Goal: Task Accomplishment & Management: Manage account settings

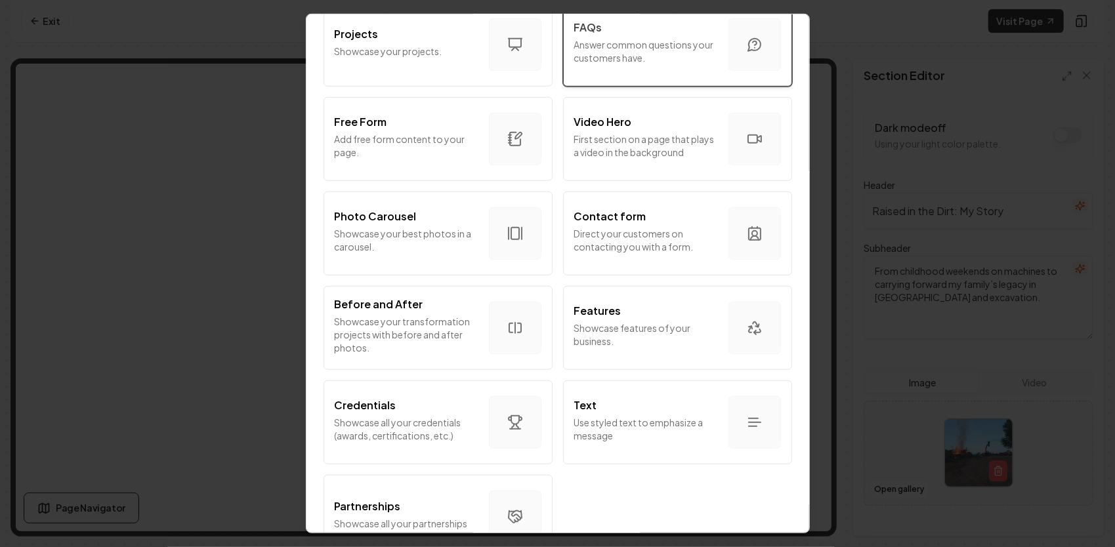
scroll to position [717, 0]
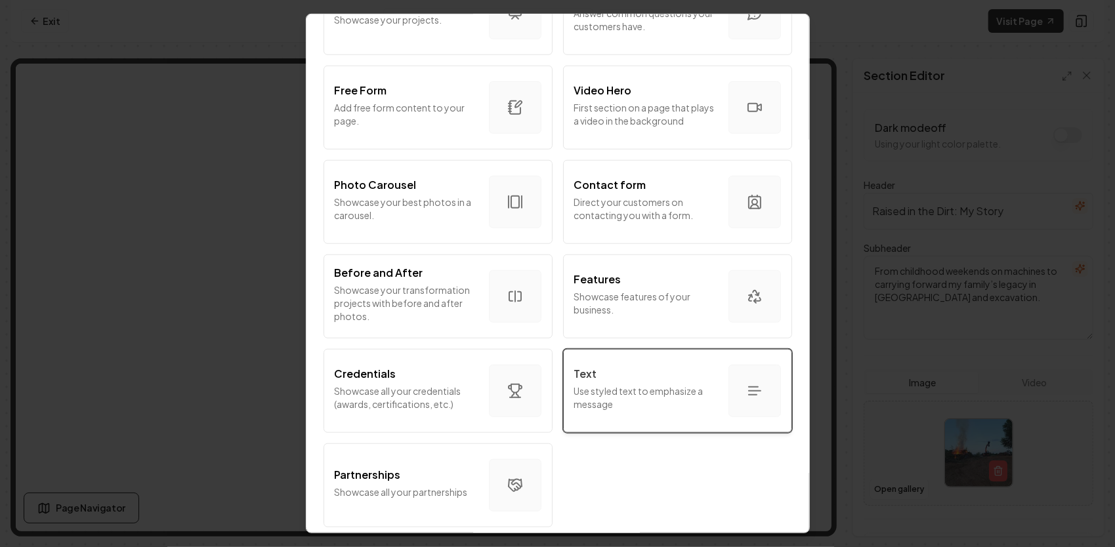
click at [614, 384] on p "Use styled text to emphasize a message" at bounding box center [646, 397] width 144 height 26
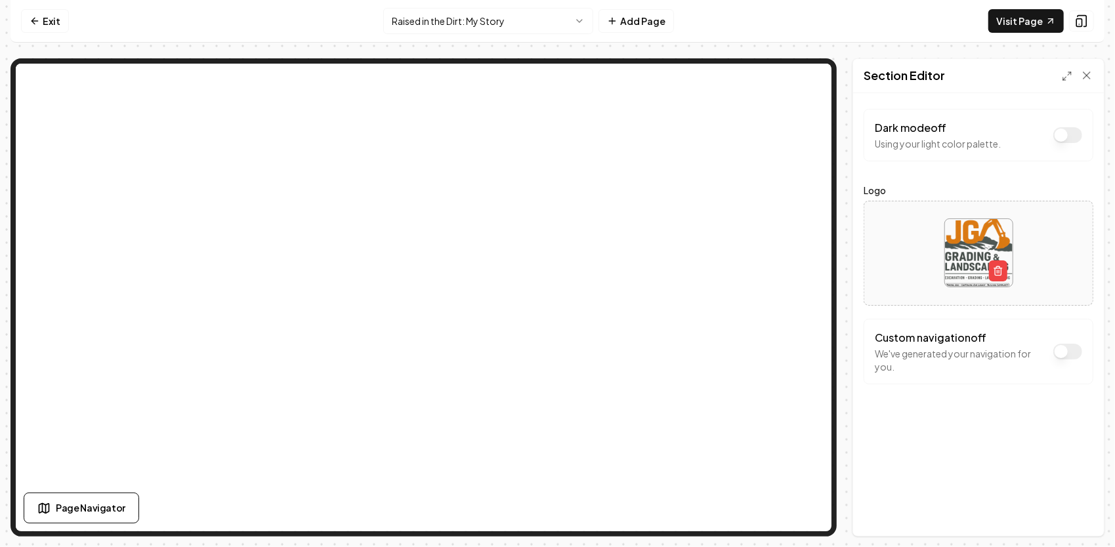
click at [483, 26] on html "Computer Required This feature is only available on a computer. Please switch t…" at bounding box center [557, 273] width 1115 height 547
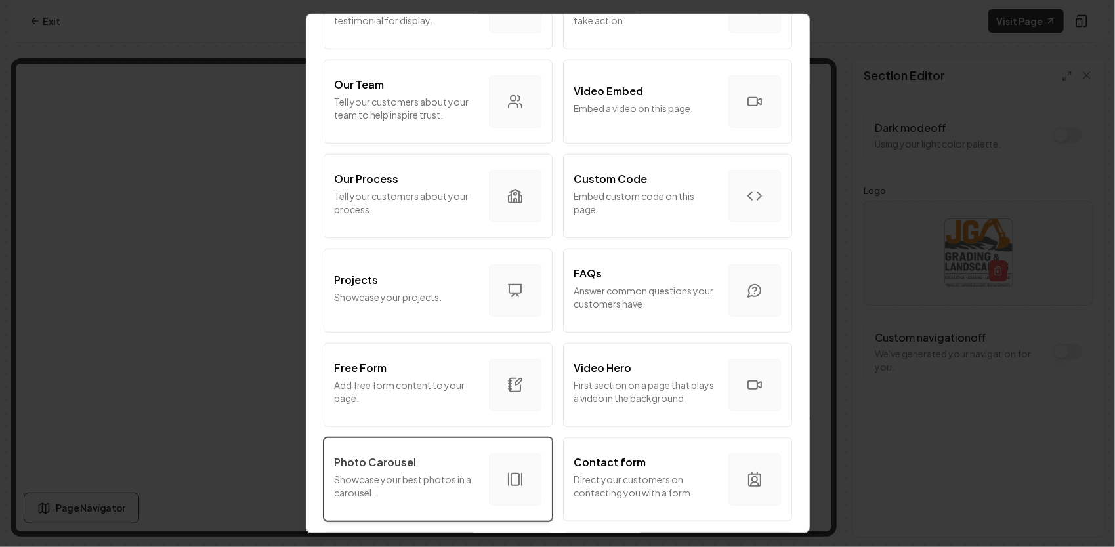
scroll to position [525, 0]
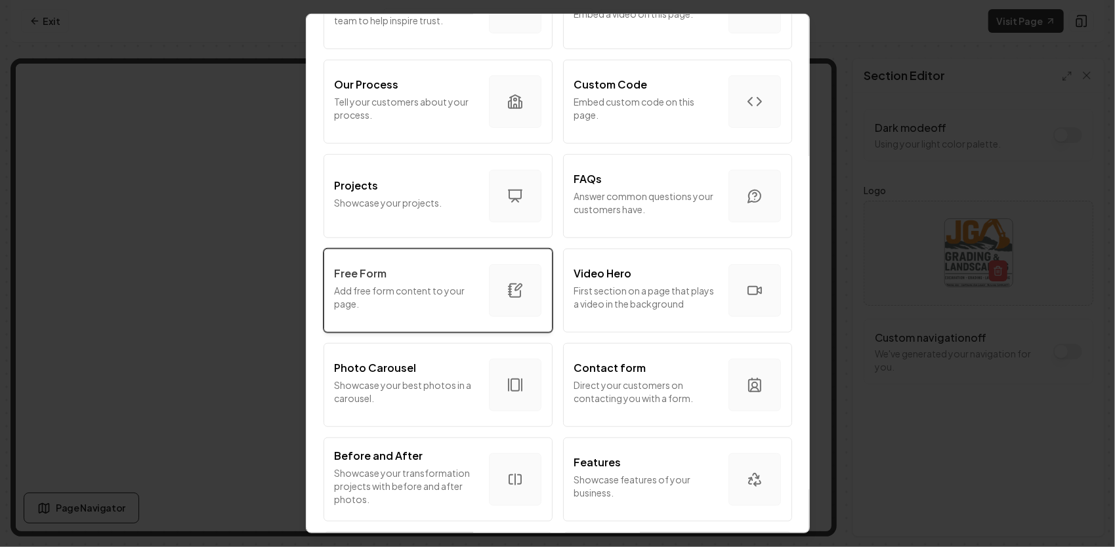
click at [409, 285] on p "Add free form content to your page." at bounding box center [407, 297] width 144 height 26
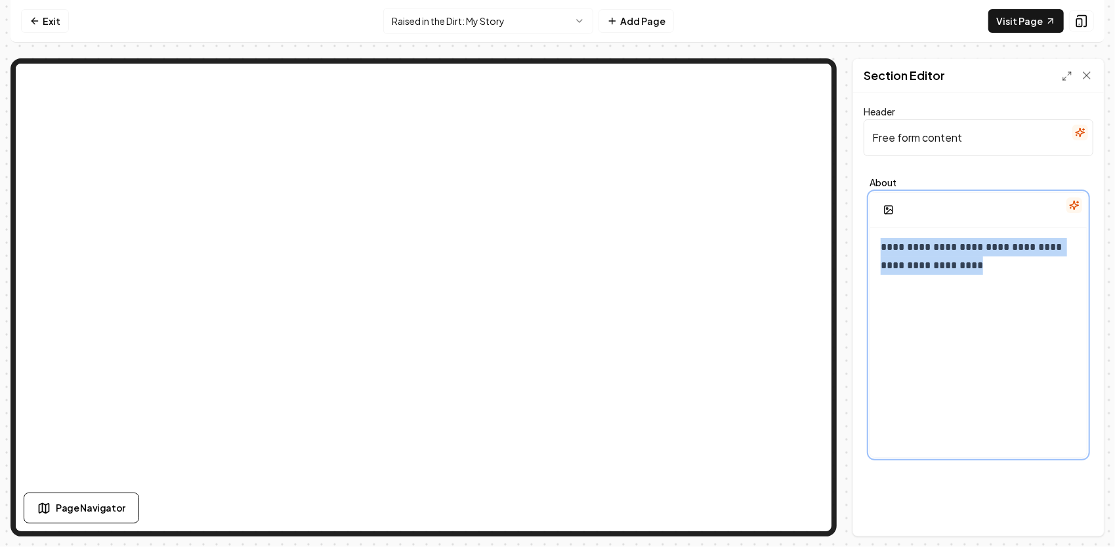
drag, startPoint x: 976, startPoint y: 283, endPoint x: 846, endPoint y: 202, distance: 152.9
click at [841, 207] on div "**********" at bounding box center [557, 297] width 1094 height 478
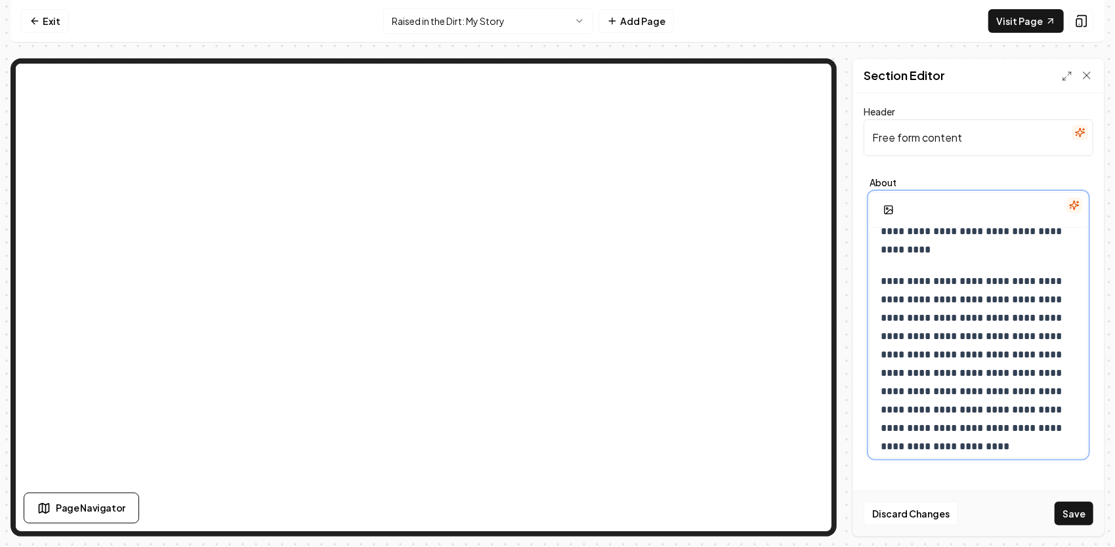
scroll to position [0, 0]
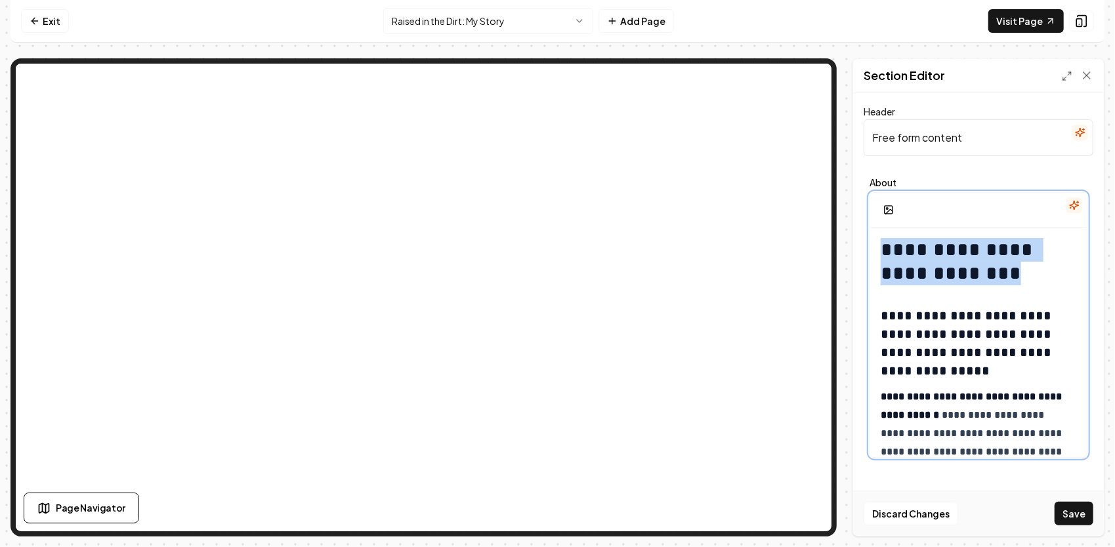
drag, startPoint x: 967, startPoint y: 272, endPoint x: 882, endPoint y: 245, distance: 89.4
copy h1 "**********"
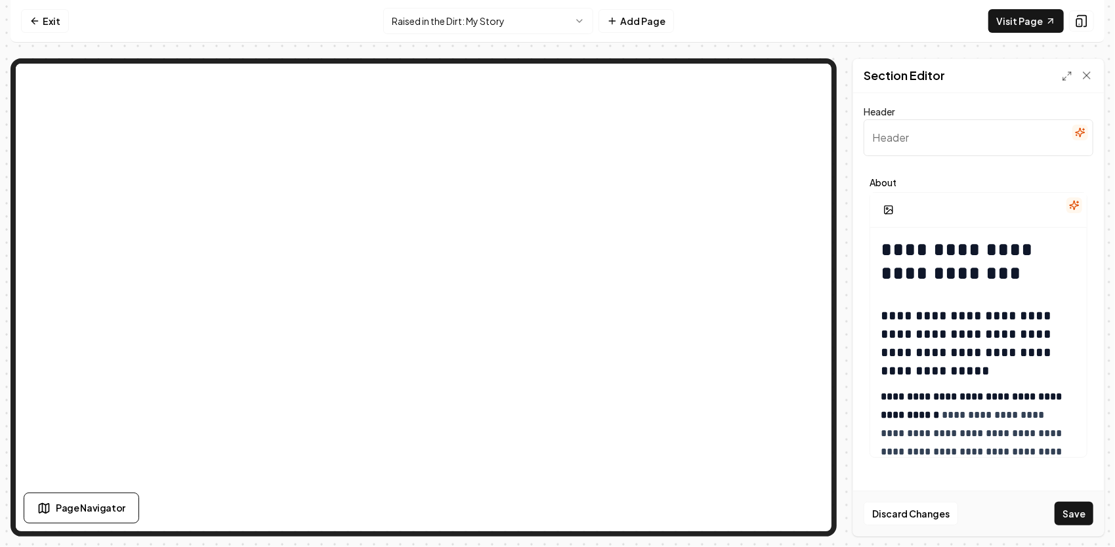
paste input "Raised in the Dirt: My Story"
type input "Raised in the Dirt: My Story"
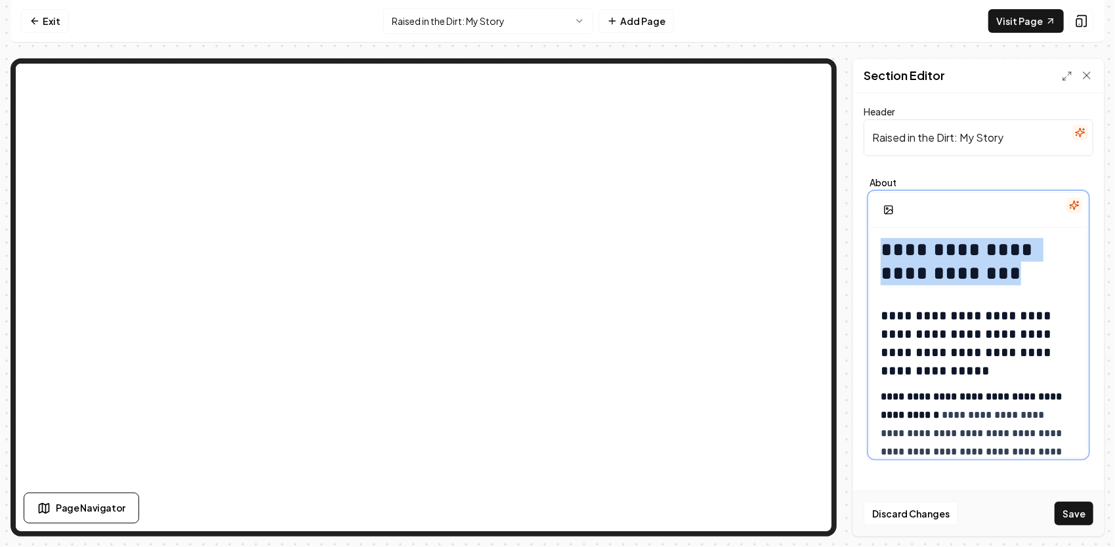
drag, startPoint x: 987, startPoint y: 282, endPoint x: 870, endPoint y: 249, distance: 121.3
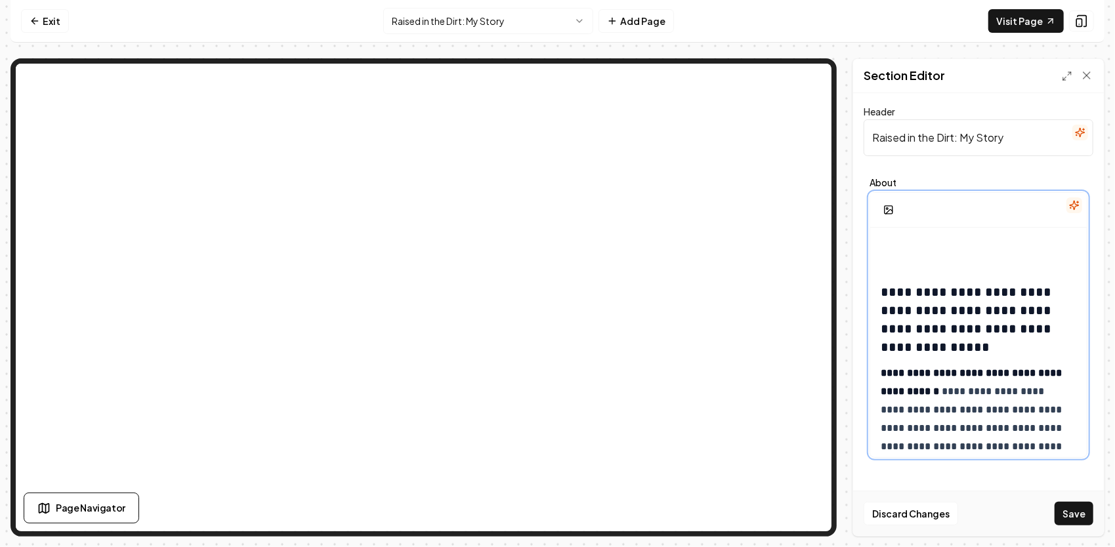
drag, startPoint x: 1007, startPoint y: 140, endPoint x: 842, endPoint y: 129, distance: 165.1
click at [842, 129] on div "**********" at bounding box center [557, 297] width 1094 height 478
click at [896, 238] on h1 at bounding box center [973, 250] width 187 height 24
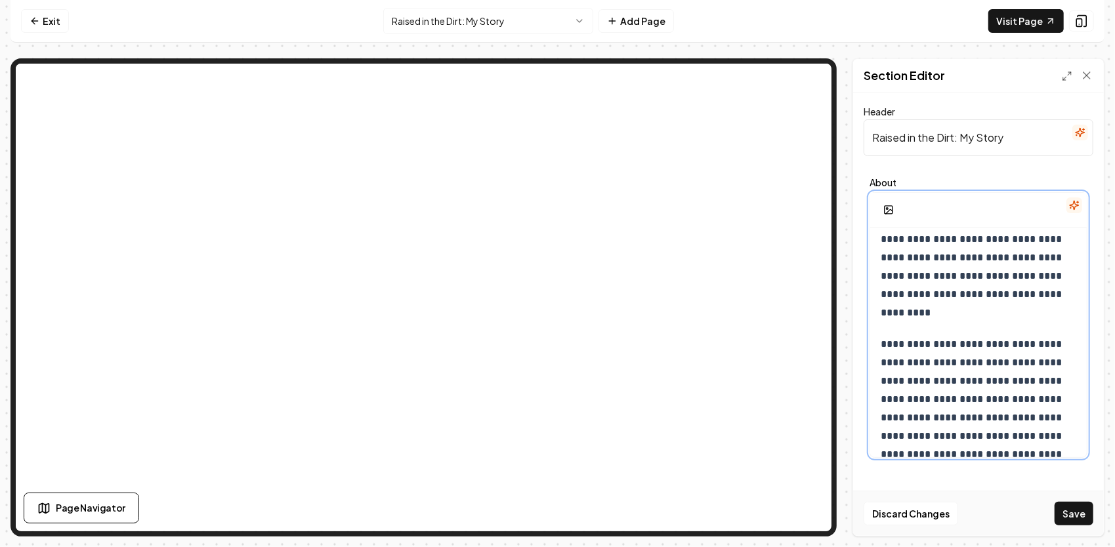
scroll to position [197, 0]
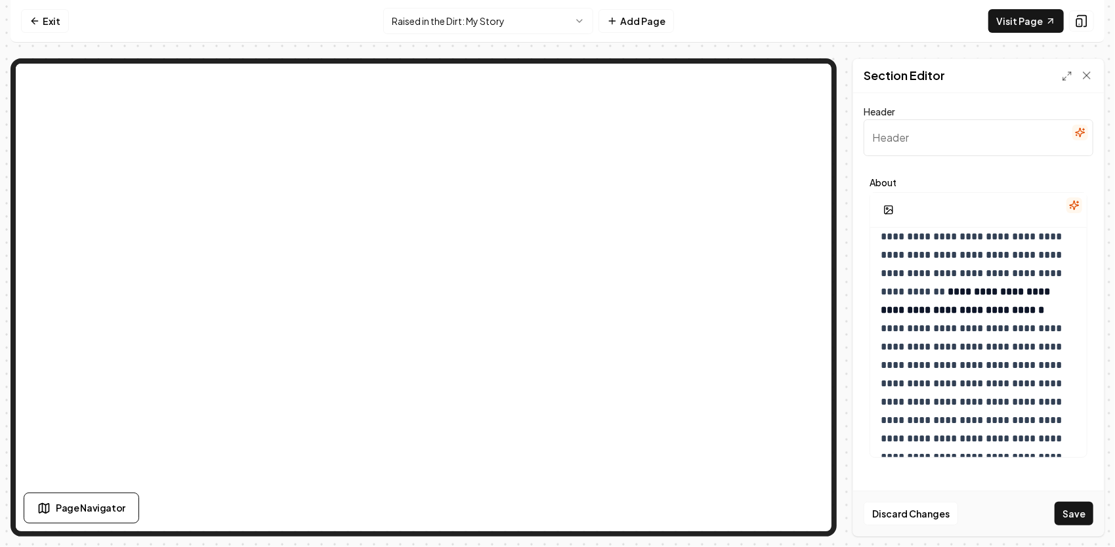
paste input "Learning by Doing"
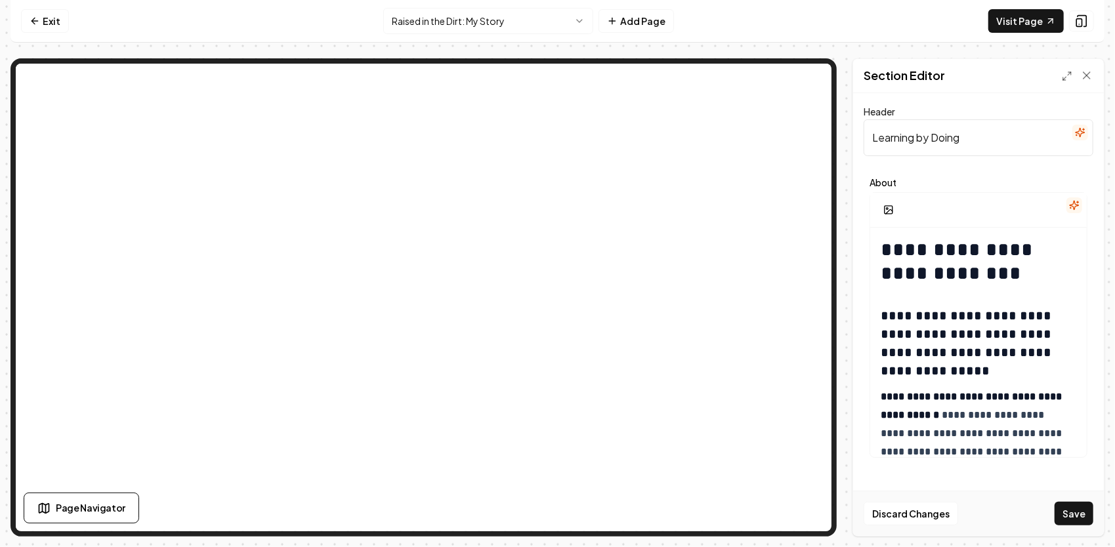
type input "Learning by Doing"
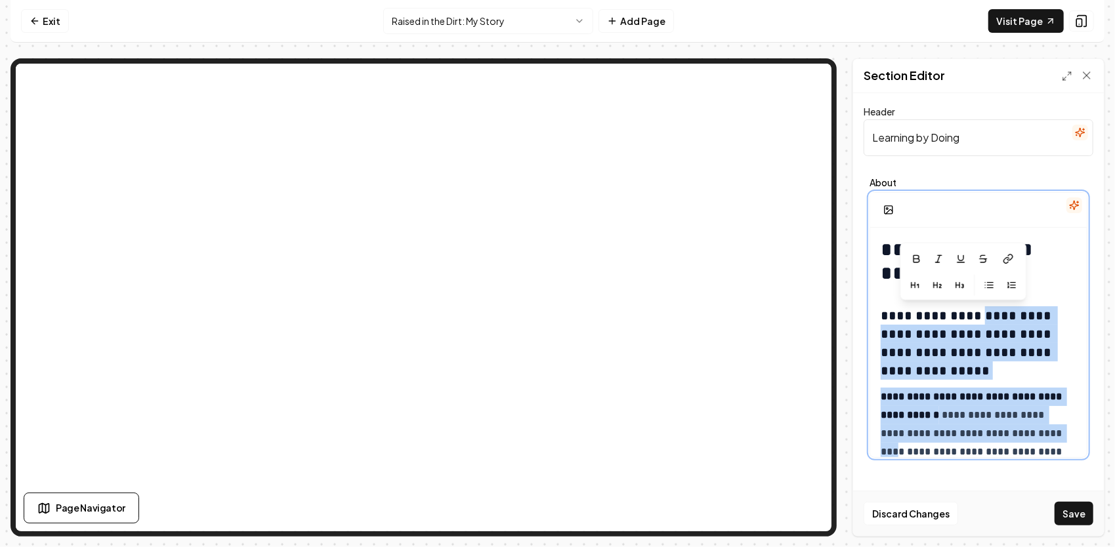
drag, startPoint x: 975, startPoint y: 297, endPoint x: 945, endPoint y: 298, distance: 30.2
click at [945, 298] on div "**********" at bounding box center [978, 325] width 218 height 266
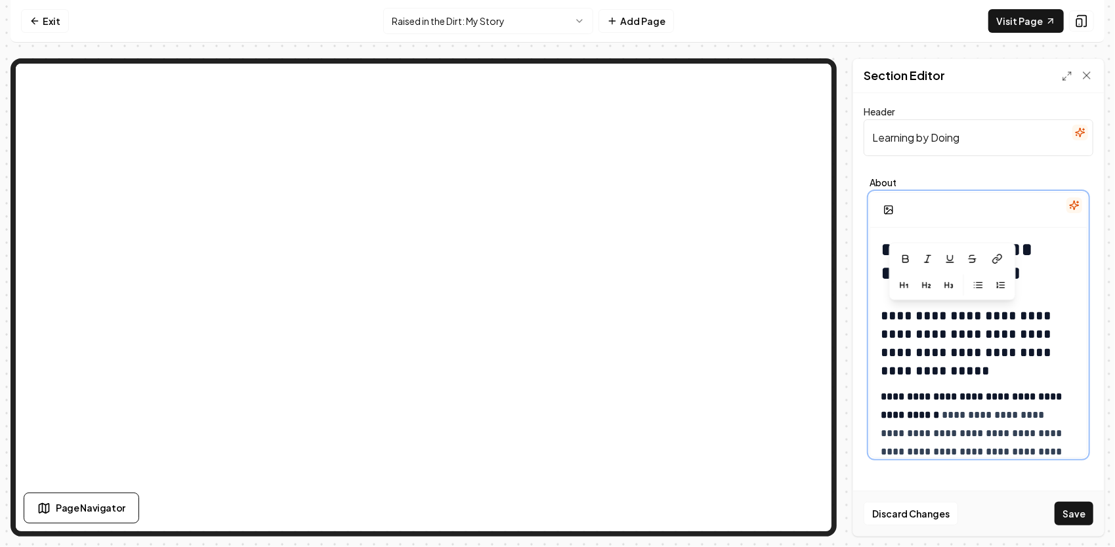
click at [1040, 248] on h1 "**********" at bounding box center [973, 261] width 187 height 47
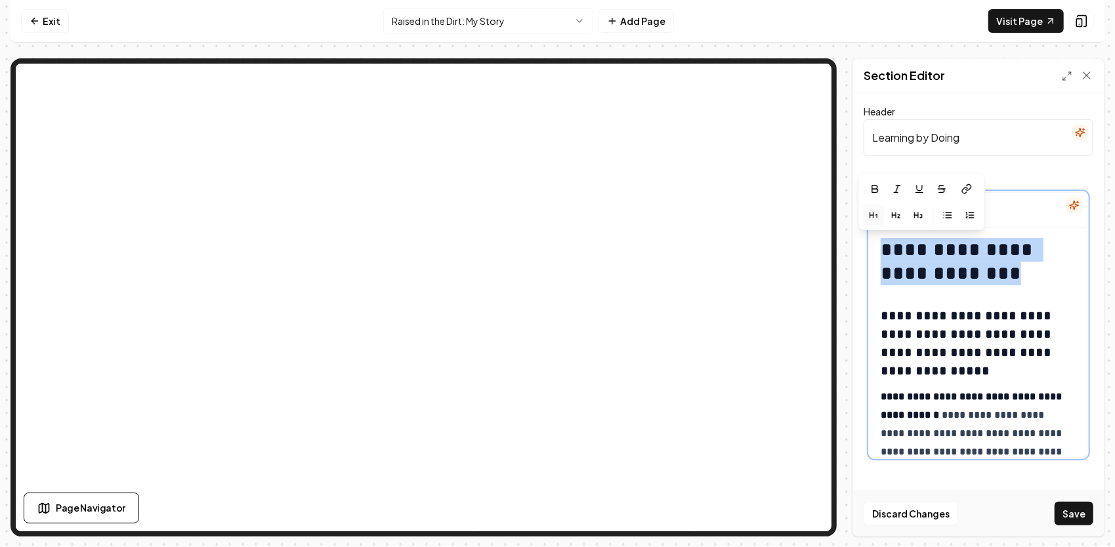
drag, startPoint x: 988, startPoint y: 277, endPoint x: 884, endPoint y: 253, distance: 106.9
click at [884, 253] on h1 "**********" at bounding box center [973, 261] width 187 height 47
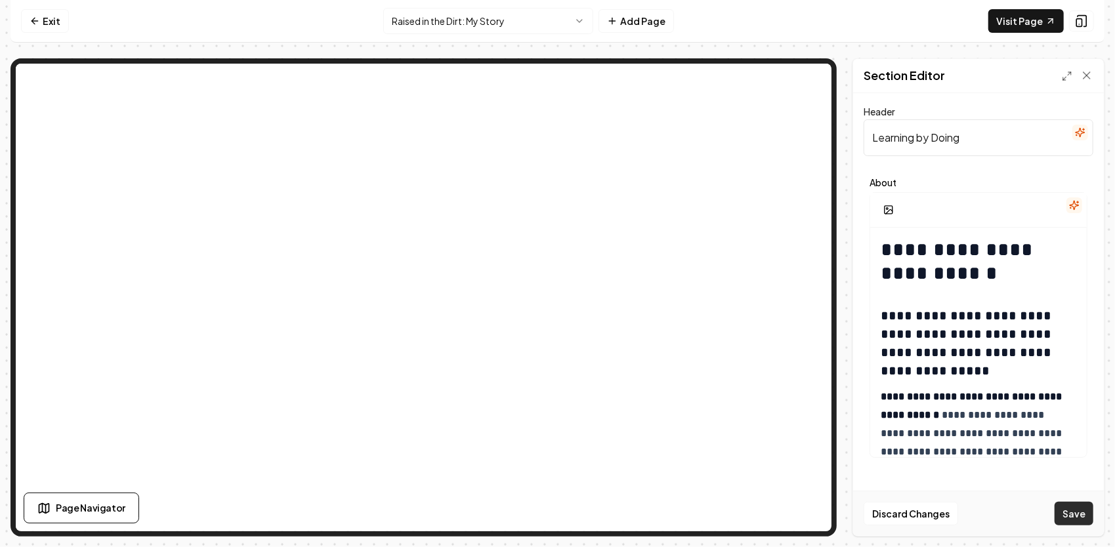
click at [1060, 513] on button "Save" at bounding box center [1073, 514] width 39 height 24
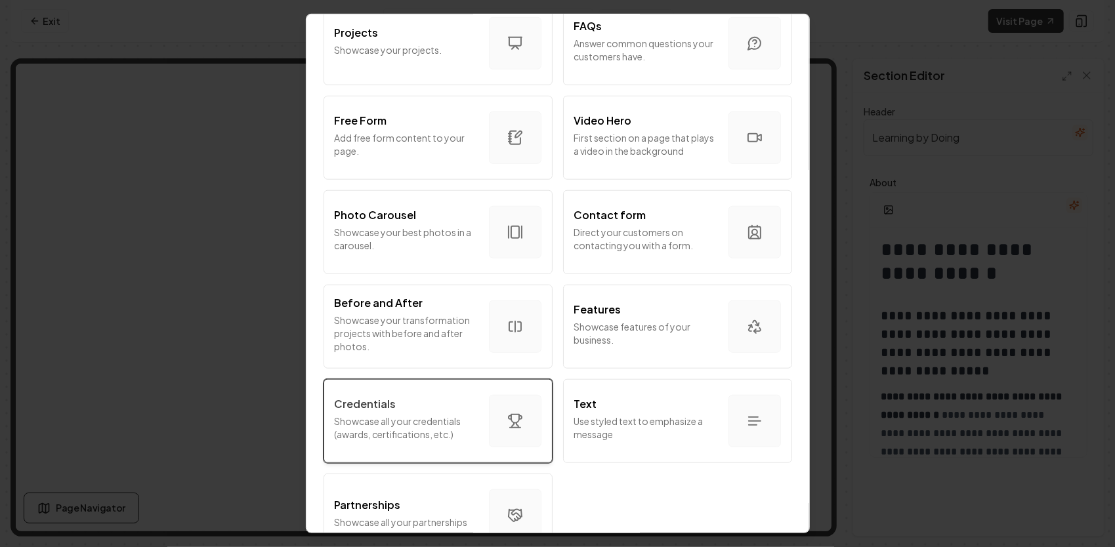
scroll to position [717, 0]
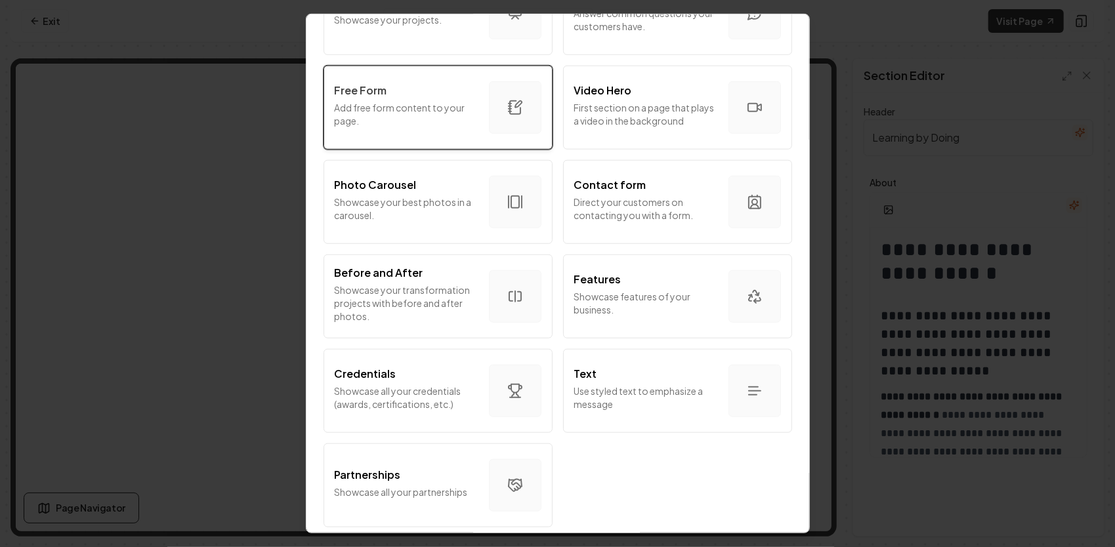
click at [449, 125] on button "Free Form Add free form content to your page." at bounding box center [437, 108] width 229 height 84
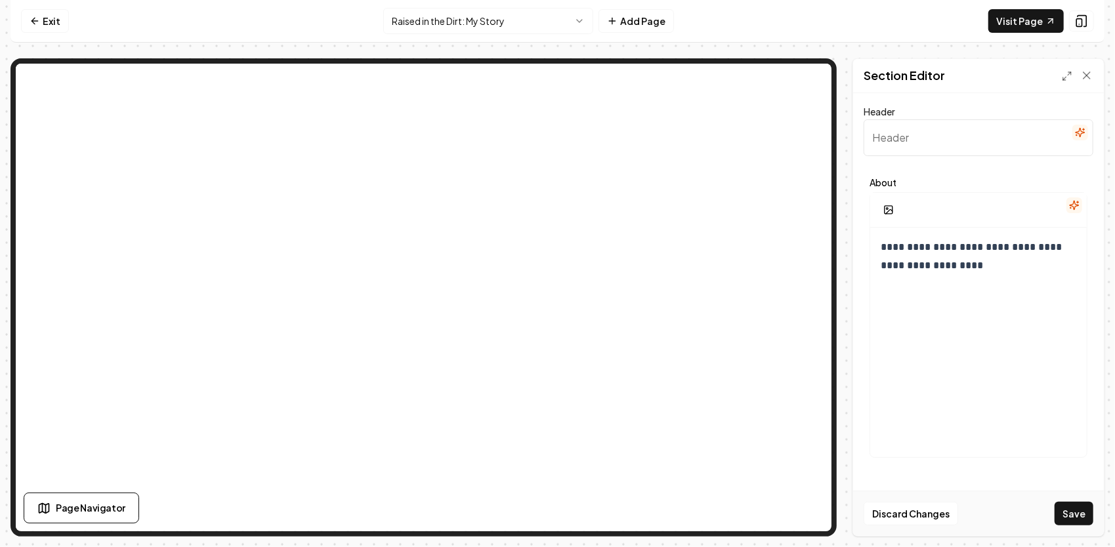
paste input "The Backhoe on the Trailer I remember one weekend when I was about ten or eleve…"
type input "The Backhoe on the Trailer I remember one weekend when I was about ten or eleve…"
drag, startPoint x: 1071, startPoint y: 142, endPoint x: 830, endPoint y: 139, distance: 240.8
click at [742, 92] on div "**********" at bounding box center [557, 297] width 1094 height 478
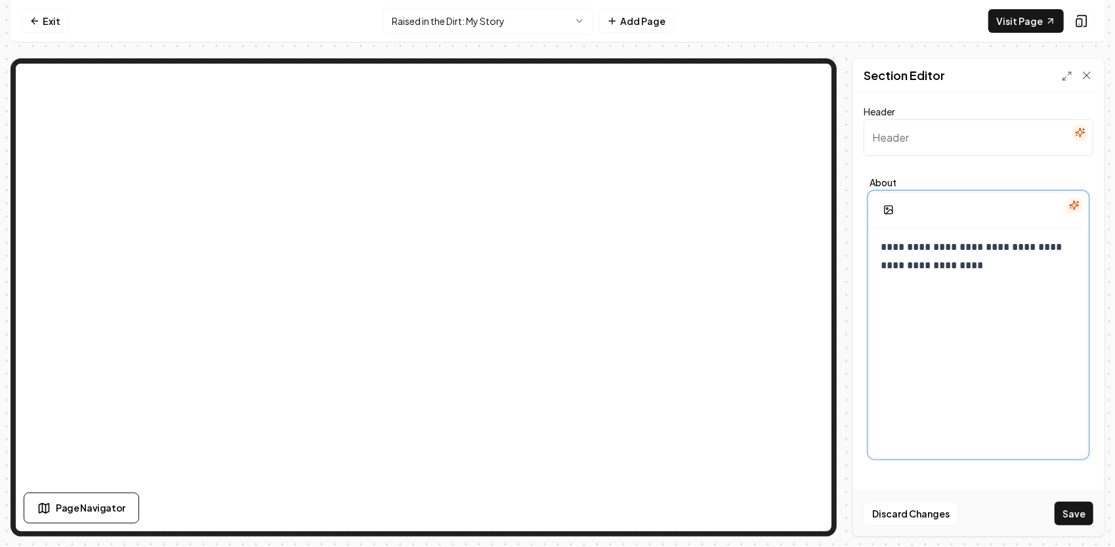
click at [924, 283] on div "**********" at bounding box center [978, 354] width 216 height 252
drag, startPoint x: 981, startPoint y: 265, endPoint x: 860, endPoint y: 231, distance: 125.4
click at [860, 232] on div "**********" at bounding box center [978, 314] width 251 height 443
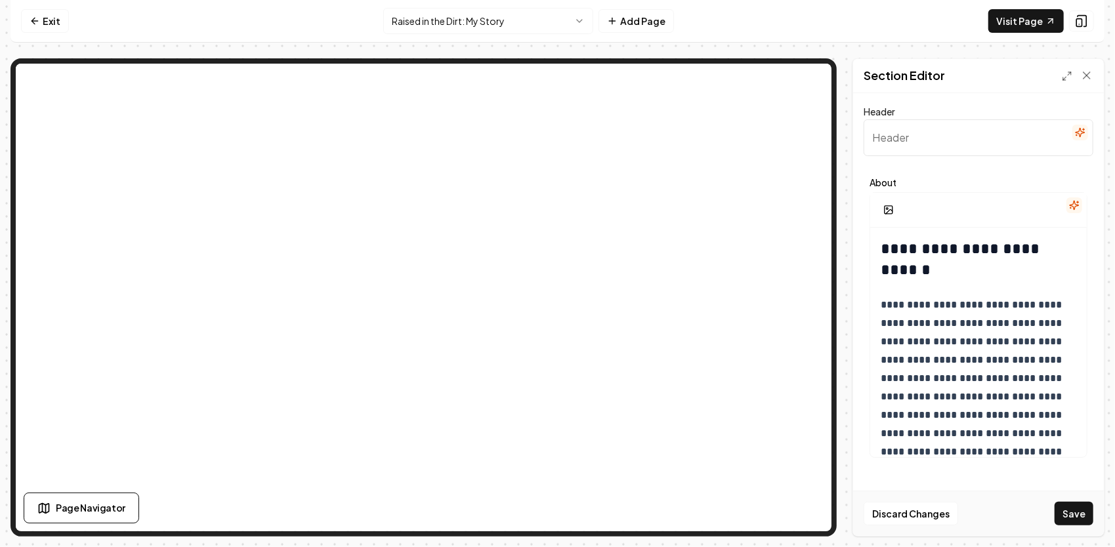
click at [905, 152] on input "Header" at bounding box center [978, 137] width 230 height 37
paste input "A Lesson in Belief"
type input "A Lesson in Belief"
click at [1080, 521] on button "Save" at bounding box center [1073, 514] width 39 height 24
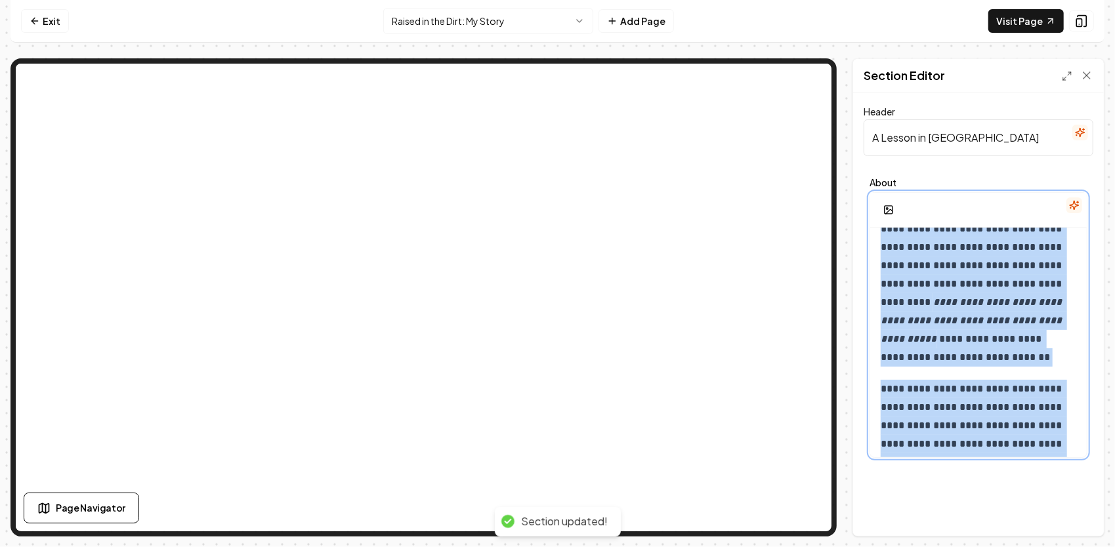
scroll to position [859, 0]
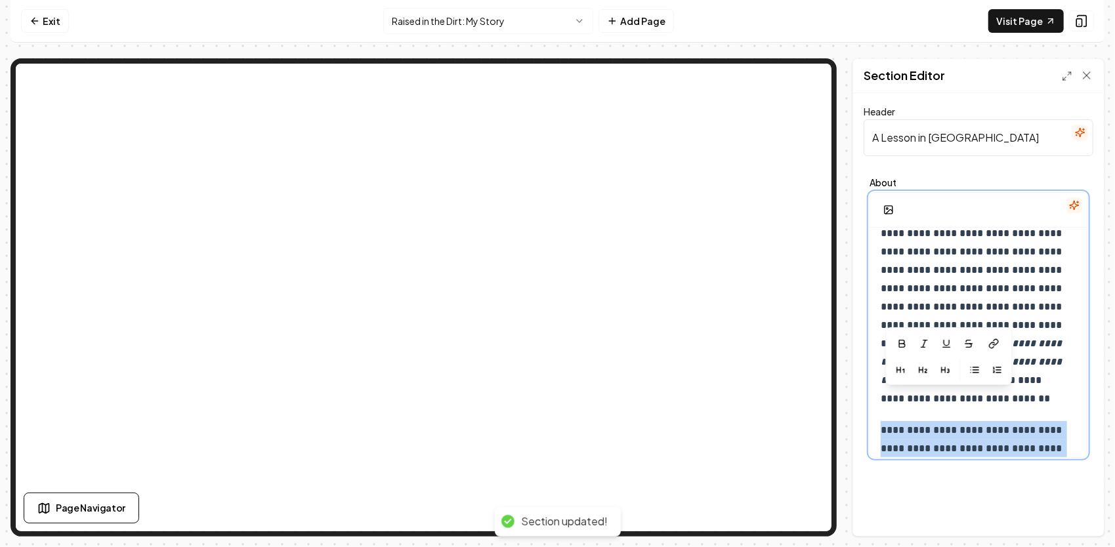
drag, startPoint x: 1019, startPoint y: 436, endPoint x: 917, endPoint y: 401, distance: 107.9
click at [917, 401] on div "**********" at bounding box center [978, 383] width 216 height 2028
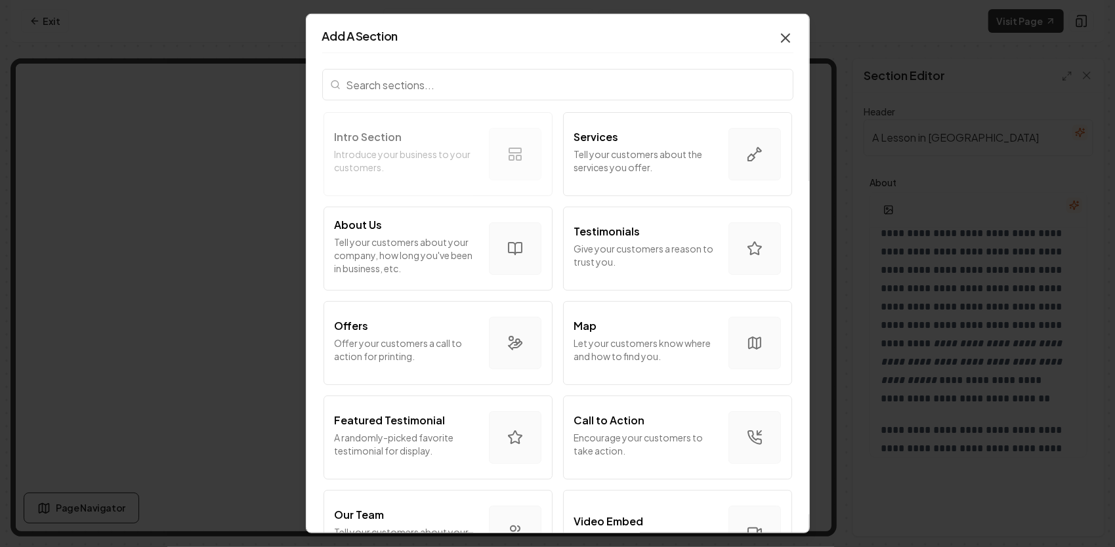
click at [781, 36] on icon "button" at bounding box center [785, 38] width 8 height 8
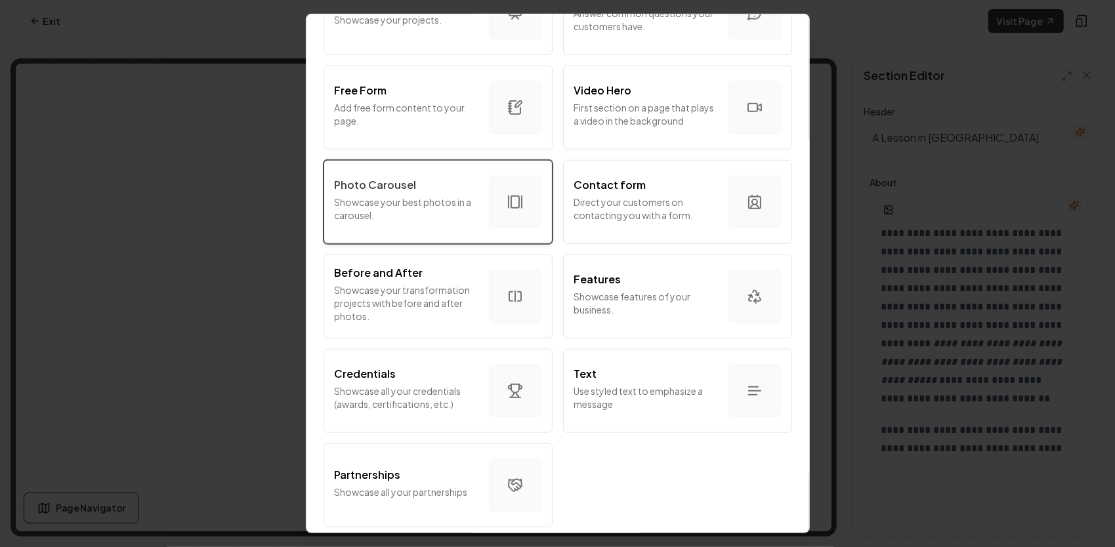
scroll to position [651, 0]
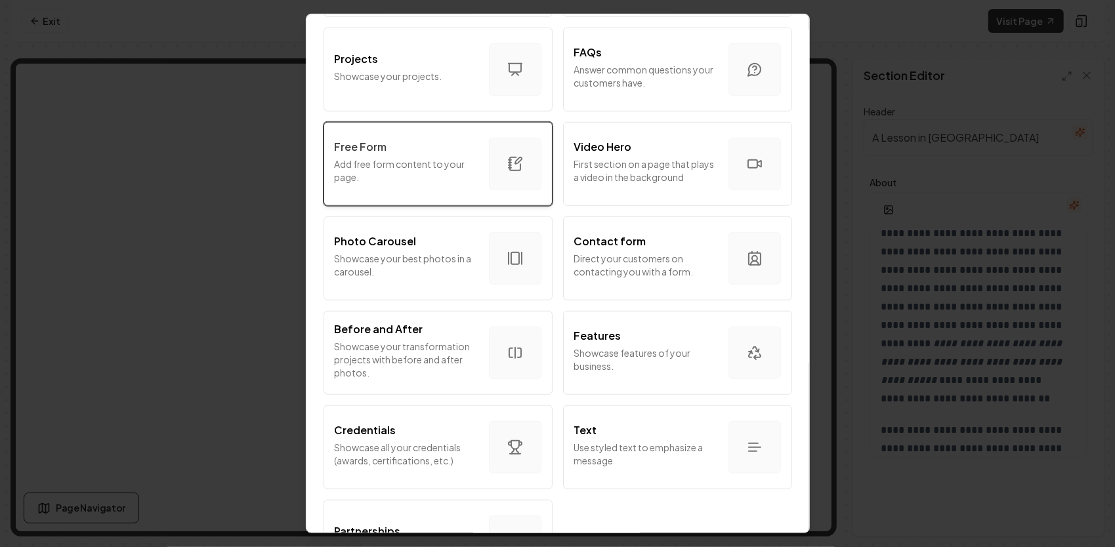
click at [394, 165] on p "Add free form content to your page." at bounding box center [407, 170] width 144 height 26
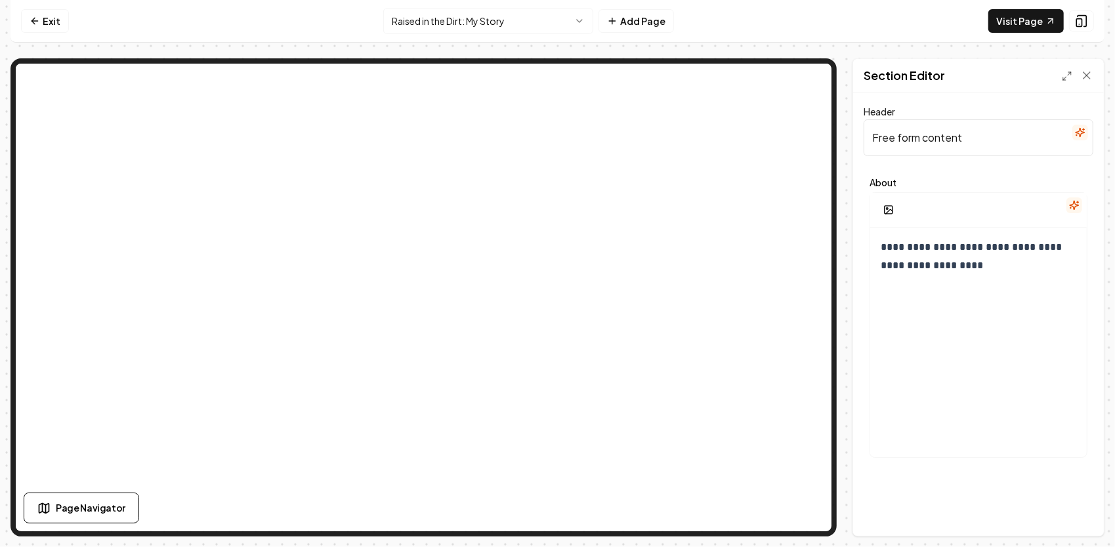
drag, startPoint x: 973, startPoint y: 138, endPoint x: 859, endPoint y: 142, distance: 114.2
click at [859, 142] on div "**********" at bounding box center [978, 314] width 251 height 443
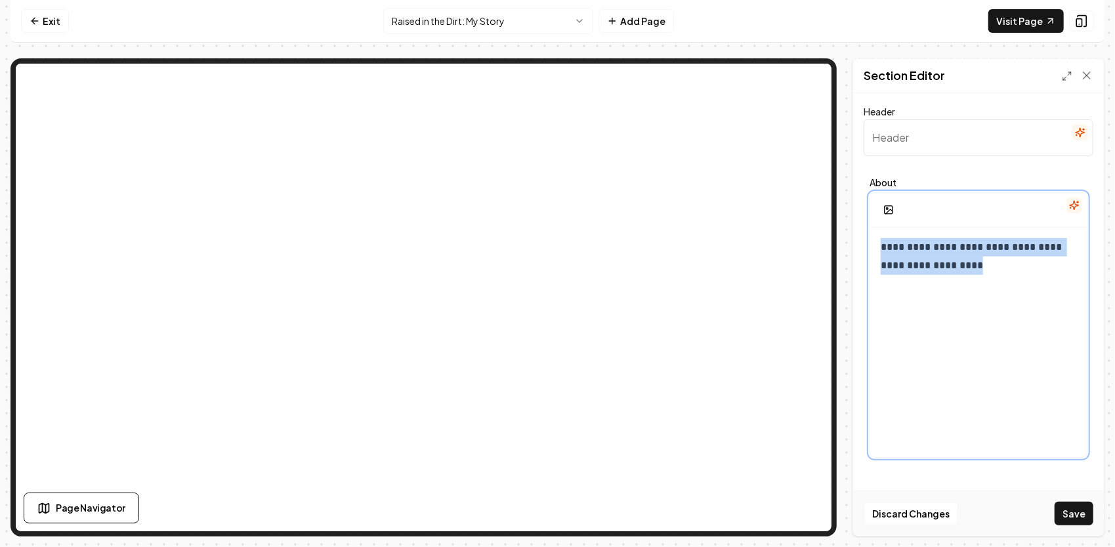
drag, startPoint x: 981, startPoint y: 287, endPoint x: 863, endPoint y: 234, distance: 129.8
click at [863, 234] on div "**********" at bounding box center [978, 318] width 230 height 292
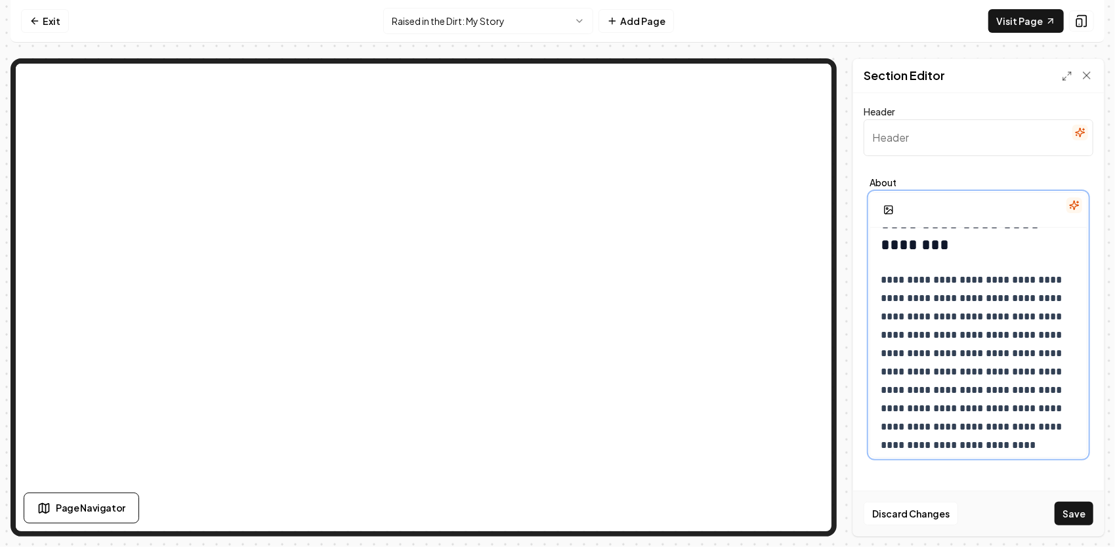
scroll to position [0, 0]
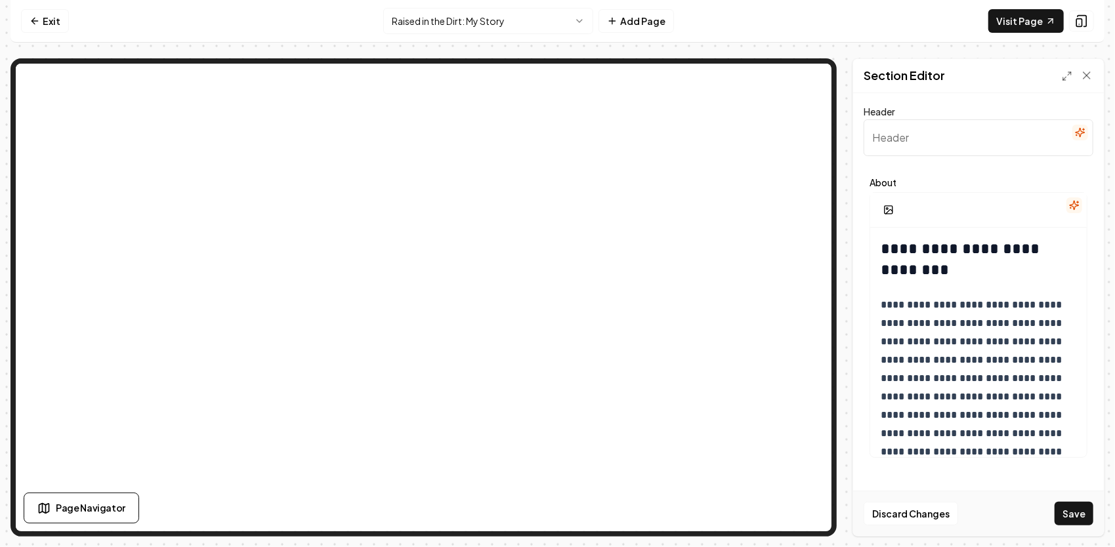
click at [926, 142] on input "Header" at bounding box center [978, 137] width 230 height 37
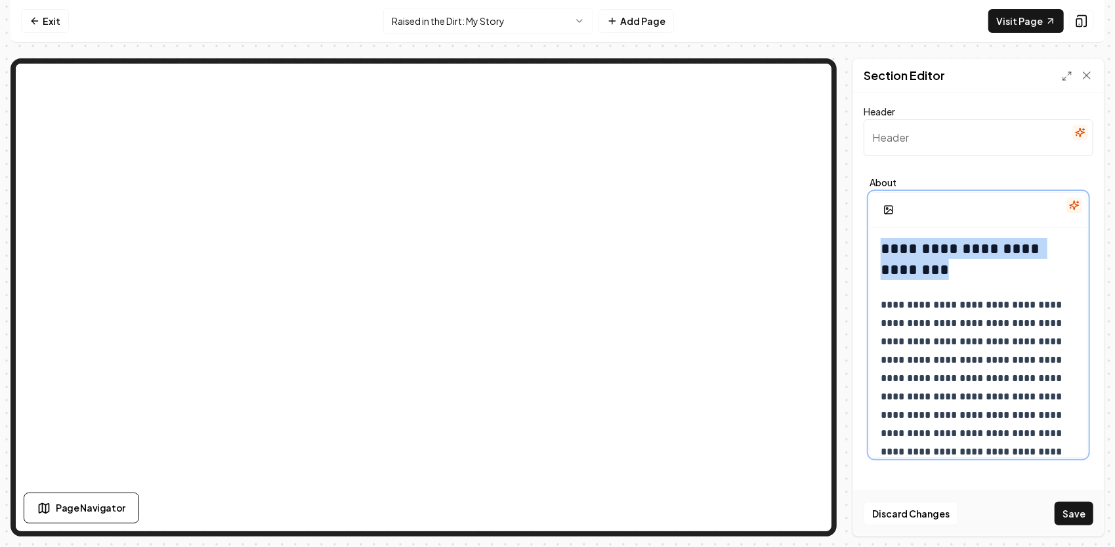
drag, startPoint x: 922, startPoint y: 276, endPoint x: 879, endPoint y: 252, distance: 49.6
click at [954, 266] on h2 "**********" at bounding box center [973, 259] width 187 height 42
drag, startPoint x: 1010, startPoint y: 247, endPoint x: 874, endPoint y: 252, distance: 135.9
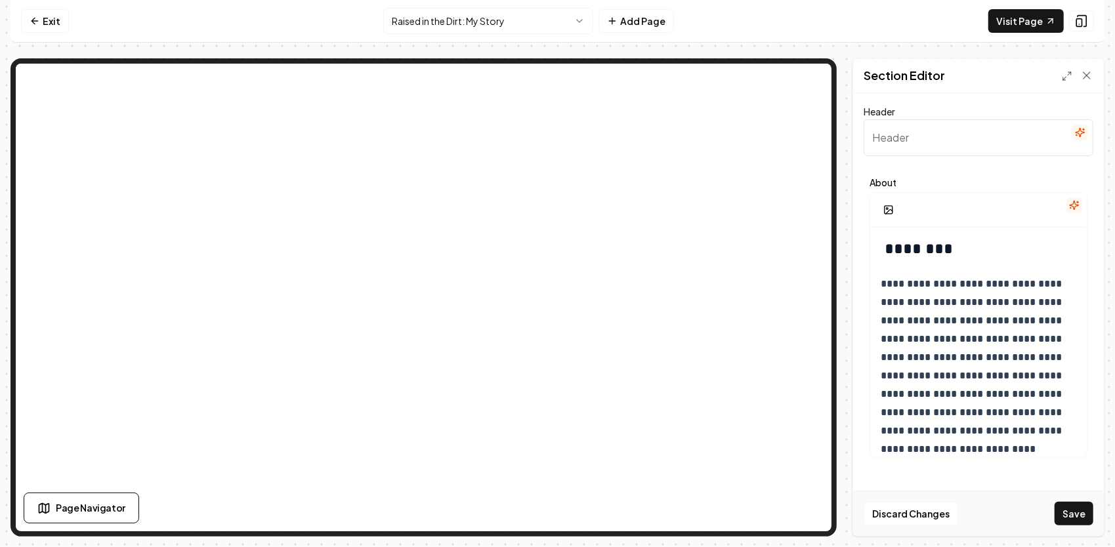
click at [912, 144] on input "Header" at bounding box center [978, 137] width 230 height 37
paste input "How My Granddaddy Shaped Who I Am Today"
type input "How My Granddaddy Shaped Who I Am Today"
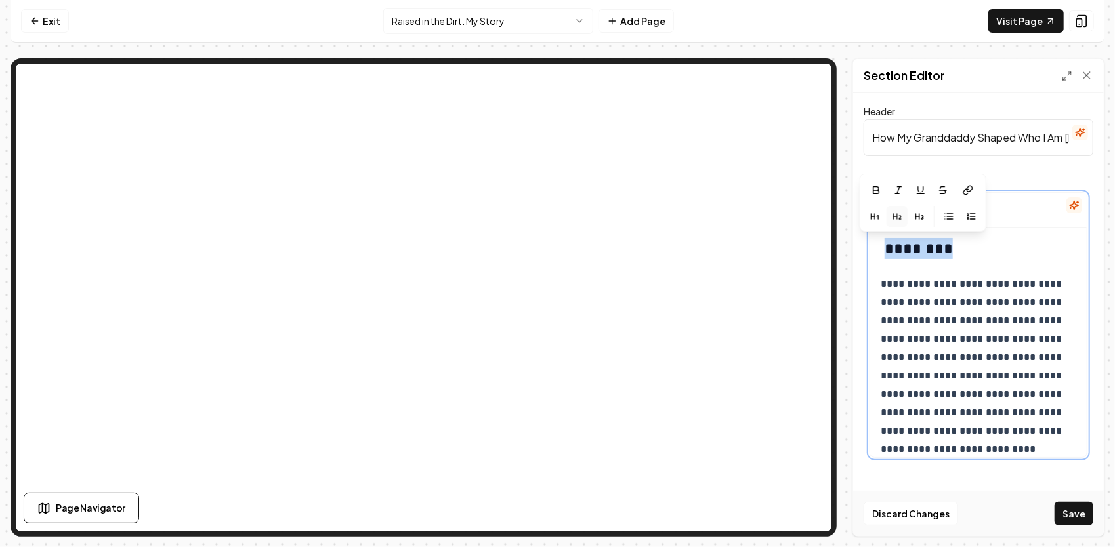
drag, startPoint x: 969, startPoint y: 249, endPoint x: 883, endPoint y: 253, distance: 86.1
click at [883, 253] on h2 "********" at bounding box center [973, 248] width 187 height 21
click at [980, 251] on h2 "********" at bounding box center [973, 248] width 187 height 21
drag, startPoint x: 979, startPoint y: 251, endPoint x: 873, endPoint y: 250, distance: 106.3
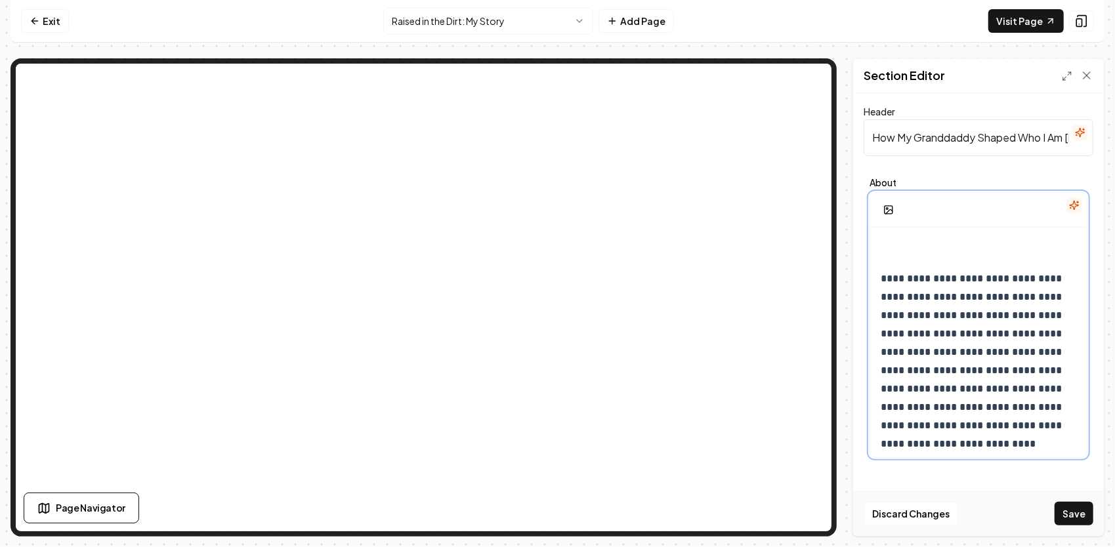
click at [896, 245] on p at bounding box center [973, 247] width 187 height 18
click at [891, 241] on p at bounding box center [973, 247] width 187 height 18
drag, startPoint x: 875, startPoint y: 247, endPoint x: 962, endPoint y: 225, distance: 90.1
click at [962, 225] on div at bounding box center [978, 210] width 216 height 35
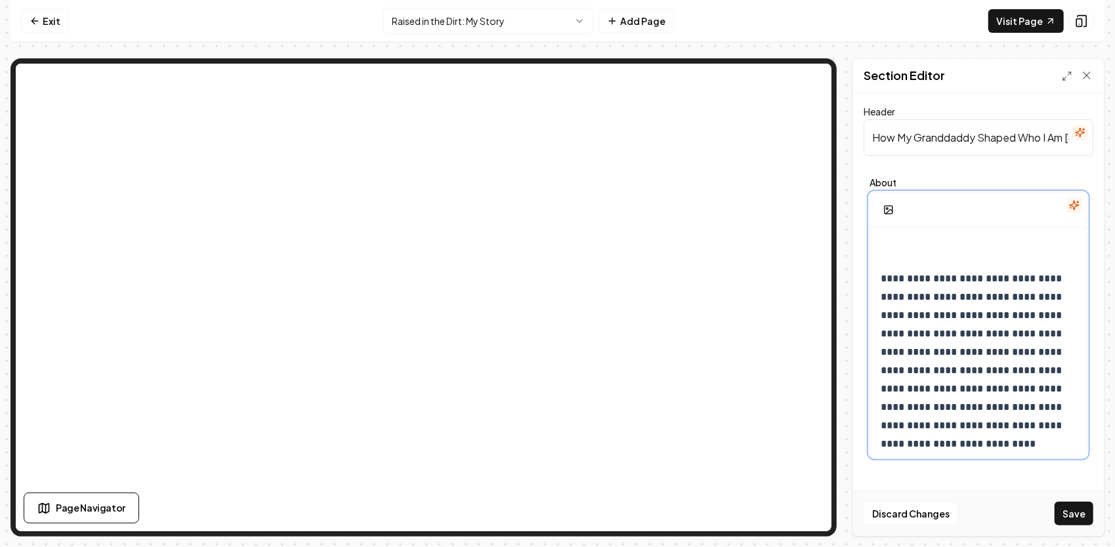
click at [899, 248] on p at bounding box center [973, 247] width 187 height 18
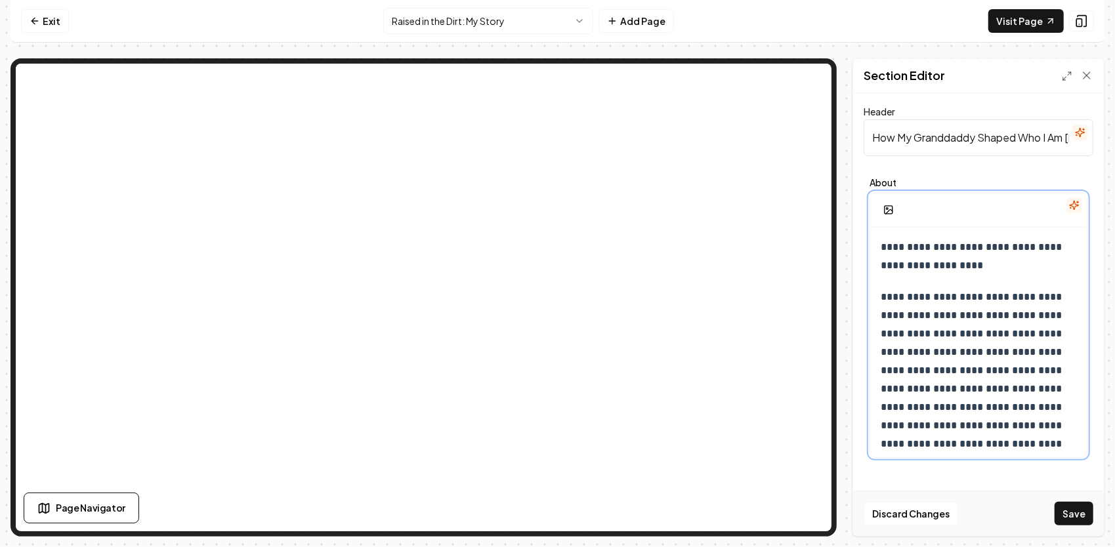
click at [882, 247] on p "**********" at bounding box center [973, 256] width 187 height 37
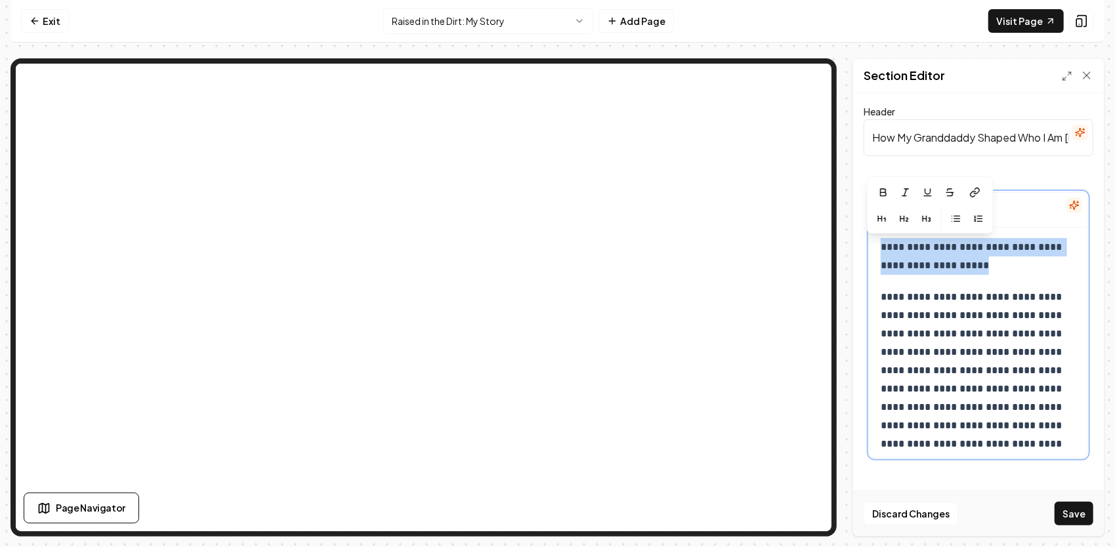
drag, startPoint x: 972, startPoint y: 267, endPoint x: 879, endPoint y: 245, distance: 95.6
click at [900, 218] on icon "button" at bounding box center [901, 219] width 2 height 3
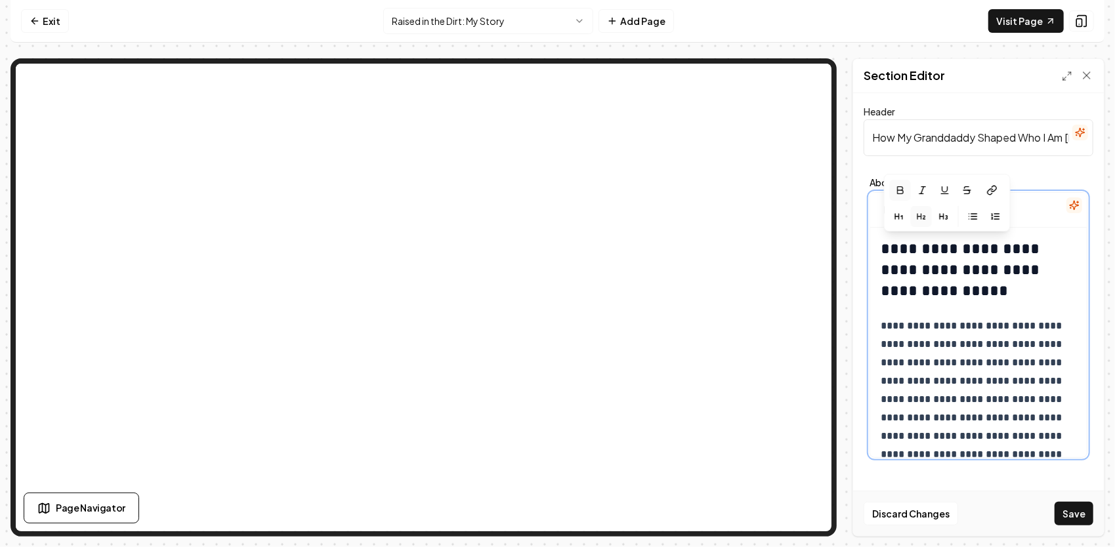
click at [901, 190] on icon "button" at bounding box center [900, 189] width 6 height 7
click at [1007, 317] on p "**********" at bounding box center [973, 409] width 187 height 184
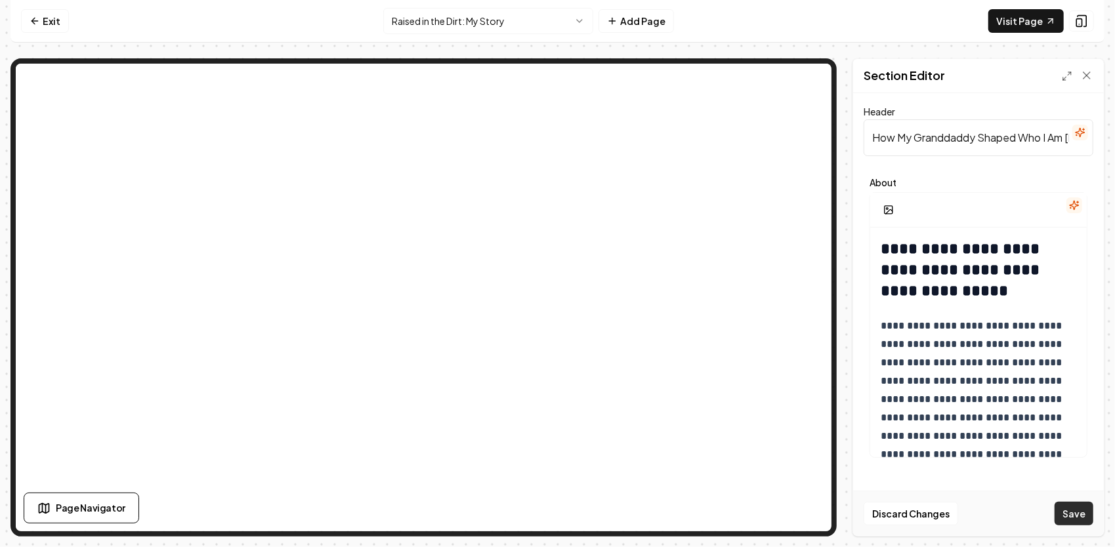
click at [1074, 516] on button "Save" at bounding box center [1073, 514] width 39 height 24
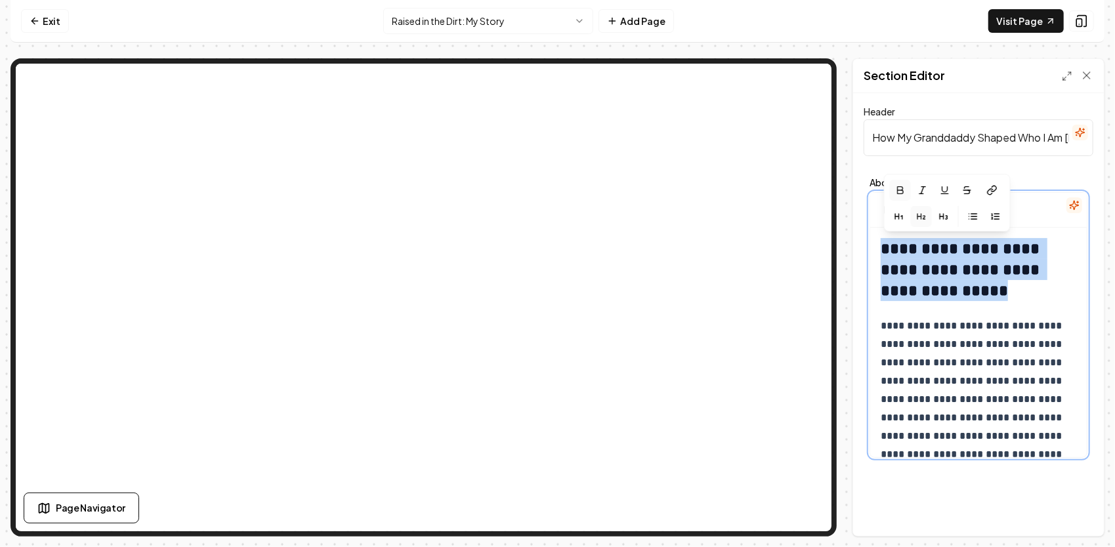
drag, startPoint x: 1038, startPoint y: 293, endPoint x: 883, endPoint y: 245, distance: 162.7
click at [883, 245] on h2 "**********" at bounding box center [973, 269] width 187 height 63
click at [900, 189] on icon "button" at bounding box center [900, 189] width 6 height 7
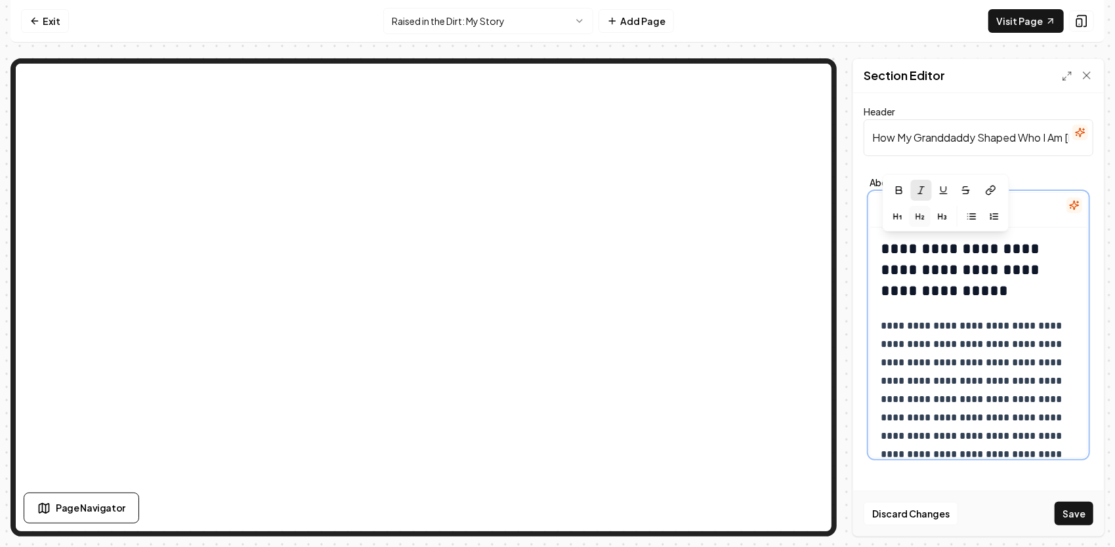
click at [918, 185] on icon "button" at bounding box center [920, 190] width 10 height 10
click at [1075, 517] on button "Save" at bounding box center [1073, 514] width 39 height 24
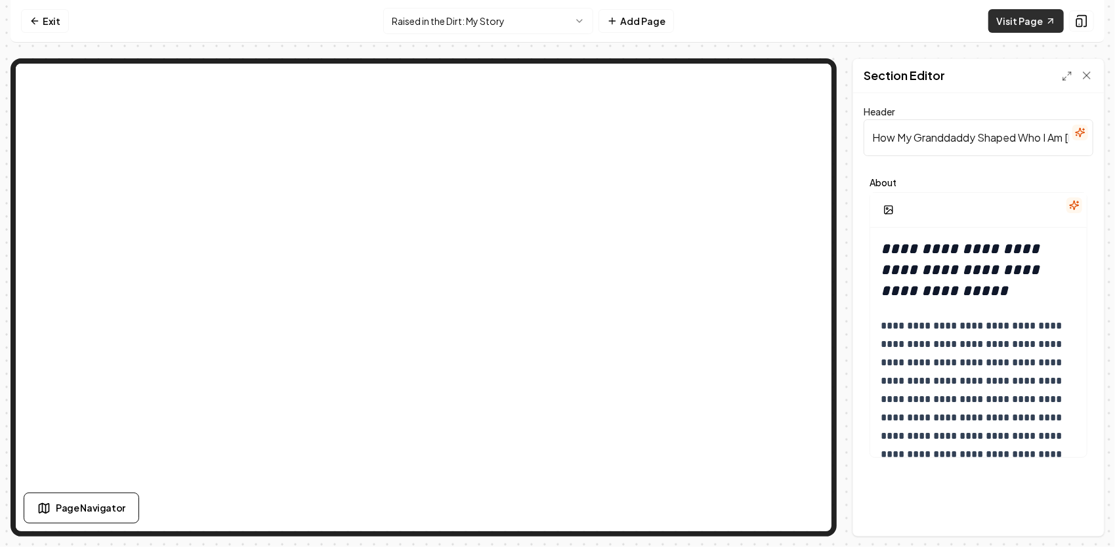
click at [1054, 22] on icon at bounding box center [1050, 21] width 10 height 10
click at [1081, 21] on icon at bounding box center [1081, 20] width 13 height 13
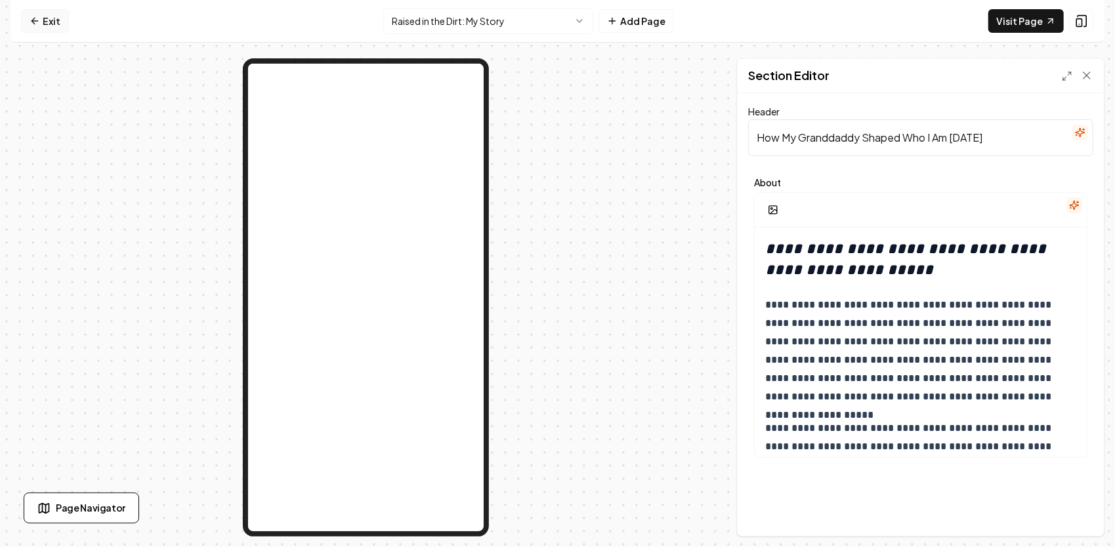
click at [59, 26] on link "Exit" at bounding box center [45, 21] width 48 height 24
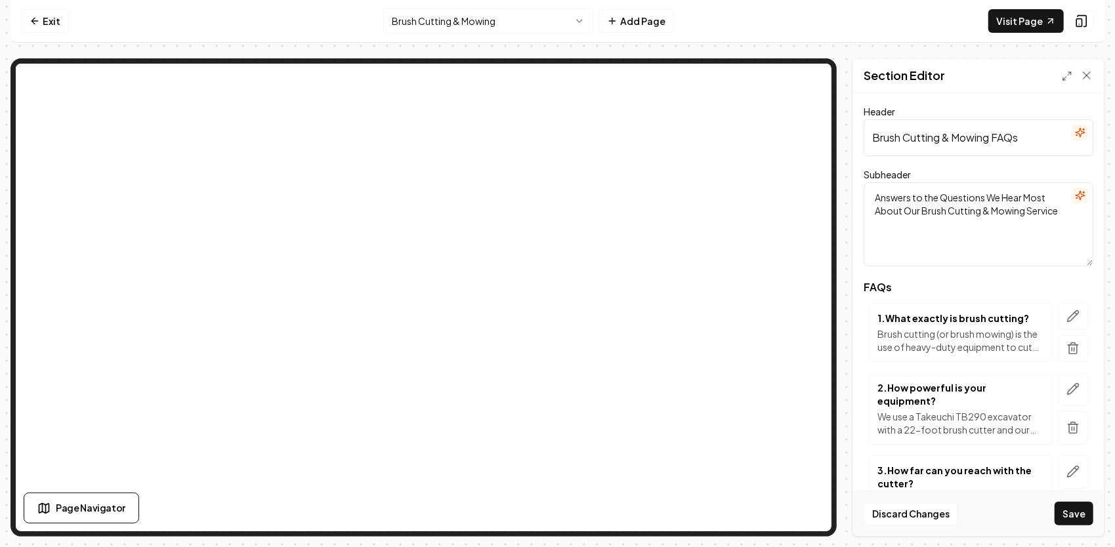
scroll to position [825, 0]
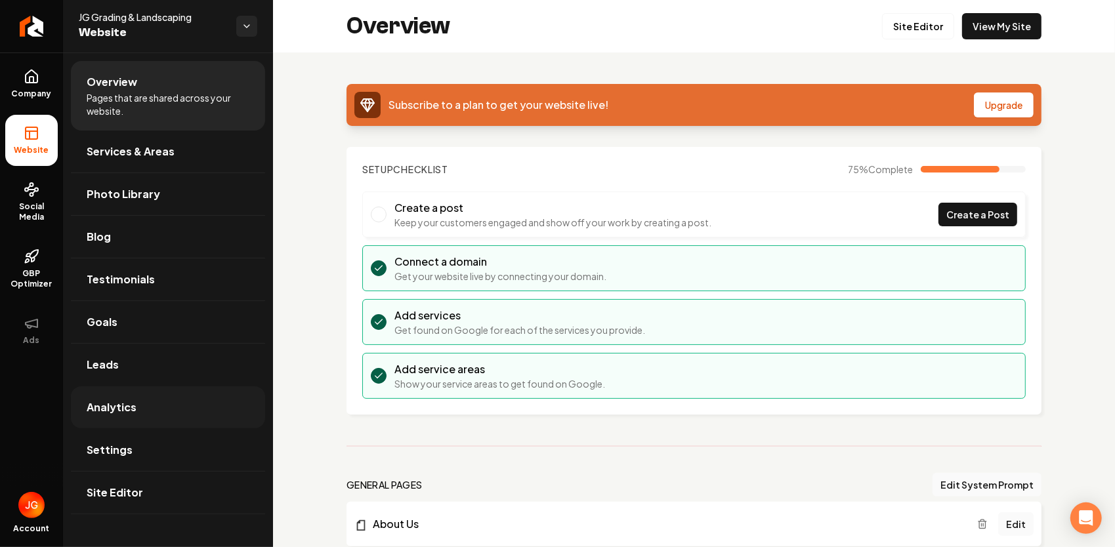
click at [160, 407] on link "Analytics" at bounding box center [168, 407] width 194 height 42
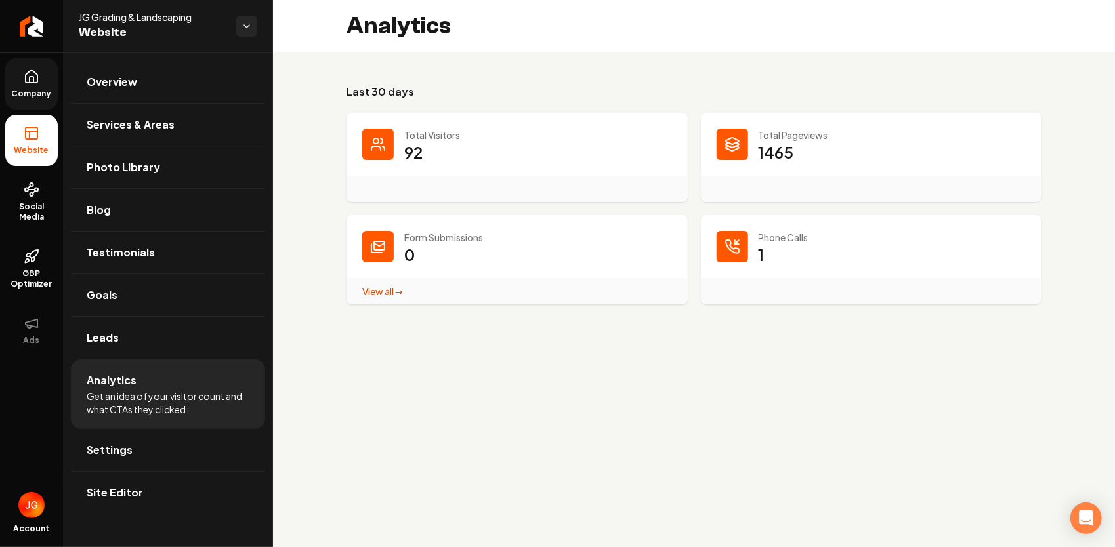
click at [25, 83] on icon at bounding box center [32, 77] width 16 height 16
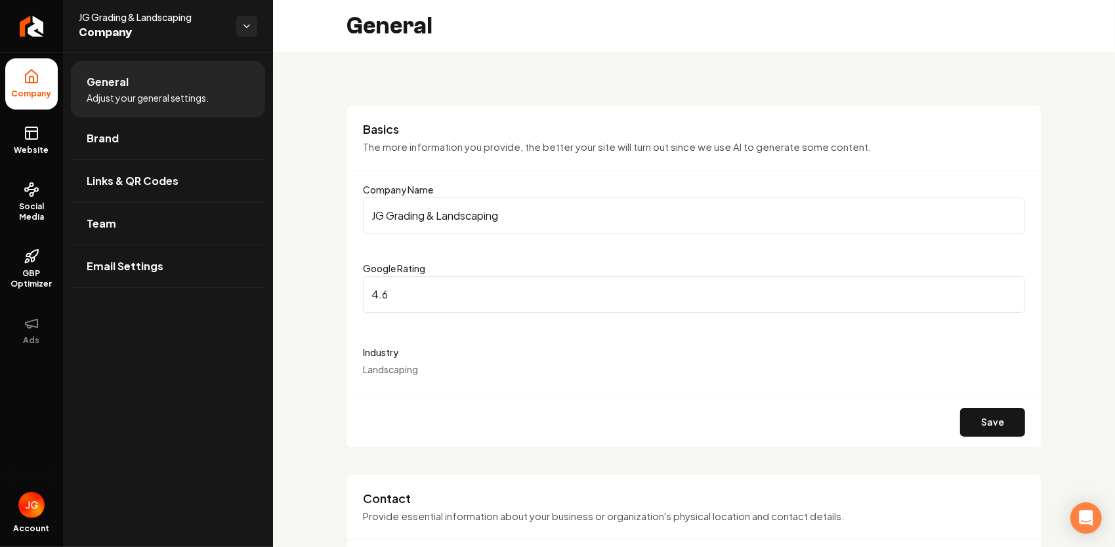
click at [424, 365] on div "Industry Landscaping" at bounding box center [694, 359] width 662 height 31
click at [30, 142] on link "Website" at bounding box center [31, 140] width 52 height 51
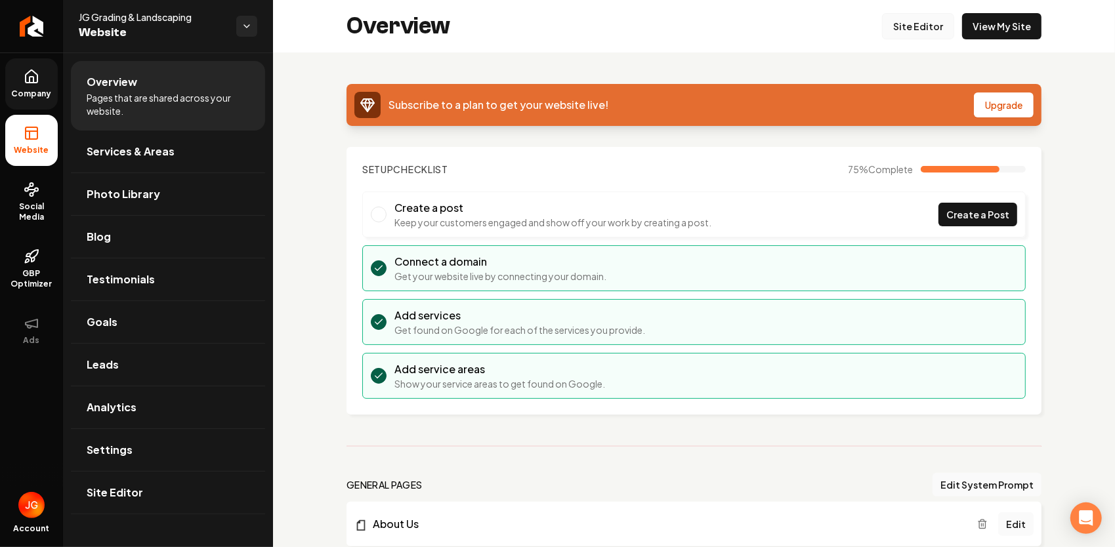
click at [914, 26] on link "Site Editor" at bounding box center [918, 26] width 72 height 26
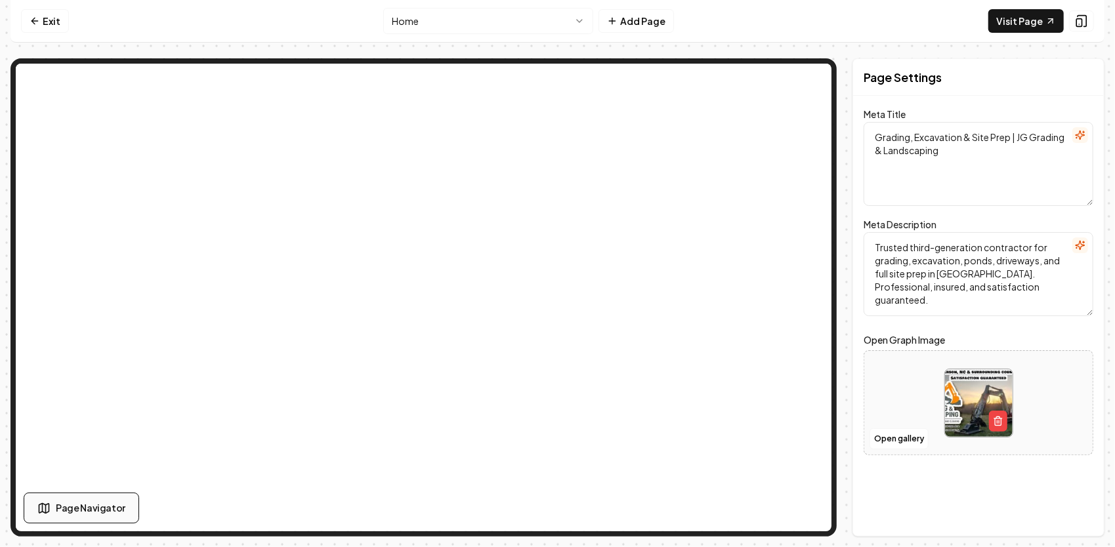
click at [110, 507] on span "Page Navigator" at bounding box center [91, 508] width 70 height 14
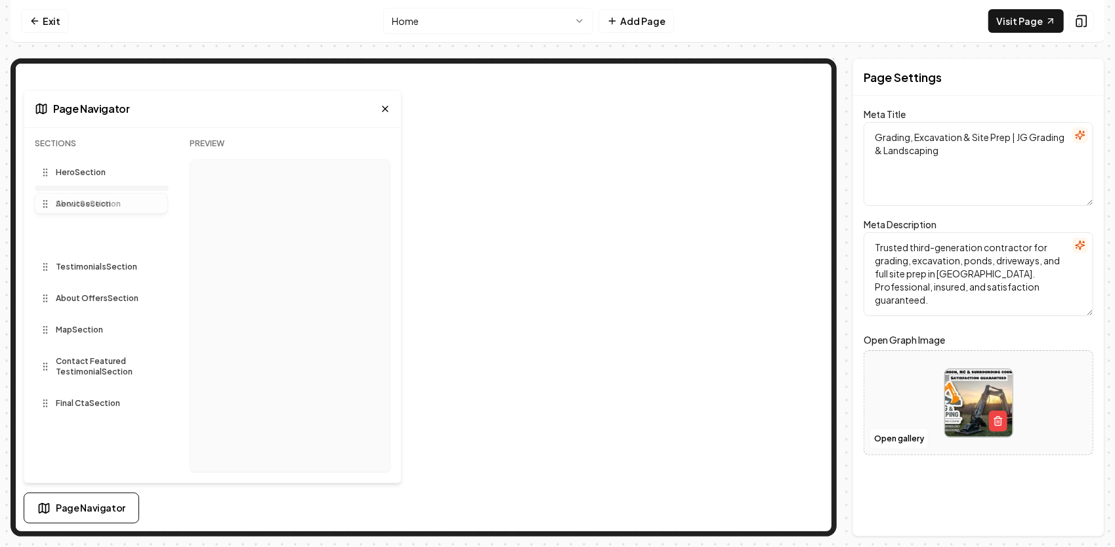
drag, startPoint x: 73, startPoint y: 236, endPoint x: 68, endPoint y: 193, distance: 43.5
click at [68, 193] on div "Sections Hero Section Services Section About Section Testimonials Section About…" at bounding box center [102, 310] width 134 height 344
click at [384, 106] on icon at bounding box center [385, 109] width 10 height 10
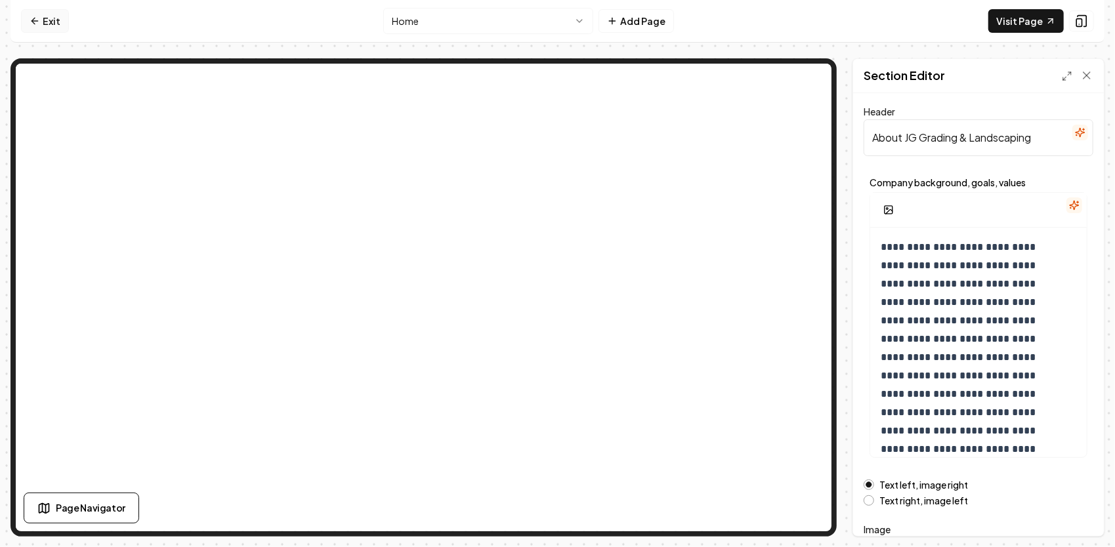
click at [42, 22] on link "Exit" at bounding box center [45, 21] width 48 height 24
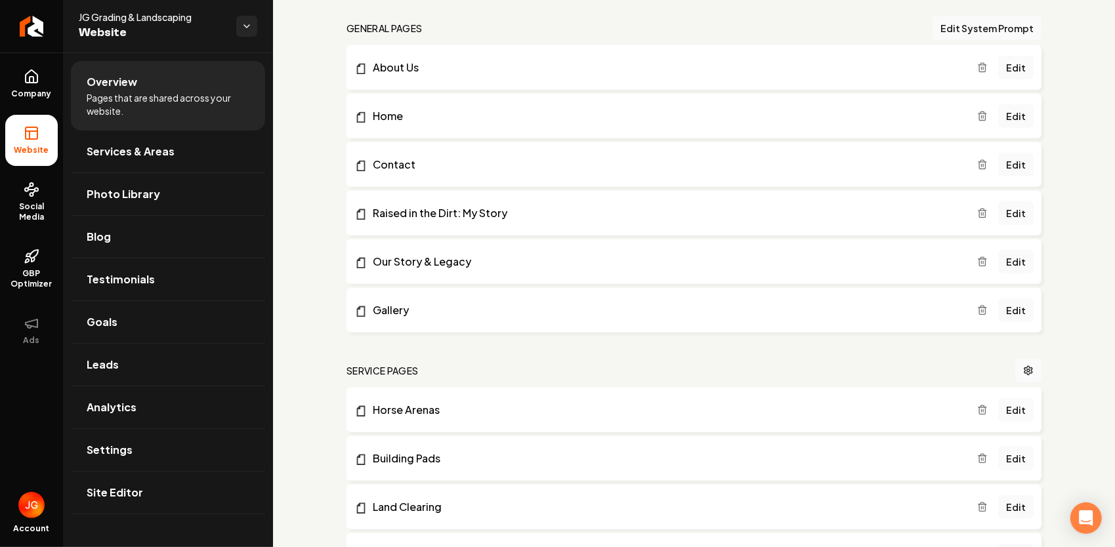
scroll to position [459, 0]
click at [991, 20] on button "Edit System Prompt" at bounding box center [986, 26] width 109 height 24
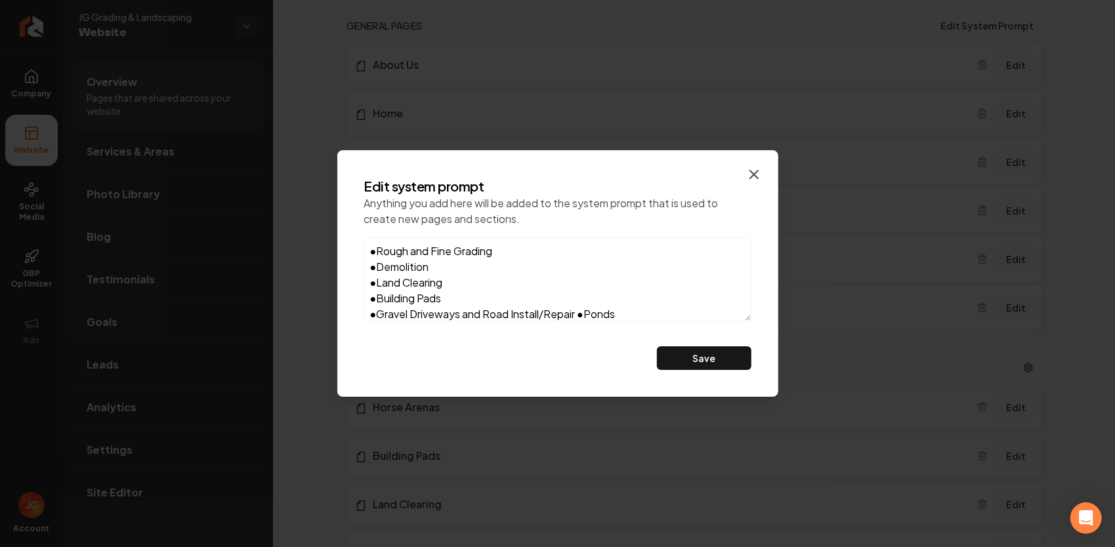
click at [752, 169] on icon "button" at bounding box center [754, 175] width 16 height 16
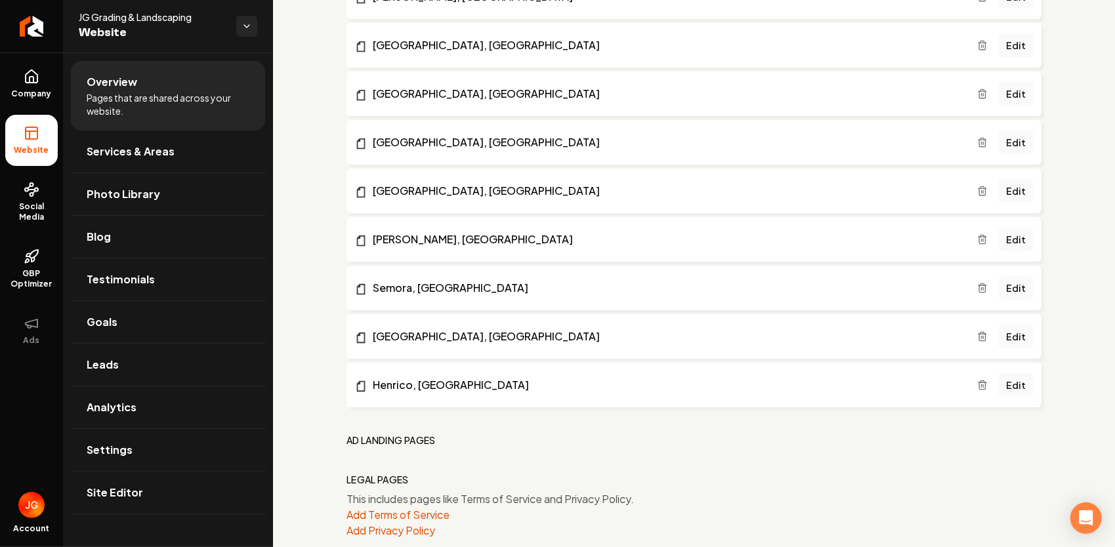
scroll to position [3029, 0]
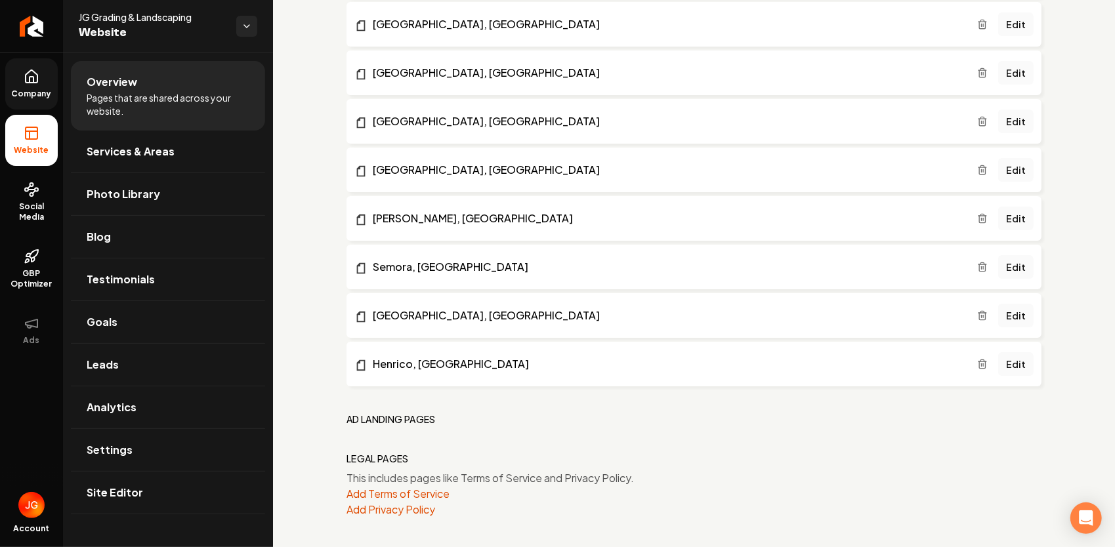
click at [37, 91] on span "Company" at bounding box center [32, 94] width 51 height 10
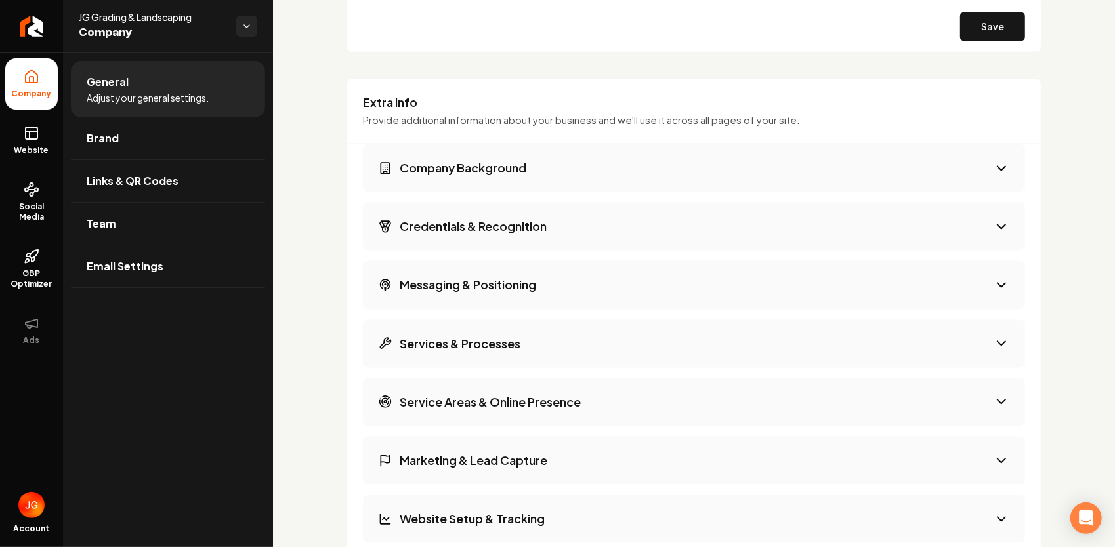
scroll to position [1612, 0]
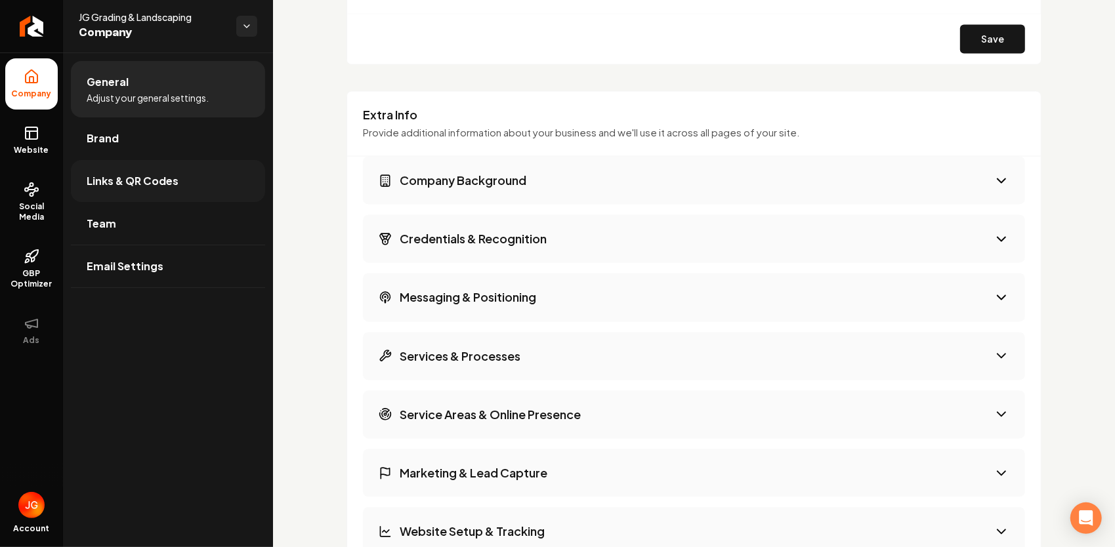
click at [151, 179] on span "Links & QR Codes" at bounding box center [133, 181] width 92 height 16
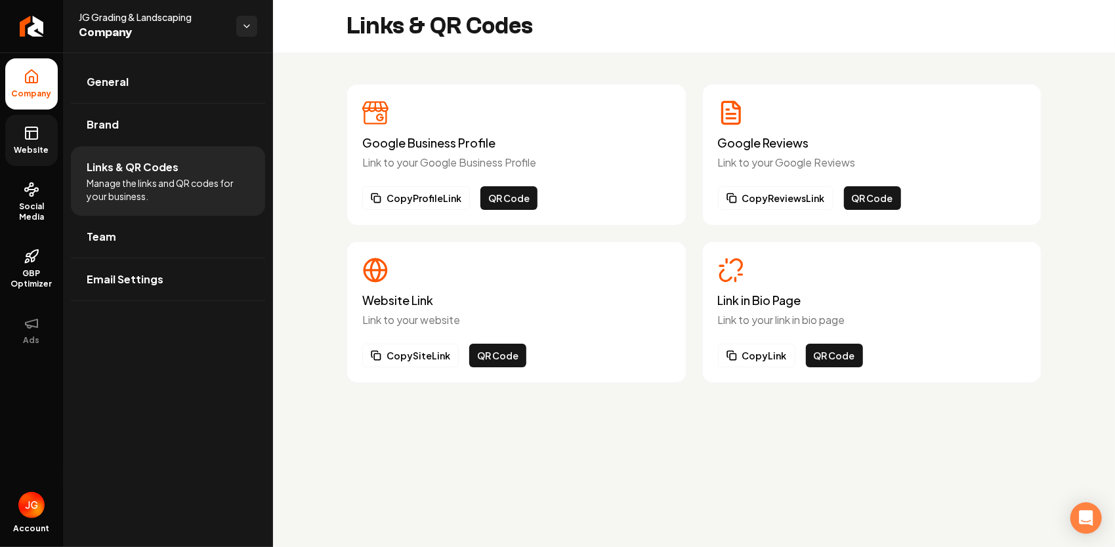
click at [37, 131] on rect at bounding box center [32, 133] width 12 height 12
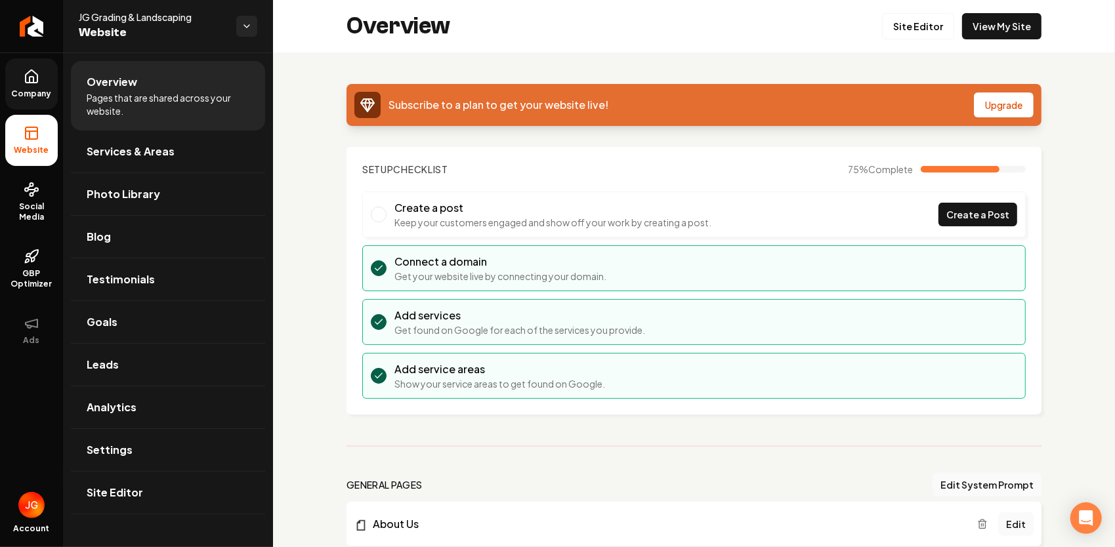
click at [47, 87] on link "Company" at bounding box center [31, 83] width 52 height 51
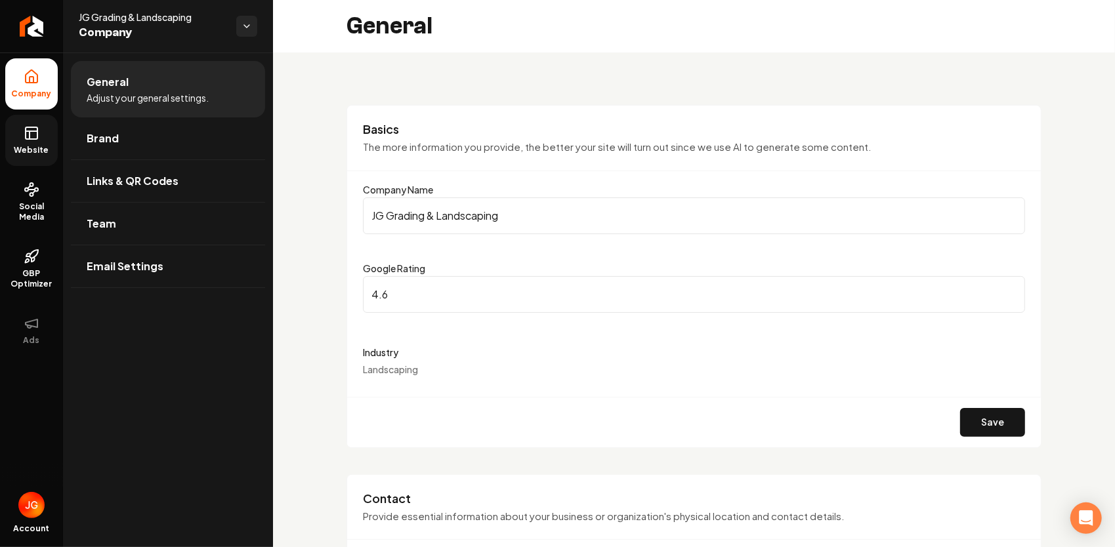
click at [33, 139] on rect at bounding box center [32, 133] width 12 height 12
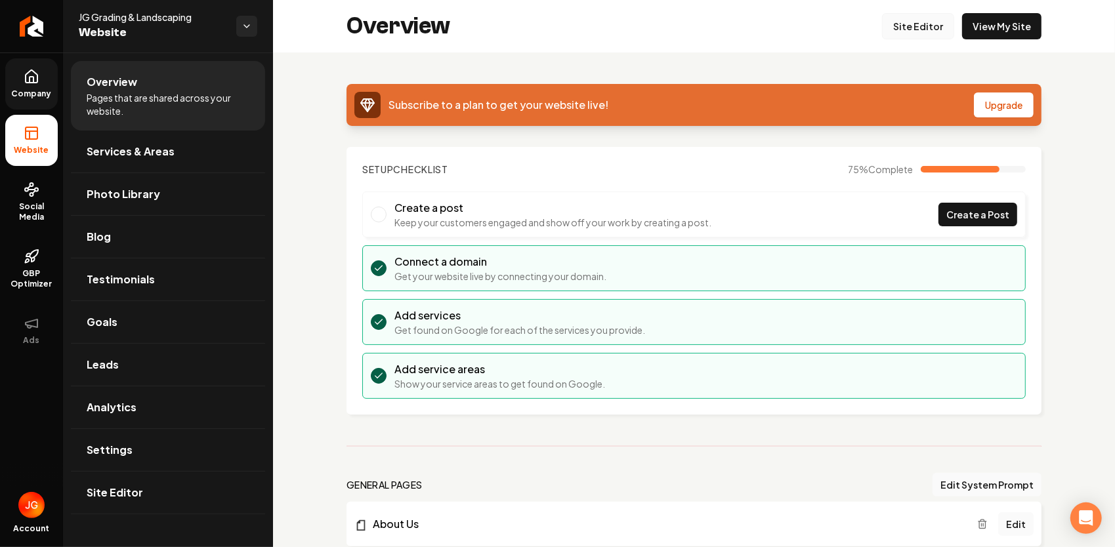
click at [920, 26] on link "Site Editor" at bounding box center [918, 26] width 72 height 26
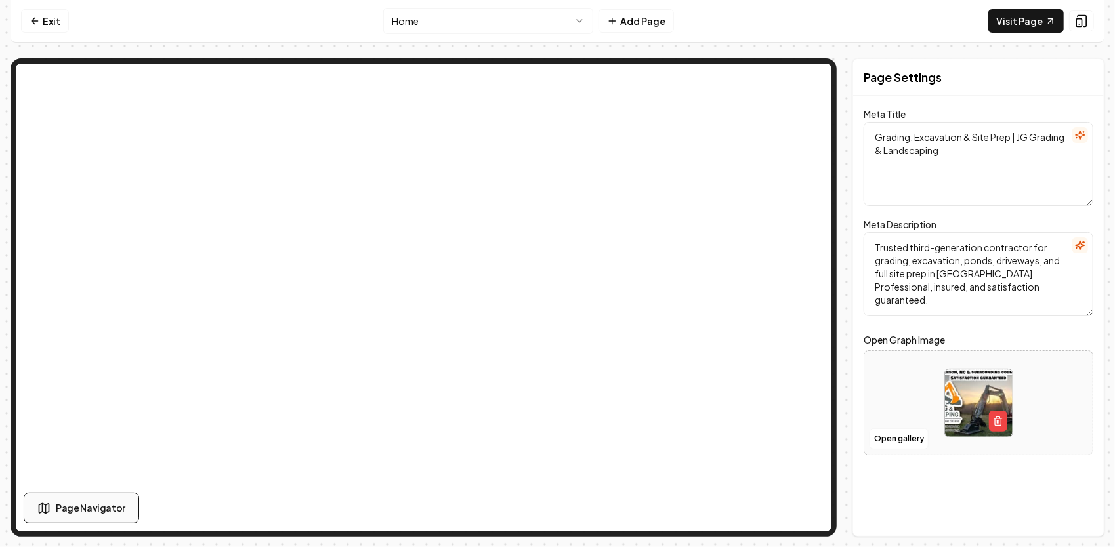
click at [88, 510] on span "Page Navigator" at bounding box center [91, 508] width 70 height 14
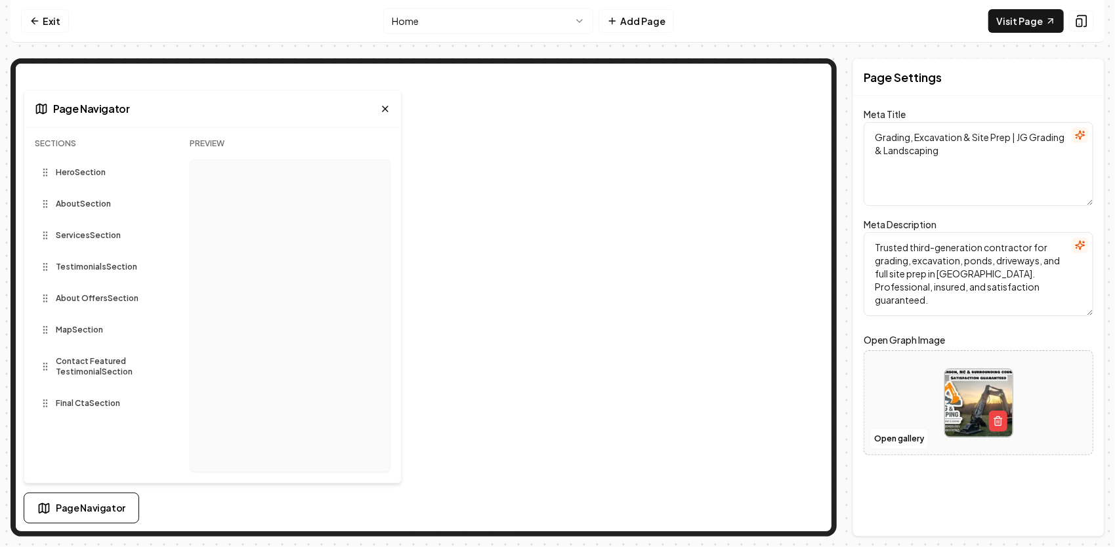
click at [497, 10] on html "Computer Required This feature is only available on a computer. Please switch t…" at bounding box center [557, 273] width 1115 height 547
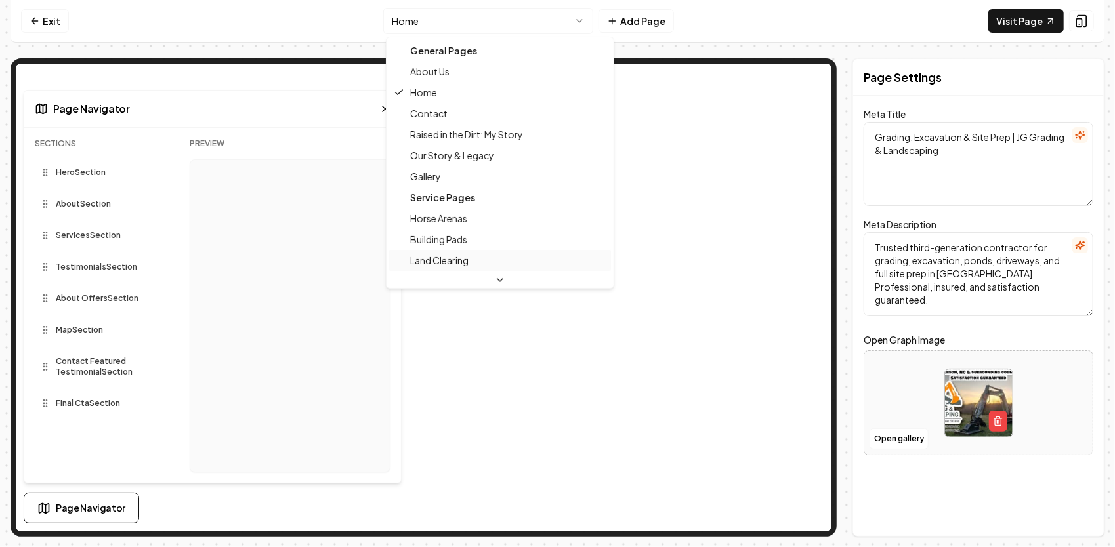
scroll to position [21, 0]
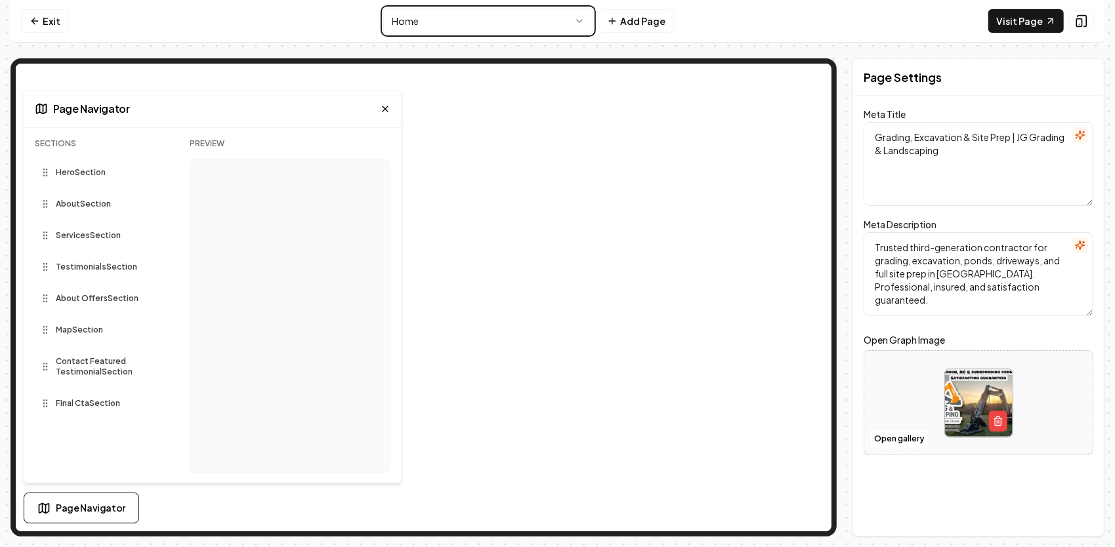
click at [796, 46] on html "Computer Required This feature is only available on a computer. Please switch t…" at bounding box center [557, 273] width 1115 height 547
click at [384, 106] on icon at bounding box center [385, 109] width 10 height 10
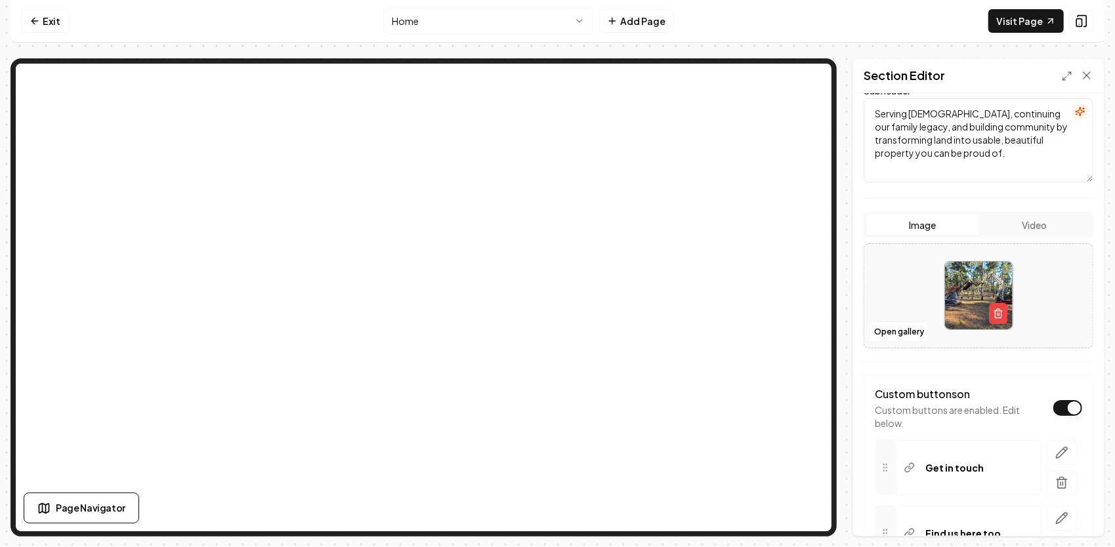
scroll to position [292, 0]
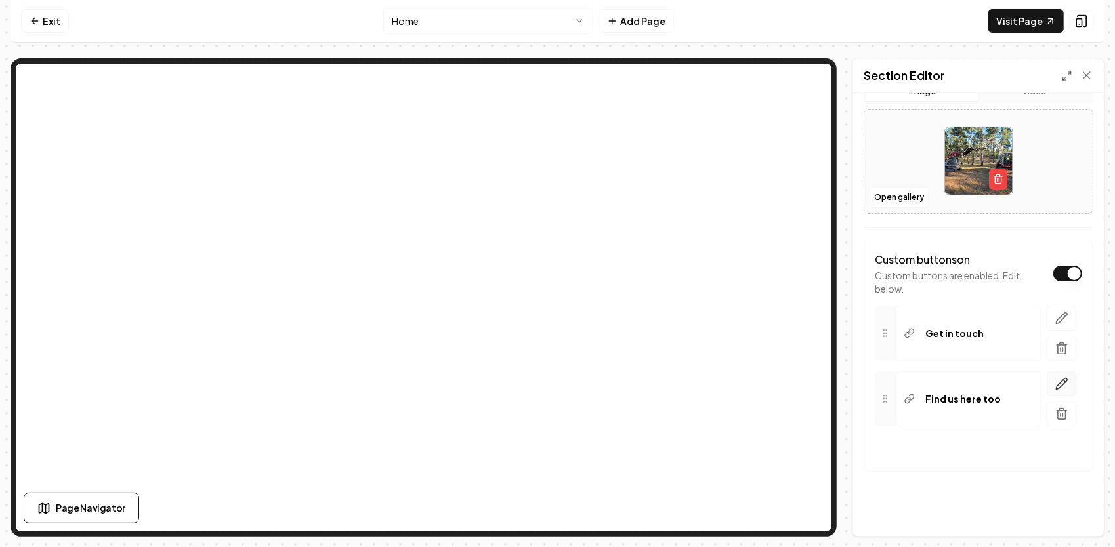
click at [1055, 380] on icon "button" at bounding box center [1061, 383] width 13 height 13
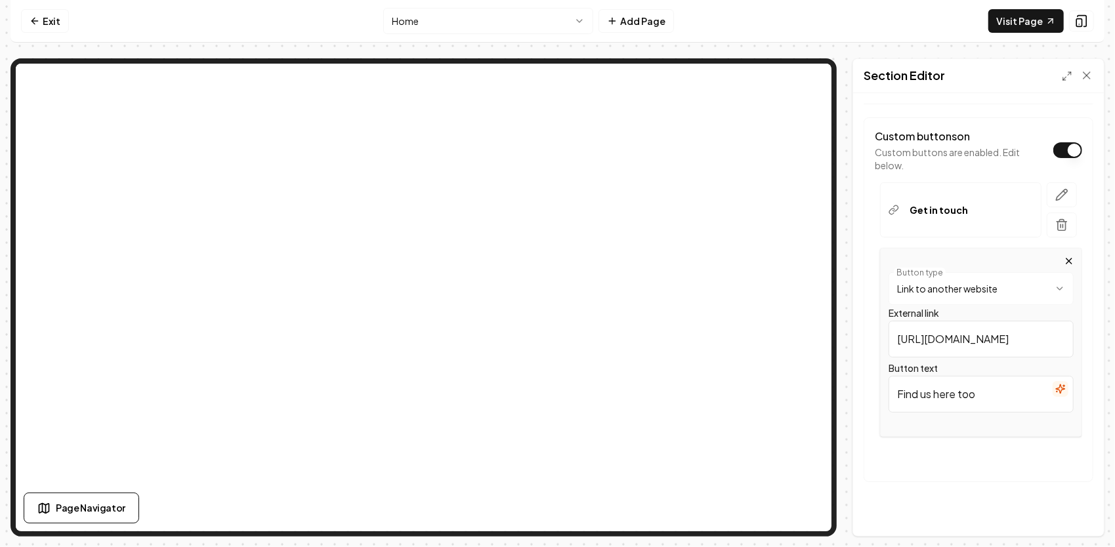
scroll to position [423, 0]
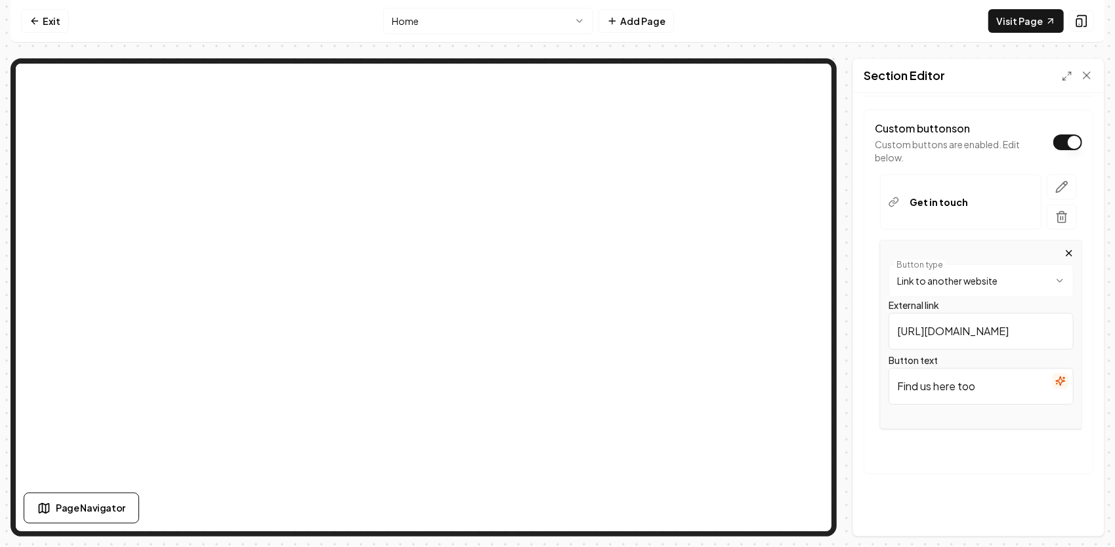
click at [1008, 335] on input "[URL][DOMAIN_NAME]" at bounding box center [980, 331] width 185 height 37
click at [425, 22] on html "**********" at bounding box center [557, 273] width 1115 height 547
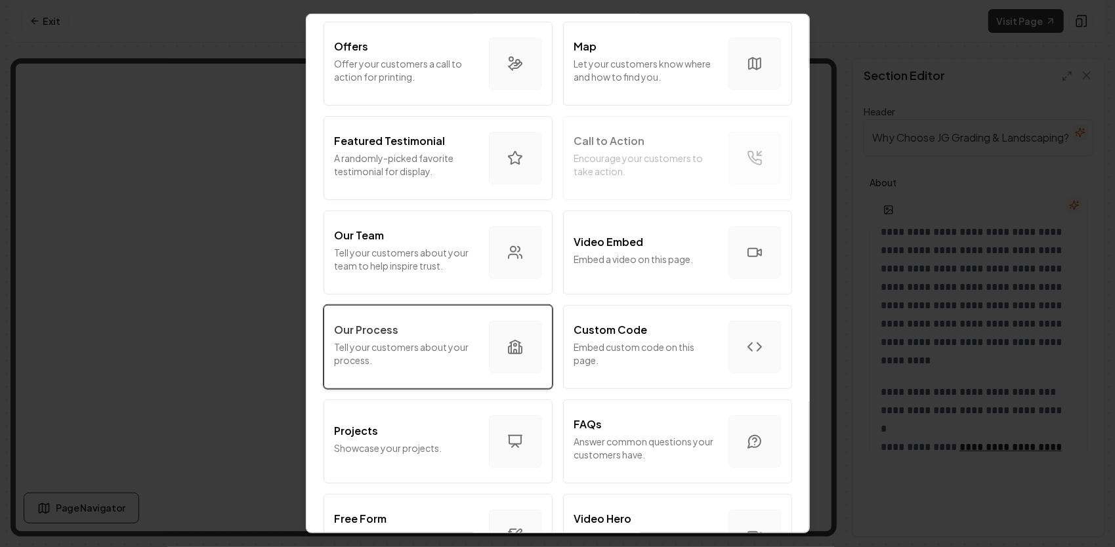
scroll to position [328, 0]
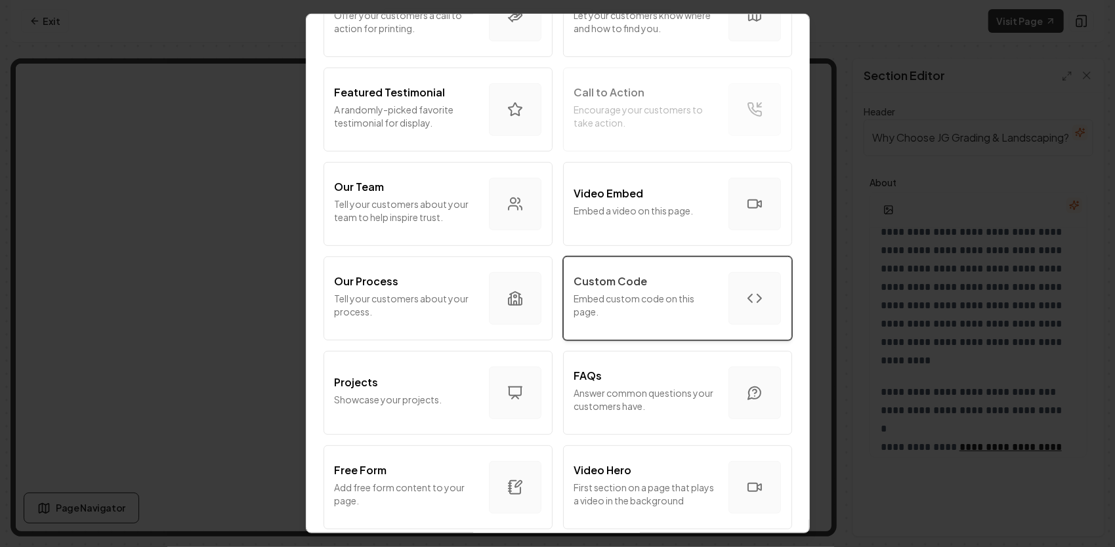
click at [684, 297] on p "Embed custom code on this page." at bounding box center [646, 305] width 144 height 26
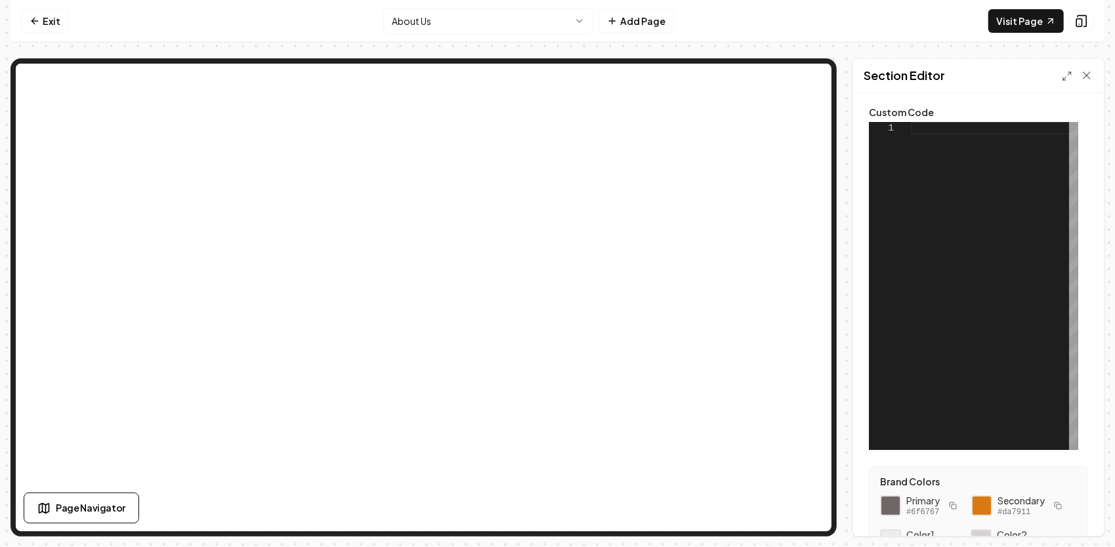
scroll to position [0, 0]
click at [929, 140] on div at bounding box center [994, 287] width 167 height 328
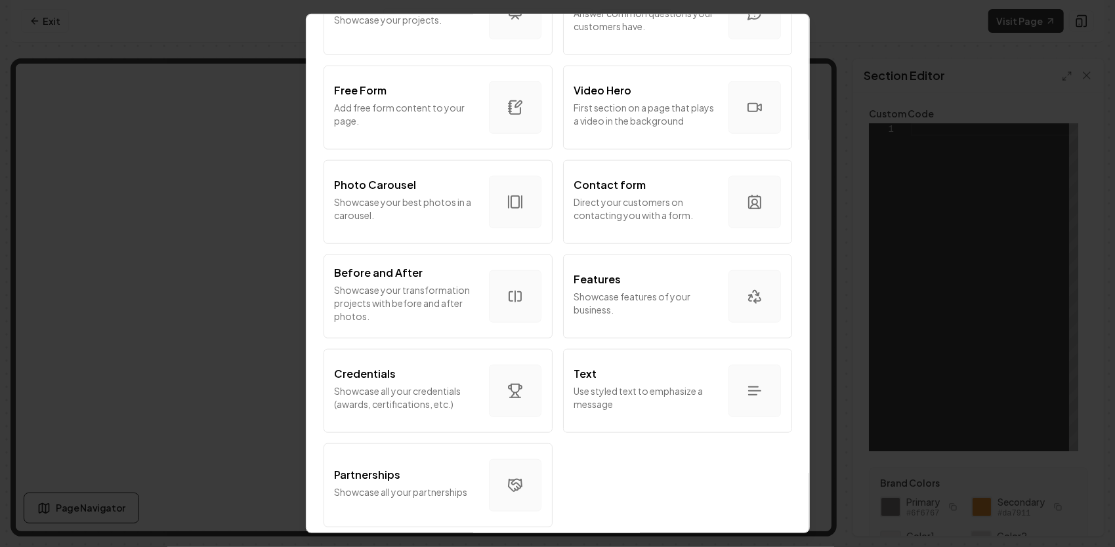
scroll to position [717, 0]
click at [663, 371] on div "Text Use styled text to emphasize a message" at bounding box center [646, 391] width 144 height 50
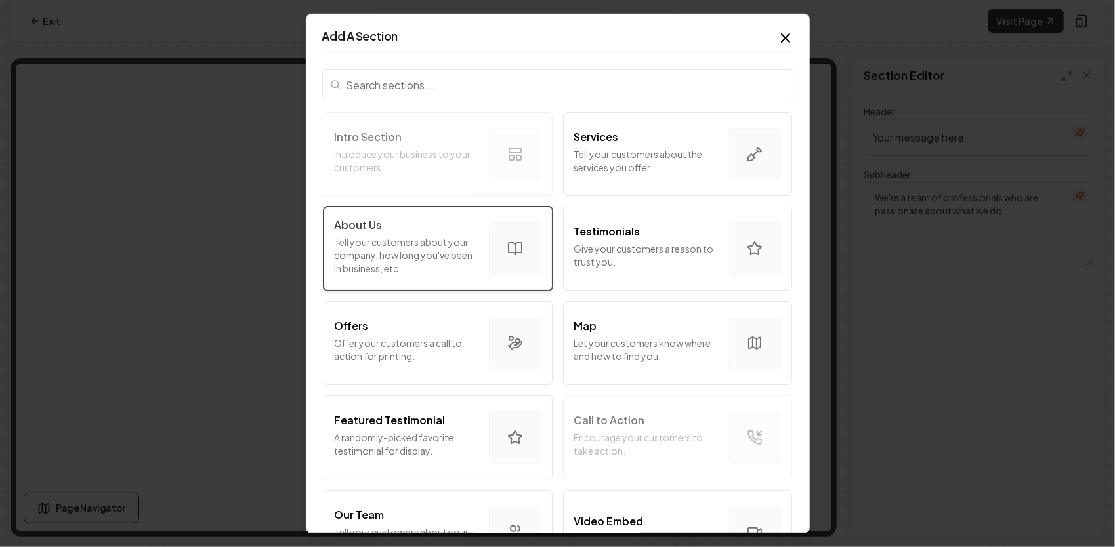
click at [441, 272] on p "Tell your customers about your company, how long you've been in business, etc." at bounding box center [407, 255] width 144 height 39
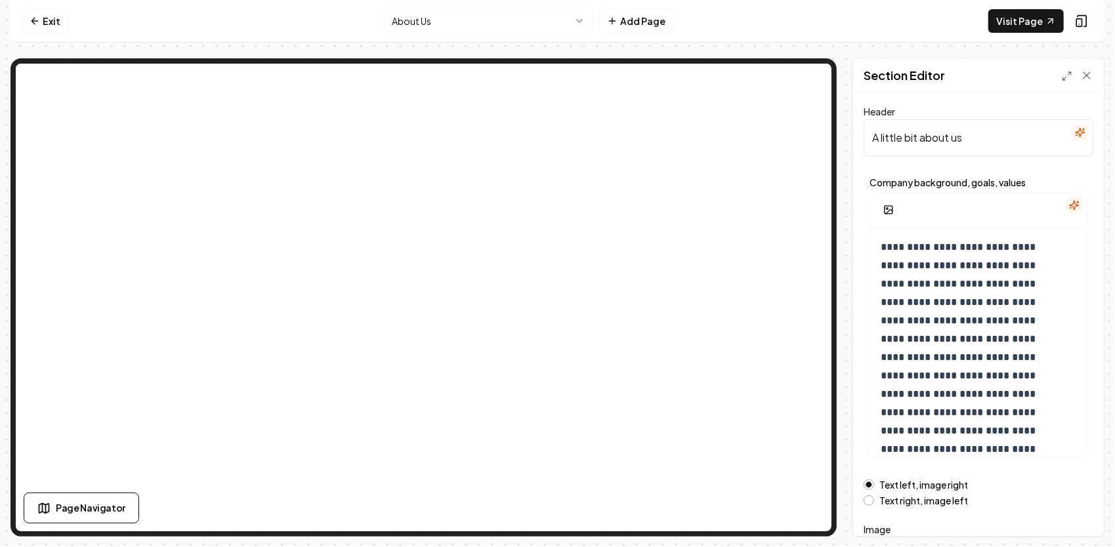
drag, startPoint x: 957, startPoint y: 142, endPoint x: 871, endPoint y: 144, distance: 86.6
click at [870, 144] on input "A little bit about us" at bounding box center [978, 137] width 230 height 37
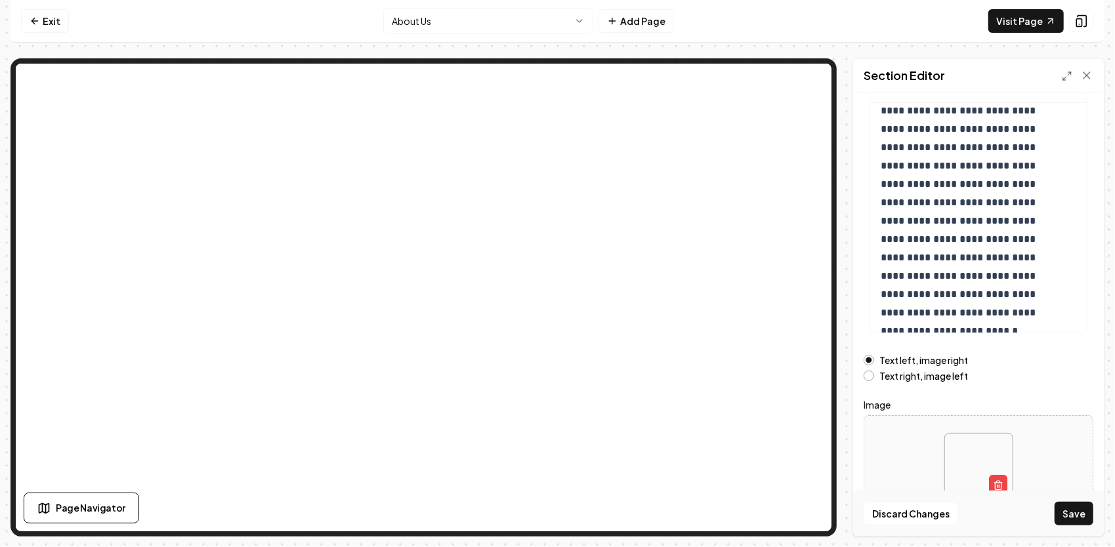
scroll to position [159, 0]
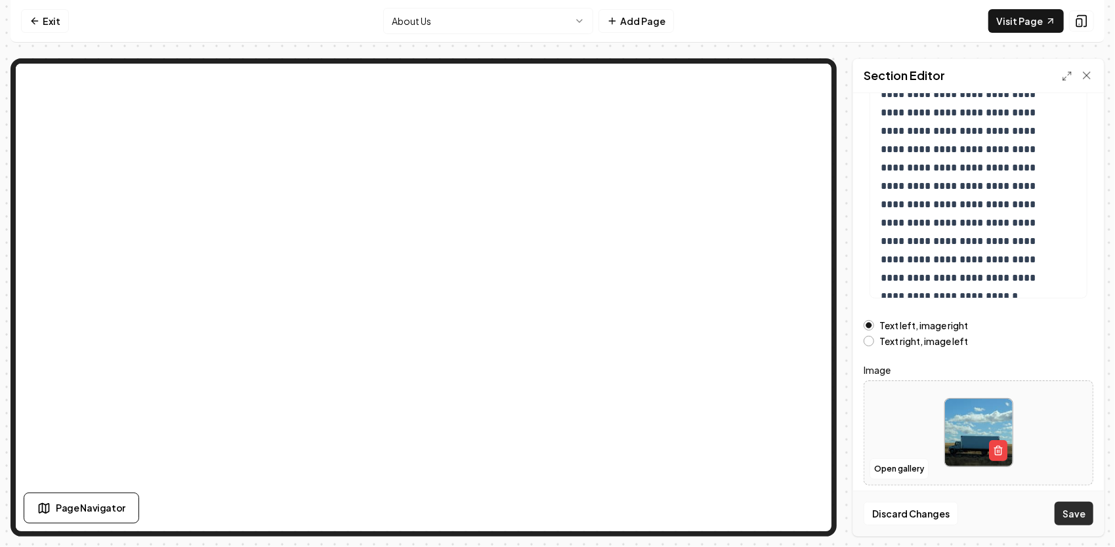
click at [1078, 514] on button "Save" at bounding box center [1073, 514] width 39 height 24
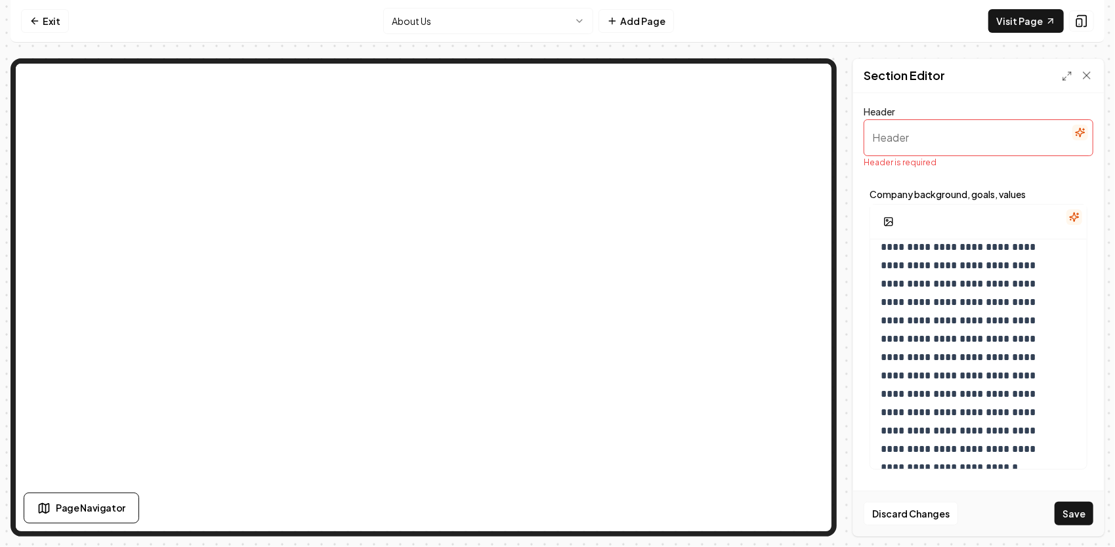
click at [965, 150] on input "Header" at bounding box center [978, 137] width 230 height 37
type input "Oxford, NC Landscaping"
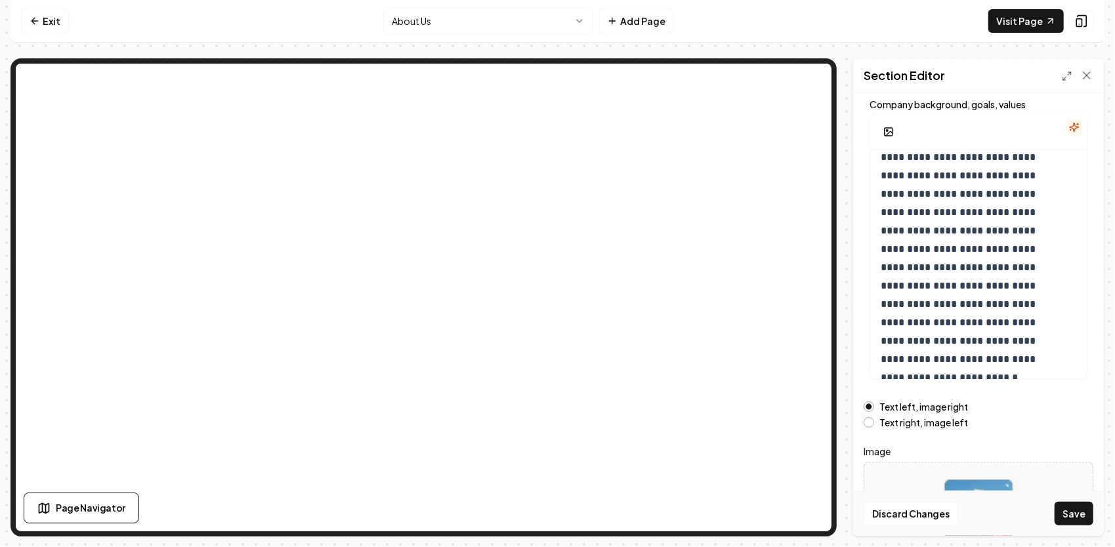
scroll to position [159, 0]
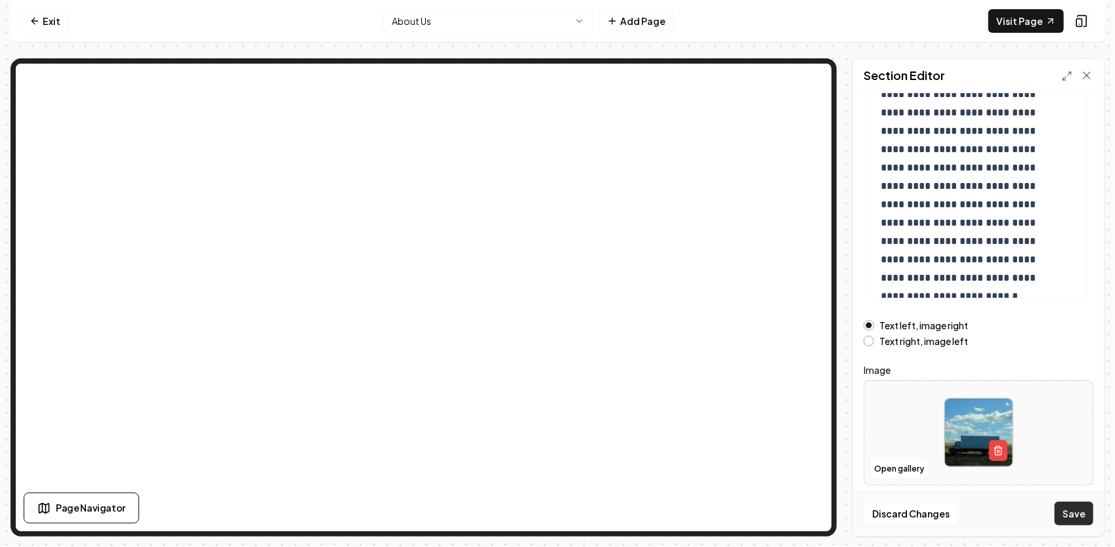
click at [1081, 520] on button "Save" at bounding box center [1073, 514] width 39 height 24
click at [483, 18] on html "**********" at bounding box center [557, 273] width 1115 height 547
click at [81, 508] on span "Page Navigator" at bounding box center [91, 508] width 70 height 14
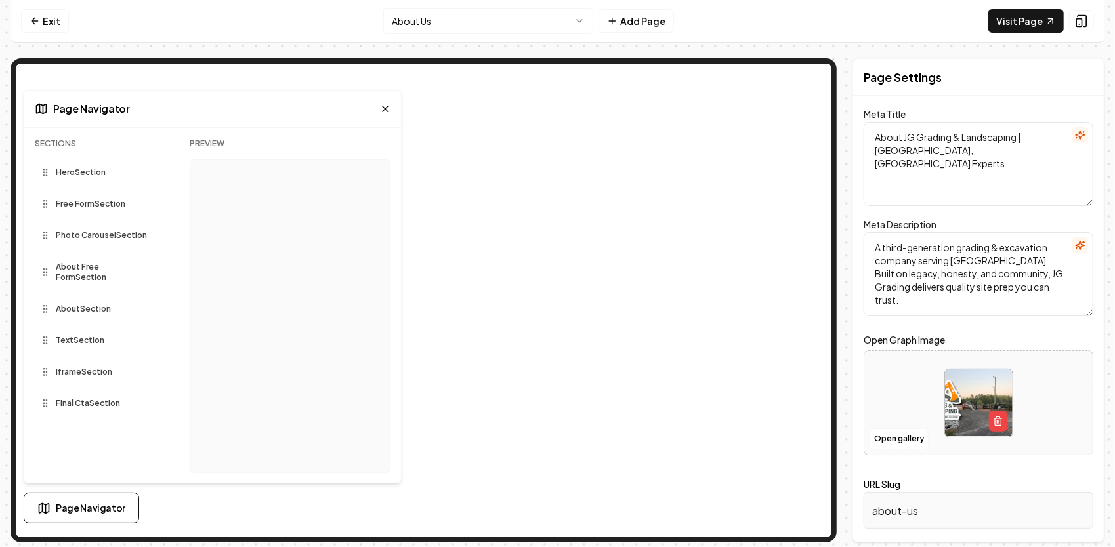
scroll to position [0, 0]
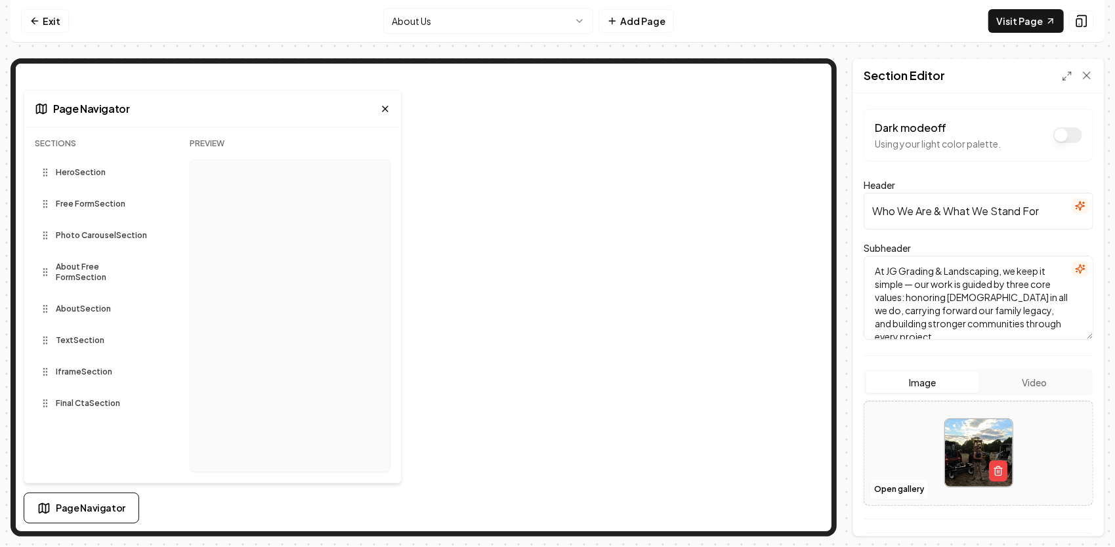
click at [386, 106] on icon at bounding box center [385, 109] width 10 height 10
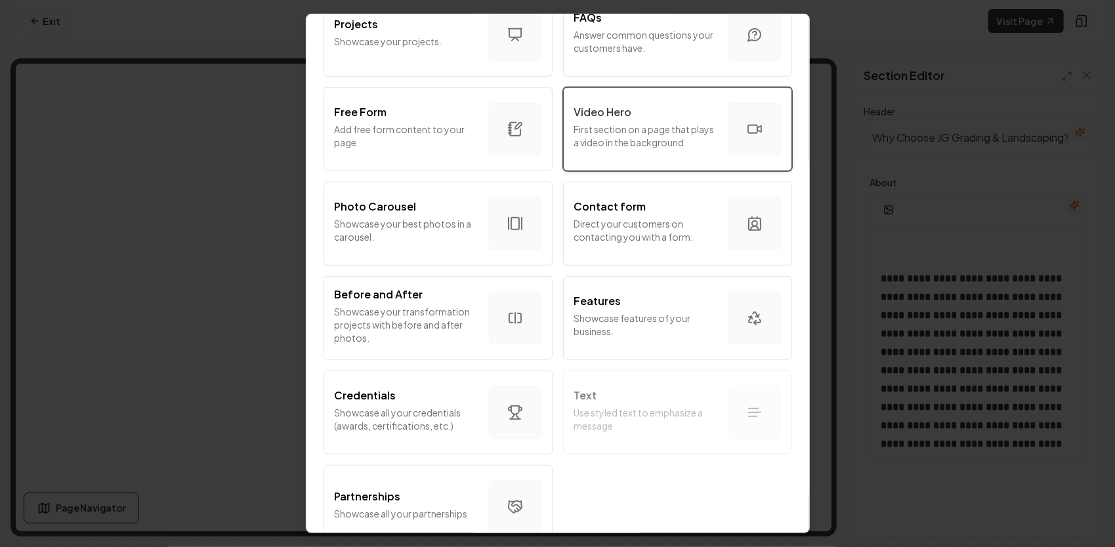
scroll to position [717, 0]
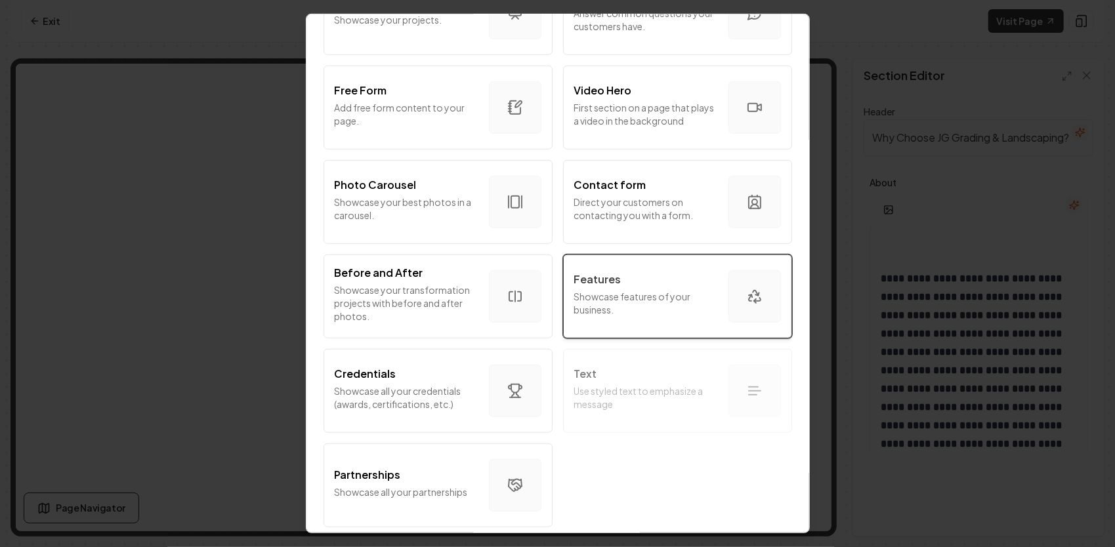
click at [662, 300] on p "Showcase features of your business." at bounding box center [646, 303] width 144 height 26
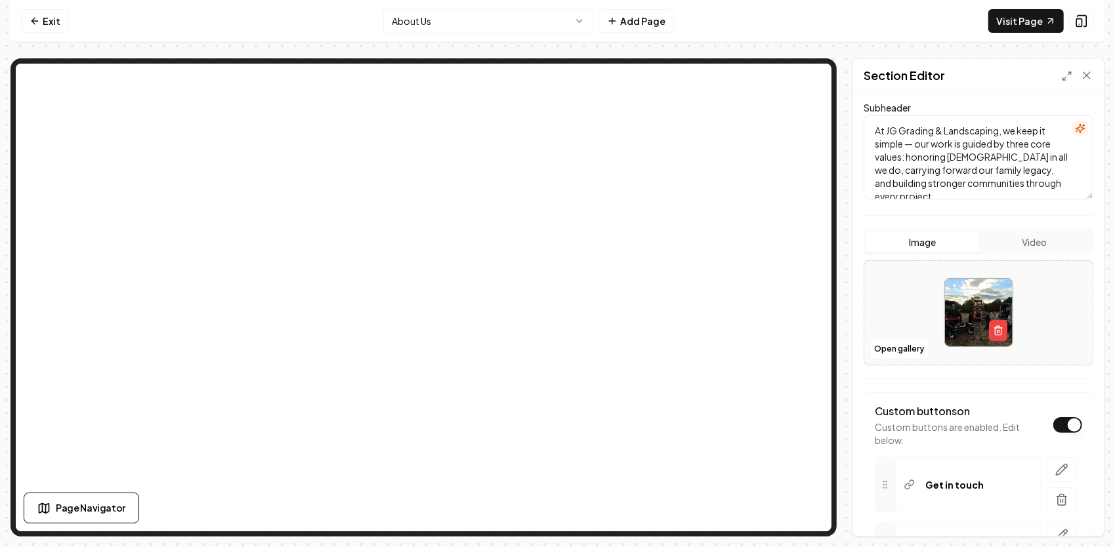
scroll to position [292, 0]
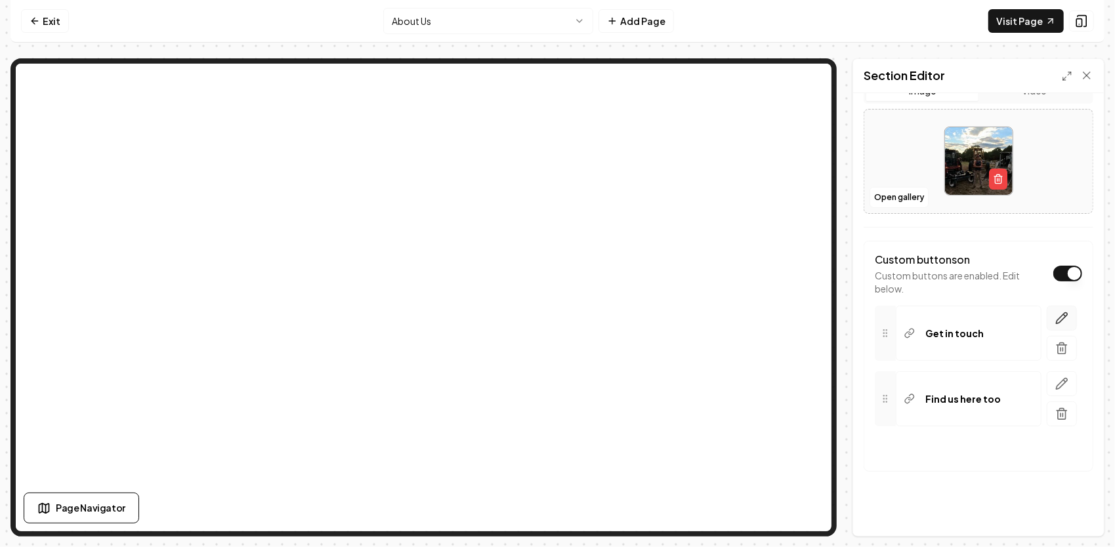
click at [1056, 314] on icon "button" at bounding box center [1061, 317] width 11 height 11
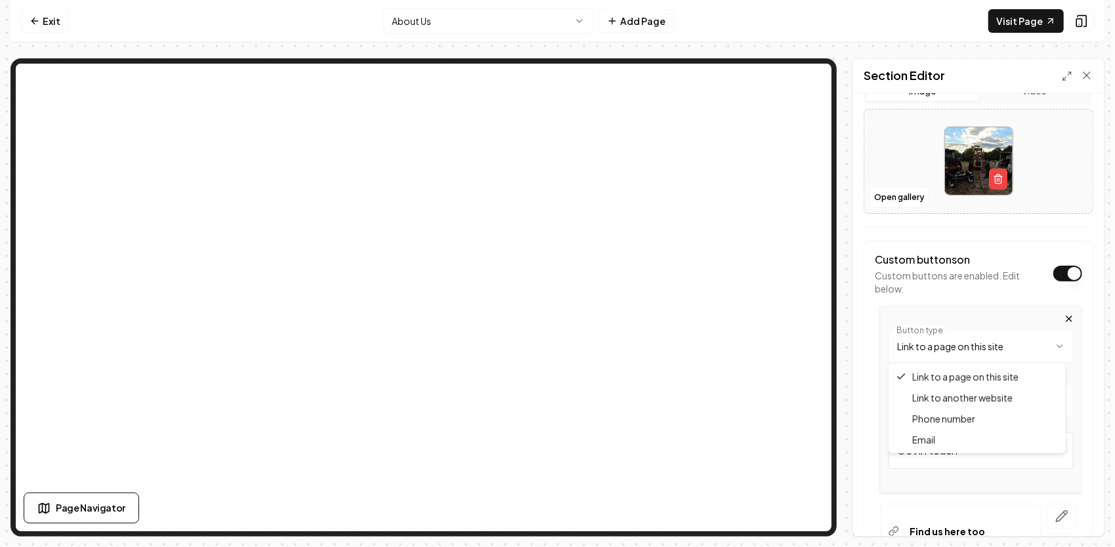
click at [1031, 344] on html "**********" at bounding box center [557, 273] width 1115 height 547
click at [993, 395] on html "**********" at bounding box center [557, 273] width 1115 height 547
click at [435, 22] on html "**********" at bounding box center [557, 273] width 1115 height 547
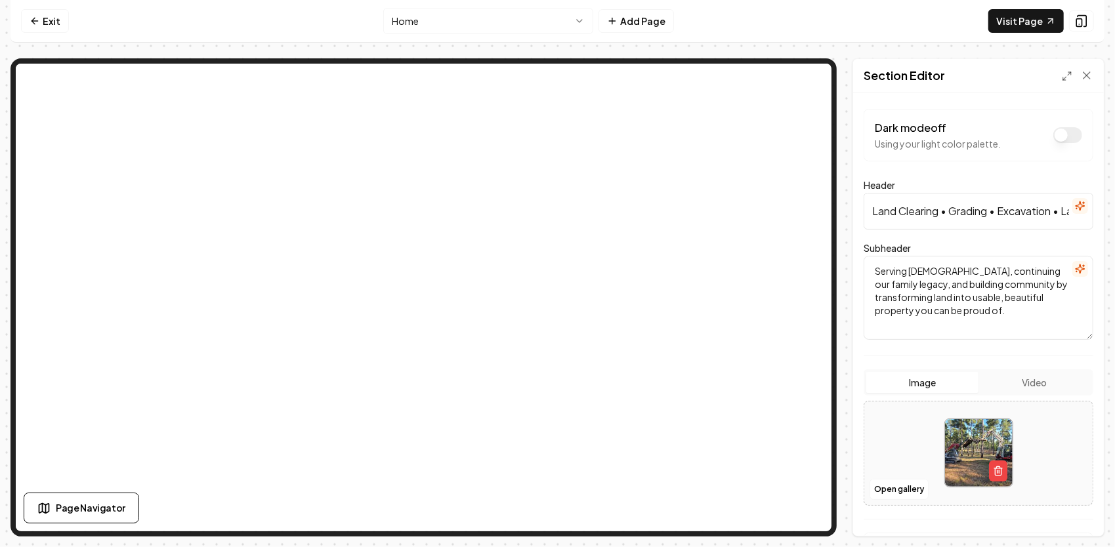
scroll to position [292, 0]
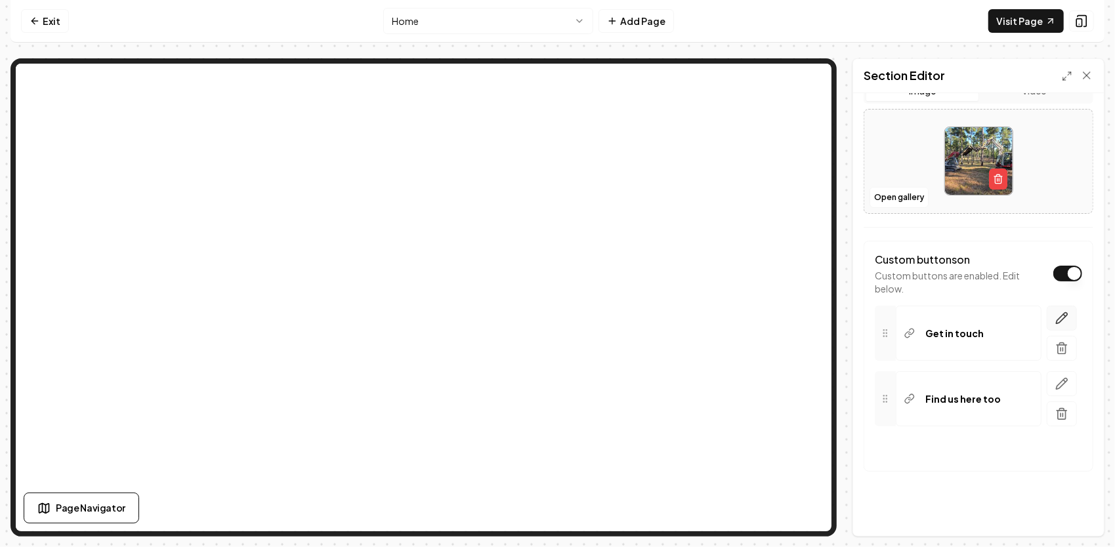
click at [1059, 318] on button "button" at bounding box center [1061, 318] width 30 height 25
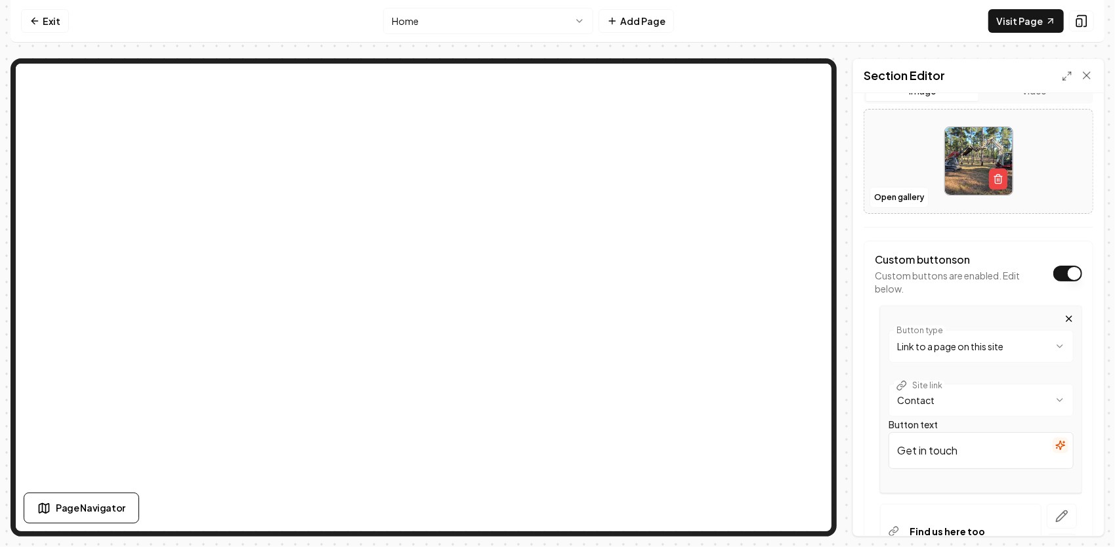
click at [974, 396] on html "**********" at bounding box center [557, 273] width 1115 height 547
click at [965, 406] on html "**********" at bounding box center [557, 273] width 1115 height 547
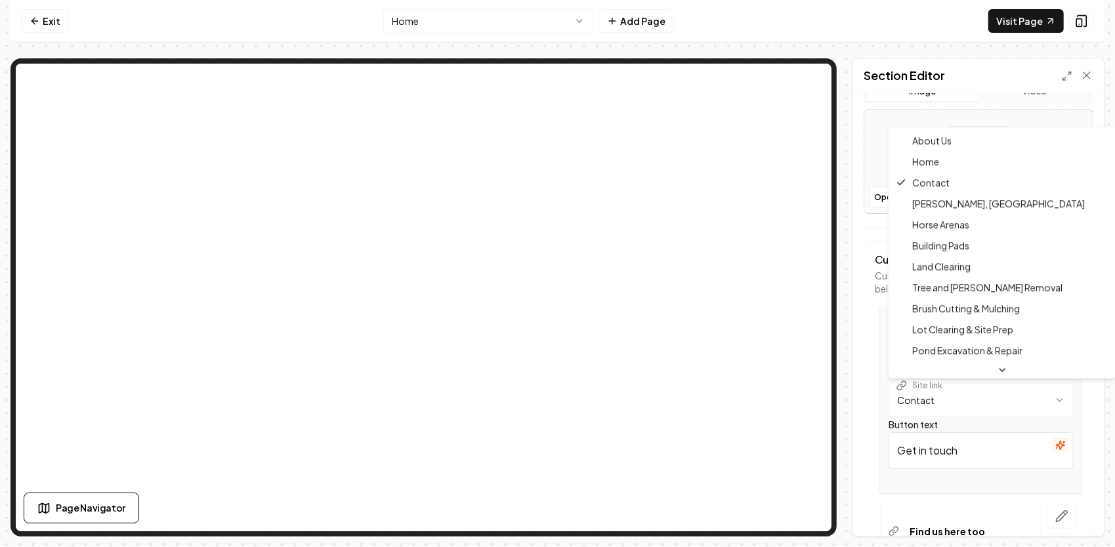
click at [963, 403] on html "**********" at bounding box center [557, 273] width 1115 height 547
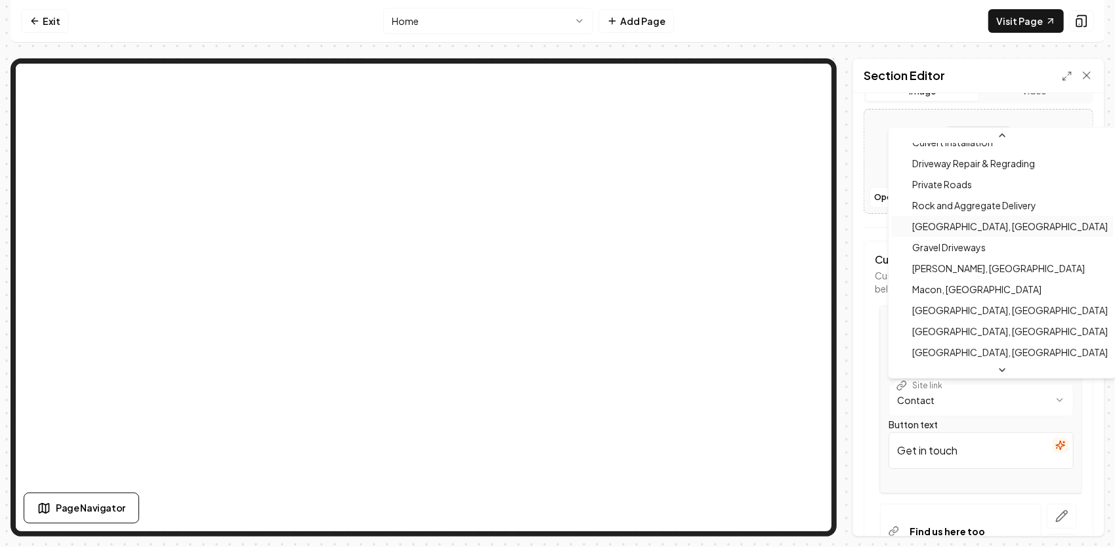
scroll to position [0, 0]
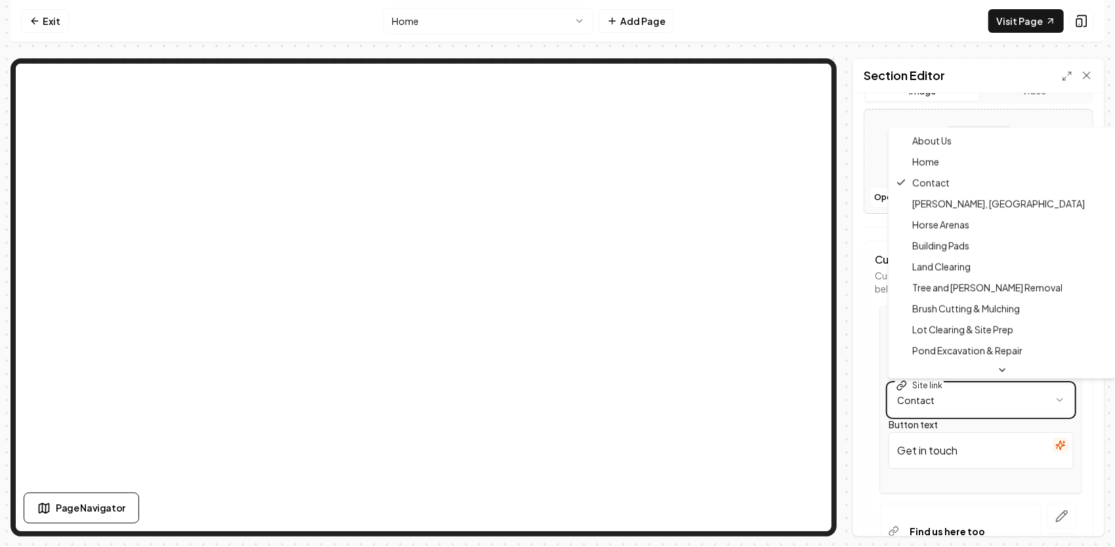
click at [863, 333] on html "**********" at bounding box center [557, 273] width 1115 height 547
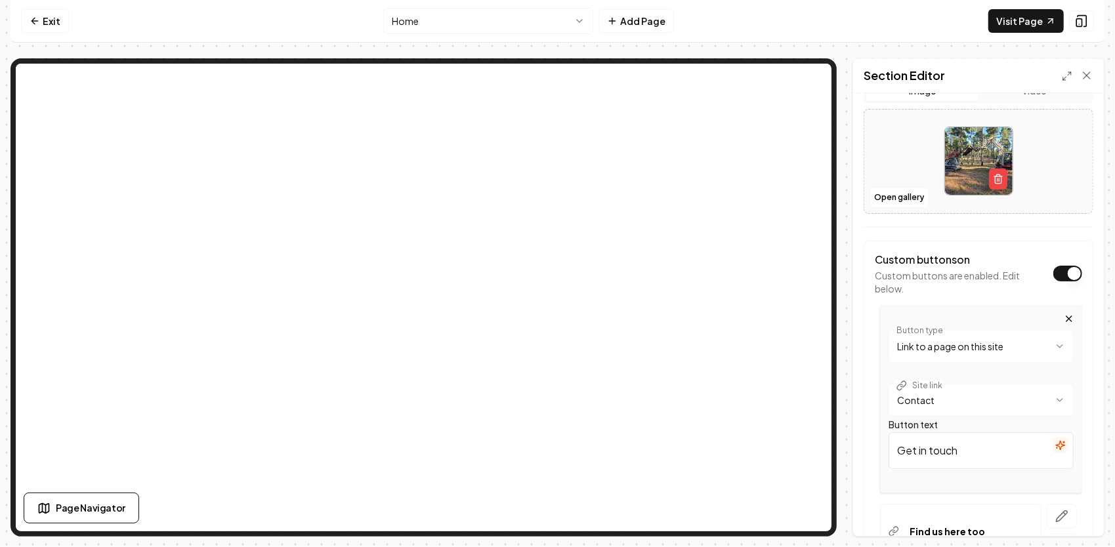
click at [1008, 398] on html "**********" at bounding box center [557, 273] width 1115 height 547
click at [1004, 335] on html "**********" at bounding box center [557, 273] width 1115 height 547
click at [983, 396] on html "**********" at bounding box center [557, 273] width 1115 height 547
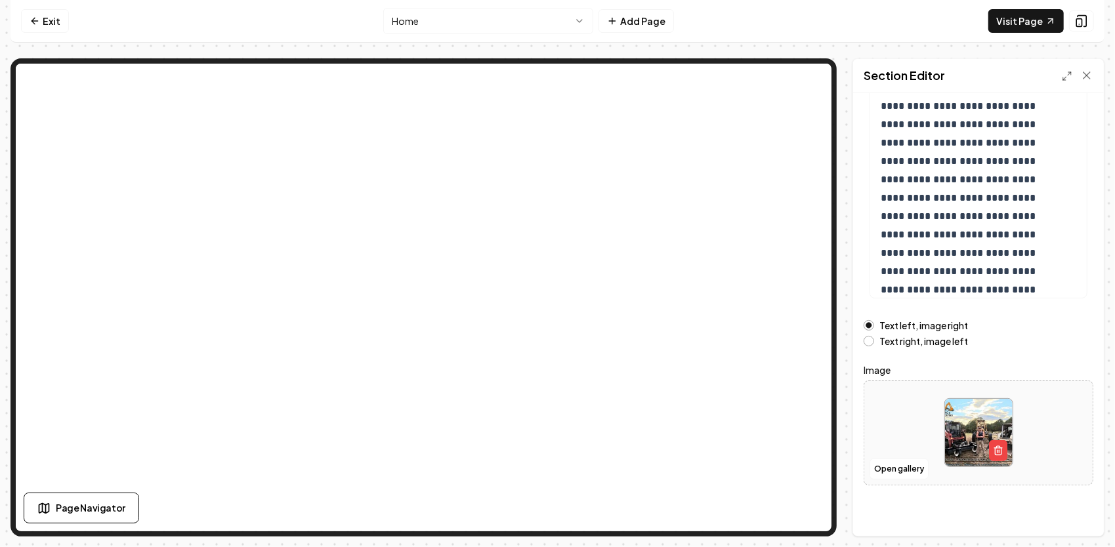
click at [544, 22] on html "**********" at bounding box center [557, 273] width 1115 height 547
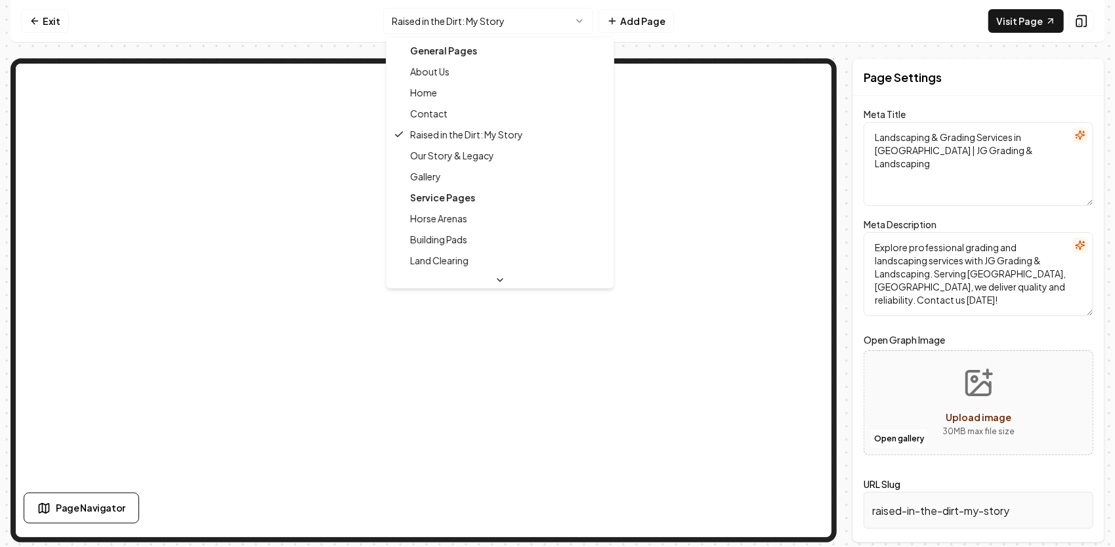
click at [529, 20] on html "Computer Required This feature is only available on a computer. Please switch t…" at bounding box center [557, 273] width 1115 height 547
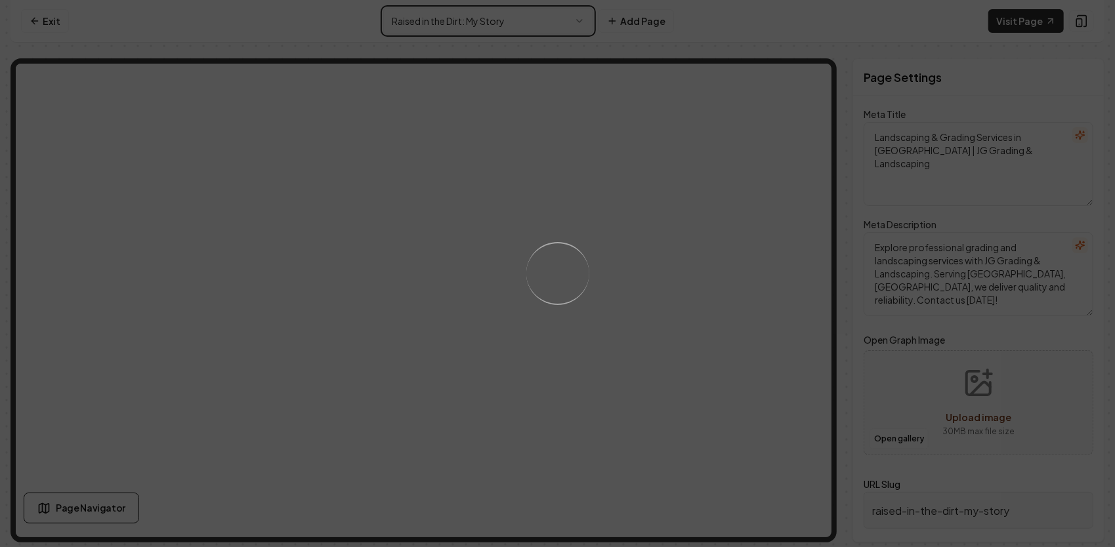
type textarea "About JG Grading & Landscaping | Henderson, NC Experts"
type textarea "A third-generation grading & excavation company serving NC. Built on legacy, ho…"
type input "about-us"
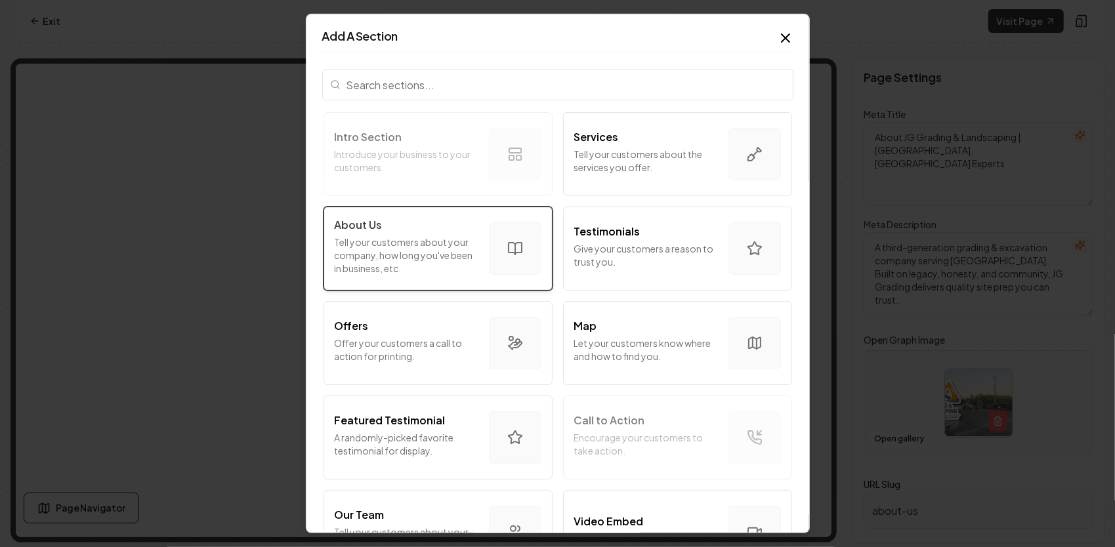
click at [433, 258] on p "Tell your customers about your company, how long you've been in business, etc." at bounding box center [407, 255] width 144 height 39
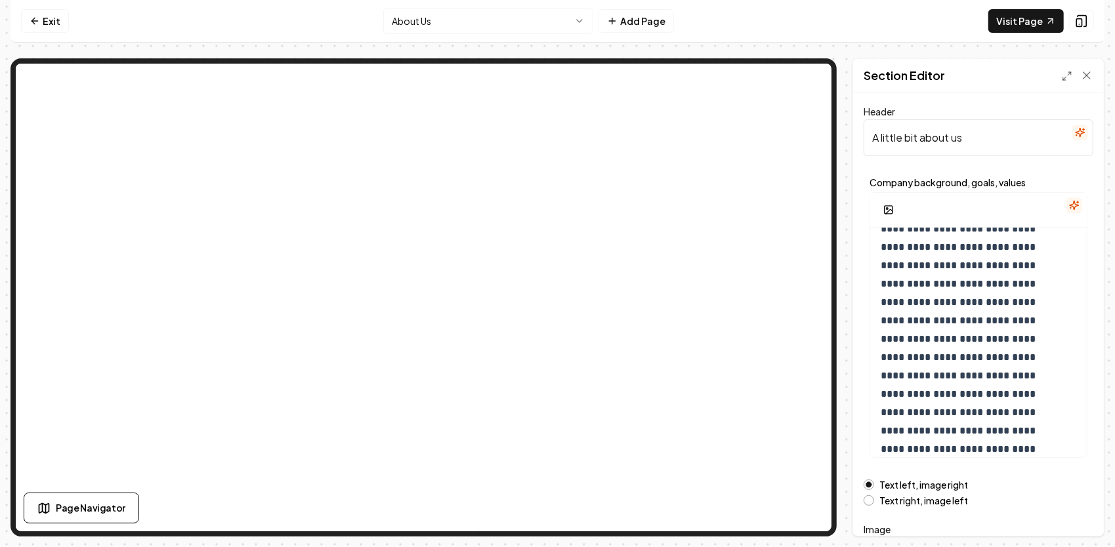
scroll to position [56, 0]
click at [1088, 79] on icon at bounding box center [1086, 75] width 13 height 13
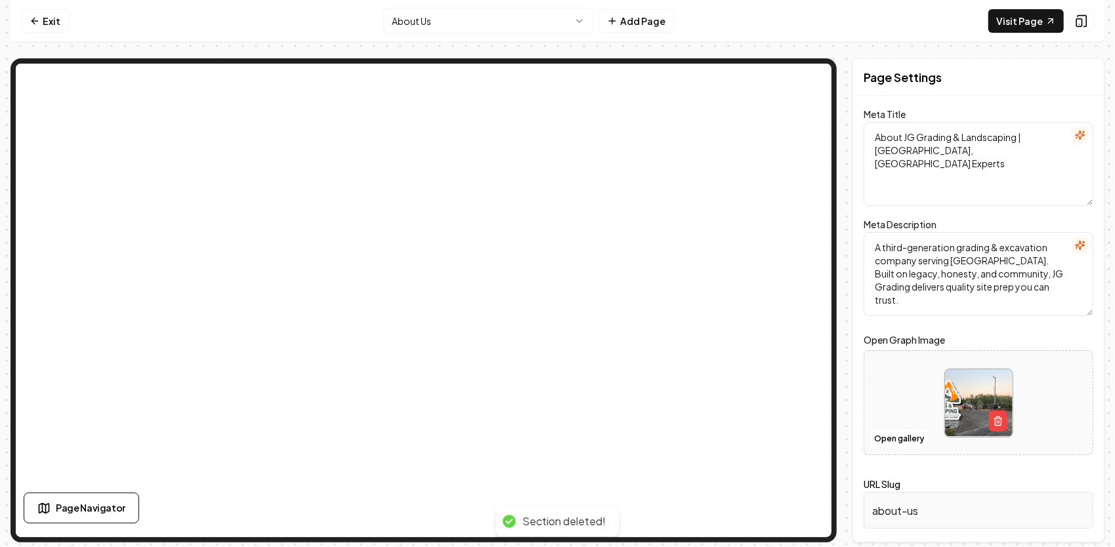
scroll to position [0, 0]
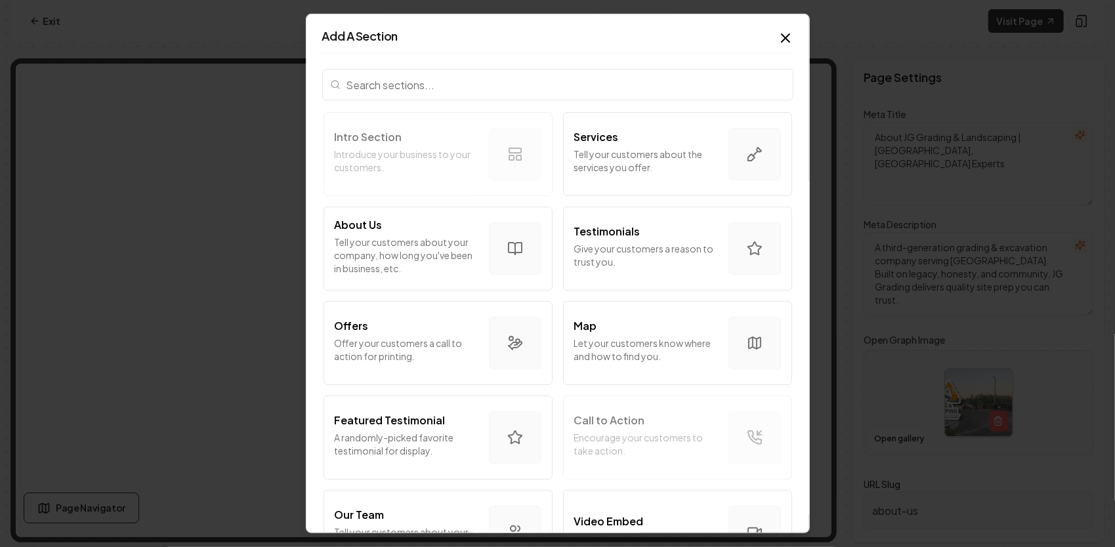
click at [777, 39] on icon "button" at bounding box center [785, 38] width 16 height 16
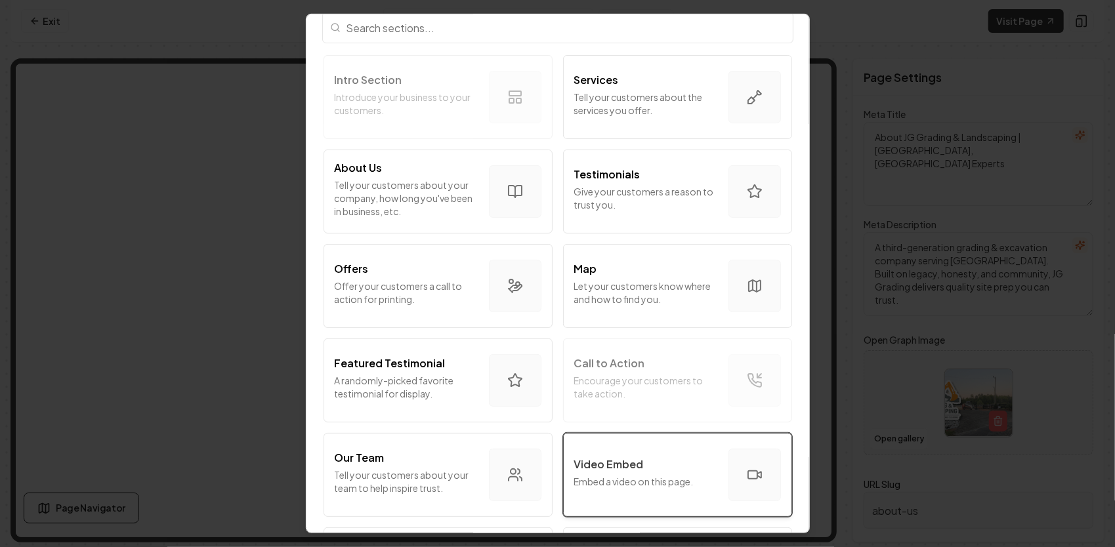
scroll to position [131, 0]
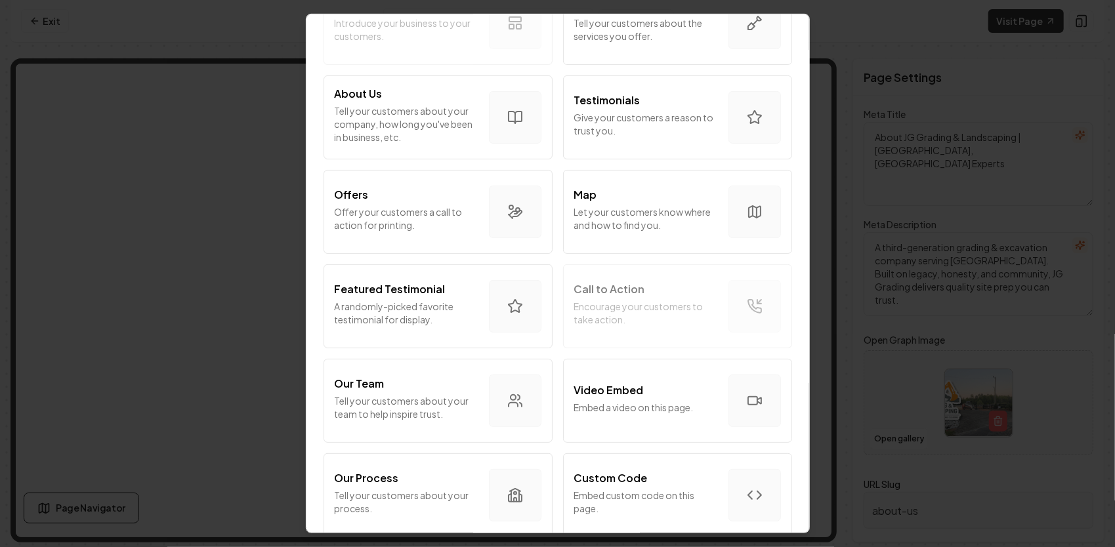
click at [724, 310] on div "Intro Section Introduce your business to your customers. Services Tell your cus…" at bounding box center [557, 545] width 471 height 1130
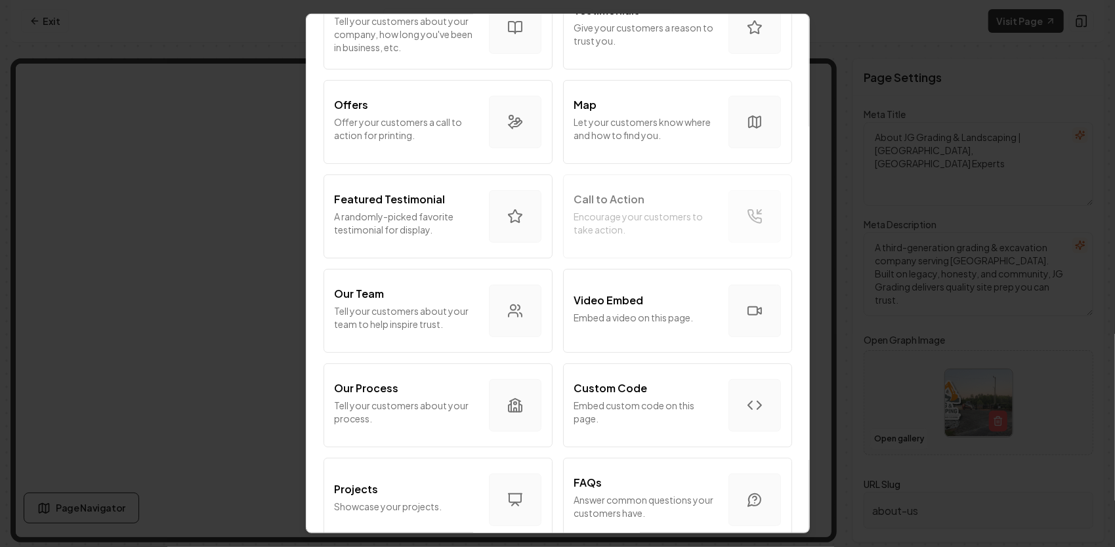
scroll to position [0, 0]
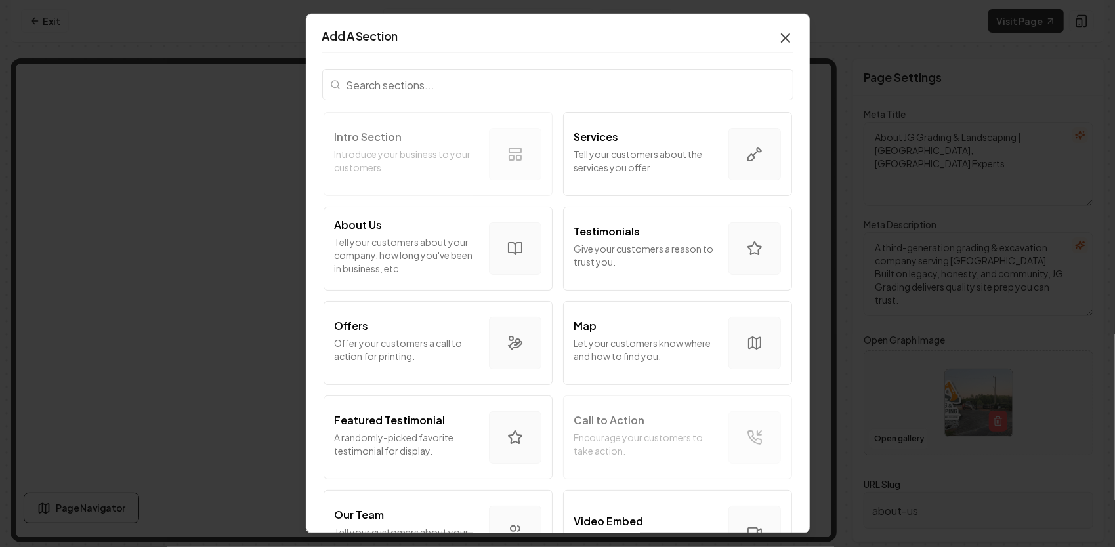
click at [781, 40] on icon "button" at bounding box center [785, 38] width 8 height 8
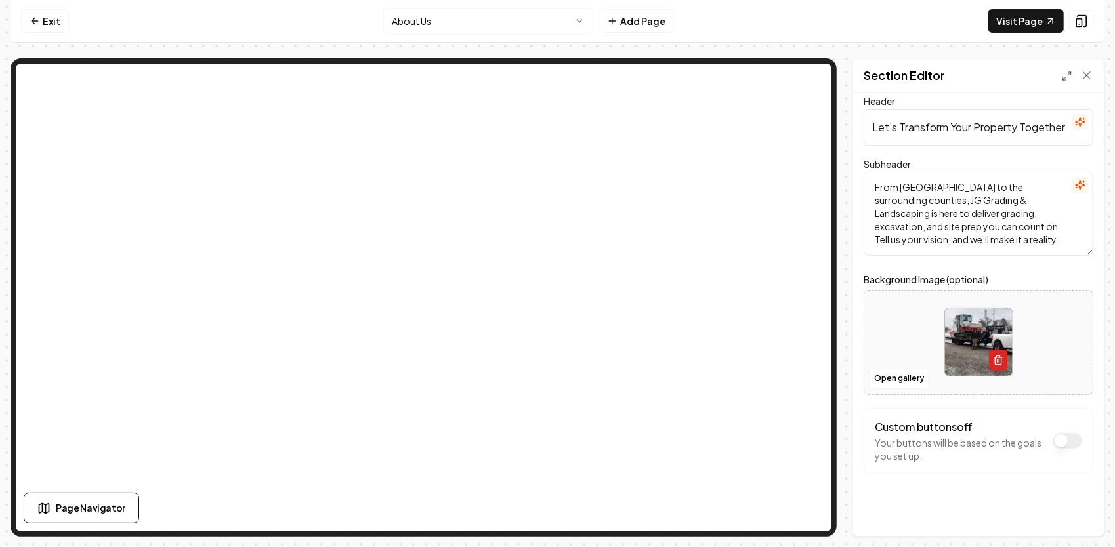
scroll to position [15, 0]
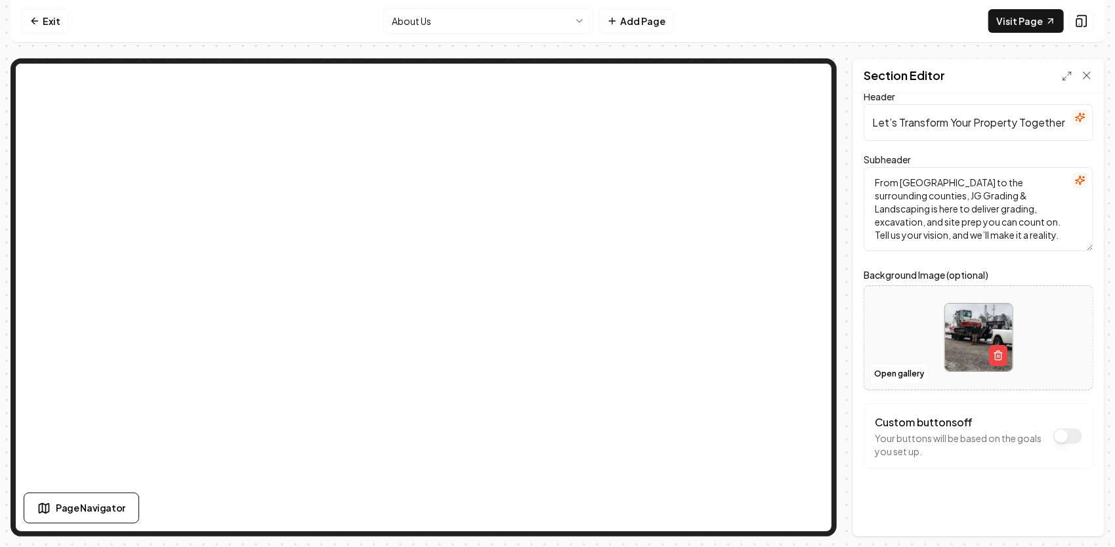
click at [1053, 436] on button "Custom buttons off" at bounding box center [1067, 436] width 29 height 16
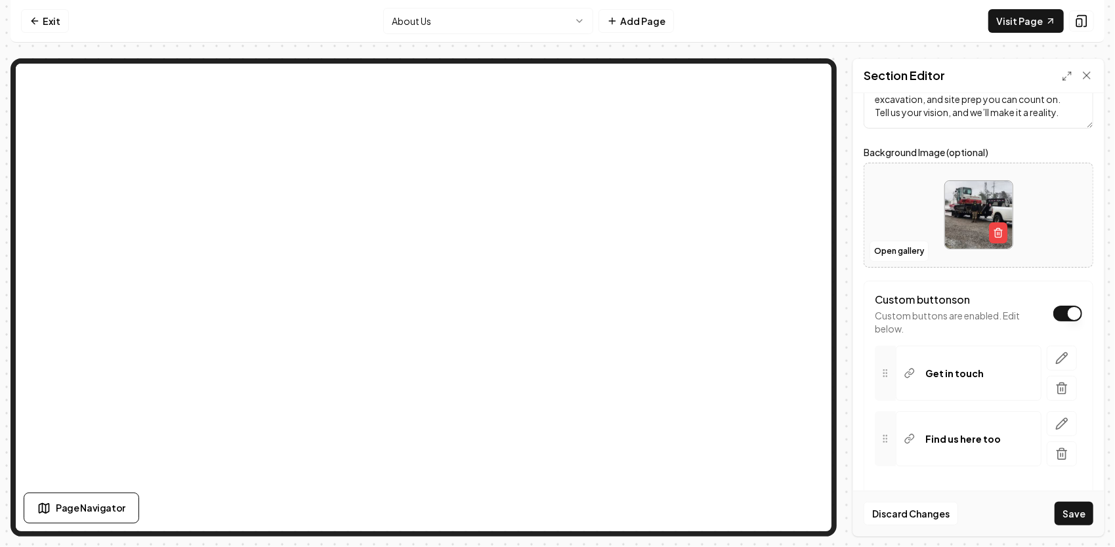
scroll to position [146, 0]
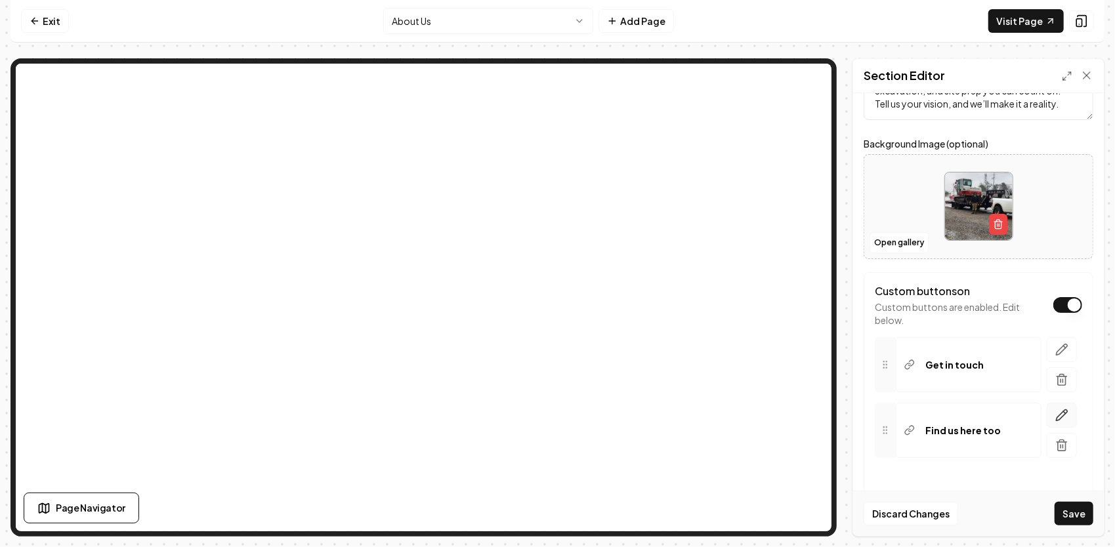
click at [1058, 413] on icon "button" at bounding box center [1061, 415] width 13 height 13
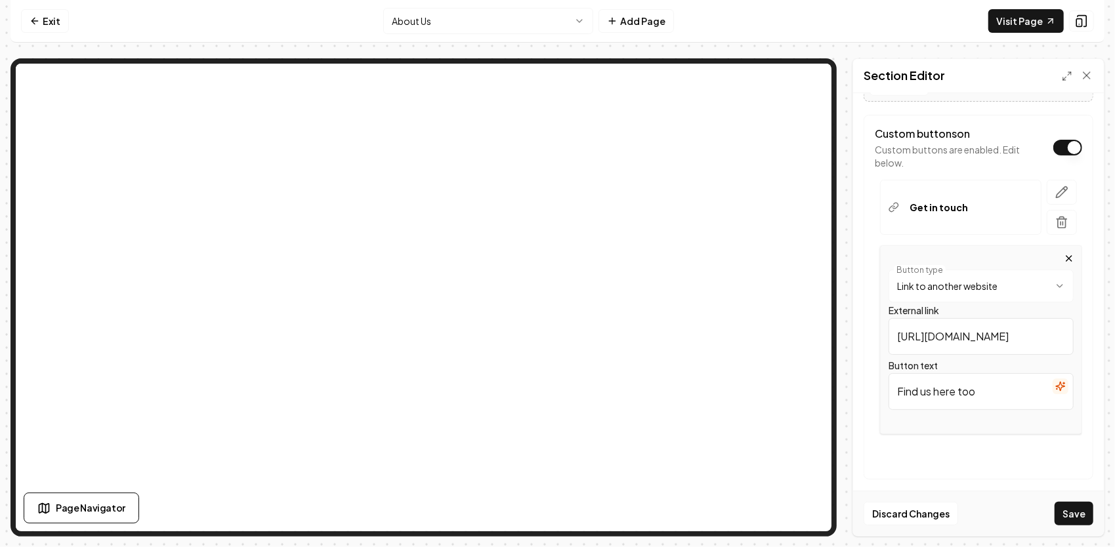
scroll to position [312, 0]
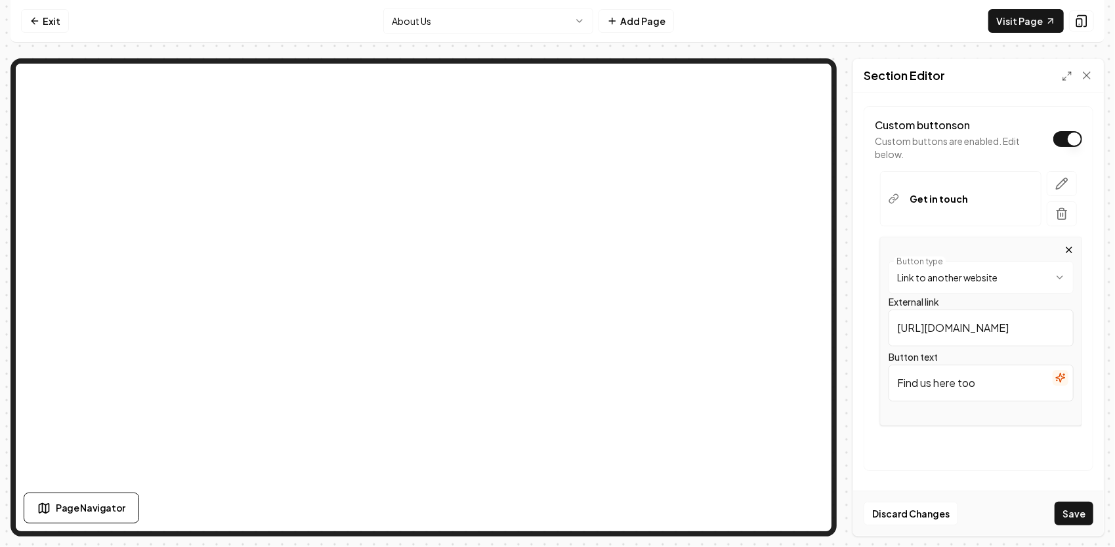
click at [1014, 152] on p "Custom buttons are enabled. Edit below." at bounding box center [960, 147] width 172 height 26
click at [985, 438] on button "+ Add Button" at bounding box center [977, 448] width 207 height 24
click at [1063, 248] on icon "button" at bounding box center [1068, 250] width 10 height 10
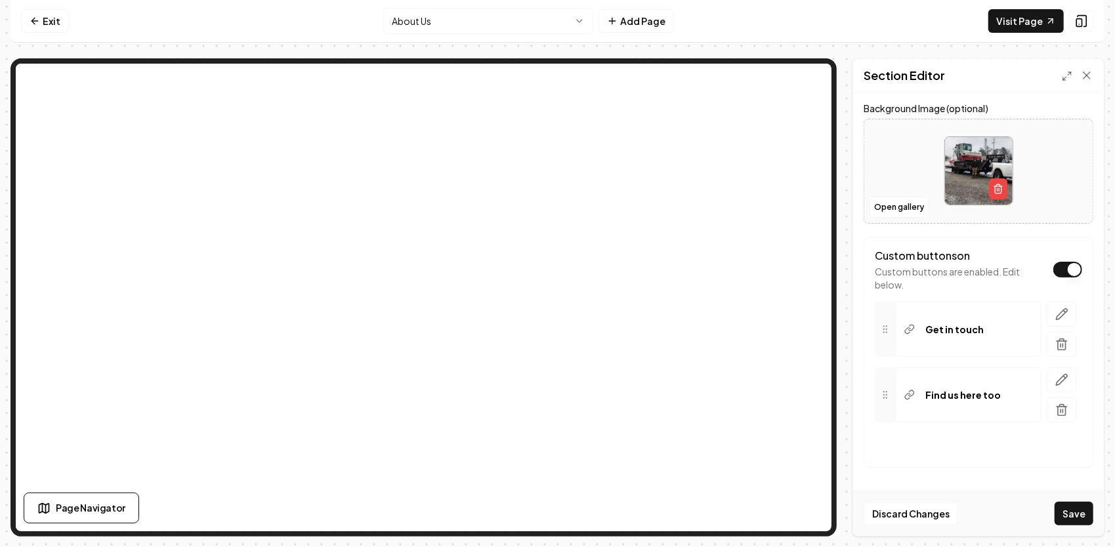
scroll to position [178, 0]
click at [1061, 311] on button "button" at bounding box center [1061, 317] width 30 height 25
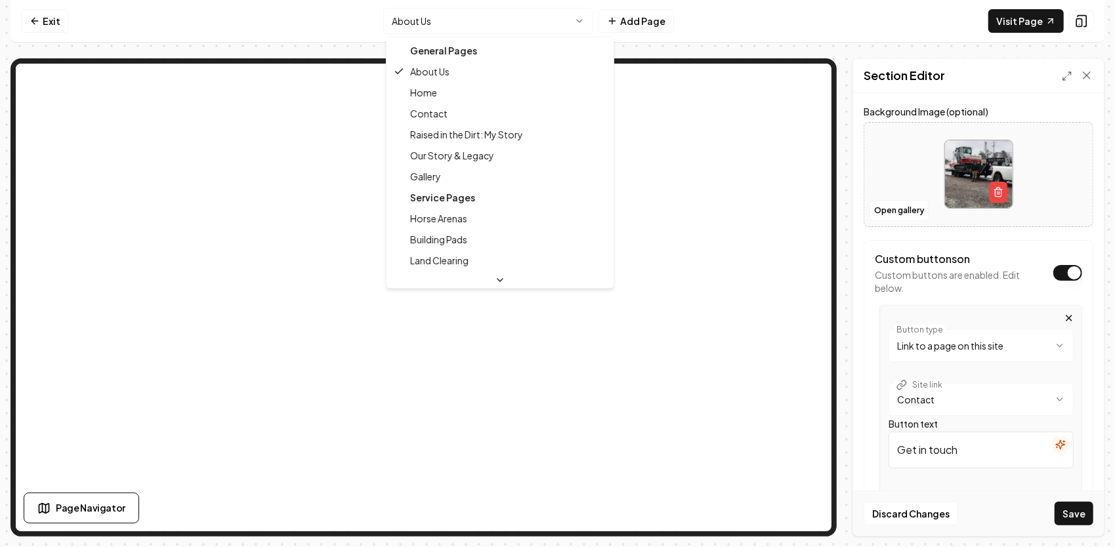
click at [526, 18] on html "**********" at bounding box center [557, 273] width 1115 height 547
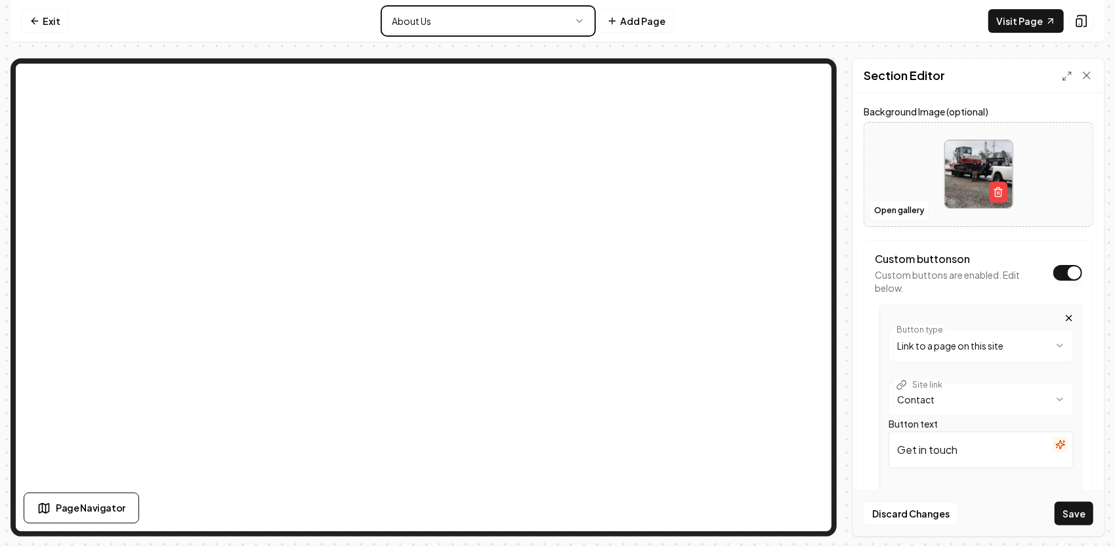
click at [512, 20] on html "**********" at bounding box center [557, 273] width 1115 height 547
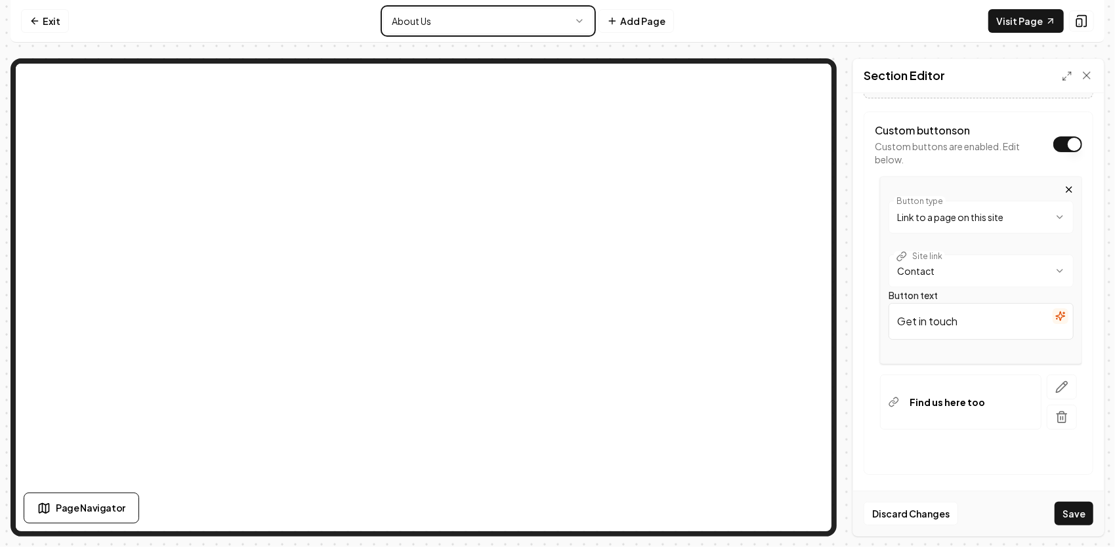
scroll to position [311, 0]
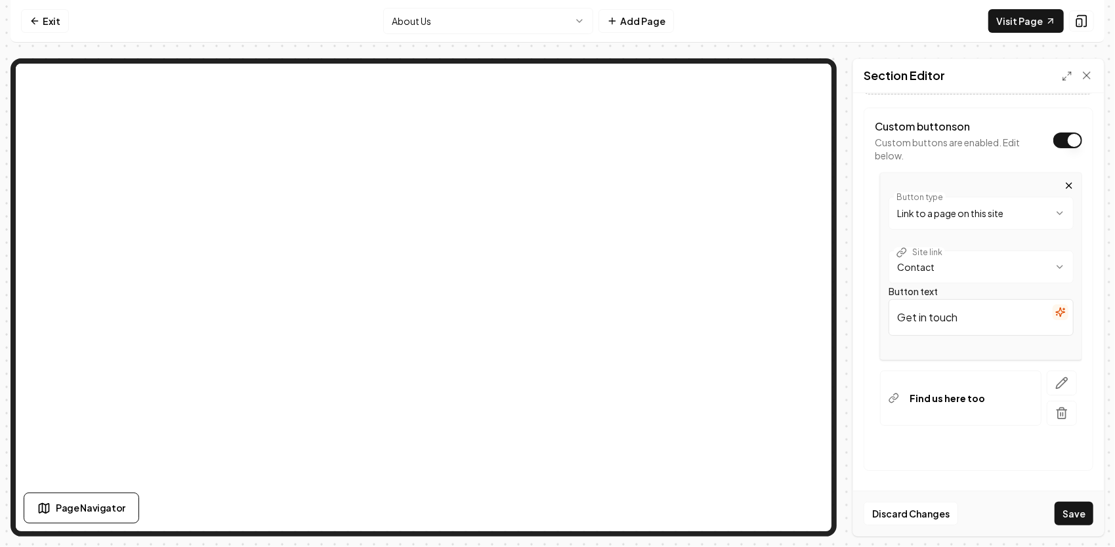
drag, startPoint x: 975, startPoint y: 319, endPoint x: 881, endPoint y: 340, distance: 96.1
click at [878, 341] on div "**********" at bounding box center [977, 267] width 207 height 188
paste input "See the Legacy"
type input "See the Legacy"
click at [989, 262] on html "**********" at bounding box center [557, 273] width 1115 height 547
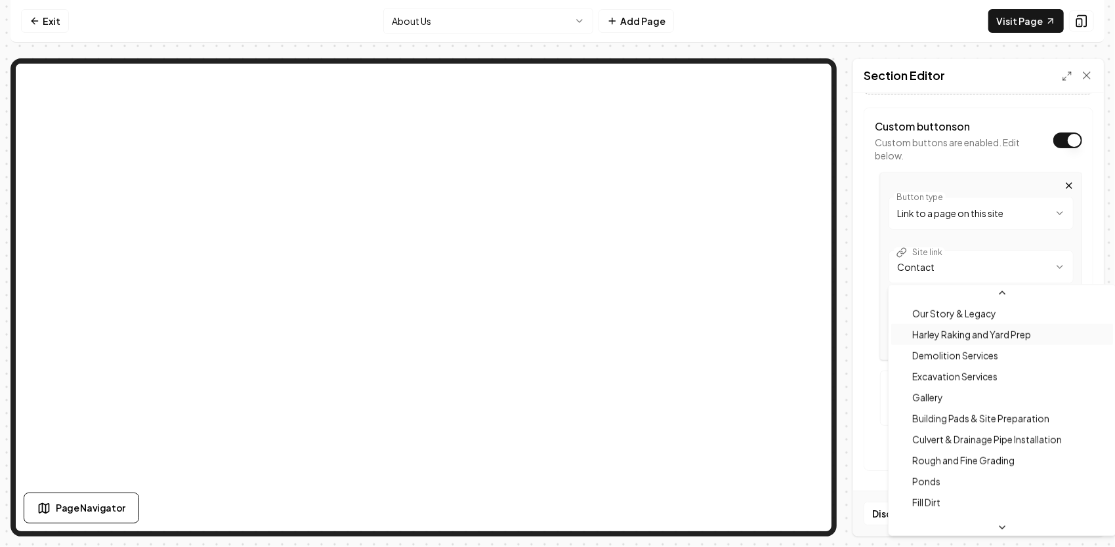
scroll to position [922, 0]
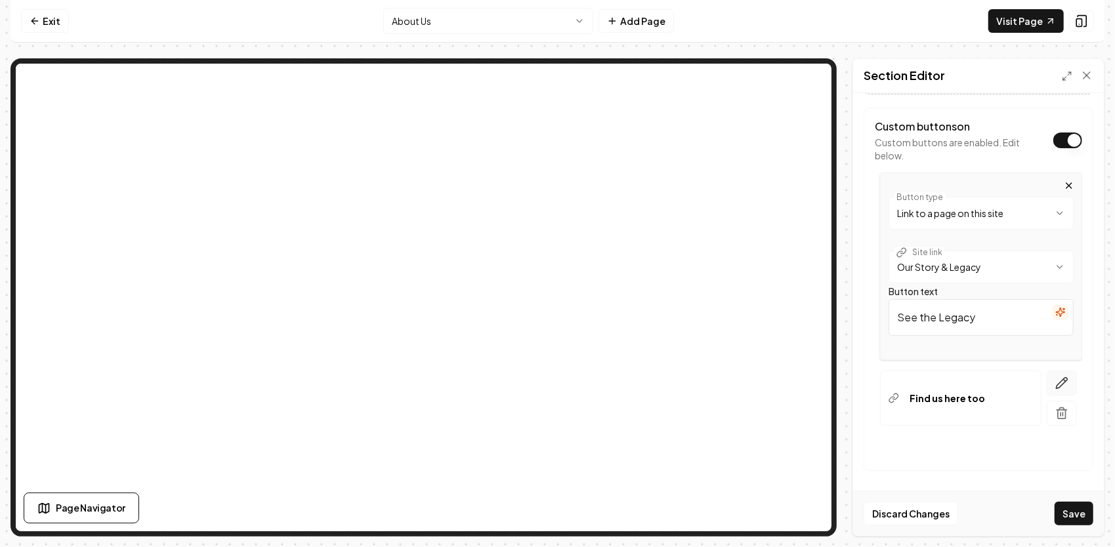
click at [1055, 380] on icon "button" at bounding box center [1061, 383] width 13 height 13
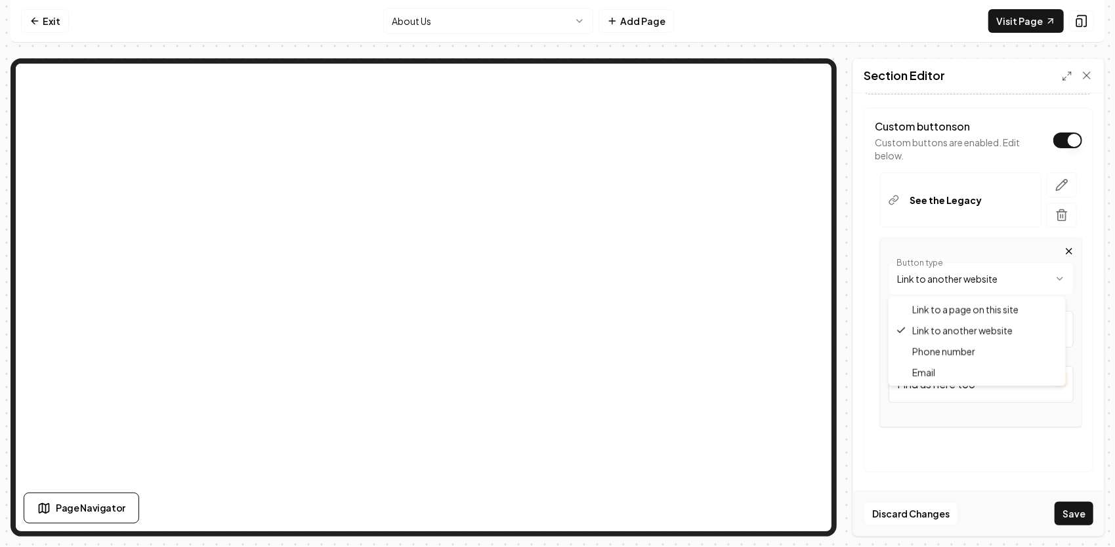
click at [1017, 285] on html "**********" at bounding box center [557, 273] width 1115 height 547
click at [1017, 332] on html "**********" at bounding box center [557, 273] width 1115 height 547
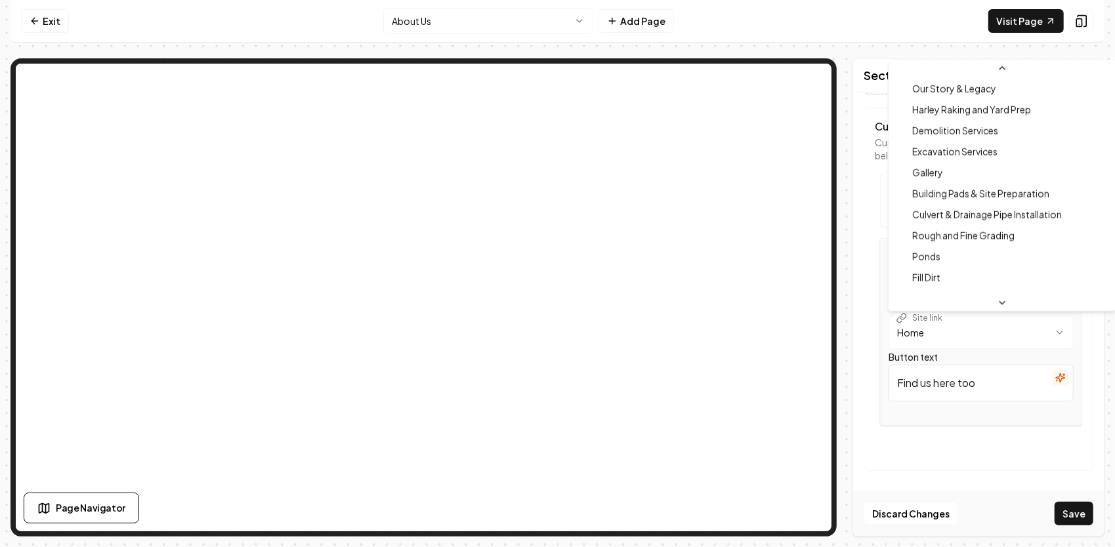
scroll to position [856, 0]
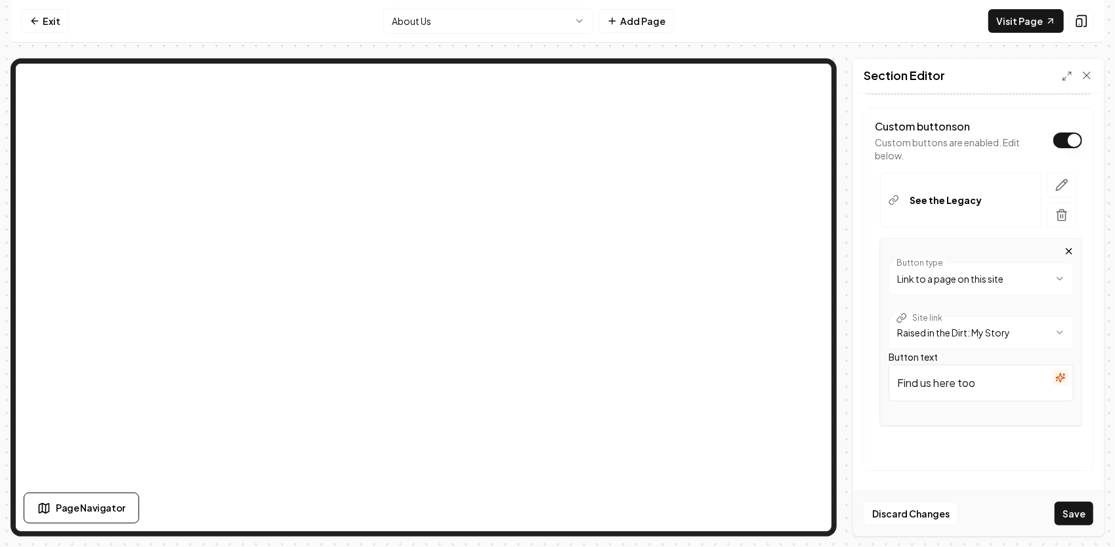
drag, startPoint x: 992, startPoint y: 384, endPoint x: 893, endPoint y: 382, distance: 99.1
click at [895, 380] on input "Find us here too" at bounding box center [980, 383] width 185 height 37
paste input "Read My Story"
type input "Read My Story"
click at [1076, 513] on button "Save" at bounding box center [1073, 514] width 39 height 24
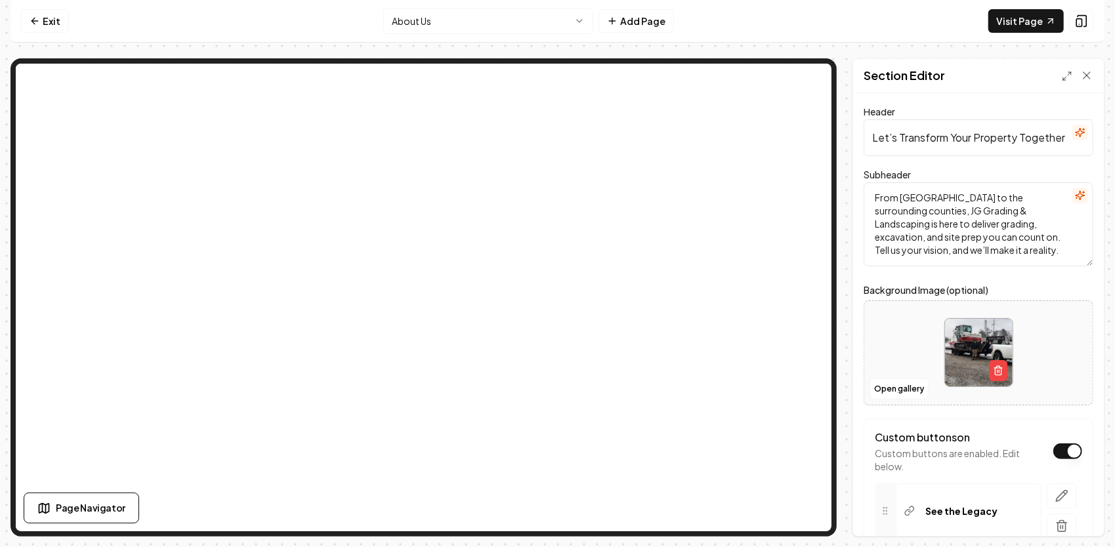
scroll to position [0, 4]
drag, startPoint x: 868, startPoint y: 134, endPoint x: 1117, endPoint y: 97, distance: 251.3
click at [1114, 97] on html "Computer Required This feature is only available on a computer. Please switch t…" at bounding box center [557, 273] width 1115 height 547
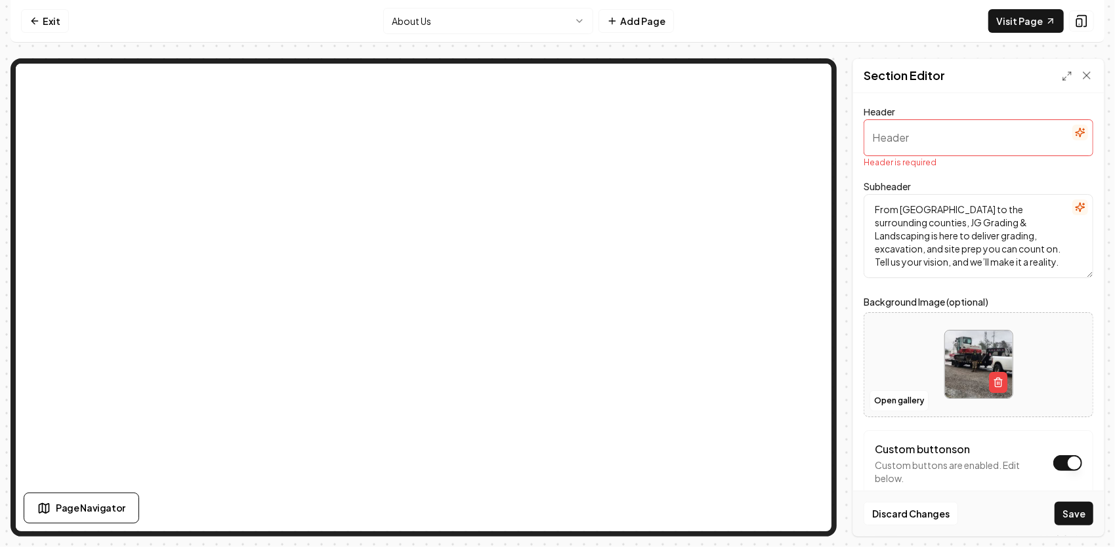
paste input "More Than Just Moving Dirt — This is Our Story"
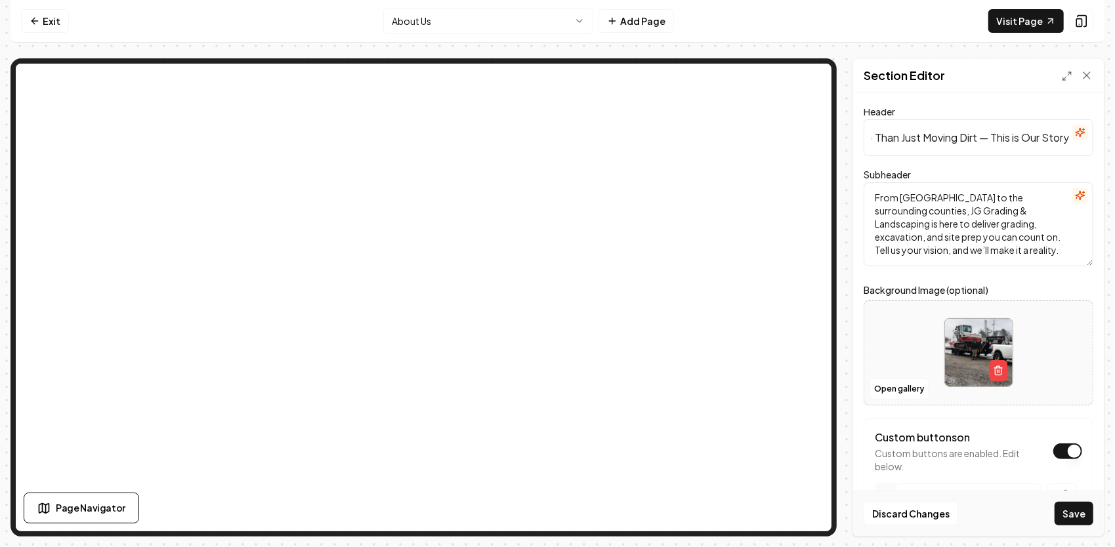
type input "More Than Just Moving Dirt — This is Our Story"
drag, startPoint x: 869, startPoint y: 192, endPoint x: 1038, endPoint y: 302, distance: 202.0
click at [1038, 302] on form "Header More Than Just Moving Dirt — This is Our Story Subheader From Henderson …" at bounding box center [978, 405] width 230 height 593
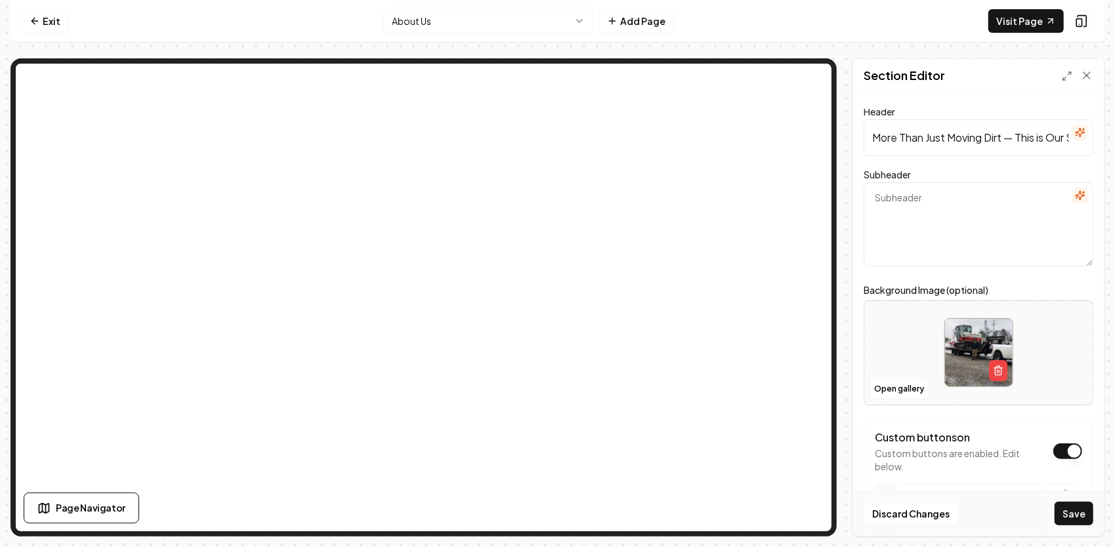
paste textarea "Click below to see where we came from, the lessons that shaped us, and the lega…"
click at [1076, 517] on button "Save" at bounding box center [1073, 514] width 39 height 24
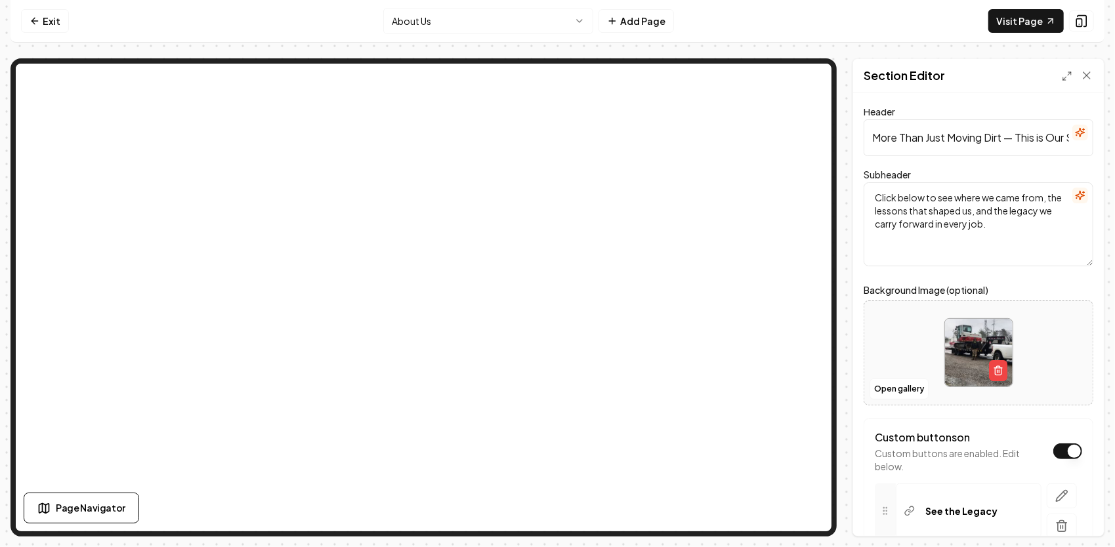
click at [1014, 224] on textarea "Click below to see where we came from, the lessons that shaped us, and the lega…" at bounding box center [978, 224] width 230 height 84
paste textarea "Got a few minutes? Click below to see where we came from. Once you start, you’l…"
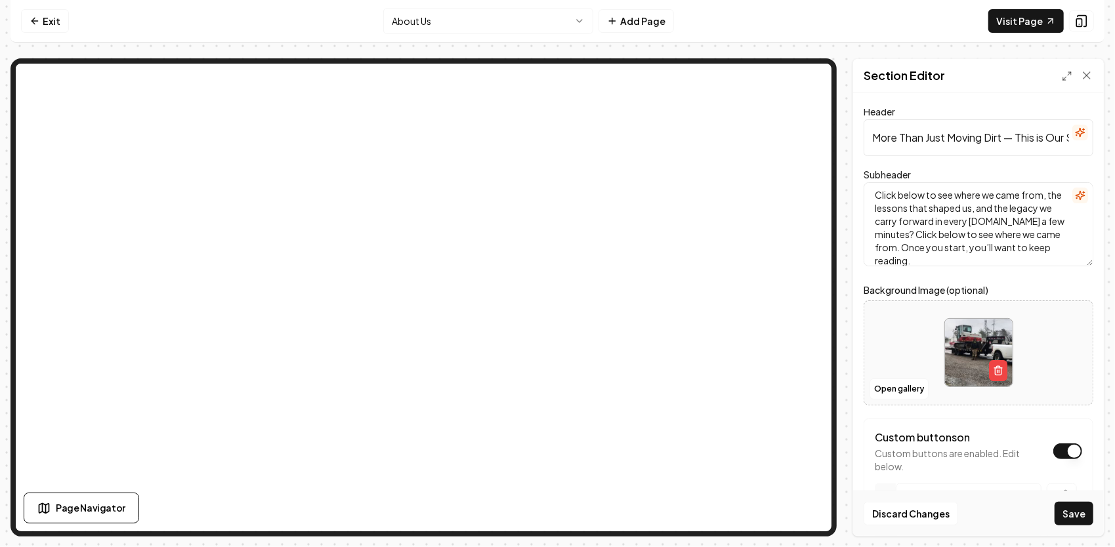
drag, startPoint x: 1031, startPoint y: 216, endPoint x: 1054, endPoint y: 213, distance: 22.5
type textarea "Click below to see where we came from, the lessons that shaped us, and the lega…"
click at [1086, 517] on button "Save" at bounding box center [1073, 514] width 39 height 24
drag, startPoint x: 993, startPoint y: 259, endPoint x: 870, endPoint y: 184, distance: 144.0
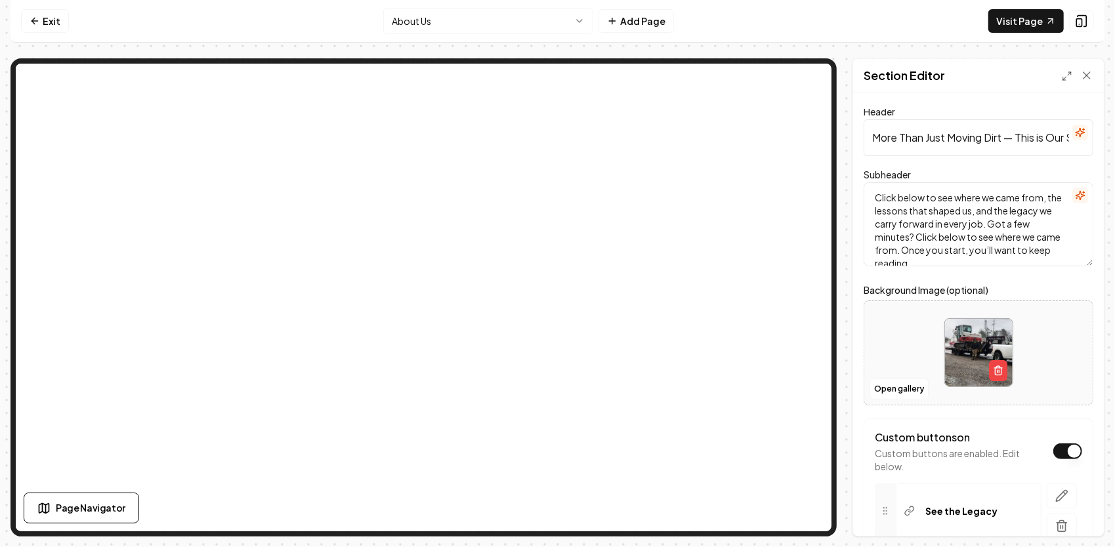
click at [869, 185] on textarea "Click below to see where we came from, the lessons that shaped us, and the lega…" at bounding box center [978, 224] width 230 height 84
click at [947, 512] on p "See the Legacy" at bounding box center [961, 510] width 72 height 13
click at [1056, 496] on icon "button" at bounding box center [1061, 495] width 11 height 11
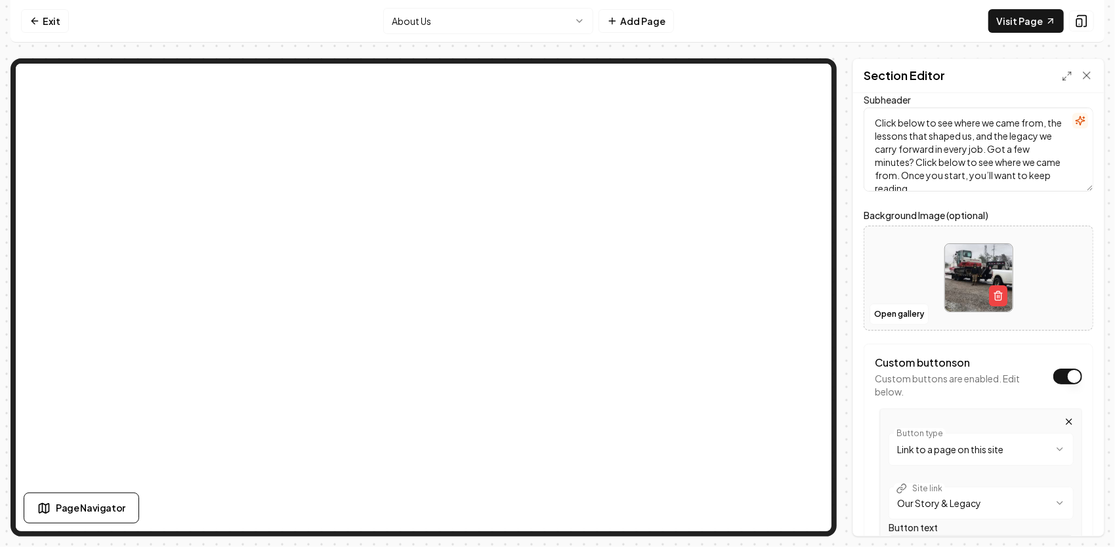
scroll to position [197, 0]
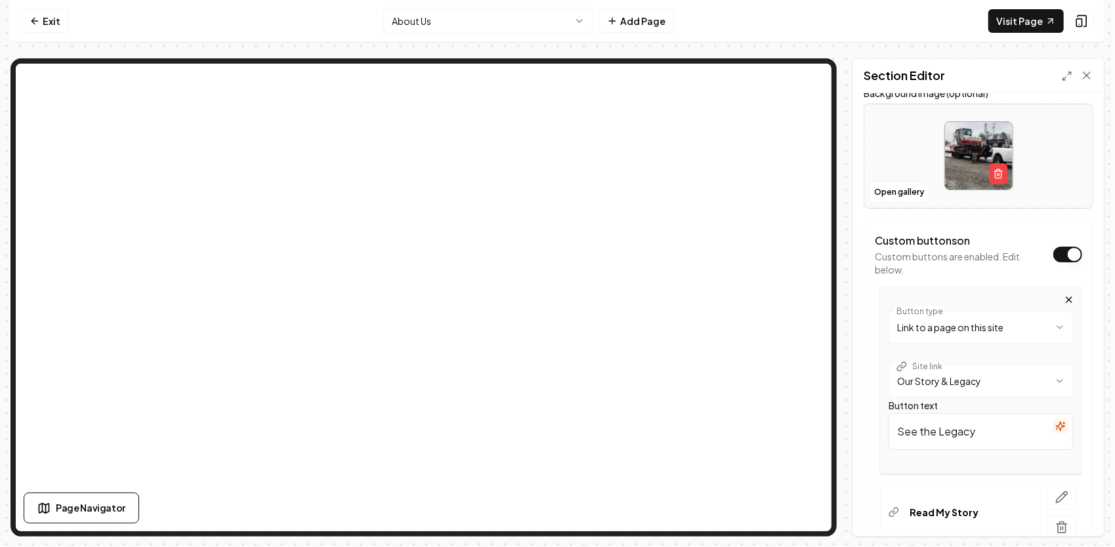
click at [932, 432] on input "See the Legacy" at bounding box center [980, 431] width 185 height 37
click at [923, 430] on input "See our Legacy" at bounding box center [980, 431] width 185 height 37
type input "See Our Legacy"
click at [1073, 510] on button "Save" at bounding box center [1073, 514] width 39 height 24
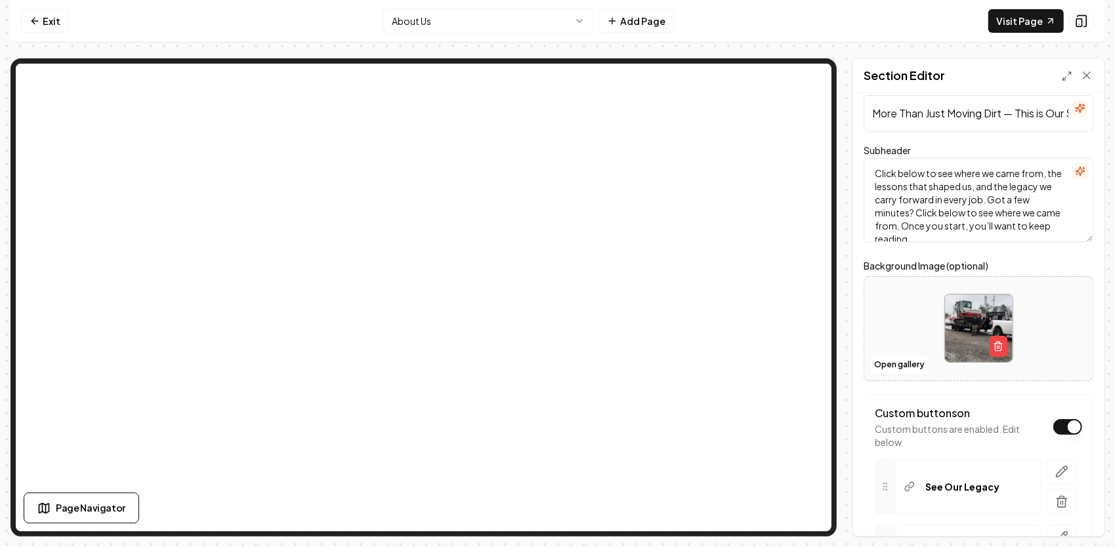
scroll to position [0, 0]
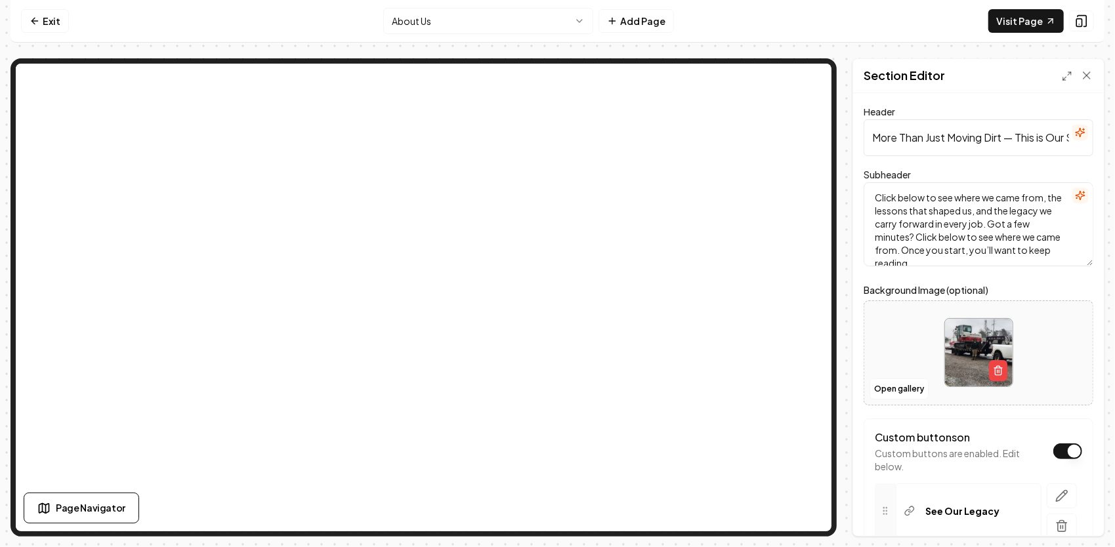
drag, startPoint x: 979, startPoint y: 259, endPoint x: 869, endPoint y: 149, distance: 155.9
click at [854, 170] on div "Header More Than Just Moving Dirt — This is Our Story Subheader Click below to …" at bounding box center [978, 314] width 251 height 443
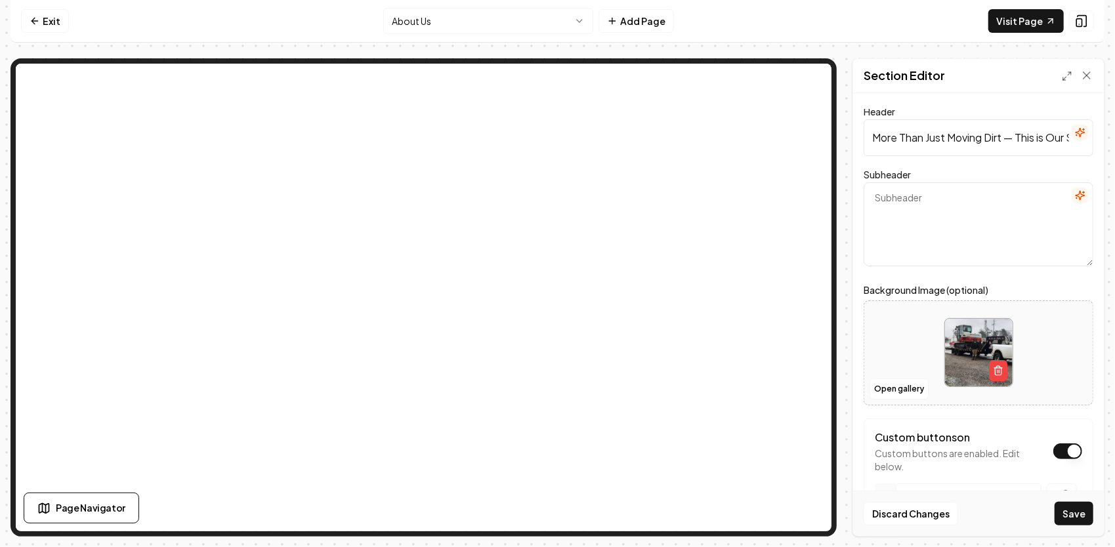
paste textarea "Let us give you a reason to earn your business."
click at [874, 197] on textarea "Let us give you a reason to earn your business." at bounding box center [978, 224] width 230 height 84
type textarea "Still not Convinced? Let us give you a reason to earn your business."
click at [1073, 514] on button "Save" at bounding box center [1073, 514] width 39 height 24
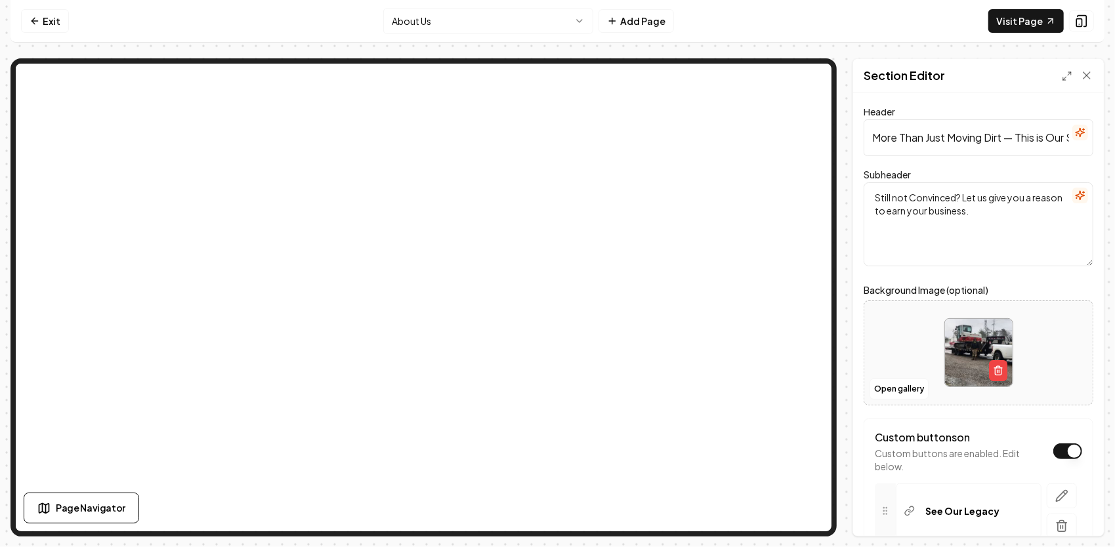
drag, startPoint x: 1004, startPoint y: 218, endPoint x: 830, endPoint y: 185, distance: 177.0
click at [815, 121] on div "Page Settings Section Editor Header More Than Just Moving Dirt — This is Our St…" at bounding box center [557, 297] width 1094 height 478
drag, startPoint x: 874, startPoint y: 140, endPoint x: 1082, endPoint y: 165, distance: 208.9
click at [1082, 163] on form "Header More Than Just Moving Dirt — This is Our Story Subheader Still not Convi…" at bounding box center [978, 405] width 230 height 593
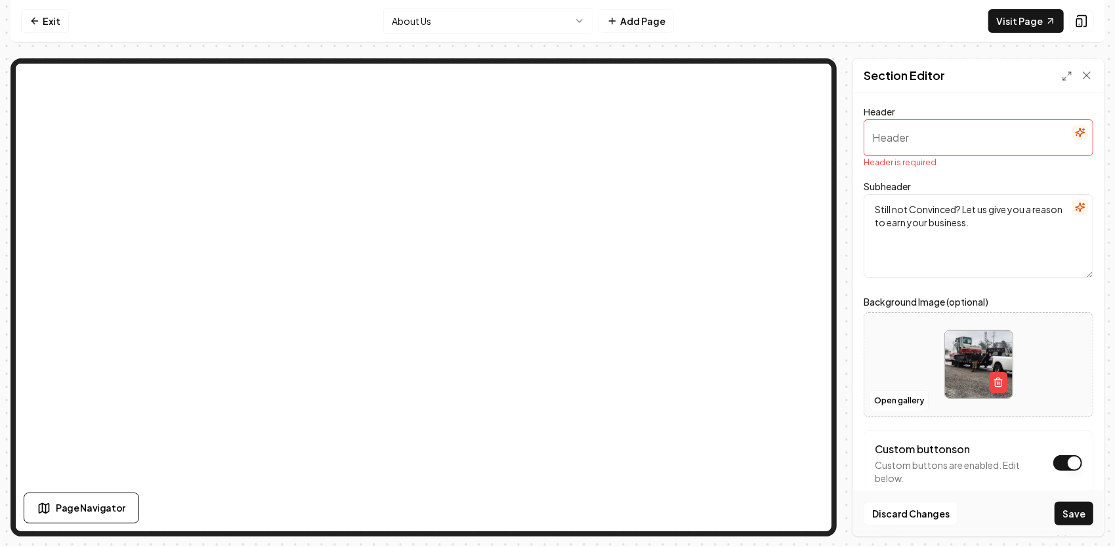
scroll to position [0, 0]
paste input "Still not Convinced? Let us give you a reason to earn your business."
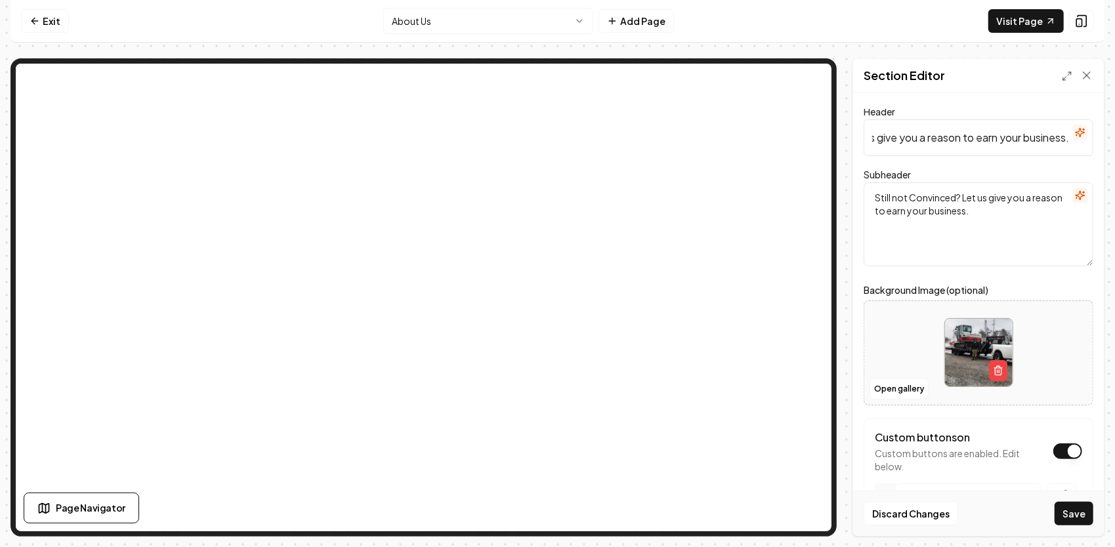
type input "Still not Convinced? Let us give you a reason to earn your business."
drag, startPoint x: 1012, startPoint y: 215, endPoint x: 847, endPoint y: 178, distance: 168.6
click at [833, 174] on div "Page Settings Section Editor Header Still not Convinced? Let us give you a reas…" at bounding box center [557, 297] width 1094 height 478
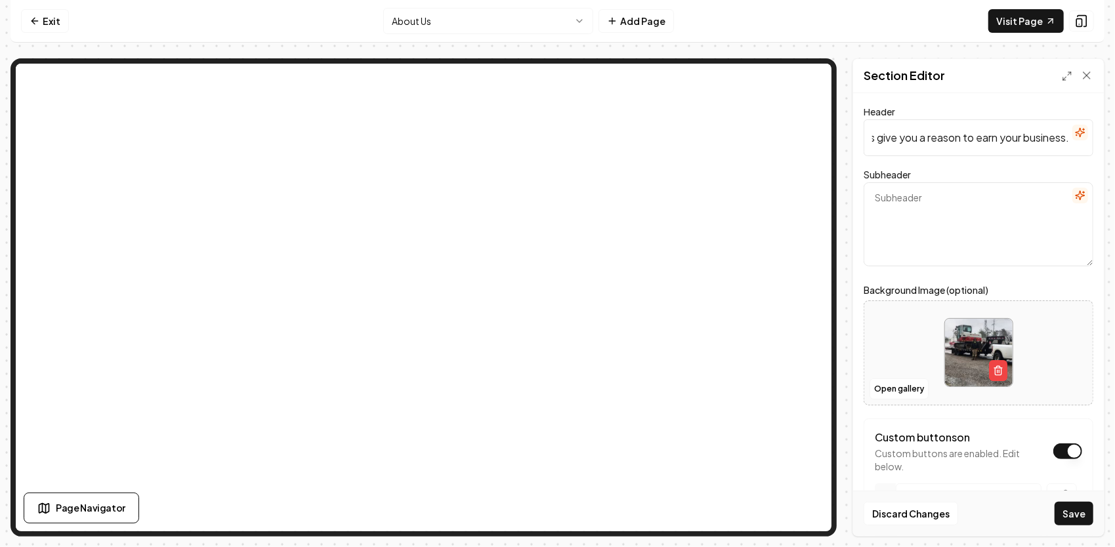
drag, startPoint x: 870, startPoint y: 136, endPoint x: 1117, endPoint y: 165, distance: 248.3
click at [1114, 165] on html "Computer Required This feature is only available on a computer. Please switch t…" at bounding box center [557, 273] width 1115 height 547
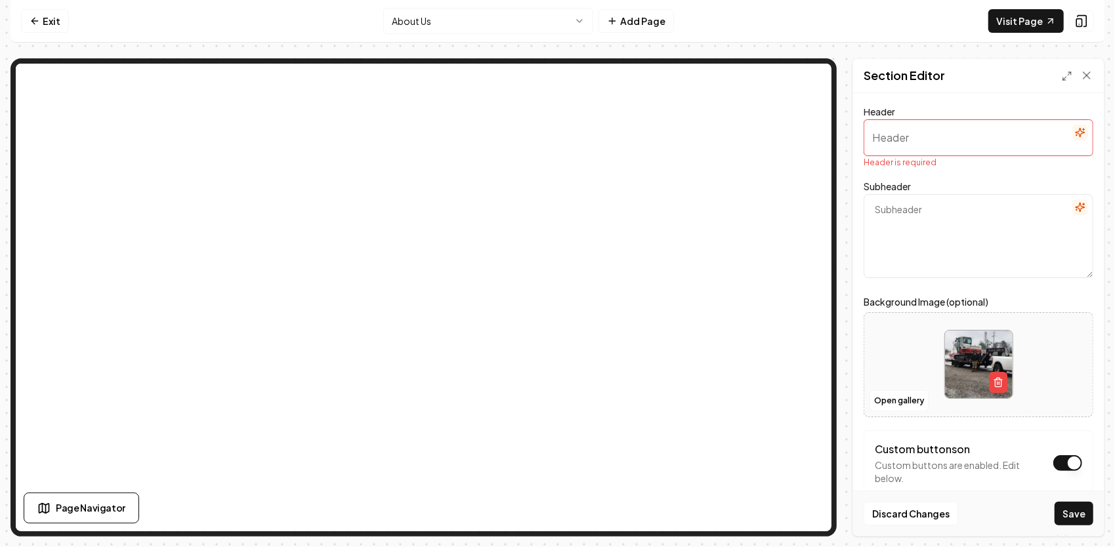
paste input "H1: A Legacy Built on Generations of Grading & Excavation"
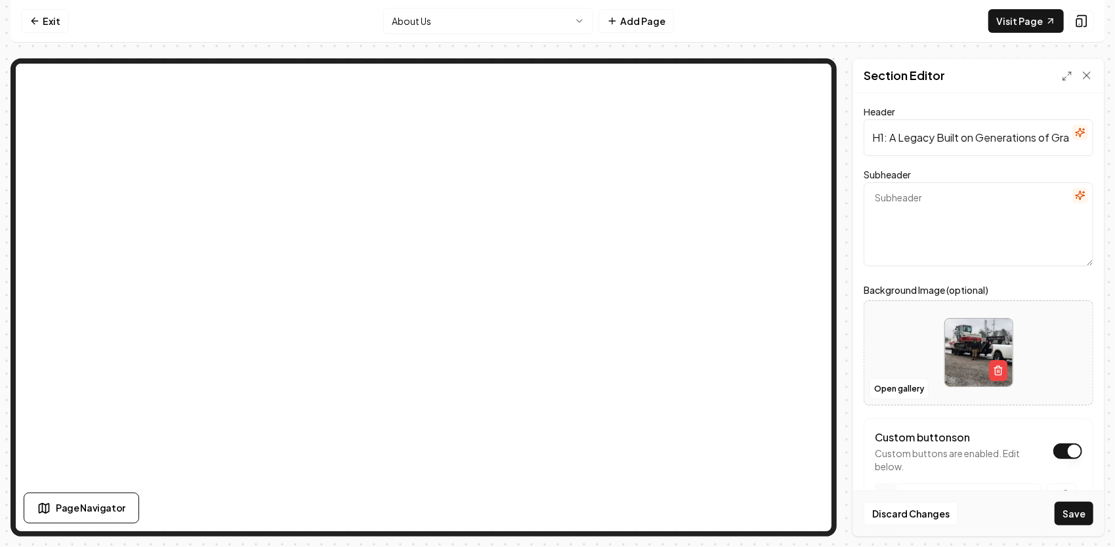
scroll to position [0, 96]
type input "H1: A Legacy Built on Generations of Grading & Excavation"
click at [895, 201] on textarea "Subheader" at bounding box center [978, 224] width 230 height 84
paste textarea "Still not convinced? Let us give you a reason to earn your business."
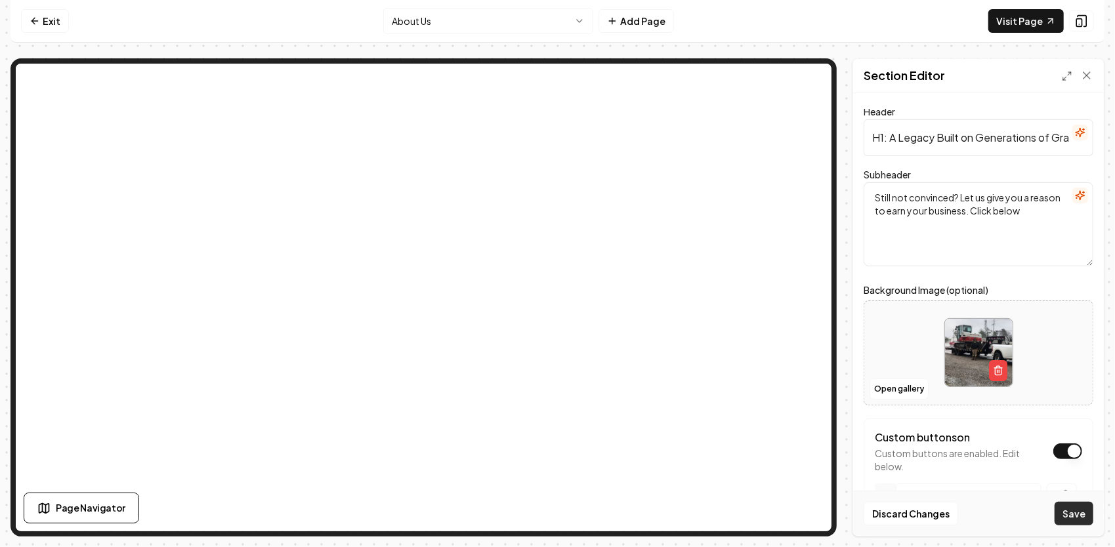
type textarea "Still not convinced? Let us give you a reason to earn your business. Click below"
click at [1073, 513] on button "Save" at bounding box center [1073, 514] width 39 height 24
drag, startPoint x: 884, startPoint y: 135, endPoint x: 844, endPoint y: 134, distance: 40.7
click at [844, 134] on div "Page Settings Section Editor Header H1: A Legacy Built on Generations of Gradin…" at bounding box center [557, 297] width 1094 height 478
click at [875, 136] on input ": A Legacy Built on Generations of Grading & Excavation" at bounding box center [978, 137] width 230 height 37
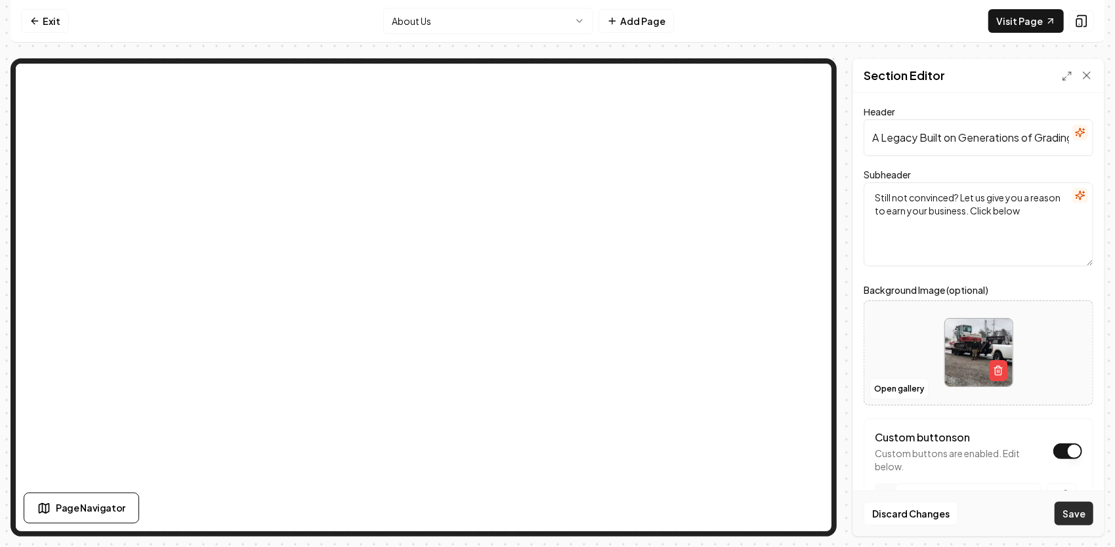
type input "A Legacy Built on Generations of Grading & Excavation"
click at [1068, 518] on button "Save" at bounding box center [1073, 514] width 39 height 24
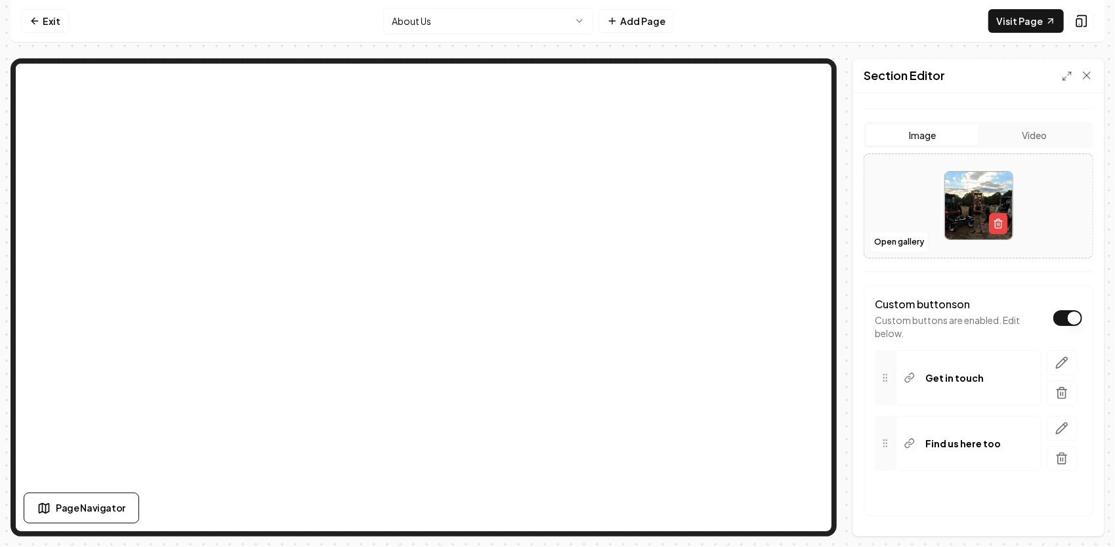
scroll to position [262, 0]
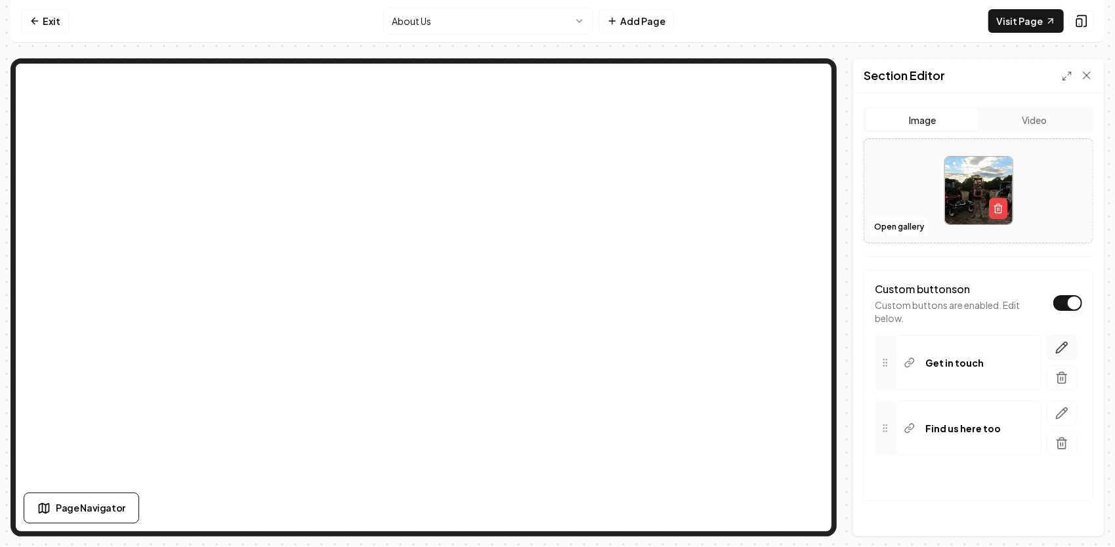
click at [1056, 344] on icon "button" at bounding box center [1061, 347] width 11 height 11
click at [979, 415] on html "**********" at bounding box center [557, 273] width 1115 height 547
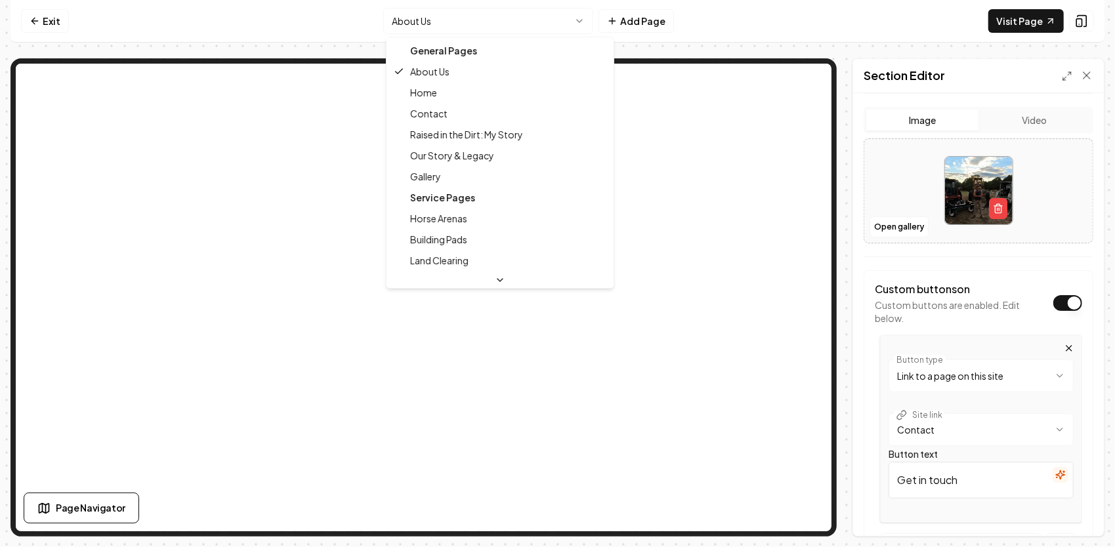
click at [538, 22] on html "**********" at bounding box center [557, 273] width 1115 height 547
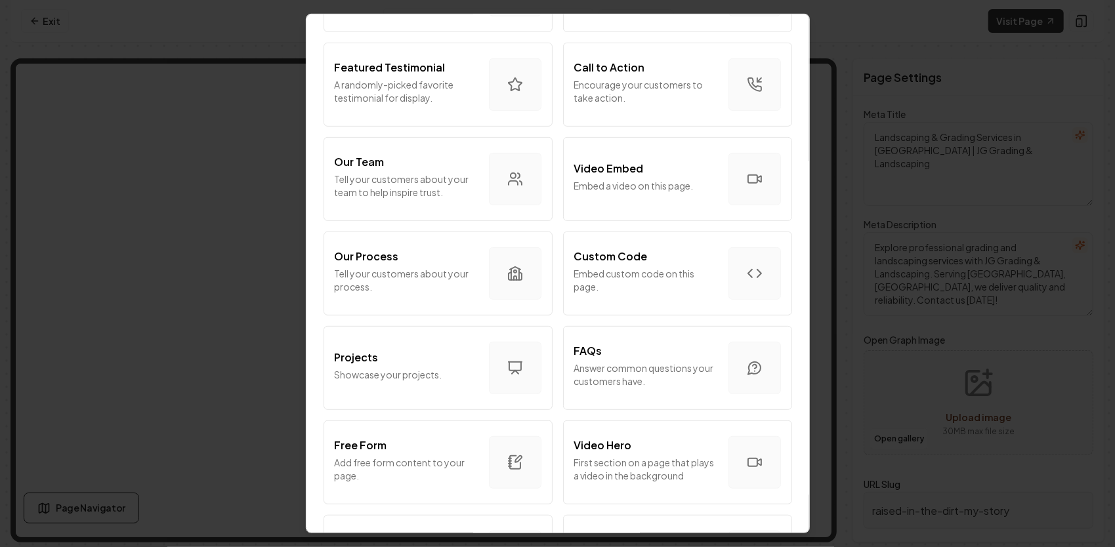
scroll to position [323, 0]
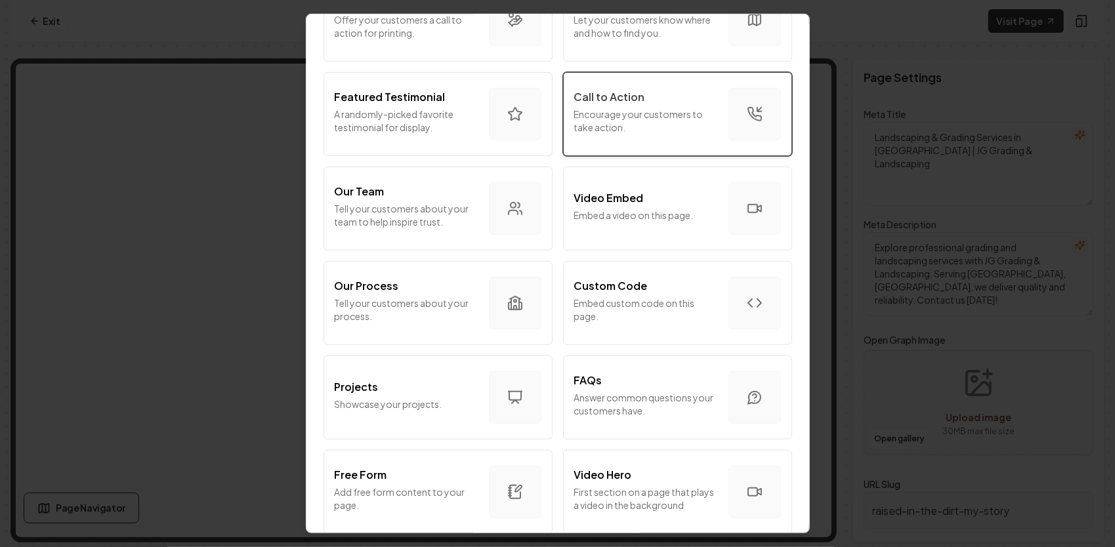
click at [658, 130] on p "Encourage your customers to take action." at bounding box center [646, 121] width 144 height 26
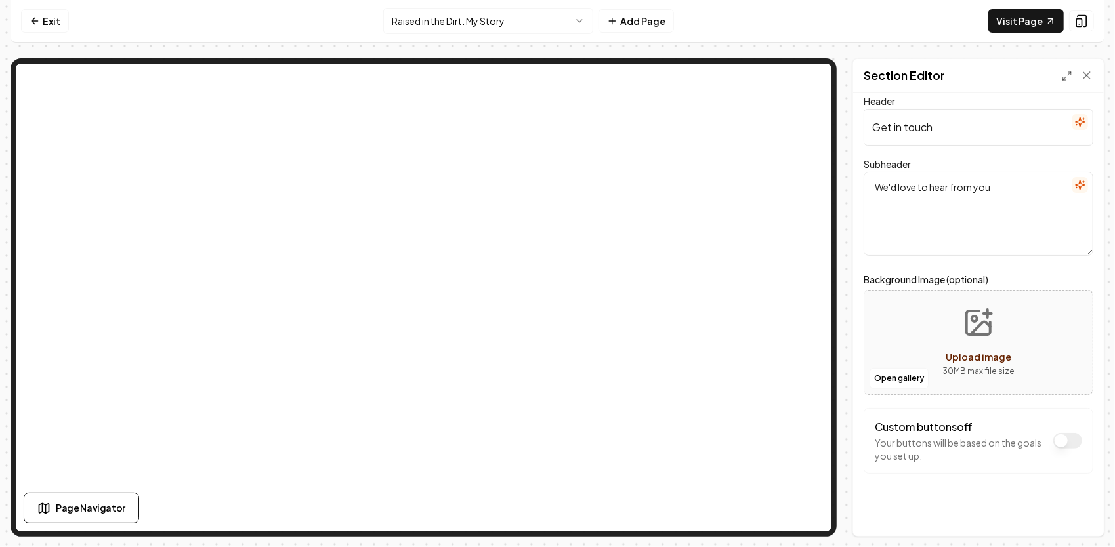
scroll to position [15, 0]
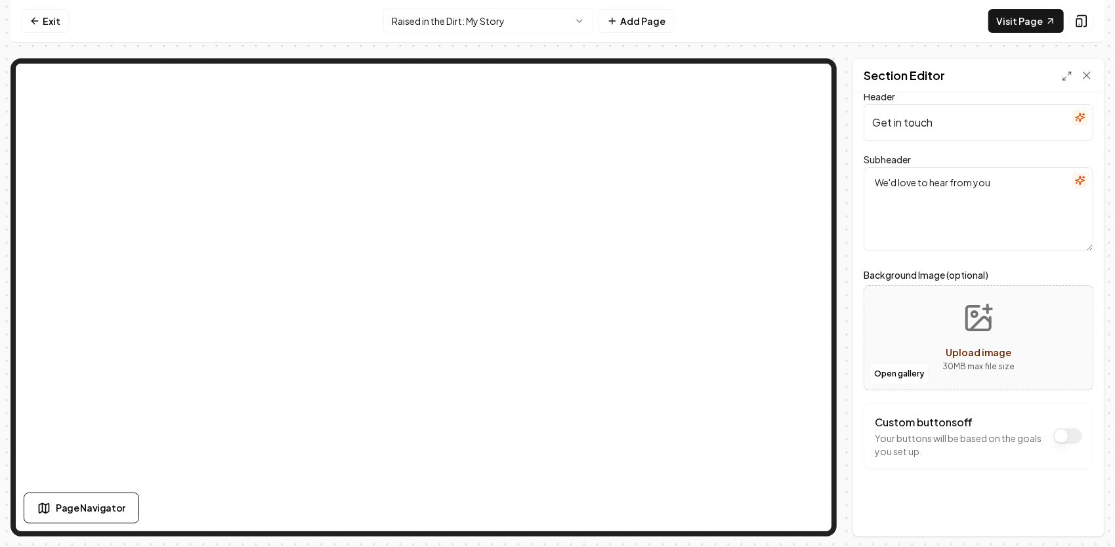
click at [1056, 434] on button "Custom buttons off" at bounding box center [1067, 436] width 29 height 16
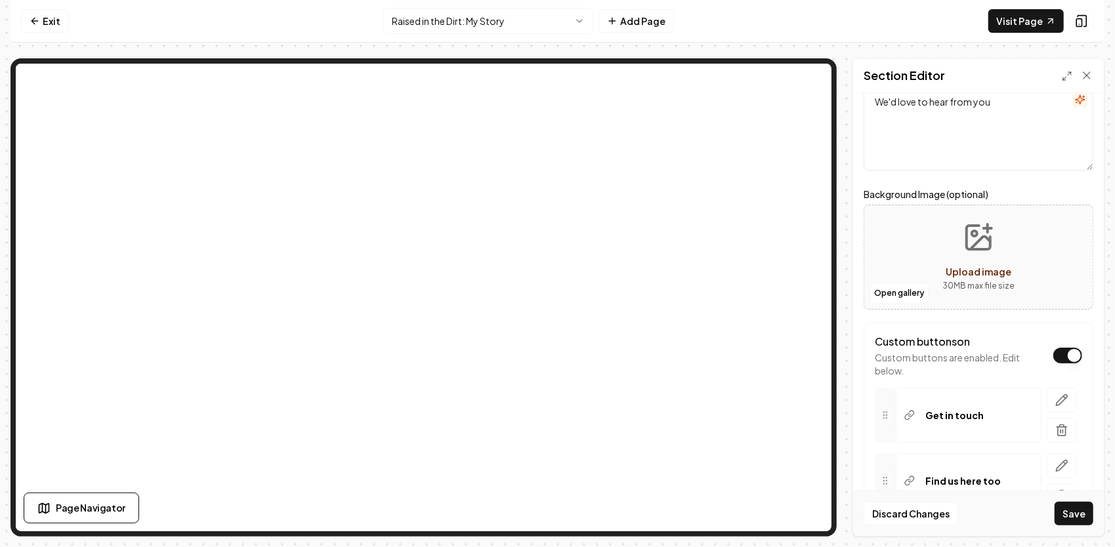
scroll to position [178, 0]
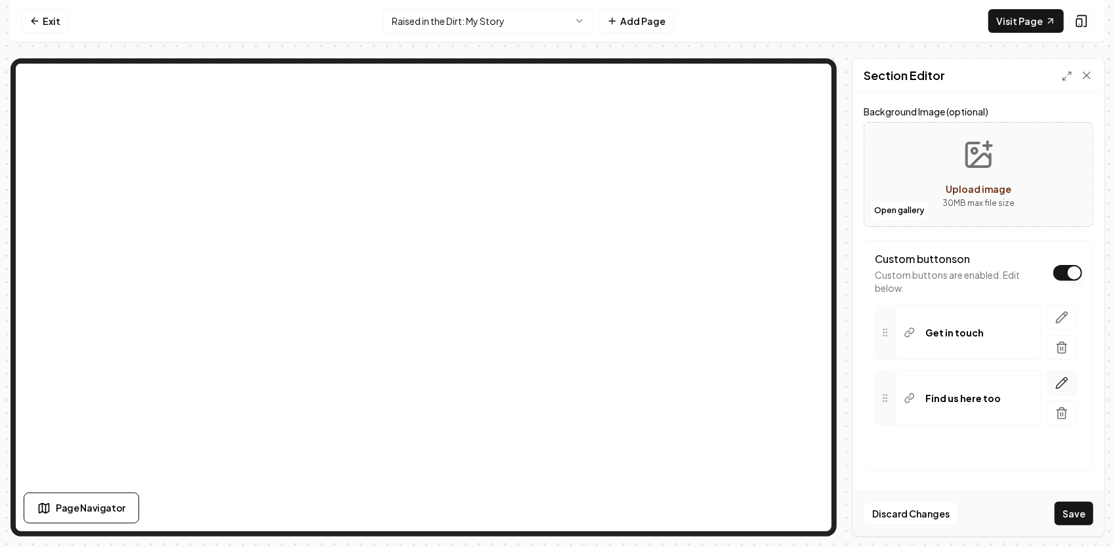
click at [1055, 380] on icon "button" at bounding box center [1061, 383] width 13 height 13
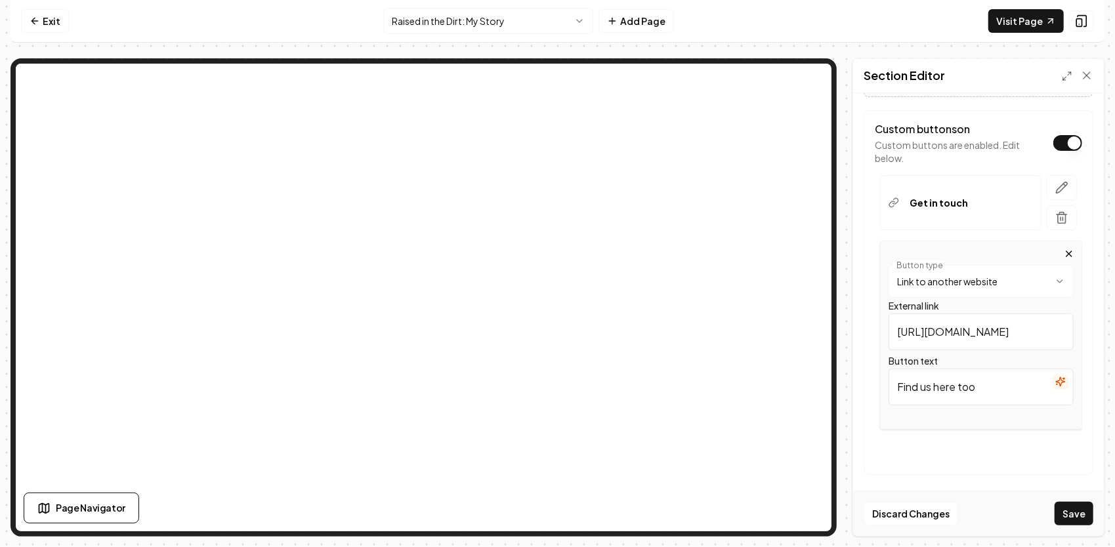
scroll to position [312, 0]
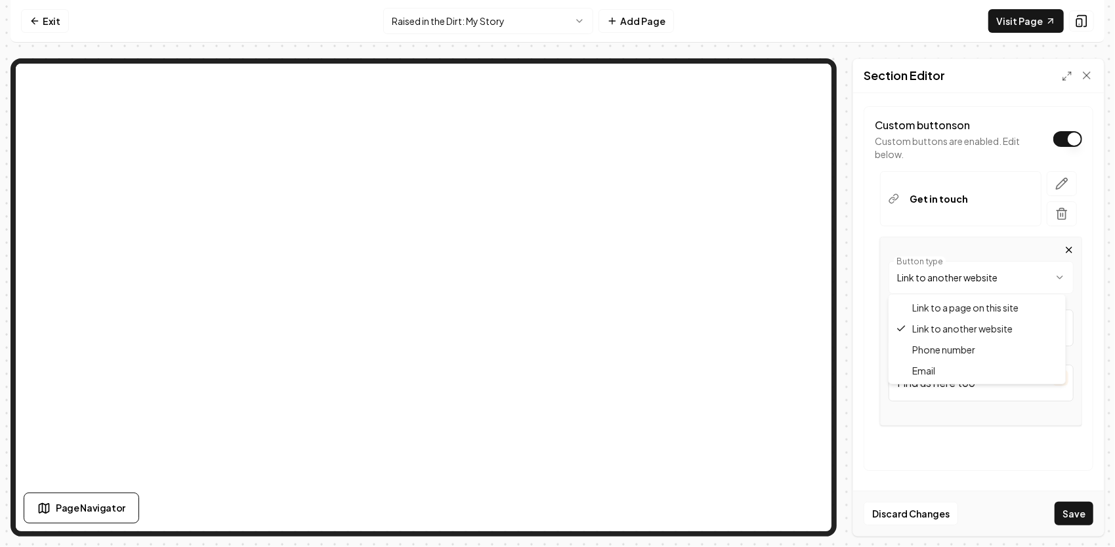
click at [1029, 275] on html "**********" at bounding box center [557, 273] width 1115 height 547
click at [981, 277] on html "**********" at bounding box center [557, 273] width 1115 height 547
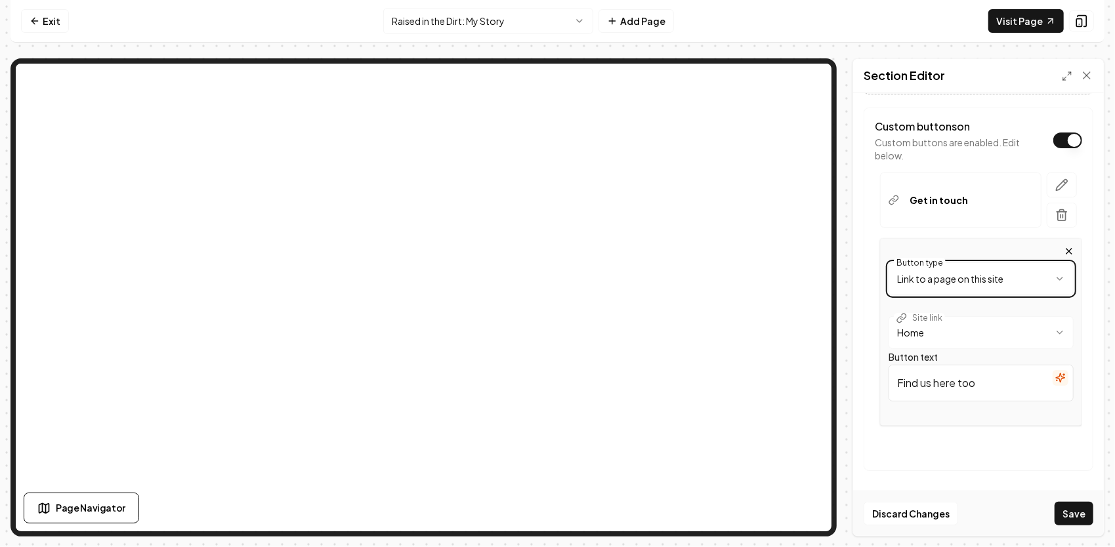
drag, startPoint x: 931, startPoint y: 463, endPoint x: 935, endPoint y: 430, distance: 33.1
click at [929, 461] on html "**********" at bounding box center [557, 273] width 1115 height 547
click at [979, 340] on html "**********" at bounding box center [557, 273] width 1115 height 547
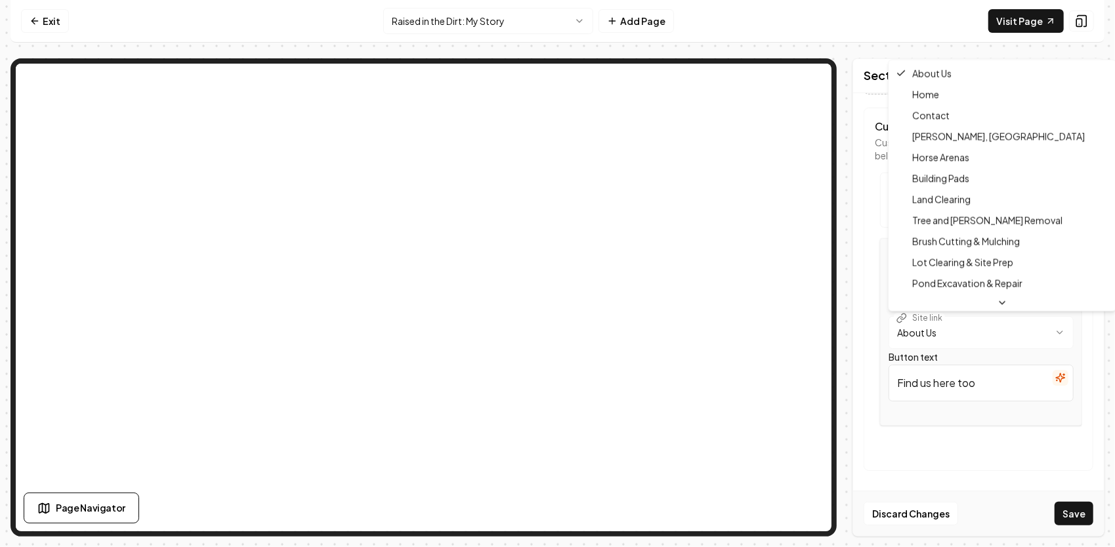
click at [966, 340] on html "**********" at bounding box center [557, 273] width 1115 height 547
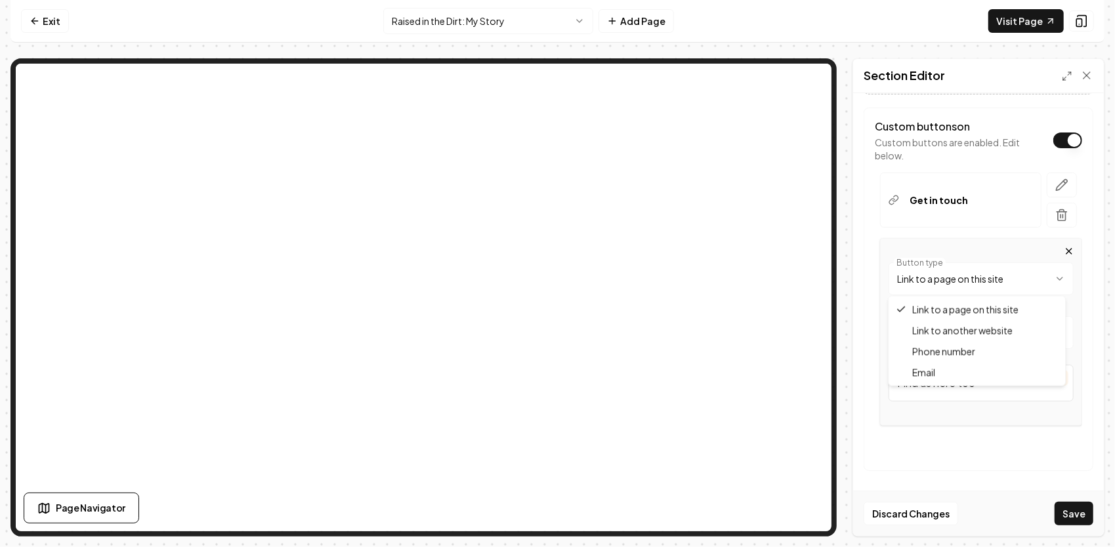
click at [984, 278] on html "**********" at bounding box center [557, 273] width 1115 height 547
click at [960, 436] on button "+ Add Button" at bounding box center [977, 448] width 207 height 24
click at [1073, 510] on button "Save" at bounding box center [1073, 514] width 39 height 24
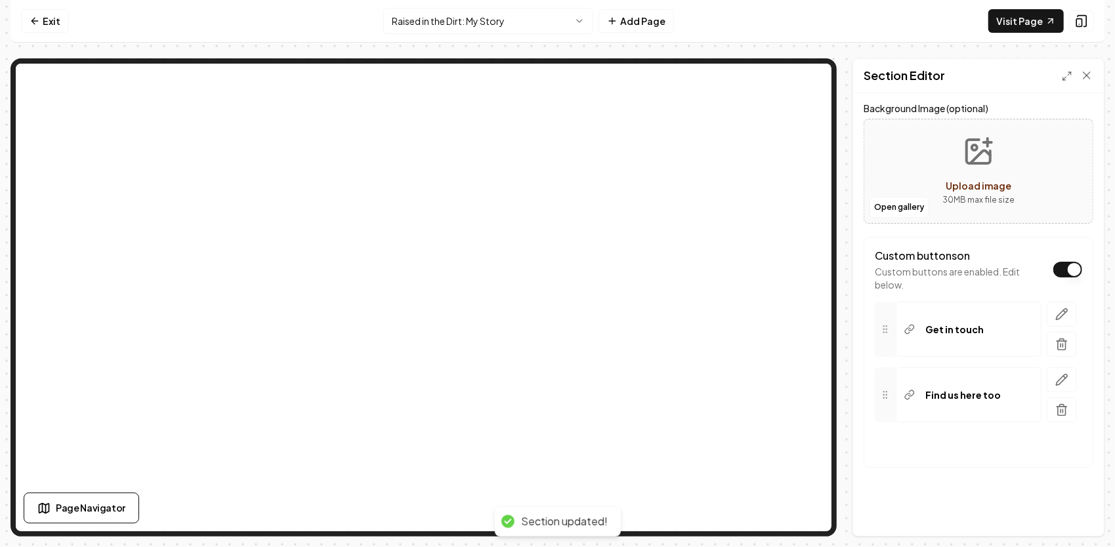
scroll to position [178, 0]
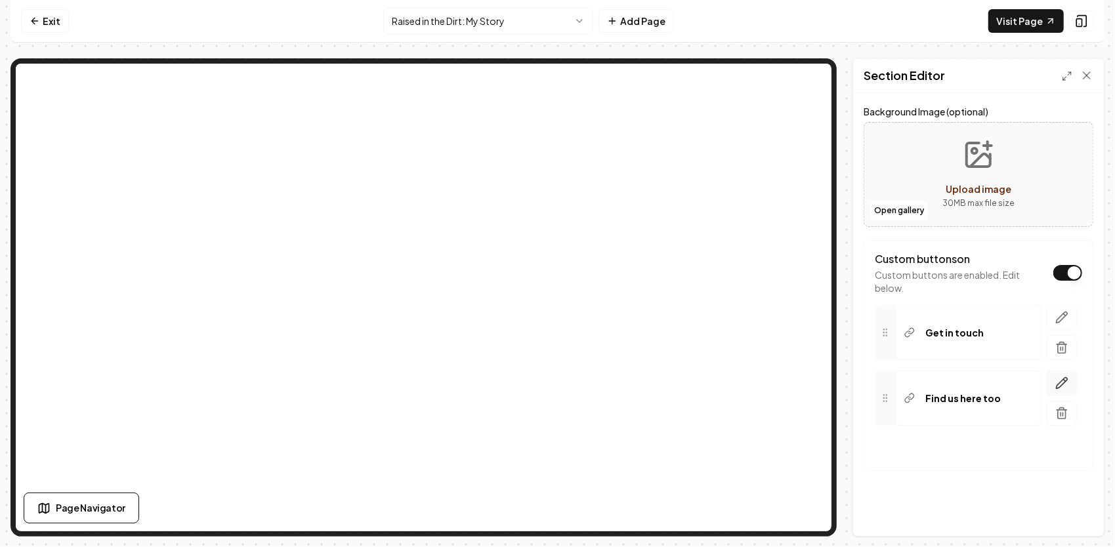
click at [1056, 385] on icon "button" at bounding box center [1061, 383] width 13 height 13
drag, startPoint x: 987, startPoint y: 518, endPoint x: 870, endPoint y: 505, distance: 117.5
click at [870, 505] on div "**********" at bounding box center [978, 421] width 230 height 363
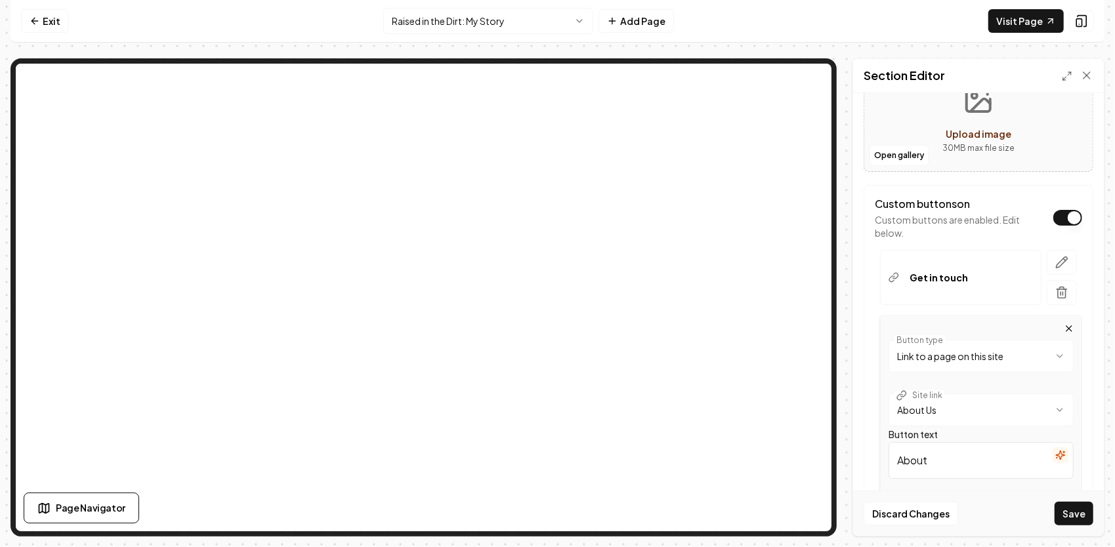
scroll to position [311, 0]
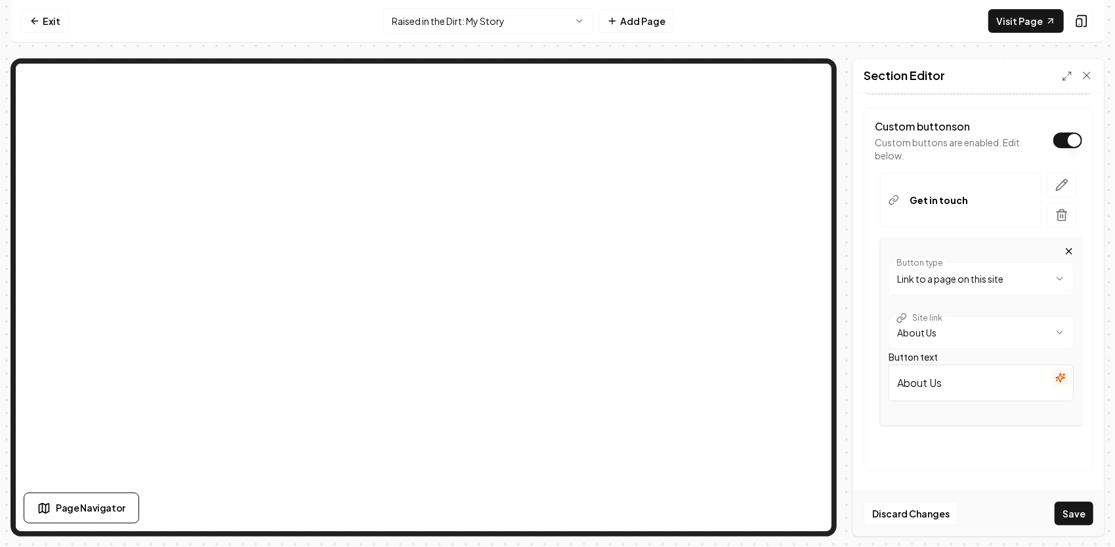
type input "About Us"
click at [1054, 502] on button "Save" at bounding box center [1073, 514] width 39 height 24
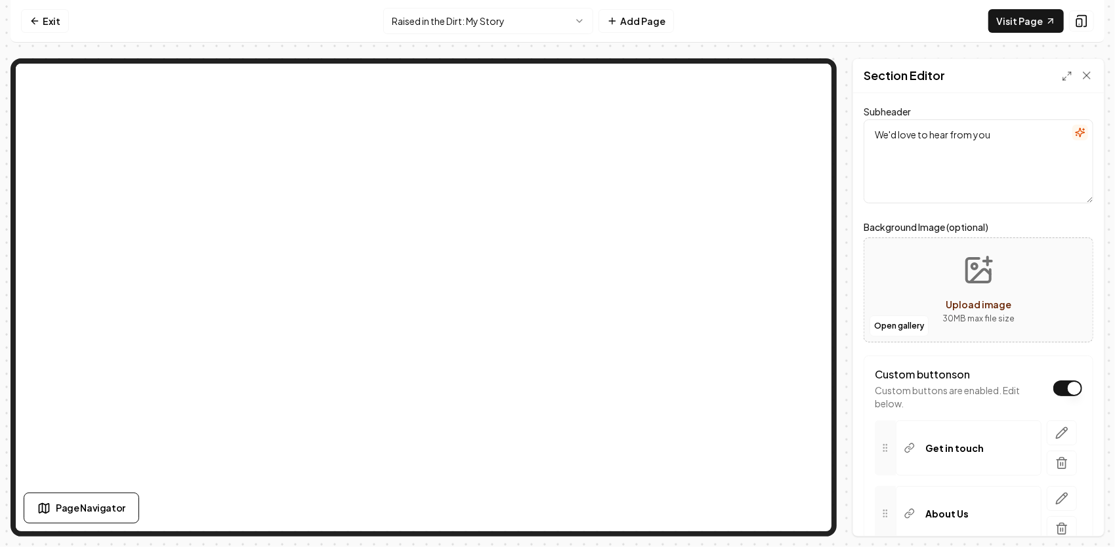
scroll to position [0, 0]
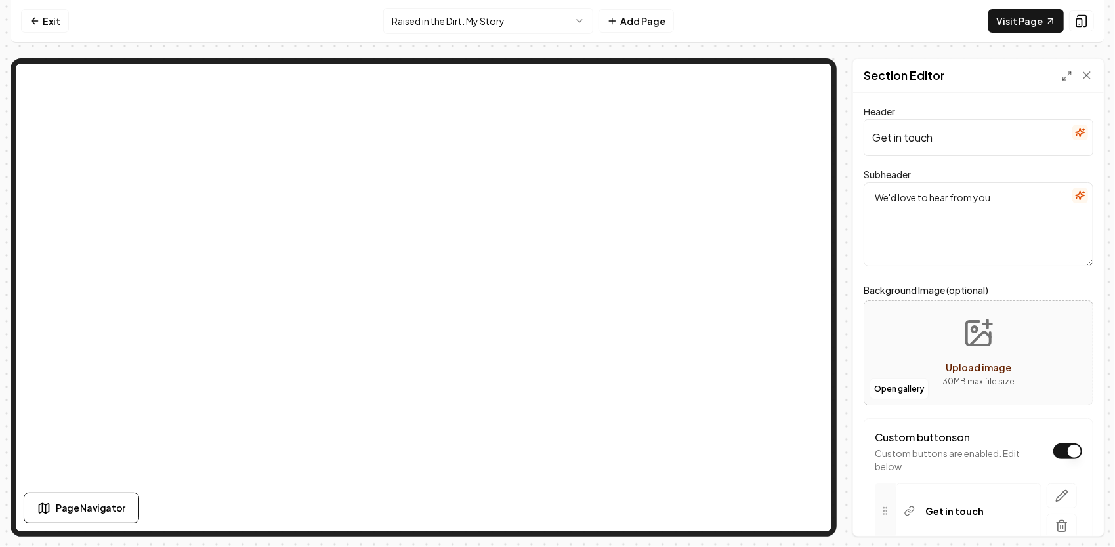
drag, startPoint x: 967, startPoint y: 143, endPoint x: 861, endPoint y: 133, distance: 106.1
click at [861, 133] on div "Header Get in touch Subheader We'd love to hear from you Background Image (opti…" at bounding box center [978, 314] width 251 height 443
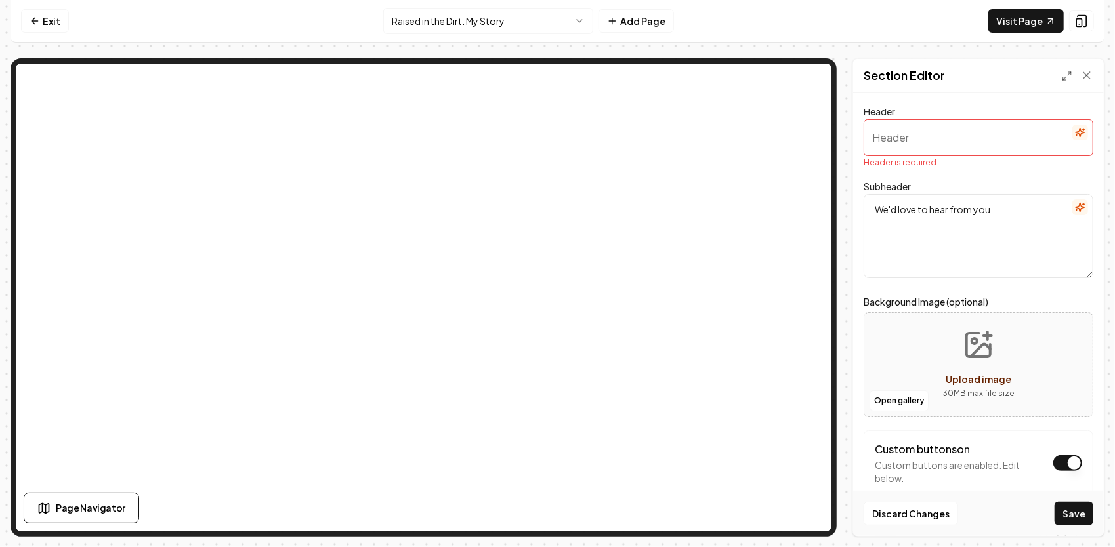
paste input "Ready to Start Your Own Story With Us?"
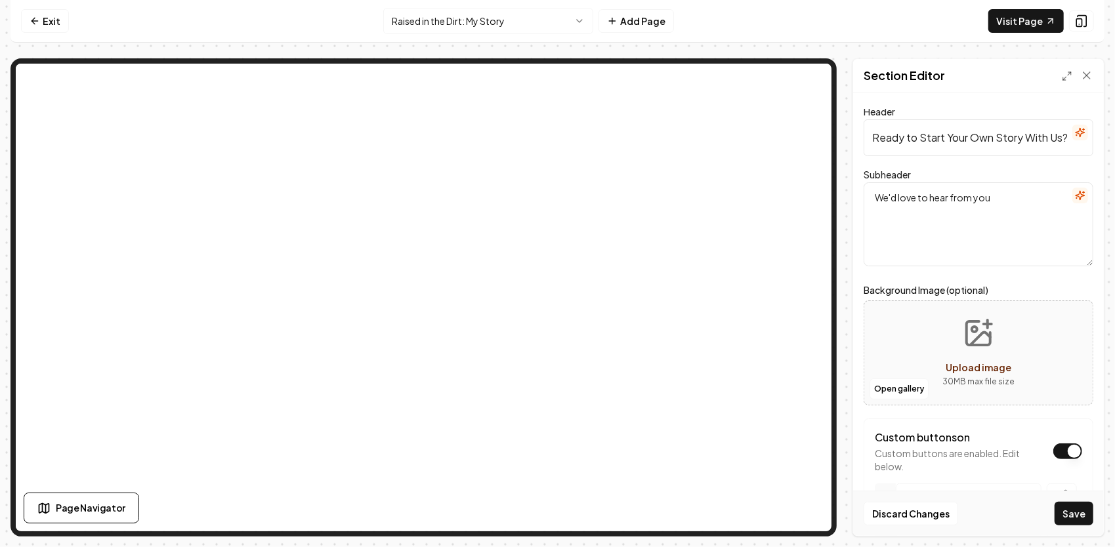
scroll to position [0, 4]
type input "Ready to Start Your Own Story With Us?"
drag, startPoint x: 1009, startPoint y: 203, endPoint x: 871, endPoint y: 186, distance: 138.8
click at [869, 188] on textarea "We'd love to hear from you" at bounding box center [978, 224] width 230 height 84
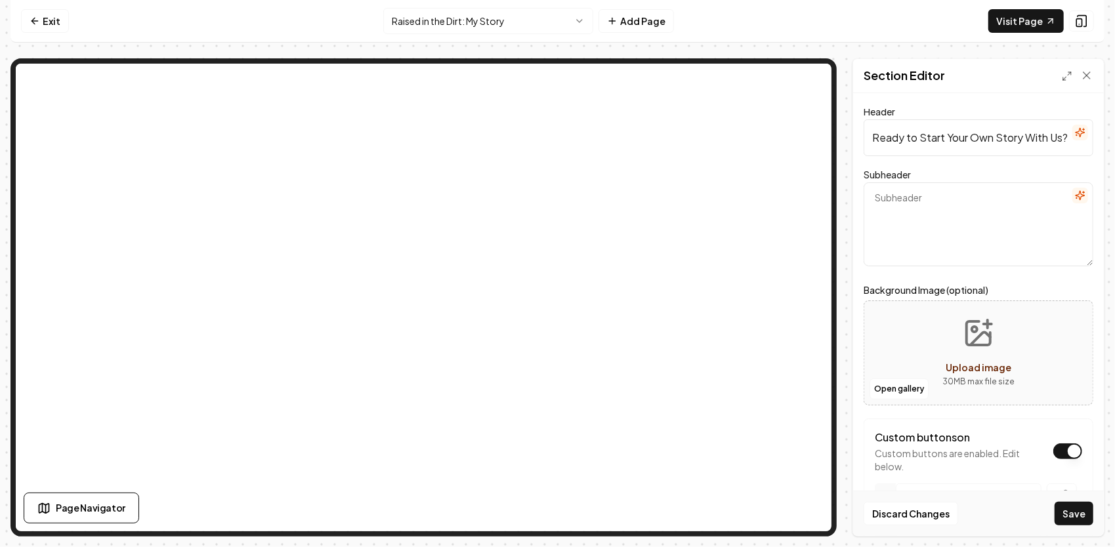
paste textarea "Get in touch today to talk about your project — or head back to learn more abou…"
type textarea "Get in touch today to talk about your project — or head back to learn more abou…"
click at [1075, 512] on button "Save" at bounding box center [1073, 514] width 39 height 24
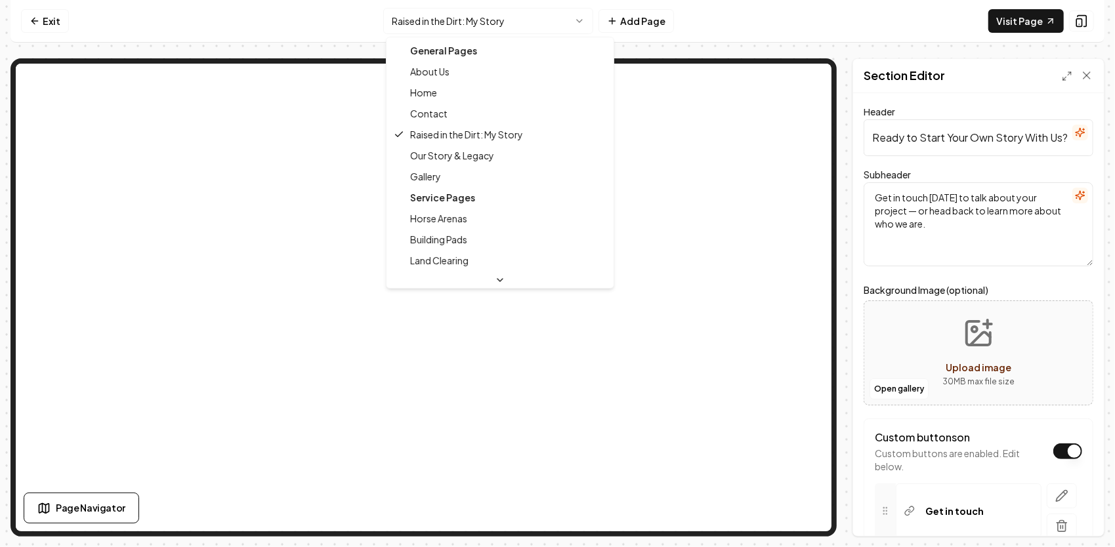
click at [459, 18] on html "Computer Required This feature is only available on a computer. Please switch t…" at bounding box center [557, 273] width 1115 height 547
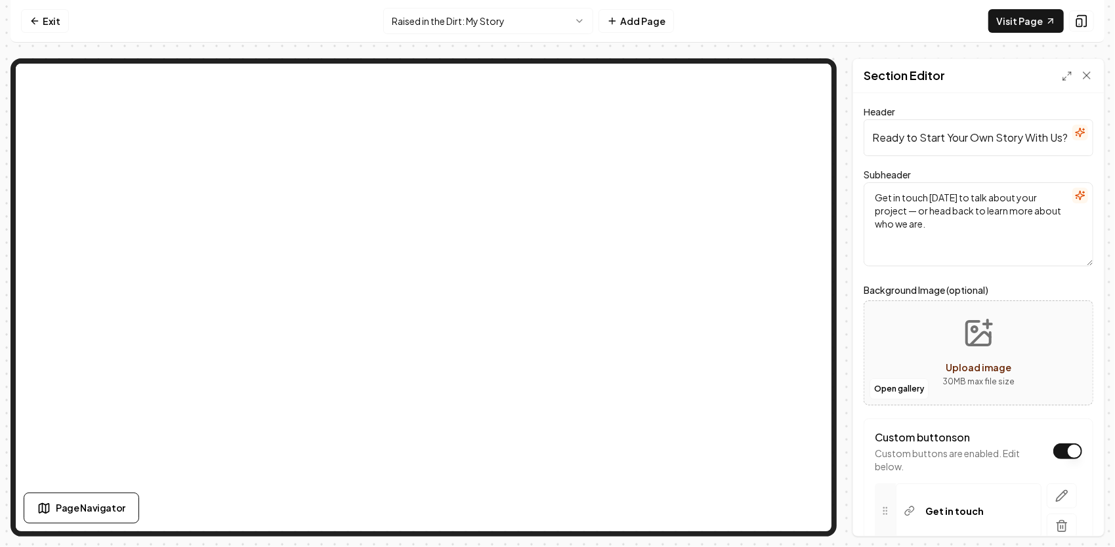
click at [506, 17] on html "Computer Required This feature is only available on a computer. Please switch t…" at bounding box center [557, 273] width 1115 height 547
click at [1063, 450] on button "Custom buttons off" at bounding box center [1067, 451] width 29 height 16
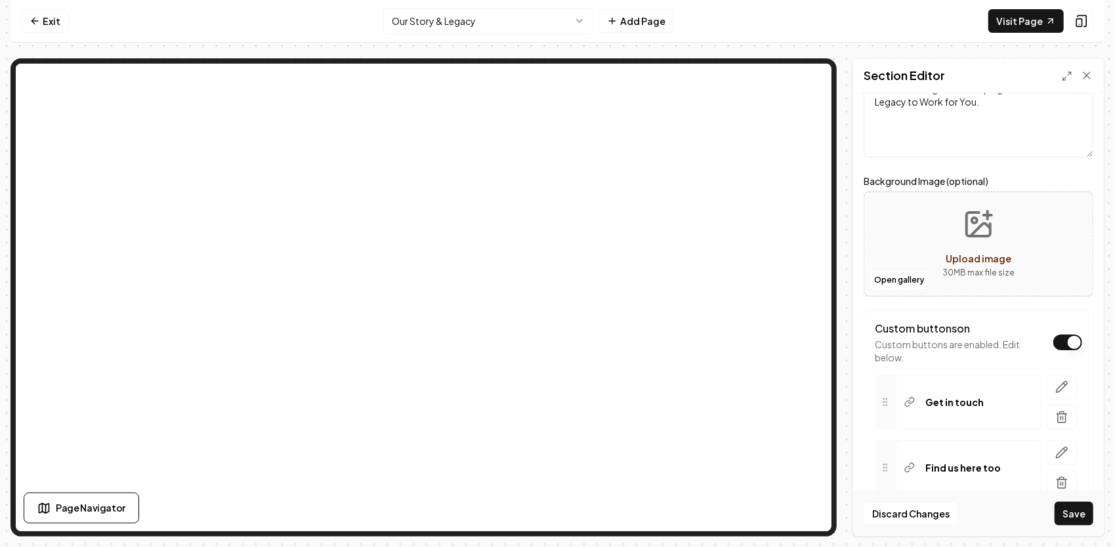
scroll to position [178, 0]
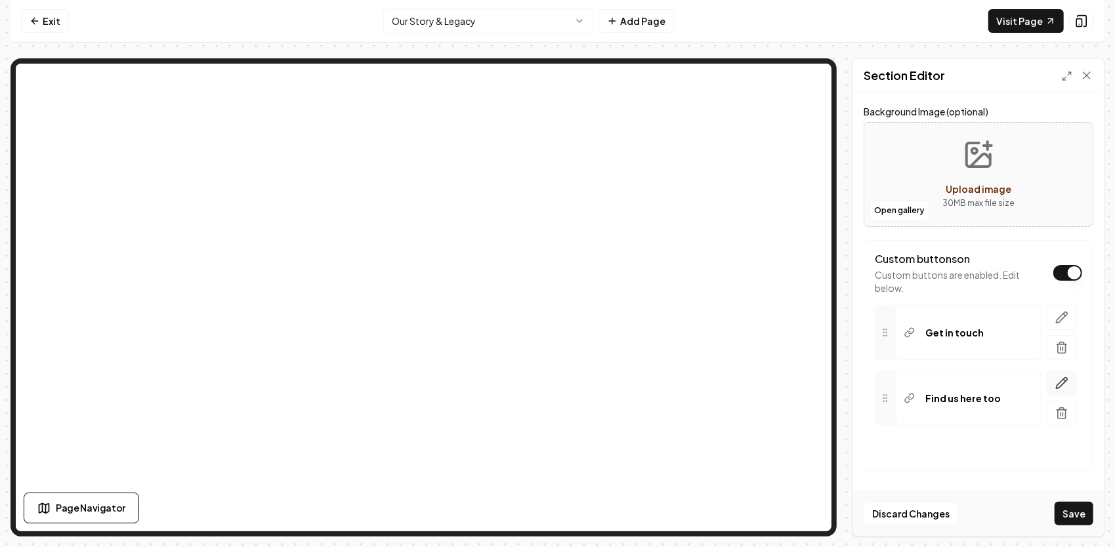
click at [1055, 382] on icon "button" at bounding box center [1061, 383] width 13 height 13
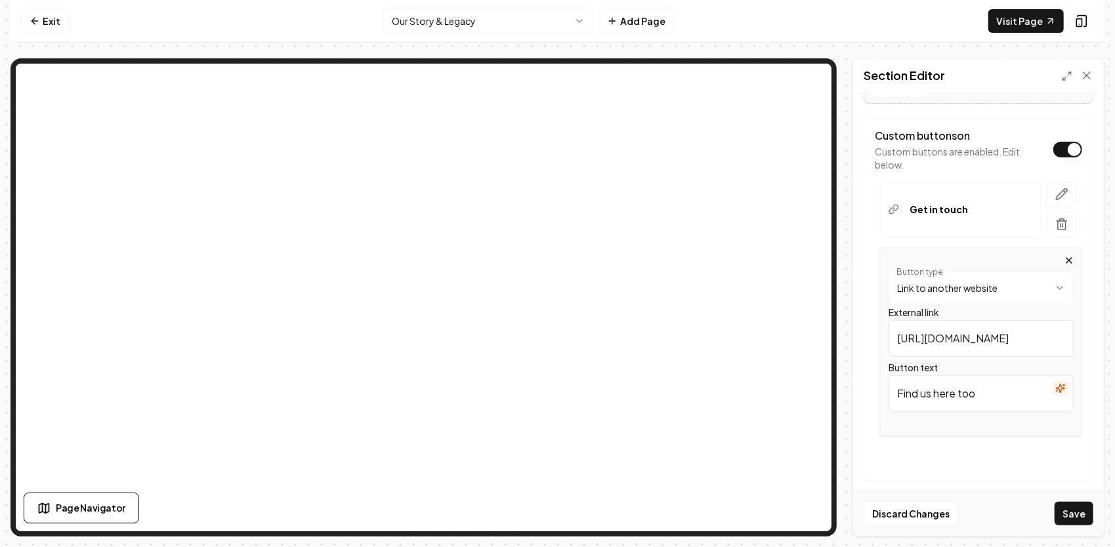
scroll to position [312, 0]
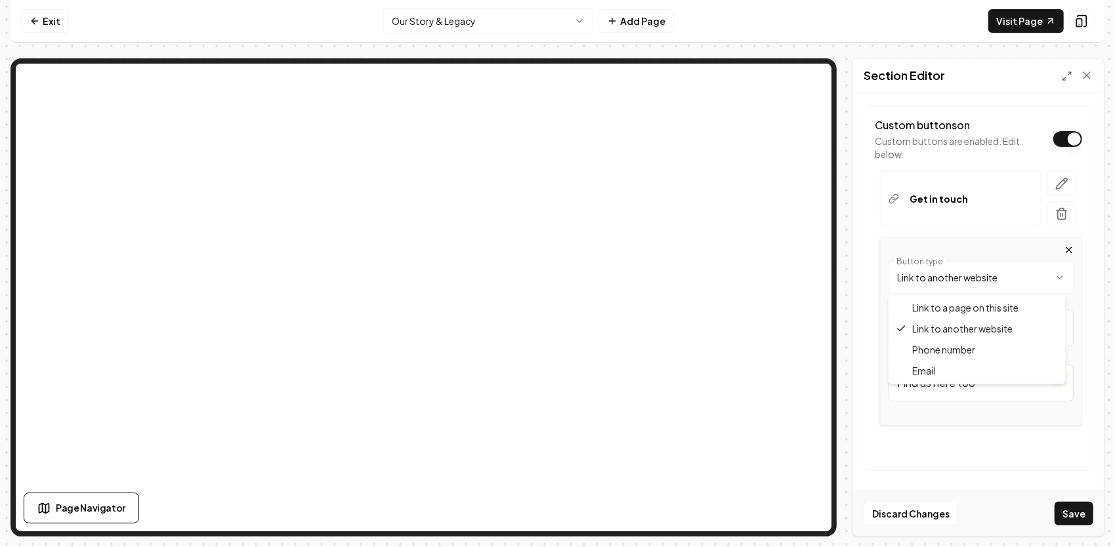
click at [1030, 278] on html "**********" at bounding box center [557, 273] width 1115 height 547
click at [1029, 289] on html "**********" at bounding box center [557, 273] width 1115 height 547
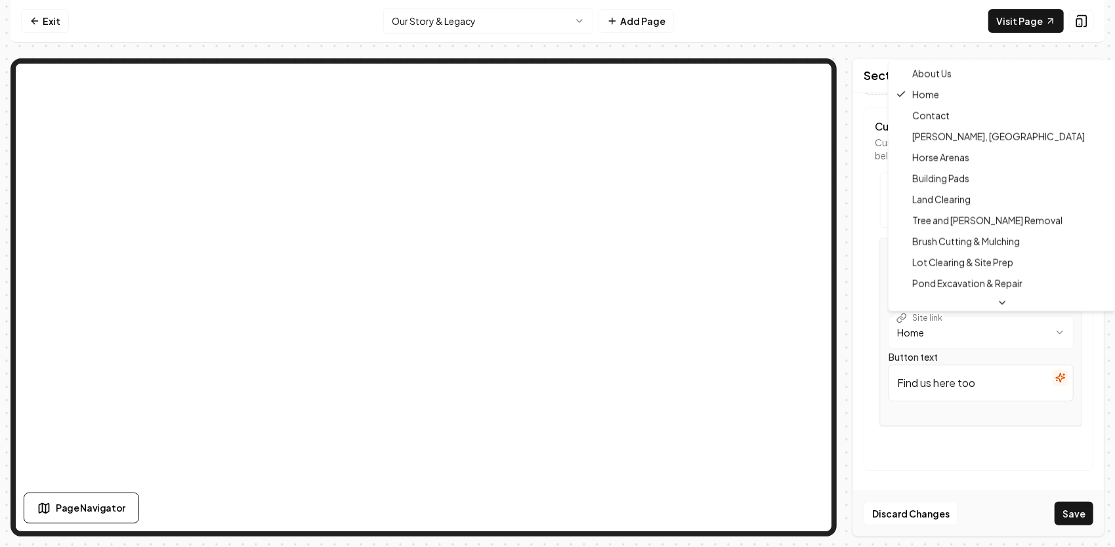
click at [983, 329] on html "**********" at bounding box center [557, 273] width 1115 height 547
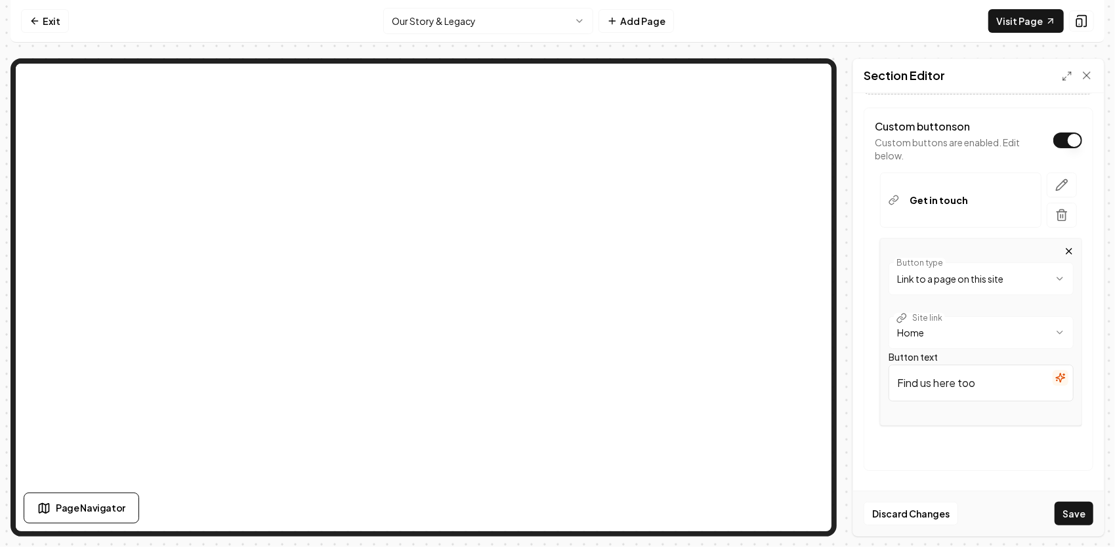
drag, startPoint x: 991, startPoint y: 386, endPoint x: 880, endPoint y: 387, distance: 110.2
click at [882, 387] on div "**********" at bounding box center [981, 332] width 202 height 188
click at [906, 377] on input "home" at bounding box center [980, 383] width 185 height 37
click at [901, 382] on input "home" at bounding box center [980, 383] width 185 height 37
type input "Home"
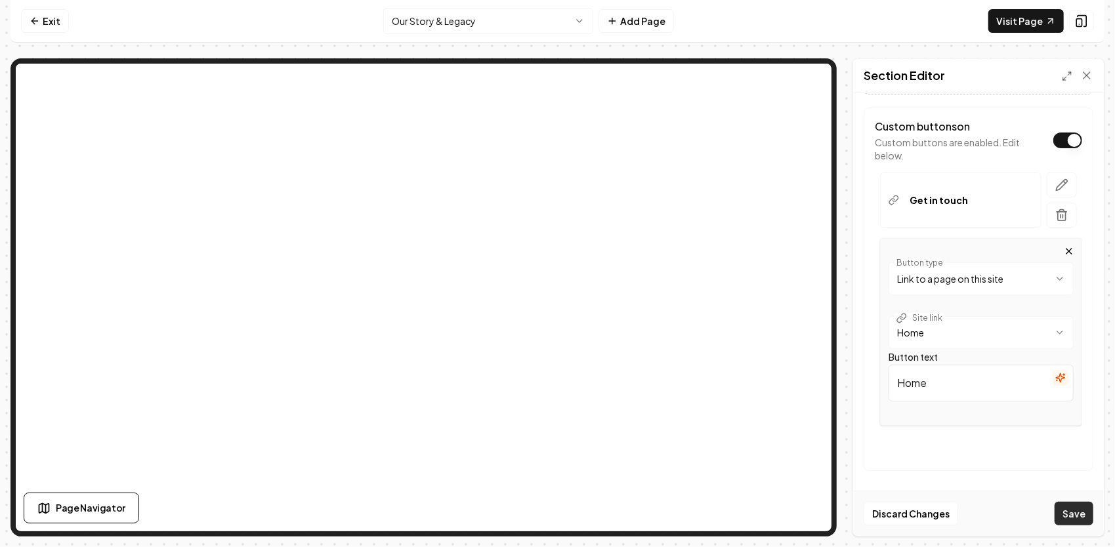
click at [1080, 516] on button "Save" at bounding box center [1073, 514] width 39 height 24
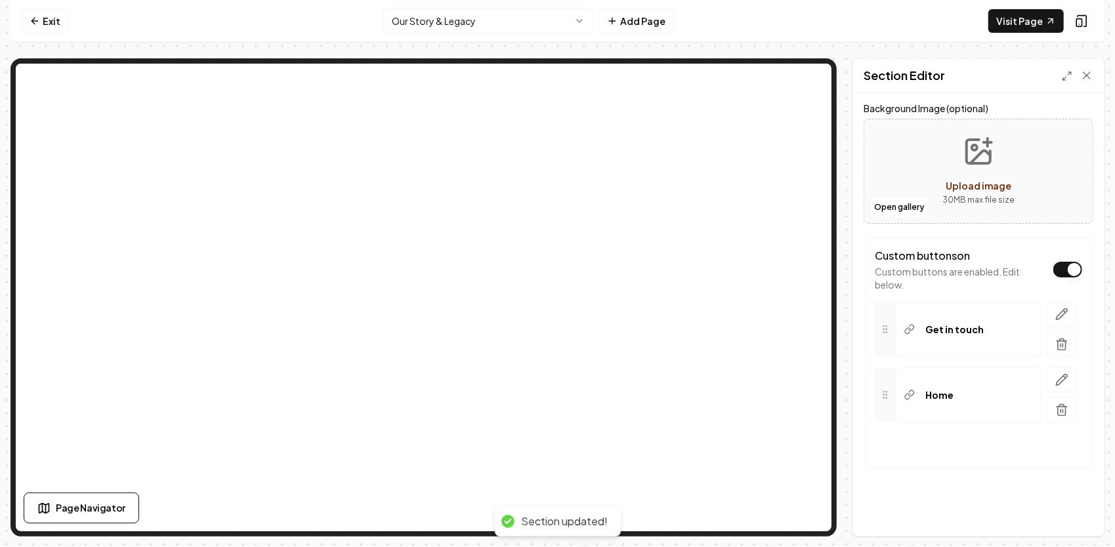
scroll to position [178, 0]
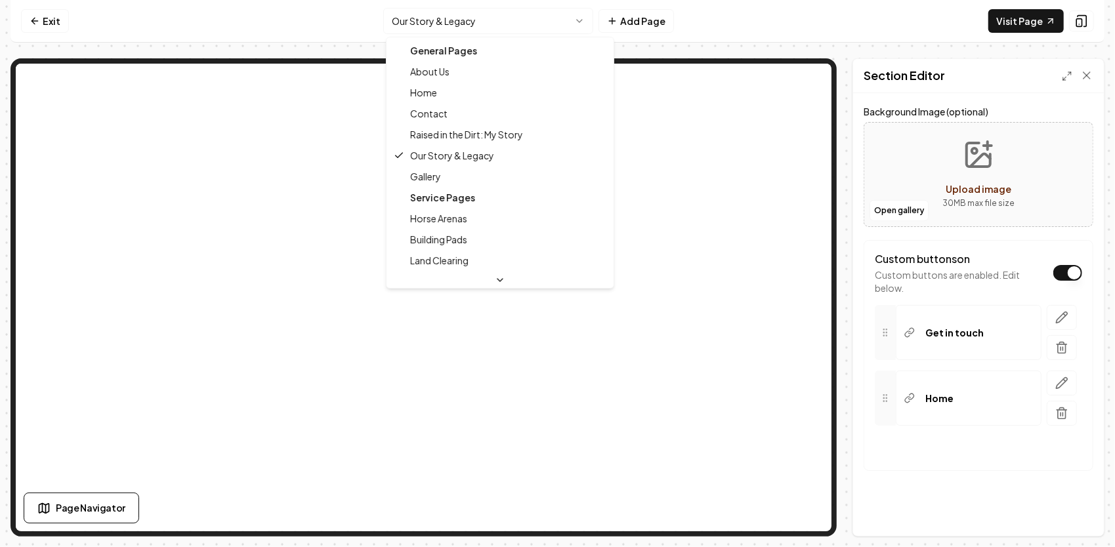
click at [547, 26] on html "Computer Required This feature is only available on a computer. Please switch t…" at bounding box center [557, 273] width 1115 height 547
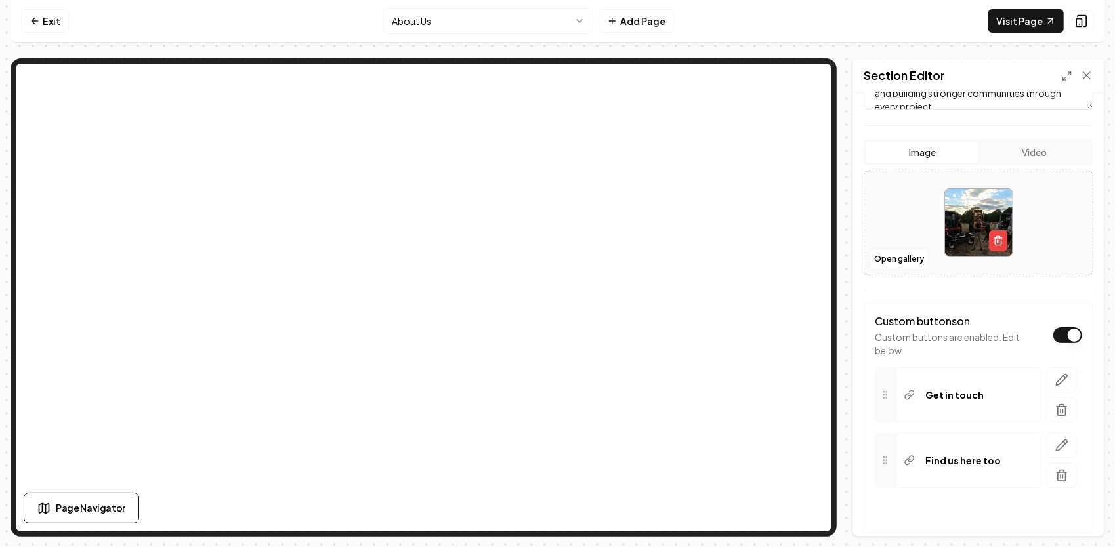
scroll to position [262, 0]
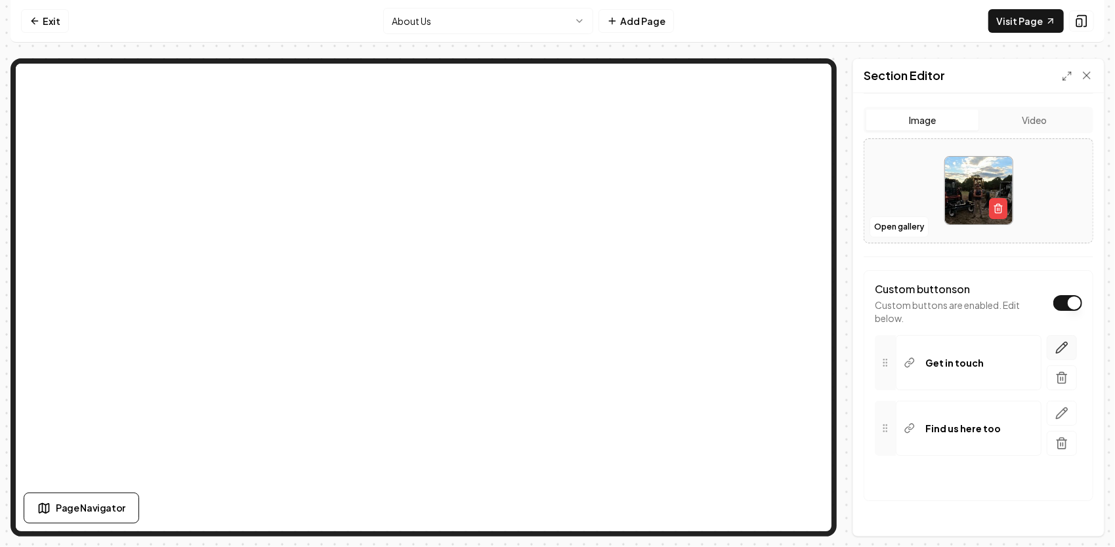
click at [1056, 350] on icon "button" at bounding box center [1061, 347] width 11 height 11
click at [73, 518] on button "Page Navigator" at bounding box center [81, 508] width 115 height 31
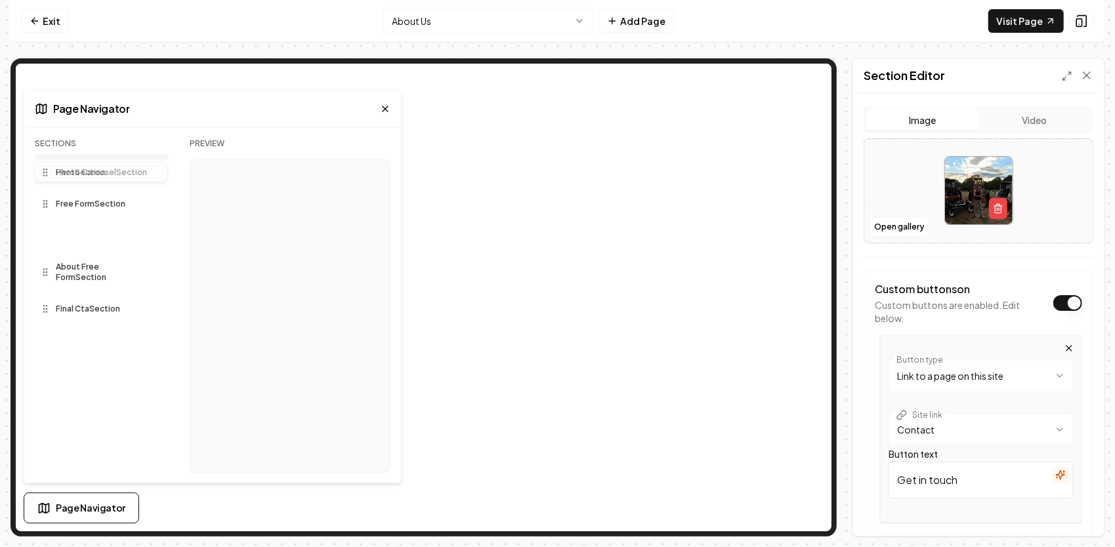
drag, startPoint x: 127, startPoint y: 237, endPoint x: 110, endPoint y: 165, distance: 74.0
click at [110, 165] on div "Sections Hero Section Free Form Section Photo Carousel Section About Free Form …" at bounding box center [102, 310] width 134 height 344
drag, startPoint x: 98, startPoint y: 207, endPoint x: 102, endPoint y: 257, distance: 50.6
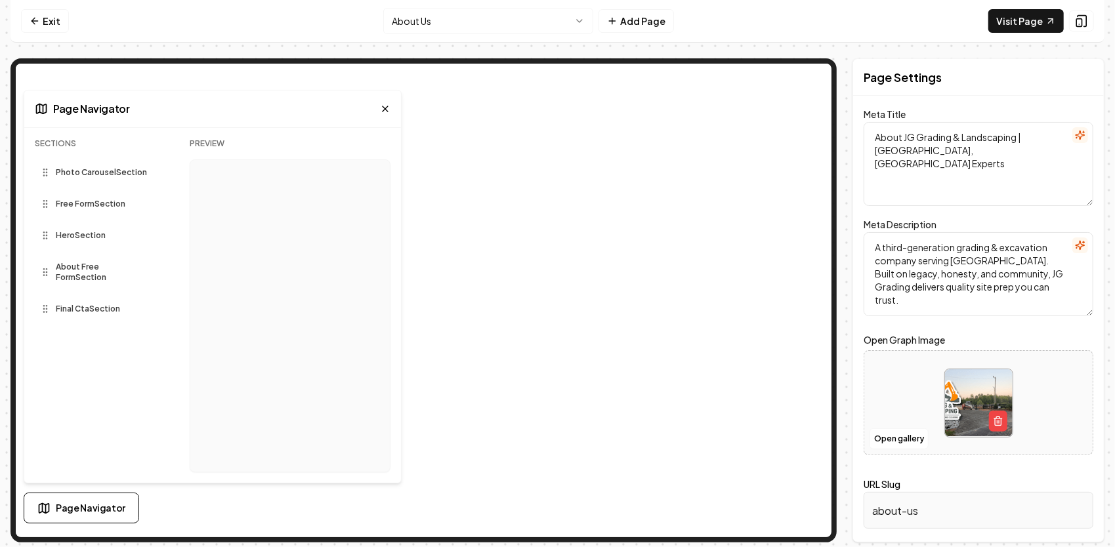
scroll to position [0, 0]
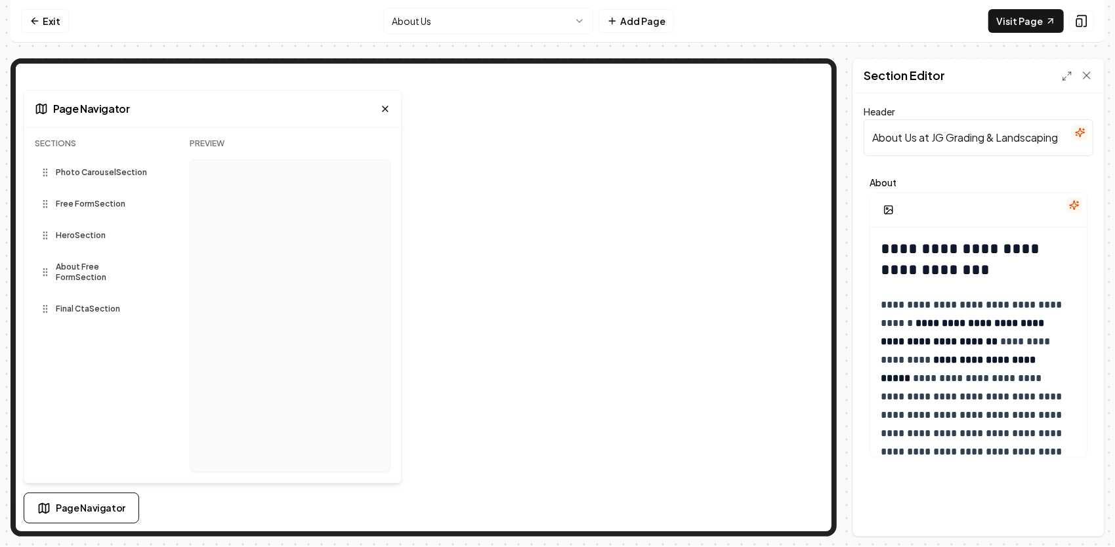
click at [382, 109] on icon at bounding box center [385, 109] width 10 height 10
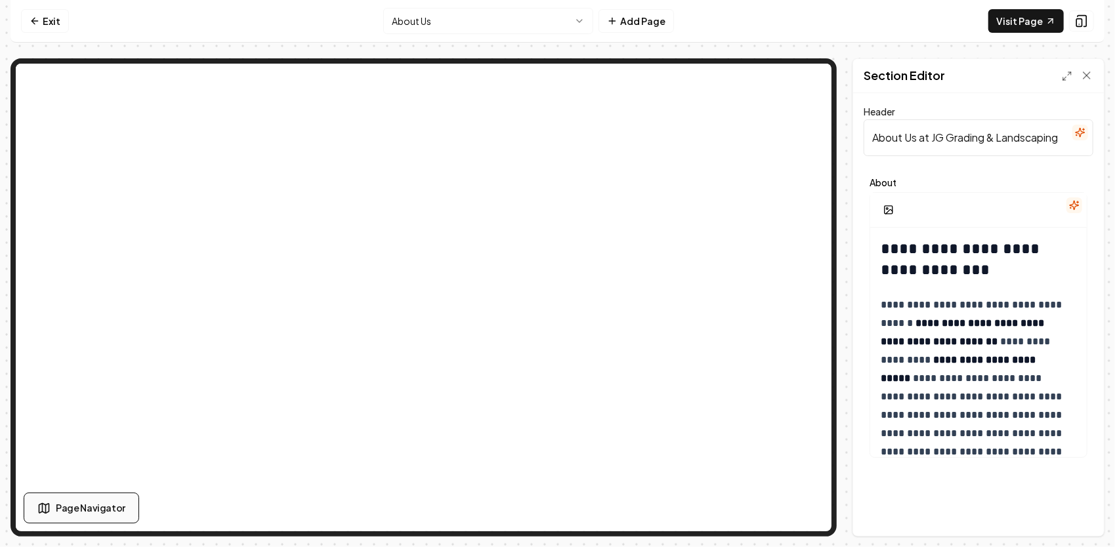
click at [89, 508] on span "Page Navigator" at bounding box center [91, 508] width 70 height 14
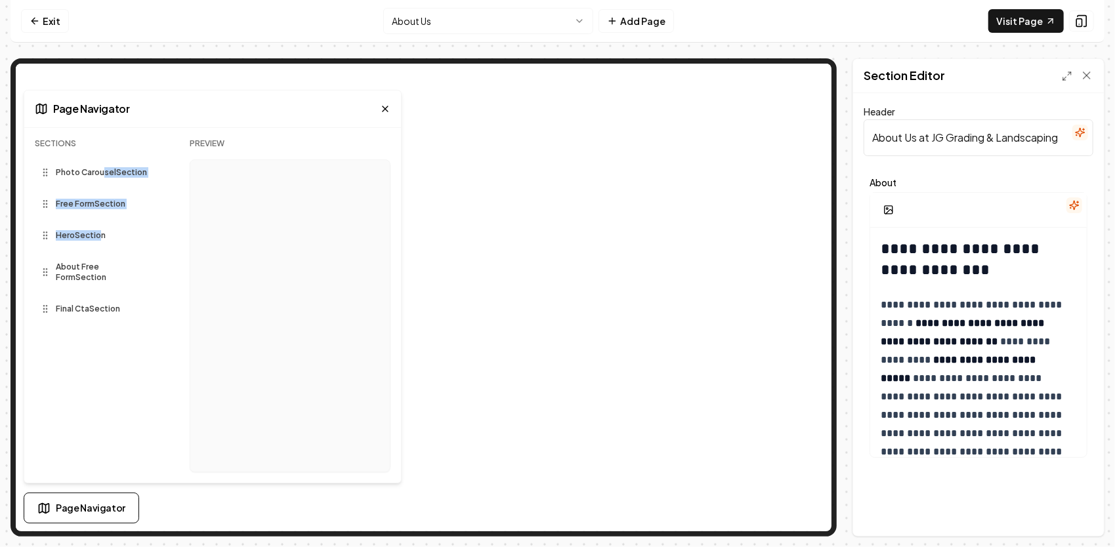
drag, startPoint x: 94, startPoint y: 241, endPoint x: 105, endPoint y: 180, distance: 62.6
click at [105, 180] on div "Photo Carousel Section Free Form Section Hero Section About Free Form Section F…" at bounding box center [102, 248] width 134 height 189
drag, startPoint x: 105, startPoint y: 180, endPoint x: 38, endPoint y: 159, distance: 69.9
click at [38, 159] on div "Sections Photo Carousel Section Free Form Section Hero Section About Free Form …" at bounding box center [102, 310] width 134 height 344
drag, startPoint x: 51, startPoint y: 214, endPoint x: 52, endPoint y: 245, distance: 31.5
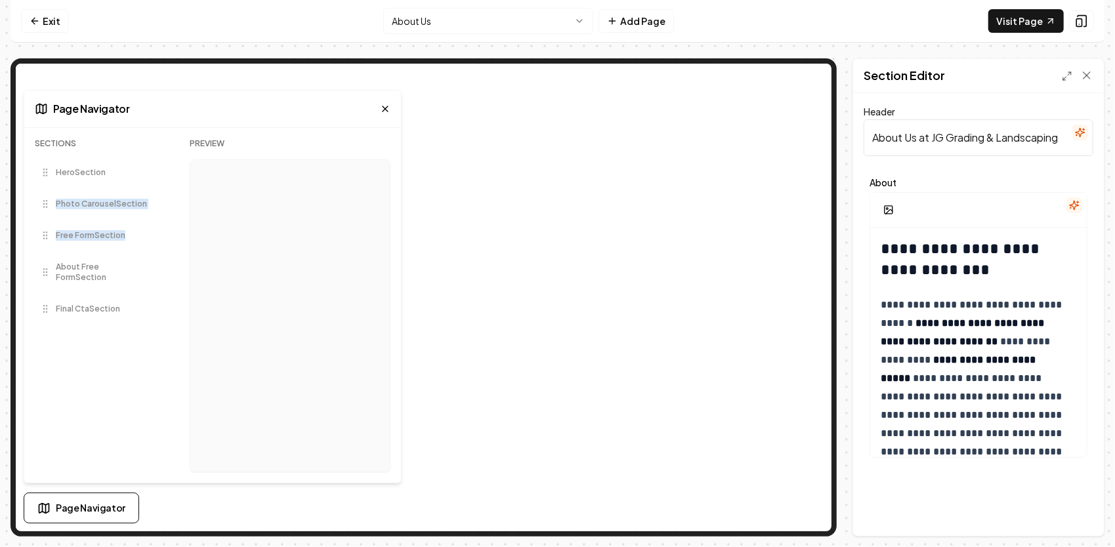
click at [52, 245] on div "Hero Section Photo Carousel Section Free Form Section About Free Form Section F…" at bounding box center [102, 248] width 134 height 189
click at [382, 109] on icon at bounding box center [385, 109] width 10 height 10
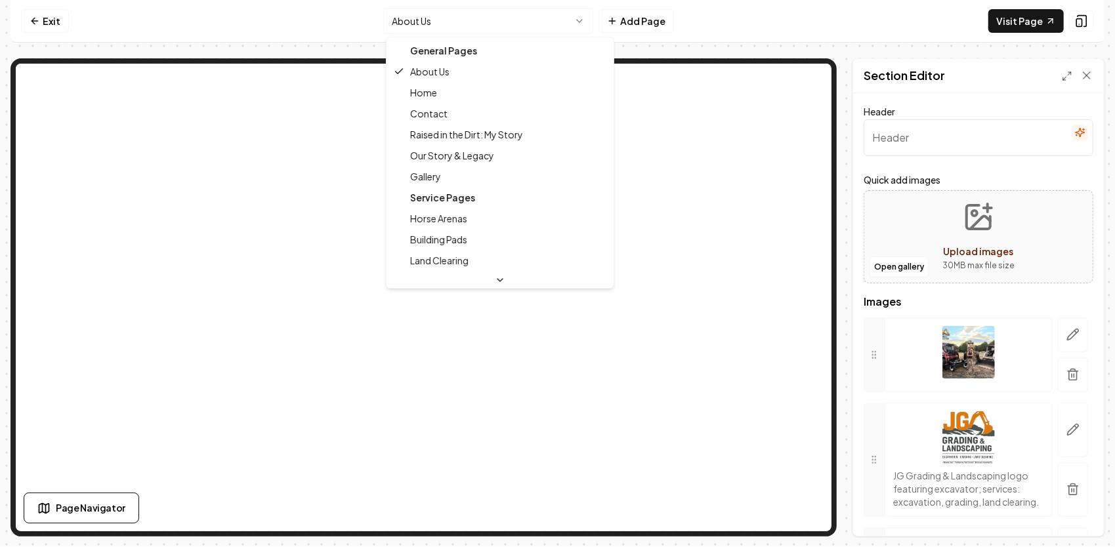
click at [512, 17] on html "Computer Required This feature is only available on a computer. Please switch t…" at bounding box center [557, 273] width 1115 height 547
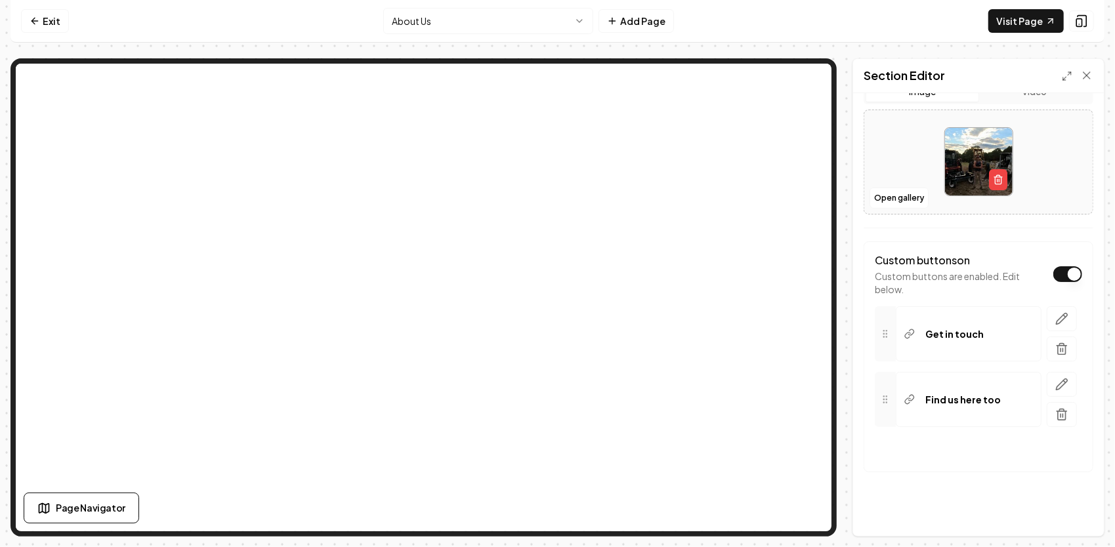
scroll to position [292, 0]
click at [1056, 373] on button "button" at bounding box center [1061, 383] width 30 height 25
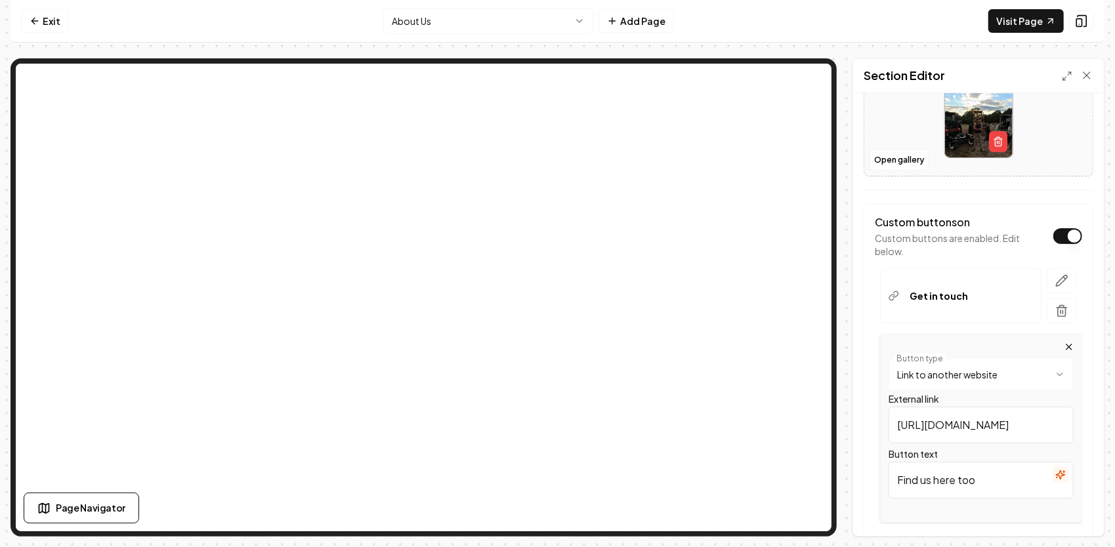
scroll to position [358, 0]
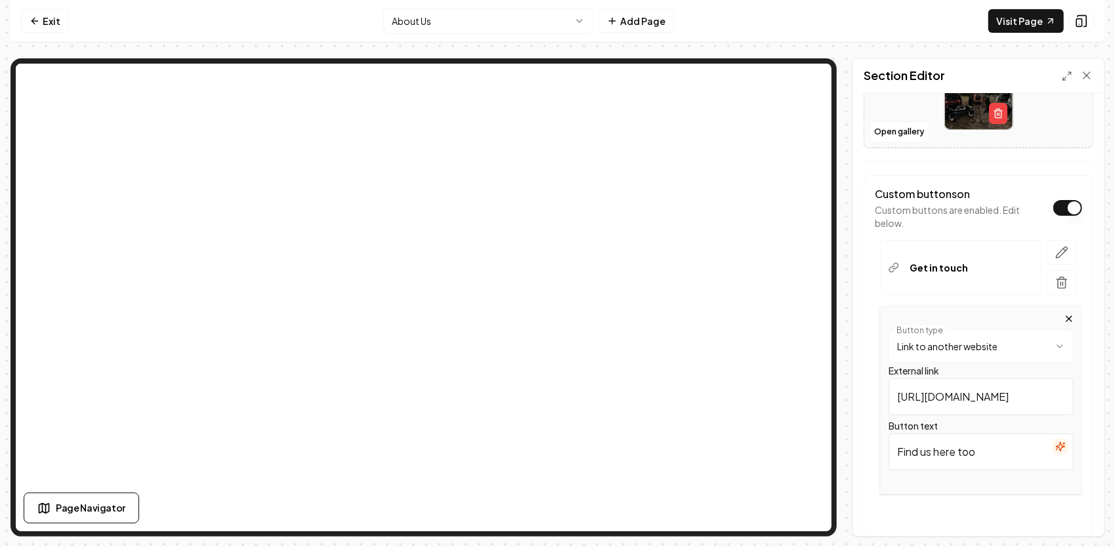
click at [1027, 346] on html "**********" at bounding box center [557, 273] width 1115 height 547
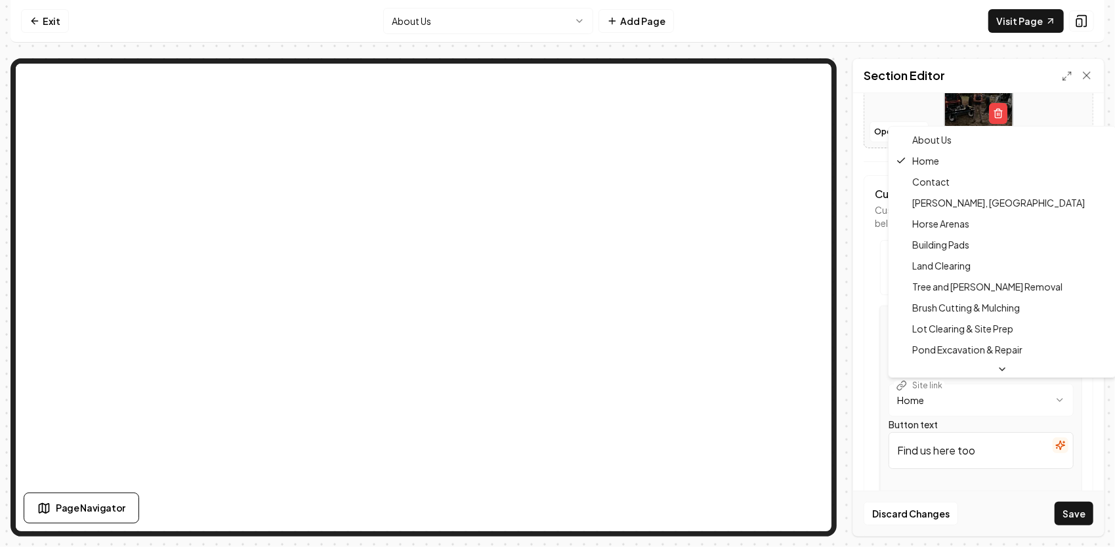
click at [963, 394] on html "**********" at bounding box center [557, 273] width 1115 height 547
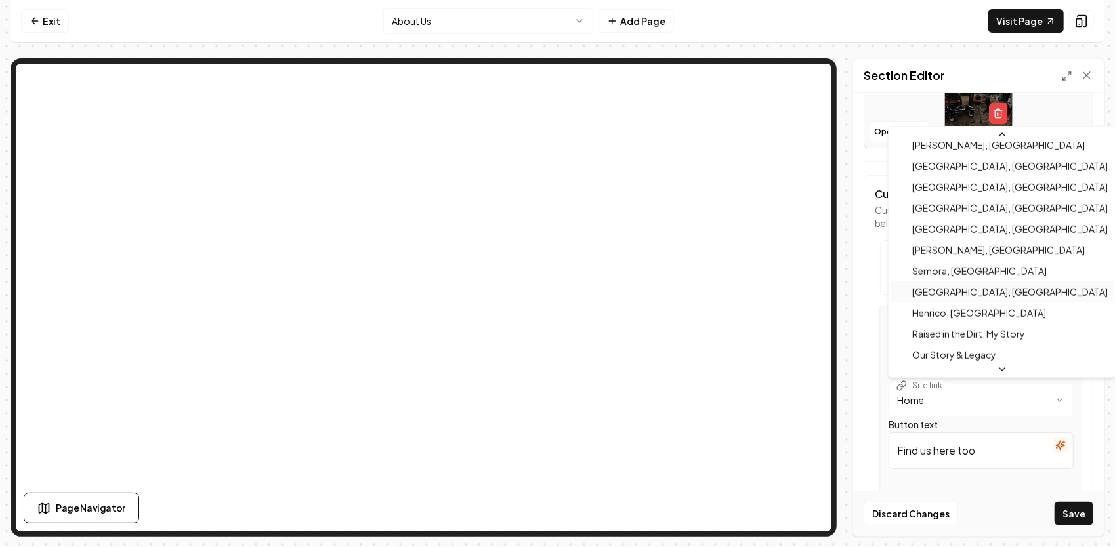
scroll to position [918, 0]
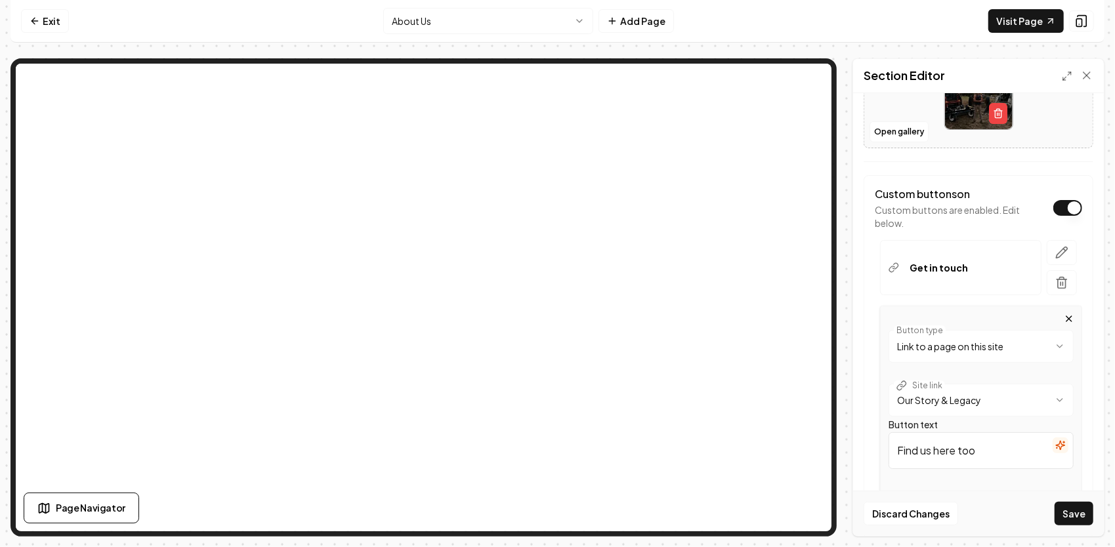
drag, startPoint x: 987, startPoint y: 450, endPoint x: 888, endPoint y: 470, distance: 100.3
click at [888, 470] on div "Button text Find us here too" at bounding box center [980, 453] width 185 height 63
paste input "Our Legacy"
type input "Our Legacy"
click at [1056, 249] on icon "button" at bounding box center [1061, 252] width 11 height 11
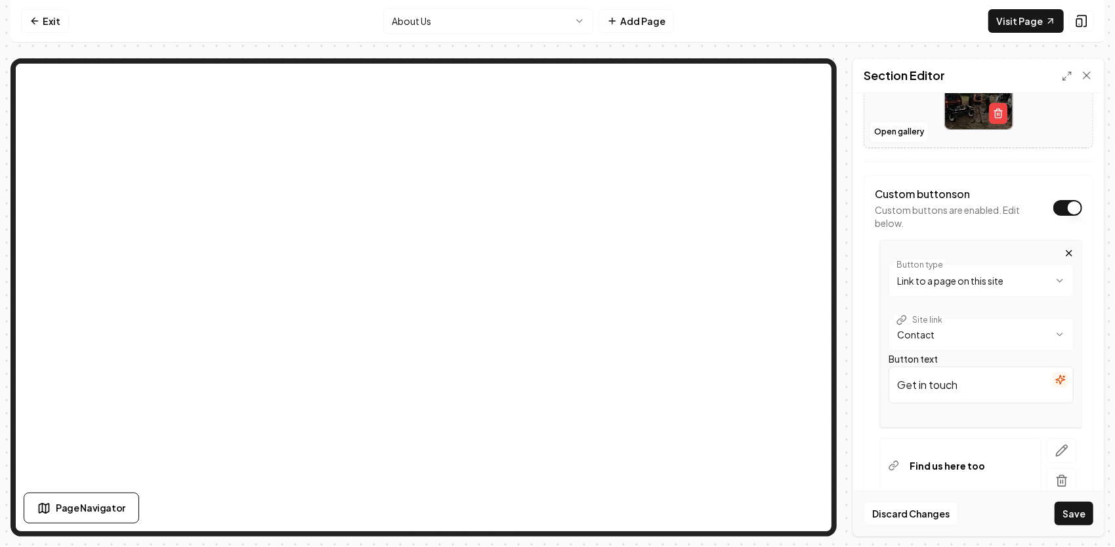
drag, startPoint x: 965, startPoint y: 382, endPoint x: 872, endPoint y: 405, distance: 95.3
click at [869, 404] on div "**********" at bounding box center [978, 356] width 230 height 363
paste input "Start Your Project"
type input "Start Your Project"
click at [1078, 512] on button "Save" at bounding box center [1073, 514] width 39 height 24
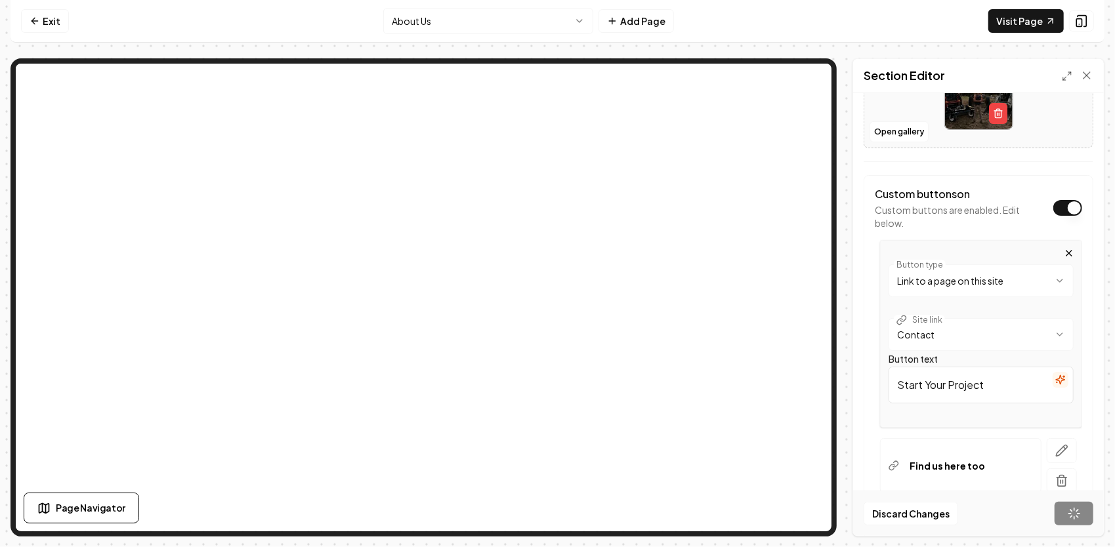
scroll to position [292, 0]
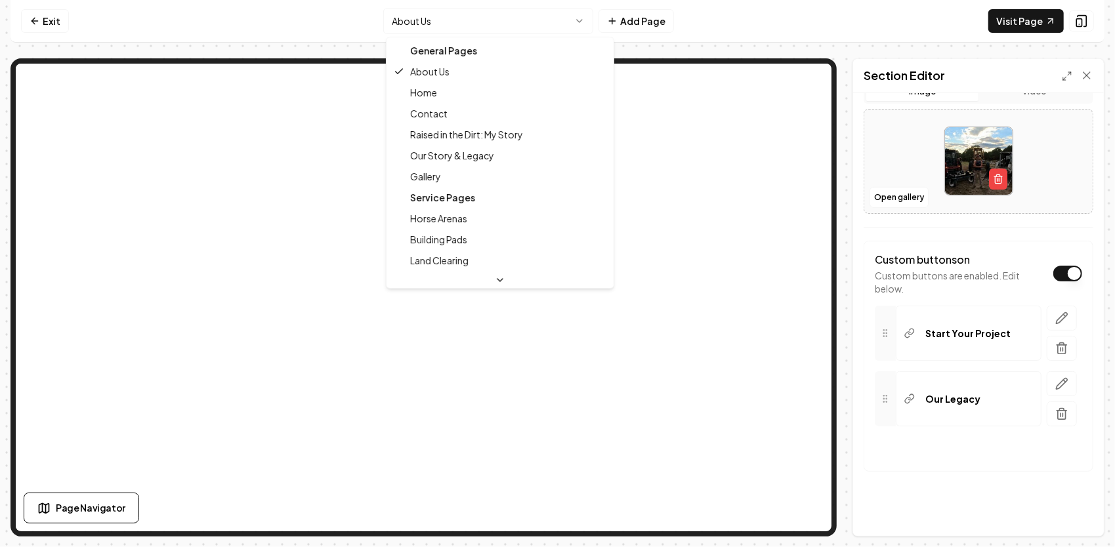
click at [487, 20] on html "Computer Required This feature is only available on a computer. Please switch t…" at bounding box center [557, 273] width 1115 height 547
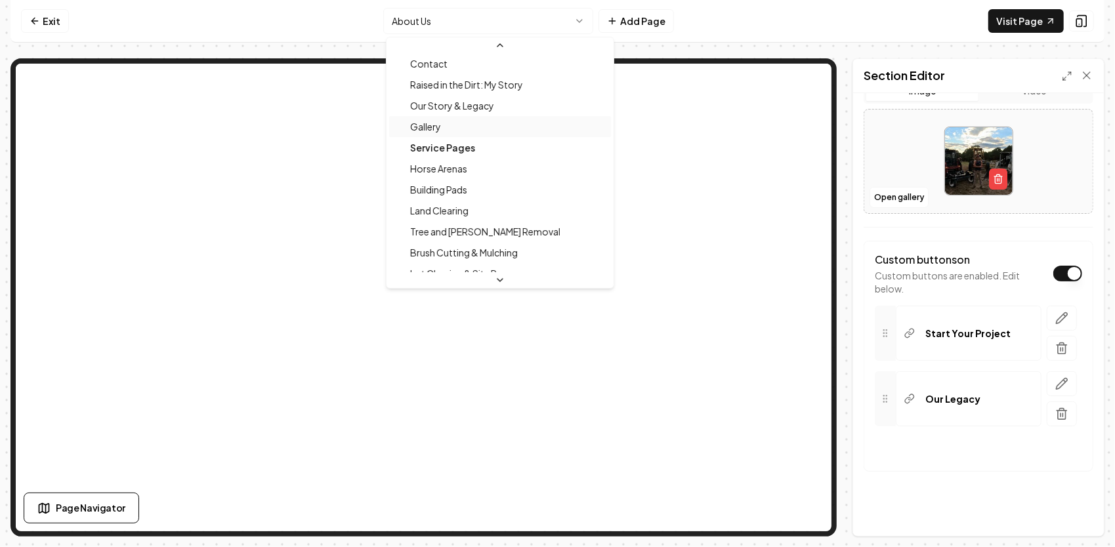
scroll to position [0, 0]
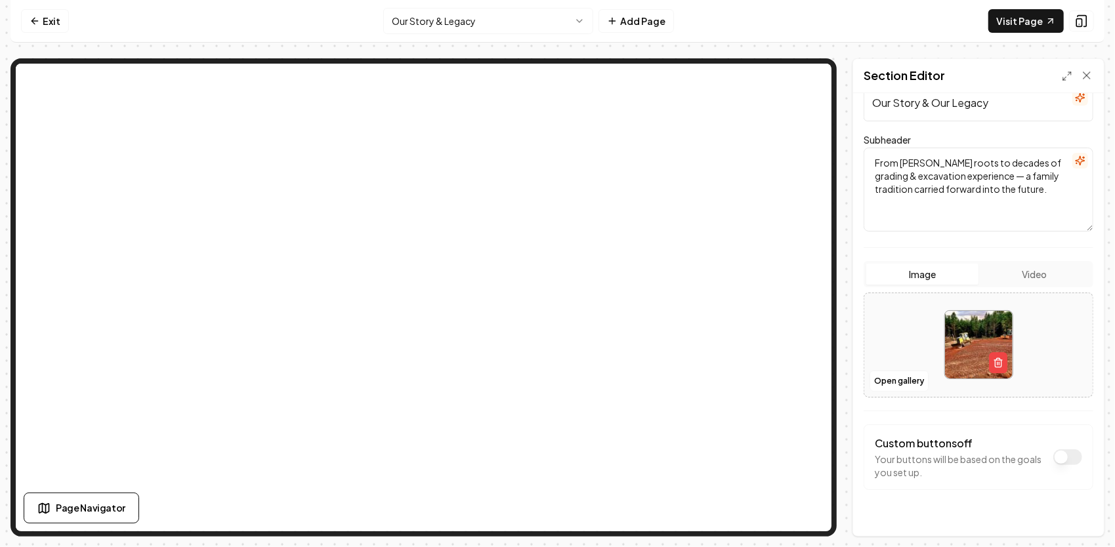
scroll to position [129, 0]
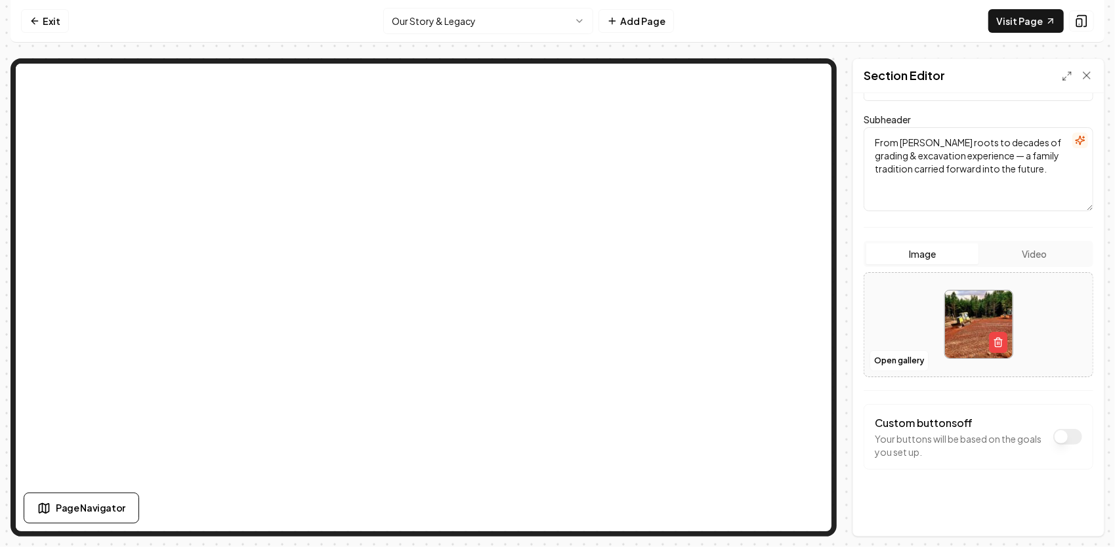
click at [1053, 438] on button "Dark mode off" at bounding box center [1067, 437] width 29 height 16
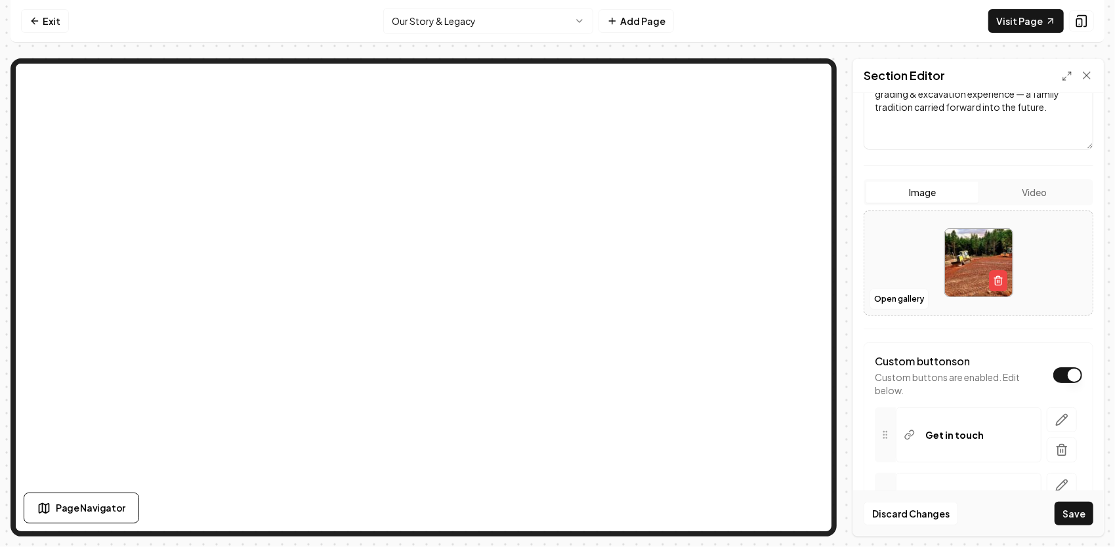
scroll to position [260, 0]
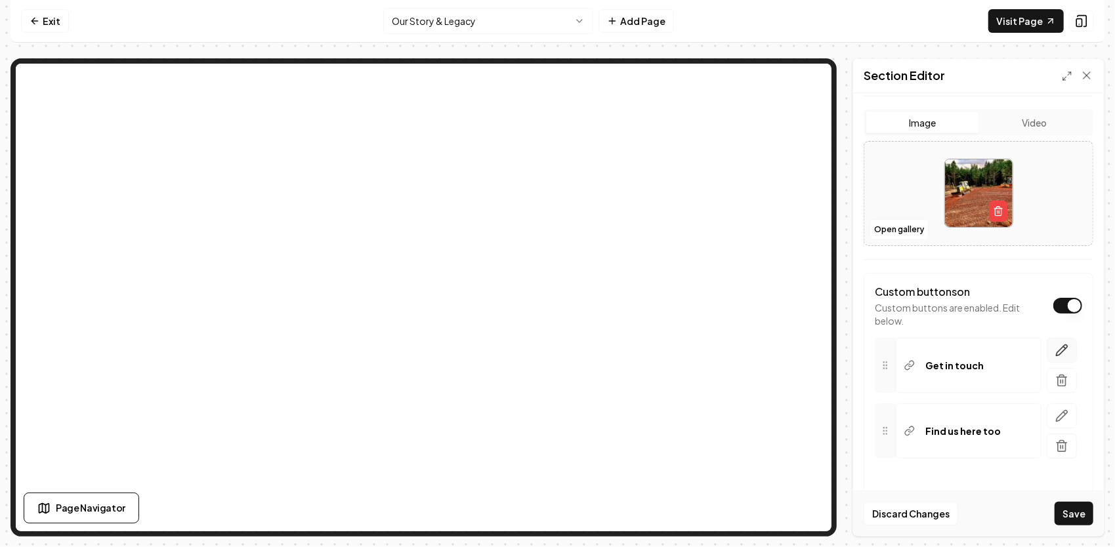
click at [1048, 355] on button "button" at bounding box center [1061, 350] width 30 height 25
drag, startPoint x: 959, startPoint y: 476, endPoint x: 884, endPoint y: 495, distance: 77.0
click at [884, 495] on form "**********" at bounding box center [978, 269] width 230 height 840
paste input "Start Your Project"
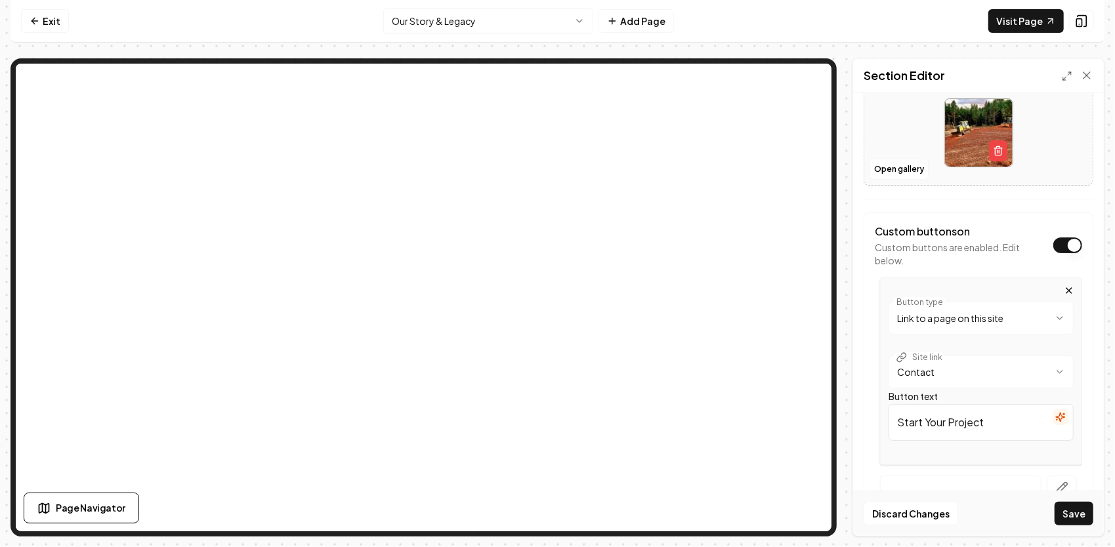
scroll to position [391, 0]
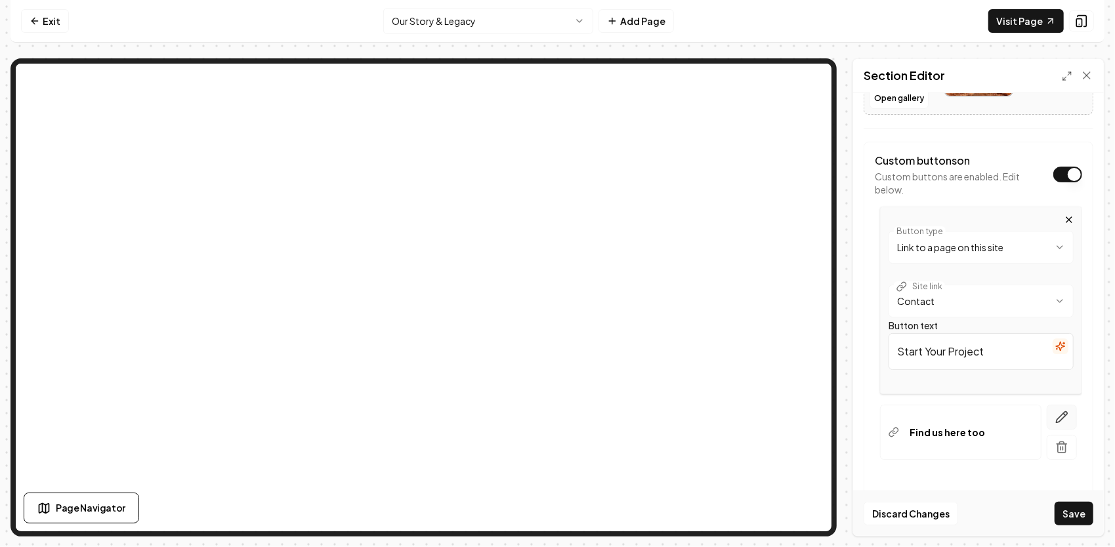
type input "Start Your Project"
click at [1055, 412] on icon "button" at bounding box center [1061, 417] width 13 height 13
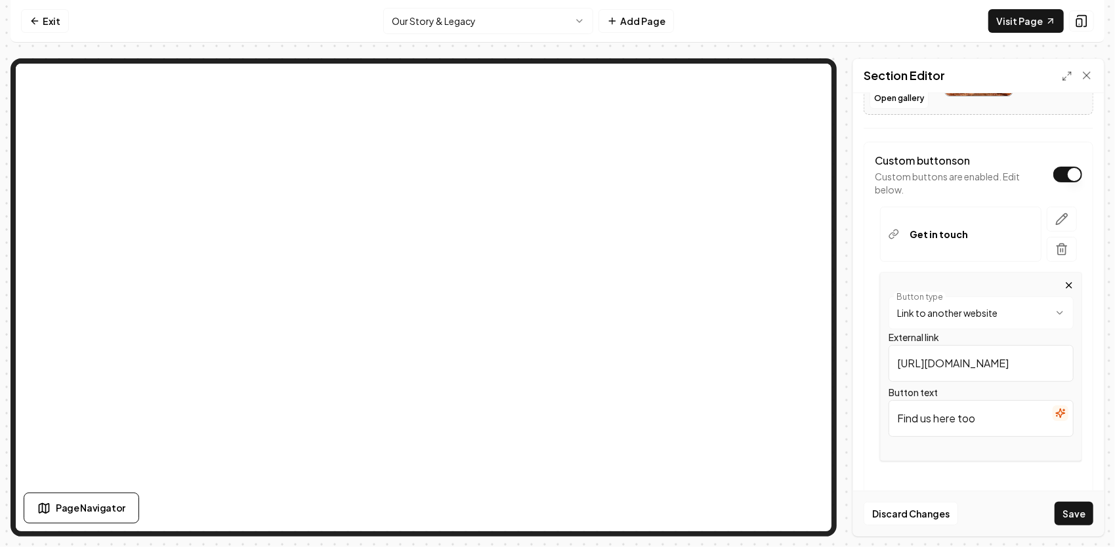
drag, startPoint x: 1004, startPoint y: 419, endPoint x: 869, endPoint y: 425, distance: 135.3
click at [869, 425] on div "**********" at bounding box center [978, 324] width 230 height 365
paste input "Meet JG"
type input "Meet JG"
click at [1017, 310] on html "**********" at bounding box center [557, 273] width 1115 height 547
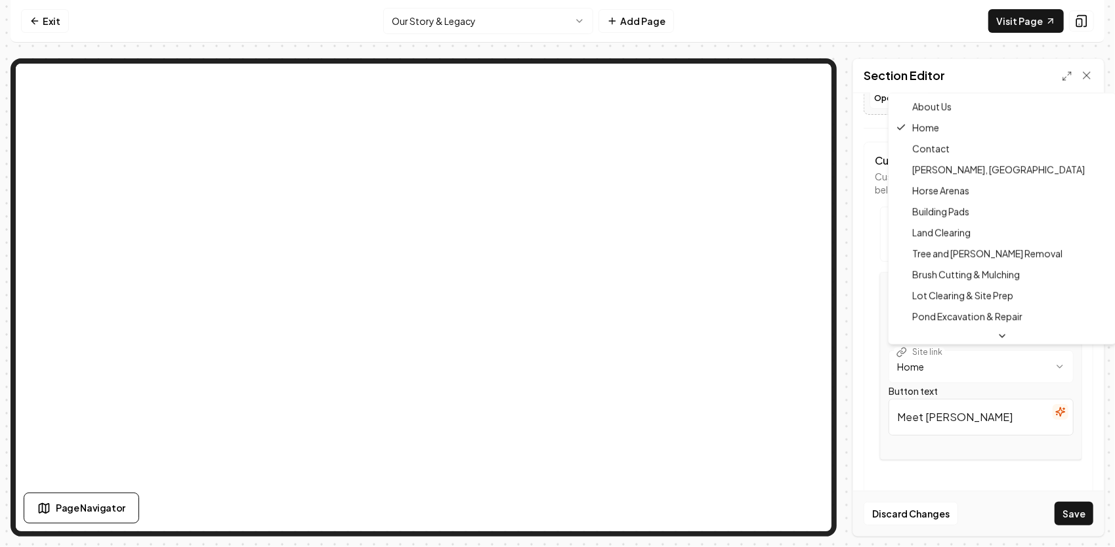
click at [974, 371] on html "**********" at bounding box center [557, 273] width 1115 height 547
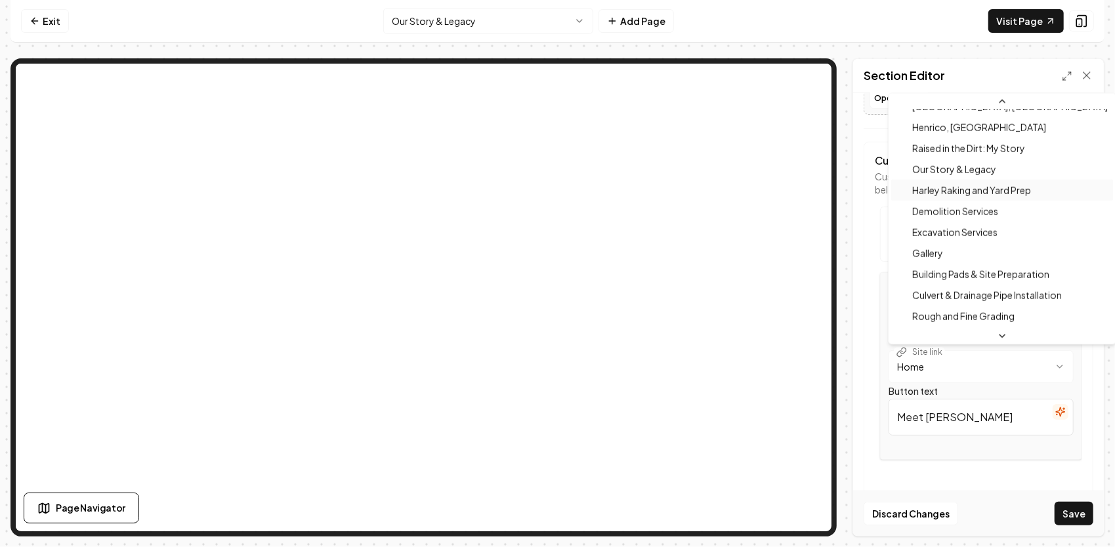
scroll to position [922, 0]
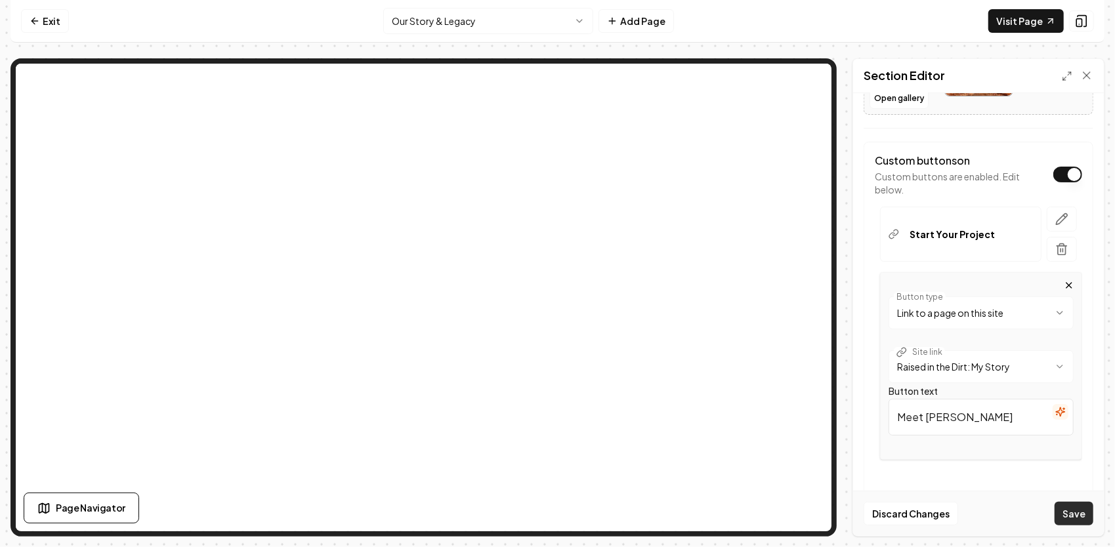
click at [1077, 514] on button "Save" at bounding box center [1073, 514] width 39 height 24
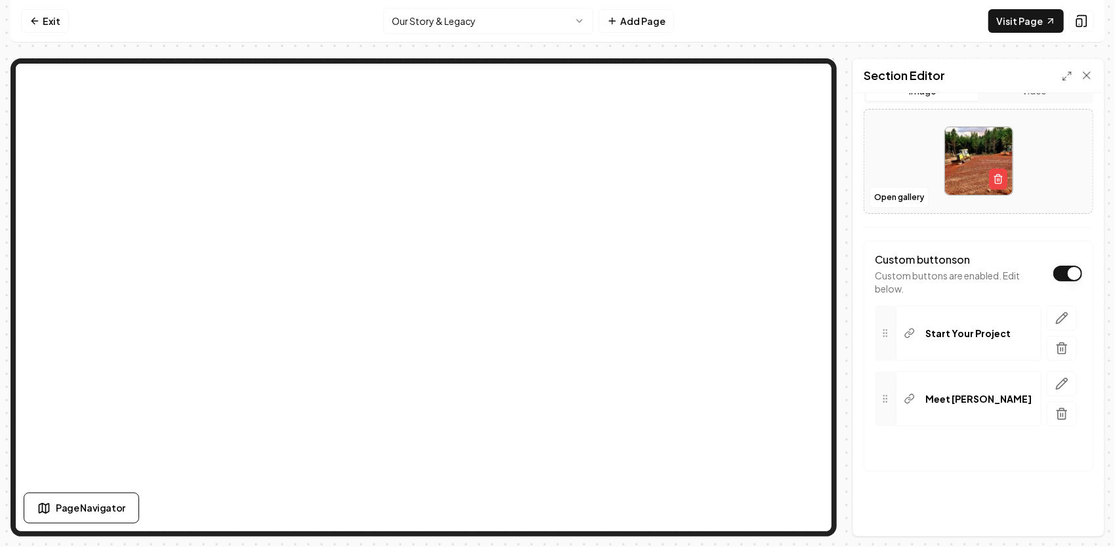
click at [565, 24] on html "Computer Required This feature is only available on a computer. Please switch t…" at bounding box center [557, 273] width 1115 height 547
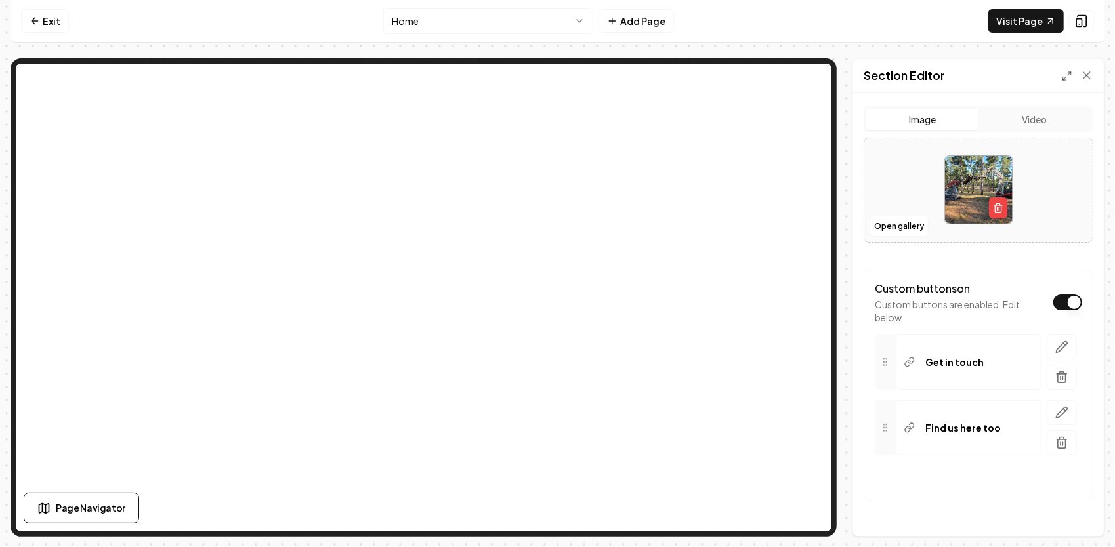
scroll to position [292, 0]
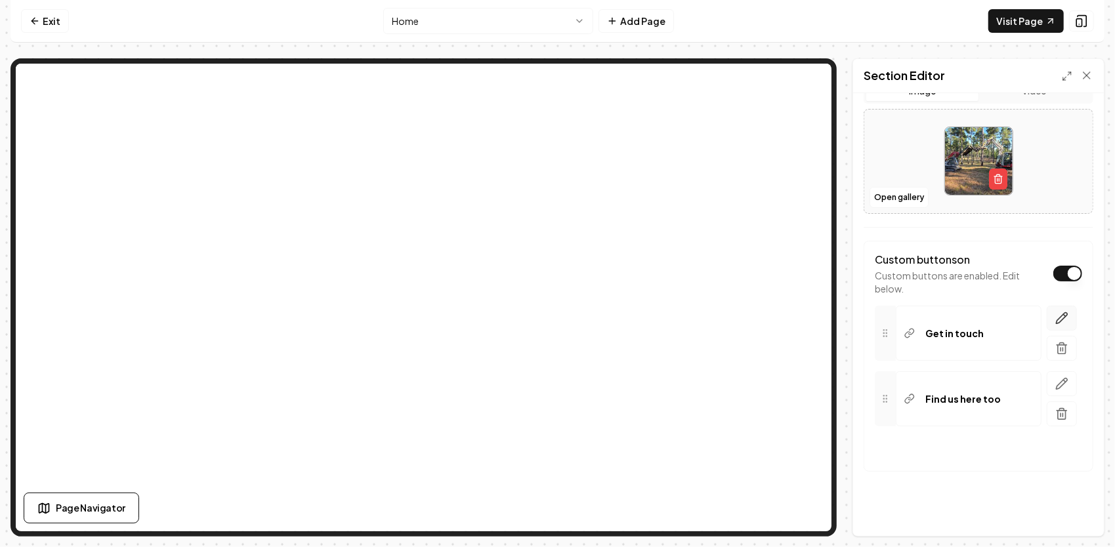
click at [1056, 318] on icon "button" at bounding box center [1061, 317] width 11 height 11
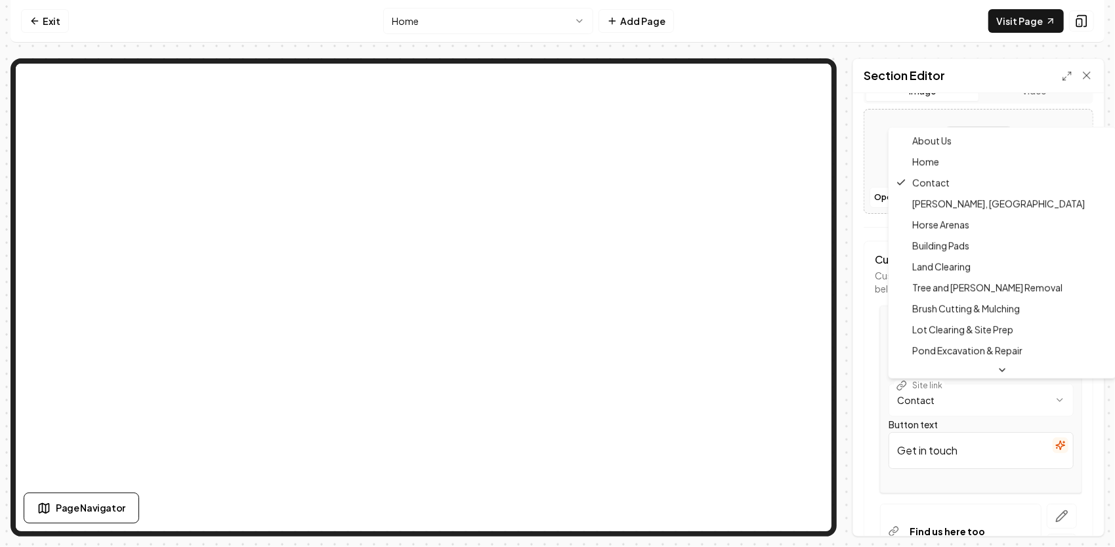
click at [967, 388] on html "**********" at bounding box center [557, 273] width 1115 height 547
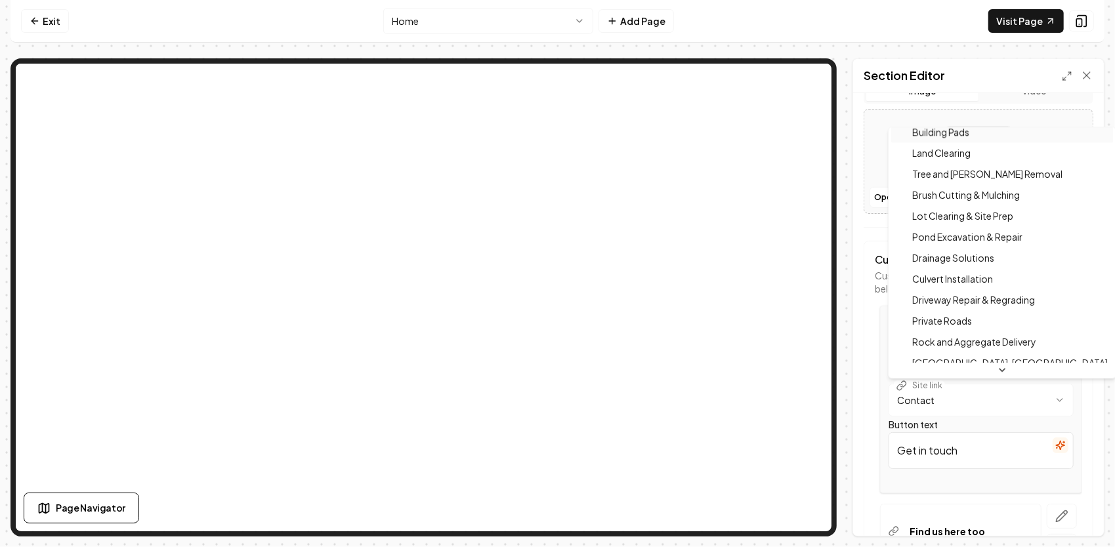
scroll to position [0, 0]
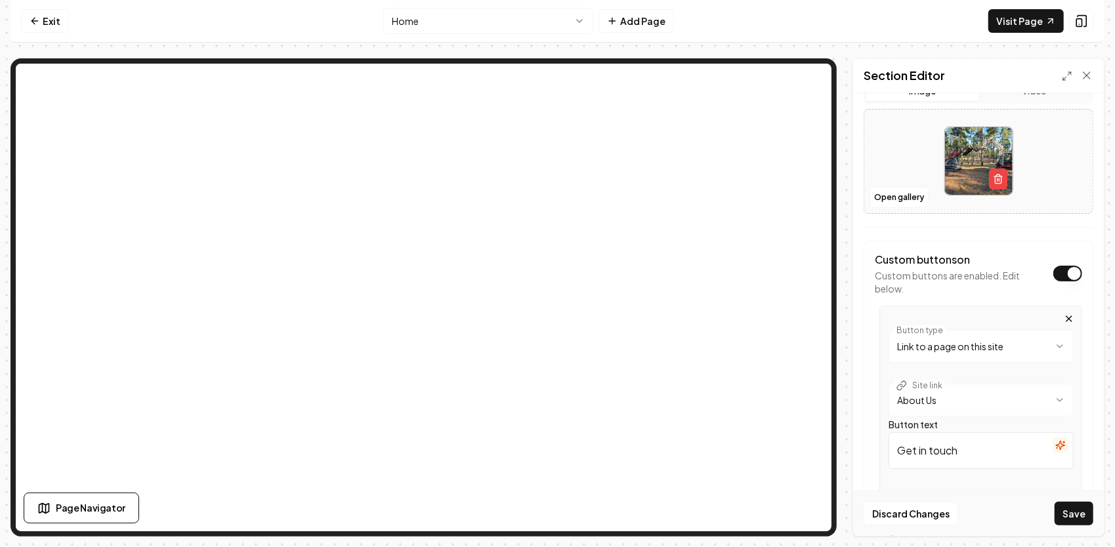
drag, startPoint x: 972, startPoint y: 448, endPoint x: 882, endPoint y: 442, distance: 90.7
click at [882, 442] on div "**********" at bounding box center [981, 400] width 202 height 188
paste input "Our Legacy"
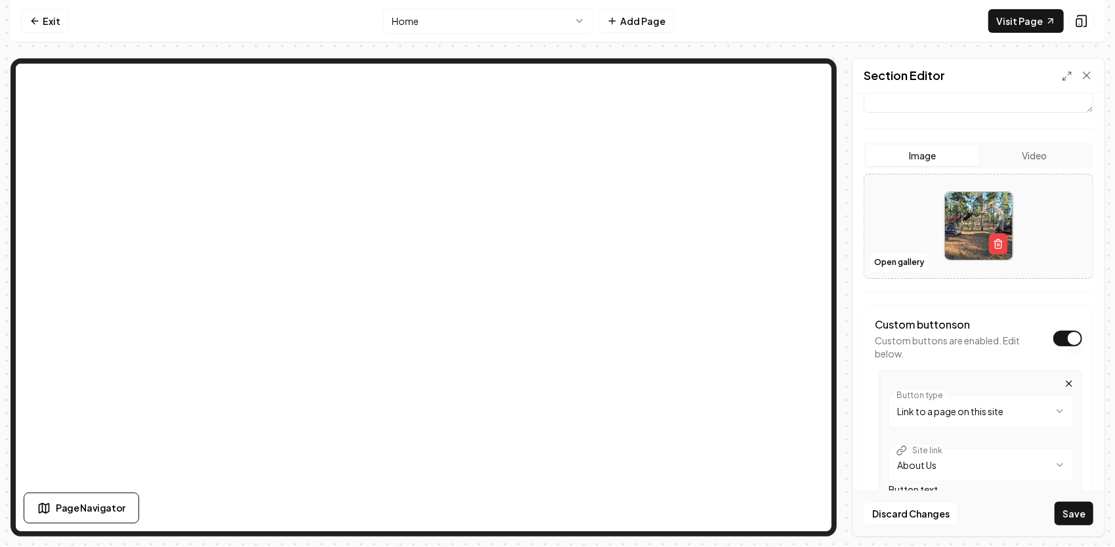
scroll to position [292, 0]
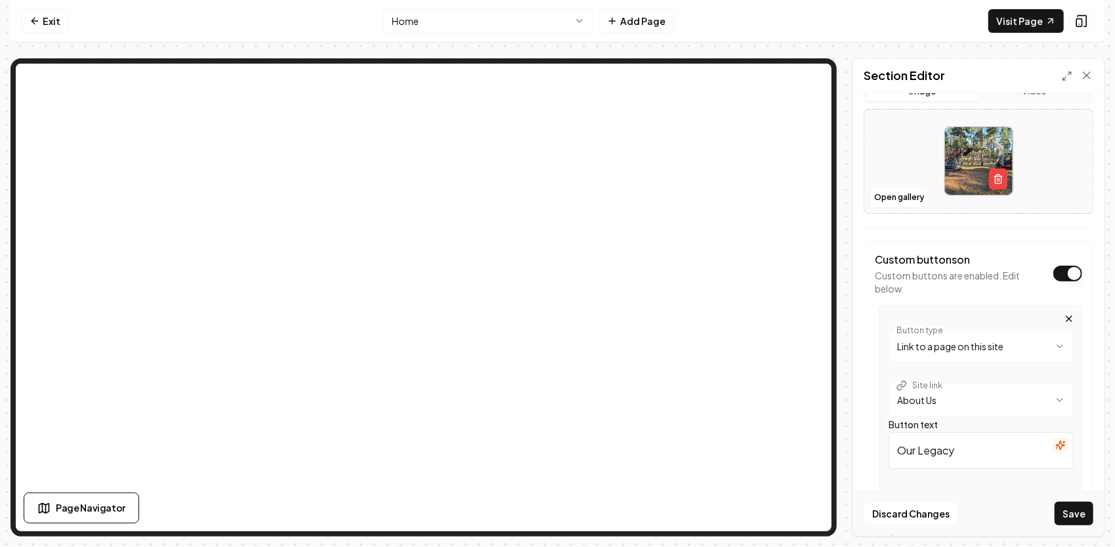
type input "Our Legacy"
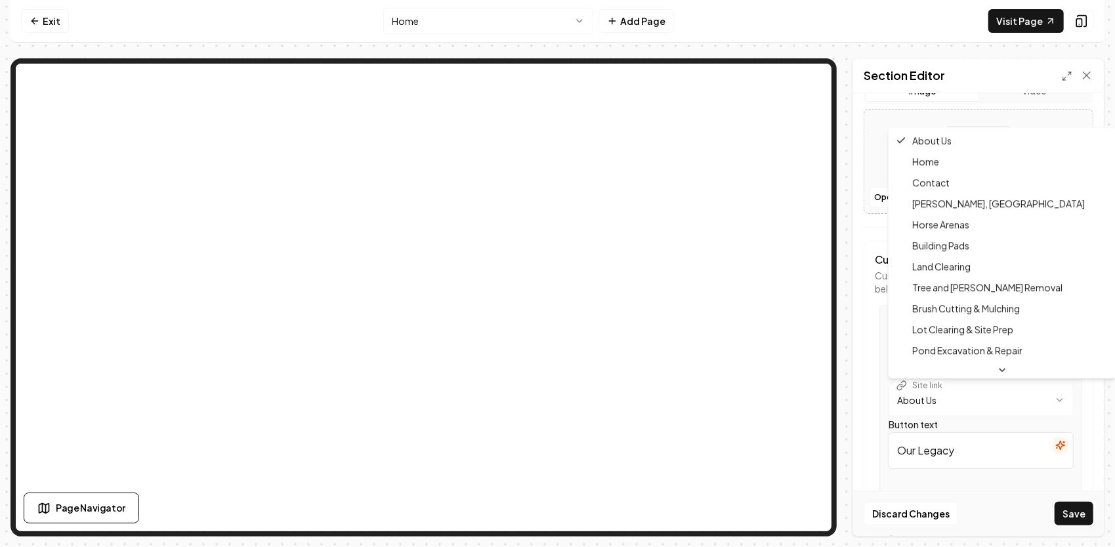
click at [1000, 401] on html "**********" at bounding box center [557, 273] width 1115 height 547
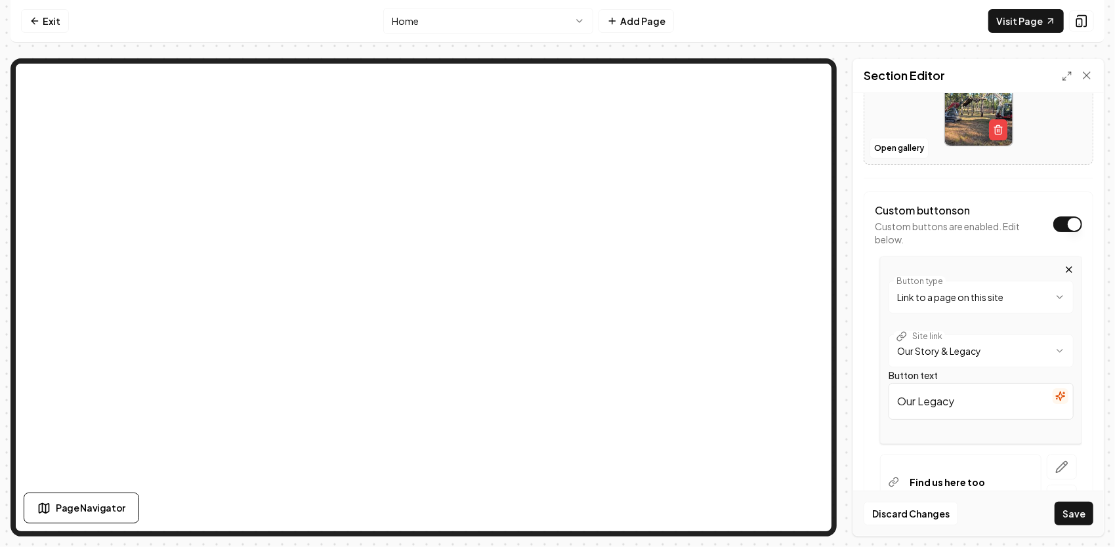
scroll to position [423, 0]
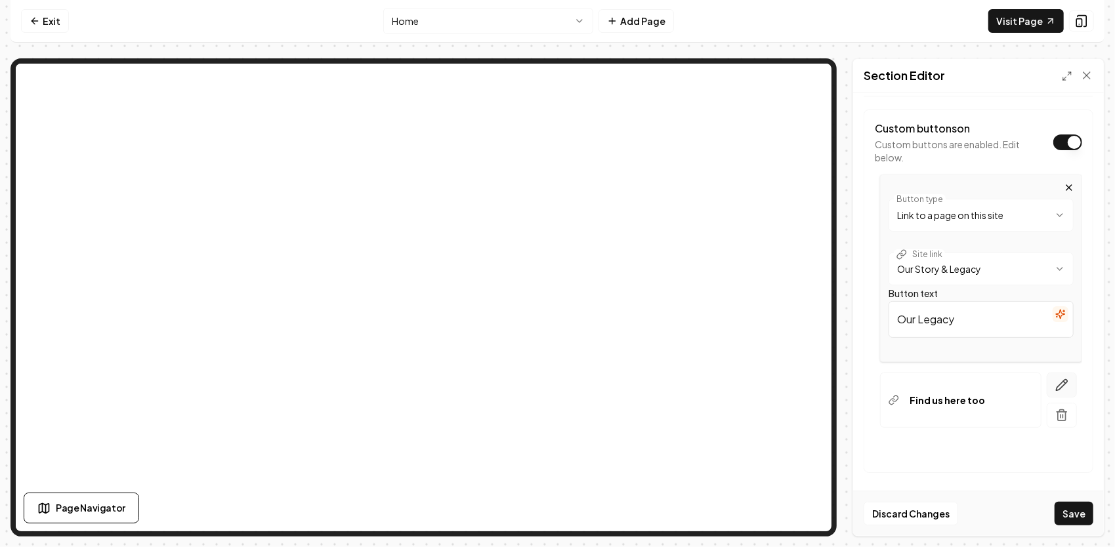
click at [1055, 379] on icon "button" at bounding box center [1061, 385] width 13 height 13
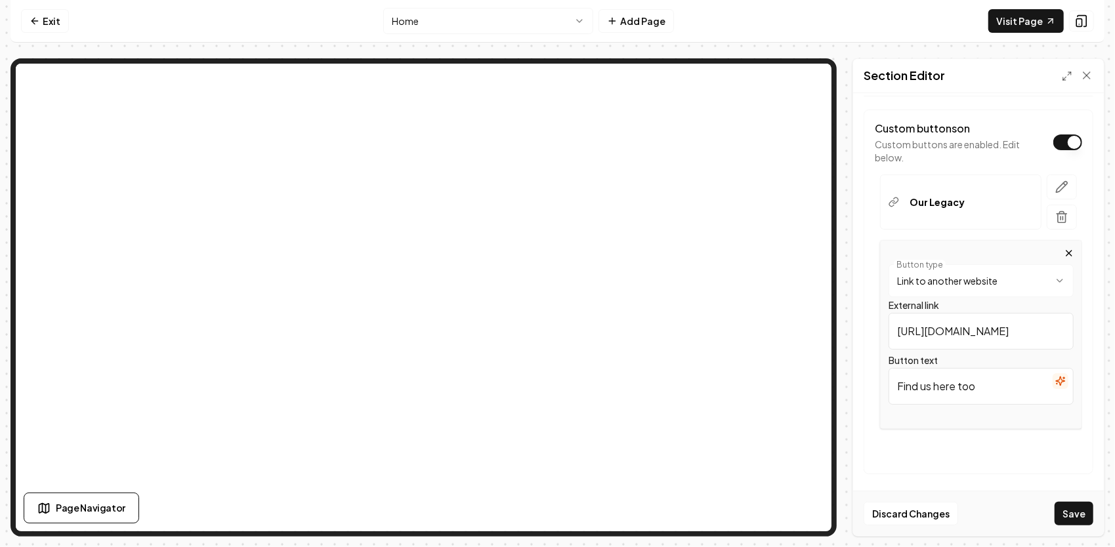
click at [959, 280] on html "**********" at bounding box center [557, 273] width 1115 height 547
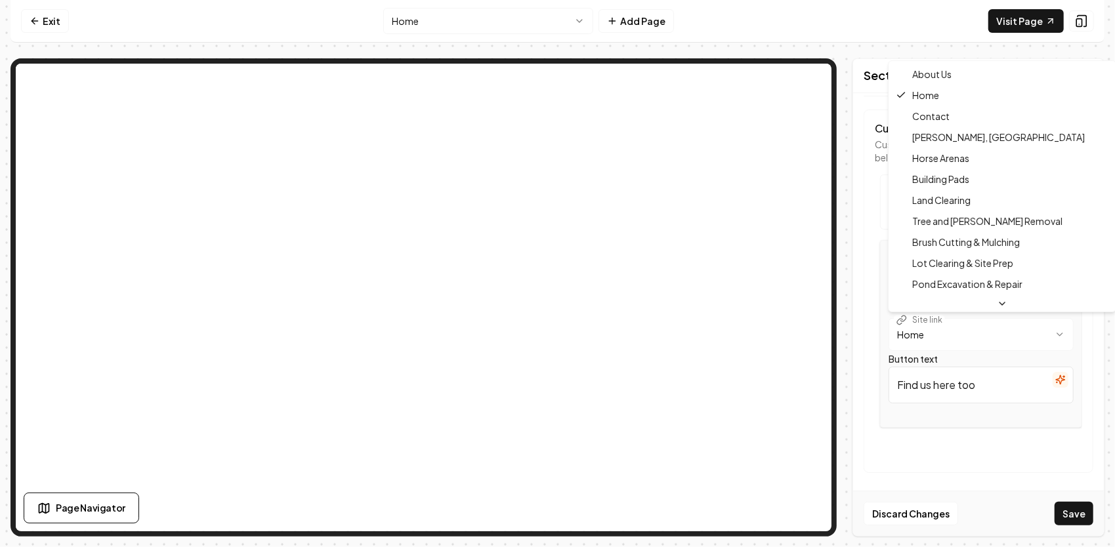
click at [976, 338] on html "**********" at bounding box center [557, 273] width 1115 height 547
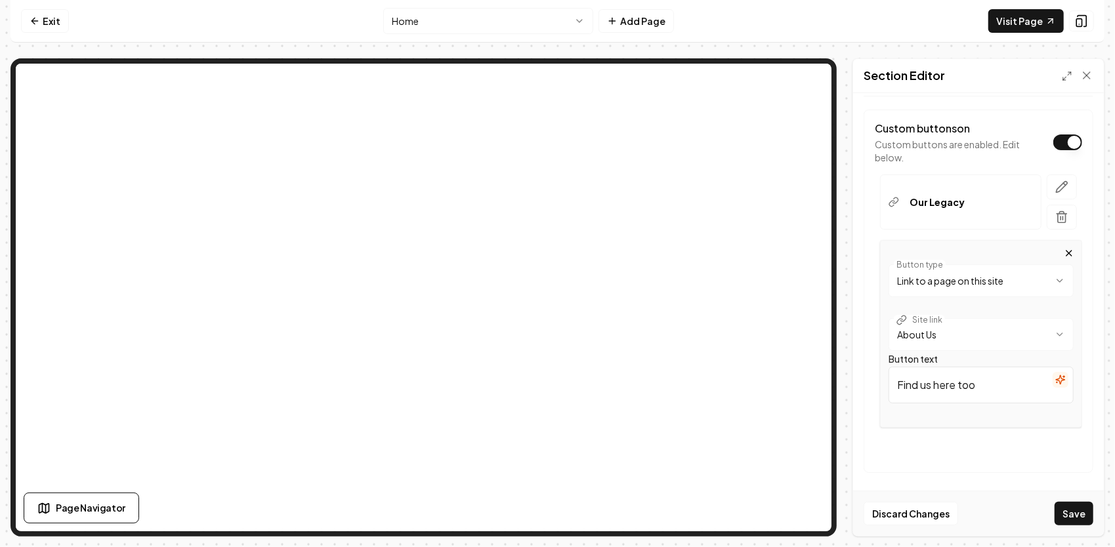
drag, startPoint x: 981, startPoint y: 379, endPoint x: 853, endPoint y: 402, distance: 130.0
click at [853, 400] on div "**********" at bounding box center [978, 314] width 251 height 443
type input "More About Us"
click at [1076, 510] on button "Save" at bounding box center [1073, 514] width 39 height 24
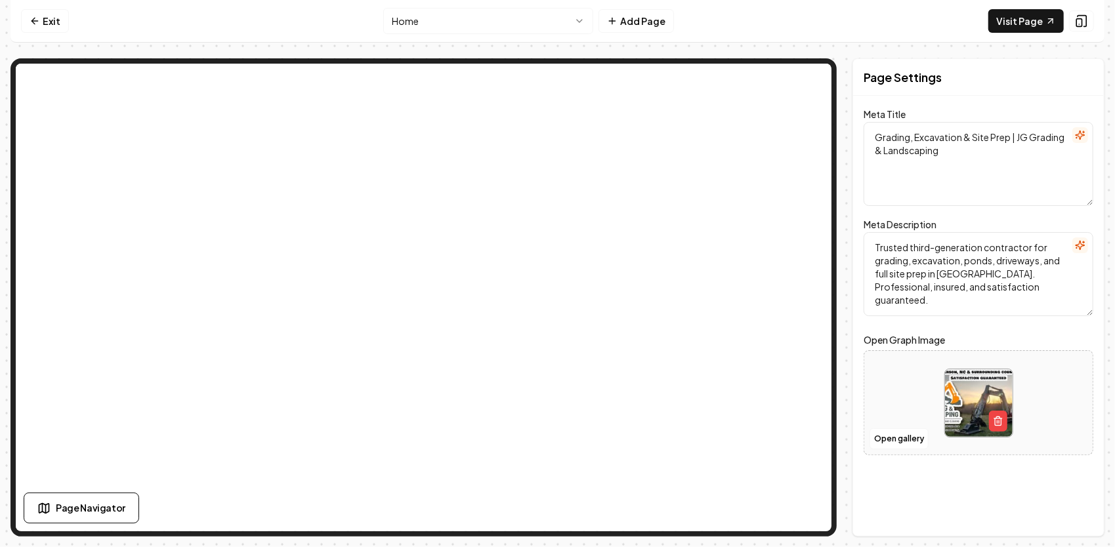
scroll to position [0, 0]
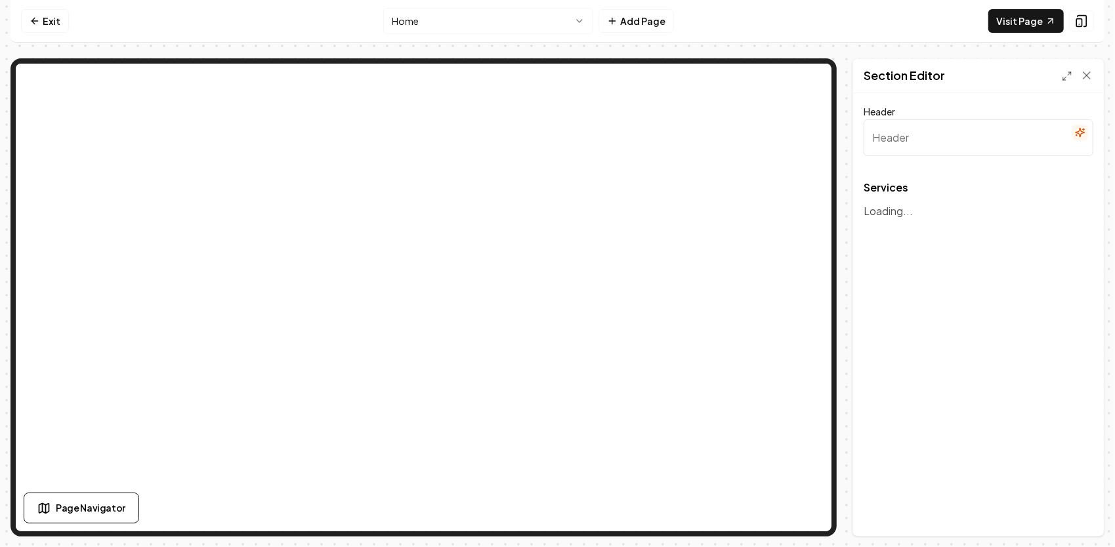
type input "Our Expertise in Landscaping Services"
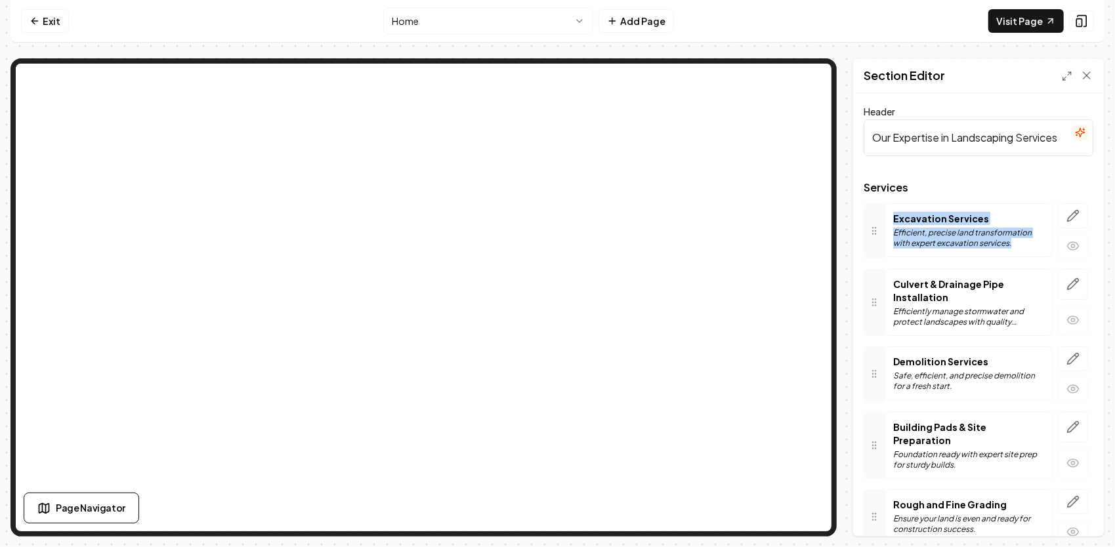
drag, startPoint x: 1012, startPoint y: 241, endPoint x: 882, endPoint y: 205, distance: 135.6
click at [882, 205] on div "Excavation Services Efficient, precise land transformation with expert excavati…" at bounding box center [978, 230] width 230 height 55
click at [1016, 247] on p "Efficient, precise land transformation with expert excavation services." at bounding box center [968, 238] width 151 height 21
click at [1012, 240] on p "Efficient, precise land transformation with expert excavation services." at bounding box center [968, 238] width 151 height 21
click at [1067, 316] on icon "button" at bounding box center [1072, 320] width 11 height 8
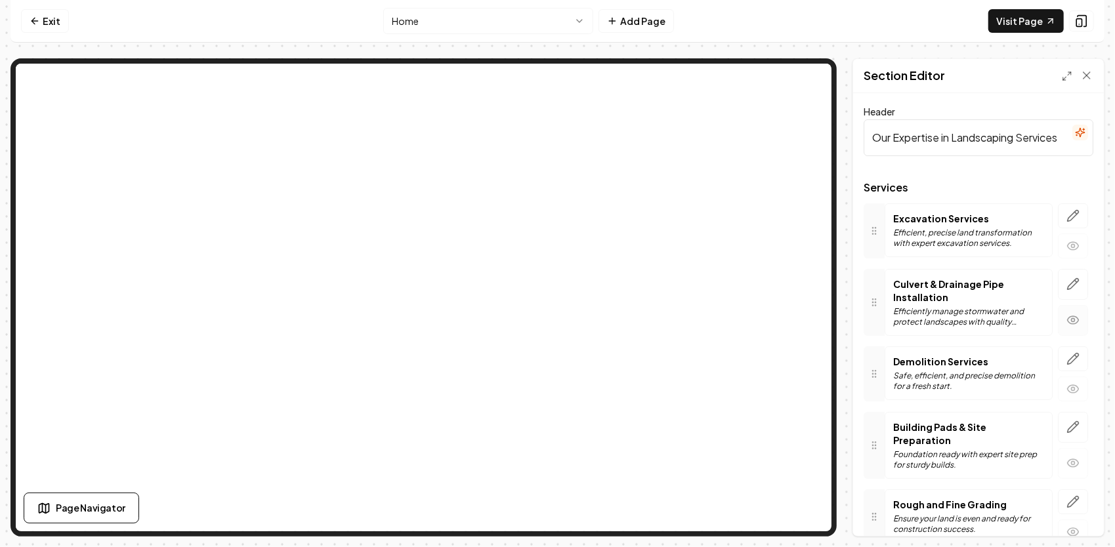
click at [1066, 314] on icon "button" at bounding box center [1072, 320] width 13 height 13
click at [1065, 71] on icon at bounding box center [1066, 76] width 10 height 10
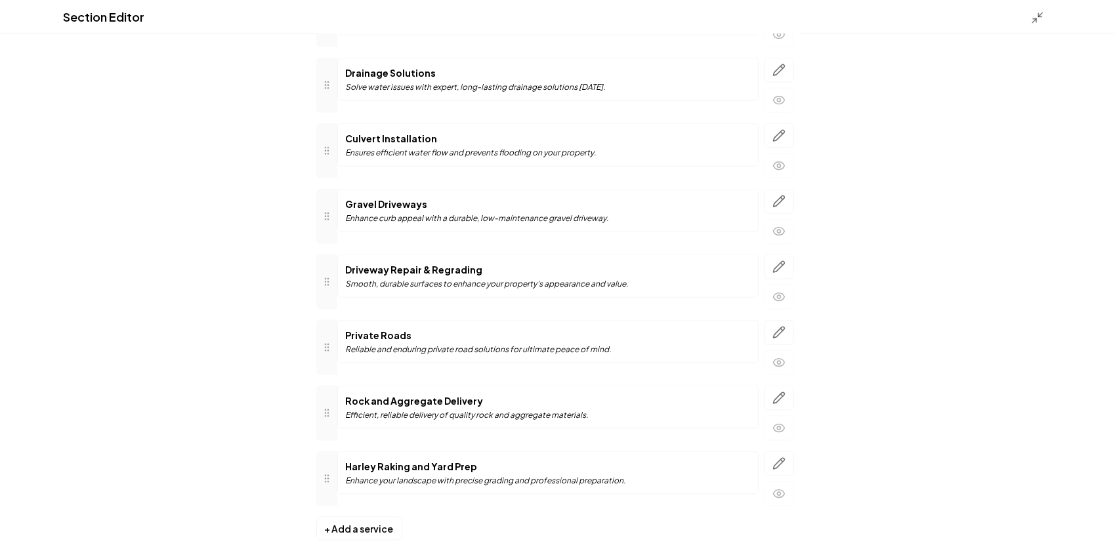
scroll to position [1071, 0]
click at [774, 457] on icon "button" at bounding box center [778, 463] width 13 height 13
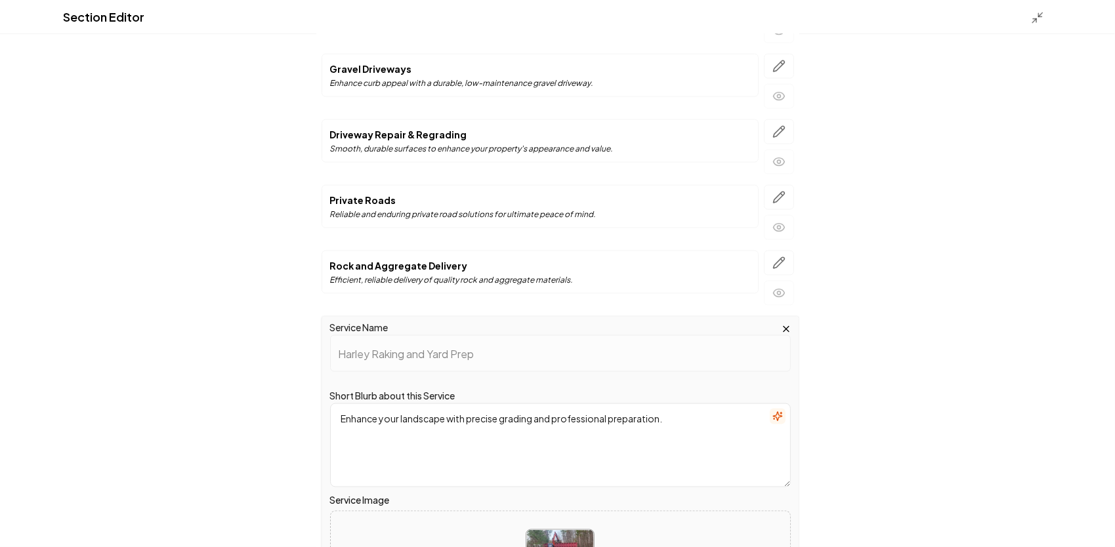
scroll to position [1359, 0]
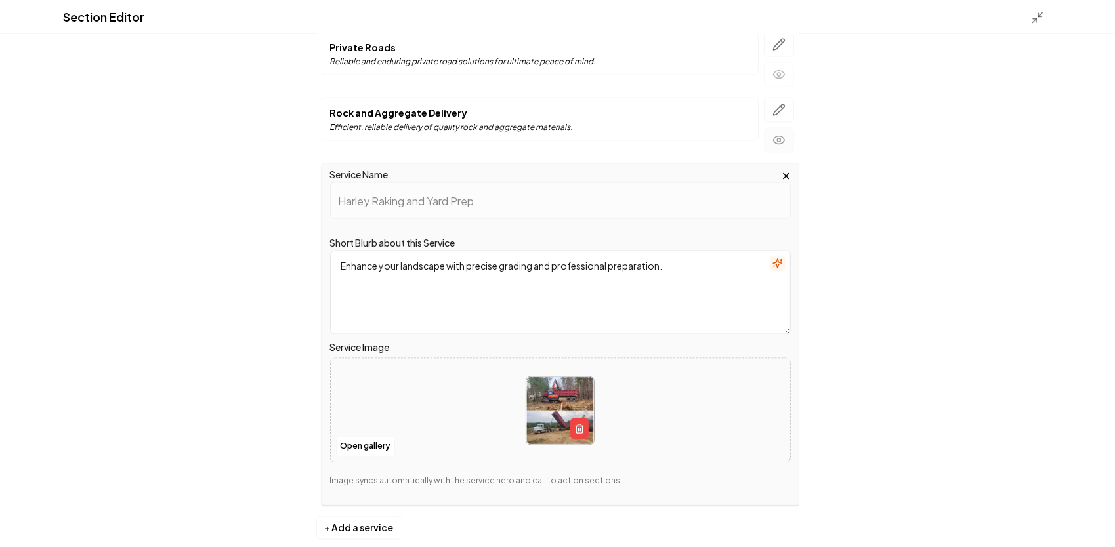
click at [773, 134] on icon "button" at bounding box center [778, 140] width 13 height 13
click at [781, 171] on icon "button" at bounding box center [786, 176] width 10 height 10
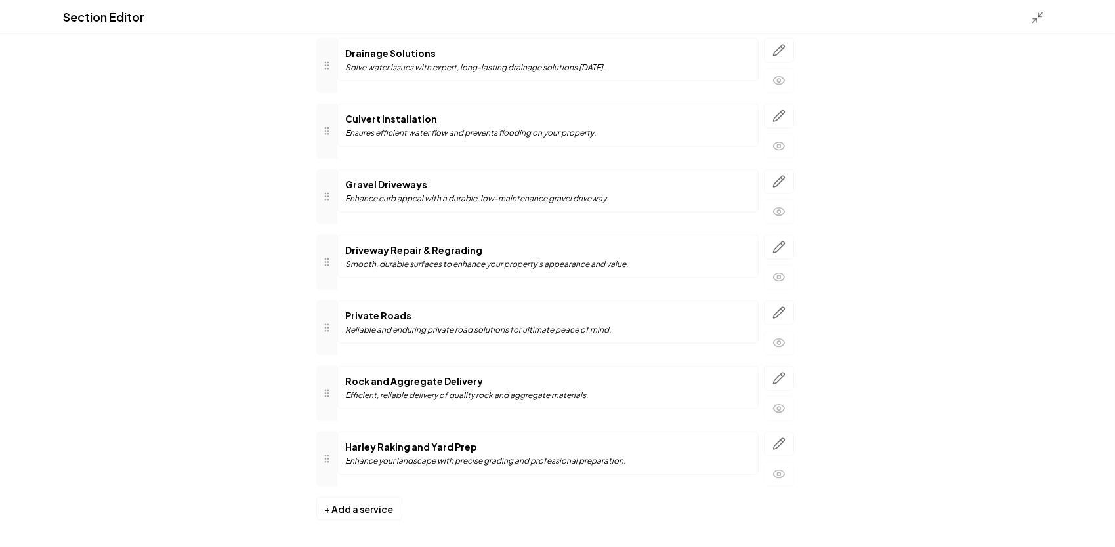
scroll to position [1071, 0]
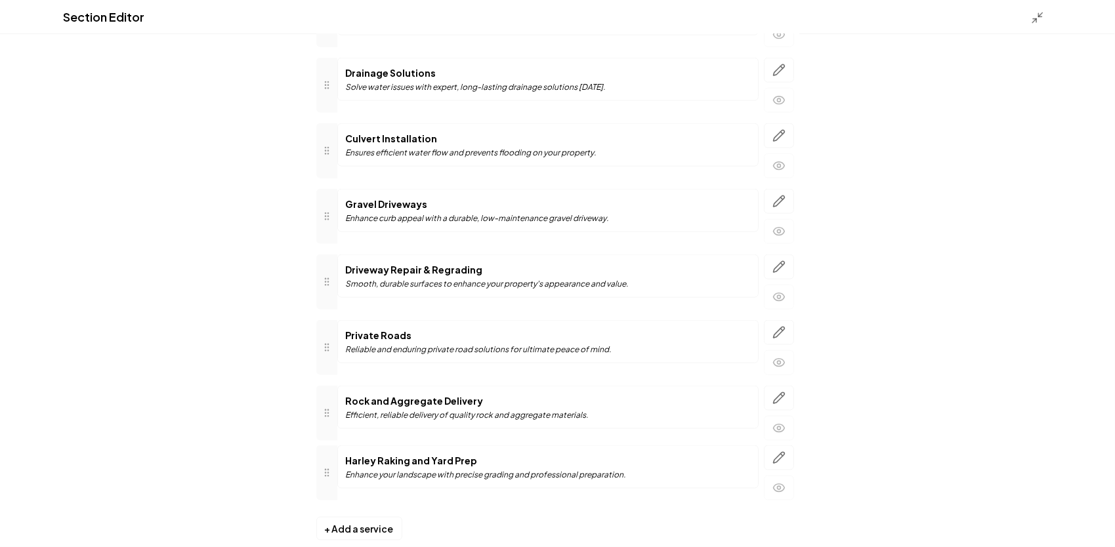
drag, startPoint x: 326, startPoint y: 464, endPoint x: 388, endPoint y: 459, distance: 61.9
click at [388, 459] on div "Harley Raking and Yard Prep Enhance your landscape with precise grading and pro…" at bounding box center [557, 472] width 483 height 55
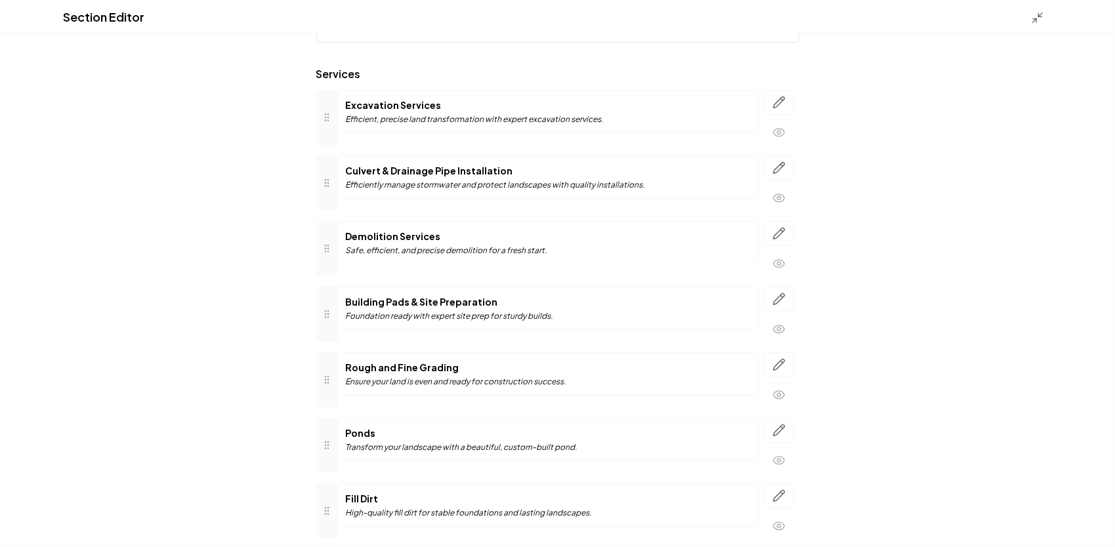
scroll to position [0, 0]
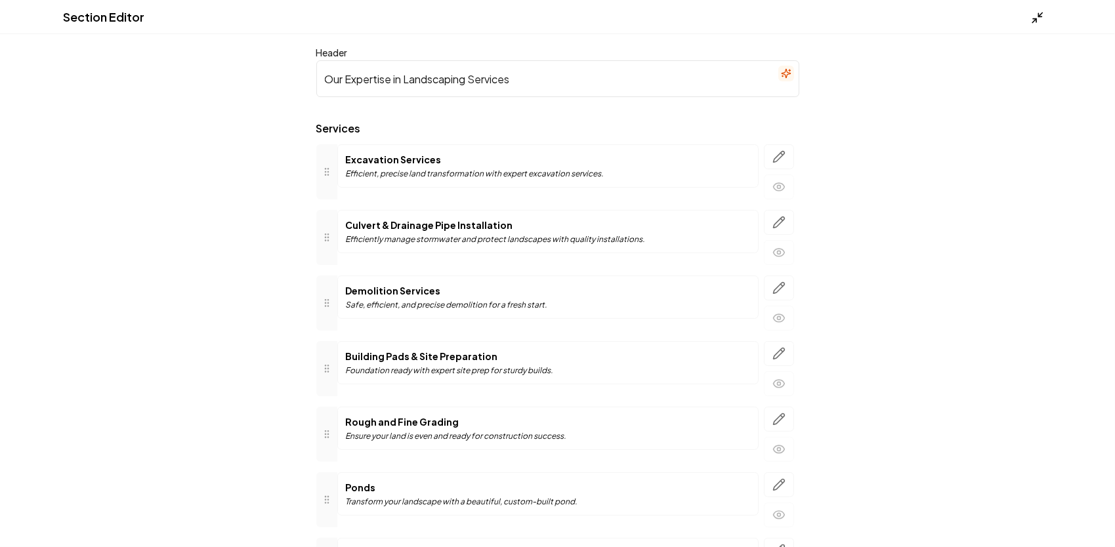
click at [1041, 18] on icon at bounding box center [1037, 17] width 13 height 13
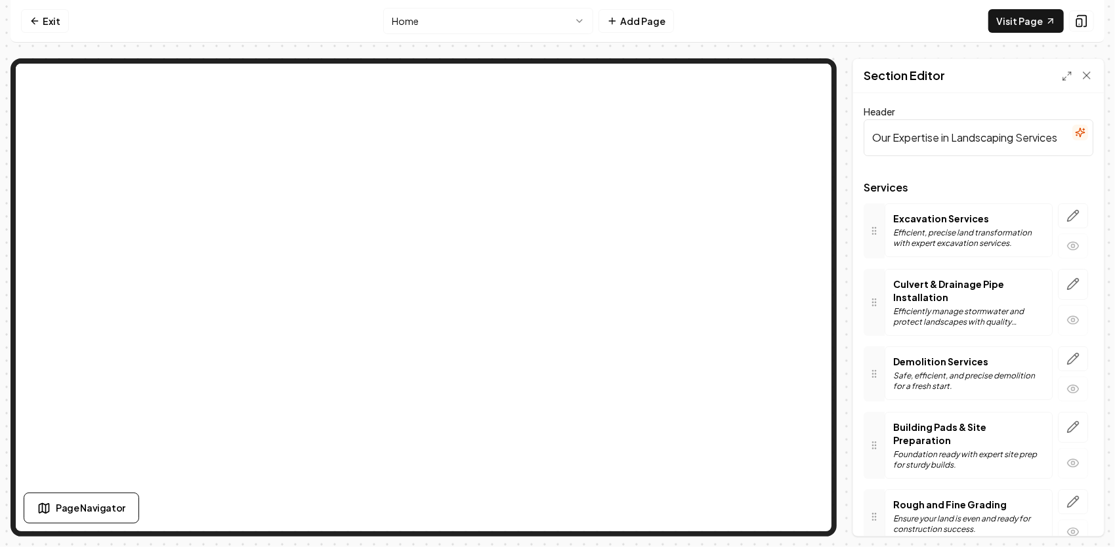
click at [525, 22] on html "Computer Required This feature is only available on a computer. Please switch t…" at bounding box center [557, 273] width 1115 height 547
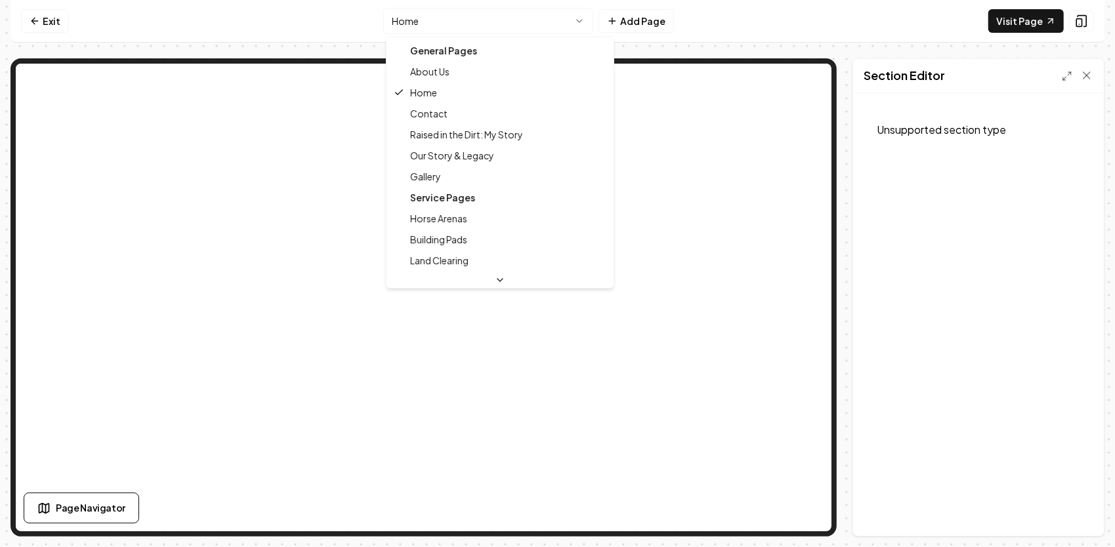
click at [472, 20] on html "Computer Required This feature is only available on a computer. Please switch t…" at bounding box center [557, 273] width 1115 height 547
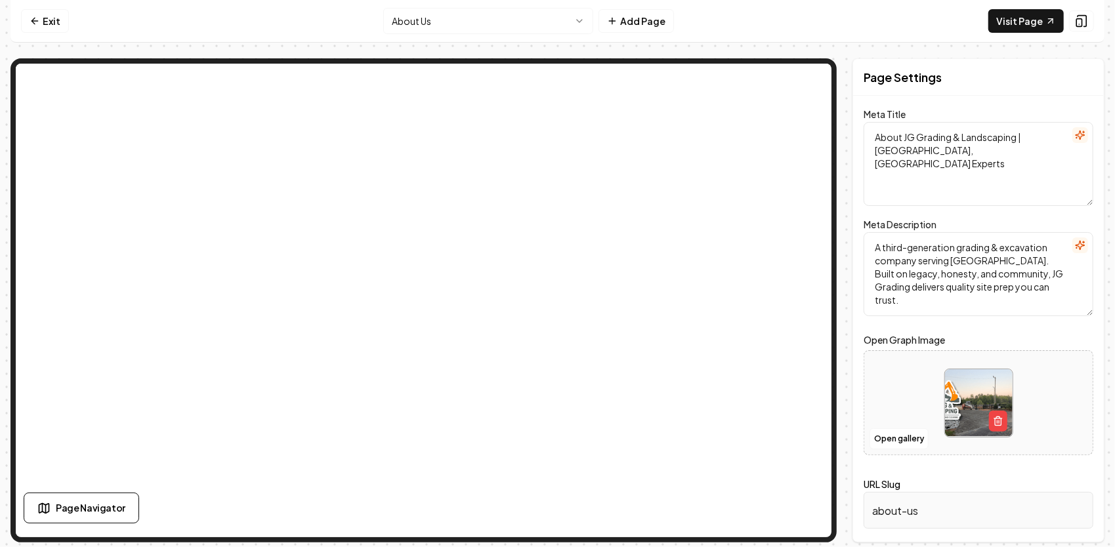
click at [555, 24] on html "Computer Required This feature is only available on a computer. Please switch t…" at bounding box center [557, 273] width 1115 height 547
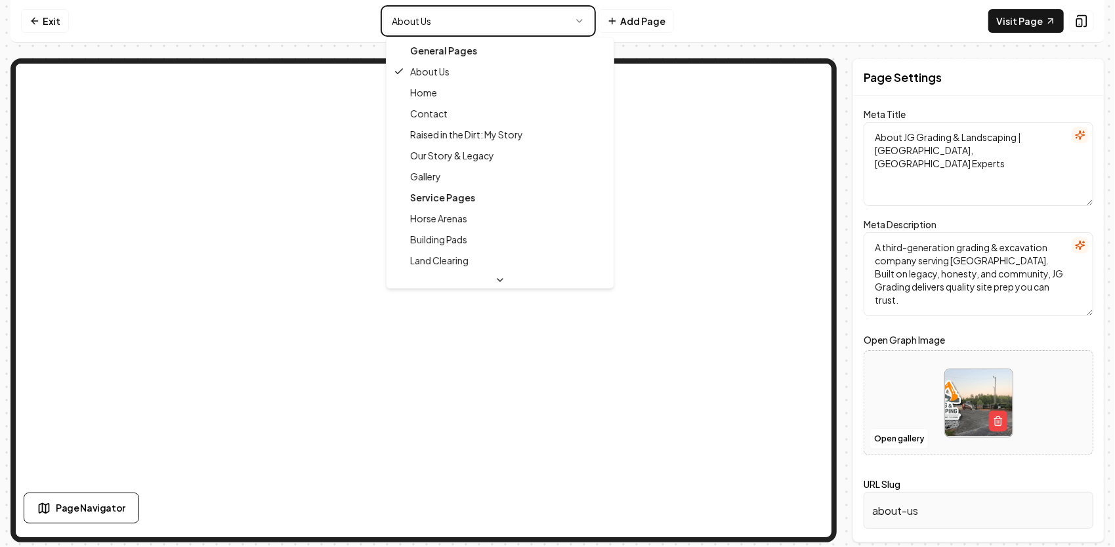
type textarea "Grading, Excavation & Site Prep | JG Grading & Landscaping"
type textarea "Trusted third-generation contractor for grading, excavation, ponds, driveways, …"
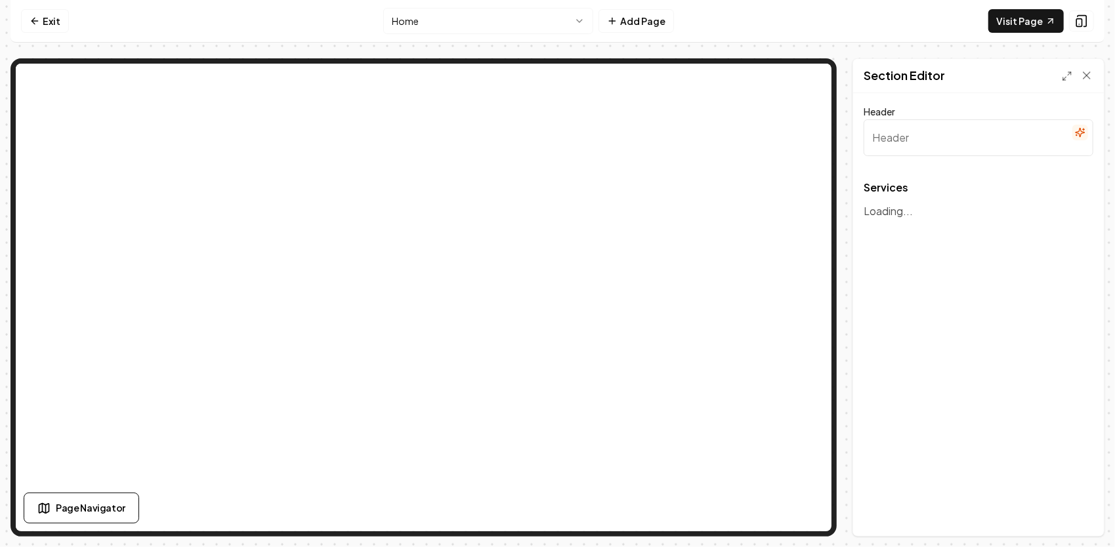
type input "Our Expertise in Landscaping Services"
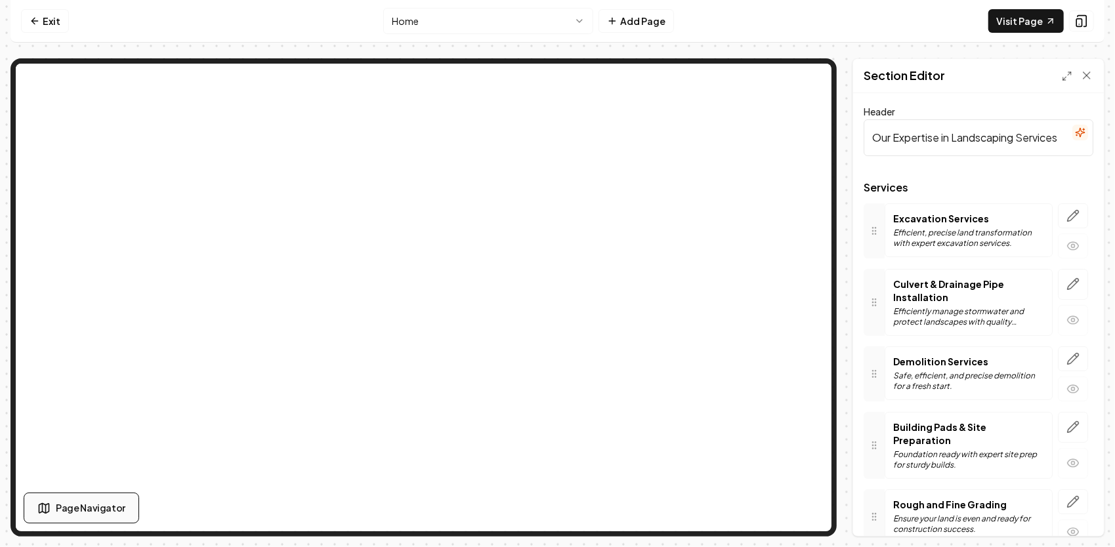
click at [90, 506] on span "Page Navigator" at bounding box center [91, 508] width 70 height 14
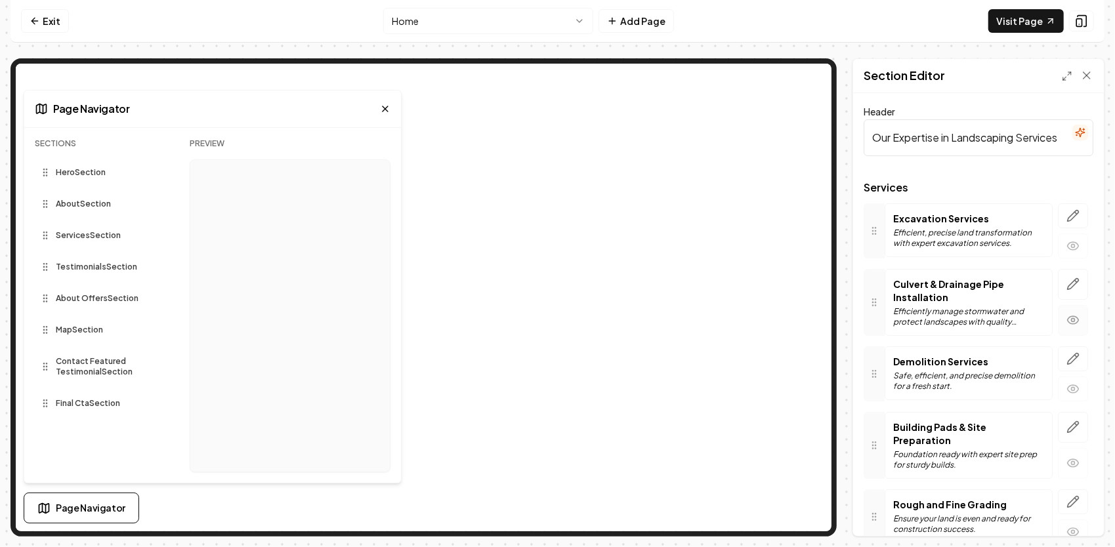
click at [1066, 320] on icon "button" at bounding box center [1072, 320] width 13 height 13
click at [388, 113] on icon at bounding box center [385, 109] width 10 height 10
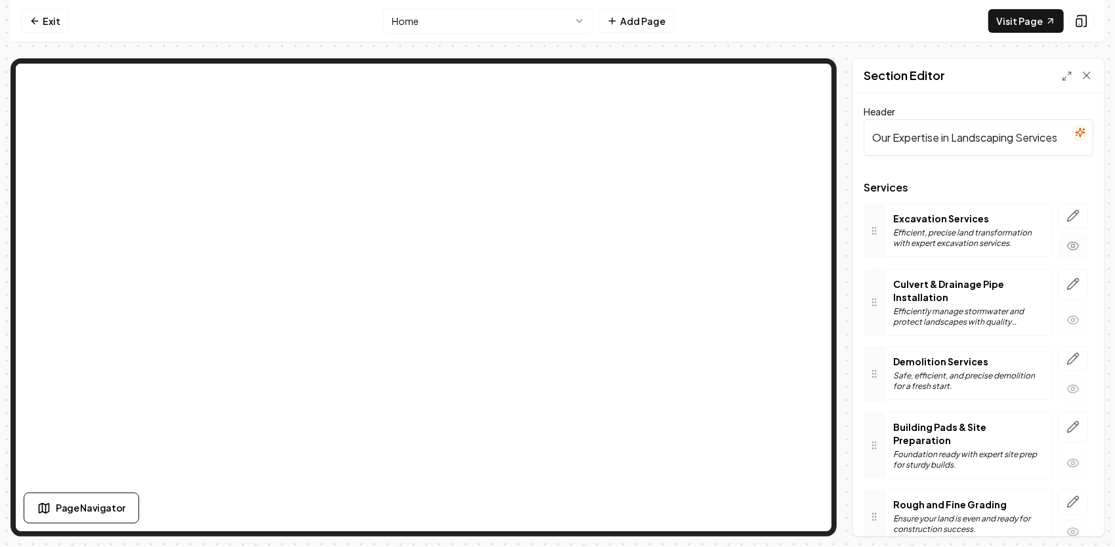
click at [1066, 247] on icon "button" at bounding box center [1072, 245] width 13 height 13
drag, startPoint x: 1065, startPoint y: 245, endPoint x: 1064, endPoint y: 273, distance: 27.6
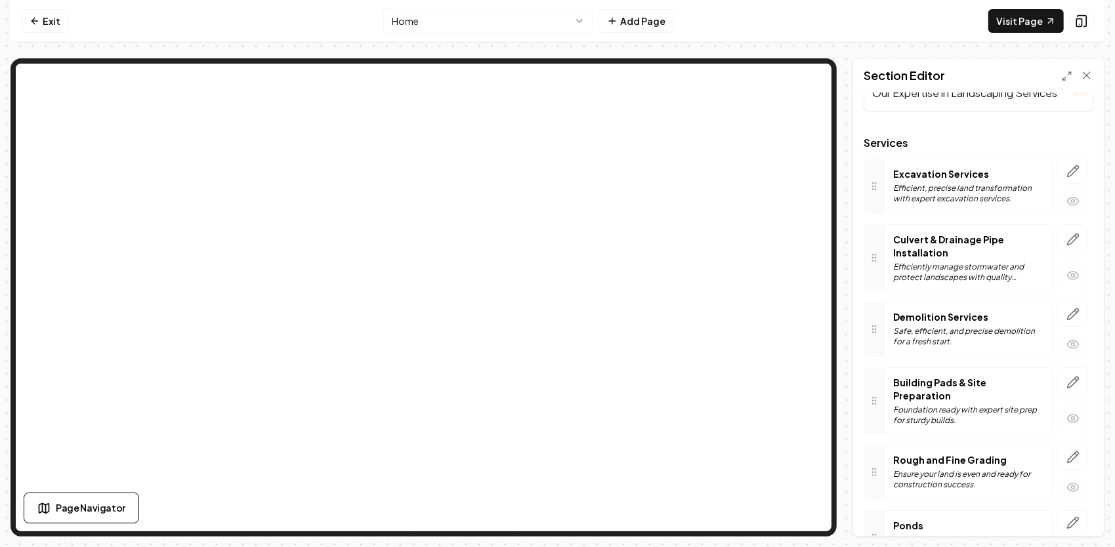
scroll to position [66, 0]
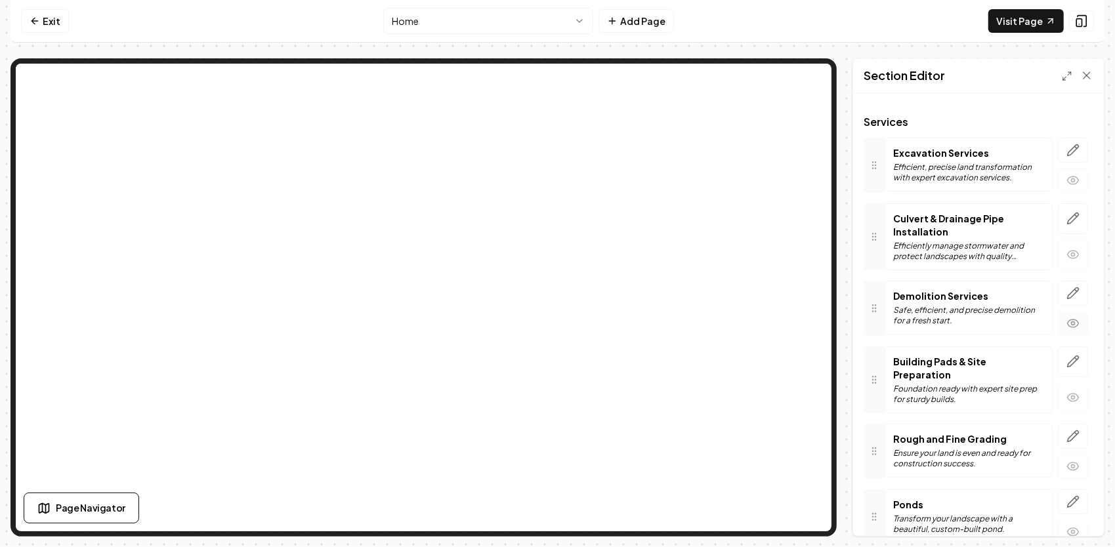
click at [1067, 323] on icon "button" at bounding box center [1072, 323] width 11 height 8
click at [1066, 174] on icon "button" at bounding box center [1072, 180] width 13 height 13
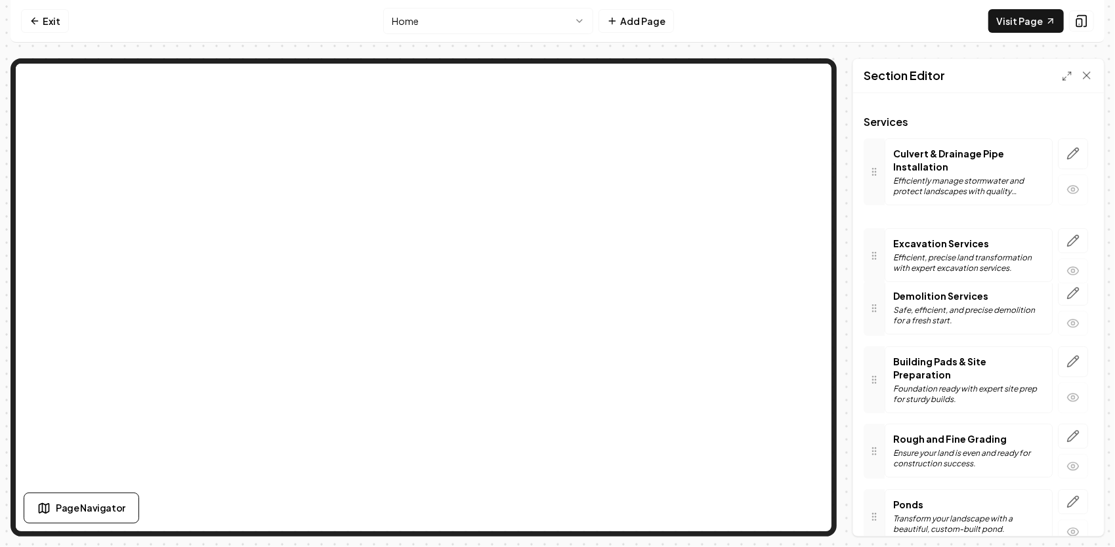
drag, startPoint x: 876, startPoint y: 168, endPoint x: 871, endPoint y: 258, distance: 90.6
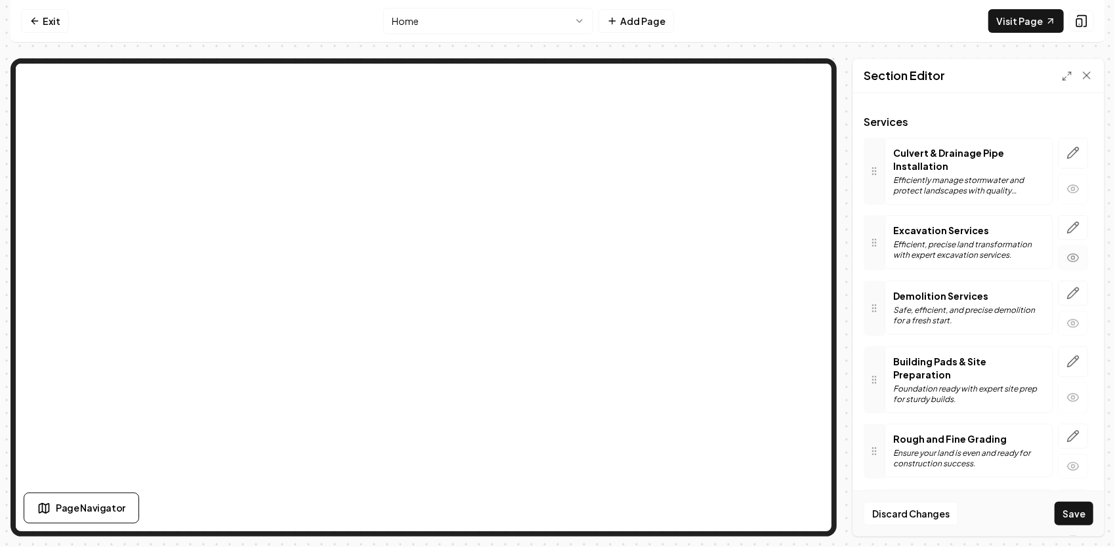
click at [1066, 253] on icon "button" at bounding box center [1072, 257] width 13 height 13
click at [1070, 512] on button "Save" at bounding box center [1073, 514] width 39 height 24
click at [1069, 188] on icon "button" at bounding box center [1072, 188] width 13 height 13
click at [1071, 186] on button "button" at bounding box center [1072, 189] width 30 height 31
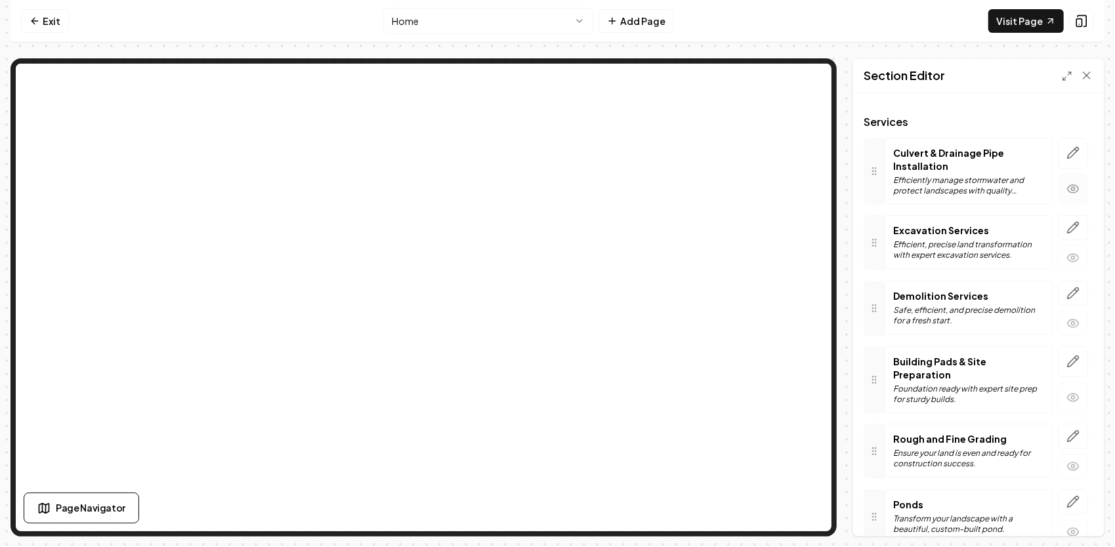
click at [1071, 186] on button "button" at bounding box center [1072, 189] width 30 height 31
click at [58, 22] on link "Exit" at bounding box center [45, 21] width 48 height 24
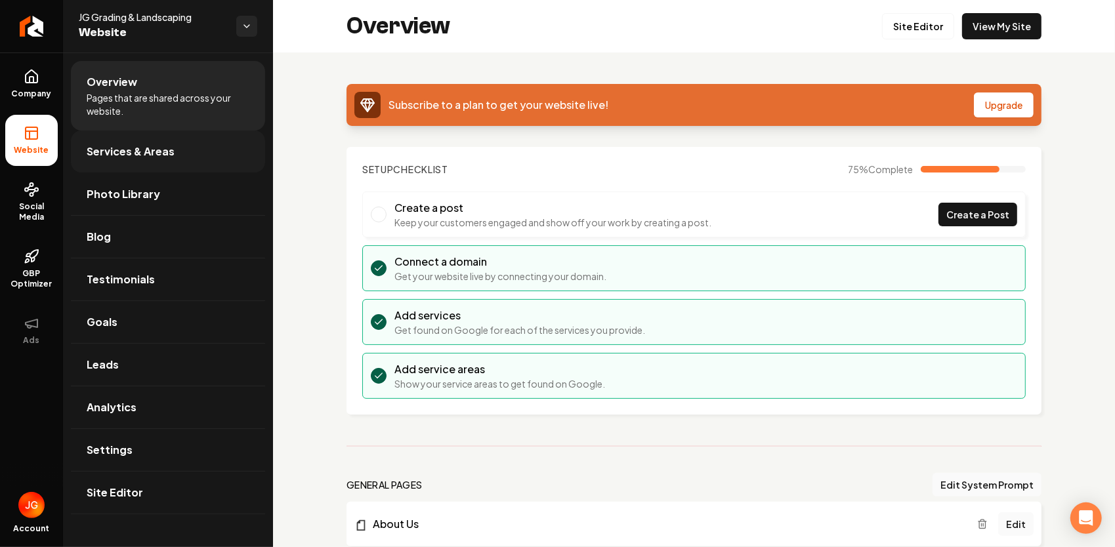
click at [154, 159] on link "Services & Areas" at bounding box center [168, 152] width 194 height 42
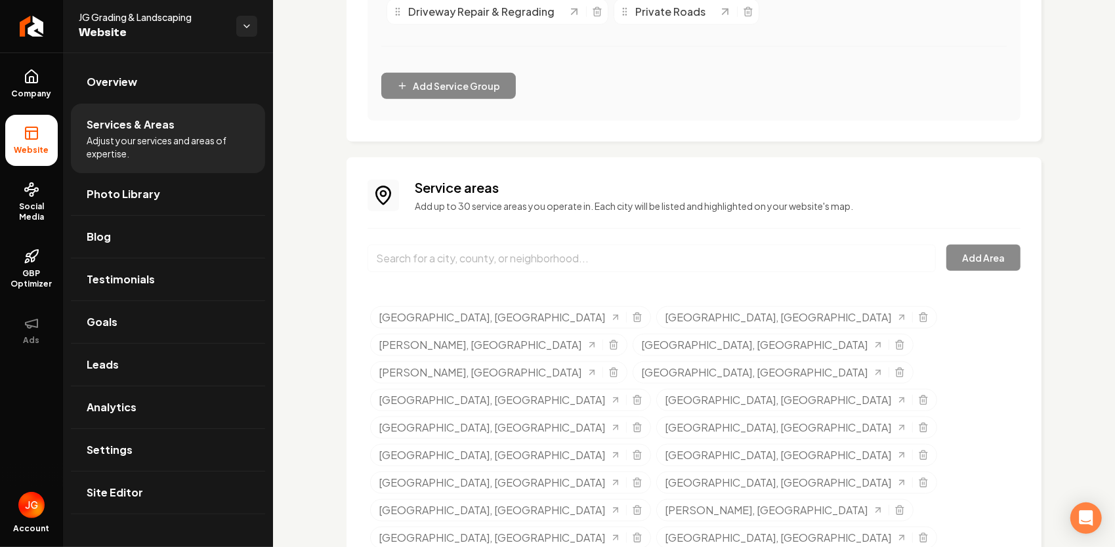
scroll to position [828, 0]
click at [139, 90] on link "Overview" at bounding box center [168, 82] width 194 height 42
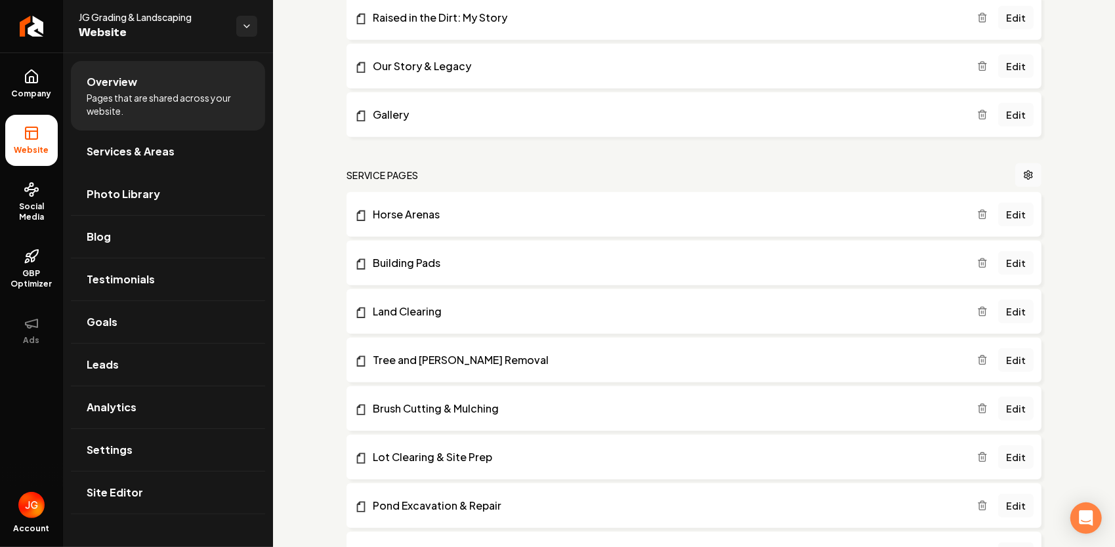
scroll to position [631, 0]
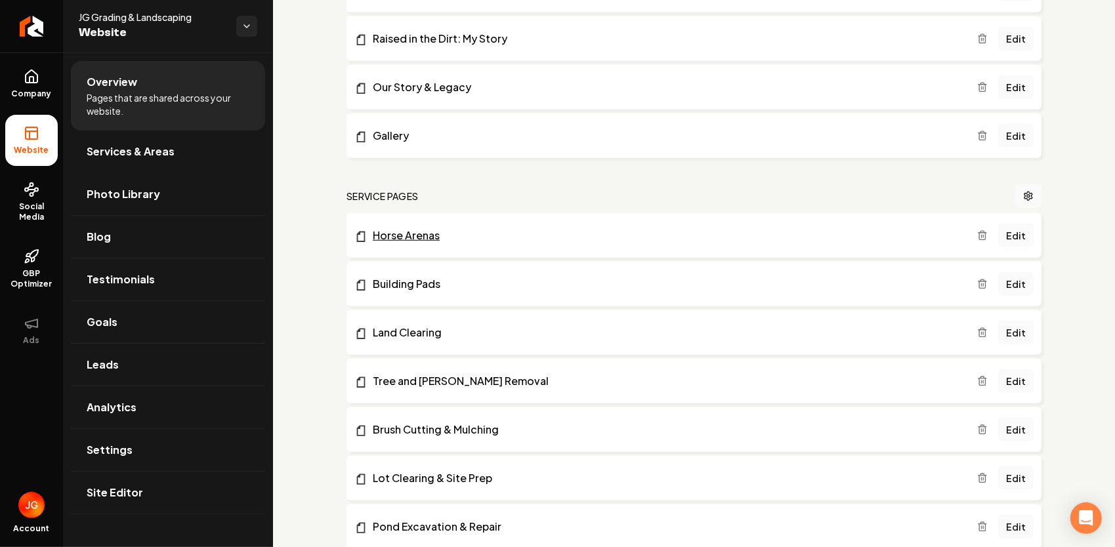
click at [804, 232] on link "Horse Arenas" at bounding box center [665, 236] width 623 height 16
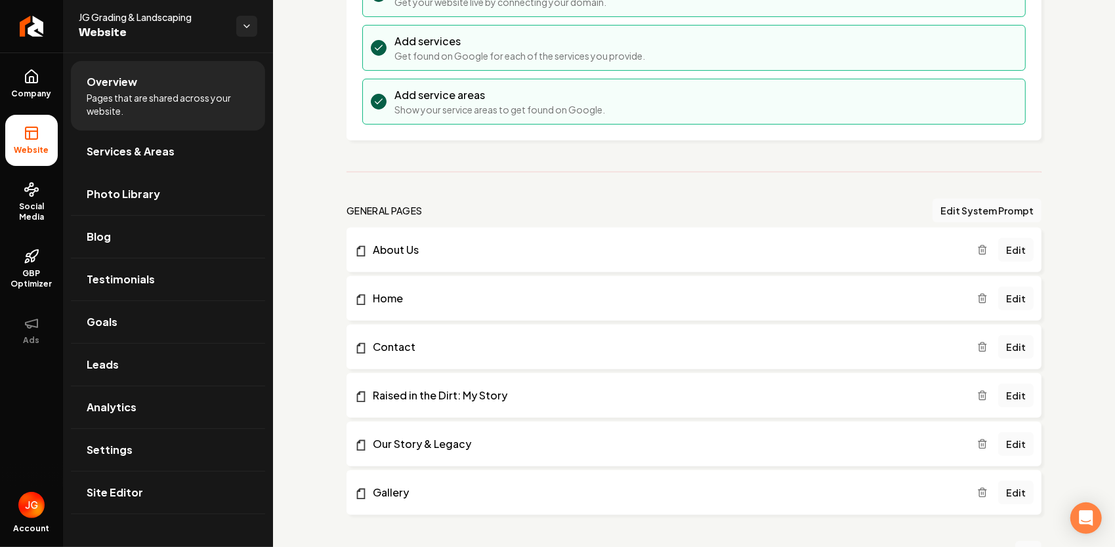
scroll to position [0, 0]
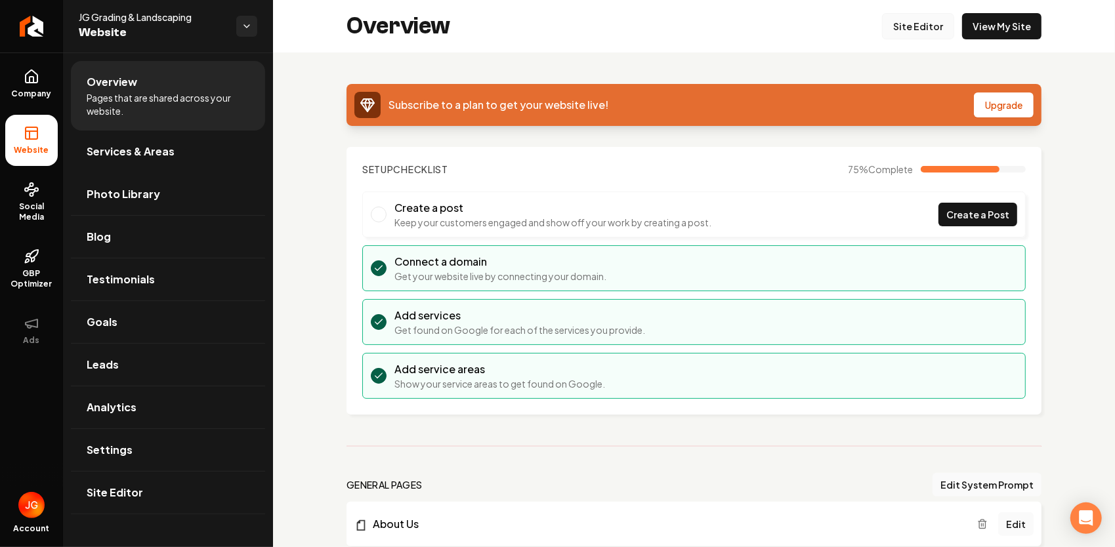
click at [926, 30] on link "Site Editor" at bounding box center [918, 26] width 72 height 26
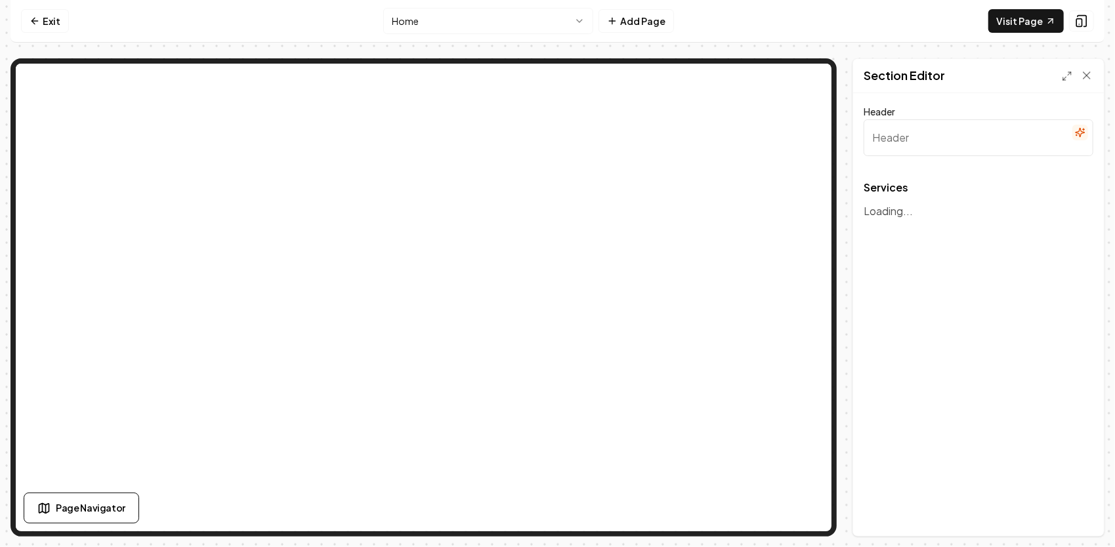
type input "Our Expertise in Landscaping Services"
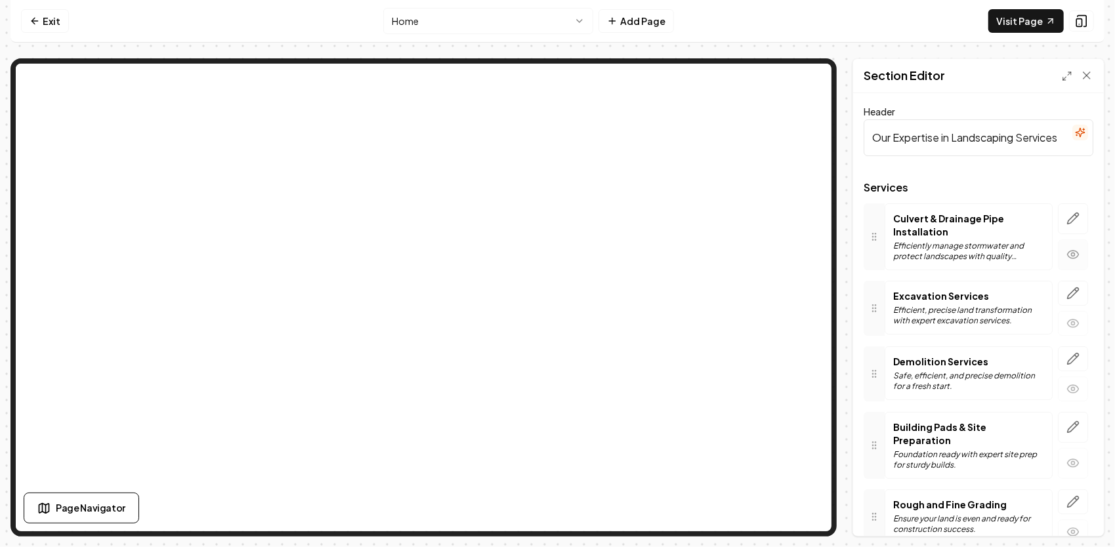
click at [1066, 249] on icon "button" at bounding box center [1072, 254] width 13 height 13
click at [1066, 220] on icon "button" at bounding box center [1072, 218] width 13 height 13
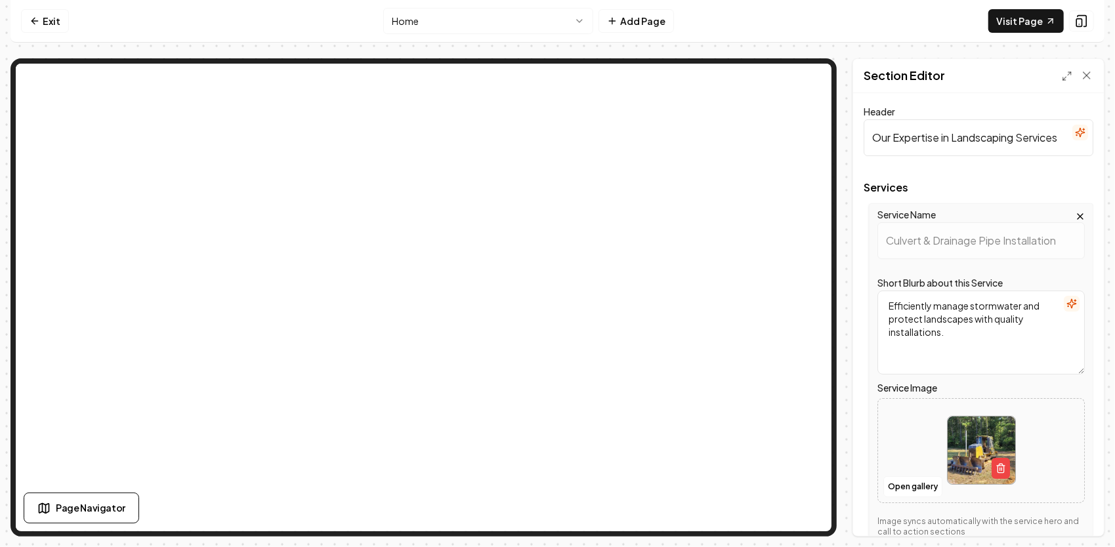
drag, startPoint x: 962, startPoint y: 340, endPoint x: 880, endPoint y: 302, distance: 90.7
click at [878, 304] on textarea "Efficiently manage stormwater and protect landscapes with quality installations." at bounding box center [980, 333] width 207 height 84
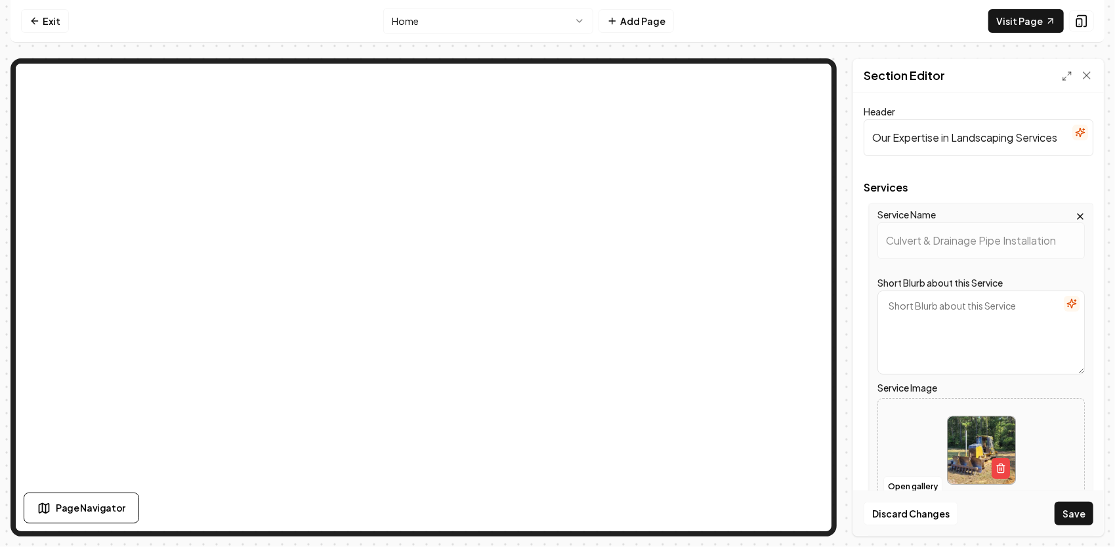
paste textarea "“We install culverts and drainage pipes the right way so water goes where it’s …"
click at [908, 482] on button "Open gallery" at bounding box center [912, 486] width 59 height 21
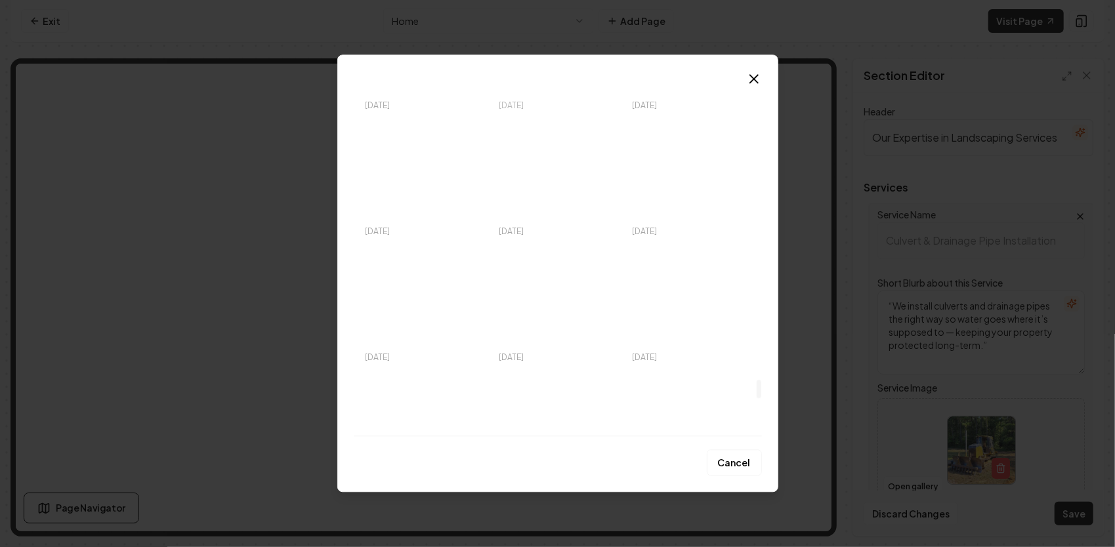
scroll to position [5707, 0]
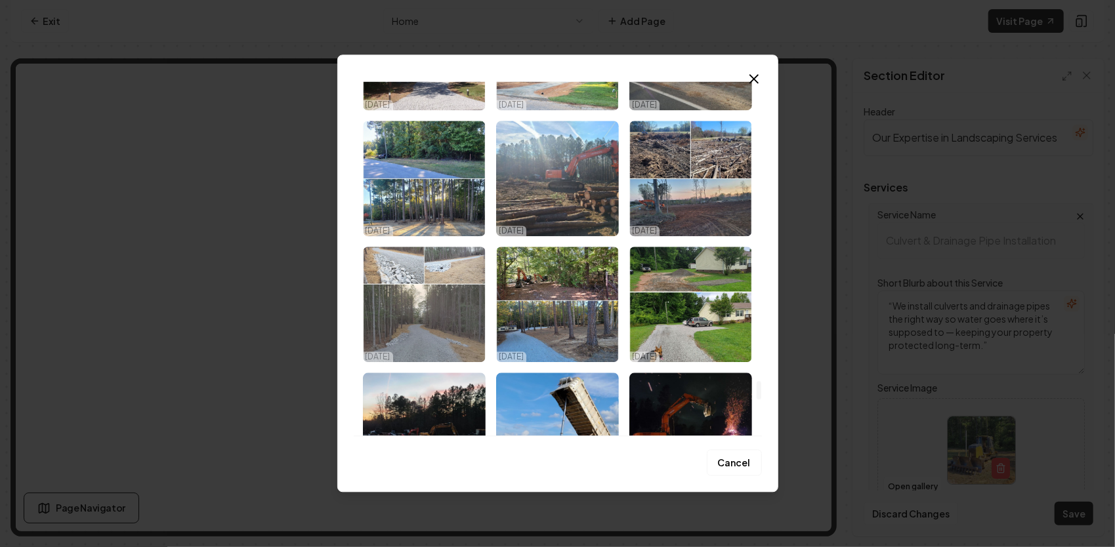
click at [473, 283] on img "Select image image_68d5741a5c7cd75eb82377dd.jpeg" at bounding box center [424, 304] width 123 height 115
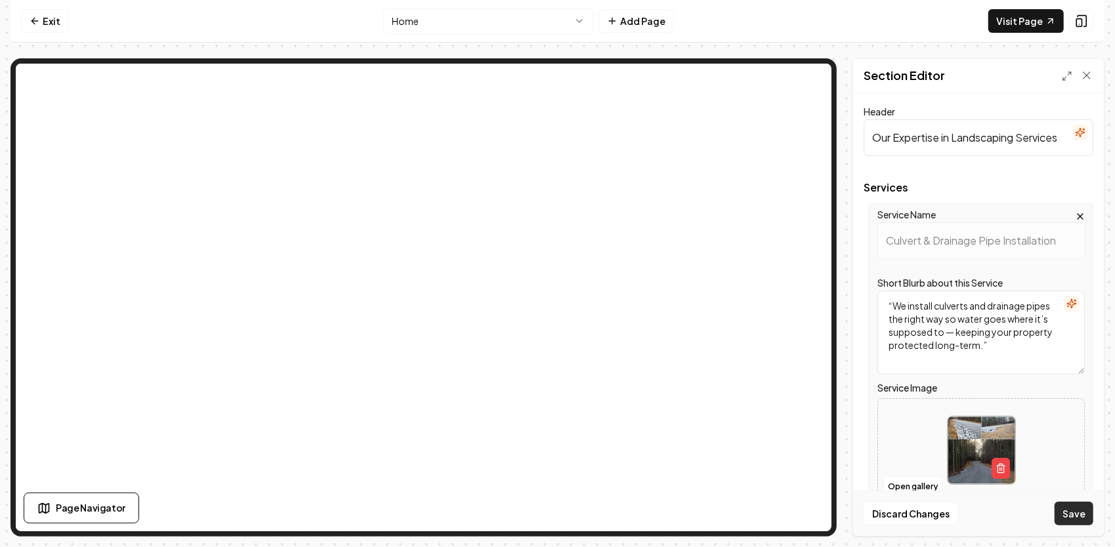
click at [1082, 510] on button "Save" at bounding box center [1073, 514] width 39 height 24
type textarea "“We install culverts, and drainage pipes the right way, so water goes where it’…"
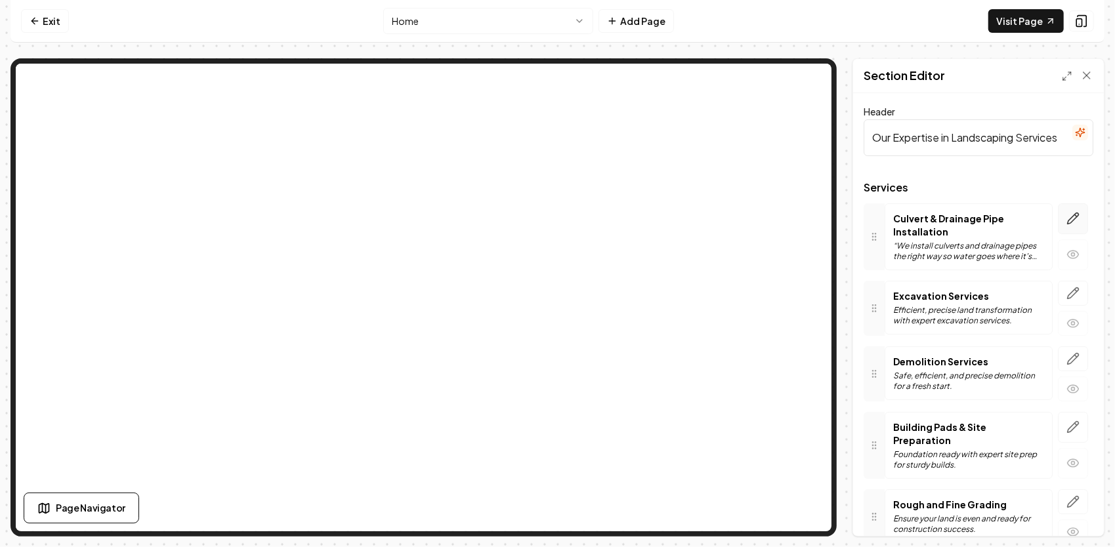
click at [1066, 223] on icon "button" at bounding box center [1072, 218] width 13 height 13
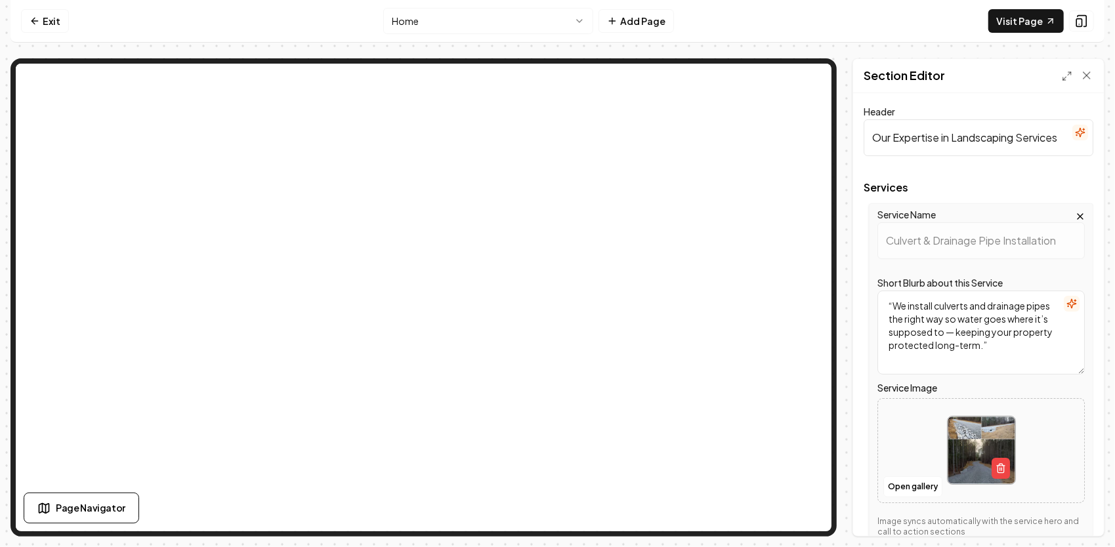
click at [978, 449] on img at bounding box center [981, 451] width 68 height 68
click at [907, 484] on button "Open gallery" at bounding box center [912, 486] width 59 height 21
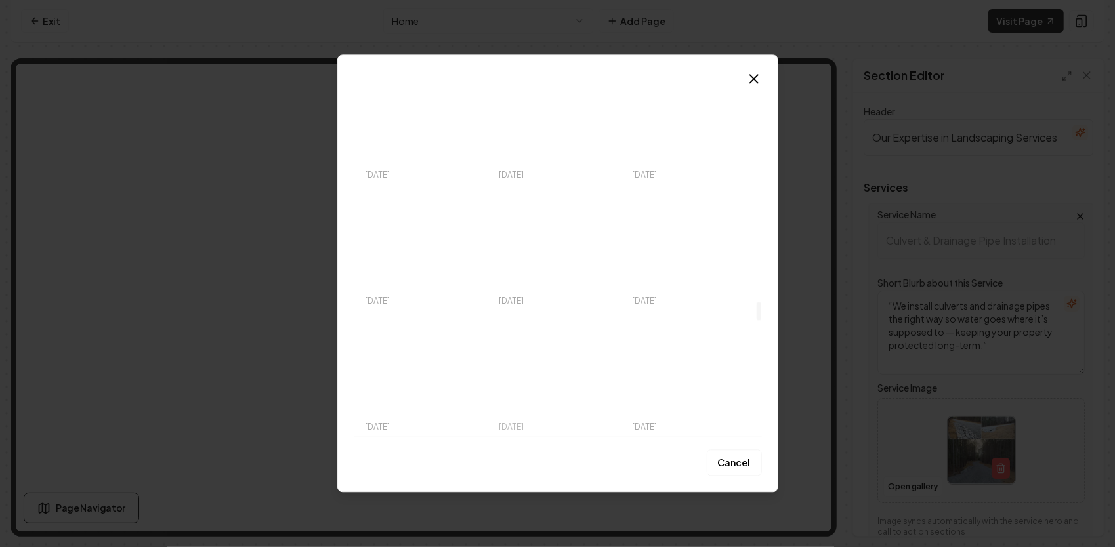
scroll to position [4198, 0]
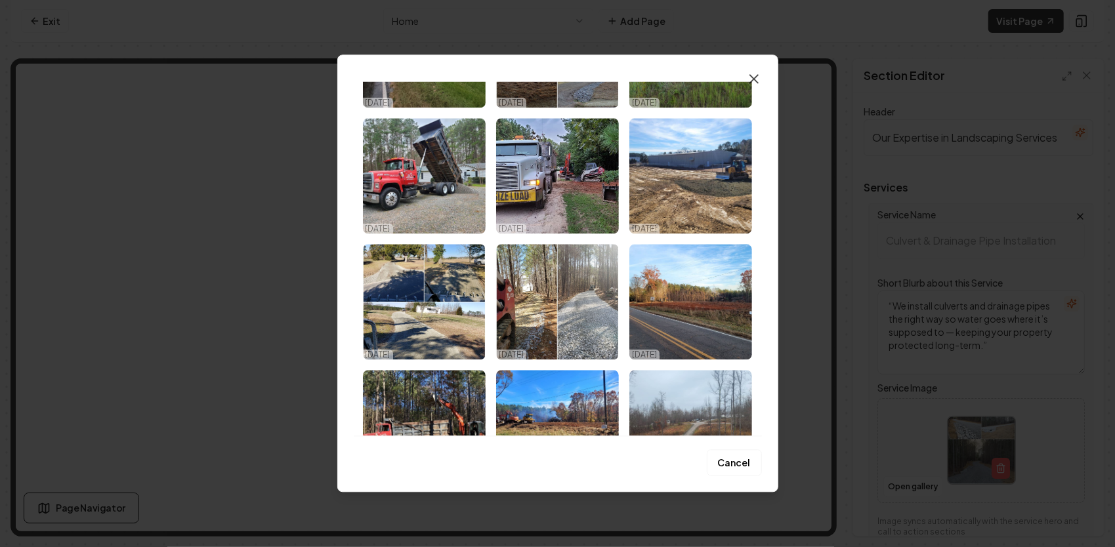
click at [757, 79] on icon "button" at bounding box center [754, 79] width 16 height 16
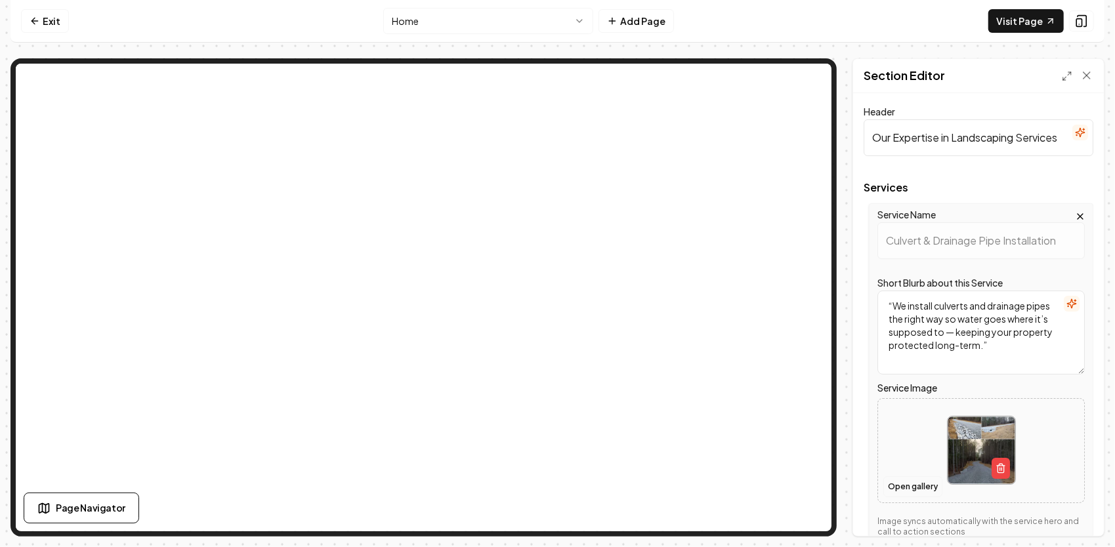
click at [903, 486] on button "Open gallery" at bounding box center [912, 486] width 59 height 21
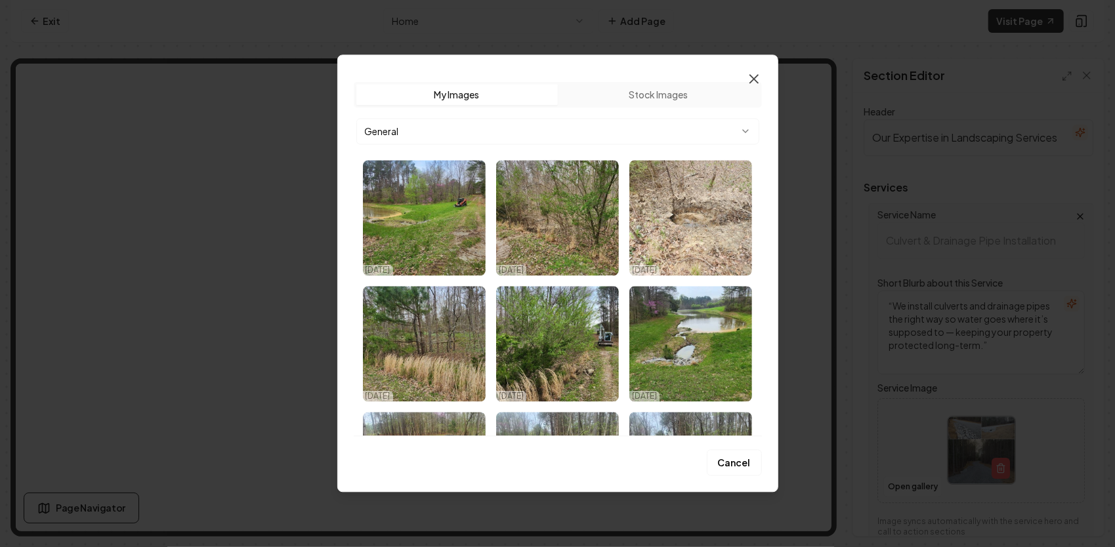
click at [756, 83] on icon "button" at bounding box center [754, 79] width 16 height 16
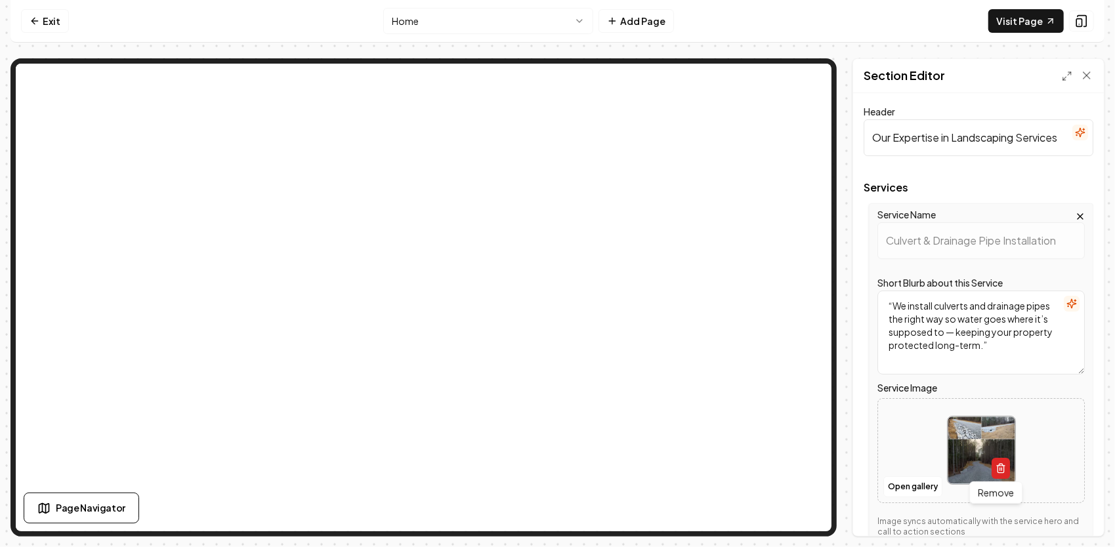
click at [997, 467] on icon "button" at bounding box center [1000, 469] width 6 height 7
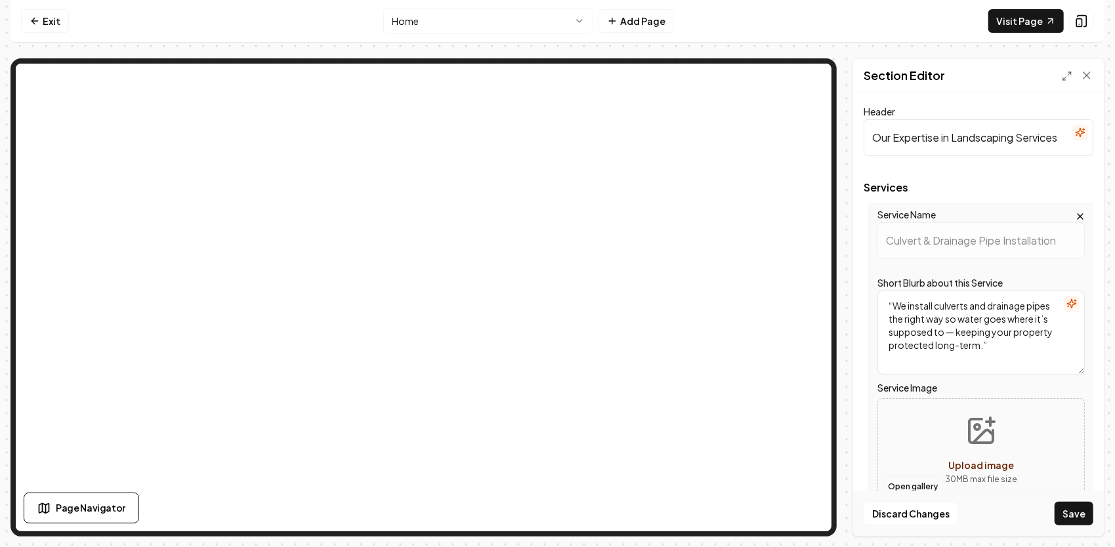
click at [909, 483] on button "Open gallery" at bounding box center [912, 486] width 59 height 21
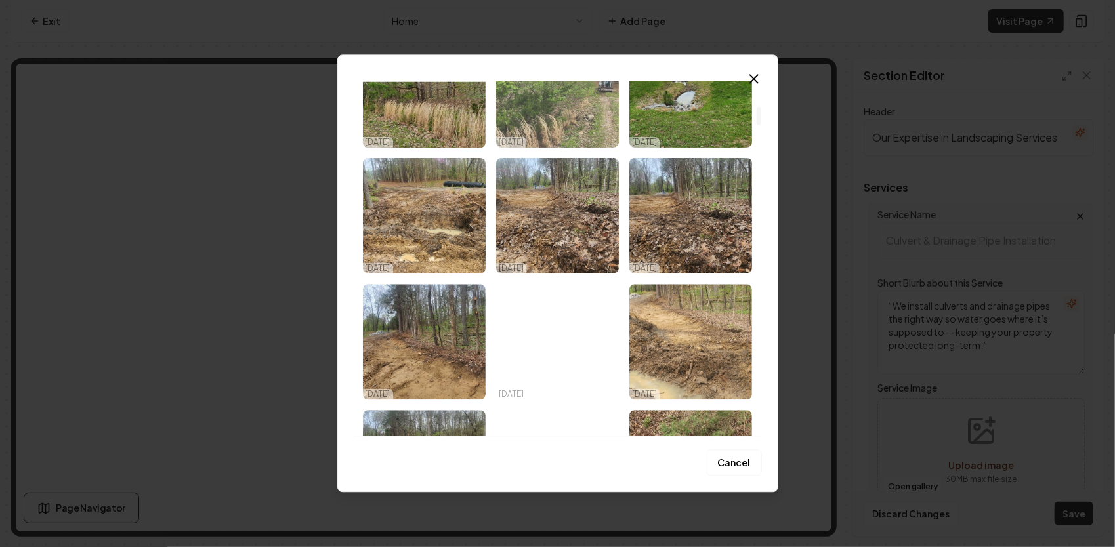
scroll to position [131, 0]
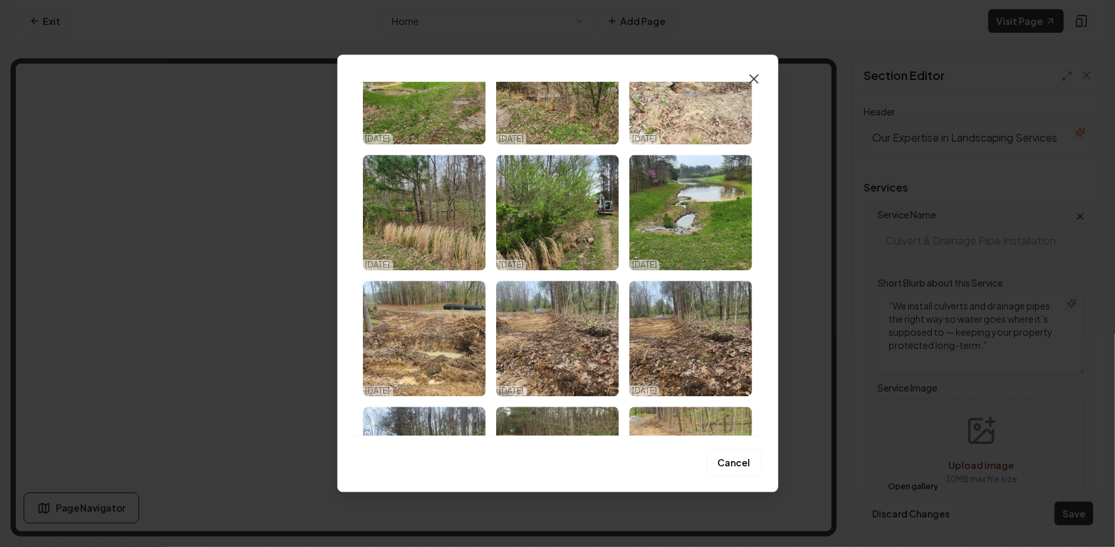
click at [755, 81] on icon "button" at bounding box center [754, 79] width 8 height 8
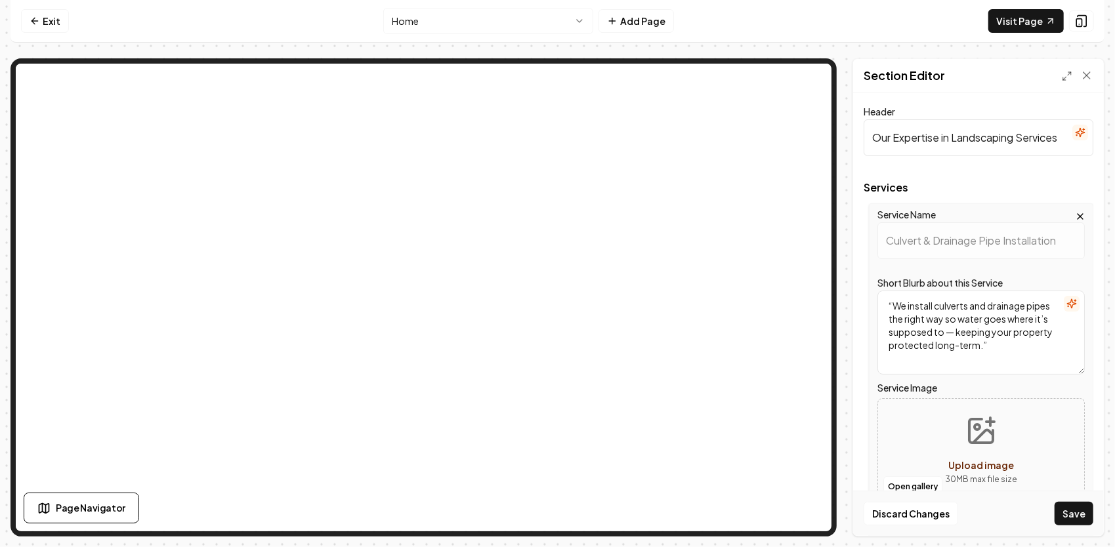
click at [993, 431] on button "Upload image 30 MB max file size" at bounding box center [980, 451] width 93 height 92
type input "**********"
click at [1078, 513] on button "Save" at bounding box center [1073, 514] width 39 height 24
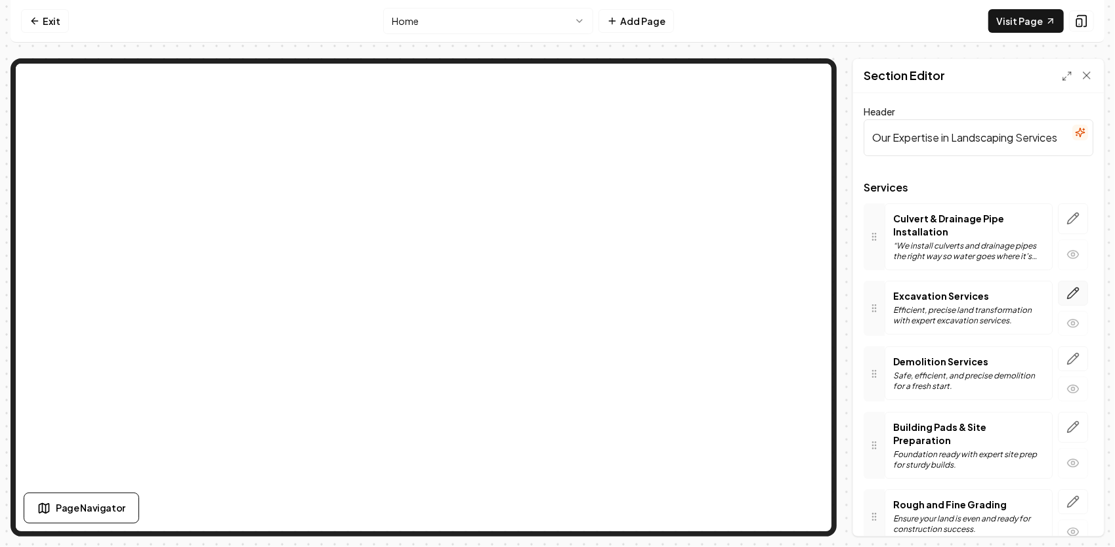
click at [1069, 290] on button "button" at bounding box center [1072, 293] width 30 height 25
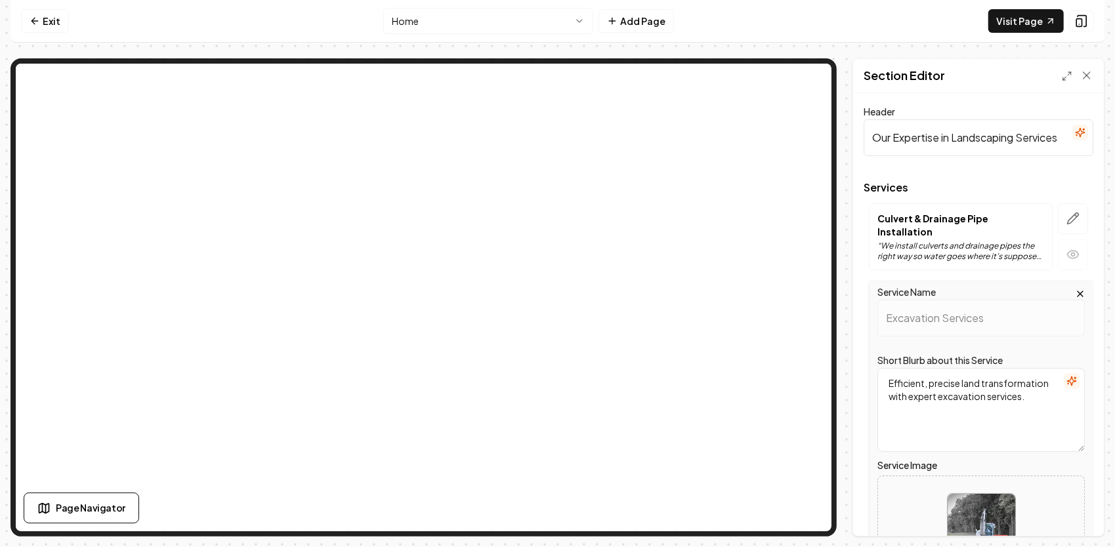
drag, startPoint x: 1014, startPoint y: 388, endPoint x: 876, endPoint y: 361, distance: 139.7
click at [867, 362] on div "Service Name Excavation Services Short Blurb about this Service Efficient, prec…" at bounding box center [978, 457] width 230 height 353
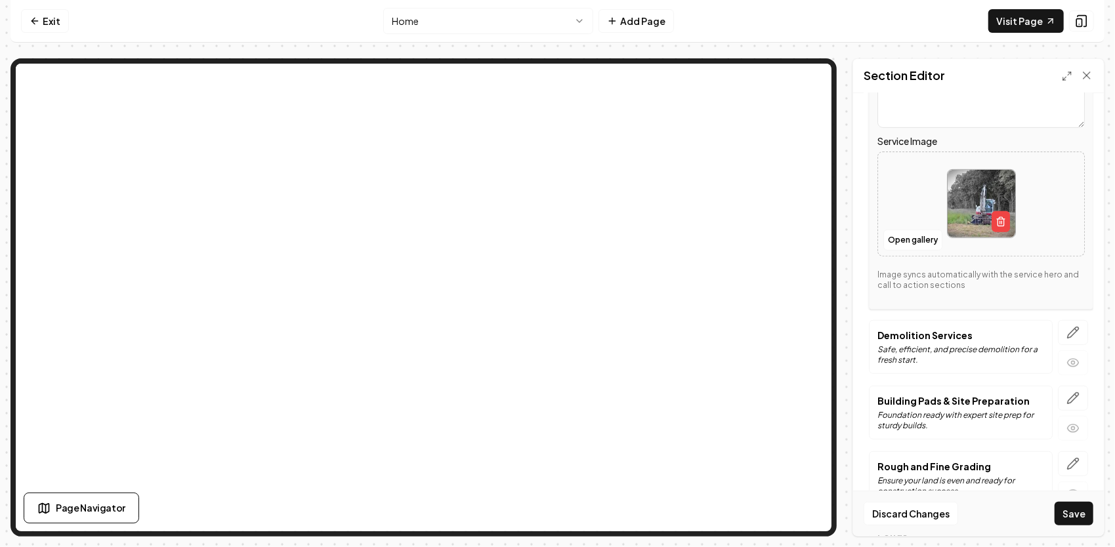
scroll to position [328, 0]
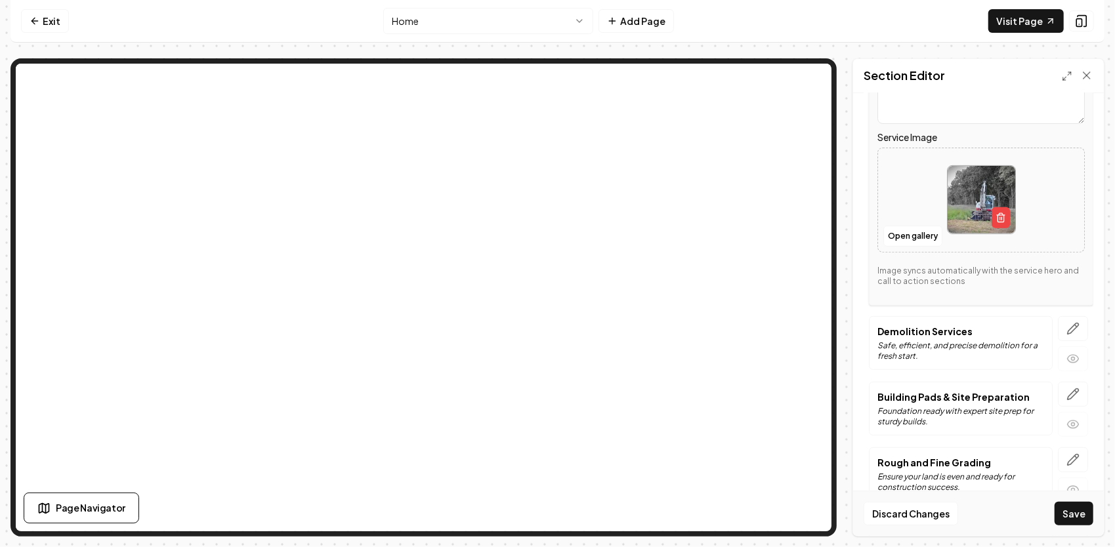
click at [1066, 322] on icon "button" at bounding box center [1072, 328] width 13 height 13
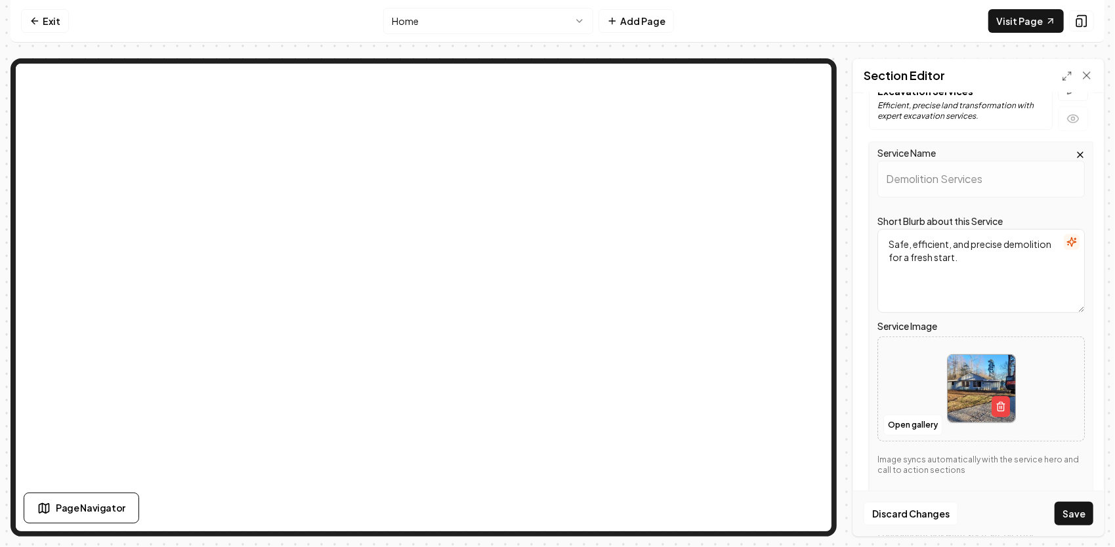
scroll to position [197, 0]
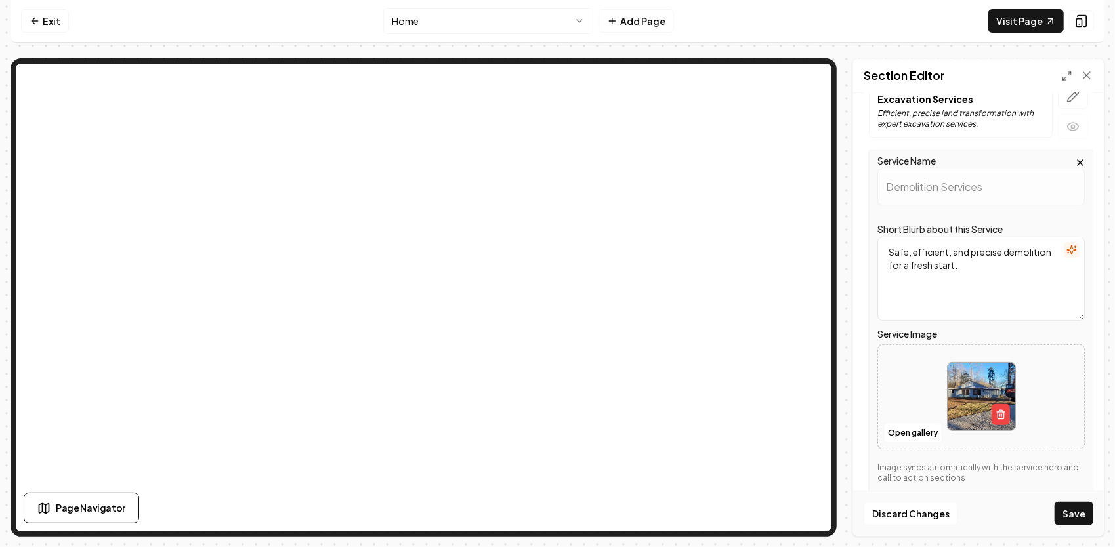
drag, startPoint x: 944, startPoint y: 255, endPoint x: 866, endPoint y: 234, distance: 80.8
click at [866, 234] on div "Service Name Demolition Services Short Blurb about this Service Safe, efficient…" at bounding box center [978, 326] width 230 height 353
paste textarea "“When it’s time to tear something down, we make sure it’s done safely, efficien…"
click at [893, 237] on textarea "“When it’s time to tear something down, we make sure it’s done safely, efficien…" at bounding box center [980, 279] width 207 height 84
click at [941, 274] on textarea "When it’s time to tear something down, we make sure it’s done safely, efficient…" at bounding box center [980, 279] width 207 height 84
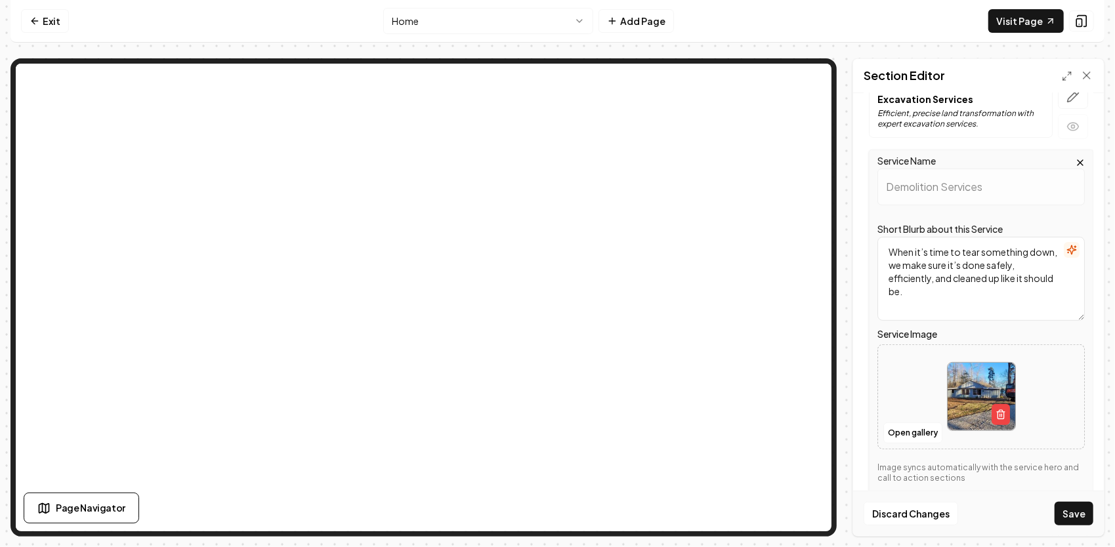
type textarea "When it’s time to tear something down, we make sure it’s done safely, efficient…"
click at [998, 404] on button "button" at bounding box center [1000, 414] width 18 height 21
click at [920, 422] on button "Open gallery" at bounding box center [912, 432] width 59 height 21
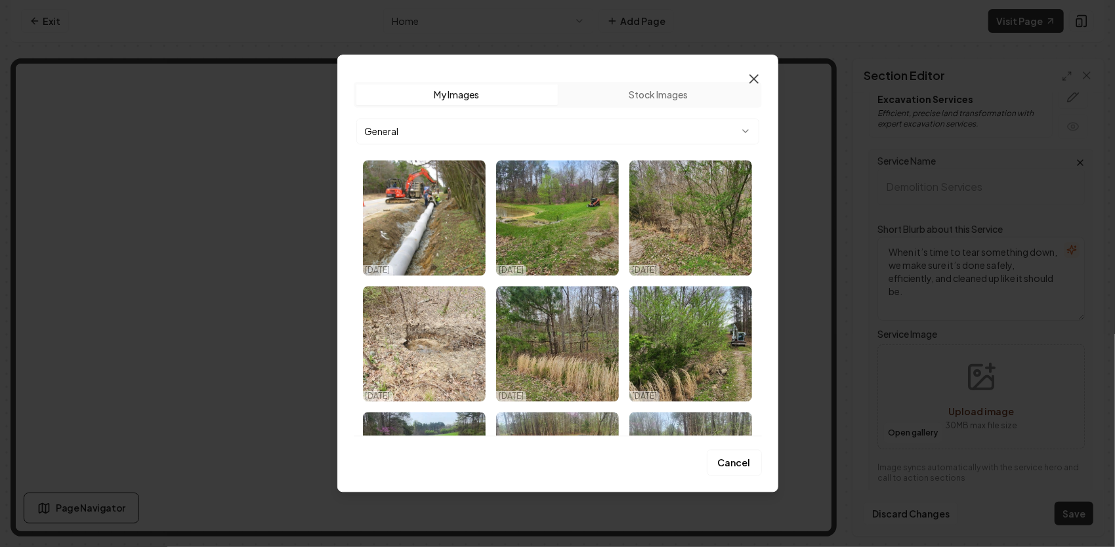
click at [758, 77] on icon "button" at bounding box center [754, 79] width 16 height 16
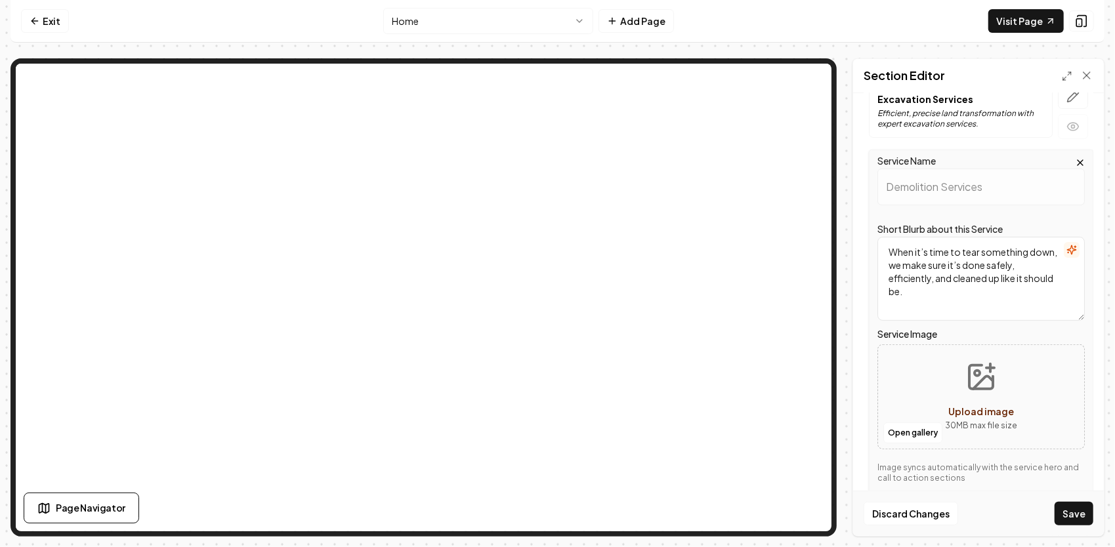
click at [979, 388] on button "Upload image 30 MB max file size" at bounding box center [980, 397] width 93 height 92
type input "**********"
click at [1081, 514] on button "Save" at bounding box center [1073, 514] width 39 height 24
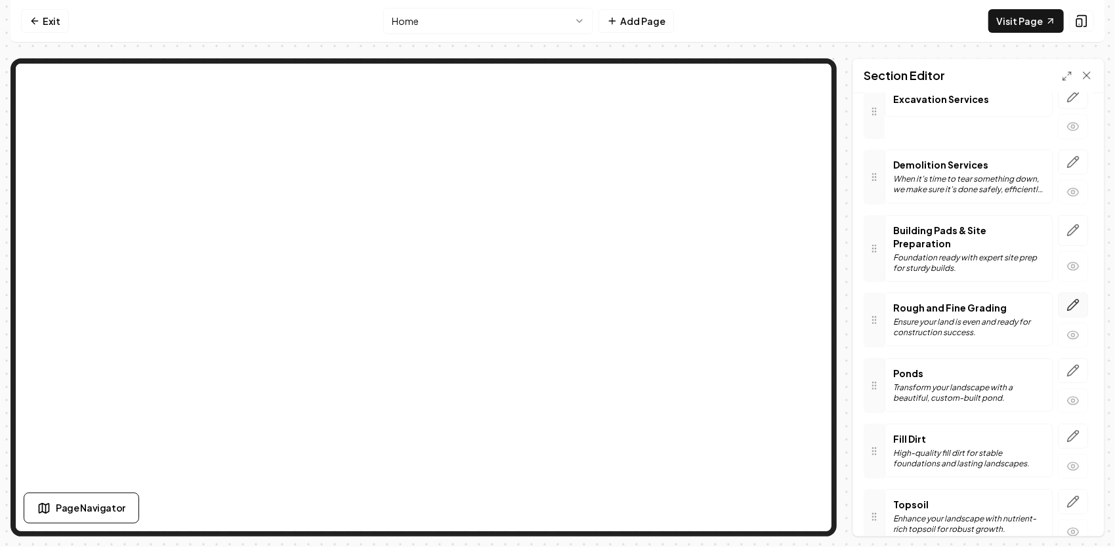
click at [1073, 300] on button "button" at bounding box center [1072, 305] width 30 height 25
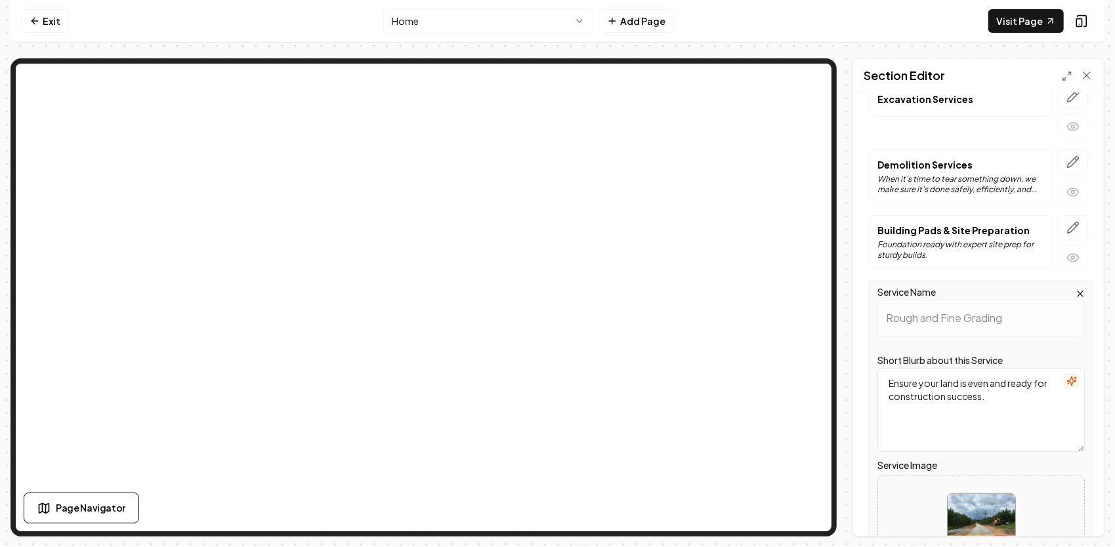
drag, startPoint x: 994, startPoint y: 385, endPoint x: 888, endPoint y: 367, distance: 107.8
click at [888, 368] on textarea "Ensure your land is even and ready for construction success." at bounding box center [980, 410] width 207 height 84
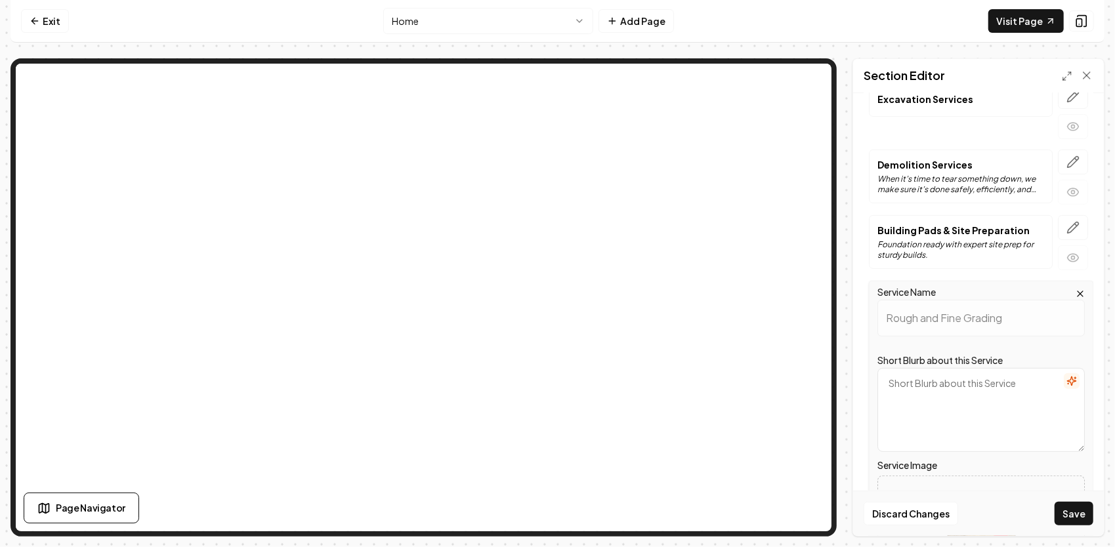
paste textarea "“Whether you need your land leveled off or finished out smooth, we’ve got the e…"
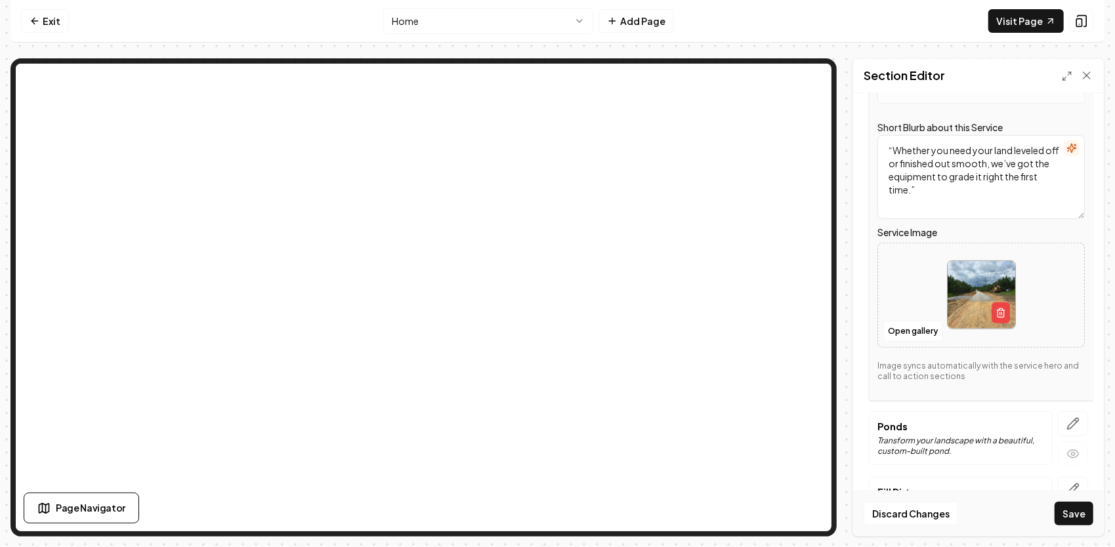
scroll to position [459, 0]
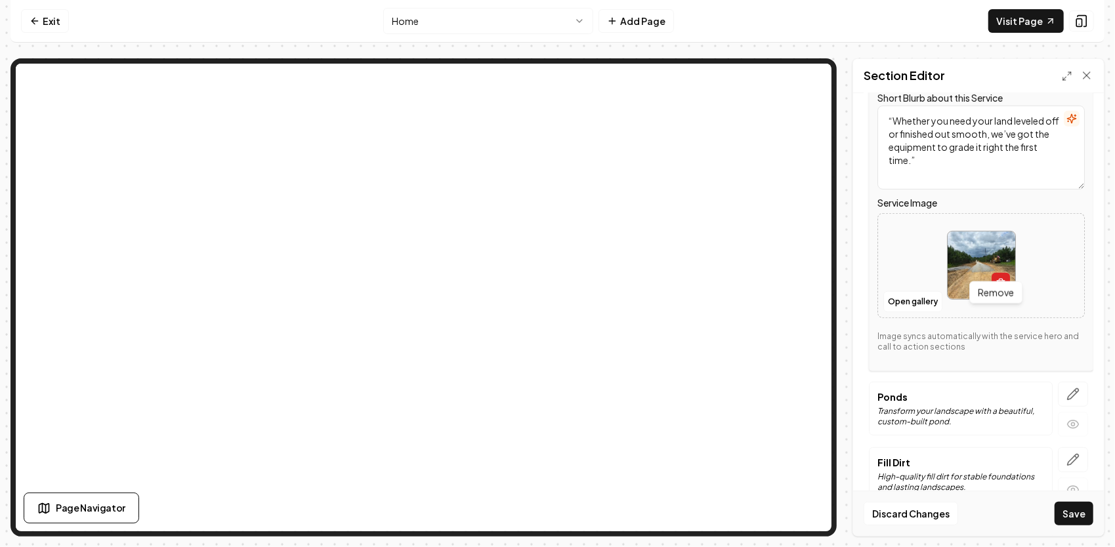
type textarea "“Whether you need your land leveled off or finished out smooth, we’ve got the e…"
click at [1000, 273] on button "button" at bounding box center [1000, 283] width 18 height 21
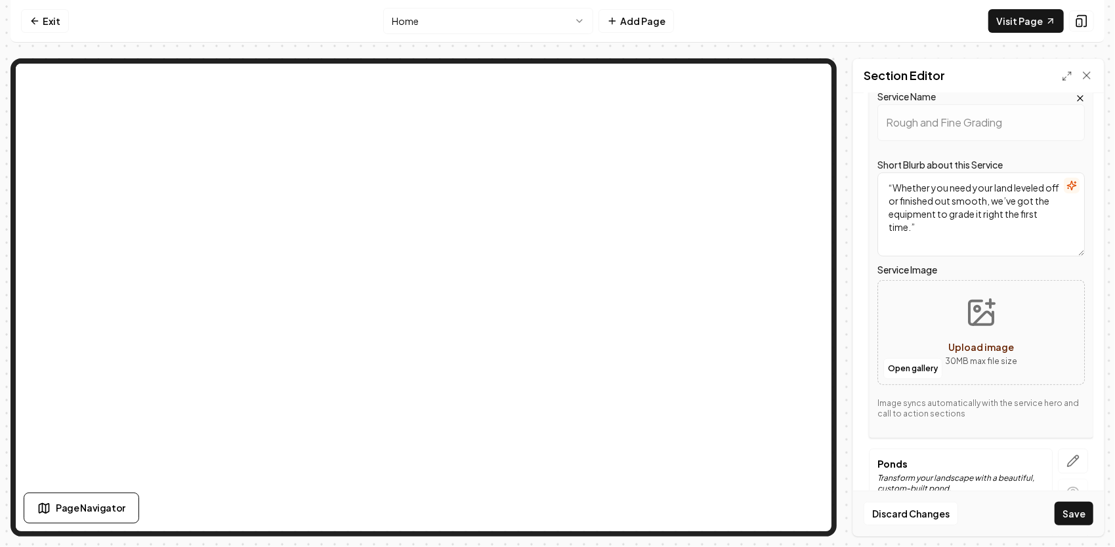
scroll to position [328, 0]
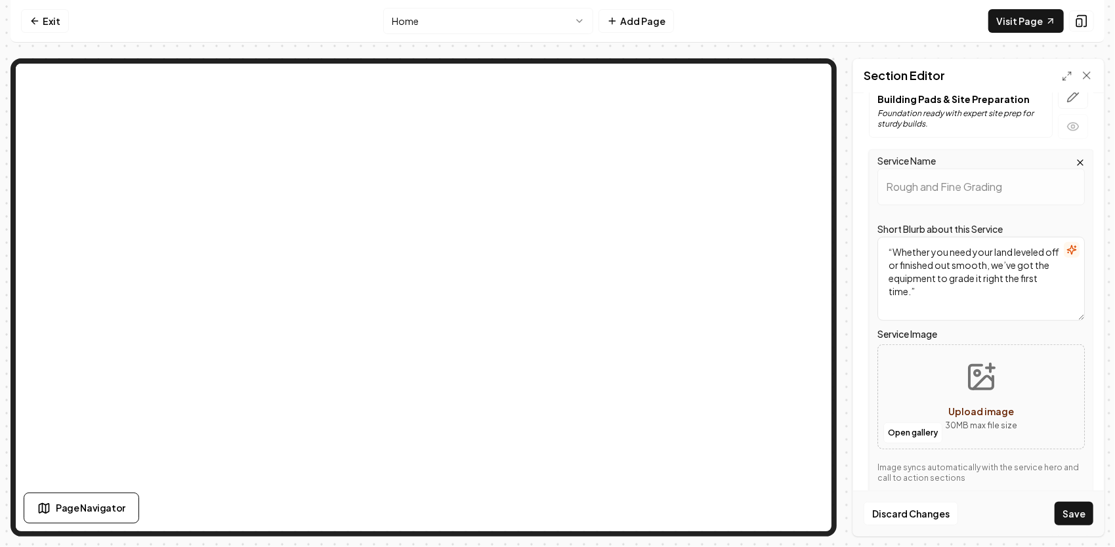
click at [991, 369] on icon "Upload image" at bounding box center [980, 376] width 31 height 31
type input "**********"
click at [1078, 508] on button "Save" at bounding box center [1073, 514] width 39 height 24
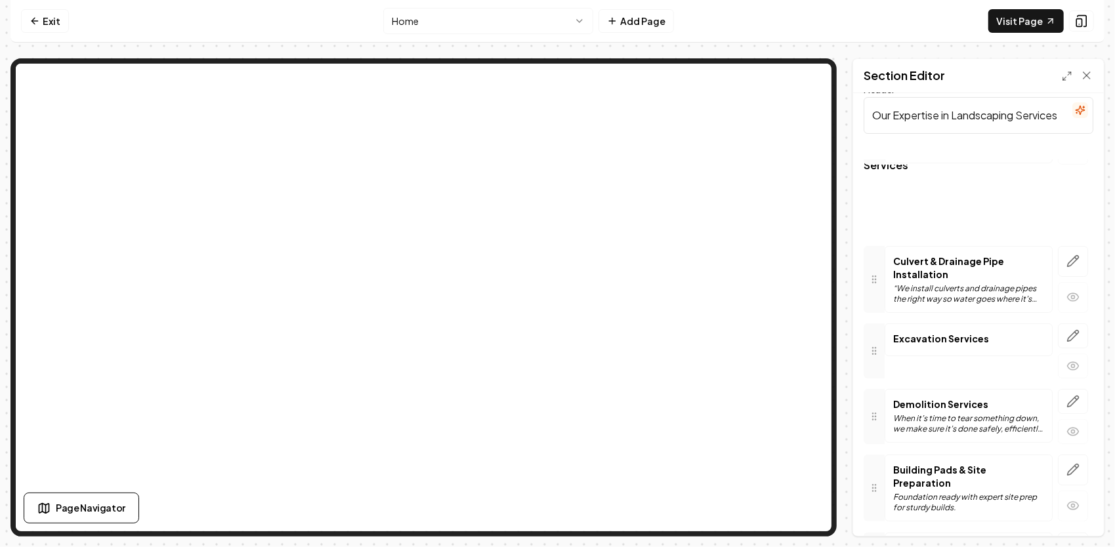
scroll to position [0, 0]
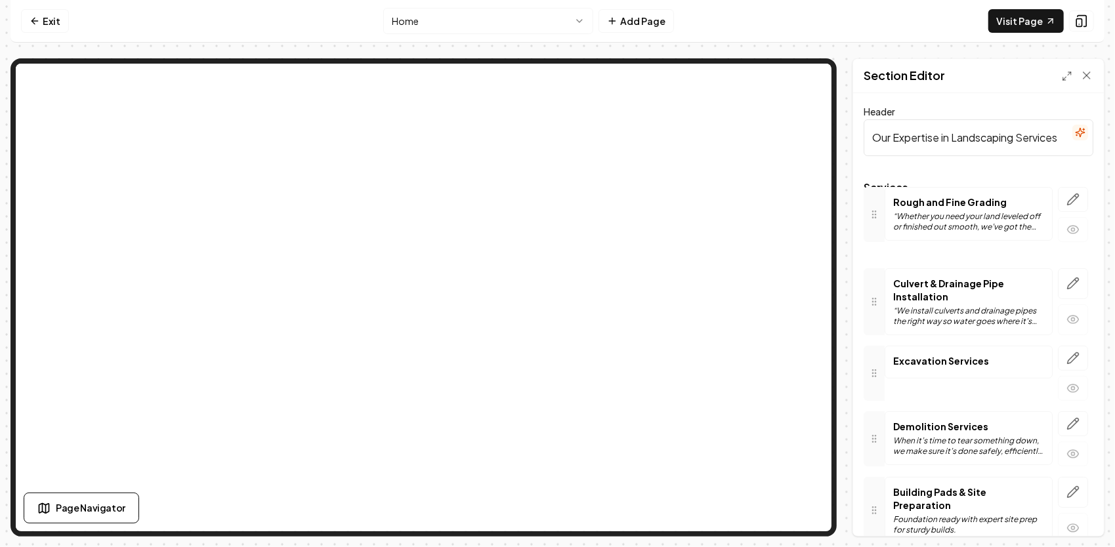
drag, startPoint x: 879, startPoint y: 445, endPoint x: 881, endPoint y: 209, distance: 236.2
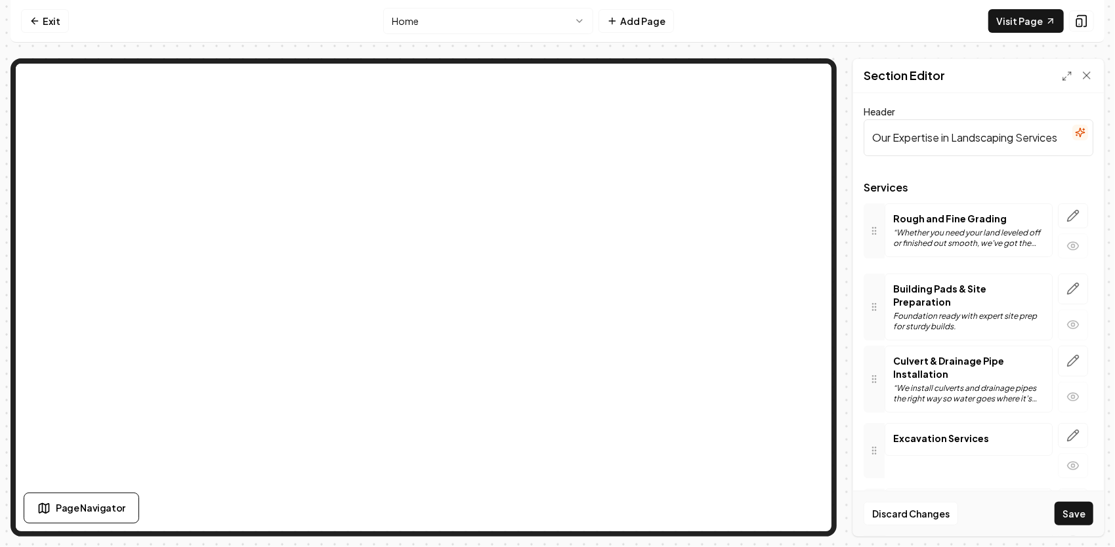
drag, startPoint x: 872, startPoint y: 310, endPoint x: 895, endPoint y: 303, distance: 23.4
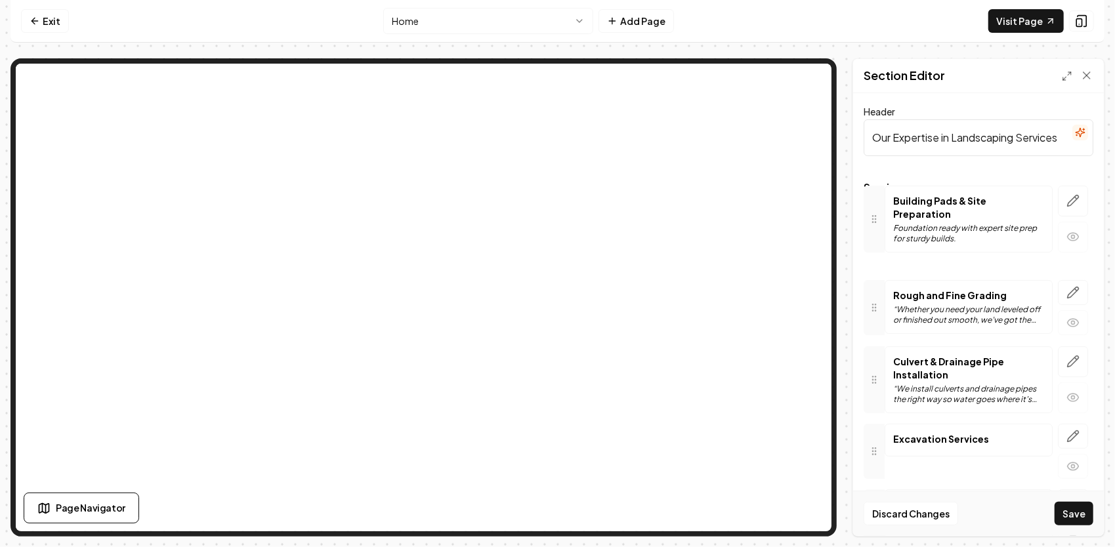
drag, startPoint x: 874, startPoint y: 297, endPoint x: 857, endPoint y: 214, distance: 85.2
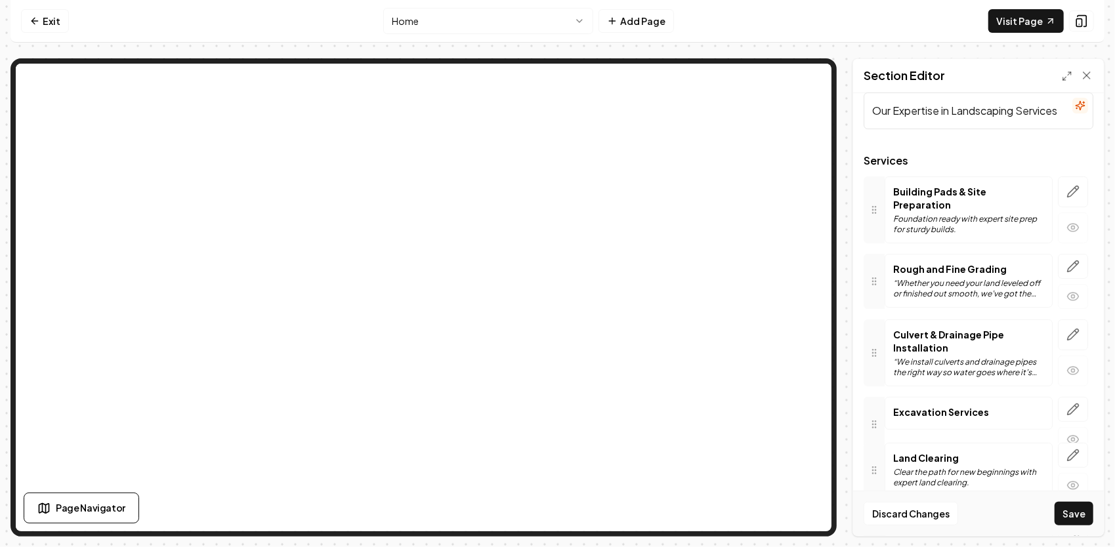
scroll to position [51, 0]
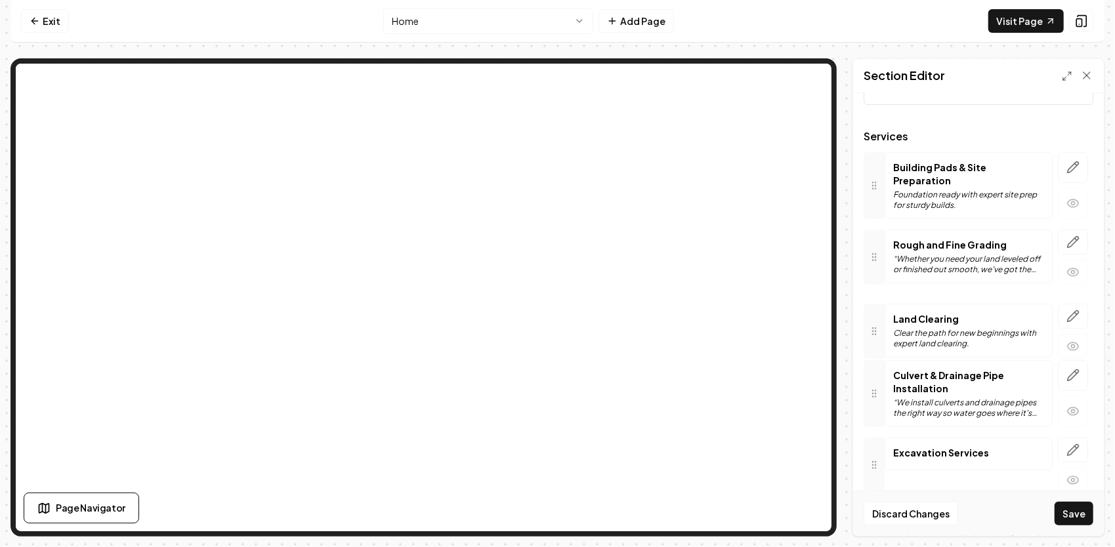
drag, startPoint x: 875, startPoint y: 314, endPoint x: 872, endPoint y: 325, distance: 12.3
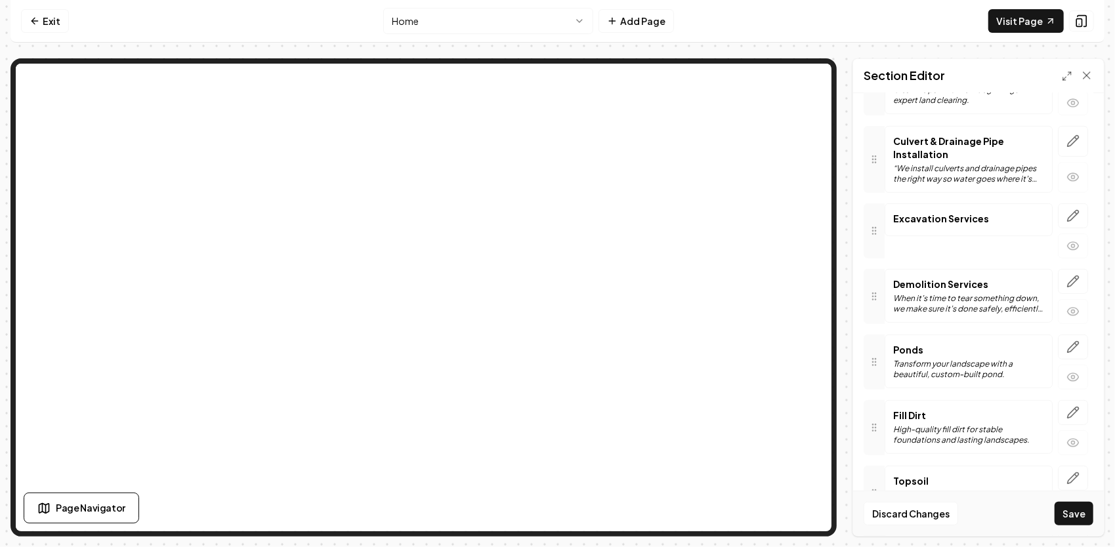
scroll to position [314, 0]
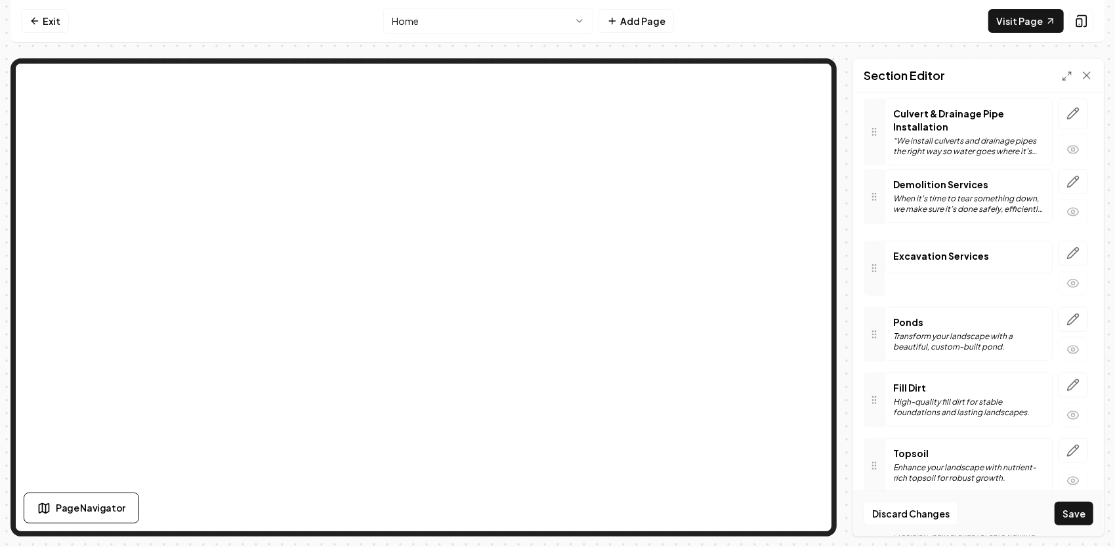
drag, startPoint x: 880, startPoint y: 269, endPoint x: 882, endPoint y: 197, distance: 72.2
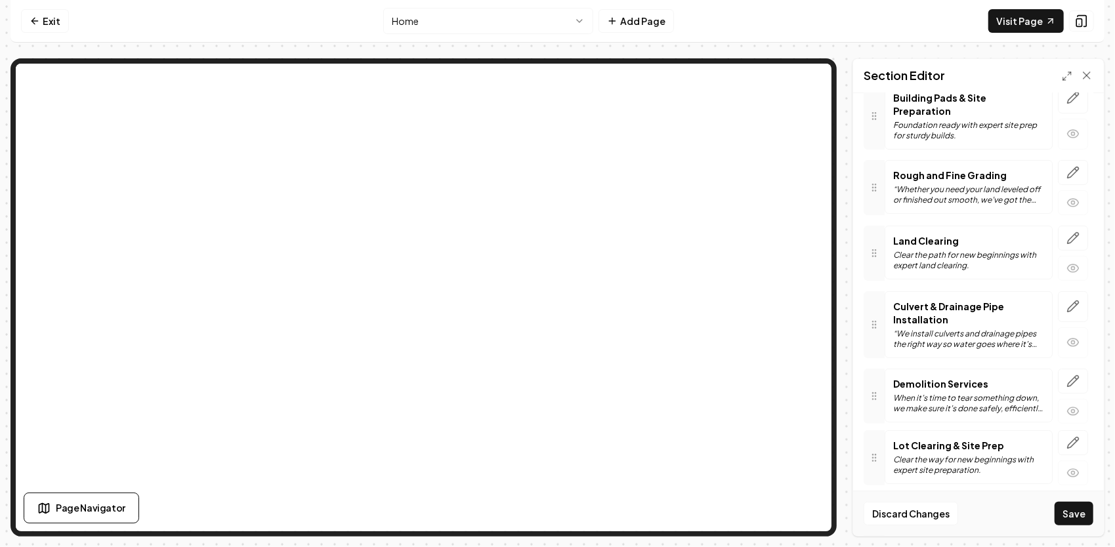
scroll to position [123, 0]
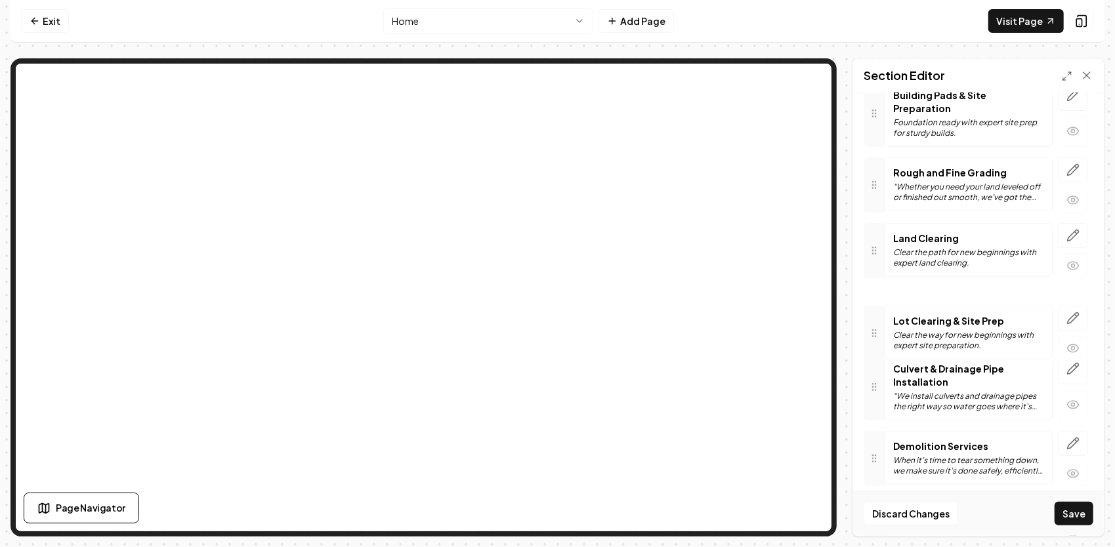
drag, startPoint x: 873, startPoint y: 325, endPoint x: 848, endPoint y: 312, distance: 28.8
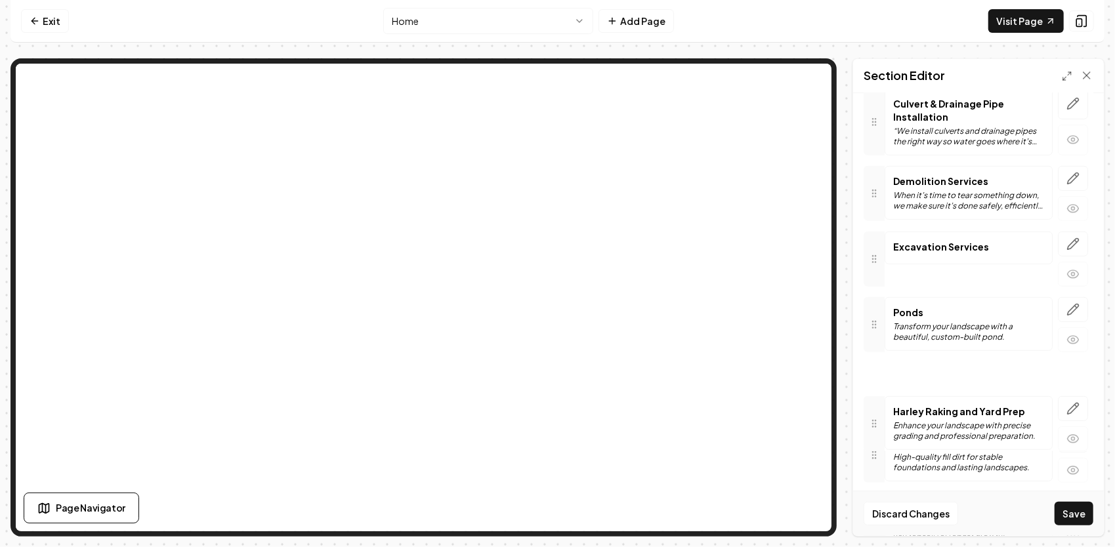
scroll to position [394, 0]
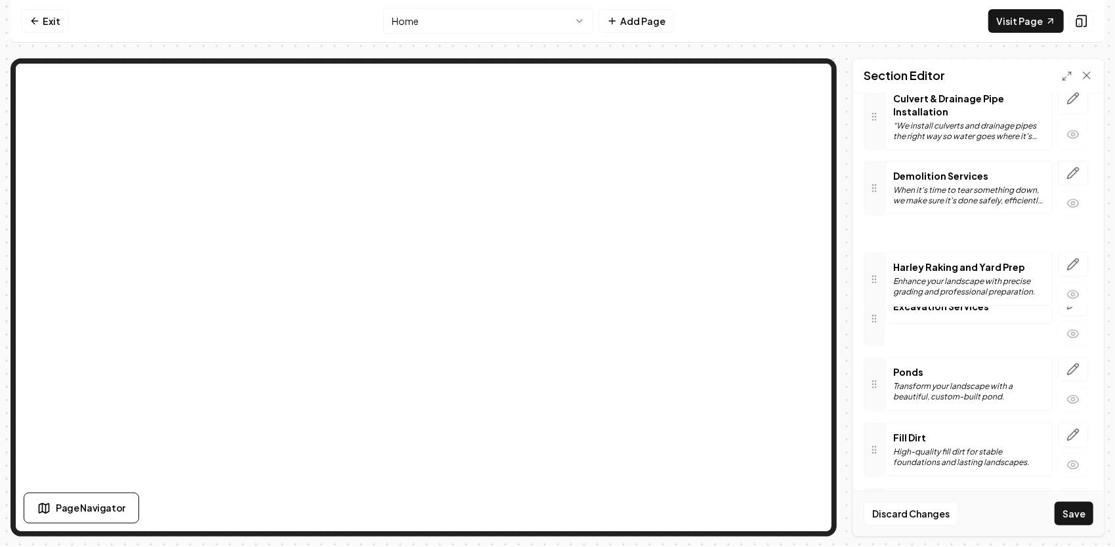
drag, startPoint x: 875, startPoint y: 450, endPoint x: 907, endPoint y: 251, distance: 201.2
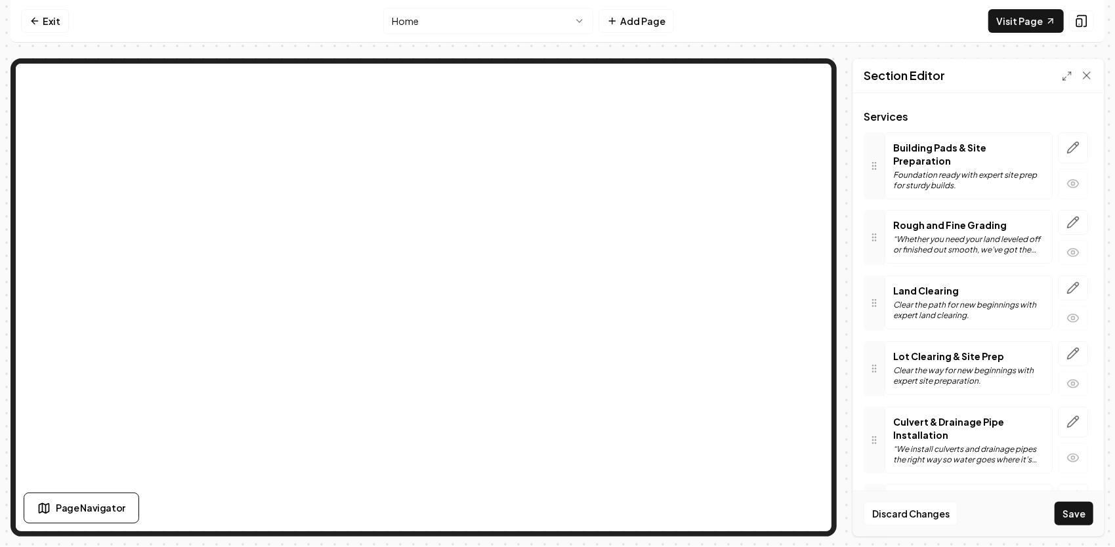
scroll to position [197, 0]
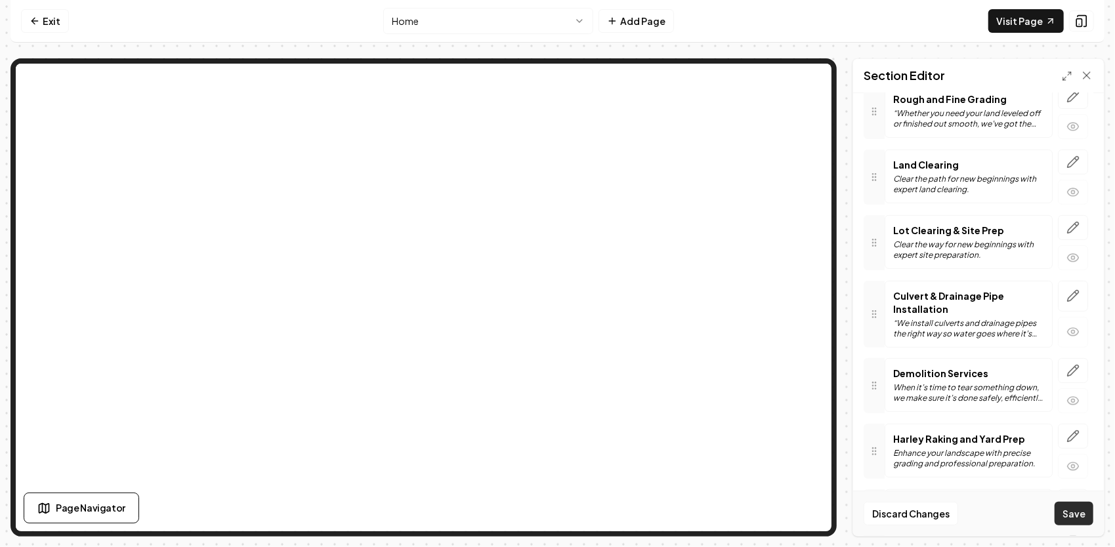
click at [1077, 508] on button "Save" at bounding box center [1073, 514] width 39 height 24
click at [480, 23] on html "Computer Required This feature is only available on a computer. Please switch t…" at bounding box center [557, 273] width 1115 height 547
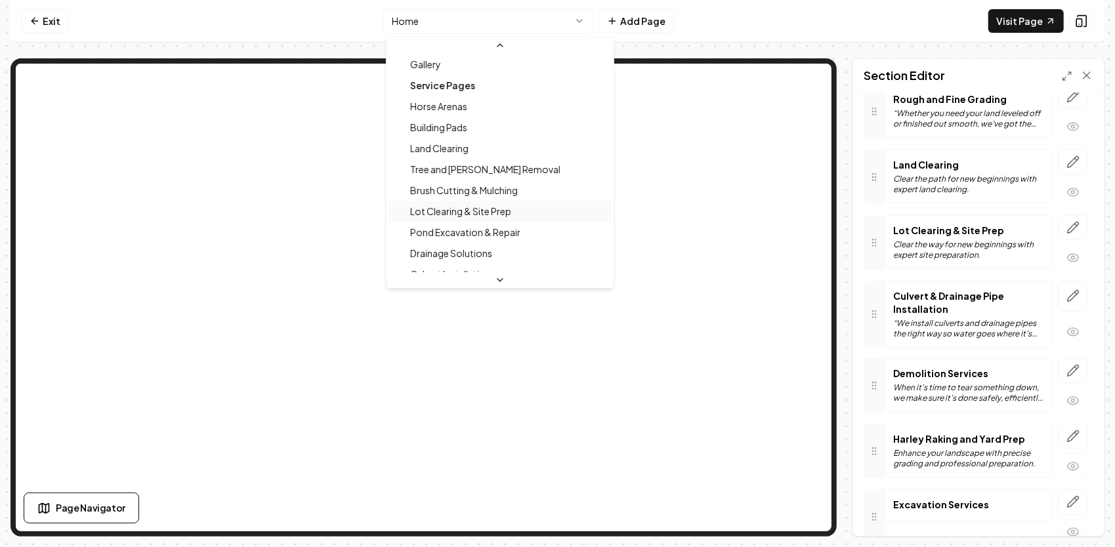
scroll to position [131, 0]
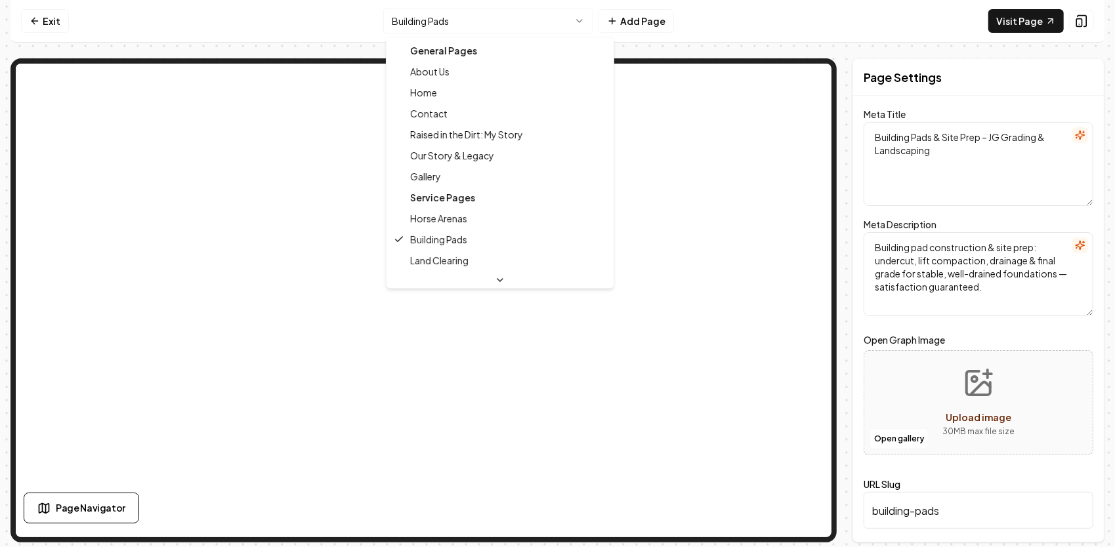
click at [491, 26] on html "Computer Required This feature is only available on a computer. Please switch t…" at bounding box center [557, 273] width 1115 height 547
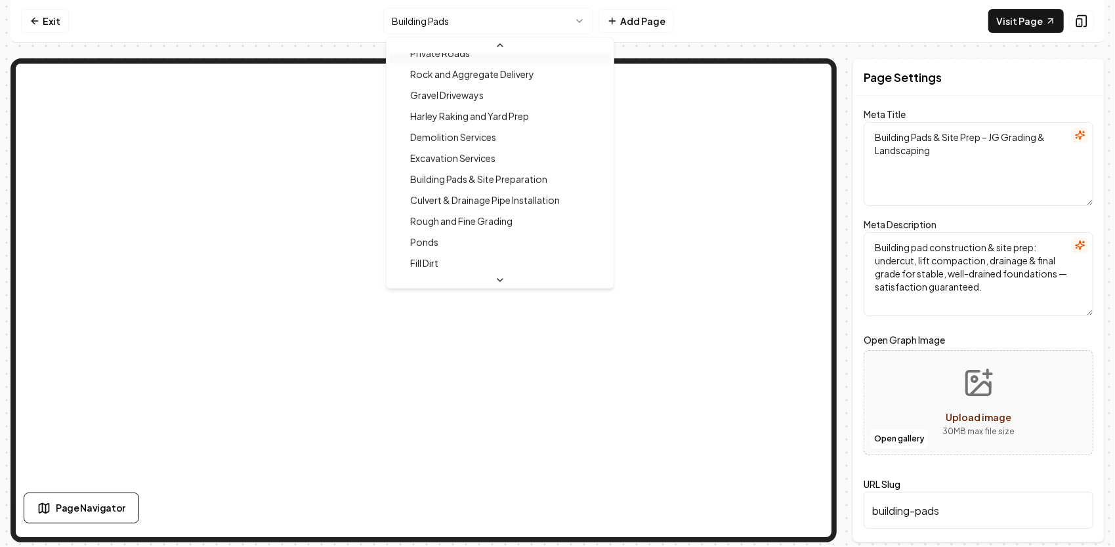
scroll to position [394, 0]
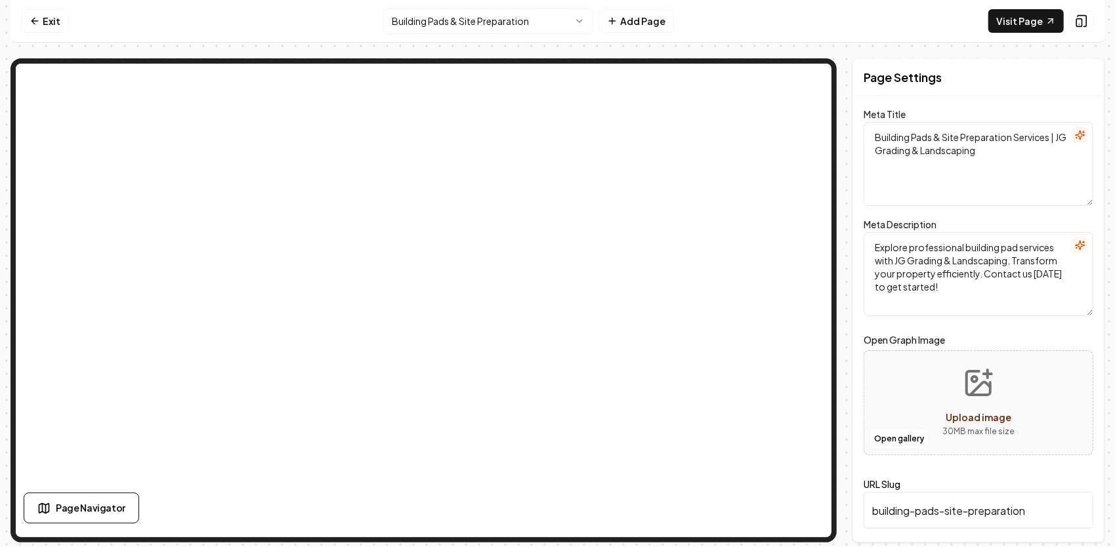
click at [502, 25] on html "Computer Required This feature is only available on a computer. Please switch t…" at bounding box center [557, 273] width 1115 height 547
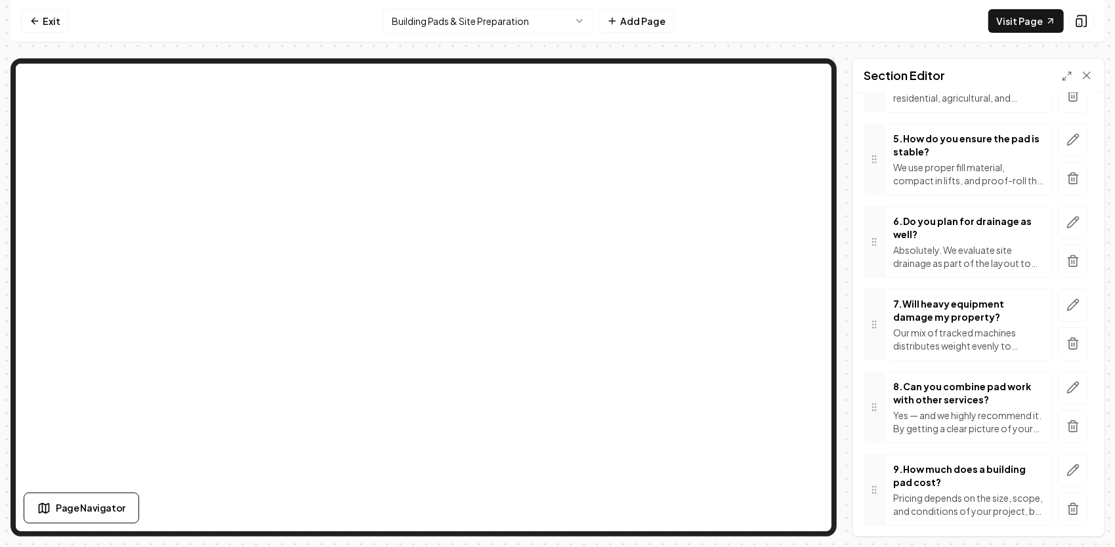
scroll to position [615, 0]
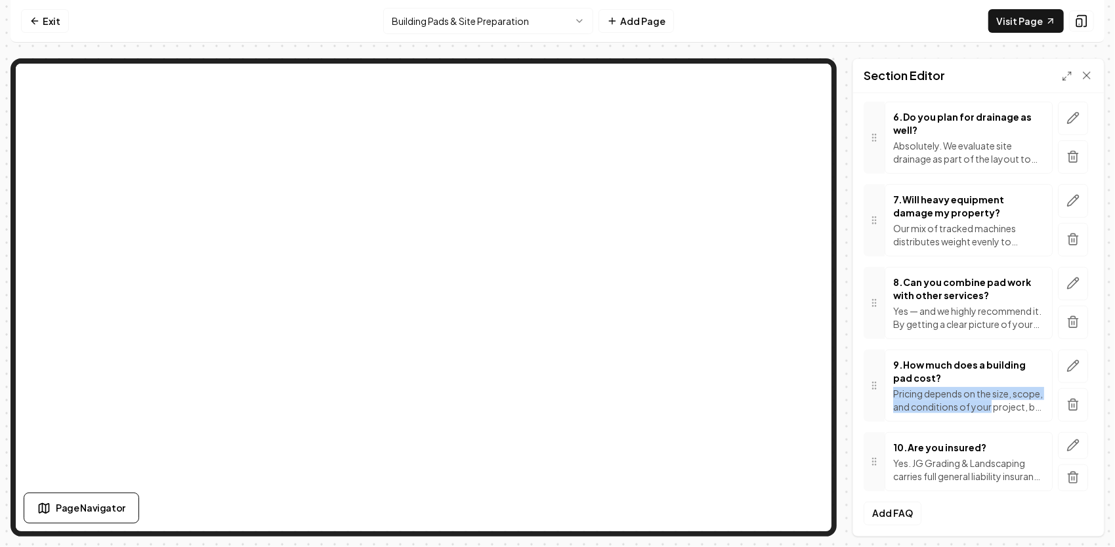
drag, startPoint x: 892, startPoint y: 391, endPoint x: 1031, endPoint y: 394, distance: 139.1
click at [1031, 394] on p "Pricing depends on the size, scope, and conditions of your project, but here’s …" at bounding box center [968, 400] width 151 height 26
drag, startPoint x: 1031, startPoint y: 394, endPoint x: 942, endPoint y: 382, distance: 90.0
click at [942, 382] on div "9 . How much does a building pad cost? Pricing depends on the size, scope, and …" at bounding box center [968, 385] width 151 height 55
click at [1066, 359] on icon "button" at bounding box center [1072, 365] width 13 height 13
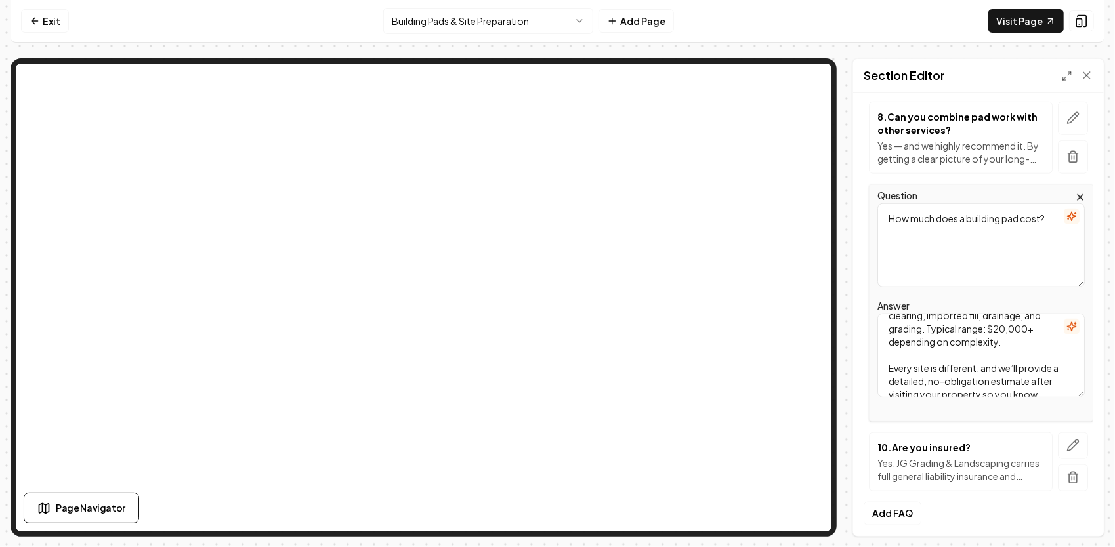
scroll to position [274, 0]
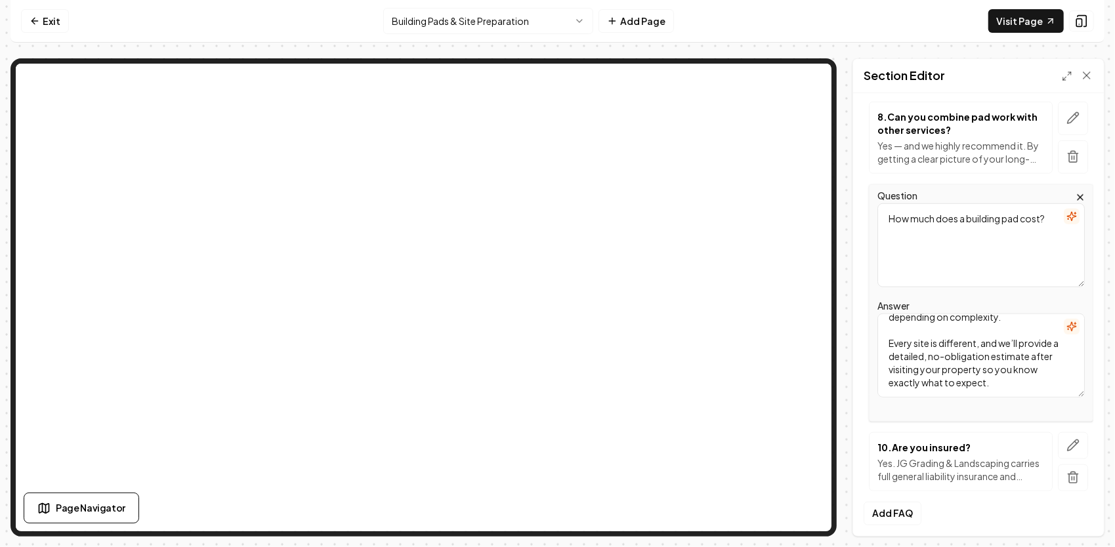
drag, startPoint x: 887, startPoint y: 320, endPoint x: 1023, endPoint y: 391, distance: 153.2
click at [1023, 392] on textarea "Pricing depends on the size, scope, and conditions of your project, but here’s …" at bounding box center [980, 356] width 207 height 84
click at [1069, 112] on icon "button" at bounding box center [1072, 118] width 13 height 13
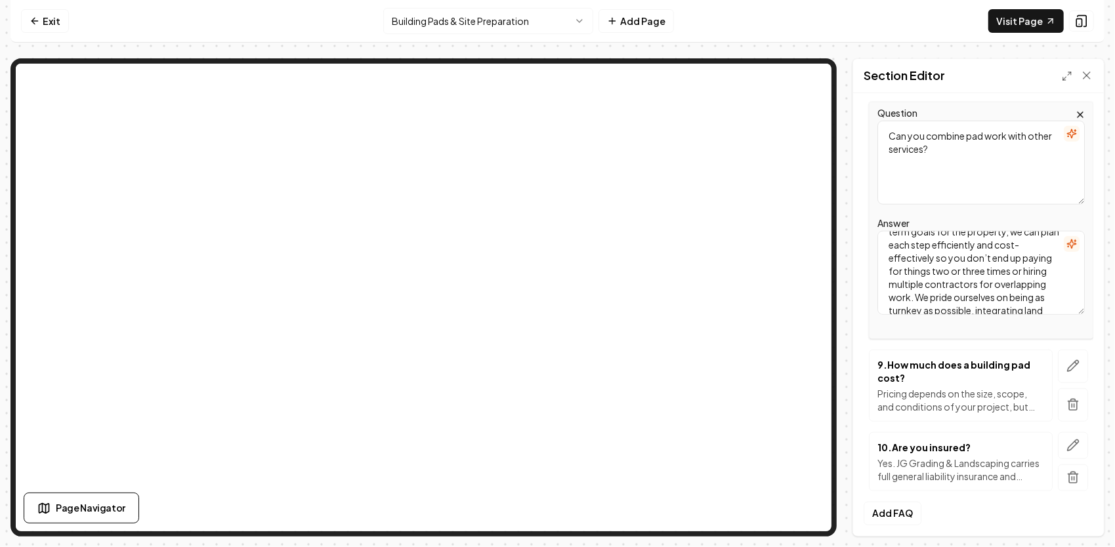
scroll to position [116, 0]
drag, startPoint x: 888, startPoint y: 239, endPoint x: 1064, endPoint y: 326, distance: 196.3
click at [1064, 326] on div "Question Can you combine pad work with other services? Answer Yes — and we high…" at bounding box center [981, 220] width 224 height 237
drag, startPoint x: 955, startPoint y: 159, endPoint x: 879, endPoint y: 127, distance: 82.4
click at [879, 127] on textarea "Can you combine pad work with other services?" at bounding box center [980, 163] width 207 height 84
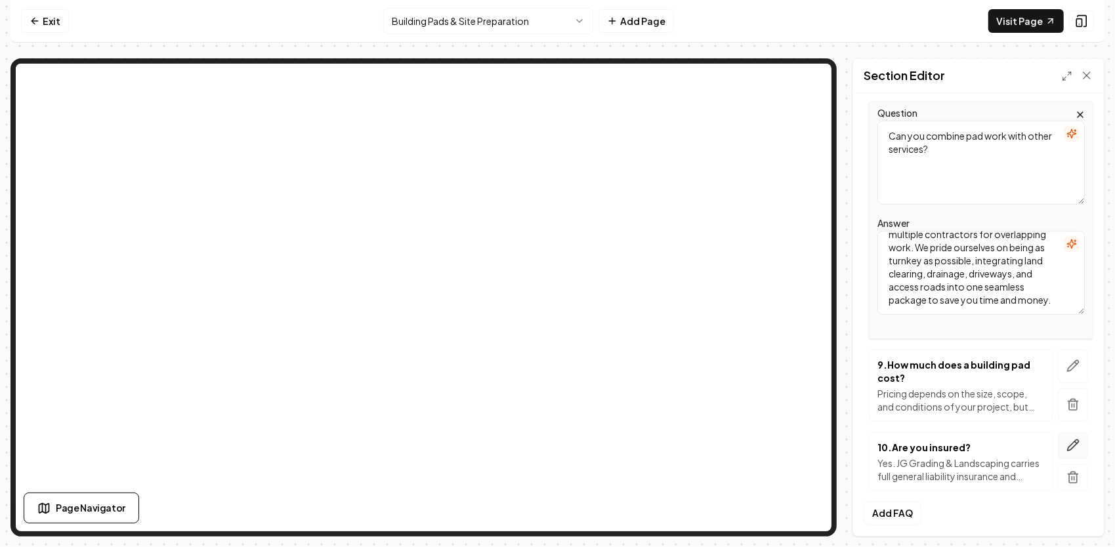
click at [1075, 438] on button "button" at bounding box center [1072, 445] width 30 height 27
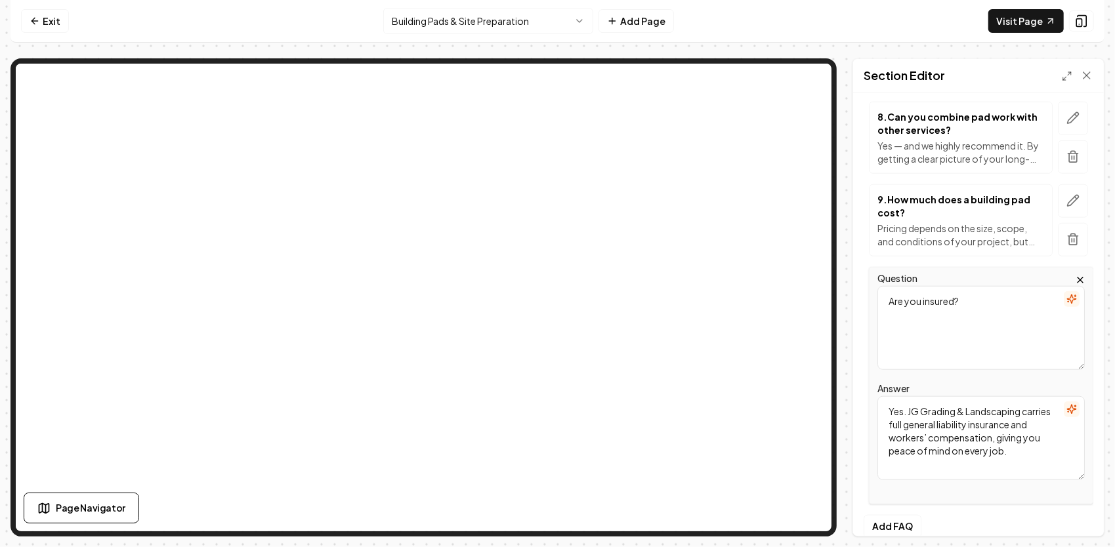
drag, startPoint x: 1033, startPoint y: 451, endPoint x: 863, endPoint y: 392, distance: 179.2
click at [863, 392] on div "Question Are you insured? Answer Yes. JG Grading & Landscaping carries full gen…" at bounding box center [978, 385] width 230 height 237
drag, startPoint x: 989, startPoint y: 307, endPoint x: 861, endPoint y: 293, distance: 129.4
click at [861, 293] on div "Header Building Pads FAQs Subheader Answers to the Questions We Hear Most About…" at bounding box center [978, 314] width 251 height 443
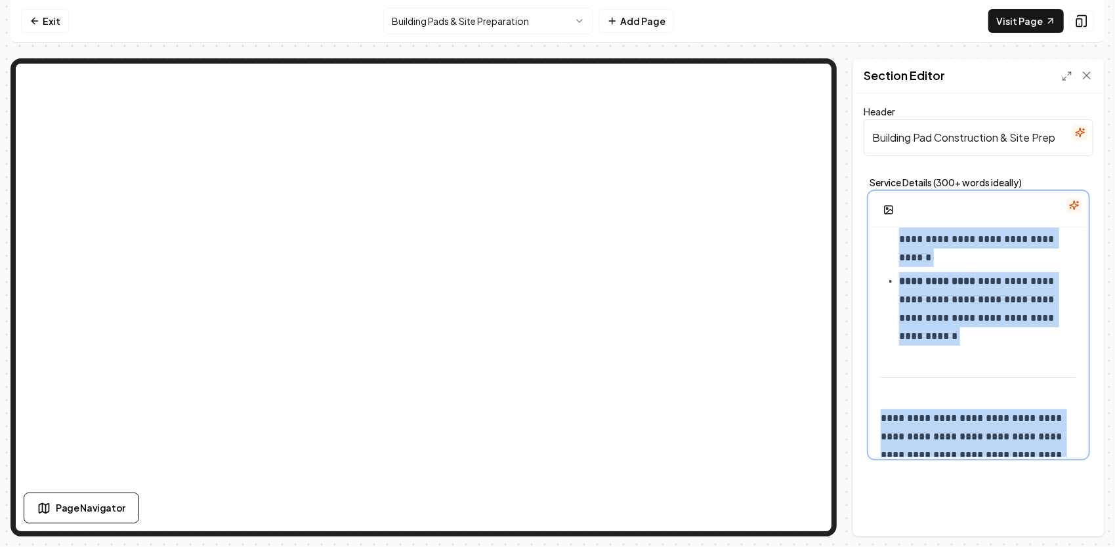
scroll to position [2260, 0]
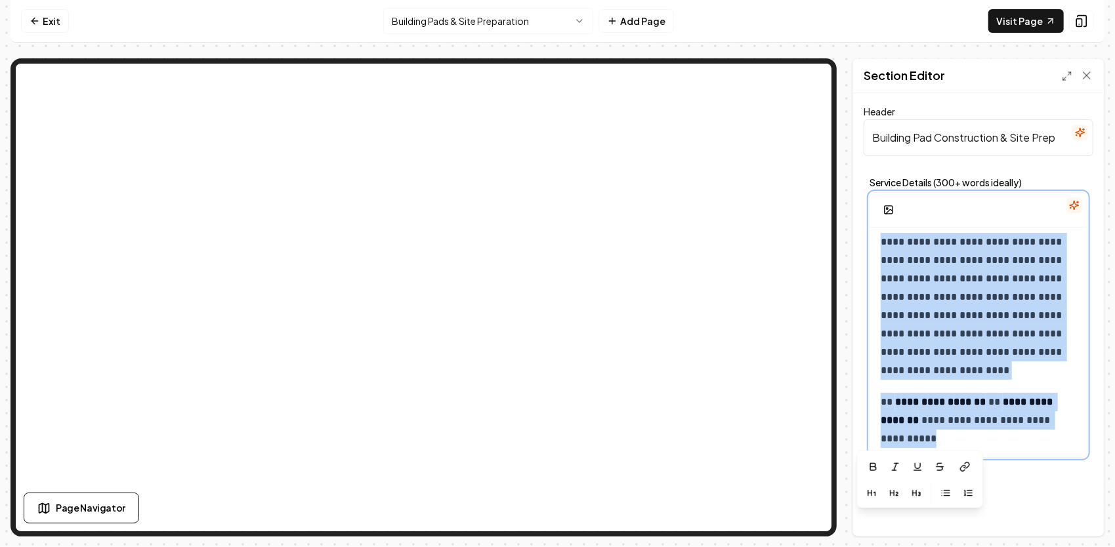
drag, startPoint x: 880, startPoint y: 244, endPoint x: 1018, endPoint y: 447, distance: 245.5
copy div "**********"
drag, startPoint x: 958, startPoint y: 292, endPoint x: 936, endPoint y: 355, distance: 66.6
click at [936, 355] on p "**********" at bounding box center [973, 306] width 187 height 147
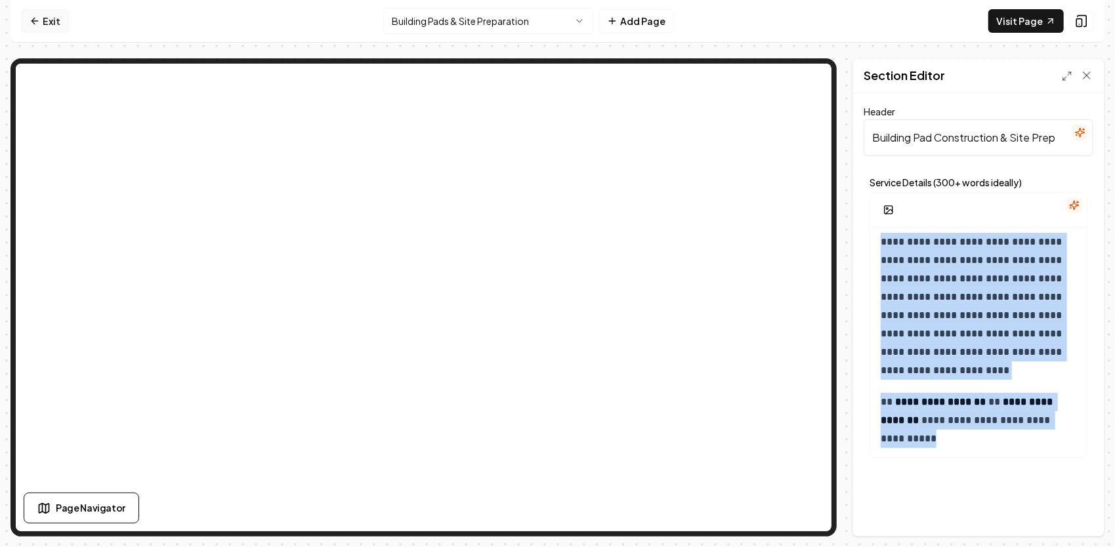
click at [33, 21] on icon at bounding box center [34, 21] width 6 height 0
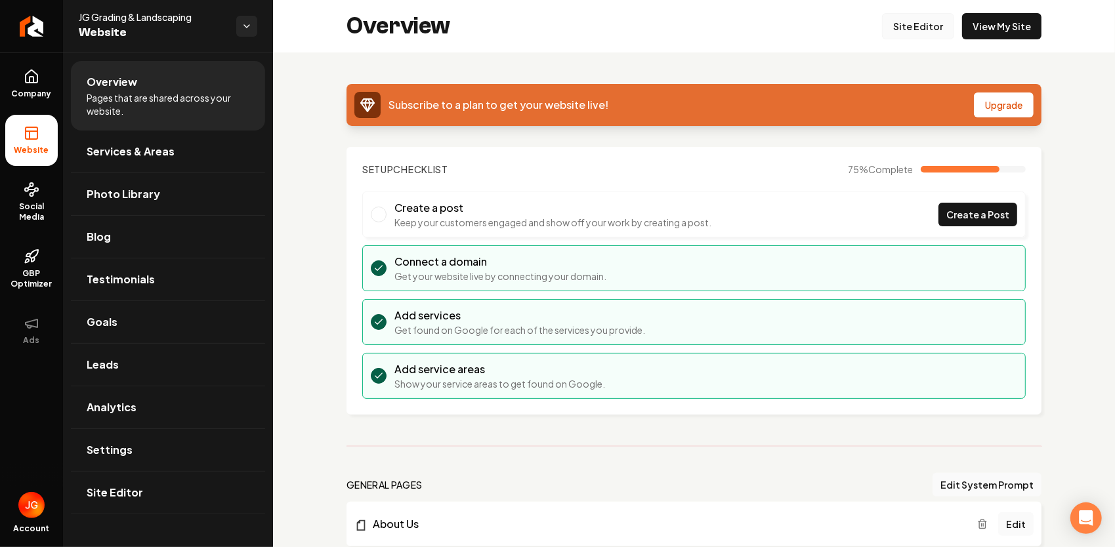
click at [903, 18] on link "Site Editor" at bounding box center [918, 26] width 72 height 26
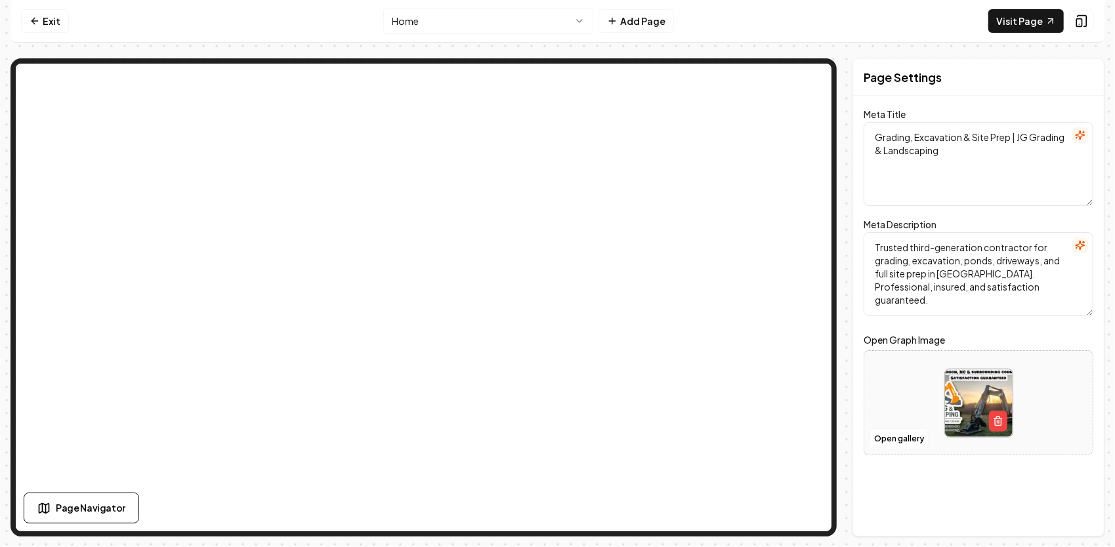
click at [573, 22] on html "Computer Required This feature is only available on a computer. Please switch t…" at bounding box center [557, 273] width 1115 height 547
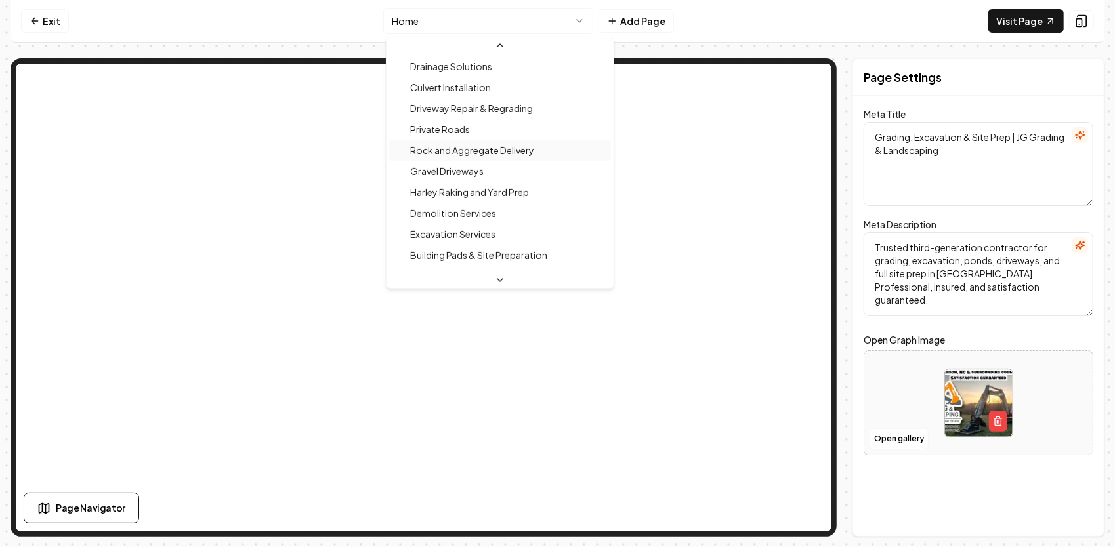
scroll to position [331, 0]
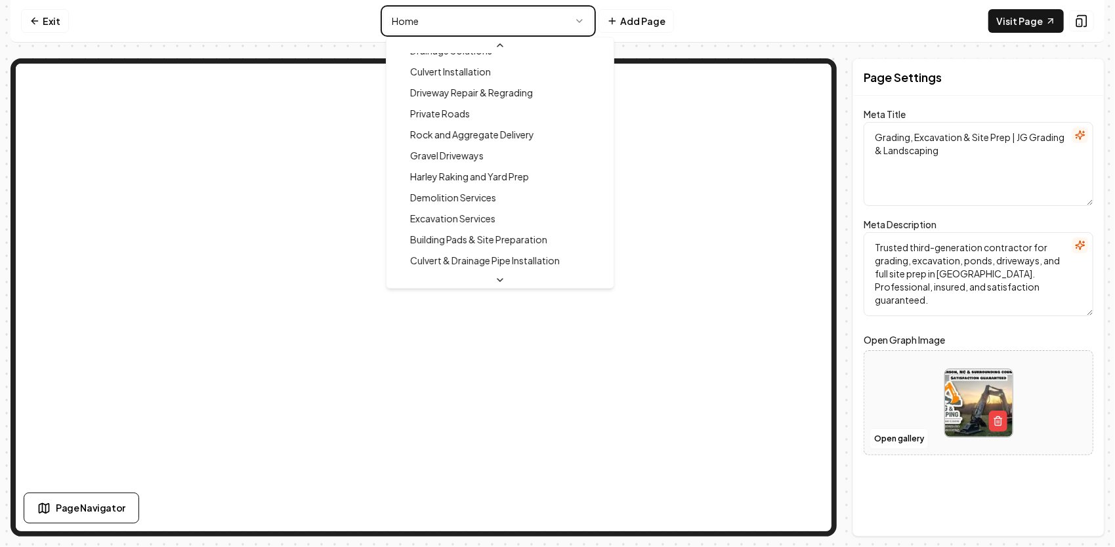
type textarea "Building Pads & Site Preparation Services | JG Grading & Landscaping"
type textarea "Explore professional building pad services with JG Grading & Landscaping. Trans…"
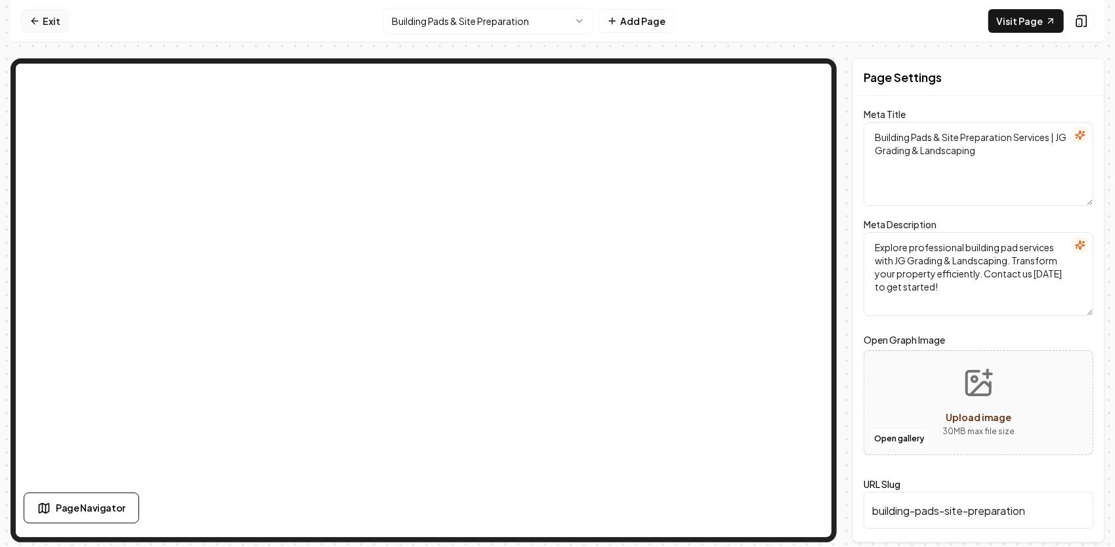
click at [47, 24] on link "Exit" at bounding box center [45, 21] width 48 height 24
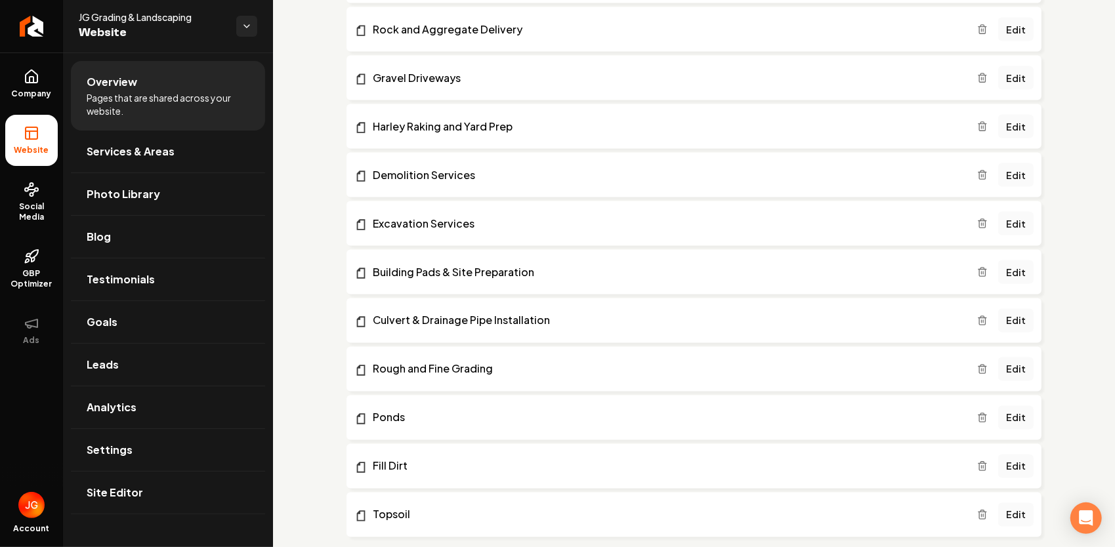
scroll to position [1378, 0]
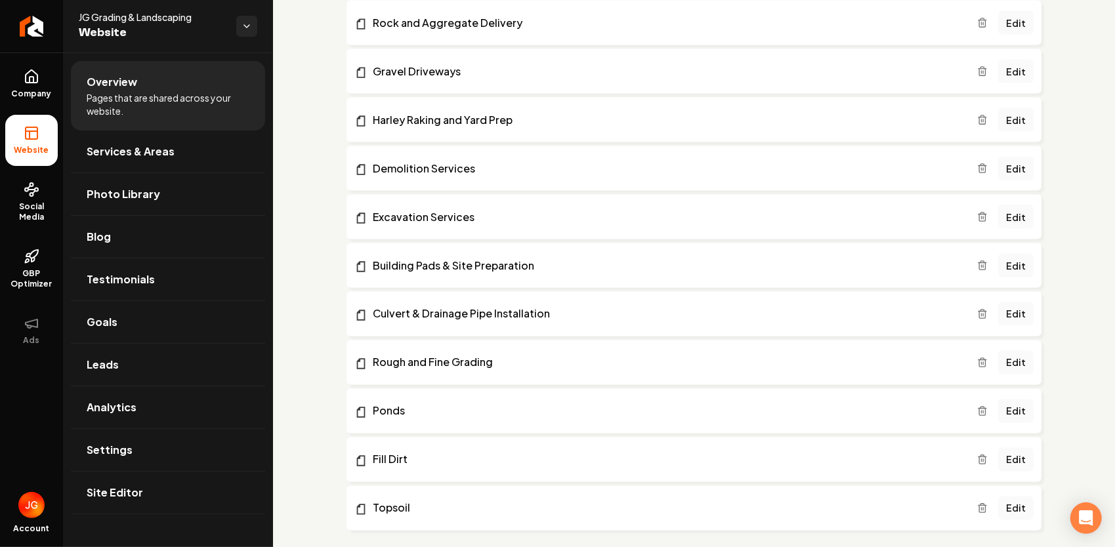
click at [977, 262] on icon "Main content area" at bounding box center [982, 265] width 10 height 10
click at [983, 265] on line "Main content area" at bounding box center [983, 266] width 0 height 3
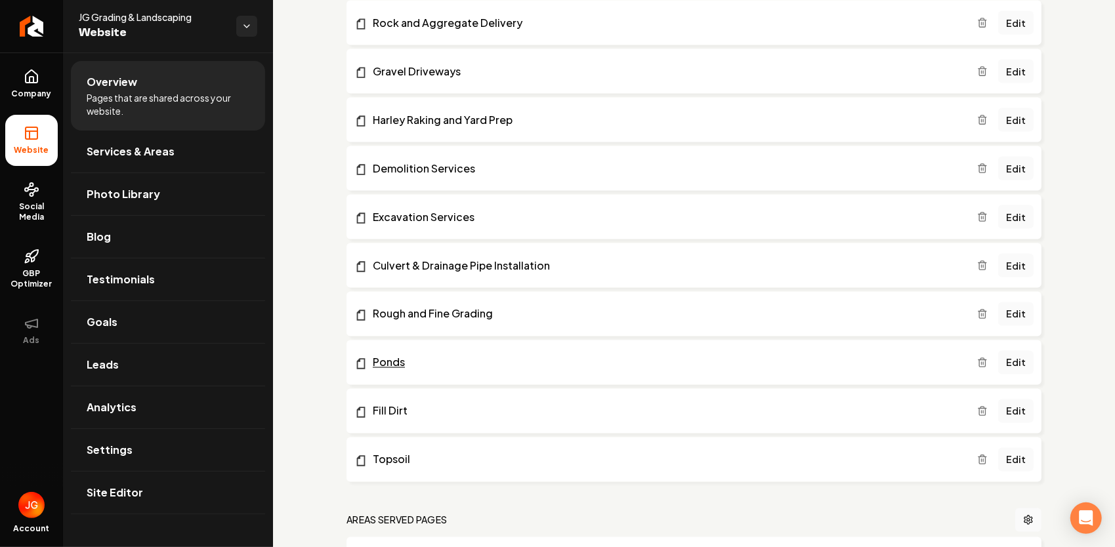
click at [390, 361] on link "Ponds" at bounding box center [665, 363] width 623 height 16
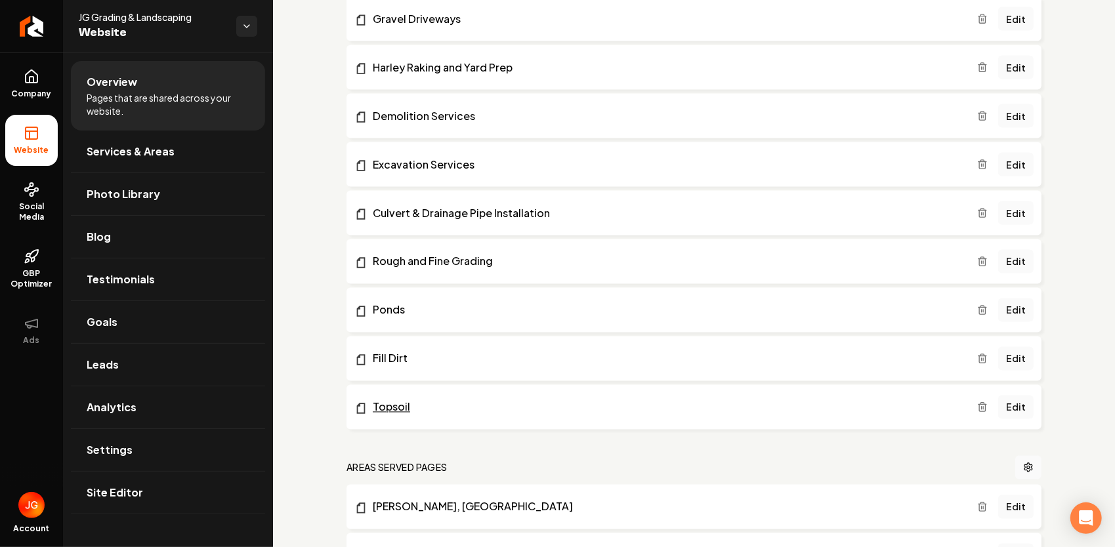
scroll to position [1443, 0]
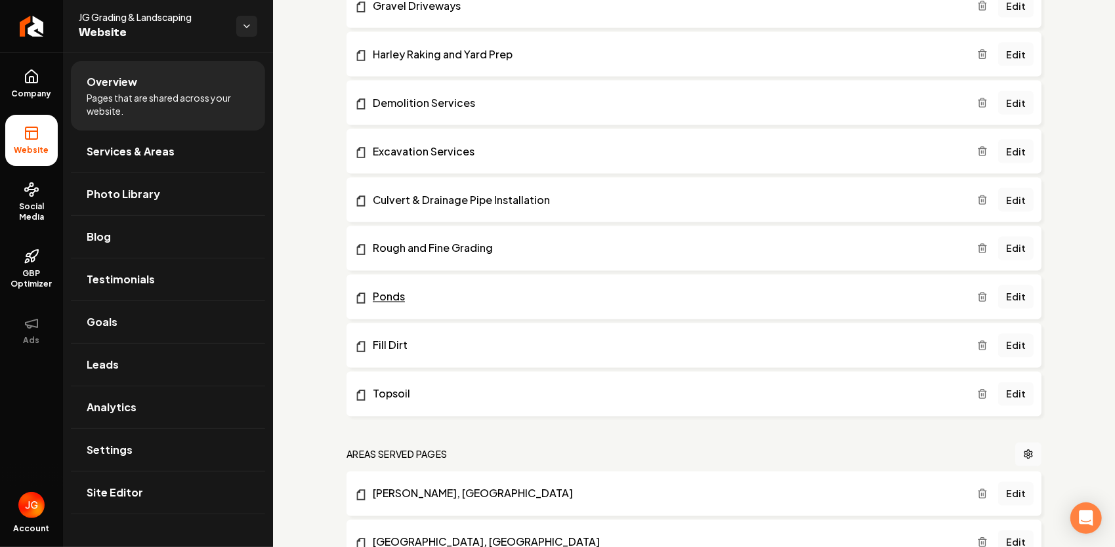
click at [396, 293] on link "Ponds" at bounding box center [665, 297] width 623 height 16
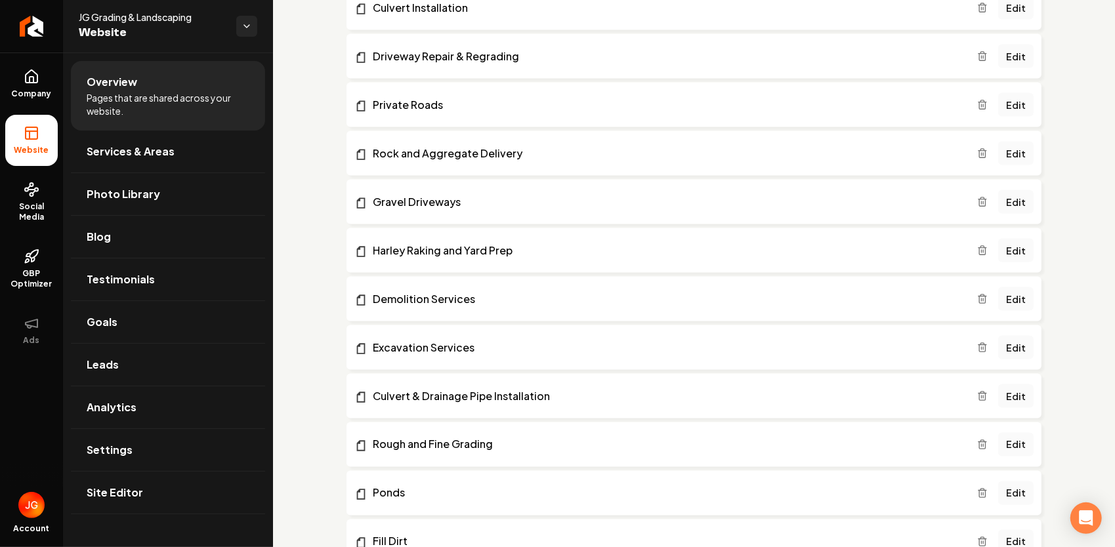
scroll to position [1246, 0]
click at [998, 492] on link "Edit" at bounding box center [1015, 494] width 35 height 24
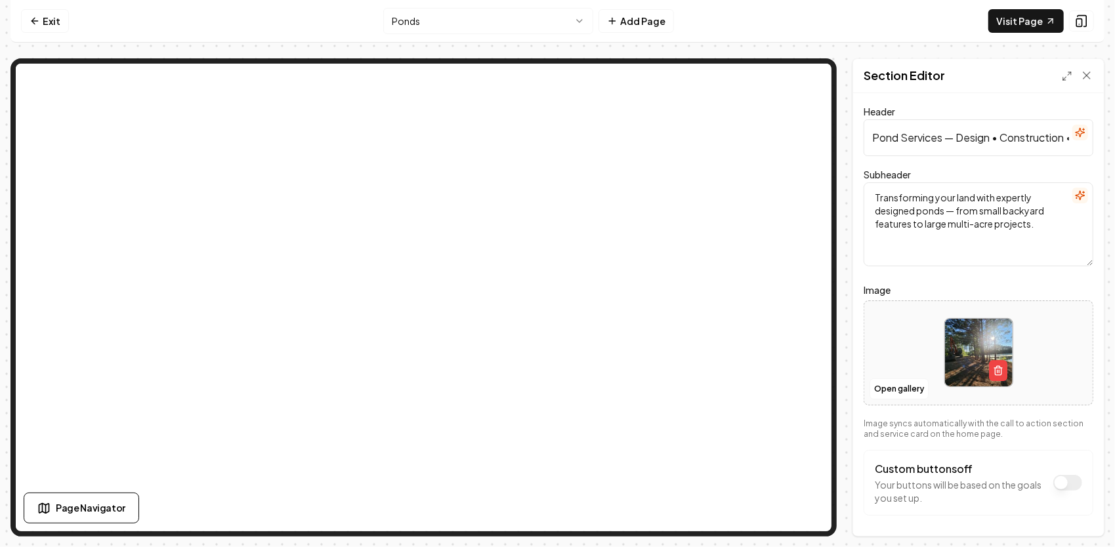
scroll to position [0, 121]
drag, startPoint x: 868, startPoint y: 130, endPoint x: 1109, endPoint y: 115, distance: 241.2
click at [1109, 115] on div "Computer Required This feature is only available on a computer. Please switch t…" at bounding box center [557, 273] width 1115 height 547
paste input "Pond Excavation, Repair & Maintenance in North Carolina"
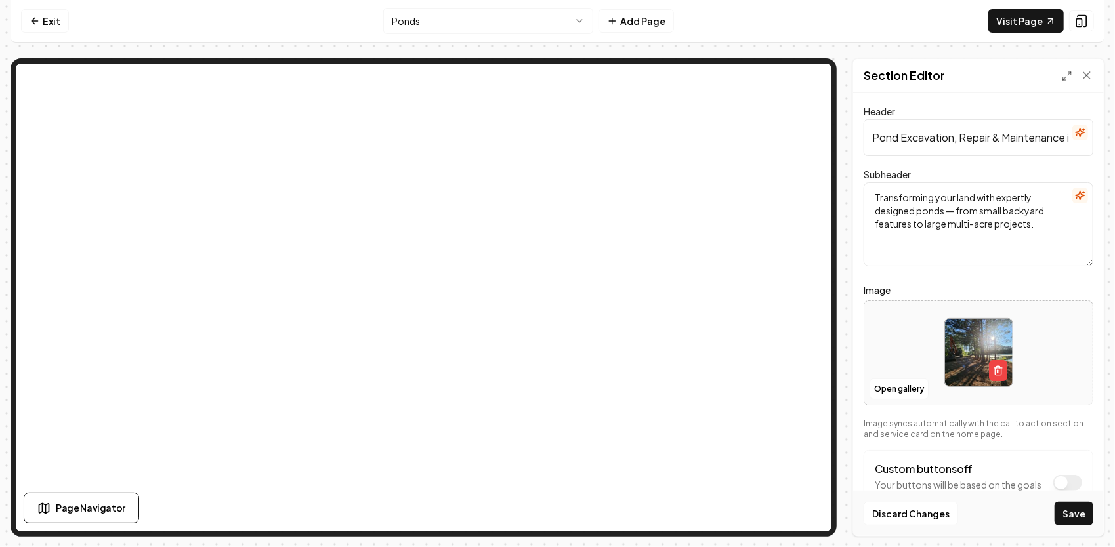
scroll to position [0, 89]
type input "Pond Excavation, Repair & Maintenance in North Carolina"
click at [1054, 502] on button "Save" at bounding box center [1073, 514] width 39 height 24
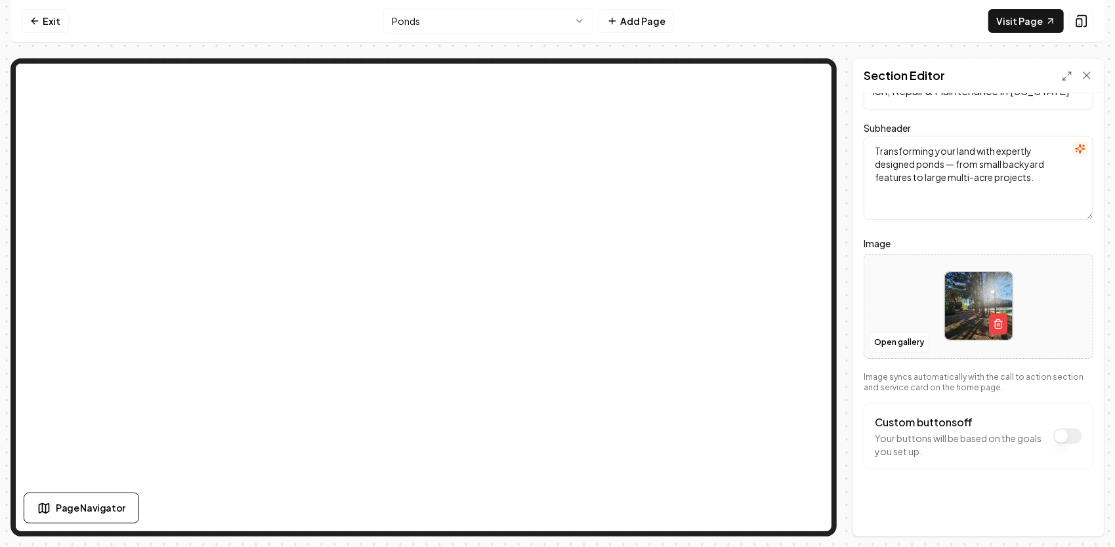
scroll to position [0, 0]
click at [1061, 436] on button "Custom buttons off" at bounding box center [1067, 436] width 29 height 16
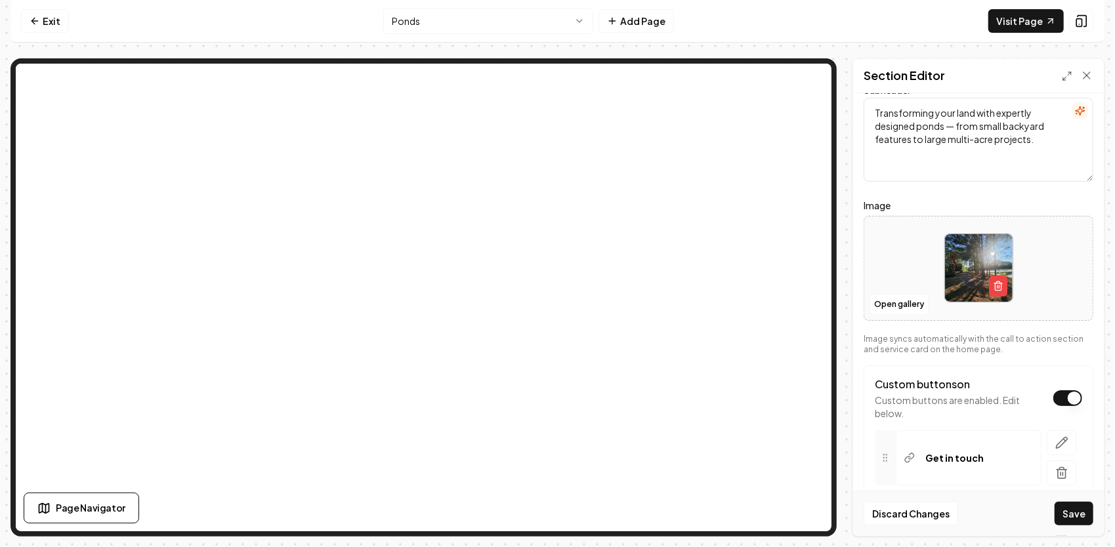
scroll to position [178, 0]
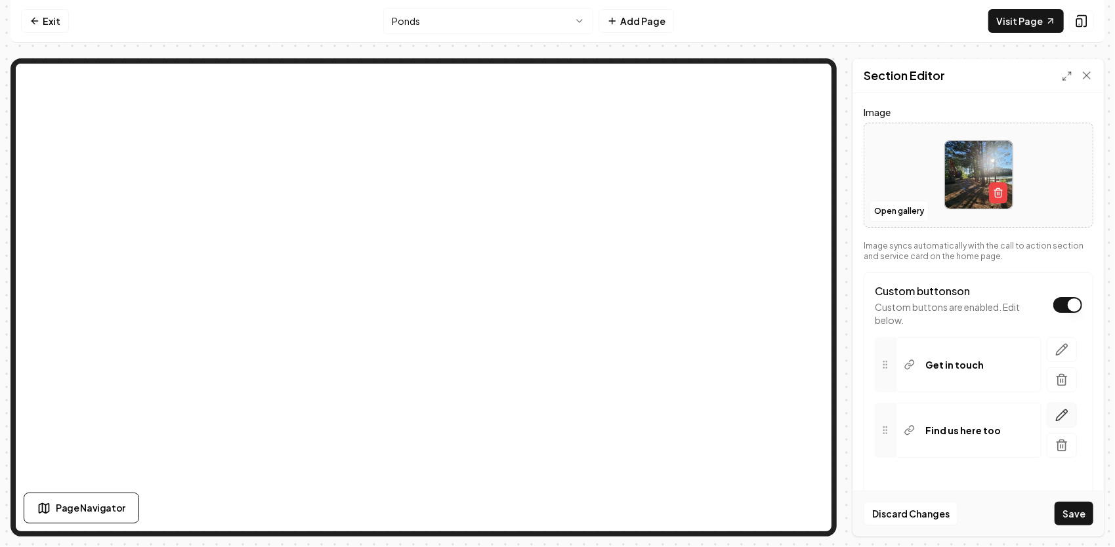
click at [1055, 413] on icon "button" at bounding box center [1061, 415] width 13 height 13
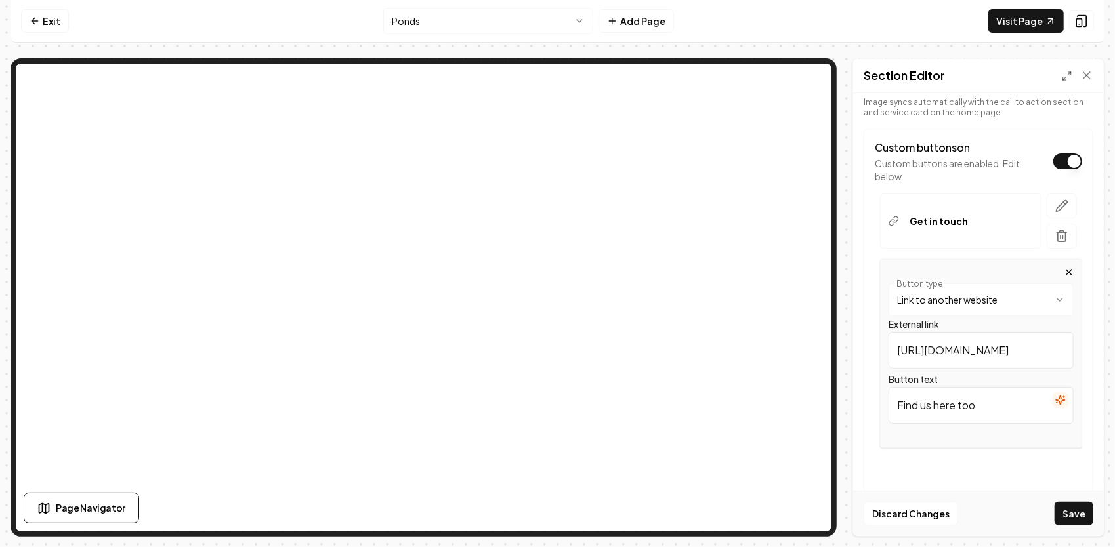
scroll to position [344, 0]
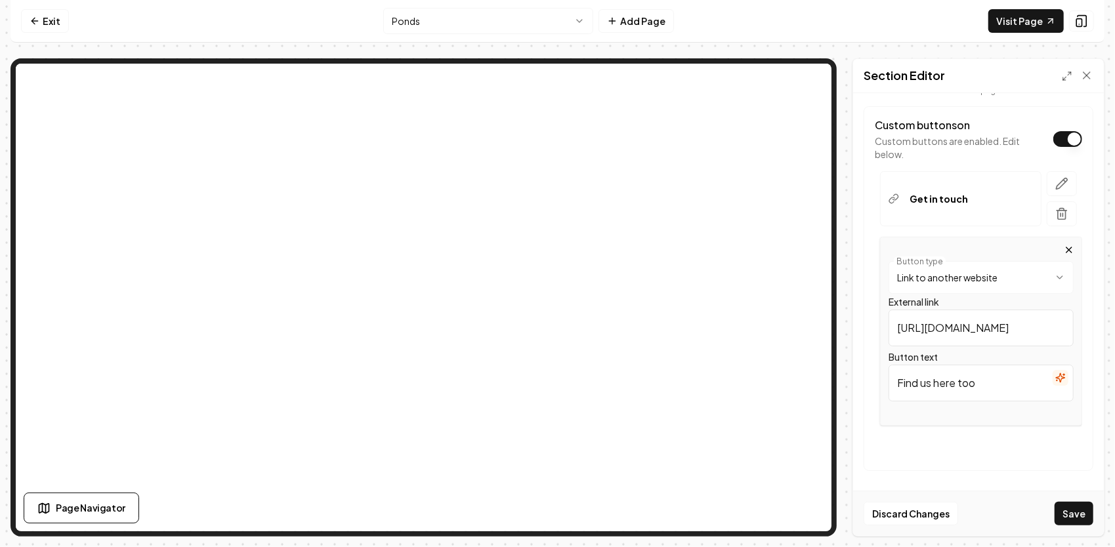
click at [972, 269] on html "**********" at bounding box center [557, 273] width 1115 height 547
click at [949, 331] on input "/" at bounding box center [980, 328] width 185 height 37
type input "252-432-9215"
drag, startPoint x: 997, startPoint y: 380, endPoint x: 893, endPoint y: 370, distance: 104.8
click at [893, 371] on input "Find us here too" at bounding box center [980, 383] width 185 height 37
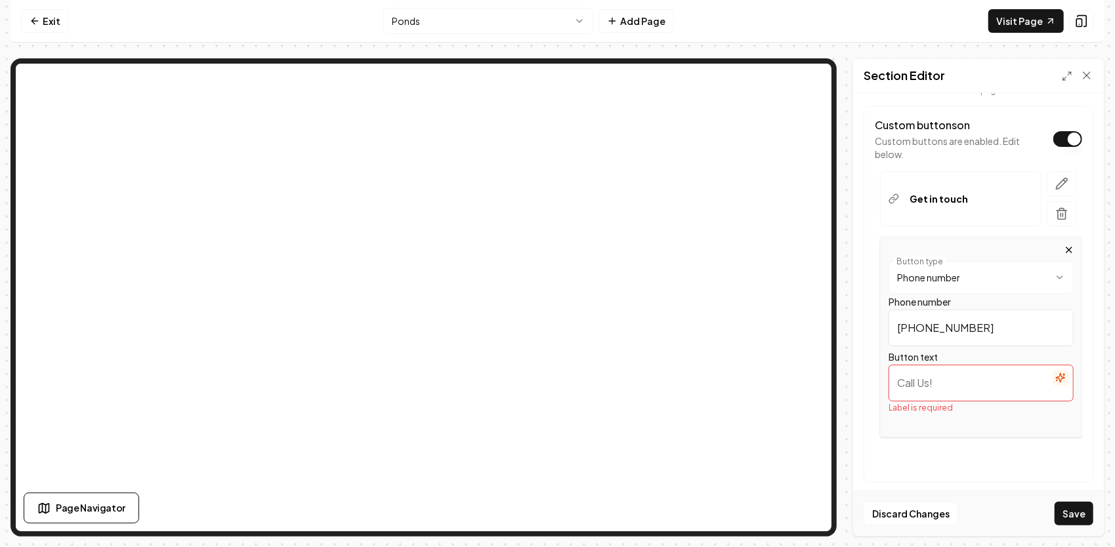
paste input "📞Call Us"
type input "📞Call Us"
click at [1055, 178] on icon "button" at bounding box center [1061, 183] width 13 height 13
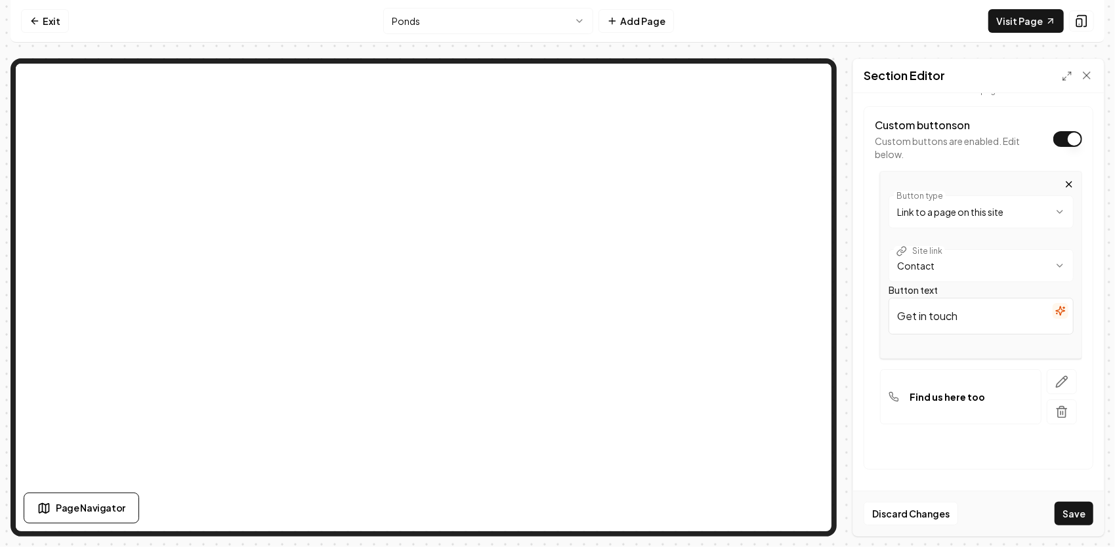
scroll to position [342, 0]
click at [1073, 512] on button "Save" at bounding box center [1073, 514] width 39 height 24
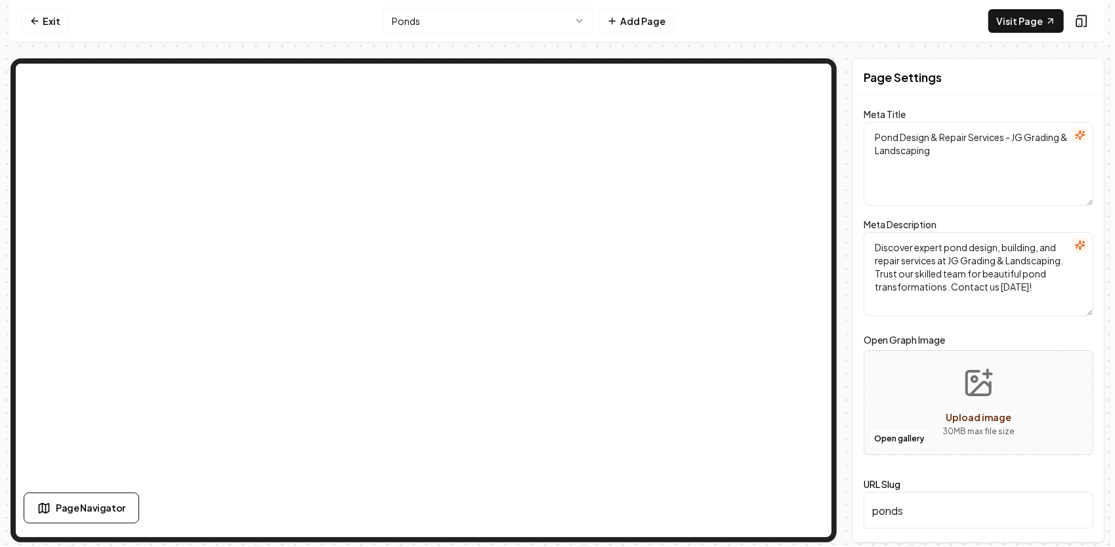
scroll to position [0, 0]
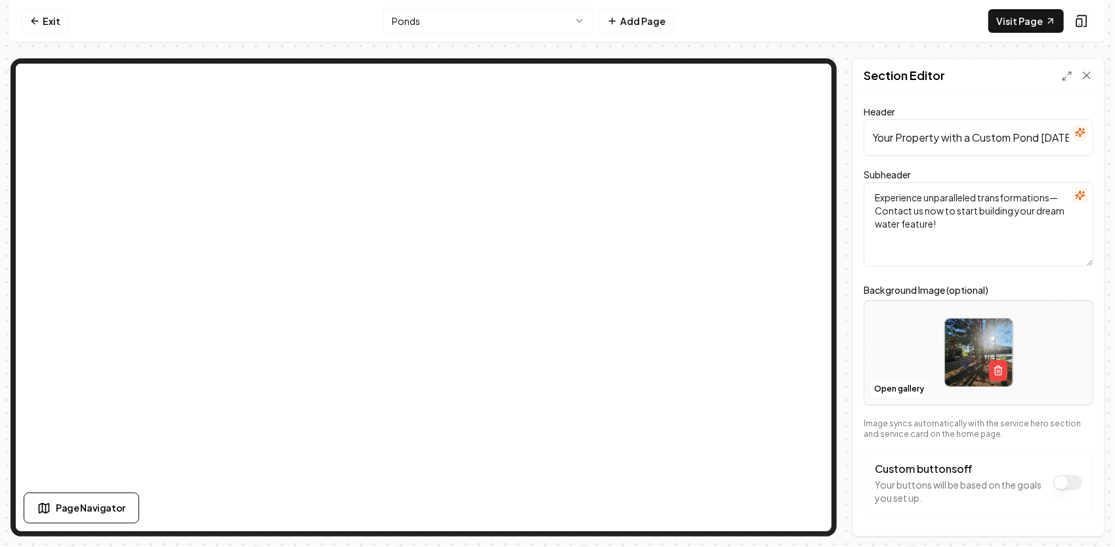
click at [1055, 483] on button "Custom buttons off" at bounding box center [1067, 483] width 29 height 16
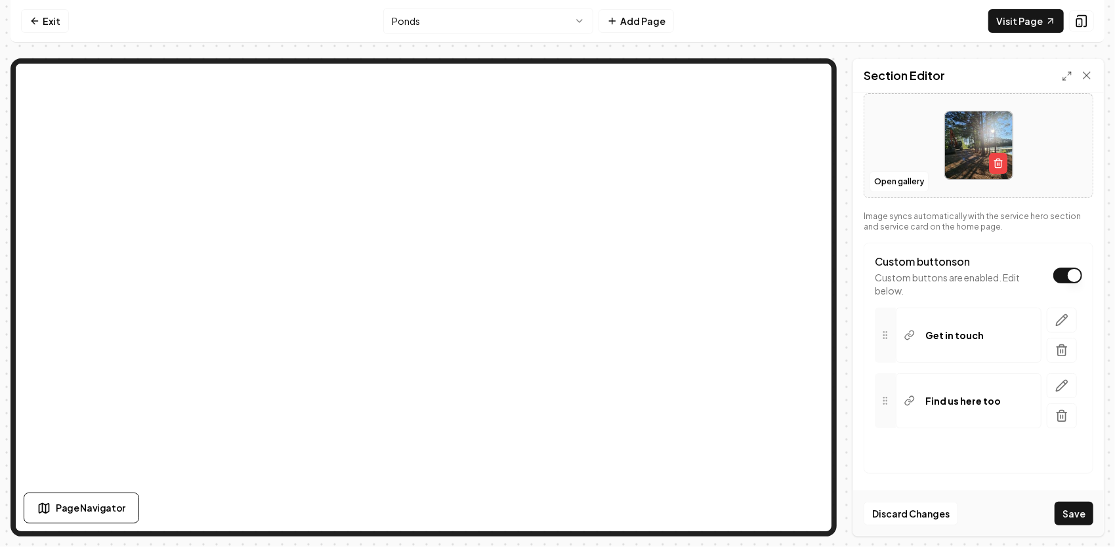
scroll to position [210, 0]
click at [1055, 384] on icon "button" at bounding box center [1061, 383] width 13 height 13
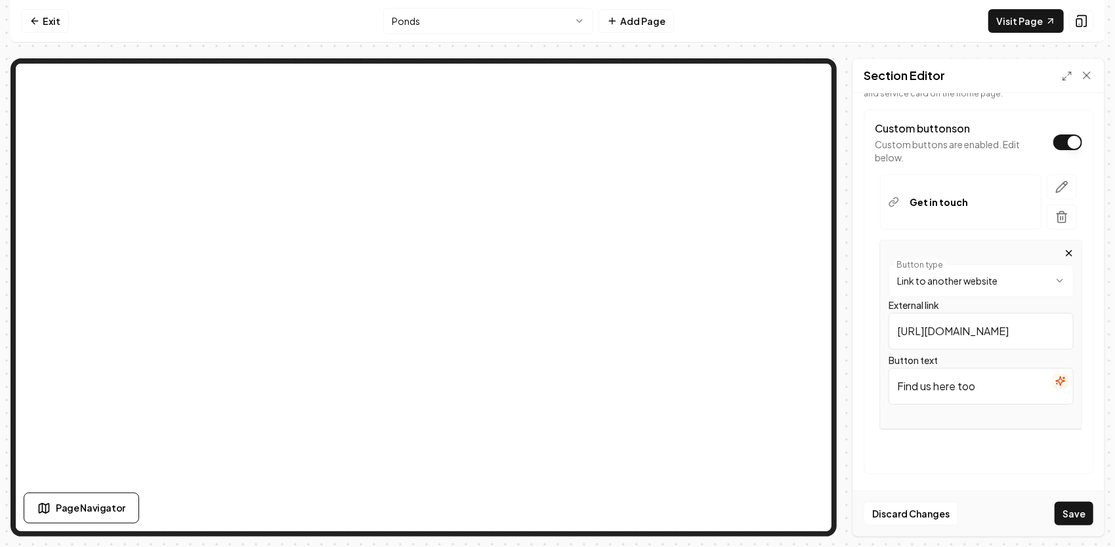
scroll to position [341, 0]
drag, startPoint x: 1009, startPoint y: 388, endPoint x: 870, endPoint y: 377, distance: 139.5
click at [867, 376] on div "**********" at bounding box center [978, 291] width 230 height 365
paste input "📞Call Us"
type input "📞Call Us"
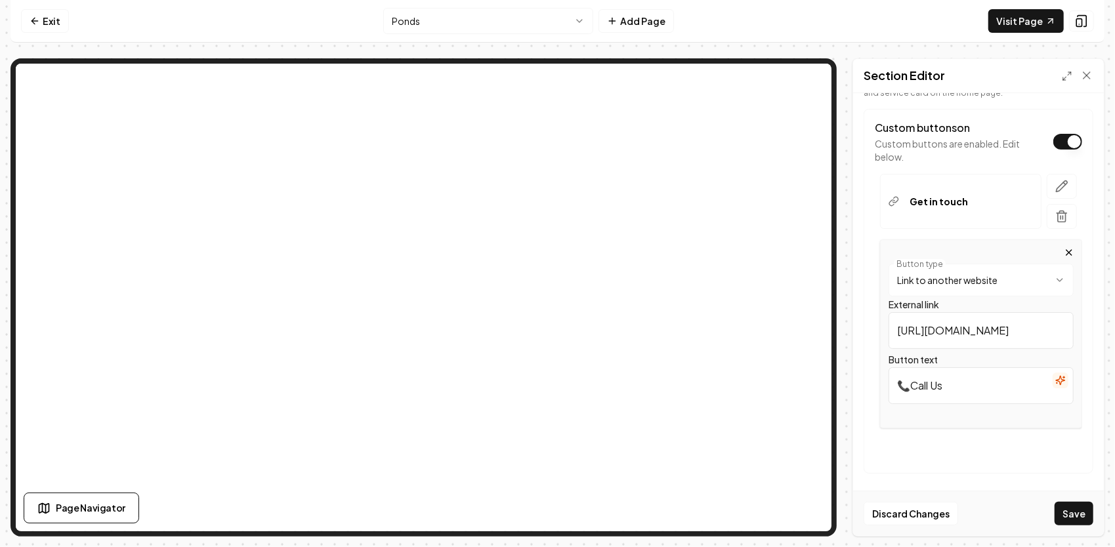
click at [1004, 278] on html "**********" at bounding box center [557, 273] width 1115 height 547
drag, startPoint x: 945, startPoint y: 337, endPoint x: 896, endPoint y: 328, distance: 49.4
click at [896, 328] on input "/" at bounding box center [980, 330] width 185 height 37
drag, startPoint x: 925, startPoint y: 331, endPoint x: 909, endPoint y: 329, distance: 16.5
click at [909, 329] on input "Phone number" at bounding box center [980, 330] width 185 height 37
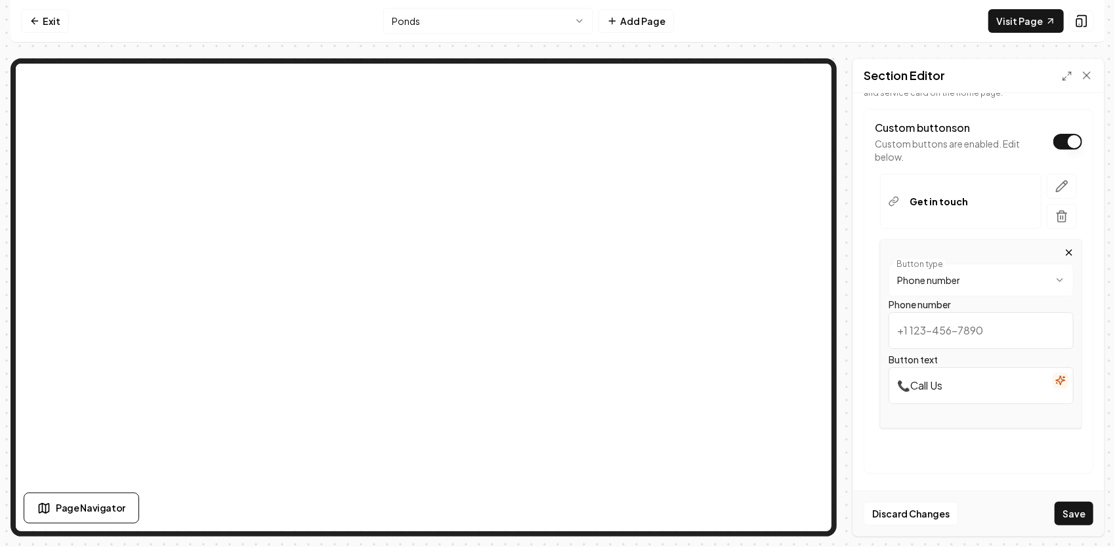
type input "252-432-9215"
click at [1088, 514] on button "Save" at bounding box center [1073, 514] width 39 height 24
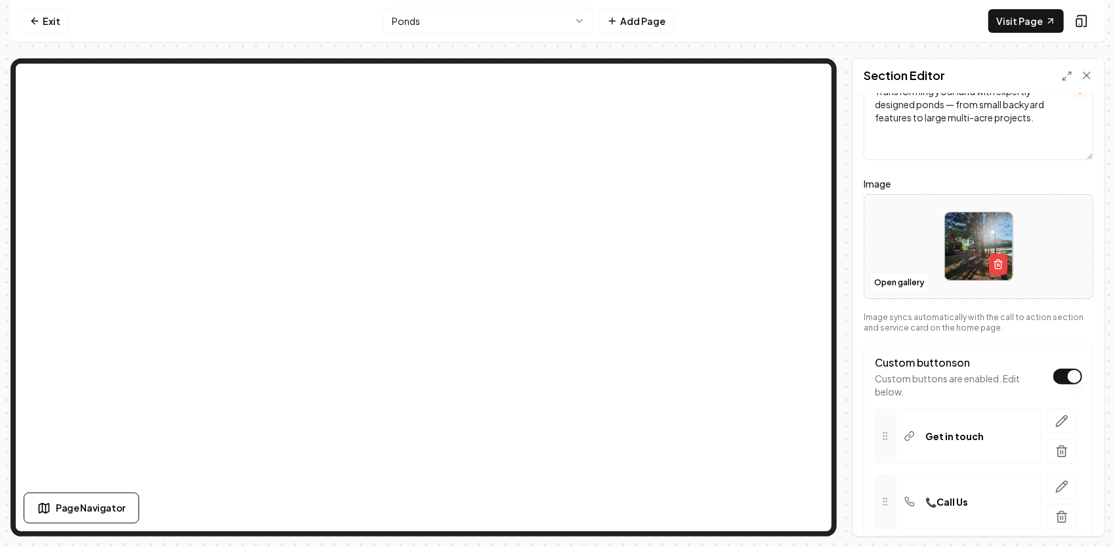
scroll to position [210, 0]
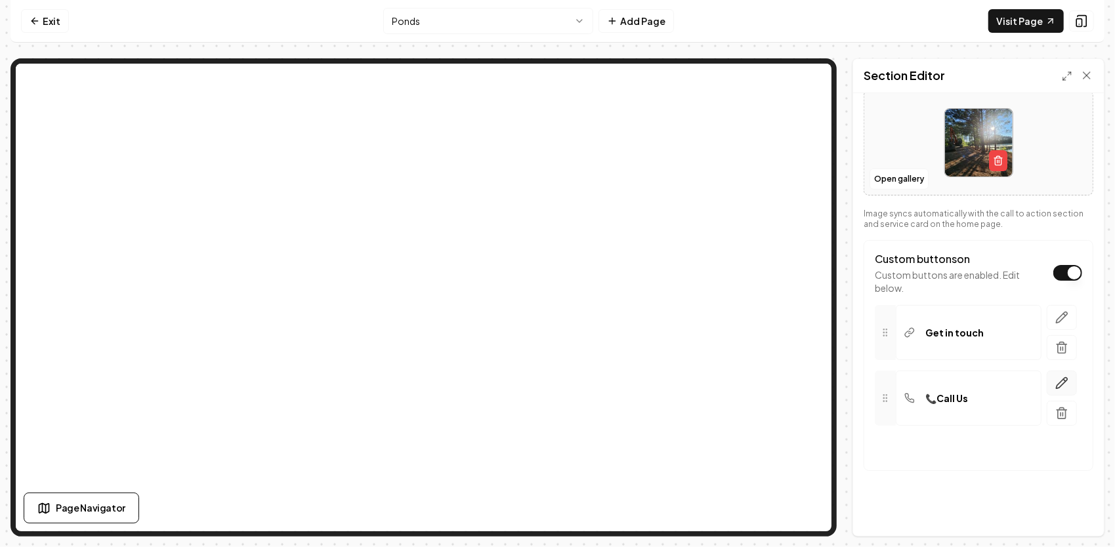
click at [1055, 377] on icon "button" at bounding box center [1061, 383] width 13 height 13
click at [1018, 415] on html "**********" at bounding box center [557, 273] width 1115 height 547
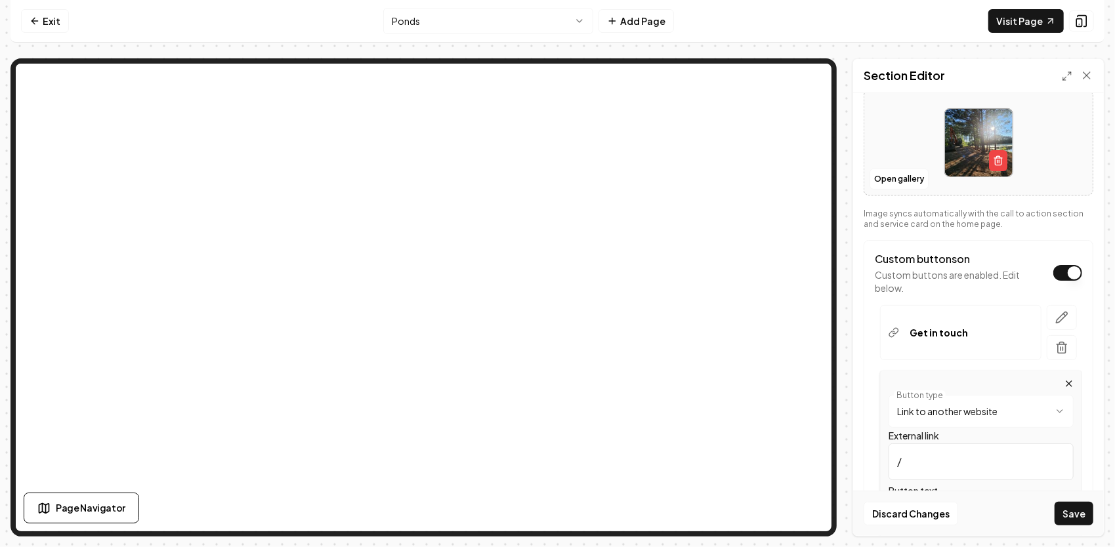
drag, startPoint x: 980, startPoint y: 461, endPoint x: 871, endPoint y: 445, distance: 110.0
click at [871, 445] on div "**********" at bounding box center [978, 422] width 230 height 365
paste input "[URL][DOMAIN_NAME]"
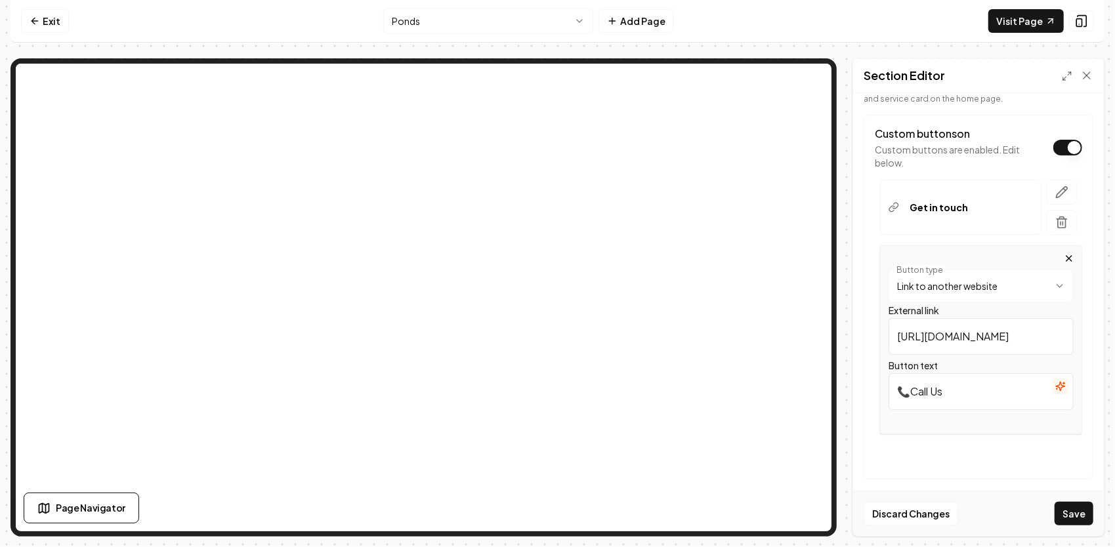
scroll to position [344, 0]
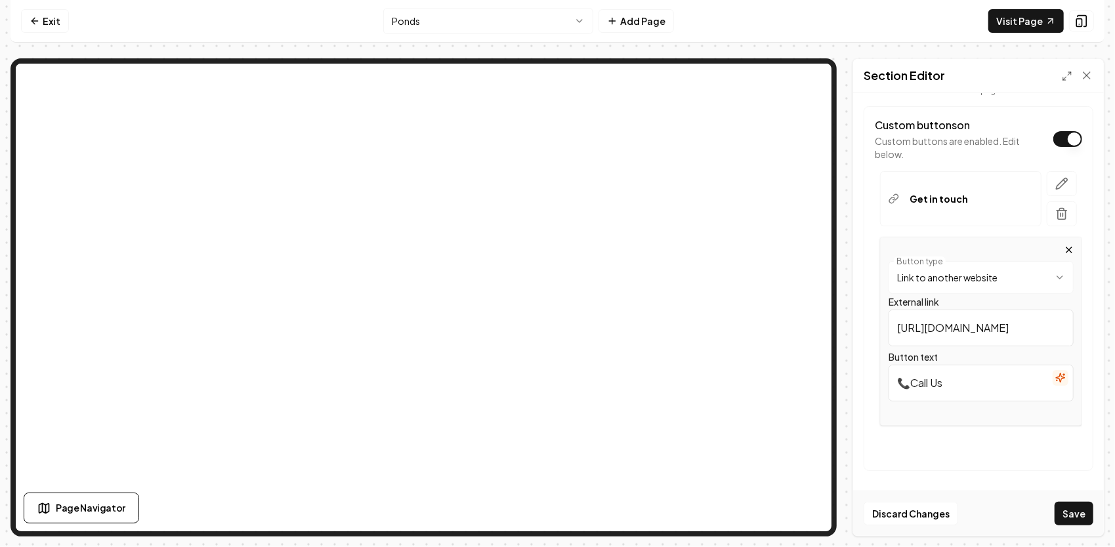
type input "[URL][DOMAIN_NAME]"
drag, startPoint x: 975, startPoint y: 386, endPoint x: 893, endPoint y: 380, distance: 81.5
click at [888, 379] on input "📞Call Us" at bounding box center [980, 383] width 185 height 37
type input "Check Us out on Facebook"
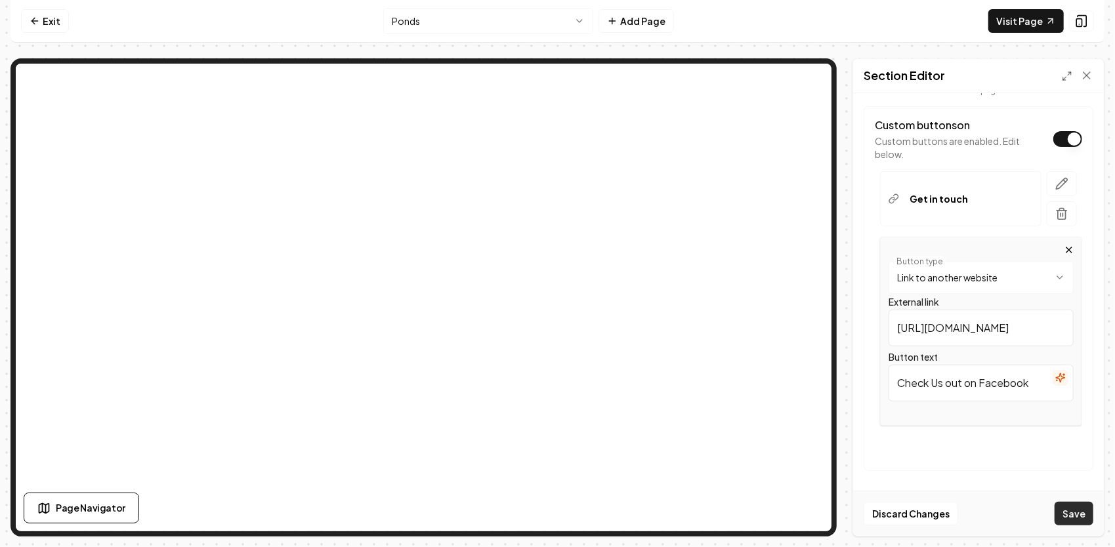
click at [1084, 509] on button "Save" at bounding box center [1073, 514] width 39 height 24
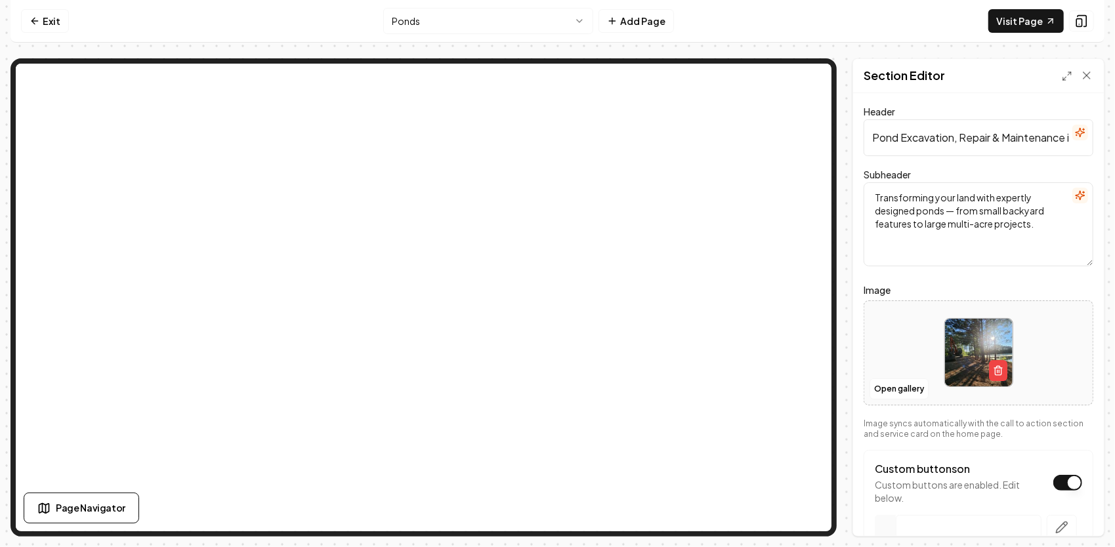
drag, startPoint x: 1051, startPoint y: 234, endPoint x: 866, endPoint y: 202, distance: 187.7
click at [866, 202] on textarea "Transforming your land with expertly designed ponds — from small backyard featu…" at bounding box center [978, 224] width 230 height 84
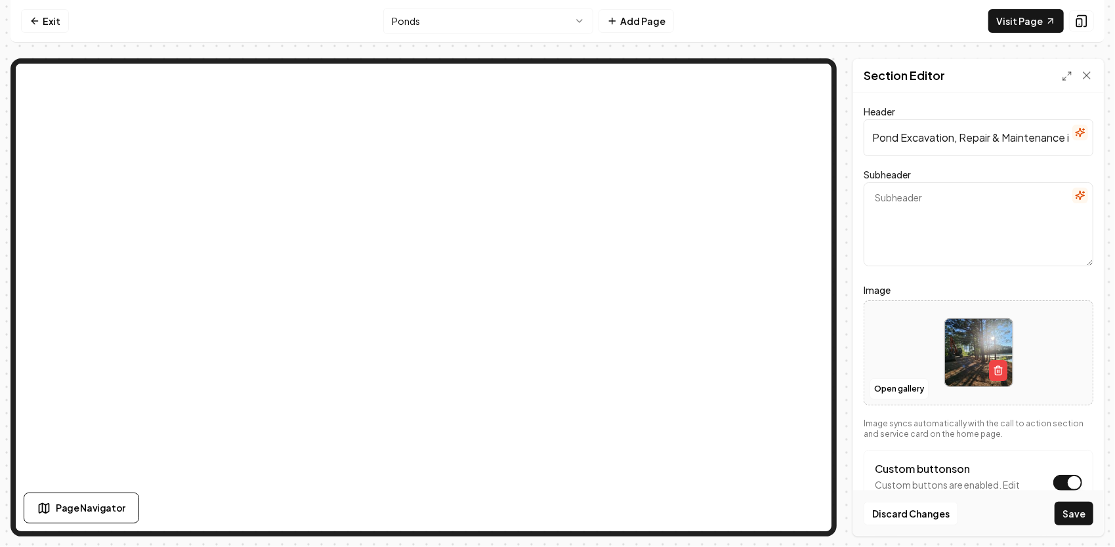
paste textarea "As a third-generation contractor, JG Grading & Landscaping delivers turn-key po…"
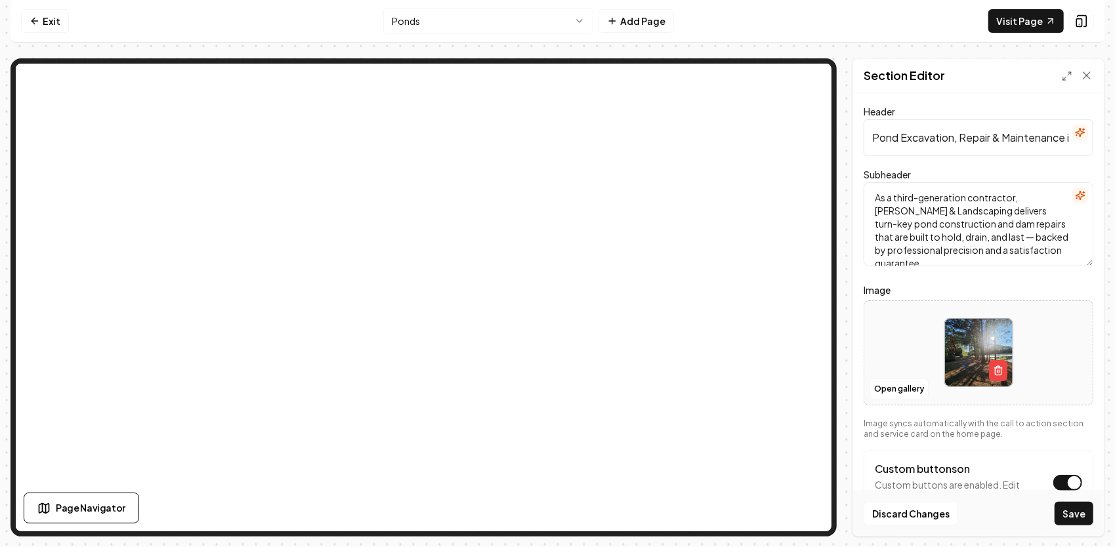
scroll to position [3, 0]
type textarea "As a third-generation contractor, JG Grading & Landscaping delivers turn-key po…"
click at [1075, 515] on button "Save" at bounding box center [1073, 514] width 39 height 24
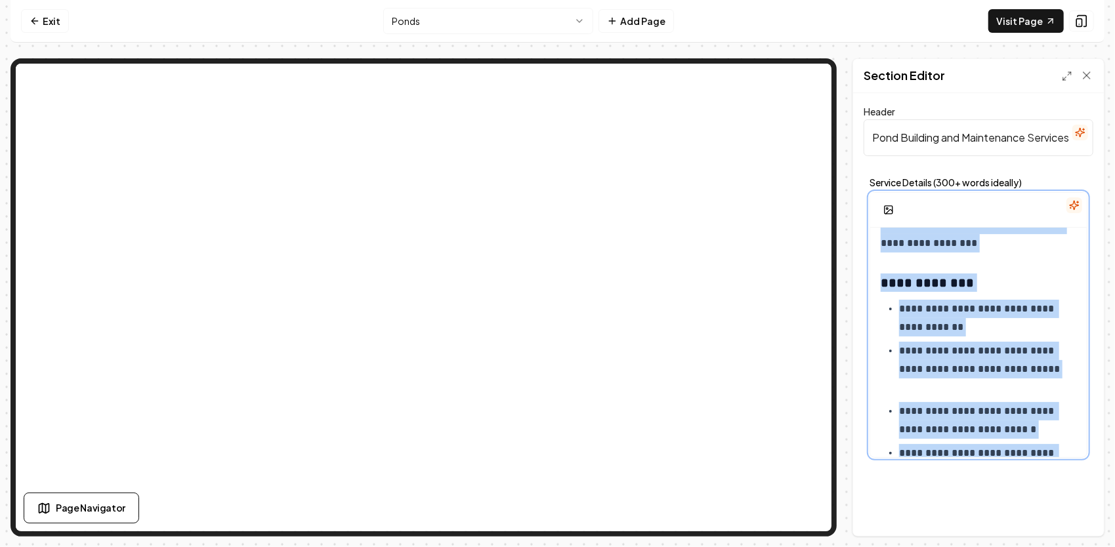
scroll to position [1626, 0]
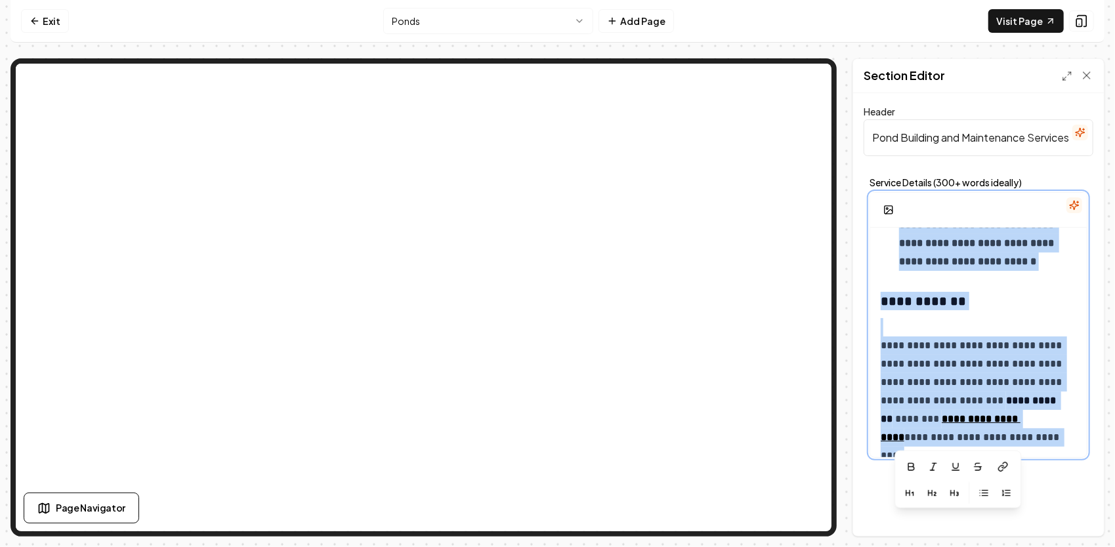
drag, startPoint x: 876, startPoint y: 245, endPoint x: 1044, endPoint y: 487, distance: 295.0
click at [1048, 499] on div "**********" at bounding box center [978, 314] width 251 height 443
copy div "**********"
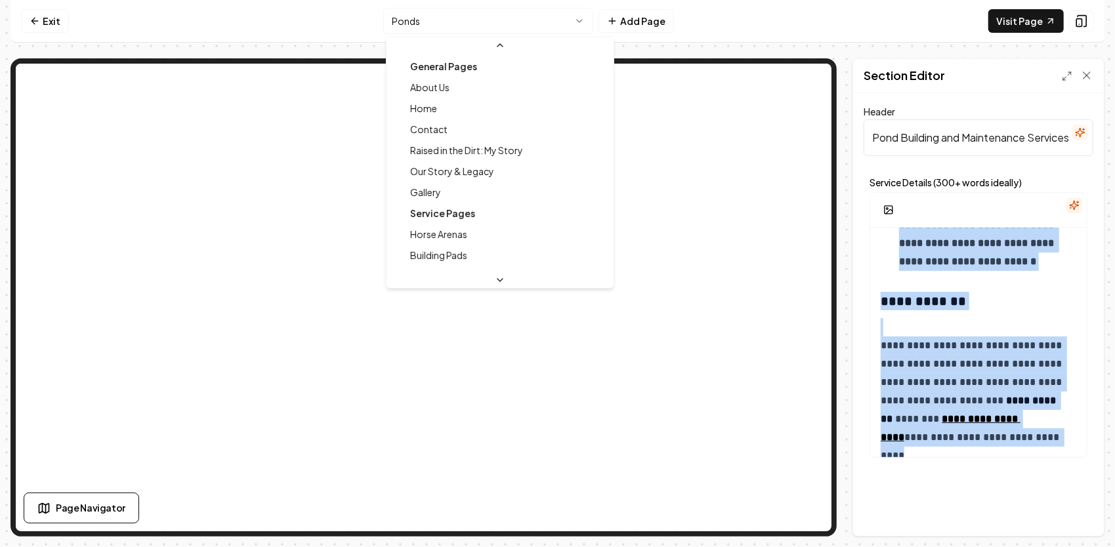
click at [432, 16] on html "**********" at bounding box center [557, 273] width 1115 height 547
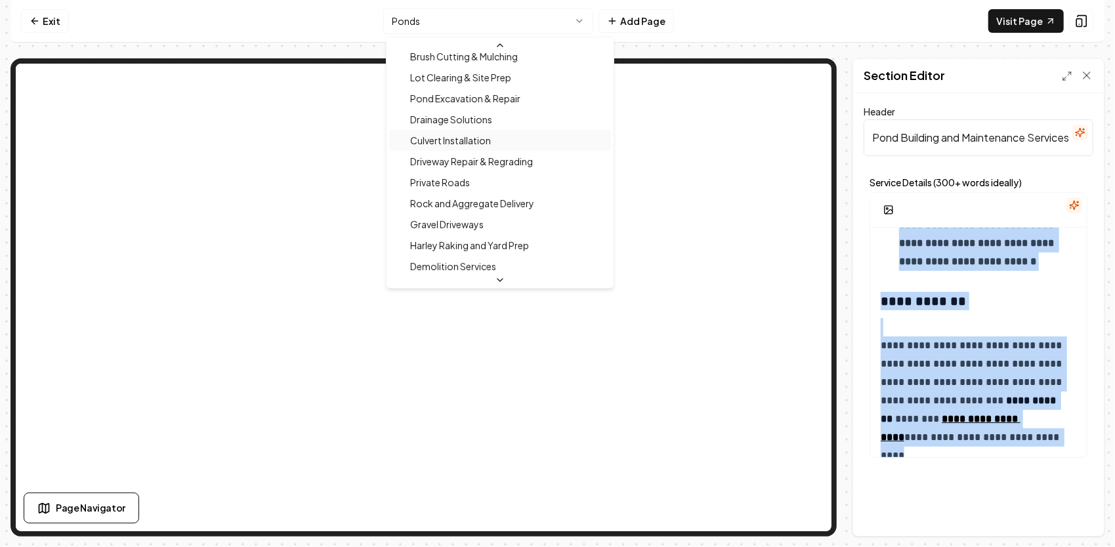
scroll to position [260, 0]
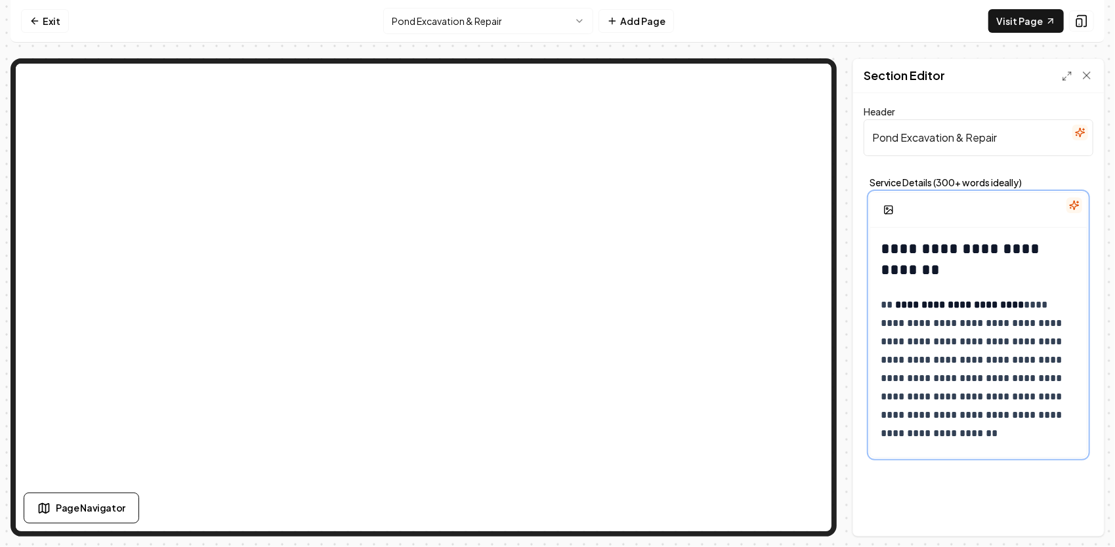
drag, startPoint x: 970, startPoint y: 428, endPoint x: 890, endPoint y: 374, distance: 96.8
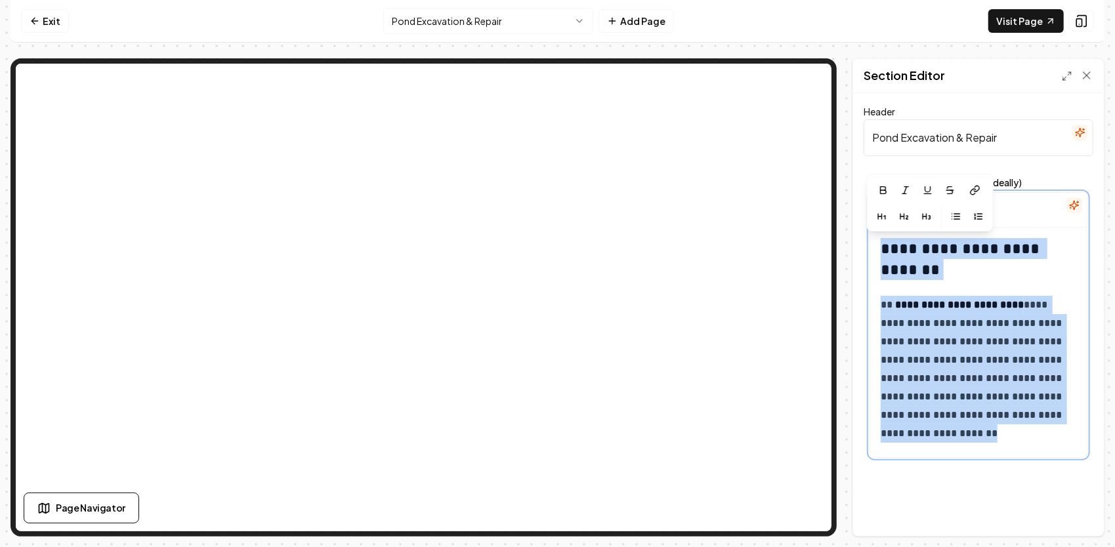
drag, startPoint x: 992, startPoint y: 433, endPoint x: 848, endPoint y: 171, distance: 299.5
click at [848, 171] on div "**********" at bounding box center [557, 297] width 1094 height 478
drag, startPoint x: 1050, startPoint y: 394, endPoint x: 830, endPoint y: 215, distance: 283.6
click at [787, 58] on div "**********" at bounding box center [557, 297] width 1094 height 478
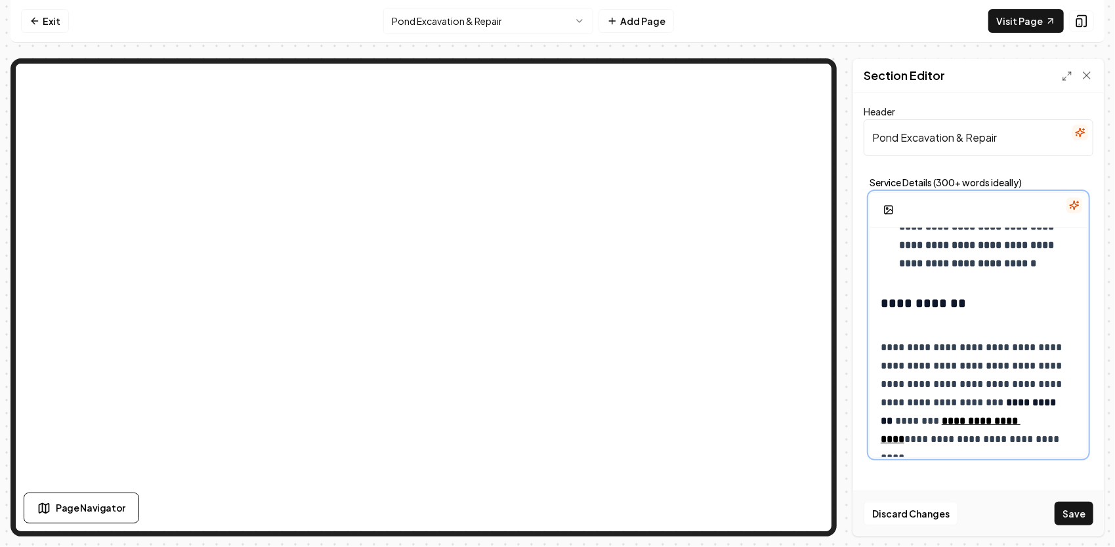
scroll to position [1626, 0]
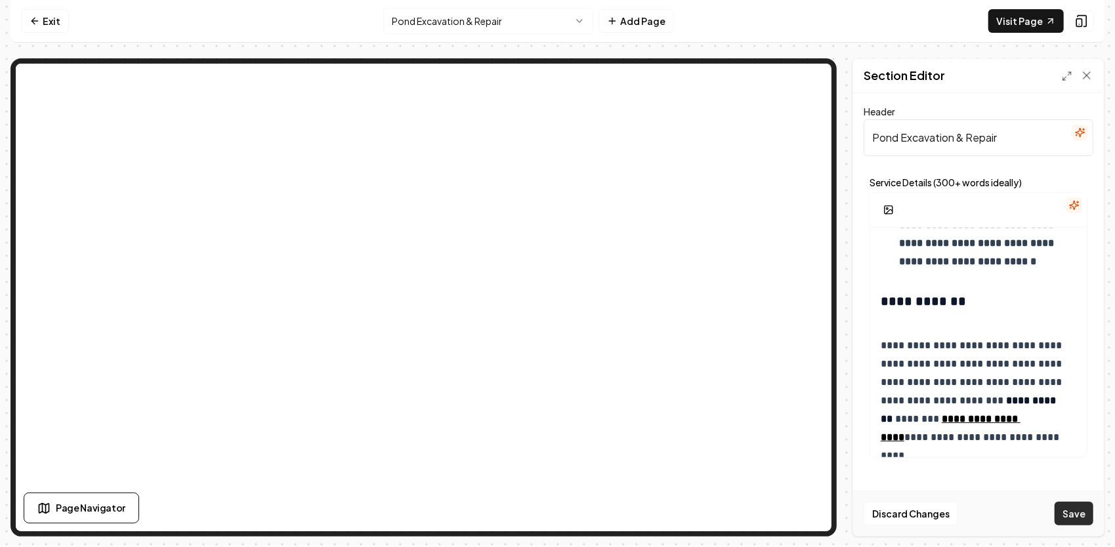
click at [1071, 520] on button "Save" at bounding box center [1073, 514] width 39 height 24
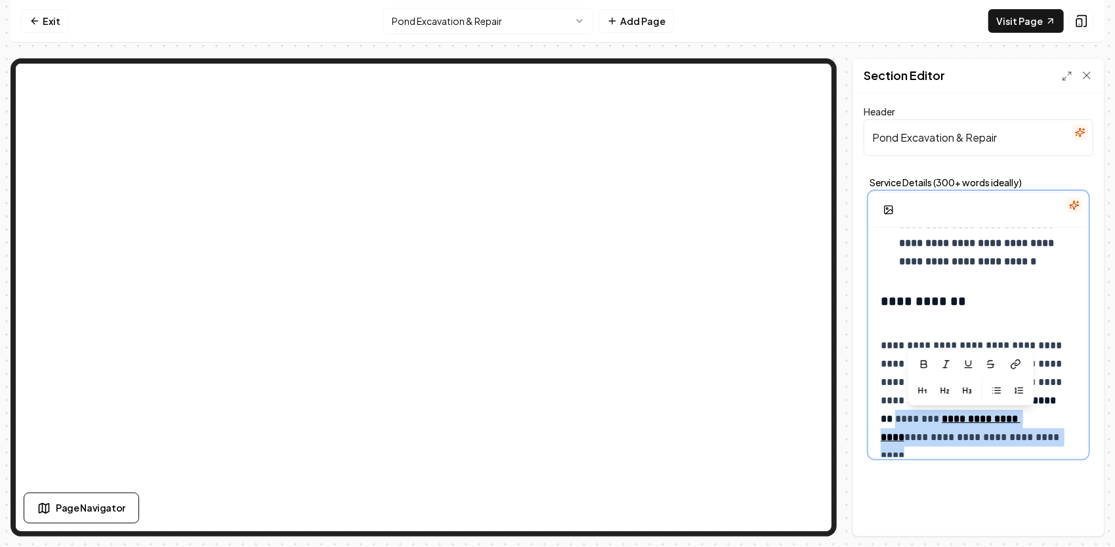
drag, startPoint x: 1036, startPoint y: 441, endPoint x: 904, endPoint y: 426, distance: 133.3
click at [904, 426] on p "**********" at bounding box center [973, 382] width 187 height 129
click at [1061, 424] on p "**********" at bounding box center [973, 382] width 187 height 129
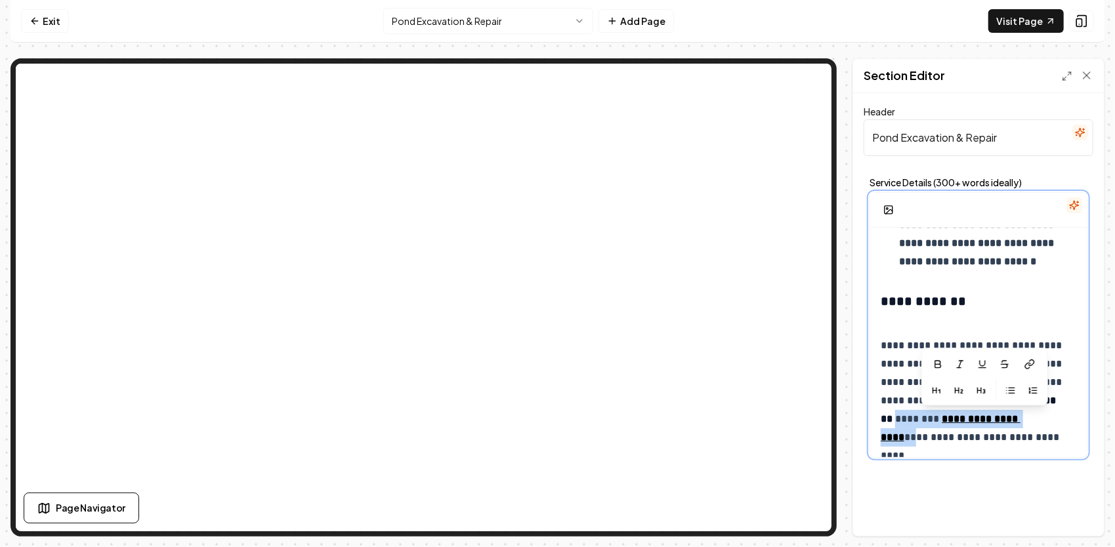
drag, startPoint x: 1040, startPoint y: 426, endPoint x: 911, endPoint y: 414, distance: 129.8
click at [908, 415] on p "**********" at bounding box center [973, 382] width 187 height 129
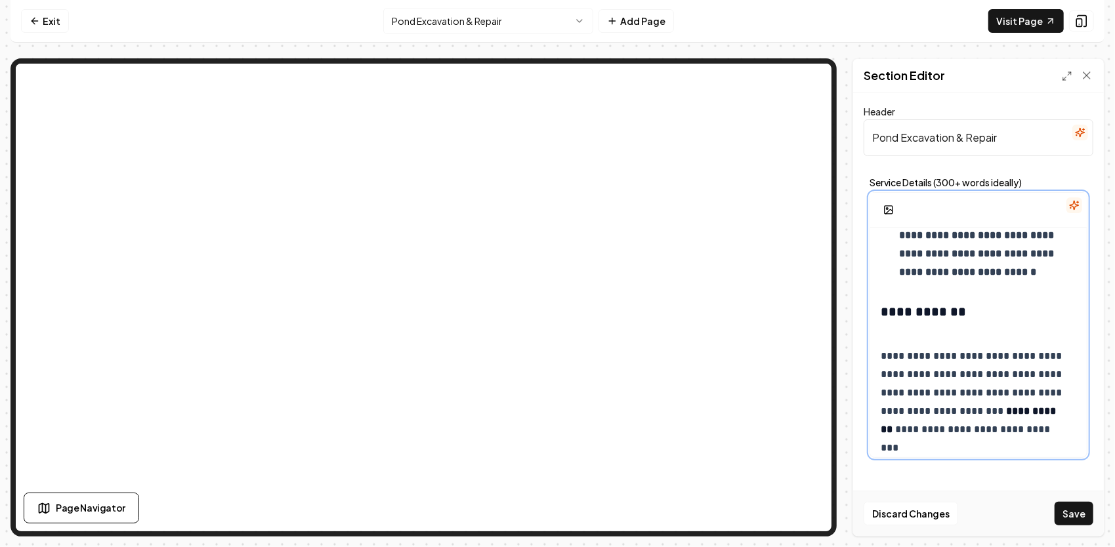
scroll to position [1607, 0]
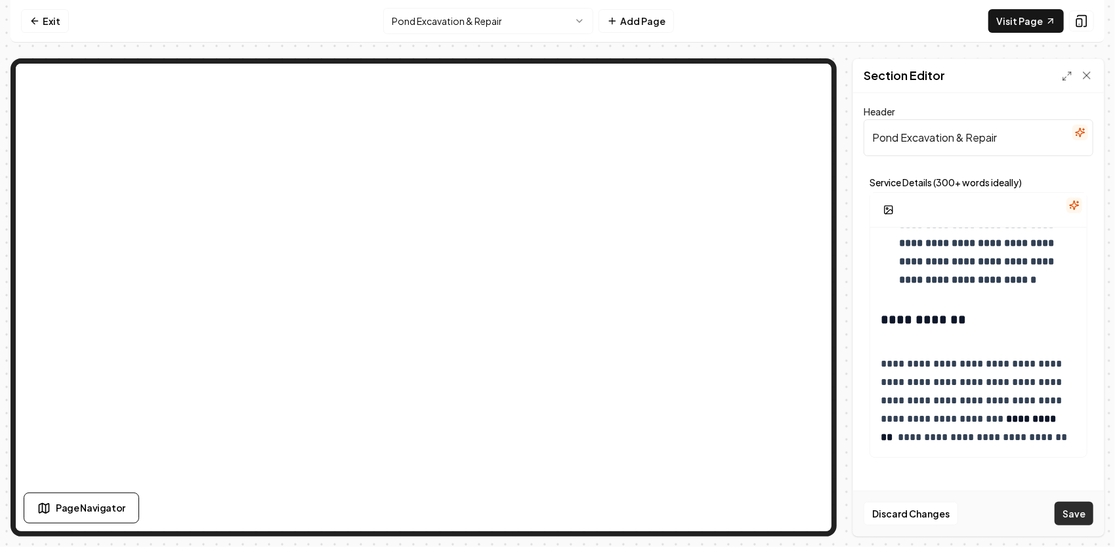
click at [1074, 508] on button "Save" at bounding box center [1073, 514] width 39 height 24
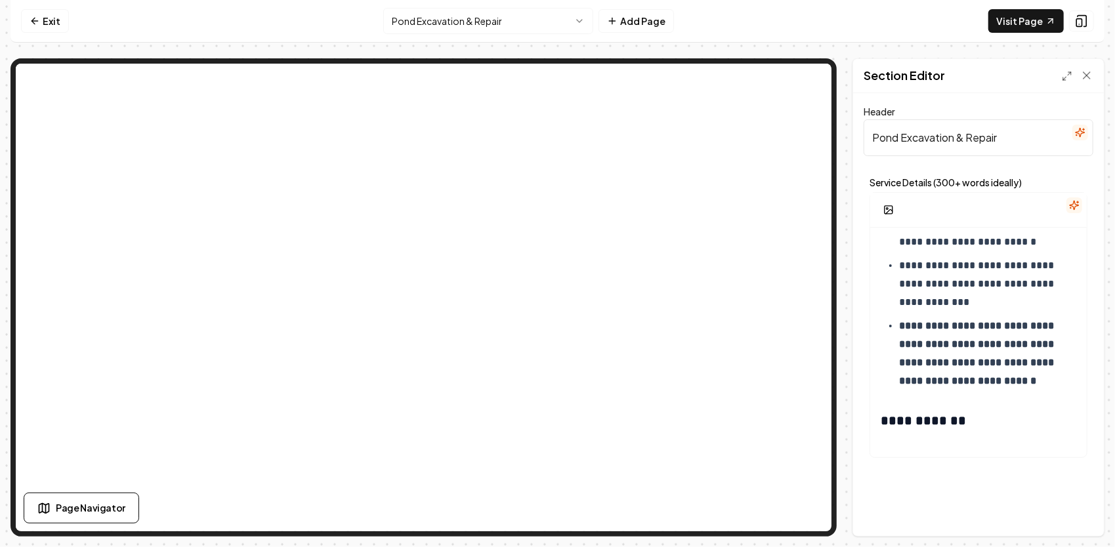
scroll to position [1476, 0]
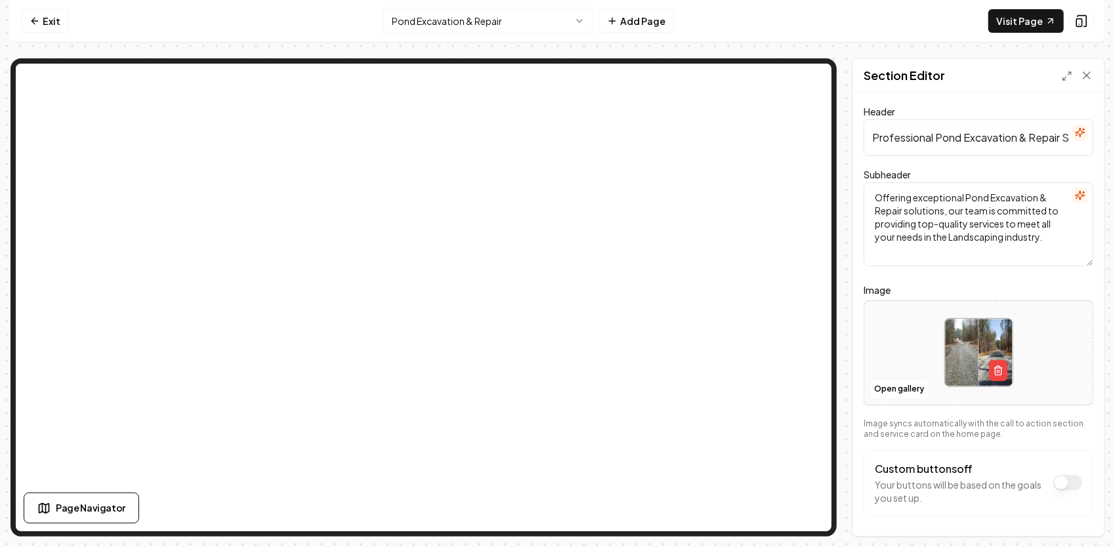
drag, startPoint x: 1052, startPoint y: 239, endPoint x: 871, endPoint y: 181, distance: 189.6
click at [867, 185] on textarea "Offering exceptional Pond Excavation & Repair solutions, our team is committed …" at bounding box center [978, 224] width 230 height 84
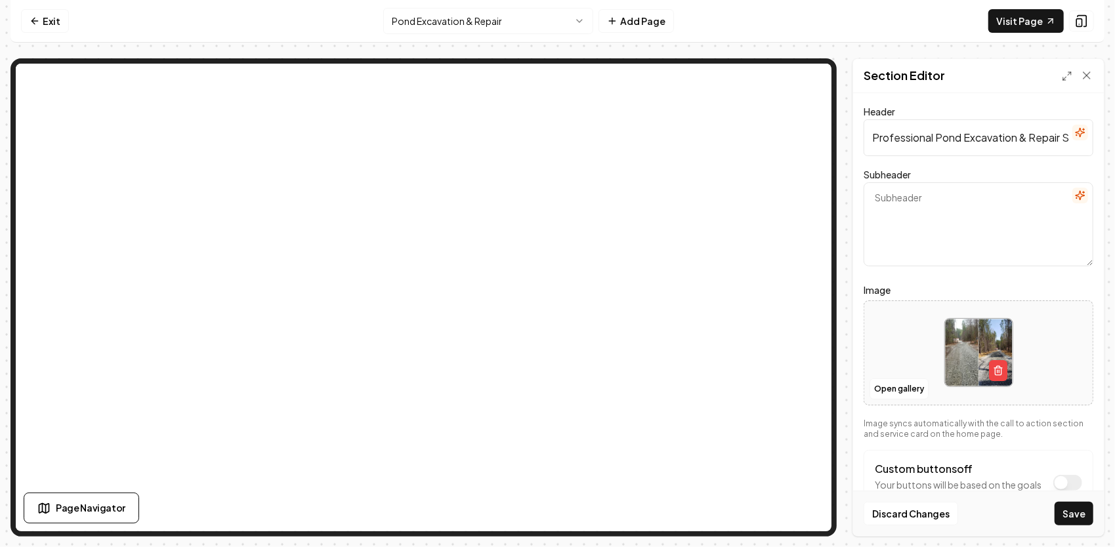
scroll to position [0, 45]
drag, startPoint x: 867, startPoint y: 134, endPoint x: 1117, endPoint y: 154, distance: 250.7
click at [1114, 154] on html "Computer Required This feature is only available on a computer. Please switch t…" at bounding box center [557, 273] width 1115 height 547
paste input "Pond Excavation, Repair & Maintenance in North Carolina"
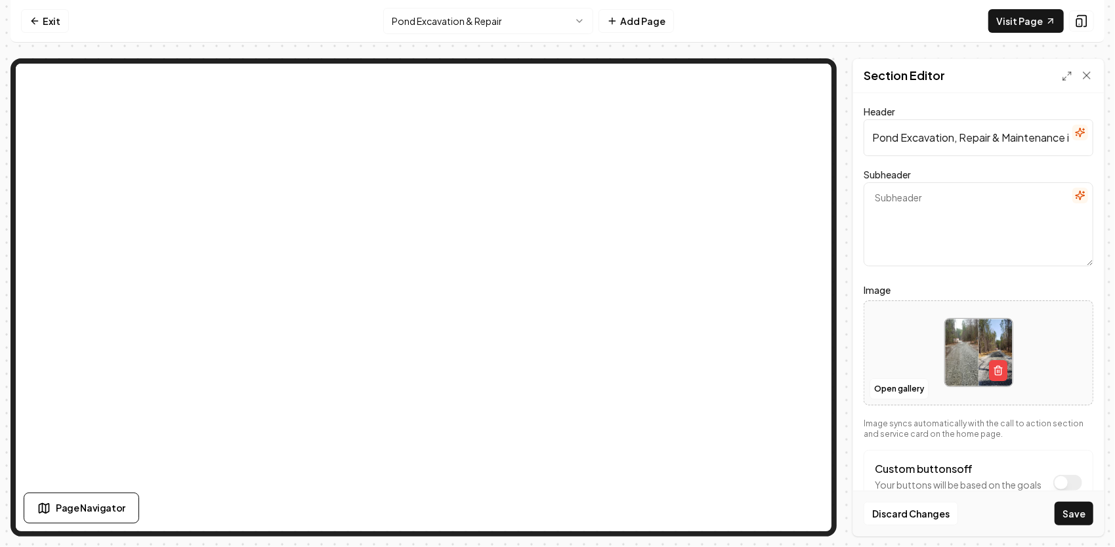
scroll to position [0, 89]
type input "Pond Excavation, Repair & Maintenance in North Carolina"
click at [918, 192] on textarea "Subheader" at bounding box center [978, 224] width 230 height 84
paste textarea "As a third-generation contractor, JG Grading & Landscaping delivers turn-key po…"
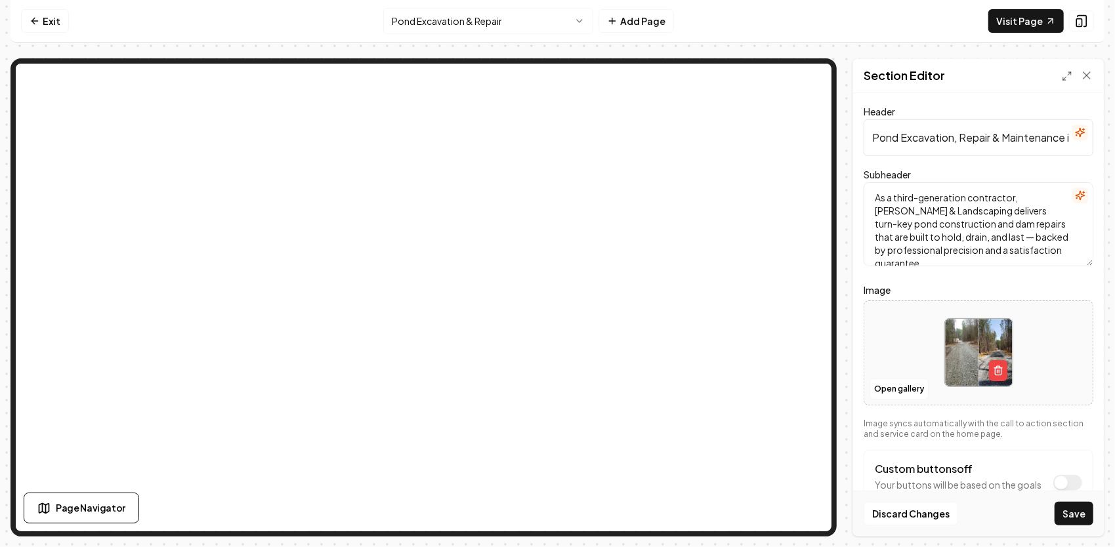
scroll to position [3, 0]
type textarea "As a third-generation contractor, JG Grading & Landscaping delivers turn-key po…"
click at [995, 371] on icon "button" at bounding box center [998, 370] width 10 height 10
click at [993, 344] on button "Upload image 30 MB max file size" at bounding box center [978, 353] width 93 height 92
type input "**********"
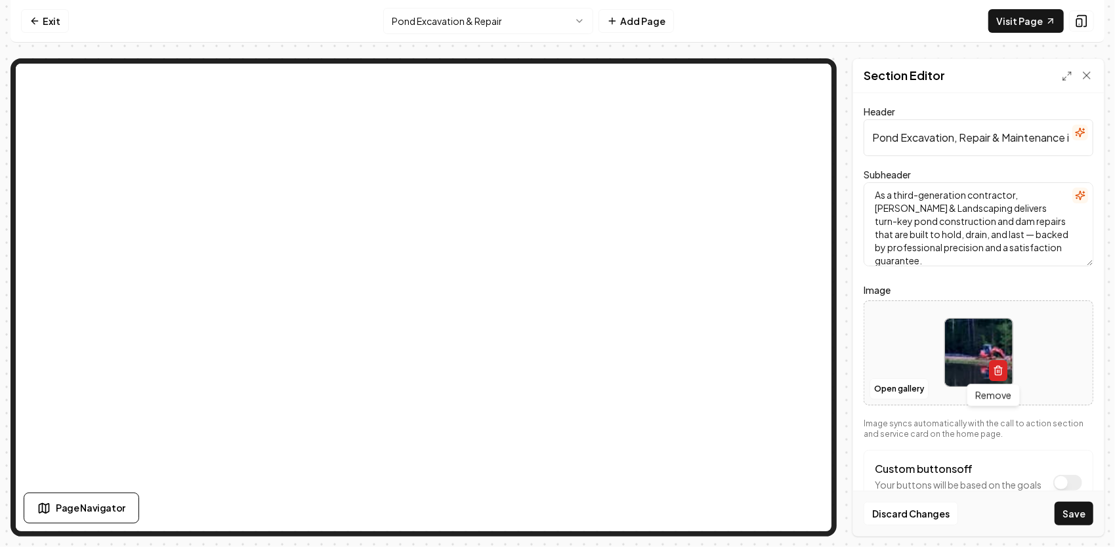
click at [994, 371] on icon "button" at bounding box center [998, 370] width 10 height 10
click at [954, 352] on button "Upload image 30 MB max file size" at bounding box center [978, 353] width 93 height 92
click at [903, 384] on button "Open gallery" at bounding box center [898, 389] width 59 height 21
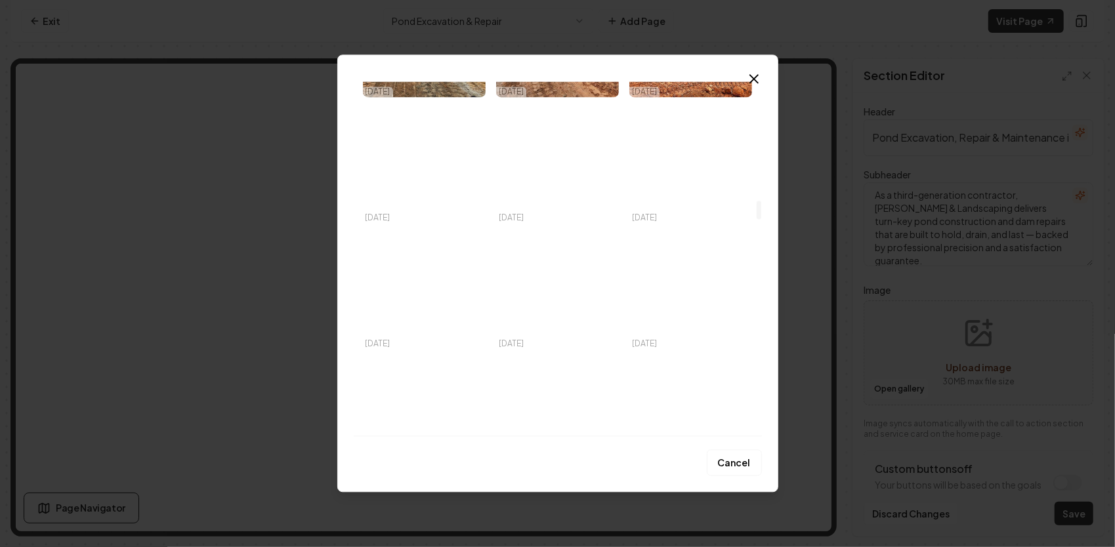
scroll to position [2296, 0]
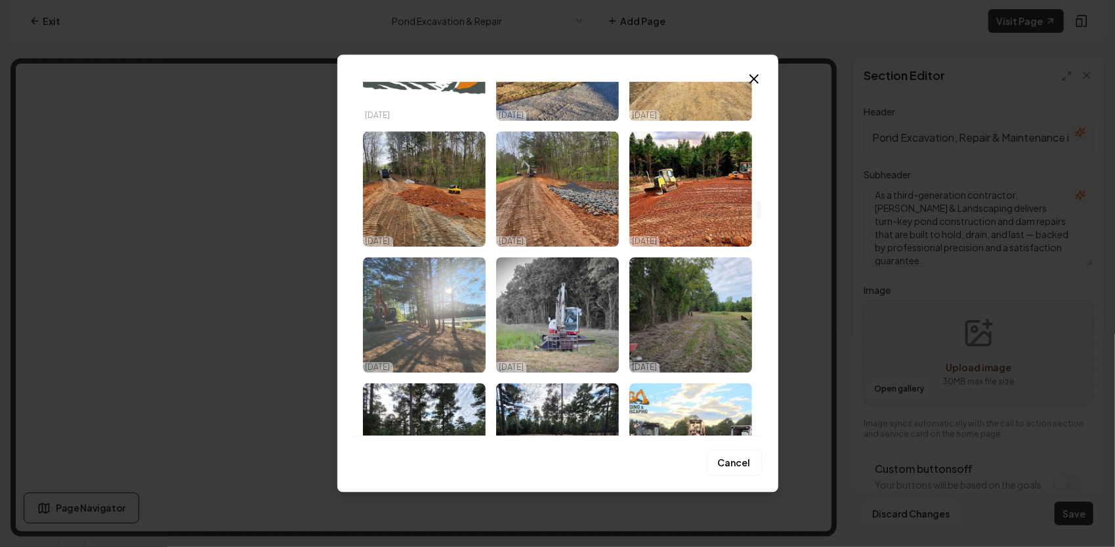
click at [463, 300] on img "Select image image_68dad12c5c7cd75eb8723acc.jpg" at bounding box center [424, 314] width 123 height 115
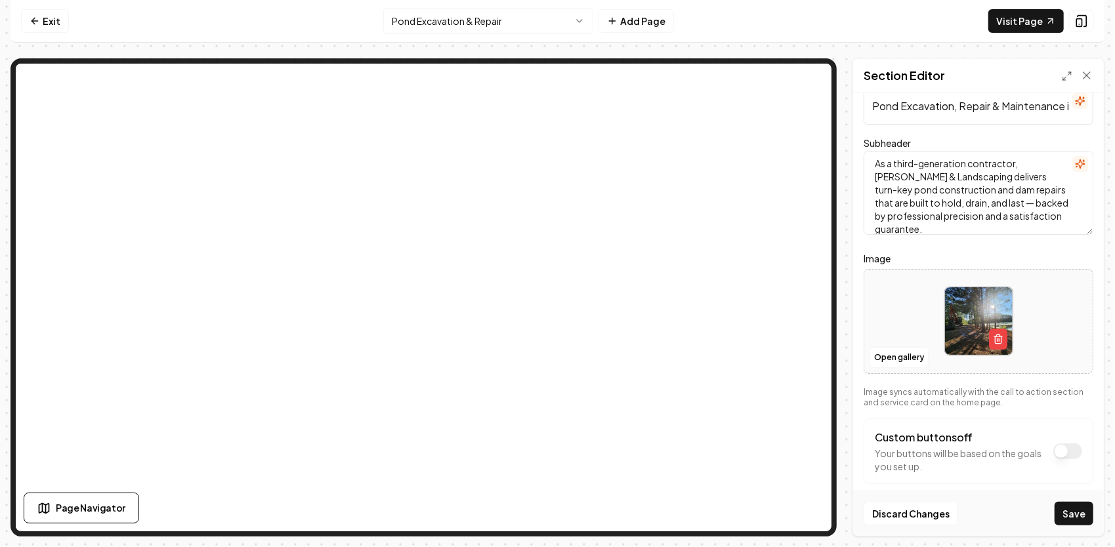
scroll to position [47, 0]
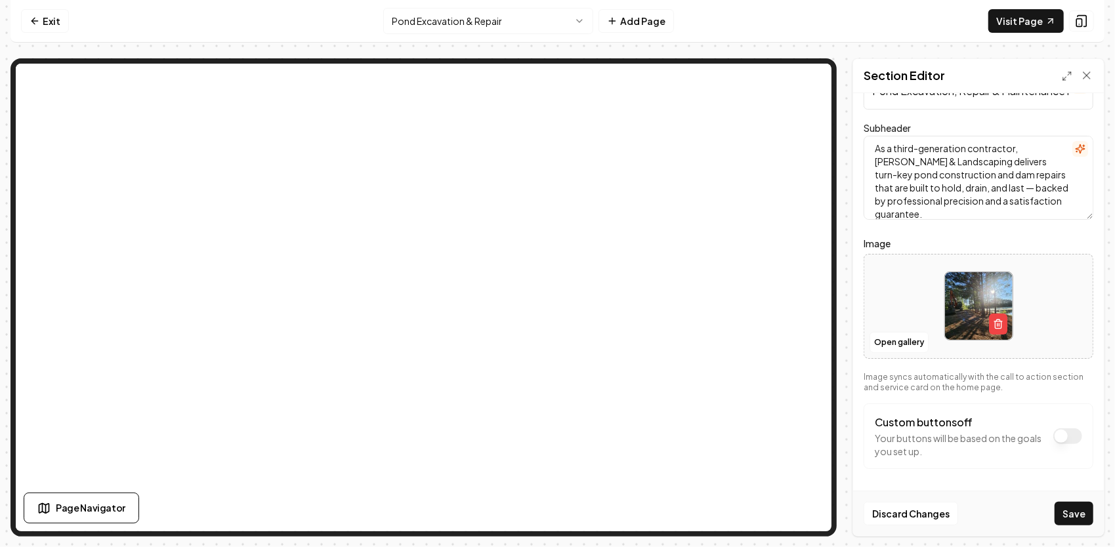
click at [1053, 432] on button "Custom buttons off" at bounding box center [1067, 436] width 29 height 16
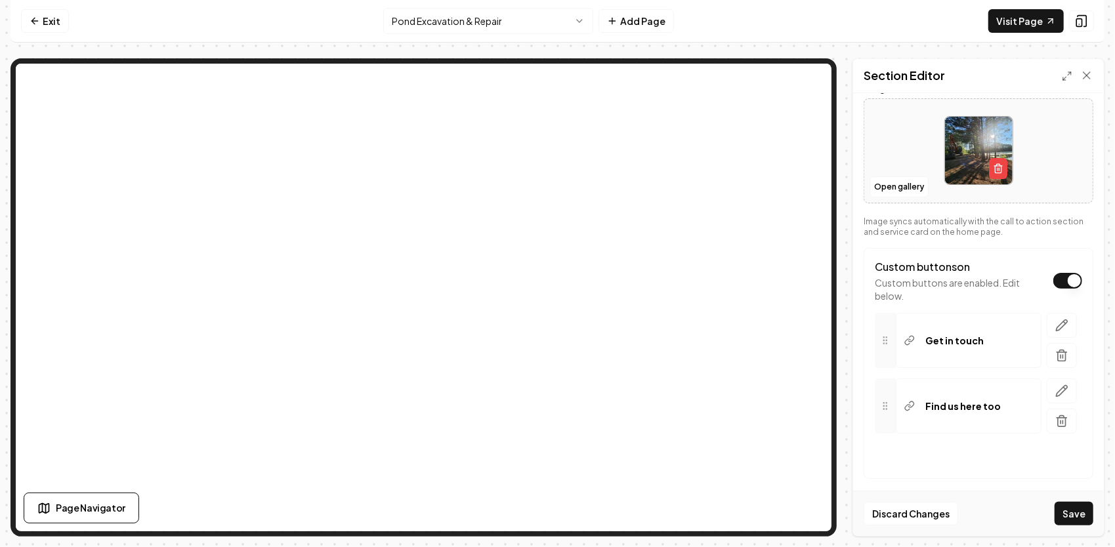
scroll to position [210, 0]
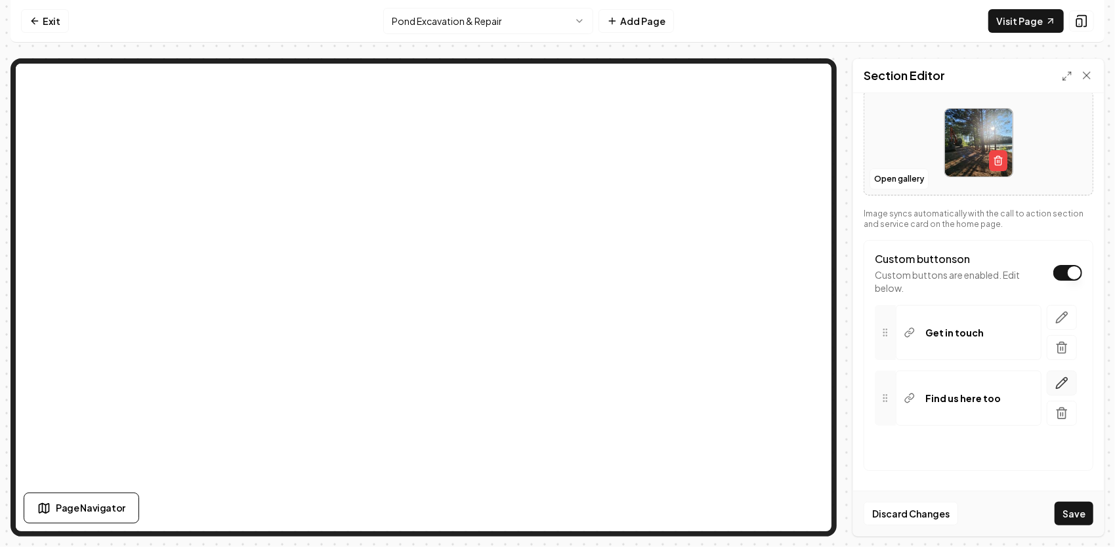
click at [1055, 383] on icon "button" at bounding box center [1061, 383] width 13 height 13
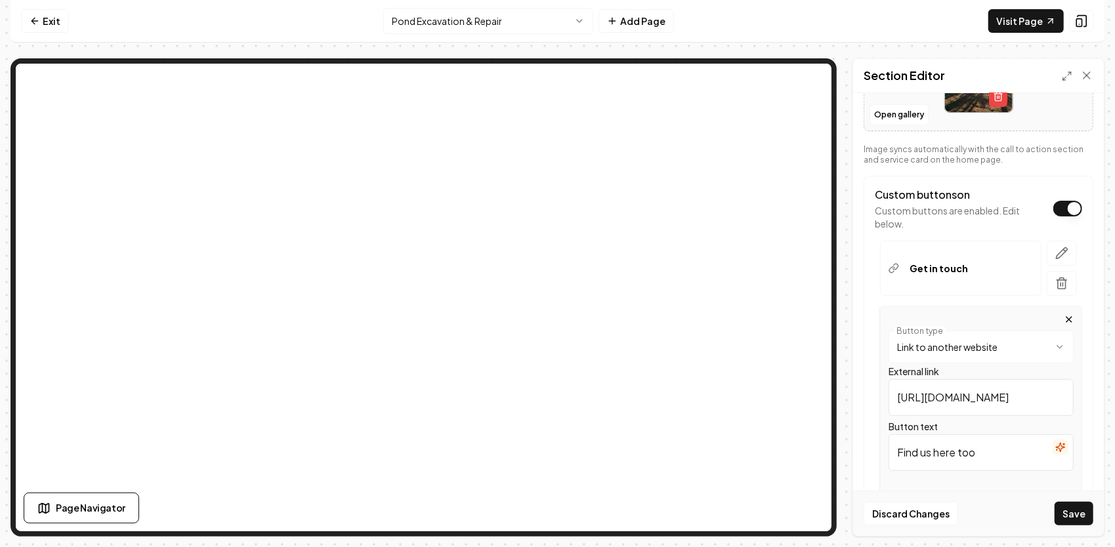
scroll to position [276, 0]
drag, startPoint x: 1005, startPoint y: 395, endPoint x: 874, endPoint y: 378, distance: 131.7
click at [874, 378] on div "**********" at bounding box center [977, 399] width 207 height 189
paste input "[URL][DOMAIN_NAME]"
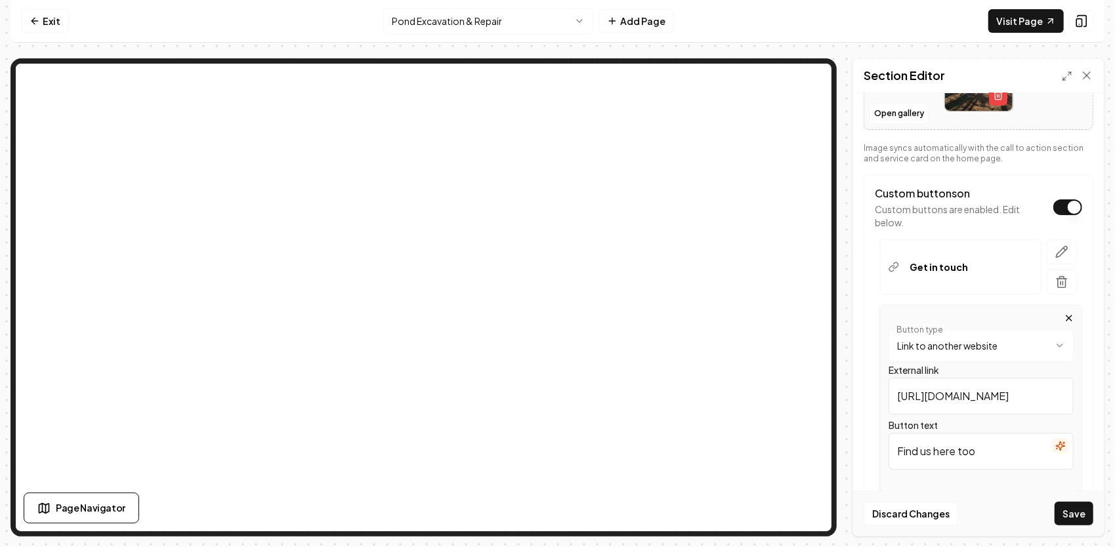
type input "[URL][DOMAIN_NAME]"
drag, startPoint x: 997, startPoint y: 453, endPoint x: 882, endPoint y: 437, distance: 116.5
click at [882, 437] on div "**********" at bounding box center [981, 399] width 202 height 189
paste input "[URL][DOMAIN_NAME]"
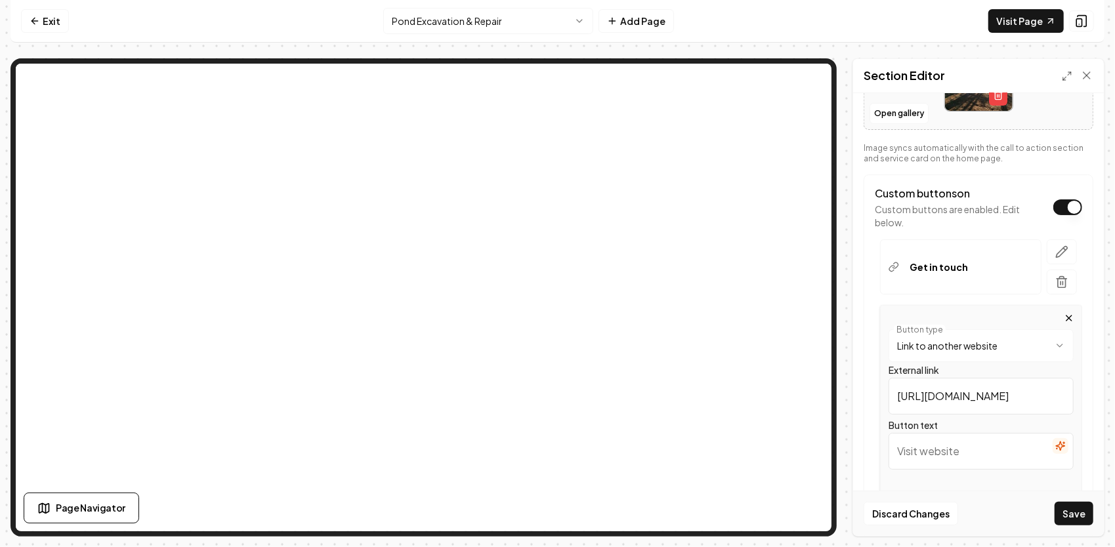
type input "[URL][DOMAIN_NAME]"
drag, startPoint x: 1041, startPoint y: 453, endPoint x: 825, endPoint y: 448, distance: 215.9
click at [745, 383] on div "**********" at bounding box center [557, 297] width 1094 height 478
paste input "📘"
paste input "Check Us out on Facebook"
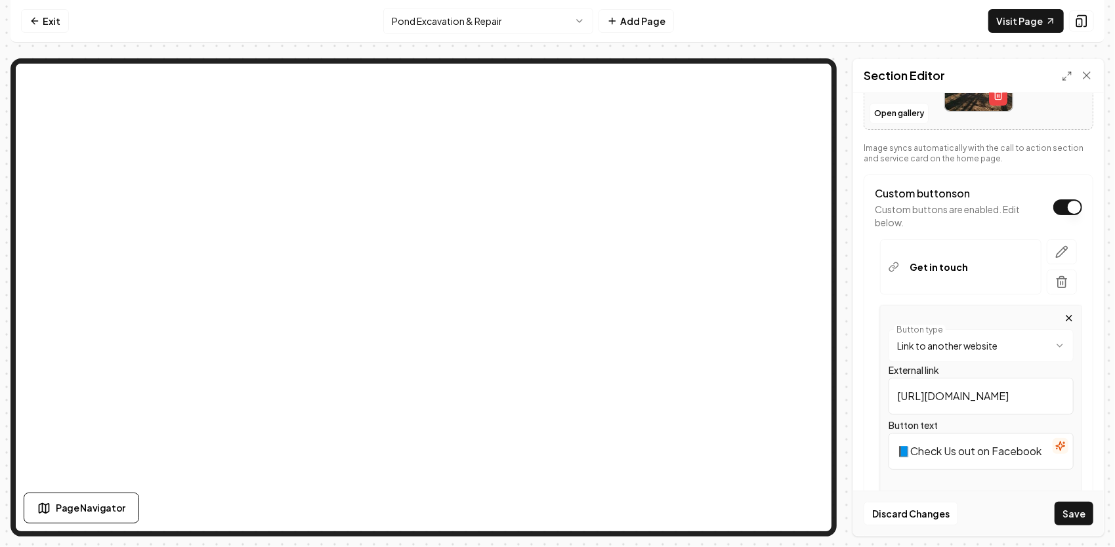
drag, startPoint x: 909, startPoint y: 452, endPoint x: 954, endPoint y: 469, distance: 48.4
click at [896, 454] on input "📘Check Us out on Facebook" at bounding box center [980, 451] width 185 height 37
type input "📘Check Us out on Facebook"
click at [1084, 517] on button "Save" at bounding box center [1073, 514] width 39 height 24
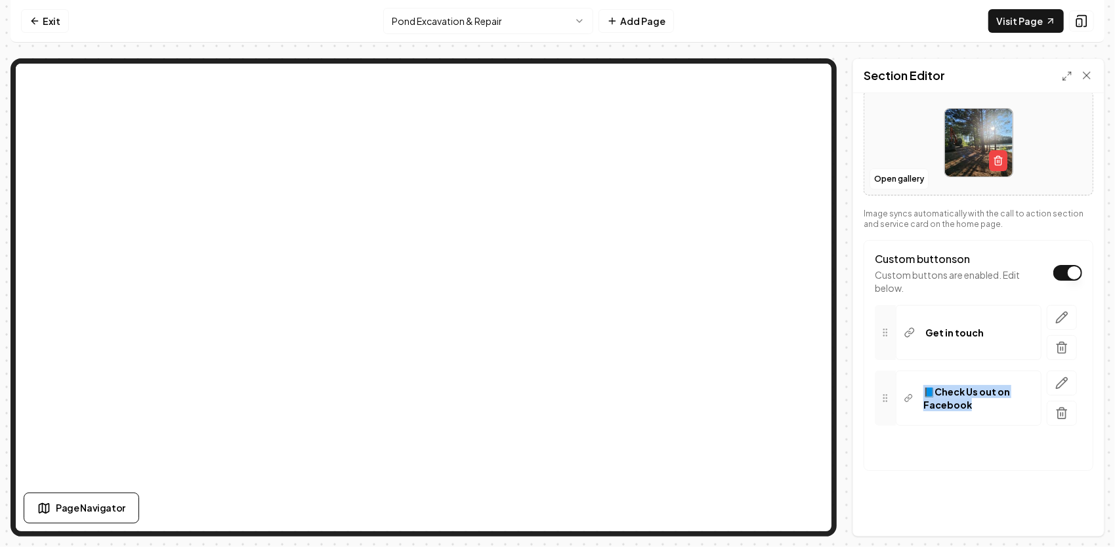
drag, startPoint x: 983, startPoint y: 410, endPoint x: 924, endPoint y: 387, distance: 63.3
click at [924, 387] on div "📘Check Us out on Facebook" at bounding box center [968, 398] width 146 height 55
copy p "📘Check Us out on Facebook"
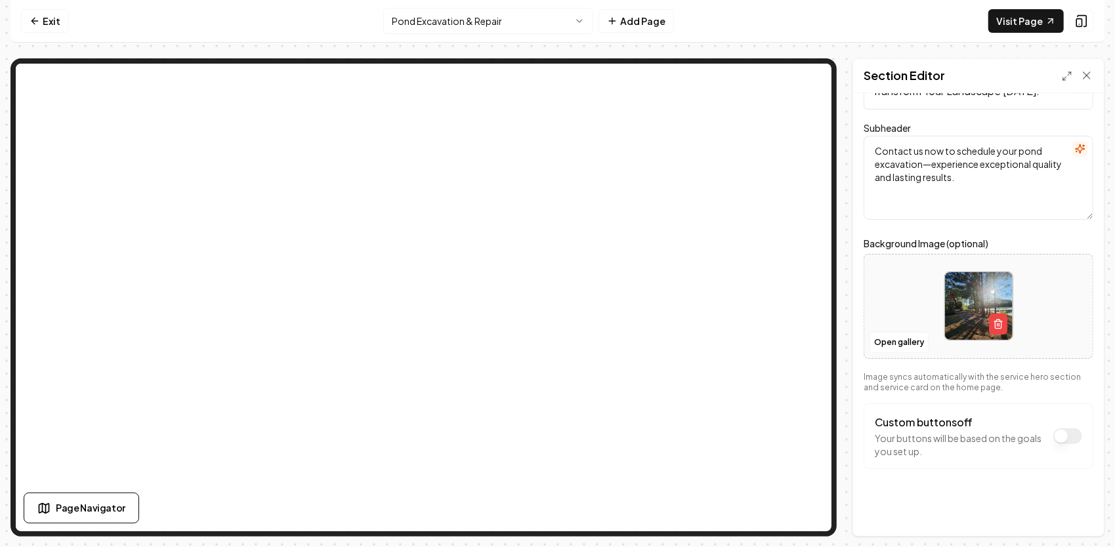
scroll to position [0, 0]
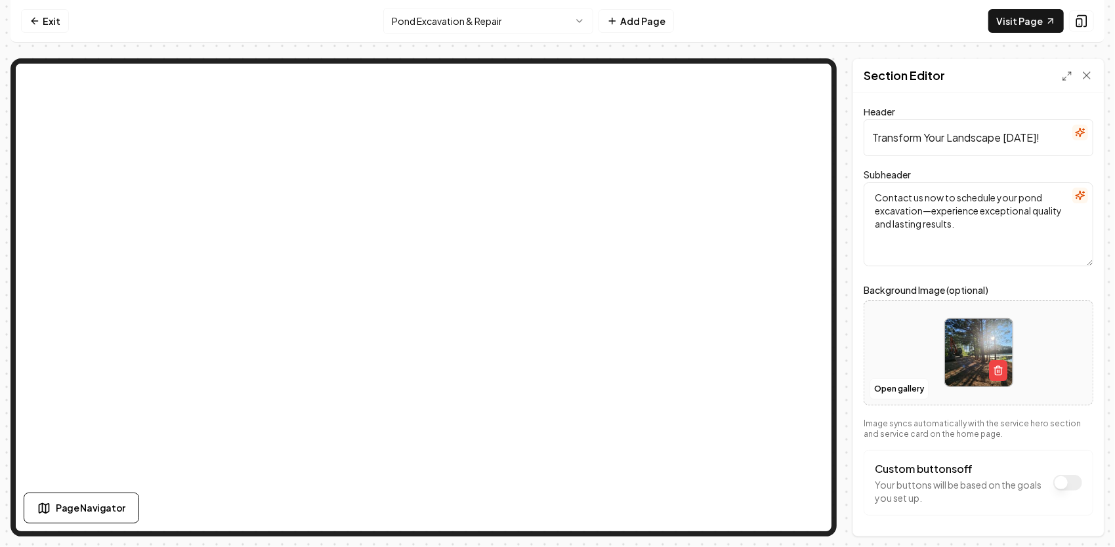
click at [964, 341] on img at bounding box center [979, 353] width 68 height 68
click at [996, 372] on icon "button" at bounding box center [997, 371] width 6 height 7
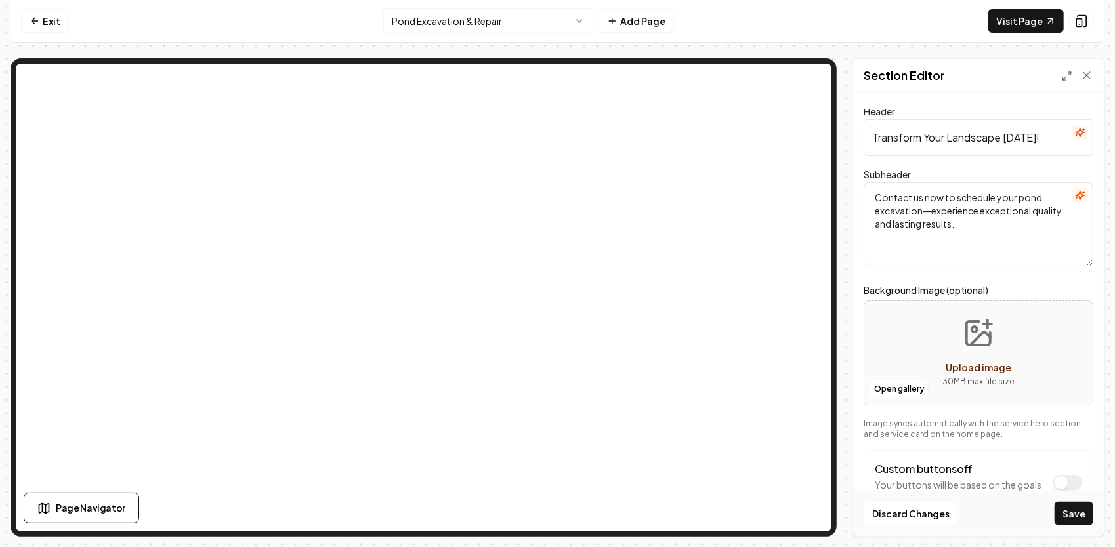
click at [977, 341] on icon "Upload image" at bounding box center [977, 333] width 31 height 31
type input "**********"
click at [1053, 479] on button "Custom buttons off" at bounding box center [1067, 483] width 29 height 16
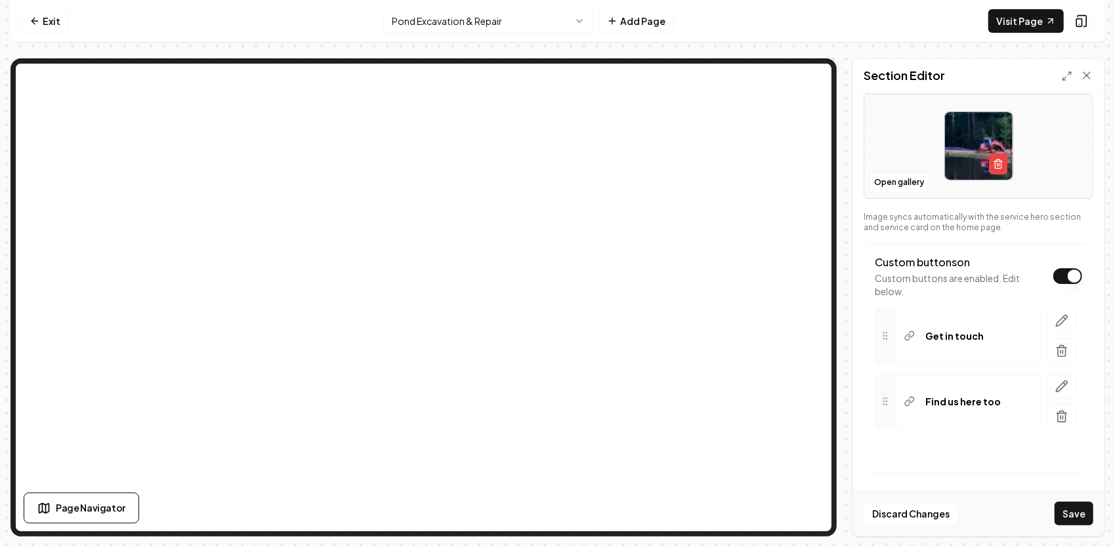
scroll to position [210, 0]
click at [1056, 382] on icon "button" at bounding box center [1061, 382] width 11 height 11
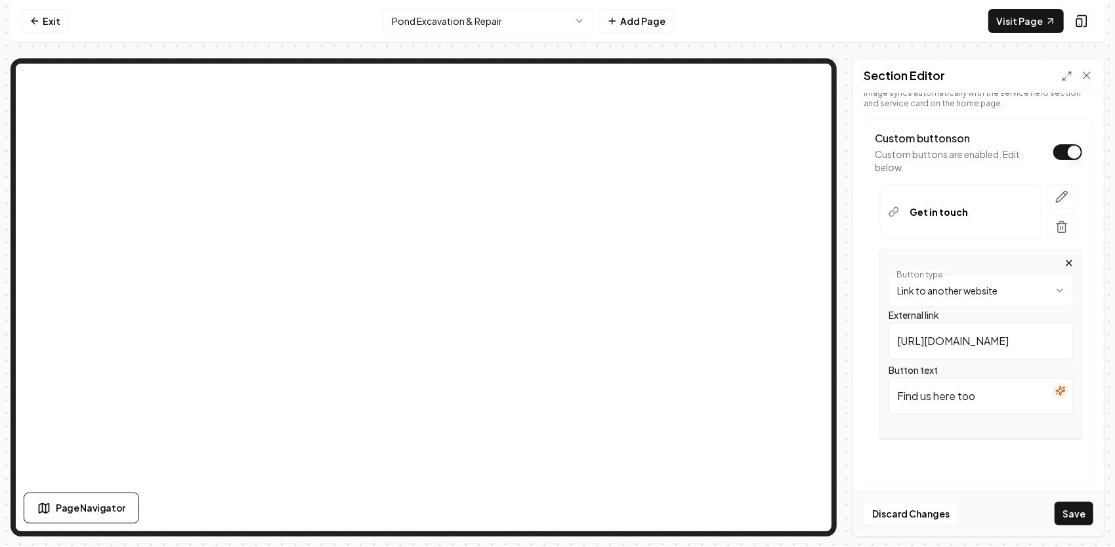
scroll to position [344, 0]
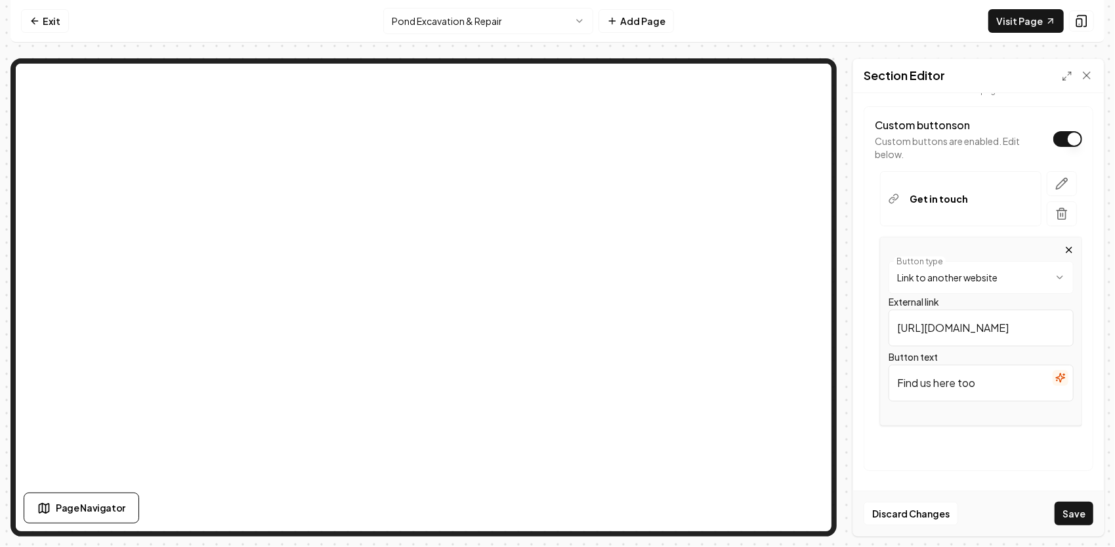
drag, startPoint x: 996, startPoint y: 387, endPoint x: 854, endPoint y: 367, distance: 143.1
click at [851, 367] on div "**********" at bounding box center [557, 297] width 1094 height 478
paste input "📘Check Us out on Facebook"
type input "📘Check Us out on Facebook"
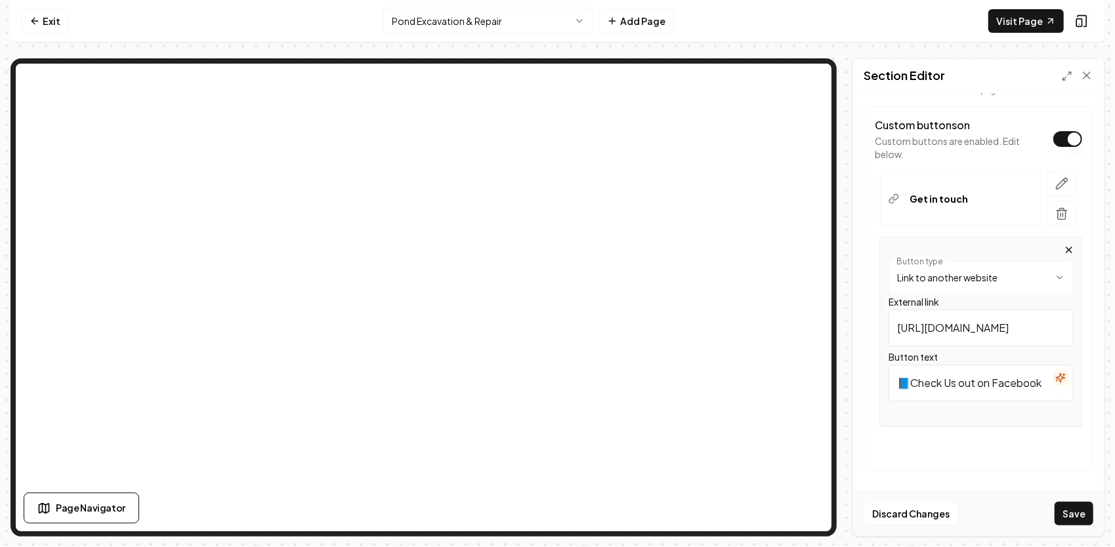
scroll to position [0, 0]
drag, startPoint x: 998, startPoint y: 321, endPoint x: 886, endPoint y: 316, distance: 113.0
click at [886, 316] on div "**********" at bounding box center [981, 331] width 202 height 189
paste input "[URL][DOMAIN_NAME]"
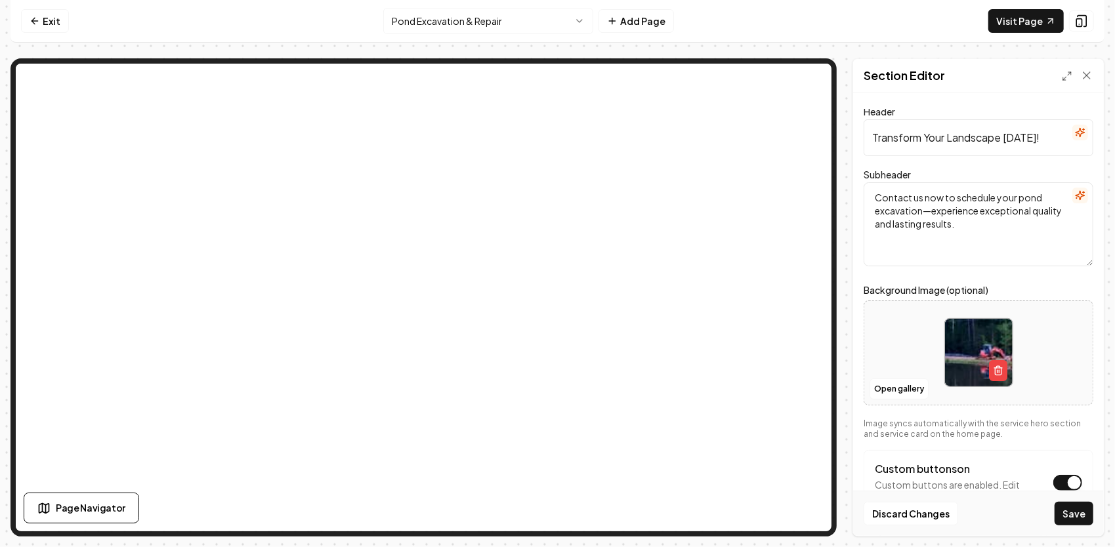
type input "[URL][DOMAIN_NAME]"
drag, startPoint x: 1021, startPoint y: 145, endPoint x: 863, endPoint y: 139, distance: 158.2
click at [861, 138] on div "**********" at bounding box center [978, 314] width 251 height 443
paste input "Ready to Build or Repair Your Pond?"
type input "Ready to Build or Repair Your Pond?"
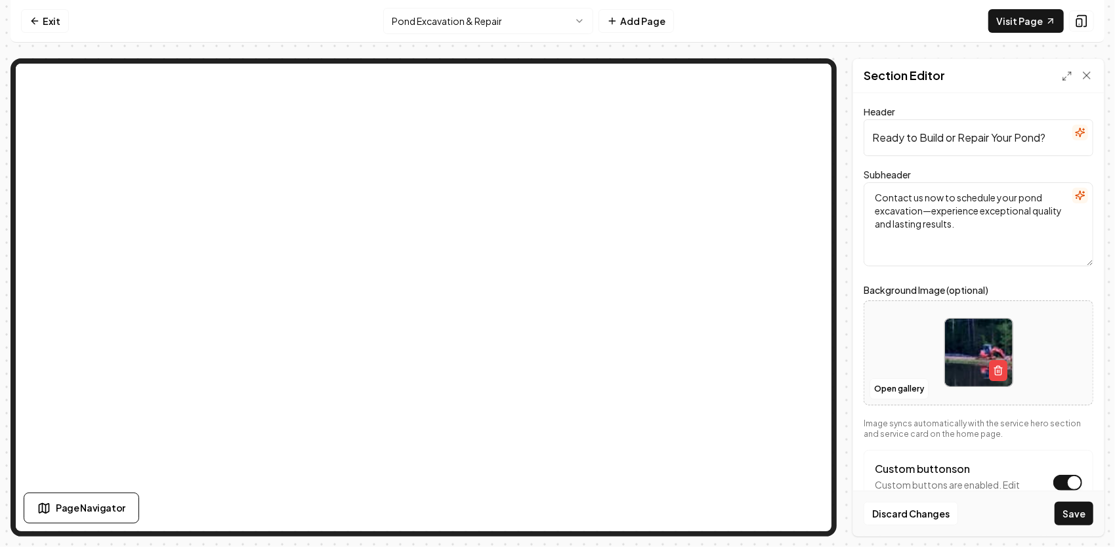
drag, startPoint x: 1009, startPoint y: 232, endPoint x: 857, endPoint y: 183, distance: 159.1
click at [840, 181] on div "**********" at bounding box center [557, 297] width 1094 height 478
paste textarea "Trust a third-generation contractor to deliver pond excavation, dam repair, and…"
type textarea "Trust a third-generation contractor to deliver pond excavation, dam repair, and…"
click at [1071, 516] on button "Save" at bounding box center [1073, 514] width 39 height 24
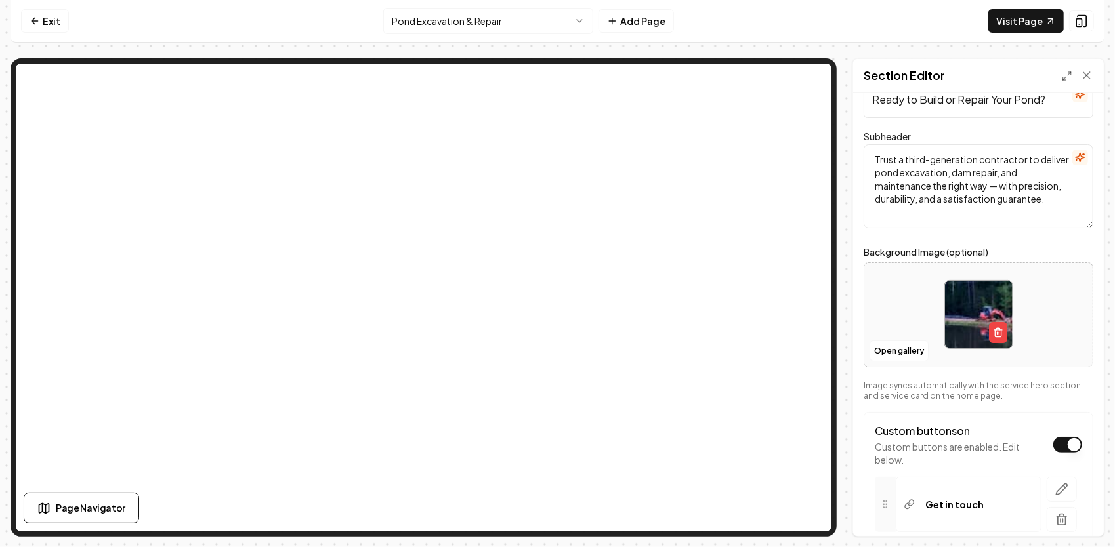
scroll to position [131, 0]
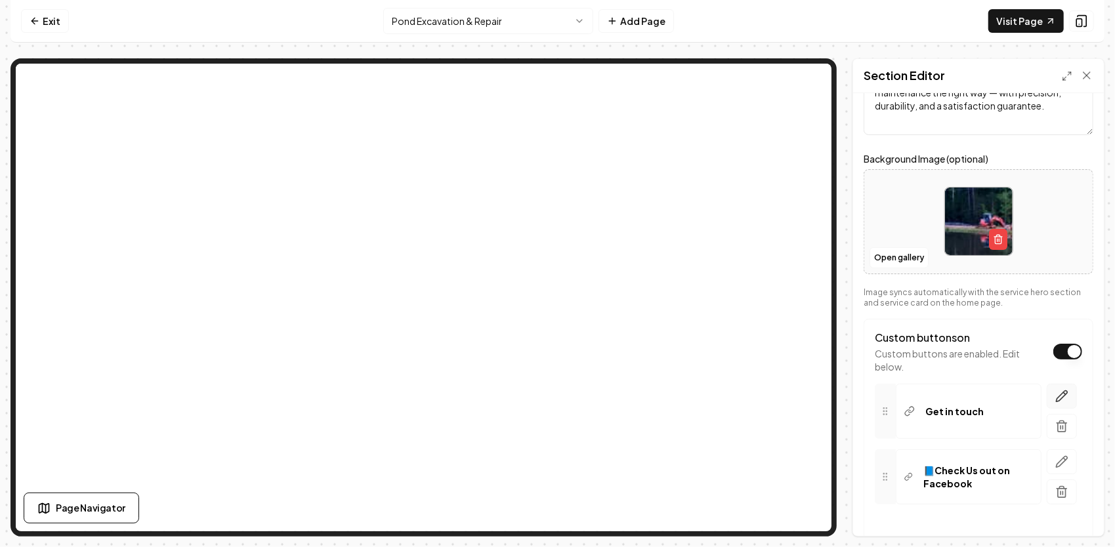
click at [1056, 398] on icon "button" at bounding box center [1061, 396] width 13 height 13
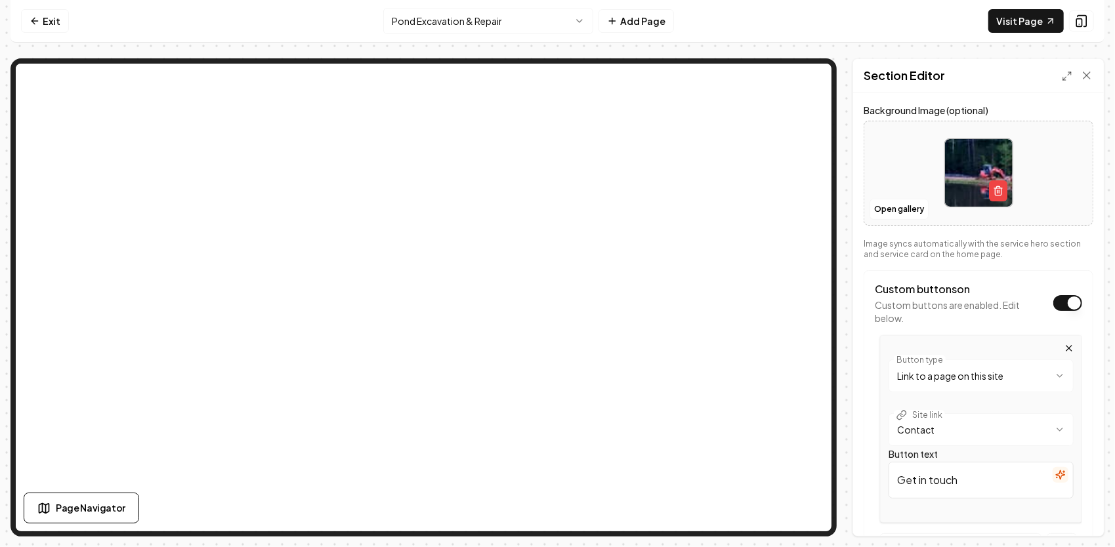
scroll to position [262, 0]
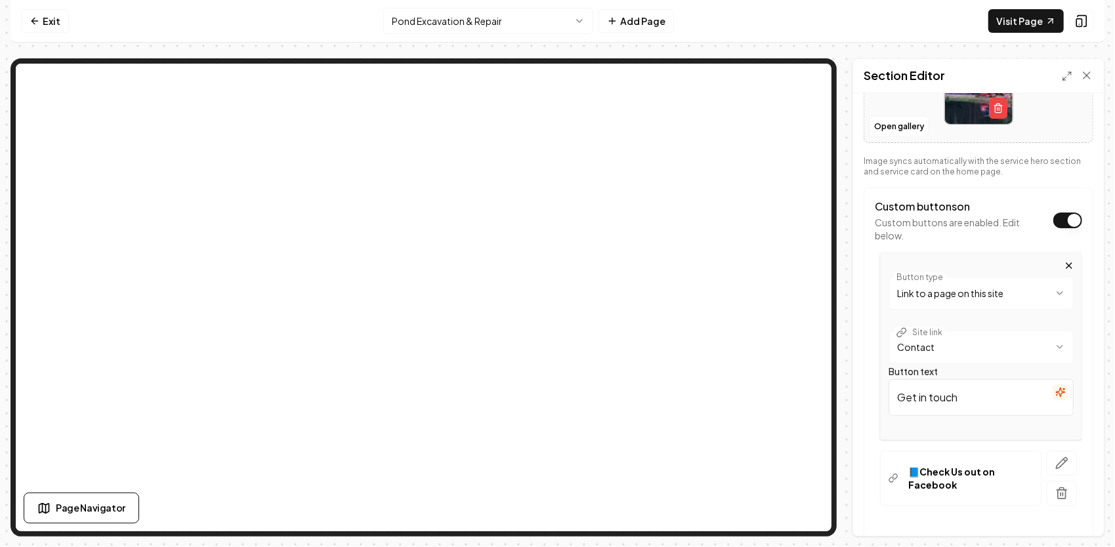
drag, startPoint x: 974, startPoint y: 397, endPoint x: 904, endPoint y: 396, distance: 70.2
click at [904, 396] on input "Get in touch" at bounding box center [980, 397] width 185 height 37
type input "G"
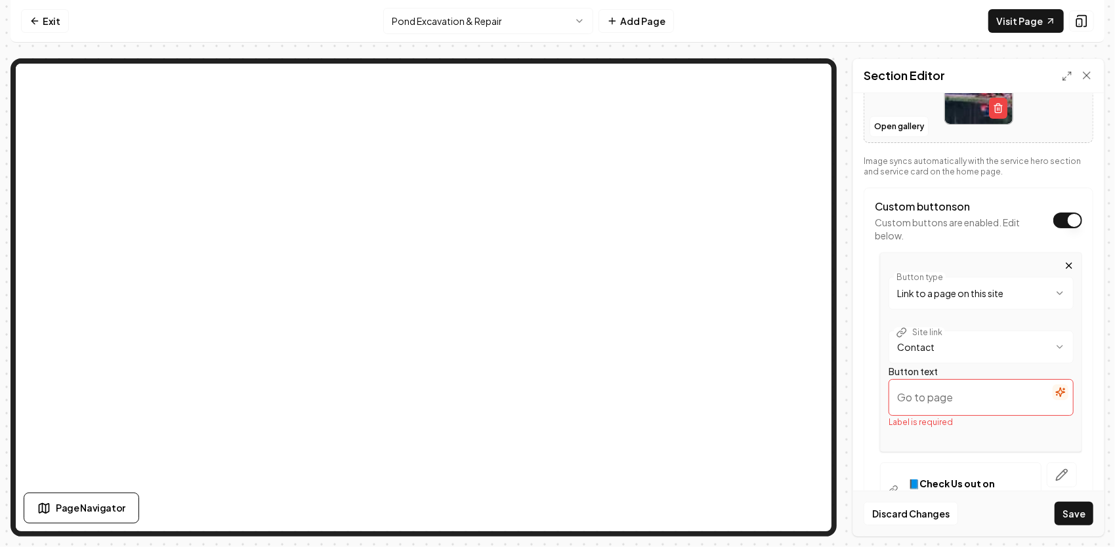
paste input "Get Your Free Estimate"
click at [893, 394] on input "Get Your Free Estimate" at bounding box center [980, 397] width 185 height 37
paste input "📝"
type input "📝Get Your Free Estimate"
click at [1066, 514] on button "Save" at bounding box center [1073, 514] width 39 height 24
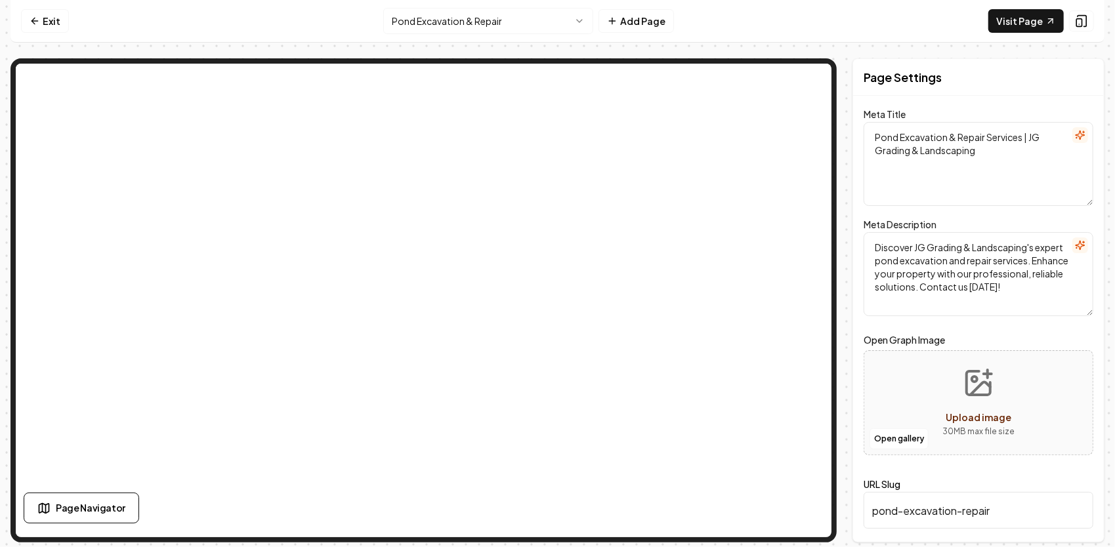
scroll to position [0, 0]
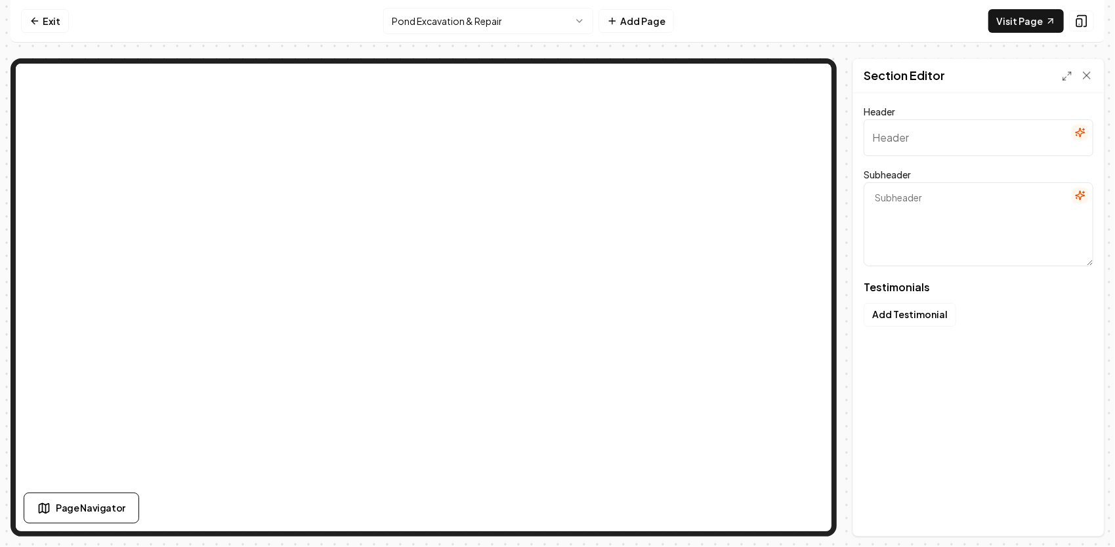
type input "What Neighbors Are Saying"
type textarea "See the real impact we've made on local properties like yours"
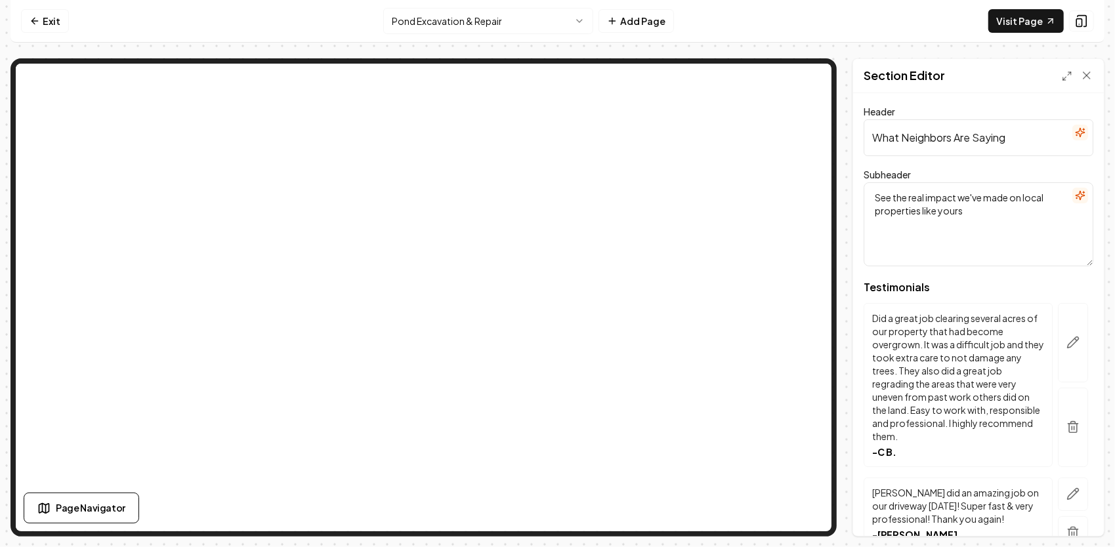
drag, startPoint x: 1019, startPoint y: 144, endPoint x: 829, endPoint y: 138, distance: 190.3
click at [795, 79] on div "Page Settings Section Editor Header What Neighbors Are Saying Subheader See the…" at bounding box center [557, 297] width 1094 height 478
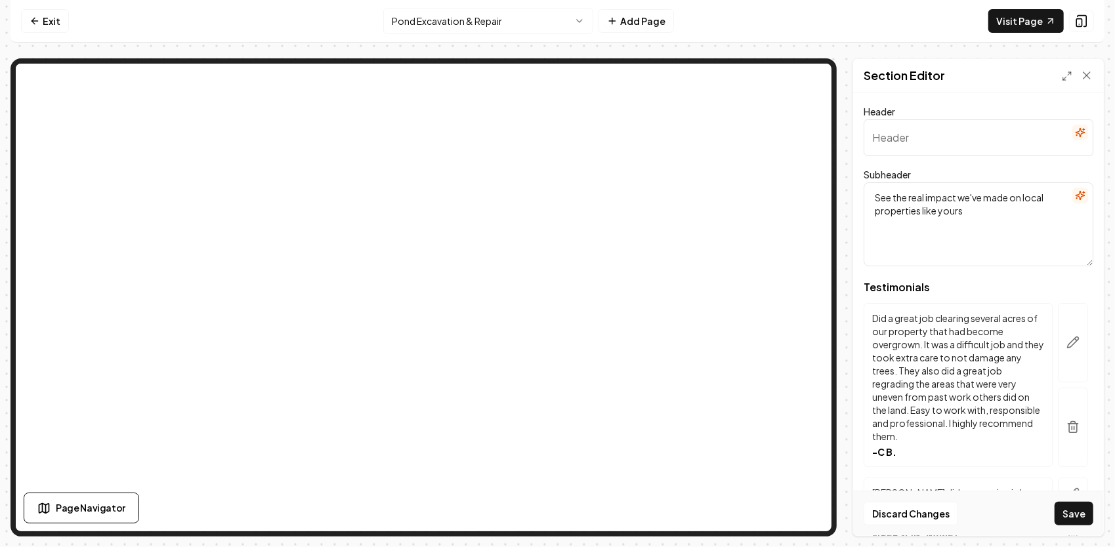
paste input "Proof You Can Count On"
type input "Proof You Can Count On"
drag, startPoint x: 991, startPoint y: 219, endPoint x: 848, endPoint y: 184, distance: 147.2
click at [844, 185] on div "Page Settings Section Editor Header Proof You Can Count On Subheader See the re…" at bounding box center [557, 297] width 1094 height 478
paste textarea "Hear how our grading & excavation work has stood the test of time for neighbors…"
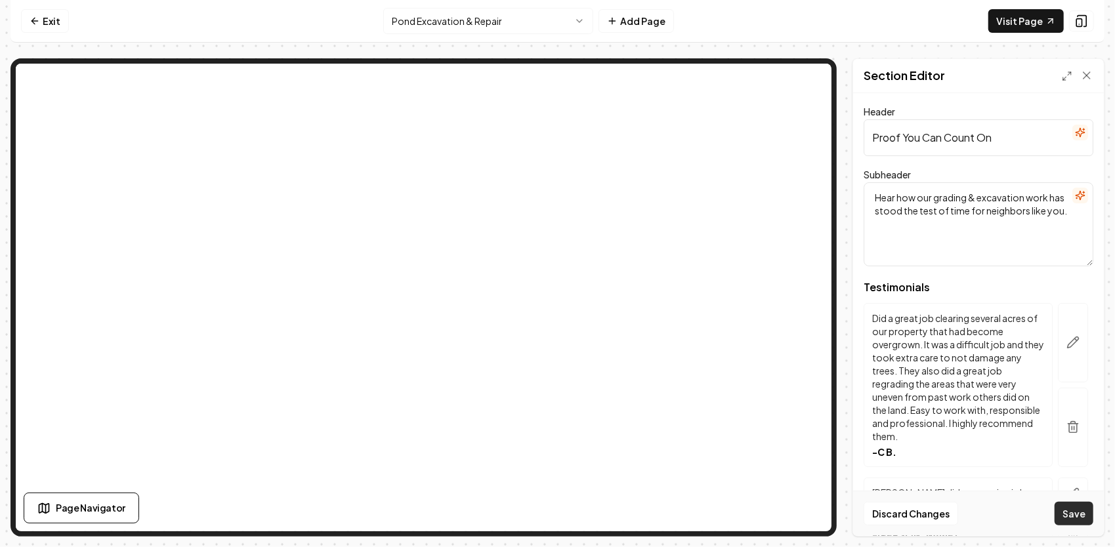
type textarea "Hear how our grading & excavation work has stood the test of time for neighbors…"
click at [1075, 516] on button "Save" at bounding box center [1073, 514] width 39 height 24
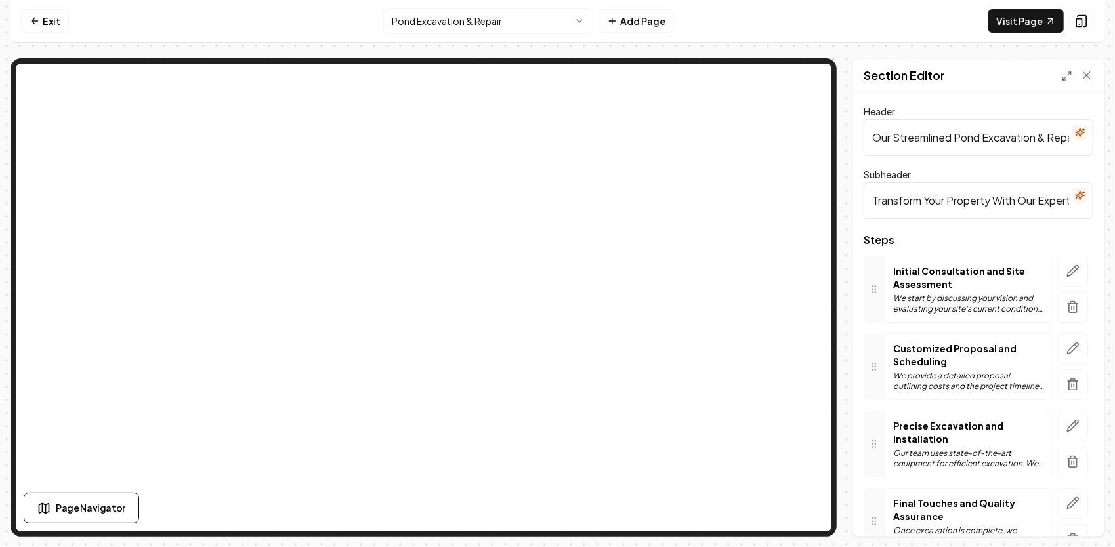
scroll to position [0, 63]
drag, startPoint x: 872, startPoint y: 138, endPoint x: 1117, endPoint y: 134, distance: 244.1
click at [1114, 134] on html "Computer Required This feature is only available on a computer. Please switch t…" at bounding box center [557, 273] width 1115 height 547
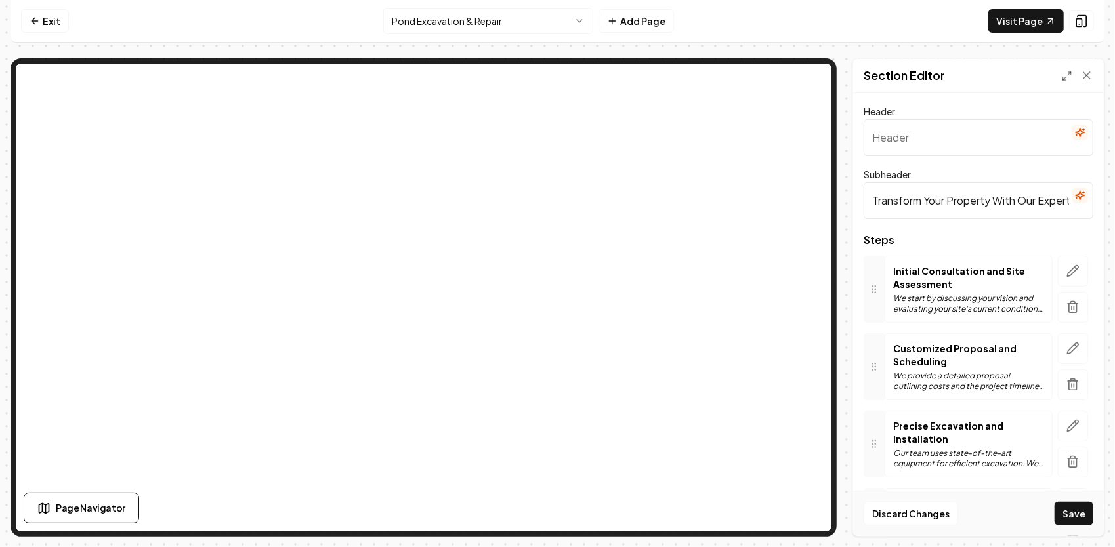
paste input "Our 4-Step Pond-Building Process"
type input "Our 4-Step Pond-Building Process"
drag, startPoint x: 869, startPoint y: 199, endPoint x: 1110, endPoint y: 216, distance: 241.4
click at [1110, 216] on div "Computer Required This feature is only available on a computer. Please switch t…" at bounding box center [557, 273] width 1115 height 547
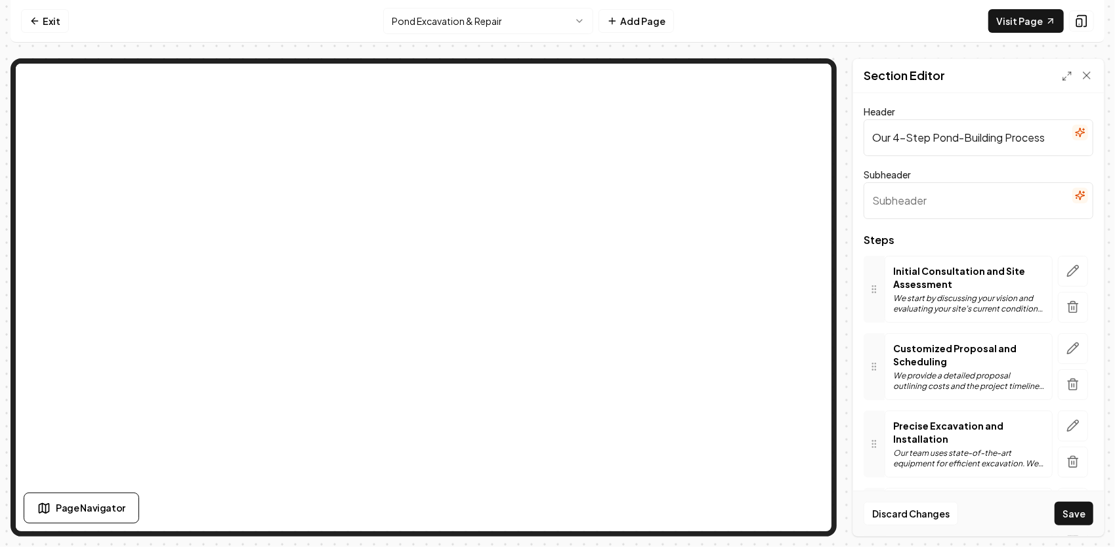
scroll to position [0, 0]
click at [887, 199] on input "Subheader" at bounding box center [978, 200] width 230 height 37
paste input "Four clear steps we follow to design and construct a pond that performs for dec…"
type input "Four clear steps we follow to design and construct a pond that performs for dec…"
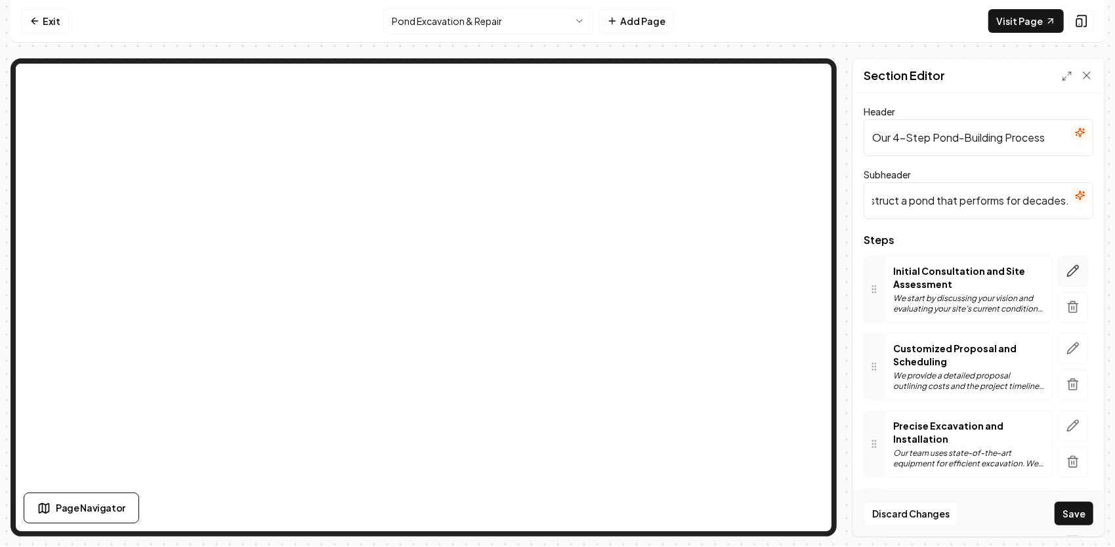
scroll to position [0, 0]
click at [1066, 275] on icon "button" at bounding box center [1072, 270] width 13 height 13
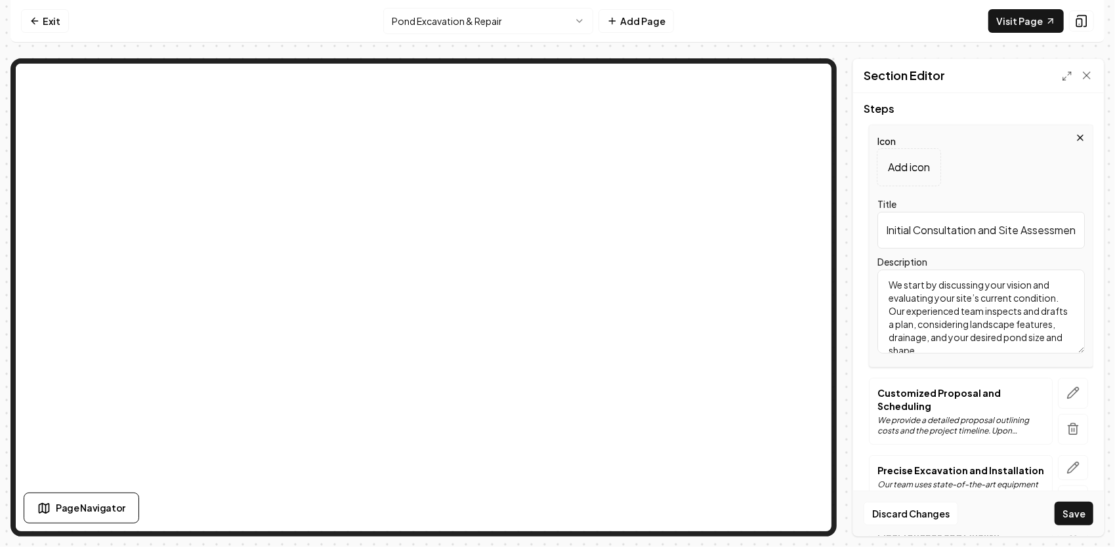
scroll to position [0, 14]
drag, startPoint x: 884, startPoint y: 234, endPoint x: 1077, endPoint y: 242, distance: 193.1
click at [1082, 241] on div "Icon Add icon Title Initial Consultation and Site Assessment Description We sta…" at bounding box center [981, 246] width 224 height 243
paste input "Four clear steps we follow to design and construct a pond that performs for dec…"
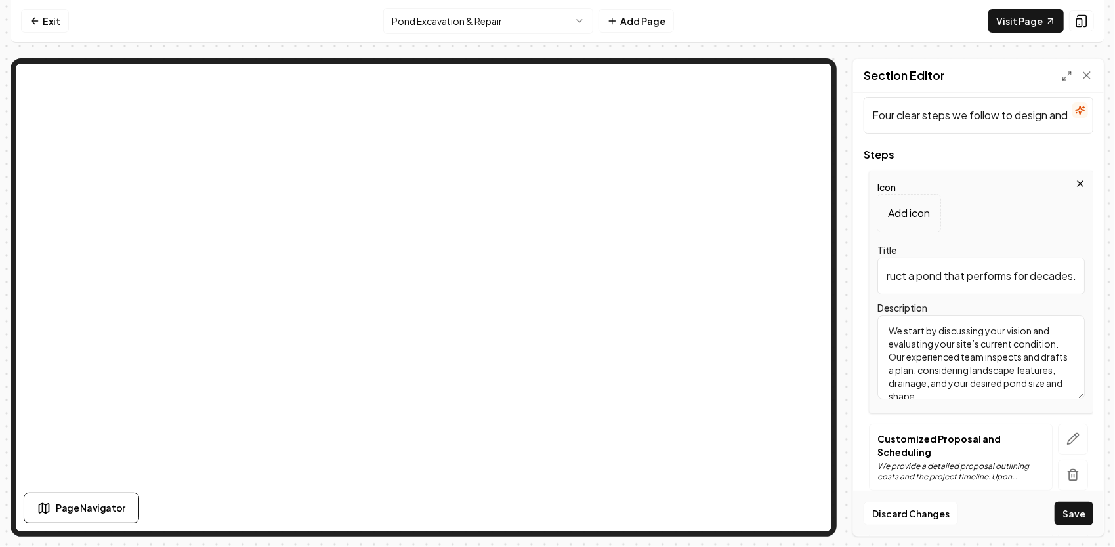
scroll to position [66, 0]
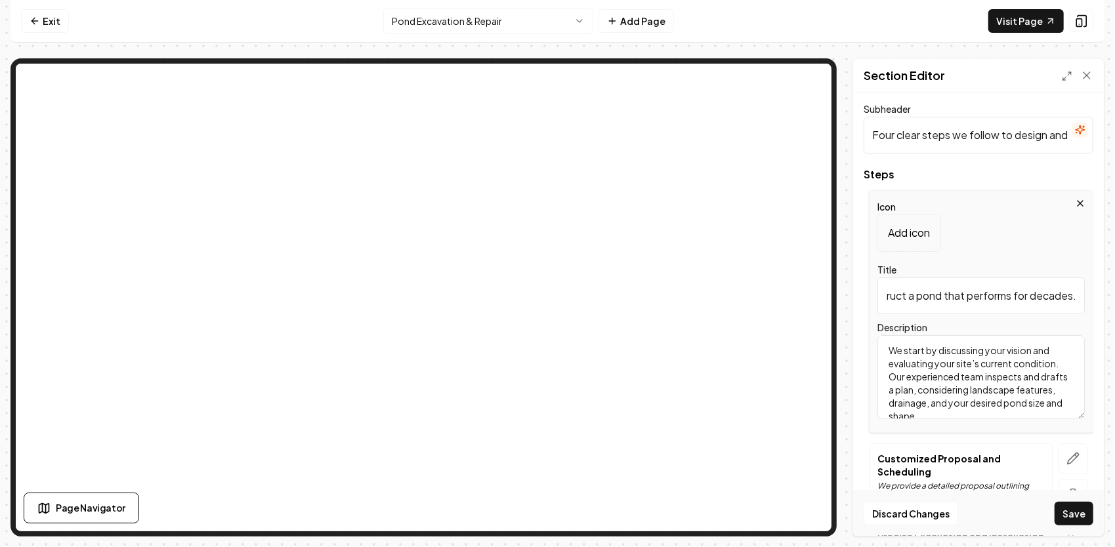
drag, startPoint x: 885, startPoint y: 296, endPoint x: 1085, endPoint y: 316, distance: 201.1
click at [1093, 316] on div "Header Our 4-Step Pond-Building Process Subheader Four clear steps we follow to…" at bounding box center [978, 314] width 251 height 443
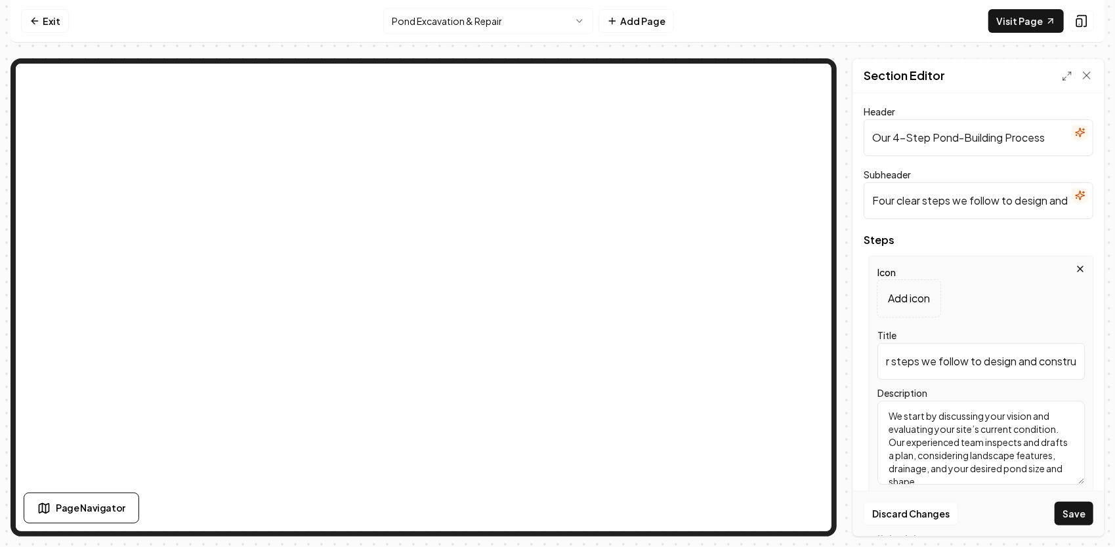
type input "Four clear steps we follow to design and constru"
drag, startPoint x: 870, startPoint y: 195, endPoint x: 1101, endPoint y: 214, distance: 232.3
click at [1101, 214] on div "Header Our 4-Step Pond-Building Process Subheader Four clear steps we follow to…" at bounding box center [978, 314] width 251 height 443
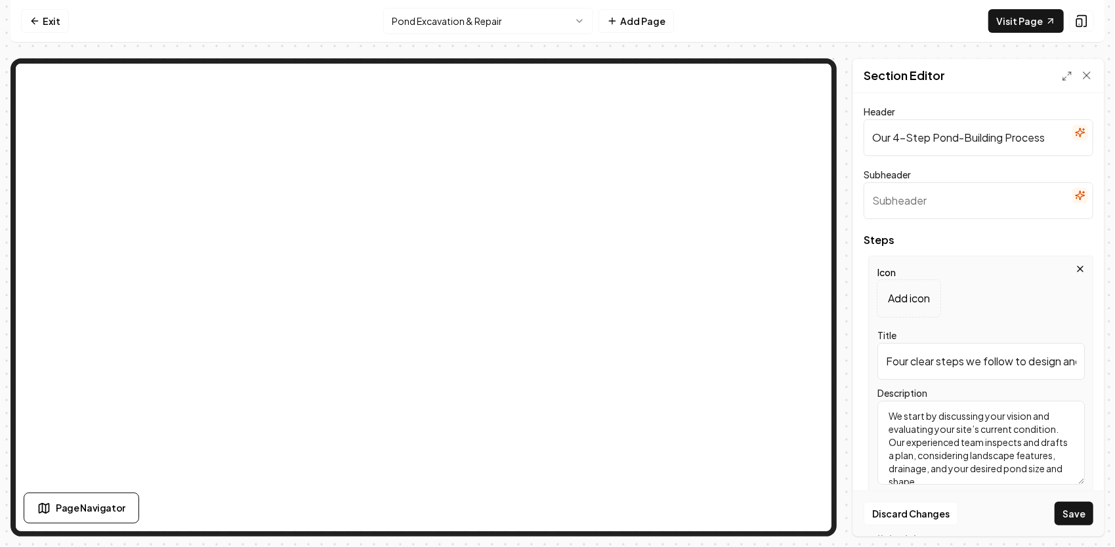
paste input "Four clear steps we follow to design and construct a pond that performs for dec…"
type input "Four clear steps we follow to design and construct a pond that performs for dec…"
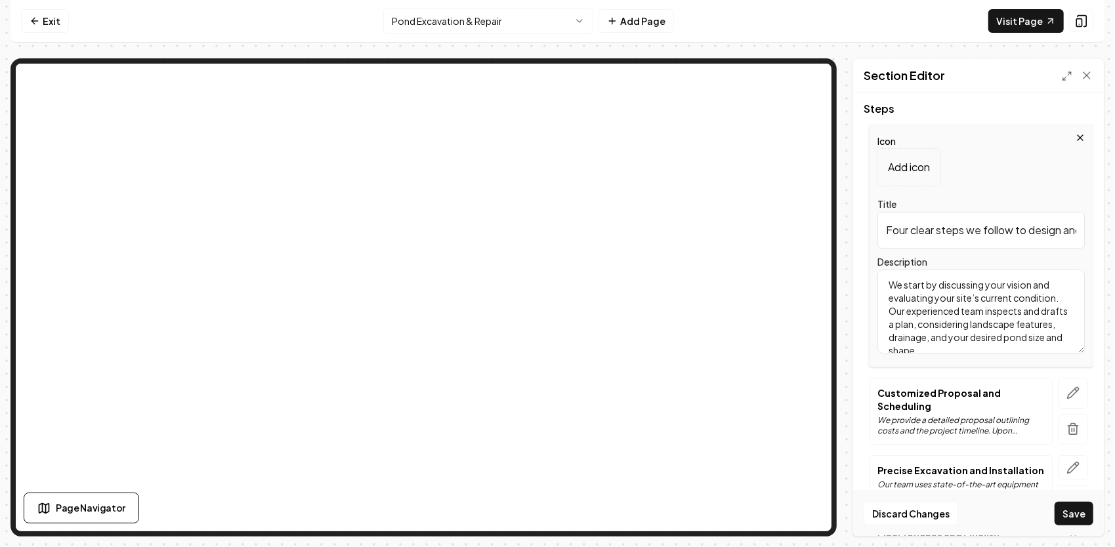
scroll to position [0, 55]
drag, startPoint x: 888, startPoint y: 226, endPoint x: 1110, endPoint y: 251, distance: 223.1
click at [1111, 251] on div "Computer Required This feature is only available on a computer. Please switch t…" at bounding box center [557, 273] width 1115 height 547
type input "F"
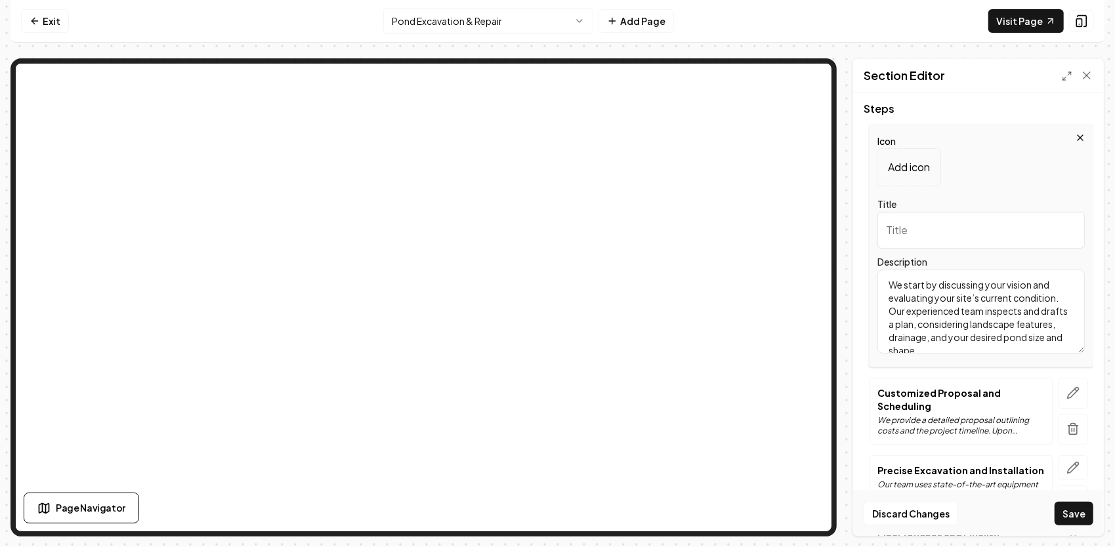
click at [919, 228] on input "Title" at bounding box center [980, 230] width 207 height 37
paste input "Planning & Site Evaluation — Where your vision meets our expertise."
drag, startPoint x: 881, startPoint y: 226, endPoint x: 1095, endPoint y: 243, distance: 214.5
click at [1095, 243] on div "Header Our 4-Step Pond-Building Process Subheader Four clear steps we follow to…" at bounding box center [978, 314] width 251 height 443
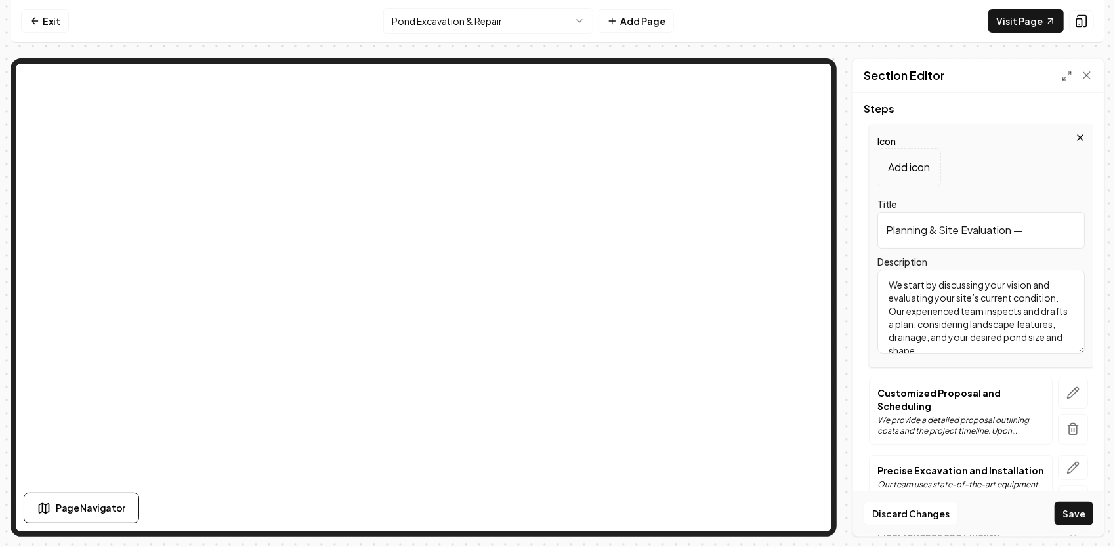
scroll to position [0, 0]
type input "P"
paste input "Planning & Site Evaluation — Where your vision meets our expertise."
type input "Planning & Site Evaluation — Where your vision meets our expertise."
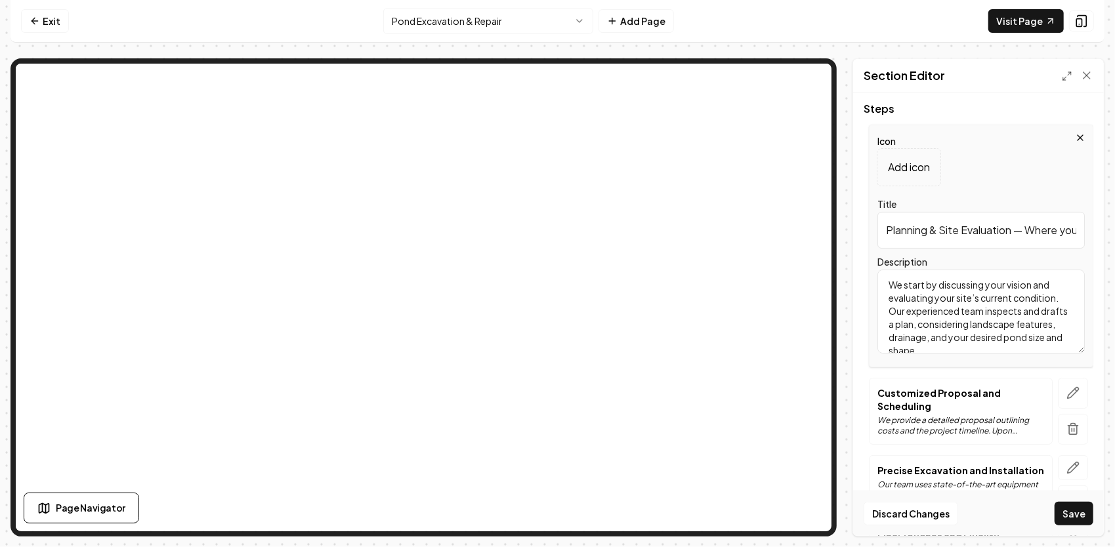
scroll to position [24, 0]
drag, startPoint x: 884, startPoint y: 285, endPoint x: 1031, endPoint y: 392, distance: 182.1
click at [1032, 393] on div "Steps Icon Add icon Title Planning & Site Evaluation — Where your vision meets …" at bounding box center [978, 351] width 230 height 495
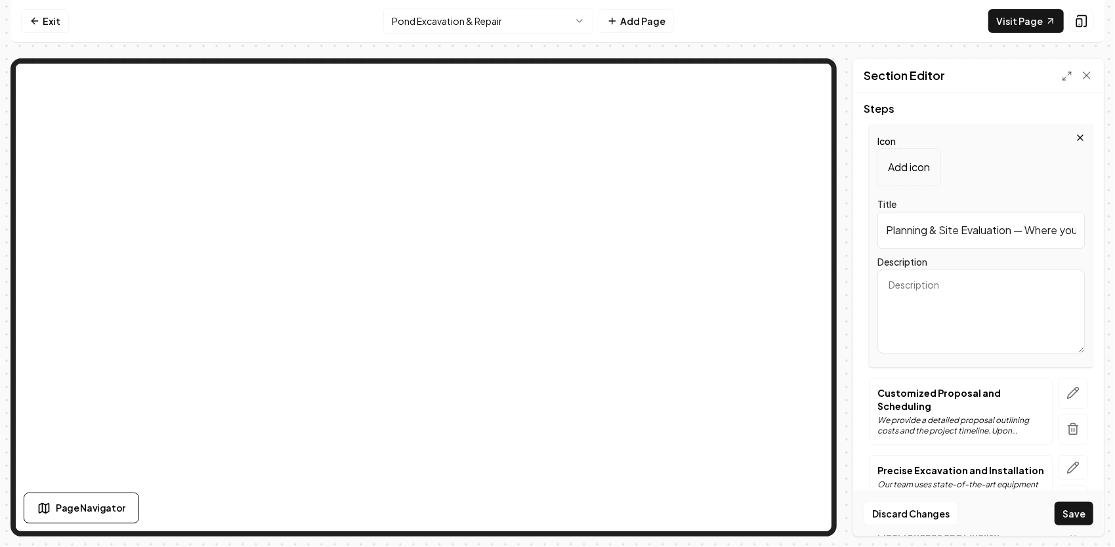
scroll to position [0, 0]
paste textarea "We start by visiting your property, discussing your vision, and evaluating soil…"
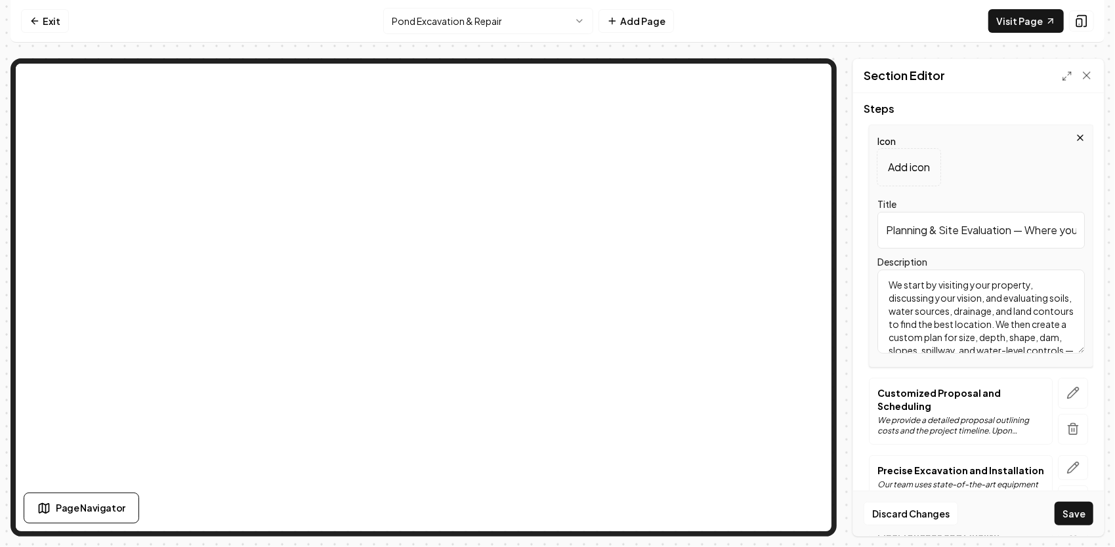
scroll to position [42, 0]
type textarea "We start by visiting your property, discussing your vision, and evaluating soil…"
click at [1066, 392] on icon "button" at bounding box center [1072, 392] width 13 height 13
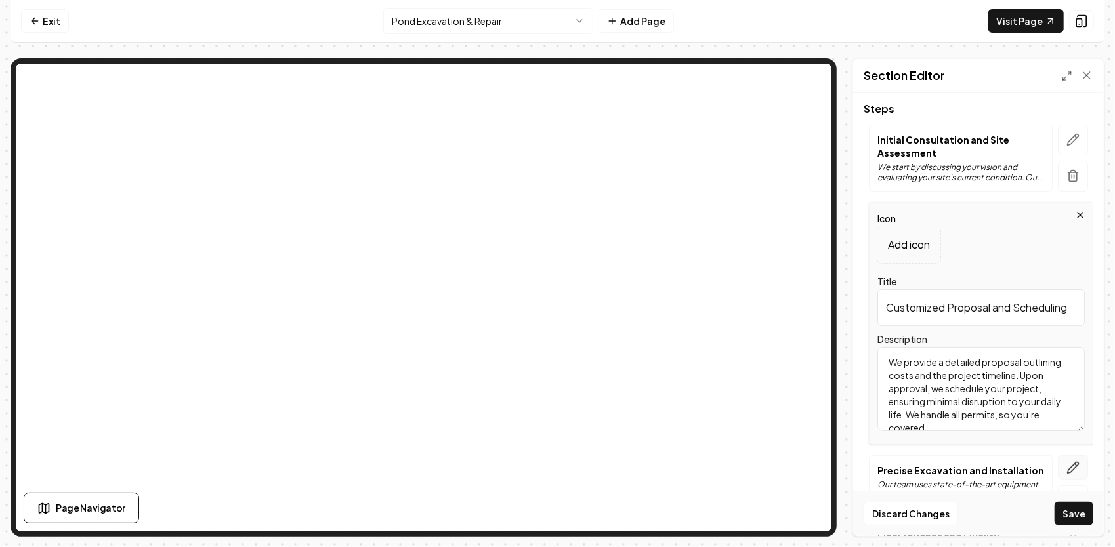
scroll to position [11, 0]
drag, startPoint x: 888, startPoint y: 366, endPoint x: 1054, endPoint y: 459, distance: 189.7
click at [1054, 459] on div "Steps Initial Consultation and Site Assessment We start by discussing your visi…" at bounding box center [978, 351] width 230 height 495
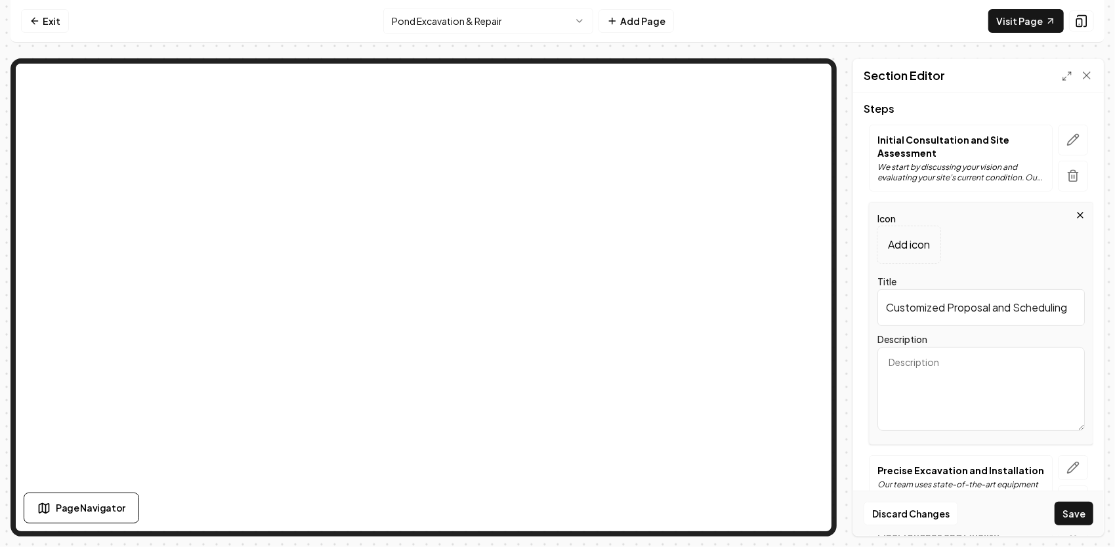
scroll to position [0, 0]
click at [924, 356] on textarea "Description" at bounding box center [980, 389] width 207 height 84
paste textarea "Next, we clear and prep the area to protect surrounding vegetation and manage r…"
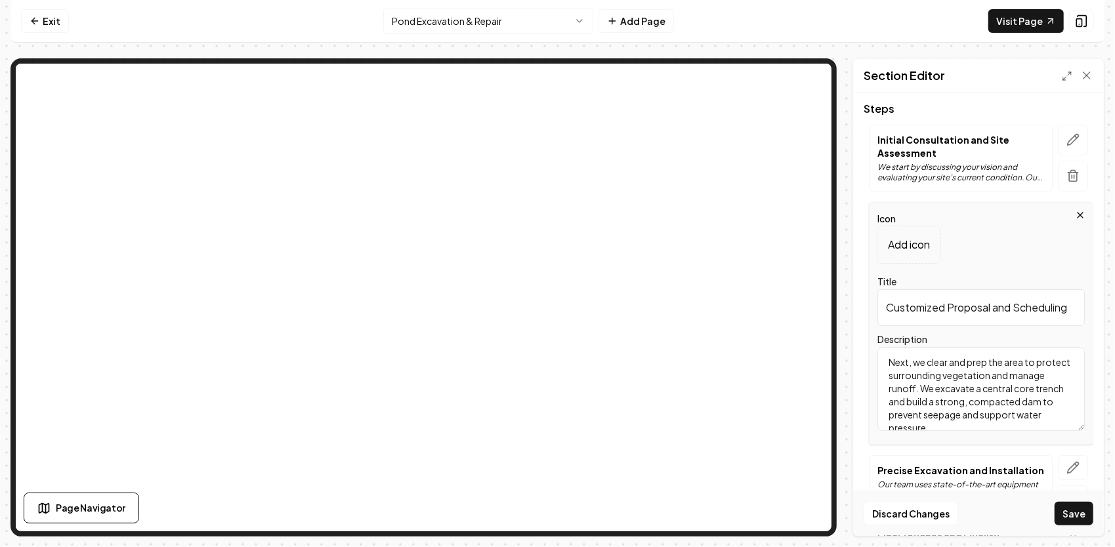
scroll to position [3, 0]
type textarea "Next, we clear and prep the area to protect surrounding vegetation and manage r…"
drag, startPoint x: 883, startPoint y: 311, endPoint x: 1099, endPoint y: 319, distance: 216.6
click at [1099, 319] on div "Header Our 4-Step Pond-Building Process Subheader Four clear steps we follow to…" at bounding box center [978, 314] width 251 height 443
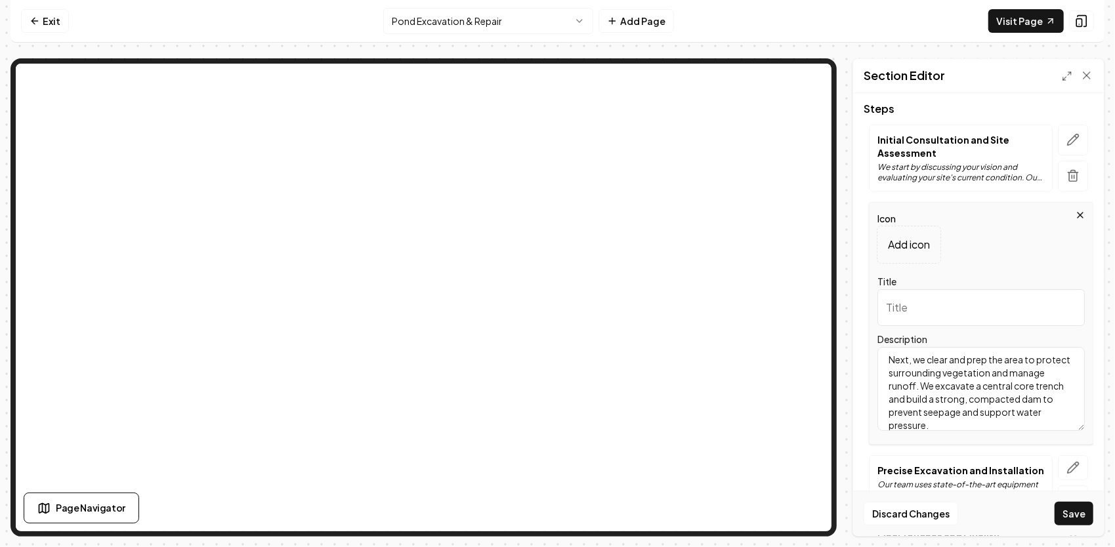
scroll to position [0, 0]
paste input "Preparation & Core Construction — Building a strong foundation for lasting resu…"
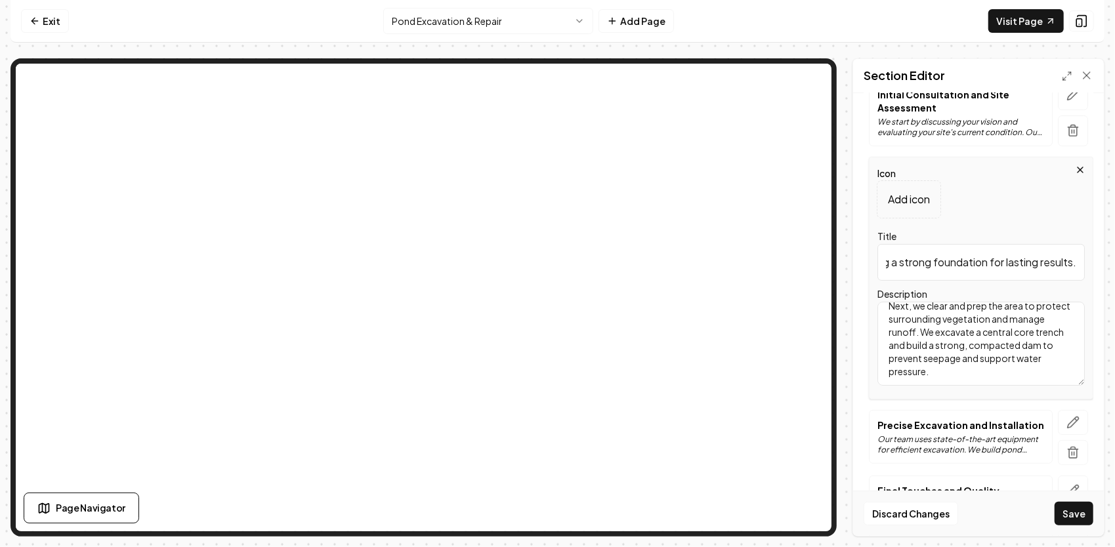
scroll to position [197, 0]
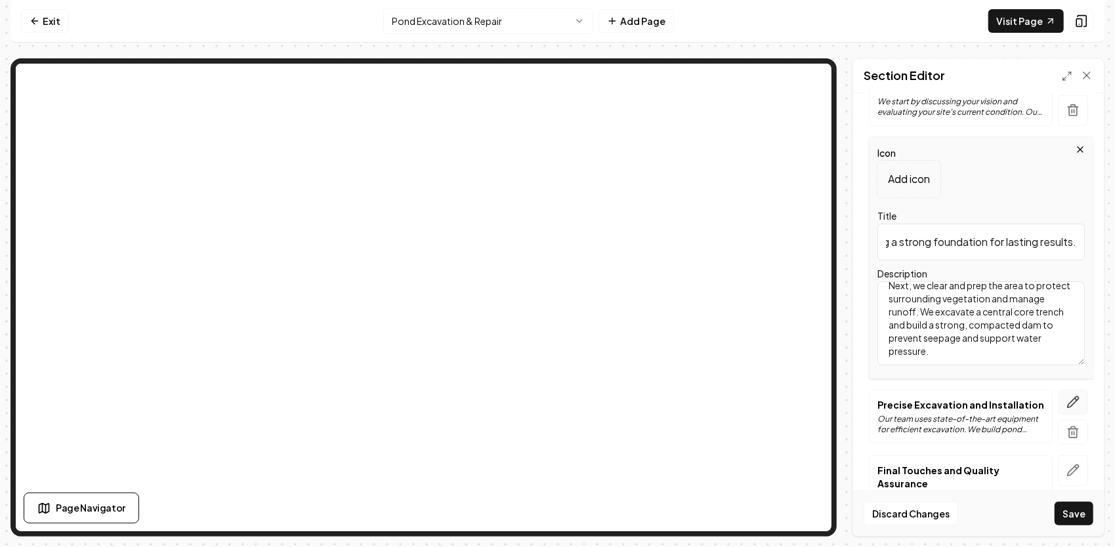
type input "Preparation & Core Construction — Building a strong foundation for lasting resu…"
click at [1075, 398] on icon "button" at bounding box center [1076, 399] width 2 height 2
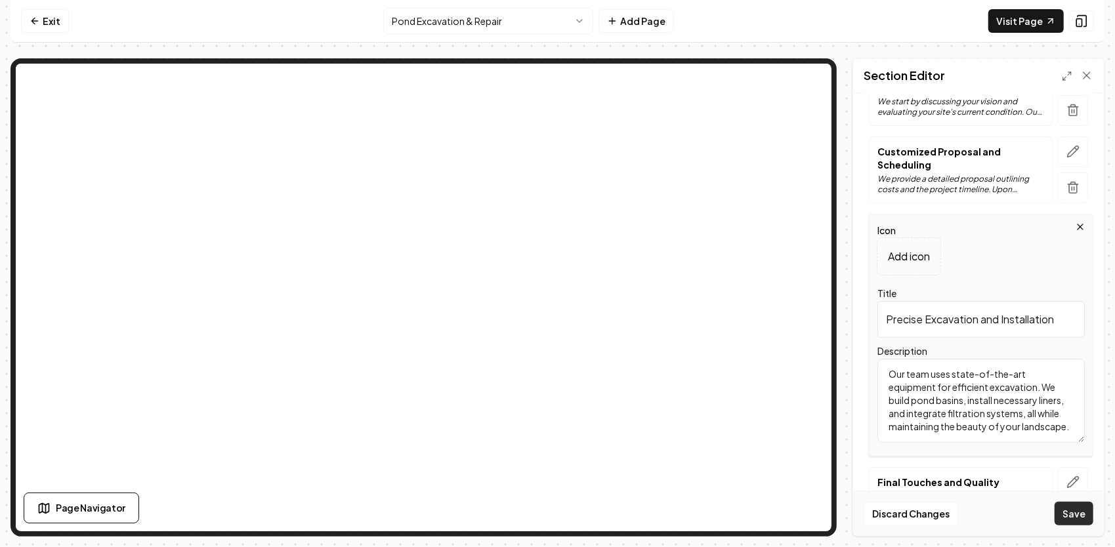
scroll to position [11, 0]
drag, startPoint x: 905, startPoint y: 374, endPoint x: 1081, endPoint y: 514, distance: 225.1
click at [1081, 514] on form "Header Our 4-Step Pond-Building Process Subheader Four clear steps we follow to…" at bounding box center [978, 260] width 230 height 707
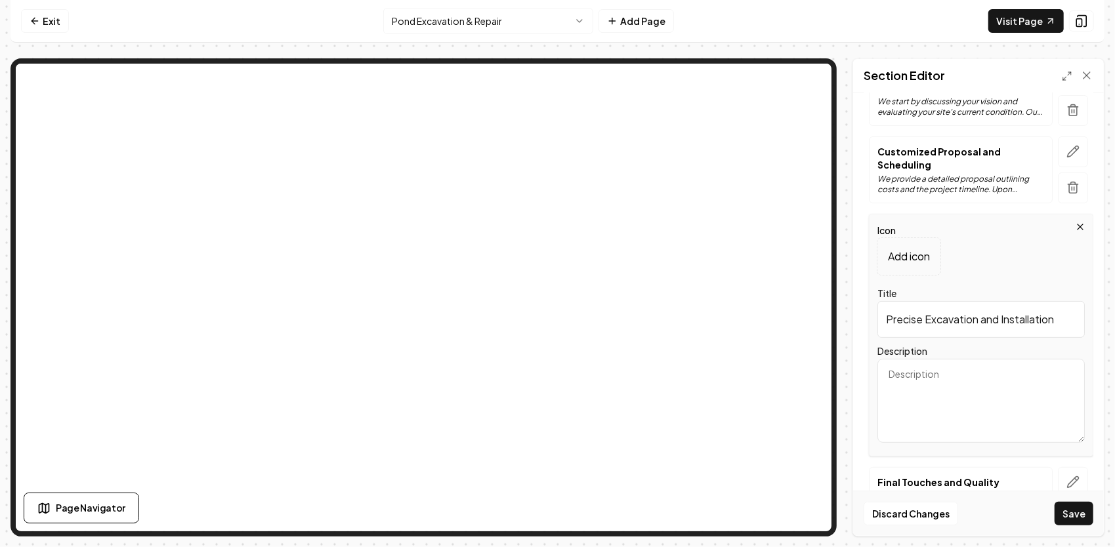
scroll to position [0, 0]
paste textarea "We sculpt the pond basin to the planned depths and slopes, creating stable bank…"
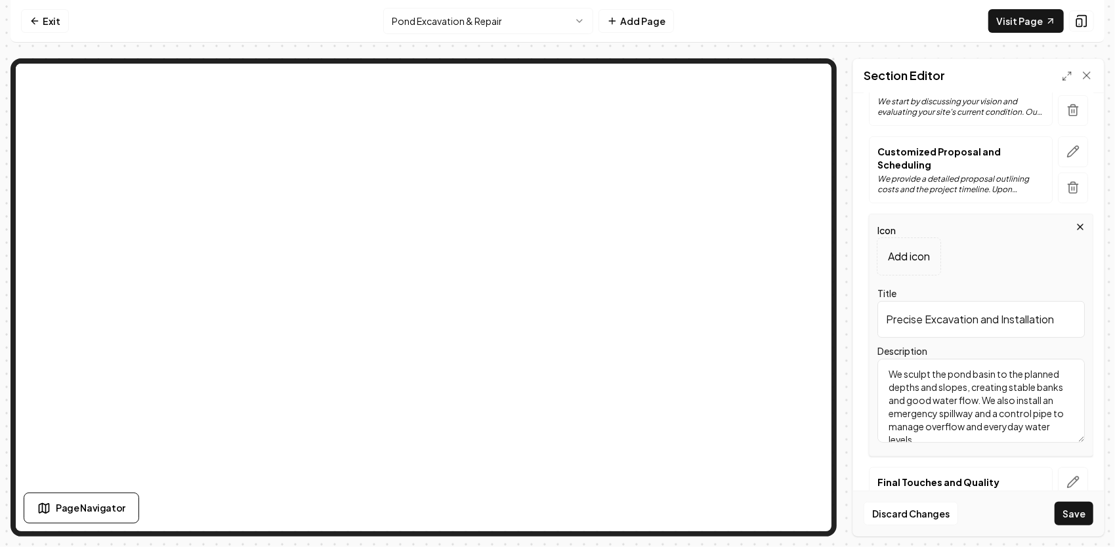
scroll to position [3, 0]
type textarea "We sculpt the pond basin to the planned depths and slopes, creating stable bank…"
drag, startPoint x: 879, startPoint y: 321, endPoint x: 1076, endPoint y: 337, distance: 198.1
click at [1076, 337] on div "Icon Add icon Title Precise Excavation and Installation Description We sculpt t…" at bounding box center [981, 335] width 224 height 243
paste input "Shaping & Water Control — Sculpting your pond and safeguarding its flow."
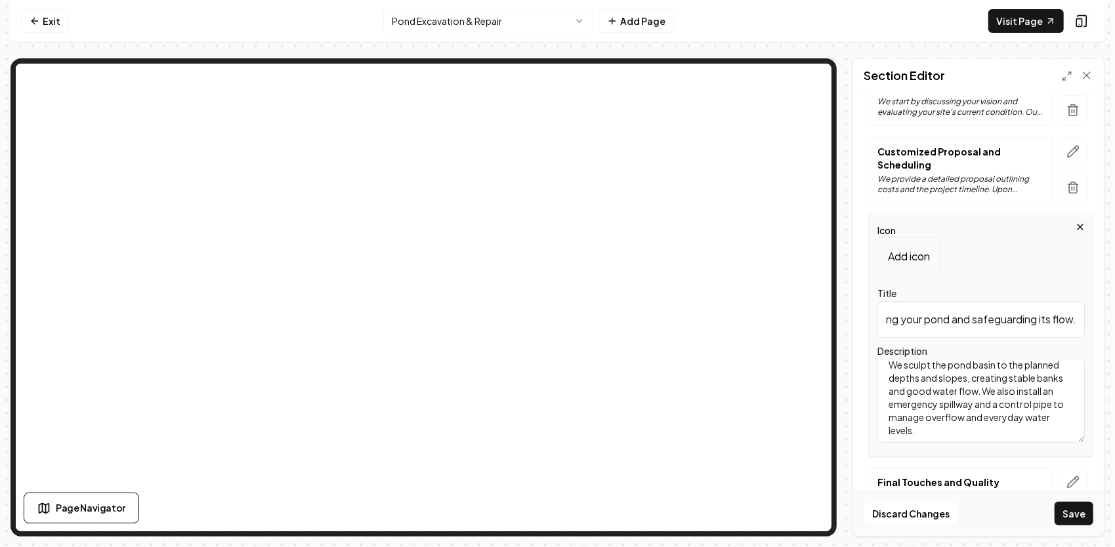
scroll to position [11, 0]
type input "Shaping & Water Control — Sculpting your pond and safeguarding its flow."
click at [1071, 485] on button "button" at bounding box center [1072, 482] width 30 height 31
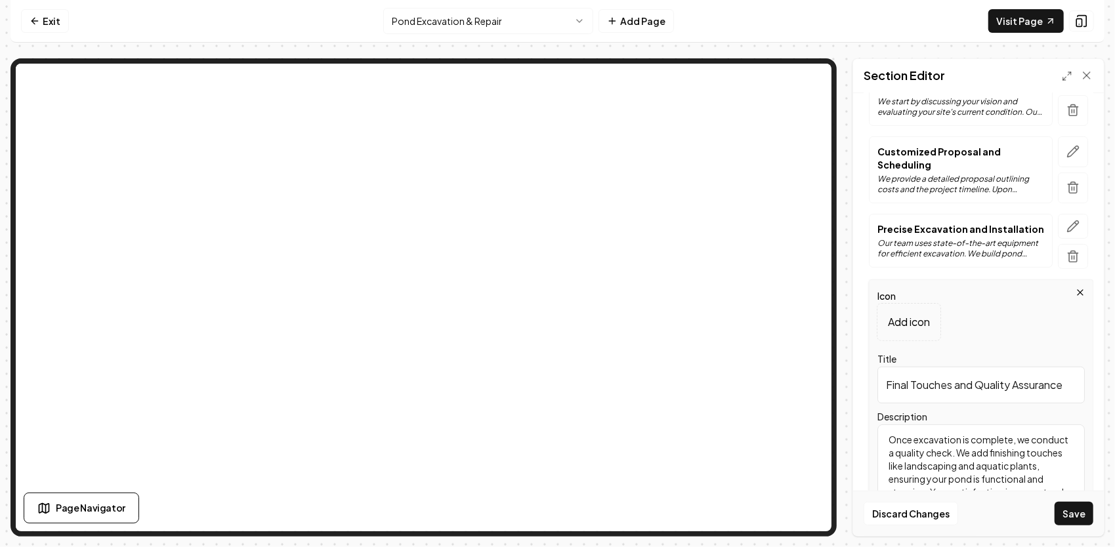
drag, startPoint x: 926, startPoint y: 378, endPoint x: 1093, endPoint y: 390, distance: 167.1
click at [1114, 384] on html "Computer Required This feature is only available on a computer. Please switch t…" at bounding box center [557, 273] width 1115 height 547
paste input "Finishing & Long-Term Support — Completing the project and standing by our work."
type input "Finishing & Long-Term Support — Completing the project and standing by our work."
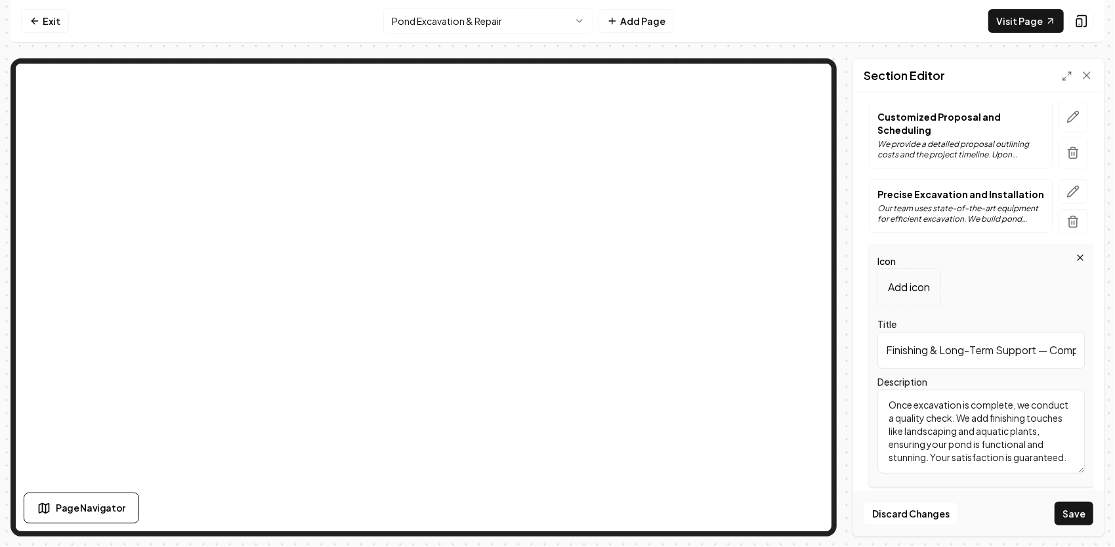
scroll to position [276, 0]
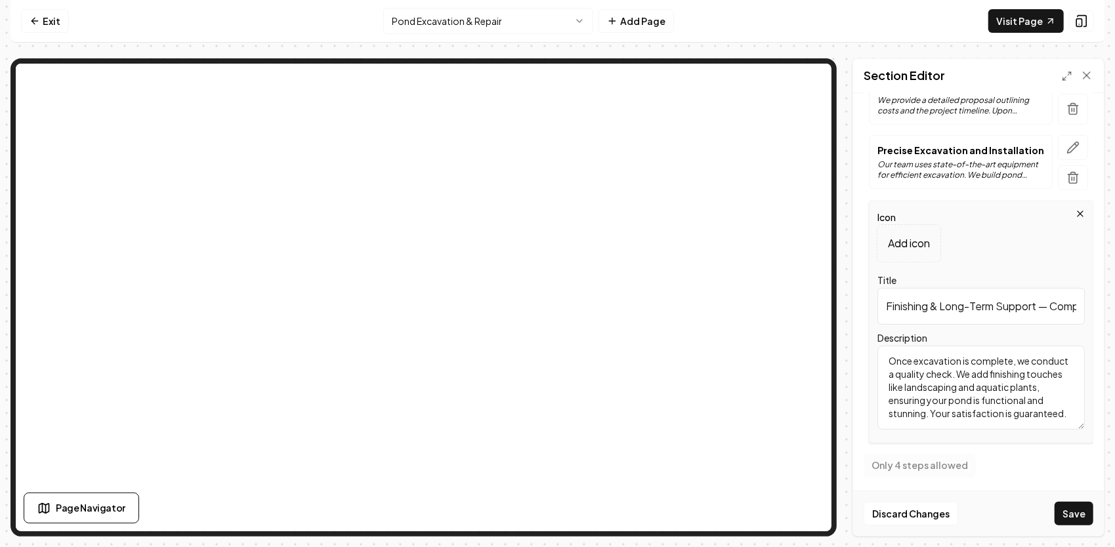
drag, startPoint x: 884, startPoint y: 434, endPoint x: 1047, endPoint y: 535, distance: 192.4
click at [1050, 537] on div "Computer Required This feature is only available on a computer. Please switch t…" at bounding box center [557, 273] width 1115 height 547
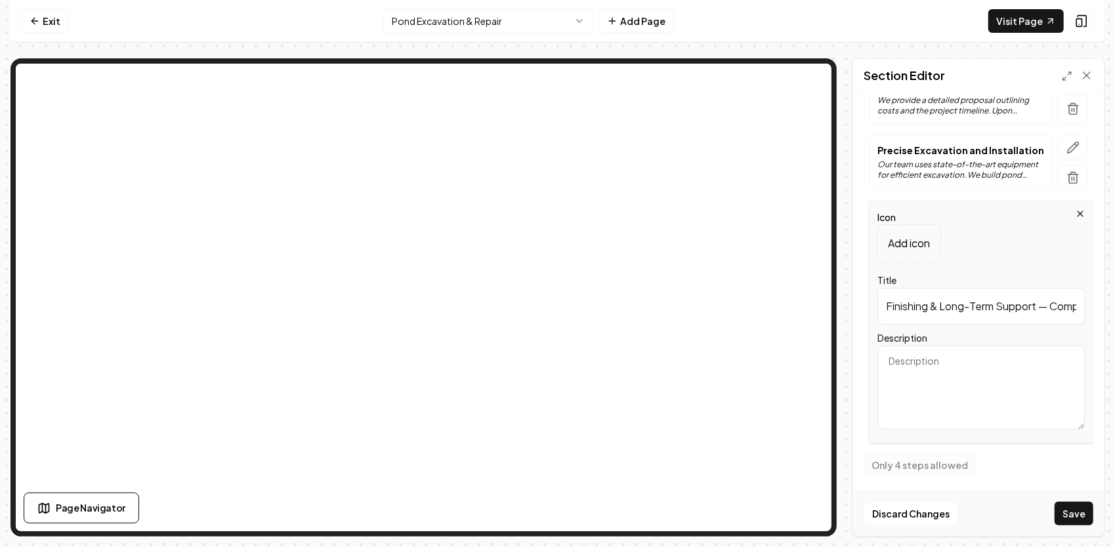
scroll to position [0, 0]
paste textarea "We stabilize banks with grass or vegetation and add requested features like roc…"
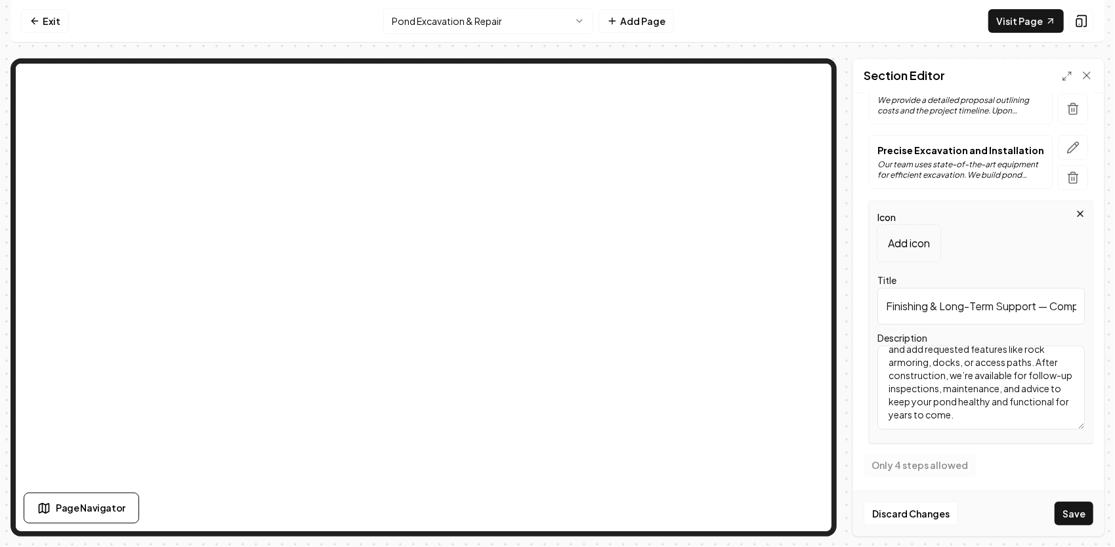
scroll to position [275, 0]
type textarea "We stabilize banks with grass or vegetation and add requested features like roc…"
click at [1081, 513] on button "Save" at bounding box center [1073, 514] width 39 height 24
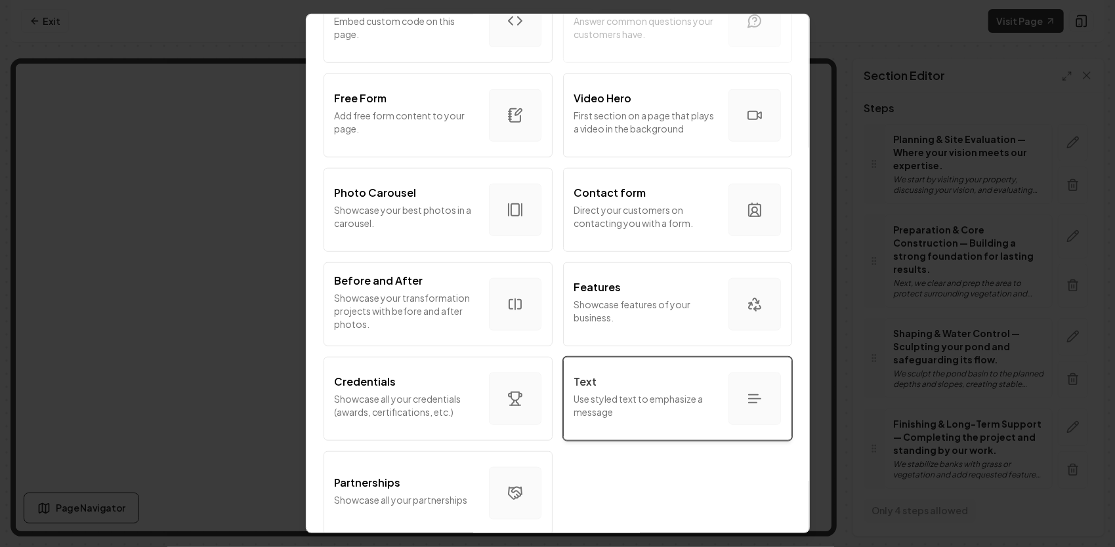
scroll to position [717, 0]
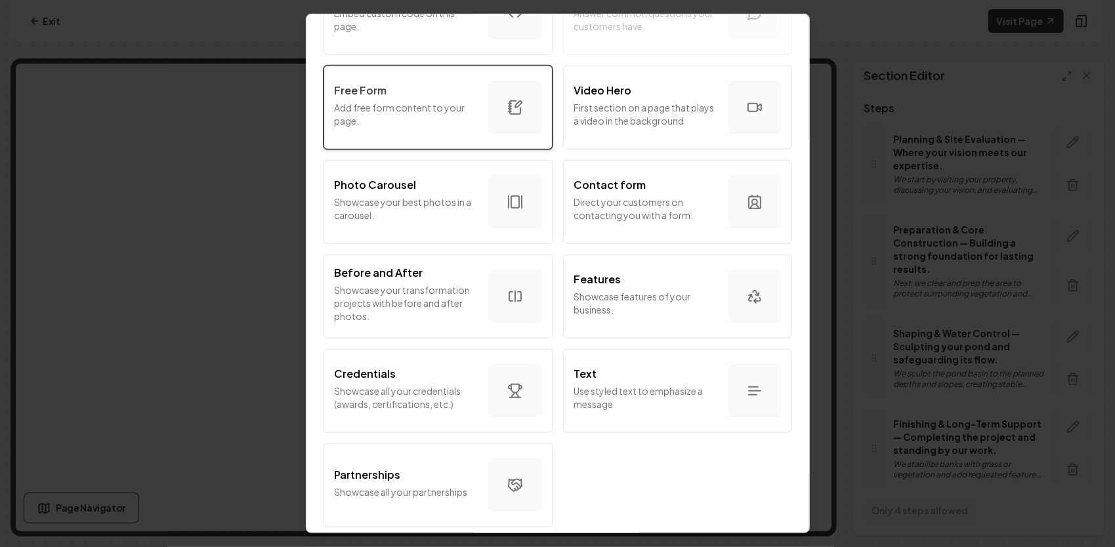
click at [411, 101] on p "Add free form content to your page." at bounding box center [407, 114] width 144 height 26
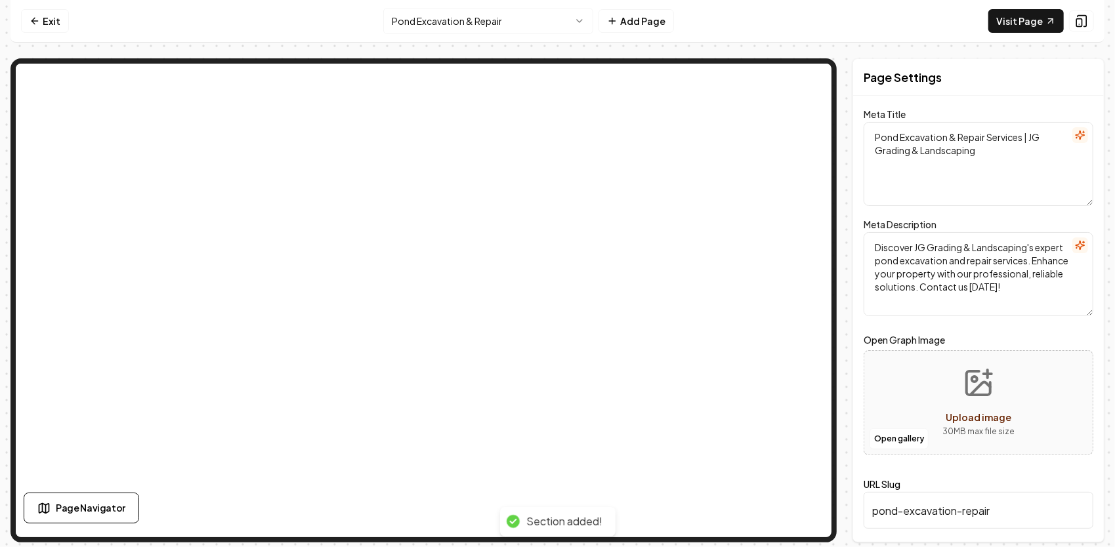
scroll to position [0, 0]
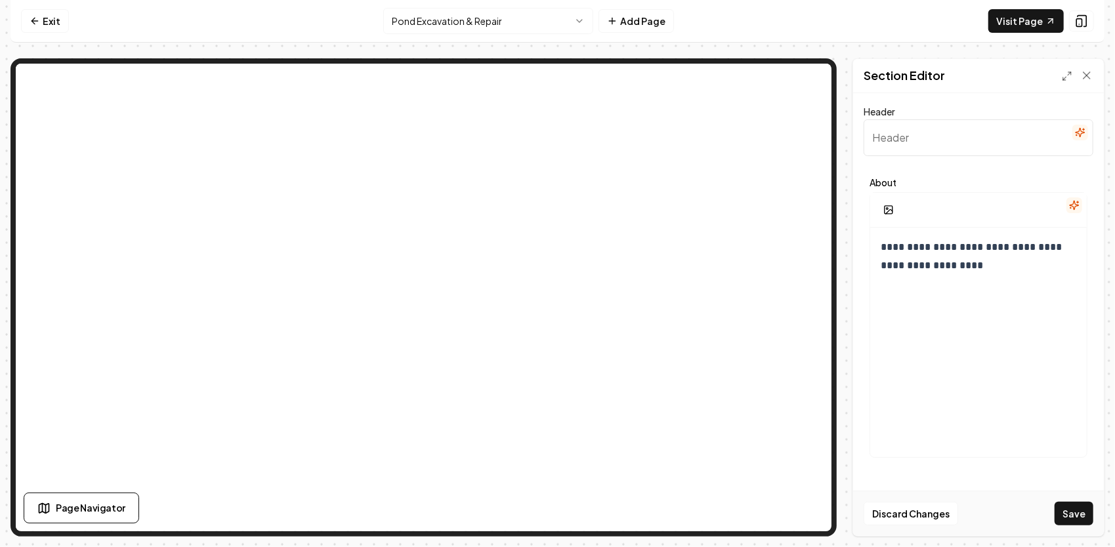
paste input "Our Satisfaction Guarantee"
type input "Our Satisfaction Guarantee"
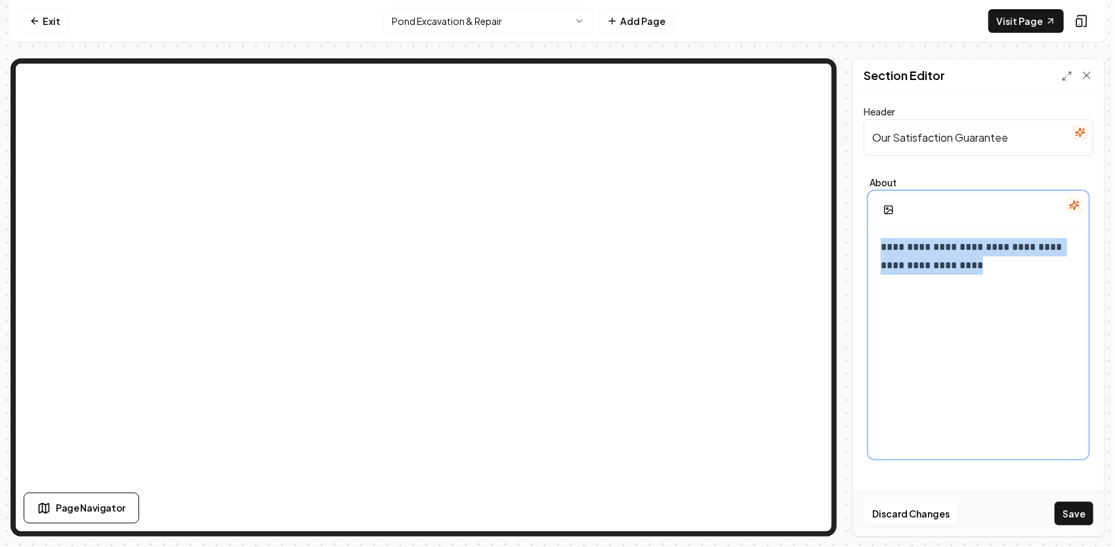
drag, startPoint x: 966, startPoint y: 272, endPoint x: 872, endPoint y: 232, distance: 102.3
click at [871, 234] on div "**********" at bounding box center [978, 354] width 216 height 252
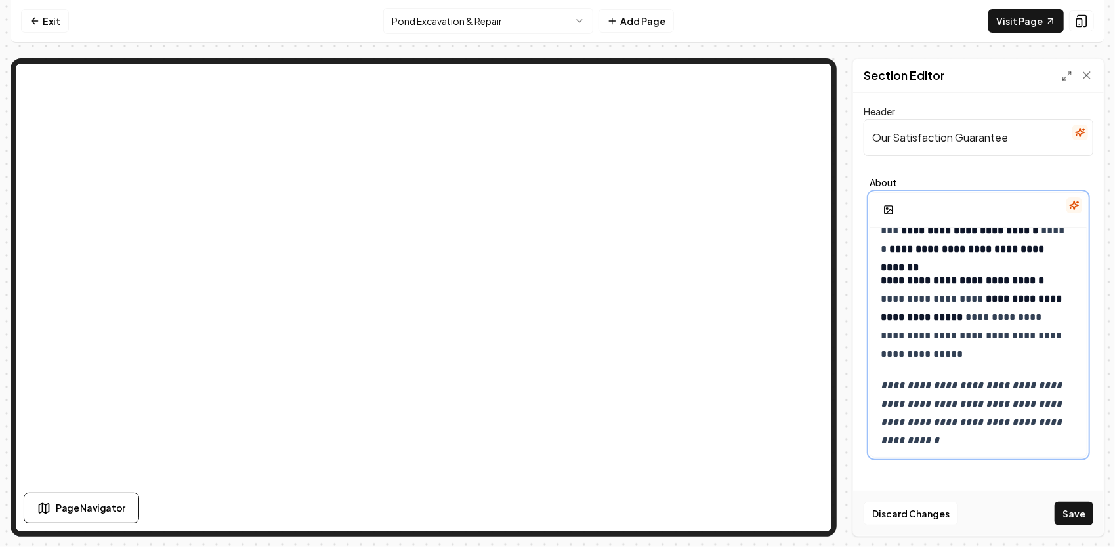
scroll to position [261, 0]
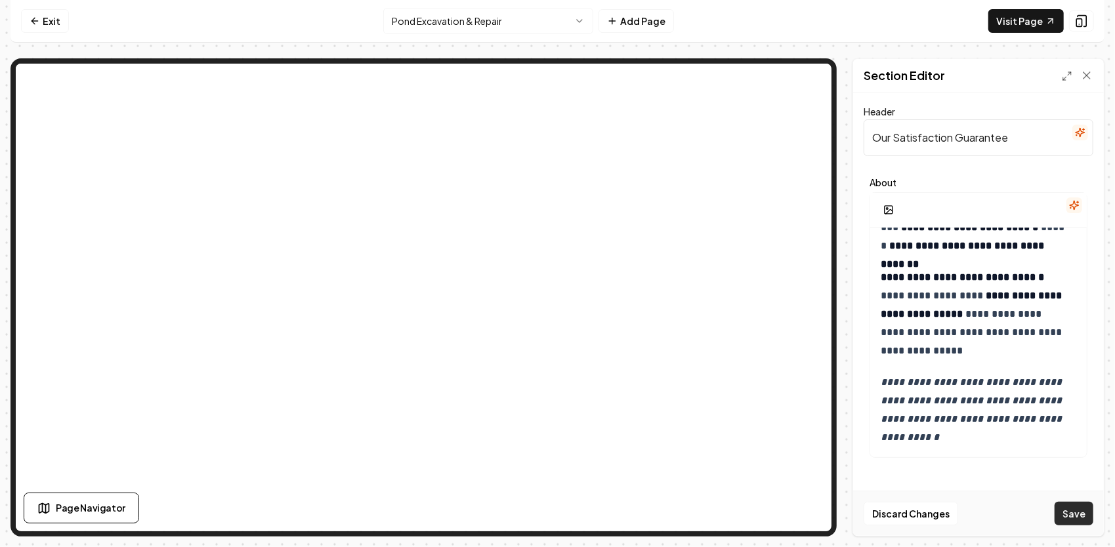
click at [1083, 510] on button "Save" at bounding box center [1073, 514] width 39 height 24
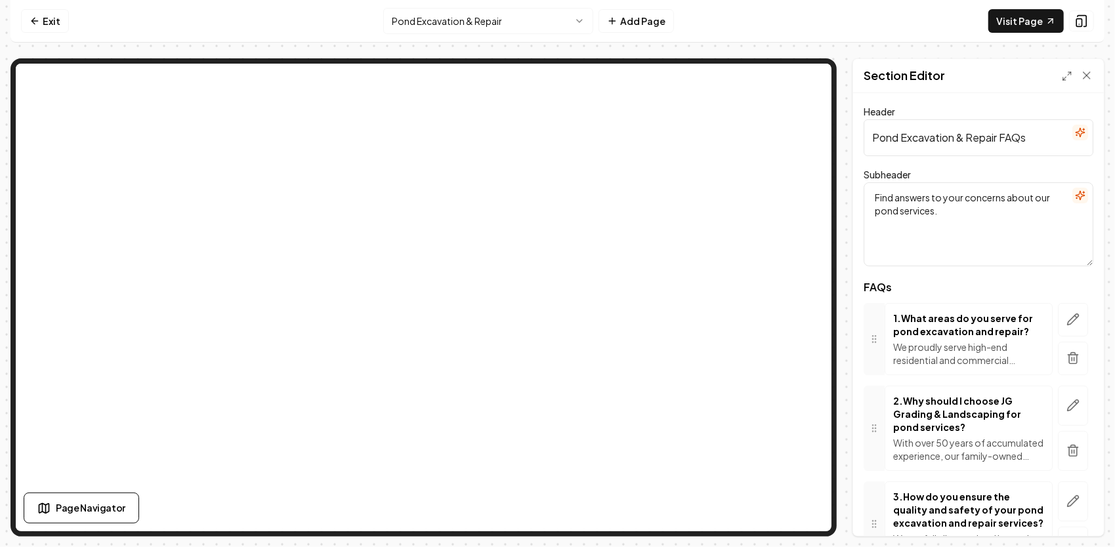
drag, startPoint x: 1036, startPoint y: 139, endPoint x: 866, endPoint y: 127, distance: 171.0
click at [866, 127] on input "Pond Excavation & Repair FAQs" at bounding box center [978, 137] width 230 height 37
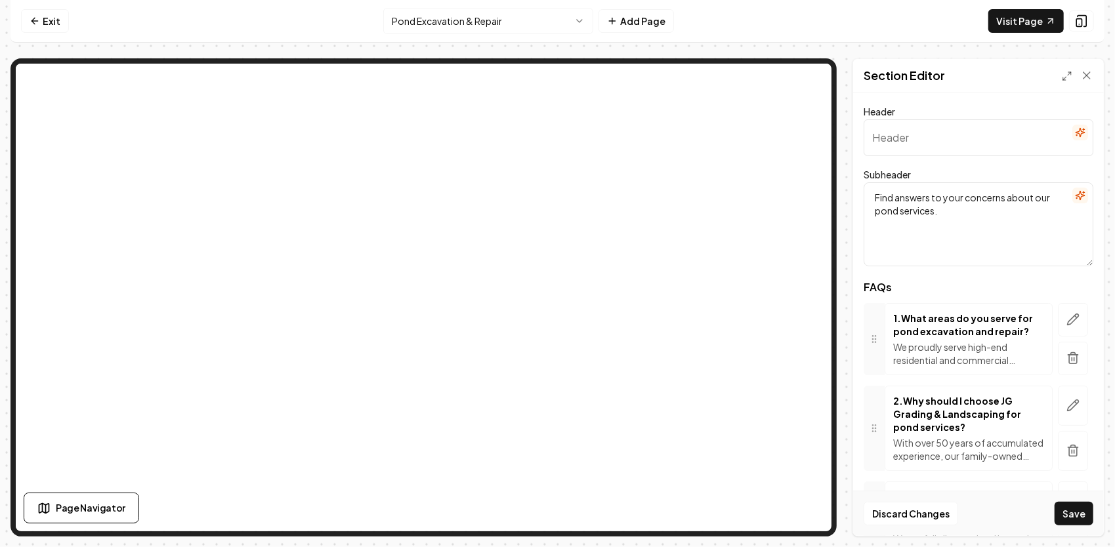
paste input "10 of the Most Common Questions About Our Pond Building, Design, Repair & Maint…"
type input "10 of the Most Common Questions About Our Pond Building, Design, Repair & Maint…"
drag, startPoint x: 959, startPoint y: 218, endPoint x: 861, endPoint y: 182, distance: 104.2
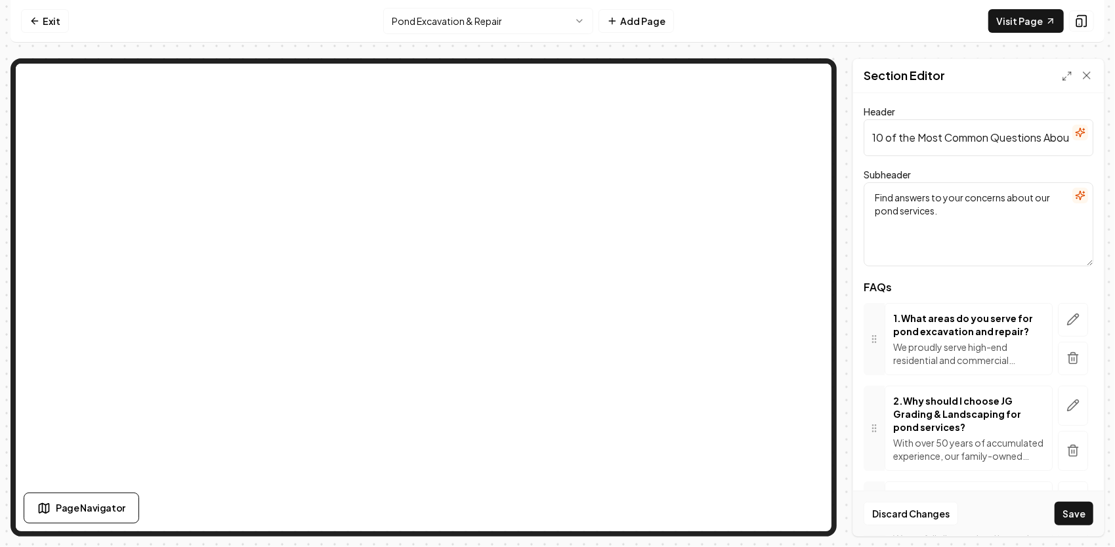
click at [863, 182] on div "Find answers to your concerns about our pond services." at bounding box center [978, 224] width 230 height 84
paste textarea "These are the questions we hear most often from homeowners and landowners when …"
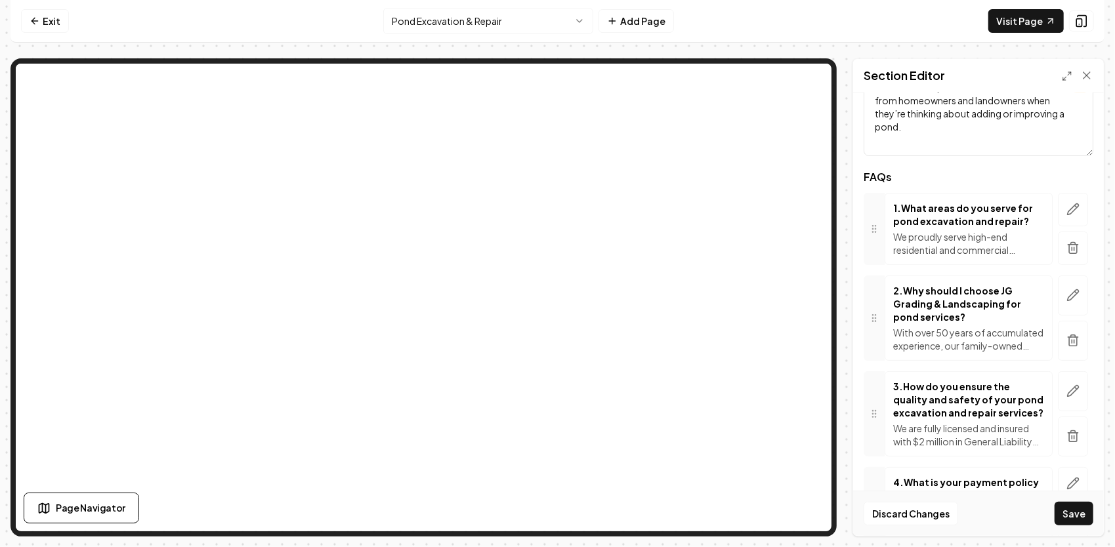
scroll to position [131, 0]
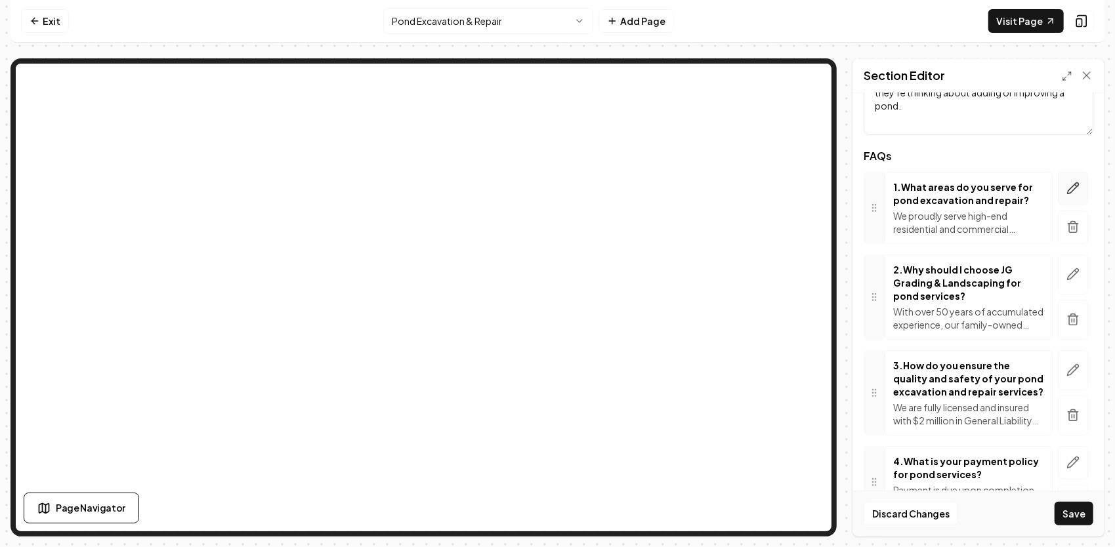
type textarea "These are the questions we hear most often from homeowners and landowners when …"
click at [1066, 183] on icon "button" at bounding box center [1072, 188] width 13 height 13
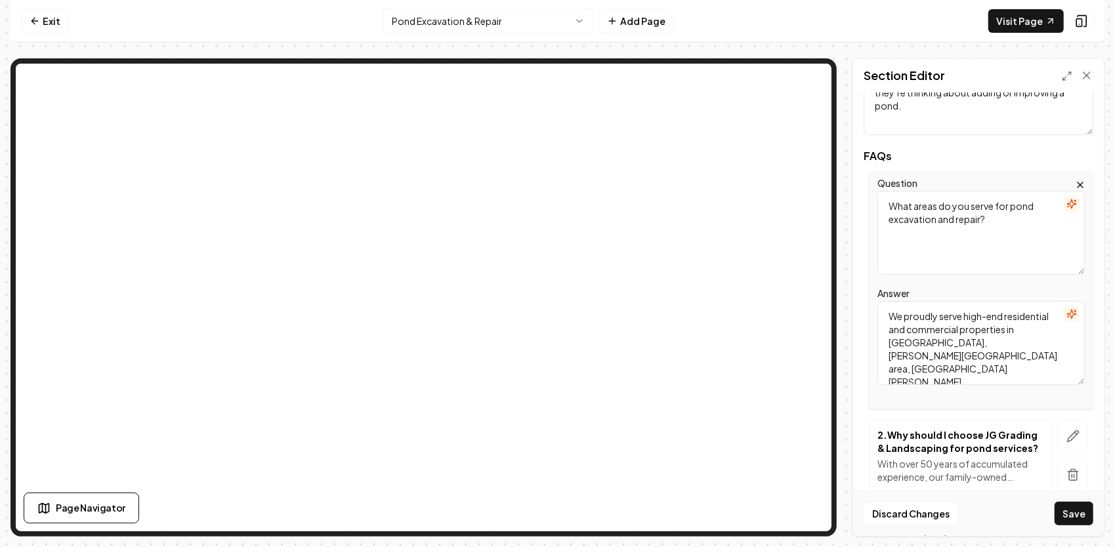
drag, startPoint x: 1010, startPoint y: 227, endPoint x: 872, endPoint y: 180, distance: 145.0
click at [872, 180] on div "Question What areas do you serve for pond excavation and repair? Answer We prou…" at bounding box center [981, 290] width 224 height 237
drag, startPoint x: 1008, startPoint y: 371, endPoint x: 857, endPoint y: 295, distance: 169.3
click at [857, 295] on div "Header 10 of the Most Common Questions About Our Pond Building, Design, Repair …" at bounding box center [978, 314] width 251 height 443
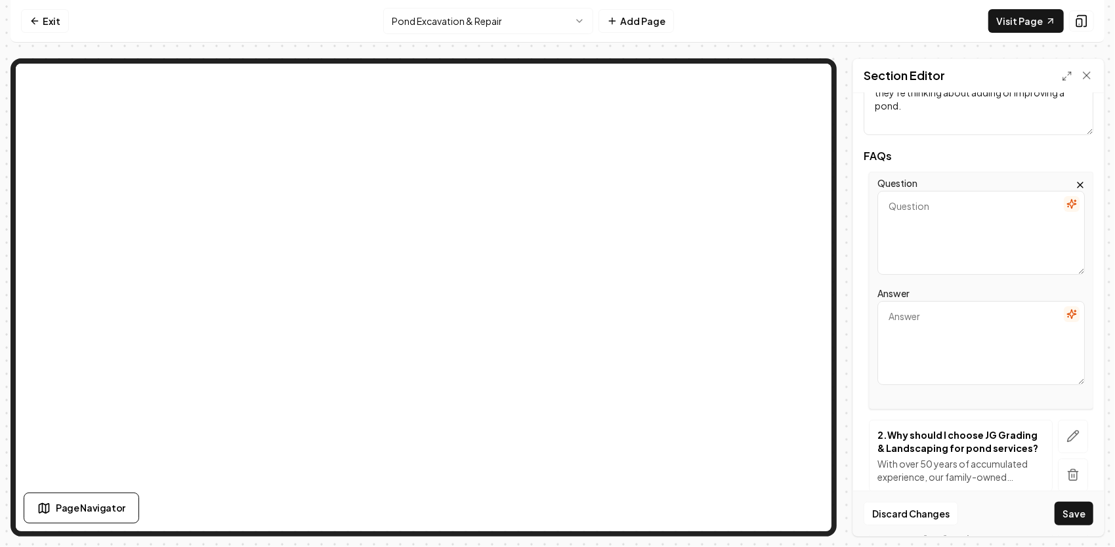
click at [928, 223] on textarea "Question" at bounding box center [980, 233] width 207 height 84
paste textarea "How do I know if my property is suitable for a pond?"
type textarea "How do I know if my property is suitable for a pond?"
click at [918, 331] on textarea "Answer" at bounding box center [980, 343] width 207 height 84
paste textarea "We start every project with an on-site evaluation. We’ll look at your soils, sl…"
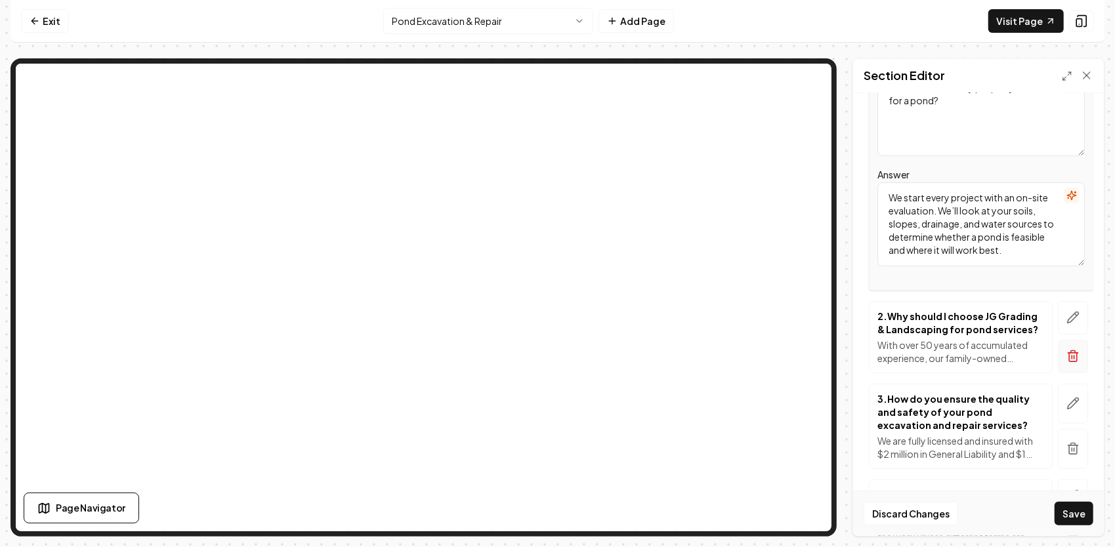
scroll to position [262, 0]
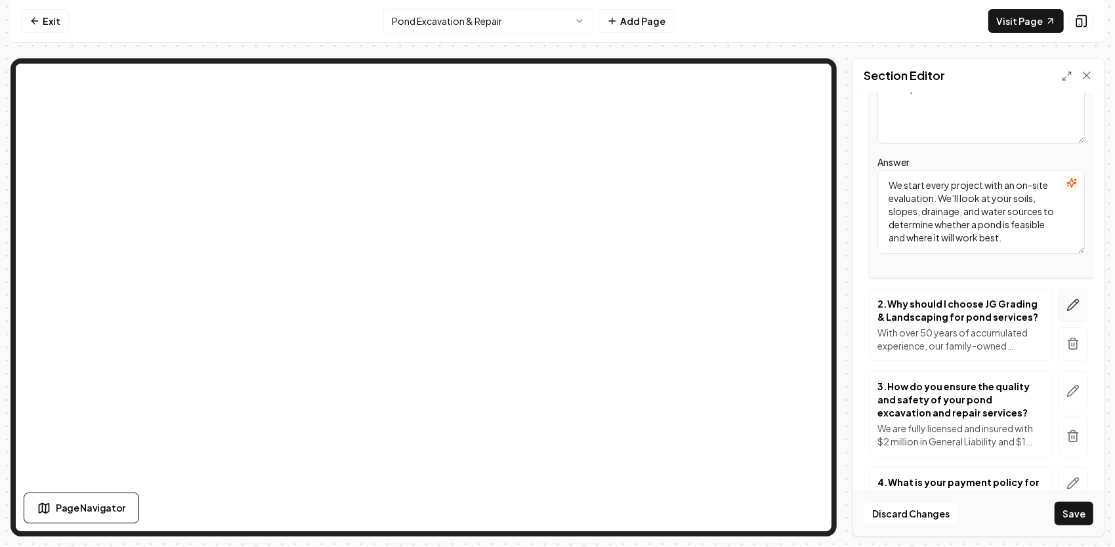
type textarea "We start every project with an on-site evaluation. We’ll look at your soils, sl…"
click at [1066, 304] on icon "button" at bounding box center [1072, 304] width 13 height 13
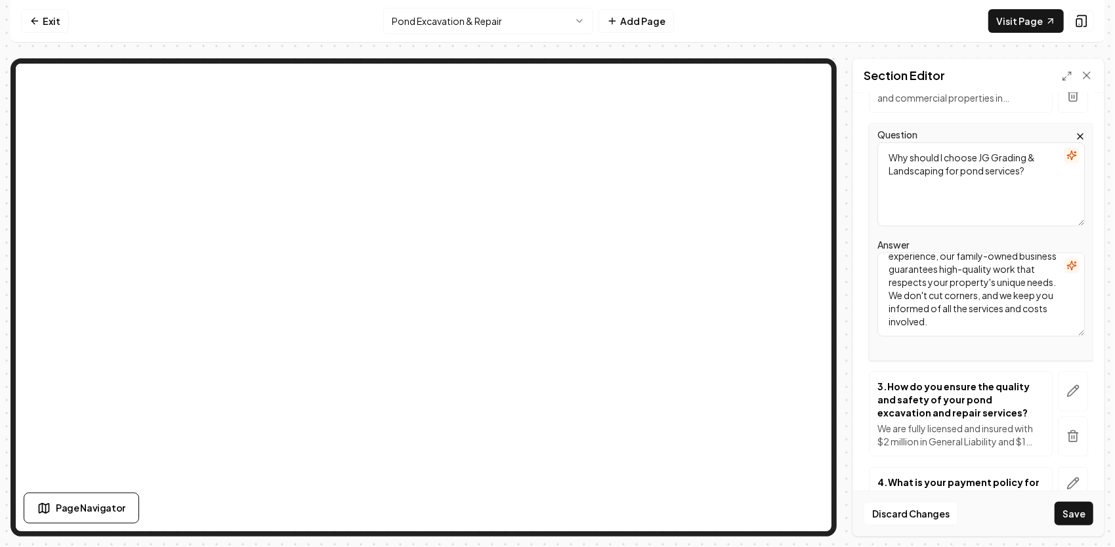
scroll to position [0, 0]
drag, startPoint x: 996, startPoint y: 319, endPoint x: 889, endPoint y: 248, distance: 128.3
click at [889, 248] on div "Answer With over 50 years of accumulated experience, our family-owned business …" at bounding box center [980, 287] width 207 height 100
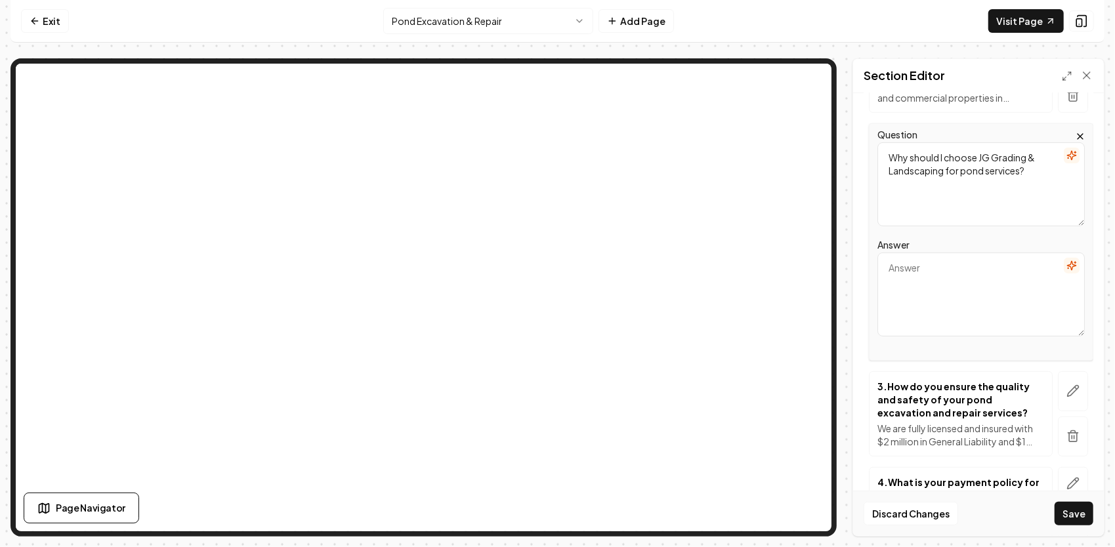
drag, startPoint x: 1011, startPoint y: 173, endPoint x: 827, endPoint y: 121, distance: 190.8
click at [781, 54] on div "Exit Pond Excavation & Repair Add Page Visit Page Page Navigator Page Settings …" at bounding box center [557, 268] width 1094 height 537
click at [903, 263] on textarea "Answer" at bounding box center [980, 295] width 207 height 84
paste textarea "Yes — from small fishing ponds in backyards to multi-acre water features on far…"
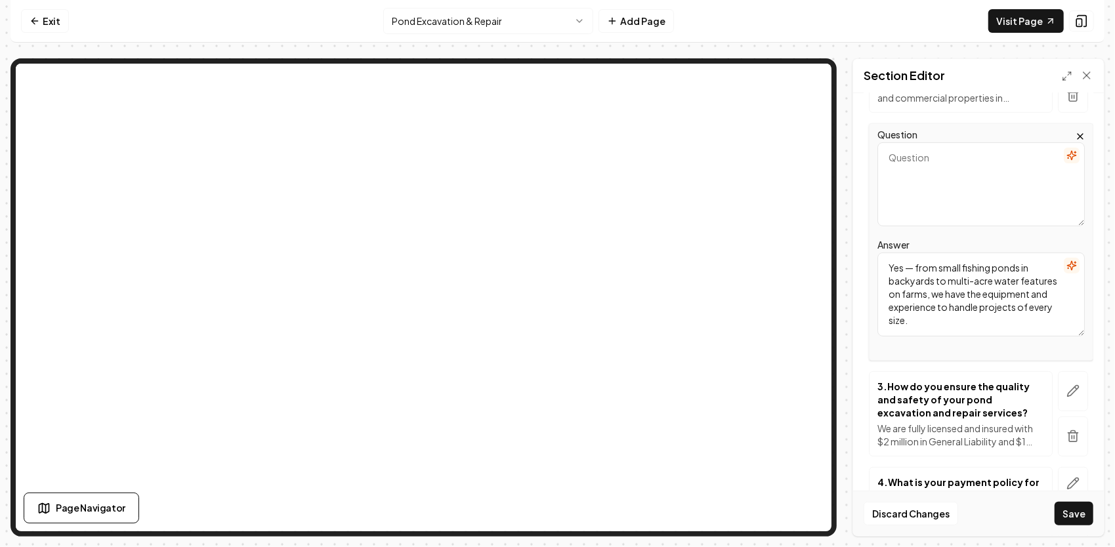
type textarea "Yes — from small fishing ponds in backyards to multi-acre water features on far…"
click at [911, 180] on textarea "Question" at bounding box center [980, 184] width 207 height 84
paste textarea "Do you handle both small and large ponds?"
type textarea "Do you handle both small and large ponds?"
click at [1066, 395] on icon "button" at bounding box center [1072, 390] width 13 height 13
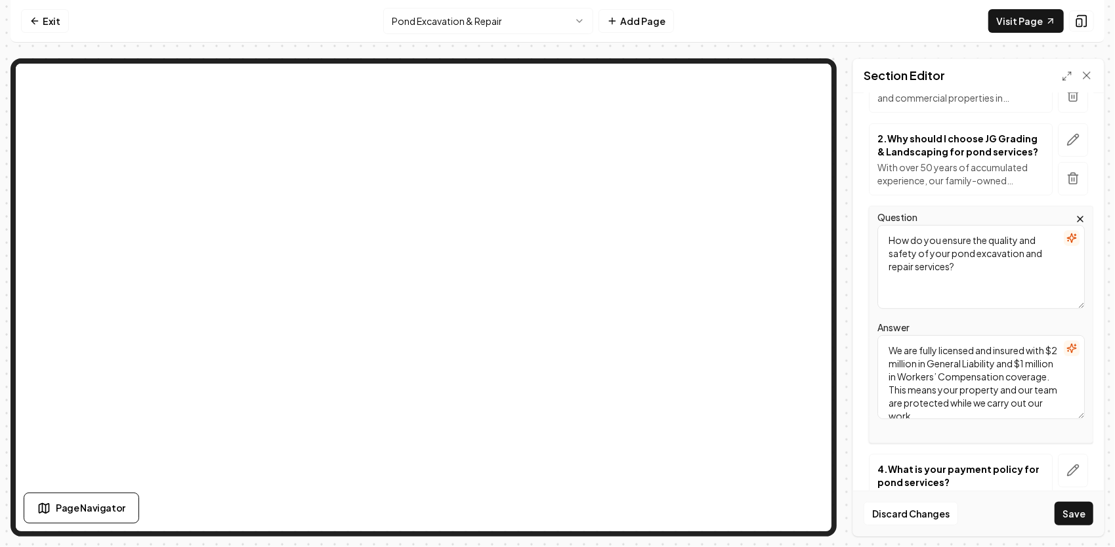
drag, startPoint x: 988, startPoint y: 408, endPoint x: 853, endPoint y: 338, distance: 152.0
click at [840, 327] on div "Page Settings Section Editor Header 10 of the Most Common Questions About Our P…" at bounding box center [557, 297] width 1094 height 478
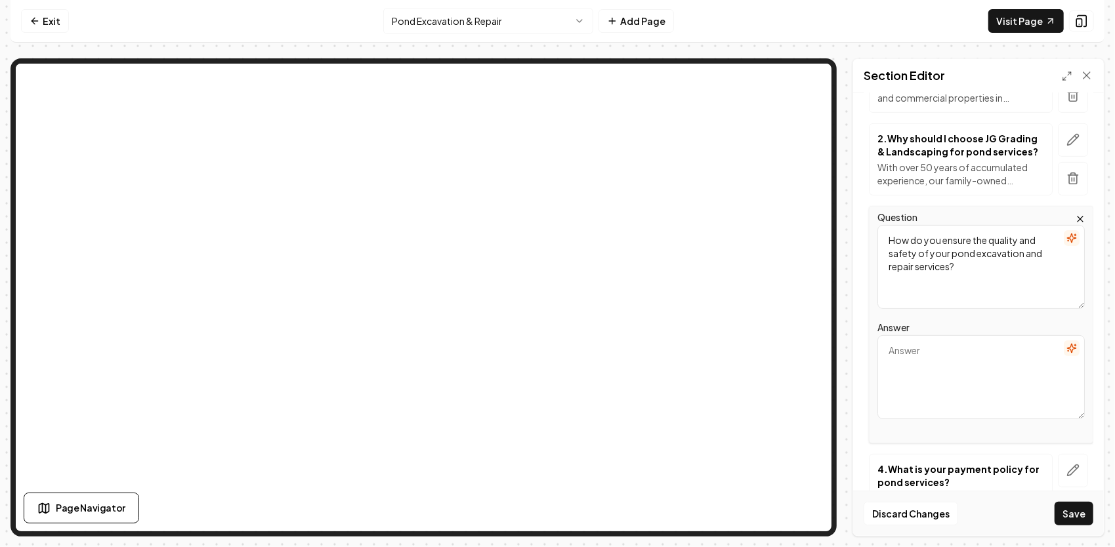
drag, startPoint x: 965, startPoint y: 270, endPoint x: 858, endPoint y: 211, distance: 121.8
click at [862, 214] on div "Header 10 of the Most Common Questions About Our Pond Building, Design, Repair …" at bounding box center [978, 314] width 251 height 443
paste textarea "What’s involved in building a pond the “right way”?"
type textarea "What’s involved in building a pond the “right way”?"
click at [923, 356] on textarea "Answer" at bounding box center [980, 377] width 207 height 84
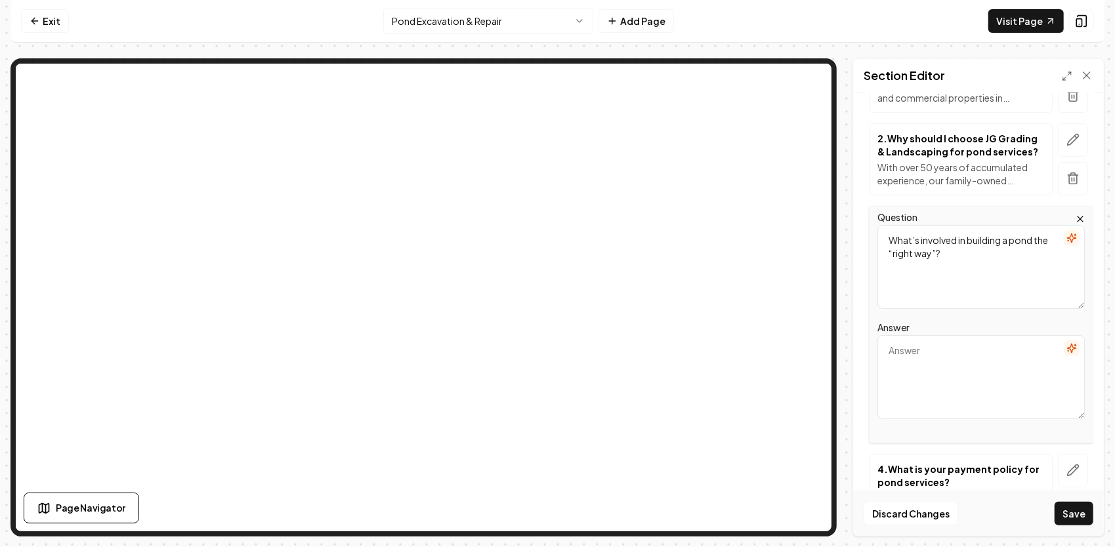
paste textarea "A durable pond needs proper planning, a core trench for the dam, correct compac…"
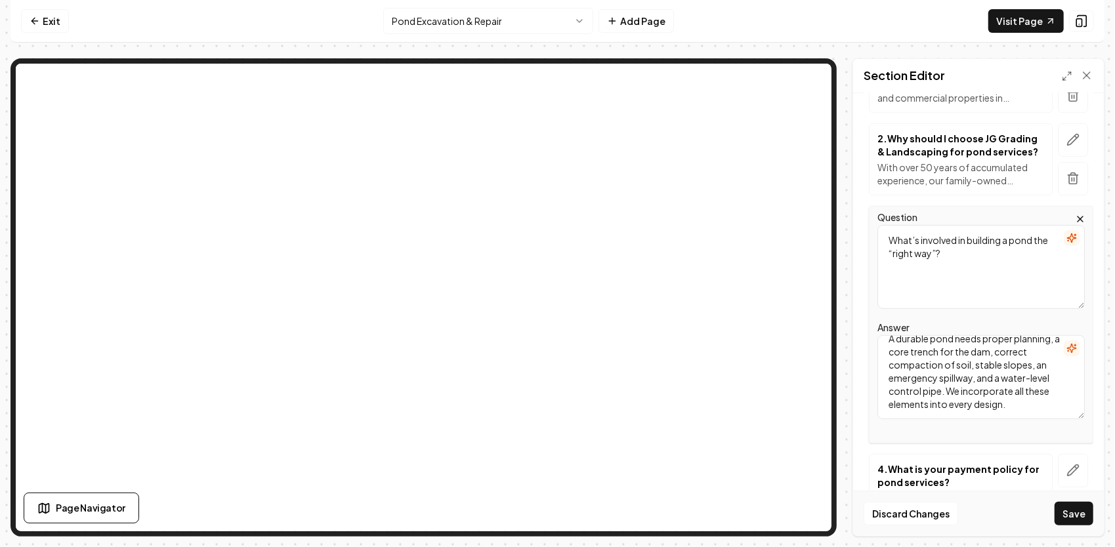
scroll to position [24, 0]
type textarea "A durable pond needs proper planning, a core trench for the dam, correct compac…"
click at [1071, 471] on button "button" at bounding box center [1072, 470] width 30 height 33
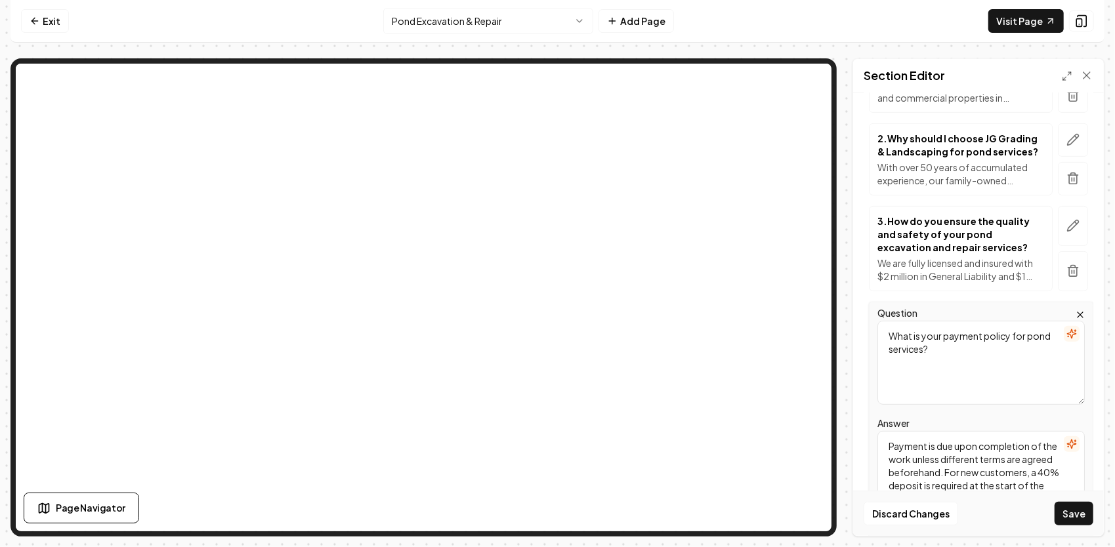
drag, startPoint x: 987, startPoint y: 359, endPoint x: 901, endPoint y: 320, distance: 94.5
click at [900, 321] on textarea "What is your payment policy for pond services?" at bounding box center [980, 363] width 207 height 84
type textarea "W"
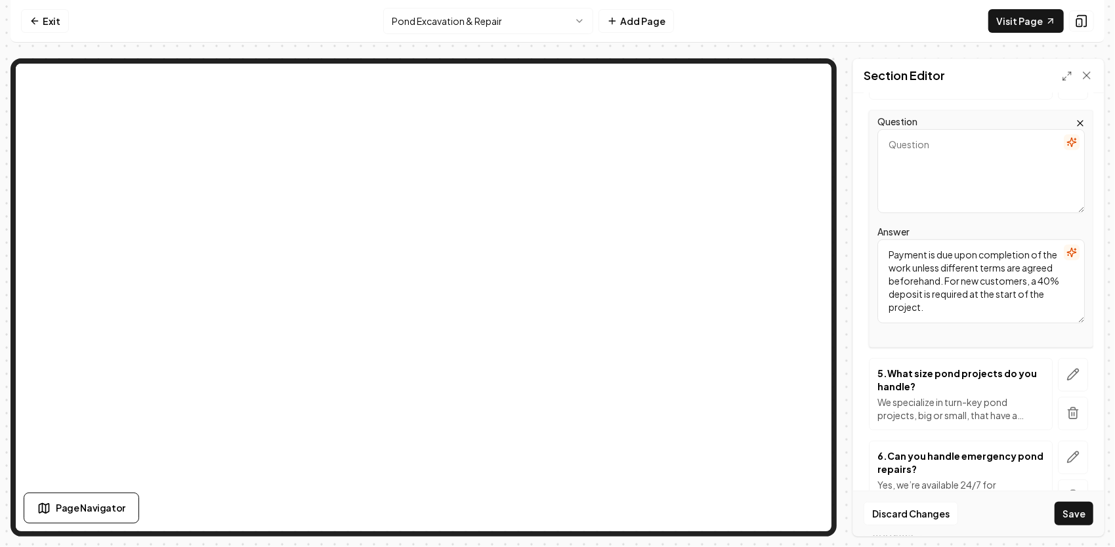
scroll to position [459, 0]
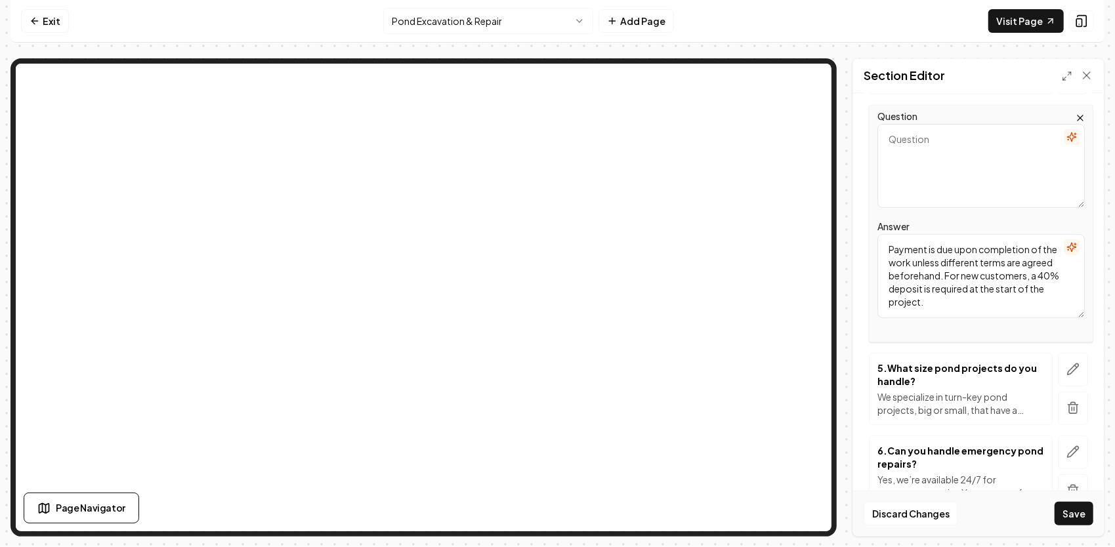
drag, startPoint x: 1014, startPoint y: 298, endPoint x: 880, endPoint y: 216, distance: 157.5
click at [857, 218] on div "Header 10 of the Most Common Questions About Our Pond Building, Design, Repair …" at bounding box center [978, 314] width 251 height 443
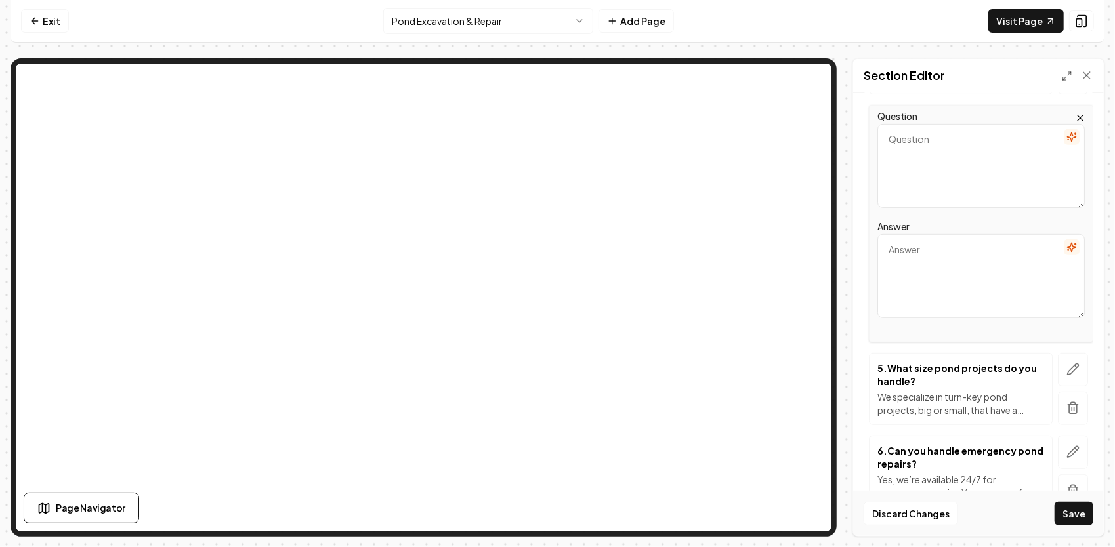
click at [900, 151] on textarea "Question" at bounding box center [980, 166] width 207 height 84
paste textarea "How long does pond construction take?"
type textarea "How long does pond construction take?"
click at [939, 249] on textarea "Answer" at bounding box center [980, 276] width 207 height 84
click at [949, 261] on textarea "Answer" at bounding box center [980, 276] width 207 height 84
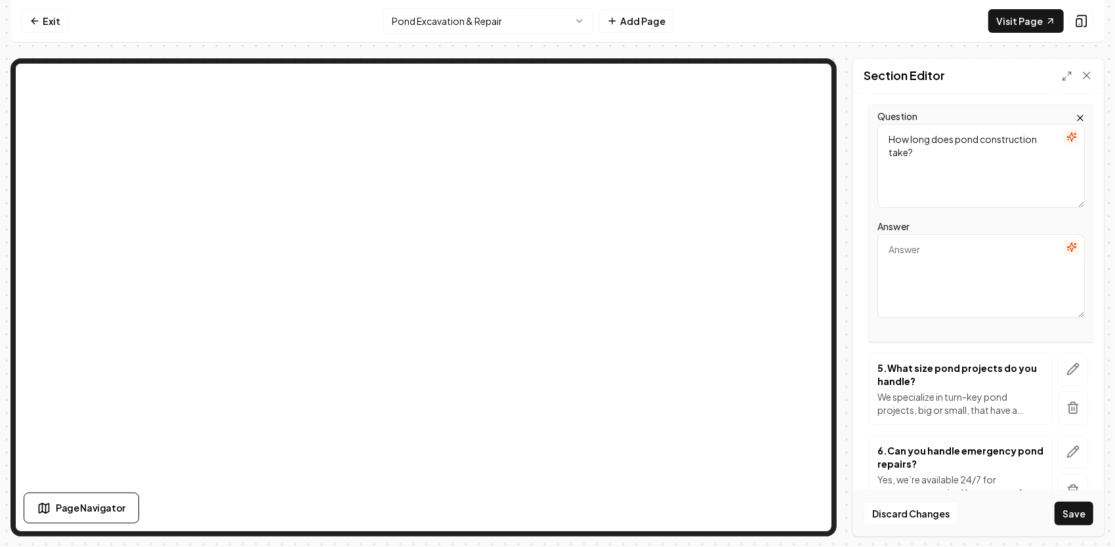
paste textarea "Every site is different, but after permits and planning are complete, most smal…"
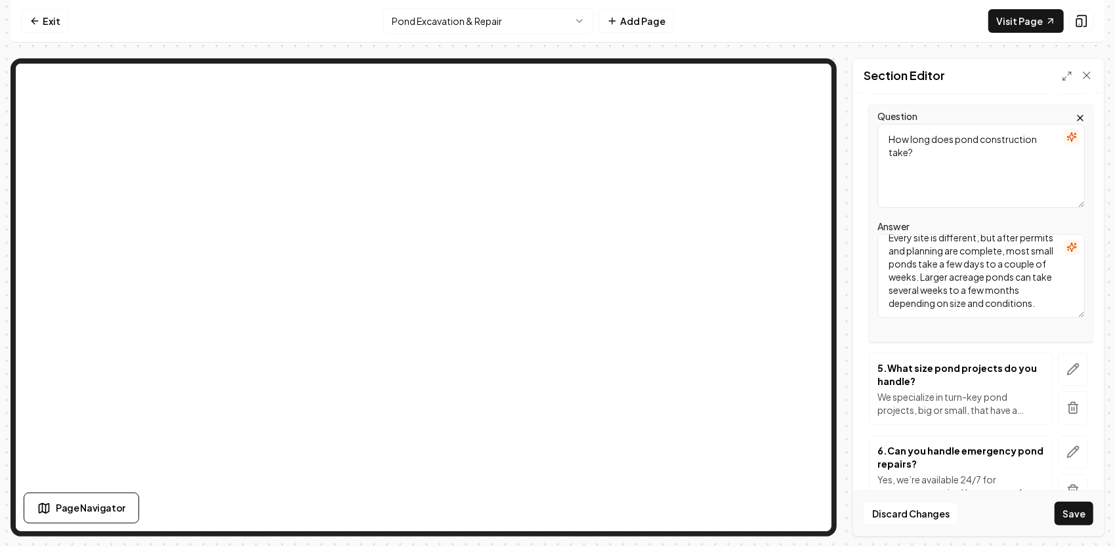
scroll to position [522, 0]
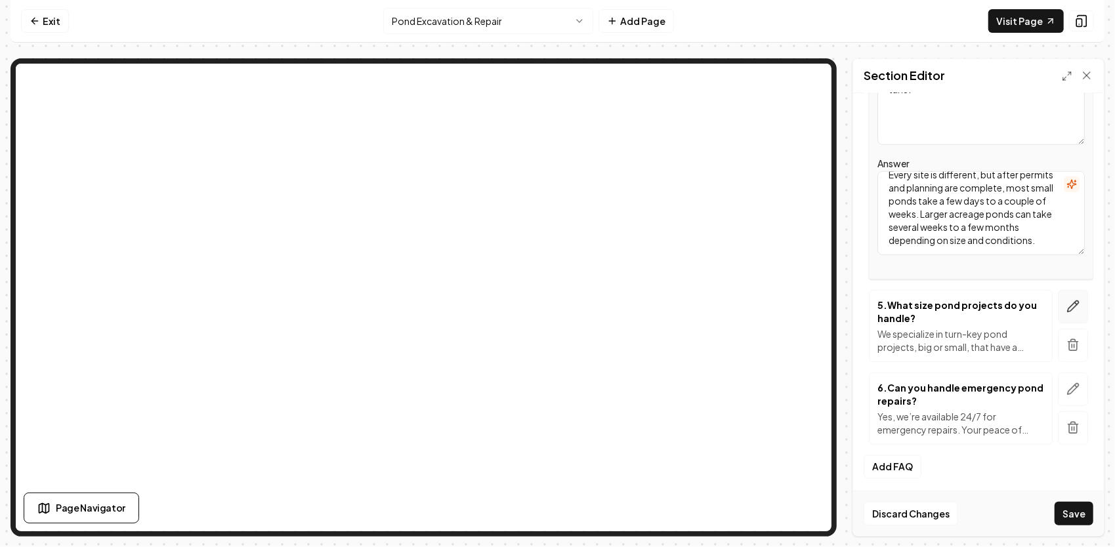
type textarea "Every site is different, but after permits and planning are complete, most smal…"
click at [1066, 303] on icon "button" at bounding box center [1072, 306] width 13 height 13
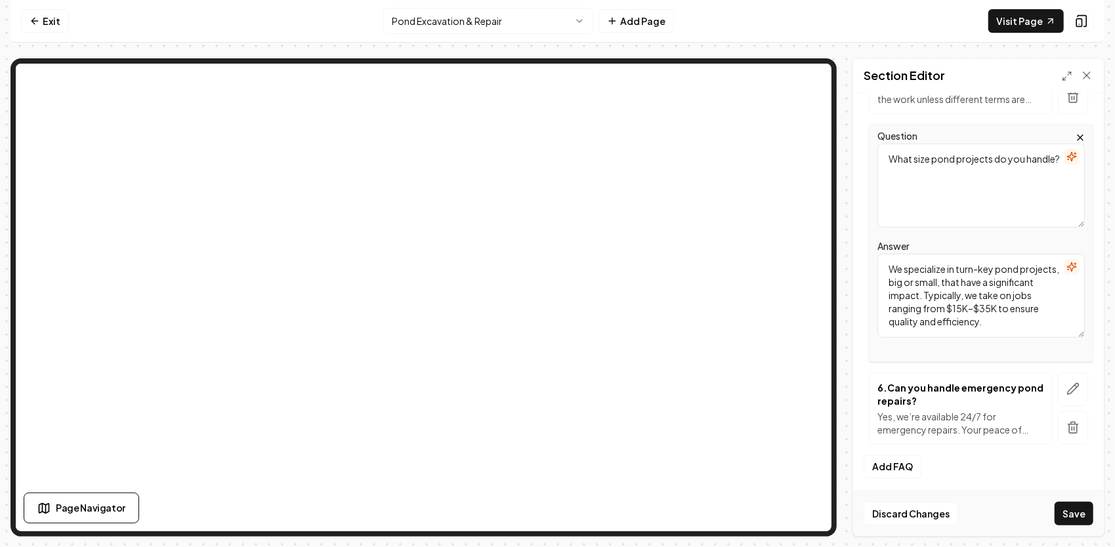
drag, startPoint x: 1028, startPoint y: 328, endPoint x: 857, endPoint y: 258, distance: 184.2
click at [857, 258] on div "Header 10 of the Most Common Questions About Our Pond Building, Design, Repair …" at bounding box center [978, 314] width 251 height 443
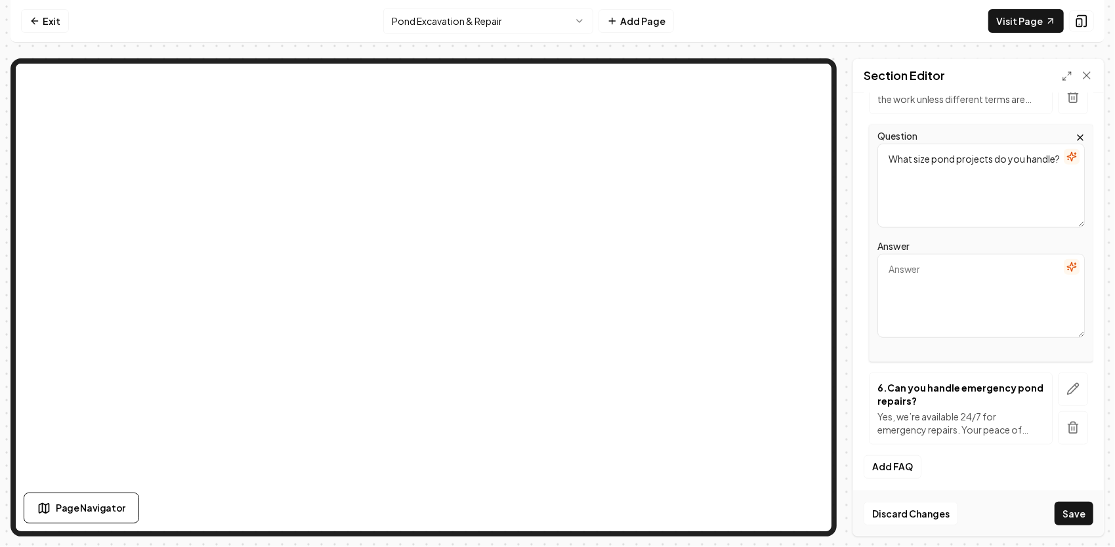
drag, startPoint x: 962, startPoint y: 186, endPoint x: 878, endPoint y: 146, distance: 93.3
click at [878, 146] on textarea "What size pond projects do you handle?" at bounding box center [980, 186] width 207 height 84
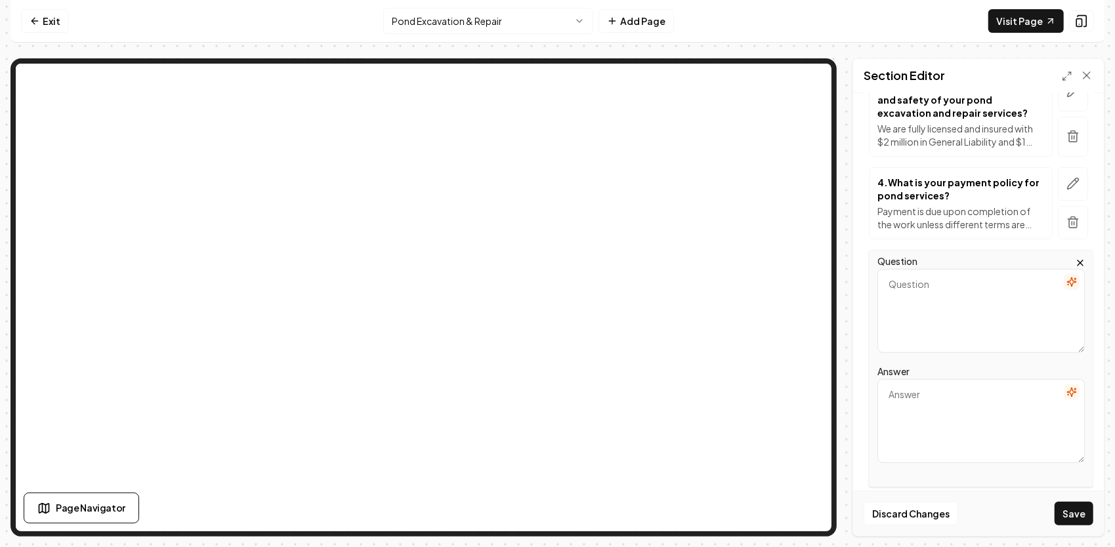
scroll to position [391, 0]
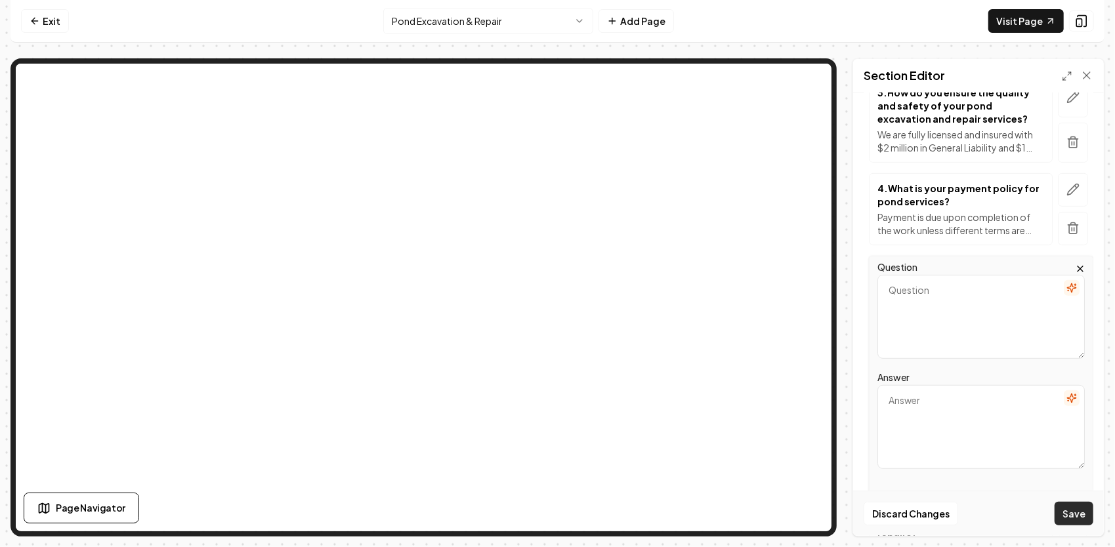
click at [1084, 516] on button "Save" at bounding box center [1073, 514] width 39 height 24
click at [960, 426] on textarea "Answer" at bounding box center [980, 439] width 207 height 84
paste textarea "Absolutely. We offer dam repair, spillway upgrades, erosion control, and genera…"
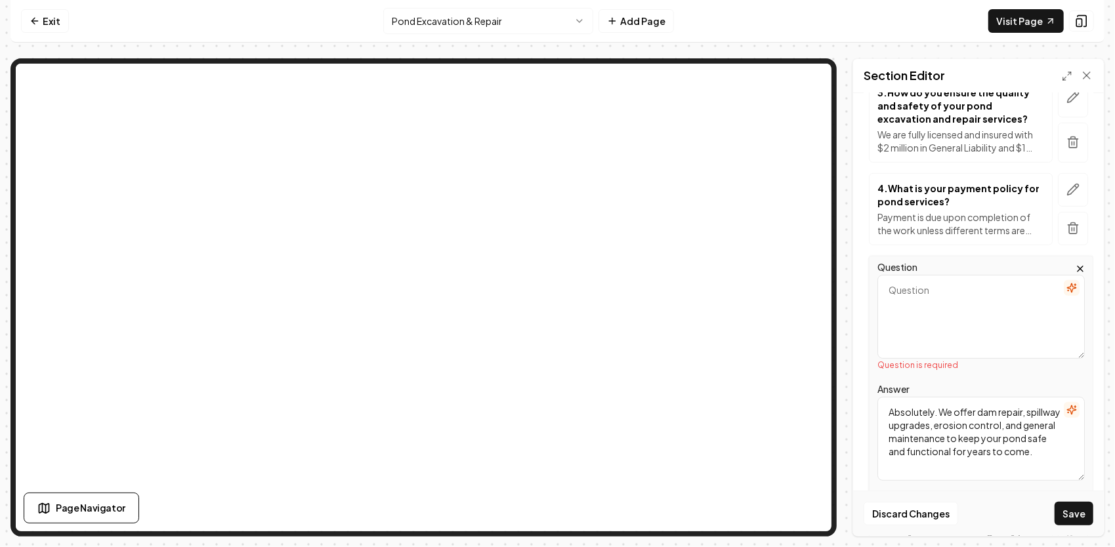
type textarea "Absolutely. We offer dam repair, spillway upgrades, erosion control, and genera…"
click at [968, 295] on textarea "Question" at bounding box center [980, 317] width 207 height 84
paste textarea "Can you repair or improve an existing pond?"
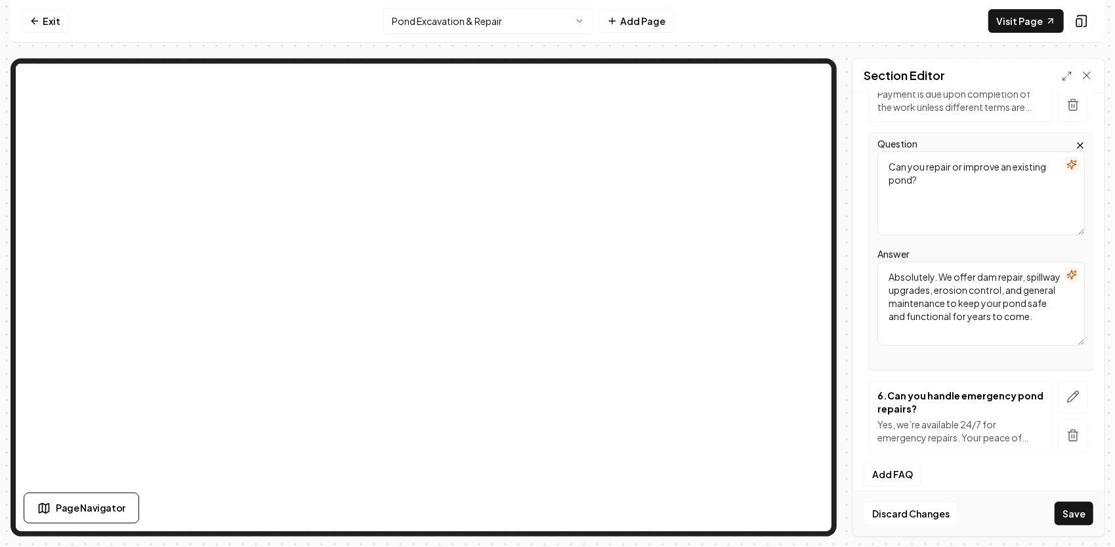
scroll to position [522, 0]
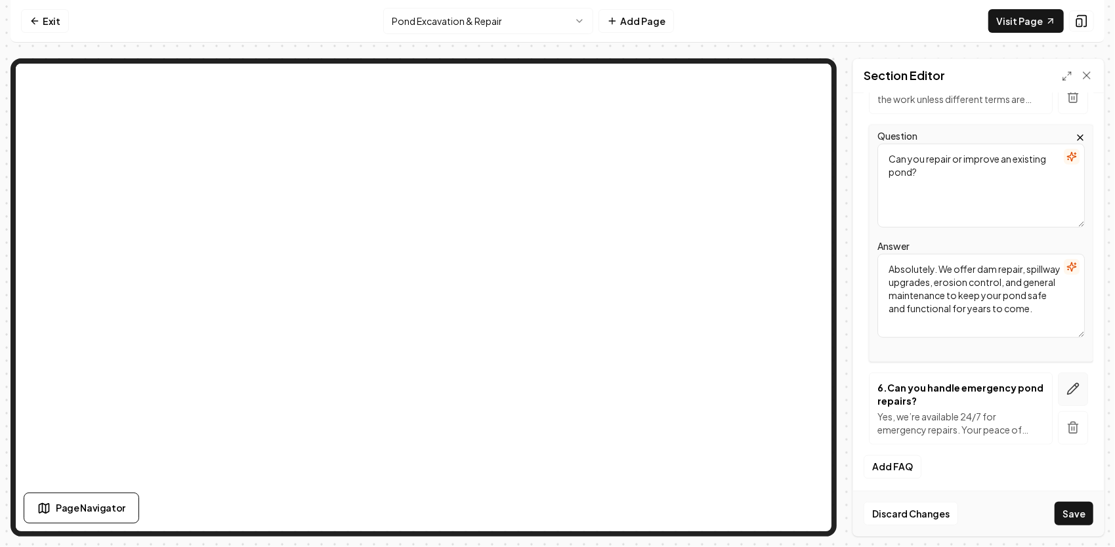
type textarea "Can you repair or improve an existing pond?"
click at [1057, 386] on button "button" at bounding box center [1072, 389] width 30 height 33
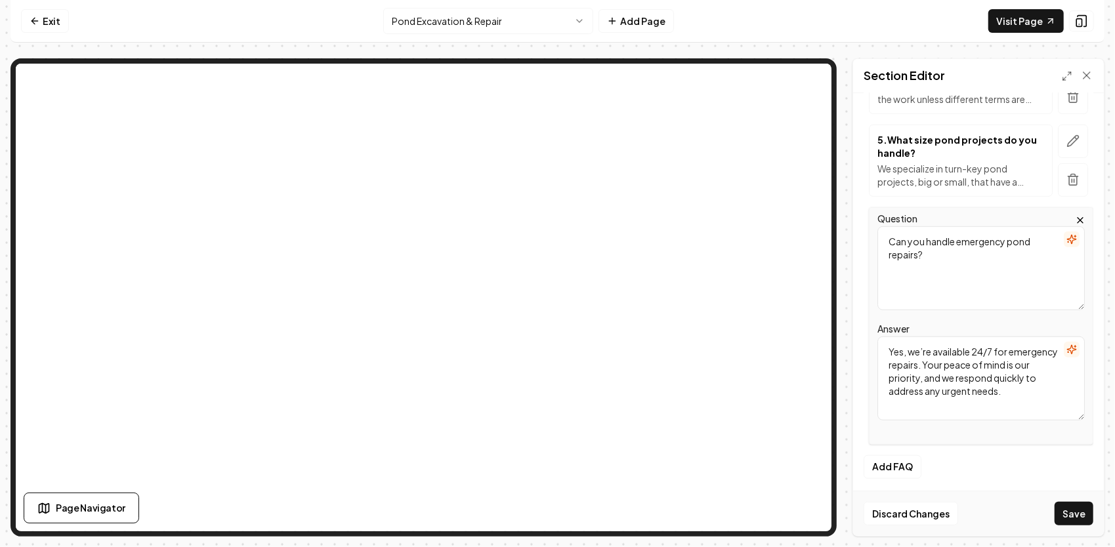
drag, startPoint x: 1046, startPoint y: 390, endPoint x: 874, endPoint y: 329, distance: 182.6
click at [874, 329] on div "Question Can you handle emergency pond repairs? Answer Yes, we’re available 24/…" at bounding box center [981, 325] width 224 height 237
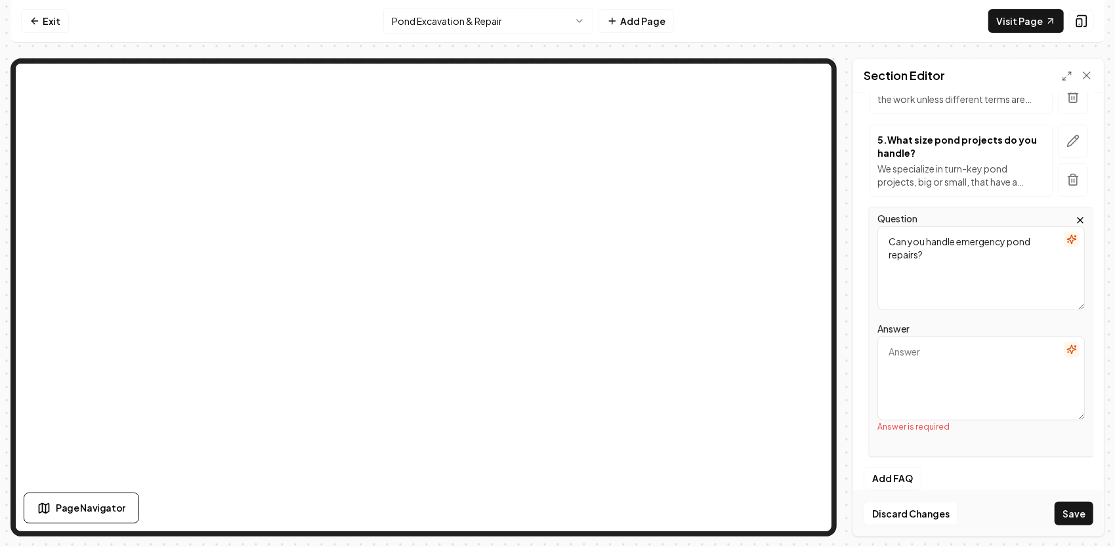
drag, startPoint x: 954, startPoint y: 262, endPoint x: 895, endPoint y: 233, distance: 65.4
click at [893, 228] on textarea "Can you handle emergency pond repairs?" at bounding box center [980, 268] width 207 height 84
type textarea "C"
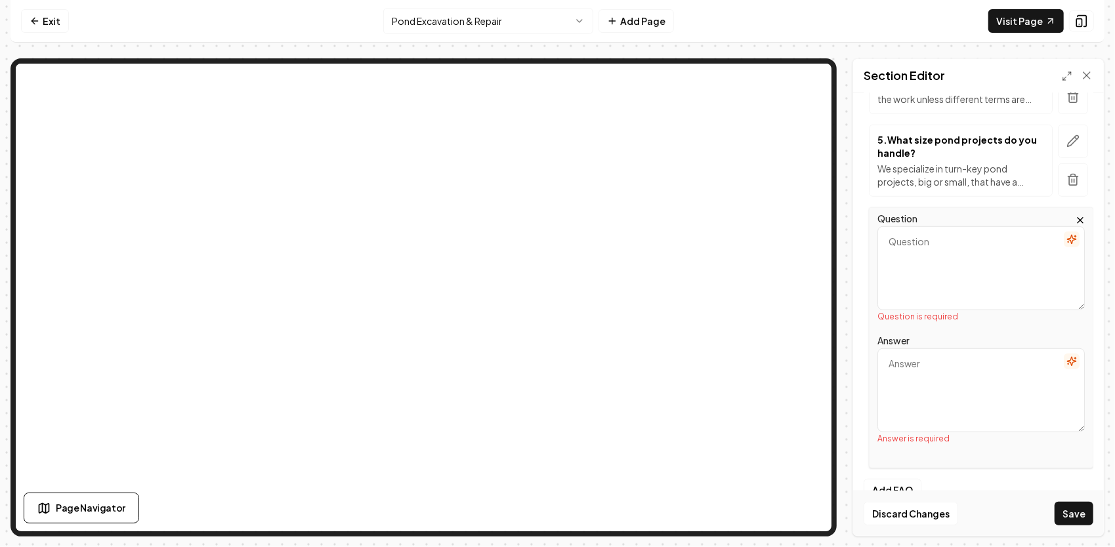
click at [920, 348] on textarea "Answer" at bounding box center [980, 390] width 207 height 84
paste textarea "Yes. We can return for regular inspections or one-time checkups to ensure the i…"
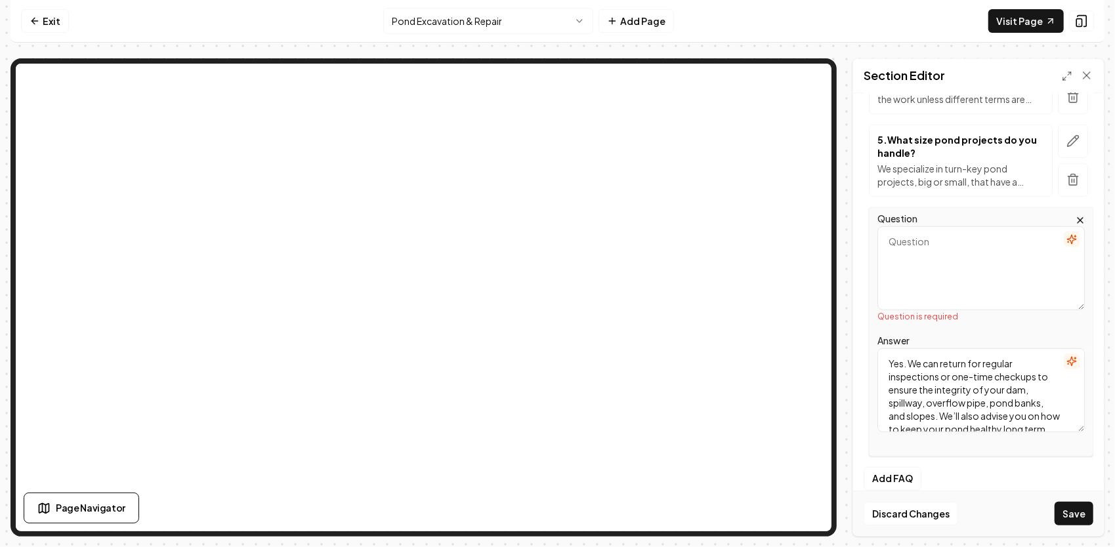
scroll to position [16, 0]
type textarea "Yes. We can return for regular inspections or one-time checkups to ensure the i…"
click at [926, 264] on textarea "Question" at bounding box center [980, 268] width 207 height 84
paste textarea "Do you provide ongoing maintenance after construction?"
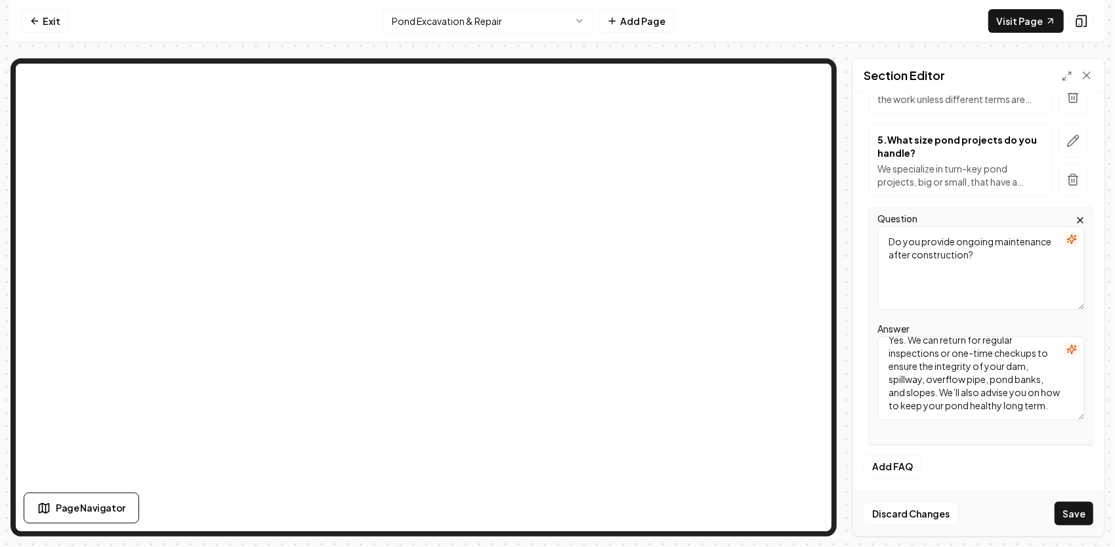
type textarea "Do you provide ongoing maintenance after construction?"
click at [1052, 504] on div "Discard Changes Save" at bounding box center [978, 513] width 251 height 45
click at [1084, 520] on button "Save" at bounding box center [1073, 514] width 39 height 24
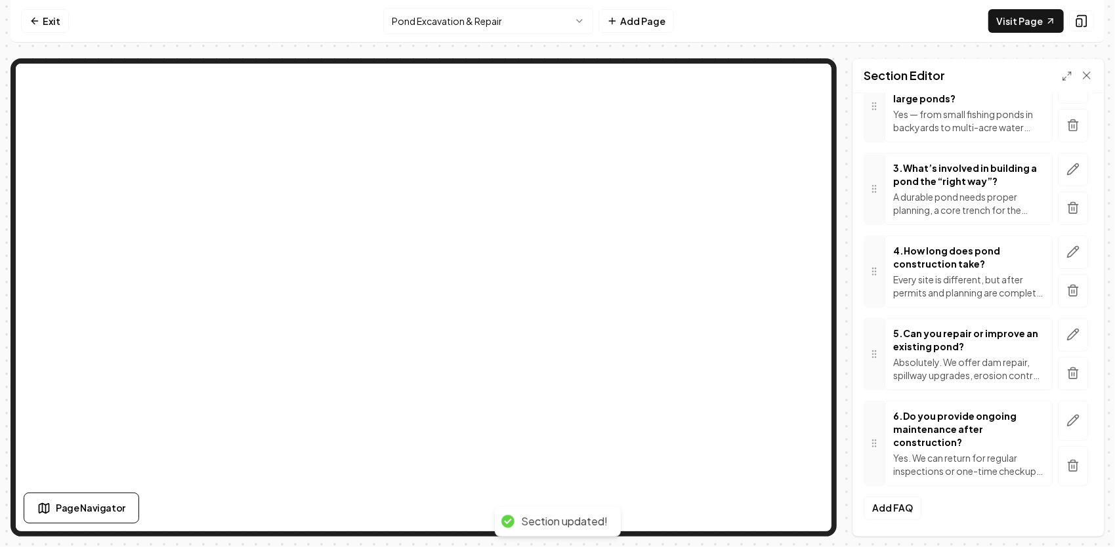
scroll to position [312, 0]
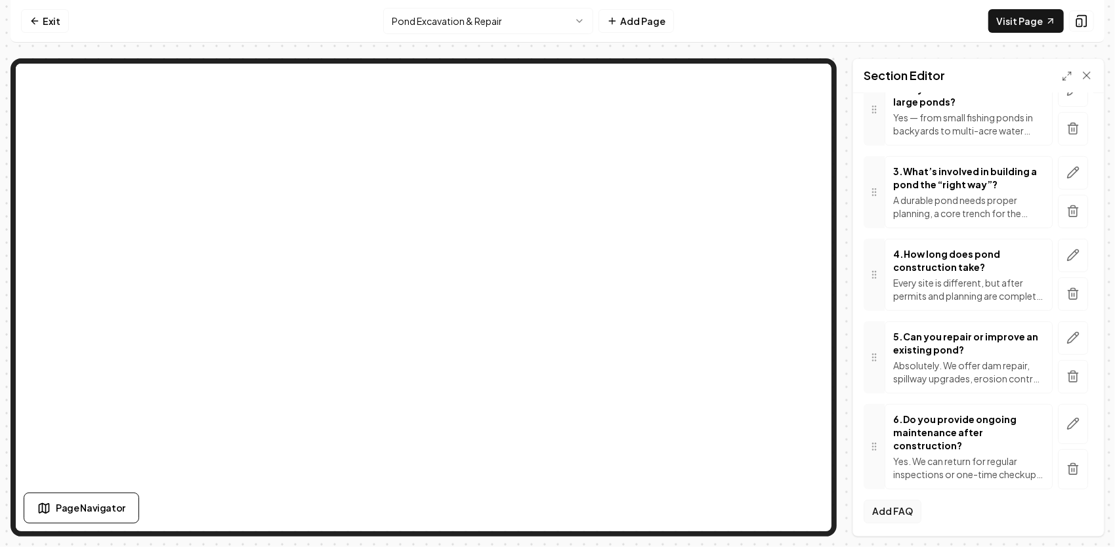
click at [907, 508] on button "Add FAQ" at bounding box center [892, 512] width 58 height 24
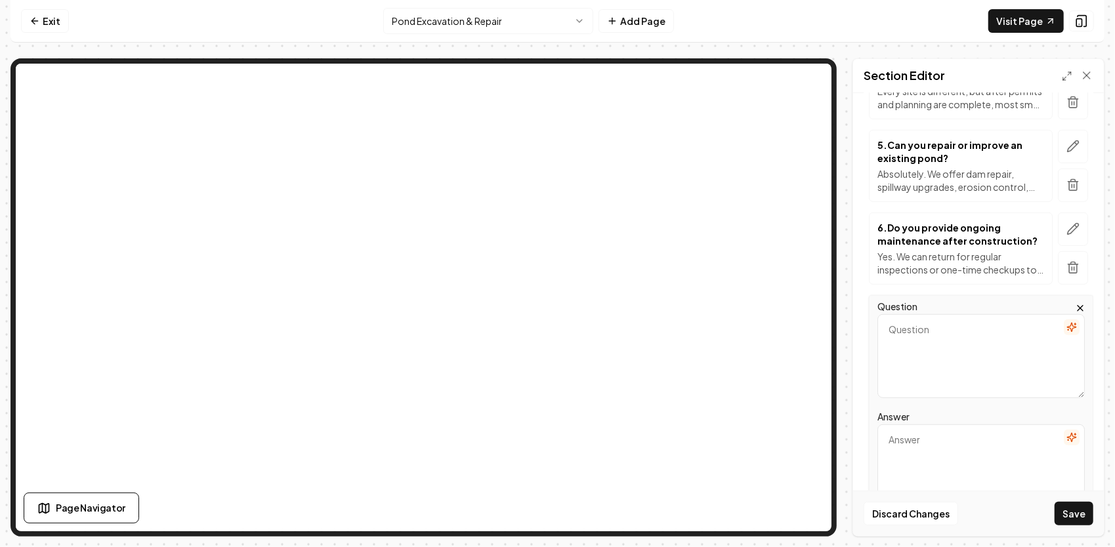
scroll to position [509, 0]
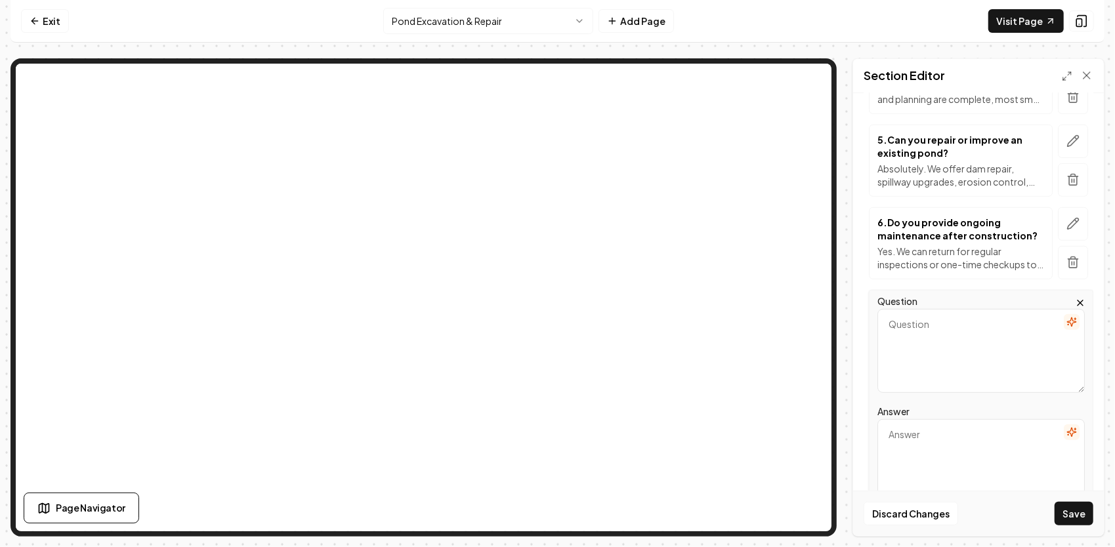
drag, startPoint x: 933, startPoint y: 330, endPoint x: 907, endPoint y: 436, distance: 108.8
click at [906, 436] on textarea "Answer" at bounding box center [980, 461] width 207 height 84
paste textarea "Every pond is unique, so costs vary depending on size, depth, soil conditions, …"
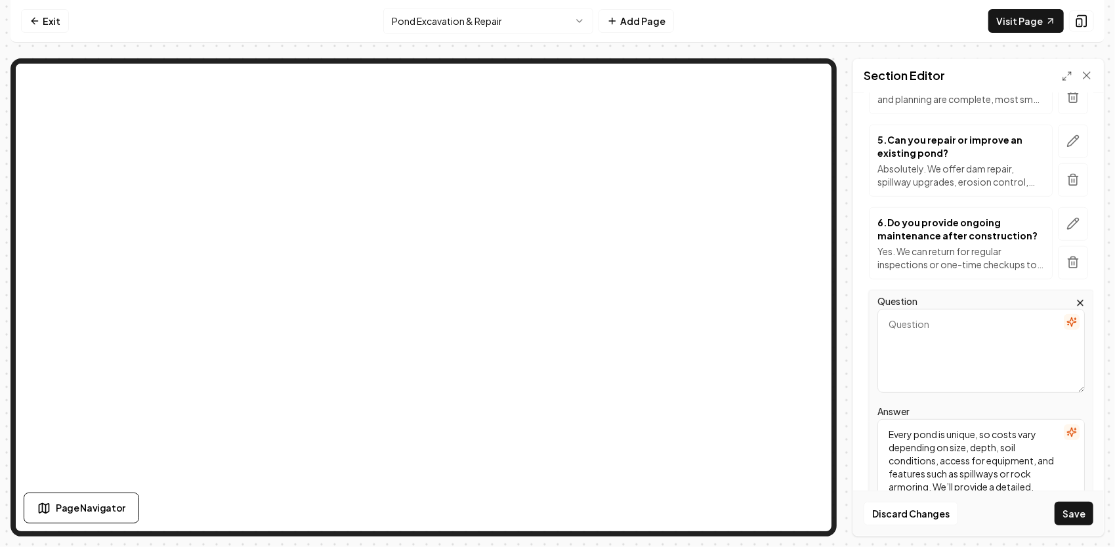
scroll to position [42, 0]
type textarea "Every pond is unique, so costs vary depending on size, depth, soil conditions, …"
click at [935, 338] on textarea "Question" at bounding box center [980, 351] width 207 height 84
paste textarea "How much does it cost to build a pond?"
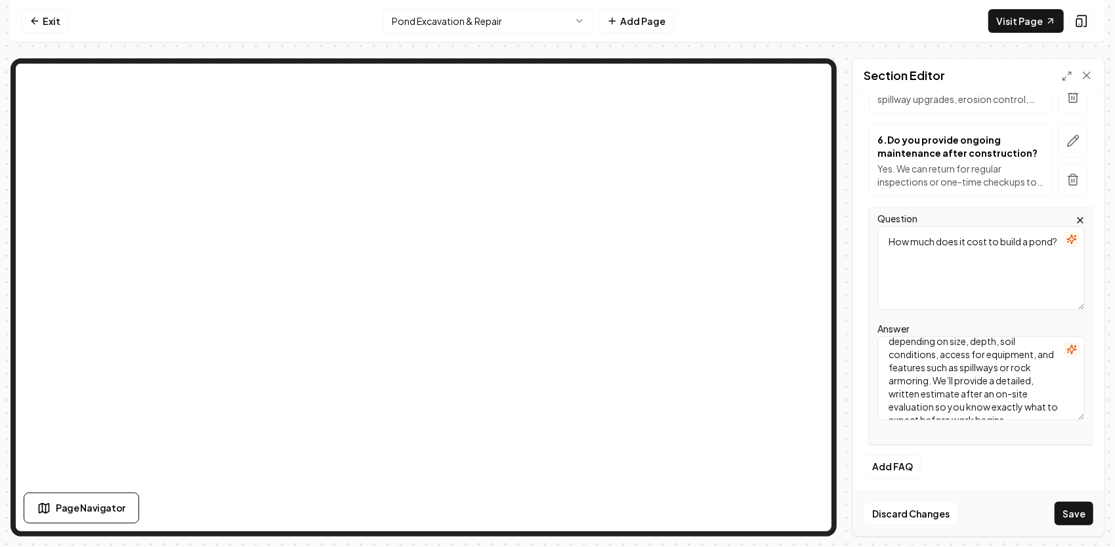
scroll to position [0, 0]
type textarea "How much does it cost to build a pond?"
click at [901, 466] on button "Add FAQ" at bounding box center [892, 467] width 58 height 24
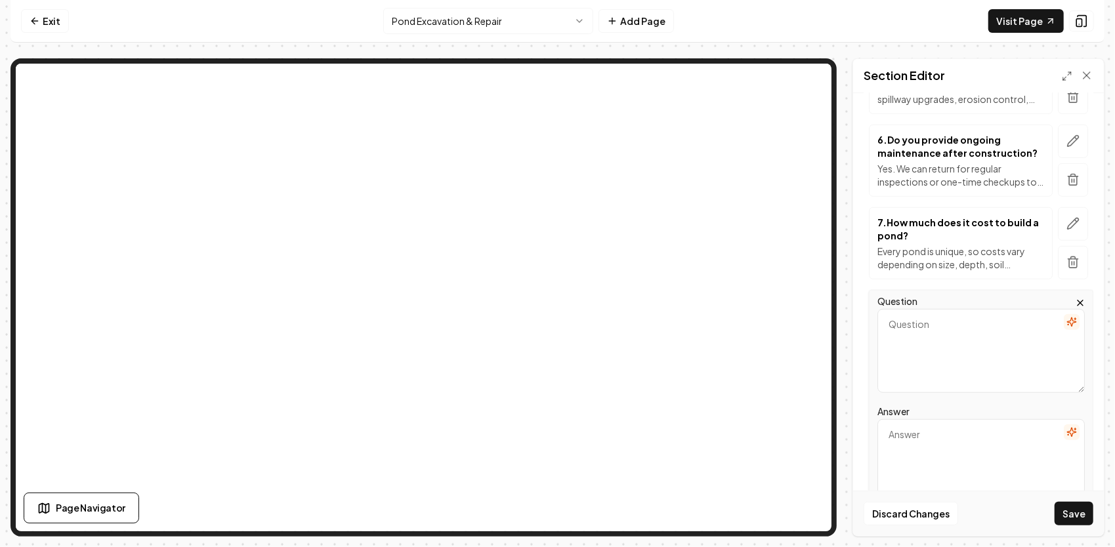
paste textarea "What’s a typical price range?"
type textarea "What’s a typical price range?"
click at [910, 440] on textarea "Answer" at bounding box center [980, 461] width 207 height 84
paste textarea "As a general guide, small backyard or farm ponds under a half-acre typically st…"
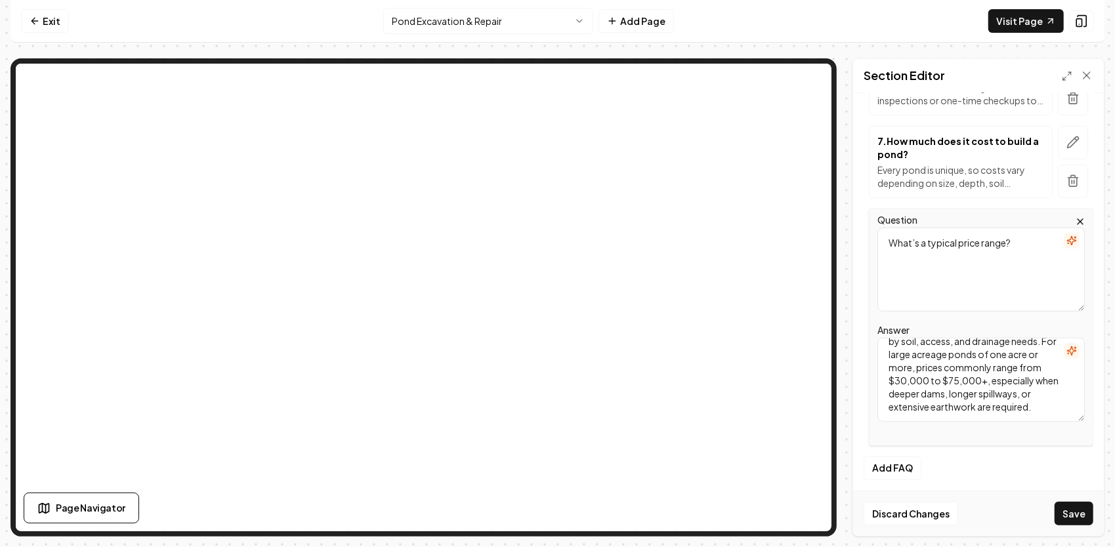
scroll to position [674, 0]
type textarea "As a general guide, small backyard or farm ponds under a half-acre typically st…"
click at [904, 460] on button "Add FAQ" at bounding box center [892, 468] width 58 height 24
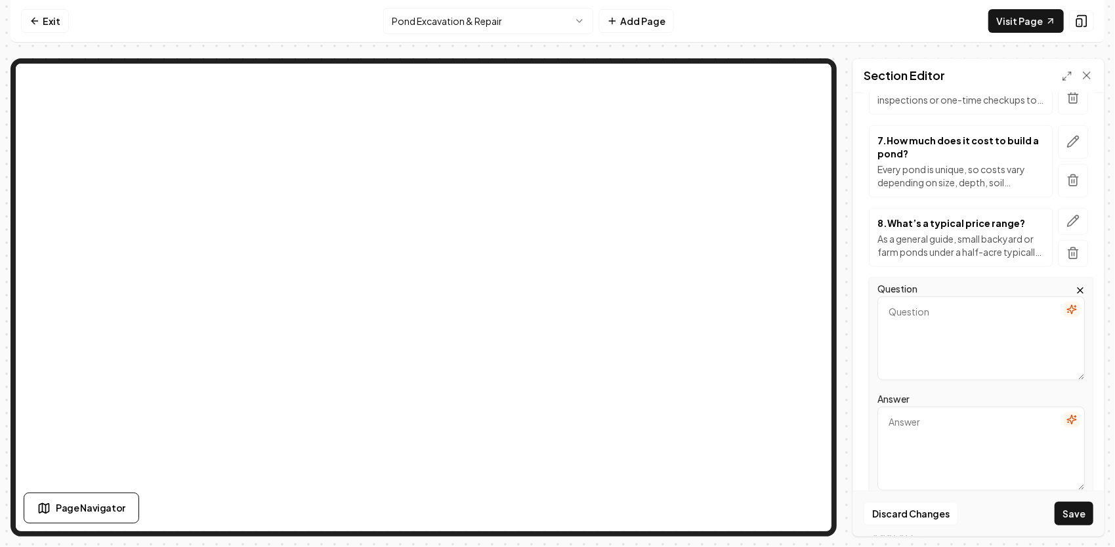
click at [933, 325] on textarea "Question" at bounding box center [980, 339] width 207 height 84
paste textarea "What factors can increase or decrease the cost?"
type textarea "What factors can increase or decrease the cost?"
drag, startPoint x: 932, startPoint y: 415, endPoint x: 925, endPoint y: 412, distance: 7.1
click at [931, 416] on textarea "Answer" at bounding box center [980, 449] width 207 height 84
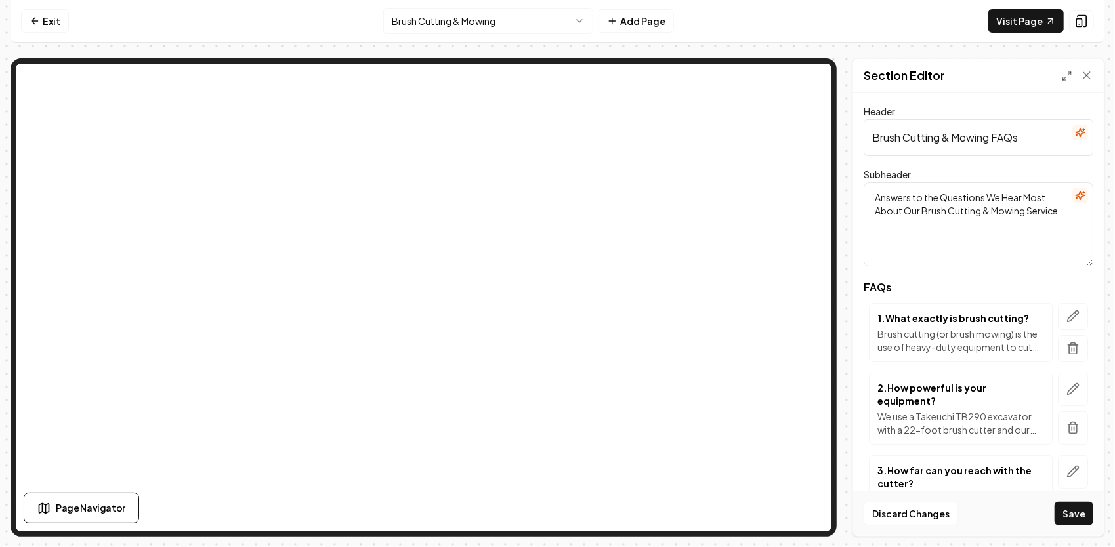
scroll to position [825, 0]
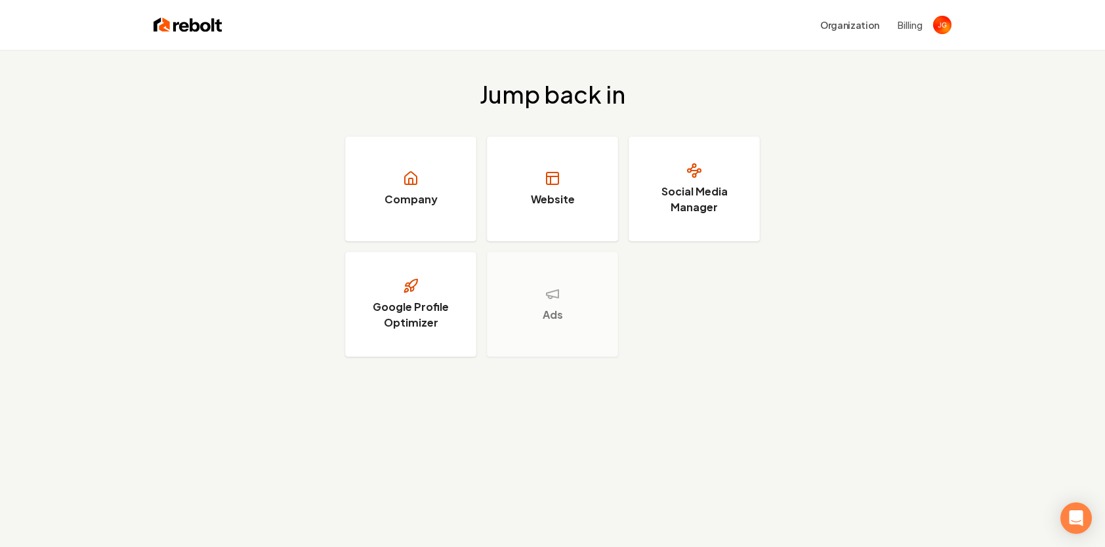
click at [918, 28] on button "Billing" at bounding box center [909, 24] width 25 height 13
click at [570, 203] on h3 "Website" at bounding box center [553, 200] width 44 height 16
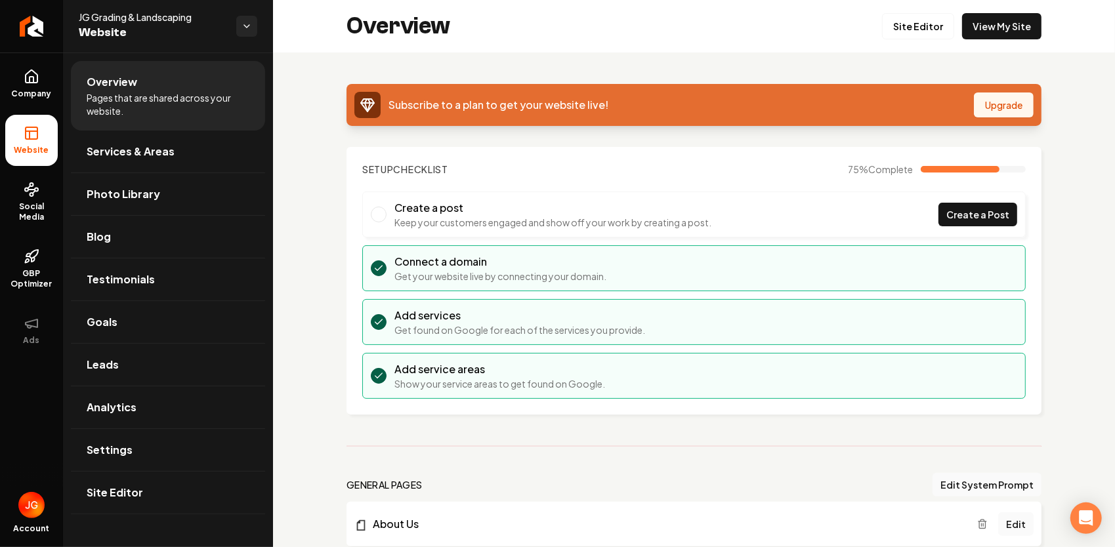
click at [1009, 103] on button "Upgrade" at bounding box center [1003, 104] width 60 height 25
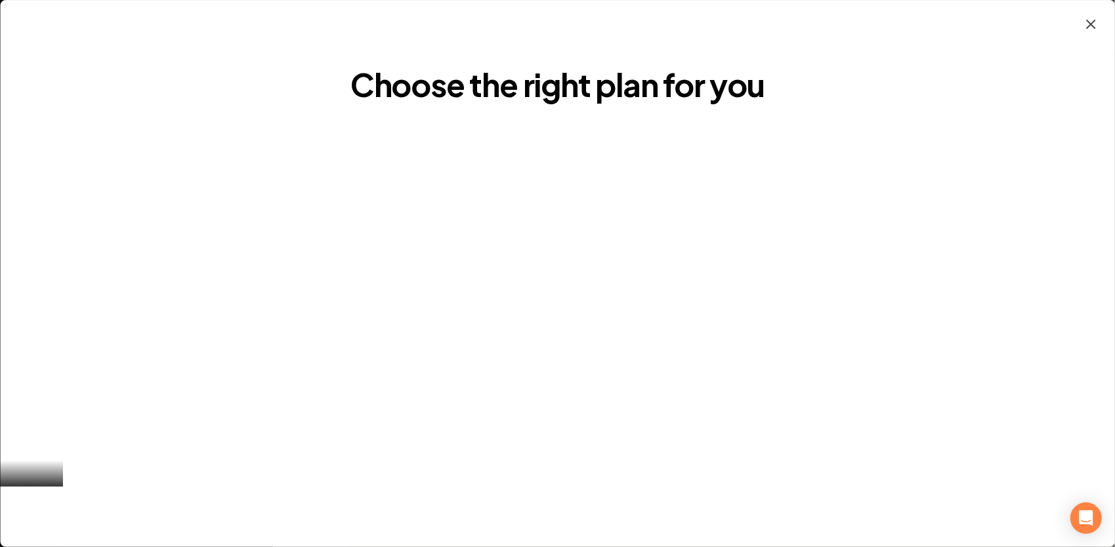
click at [1092, 26] on icon "button" at bounding box center [1090, 24] width 8 height 8
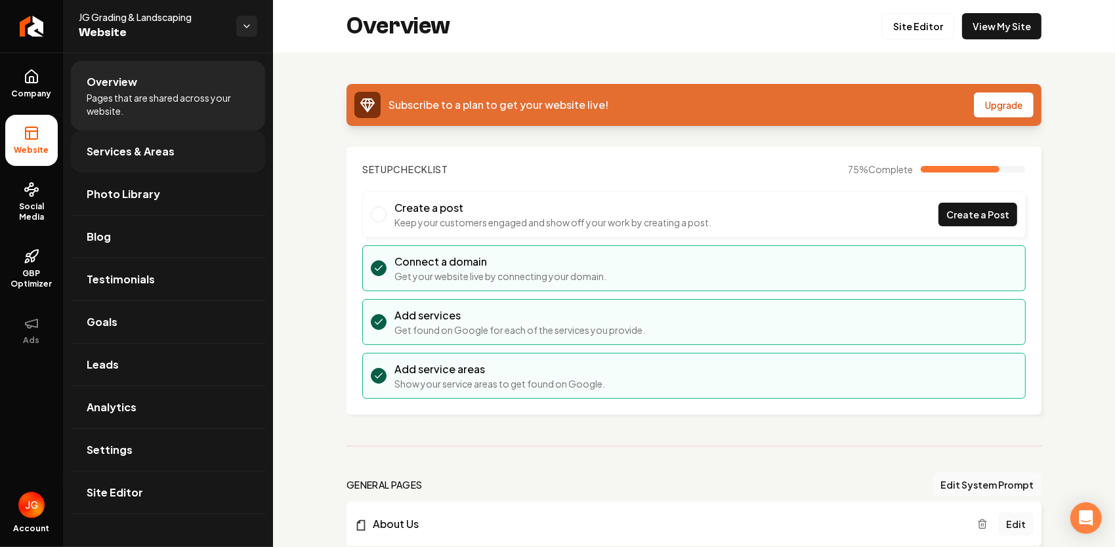
click at [140, 152] on span "Services & Areas" at bounding box center [131, 152] width 88 height 16
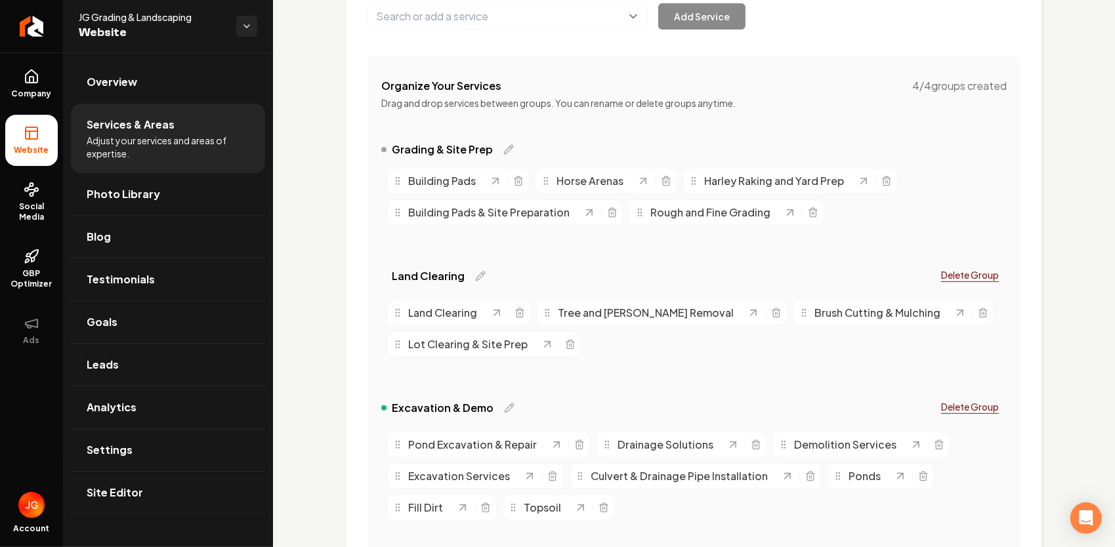
scroll to position [197, 0]
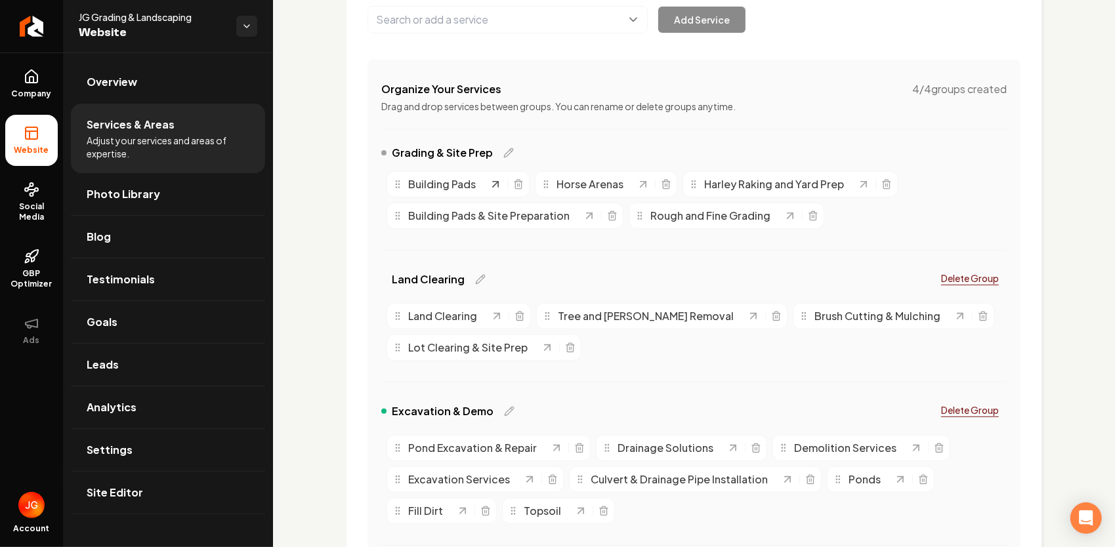
click at [495, 184] on icon "Main content area" at bounding box center [495, 184] width 5 height 5
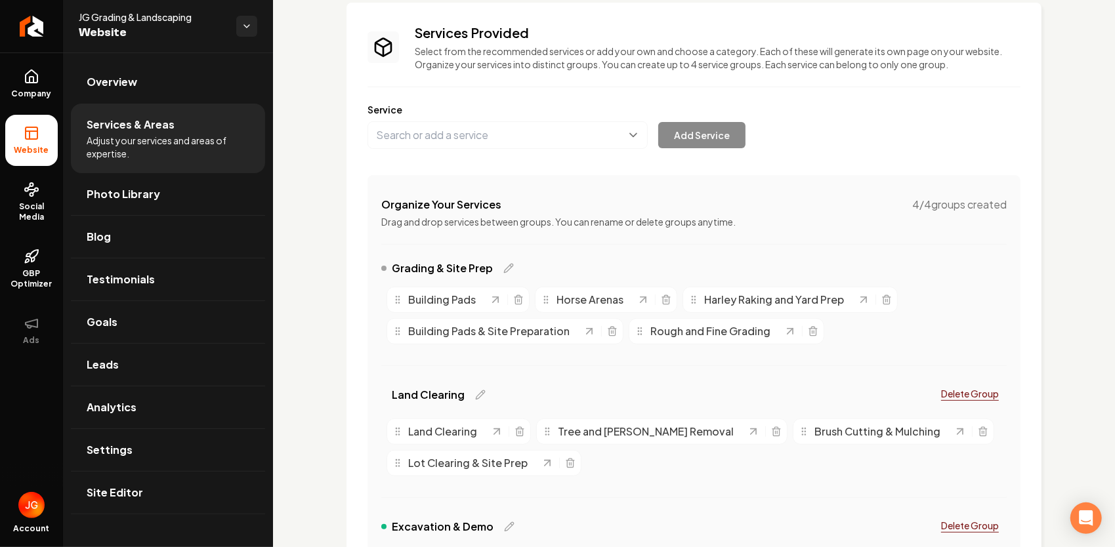
scroll to position [0, 0]
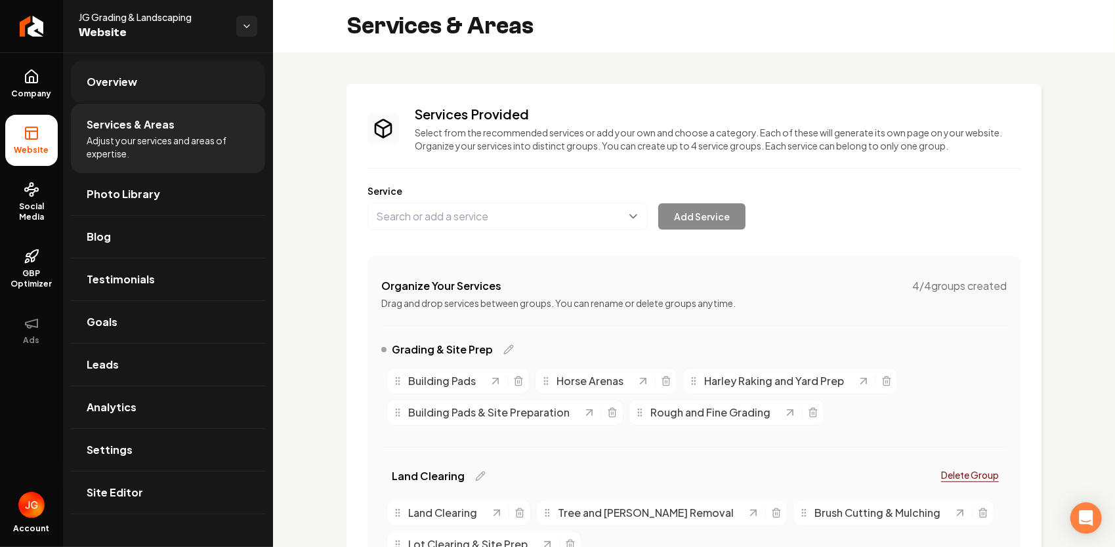
click at [150, 76] on link "Overview" at bounding box center [168, 82] width 194 height 42
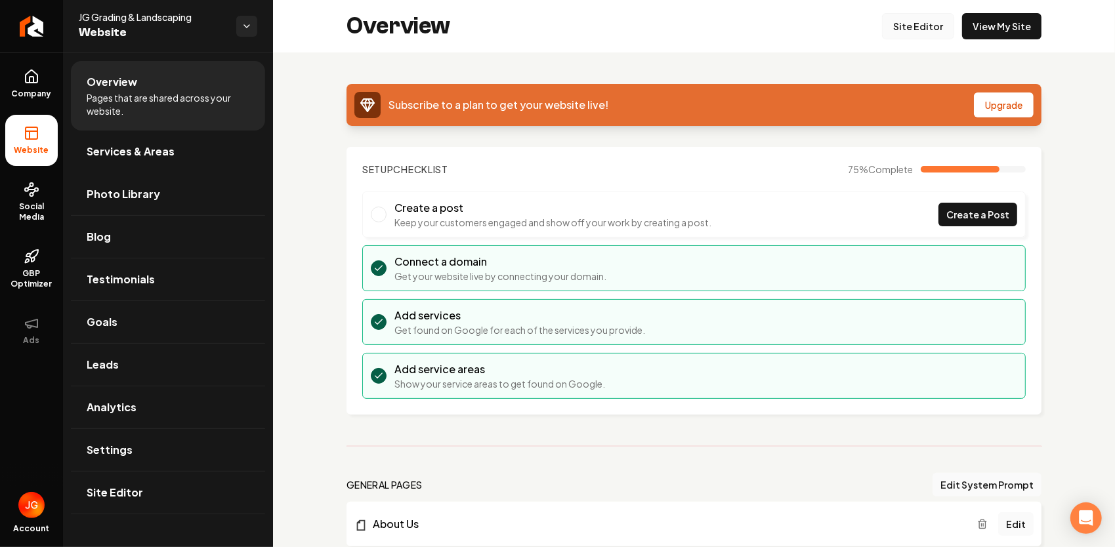
click at [918, 18] on link "Site Editor" at bounding box center [918, 26] width 72 height 26
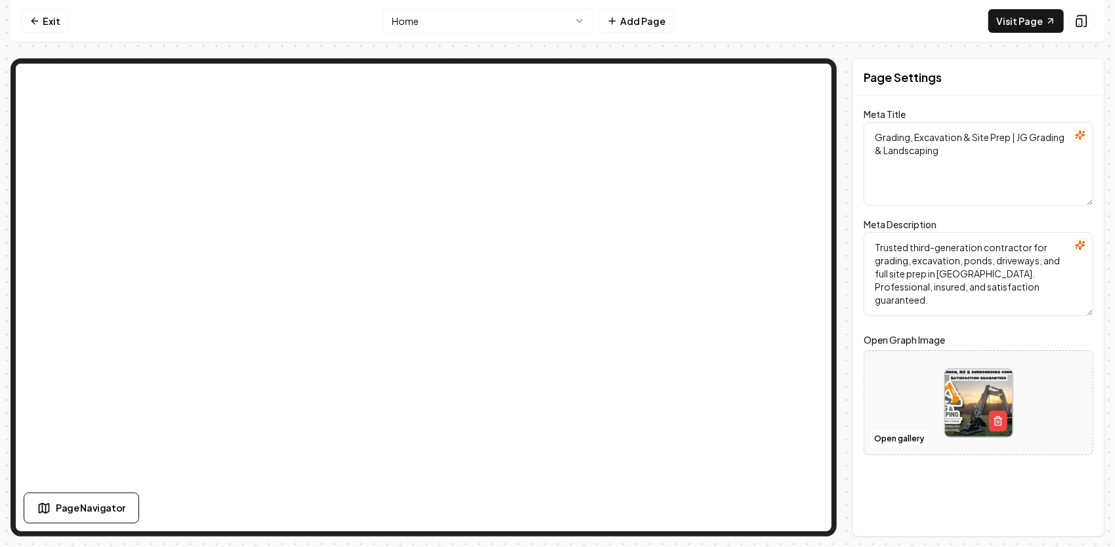
click at [529, 24] on html "Computer Required This feature is only available on a computer. Please switch t…" at bounding box center [557, 273] width 1115 height 547
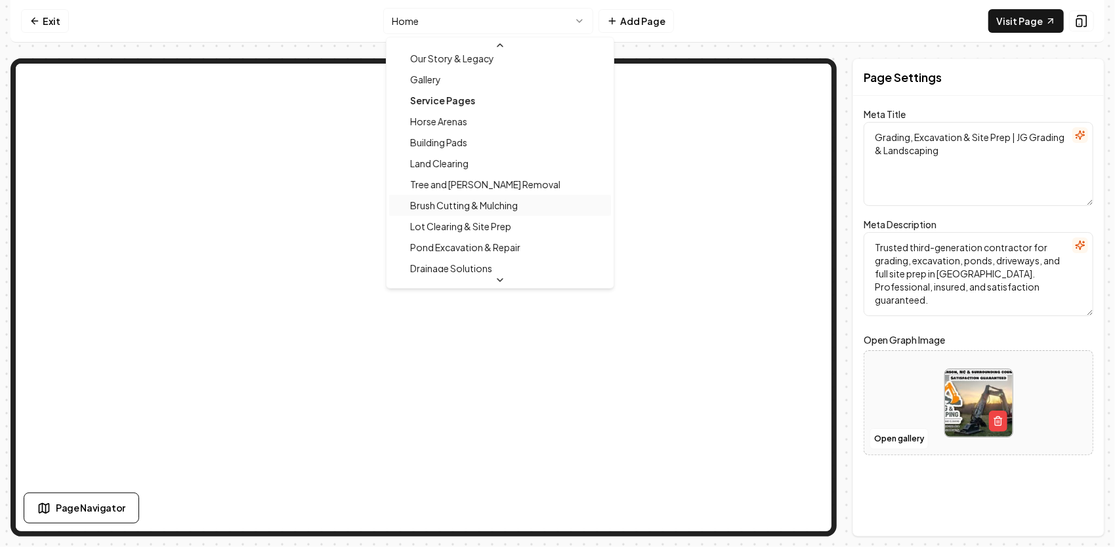
scroll to position [131, 0]
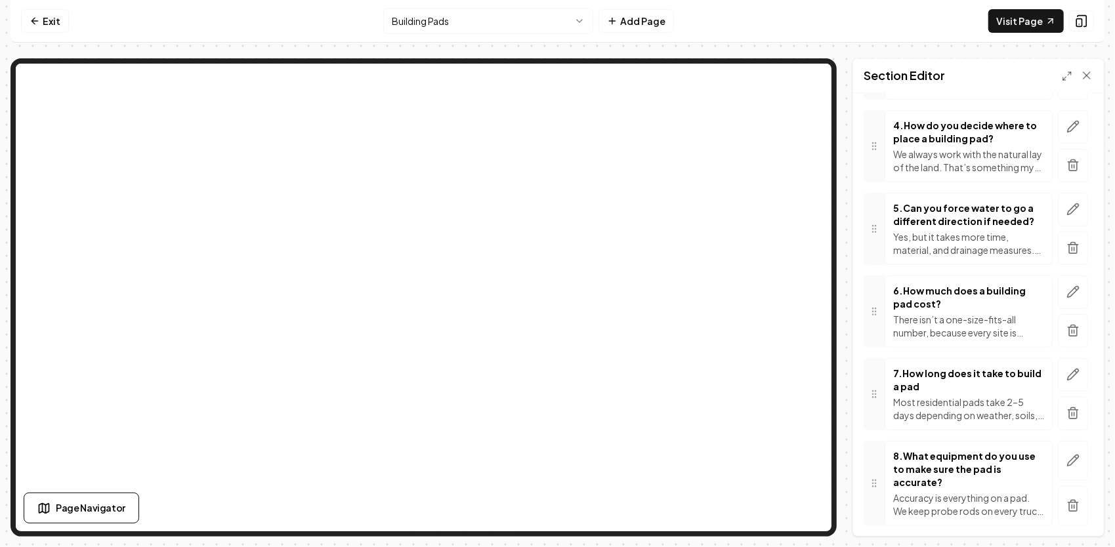
scroll to position [459, 0]
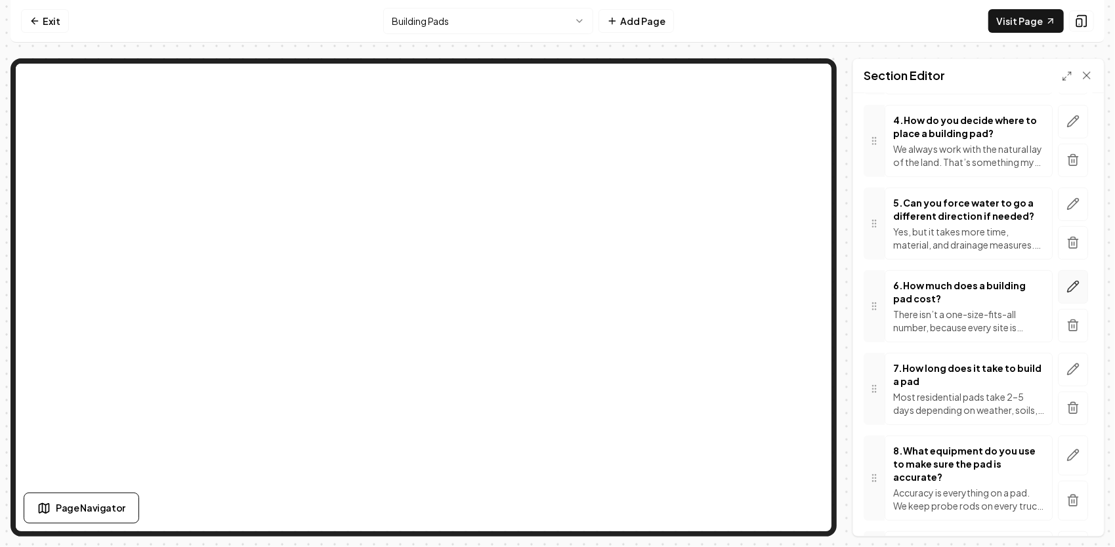
click at [1067, 286] on icon "button" at bounding box center [1072, 286] width 11 height 11
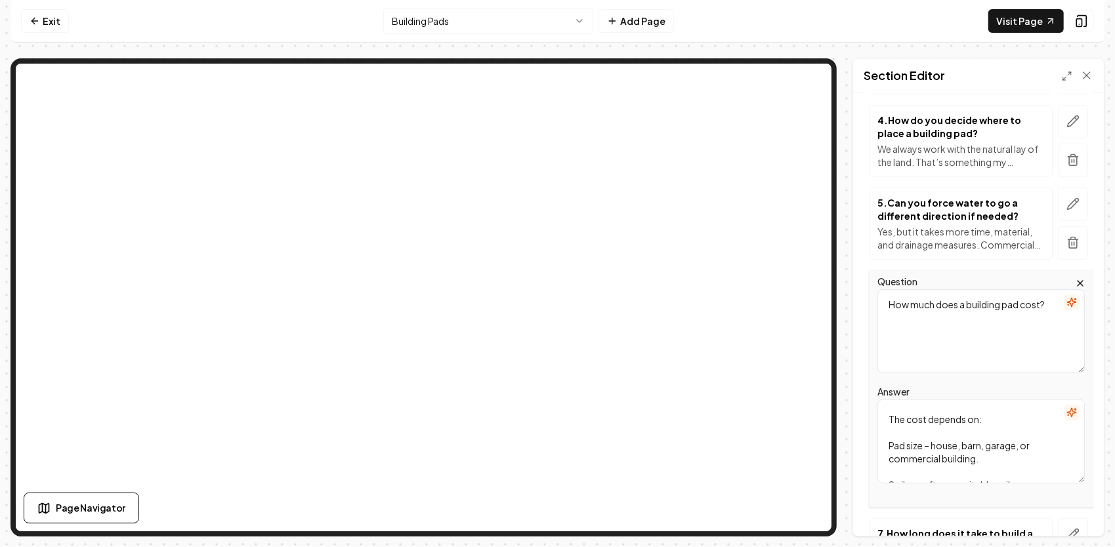
scroll to position [0, 0]
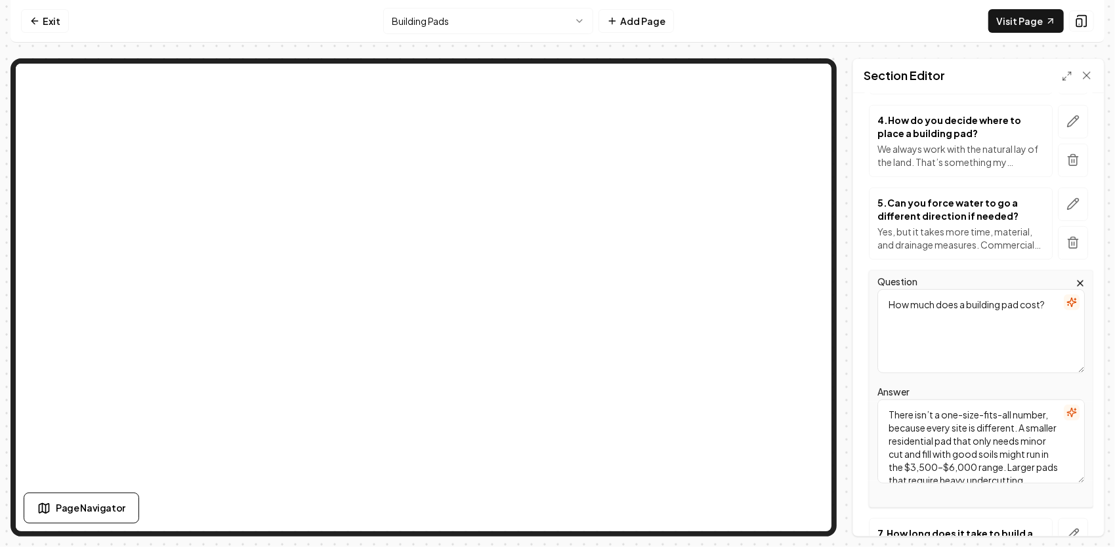
drag, startPoint x: 938, startPoint y: 472, endPoint x: 862, endPoint y: 367, distance: 129.1
click at [862, 367] on div "Header Building Pads FAQs Subheader Answers to Your Common Questions About Our …" at bounding box center [978, 314] width 251 height 443
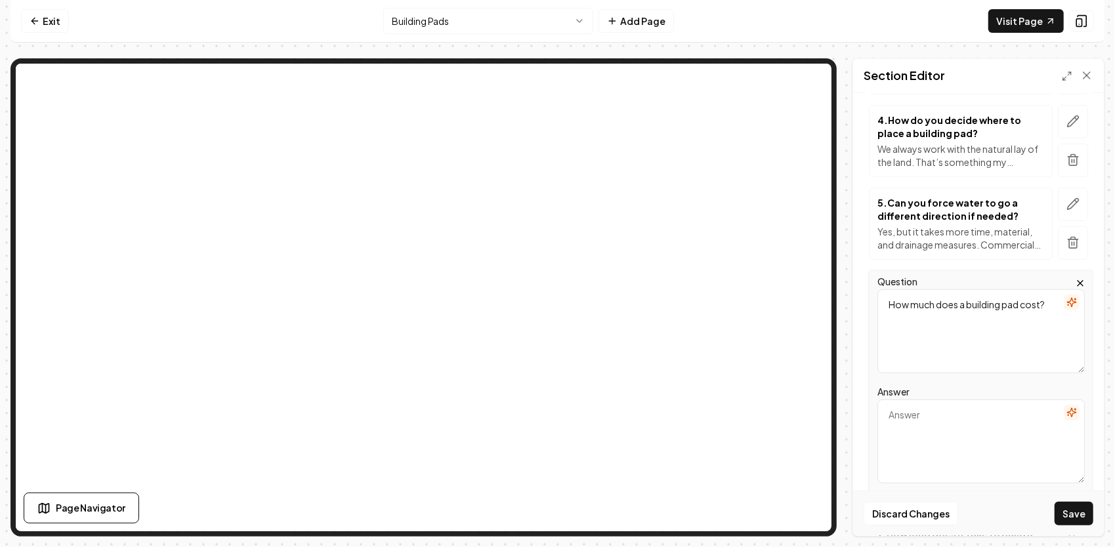
paste textarea "The cost of a building pad depends on the size of the pad, soil conditions, dra…"
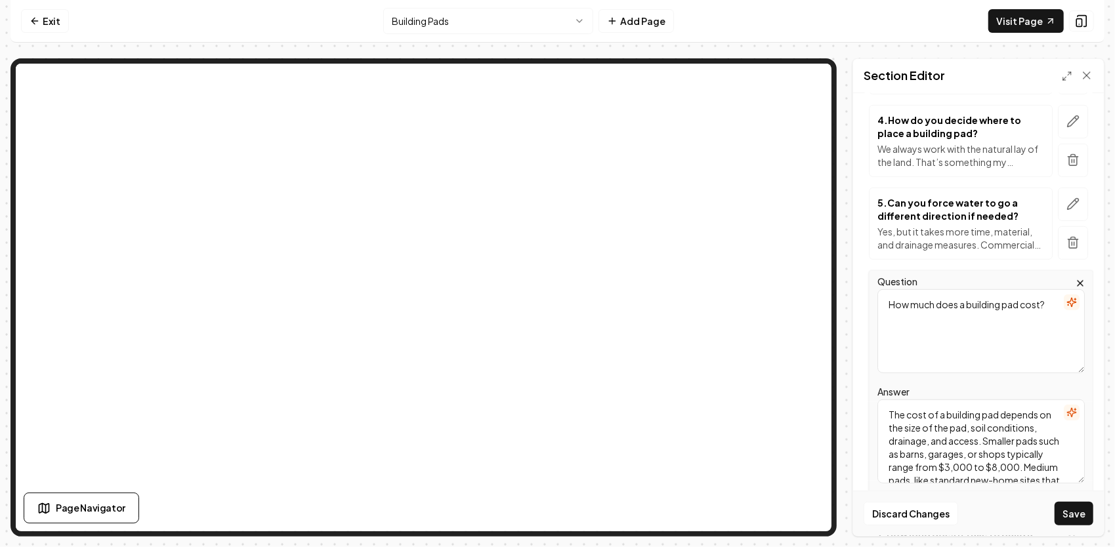
scroll to position [344, 0]
type textarea "The cost of a building pad depends on the size of the pad, soil conditions, dra…"
click at [1075, 513] on button "Save" at bounding box center [1073, 514] width 39 height 24
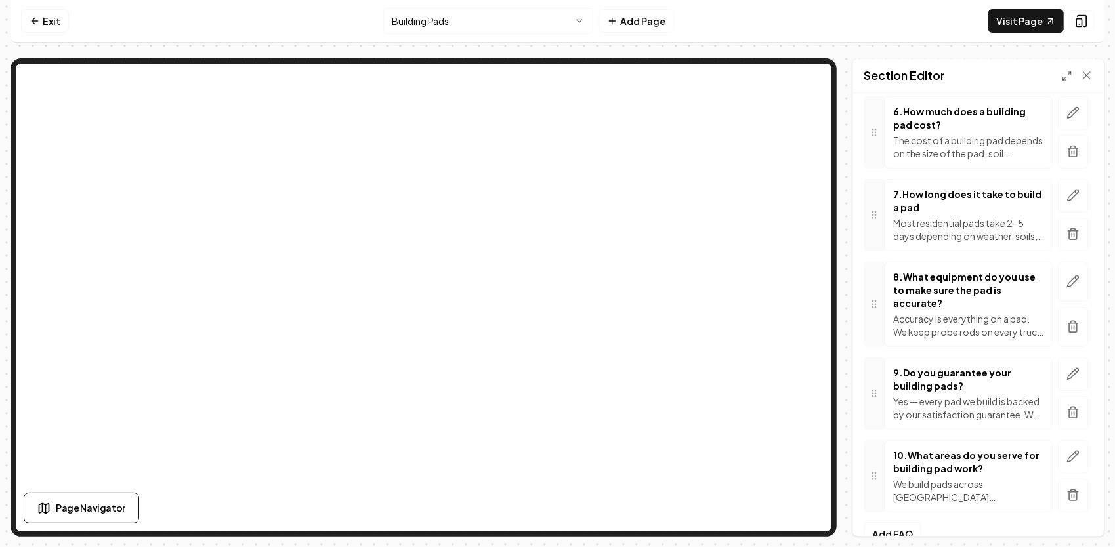
scroll to position [643, 0]
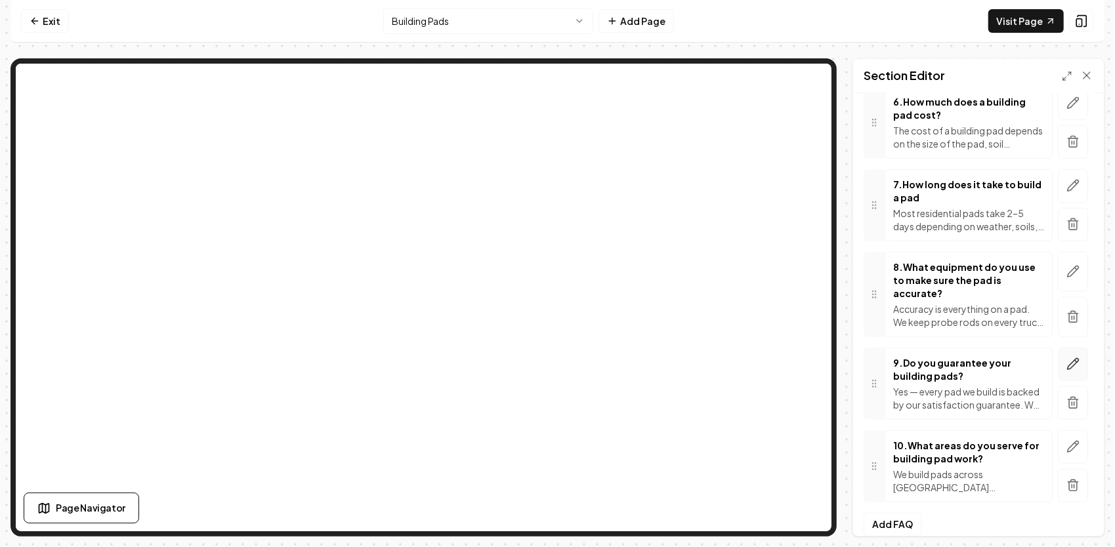
click at [1069, 359] on icon "button" at bounding box center [1072, 364] width 11 height 11
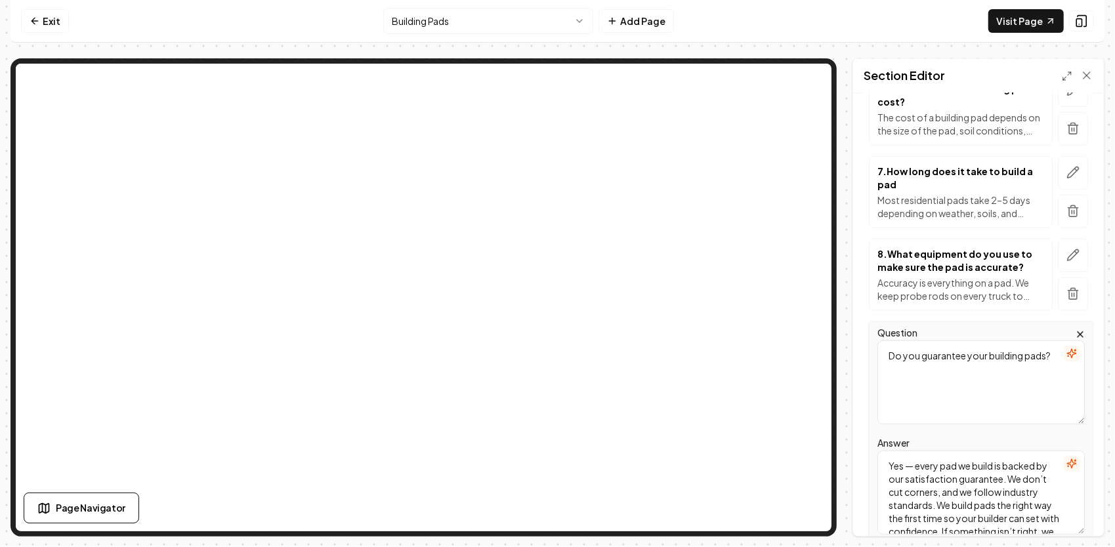
drag, startPoint x: 1040, startPoint y: 356, endPoint x: 830, endPoint y: 341, distance: 210.4
click at [810, 275] on div "Page Settings Section Editor Header Building Pads FAQs Subheader Answers to You…" at bounding box center [557, 297] width 1094 height 478
type textarea "?"
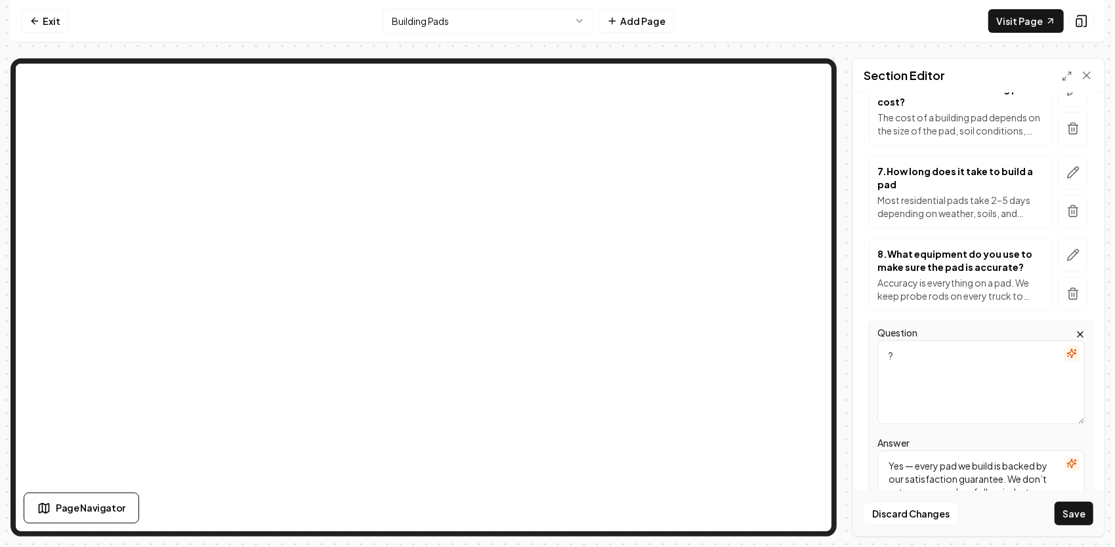
click at [937, 345] on textarea "?" at bounding box center [980, 382] width 207 height 84
drag, startPoint x: 924, startPoint y: 361, endPoint x: 892, endPoint y: 468, distance: 111.5
click at [892, 468] on textarea "Yes — every pad we build is backed by our satisfaction guarantee. We don’t cut …" at bounding box center [980, 504] width 207 height 84
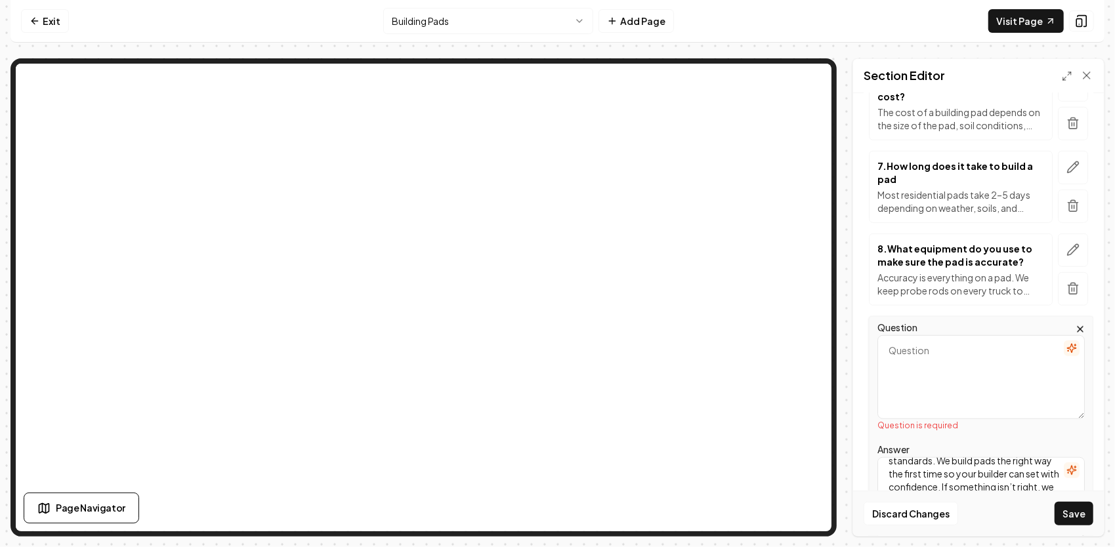
scroll to position [850, 0]
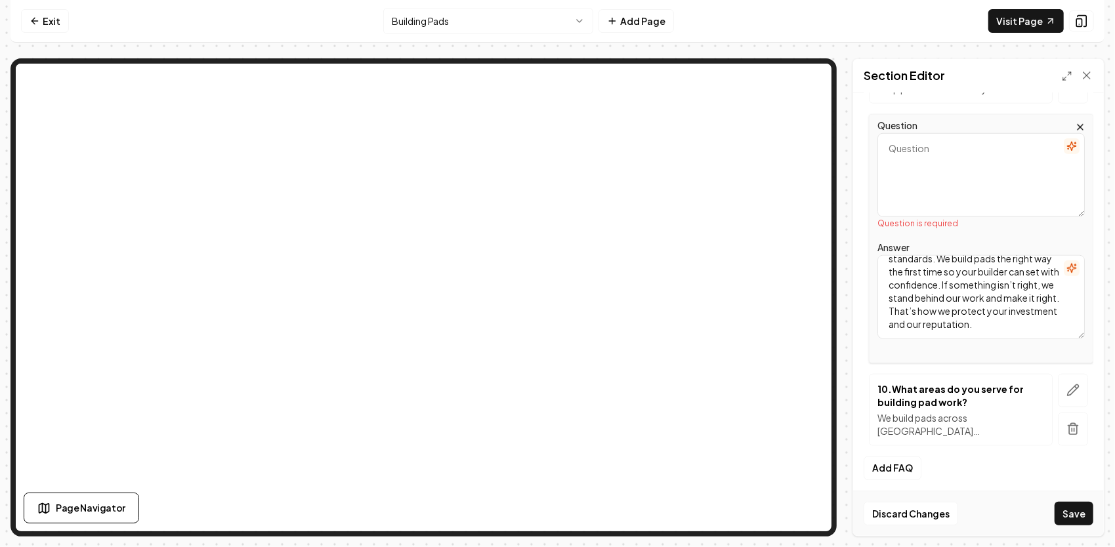
drag, startPoint x: 887, startPoint y: 468, endPoint x: 1005, endPoint y: 485, distance: 119.3
click at [1033, 541] on div "Computer Required This feature is only available on a computer. Please switch t…" at bounding box center [557, 273] width 1115 height 547
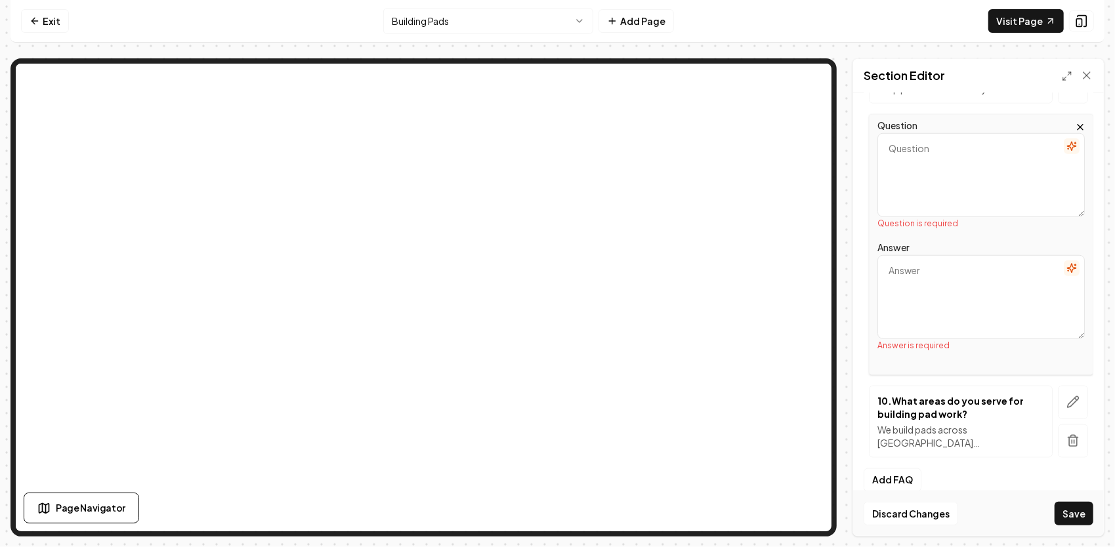
scroll to position [0, 0]
paste textarea "Yes — and we highly recommend it. By getting a clear picture of your long-term …"
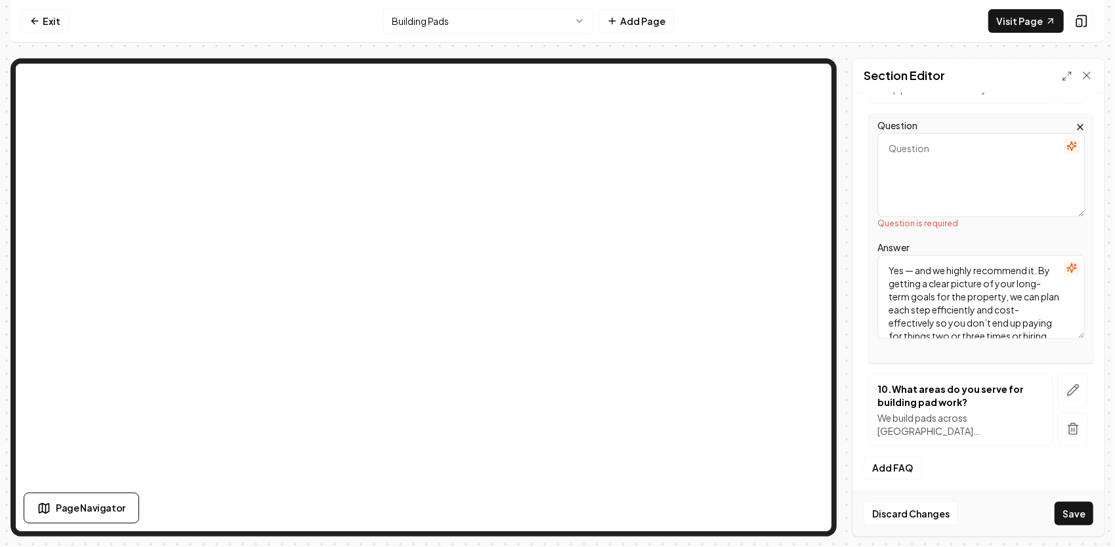
scroll to position [108, 0]
type textarea "Yes — and we highly recommend it. By getting a clear picture of your long-term …"
click at [963, 180] on textarea "Question" at bounding box center [980, 175] width 207 height 84
paste textarea "Can you combine pad work with other services?"
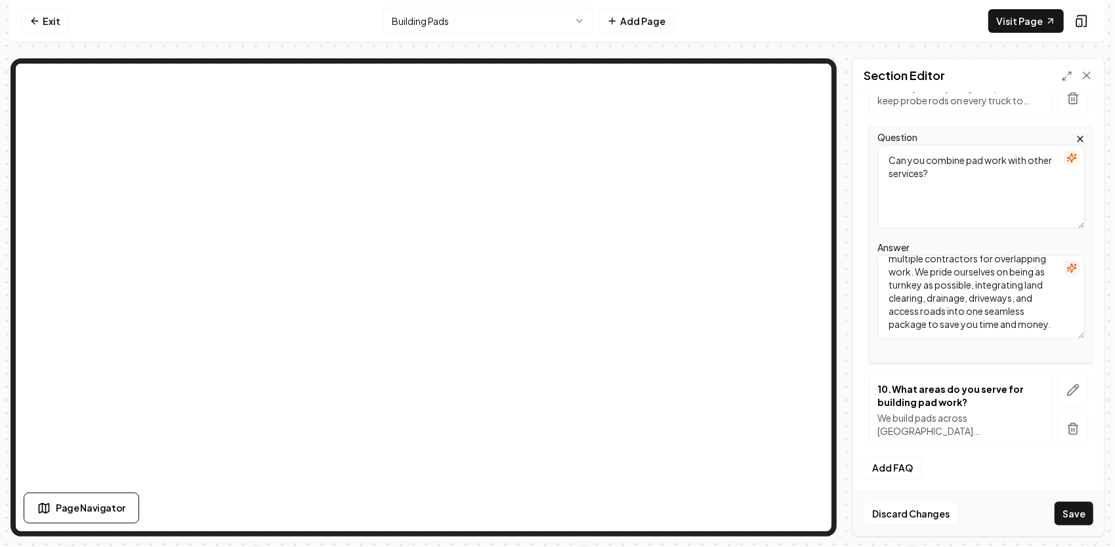
scroll to position [838, 0]
type textarea "Can you combine pad work with other services?"
click at [1084, 512] on button "Save" at bounding box center [1073, 514] width 39 height 24
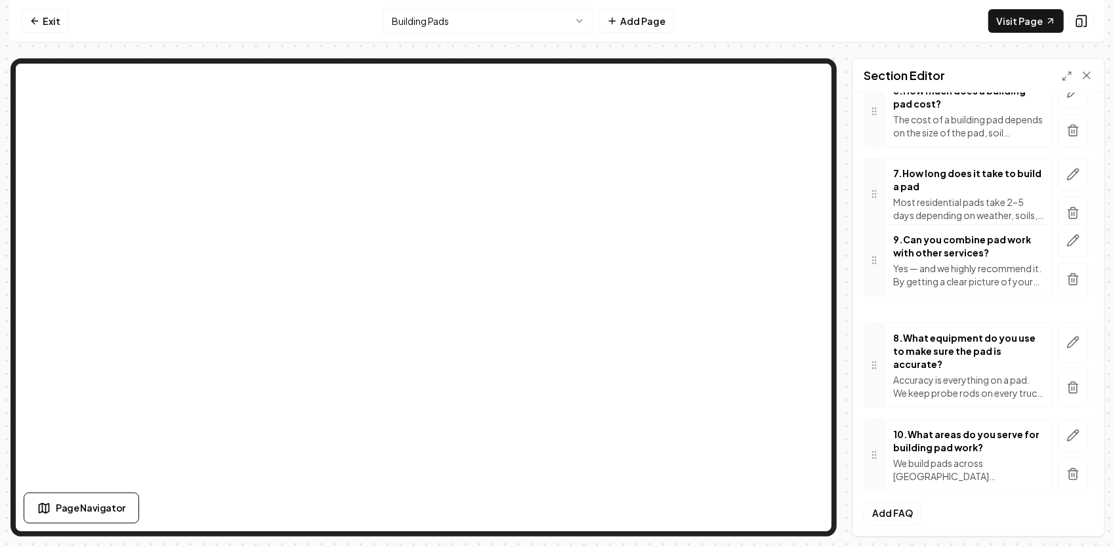
drag, startPoint x: 875, startPoint y: 375, endPoint x: 872, endPoint y: 270, distance: 105.6
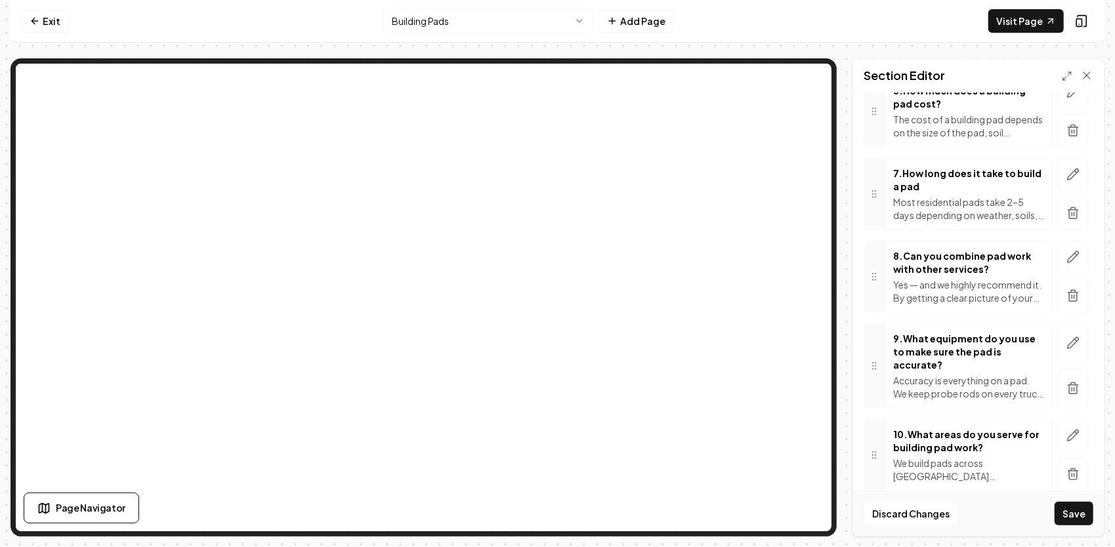
click at [1067, 510] on button "Save" at bounding box center [1073, 514] width 39 height 24
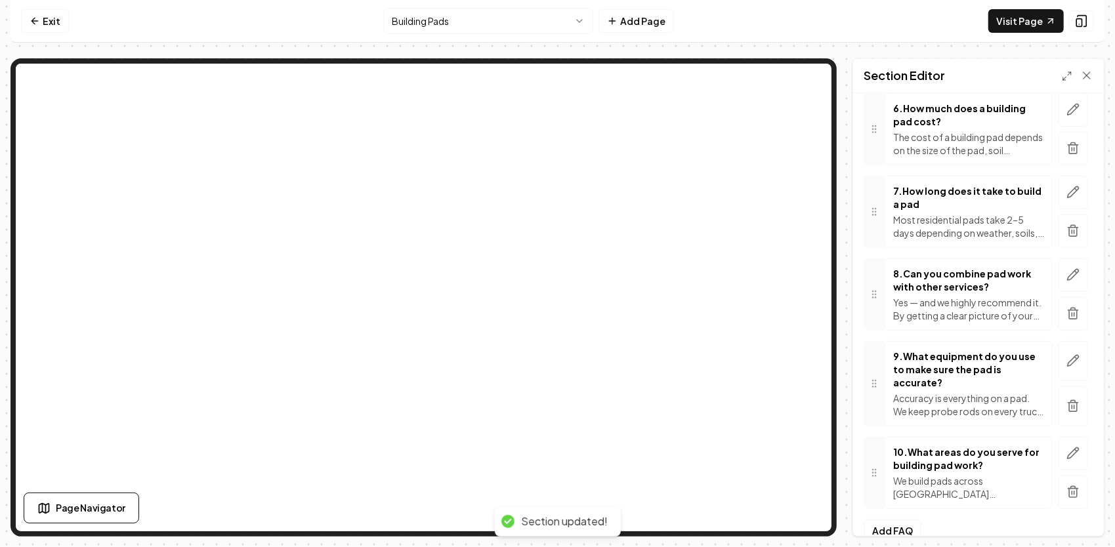
scroll to position [588, 0]
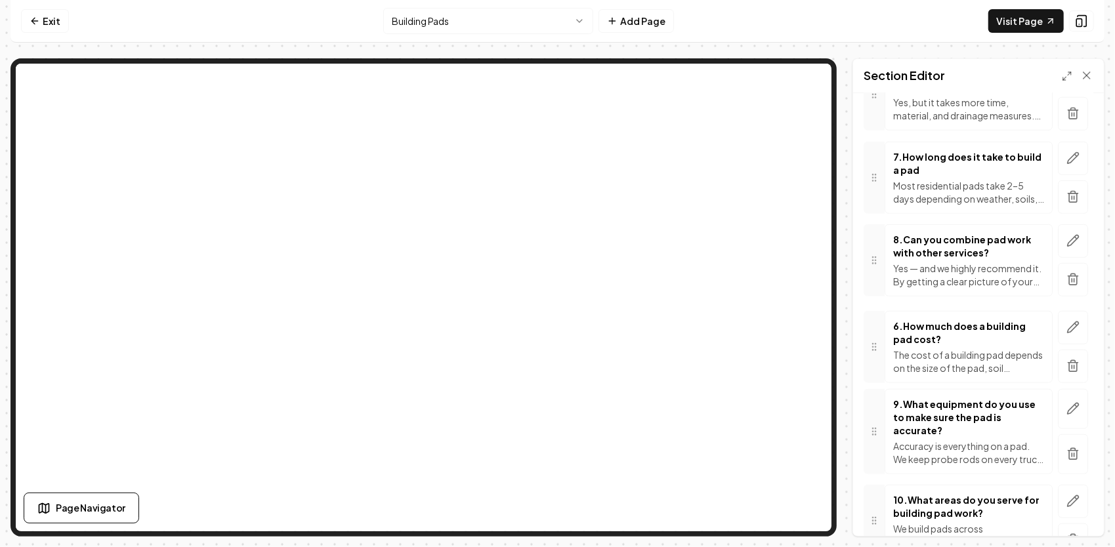
drag, startPoint x: 876, startPoint y: 173, endPoint x: 897, endPoint y: 343, distance: 171.2
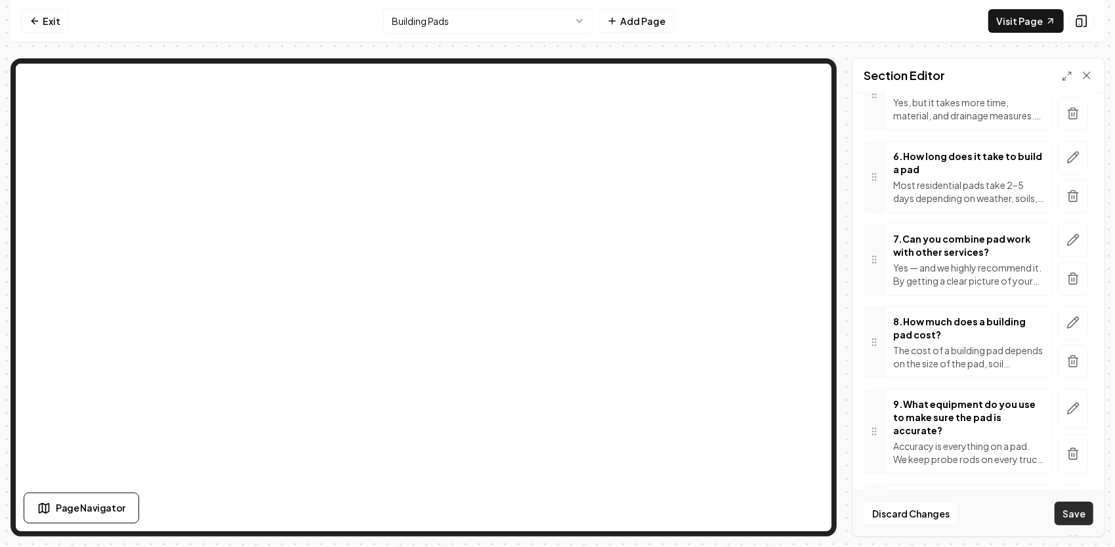
click at [1064, 516] on button "Save" at bounding box center [1073, 514] width 39 height 24
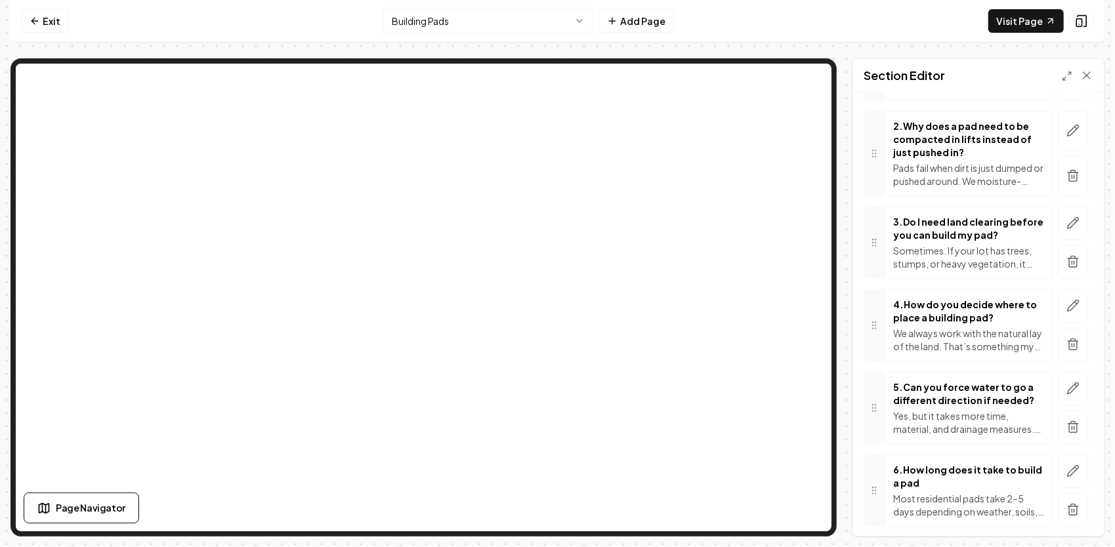
scroll to position [195, 0]
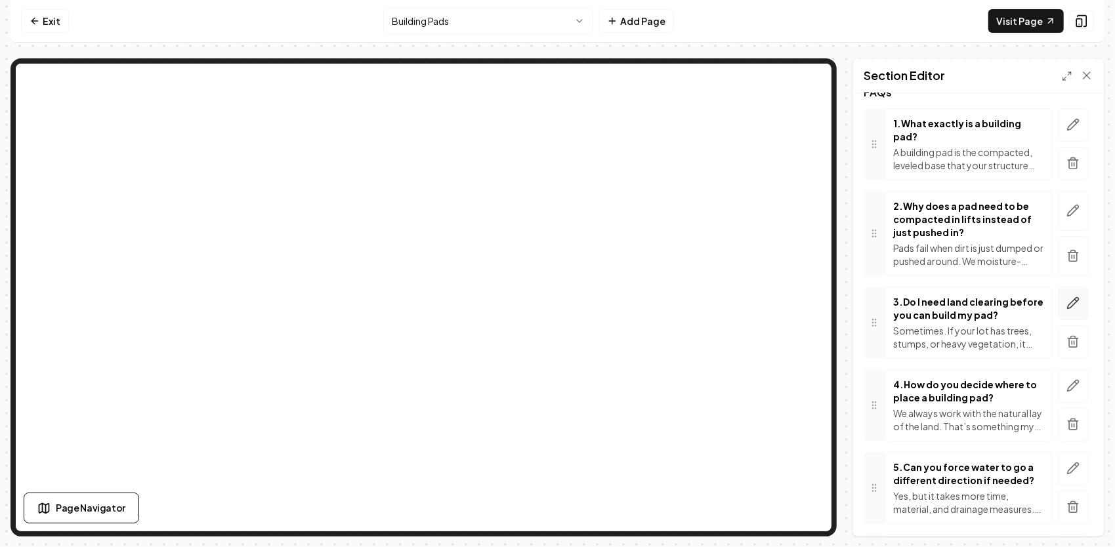
click at [1067, 302] on icon "button" at bounding box center [1072, 303] width 11 height 11
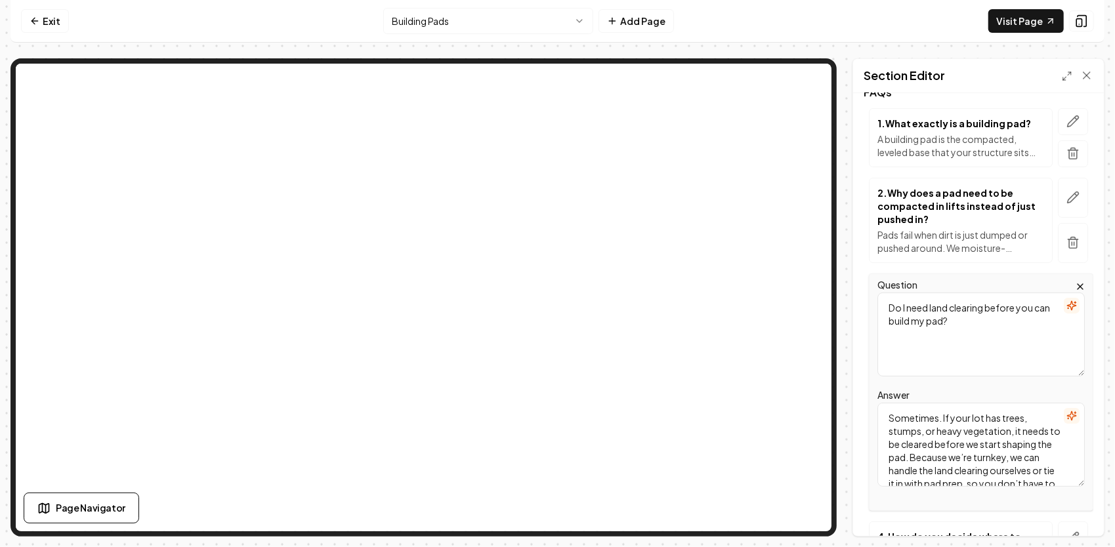
drag, startPoint x: 977, startPoint y: 320, endPoint x: 865, endPoint y: 287, distance: 116.9
click at [865, 287] on div "Question Do I need land clearing before you can build my pad? Answer Sometimes.…" at bounding box center [978, 392] width 230 height 237
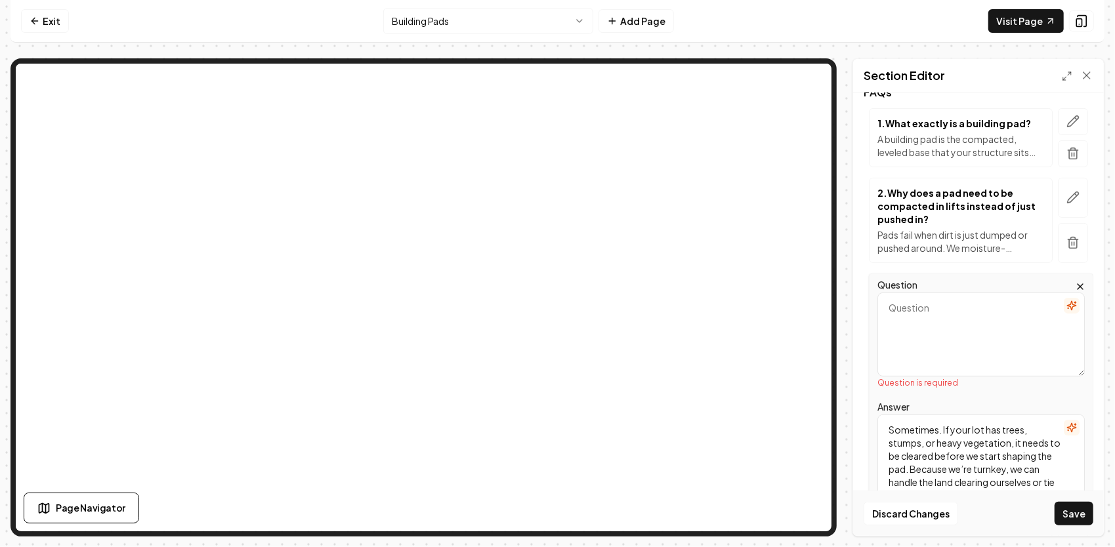
drag, startPoint x: 949, startPoint y: 321, endPoint x: 918, endPoint y: 440, distance: 122.7
click at [919, 440] on textarea "Sometimes. If your lot has trees, stumps, or heavy vegetation, it needs to be c…" at bounding box center [980, 457] width 207 height 84
drag, startPoint x: 893, startPoint y: 426, endPoint x: 899, endPoint y: 429, distance: 6.8
click at [899, 429] on textarea "Sometimes. If your lot has trees, stumps, or heavy vegetation, it needs to be c…" at bounding box center [980, 457] width 207 height 84
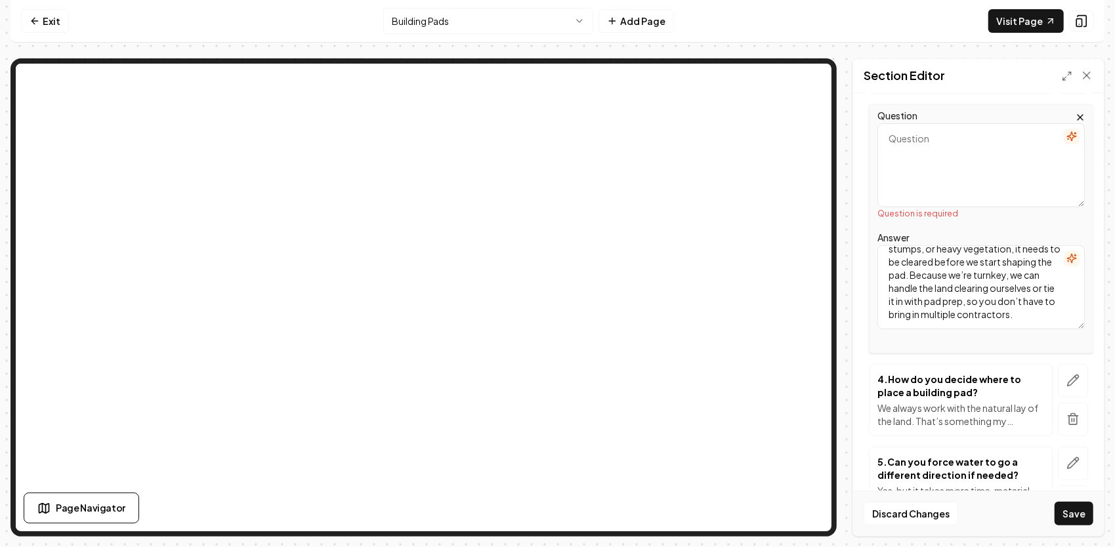
drag, startPoint x: 888, startPoint y: 427, endPoint x: 1023, endPoint y: 530, distance: 169.9
click at [1032, 537] on div "Computer Required This feature is only available on a computer. Please switch t…" at bounding box center [557, 273] width 1115 height 547
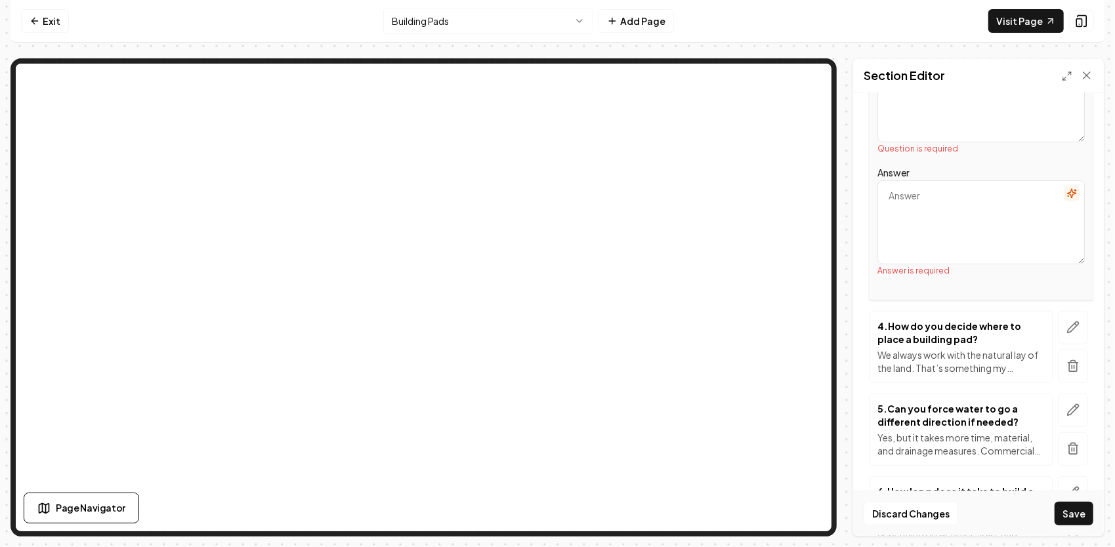
scroll to position [0, 0]
paste textarea "Yes. JG Grading & Landscaping carries full general liability insurance and work…"
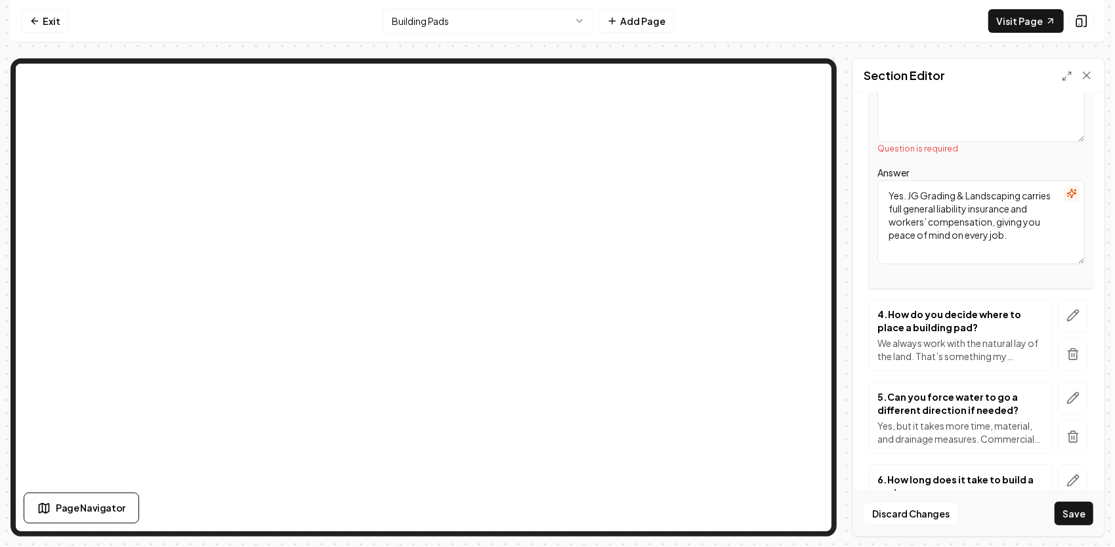
type textarea "Yes. JG Grading & Landscaping carries full general liability insurance and work…"
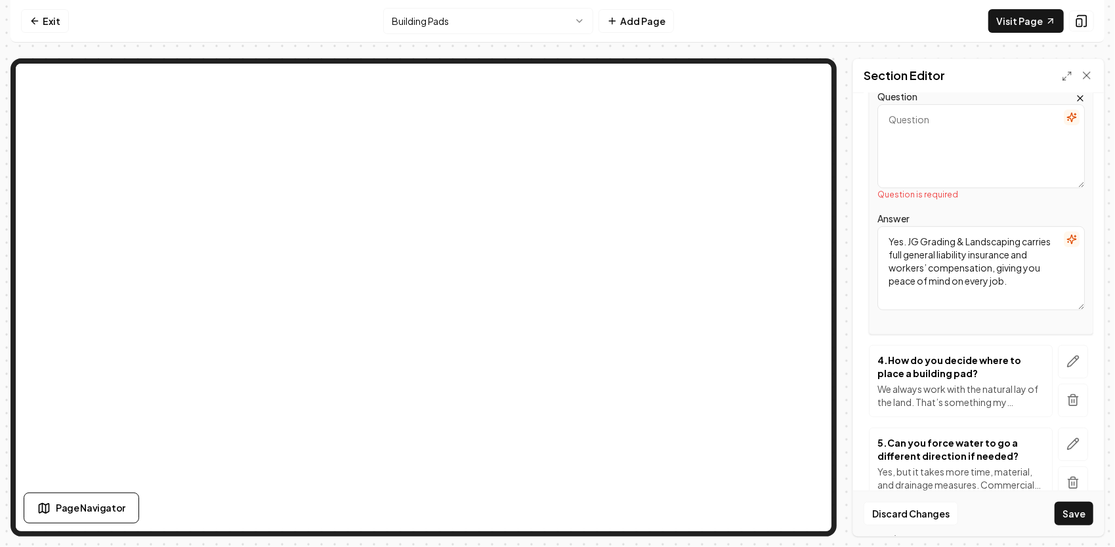
scroll to position [363, 0]
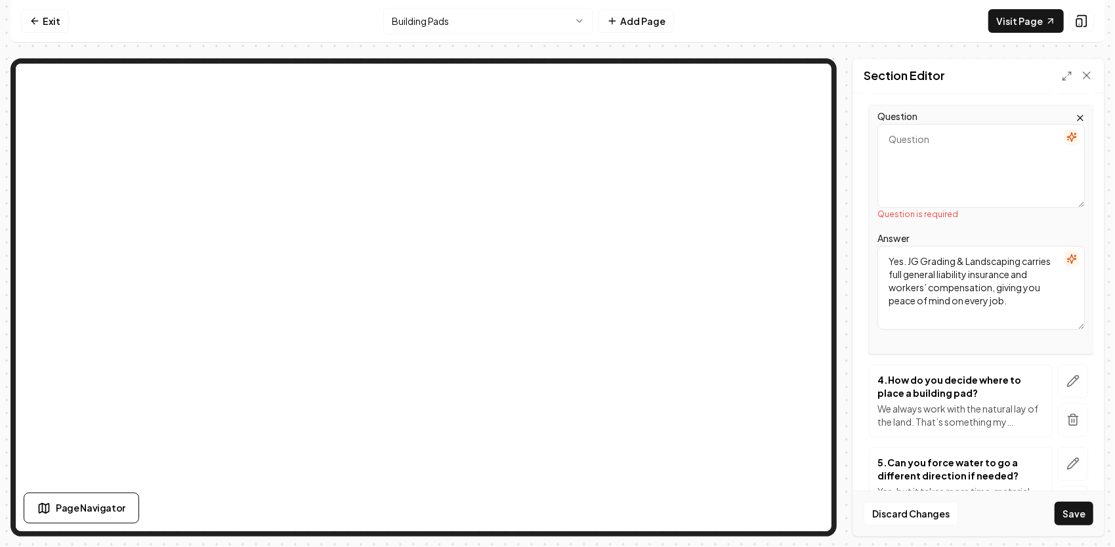
click at [929, 156] on textarea "Question" at bounding box center [980, 166] width 207 height 84
paste textarea "Are you insured?"
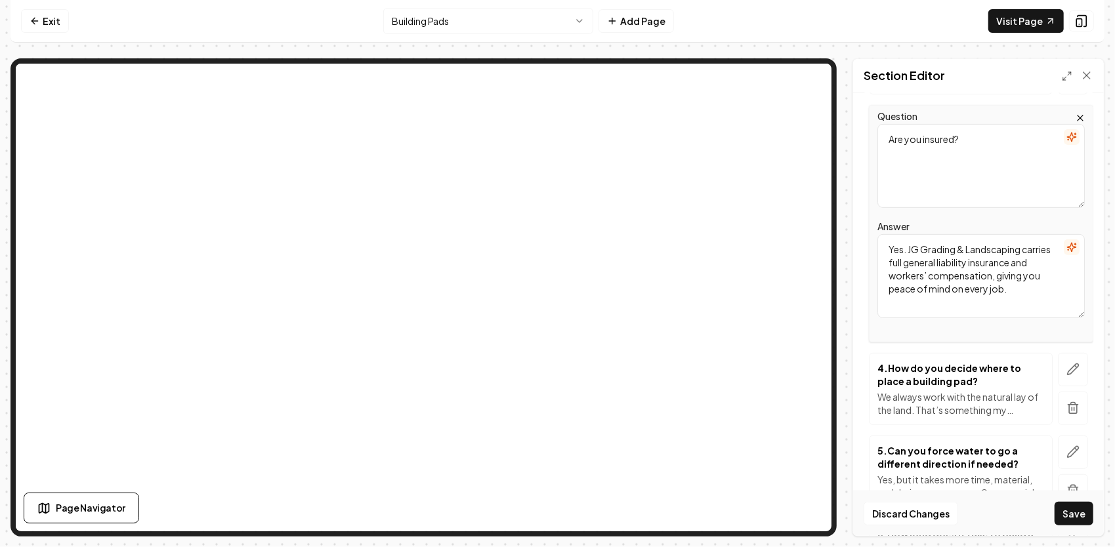
type textarea "Are you insured?"
click at [1092, 521] on button "Save" at bounding box center [1073, 514] width 39 height 24
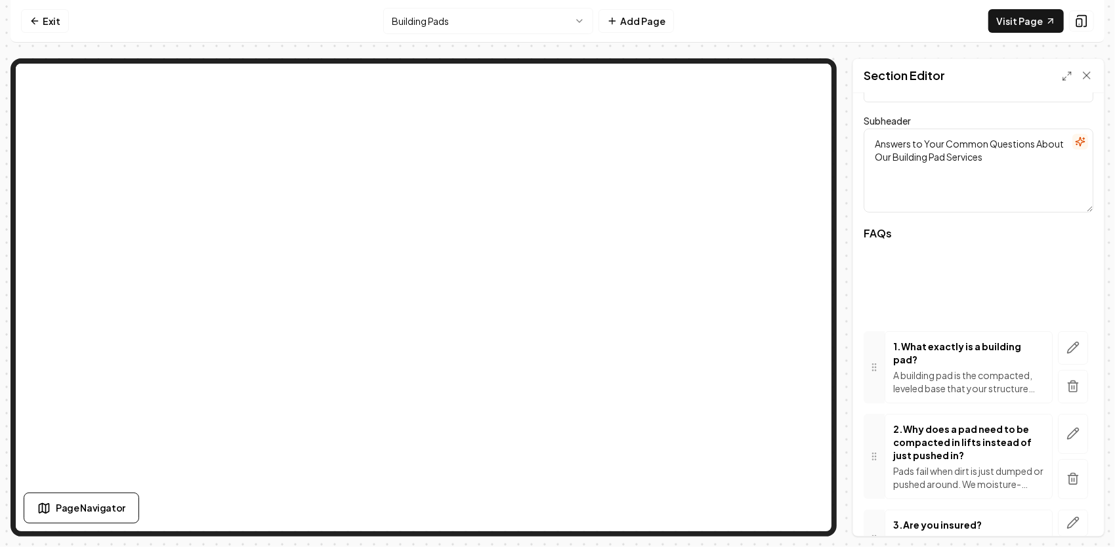
scroll to position [0, 0]
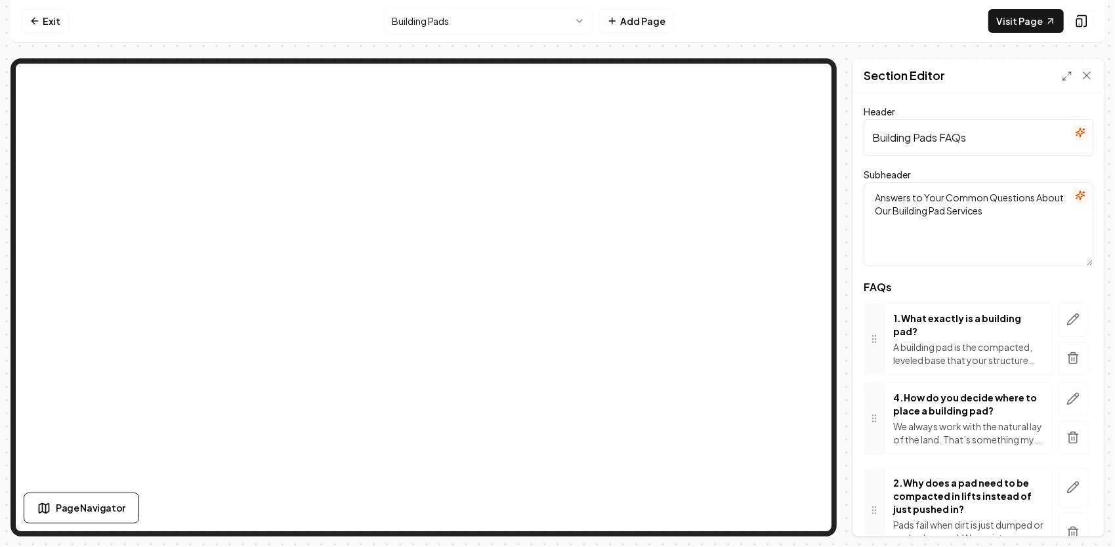
drag, startPoint x: 875, startPoint y: 356, endPoint x: 896, endPoint y: 419, distance: 66.4
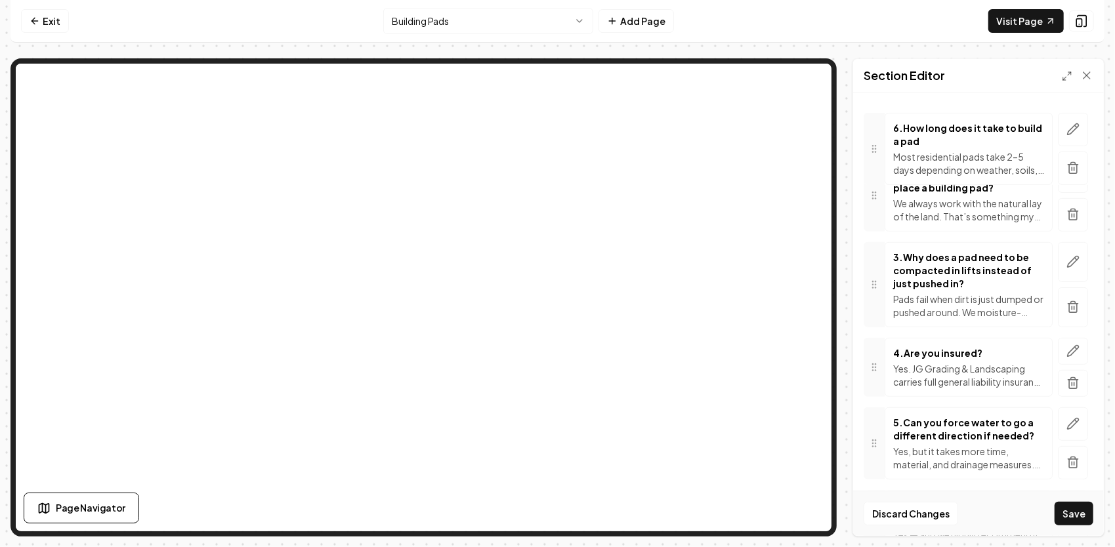
scroll to position [253, 0]
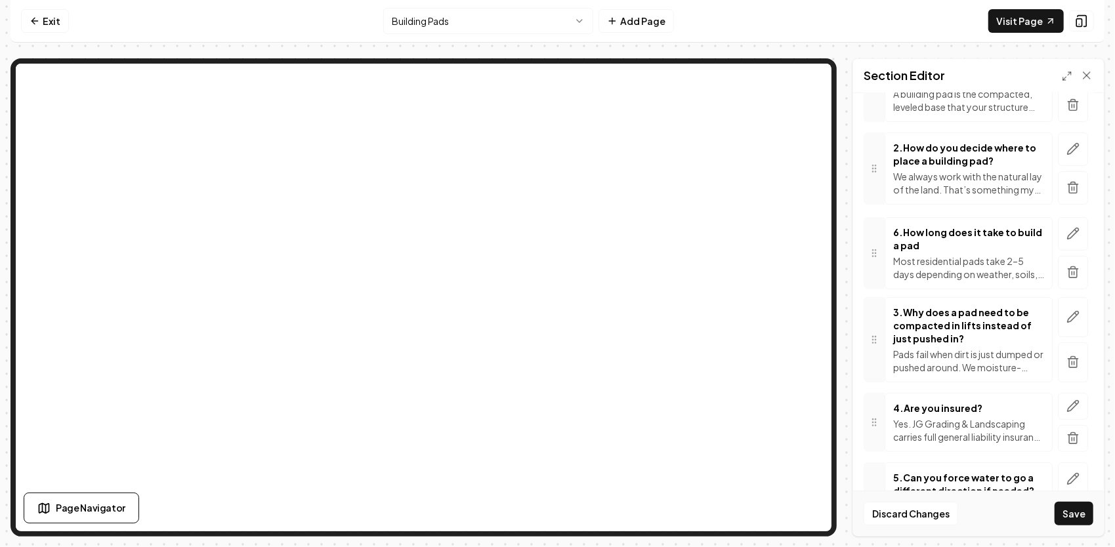
drag, startPoint x: 878, startPoint y: 416, endPoint x: 869, endPoint y: 245, distance: 171.4
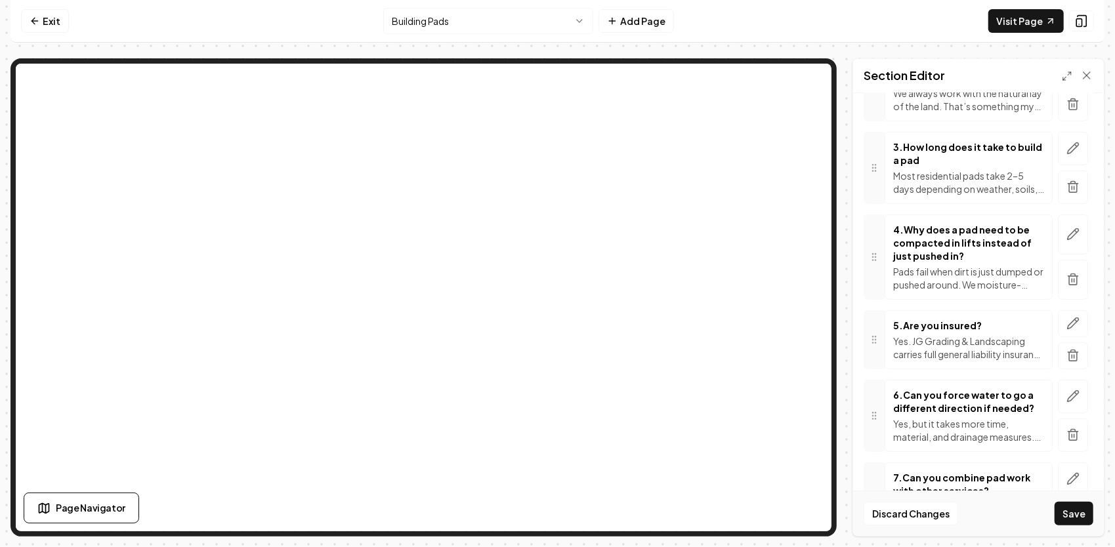
scroll to position [384, 0]
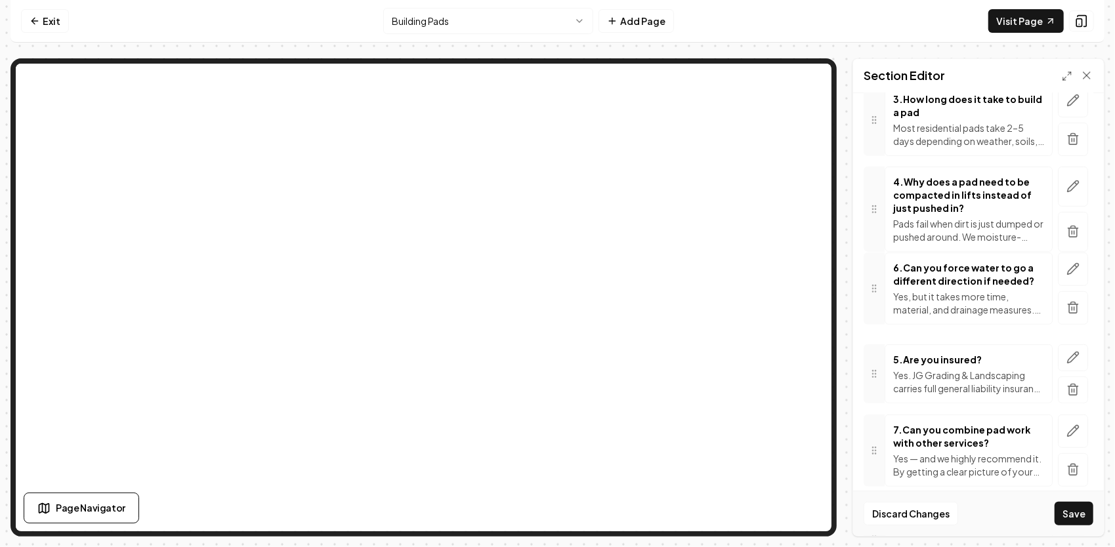
drag, startPoint x: 878, startPoint y: 369, endPoint x: 888, endPoint y: 289, distance: 80.7
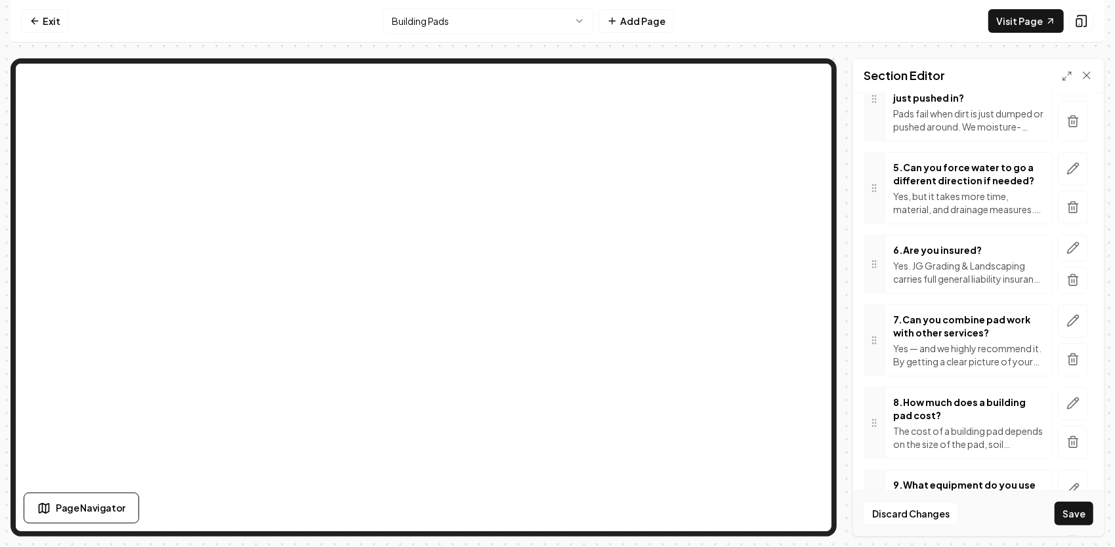
scroll to position [516, 0]
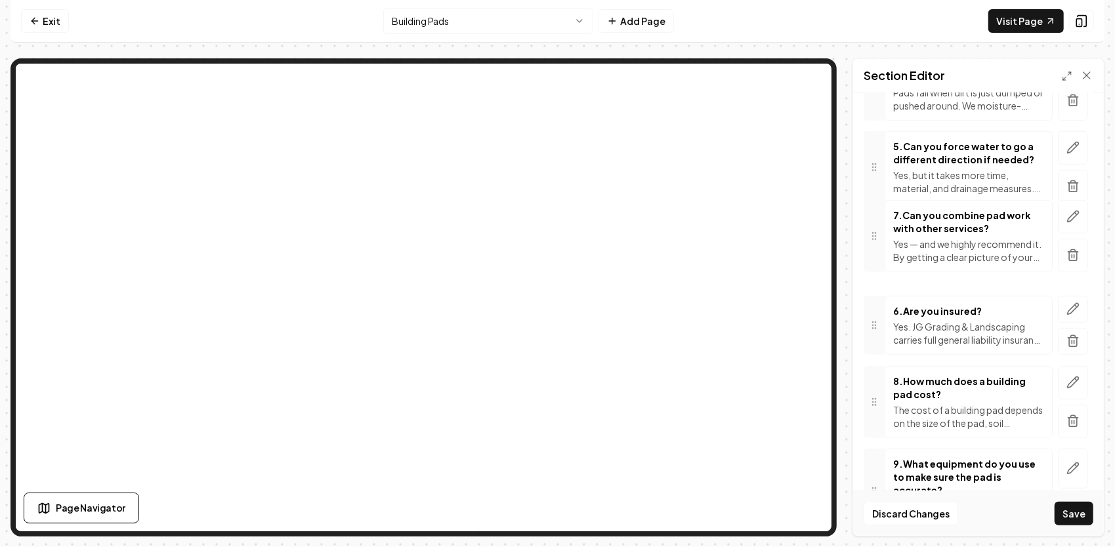
drag, startPoint x: 872, startPoint y: 317, endPoint x: 878, endPoint y: 234, distance: 83.5
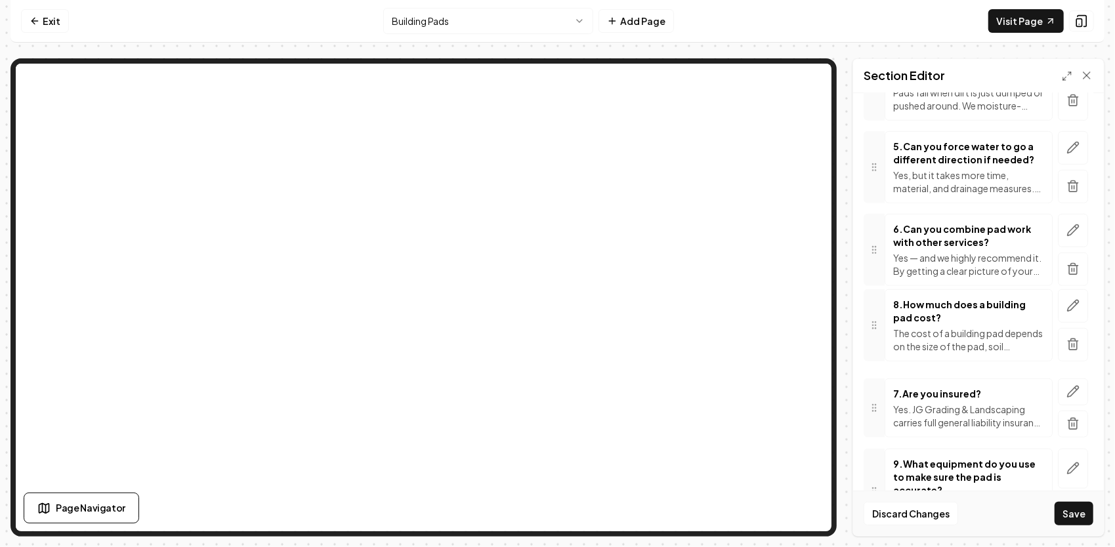
drag, startPoint x: 875, startPoint y: 405, endPoint x: 879, endPoint y: 328, distance: 76.9
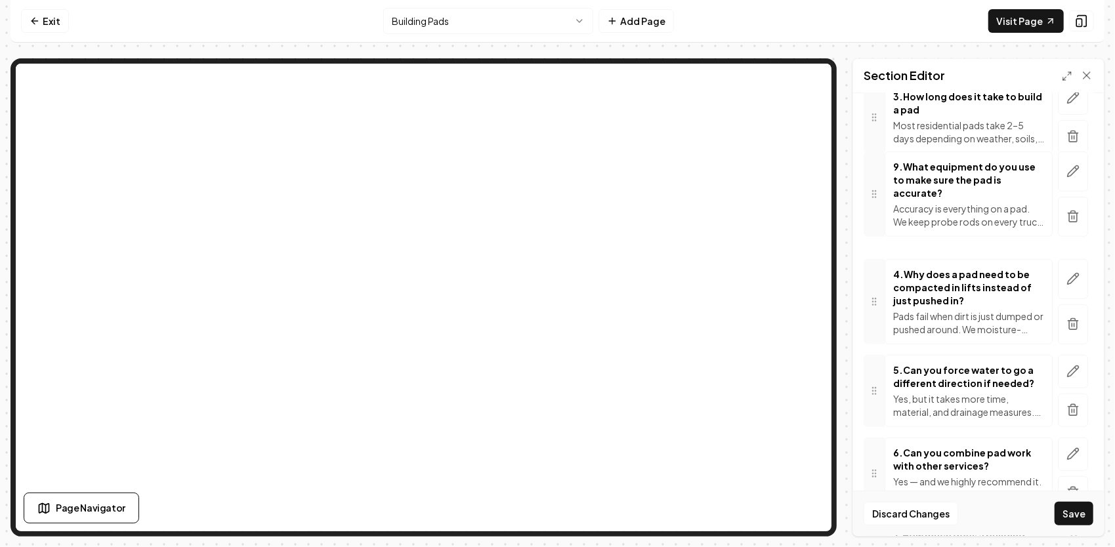
scroll to position [380, 0]
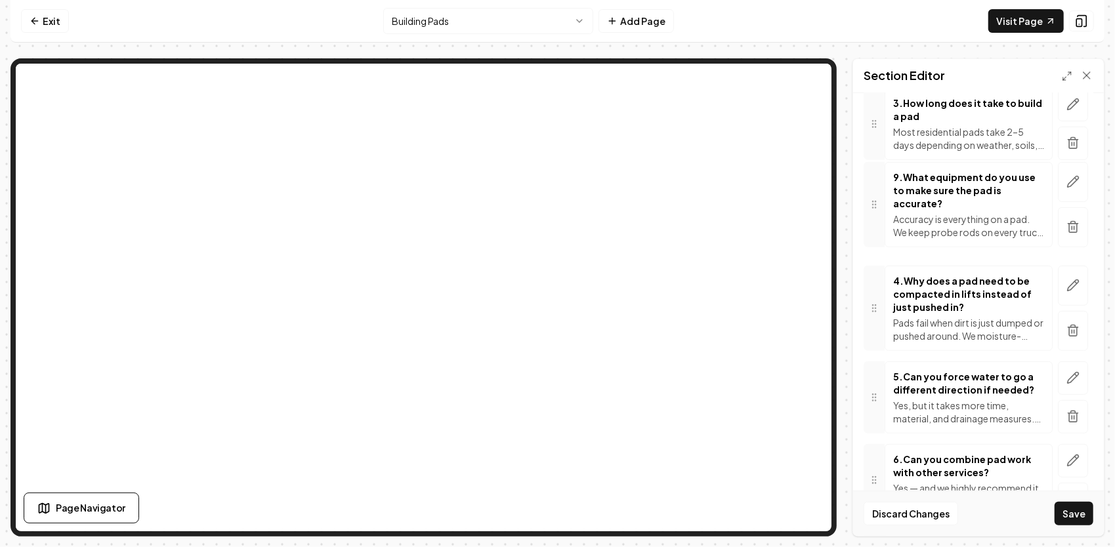
drag, startPoint x: 871, startPoint y: 475, endPoint x: 888, endPoint y: 188, distance: 287.1
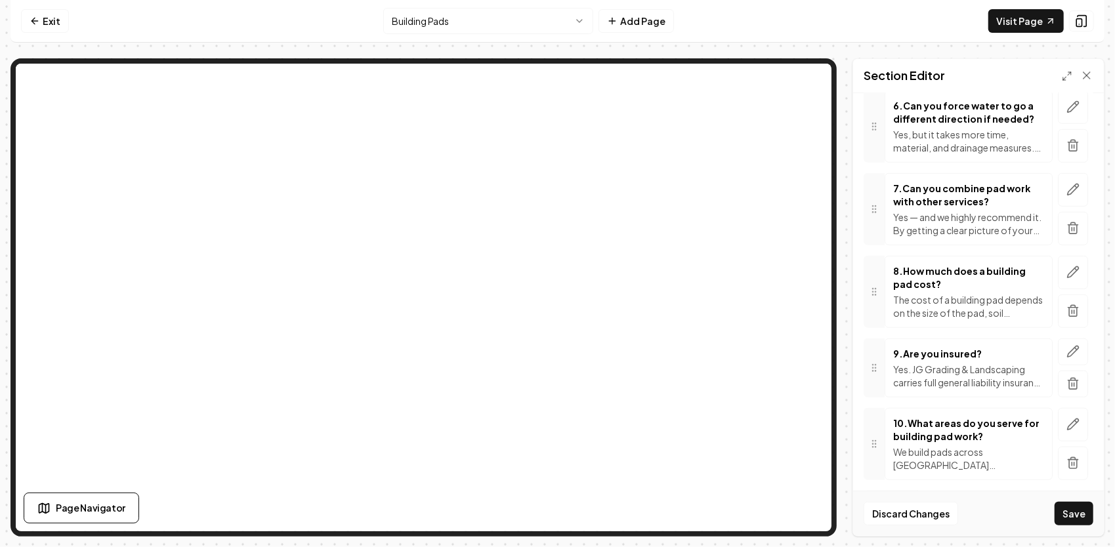
scroll to position [686, 0]
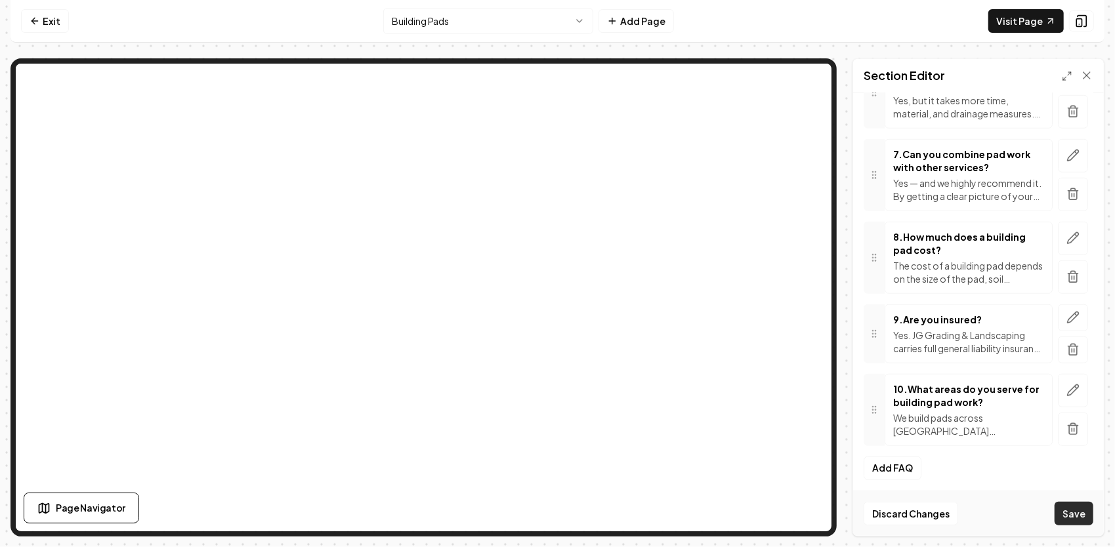
click at [1086, 515] on button "Save" at bounding box center [1073, 514] width 39 height 24
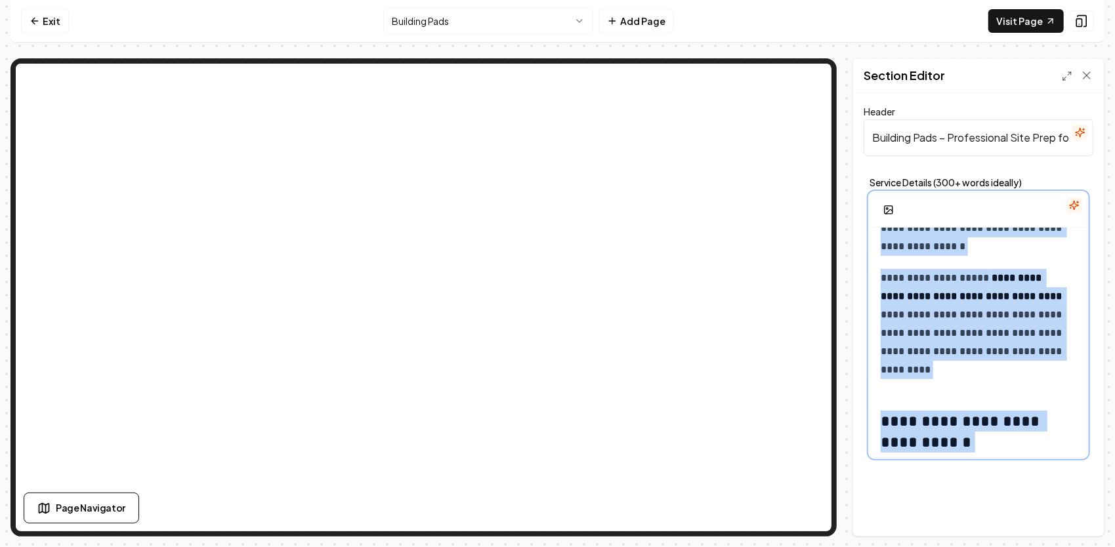
scroll to position [1998, 0]
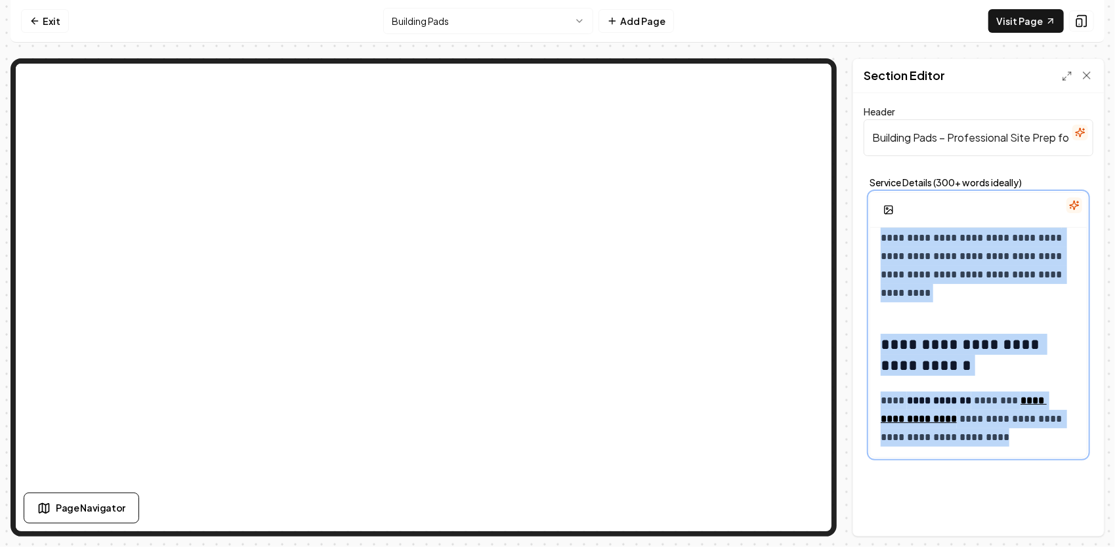
drag, startPoint x: 875, startPoint y: 241, endPoint x: 1054, endPoint y: 476, distance: 294.9
click at [1053, 498] on div "**********" at bounding box center [978, 314] width 251 height 443
copy div "**********"
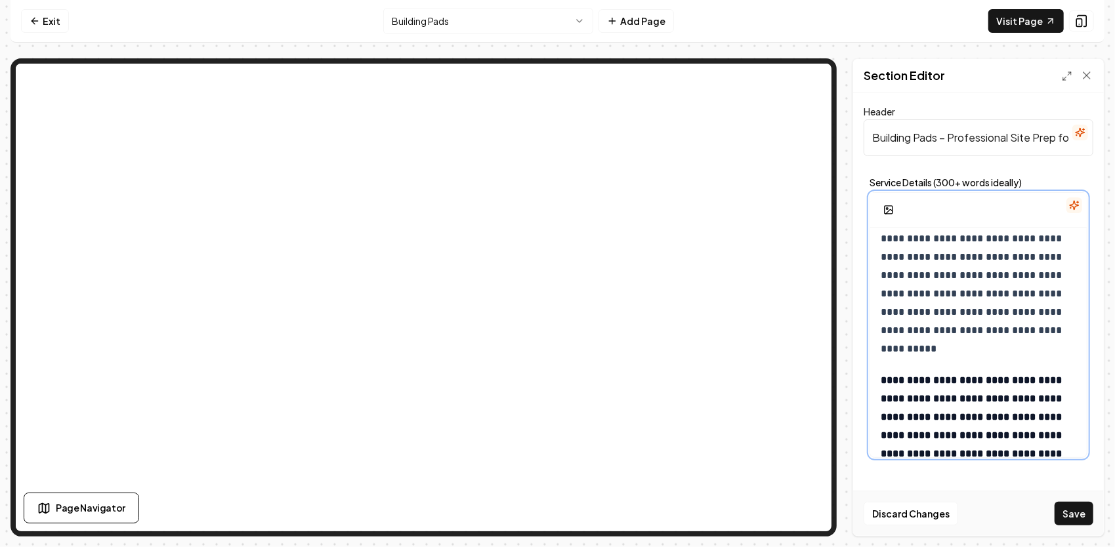
scroll to position [0, 0]
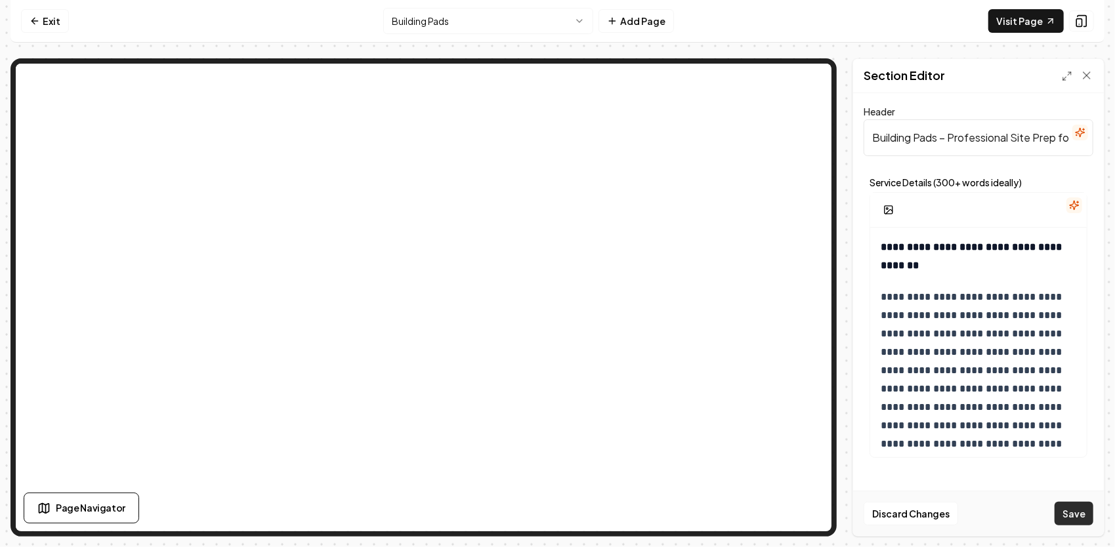
click at [1089, 514] on button "Save" at bounding box center [1073, 514] width 39 height 24
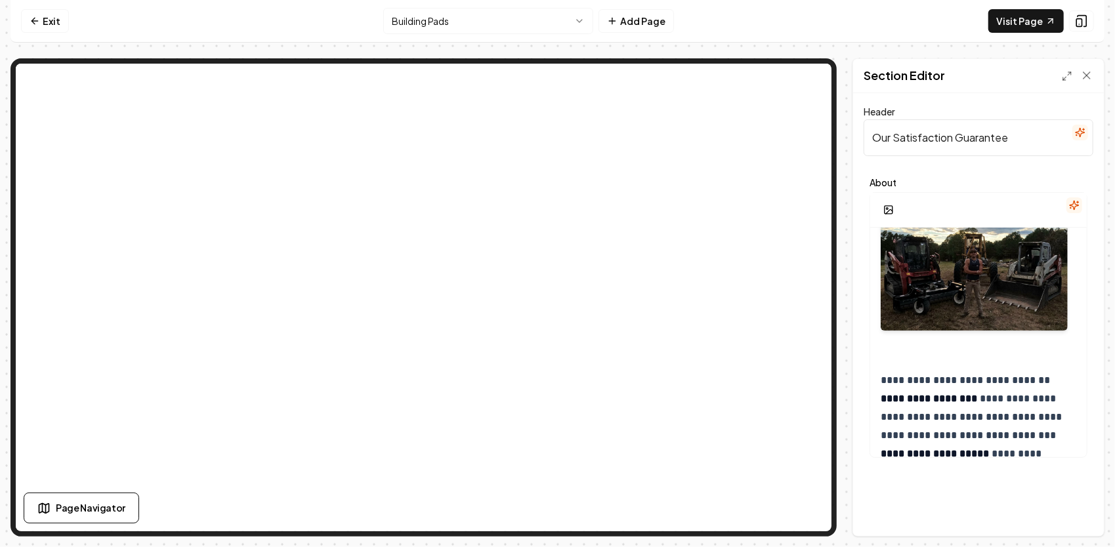
scroll to position [197, 0]
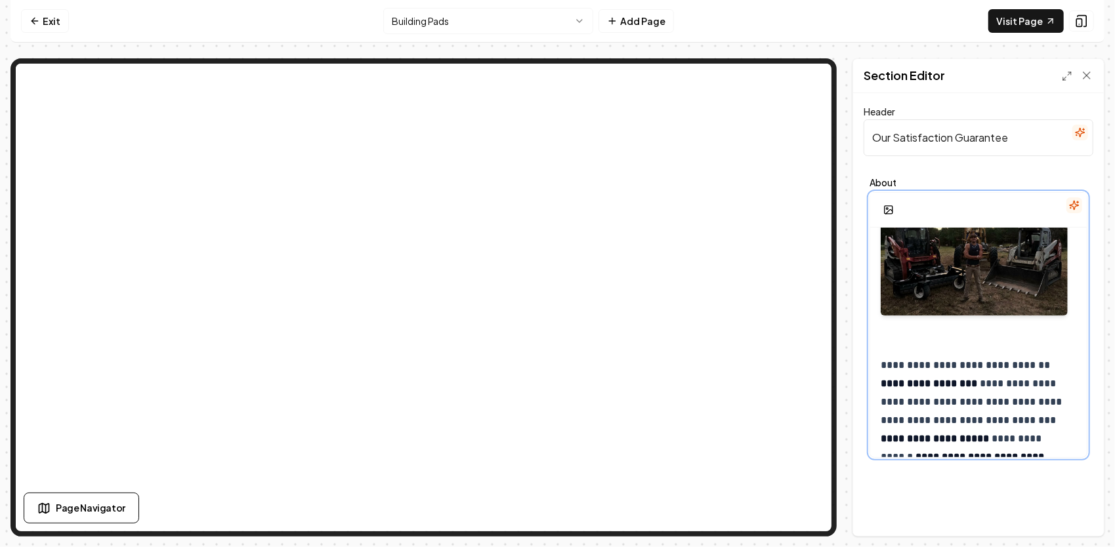
click at [901, 337] on div at bounding box center [977, 248] width 195 height 189
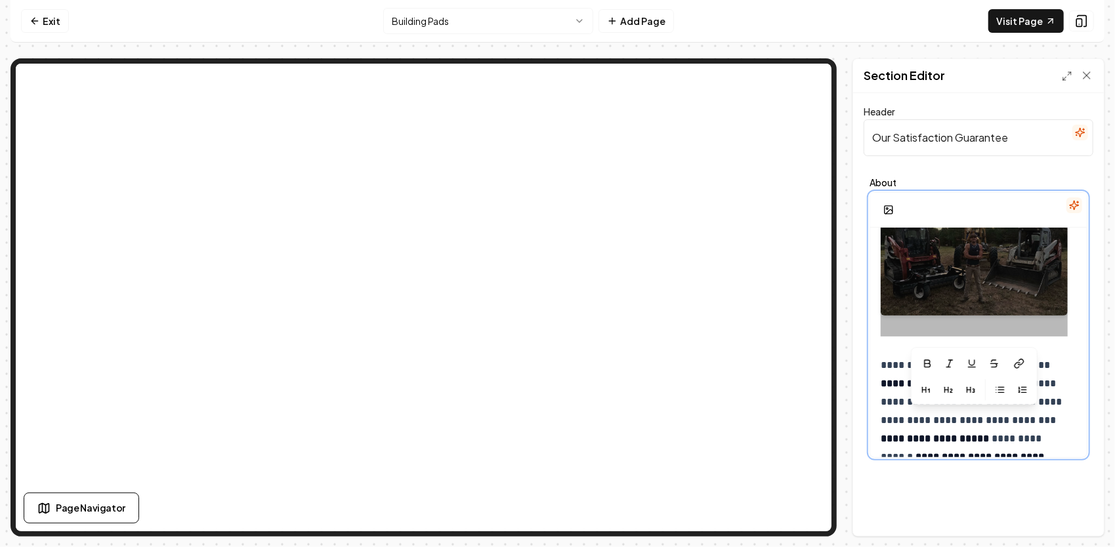
click at [878, 341] on div "**********" at bounding box center [978, 377] width 216 height 693
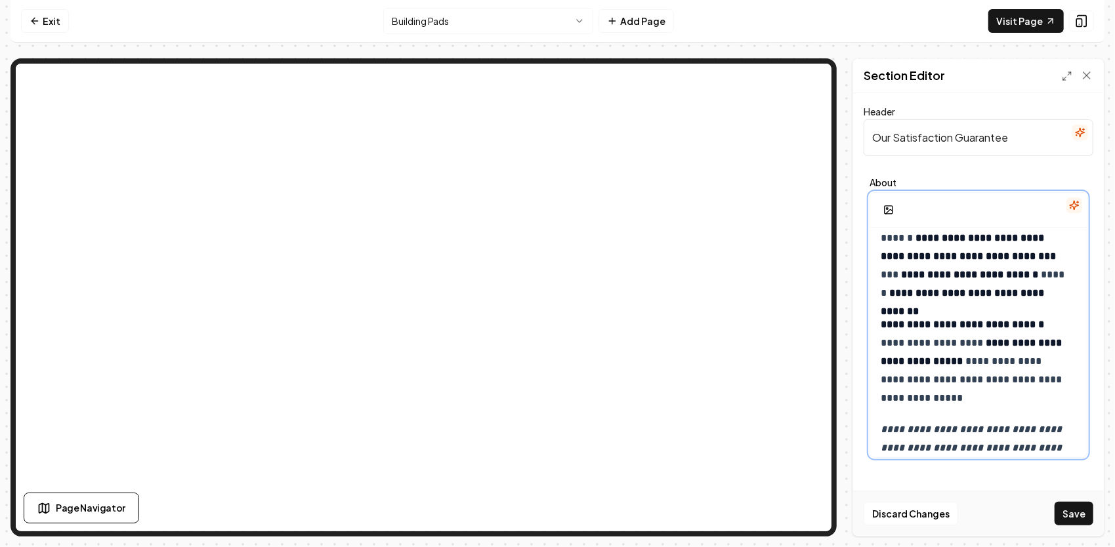
scroll to position [261, 0]
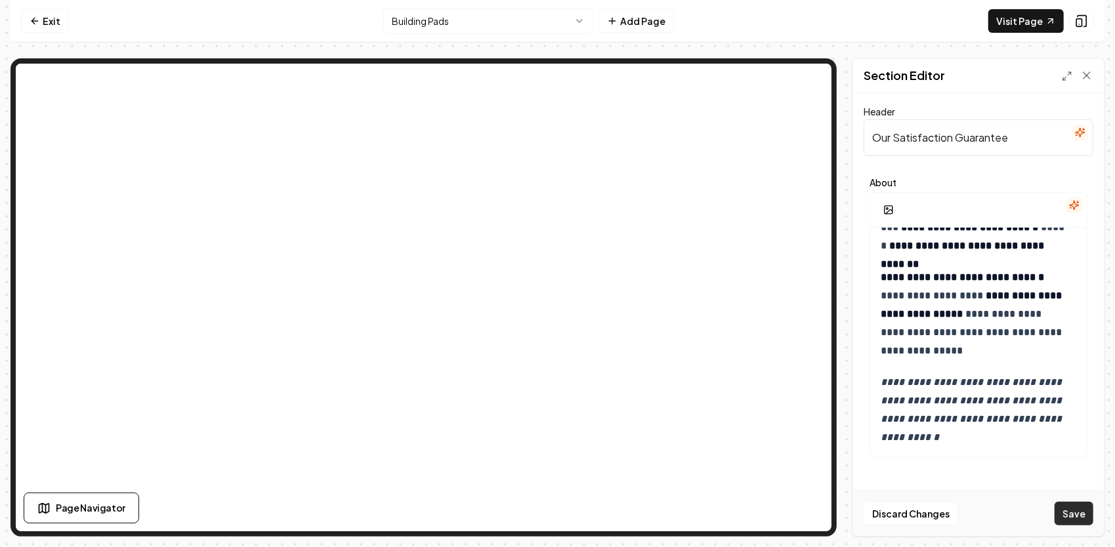
click at [1084, 514] on button "Save" at bounding box center [1073, 514] width 39 height 24
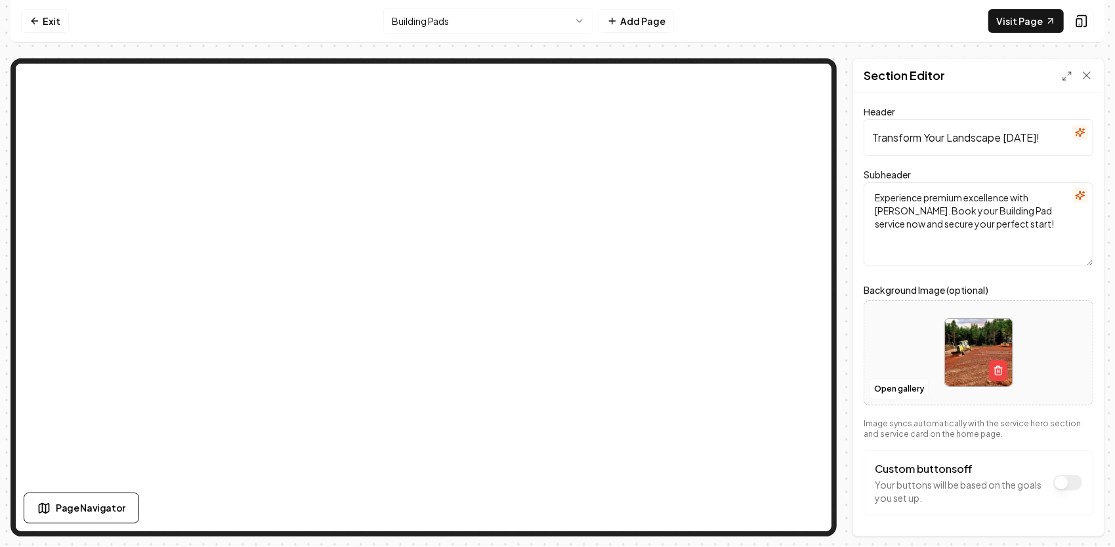
drag, startPoint x: 1036, startPoint y: 136, endPoint x: 825, endPoint y: 139, distance: 210.6
click at [685, 60] on div "Page Settings Section Editor Header Transform Your Landscape Today! Subheader E…" at bounding box center [557, 297] width 1094 height 478
paste input "From barns and garages to custom homes and commercial buildings, JG Grading bui…"
type input "From barns and garages to custom homes and commercial buildings, JG Grading bui…"
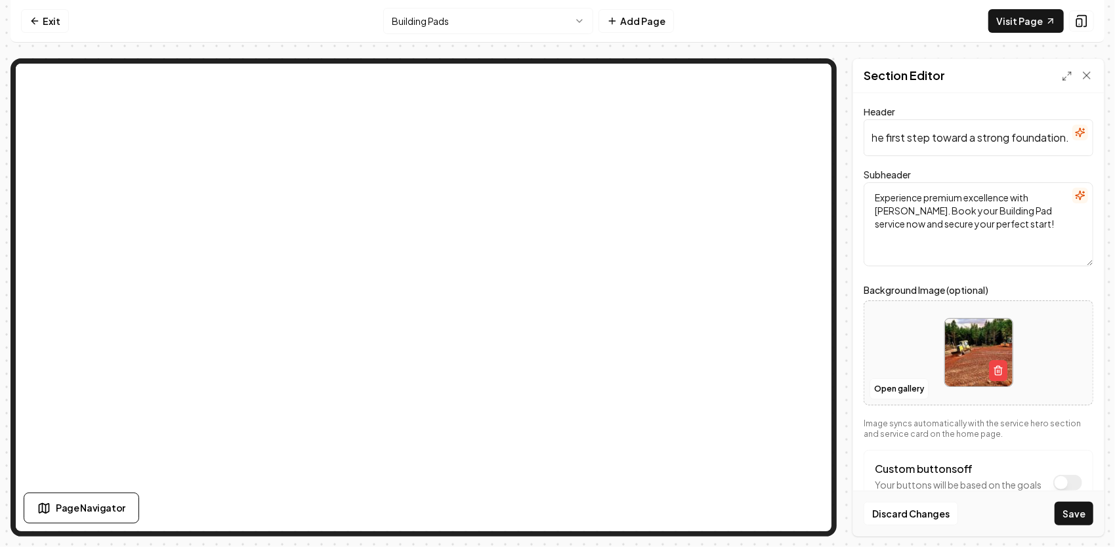
scroll to position [0, 0]
drag, startPoint x: 1030, startPoint y: 224, endPoint x: 865, endPoint y: 193, distance: 168.2
click at [865, 193] on textarea "Experience premium excellence with JG Grading. Book your Building Pad service n…" at bounding box center [978, 224] width 230 height 84
drag, startPoint x: 871, startPoint y: 133, endPoint x: 1029, endPoint y: 136, distance: 158.1
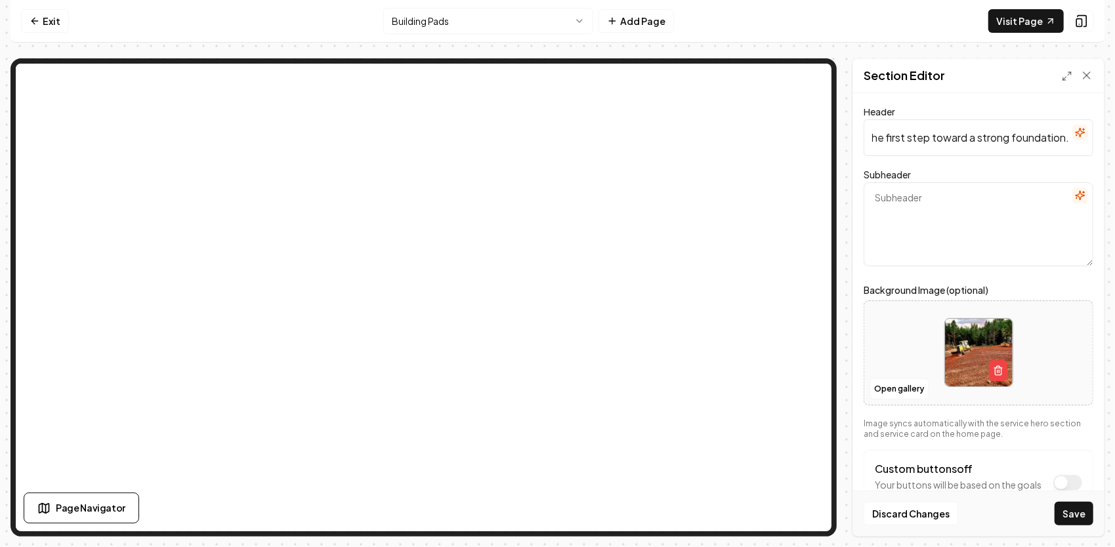
click at [1104, 133] on html "Computer Required This feature is only available on a computer. Please switch t…" at bounding box center [557, 273] width 1115 height 547
click at [901, 186] on textarea "Subheader" at bounding box center [978, 224] width 230 height 84
paste textarea "From barns and garages to custom homes and commercial buildings, JG Grading bui…"
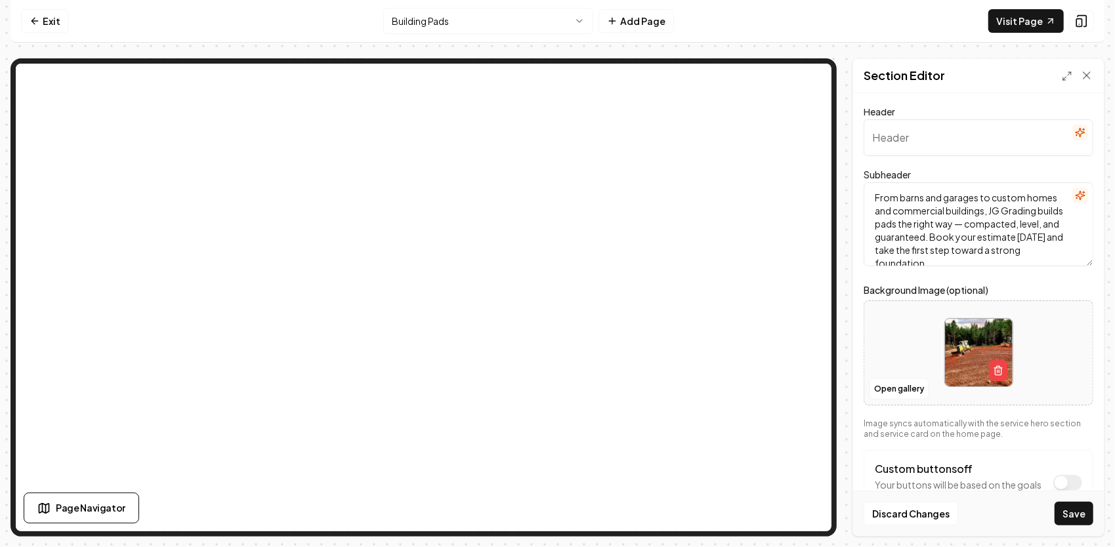
scroll to position [3, 0]
type textarea "From barns and garages to custom homes and commercial buildings, JG Grading bui…"
click at [954, 134] on input "Header" at bounding box center [978, 137] width 230 height 37
paste input "Start Your Project on Solid Ground"
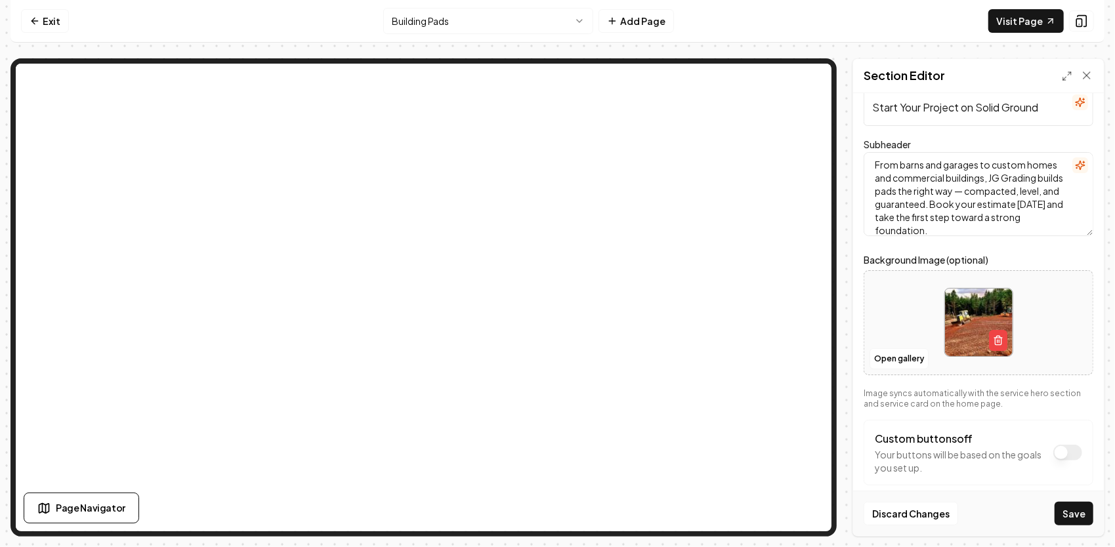
scroll to position [47, 0]
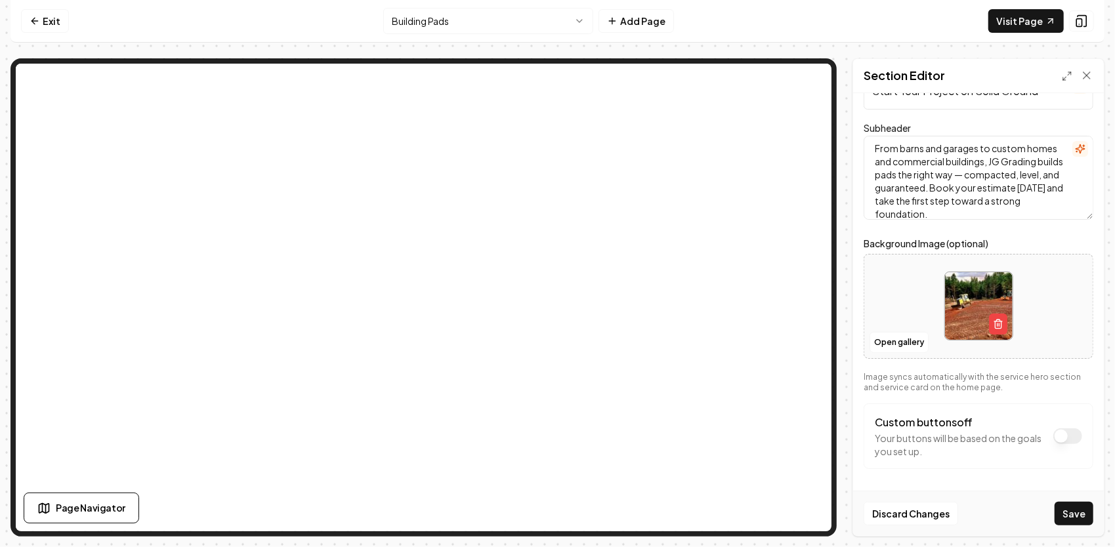
type input "Start Your Project on Solid Ground"
click at [1053, 436] on button "Custom buttons off" at bounding box center [1067, 436] width 29 height 16
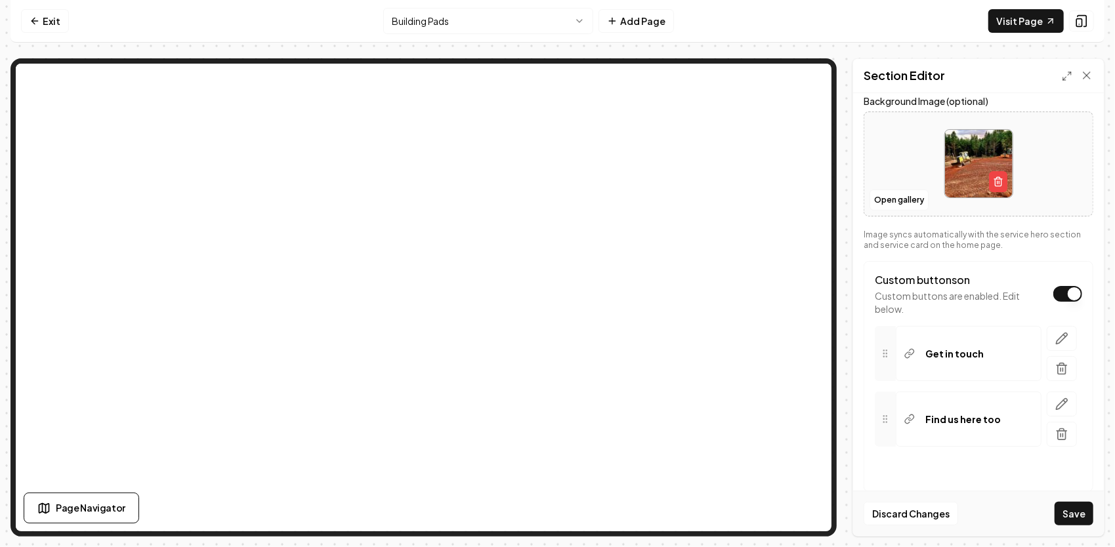
scroll to position [210, 0]
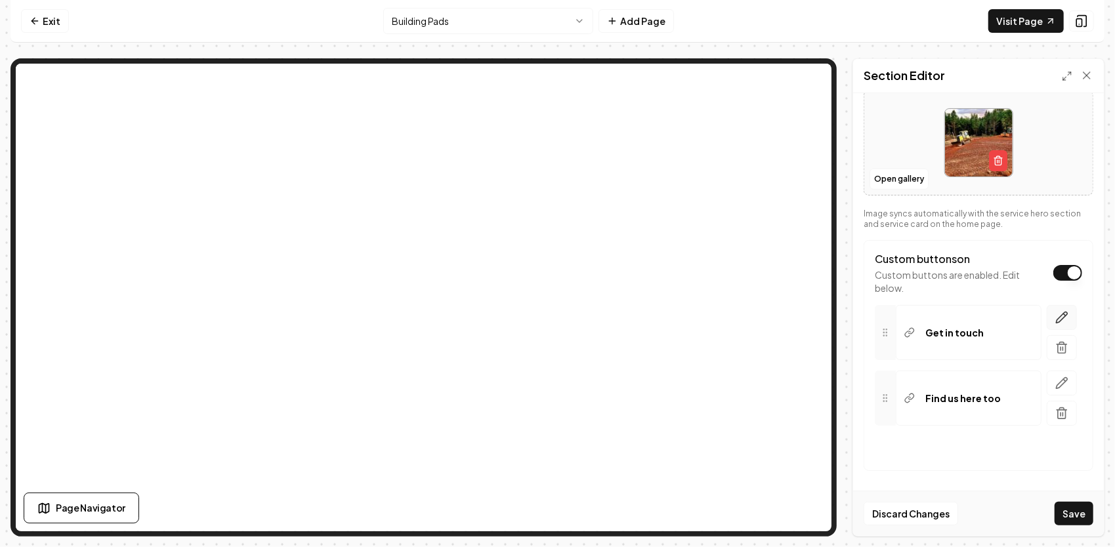
click at [1055, 319] on icon "button" at bounding box center [1061, 317] width 13 height 13
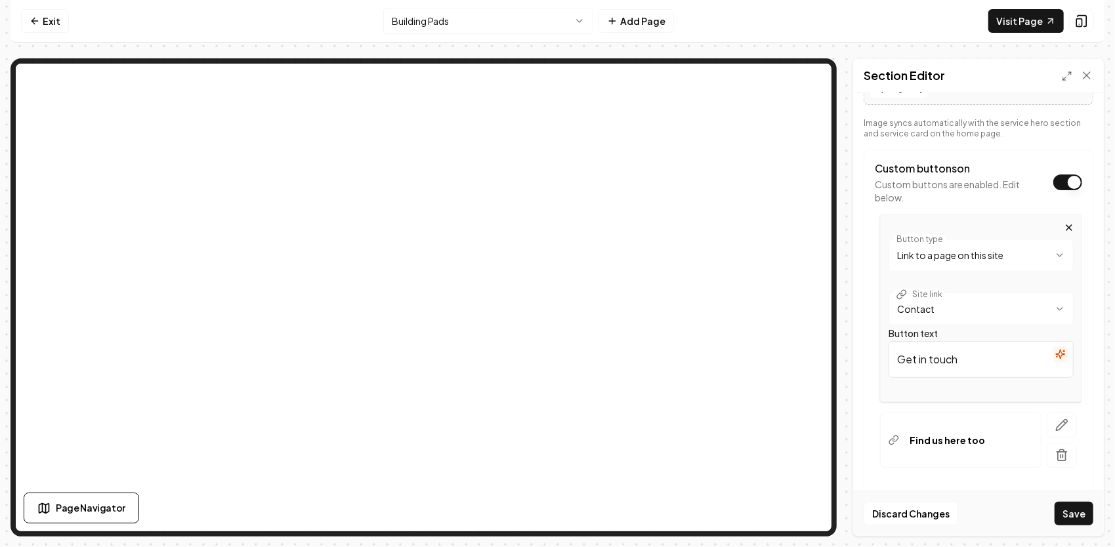
scroll to position [341, 0]
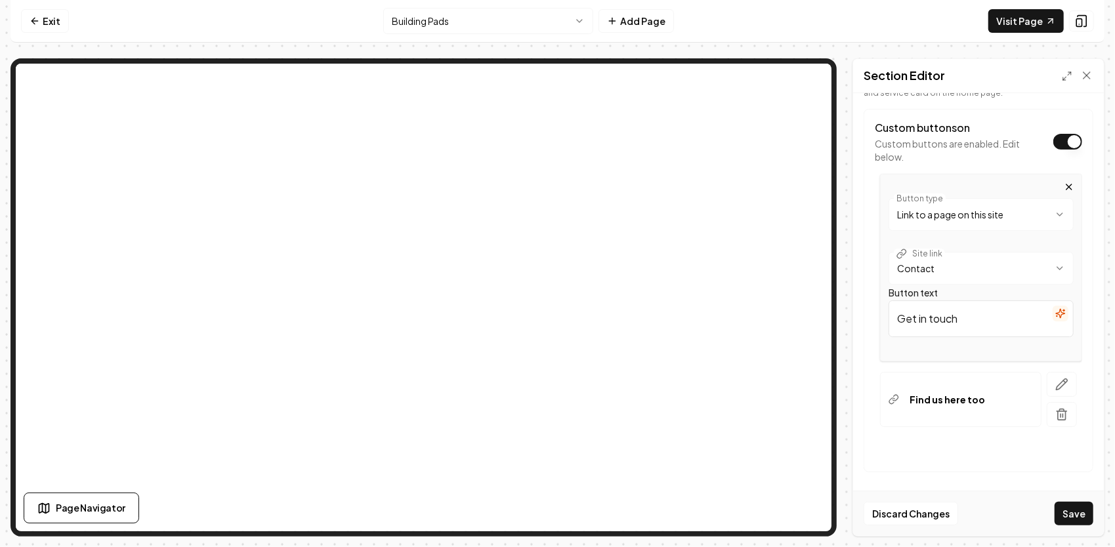
click at [1063, 185] on icon "button" at bounding box center [1068, 187] width 10 height 10
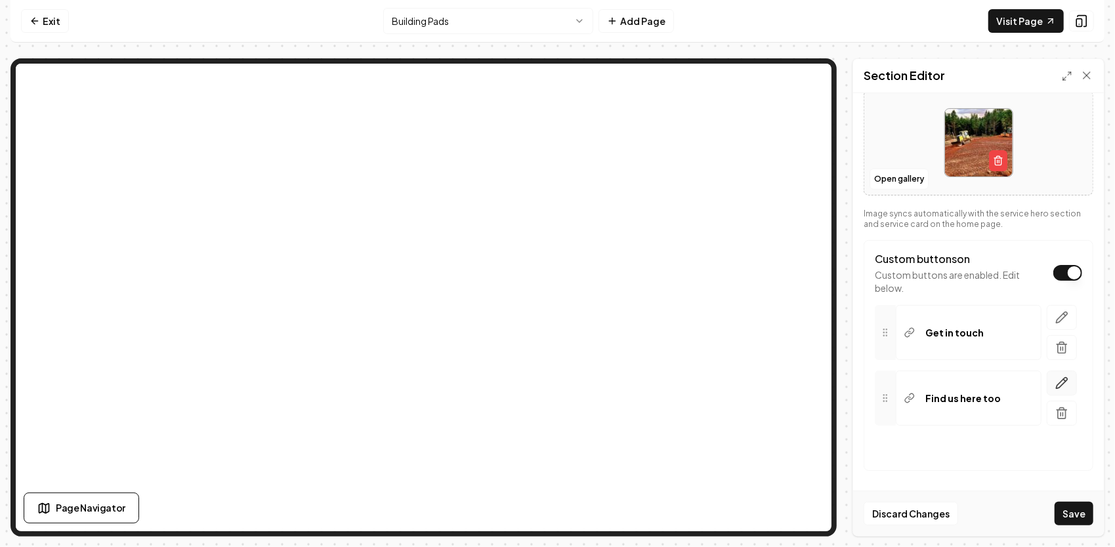
click at [1055, 377] on icon "button" at bounding box center [1061, 383] width 13 height 13
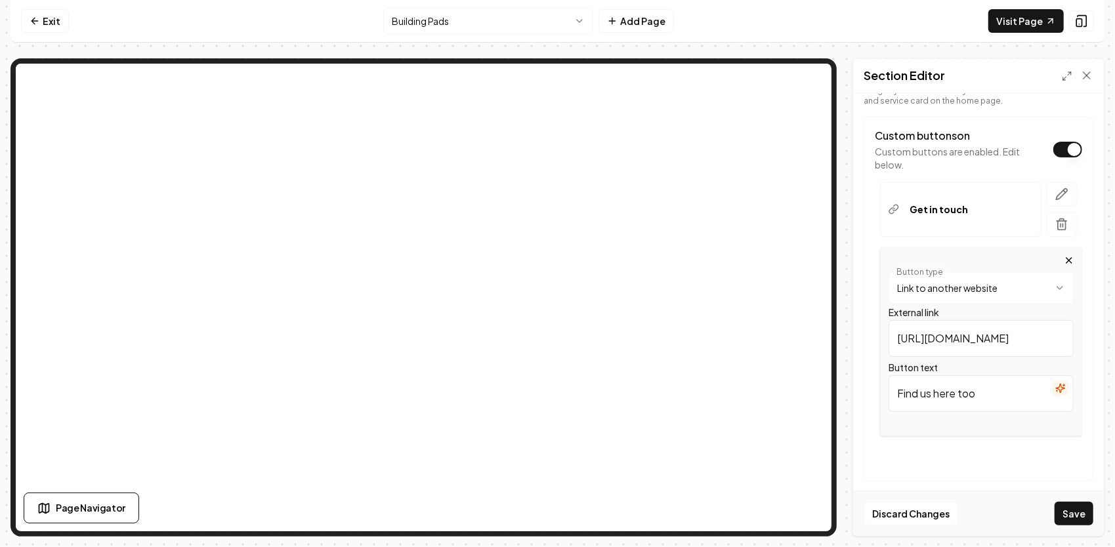
scroll to position [344, 0]
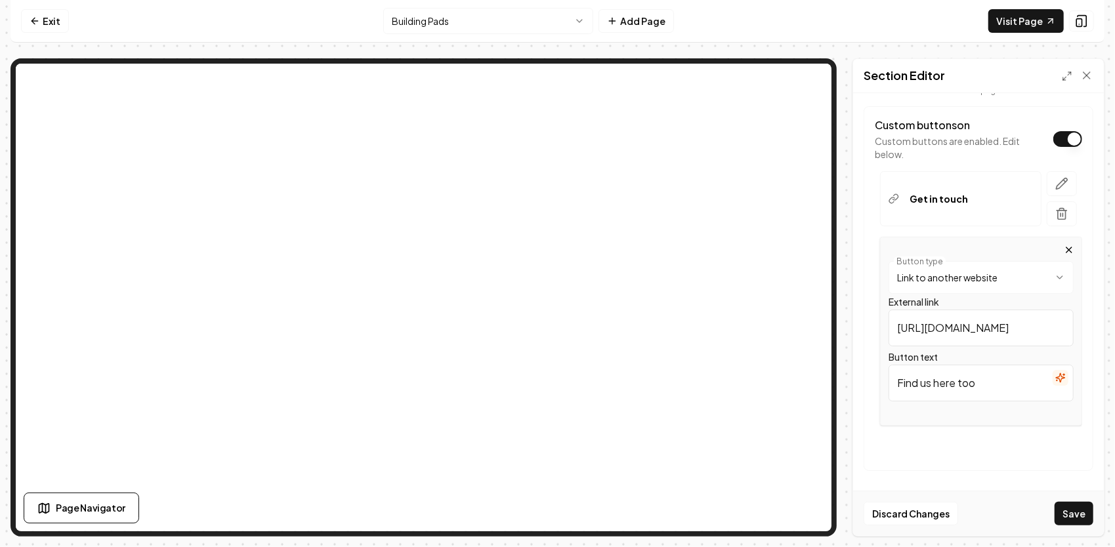
click at [1001, 268] on html "**********" at bounding box center [557, 273] width 1115 height 547
click at [961, 330] on input "/" at bounding box center [980, 328] width 185 height 37
type input "252-432-9215"
drag, startPoint x: 990, startPoint y: 375, endPoint x: 897, endPoint y: 380, distance: 93.3
click at [897, 380] on input "Find us here too" at bounding box center [980, 383] width 185 height 37
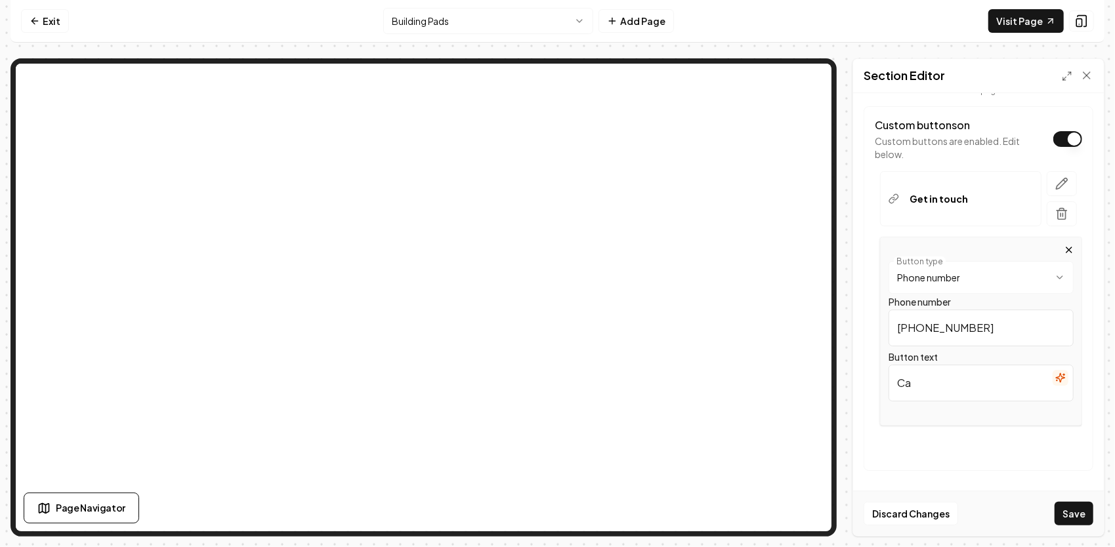
type input "C"
click at [1069, 512] on button "Save" at bounding box center [1073, 514] width 39 height 24
type input "Call Us!"
click at [1071, 513] on button "Save" at bounding box center [1073, 514] width 39 height 24
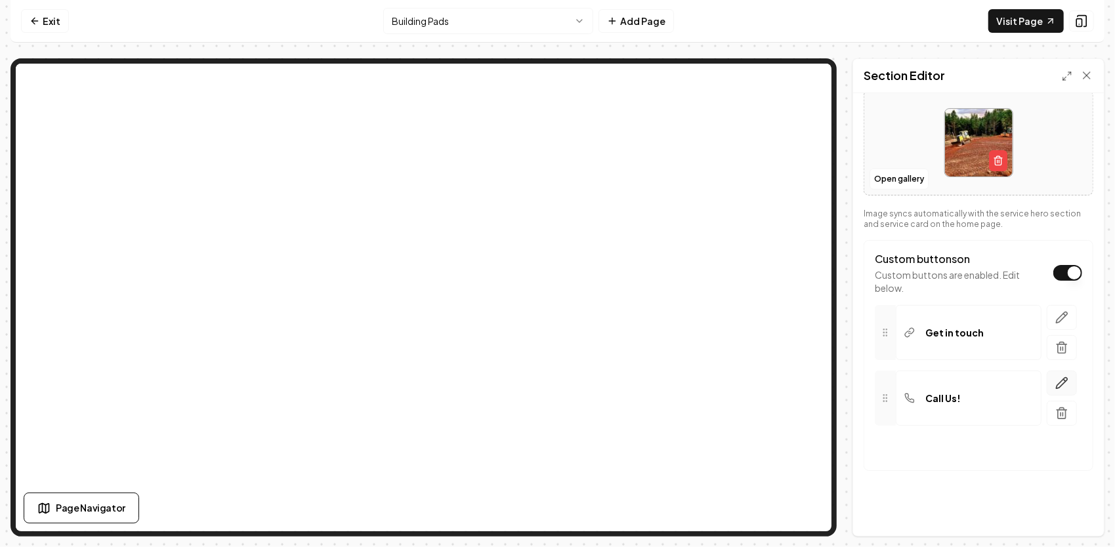
click at [1063, 379] on icon "button" at bounding box center [1064, 380] width 2 height 2
click at [934, 519] on input "Call Us!" at bounding box center [980, 517] width 185 height 37
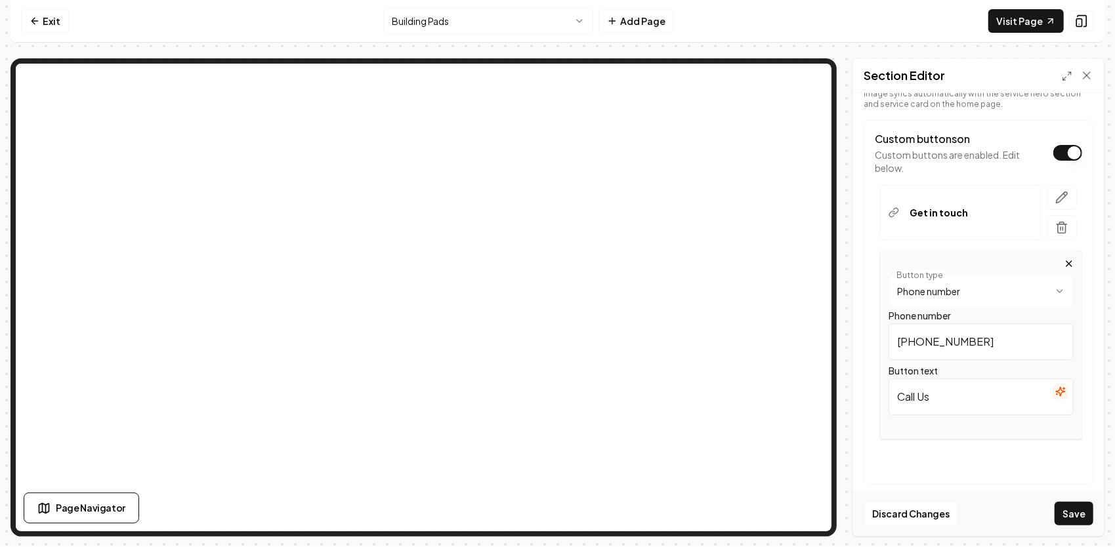
scroll to position [344, 0]
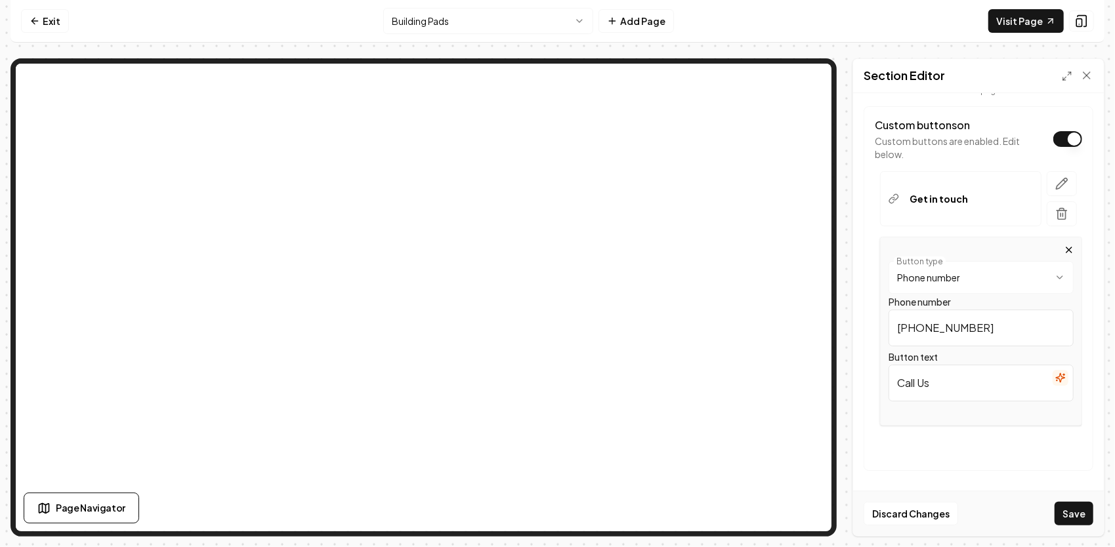
click at [893, 379] on input "Call Us" at bounding box center [980, 383] width 185 height 37
paste input "📞"
type input "📞Call Us"
click at [1081, 514] on button "Save" at bounding box center [1073, 514] width 39 height 24
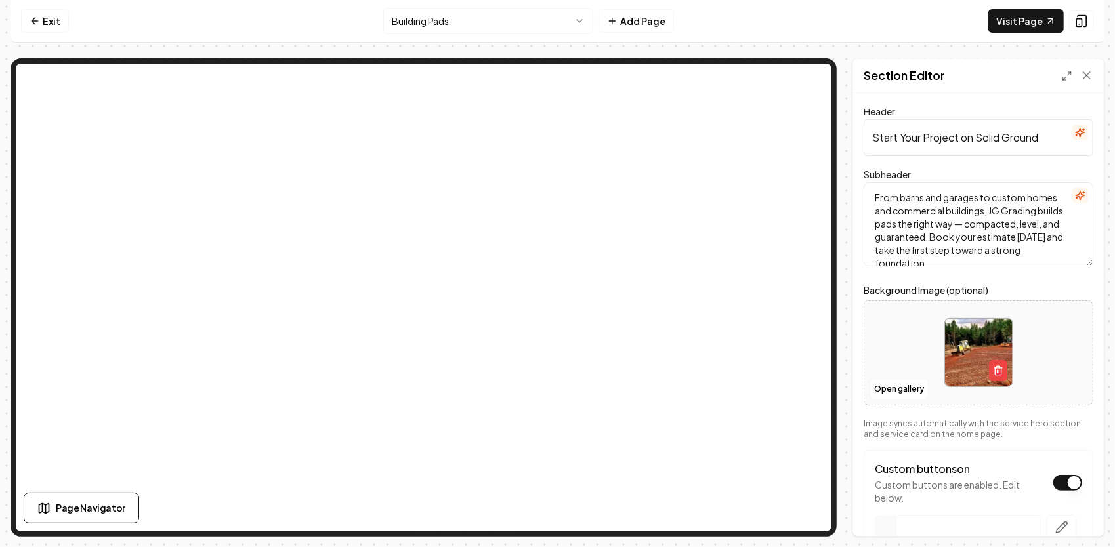
scroll to position [0, 0]
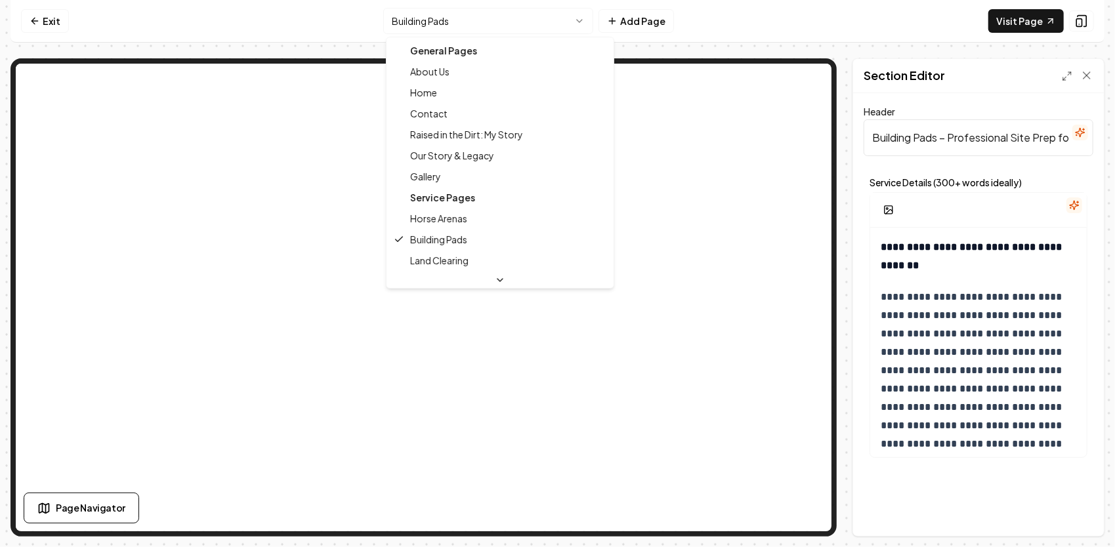
click at [475, 24] on html "**********" at bounding box center [557, 273] width 1115 height 547
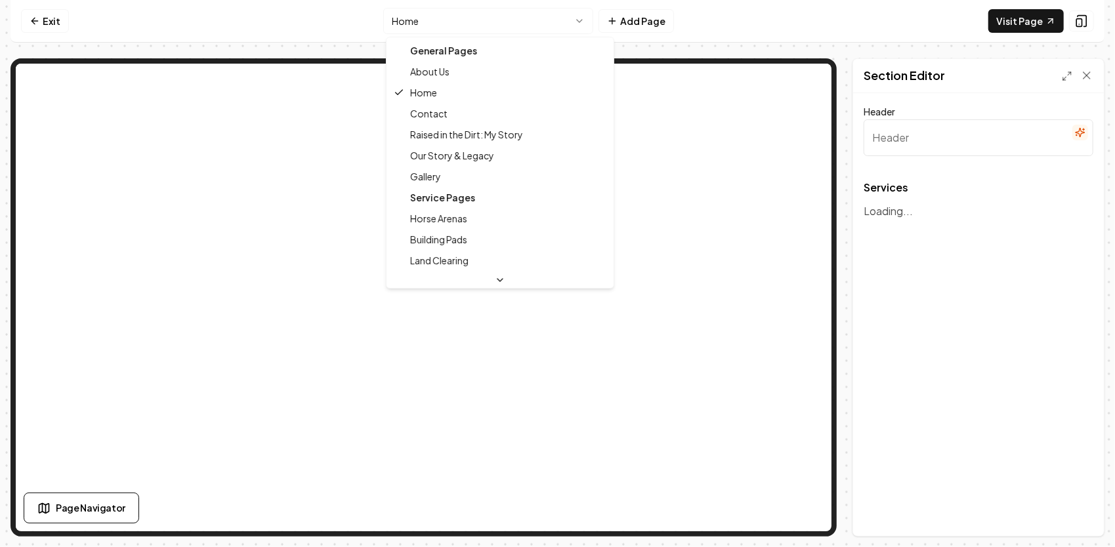
click at [583, 20] on html "Computer Required This feature is only available on a computer. Please switch t…" at bounding box center [557, 273] width 1115 height 547
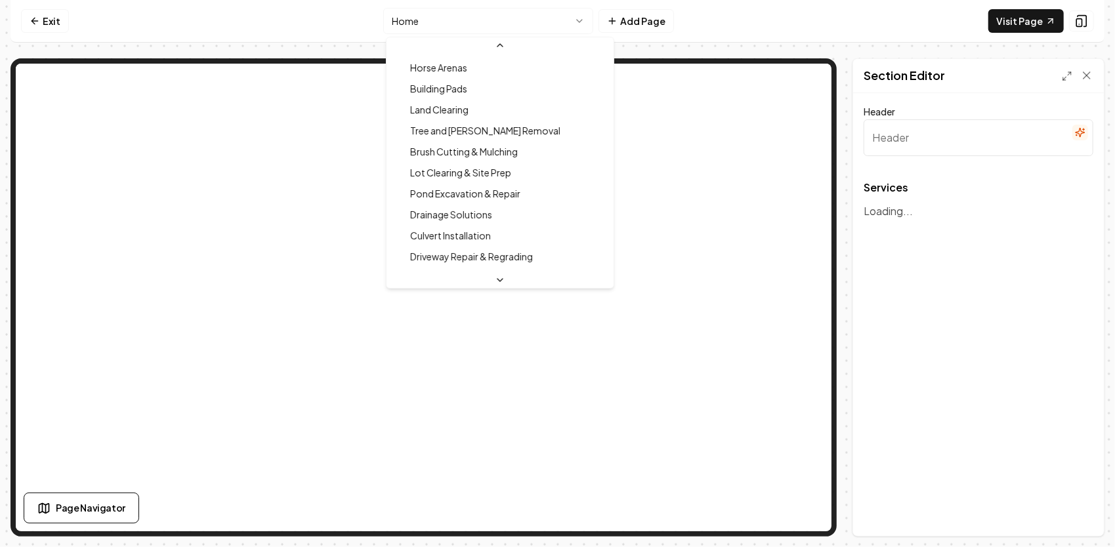
scroll to position [262, 0]
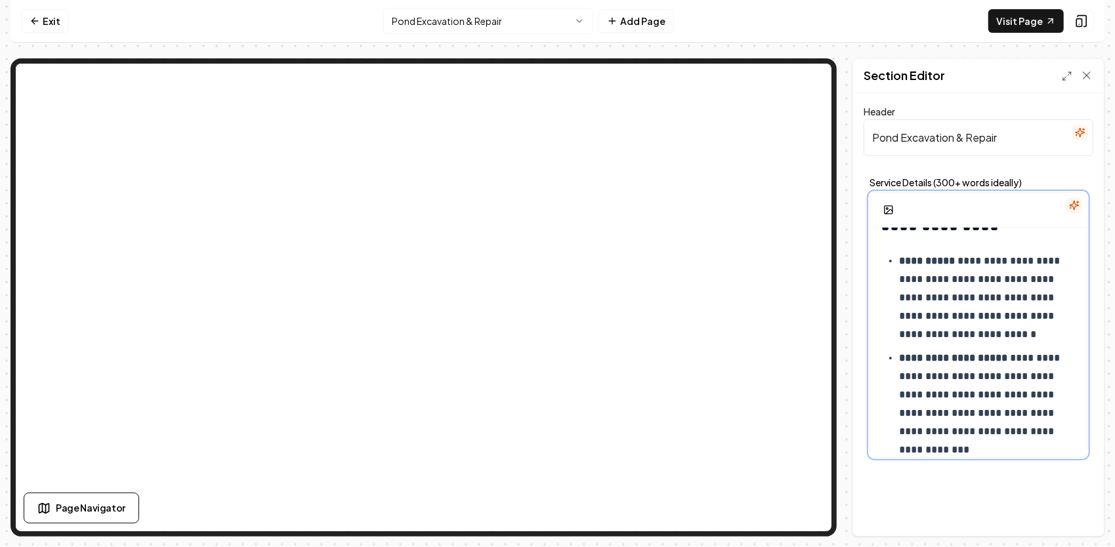
scroll to position [502, 0]
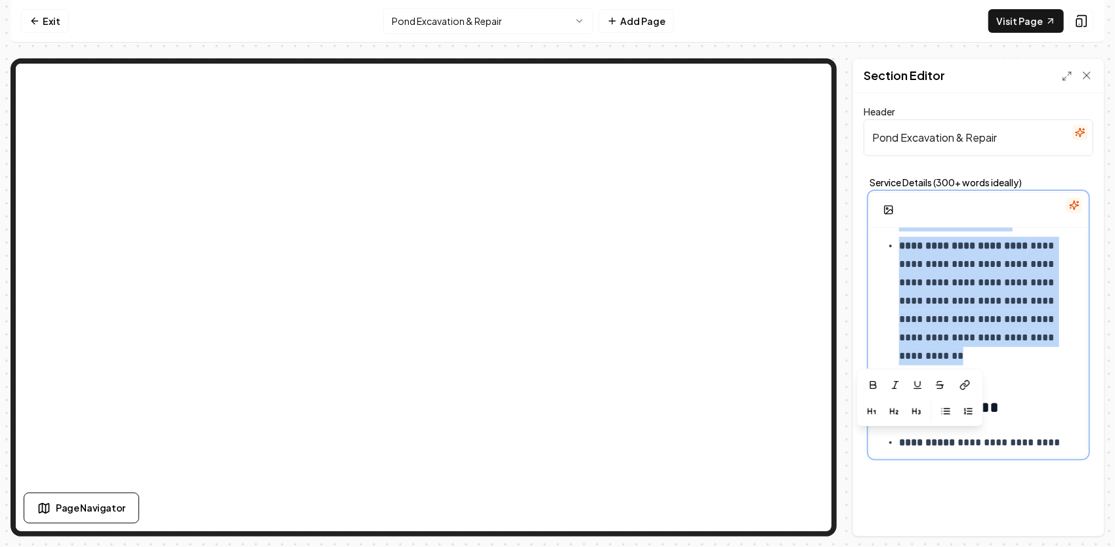
drag, startPoint x: 880, startPoint y: 306, endPoint x: 1042, endPoint y: 361, distance: 170.5
click at [1042, 361] on div "**********" at bounding box center [978, 393] width 216 height 1336
copy div "**********"
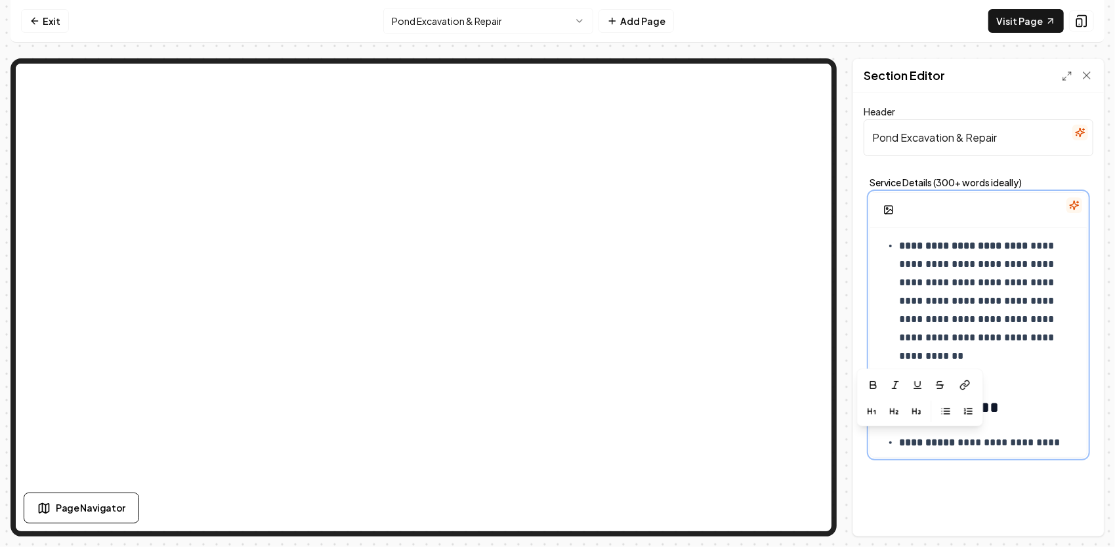
scroll to position [205, 0]
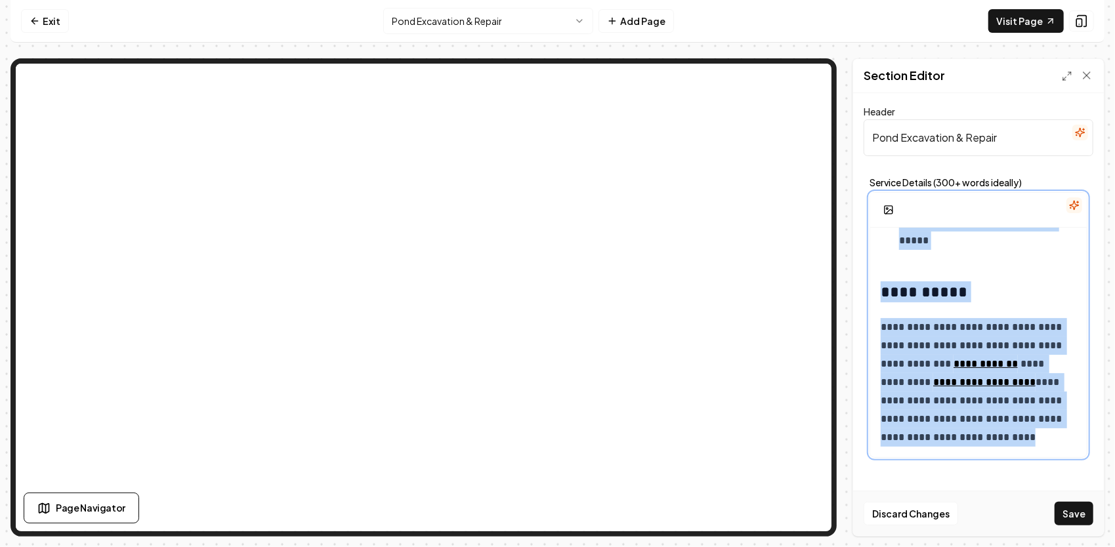
drag, startPoint x: 884, startPoint y: 272, endPoint x: 1094, endPoint y: 525, distance: 328.5
click at [1093, 464] on form "**********" at bounding box center [978, 284] width 230 height 360
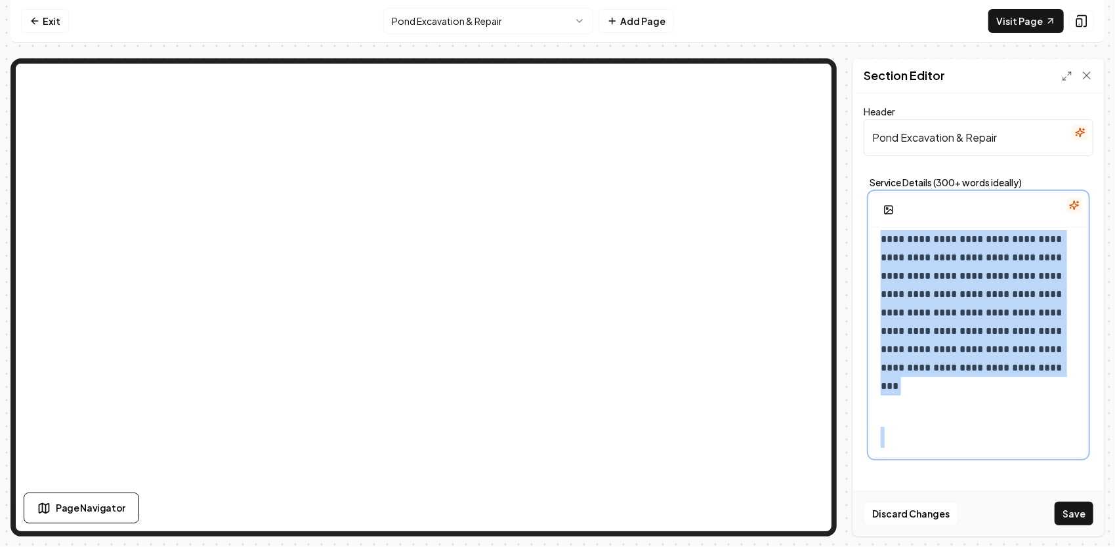
scroll to position [0, 0]
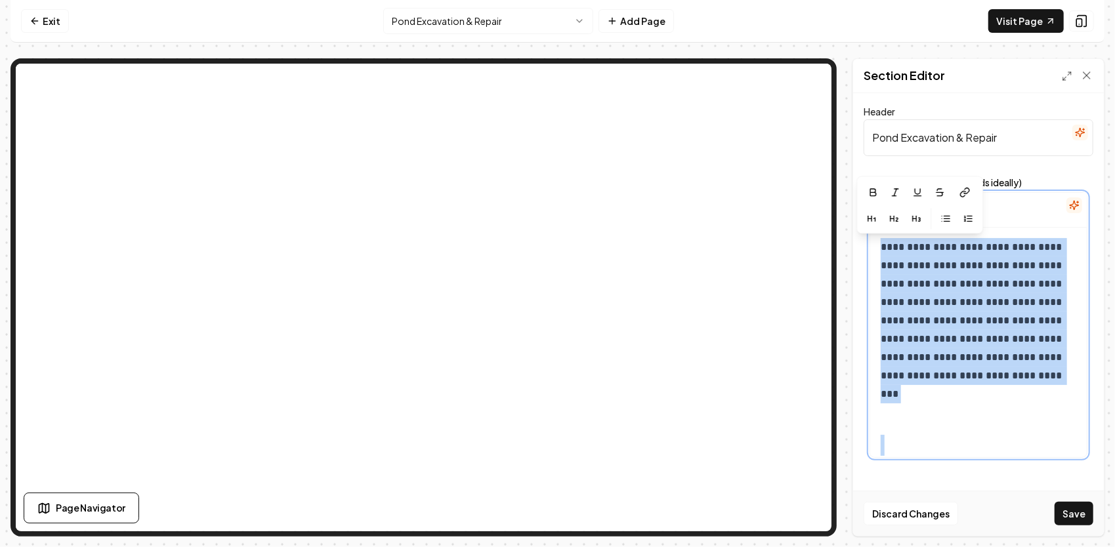
drag, startPoint x: 985, startPoint y: 399, endPoint x: 844, endPoint y: 209, distance: 237.2
click at [844, 209] on div "**********" at bounding box center [557, 297] width 1094 height 478
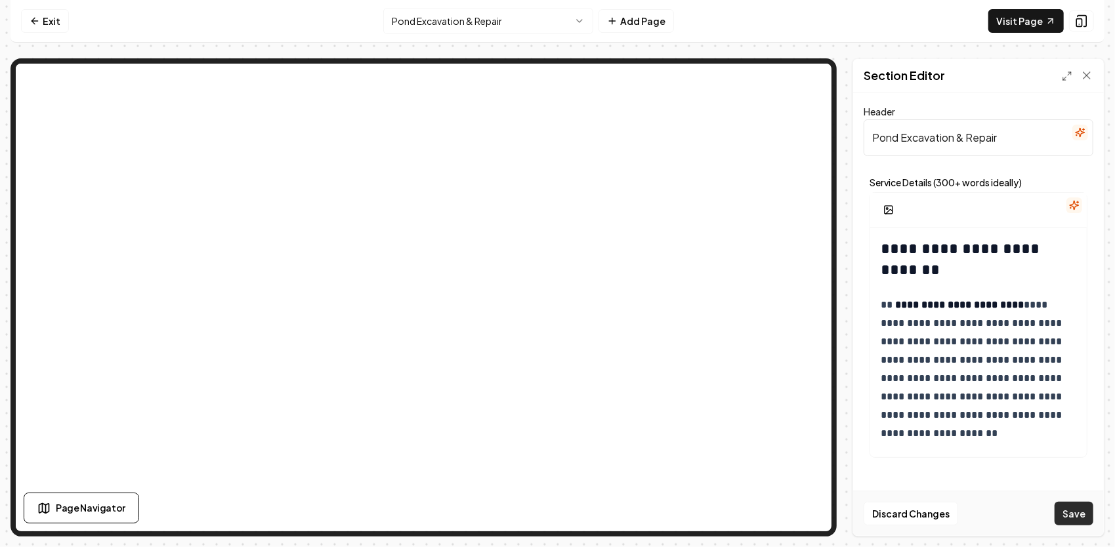
click at [1079, 517] on button "Save" at bounding box center [1073, 514] width 39 height 24
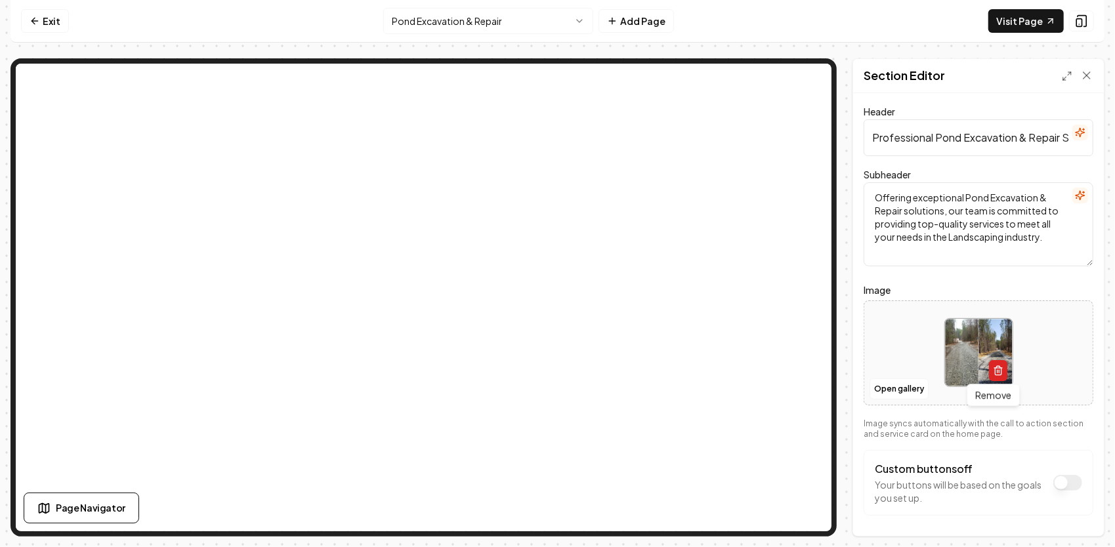
click at [996, 369] on icon "button" at bounding box center [997, 371] width 6 height 7
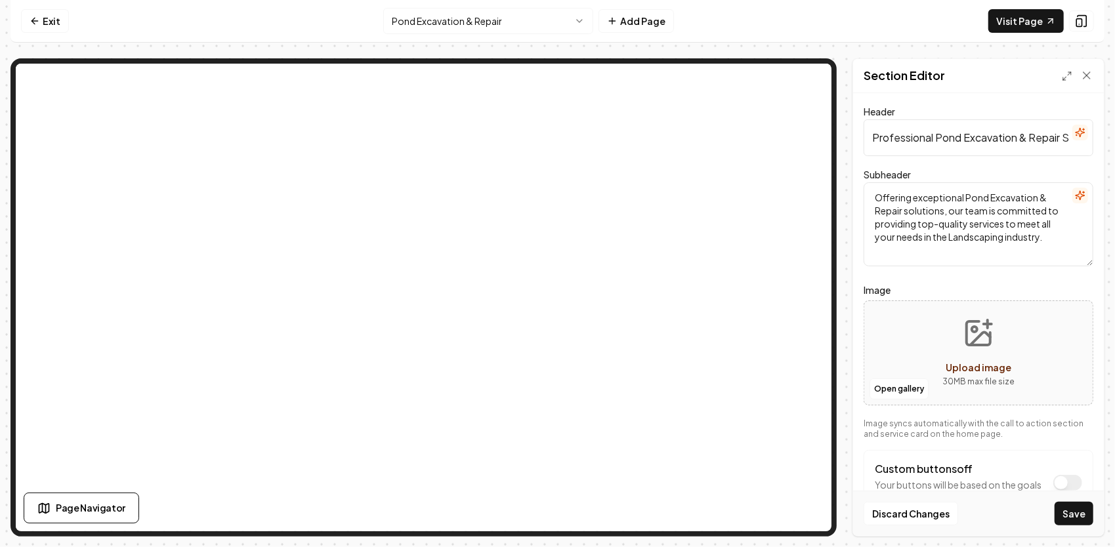
click at [966, 336] on icon "Upload image" at bounding box center [978, 333] width 24 height 24
type input "**********"
drag, startPoint x: 1045, startPoint y: 243, endPoint x: 830, endPoint y: 207, distance: 217.4
click at [808, 127] on div "Page Settings Section Editor Header Professional Pond Excavation & Repair Servi…" at bounding box center [557, 297] width 1094 height 478
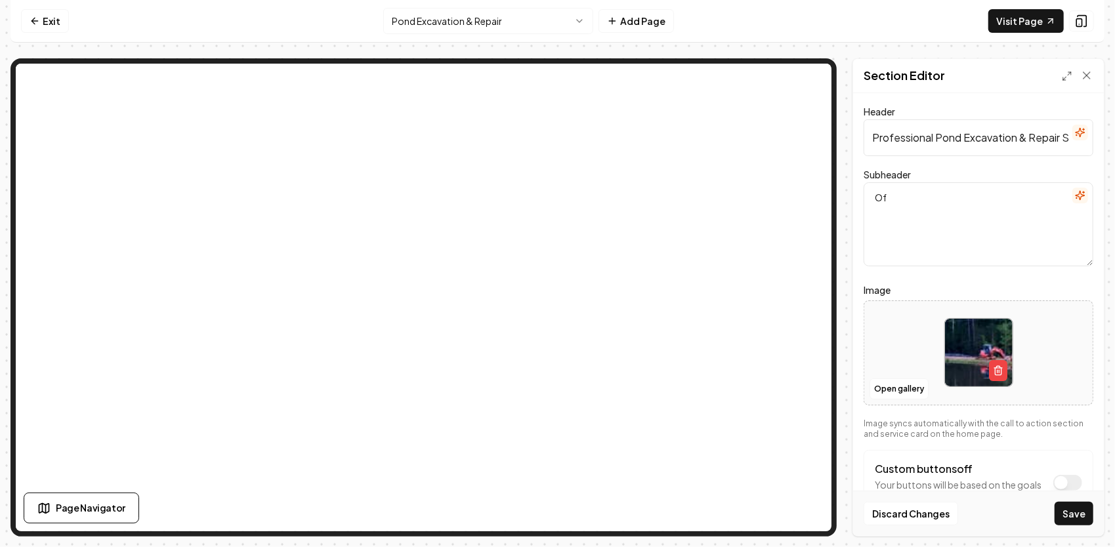
type textarea "O"
paste textarea "With three generations of grading & excavation experience, JG Grading & Landsca…"
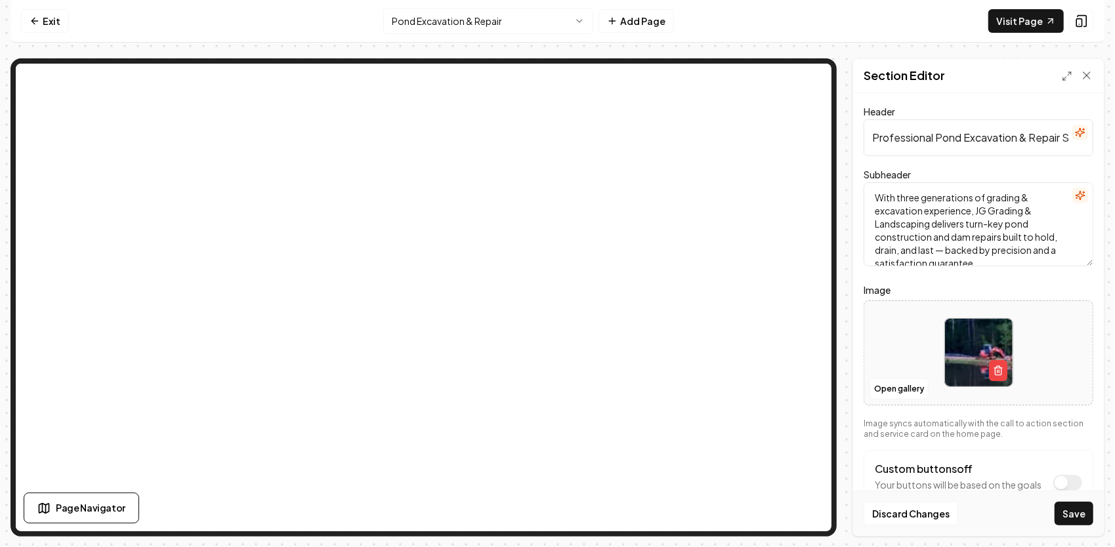
scroll to position [3, 0]
type textarea "With three generations of grading & excavation experience, JG Grading & Landsca…"
click at [516, 20] on html "Computer Required This feature is only available on a computer. Please switch t…" at bounding box center [557, 273] width 1115 height 547
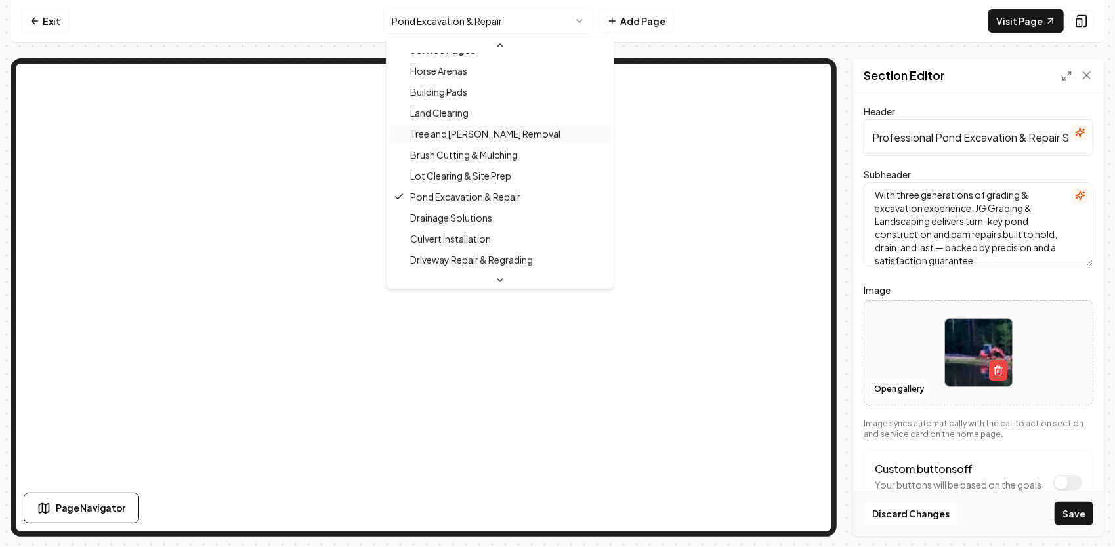
scroll to position [98, 0]
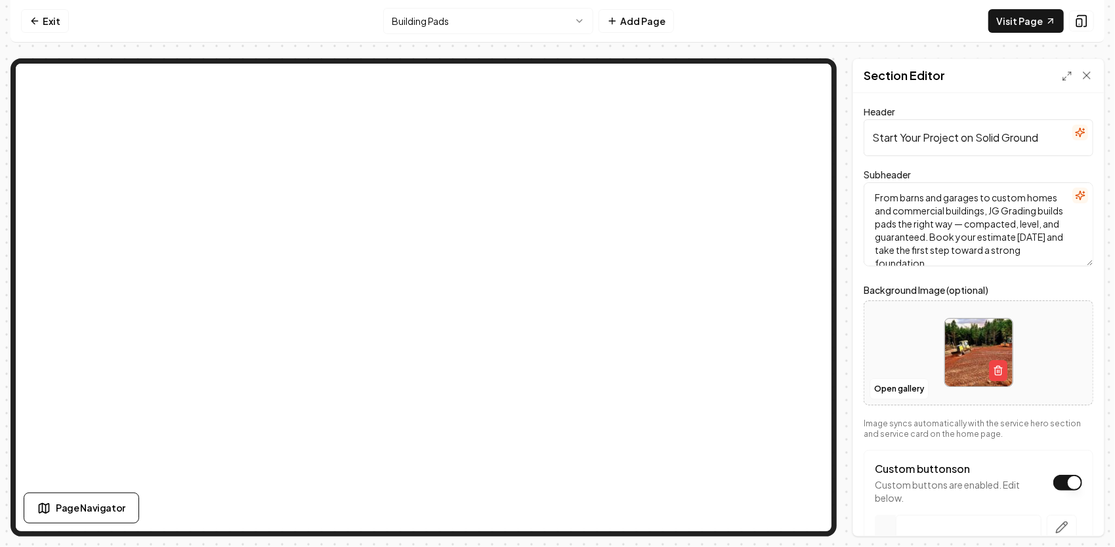
scroll to position [210, 0]
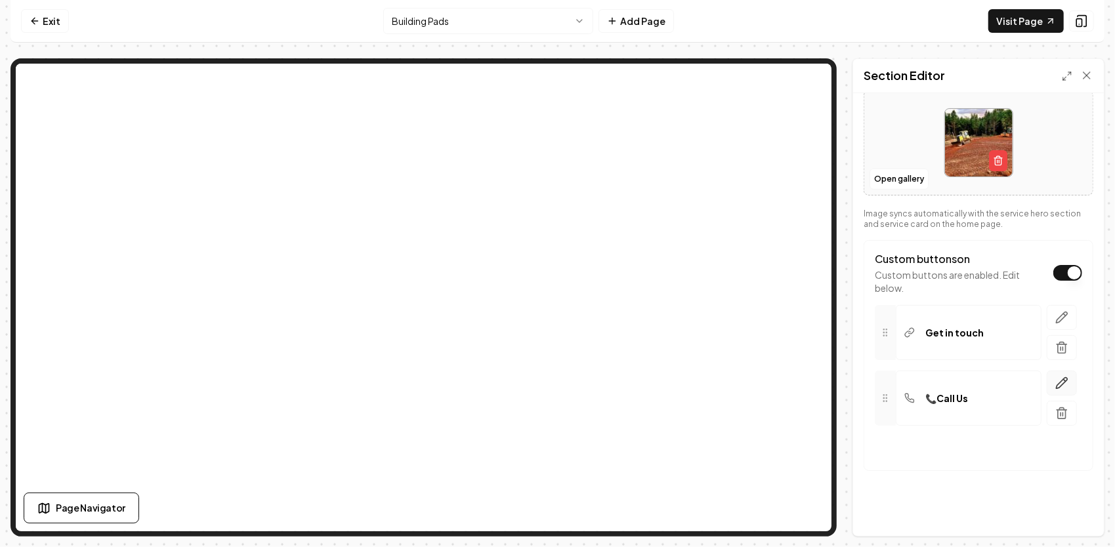
click at [1056, 380] on icon "button" at bounding box center [1061, 382] width 11 height 11
drag, startPoint x: 955, startPoint y: 510, endPoint x: 897, endPoint y: 510, distance: 57.7
click at [897, 510] on input "📞Call Us" at bounding box center [980, 517] width 185 height 37
click at [560, 26] on html "**********" at bounding box center [557, 273] width 1115 height 547
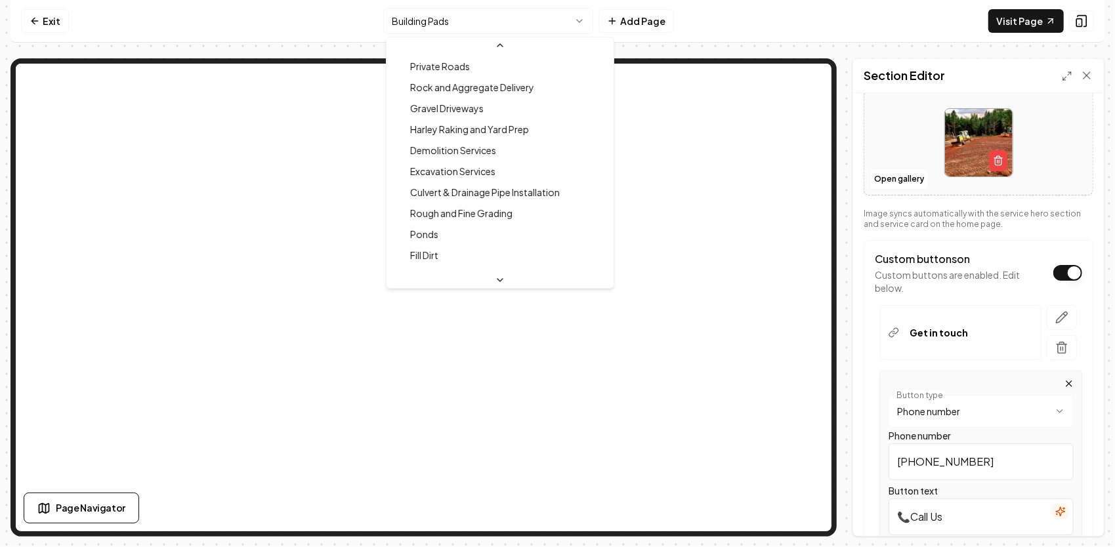
scroll to position [394, 0]
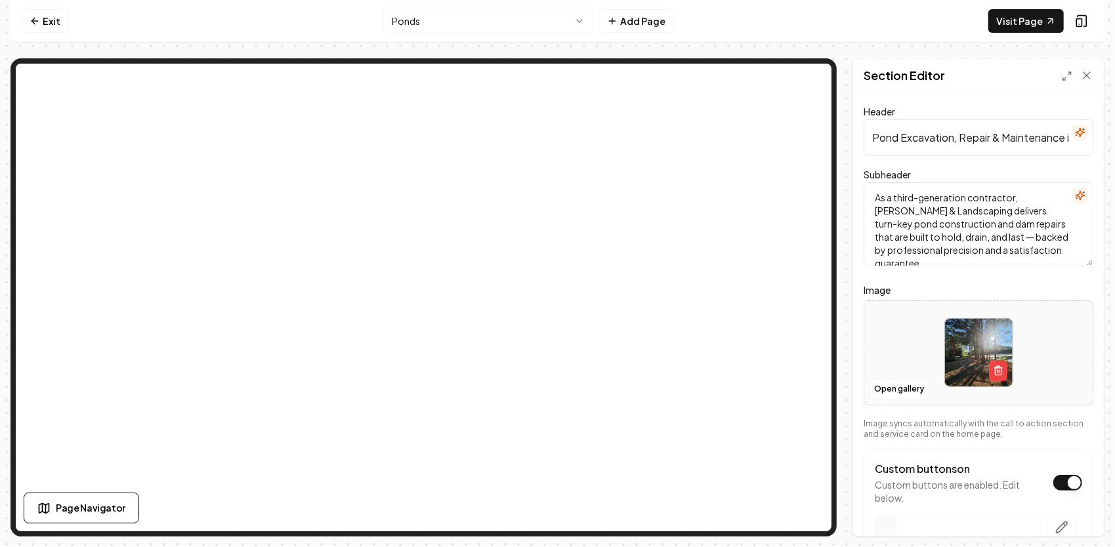
scroll to position [0, 89]
drag, startPoint x: 871, startPoint y: 137, endPoint x: 1103, endPoint y: 156, distance: 232.3
click at [1102, 156] on div "Header Pond Excavation, Repair & Maintenance in [US_STATE] Subheader As a third…" at bounding box center [978, 314] width 251 height 443
drag, startPoint x: 943, startPoint y: 251, endPoint x: 874, endPoint y: 190, distance: 92.5
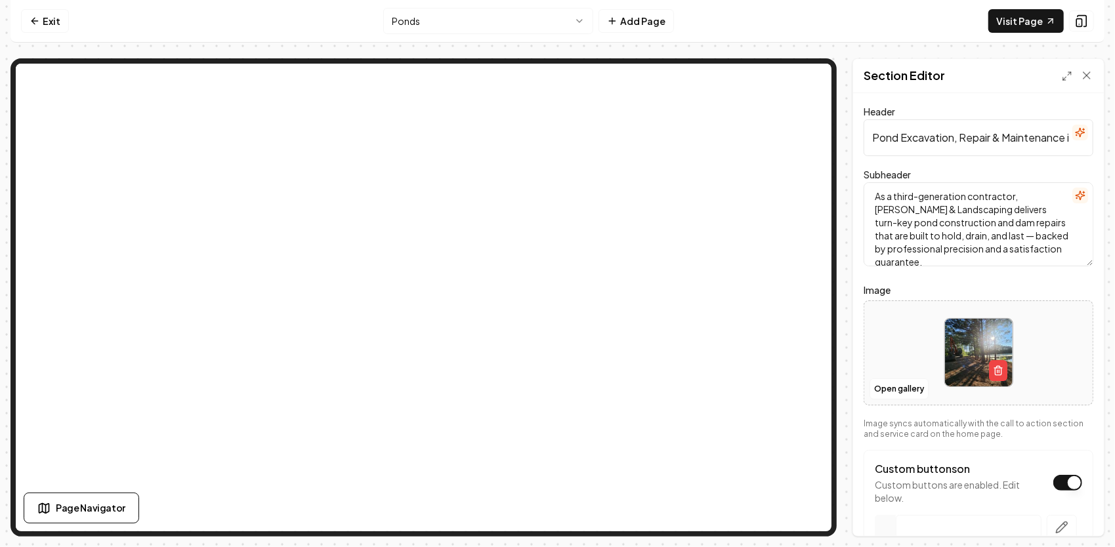
click at [868, 191] on textarea "As a third-generation contractor, [PERSON_NAME] & Landscaping delivers turn-key…" at bounding box center [978, 224] width 230 height 84
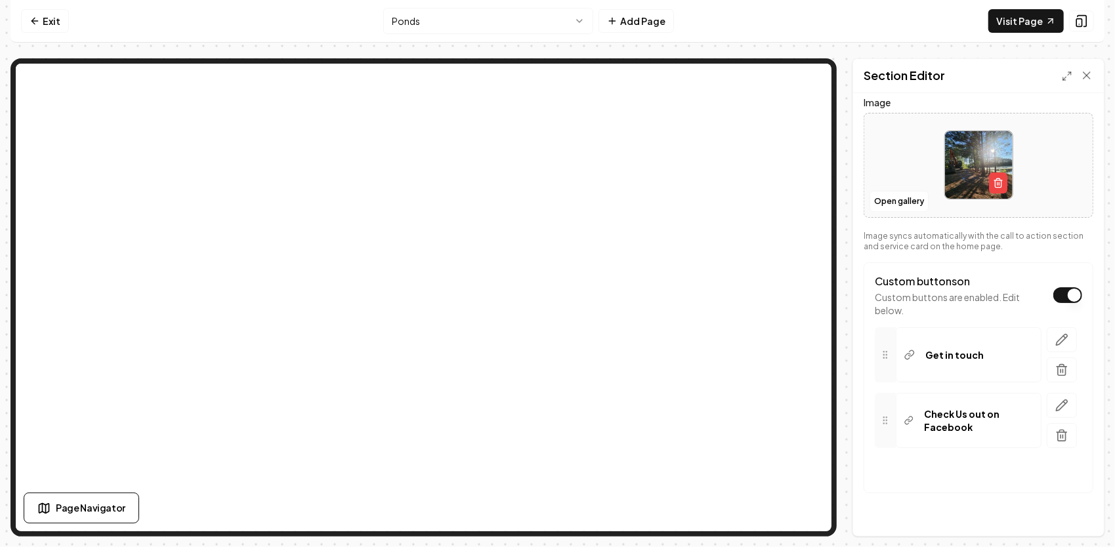
scroll to position [197, 0]
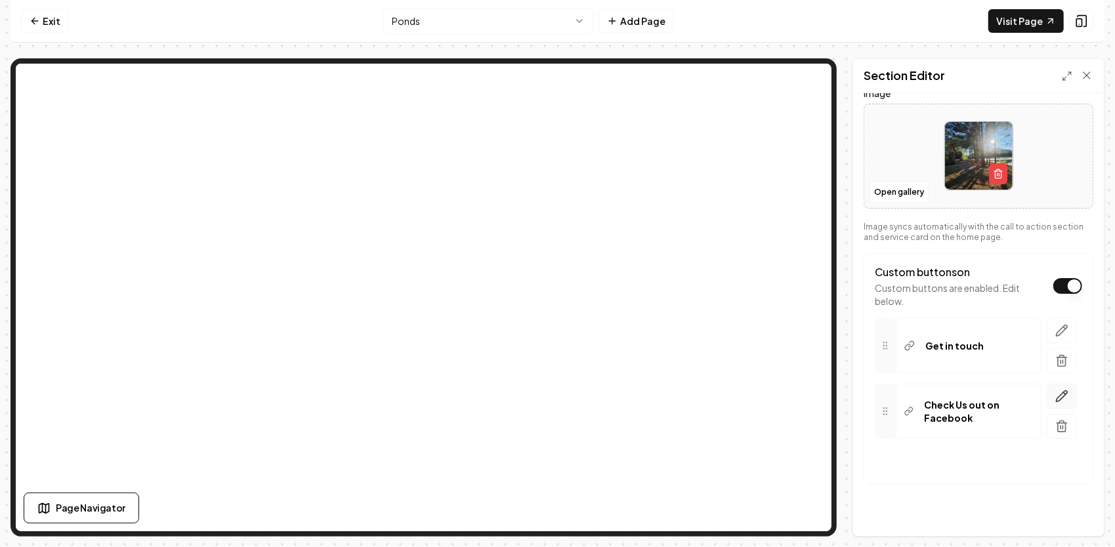
click at [1055, 398] on icon "button" at bounding box center [1061, 396] width 13 height 13
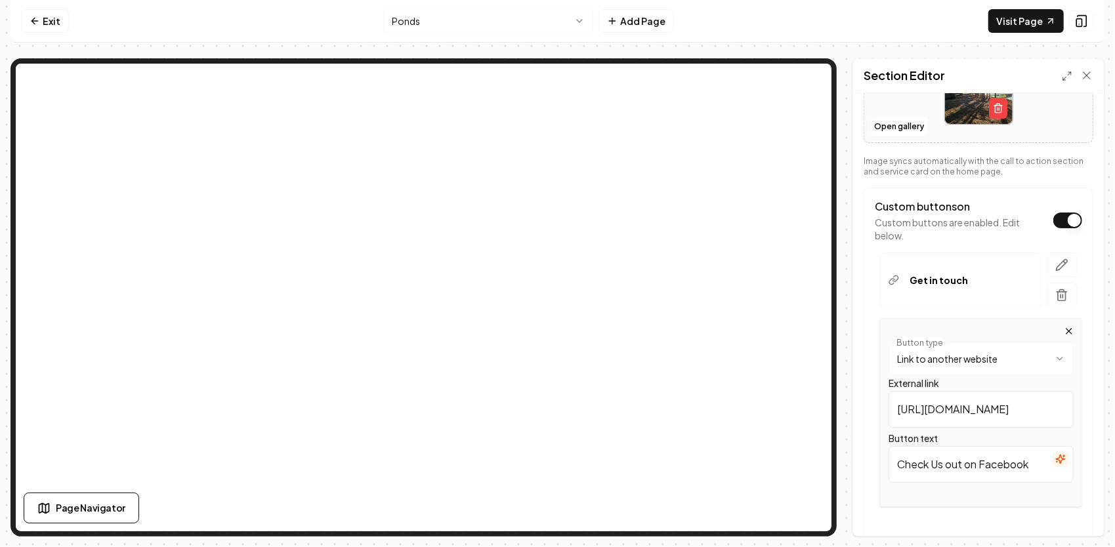
scroll to position [0, 143]
drag, startPoint x: 895, startPoint y: 402, endPoint x: 1036, endPoint y: 413, distance: 141.5
click at [1114, 429] on html "**********" at bounding box center [557, 273] width 1115 height 547
drag, startPoint x: 897, startPoint y: 464, endPoint x: 1049, endPoint y: 476, distance: 152.0
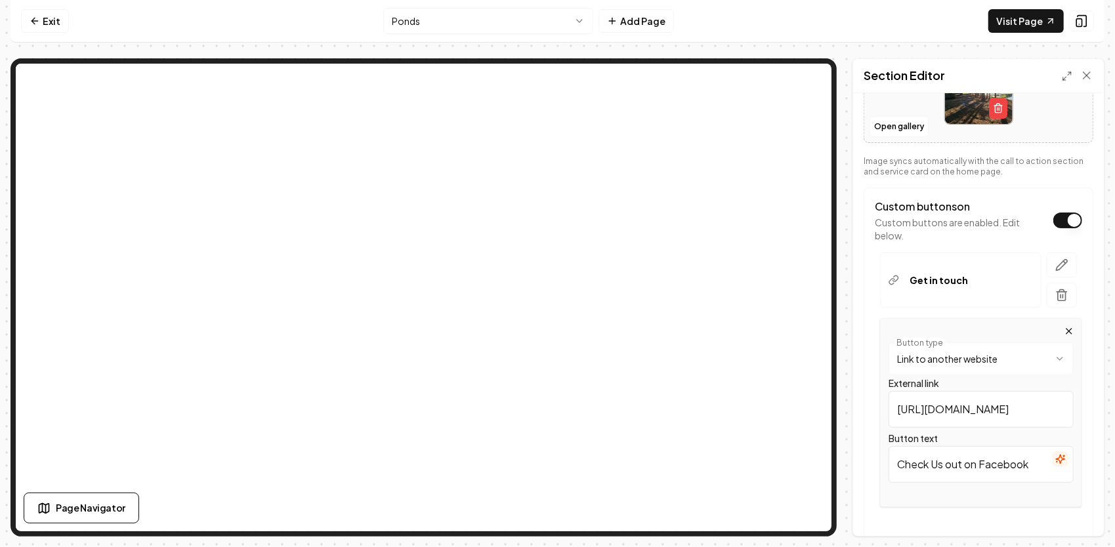
click at [1049, 476] on input "Check Us out on Facebook" at bounding box center [980, 464] width 185 height 37
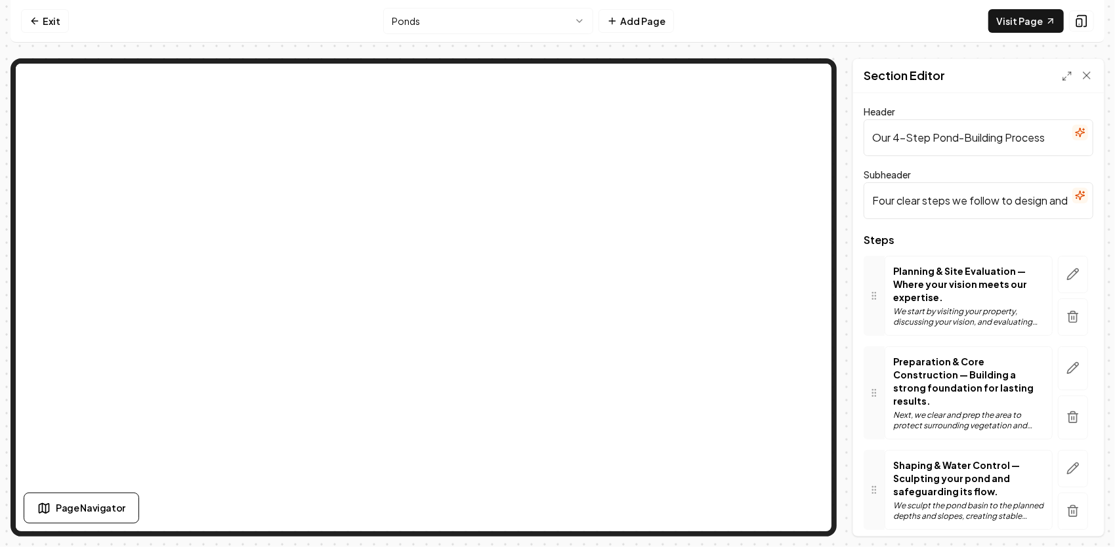
drag, startPoint x: 870, startPoint y: 140, endPoint x: 1094, endPoint y: 157, distance: 224.3
click at [1094, 155] on div "Header Our 4-Step Pond-Building Process Subheader Four clear steps we follow to…" at bounding box center [978, 314] width 251 height 443
drag, startPoint x: 870, startPoint y: 198, endPoint x: 1098, endPoint y: 205, distance: 228.4
click at [1098, 205] on div "Header Our 4-Step Pond-Building Process Subheader Four clear steps we follow to…" at bounding box center [978, 314] width 251 height 443
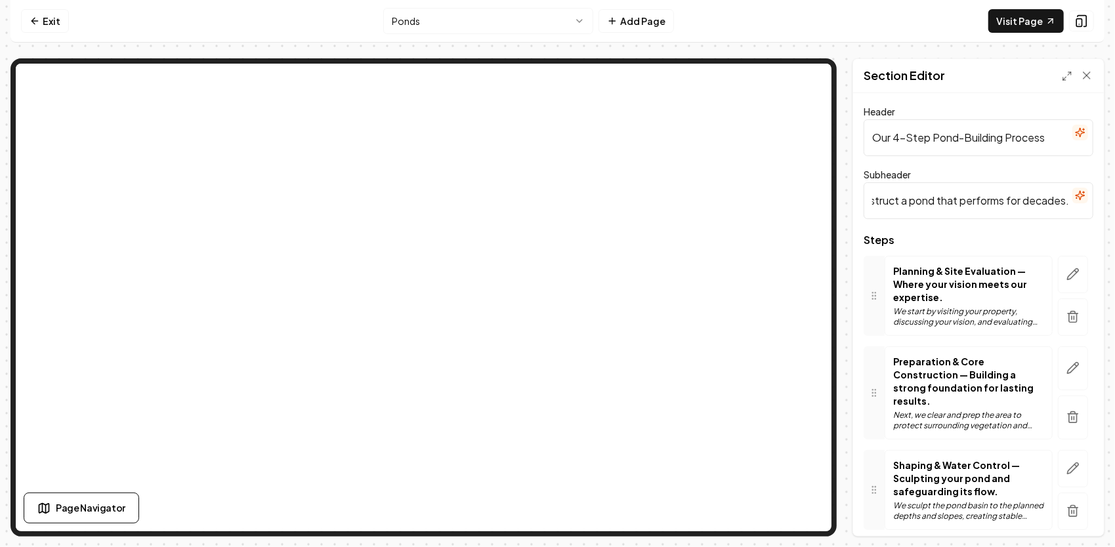
scroll to position [0, 0]
click at [1057, 272] on button "button" at bounding box center [1072, 274] width 30 height 37
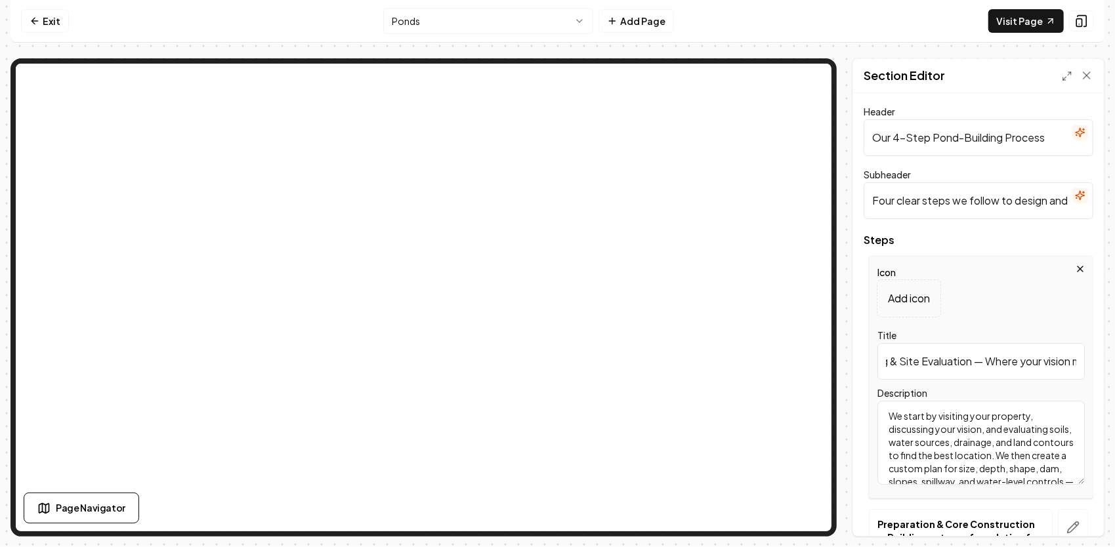
scroll to position [0, 148]
drag, startPoint x: 888, startPoint y: 369, endPoint x: 1107, endPoint y: 363, distance: 219.8
click at [1108, 364] on div "Computer Required This feature is only available on a computer. Please switch t…" at bounding box center [557, 273] width 1115 height 547
drag, startPoint x: 887, startPoint y: 415, endPoint x: 985, endPoint y: 481, distance: 118.1
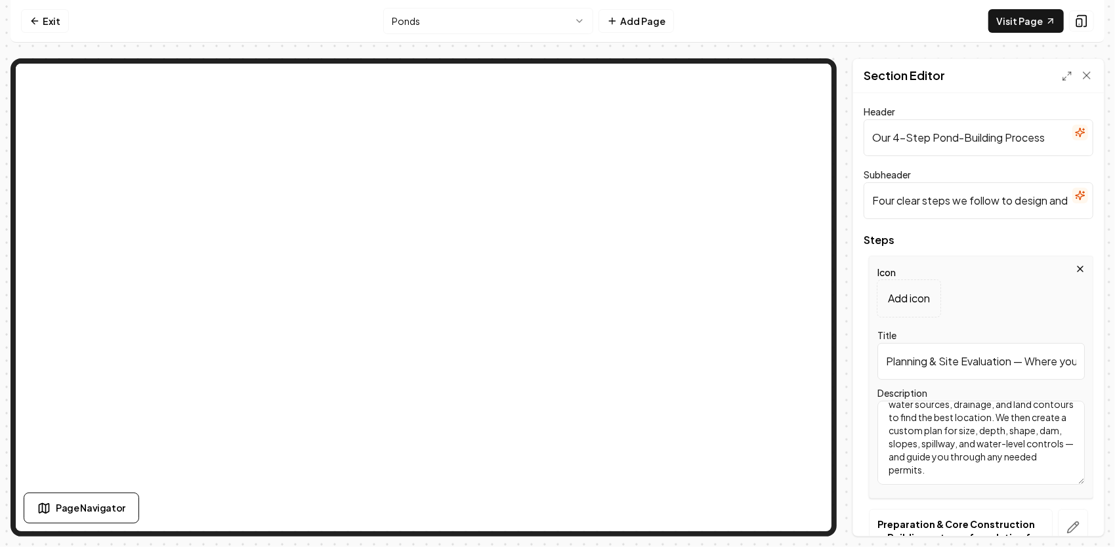
click at [1046, 520] on div "Steps Icon Add icon Title Planning & Site Evaluation — Where your vision meets …" at bounding box center [978, 508] width 230 height 546
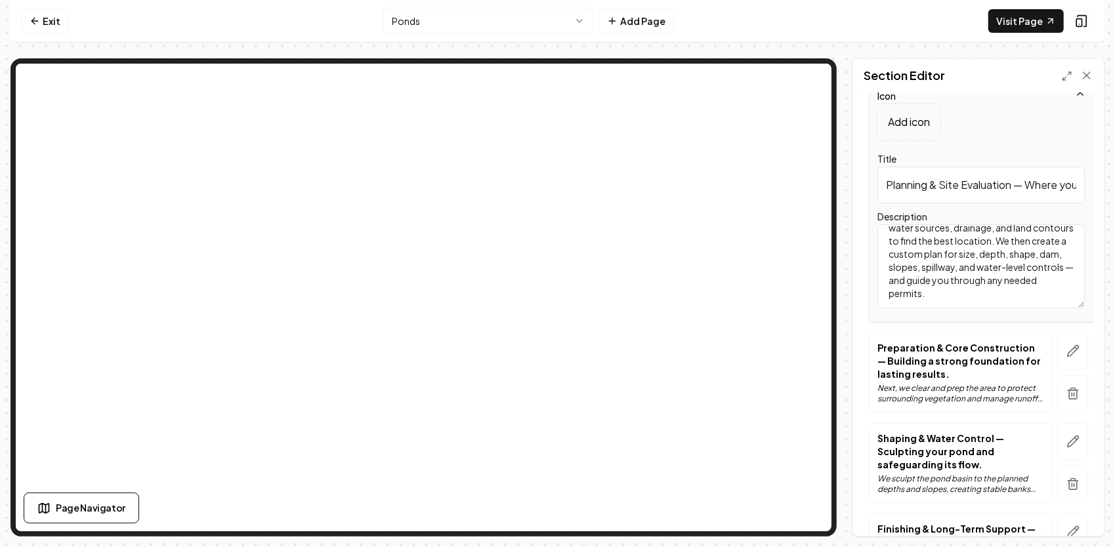
scroll to position [197, 0]
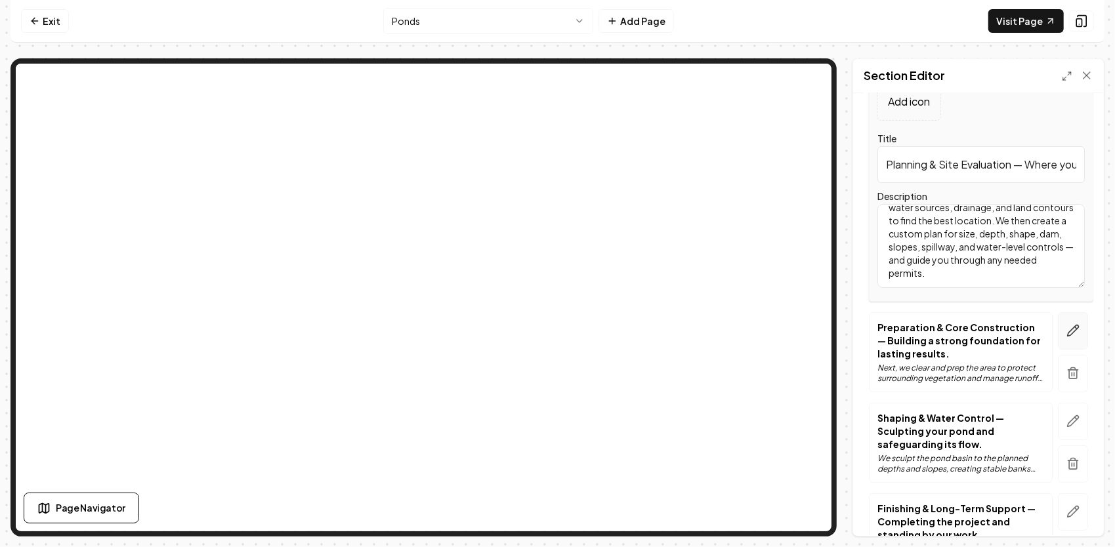
click at [1063, 337] on button "button" at bounding box center [1072, 330] width 30 height 37
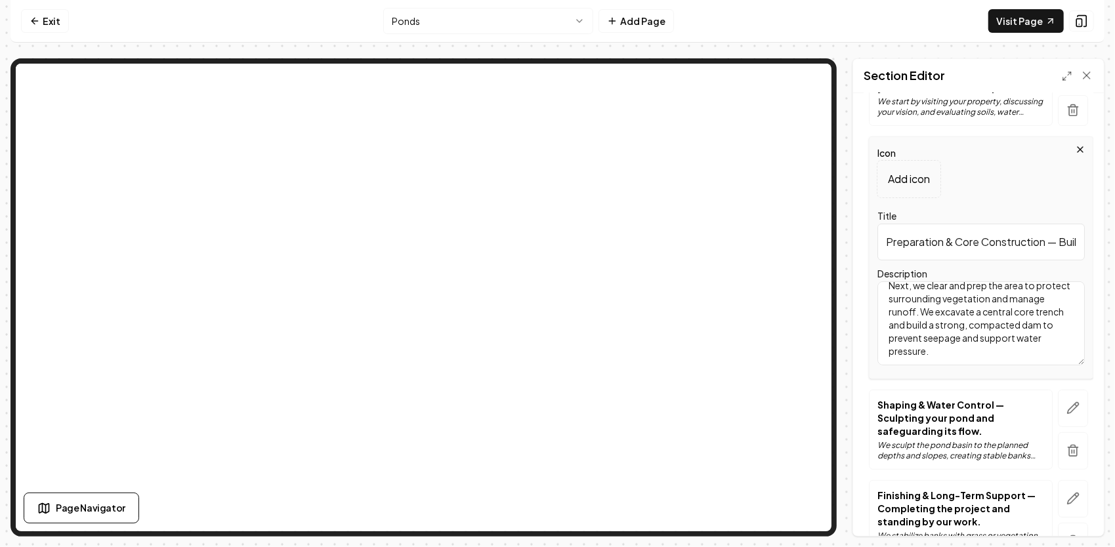
scroll to position [0, 0]
drag, startPoint x: 1034, startPoint y: 353, endPoint x: 861, endPoint y: 275, distance: 190.0
click at [853, 270] on div "Header Our 4-Step Pond-Building Process Subheader Four clear steps we follow to…" at bounding box center [978, 314] width 251 height 443
drag, startPoint x: 888, startPoint y: 241, endPoint x: 1093, endPoint y: 234, distance: 204.8
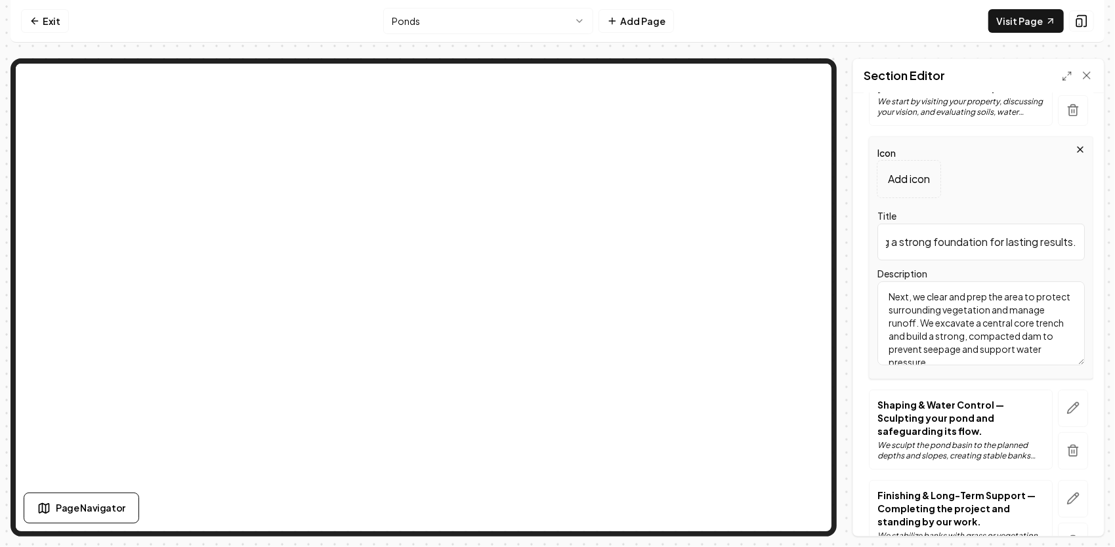
click at [1093, 234] on div "Header Our 4-Step Pond-Building Process Subheader Four clear steps we follow to…" at bounding box center [978, 314] width 251 height 443
click at [1066, 405] on icon "button" at bounding box center [1072, 407] width 13 height 13
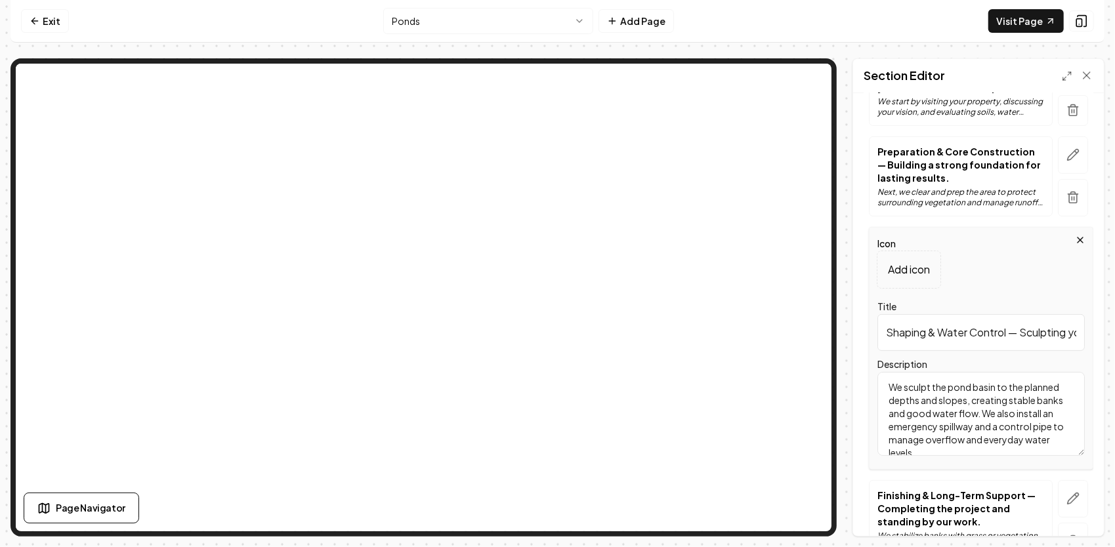
scroll to position [11, 0]
drag, startPoint x: 880, startPoint y: 390, endPoint x: 1025, endPoint y: 485, distance: 172.8
click at [1025, 485] on div "Steps Planning & Site Evaluation — Where your vision meets our expertise. We st…" at bounding box center [978, 304] width 230 height 533
drag, startPoint x: 886, startPoint y: 329, endPoint x: 1092, endPoint y: 322, distance: 206.1
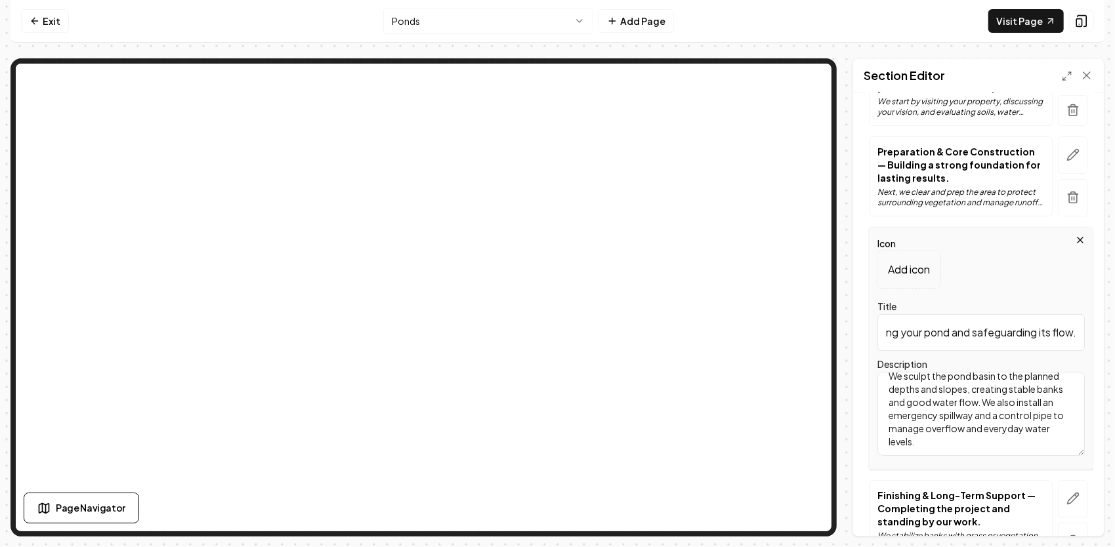
click at [1092, 322] on div "Header Our 4-Step Pond-Building Process Subheader Four clear steps we follow to…" at bounding box center [978, 314] width 251 height 443
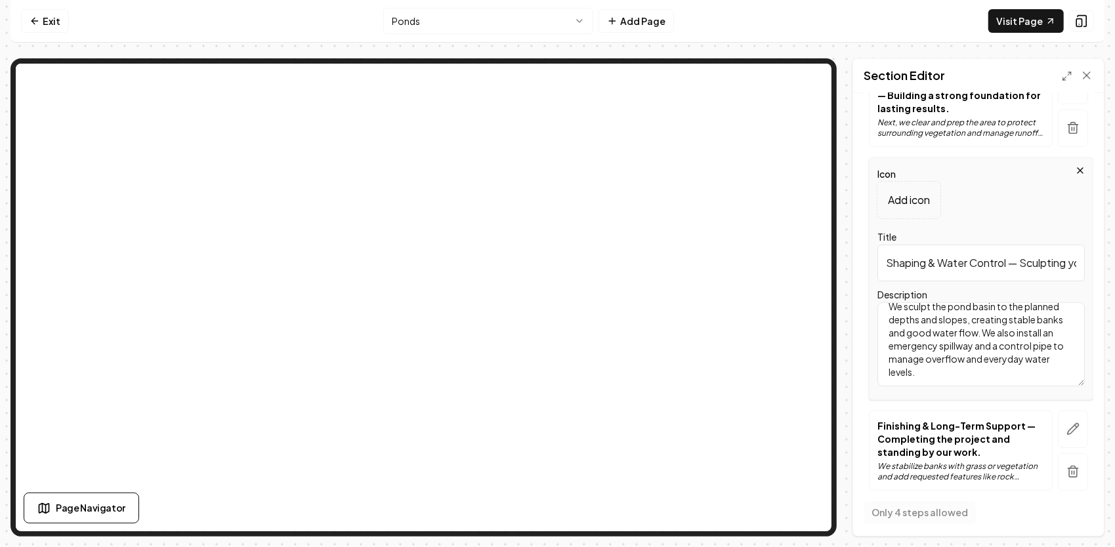
scroll to position [268, 0]
click at [1066, 425] on icon "button" at bounding box center [1072, 426] width 13 height 13
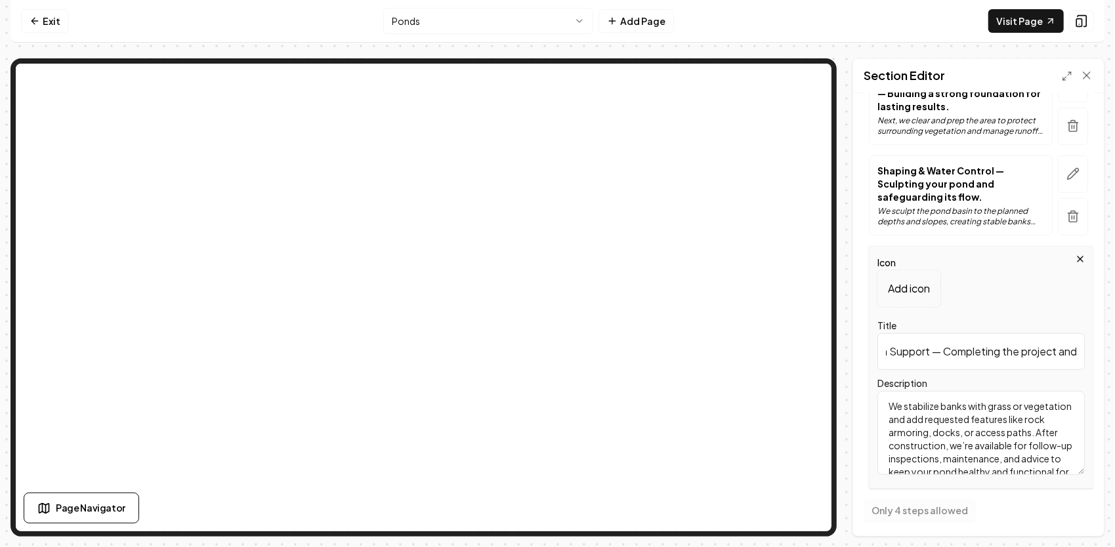
scroll to position [0, 228]
drag, startPoint x: 884, startPoint y: 348, endPoint x: 1057, endPoint y: 359, distance: 173.6
click at [1114, 348] on html "Computer Required This feature is only available on a computer. Please switch t…" at bounding box center [557, 273] width 1115 height 547
drag, startPoint x: 880, startPoint y: 401, endPoint x: 1075, endPoint y: 535, distance: 235.5
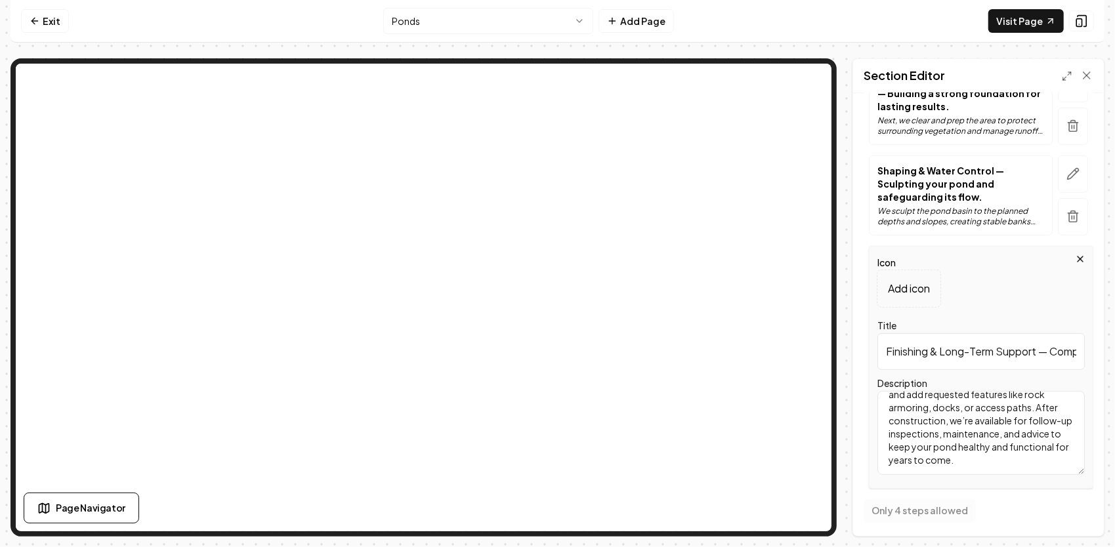
click at [1101, 546] on div "Computer Required This feature is only available on a computer. Please switch t…" at bounding box center [557, 273] width 1115 height 547
click at [457, 23] on html "Computer Required This feature is only available on a computer. Please switch t…" at bounding box center [557, 273] width 1115 height 547
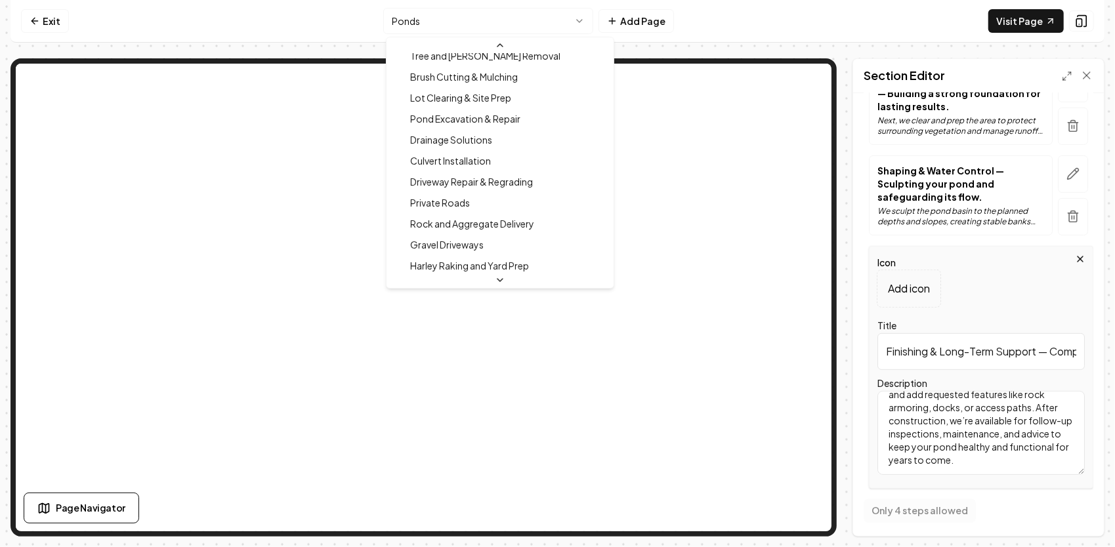
scroll to position [153, 0]
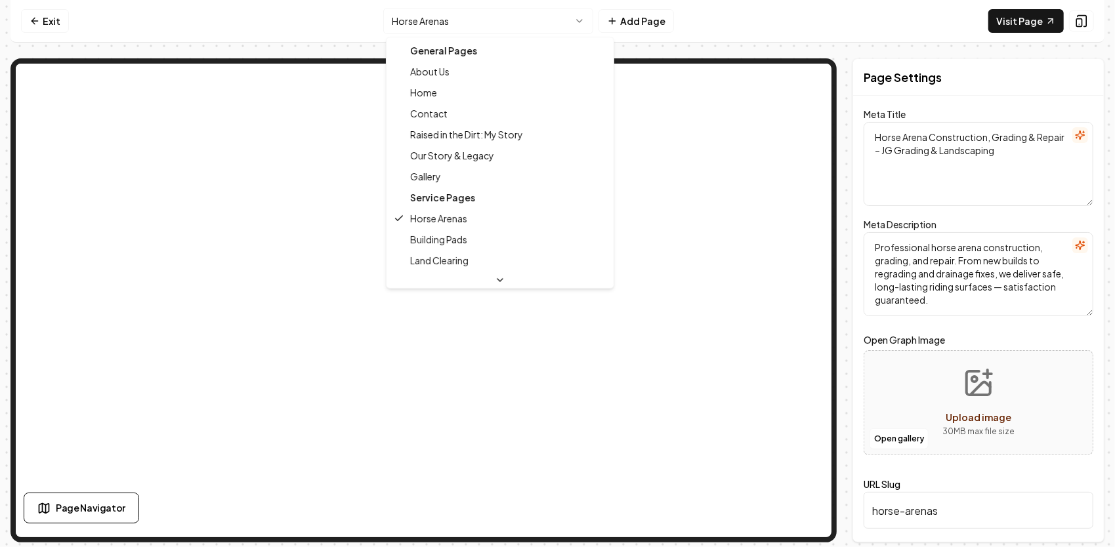
click at [461, 29] on html "Computer Required This feature is only available on a computer. Please switch t…" at bounding box center [557, 273] width 1115 height 547
type textarea "Building Pads & Site Prep – JG Grading & Landscaping"
type textarea "Building pad construction & site prep: undercut, lift compaction, drainage & fi…"
type input "building-pads"
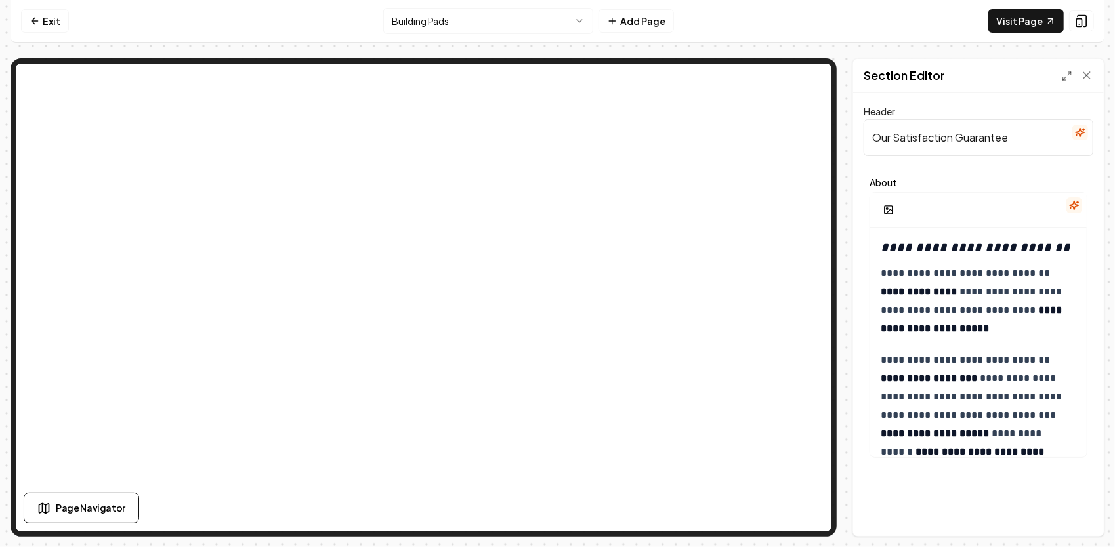
drag, startPoint x: 872, startPoint y: 139, endPoint x: 1009, endPoint y: 154, distance: 137.9
click at [1009, 152] on input "Our Satisfaction Guarantee" at bounding box center [978, 137] width 230 height 37
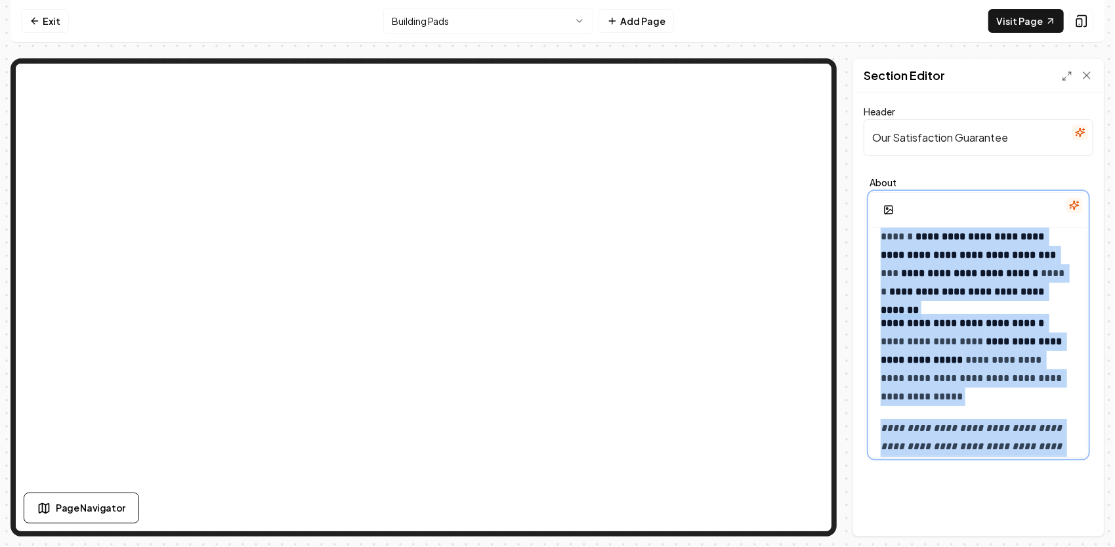
scroll to position [261, 0]
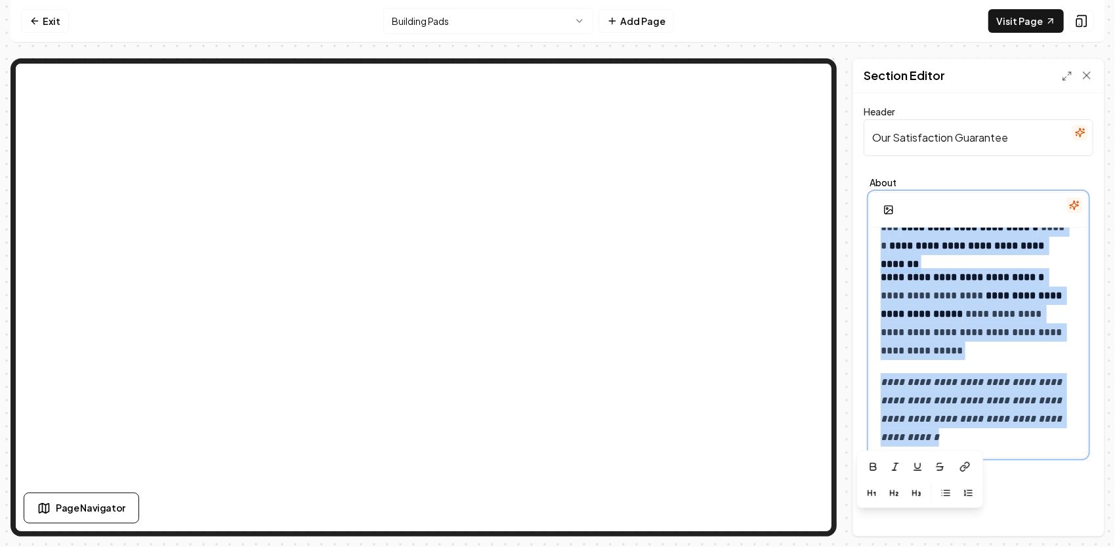
drag, startPoint x: 881, startPoint y: 248, endPoint x: 1069, endPoint y: 472, distance: 292.4
click at [1069, 472] on div "**********" at bounding box center [978, 314] width 251 height 443
copy div "**********"
click at [449, 18] on html "**********" at bounding box center [557, 273] width 1115 height 547
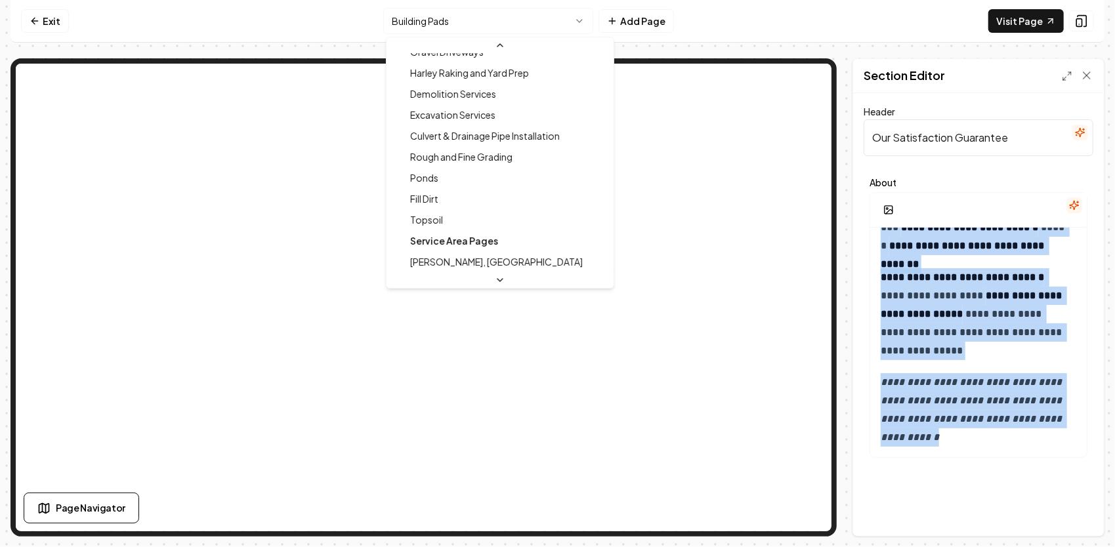
scroll to position [525, 0]
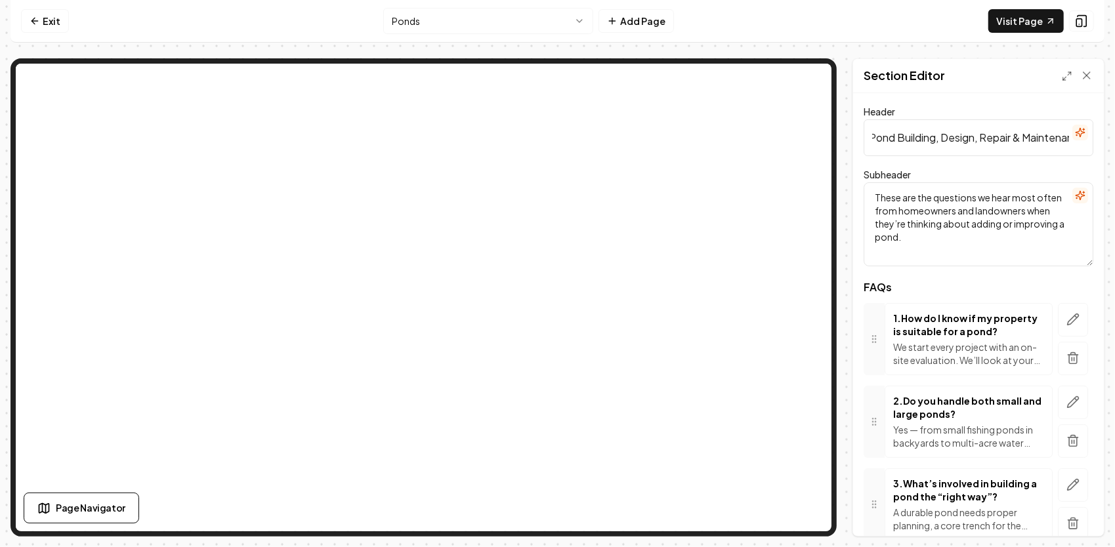
scroll to position [0, 303]
drag, startPoint x: 869, startPoint y: 133, endPoint x: 1076, endPoint y: 144, distance: 207.6
click at [1076, 144] on input "10 of the Most Common Questions About Our Pond Building, Design, Repair & Maint…" at bounding box center [978, 137] width 230 height 37
drag, startPoint x: 986, startPoint y: 235, endPoint x: 882, endPoint y: 182, distance: 116.8
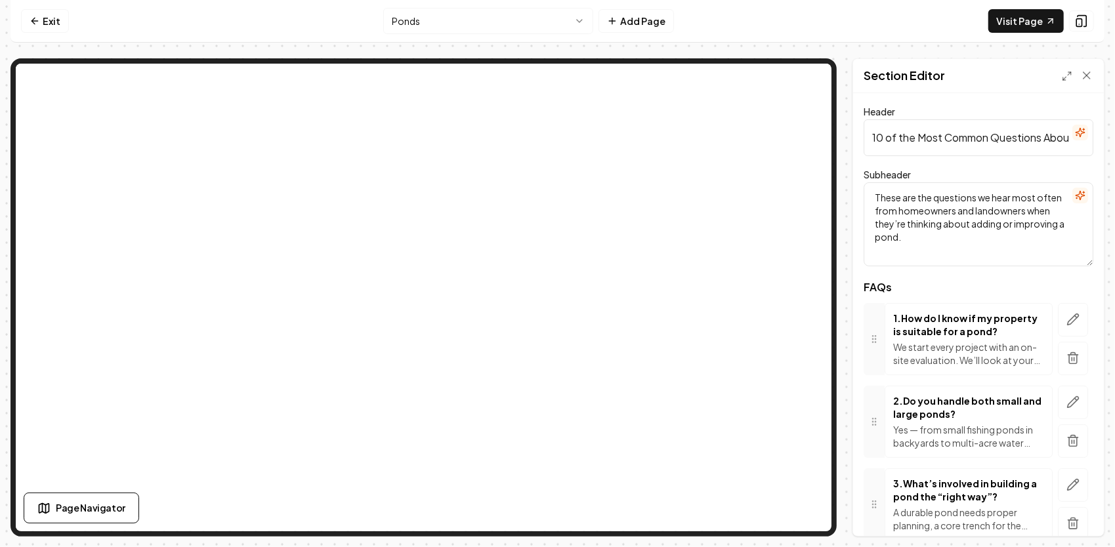
click at [868, 182] on textarea "These are the questions we hear most often from homeowners and landowners when …" at bounding box center [978, 224] width 230 height 84
click at [1075, 318] on icon "button" at bounding box center [1076, 317] width 2 height 2
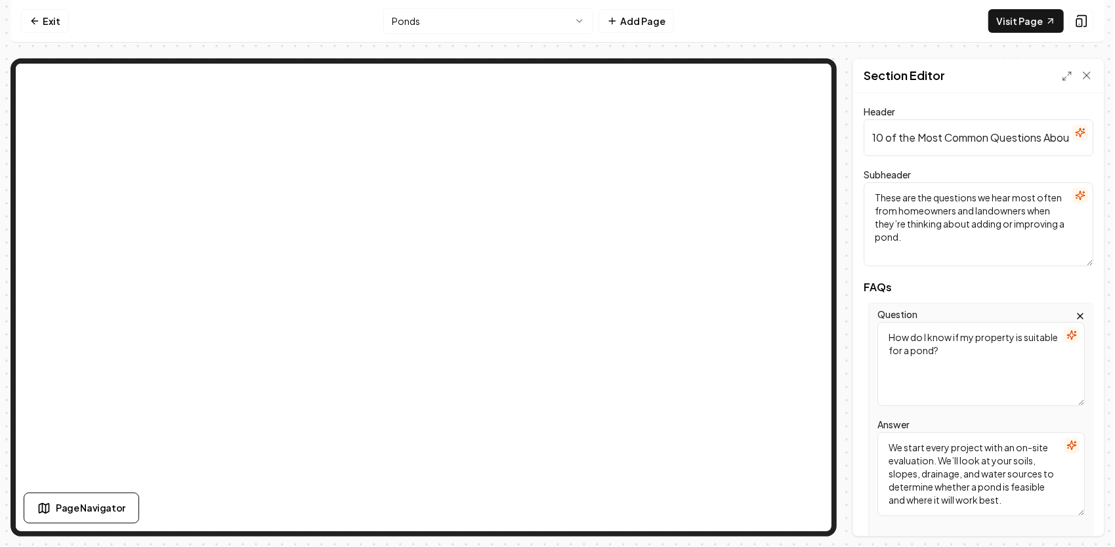
drag, startPoint x: 994, startPoint y: 363, endPoint x: 888, endPoint y: 333, distance: 110.7
click at [888, 333] on textarea "How do I know if my property is suitable for a pond?" at bounding box center [980, 364] width 207 height 84
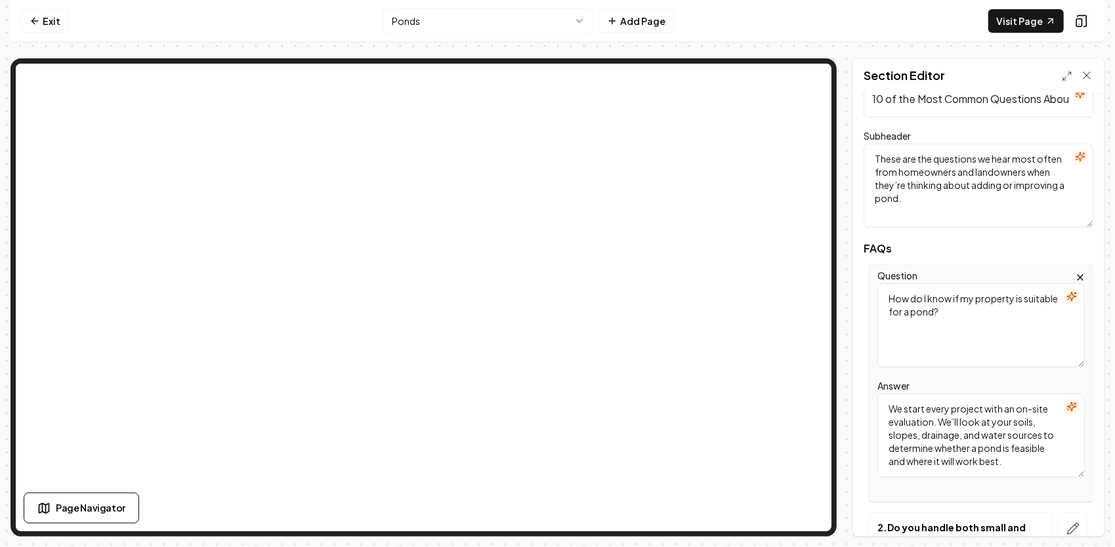
scroll to position [66, 0]
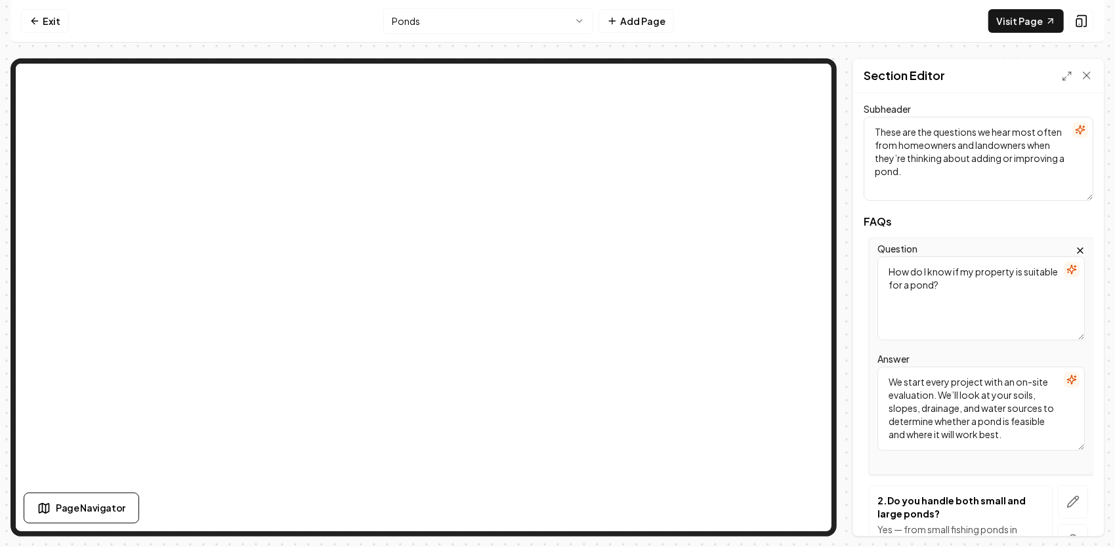
drag, startPoint x: 1036, startPoint y: 441, endPoint x: 848, endPoint y: 373, distance: 200.3
click at [848, 373] on div "Page Settings Section Editor Header 10 of the Most Common Questions About Our P…" at bounding box center [557, 297] width 1094 height 478
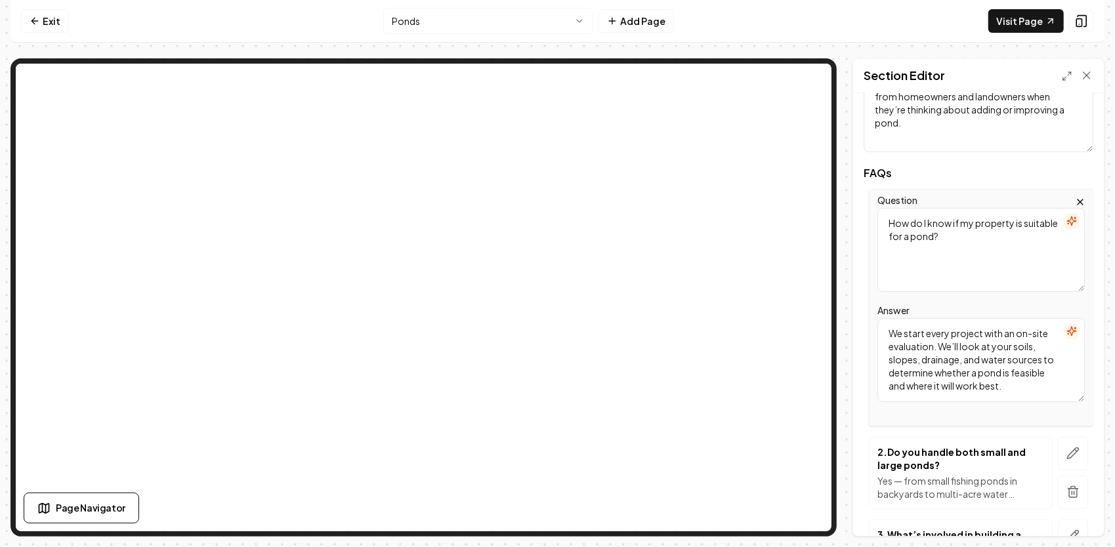
scroll to position [131, 0]
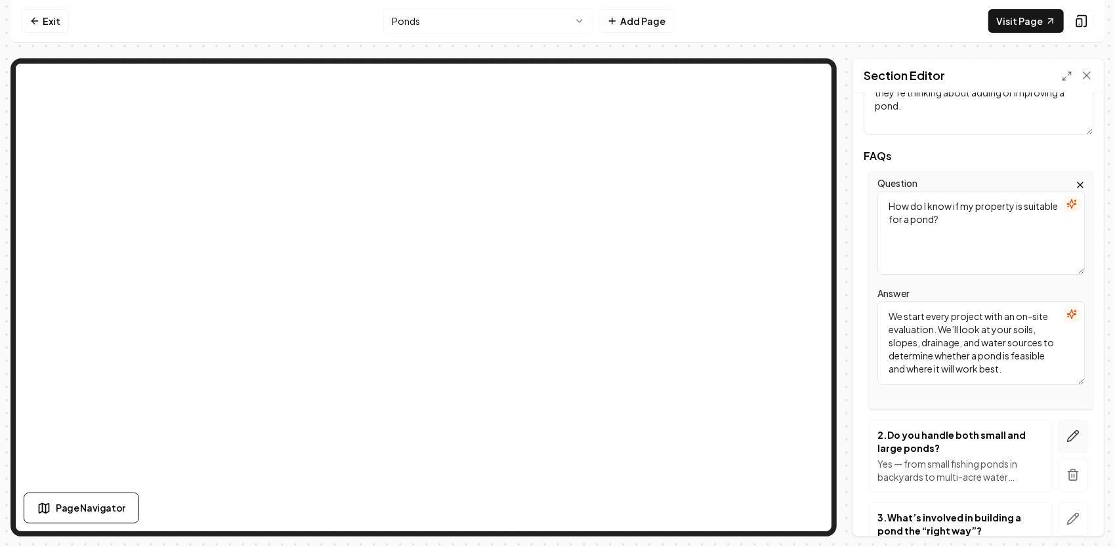
click at [1067, 437] on icon "button" at bounding box center [1072, 436] width 13 height 13
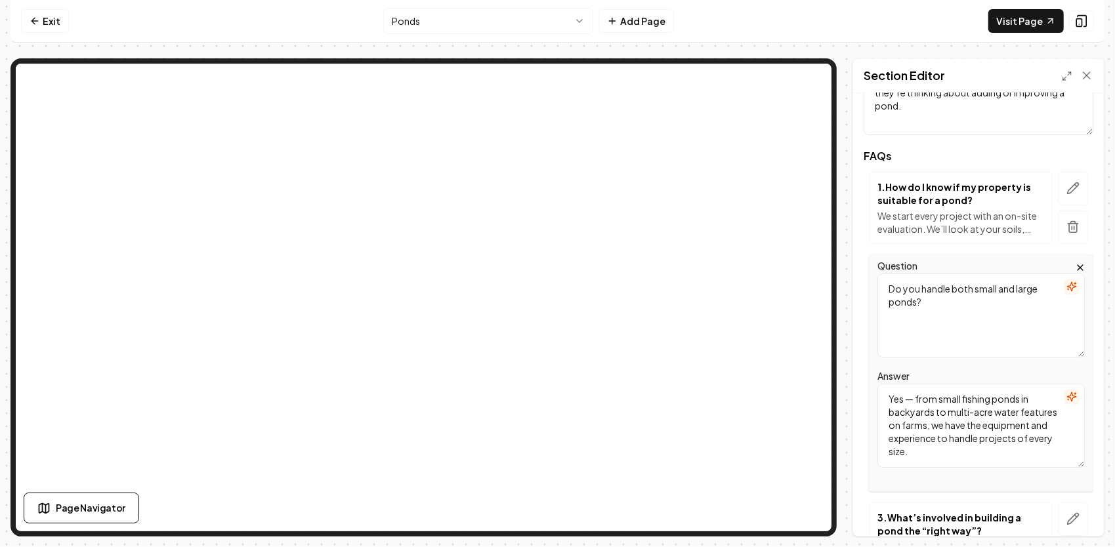
drag, startPoint x: 941, startPoint y: 440, endPoint x: 873, endPoint y: 395, distance: 81.0
click at [870, 395] on div "Question Do you handle both small and large ponds? Answer Yes — from small fish…" at bounding box center [981, 373] width 224 height 237
drag, startPoint x: 975, startPoint y: 315, endPoint x: 888, endPoint y: 276, distance: 94.8
click at [888, 276] on textarea "Do you handle both small and large ponds?" at bounding box center [980, 316] width 207 height 84
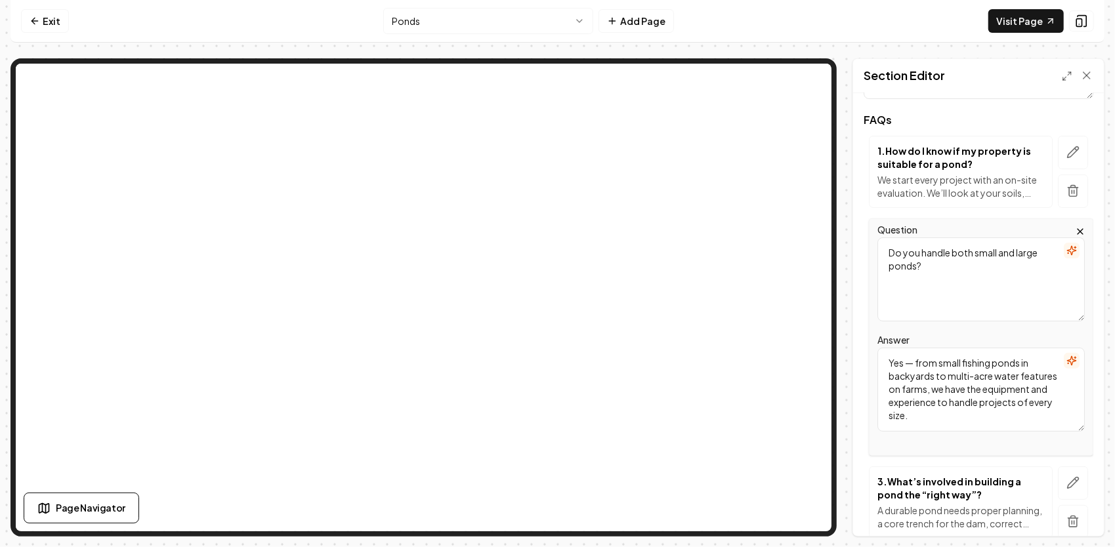
scroll to position [262, 0]
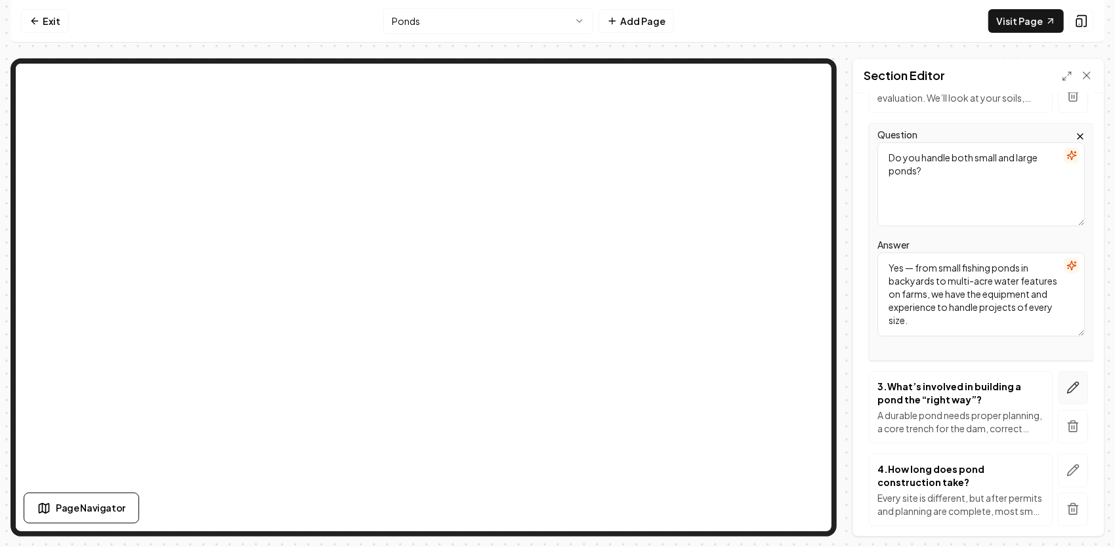
click at [1069, 392] on button "button" at bounding box center [1072, 387] width 30 height 33
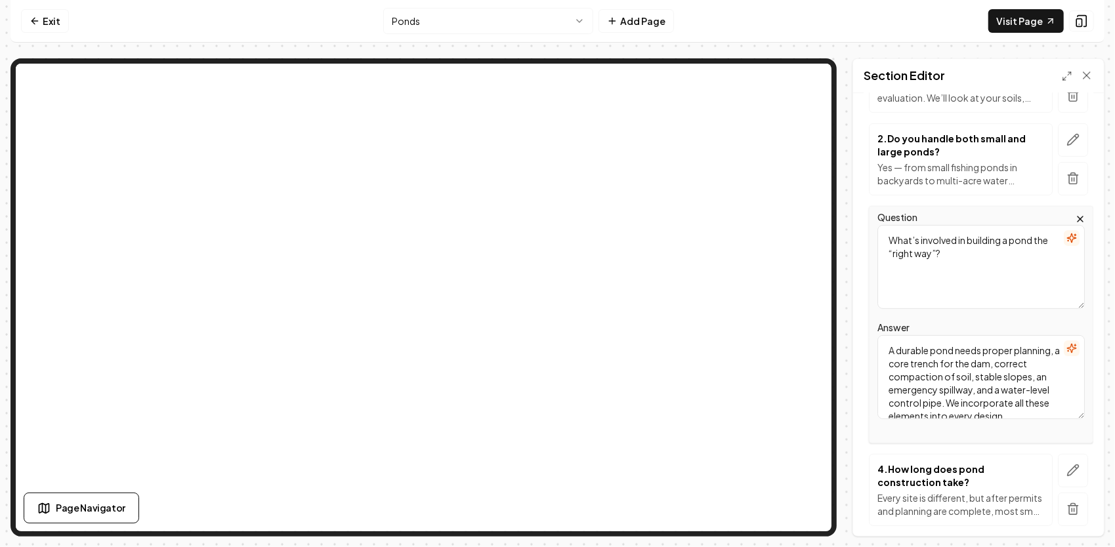
drag, startPoint x: 982, startPoint y: 267, endPoint x: 874, endPoint y: 205, distance: 124.6
click at [869, 207] on div "Question What’s involved in building a pond the “right way”? Answer A durable p…" at bounding box center [981, 324] width 224 height 237
drag, startPoint x: 971, startPoint y: 404, endPoint x: 882, endPoint y: 338, distance: 110.7
click at [857, 321] on div "Header 10 of the Most Common Questions About Our Pond Building, Design, Repair …" at bounding box center [978, 314] width 251 height 443
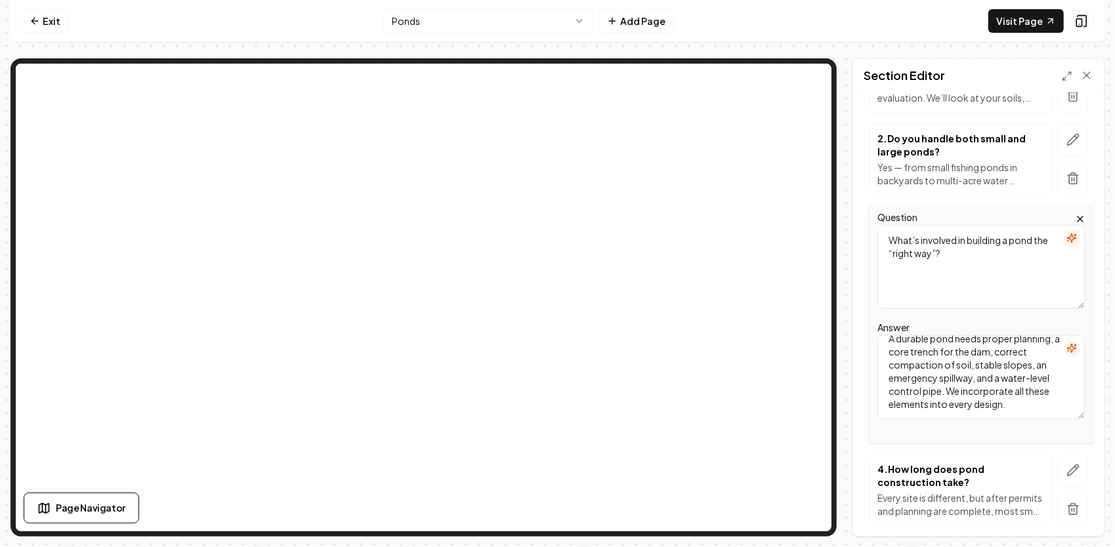
scroll to position [24, 0]
click at [1071, 467] on button "button" at bounding box center [1072, 470] width 30 height 33
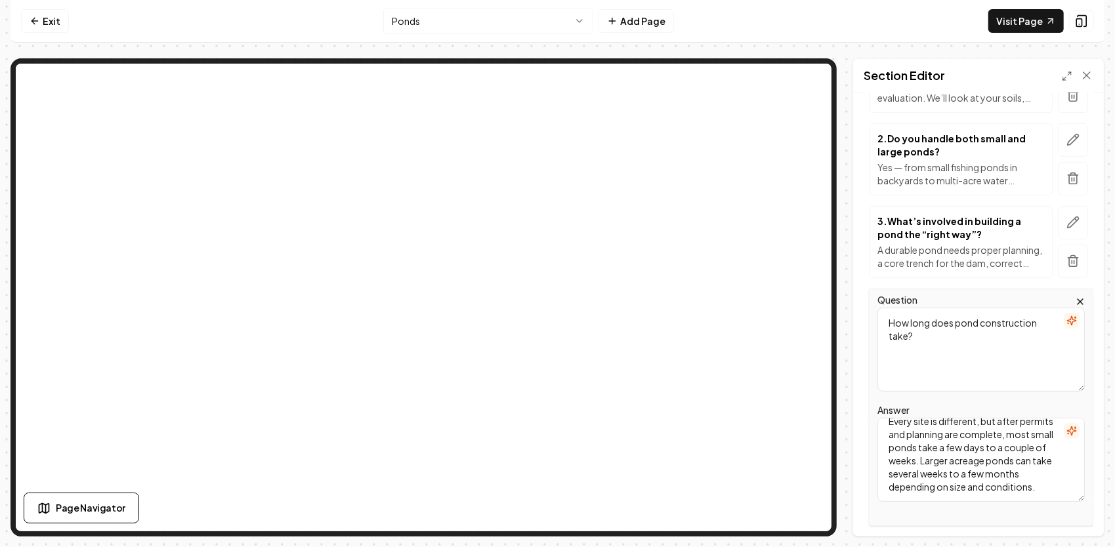
drag, startPoint x: 948, startPoint y: 358, endPoint x: 879, endPoint y: 310, distance: 84.3
click at [866, 307] on div "Question How long does pond construction take? Answer Every site is different, …" at bounding box center [978, 407] width 230 height 237
drag, startPoint x: 1040, startPoint y: 487, endPoint x: 886, endPoint y: 403, distance: 175.2
click at [878, 396] on div "Question How long does pond construction take? Answer Every site is different, …" at bounding box center [981, 407] width 224 height 237
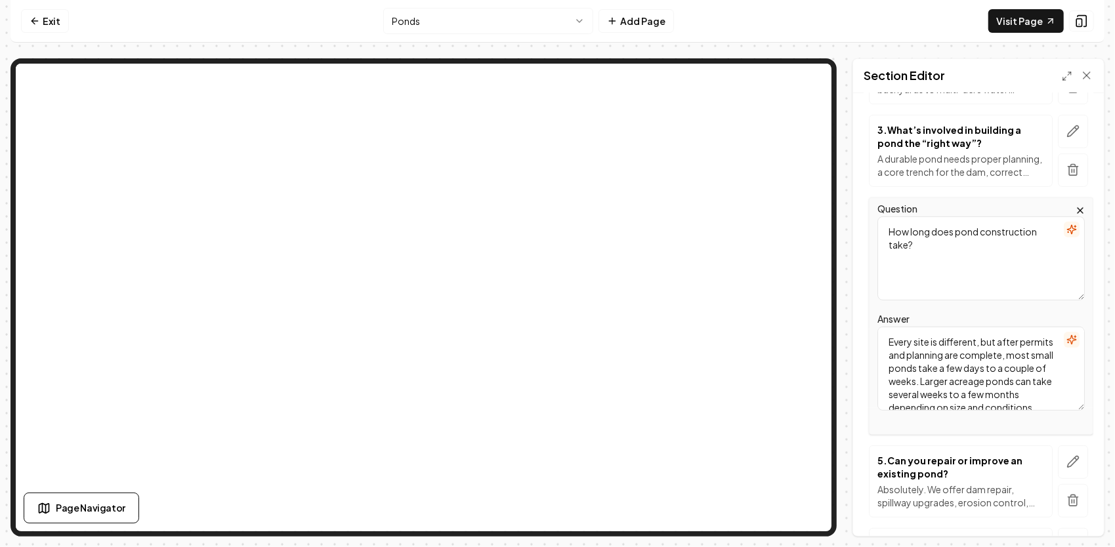
scroll to position [394, 0]
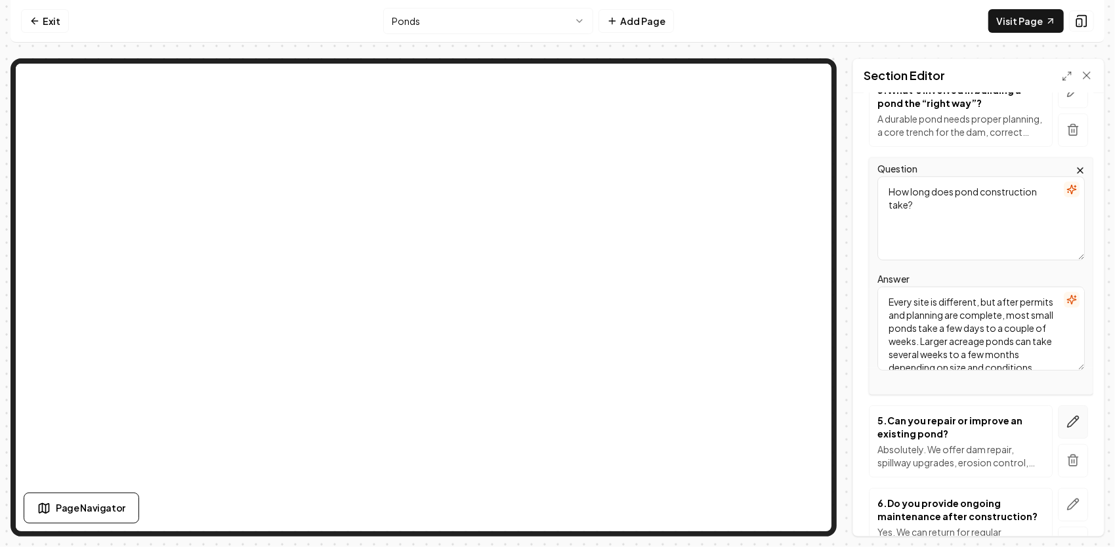
click at [1066, 421] on icon "button" at bounding box center [1072, 421] width 13 height 13
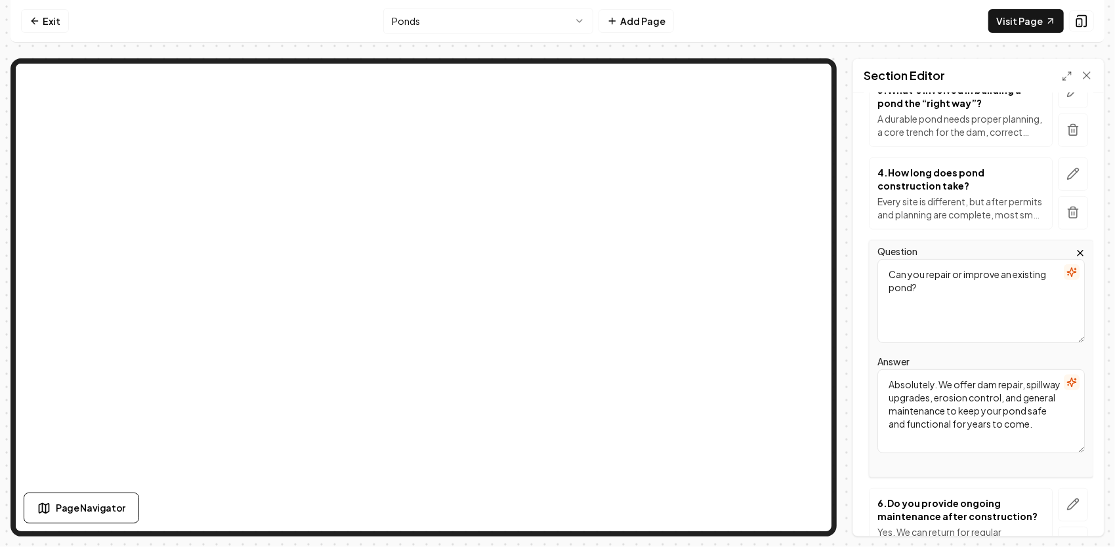
drag, startPoint x: 983, startPoint y: 446, endPoint x: 900, endPoint y: 390, distance: 100.1
click at [886, 382] on textarea "Absolutely. We offer dam repair, spillway upgrades, erosion control, and genera…" at bounding box center [980, 411] width 207 height 84
drag, startPoint x: 943, startPoint y: 284, endPoint x: 885, endPoint y: 247, distance: 69.0
click at [882, 247] on div "Question Can you repair or improve an existing pond?" at bounding box center [980, 293] width 207 height 100
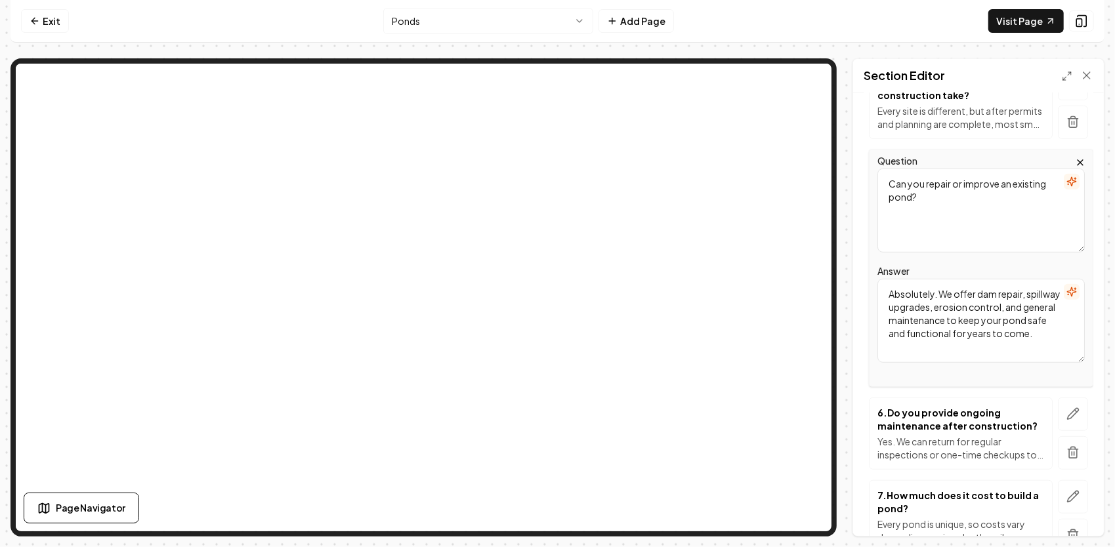
scroll to position [525, 0]
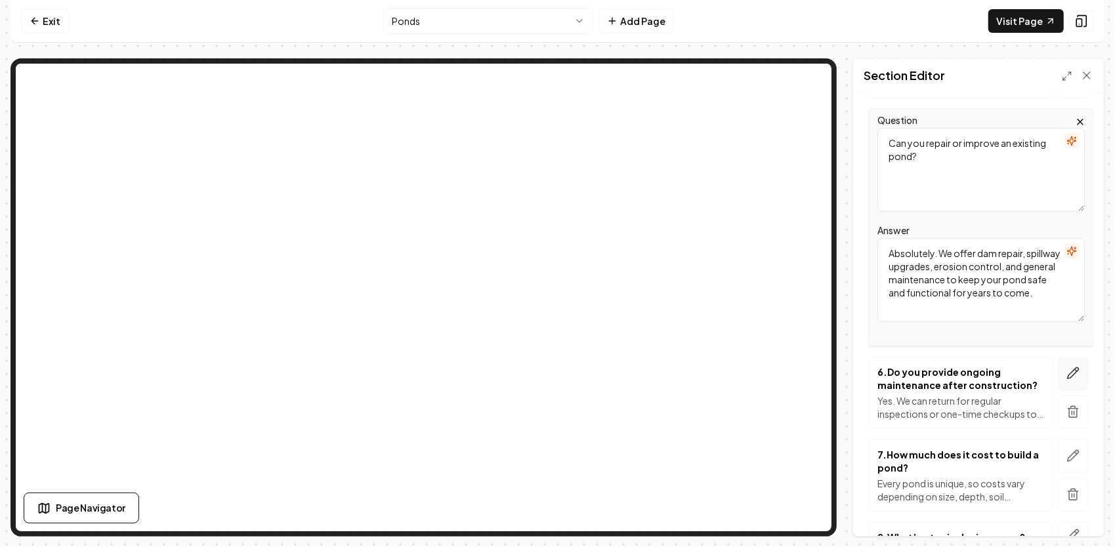
click at [1066, 375] on icon "button" at bounding box center [1072, 373] width 13 height 13
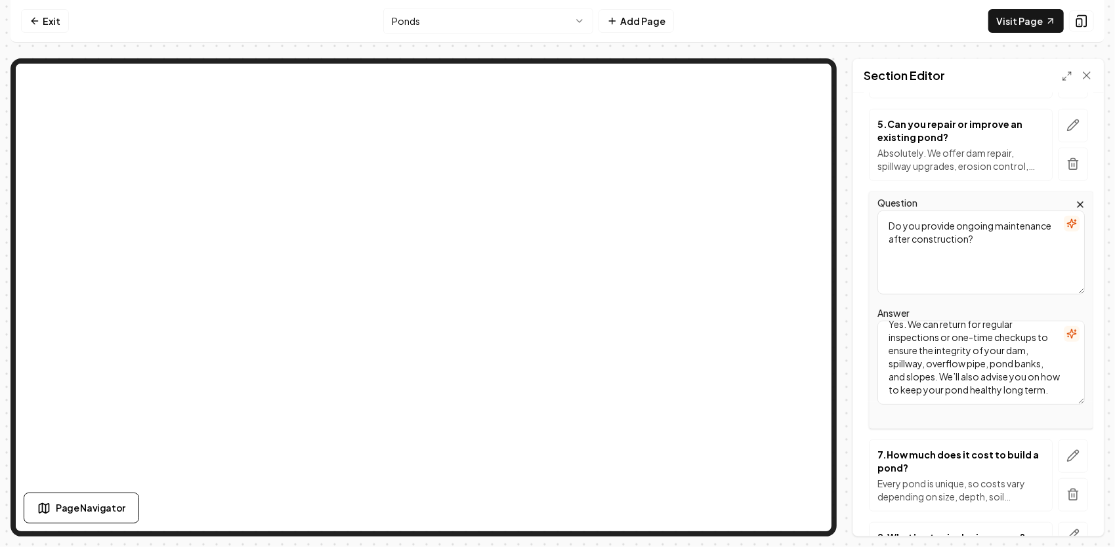
scroll to position [0, 0]
drag, startPoint x: 980, startPoint y: 396, endPoint x: 919, endPoint y: 327, distance: 92.0
click at [846, 295] on div "Page Settings Section Editor Header 10 of the Most Common Questions About Our P…" at bounding box center [557, 297] width 1094 height 478
drag, startPoint x: 1016, startPoint y: 240, endPoint x: 871, endPoint y: 213, distance: 147.6
click at [869, 211] on div "Question Do you provide ongoing maintenance after construction? Answer Yes. We …" at bounding box center [981, 310] width 224 height 237
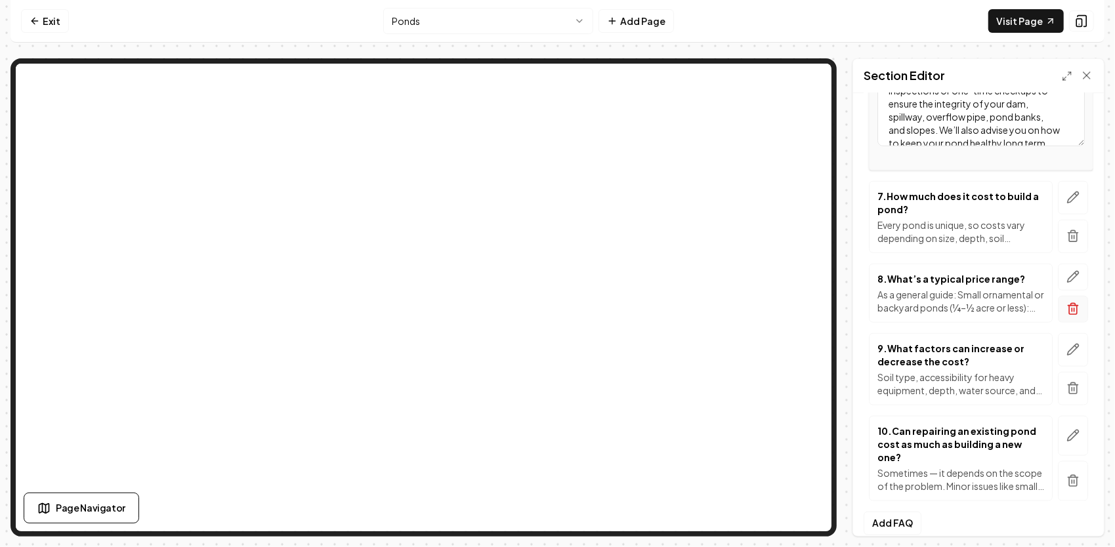
scroll to position [787, 0]
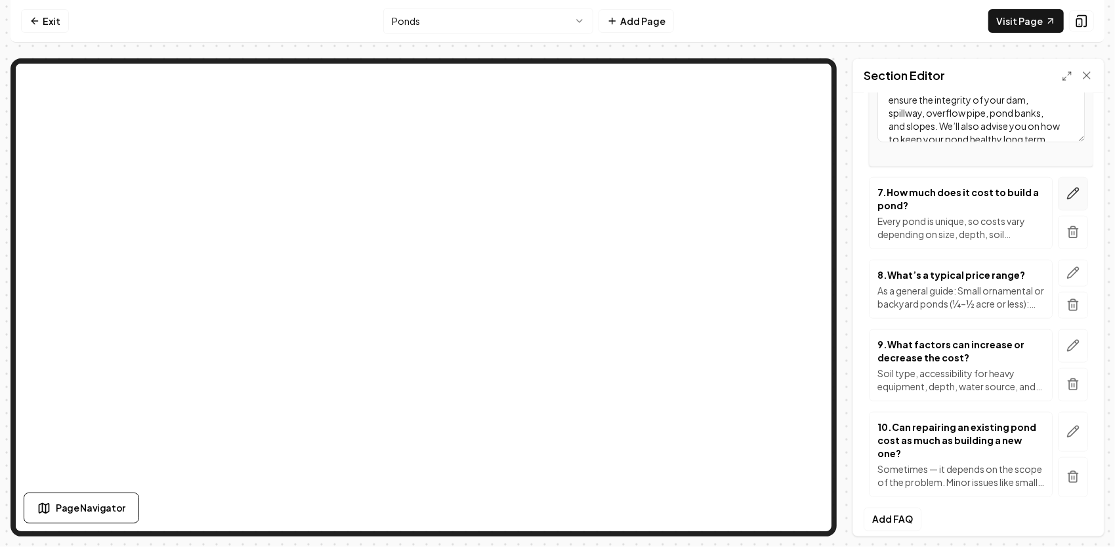
click at [1066, 194] on icon "button" at bounding box center [1072, 193] width 13 height 13
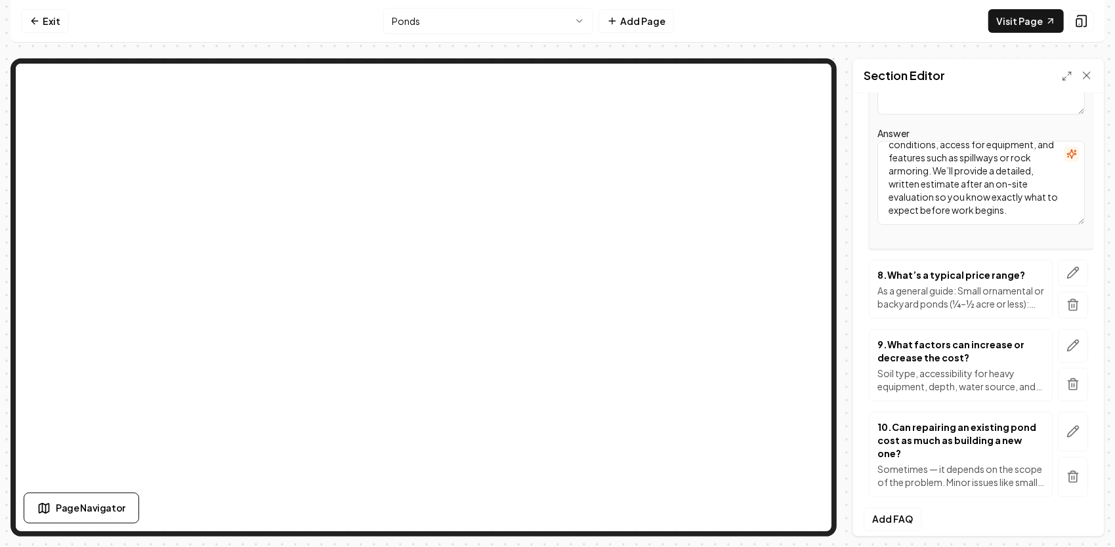
scroll to position [0, 0]
drag, startPoint x: 989, startPoint y: 208, endPoint x: 888, endPoint y: 137, distance: 123.4
click at [888, 141] on textarea "Every pond is unique, so costs vary depending on size, depth, soil conditions, …" at bounding box center [980, 183] width 207 height 84
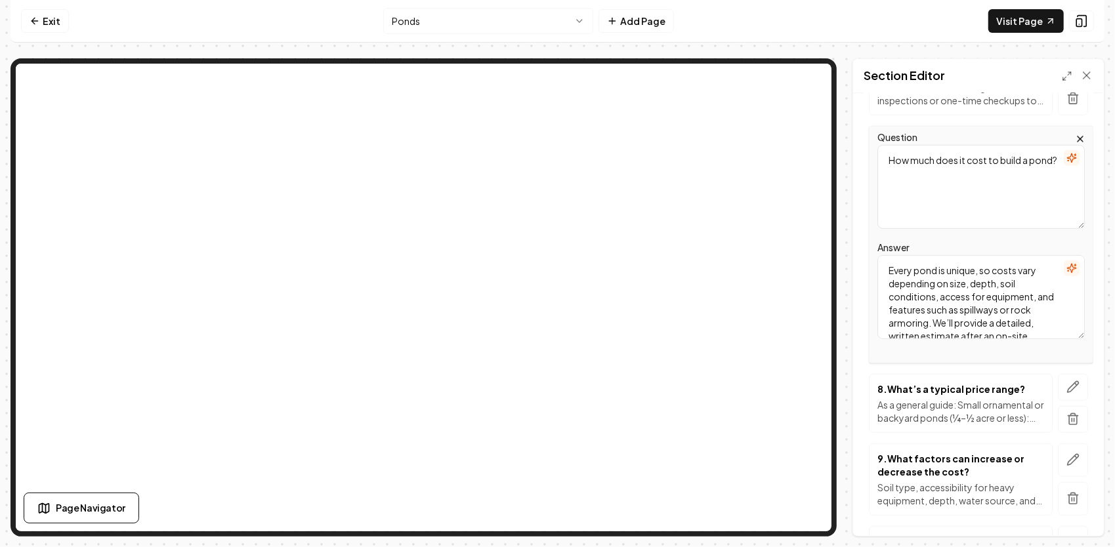
scroll to position [656, 0]
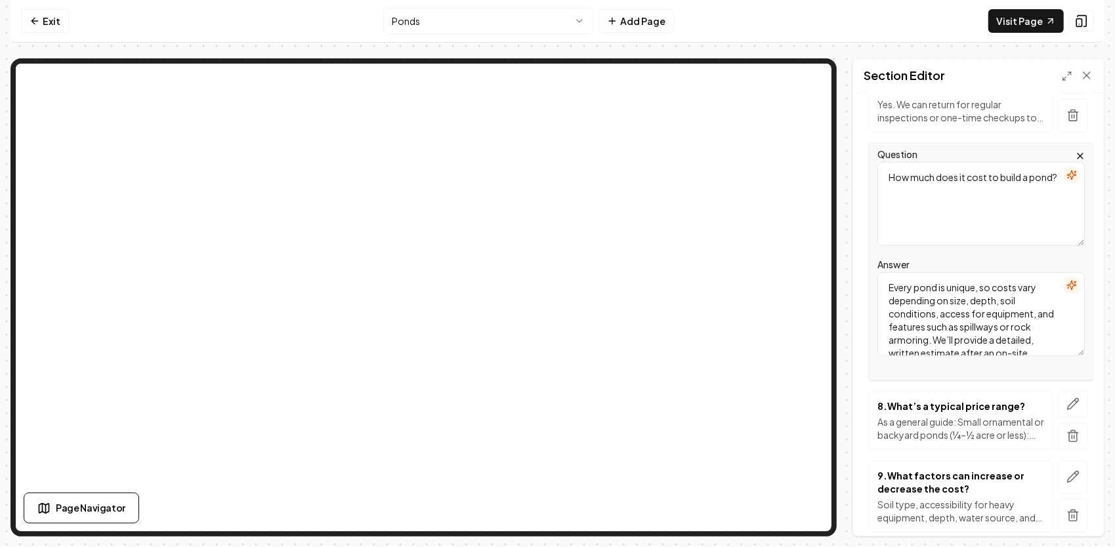
drag, startPoint x: 968, startPoint y: 198, endPoint x: 886, endPoint y: 167, distance: 87.2
click at [886, 167] on textarea "How much does it cost to build a pond?" at bounding box center [980, 204] width 207 height 84
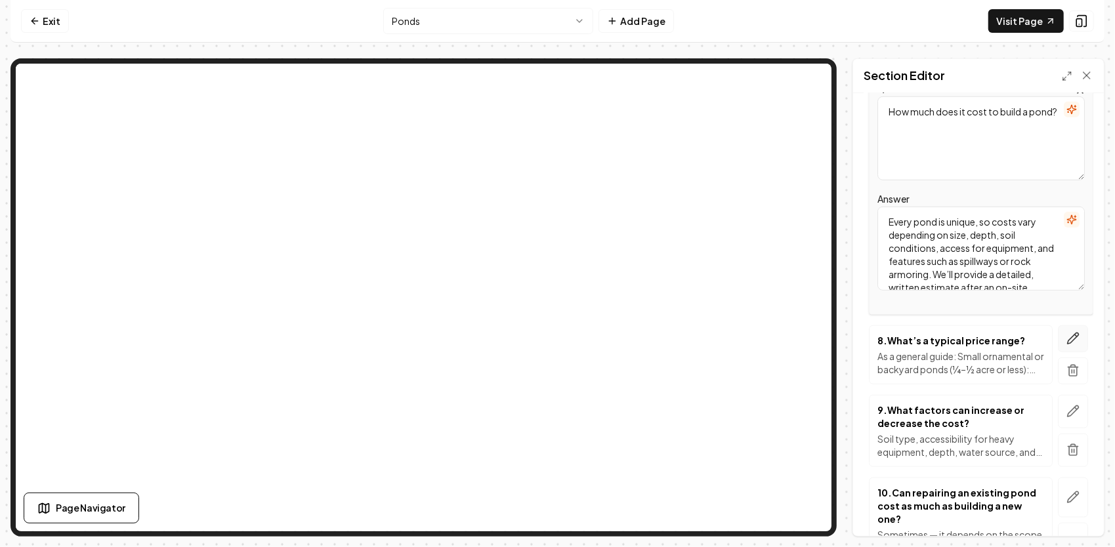
click at [1057, 332] on button "button" at bounding box center [1072, 338] width 30 height 27
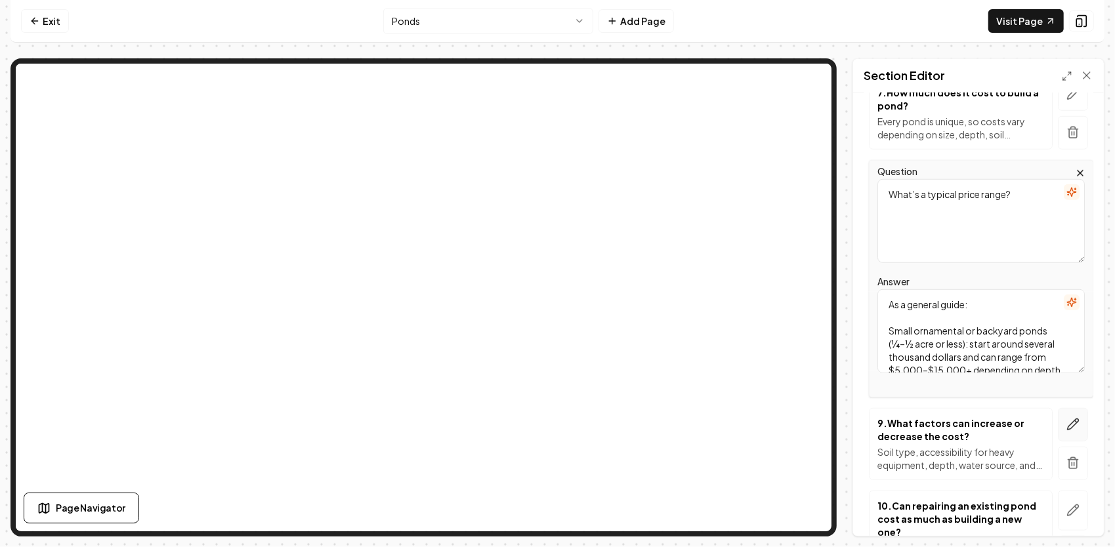
scroll to position [182, 0]
drag, startPoint x: 886, startPoint y: 299, endPoint x: 1052, endPoint y: 421, distance: 206.0
click at [1052, 421] on div "FAQs 1 . How do I know if my property is suitable for a pond? We start every pr…" at bounding box center [978, 73] width 230 height 1026
drag, startPoint x: 1010, startPoint y: 189, endPoint x: 887, endPoint y: 162, distance: 126.2
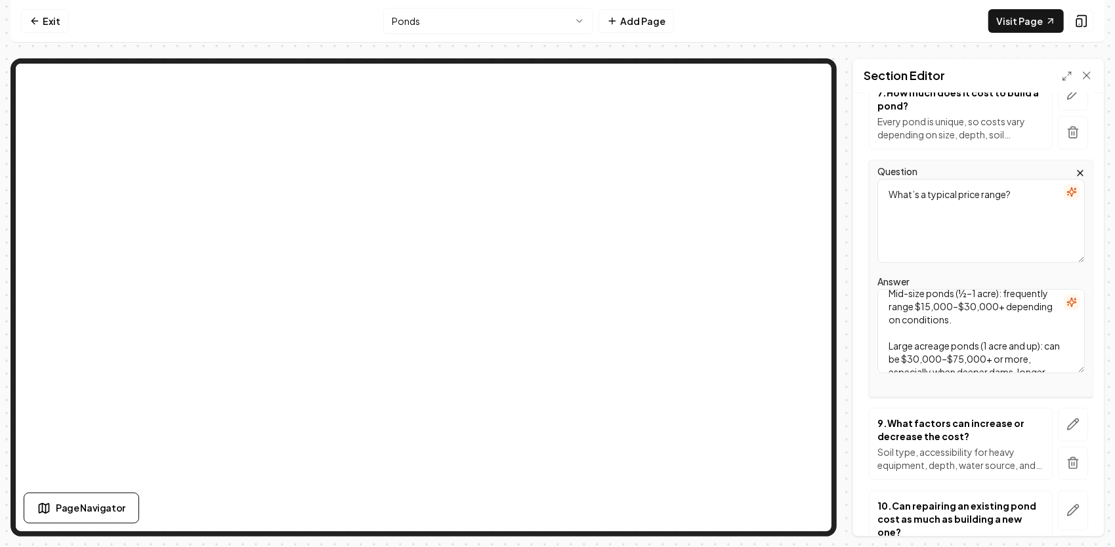
click at [883, 163] on div "Question What’s a typical price range?" at bounding box center [980, 213] width 207 height 100
click at [1069, 420] on button "button" at bounding box center [1072, 424] width 30 height 33
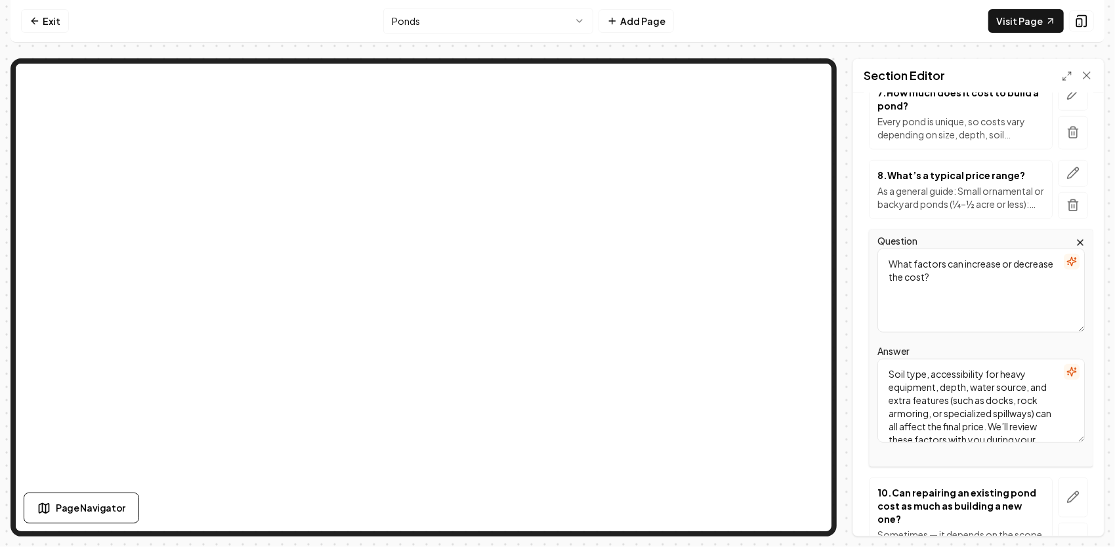
drag, startPoint x: 991, startPoint y: 279, endPoint x: 874, endPoint y: 247, distance: 120.5
click at [872, 247] on div "Question What factors can increase or decrease the cost? Answer Soil type, acce…" at bounding box center [981, 348] width 224 height 237
drag, startPoint x: 1037, startPoint y: 429, endPoint x: 899, endPoint y: 375, distance: 148.7
click at [834, 327] on div "Page Settings Section Editor Header 10 of the Most Common Questions About Our P…" at bounding box center [557, 297] width 1094 height 478
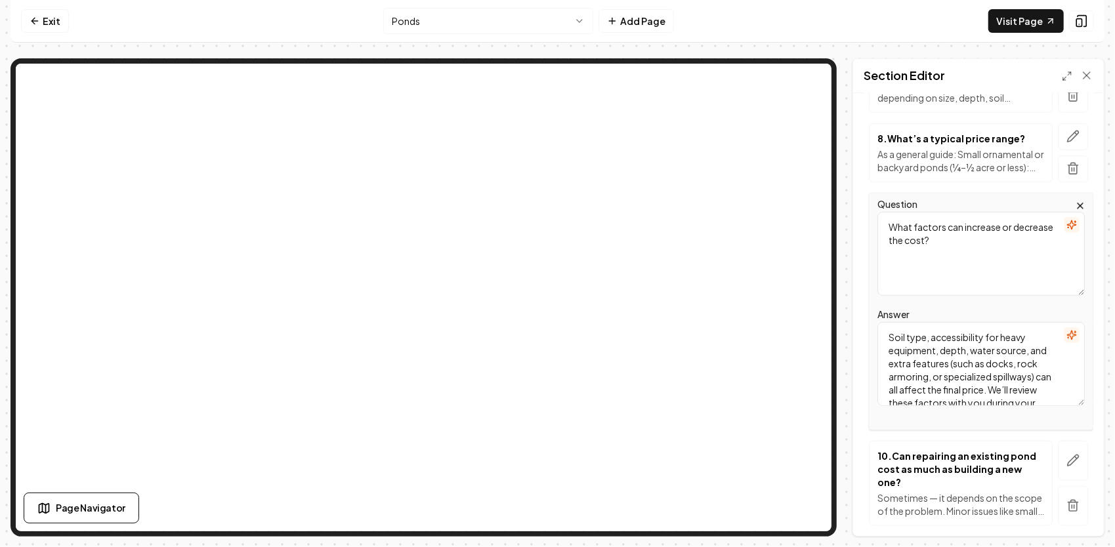
scroll to position [793, 0]
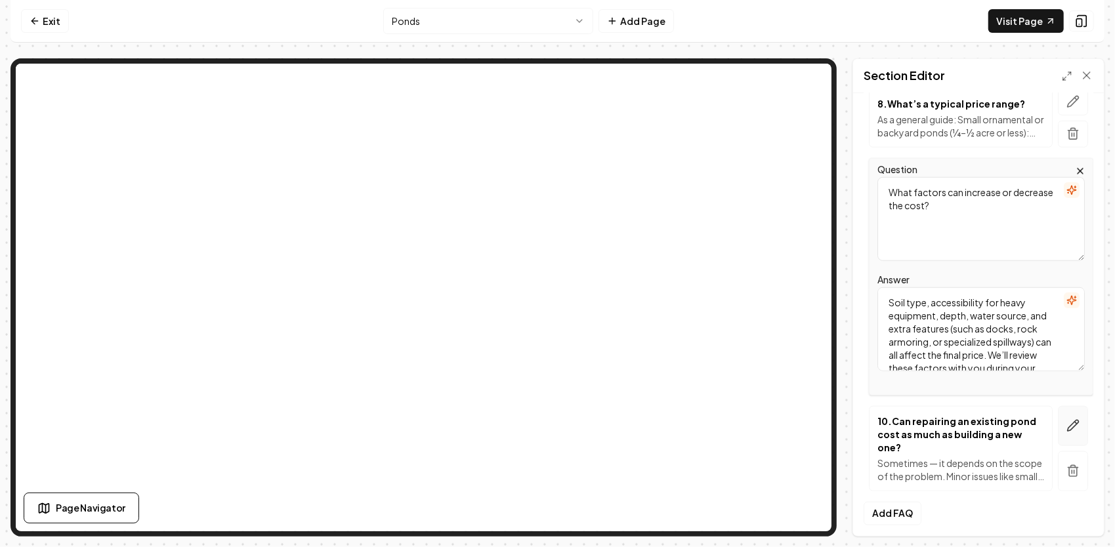
click at [1057, 419] on button "button" at bounding box center [1072, 426] width 30 height 40
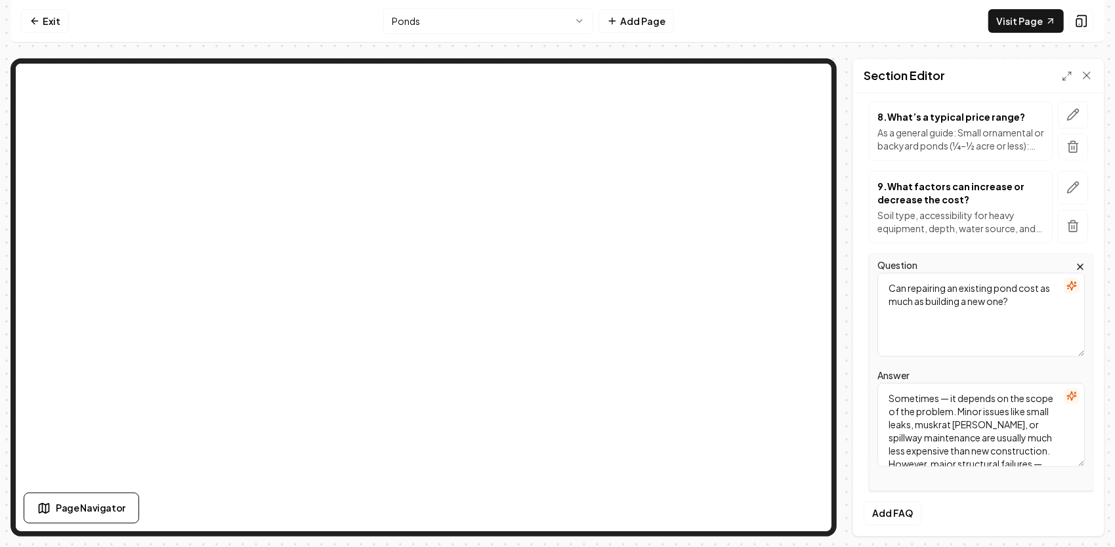
drag, startPoint x: 885, startPoint y: 277, endPoint x: 1066, endPoint y: 327, distance: 187.8
click at [1066, 327] on textarea "Can repairing an existing pond cost as much as building a new one?" at bounding box center [980, 315] width 207 height 84
drag, startPoint x: 890, startPoint y: 392, endPoint x: 1002, endPoint y: 472, distance: 138.2
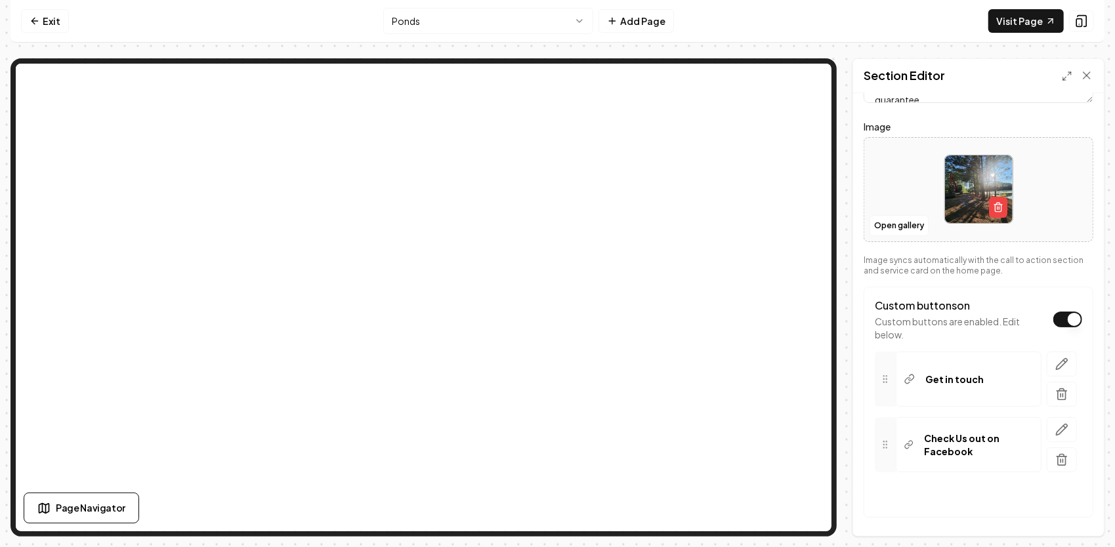
scroll to position [197, 0]
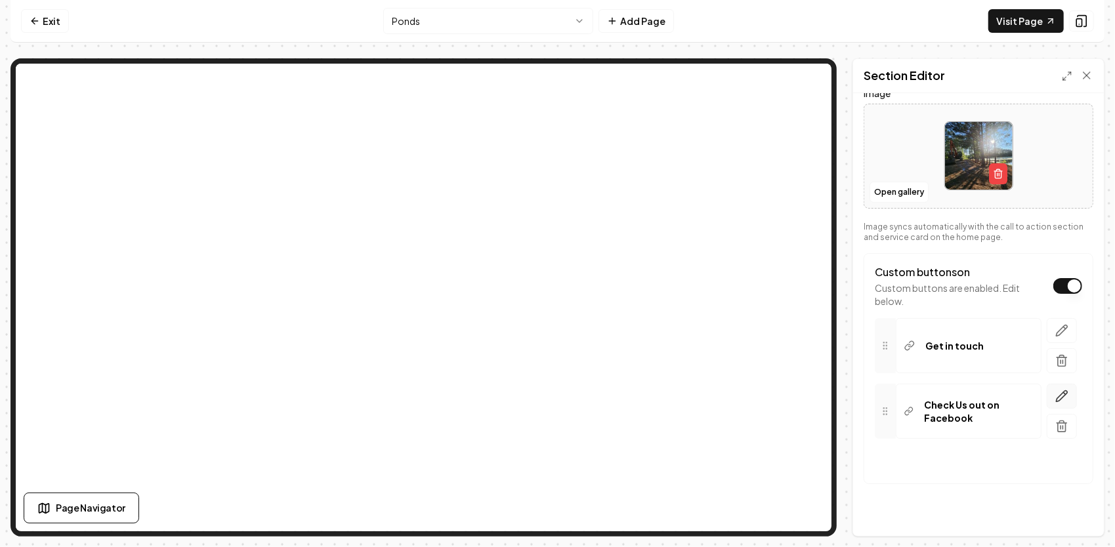
click at [1056, 395] on icon "button" at bounding box center [1061, 395] width 11 height 11
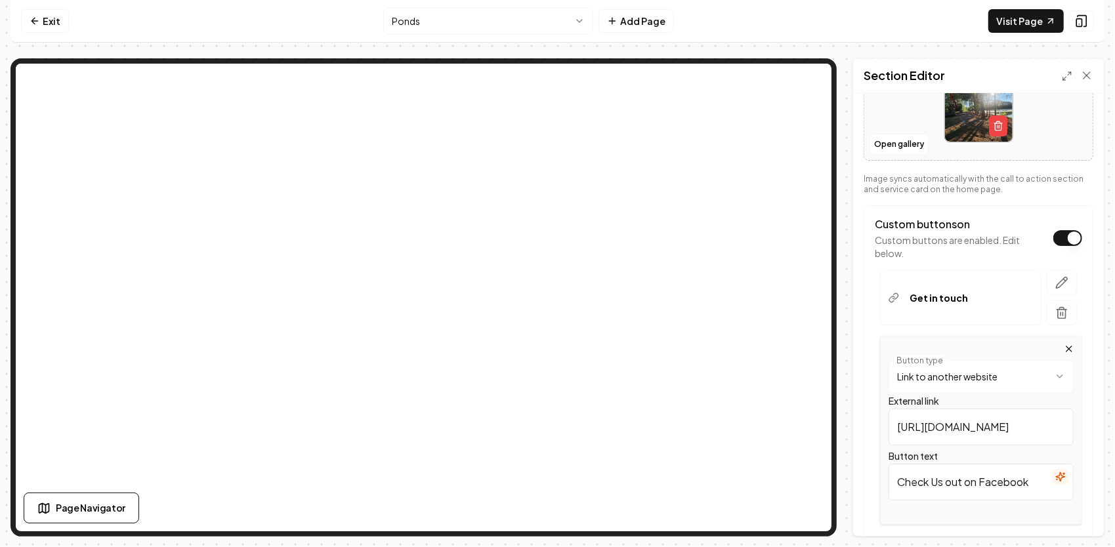
scroll to position [262, 0]
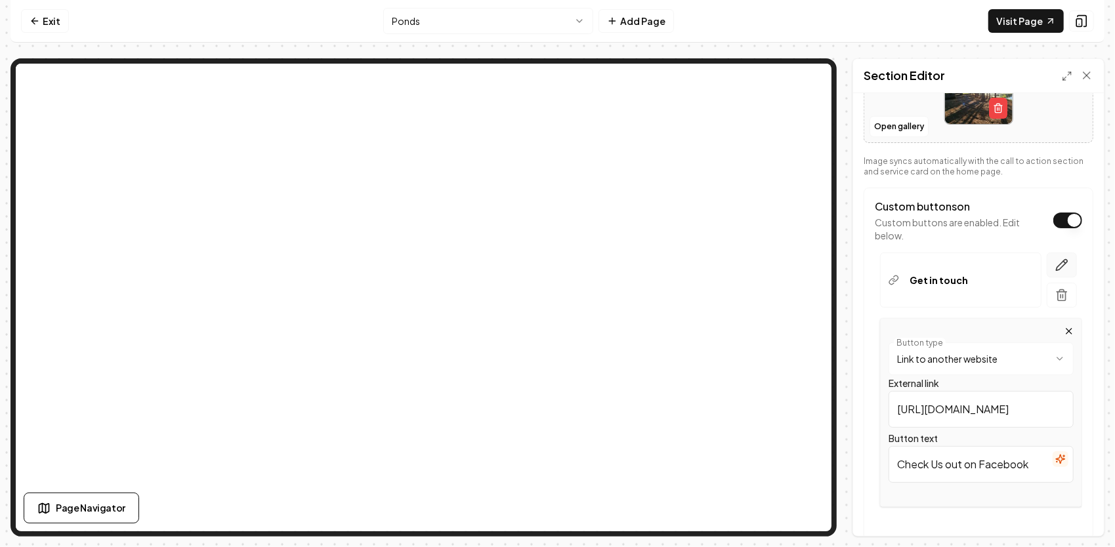
click at [1058, 259] on icon "button" at bounding box center [1061, 264] width 13 height 13
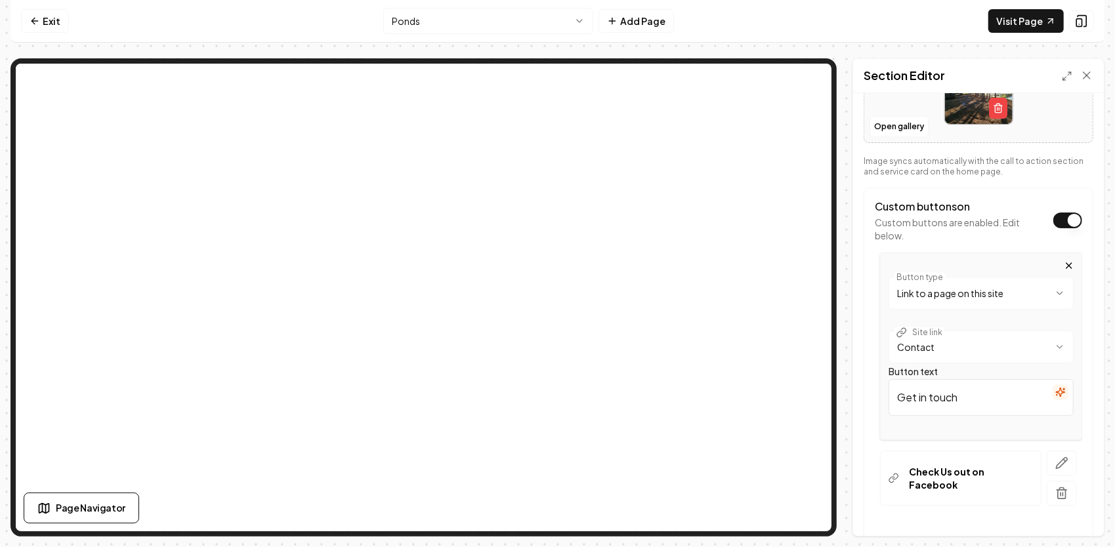
drag, startPoint x: 976, startPoint y: 400, endPoint x: 873, endPoint y: 390, distance: 103.5
click at [872, 394] on div "**********" at bounding box center [978, 369] width 230 height 363
paste input "📝Get Your Free Estimate"
type input "📝Get Your Free Estimate"
click at [1072, 514] on button "Save" at bounding box center [1073, 514] width 39 height 24
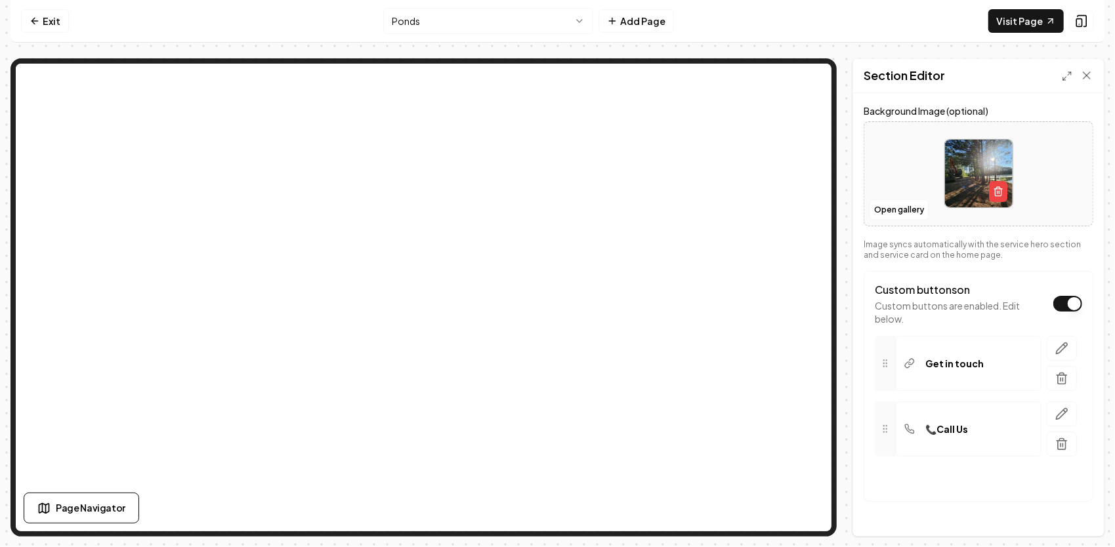
scroll to position [210, 0]
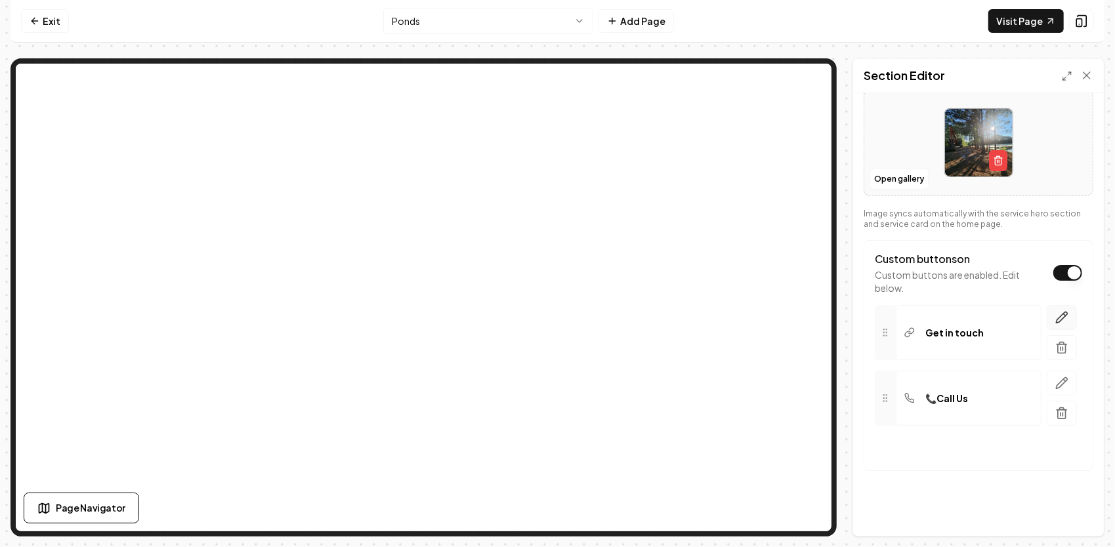
click at [1055, 311] on icon "button" at bounding box center [1061, 317] width 13 height 13
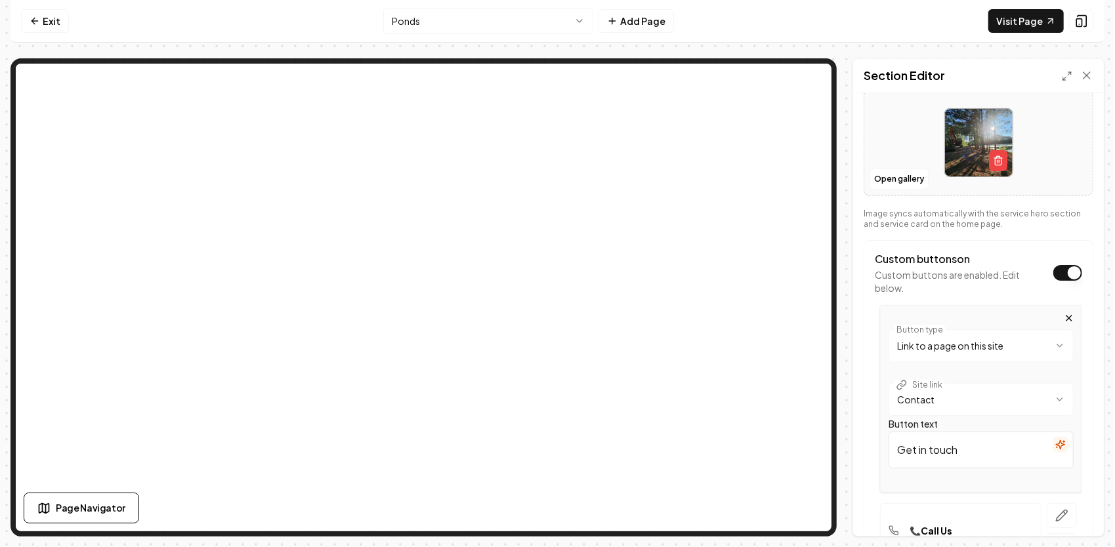
drag, startPoint x: 977, startPoint y: 459, endPoint x: 877, endPoint y: 446, distance: 101.1
click at [877, 446] on div "**********" at bounding box center [977, 399] width 207 height 188
paste input "📝Get Your Free Estimate"
type input "📝Get Your Free Estimate"
click at [1068, 521] on button "Save" at bounding box center [1073, 514] width 39 height 24
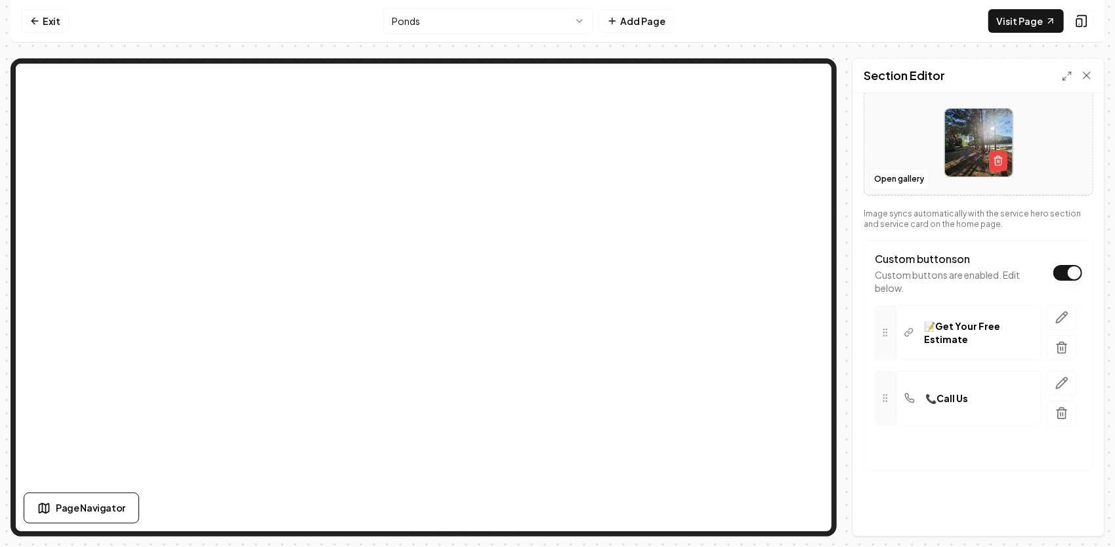
click at [424, 20] on html "Computer Required This feature is only available on a computer. Please switch t…" at bounding box center [557, 273] width 1115 height 547
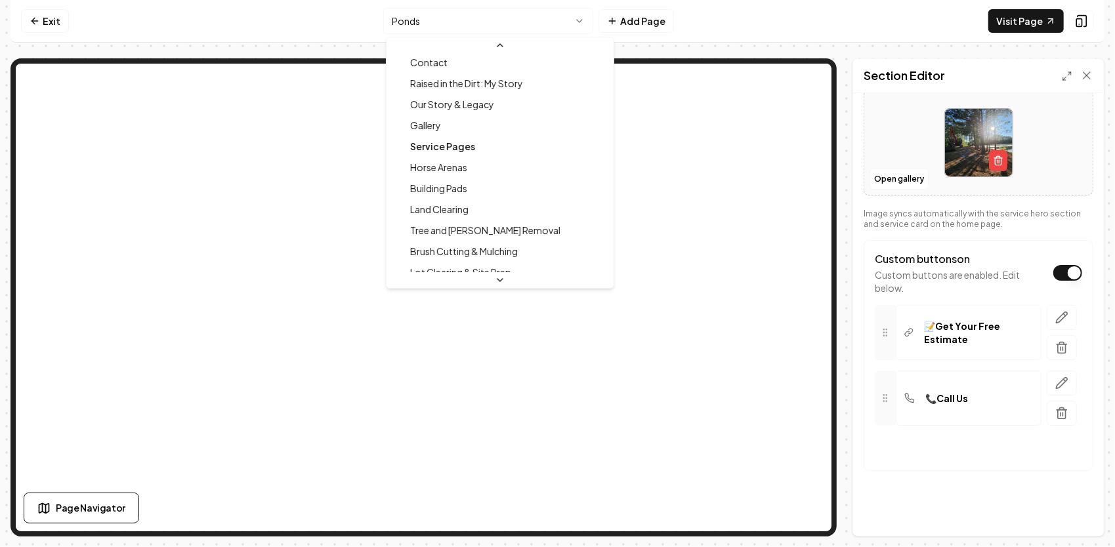
scroll to position [66, 0]
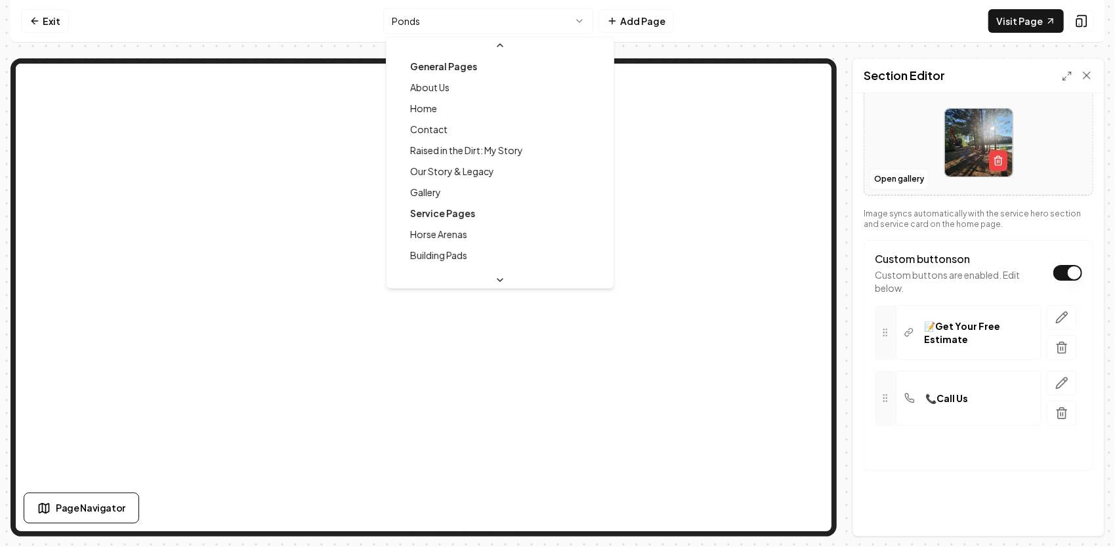
click at [484, 20] on html "Computer Required This feature is only available on a computer. Please switch t…" at bounding box center [557, 273] width 1115 height 547
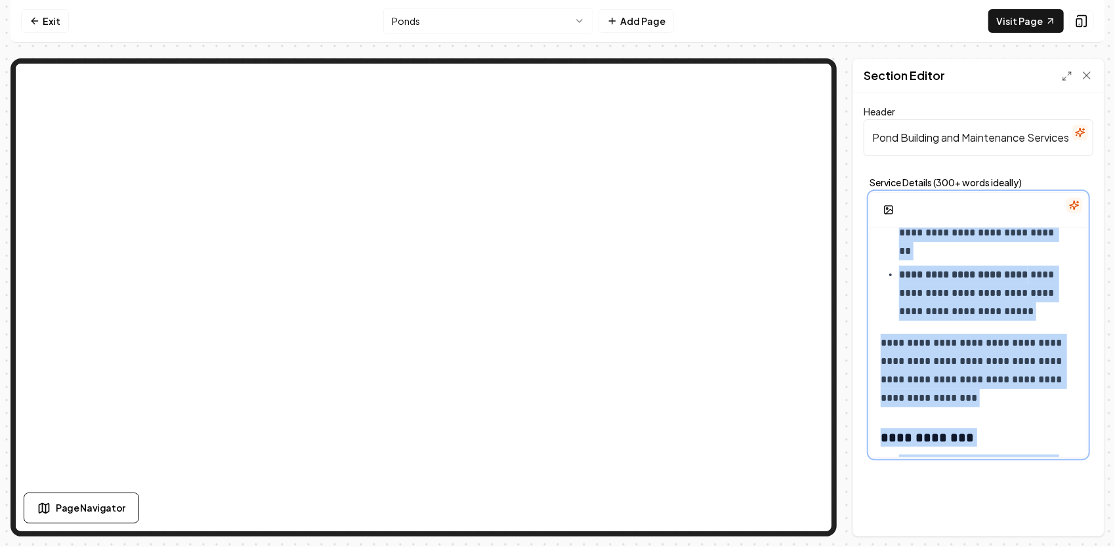
scroll to position [1626, 0]
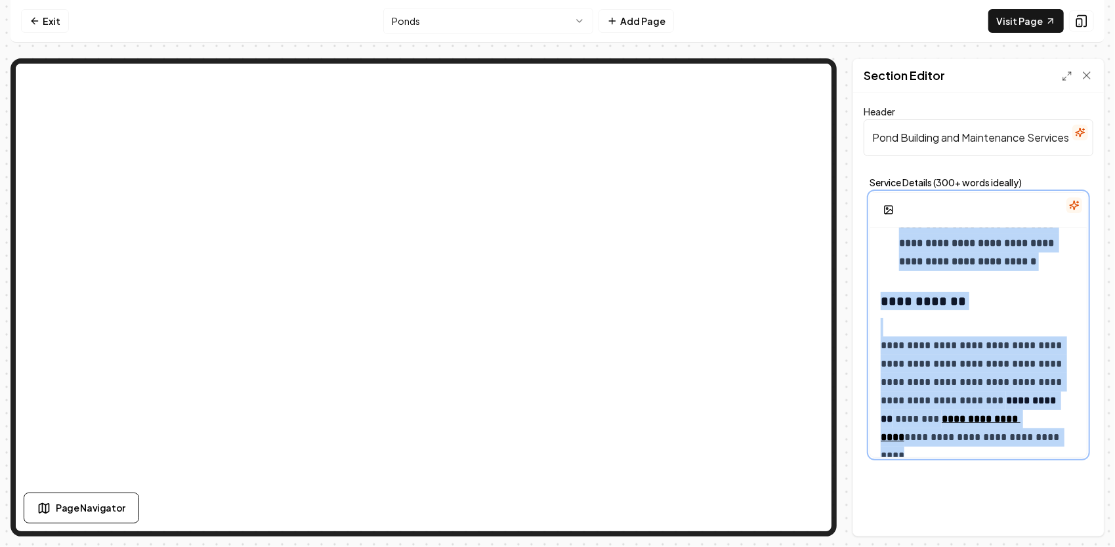
drag, startPoint x: 876, startPoint y: 244, endPoint x: 1085, endPoint y: 486, distance: 319.5
click at [1085, 486] on div "**********" at bounding box center [978, 314] width 251 height 443
copy div "**********"
click at [492, 30] on html "**********" at bounding box center [557, 273] width 1115 height 547
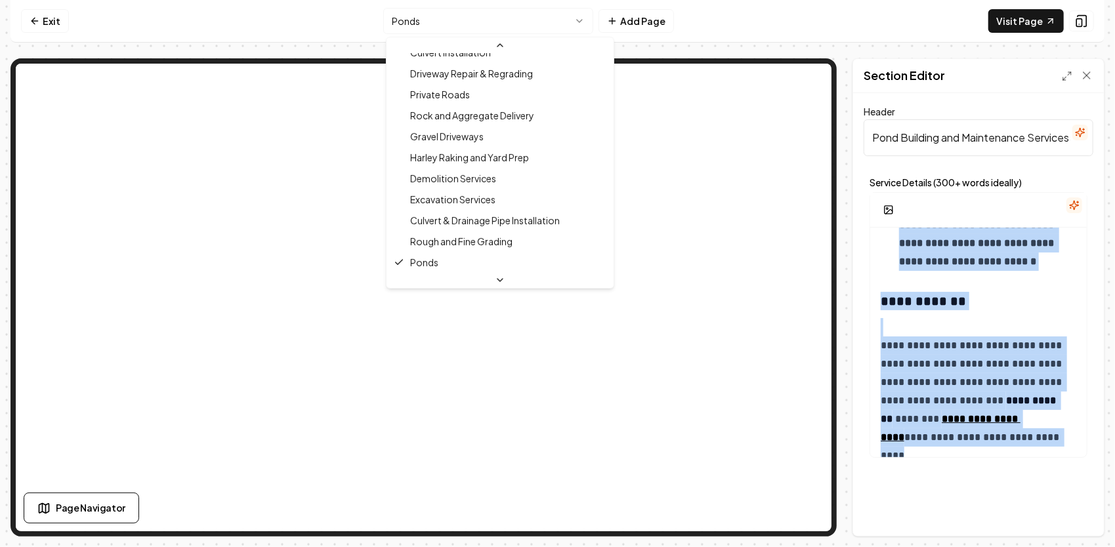
scroll to position [308, 0]
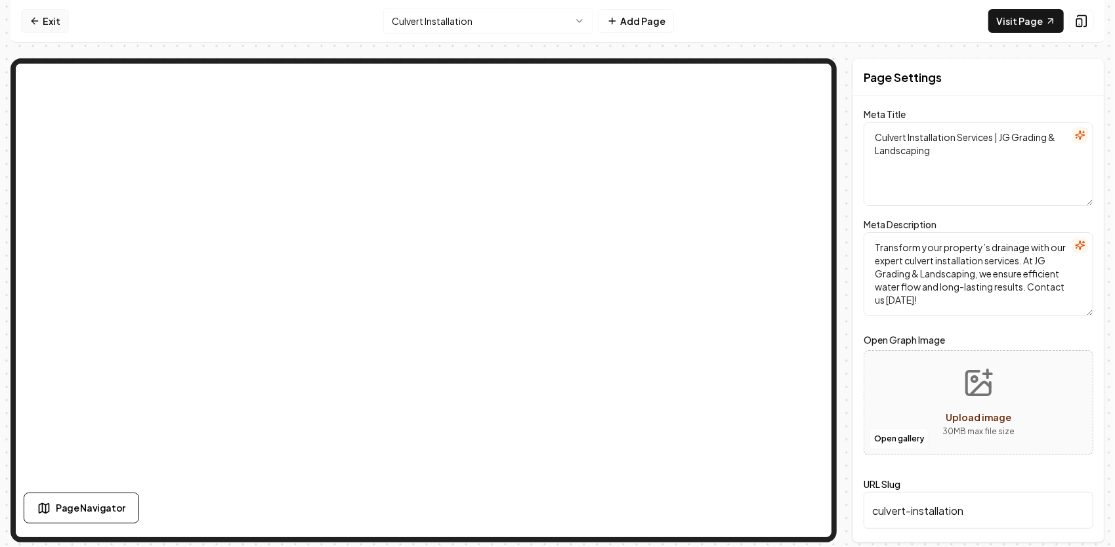
click at [49, 22] on link "Exit" at bounding box center [45, 21] width 48 height 24
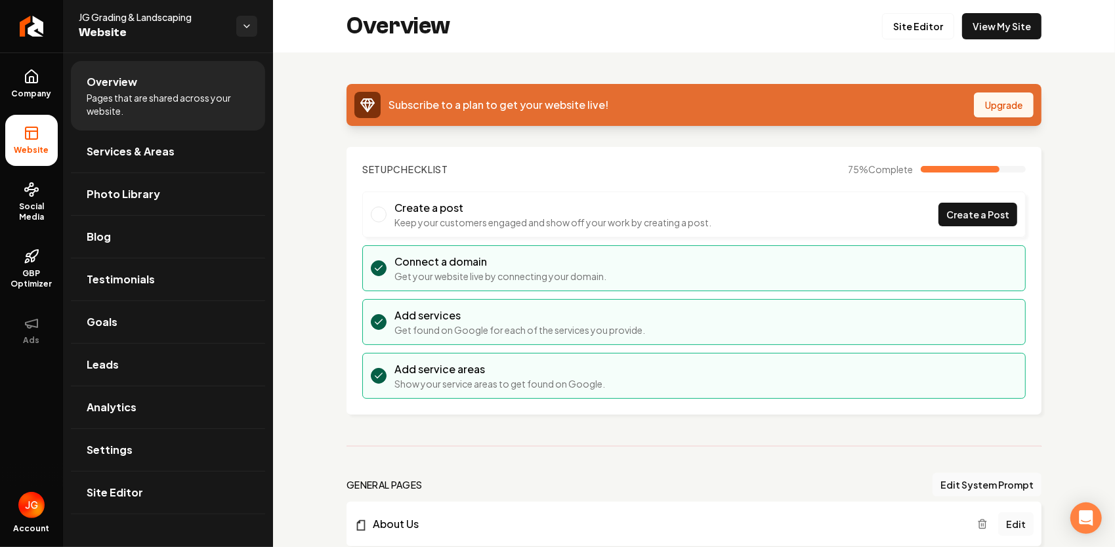
click at [994, 108] on button "Upgrade" at bounding box center [1003, 104] width 60 height 25
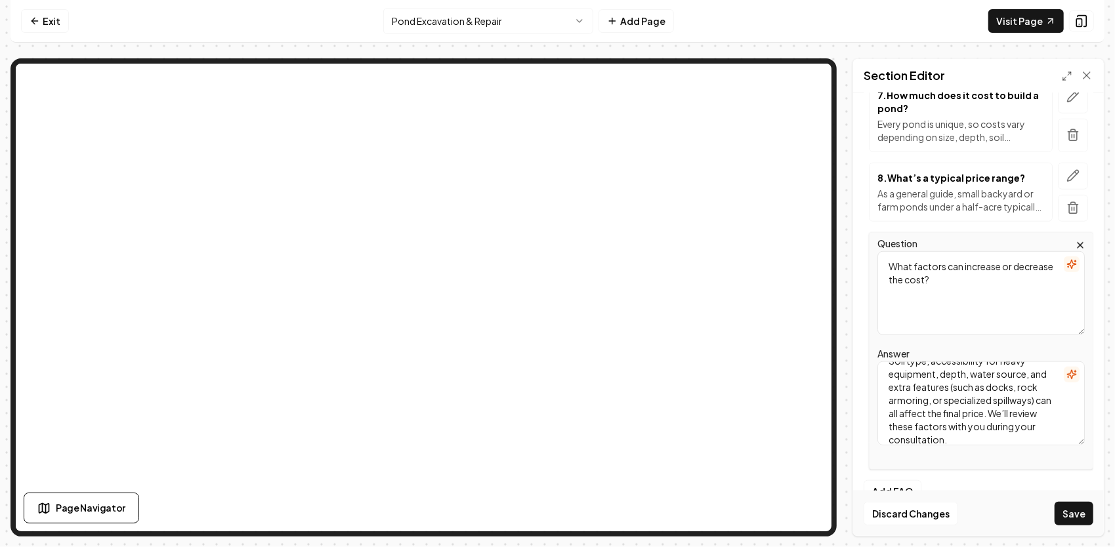
scroll to position [743, 0]
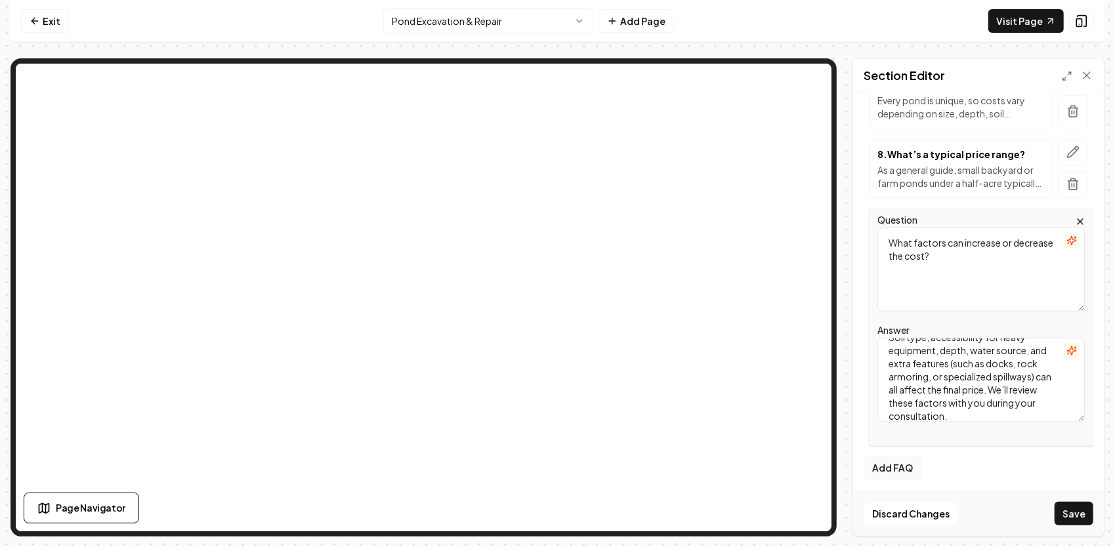
type textarea "Soil type, accessibility for heavy equipment, depth, water source, and extra fe…"
click at [904, 459] on button "Add FAQ" at bounding box center [892, 469] width 58 height 24
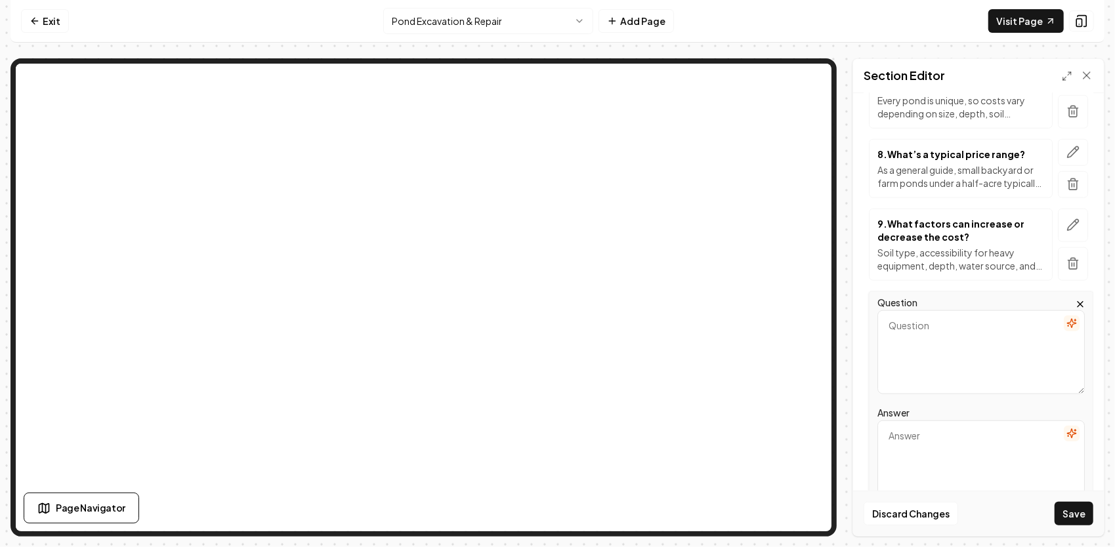
paste textarea "Can repairing an existing pond cost as much as building a new one?"
type textarea "Can repairing an existing pond cost as much as building a new one?"
click at [945, 441] on textarea "Answer" at bounding box center [980, 462] width 207 height 84
paste textarea "Sometimes — it depends on the scope of the problem. Minor issues like small lea…"
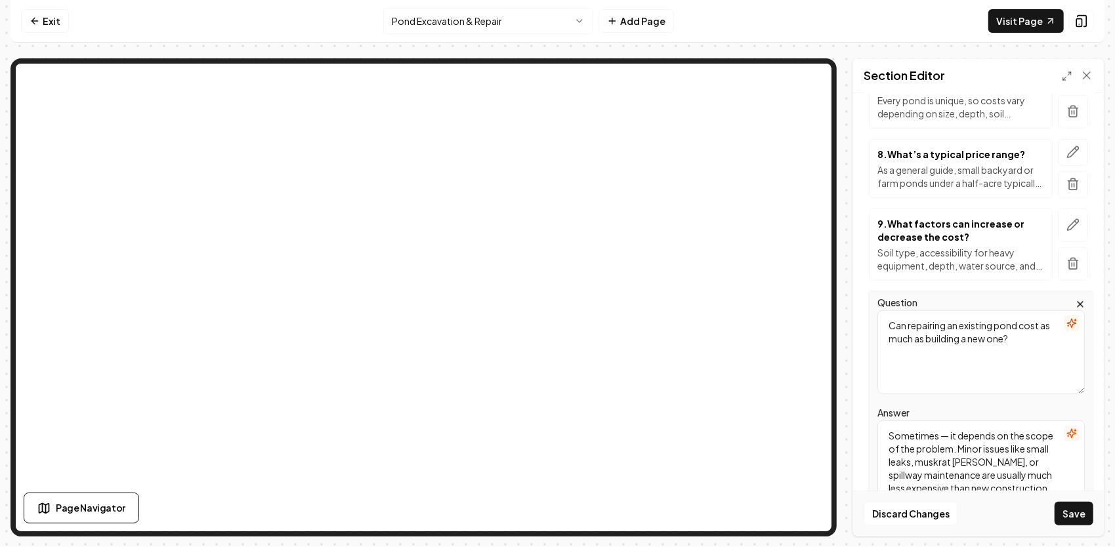
scroll to position [121, 0]
type textarea "Sometimes — it depends on the scope of the problem. Minor issues like small lea…"
click at [1071, 511] on button "Save" at bounding box center [1073, 514] width 39 height 24
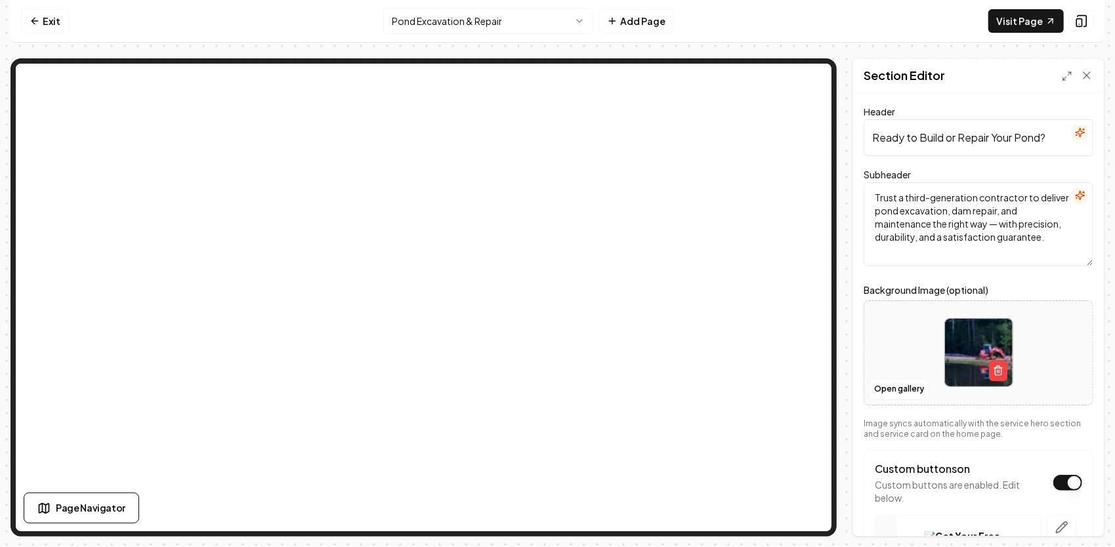
scroll to position [210, 0]
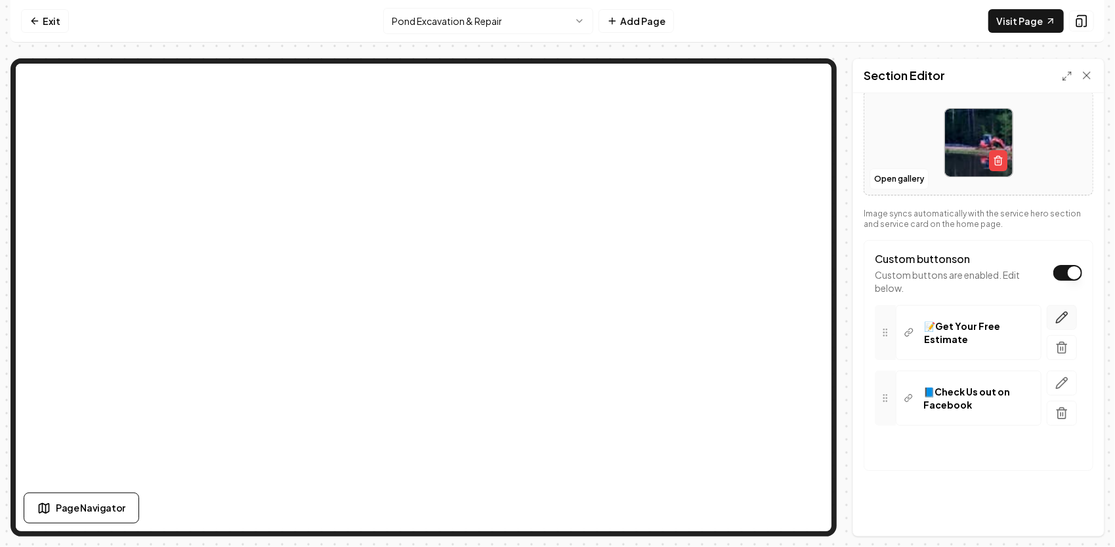
click at [1055, 315] on icon "button" at bounding box center [1061, 317] width 13 height 13
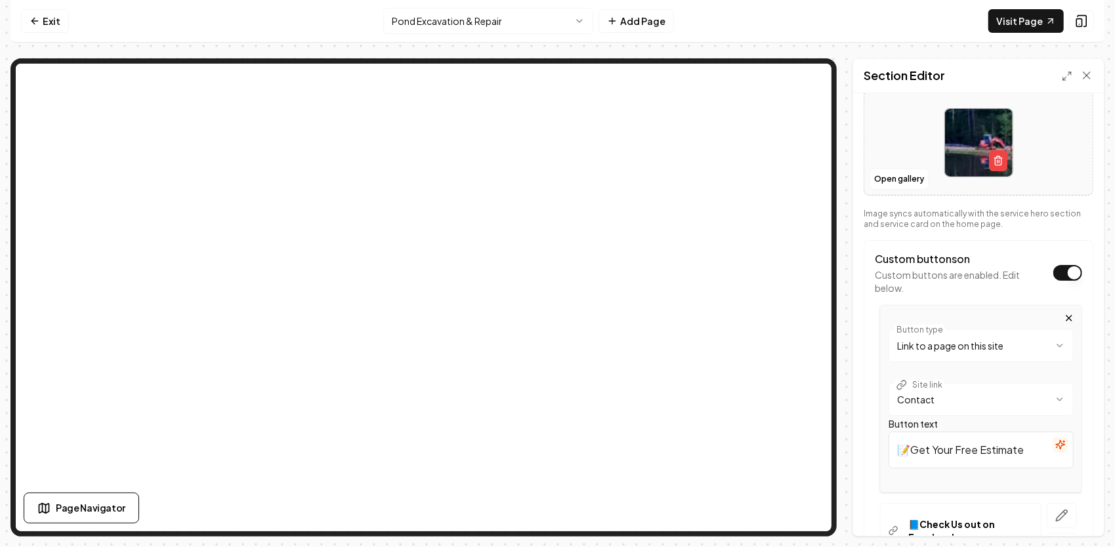
drag, startPoint x: 1022, startPoint y: 447, endPoint x: 890, endPoint y: 448, distance: 132.5
click at [890, 448] on input "📝Get Your Free Estimate" at bounding box center [980, 450] width 185 height 37
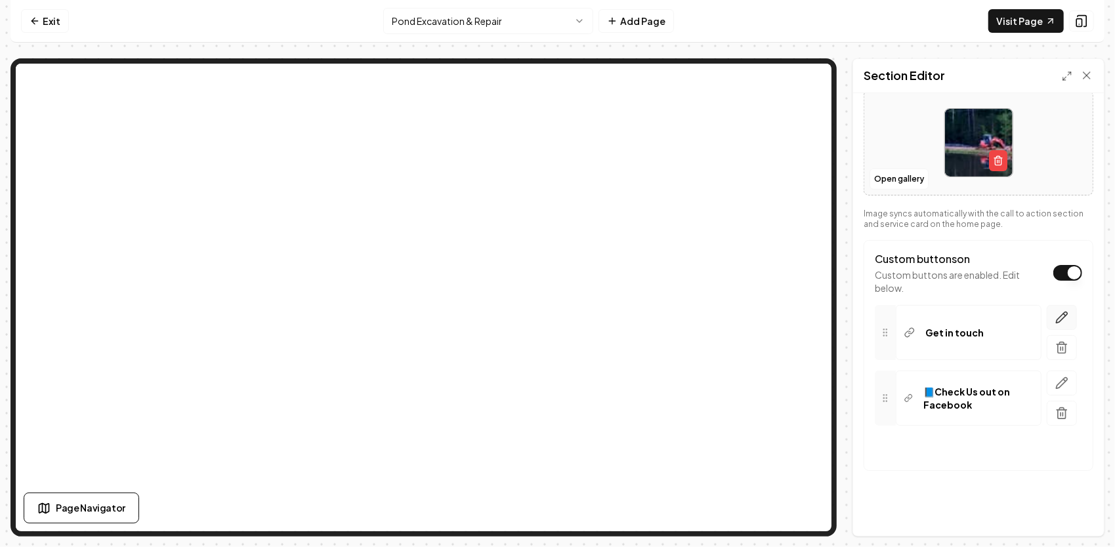
click at [1055, 317] on icon "button" at bounding box center [1061, 317] width 13 height 13
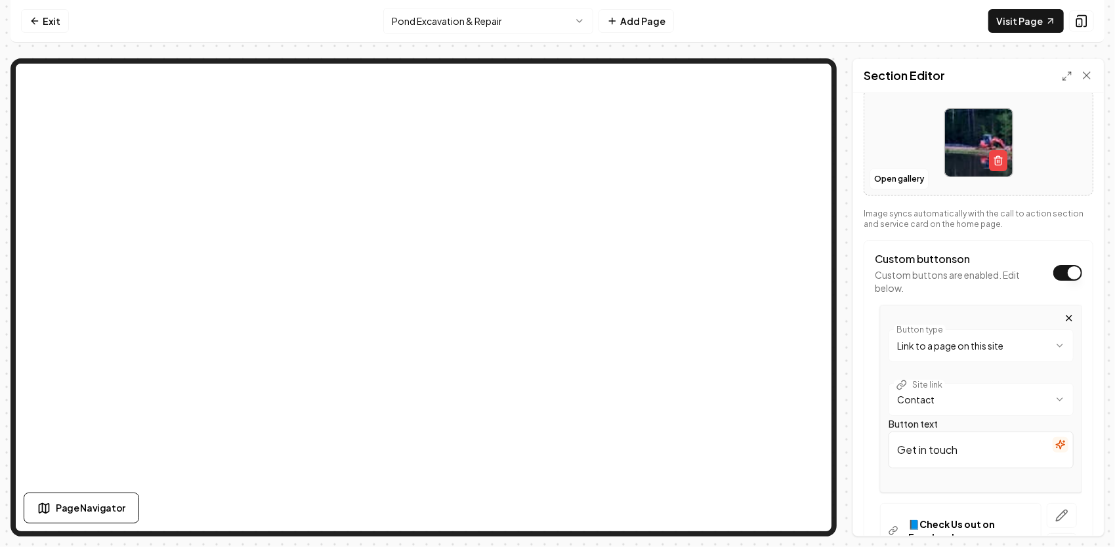
drag, startPoint x: 934, startPoint y: 446, endPoint x: 849, endPoint y: 442, distance: 85.4
click at [849, 442] on div "**********" at bounding box center [557, 297] width 1094 height 478
paste input "📝Get Your Free Estimate"
type input "📝Get Your Free Estimate"
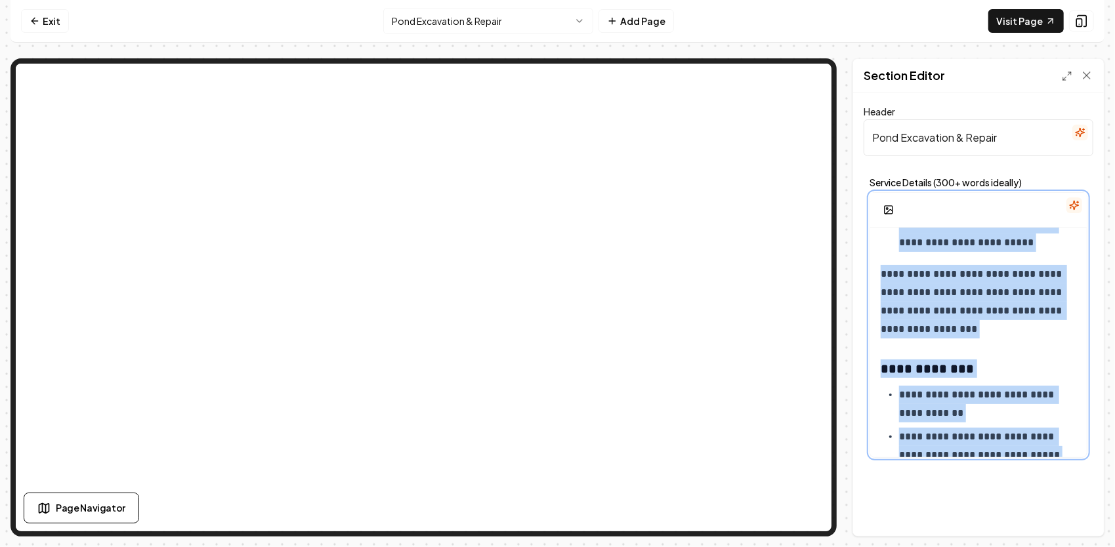
scroll to position [1607, 0]
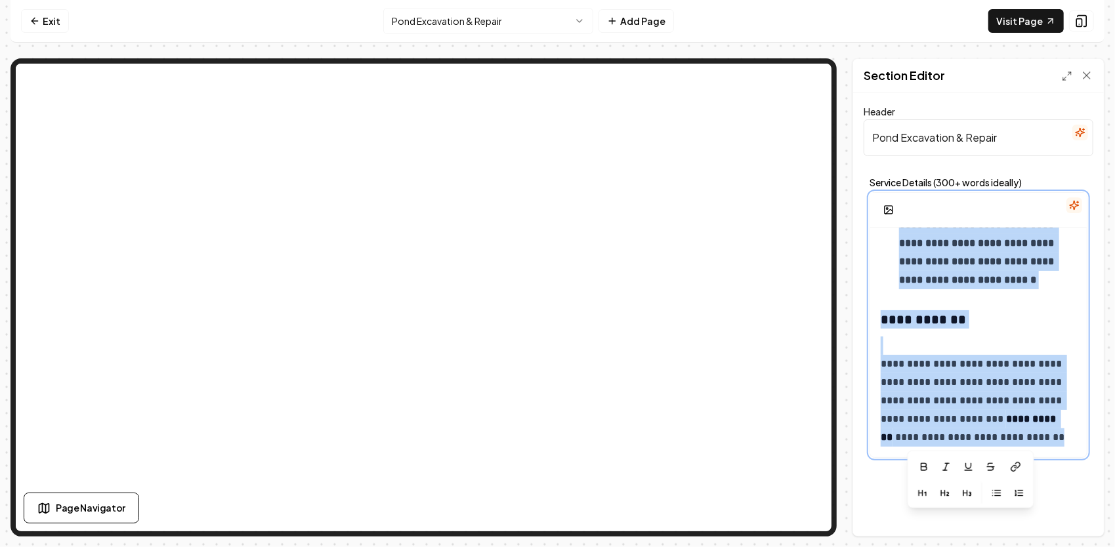
drag, startPoint x: 878, startPoint y: 246, endPoint x: 1094, endPoint y: 526, distance: 353.6
click at [1094, 526] on div "**********" at bounding box center [978, 314] width 251 height 443
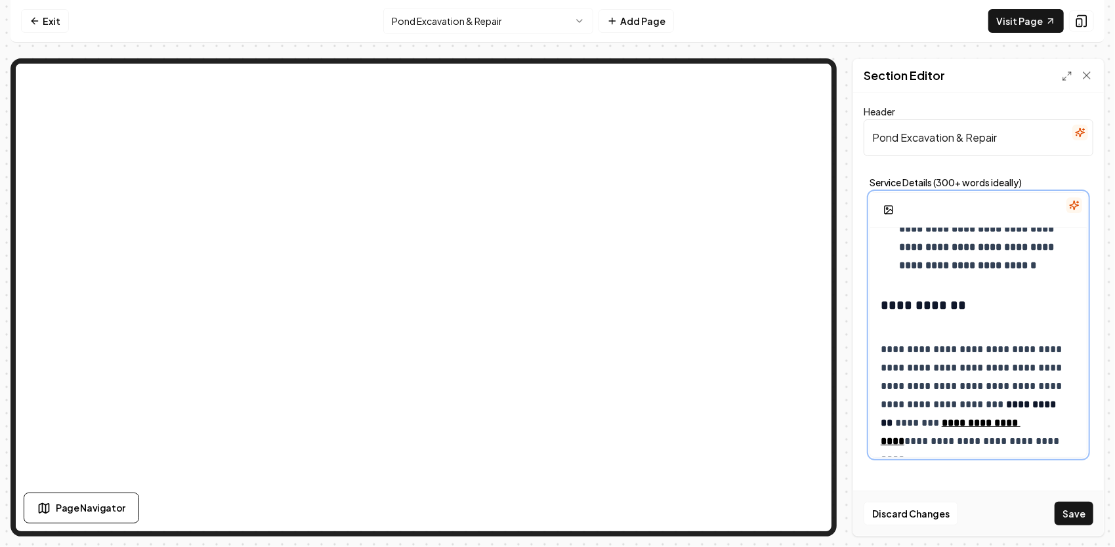
scroll to position [1626, 0]
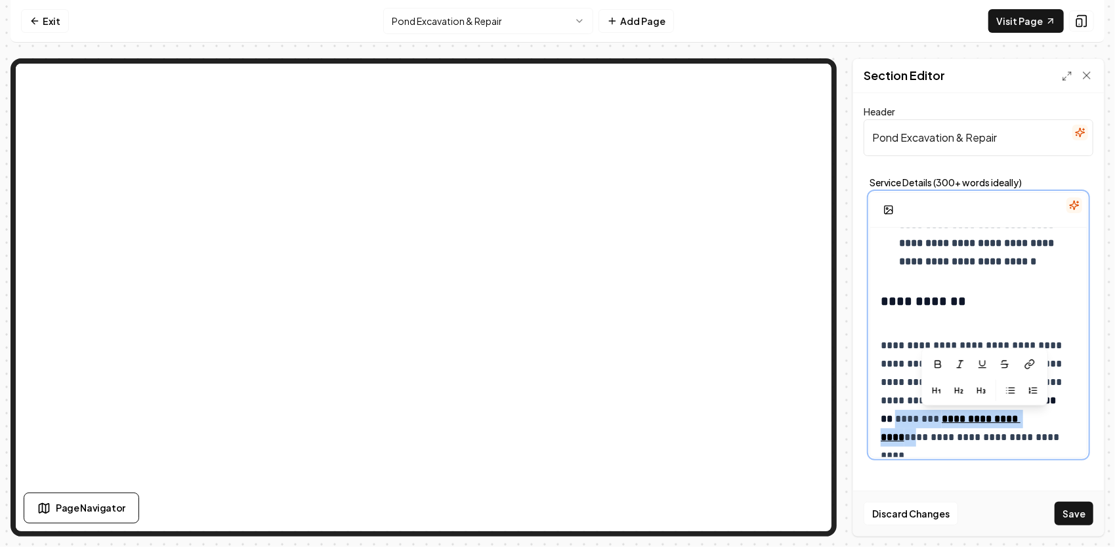
drag, startPoint x: 1068, startPoint y: 417, endPoint x: 906, endPoint y: 417, distance: 162.0
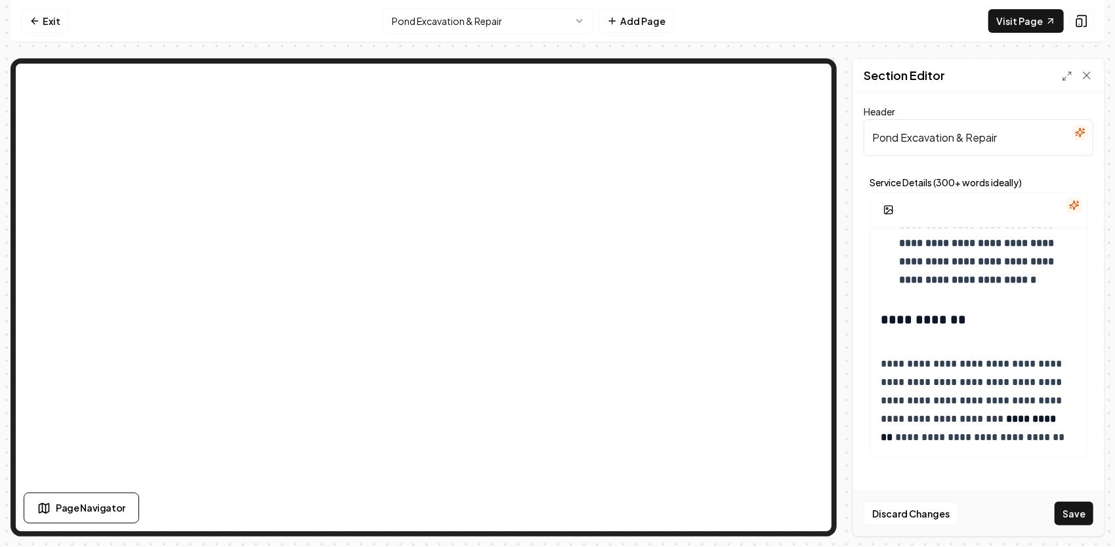
click at [1082, 520] on button "Save" at bounding box center [1073, 514] width 39 height 24
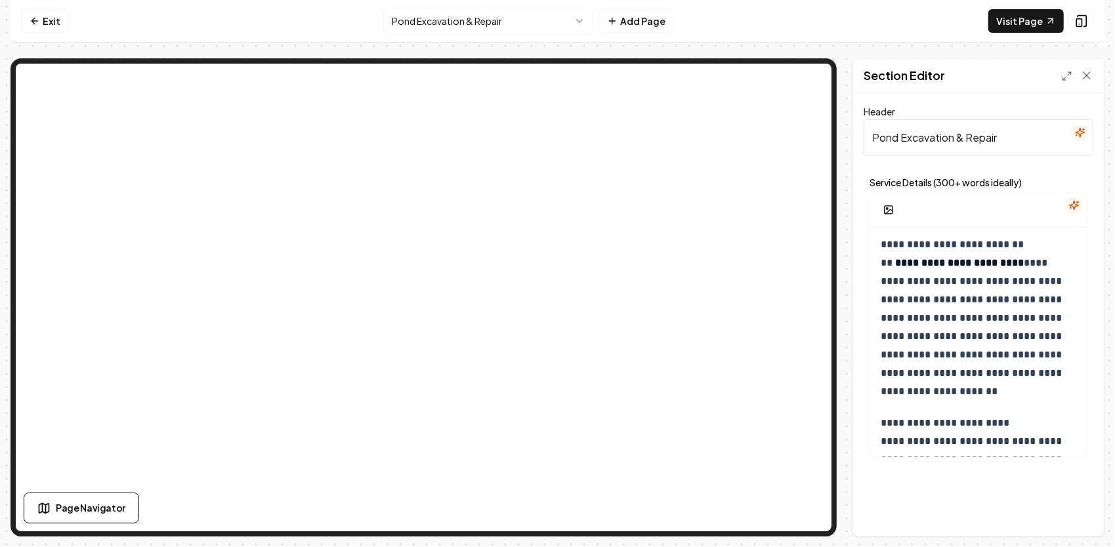
scroll to position [0, 0]
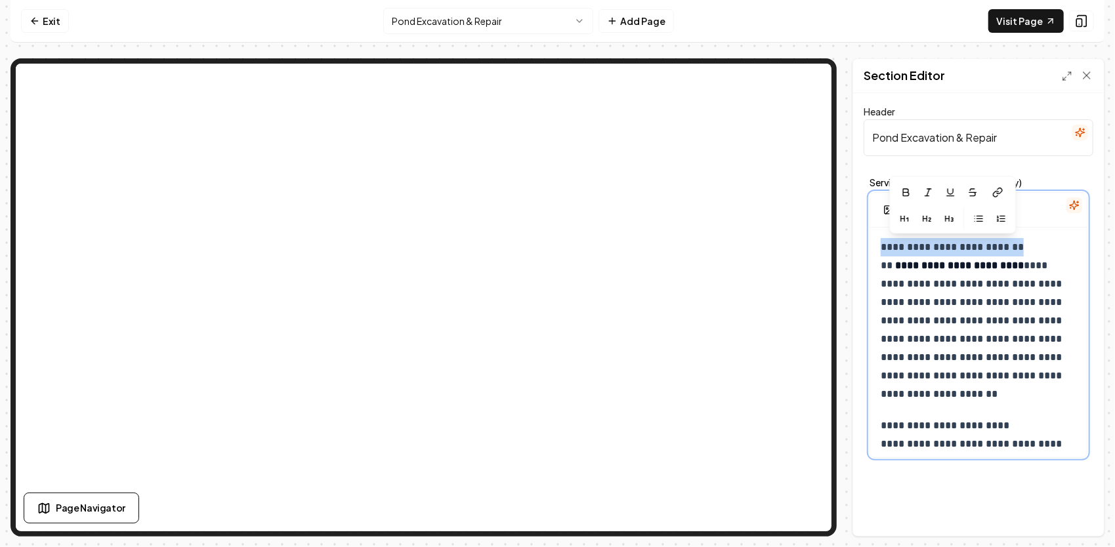
drag, startPoint x: 1029, startPoint y: 246, endPoint x: 870, endPoint y: 236, distance: 159.1
click at [865, 239] on div "**********" at bounding box center [978, 318] width 230 height 292
click at [901, 218] on icon "button" at bounding box center [902, 218] width 3 height 0
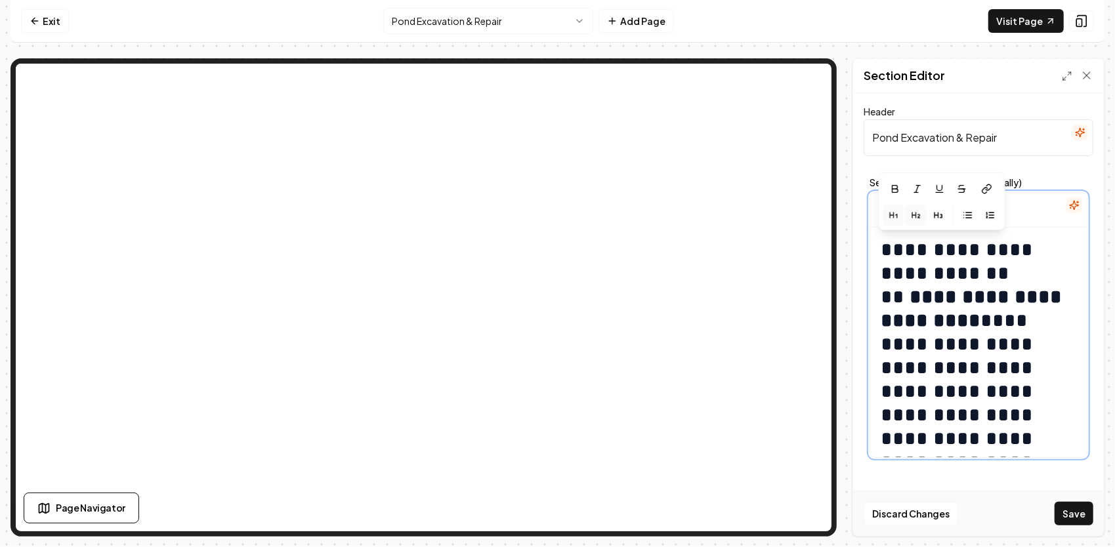
click at [918, 216] on icon "button" at bounding box center [916, 215] width 10 height 10
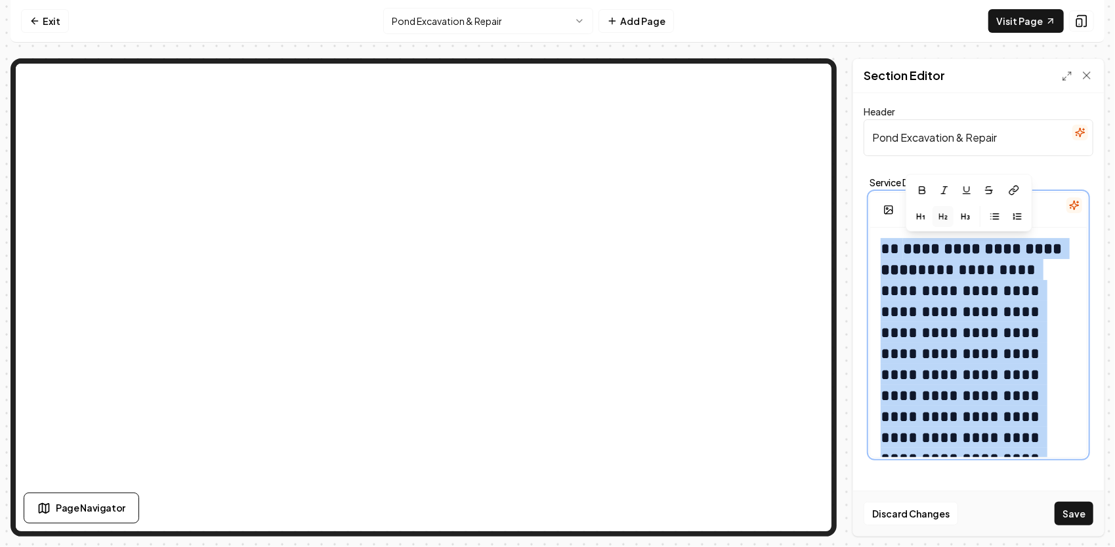
drag, startPoint x: 1056, startPoint y: 291, endPoint x: 855, endPoint y: 223, distance: 212.0
click at [855, 223] on div "**********" at bounding box center [978, 314] width 251 height 443
click at [924, 215] on icon "button" at bounding box center [920, 216] width 10 height 10
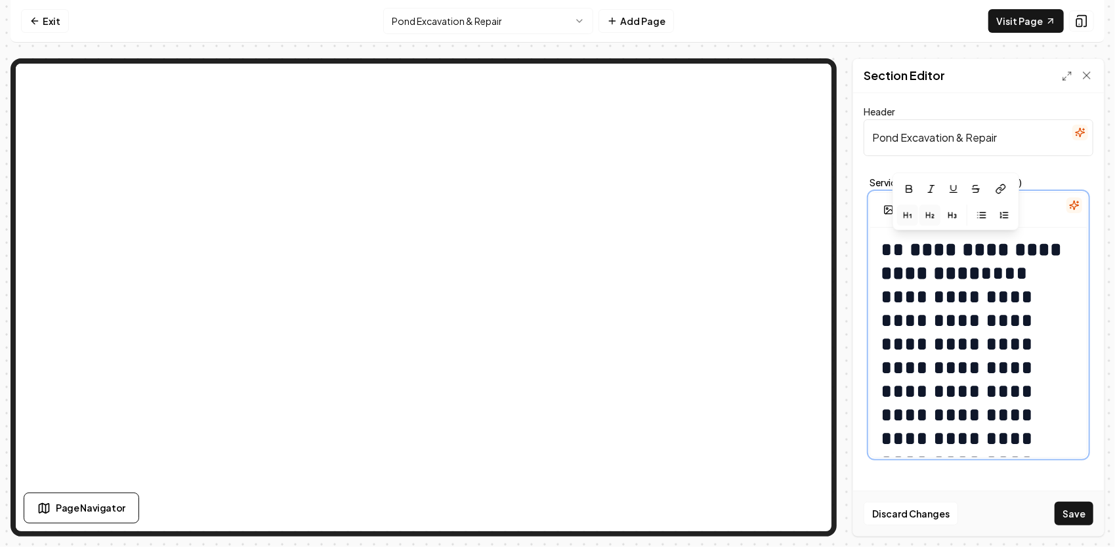
click at [932, 213] on icon "button" at bounding box center [929, 215] width 10 height 10
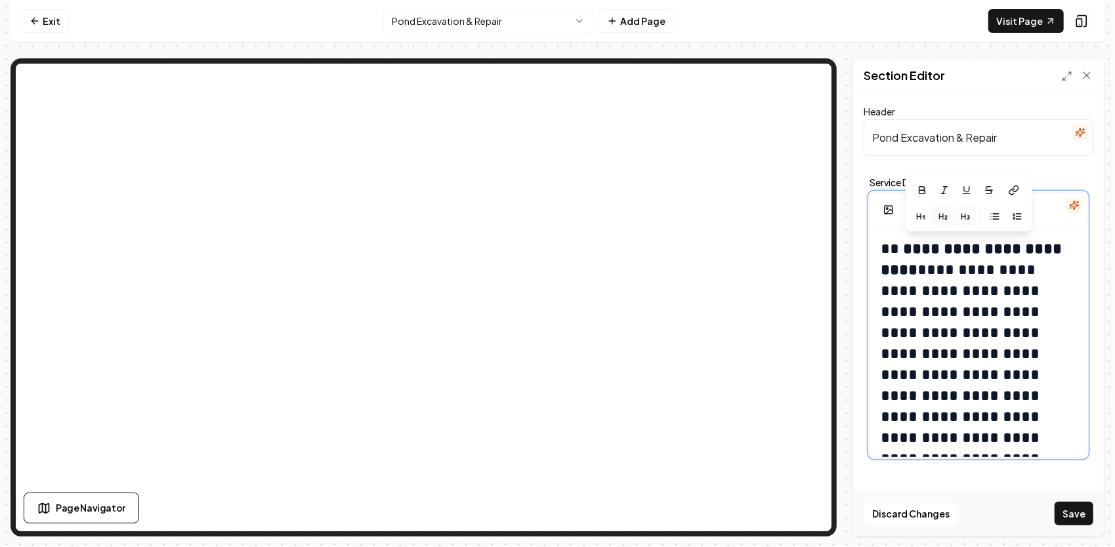
click at [970, 216] on button "button" at bounding box center [964, 216] width 21 height 21
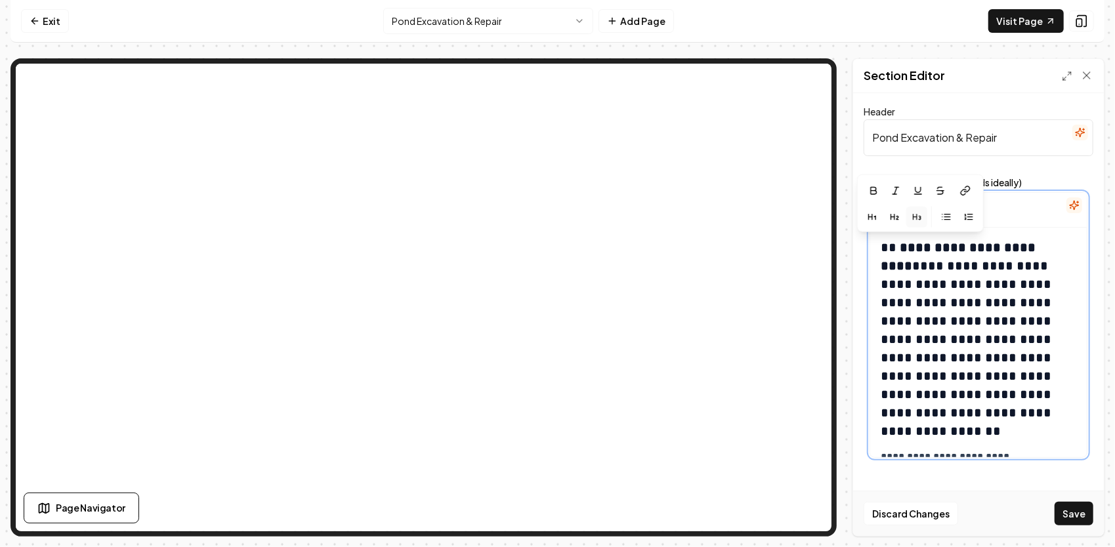
drag, startPoint x: 1009, startPoint y: 434, endPoint x: 1011, endPoint y: 428, distance: 6.8
click at [1009, 434] on h3 "**********" at bounding box center [973, 339] width 187 height 202
click at [1042, 416] on h3 "**********" at bounding box center [973, 339] width 187 height 202
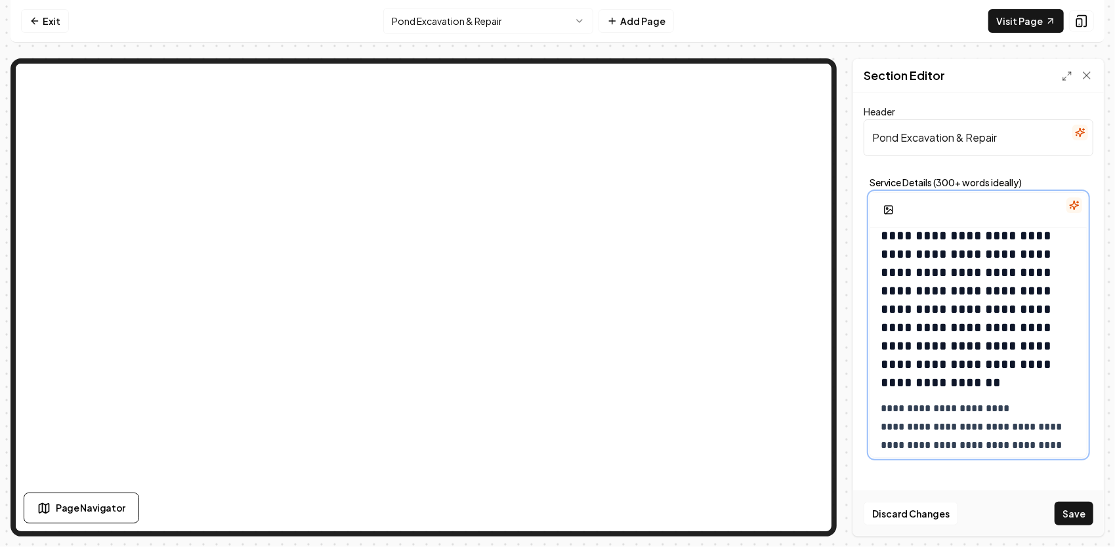
scroll to position [131, 0]
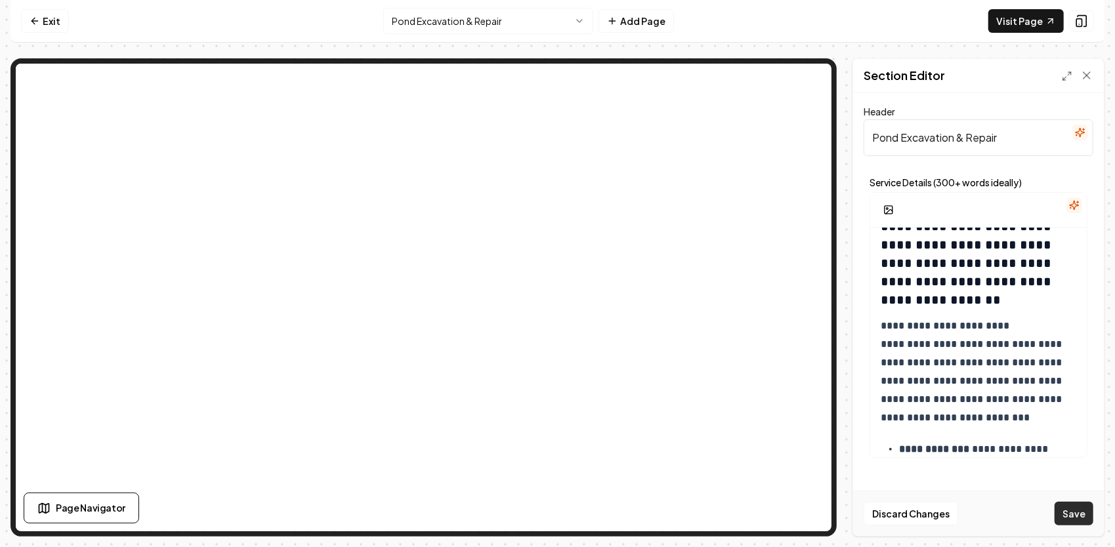
click at [1076, 513] on button "Save" at bounding box center [1073, 514] width 39 height 24
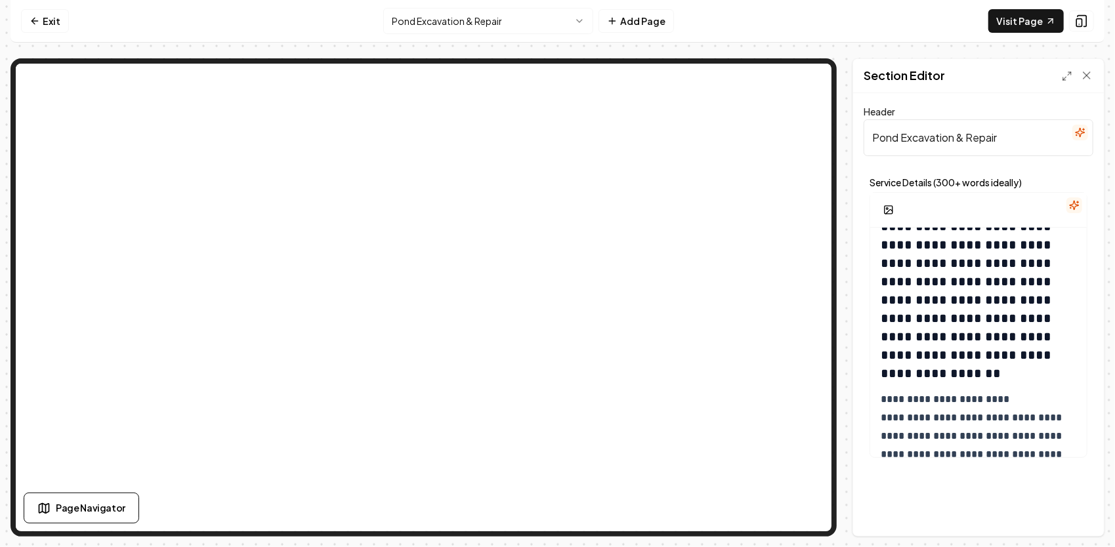
scroll to position [0, 0]
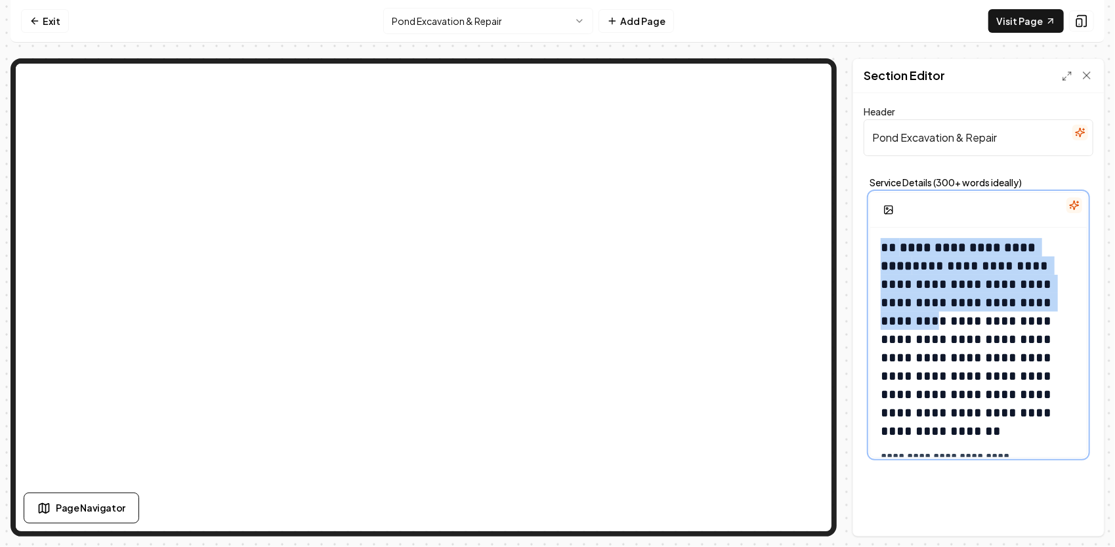
drag, startPoint x: 879, startPoint y: 244, endPoint x: 823, endPoint y: 239, distance: 56.0
click at [899, 265] on strong "**********" at bounding box center [959, 256] width 158 height 31
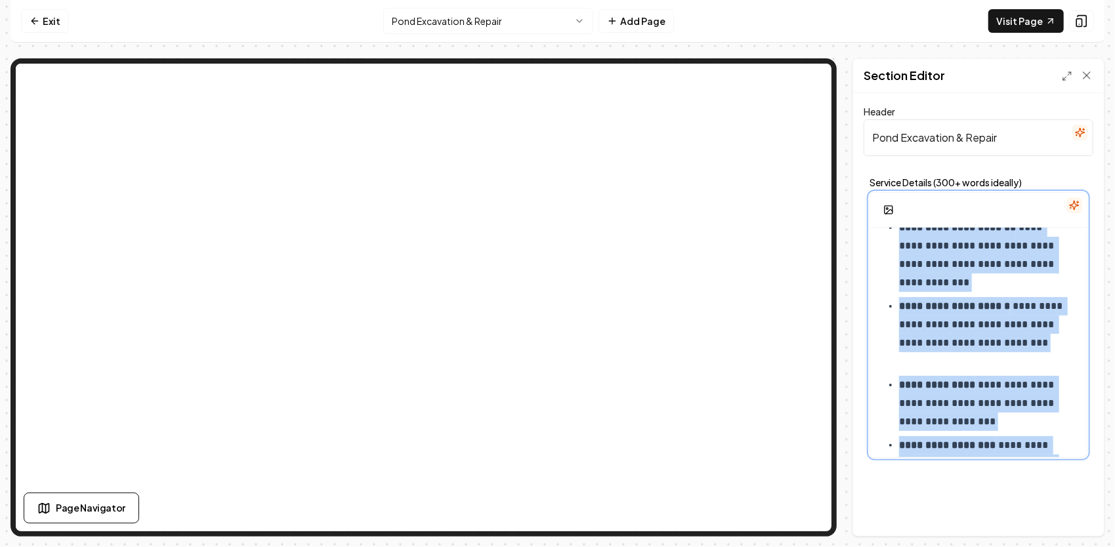
scroll to position [1639, 0]
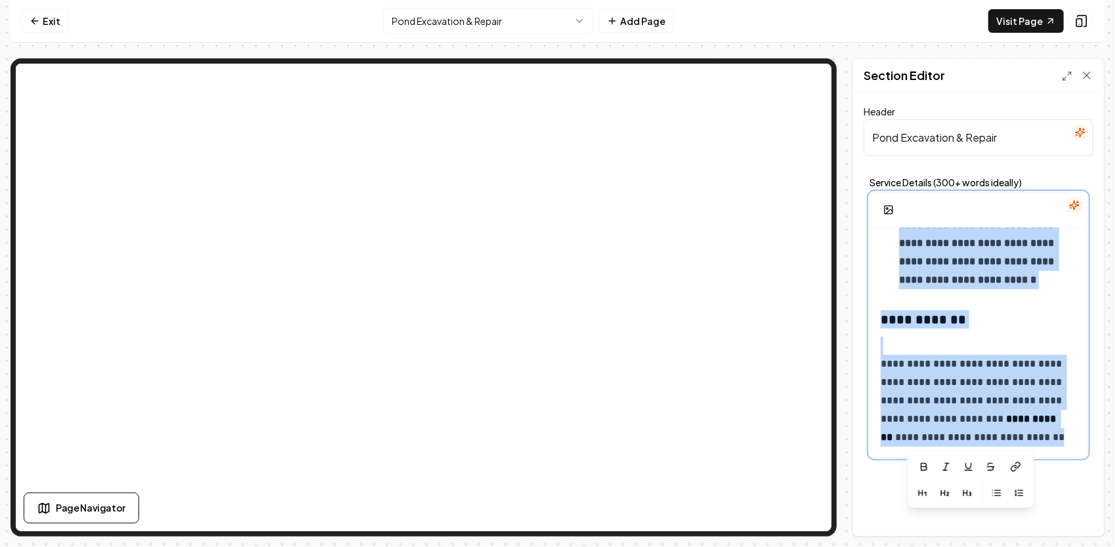
drag, startPoint x: 888, startPoint y: 247, endPoint x: 1054, endPoint y: 476, distance: 282.8
click at [1081, 510] on div "**********" at bounding box center [978, 314] width 251 height 443
copy div "**********"
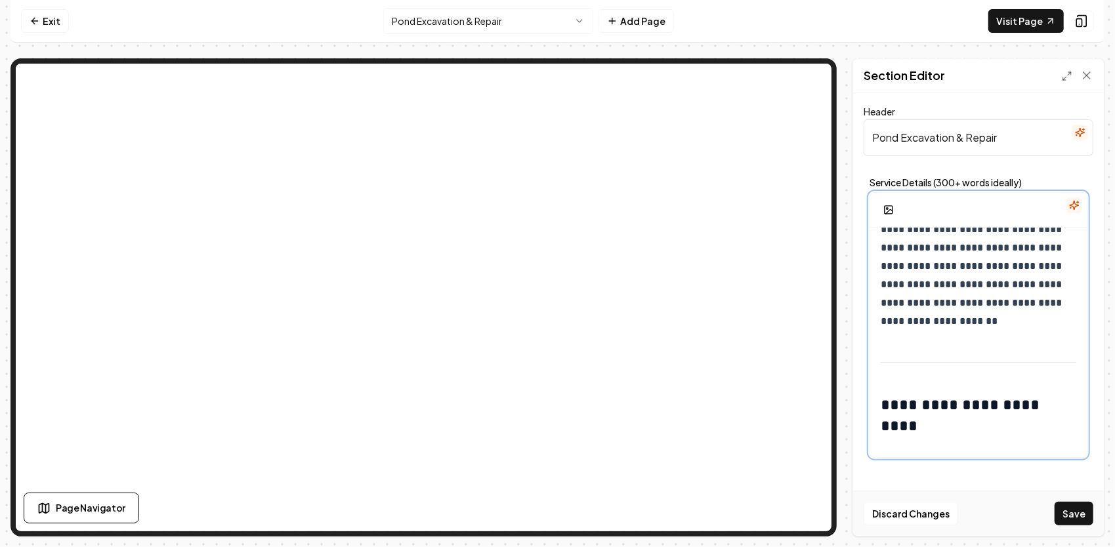
scroll to position [0, 0]
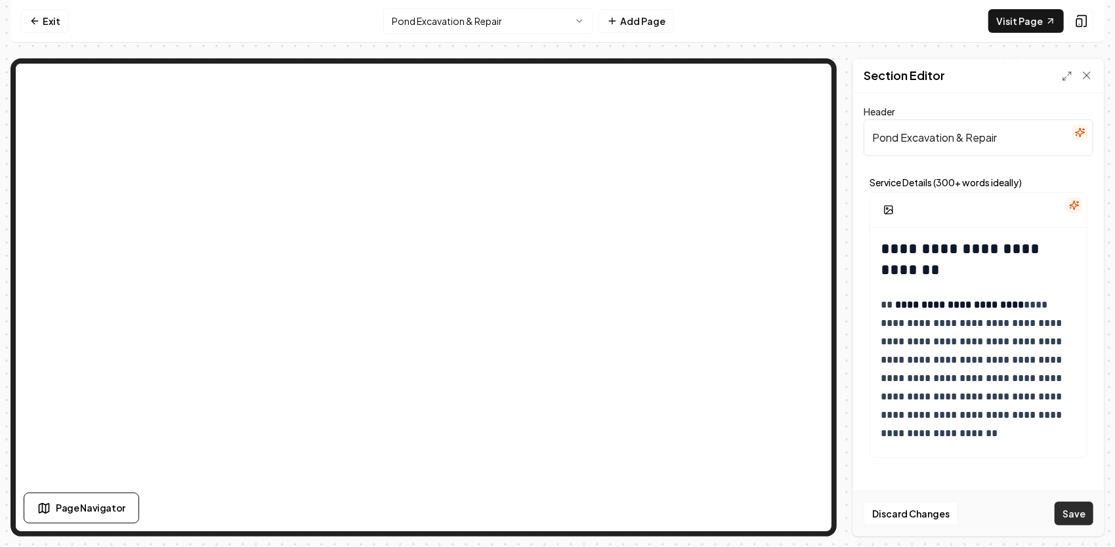
click at [1078, 508] on button "Save" at bounding box center [1073, 514] width 39 height 24
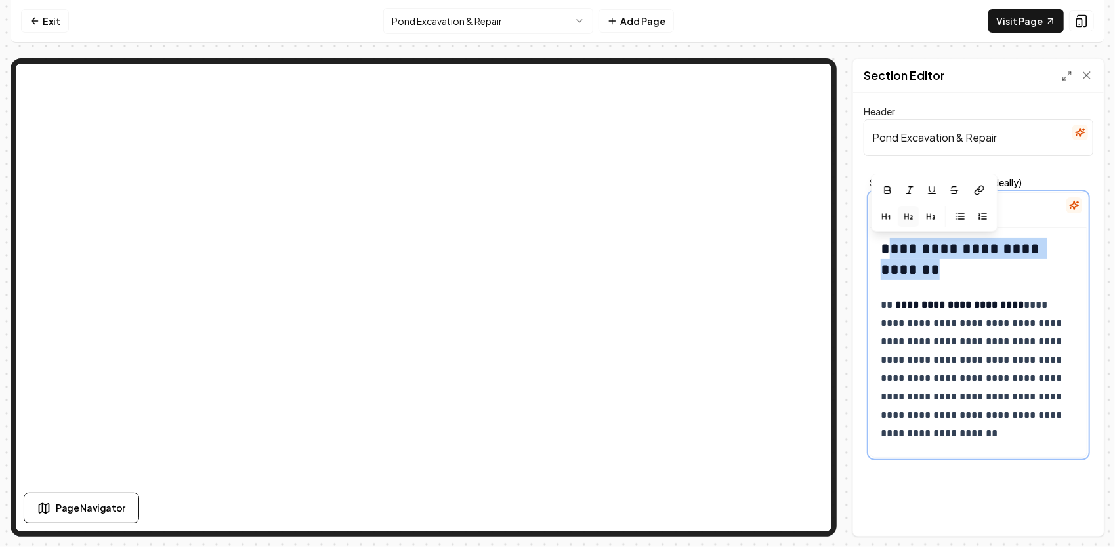
drag, startPoint x: 981, startPoint y: 268, endPoint x: 889, endPoint y: 249, distance: 93.7
click at [889, 249] on h2 "**********" at bounding box center [973, 259] width 187 height 42
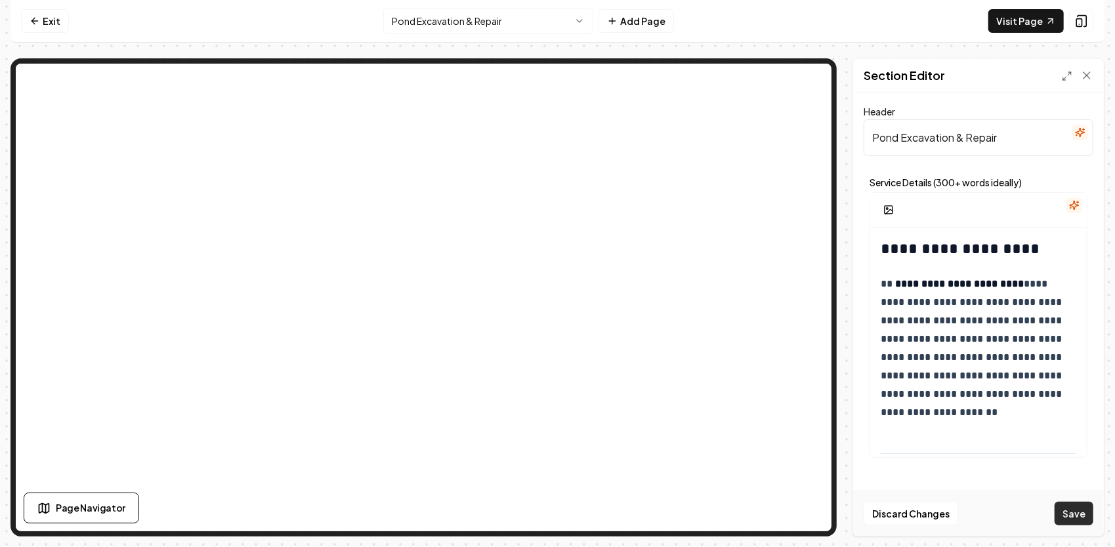
click at [1082, 512] on button "Save" at bounding box center [1073, 514] width 39 height 24
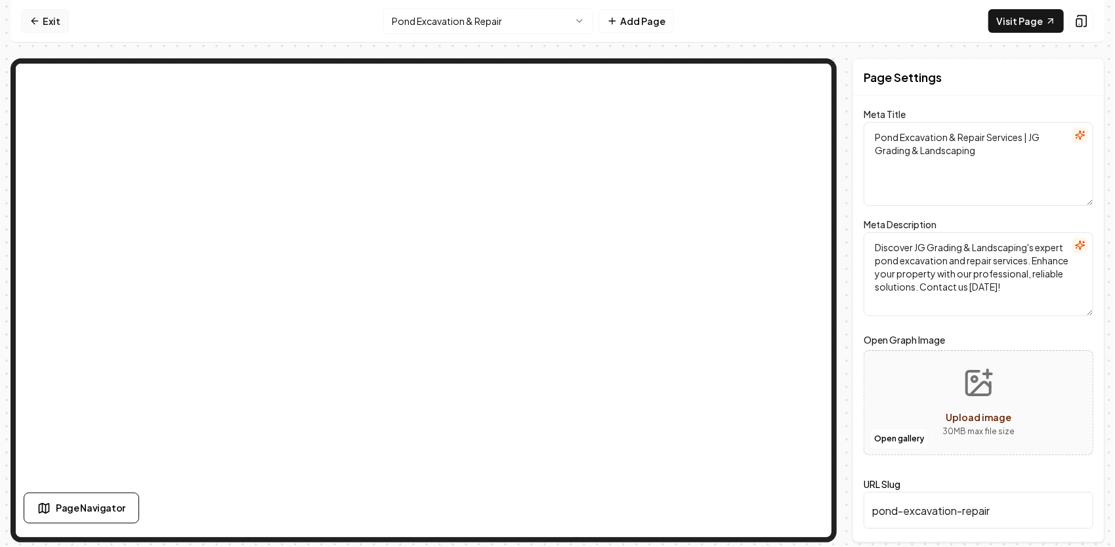
click at [51, 17] on link "Exit" at bounding box center [45, 21] width 48 height 24
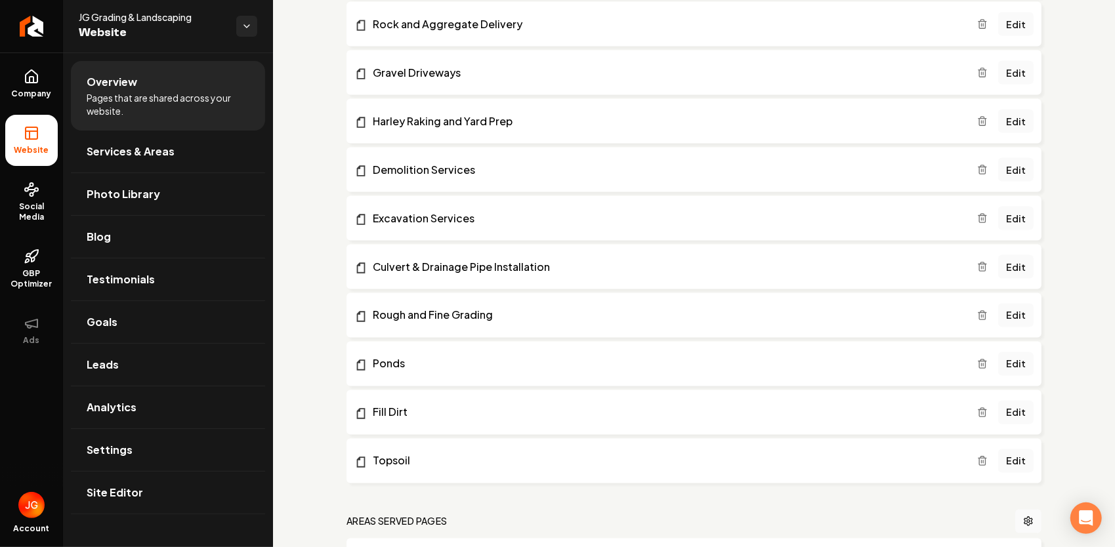
scroll to position [1378, 0]
click at [977, 359] on icon "Main content area" at bounding box center [982, 363] width 10 height 10
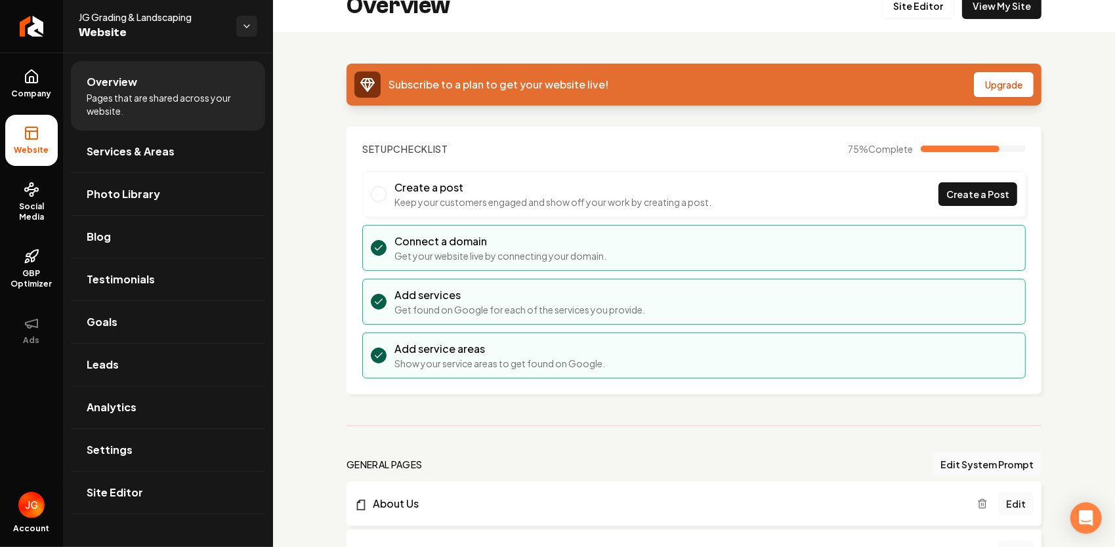
scroll to position [0, 0]
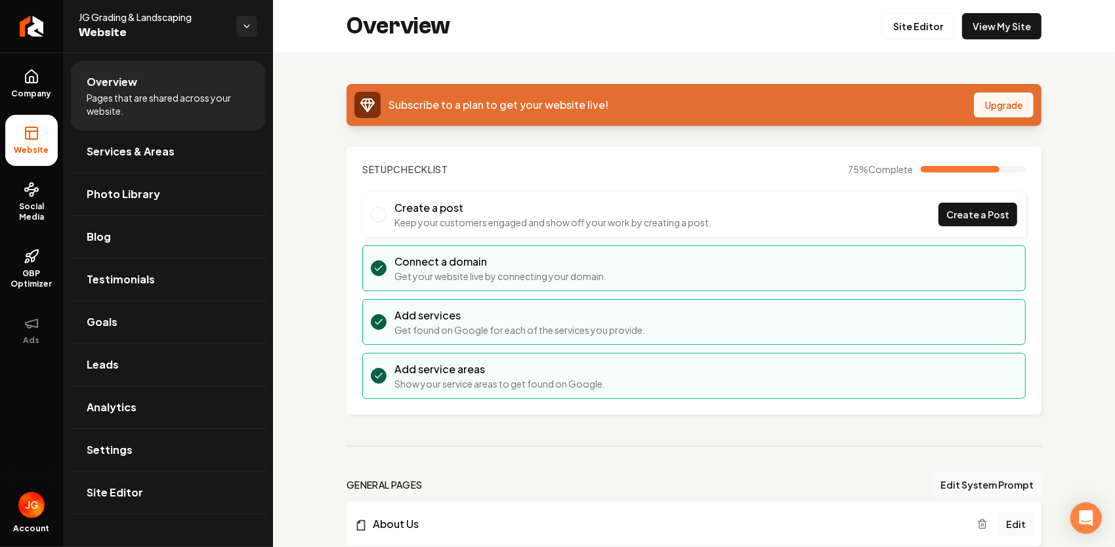
click at [983, 108] on button "Upgrade" at bounding box center [1003, 104] width 60 height 25
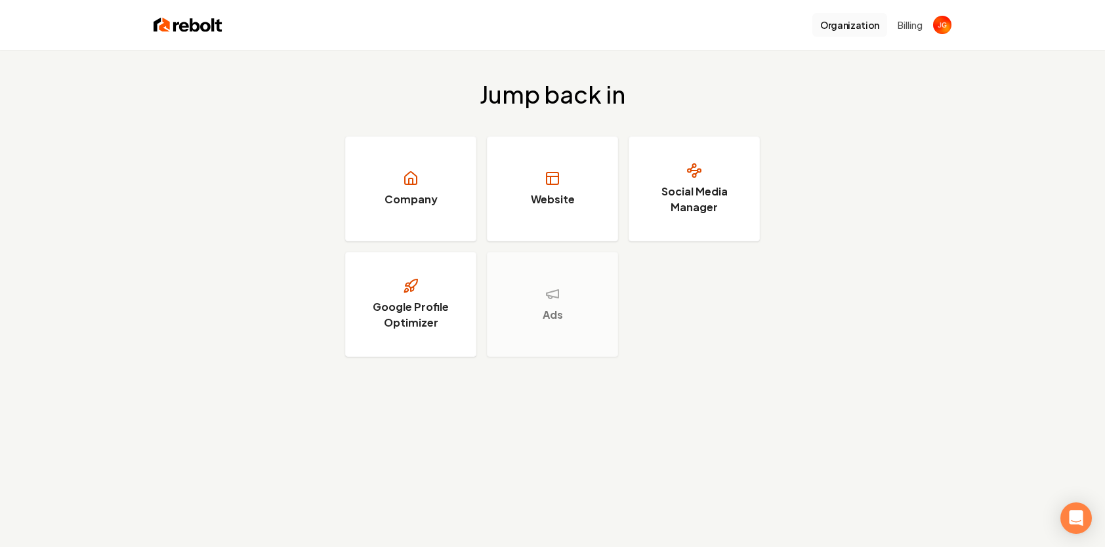
click at [859, 28] on button "Organization" at bounding box center [849, 25] width 75 height 24
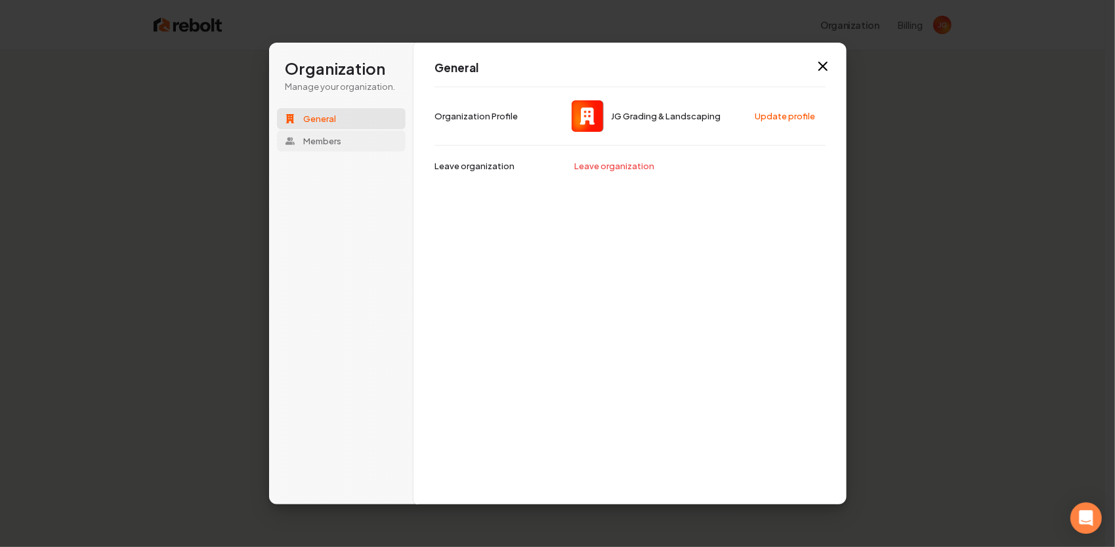
click at [323, 135] on span "Members" at bounding box center [322, 141] width 38 height 12
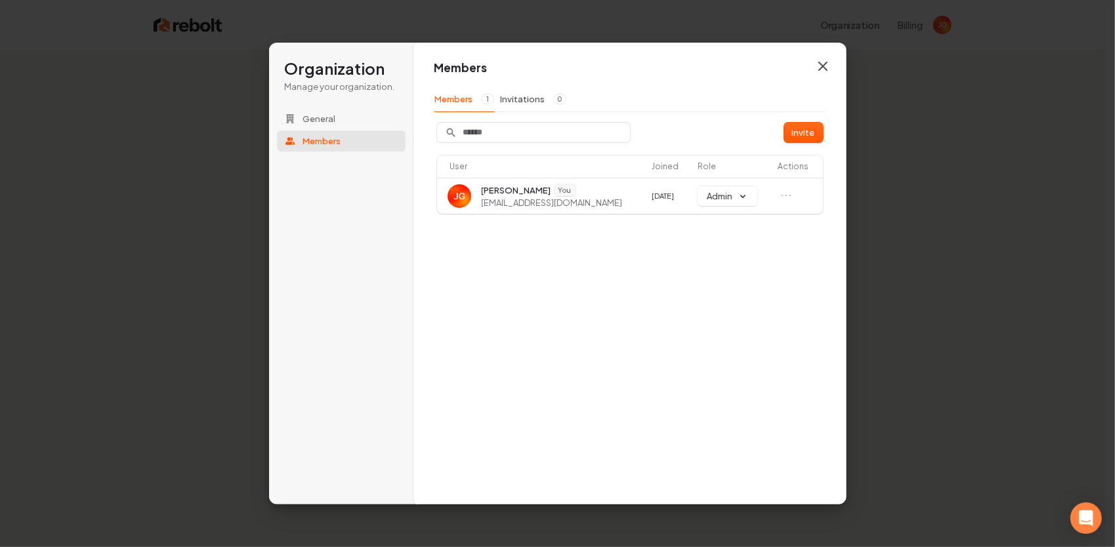
click at [817, 64] on icon "button" at bounding box center [823, 66] width 16 height 16
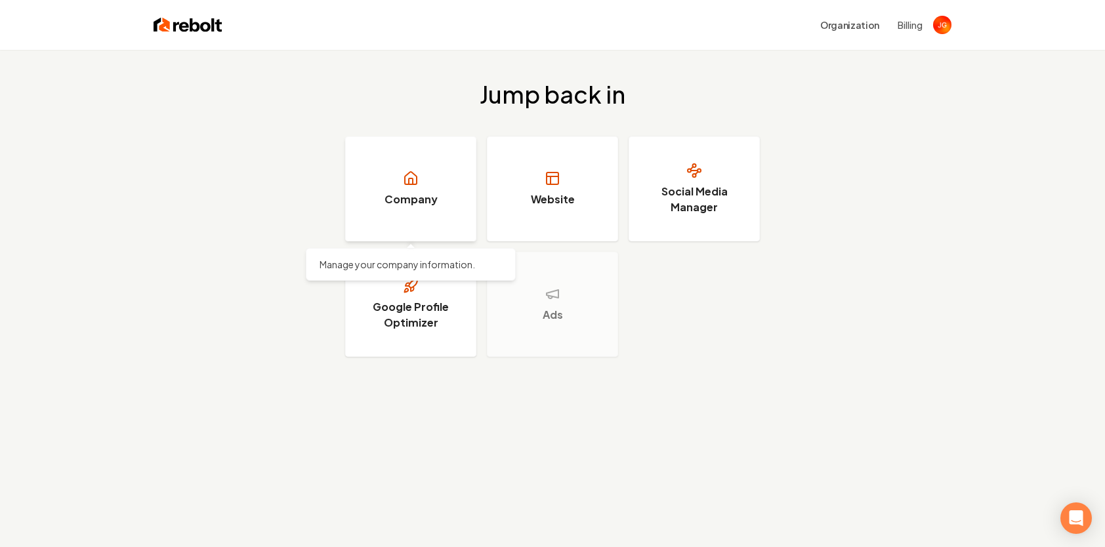
click at [420, 197] on h3 "Company" at bounding box center [410, 200] width 53 height 16
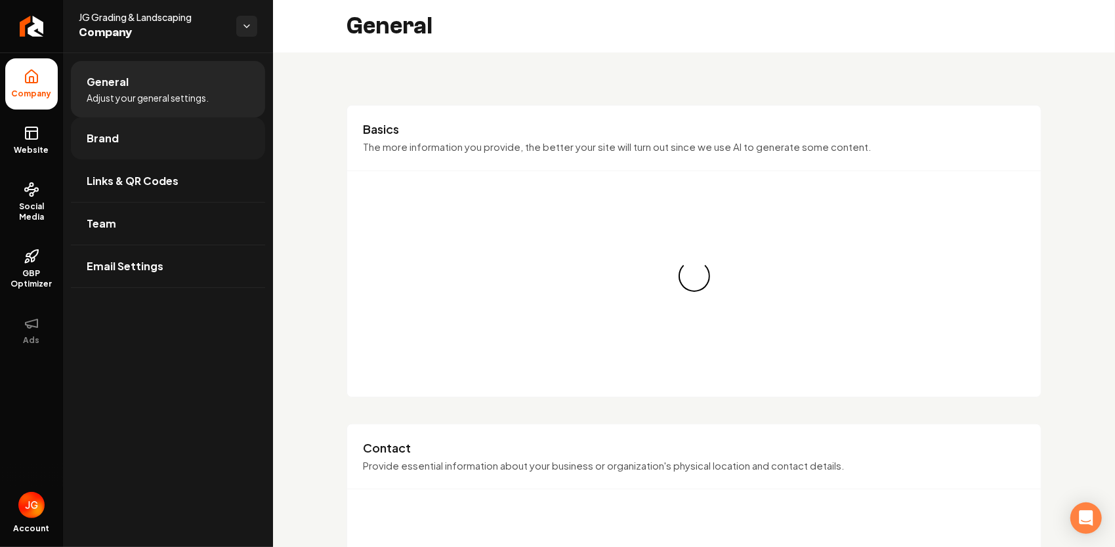
click at [173, 138] on link "Brand" at bounding box center [168, 138] width 194 height 42
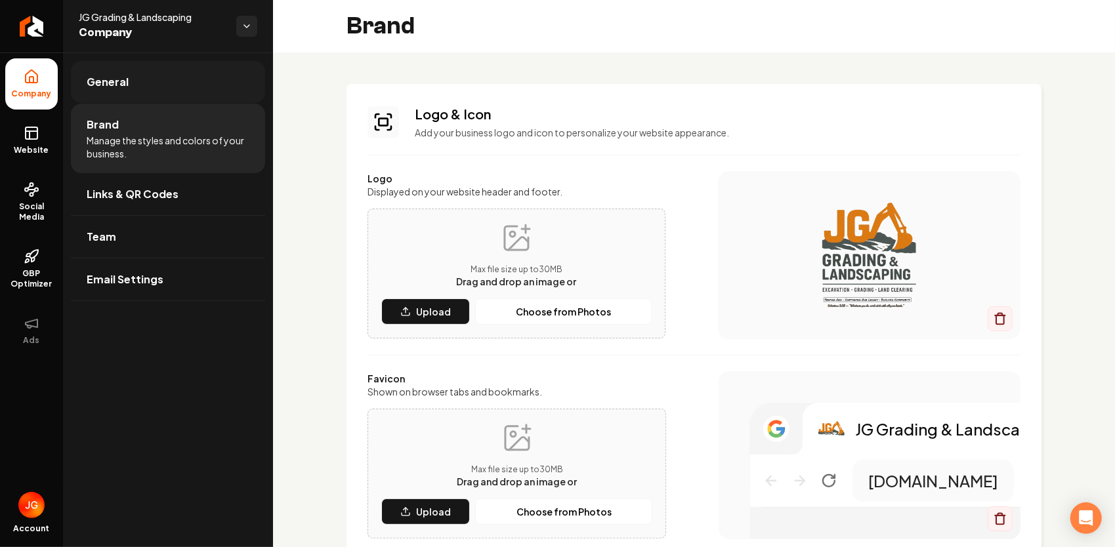
click at [126, 87] on span "General" at bounding box center [108, 82] width 42 height 16
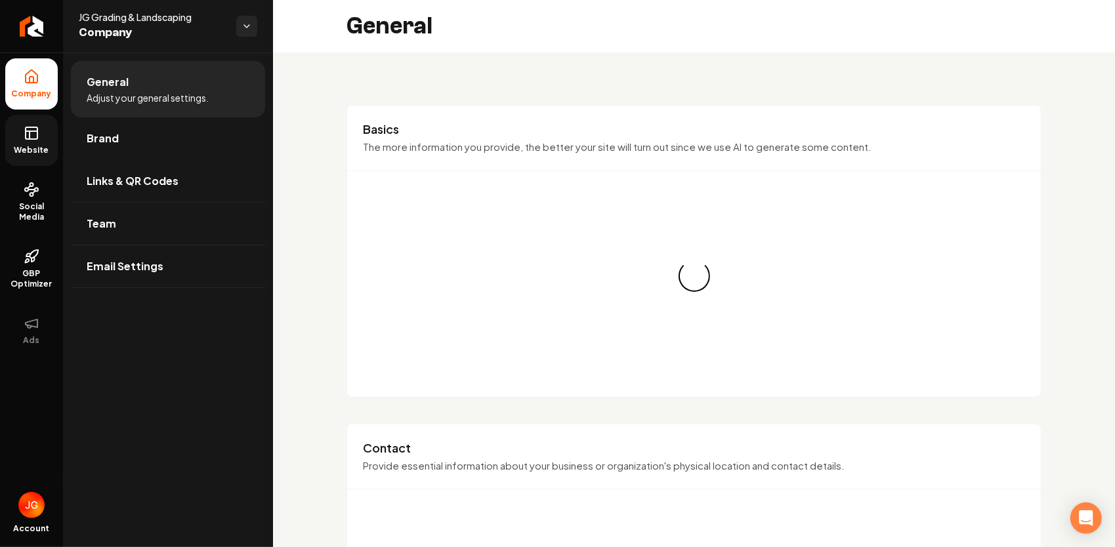
click at [48, 126] on link "Website" at bounding box center [31, 140] width 52 height 51
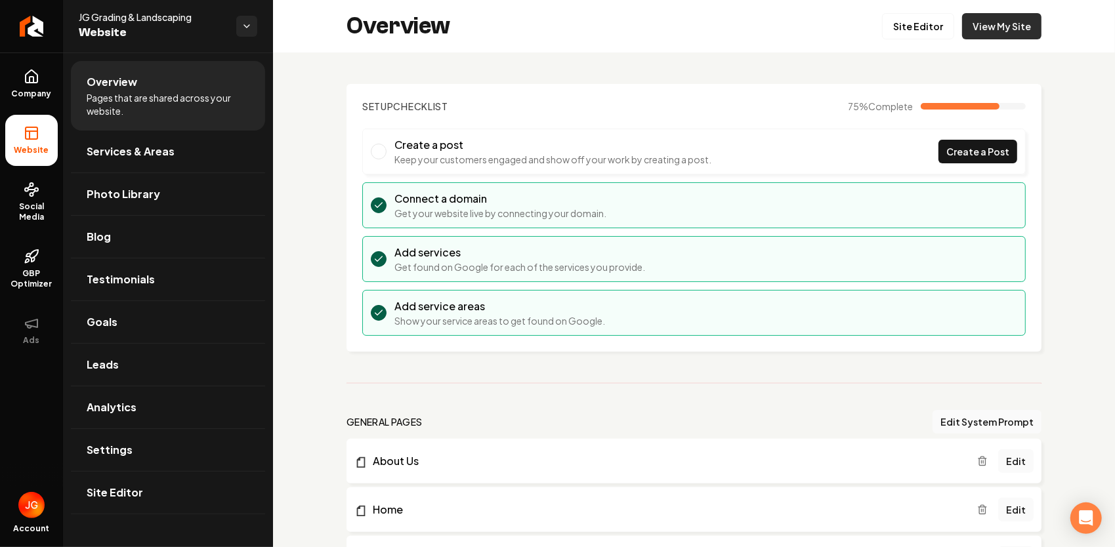
click at [1004, 26] on link "View My Site" at bounding box center [1001, 26] width 79 height 26
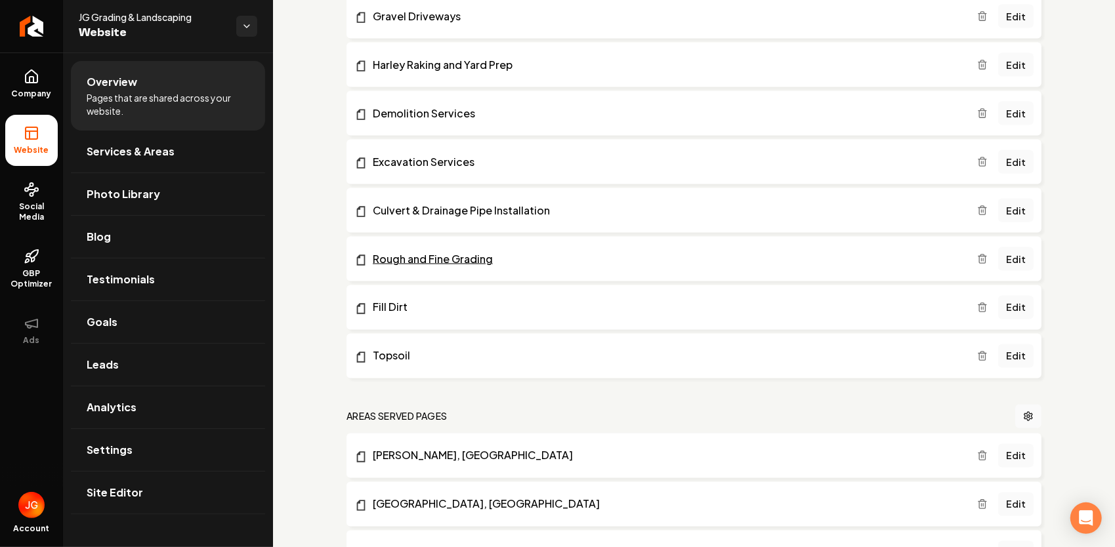
scroll to position [1378, 0]
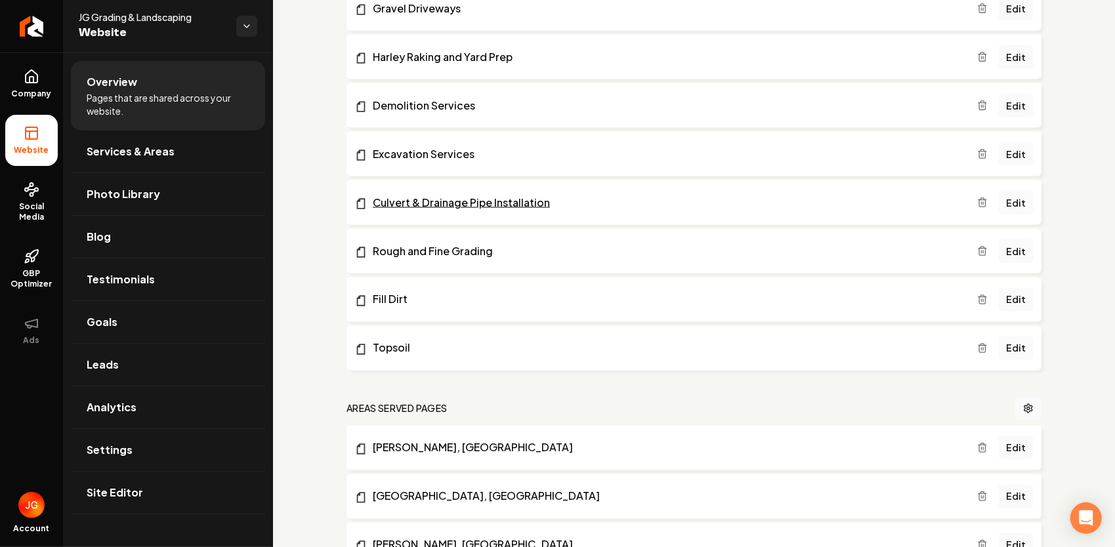
click at [413, 207] on link "Culvert & Drainage Pipe Installation" at bounding box center [665, 203] width 623 height 16
click at [979, 200] on icon "Main content area" at bounding box center [982, 203] width 6 height 7
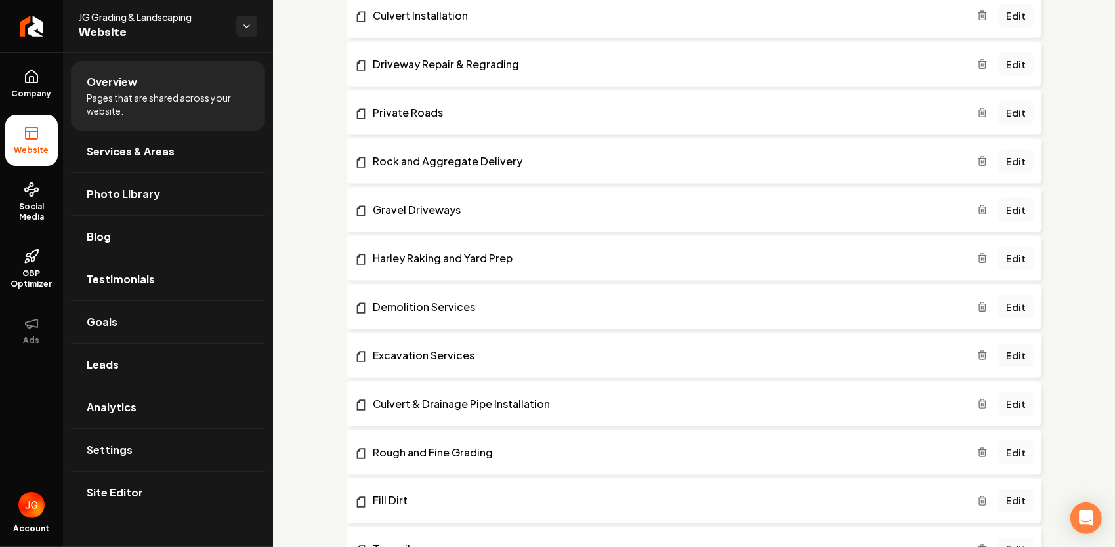
scroll to position [1181, 0]
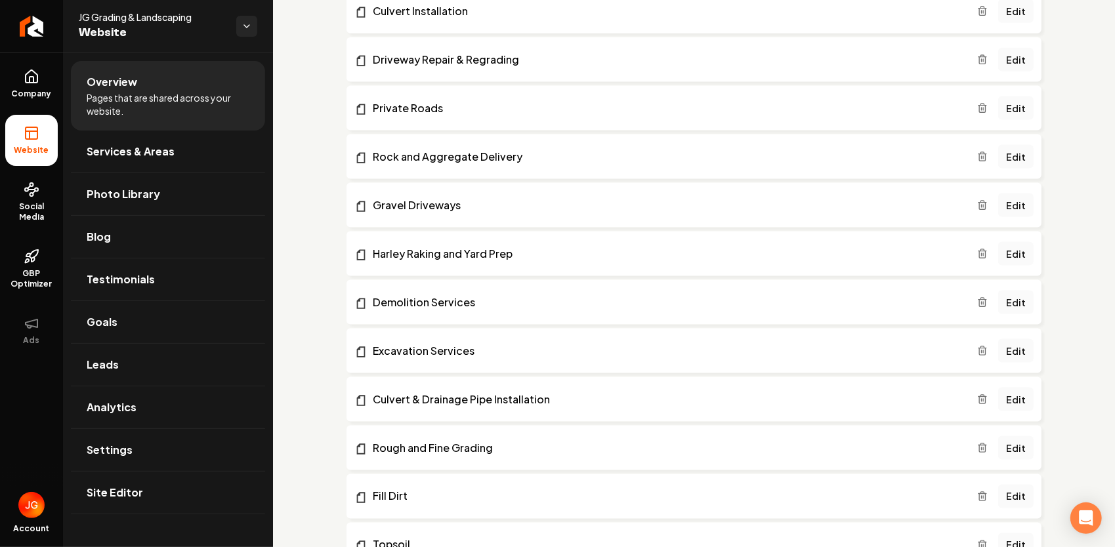
click at [979, 395] on icon "Main content area" at bounding box center [982, 399] width 10 height 10
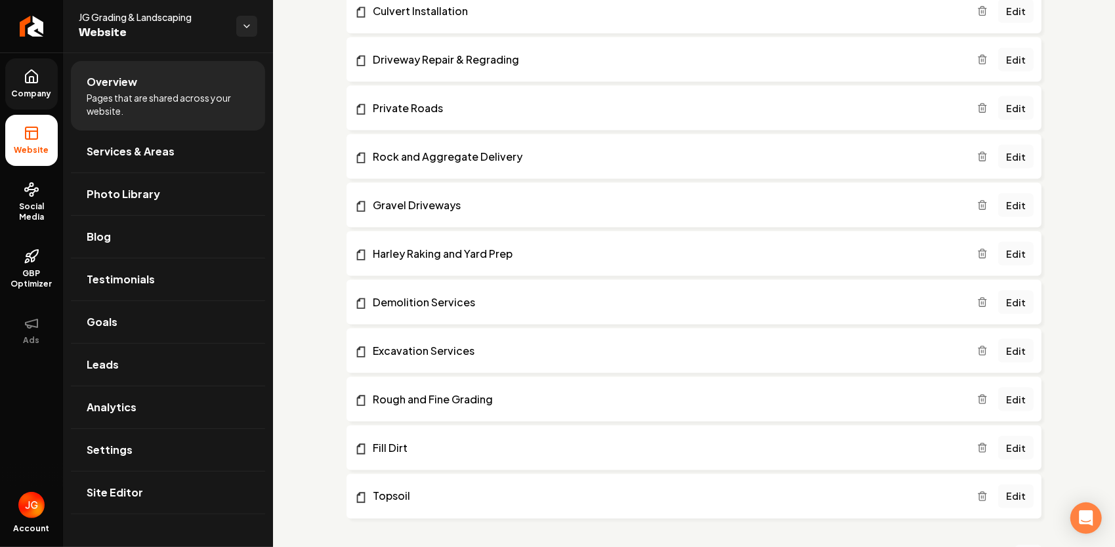
click at [32, 93] on span "Company" at bounding box center [32, 94] width 51 height 10
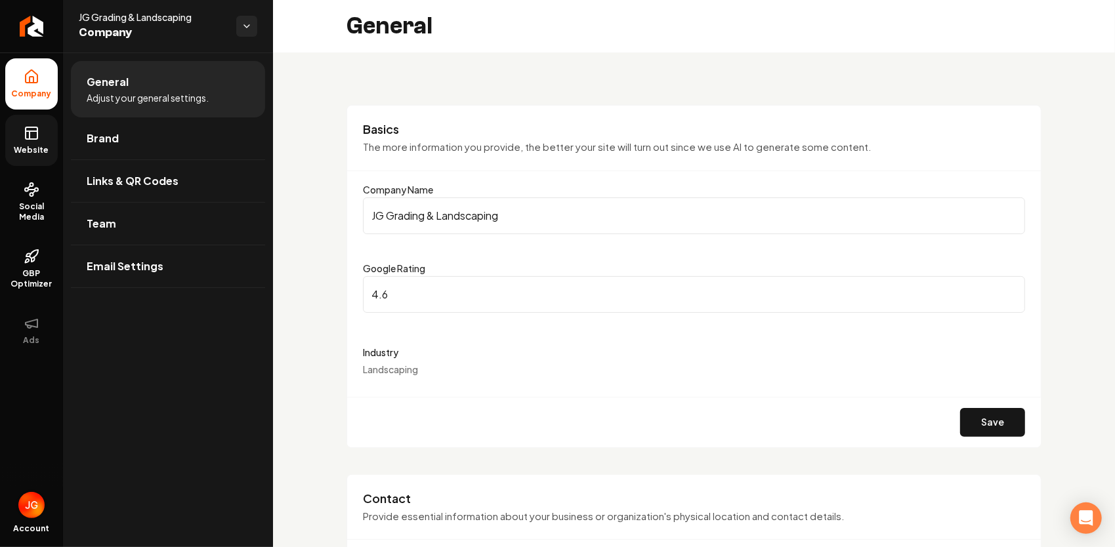
click at [43, 506] on img "Open user button" at bounding box center [31, 505] width 26 height 26
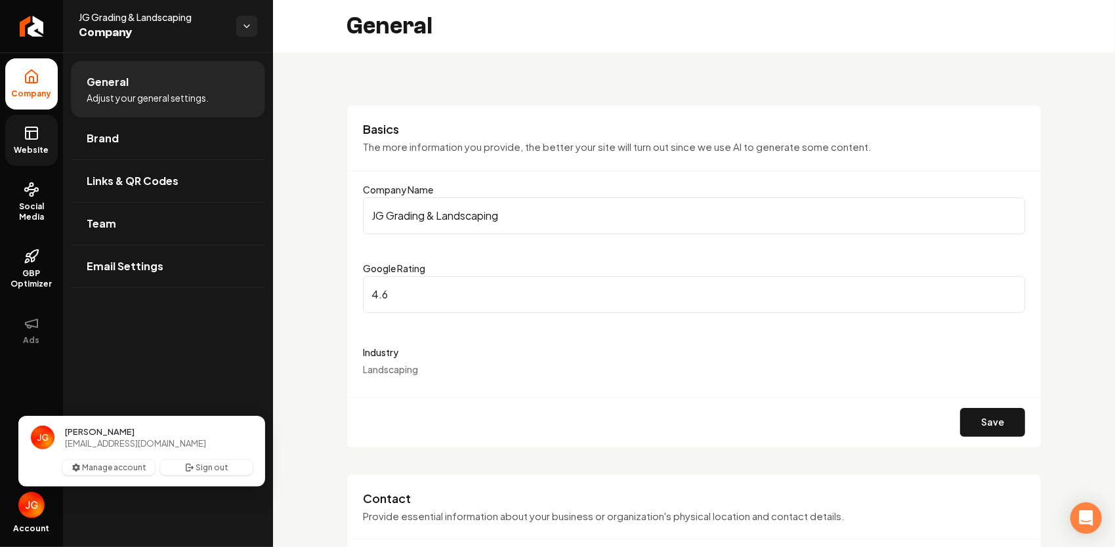
click at [28, 510] on img "Close user button" at bounding box center [31, 505] width 26 height 26
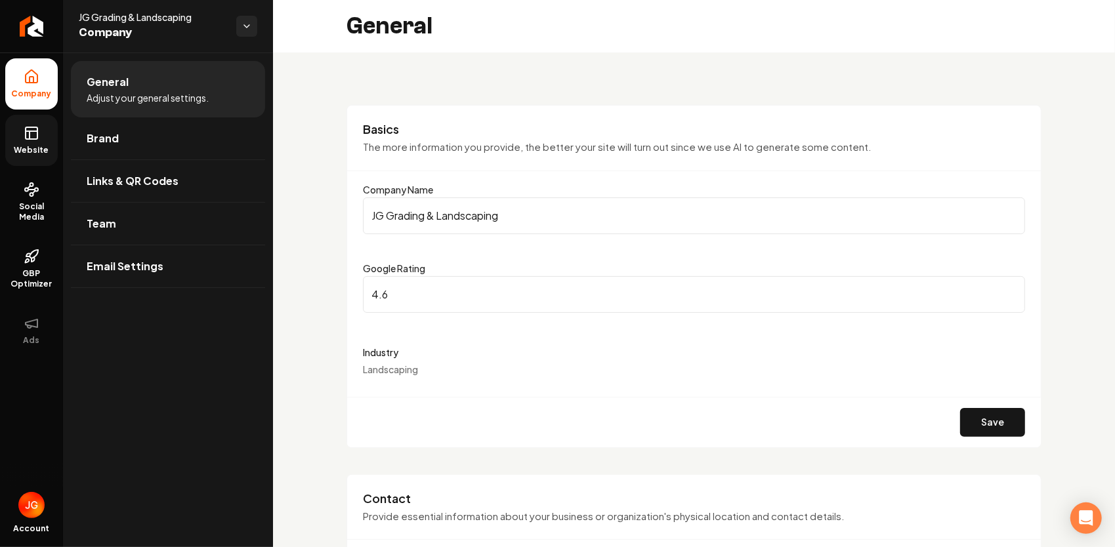
click at [34, 102] on li "Company" at bounding box center [31, 83] width 52 height 51
click at [21, 139] on link "Website" at bounding box center [31, 140] width 52 height 51
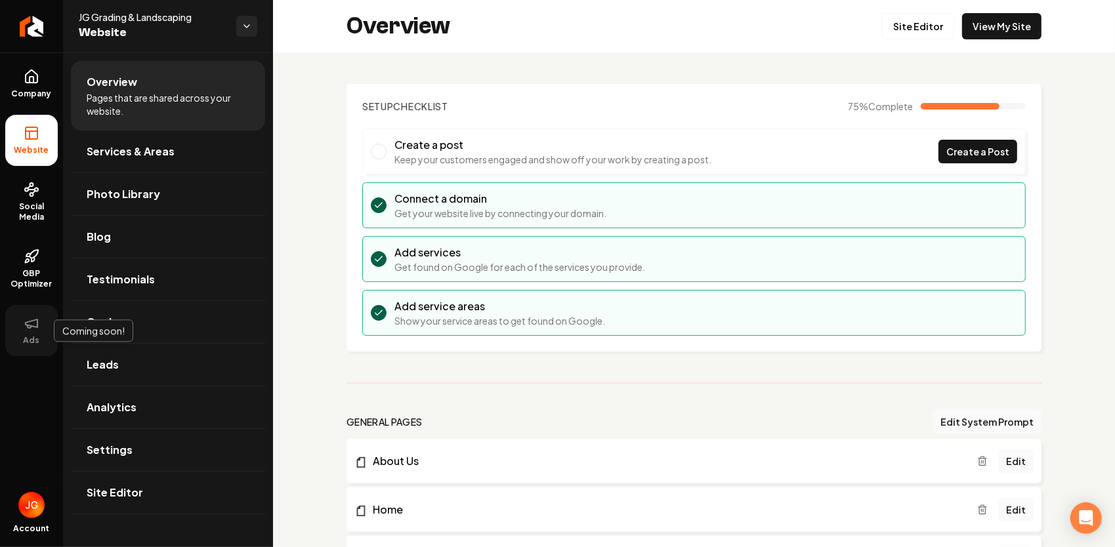
click at [37, 327] on icon at bounding box center [32, 323] width 12 height 8
click at [34, 280] on span "GBP Optimizer" at bounding box center [31, 278] width 52 height 21
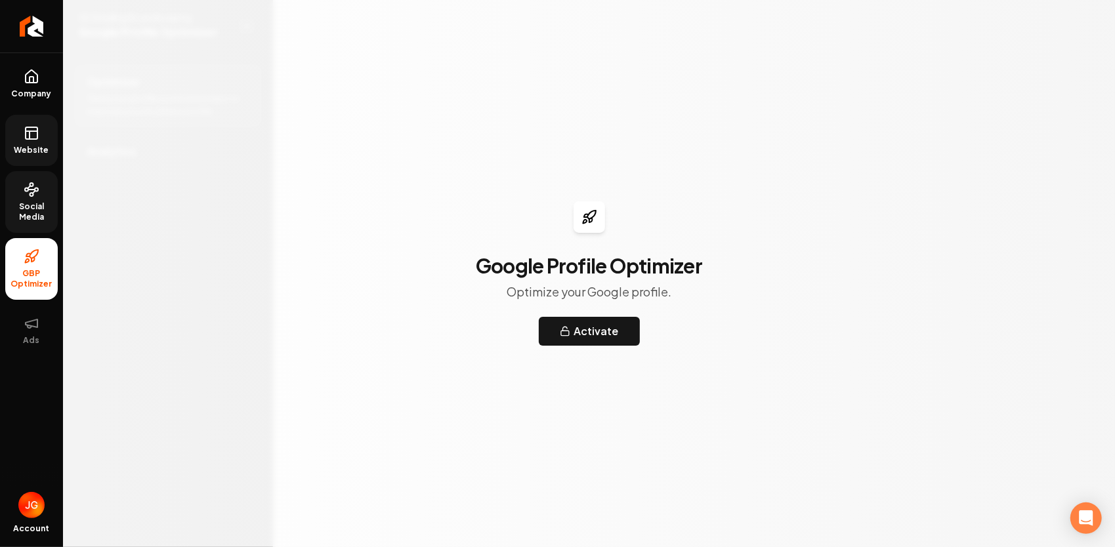
click at [35, 184] on icon at bounding box center [32, 190] width 16 height 16
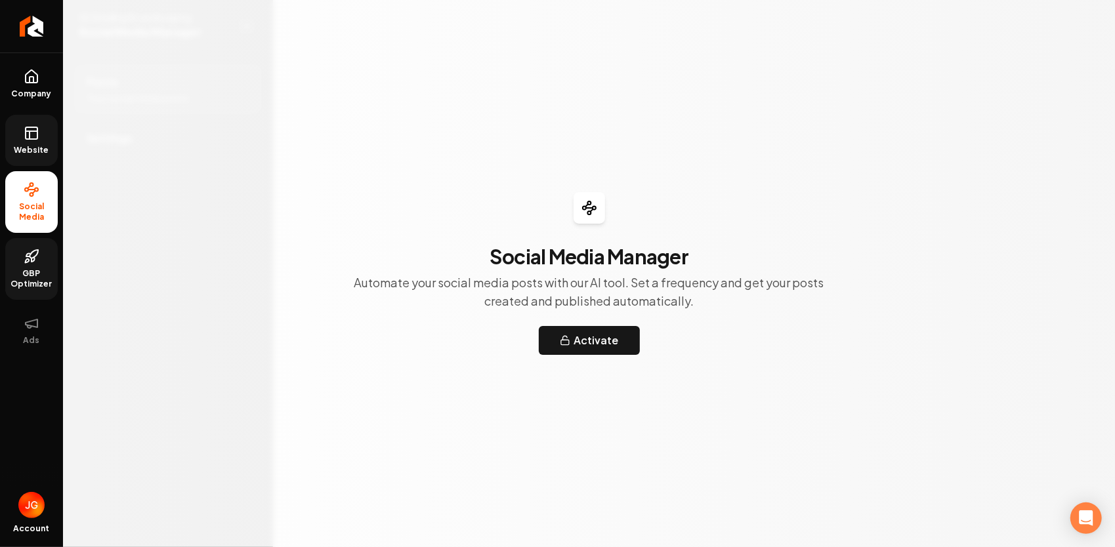
click at [41, 136] on link "Website" at bounding box center [31, 140] width 52 height 51
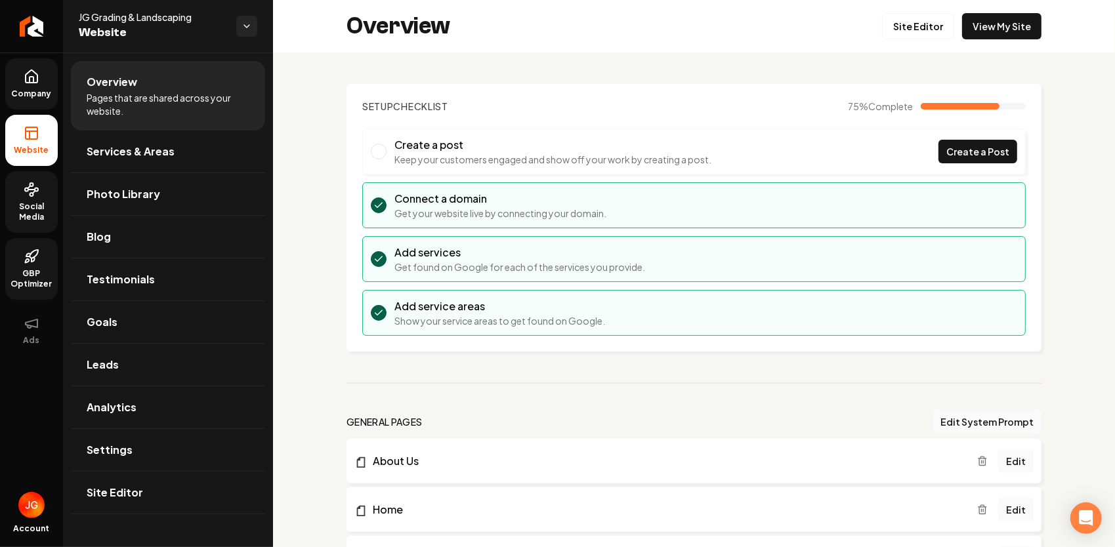
click at [30, 79] on icon at bounding box center [32, 80] width 4 height 6
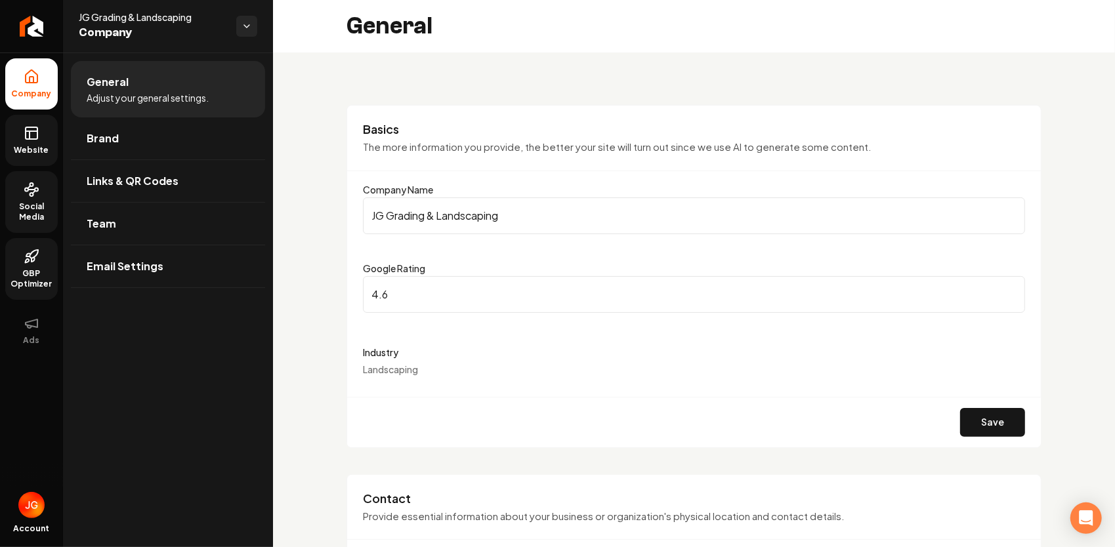
click at [230, 22] on div "JG Grading & Landscaping Company" at bounding box center [157, 25] width 157 height 31
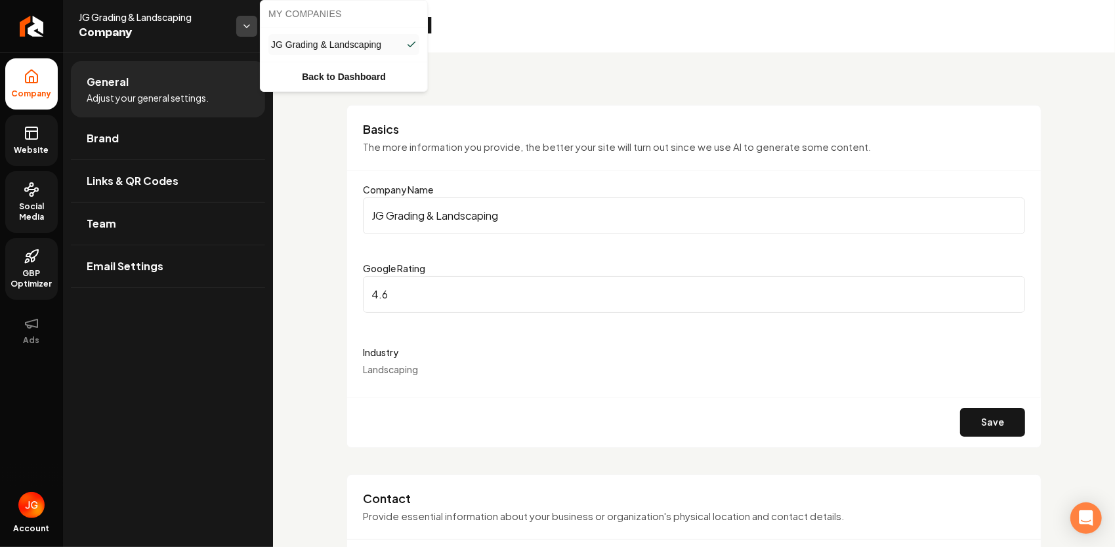
click at [240, 28] on html "Company Website Social Media GBP Optimizer Ads Account JG Grading & Landscaping…" at bounding box center [557, 273] width 1115 height 547
click at [294, 71] on link "Back to Dashboard" at bounding box center [343, 77] width 161 height 24
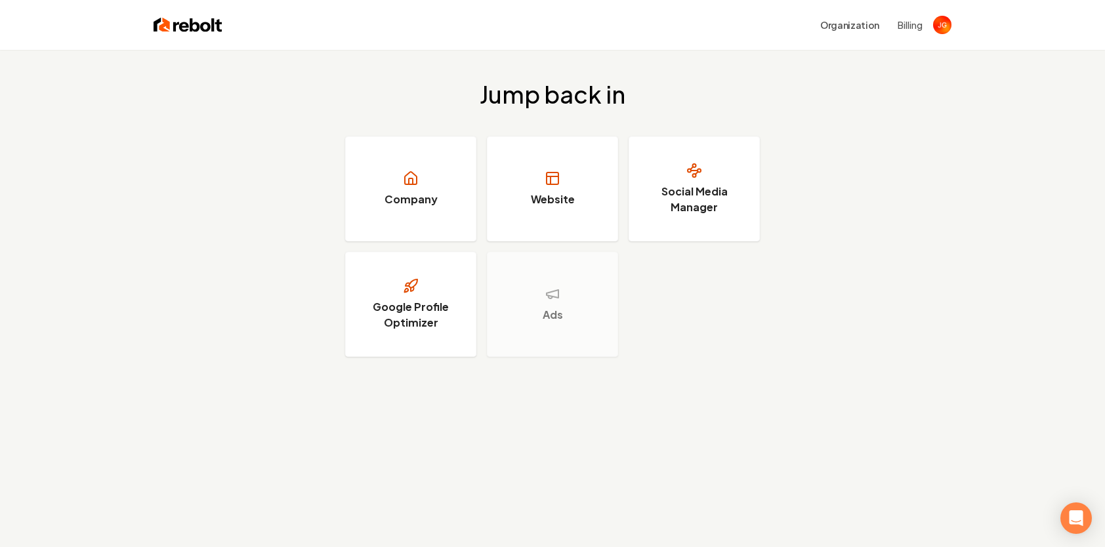
click at [907, 24] on button "Billing" at bounding box center [909, 24] width 25 height 13
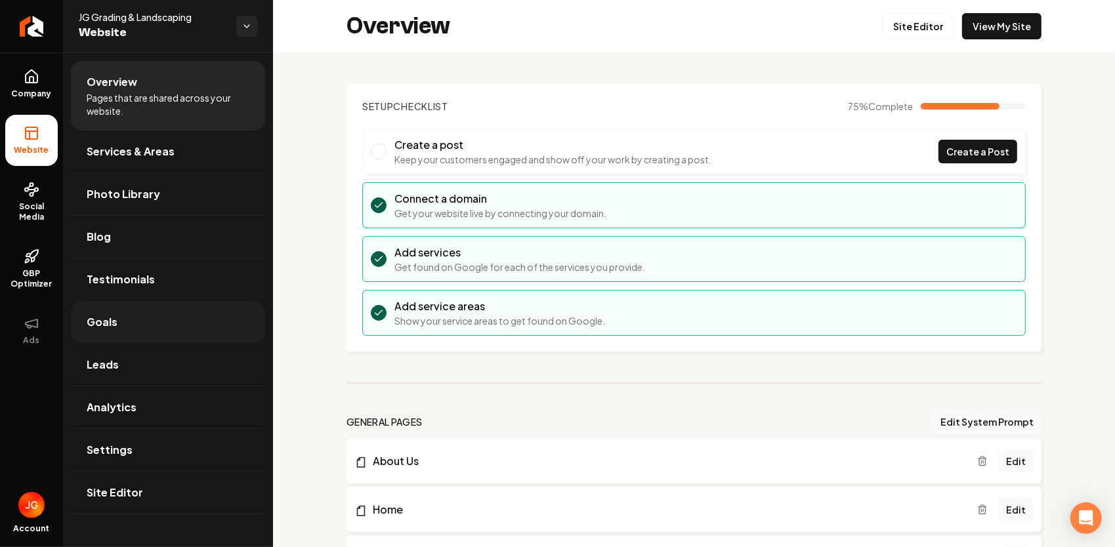
click at [113, 311] on link "Goals" at bounding box center [168, 322] width 194 height 42
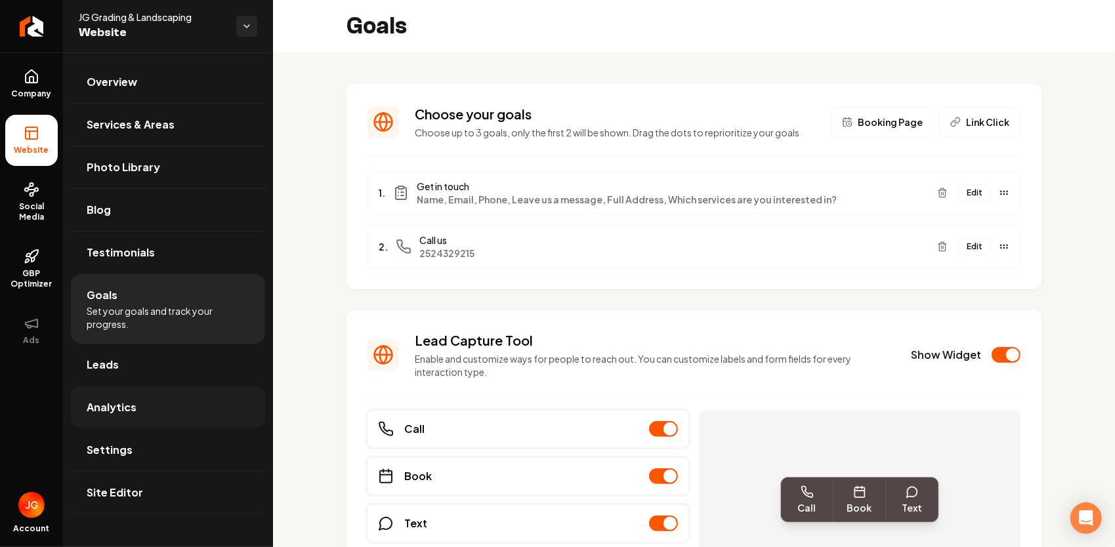
click at [158, 410] on link "Analytics" at bounding box center [168, 407] width 194 height 42
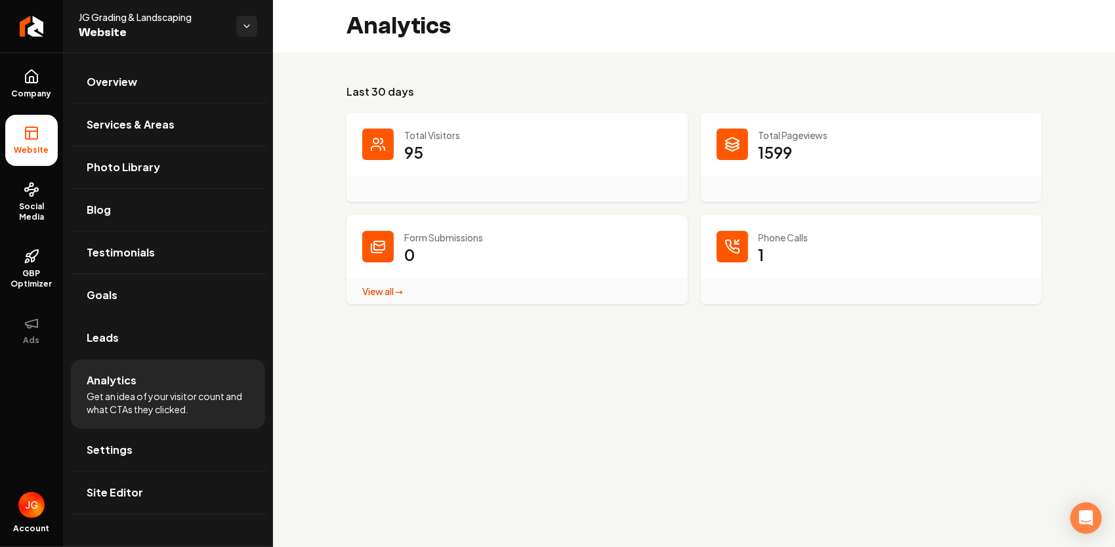
click at [790, 143] on p "1599" at bounding box center [775, 152] width 34 height 21
click at [394, 297] on link "View all → Form Submissions stats" at bounding box center [382, 291] width 41 height 12
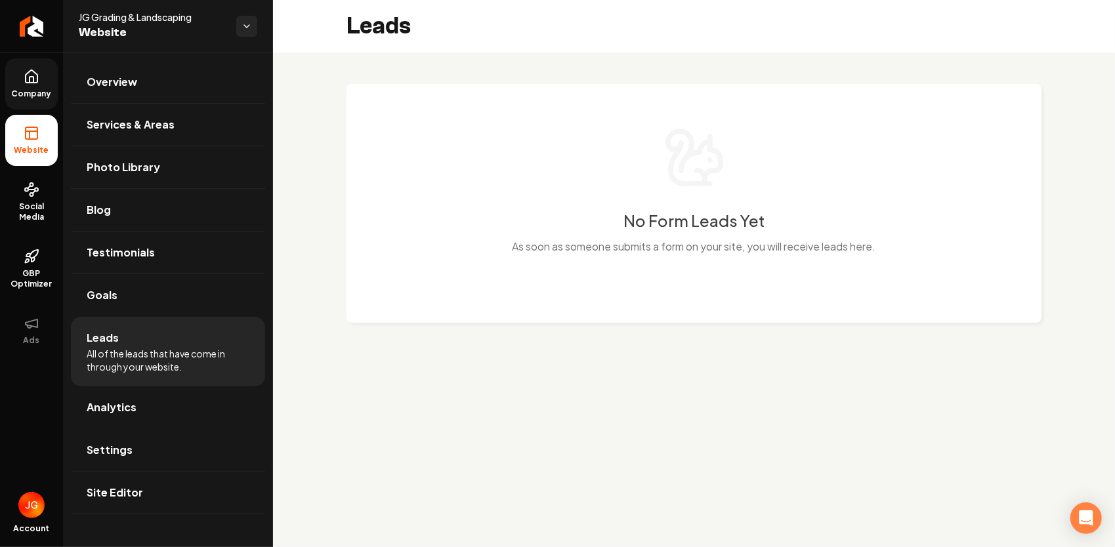
click at [43, 77] on link "Company" at bounding box center [31, 83] width 52 height 51
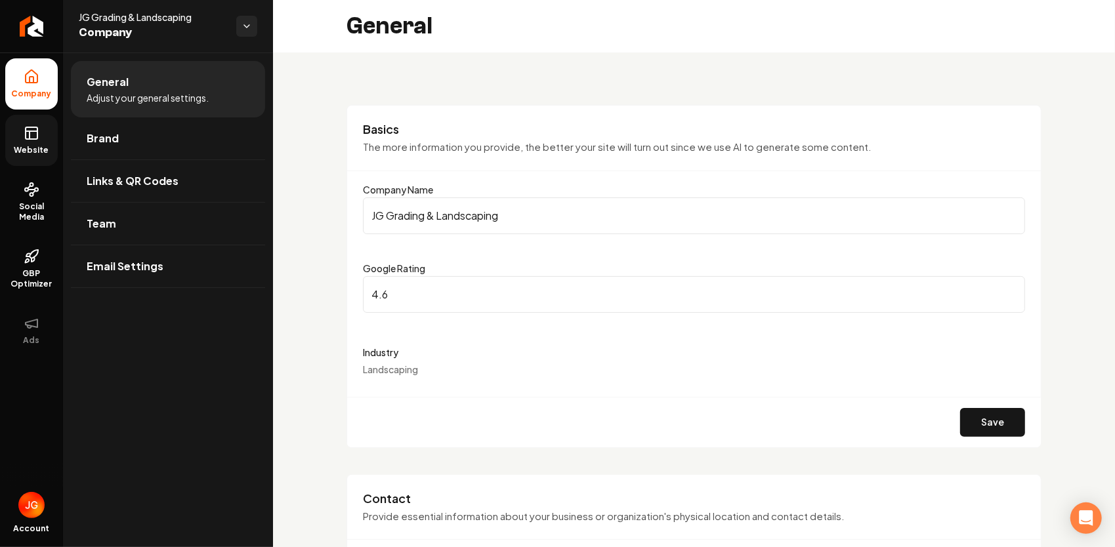
click at [33, 140] on link "Website" at bounding box center [31, 140] width 52 height 51
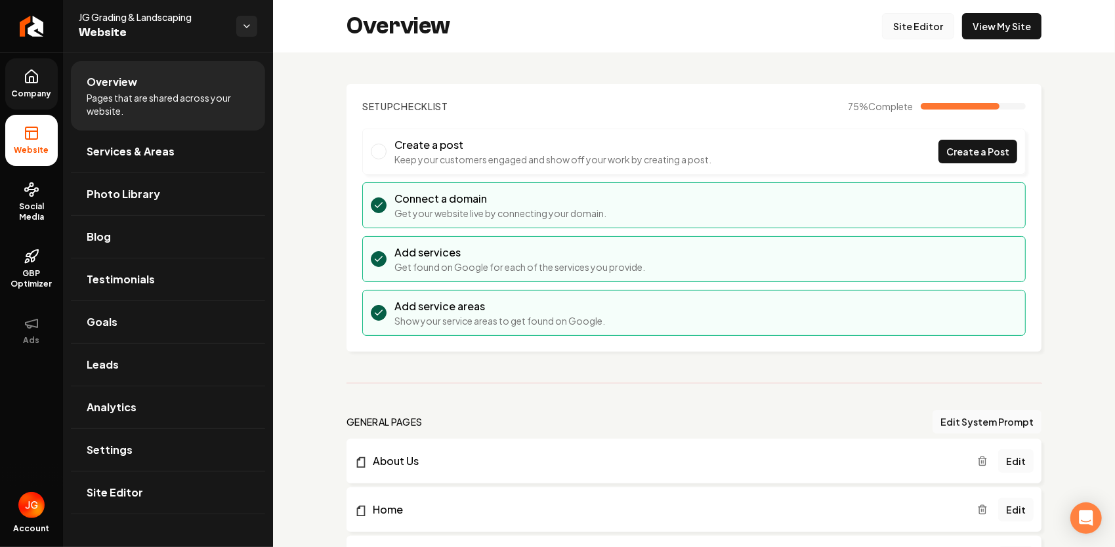
click at [930, 25] on link "Site Editor" at bounding box center [918, 26] width 72 height 26
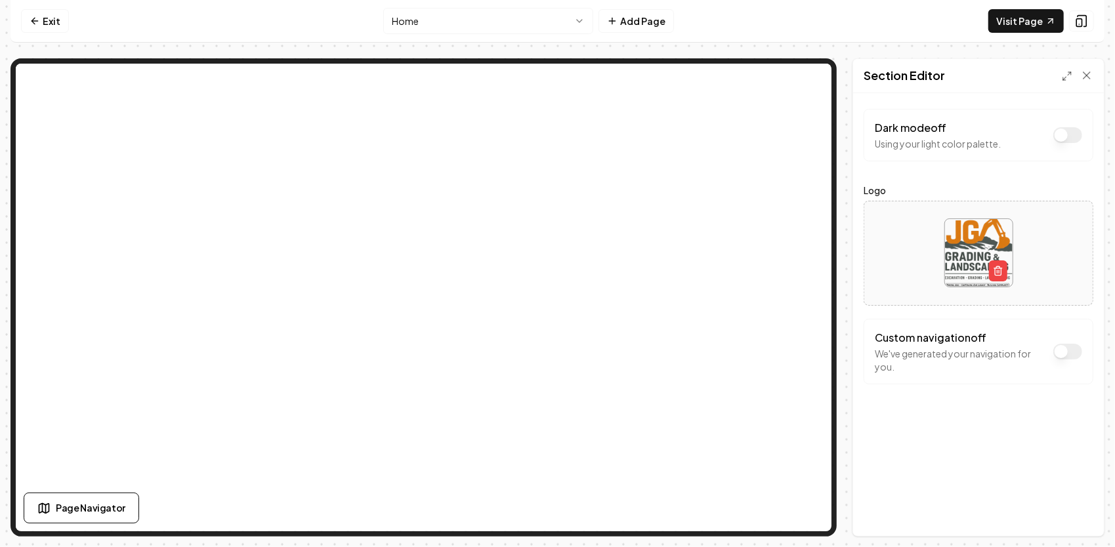
click at [1065, 346] on button "Dark mode off" at bounding box center [1067, 352] width 29 height 16
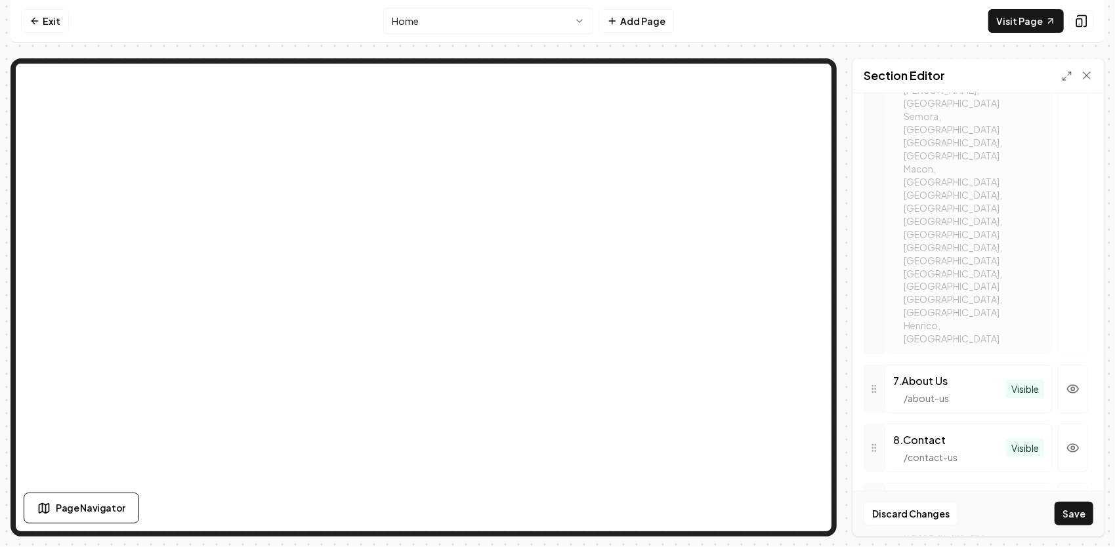
scroll to position [1495, 0]
click at [1071, 474] on button "button" at bounding box center [1072, 512] width 30 height 77
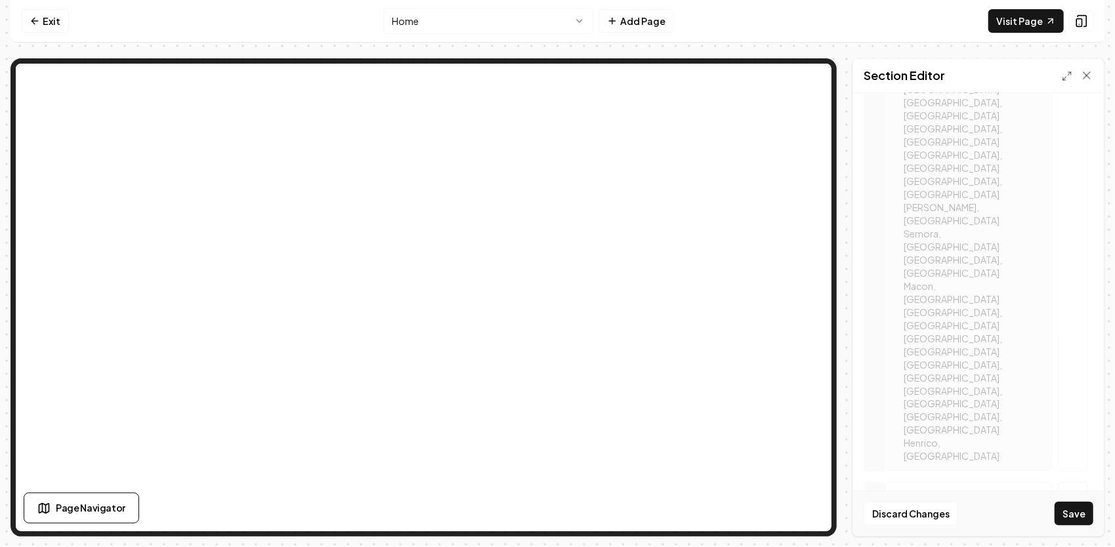
scroll to position [1364, 0]
click at [1069, 505] on icon "button" at bounding box center [1072, 511] width 13 height 13
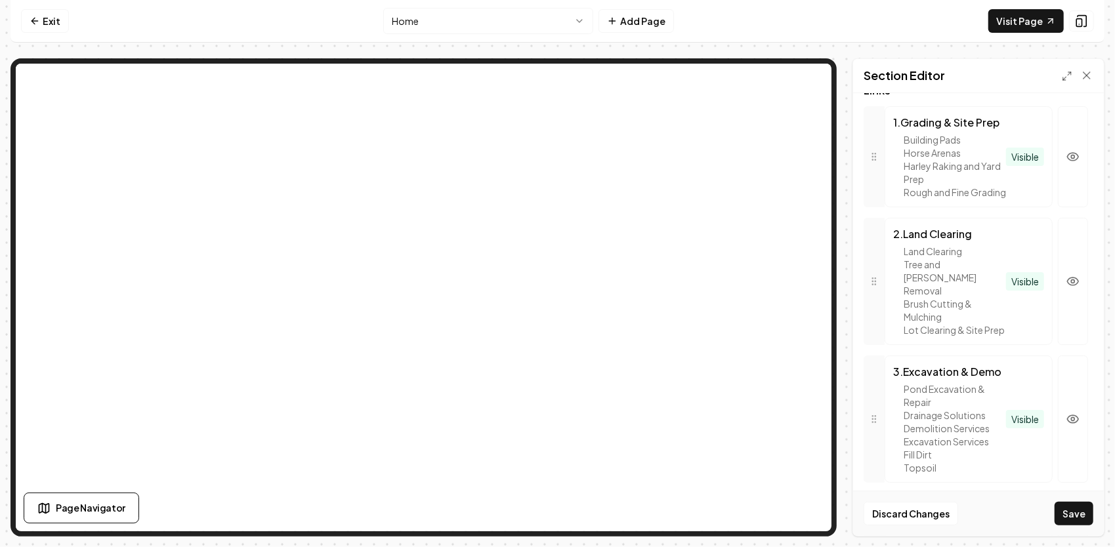
scroll to position [314, 0]
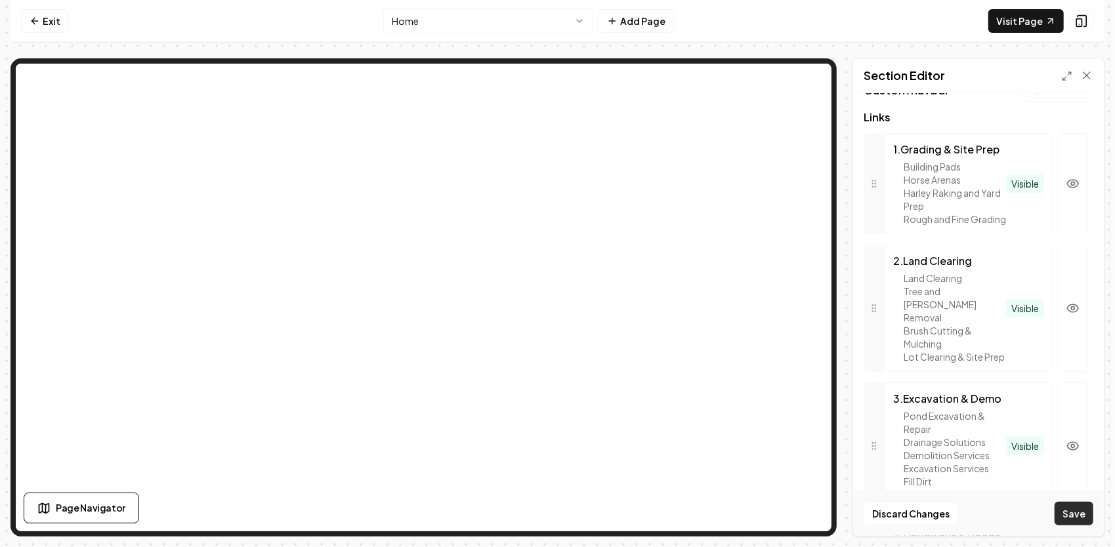
click at [1084, 513] on button "Save" at bounding box center [1073, 514] width 39 height 24
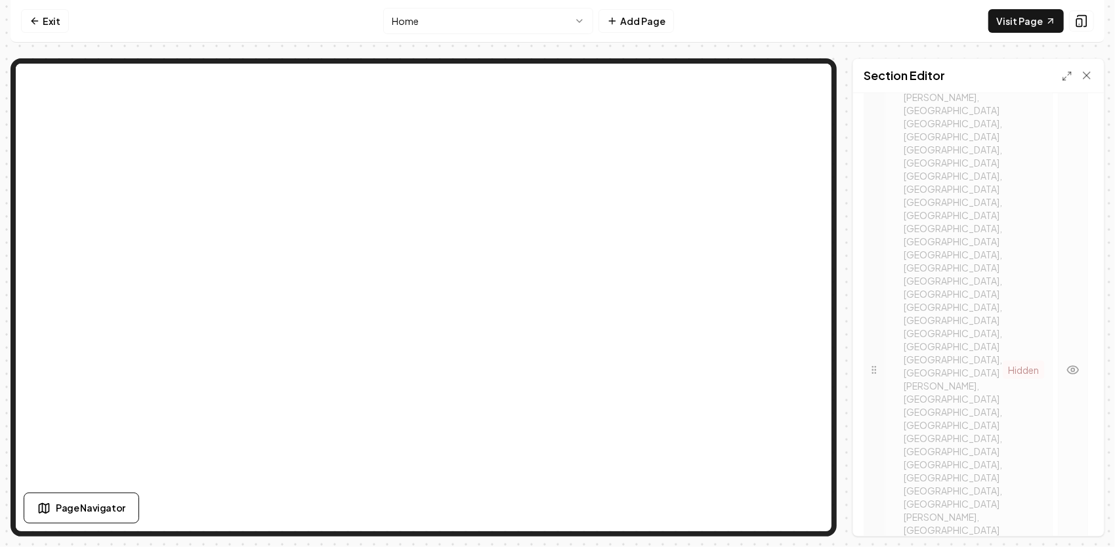
scroll to position [1187, 0]
drag, startPoint x: 1063, startPoint y: 350, endPoint x: 1059, endPoint y: 222, distance: 128.6
click at [1057, 214] on div "Links 1 . Grading & Site Prep Building Pads Horse Arenas Harley Raking and Yard…" at bounding box center [978, 165] width 230 height 1853
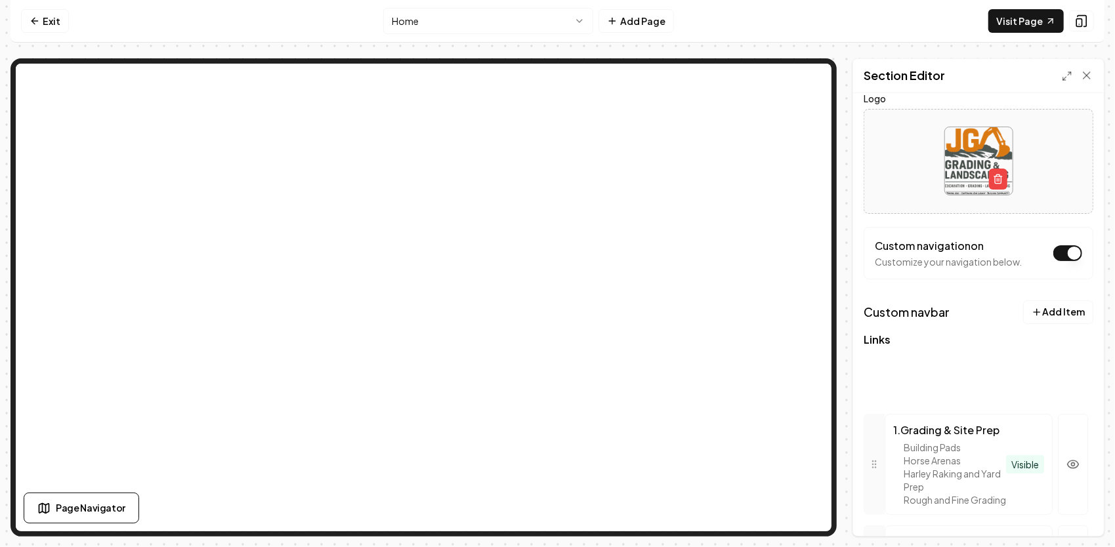
scroll to position [95, 0]
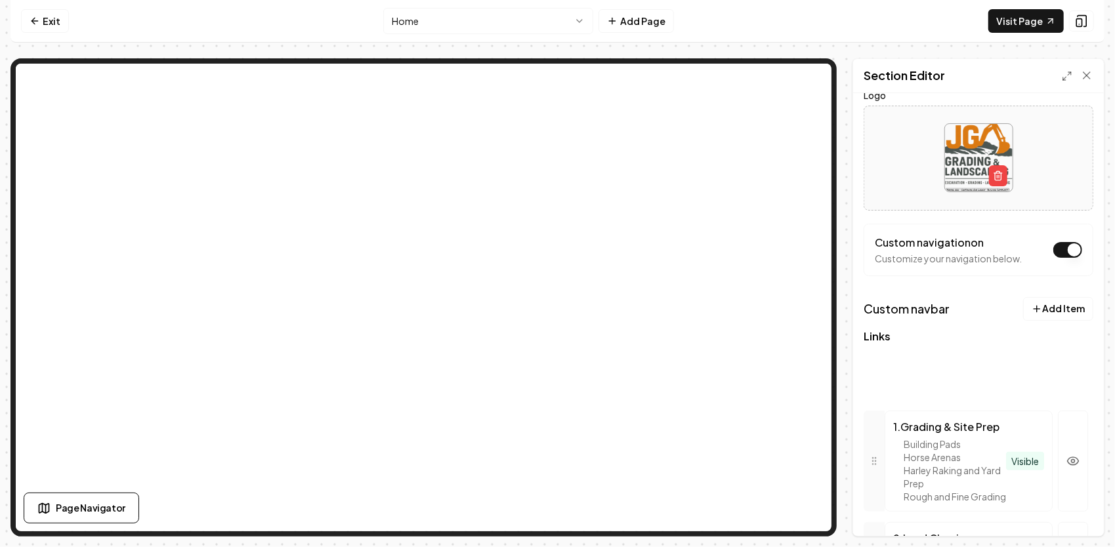
drag, startPoint x: 878, startPoint y: 349, endPoint x: 903, endPoint y: 382, distance: 41.7
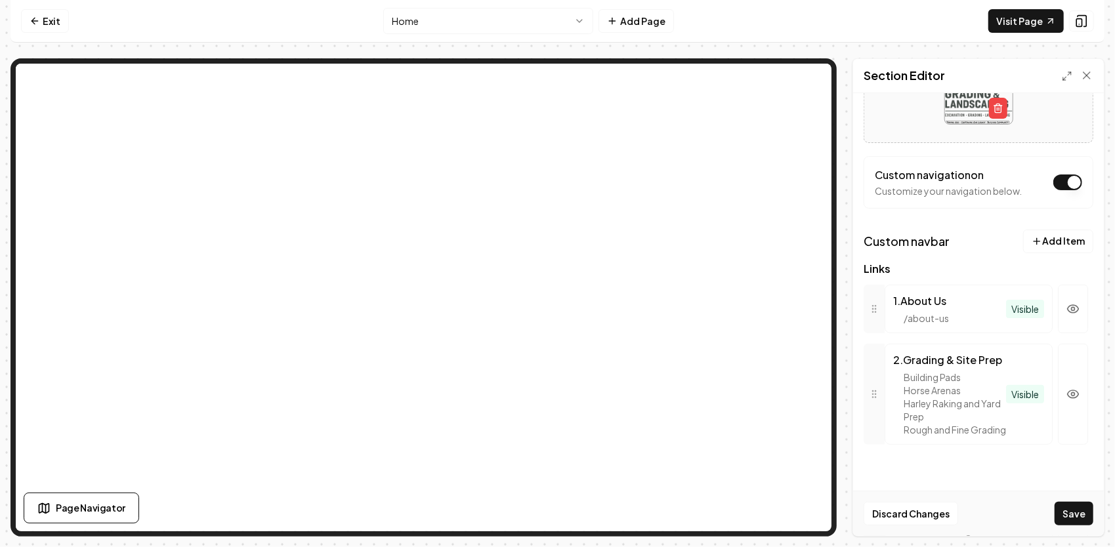
scroll to position [222, 0]
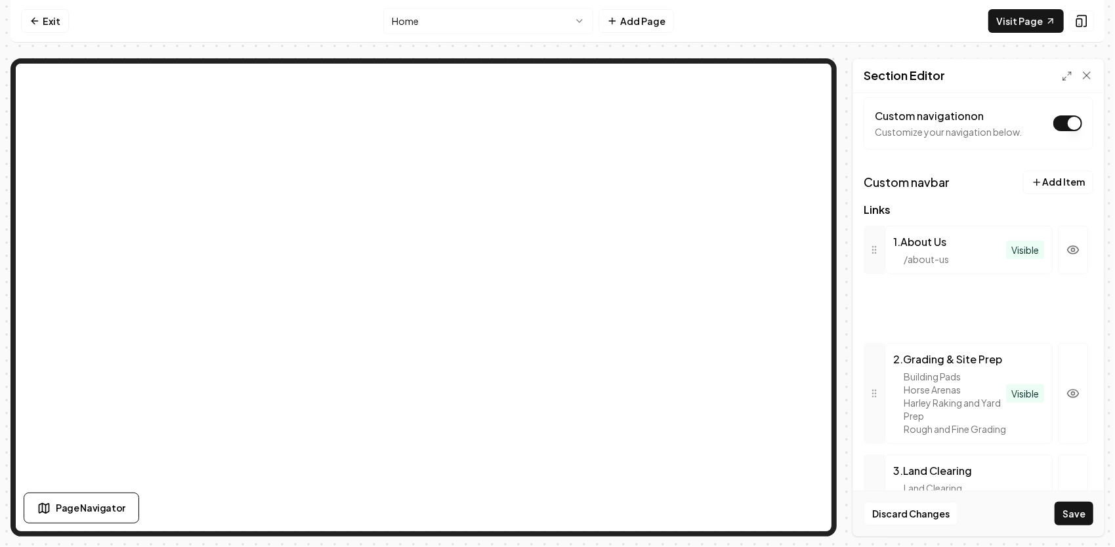
drag, startPoint x: 875, startPoint y: 326, endPoint x: 872, endPoint y: 304, distance: 21.9
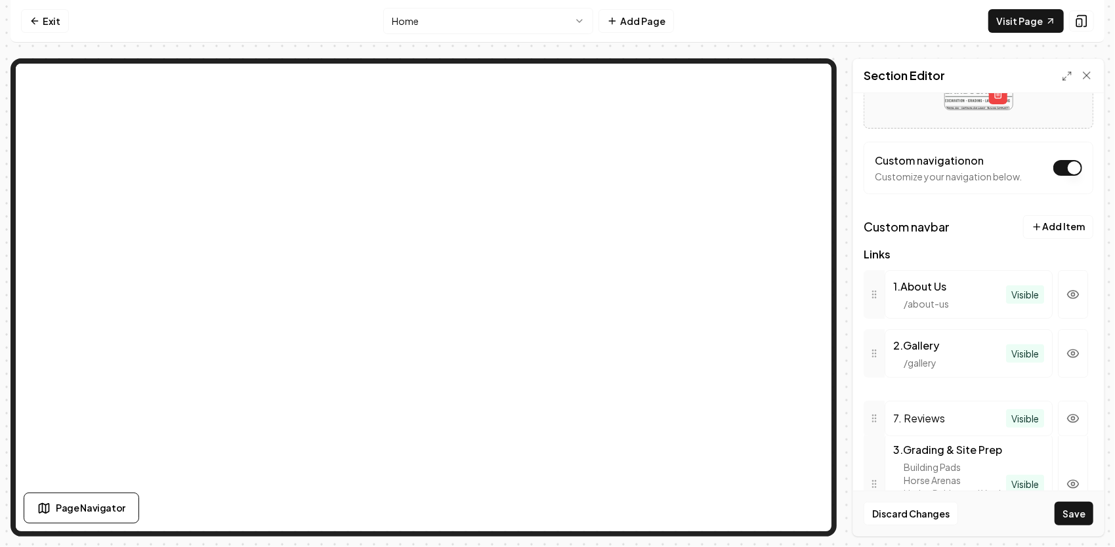
scroll to position [190, 0]
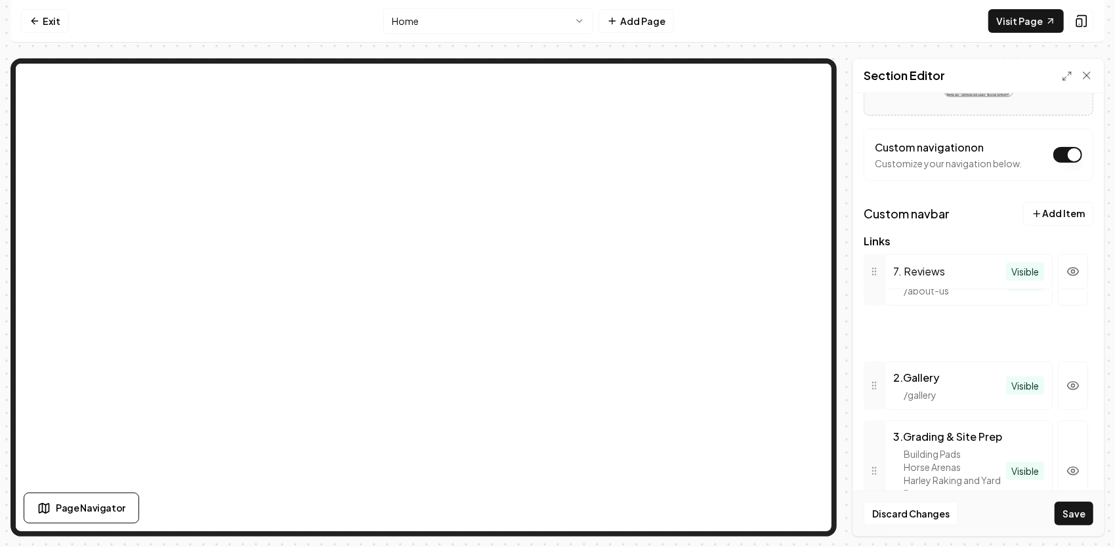
drag, startPoint x: 878, startPoint y: 220, endPoint x: 905, endPoint y: 327, distance: 109.6
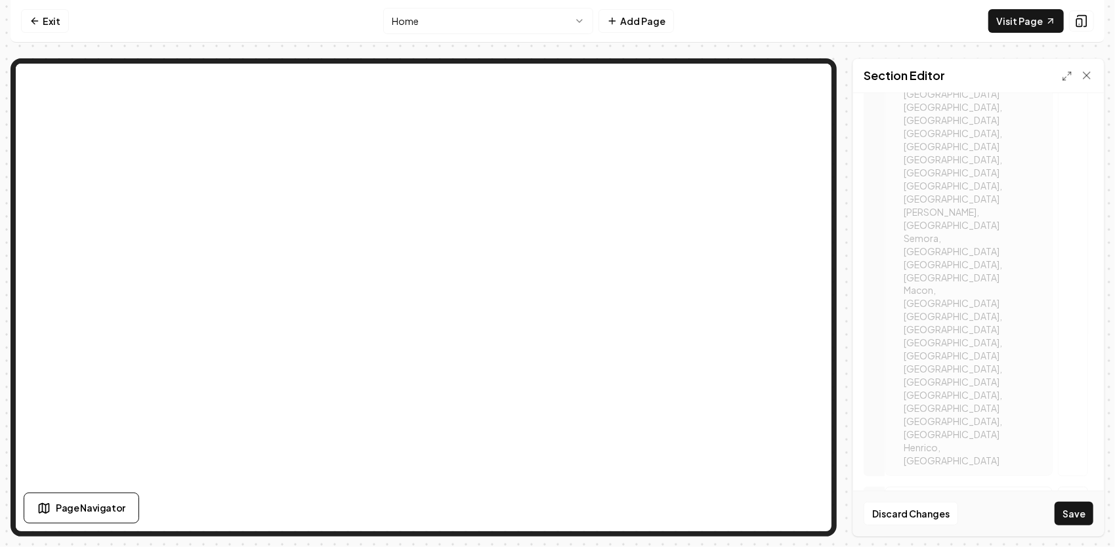
scroll to position [1495, 0]
click at [1066, 474] on button "button" at bounding box center [1072, 498] width 30 height 49
click at [1085, 511] on button "Save" at bounding box center [1073, 514] width 39 height 24
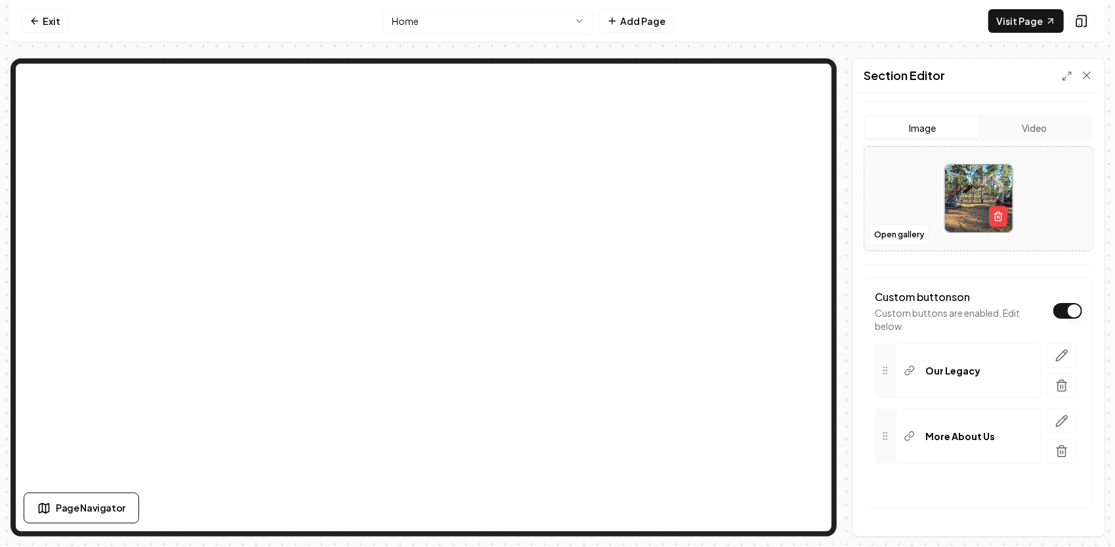
scroll to position [262, 0]
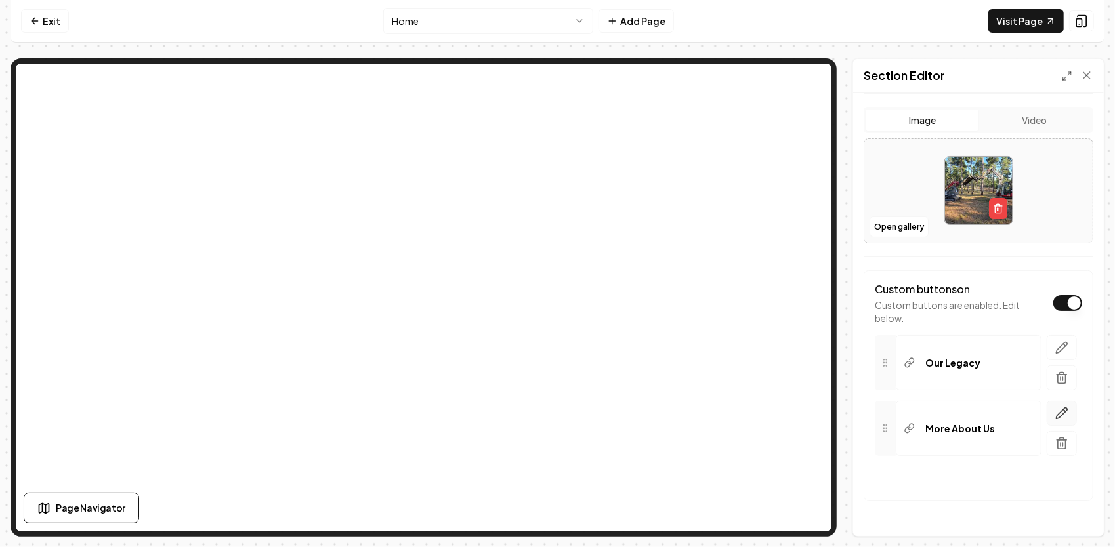
click at [1046, 411] on button "button" at bounding box center [1061, 413] width 30 height 25
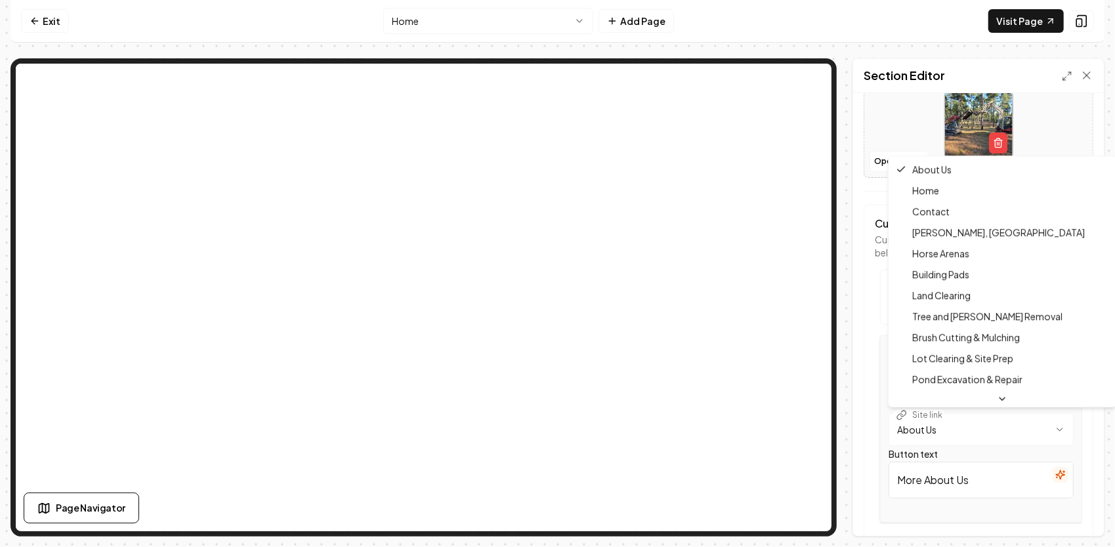
click at [954, 424] on html "**********" at bounding box center [557, 273] width 1115 height 547
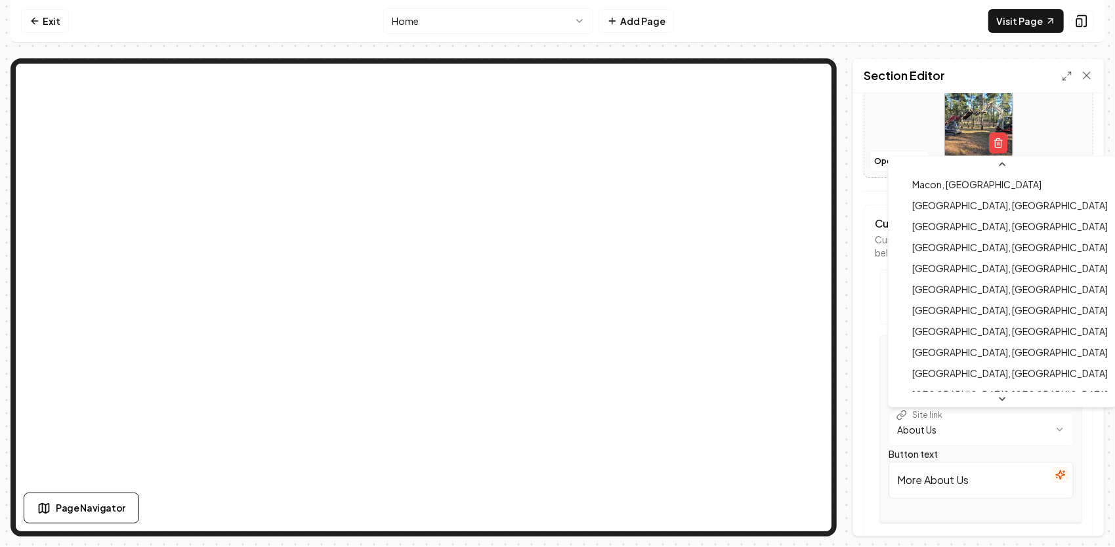
scroll to position [334, 0]
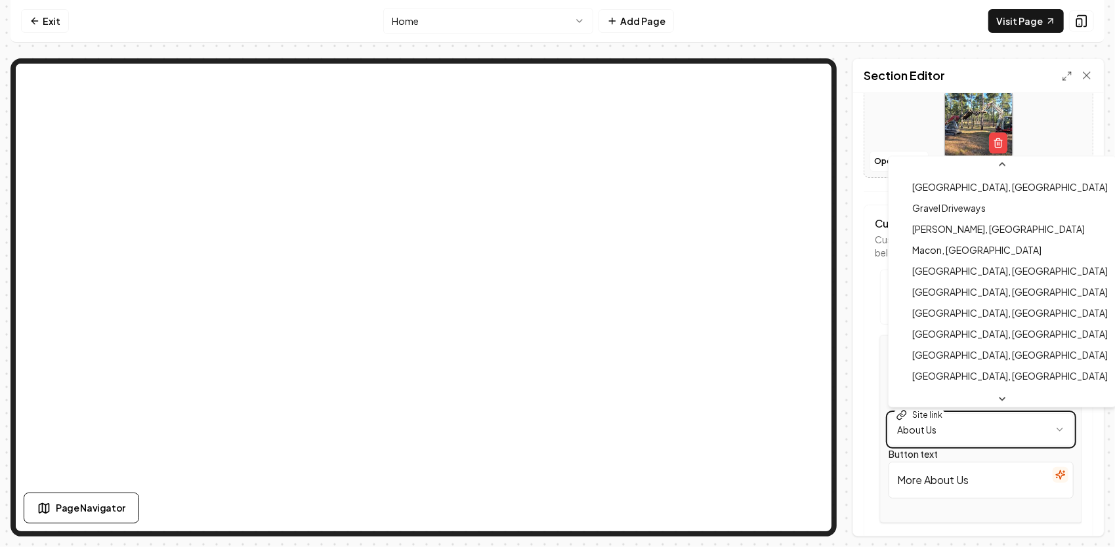
click at [850, 58] on html "**********" at bounding box center [557, 273] width 1115 height 547
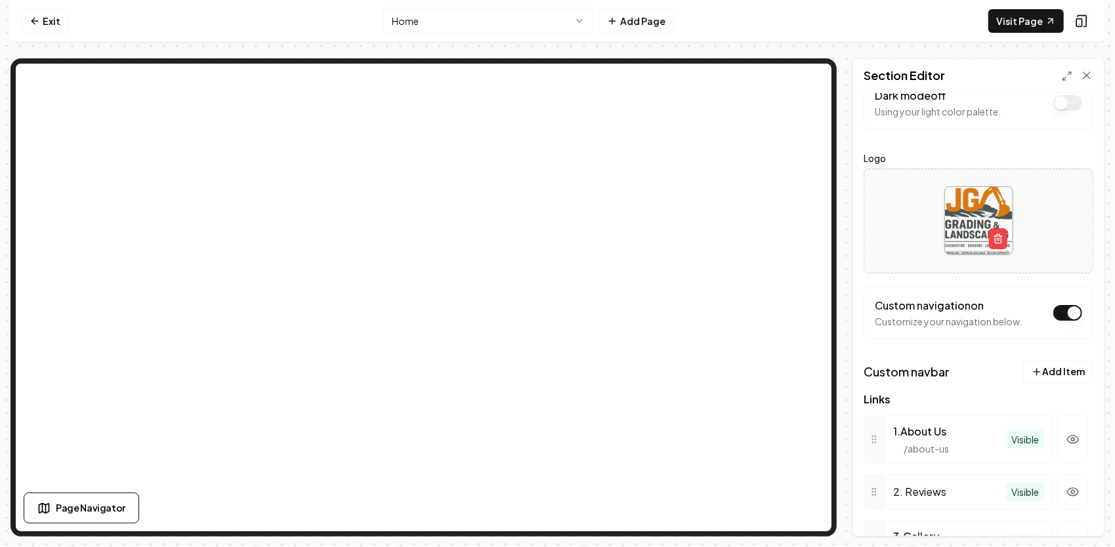
scroll to position [0, 0]
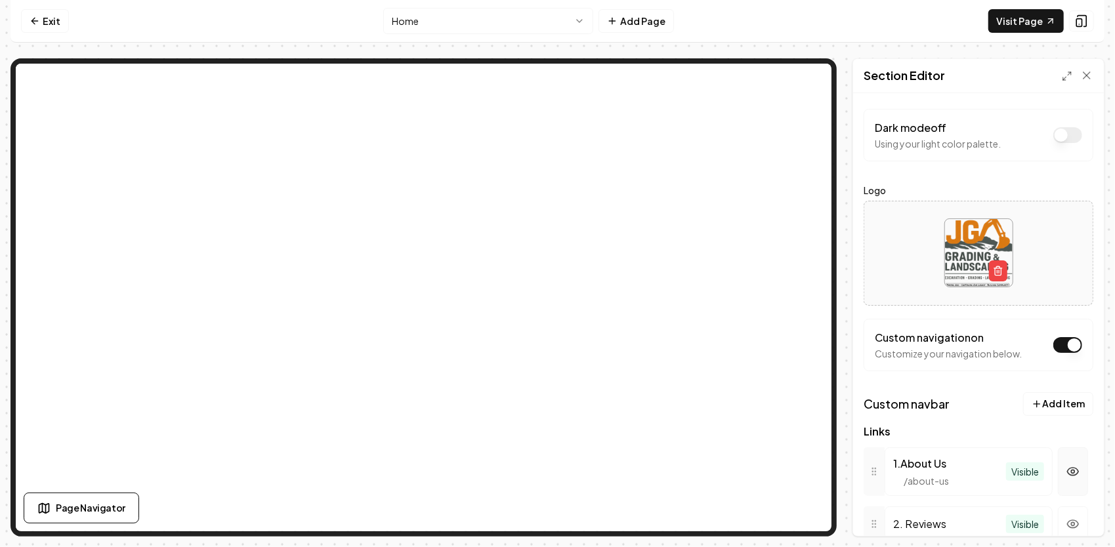
click at [1073, 474] on button "button" at bounding box center [1072, 471] width 30 height 49
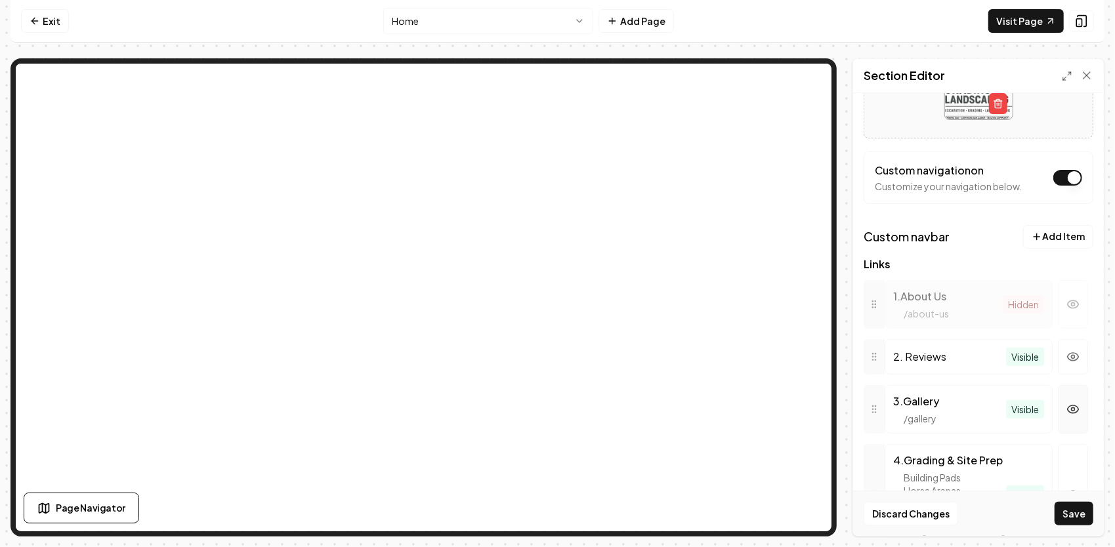
scroll to position [197, 0]
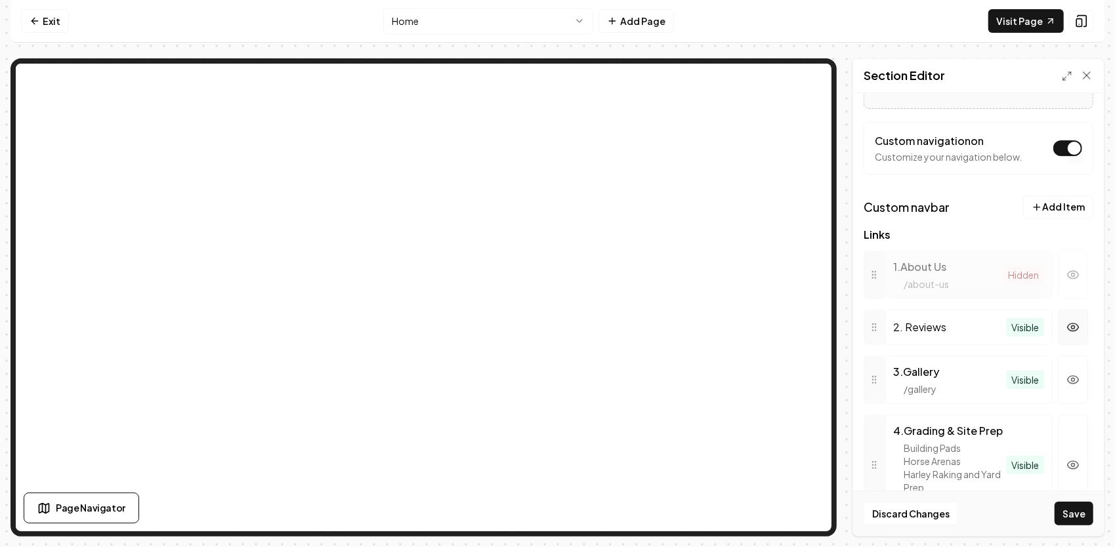
click at [1068, 324] on icon "button" at bounding box center [1072, 327] width 11 height 8
click at [1070, 379] on button "button" at bounding box center [1072, 380] width 30 height 49
click at [1083, 521] on button "Save" at bounding box center [1073, 514] width 39 height 24
click at [1091, 81] on icon at bounding box center [1086, 75] width 13 height 13
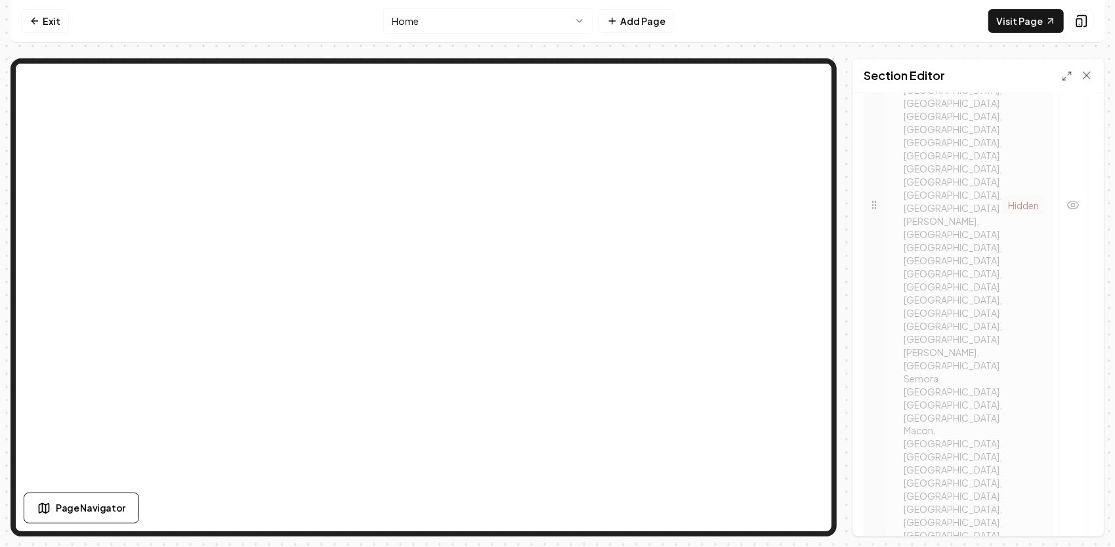
scroll to position [1450, 0]
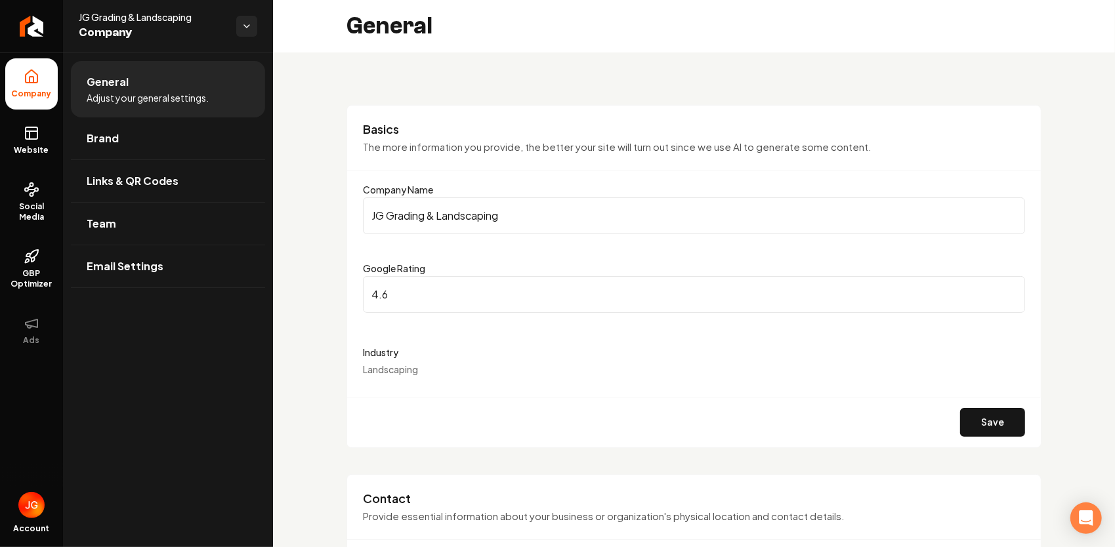
click at [27, 83] on icon at bounding box center [32, 77] width 16 height 16
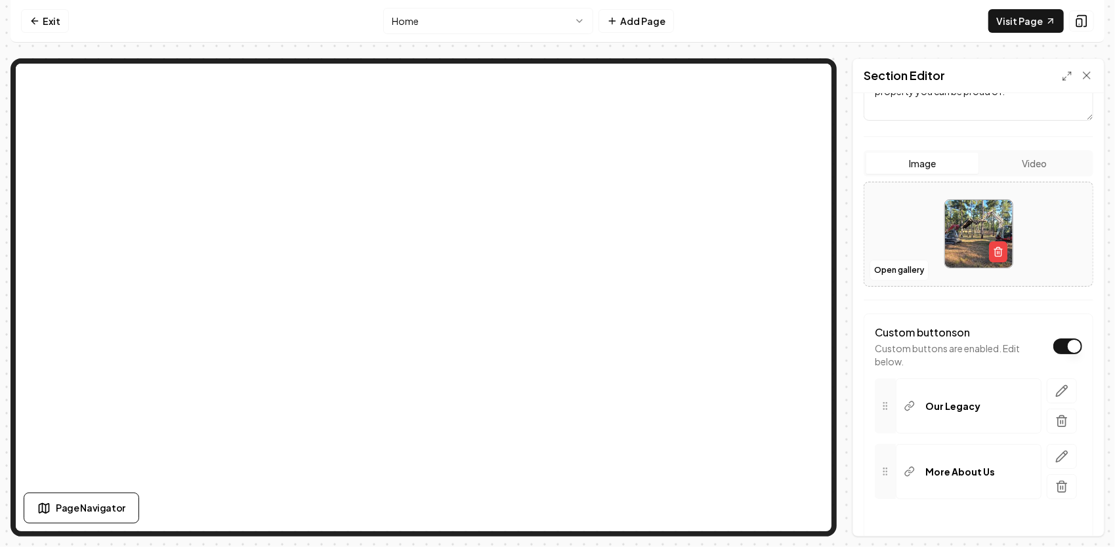
scroll to position [292, 0]
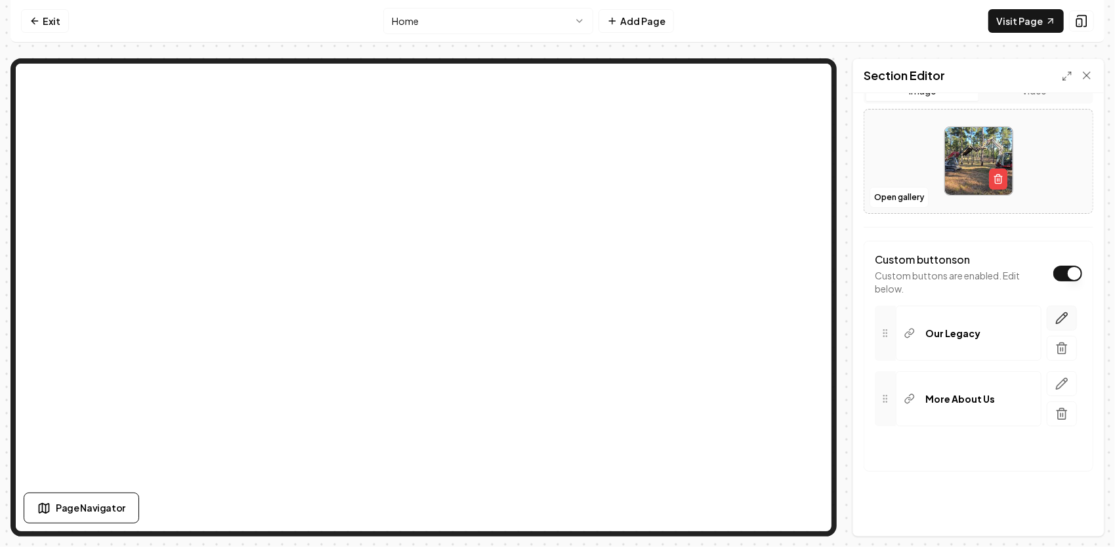
click at [1055, 321] on icon "button" at bounding box center [1061, 318] width 13 height 13
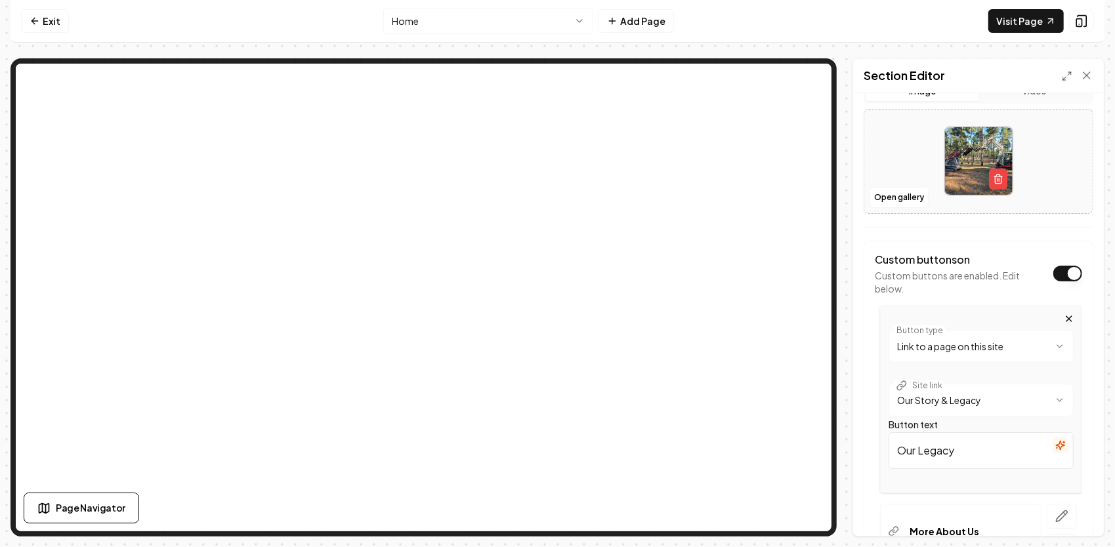
click at [989, 403] on html "**********" at bounding box center [557, 273] width 1115 height 547
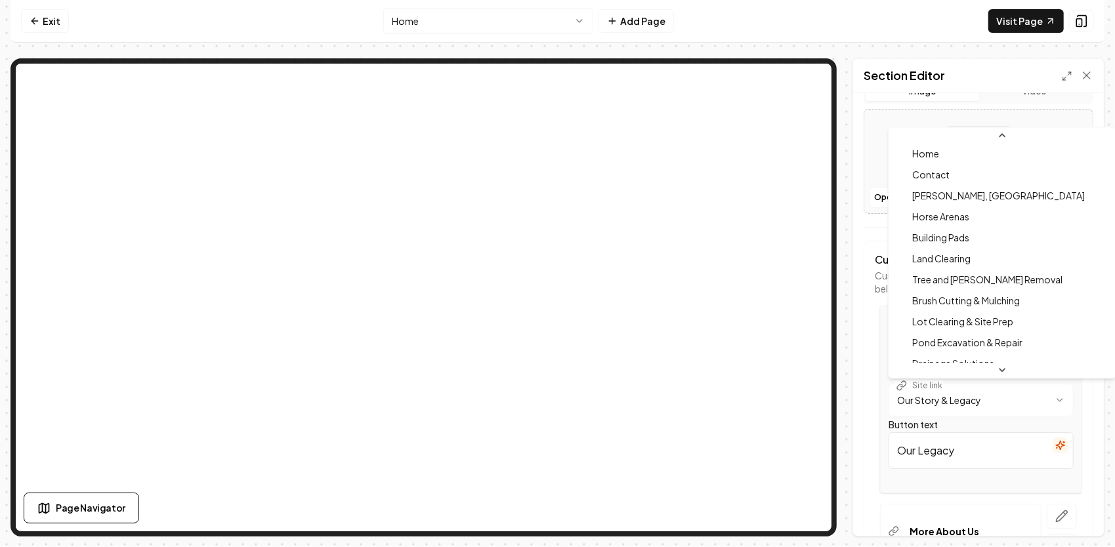
scroll to position [0, 0]
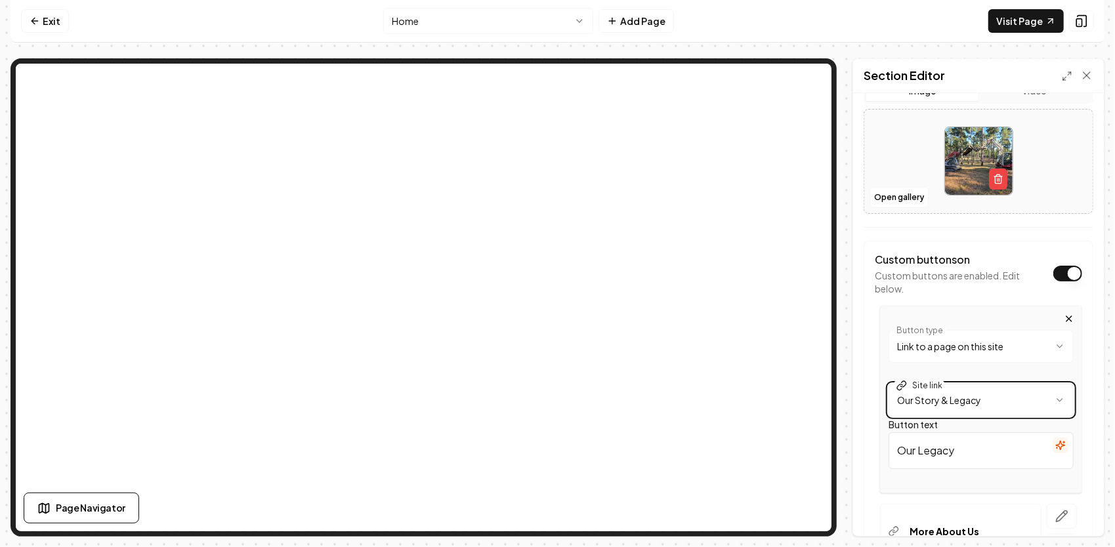
click at [956, 71] on html "**********" at bounding box center [557, 273] width 1115 height 547
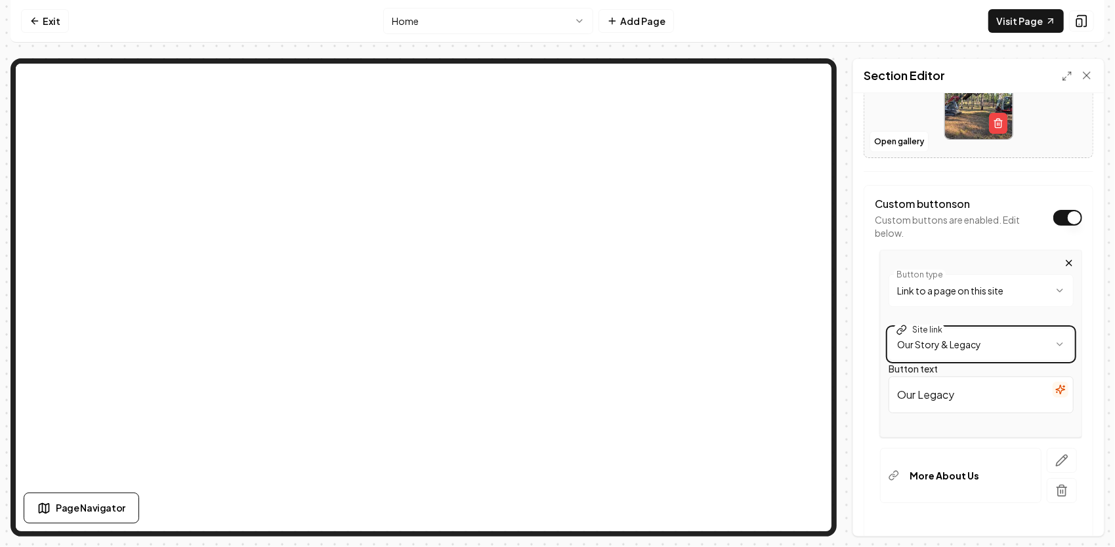
scroll to position [424, 0]
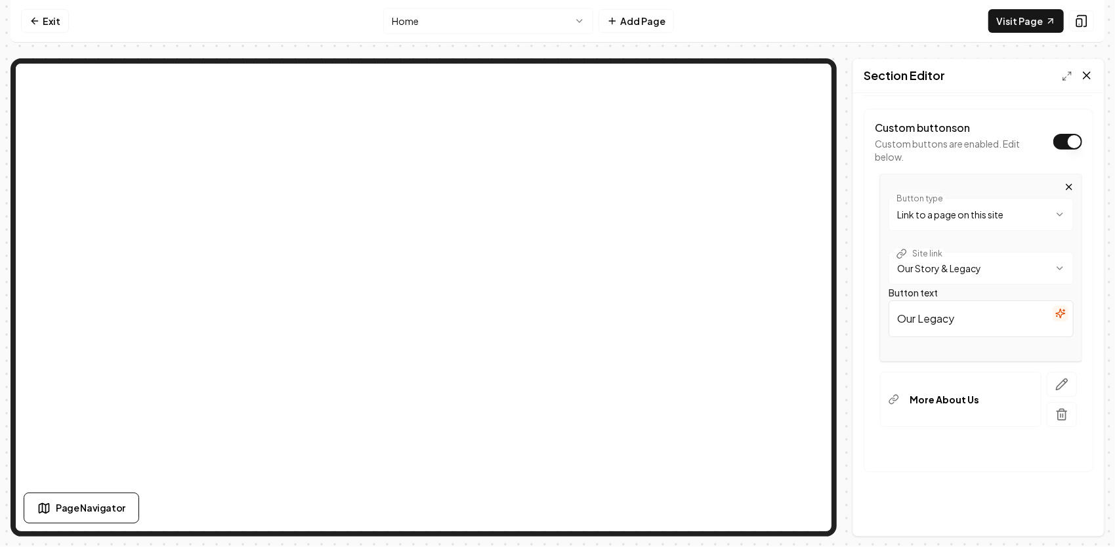
click at [1091, 74] on icon at bounding box center [1086, 75] width 13 height 13
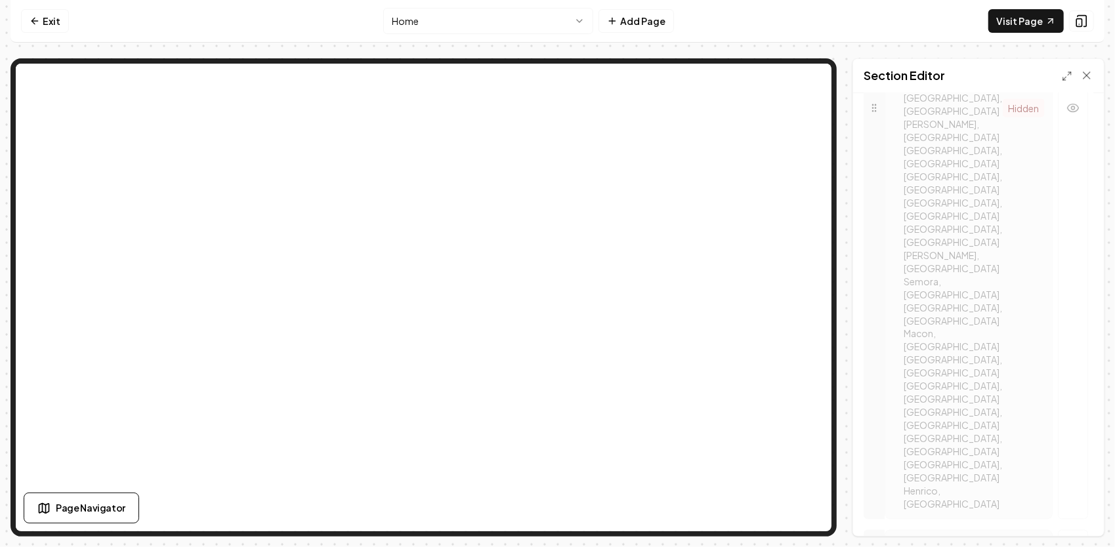
scroll to position [1450, 0]
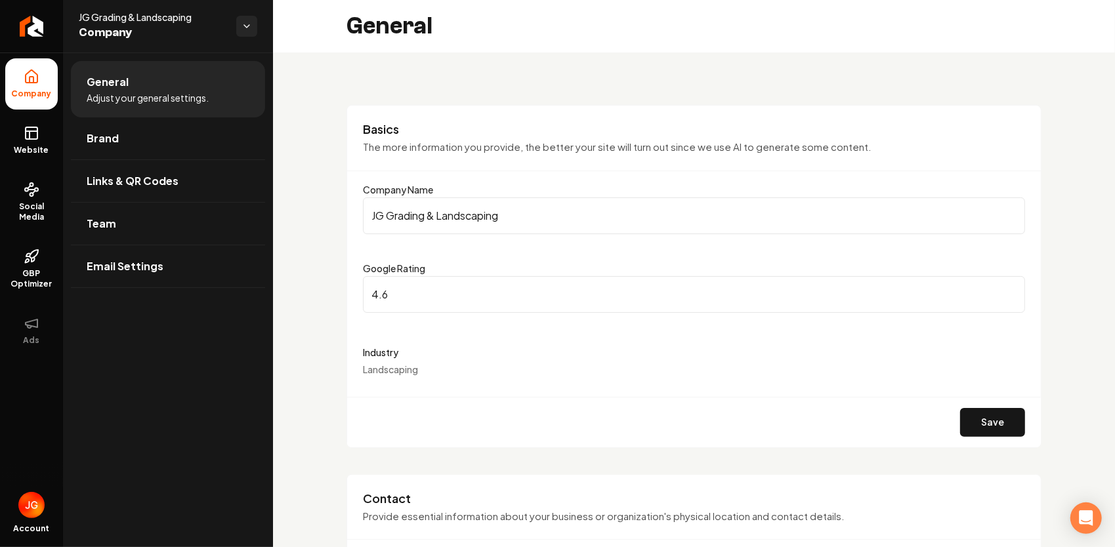
click at [436, 297] on input "4.6" at bounding box center [694, 294] width 662 height 37
click at [1001, 290] on input "4.7" at bounding box center [694, 294] width 662 height 37
type input "4.6"
click at [1002, 296] on input "4.6" at bounding box center [694, 294] width 662 height 37
click at [140, 148] on link "Brand" at bounding box center [168, 138] width 194 height 42
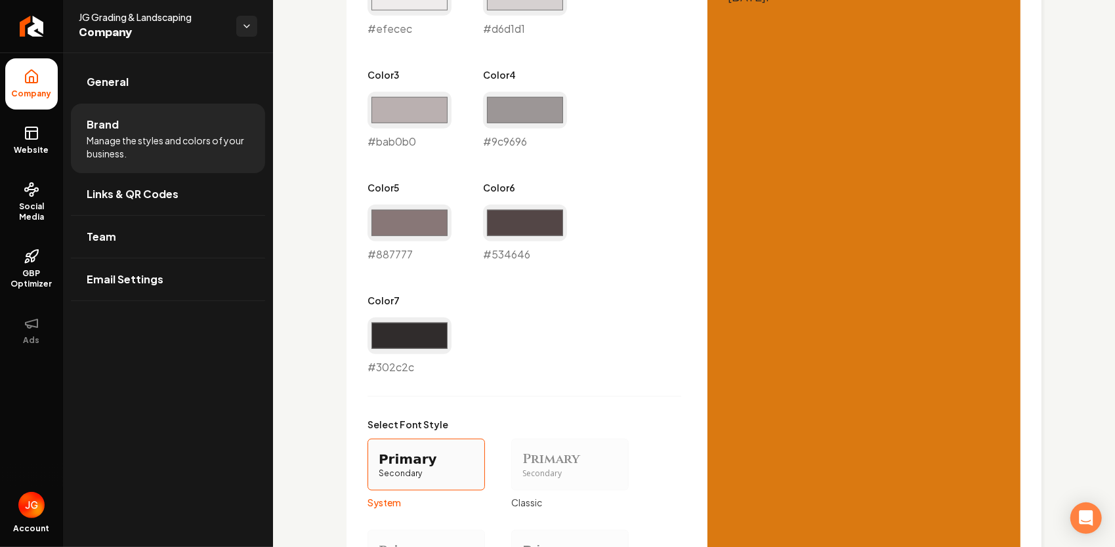
scroll to position [1080, 0]
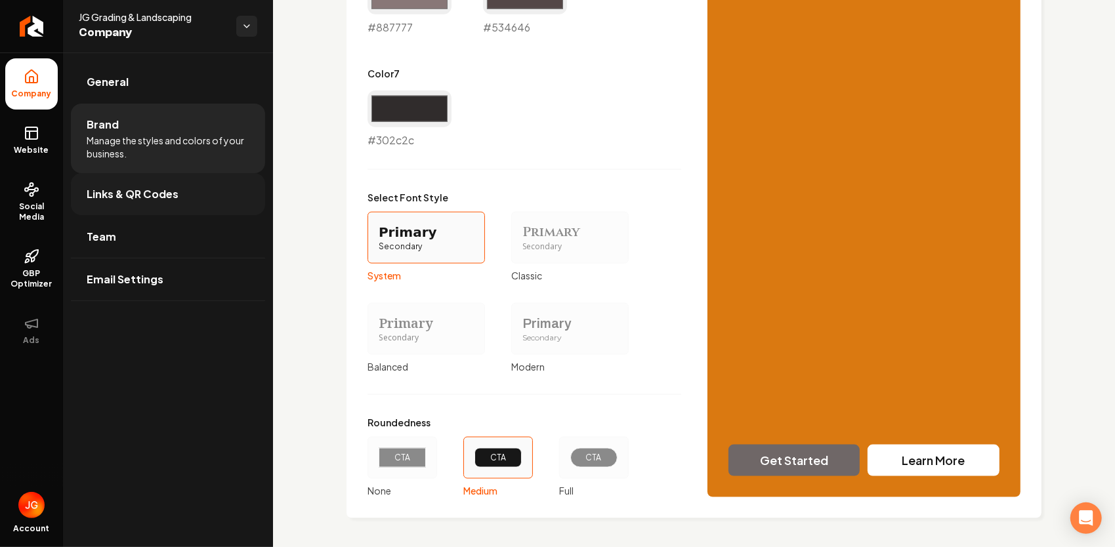
click at [171, 201] on span "Links & QR Codes" at bounding box center [133, 194] width 92 height 16
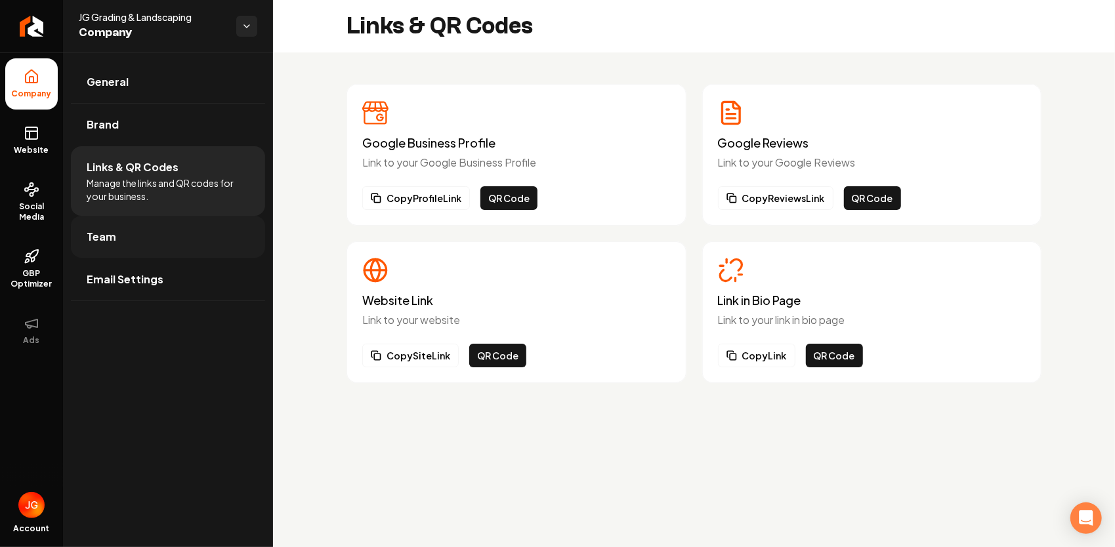
click at [165, 227] on link "Team" at bounding box center [168, 237] width 194 height 42
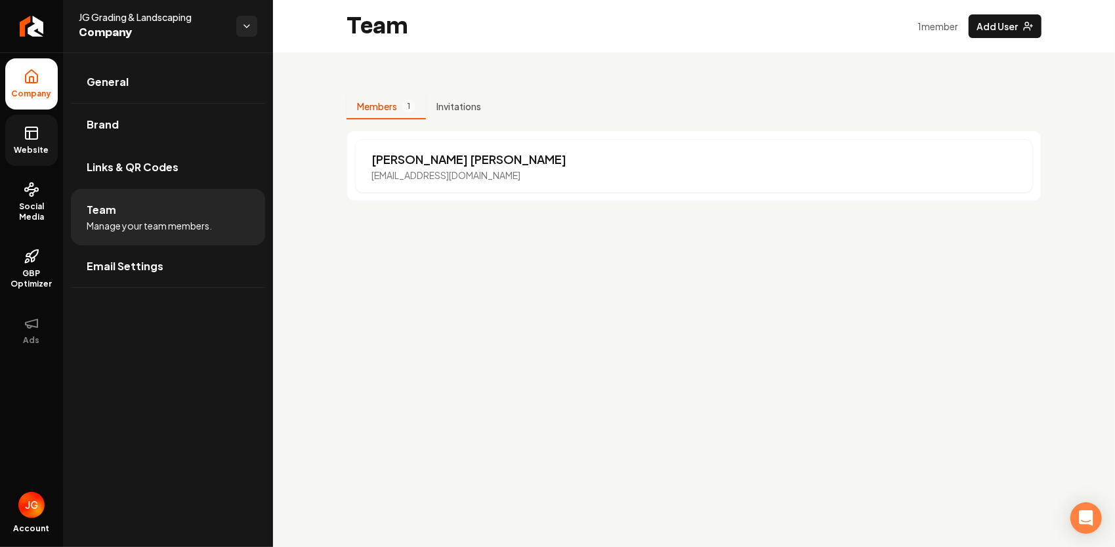
click at [29, 146] on span "Website" at bounding box center [31, 150] width 45 height 10
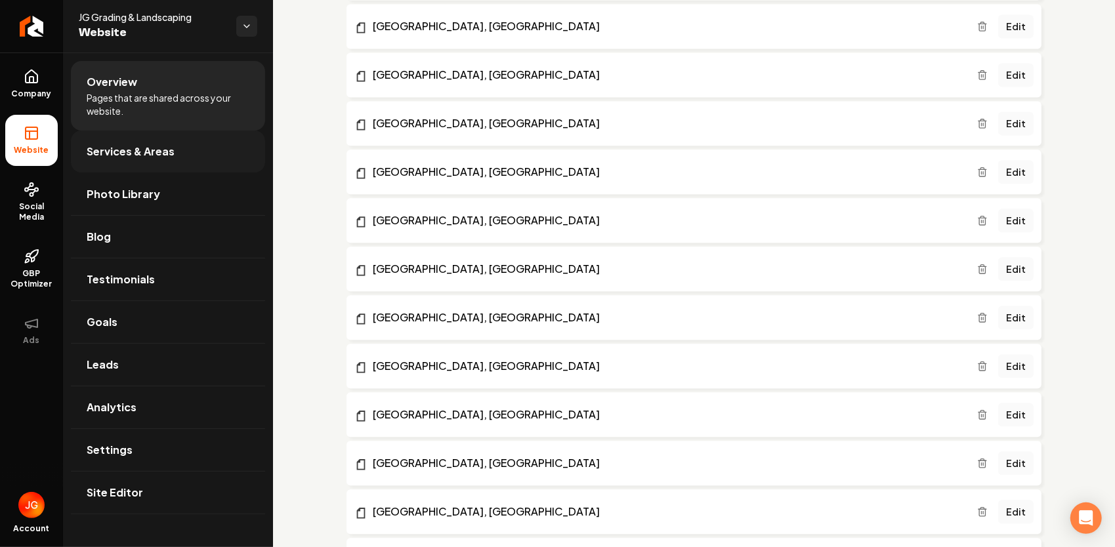
scroll to position [1968, 0]
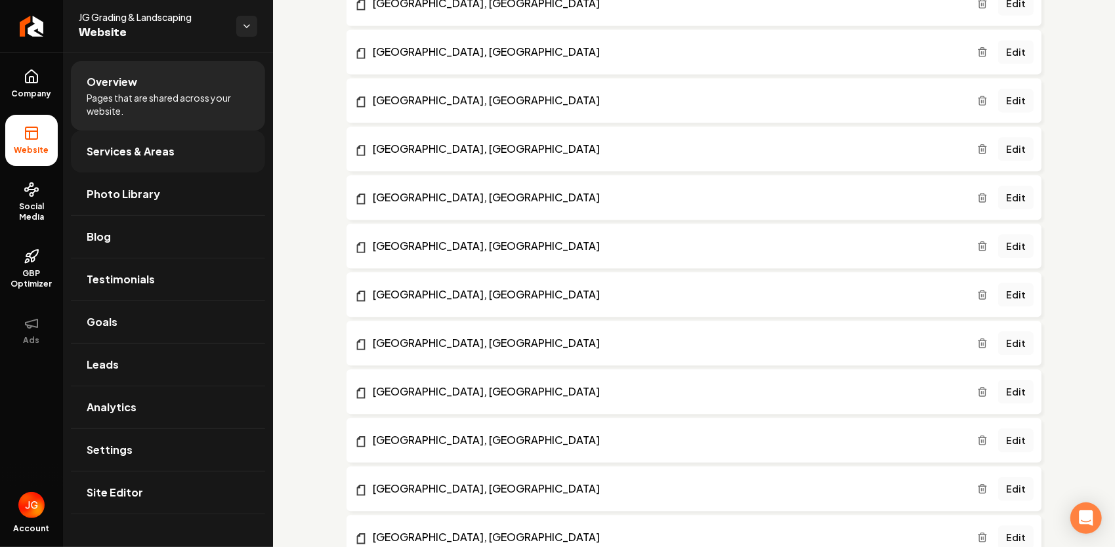
click at [138, 156] on span "Services & Areas" at bounding box center [131, 152] width 88 height 16
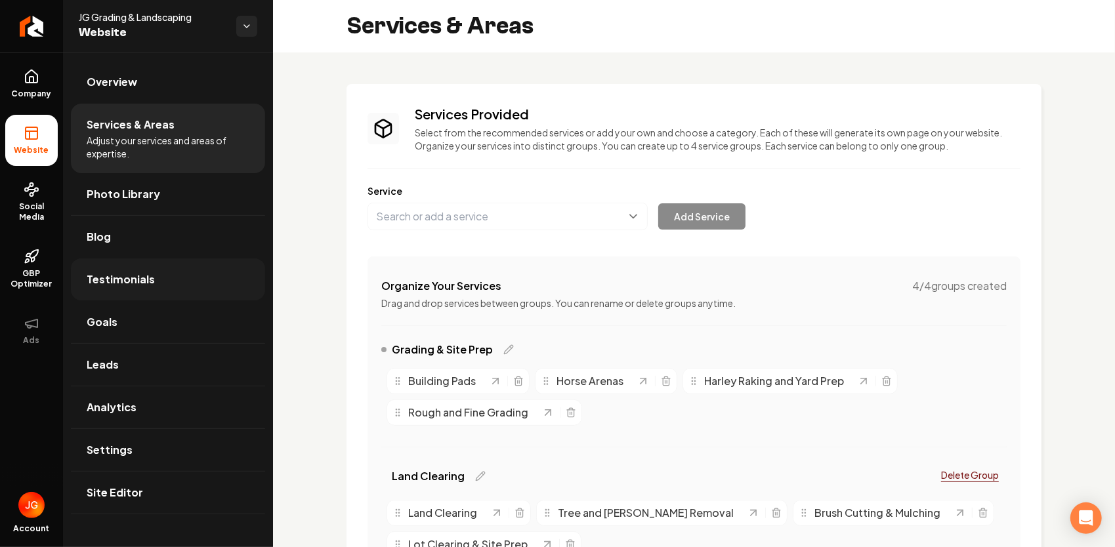
click at [123, 266] on link "Testimonials" at bounding box center [168, 279] width 194 height 42
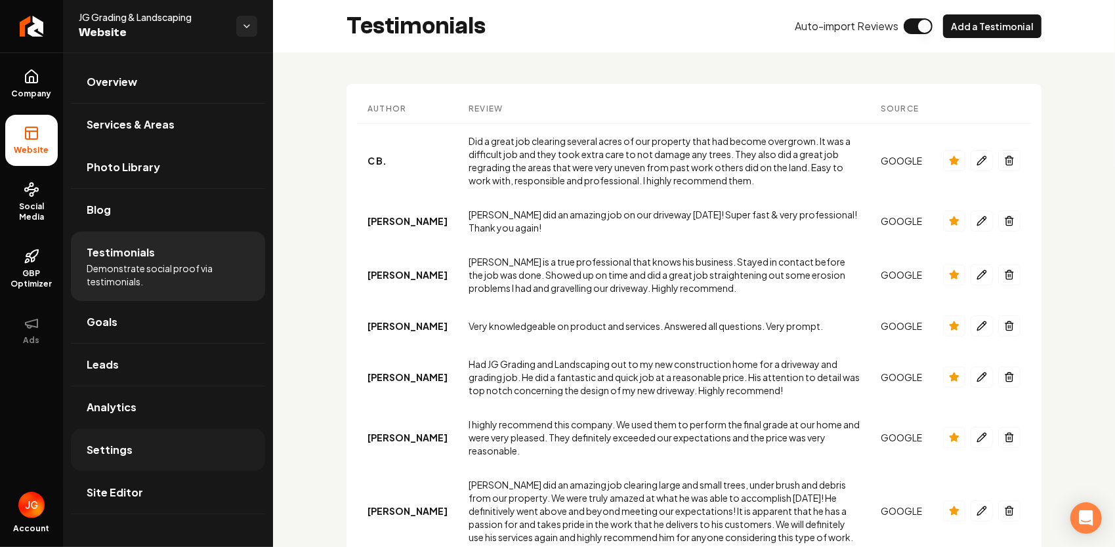
click at [123, 439] on link "Settings" at bounding box center [168, 450] width 194 height 42
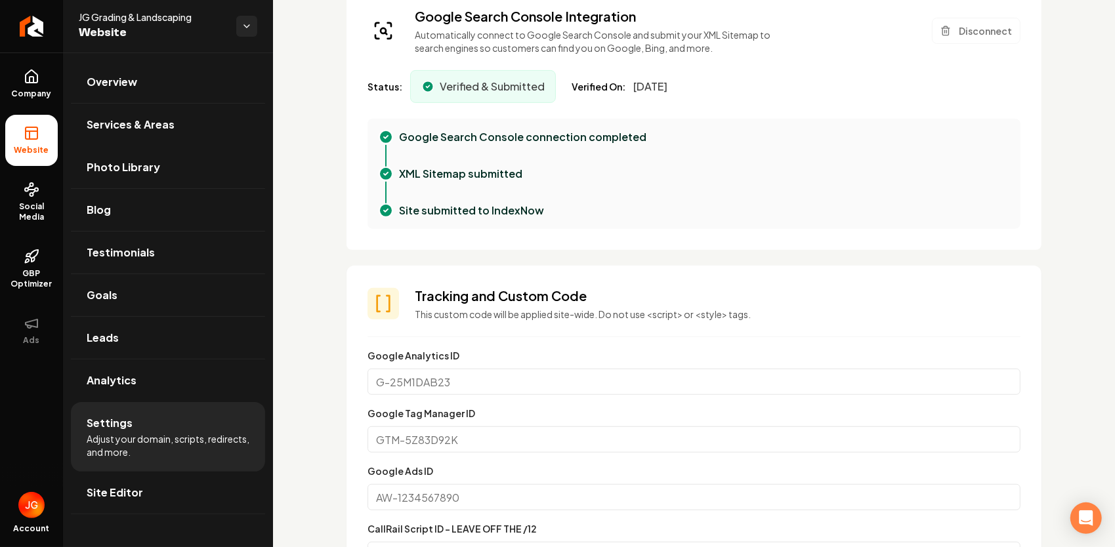
scroll to position [328, 0]
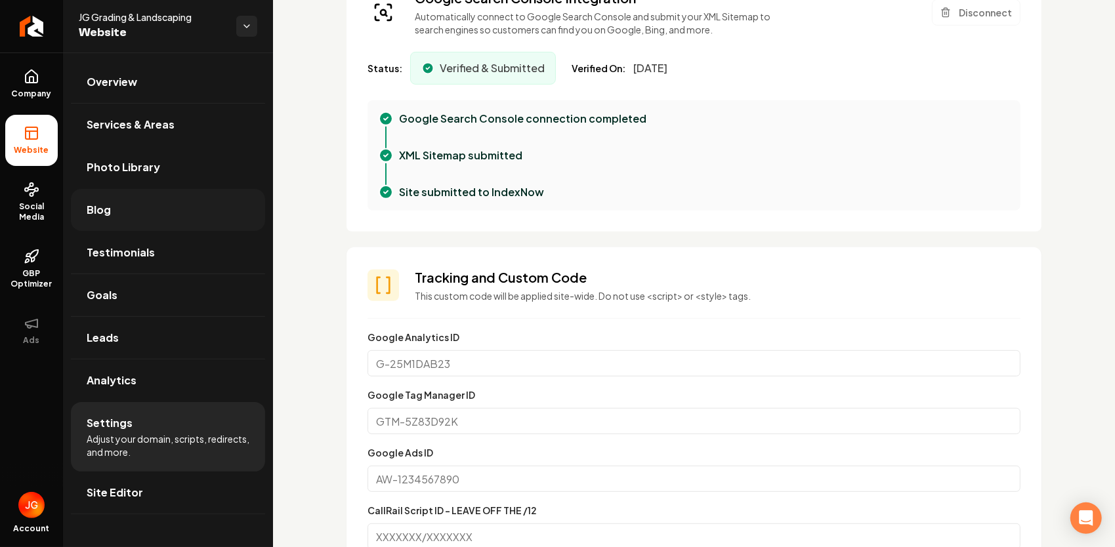
click at [116, 213] on link "Blog" at bounding box center [168, 210] width 194 height 42
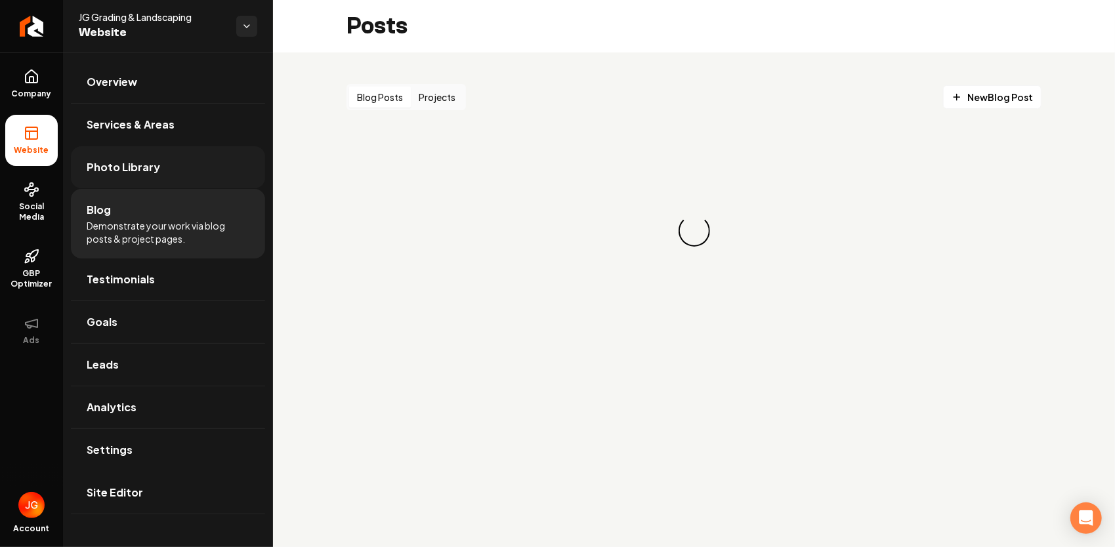
click at [136, 164] on span "Photo Library" at bounding box center [123, 167] width 73 height 16
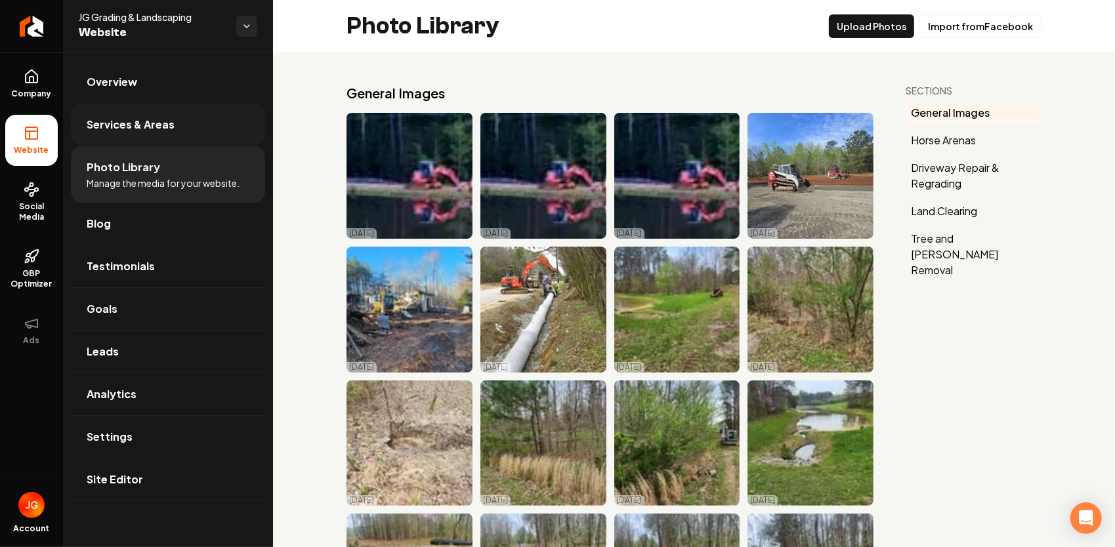
click at [146, 127] on span "Services & Areas" at bounding box center [131, 125] width 88 height 16
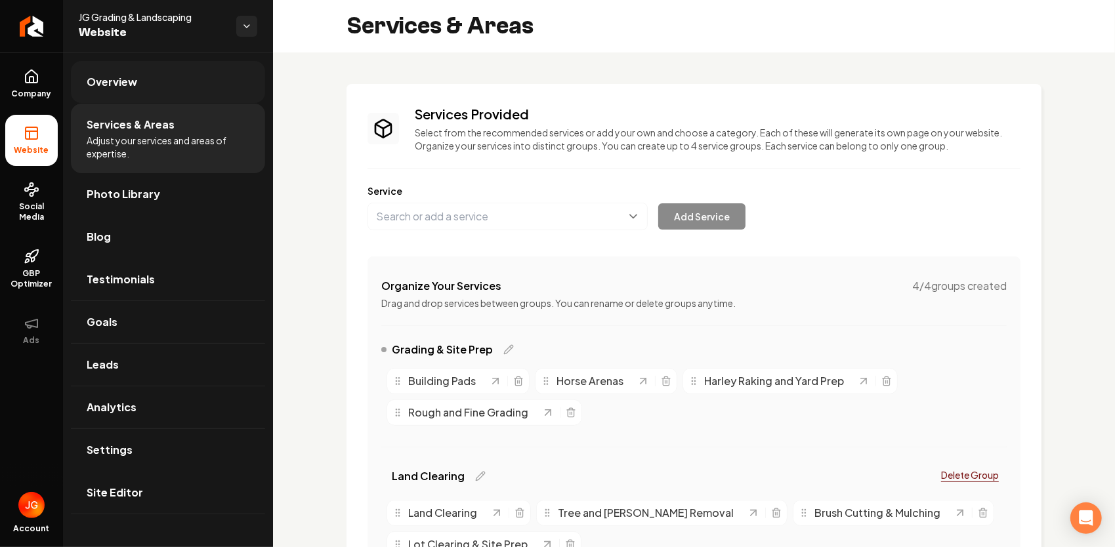
click at [145, 85] on link "Overview" at bounding box center [168, 82] width 194 height 42
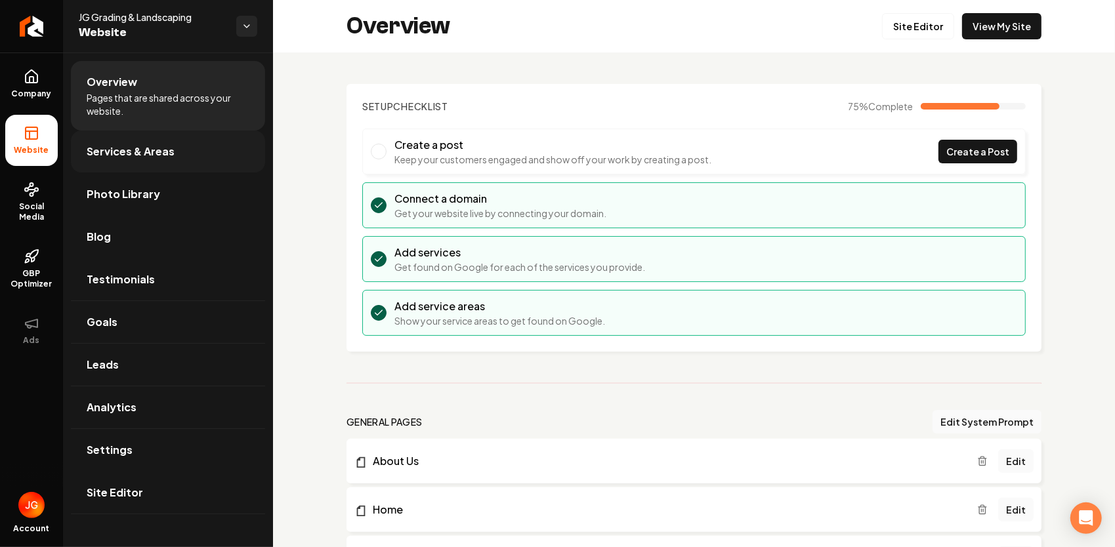
click at [133, 150] on span "Services & Areas" at bounding box center [131, 152] width 88 height 16
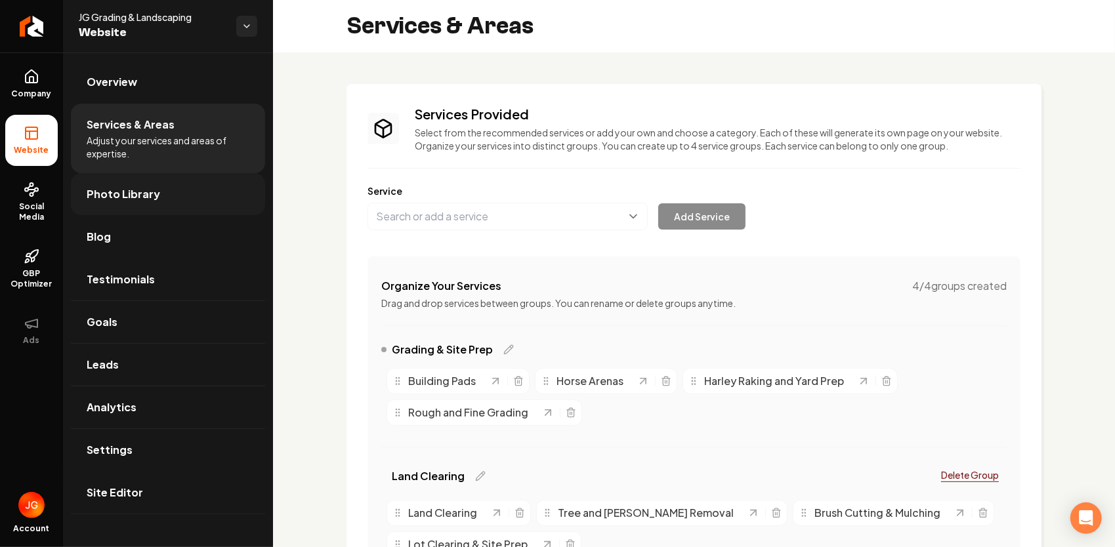
click at [136, 182] on link "Photo Library" at bounding box center [168, 194] width 194 height 42
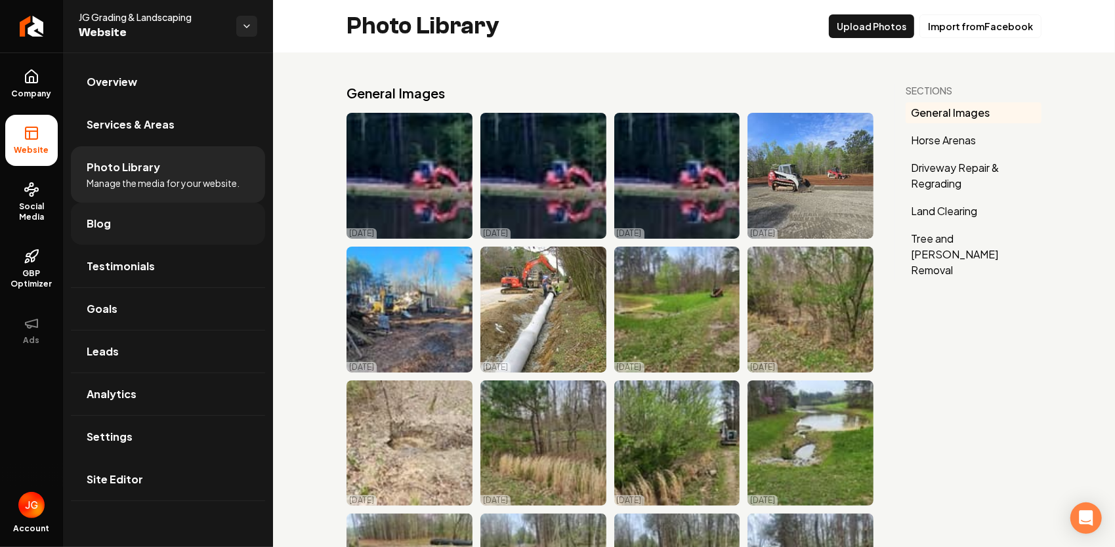
click at [117, 228] on link "Blog" at bounding box center [168, 224] width 194 height 42
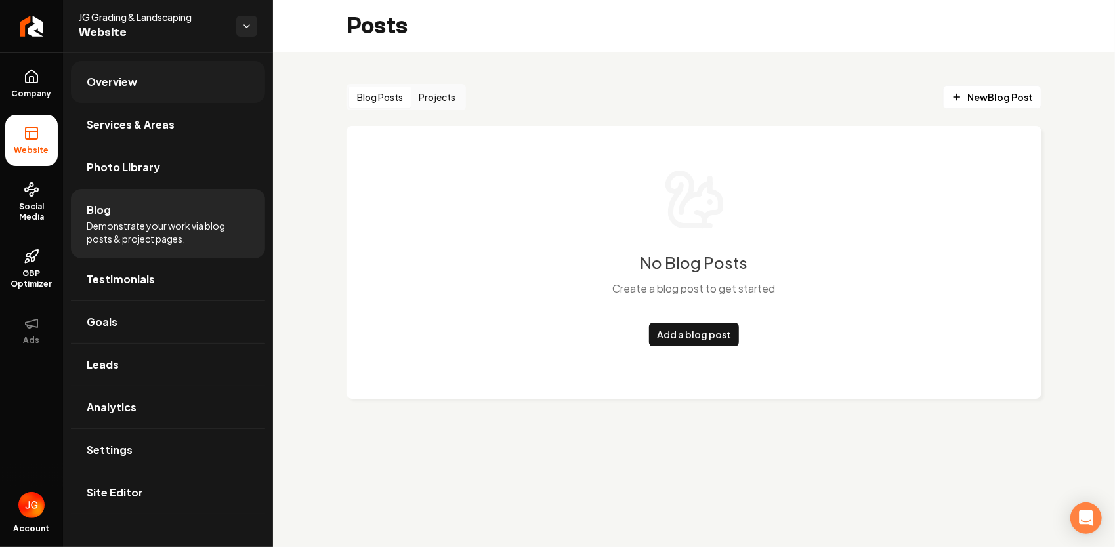
click at [148, 96] on link "Overview" at bounding box center [168, 82] width 194 height 42
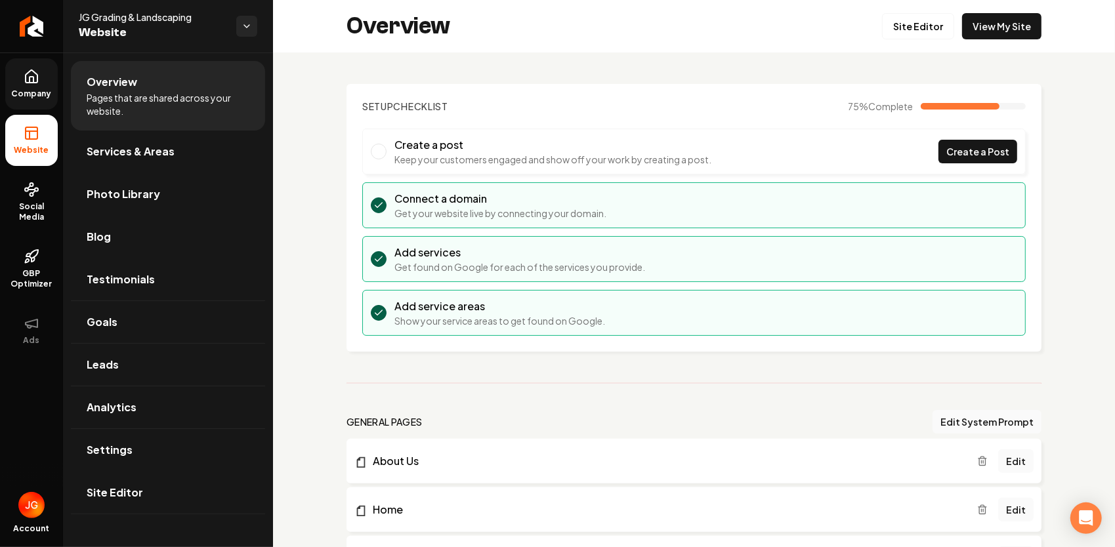
click at [20, 79] on link "Company" at bounding box center [31, 83] width 52 height 51
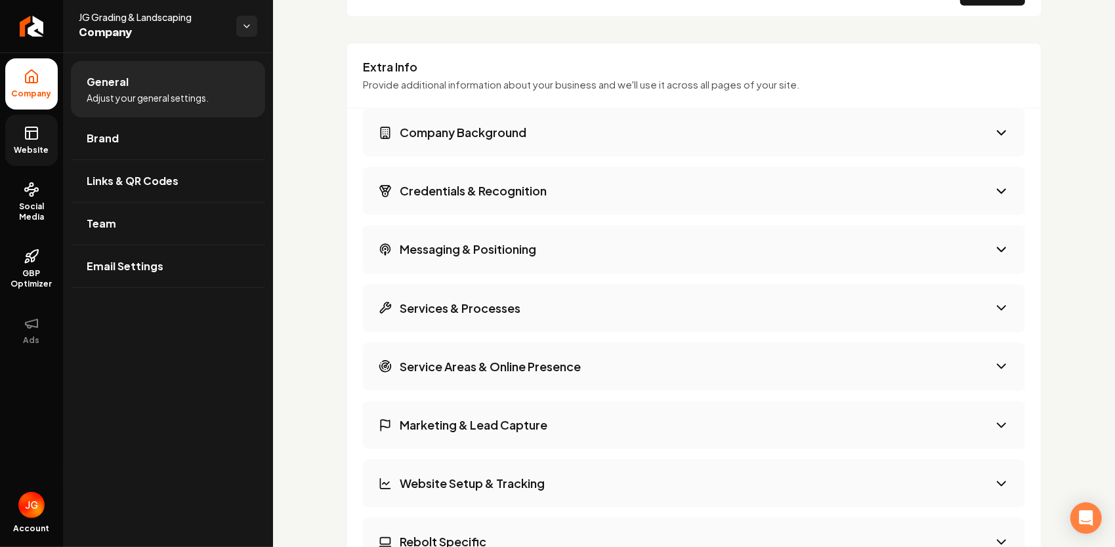
scroll to position [1640, 0]
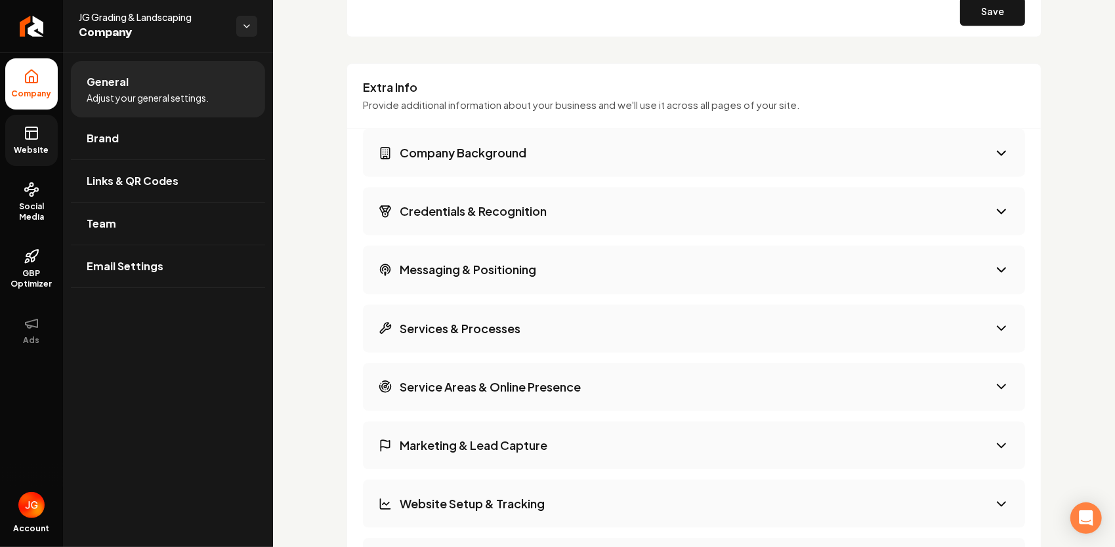
click at [455, 266] on h3 "Messaging & Positioning" at bounding box center [468, 270] width 136 height 16
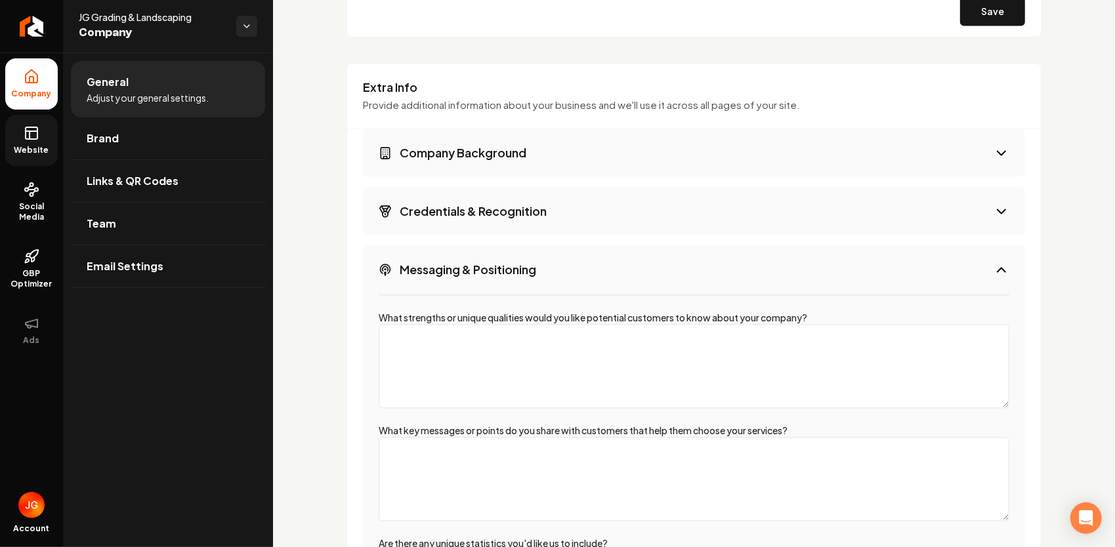
click at [451, 270] on h3 "Messaging & Positioning" at bounding box center [468, 270] width 136 height 16
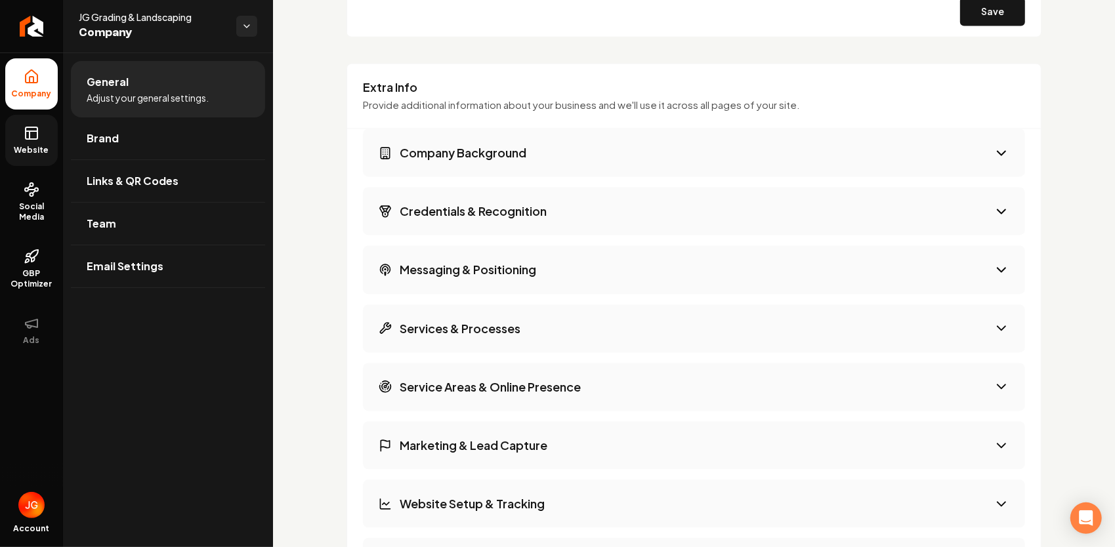
click at [463, 393] on button "Service Areas & Online Presence" at bounding box center [694, 387] width 662 height 48
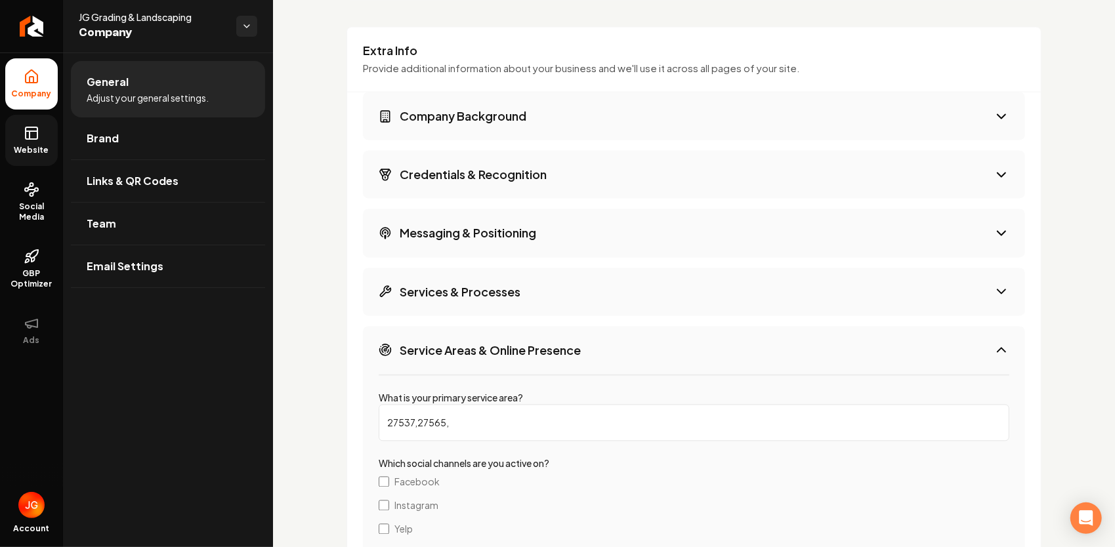
scroll to position [1706, 0]
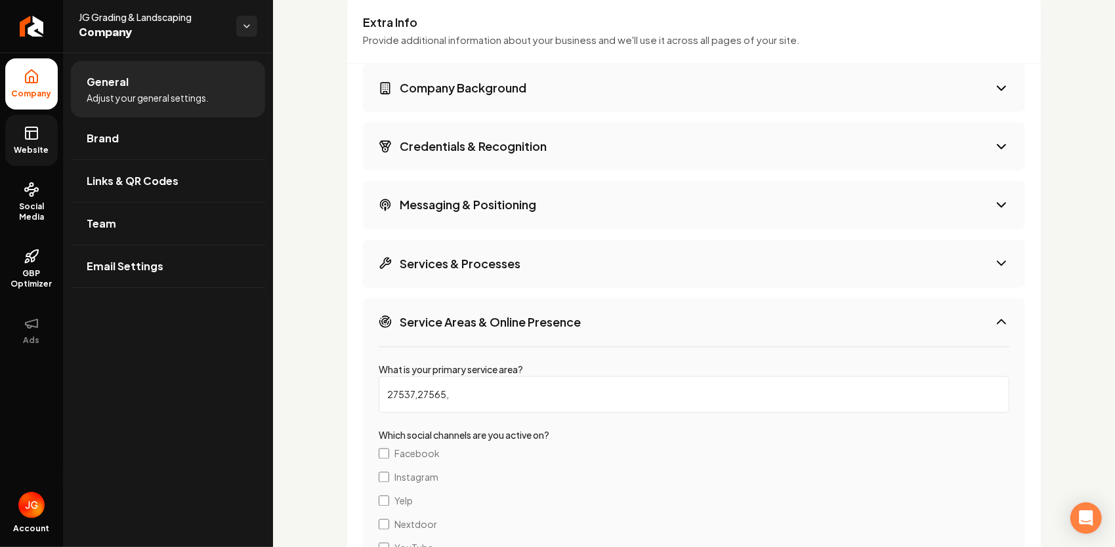
click at [458, 315] on h3 "Service Areas & Online Presence" at bounding box center [490, 322] width 181 height 16
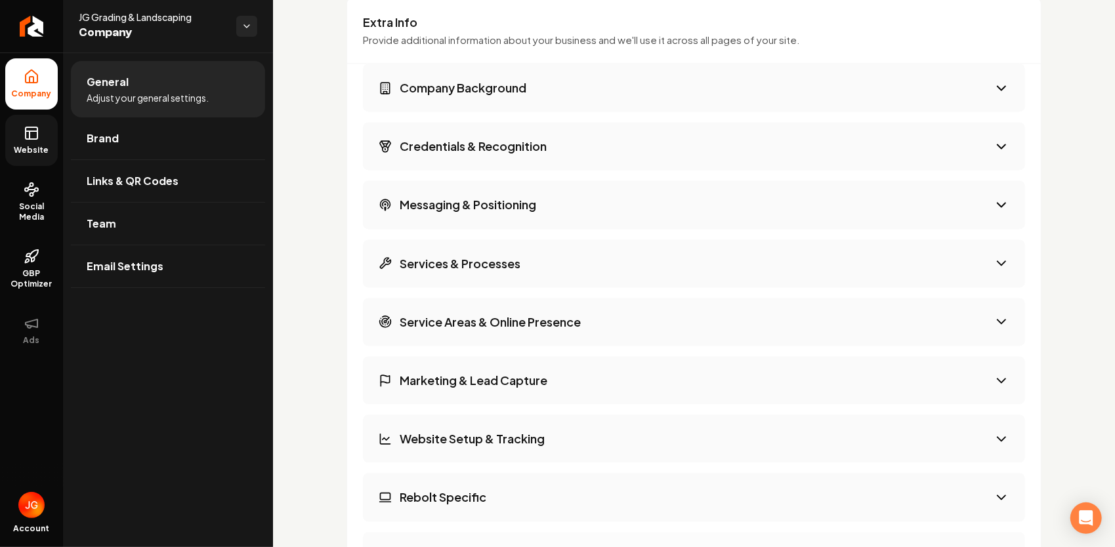
scroll to position [1771, 0]
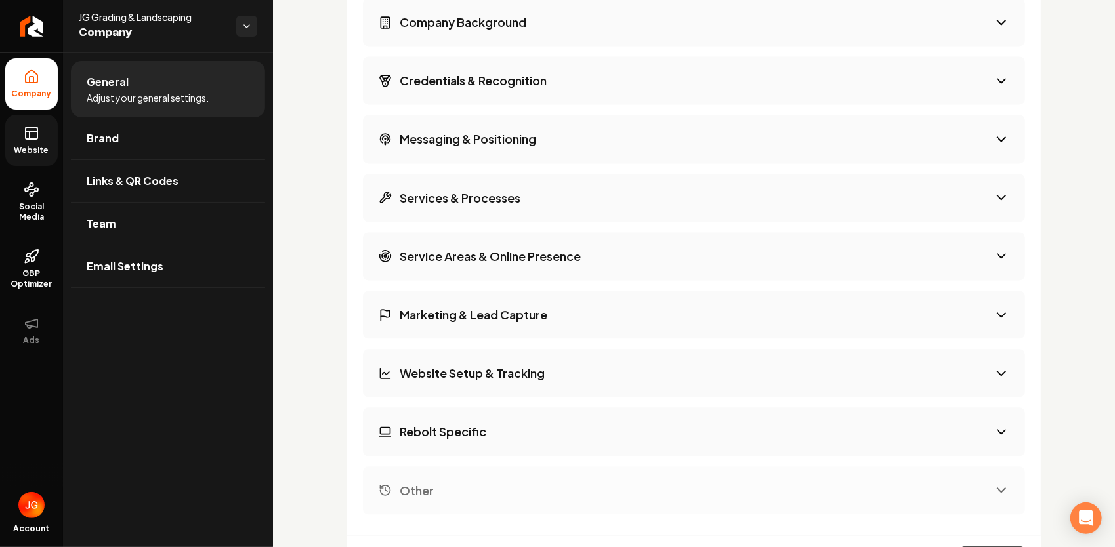
click at [426, 365] on h3 "Website Setup & Tracking" at bounding box center [472, 373] width 145 height 16
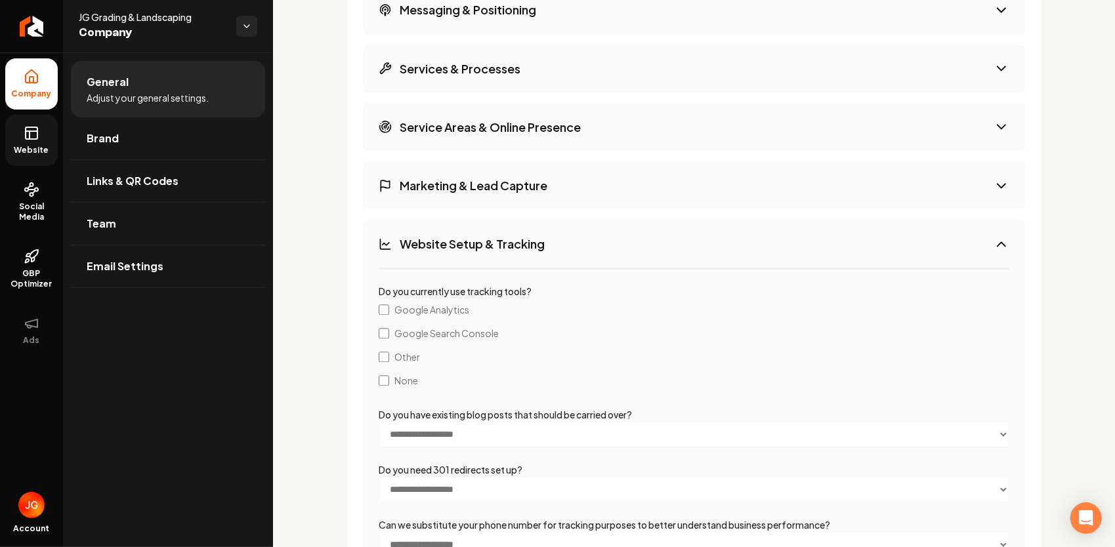
scroll to position [1902, 0]
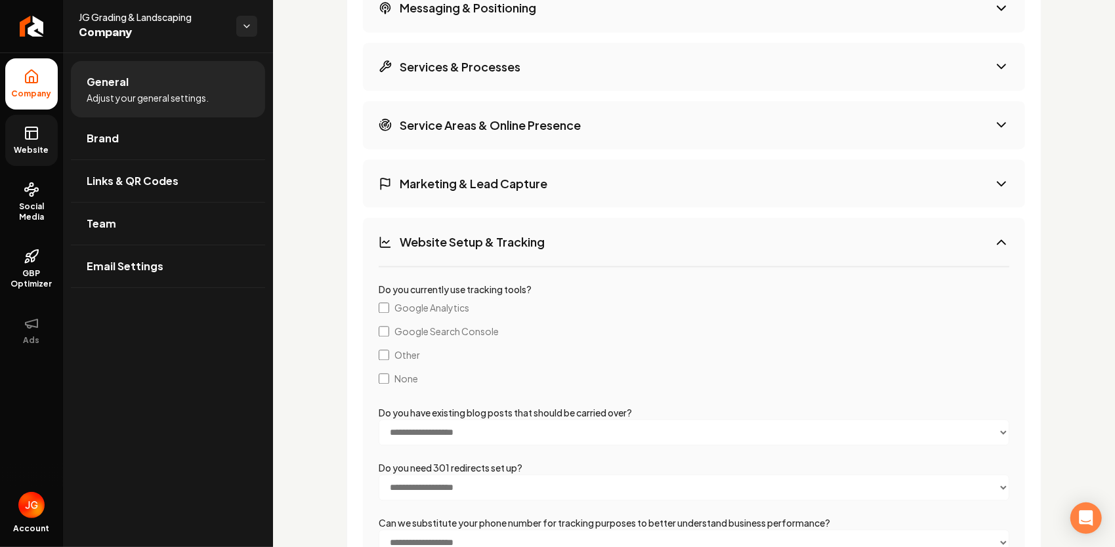
click at [432, 247] on button "Website Setup & Tracking" at bounding box center [694, 242] width 662 height 48
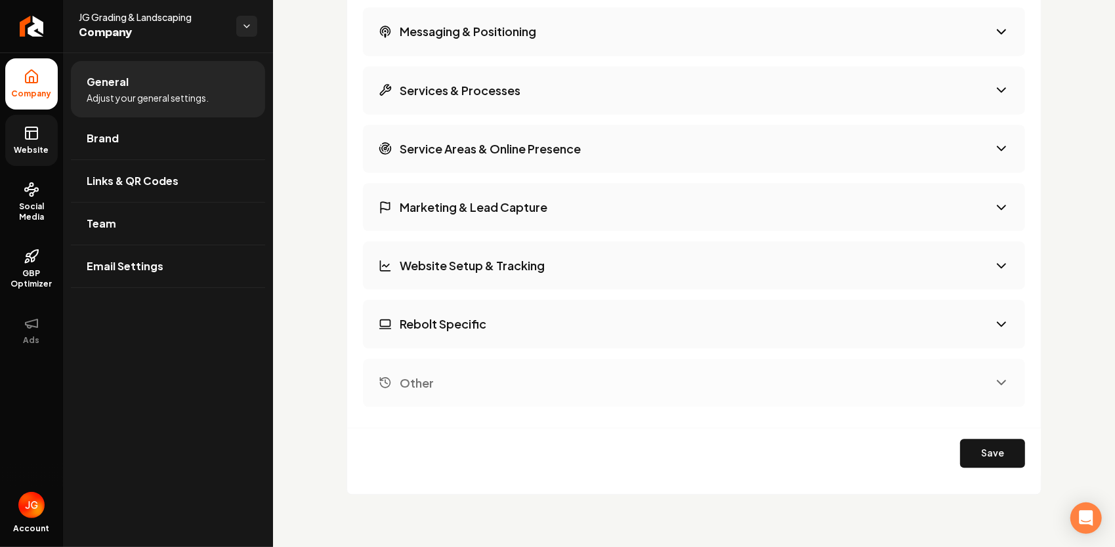
scroll to position [1875, 0]
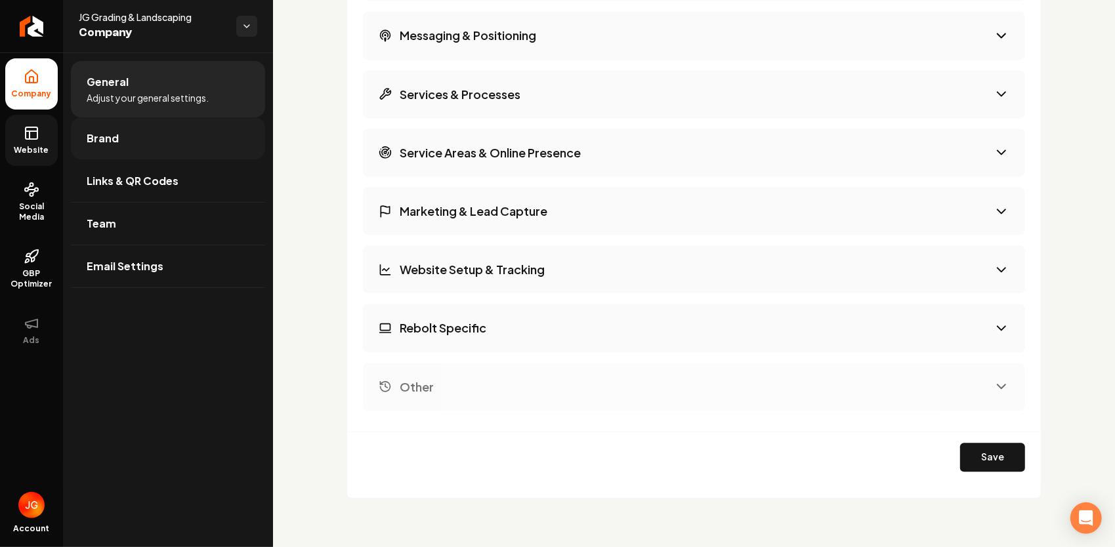
click at [131, 148] on link "Brand" at bounding box center [168, 138] width 194 height 42
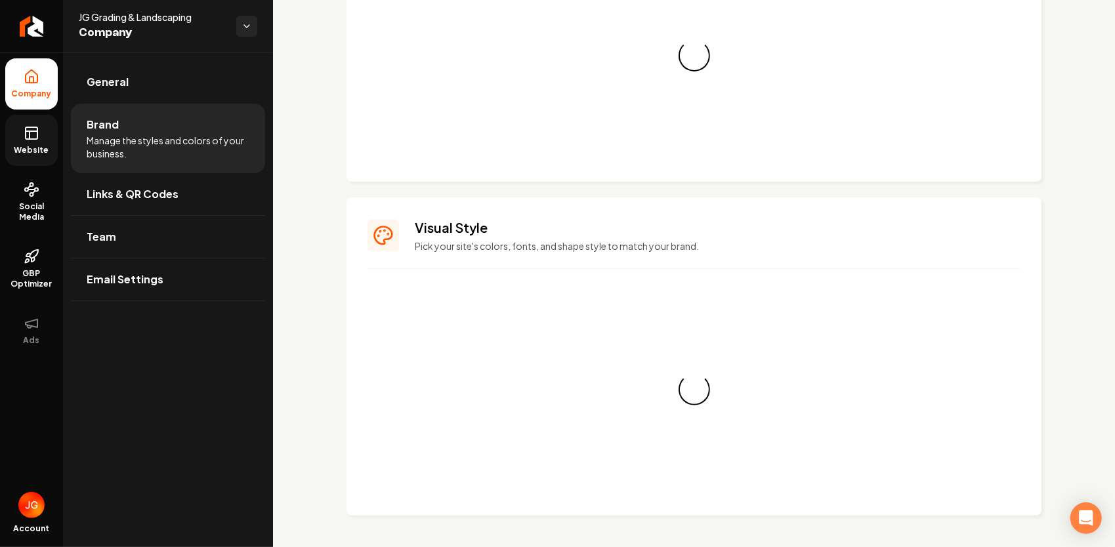
scroll to position [1080, 0]
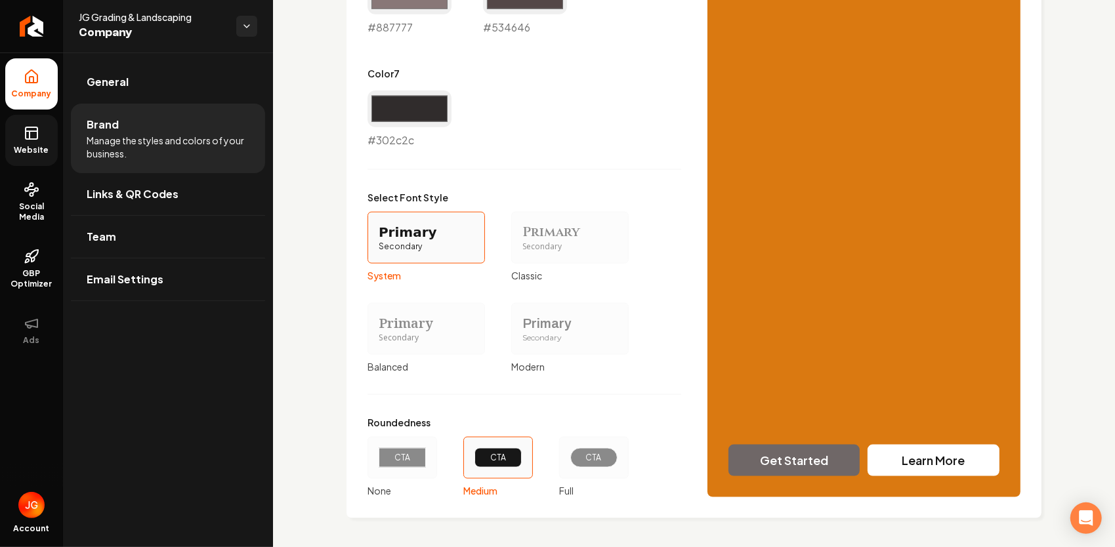
click at [172, 22] on span "JG Grading & Landscaping" at bounding box center [152, 16] width 147 height 13
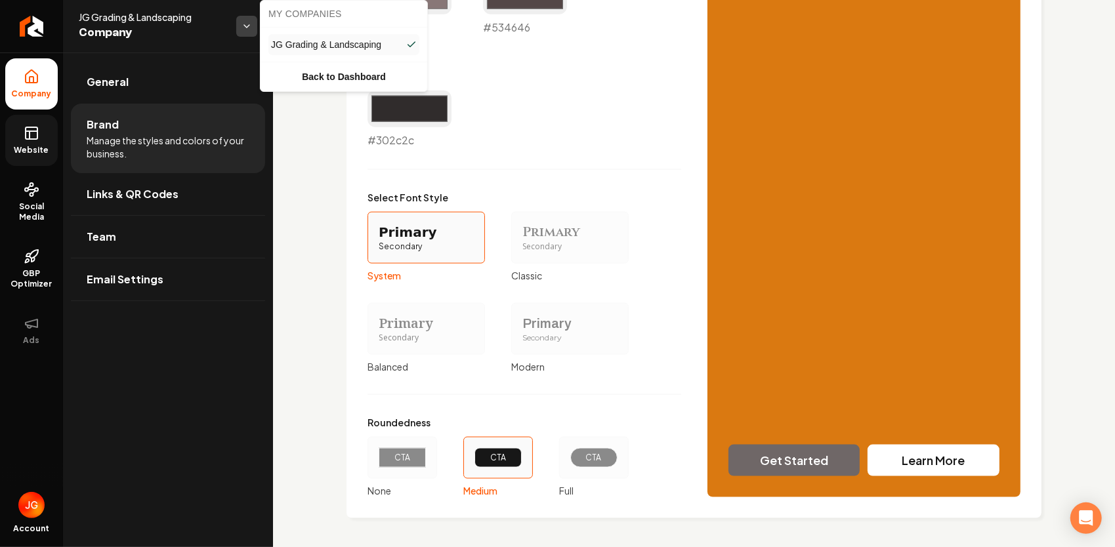
click at [244, 28] on html "Company Website Social Media GBP Optimizer Ads Account JG Grading & Landscaping…" at bounding box center [557, 273] width 1115 height 547
click at [310, 75] on link "Back to Dashboard" at bounding box center [343, 77] width 161 height 24
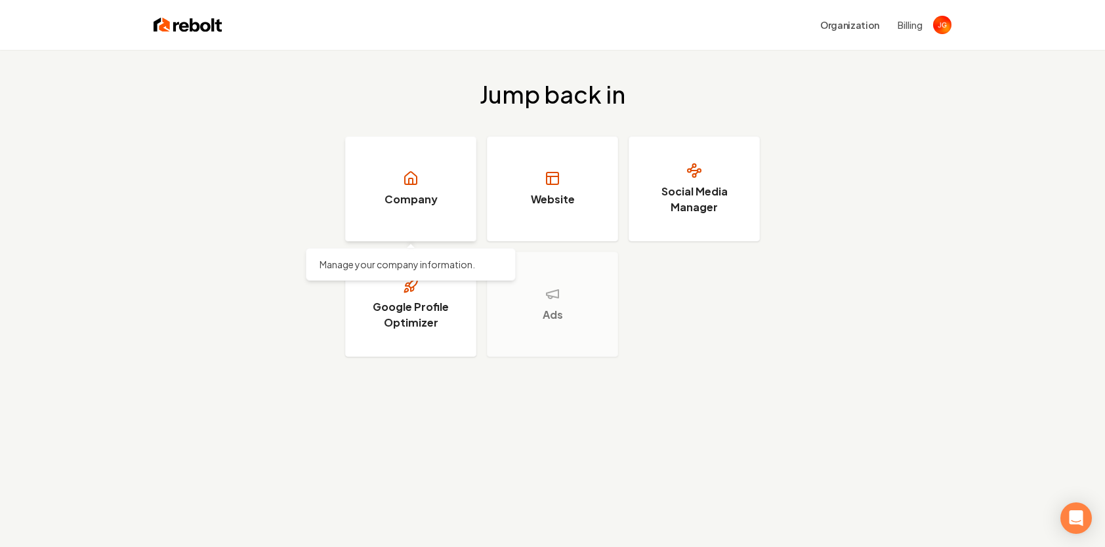
click at [428, 208] on link "Company" at bounding box center [410, 188] width 131 height 105
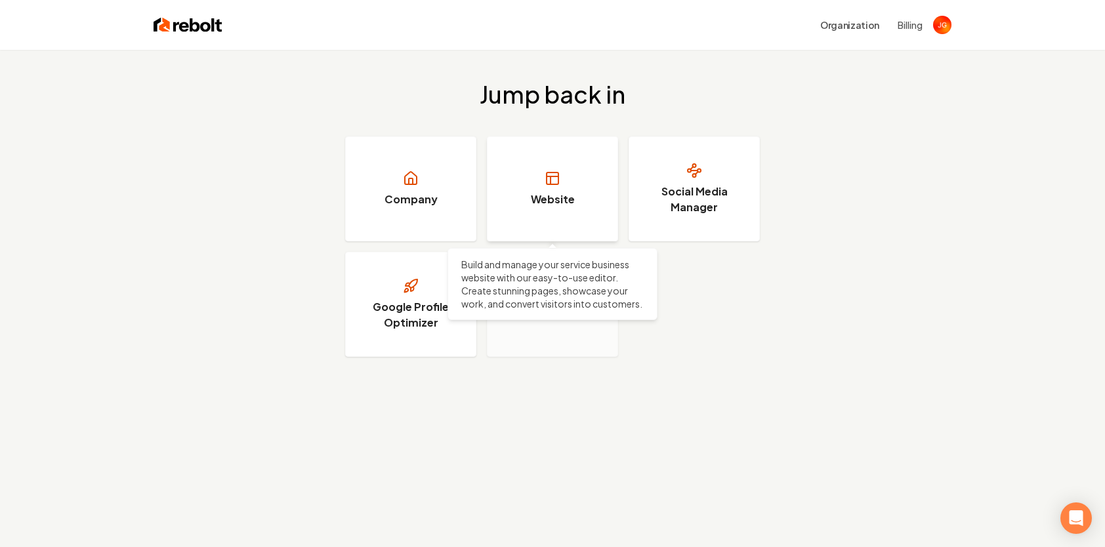
click at [524, 146] on link "Website" at bounding box center [552, 188] width 131 height 105
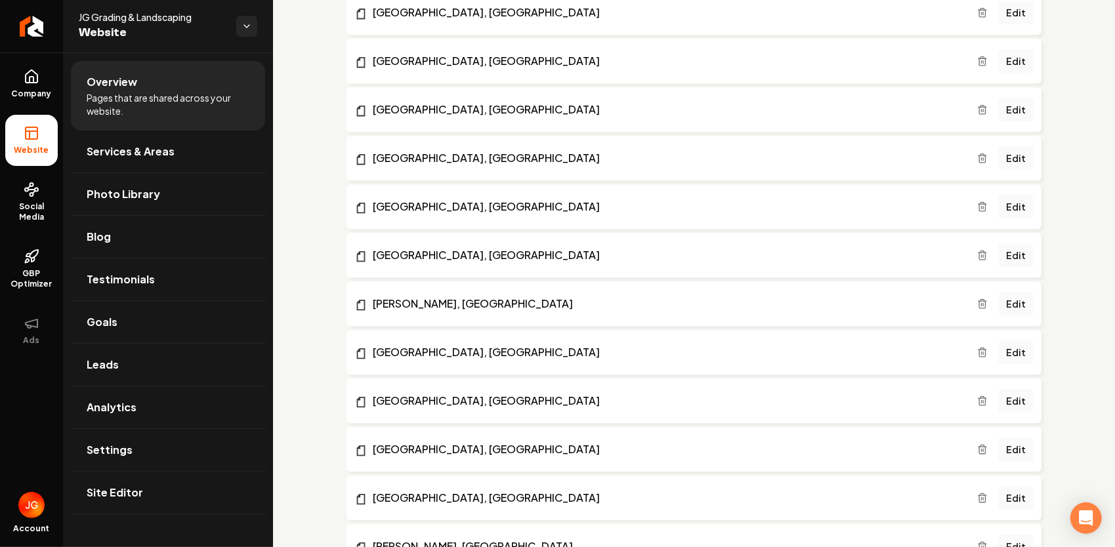
scroll to position [2821, 0]
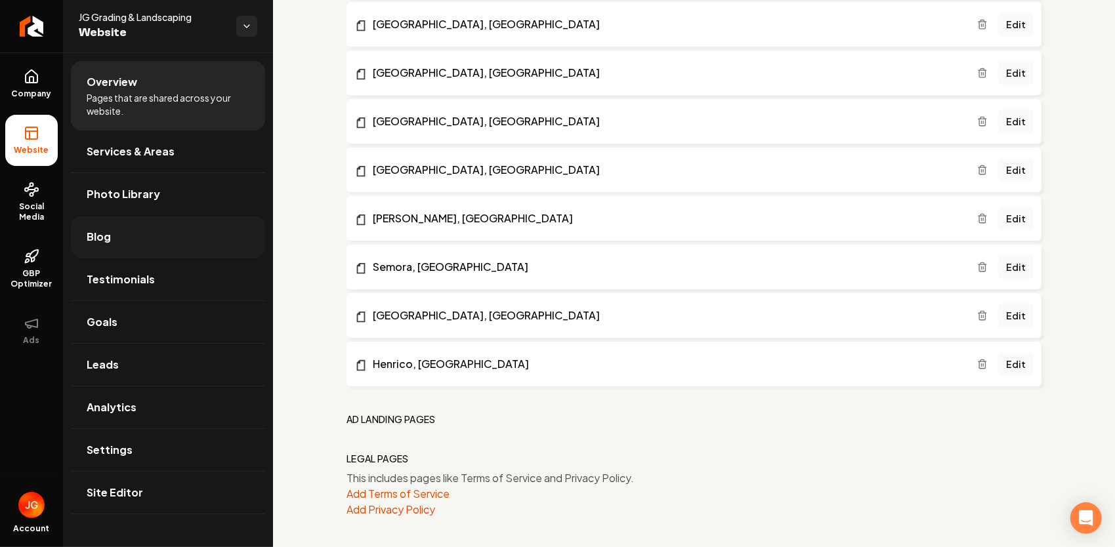
click at [110, 243] on link "Blog" at bounding box center [168, 237] width 194 height 42
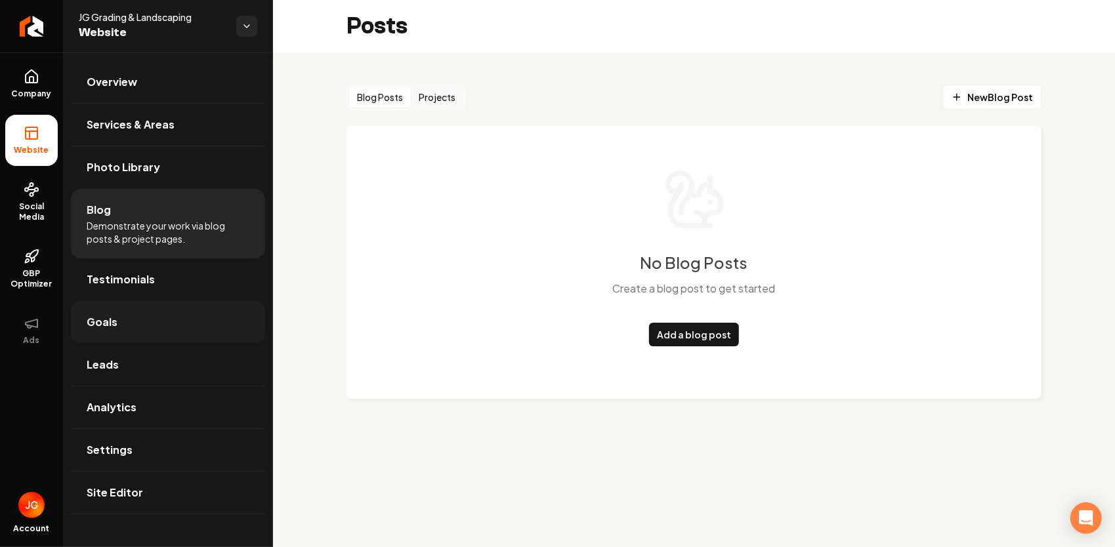
click at [112, 318] on span "Goals" at bounding box center [102, 322] width 31 height 16
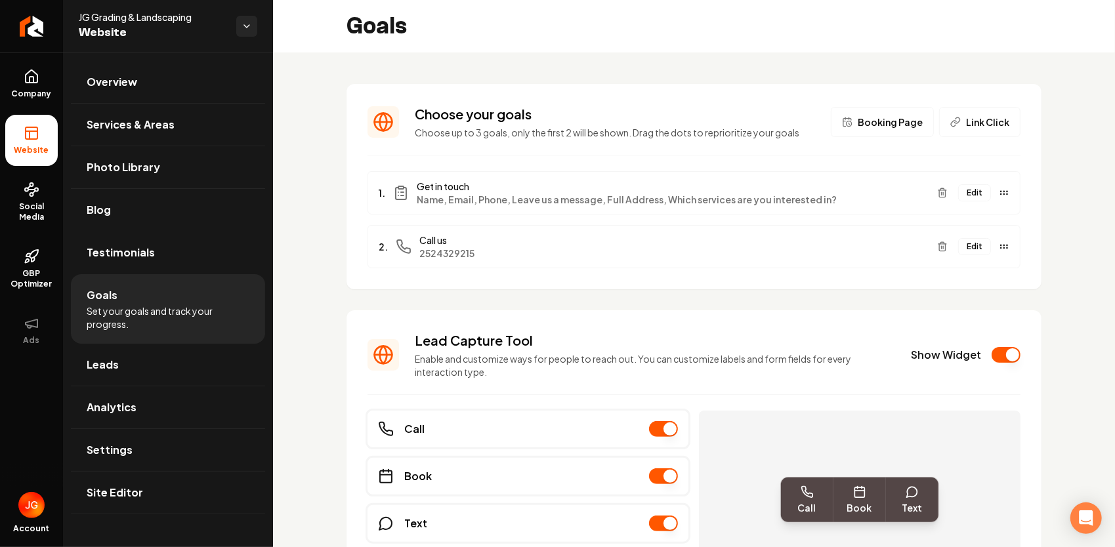
click at [964, 188] on button "Edit" at bounding box center [974, 192] width 33 height 17
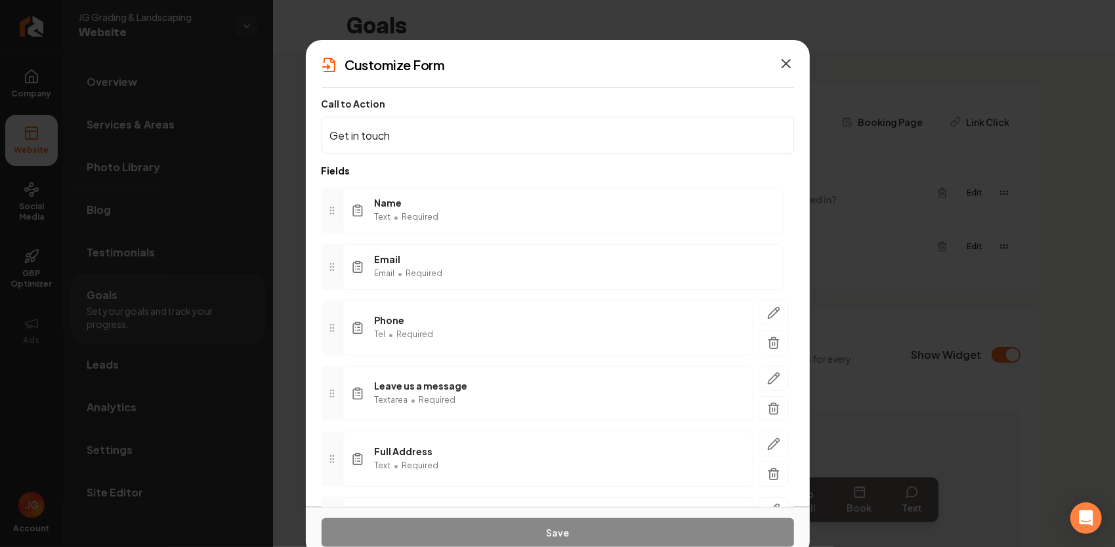
click at [789, 63] on icon "button" at bounding box center [786, 64] width 16 height 16
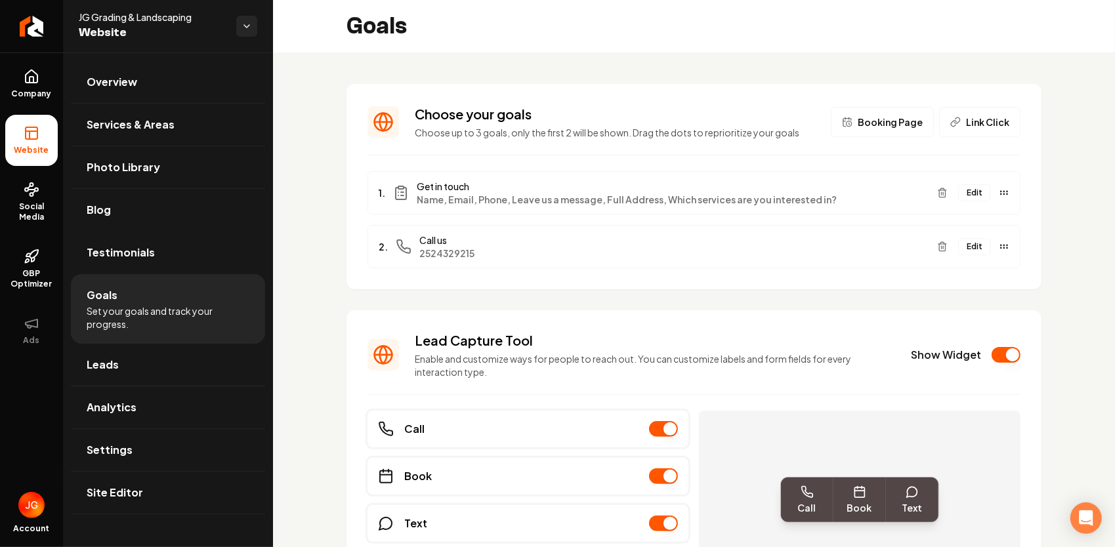
click at [968, 243] on button "Edit" at bounding box center [974, 246] width 33 height 17
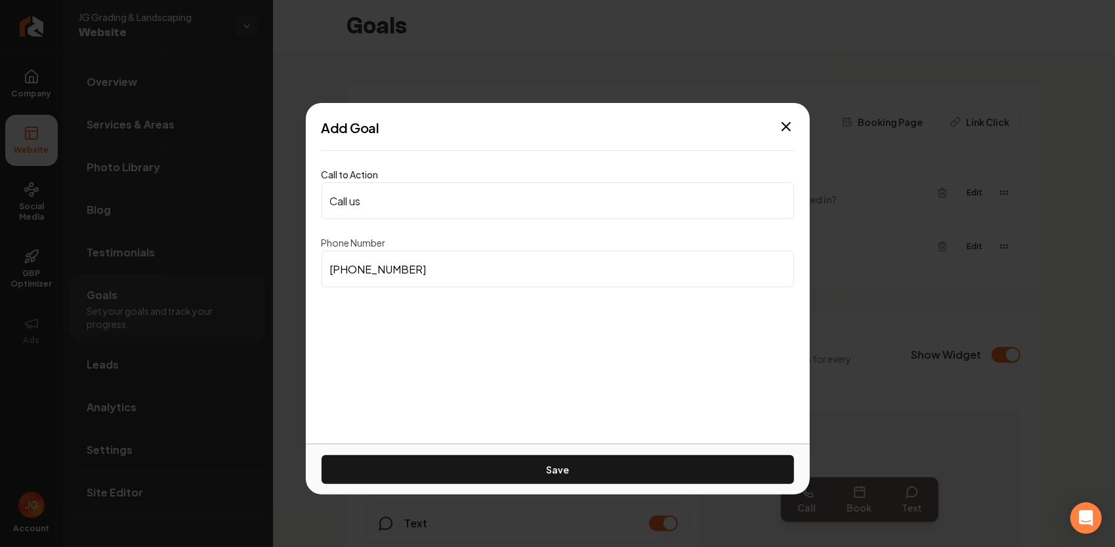
click at [403, 201] on input "Call us" at bounding box center [557, 200] width 472 height 37
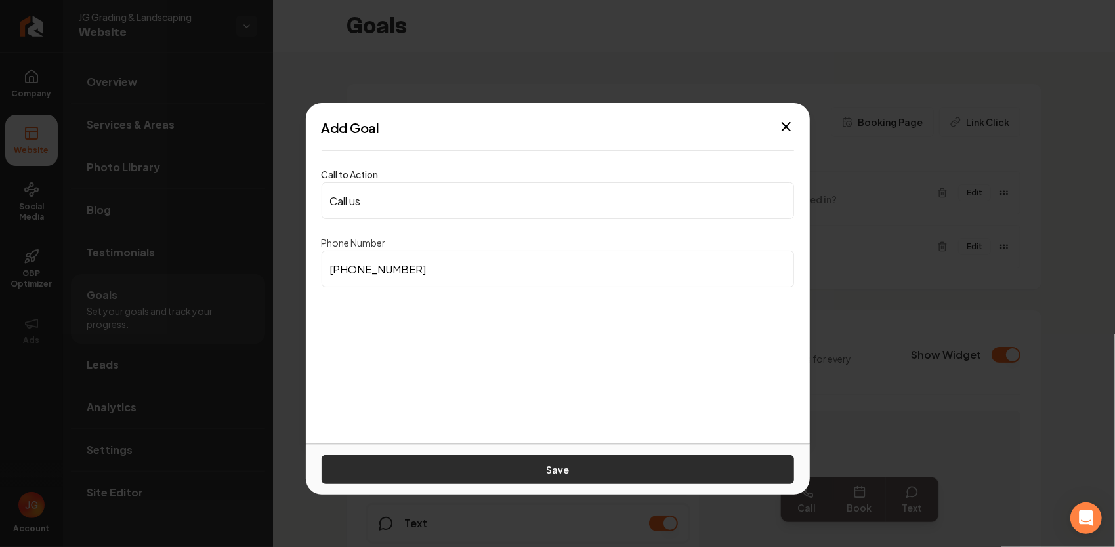
click at [528, 462] on button "Save" at bounding box center [557, 469] width 472 height 29
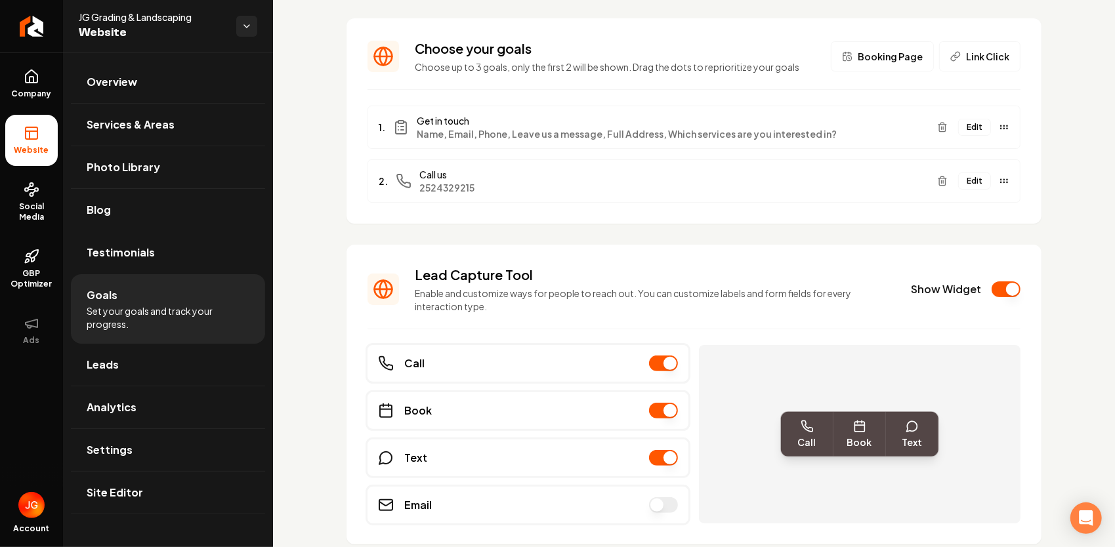
scroll to position [114, 0]
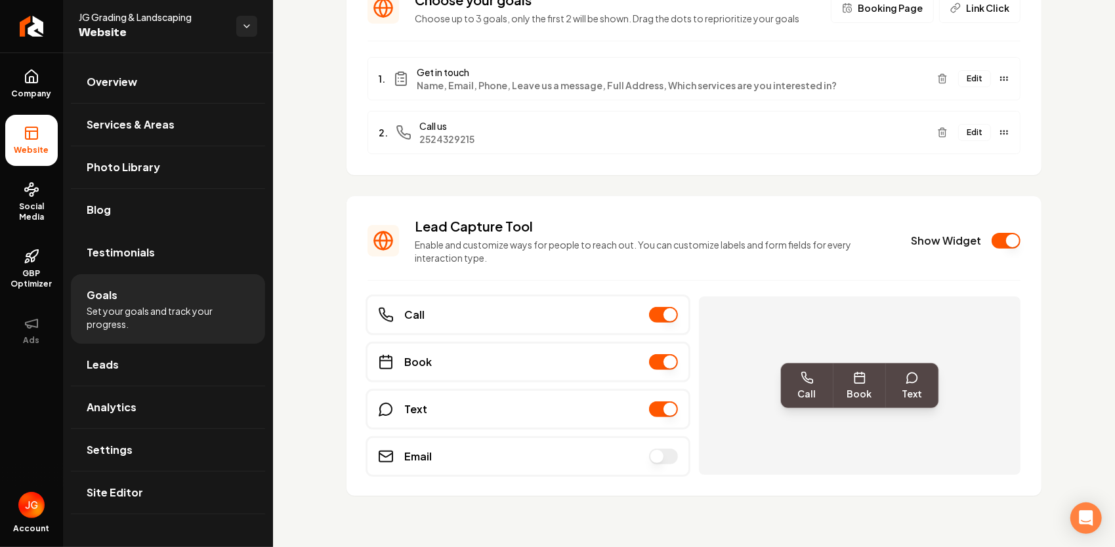
click at [656, 457] on button "Main content area" at bounding box center [663, 457] width 29 height 16
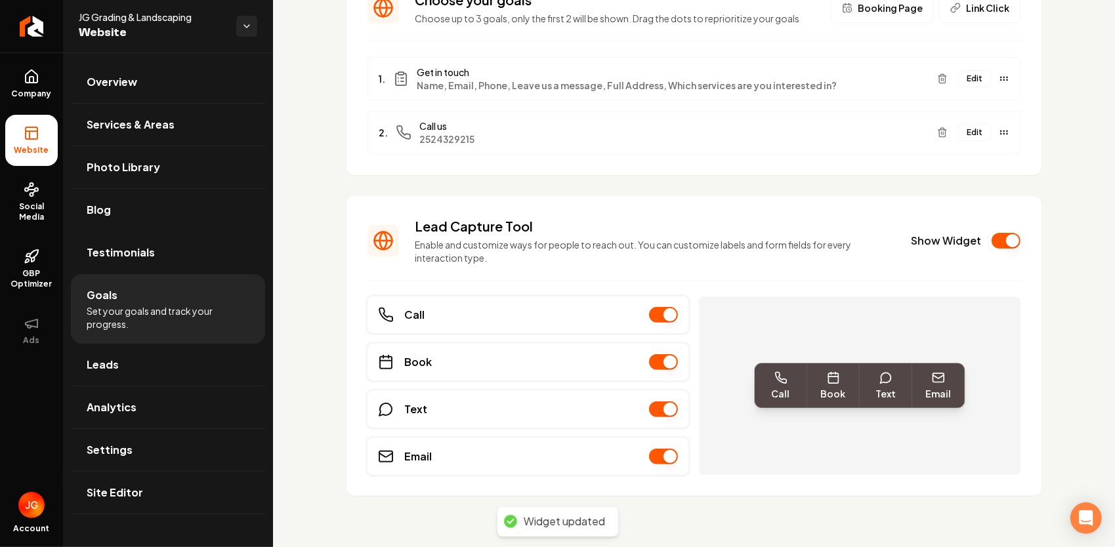
click at [649, 455] on button "Main content area" at bounding box center [663, 457] width 29 height 16
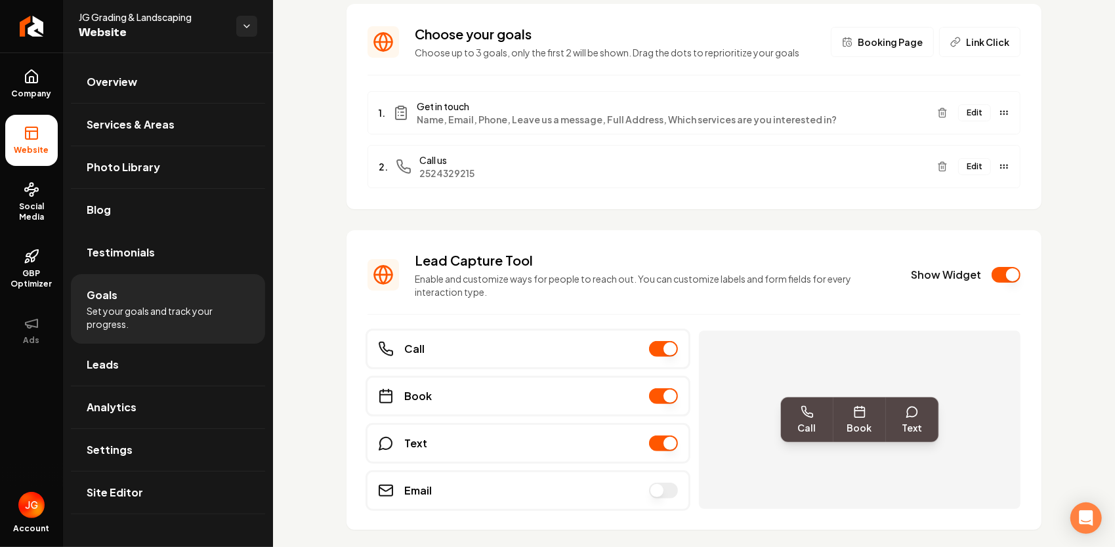
scroll to position [0, 0]
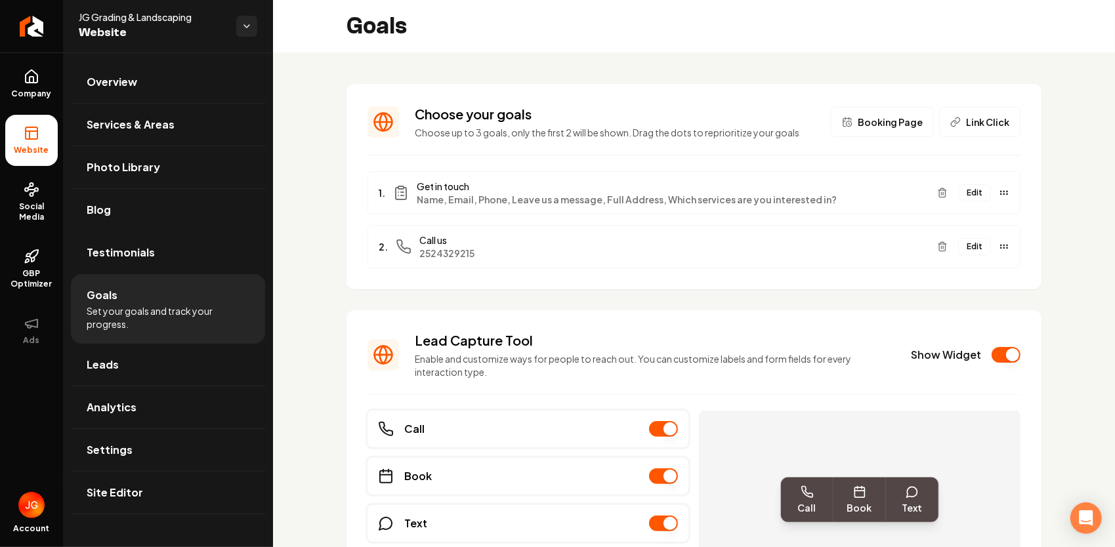
click at [966, 122] on span "Link Click" at bounding box center [987, 121] width 43 height 13
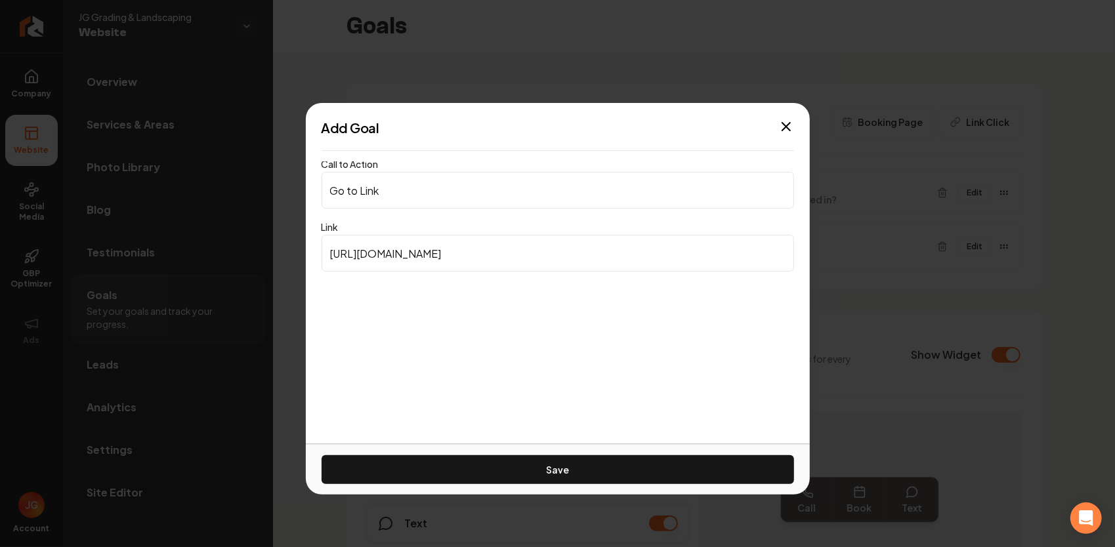
drag, startPoint x: 470, startPoint y: 260, endPoint x: 291, endPoint y: 262, distance: 178.5
click at [291, 265] on body "Company Website Social Media GBP Optimizer Ads Account JG Grading & Landscaping…" at bounding box center [557, 273] width 1115 height 547
type input "f"
paste input "[URL][DOMAIN_NAME]"
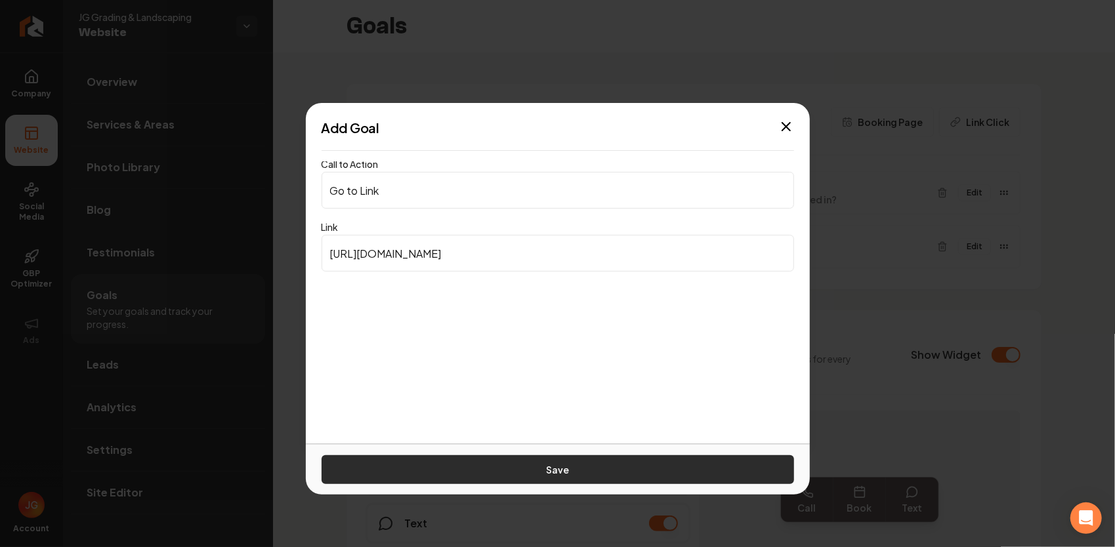
type input "[URL][DOMAIN_NAME]"
click at [461, 462] on button "Save" at bounding box center [557, 469] width 472 height 29
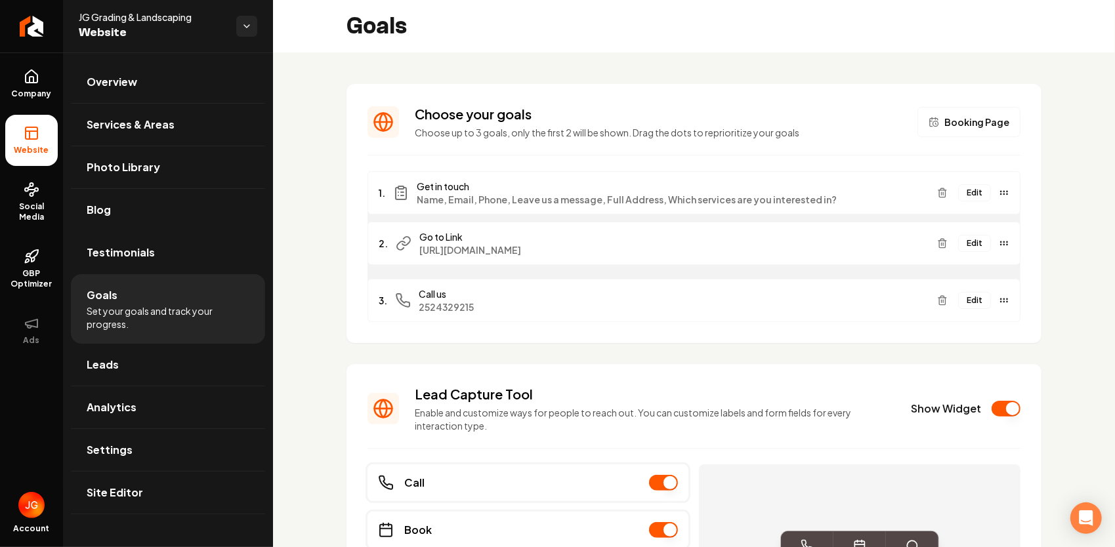
drag, startPoint x: 997, startPoint y: 303, endPoint x: 1010, endPoint y: 247, distance: 57.8
click at [1010, 247] on div "2. Go to Link [URL][DOMAIN_NAME] Edit" at bounding box center [693, 243] width 653 height 43
click at [958, 245] on button "Edit" at bounding box center [974, 246] width 33 height 17
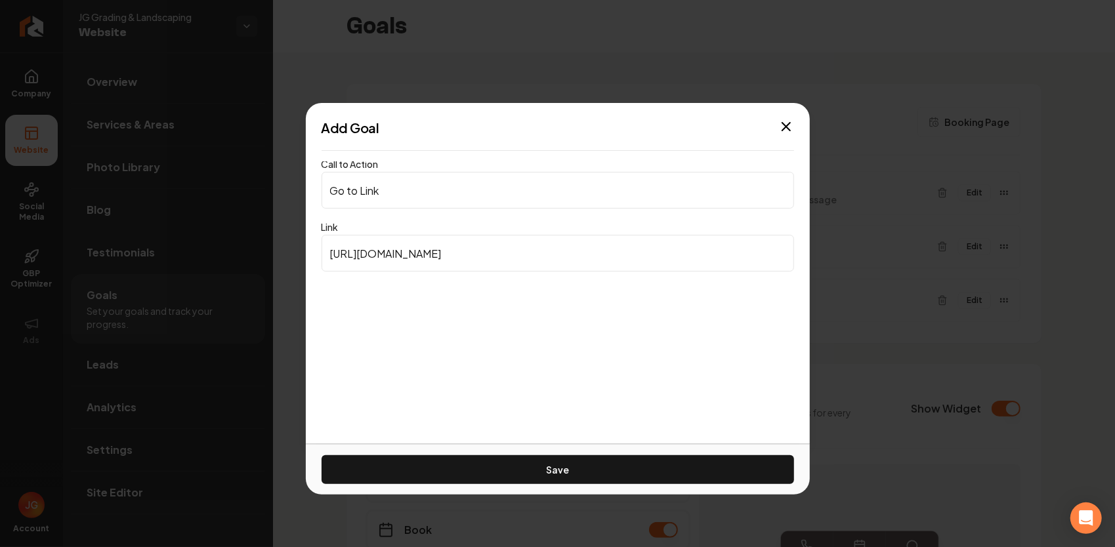
click at [404, 192] on input "Go to Link" at bounding box center [557, 190] width 472 height 37
type input "F"
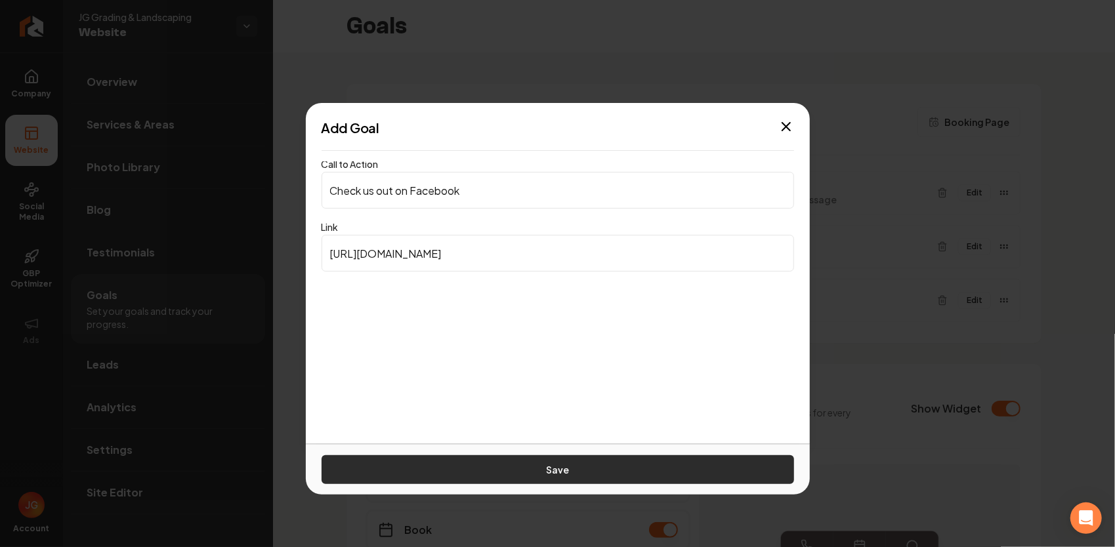
type input "Check us out on Facebook"
click at [555, 474] on button "Save" at bounding box center [557, 469] width 472 height 29
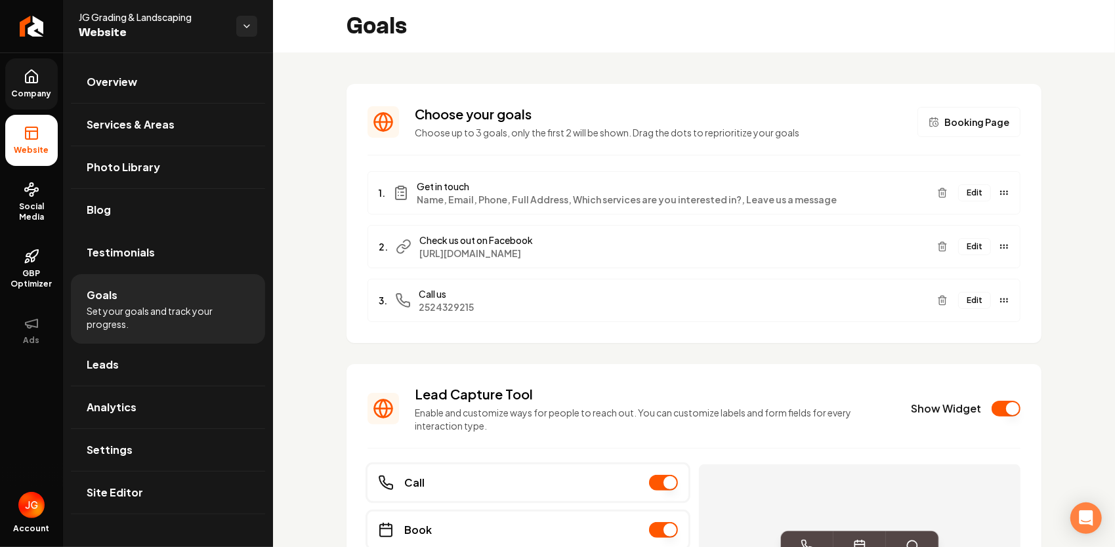
click at [29, 92] on span "Company" at bounding box center [32, 94] width 51 height 10
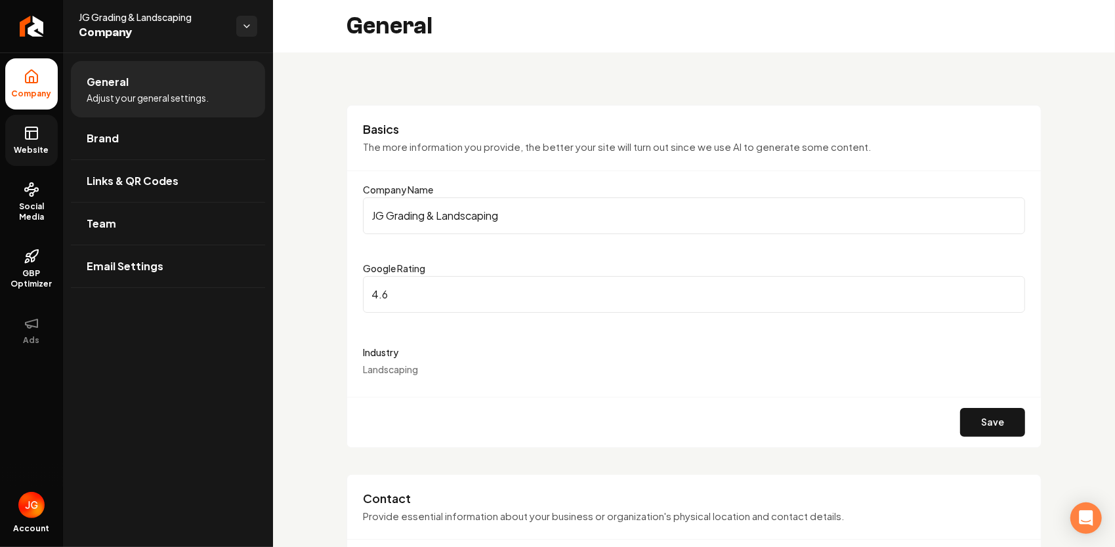
click at [34, 163] on link "Website" at bounding box center [31, 140] width 52 height 51
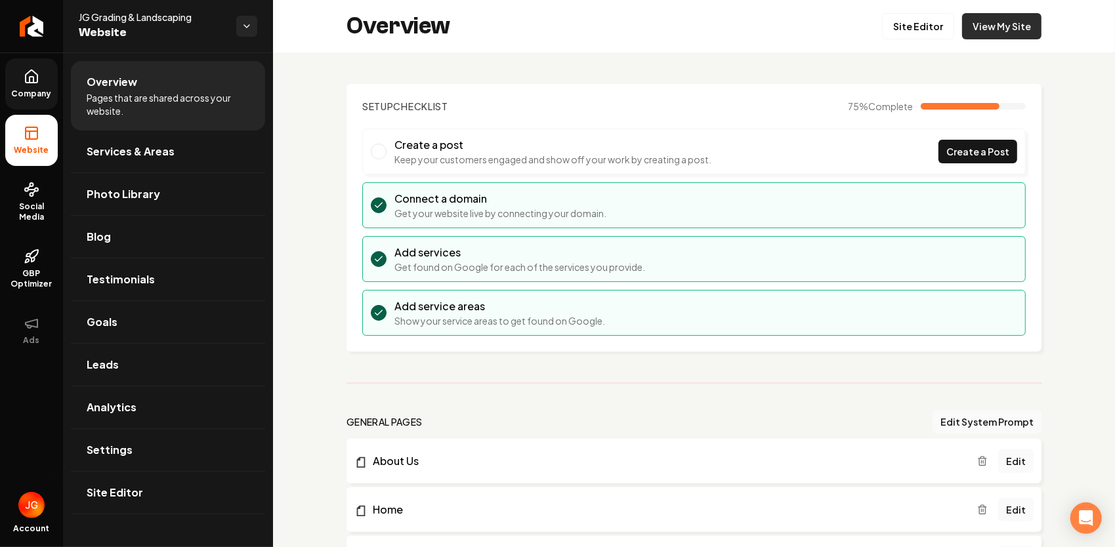
click at [1006, 22] on link "View My Site" at bounding box center [1001, 26] width 79 height 26
click at [142, 324] on link "Goals" at bounding box center [168, 322] width 194 height 42
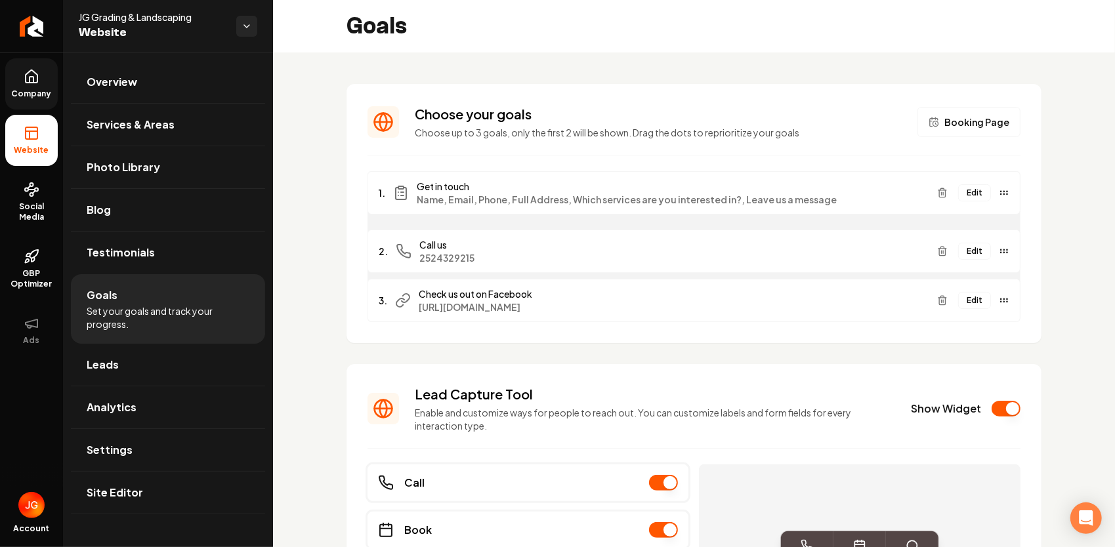
drag, startPoint x: 997, startPoint y: 300, endPoint x: 1005, endPoint y: 245, distance: 55.7
click at [1005, 245] on div "2. Call us [PHONE_NUMBER] Edit" at bounding box center [693, 251] width 653 height 43
click at [126, 92] on link "Overview" at bounding box center [168, 82] width 194 height 42
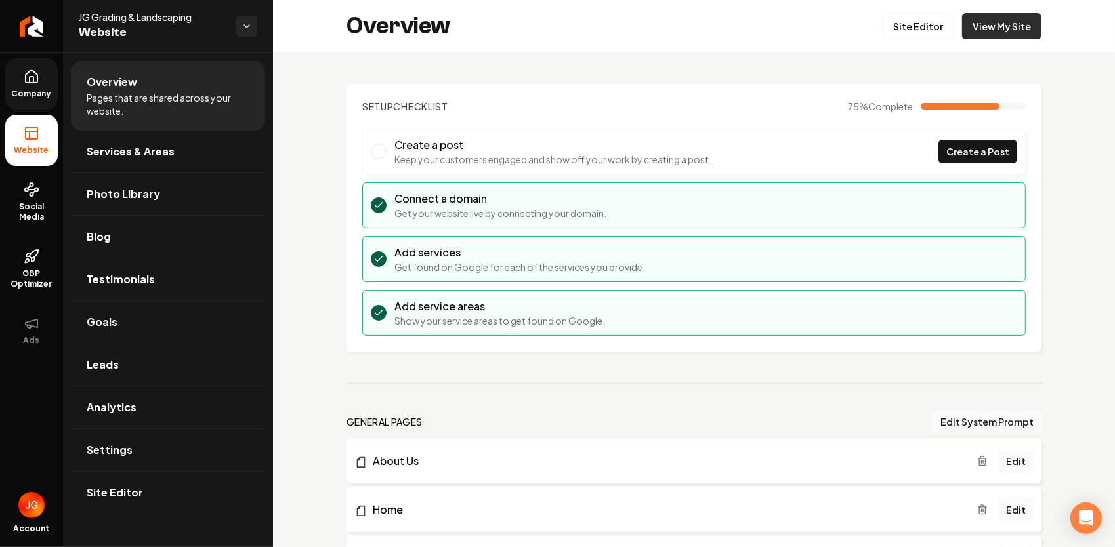
click at [1009, 27] on link "View My Site" at bounding box center [1001, 26] width 79 height 26
click at [38, 93] on span "Company" at bounding box center [32, 94] width 51 height 10
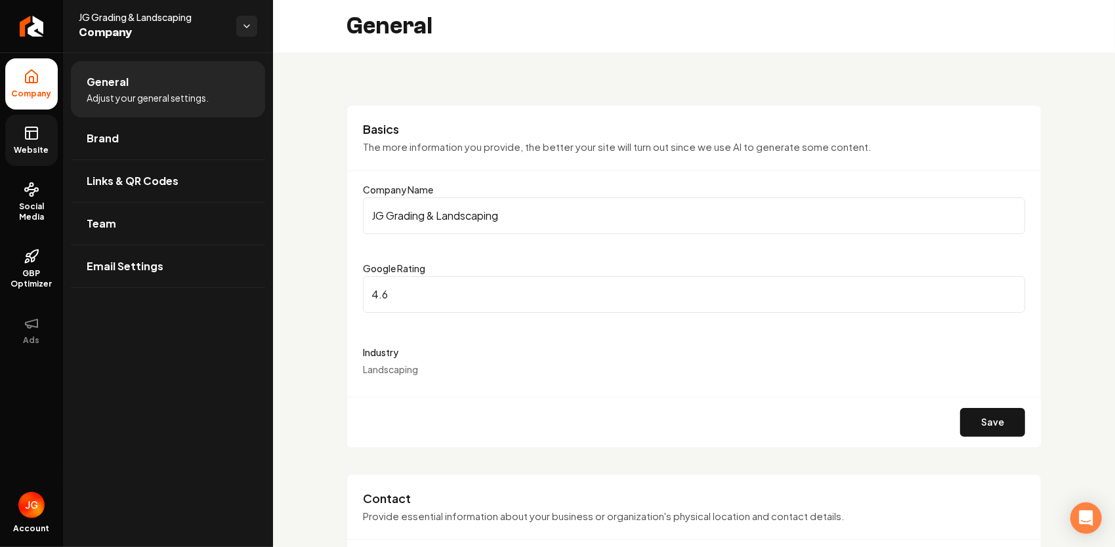
click at [30, 141] on link "Website" at bounding box center [31, 140] width 52 height 51
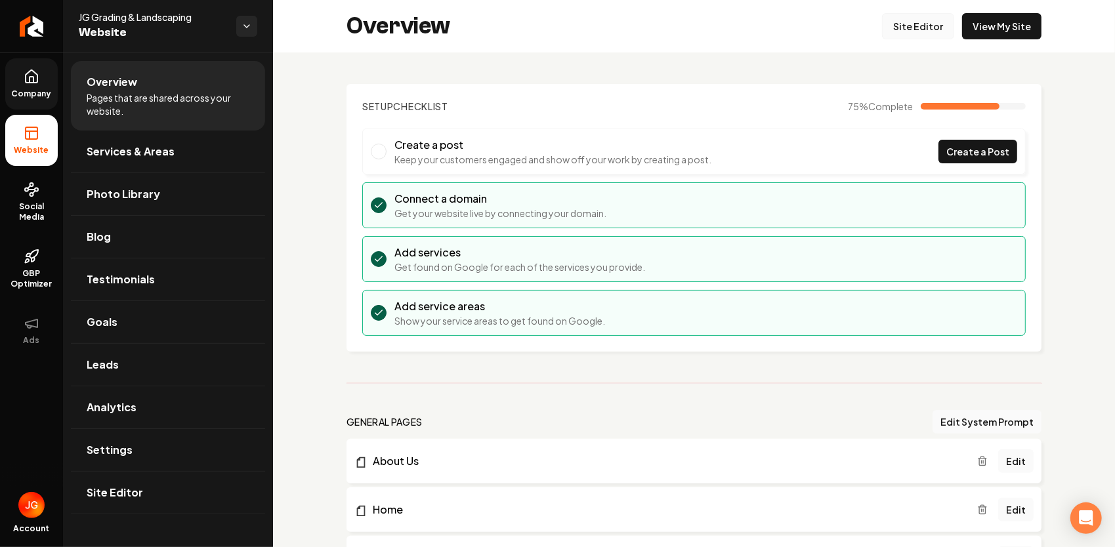
click at [911, 31] on link "Site Editor" at bounding box center [918, 26] width 72 height 26
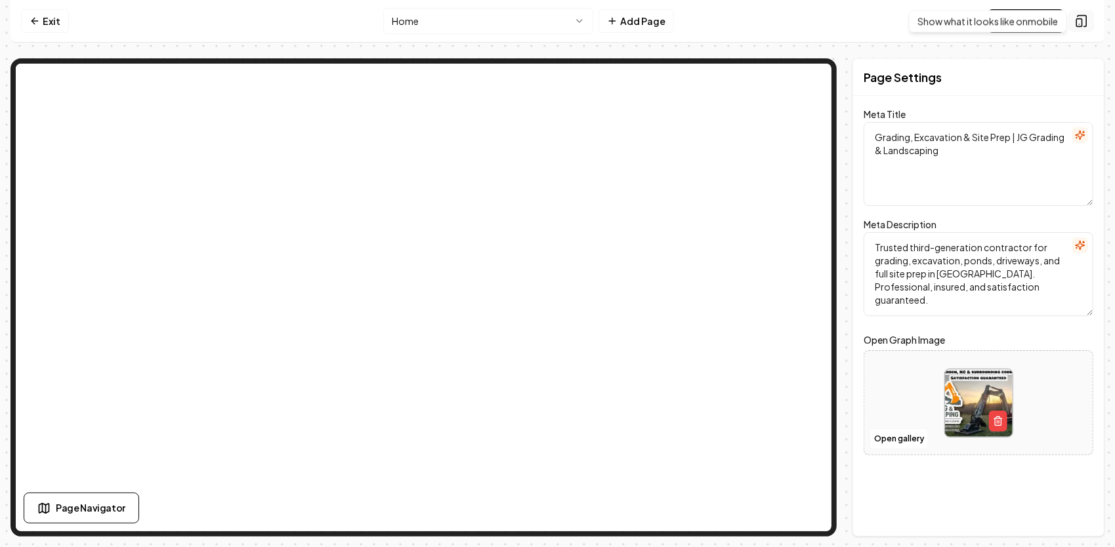
click at [1079, 23] on icon at bounding box center [1081, 20] width 13 height 13
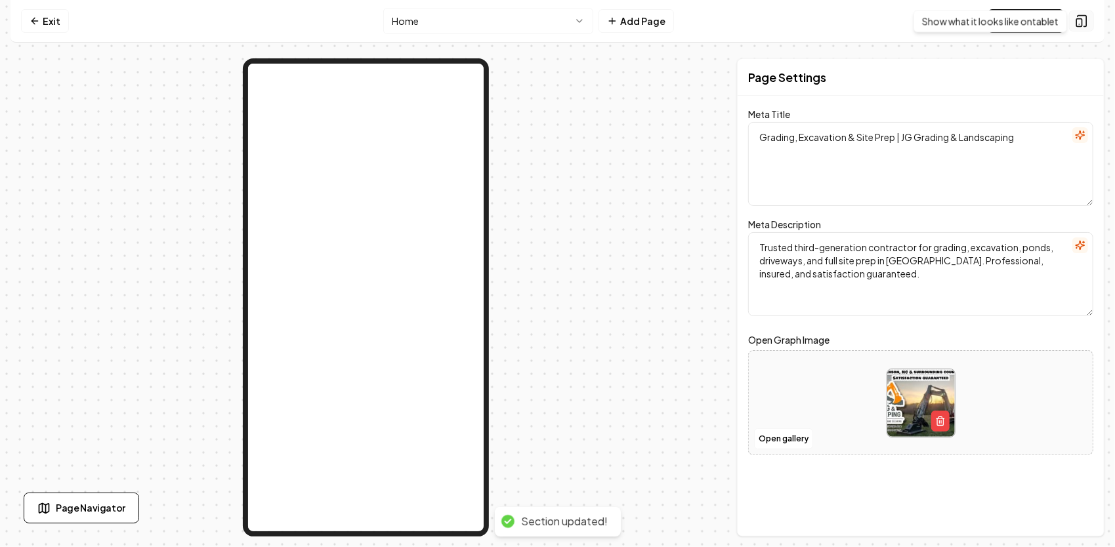
click at [1086, 21] on icon at bounding box center [1081, 21] width 9 height 11
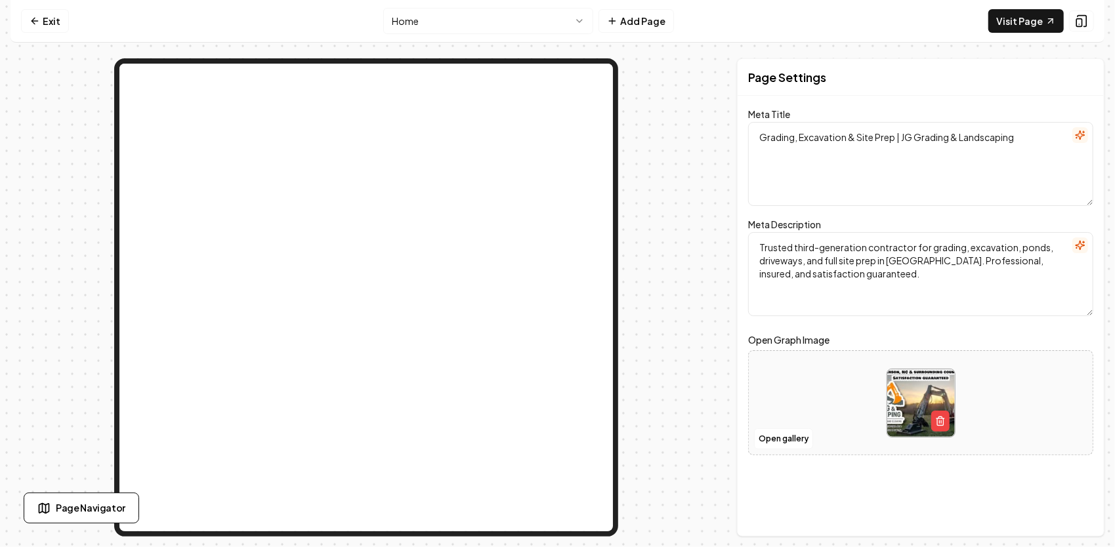
click at [1094, 15] on nav "Exit Home Add Page Visit Page" at bounding box center [557, 21] width 1094 height 43
click at [1088, 22] on button at bounding box center [1081, 20] width 25 height 21
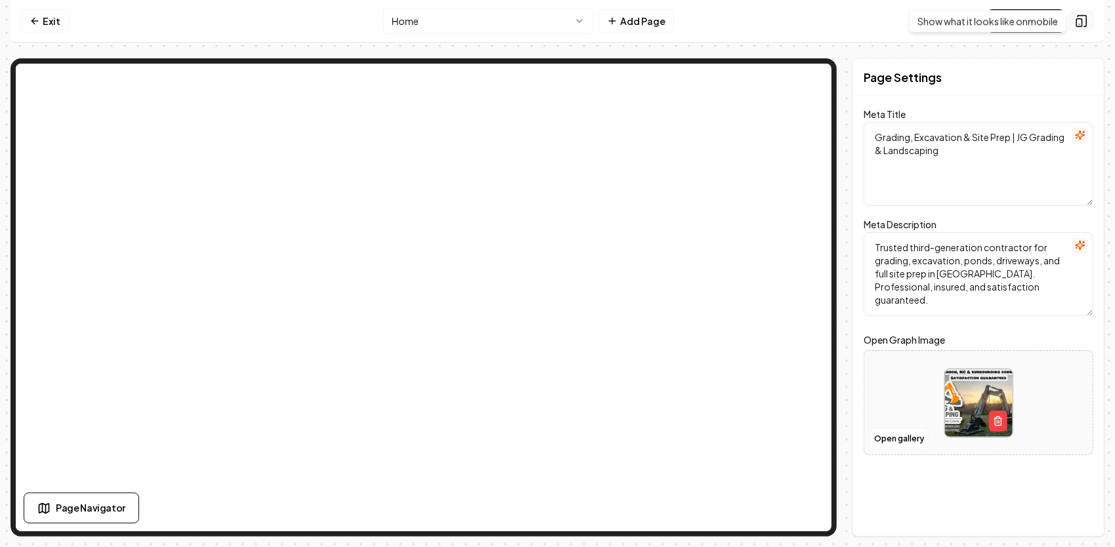
click at [1081, 20] on icon at bounding box center [1081, 20] width 13 height 13
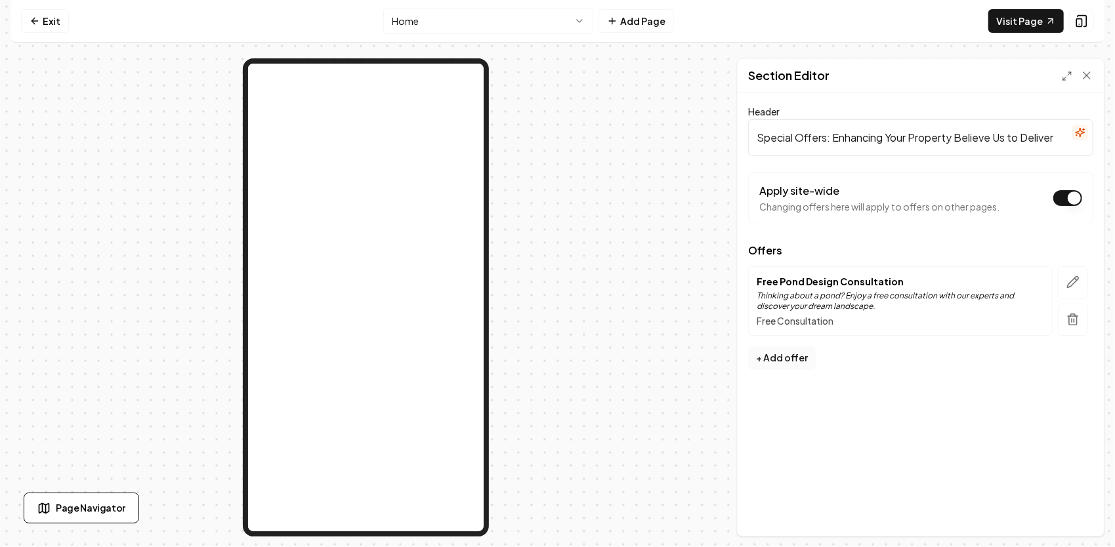
click at [798, 353] on button "+ Add offer" at bounding box center [782, 358] width 68 height 24
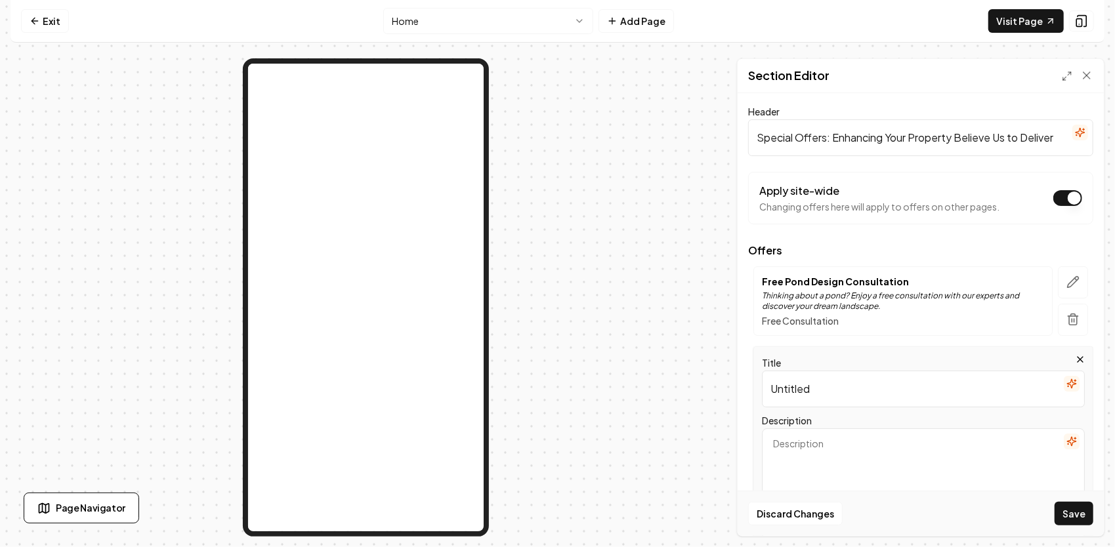
drag, startPoint x: 846, startPoint y: 384, endPoint x: 769, endPoint y: 402, distance: 78.8
click at [769, 402] on input "Untitled" at bounding box center [923, 389] width 323 height 37
paste input "Fall Incentive – Limited Time"
click at [771, 388] on input "Fall Incentive – Limited Time" at bounding box center [923, 389] width 323 height 37
paste input "🍂"
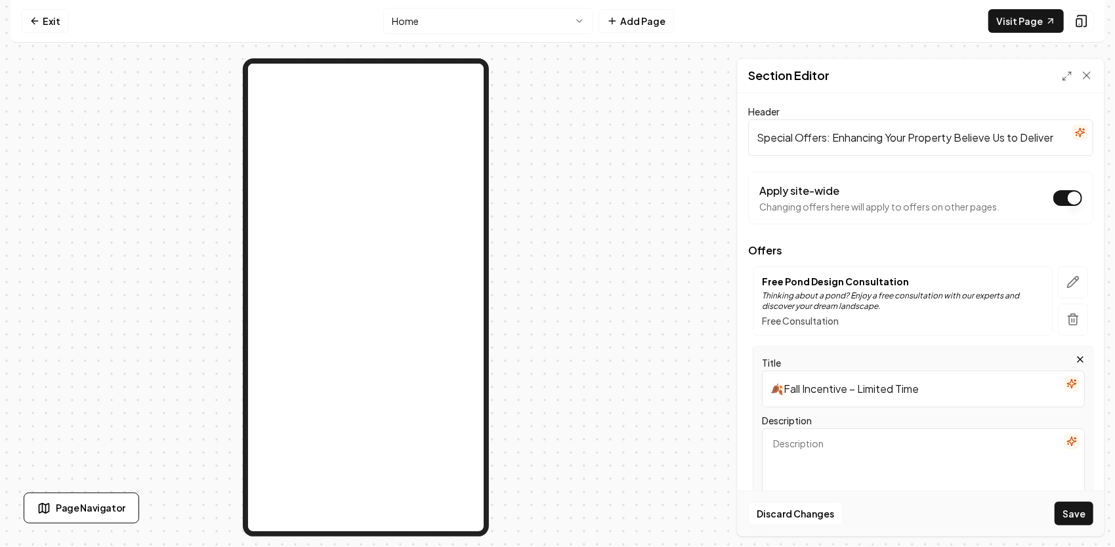
click at [930, 386] on input "🍂Fall Incentive – Limited Time" at bounding box center [923, 389] width 323 height 37
paste input "🚜"
type input "🍂Fall Incentive – Limited Time🚜"
drag, startPoint x: 748, startPoint y: 134, endPoint x: 716, endPoint y: 127, distance: 33.1
click at [716, 127] on div "Page Settings Section Editor Header Special Offers: Enhancing Your Property Bel…" at bounding box center [557, 297] width 1094 height 478
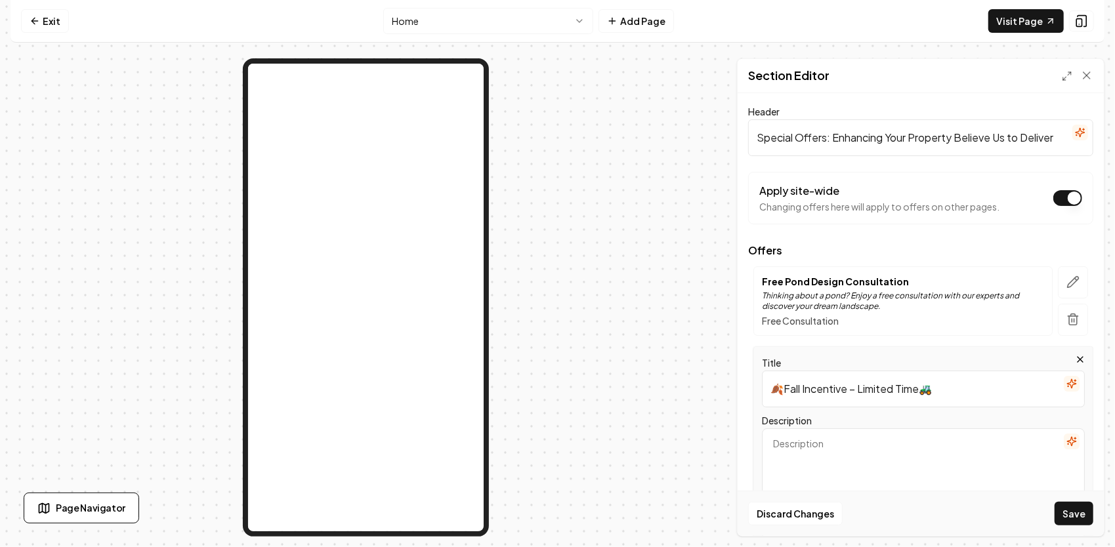
click at [816, 451] on textarea "Description" at bounding box center [923, 470] width 323 height 84
paste textarea "As part of our seasonal promotion, projects over $6,000 that are approved and s…"
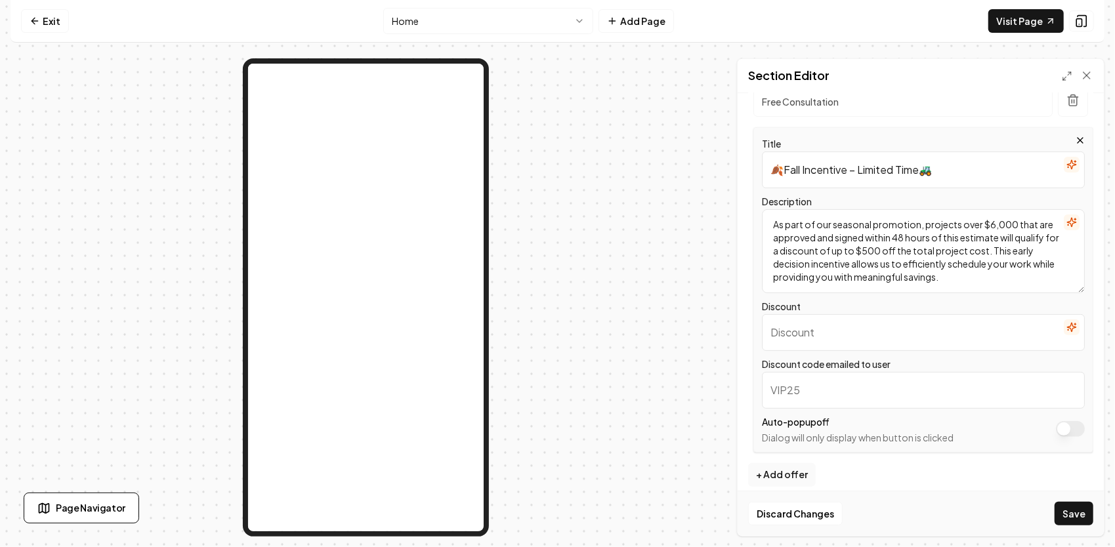
scroll to position [228, 0]
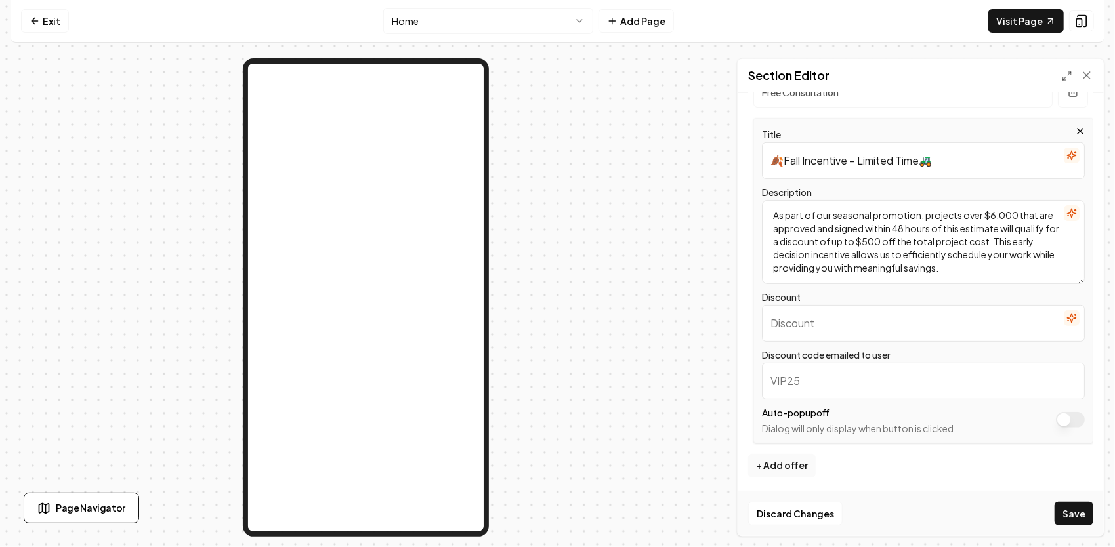
type textarea "As part of our seasonal promotion, projects over $6,000 that are approved and s…"
click at [810, 379] on input "Discount code emailed to user" at bounding box center [923, 381] width 323 height 37
type input "FALL SAVINGS 2025"
click at [844, 316] on input "Discount" at bounding box center [923, 323] width 323 height 37
type input "500$ OFF LIMITED TIME DEAL"
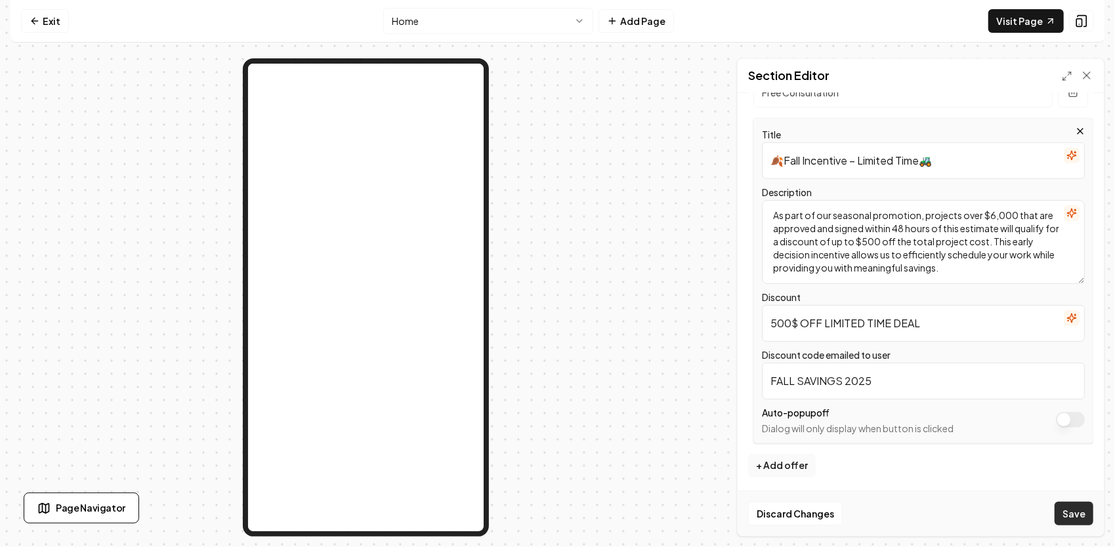
click at [1075, 508] on button "Save" at bounding box center [1073, 514] width 39 height 24
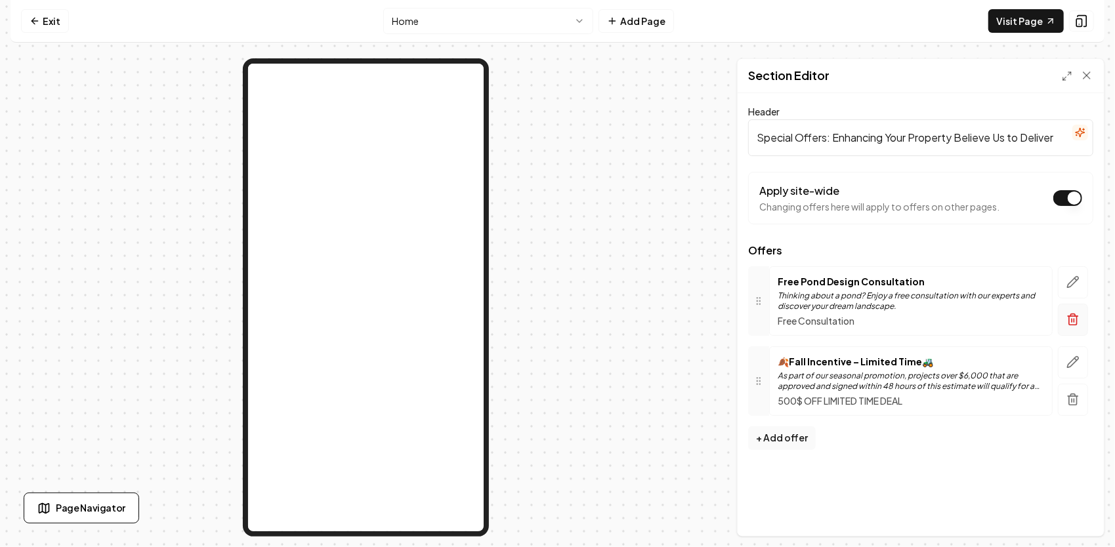
click at [1076, 321] on icon "button" at bounding box center [1073, 320] width 8 height 9
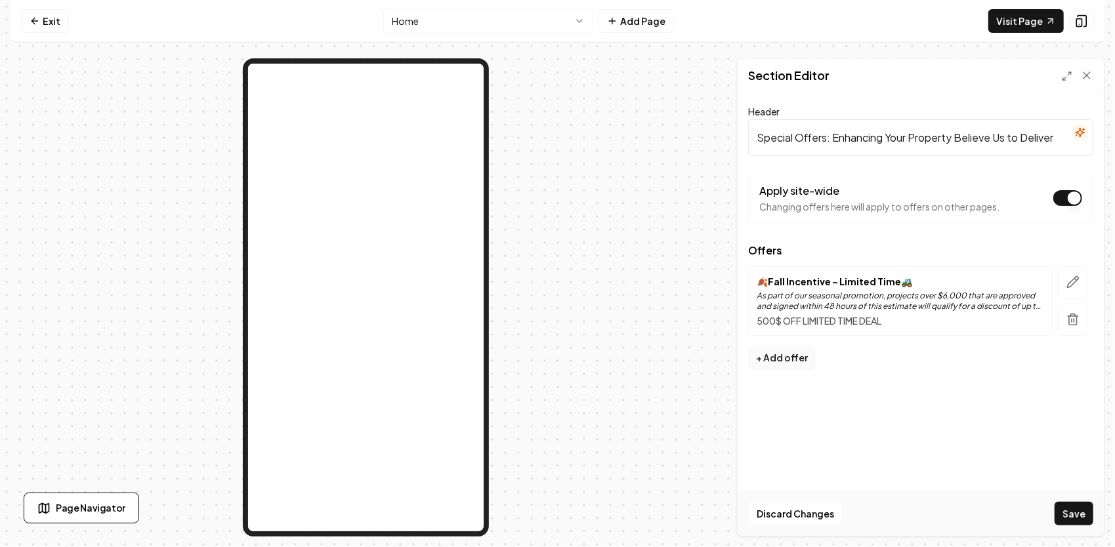
drag, startPoint x: 756, startPoint y: 135, endPoint x: 1055, endPoint y: 138, distance: 299.8
click at [1055, 138] on input "Special Offers: Enhancing Your Property Believe Us to Deliver" at bounding box center [920, 137] width 345 height 37
click at [1082, 512] on button "Save" at bounding box center [1073, 514] width 39 height 24
click at [1073, 279] on icon "button" at bounding box center [1072, 282] width 13 height 13
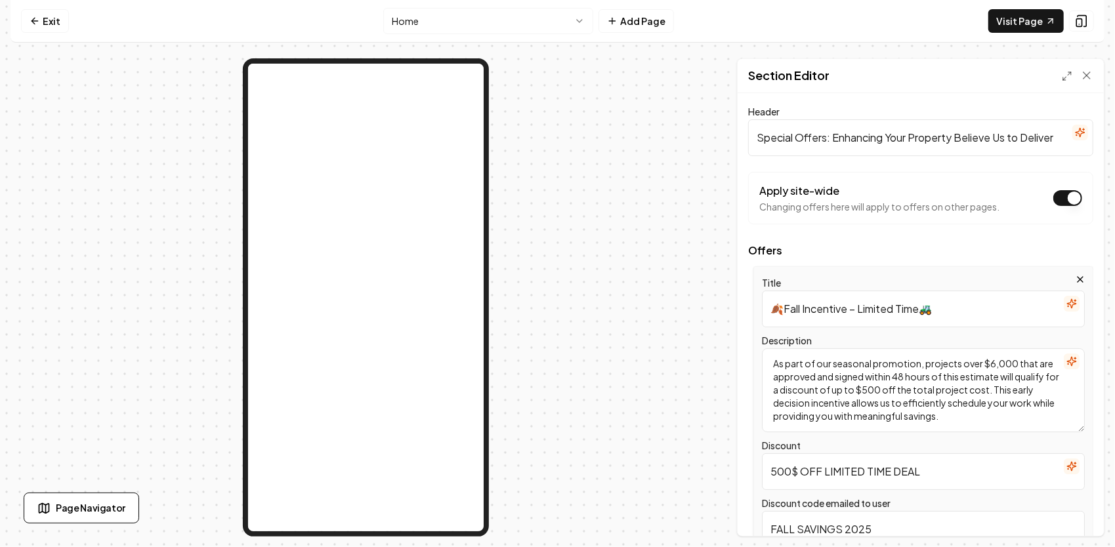
click at [877, 386] on textarea "As part of our seasonal promotion, projects over $6,000 that are approved and s…" at bounding box center [923, 390] width 323 height 84
type textarea "As part of our seasonal promotion, projects over $6,000 that are approved and s…"
click at [778, 468] on input "500$ OFF LIMITED TIME DEAL" at bounding box center [923, 471] width 323 height 37
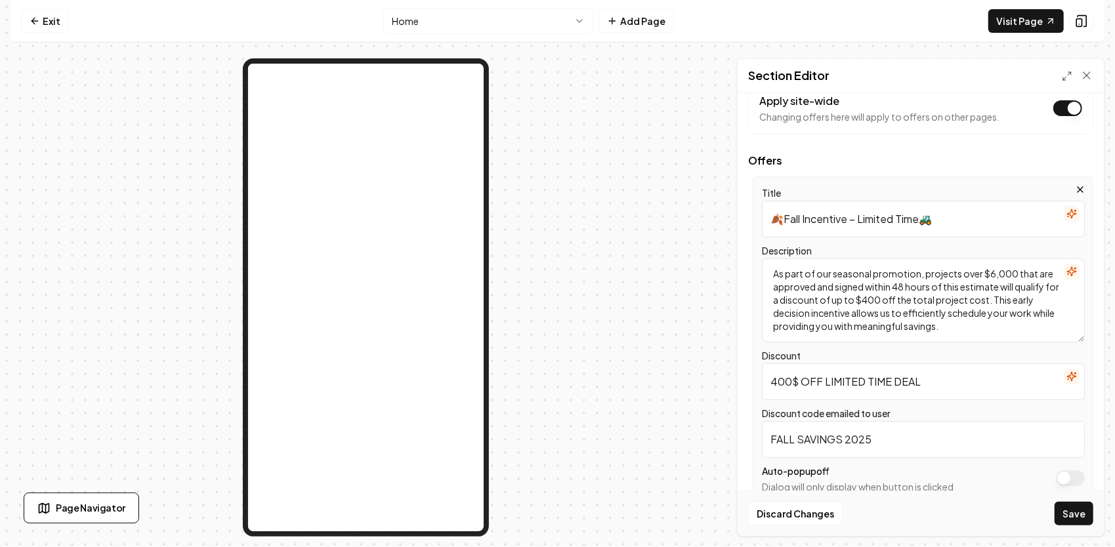
scroll to position [131, 0]
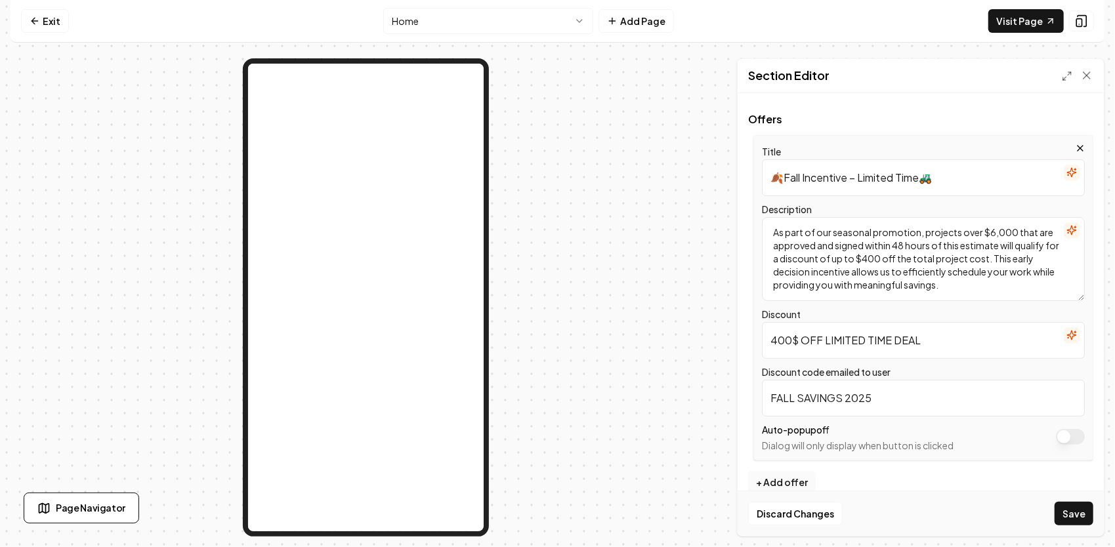
type input "400$ OFF LIMITED TIME DEAL"
click at [876, 403] on input "FALL SAVINGS 2025" at bounding box center [923, 398] width 323 height 37
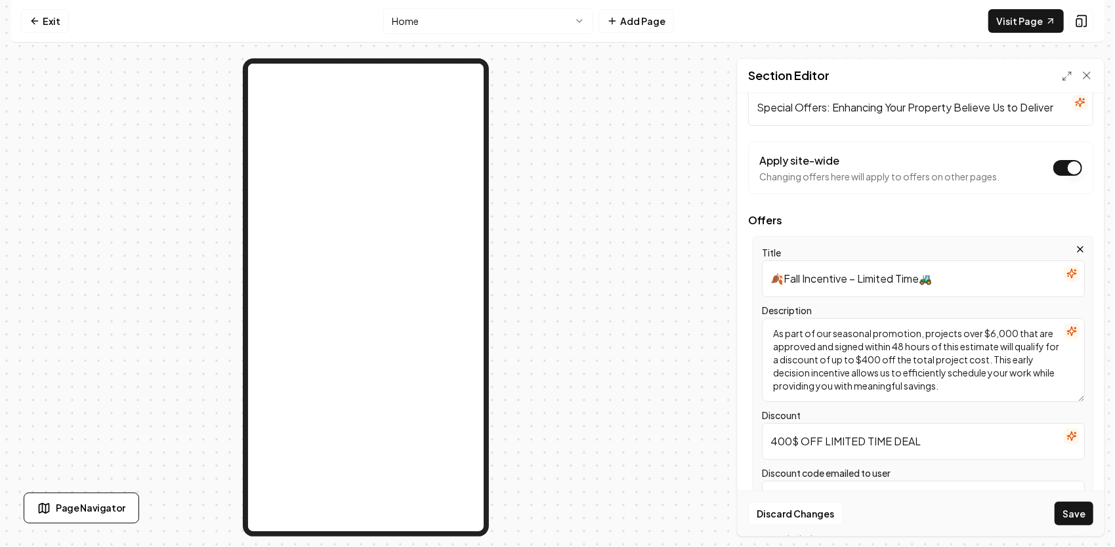
scroll to position [18, 0]
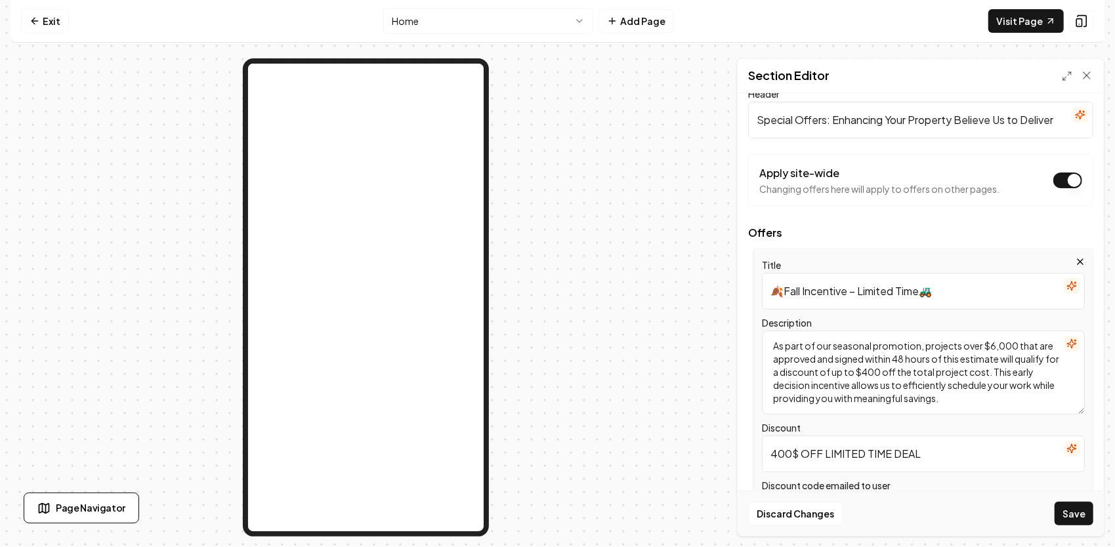
type input "FALL SAVINGS 2025 $400"
drag, startPoint x: 760, startPoint y: 119, endPoint x: 802, endPoint y: 122, distance: 42.1
click at [802, 122] on input "Special Offers: Enhancing Your Property Believe Us to Deliver" at bounding box center [920, 120] width 345 height 37
drag, startPoint x: 757, startPoint y: 124, endPoint x: 1071, endPoint y: 147, distance: 314.4
click at [1076, 143] on form "Header Special Offers: Enhancing Your Property Believe Us to Deliver Apply site…" at bounding box center [920, 369] width 345 height 567
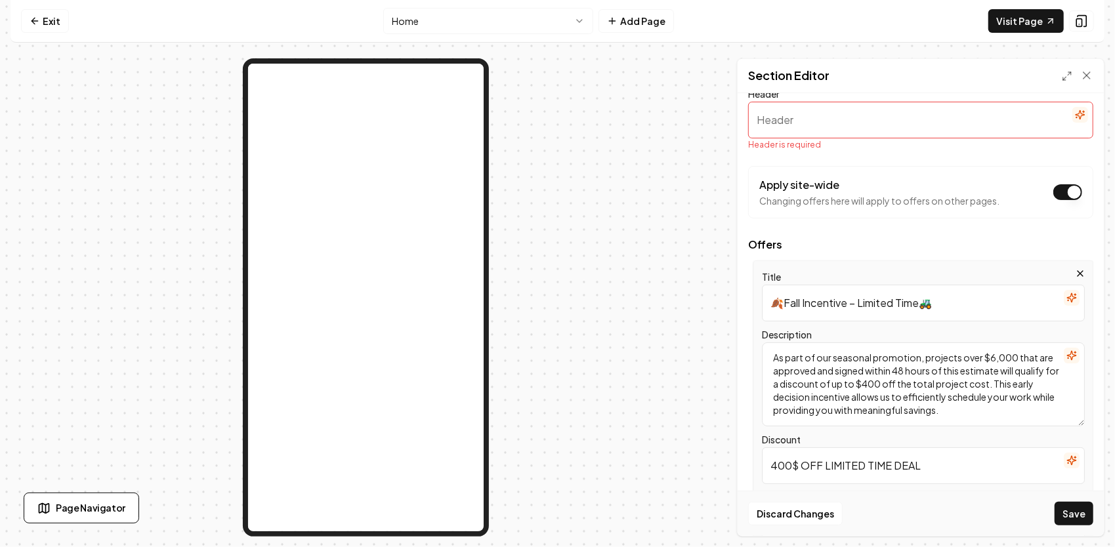
paste input "Special Offers: Save Big on Your Next Project"
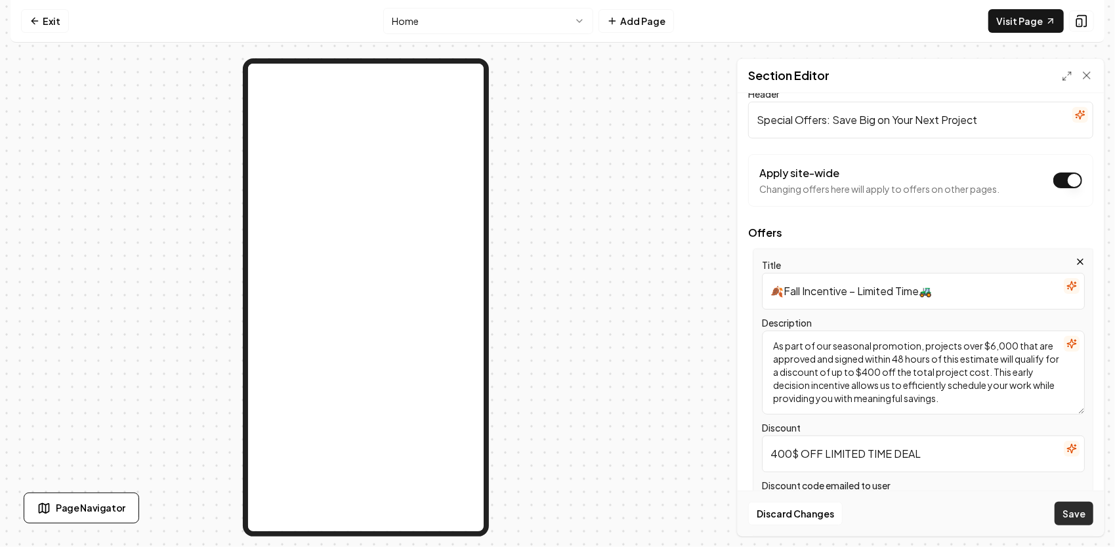
type input "Special Offers: Save Big on Your Next Project"
click at [1086, 512] on button "Save" at bounding box center [1073, 514] width 39 height 24
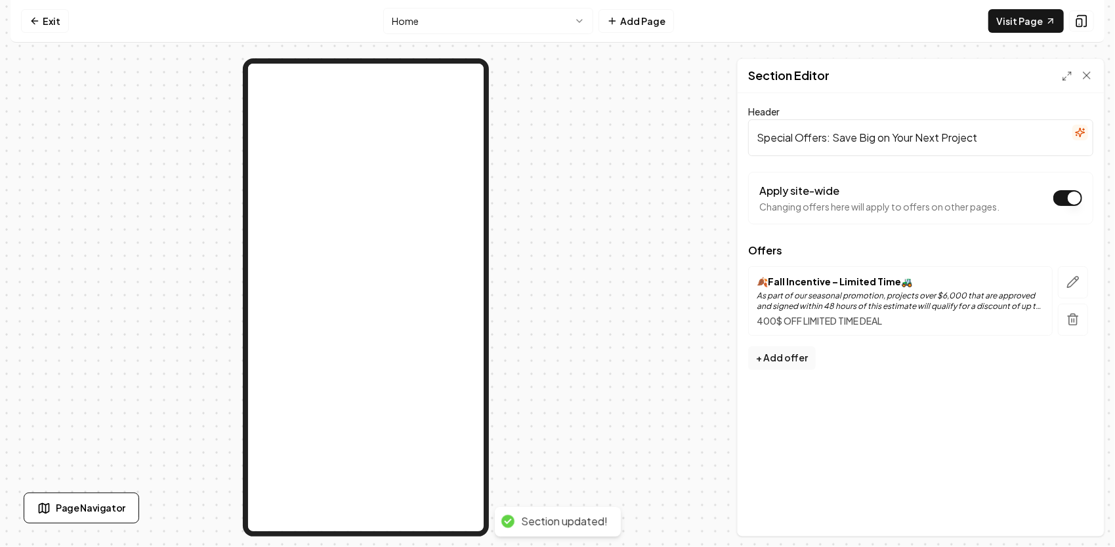
scroll to position [0, 0]
click at [1081, 283] on button "button" at bounding box center [1072, 282] width 30 height 32
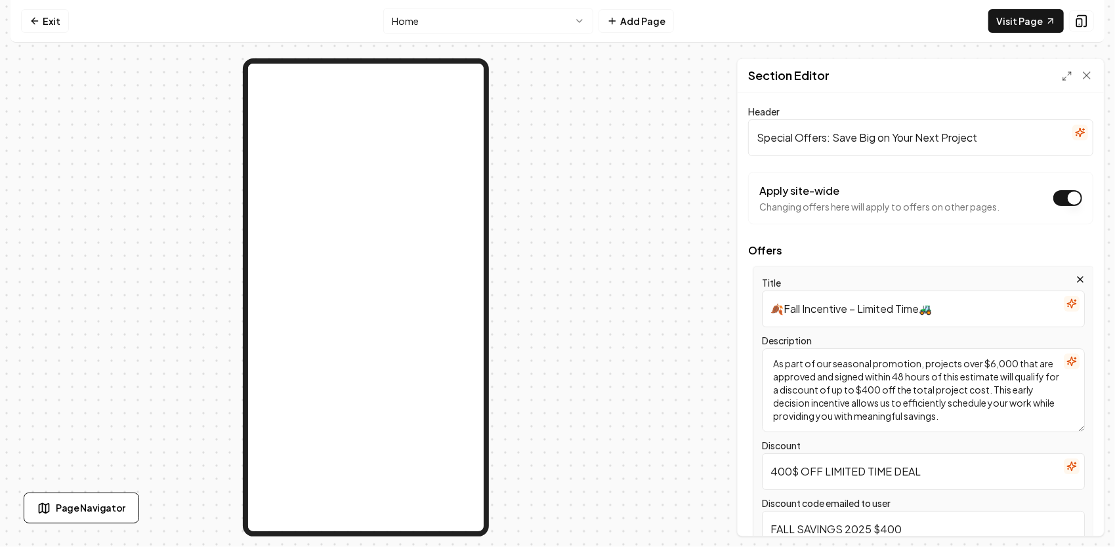
drag, startPoint x: 775, startPoint y: 305, endPoint x: 965, endPoint y: 319, distance: 190.1
click at [965, 319] on input "🍂Fall Incentive – Limited Time🚜" at bounding box center [923, 309] width 323 height 37
click at [939, 311] on input "🍂Fall Incentive – Limited Time🚜" at bounding box center [923, 309] width 323 height 37
click at [941, 310] on input "🍂Fall Incentive – Limited Time🚜" at bounding box center [923, 309] width 323 height 37
click at [923, 307] on input "🍂Fall Incentive – Limited Time🚜" at bounding box center [923, 309] width 323 height 37
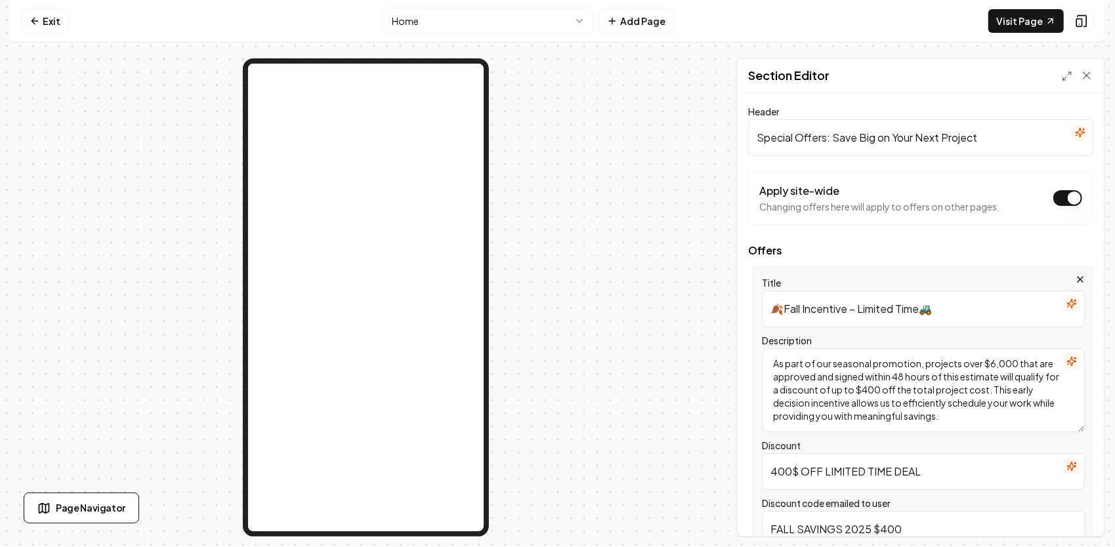
click at [937, 314] on input "🍂Fall Incentive – Limited Time🚜" at bounding box center [923, 309] width 323 height 37
drag, startPoint x: 1007, startPoint y: 308, endPoint x: 768, endPoint y: 312, distance: 239.5
click at [767, 312] on input "🍂Fall Incentive – Limited Time🚜 2025" at bounding box center [923, 309] width 323 height 37
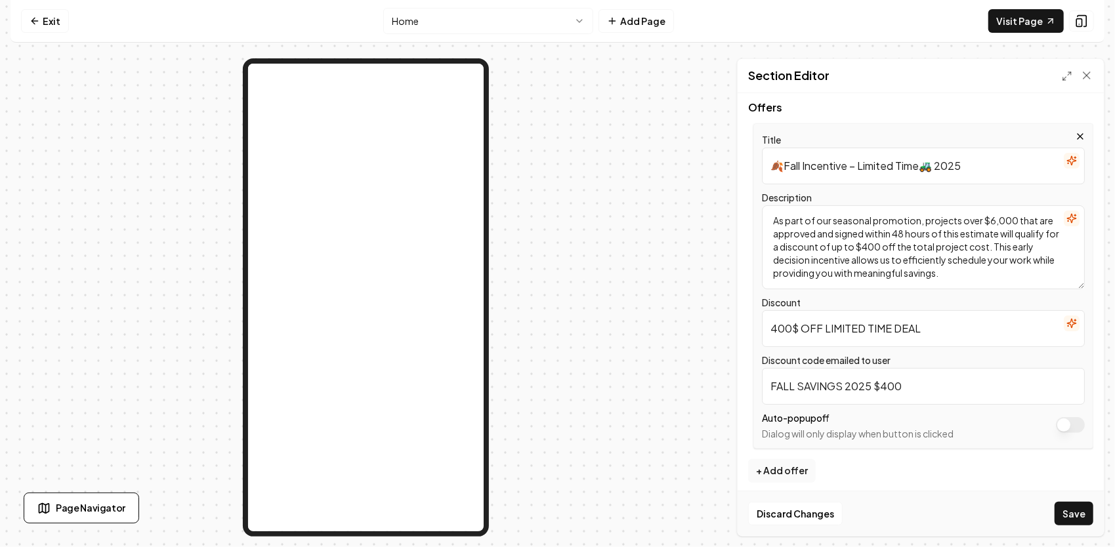
scroll to position [149, 0]
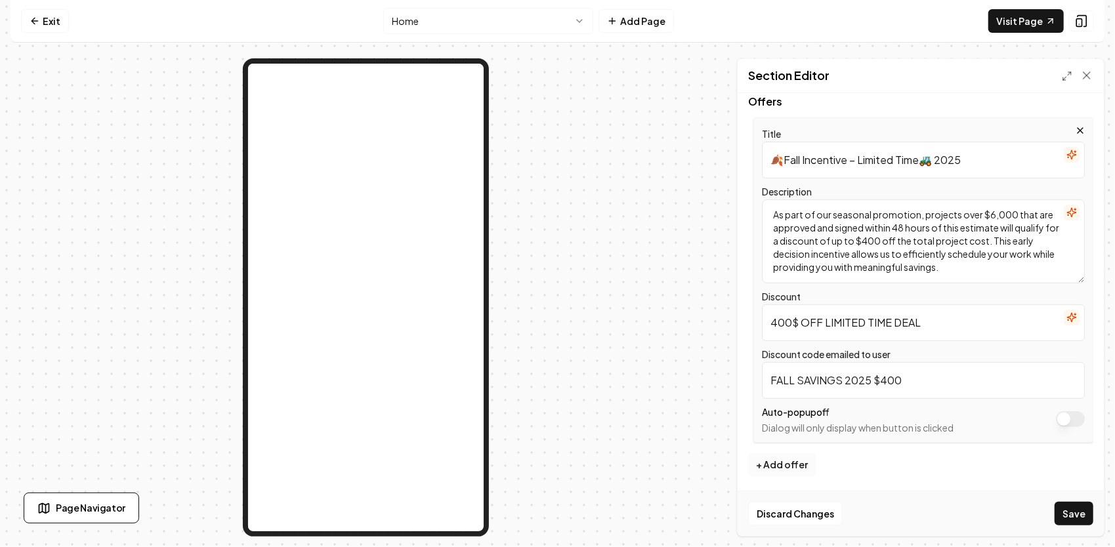
type input "🍂Fall Incentive – Limited Time🚜 2025"
click at [777, 464] on button "+ Add offer" at bounding box center [782, 465] width 68 height 24
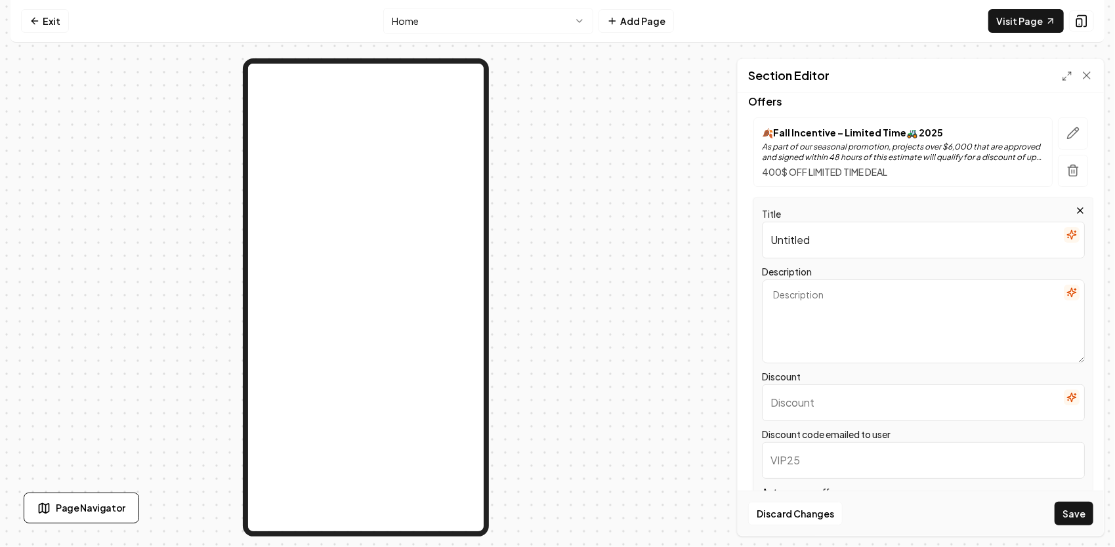
drag, startPoint x: 825, startPoint y: 237, endPoint x: 735, endPoint y: 230, distance: 90.8
click at [732, 228] on div "Page Settings Section Editor Header Special Offers: Save Big on Your Next Proje…" at bounding box center [557, 297] width 1094 height 478
type input "🍂Fall Incentive – Limited Time🚜 2025"
click at [1066, 134] on icon "button" at bounding box center [1072, 133] width 13 height 13
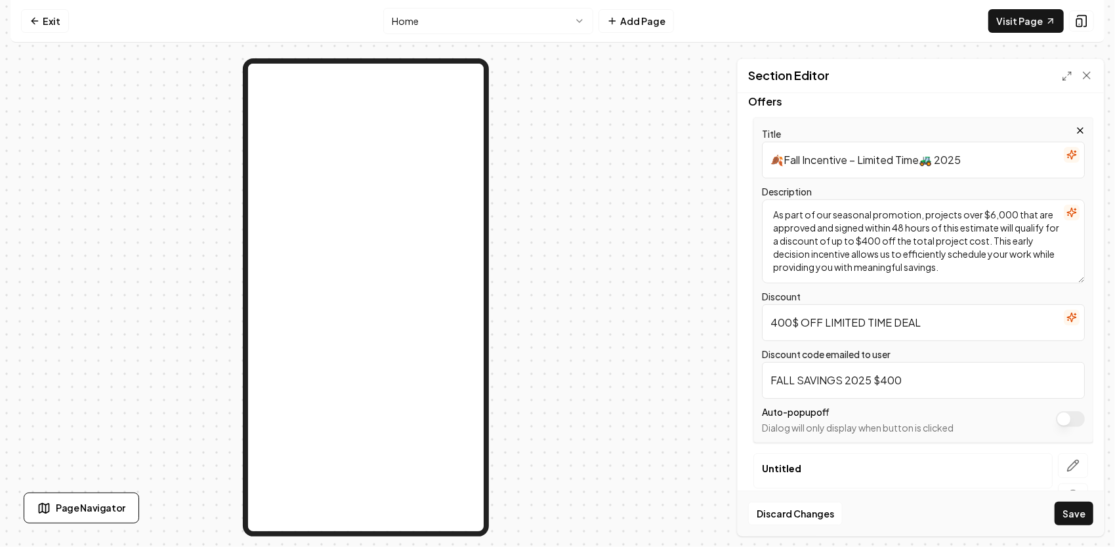
drag, startPoint x: 981, startPoint y: 269, endPoint x: 771, endPoint y: 212, distance: 217.5
click at [771, 212] on textarea "As part of our seasonal promotion, projects over $6,000 that are approved and s…" at bounding box center [923, 241] width 323 height 84
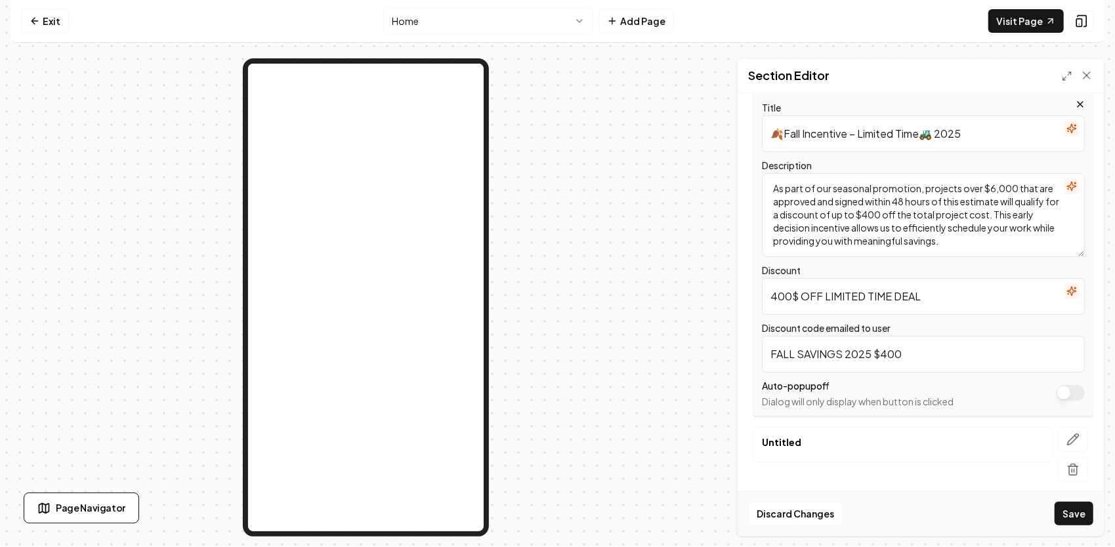
scroll to position [214, 0]
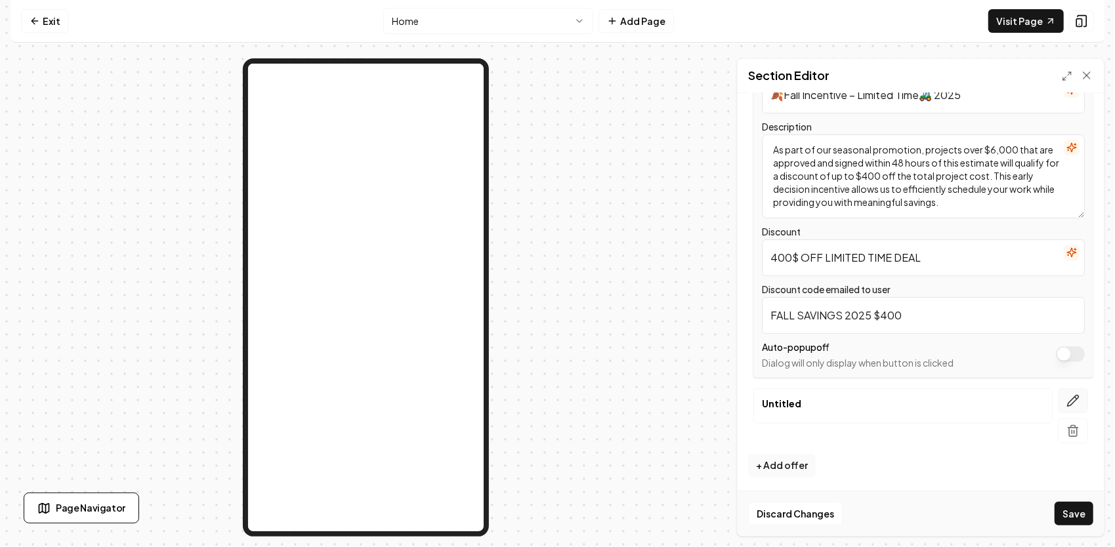
click at [1075, 395] on button "button" at bounding box center [1072, 400] width 30 height 25
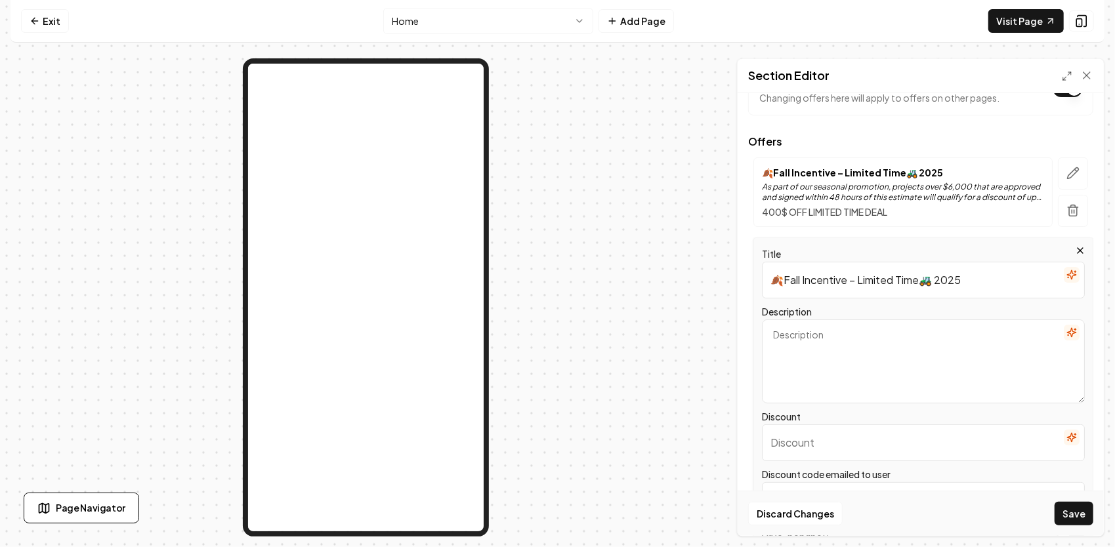
scroll to position [131, 0]
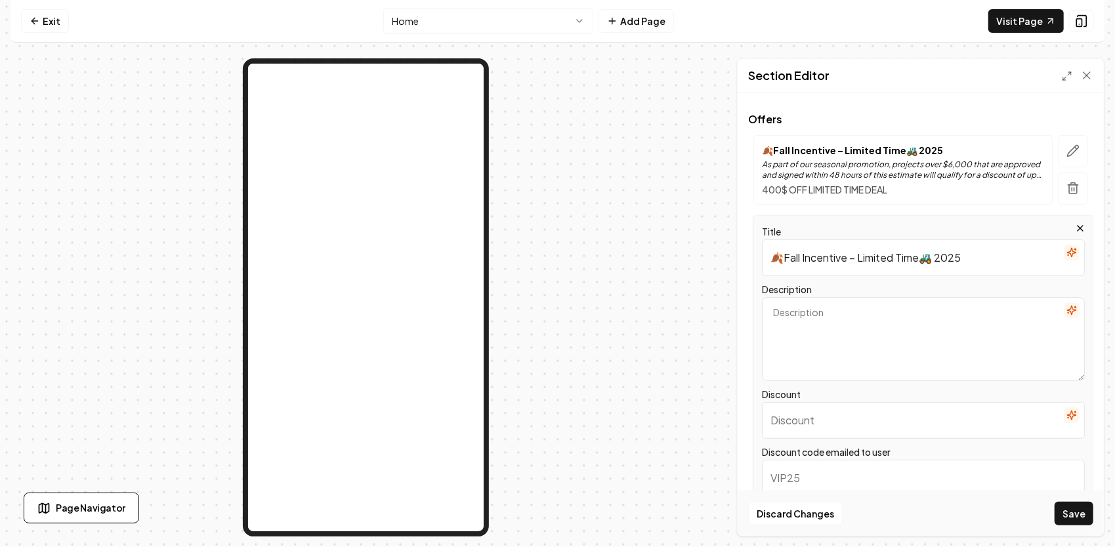
click at [842, 327] on textarea "Description" at bounding box center [923, 339] width 323 height 84
paste textarea "As part of our seasonal promotion, projects over $6,000 that are approved and s…"
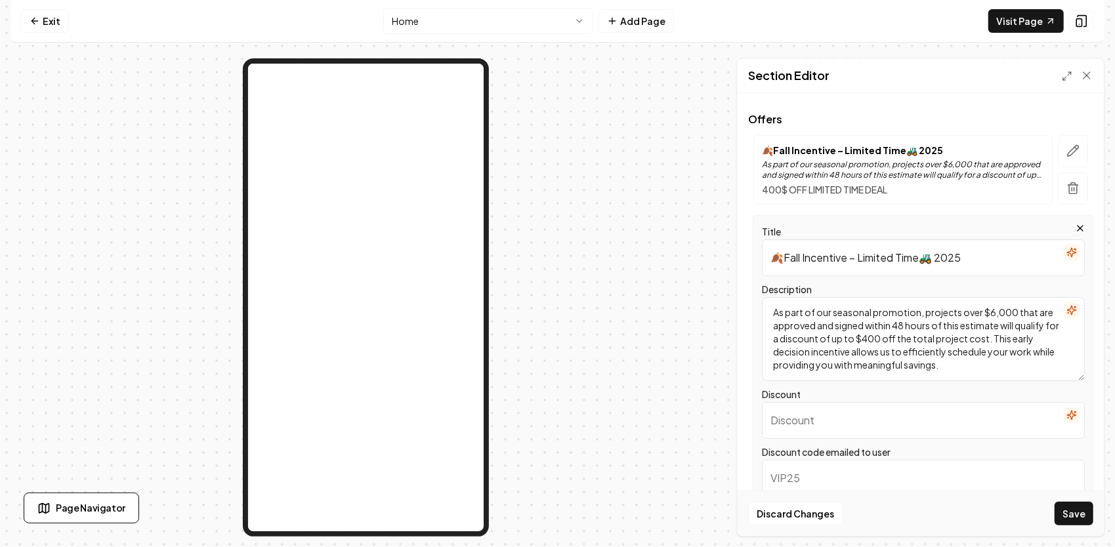
click at [879, 336] on textarea "As part of our seasonal promotion, projects over $6,000 that are approved and s…" at bounding box center [923, 339] width 323 height 84
click at [992, 310] on textarea "As part of our seasonal promotion, projects over $6,000 that are approved and s…" at bounding box center [923, 339] width 323 height 84
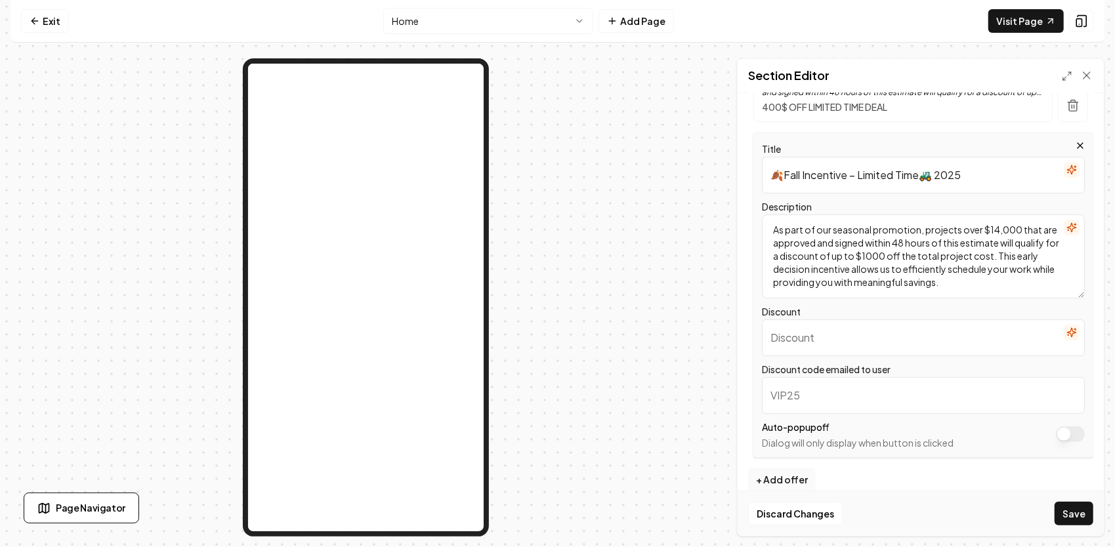
scroll to position [228, 0]
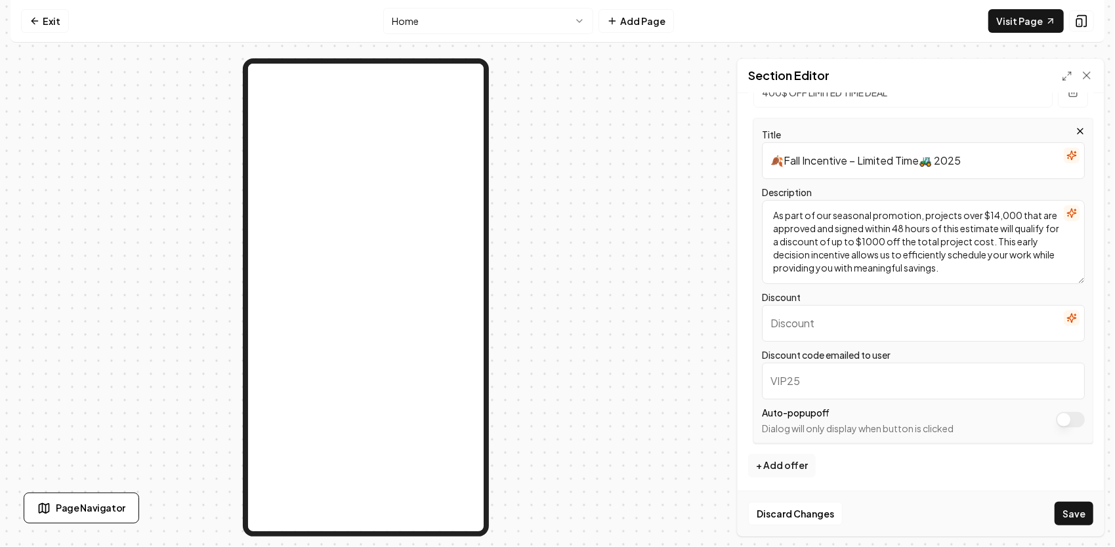
type textarea "As part of our seasonal promotion, projects over $14,000 that are approved and …"
click at [836, 326] on input "Discount" at bounding box center [923, 323] width 323 height 37
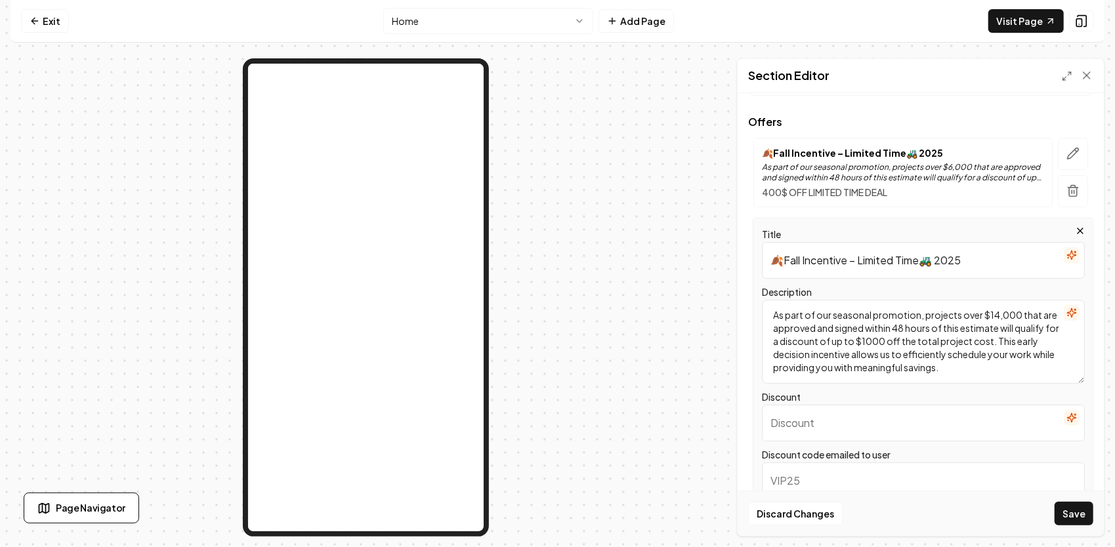
scroll to position [97, 0]
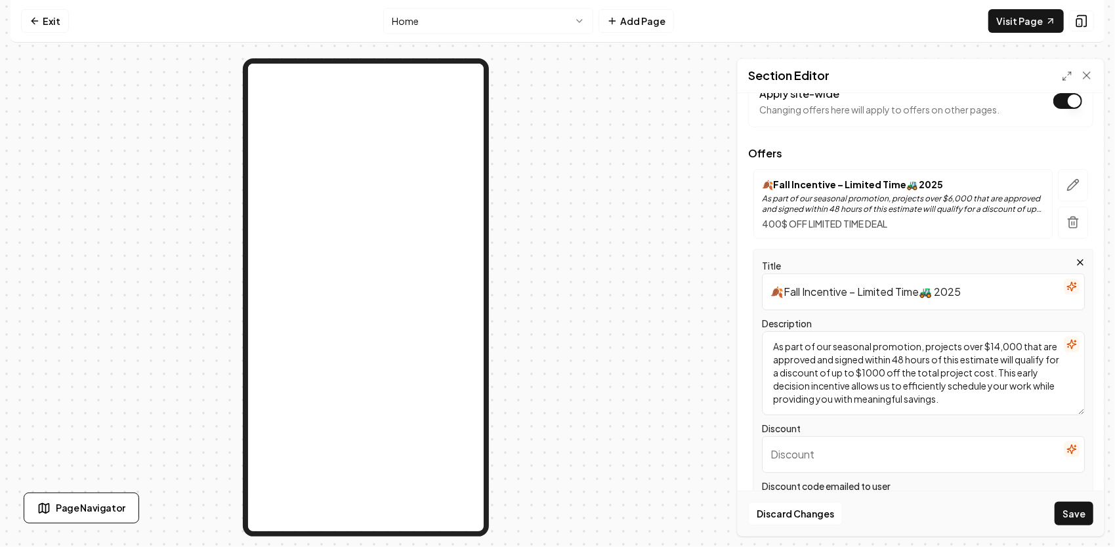
click at [966, 291] on input "🍂Fall Incentive – Limited Time🚜 2025" at bounding box center [923, 292] width 323 height 37
type input "🍂Fall Incentive – Limited Time🚜 2025 HUGE SAVINGS"
click at [1066, 181] on icon "button" at bounding box center [1072, 184] width 13 height 13
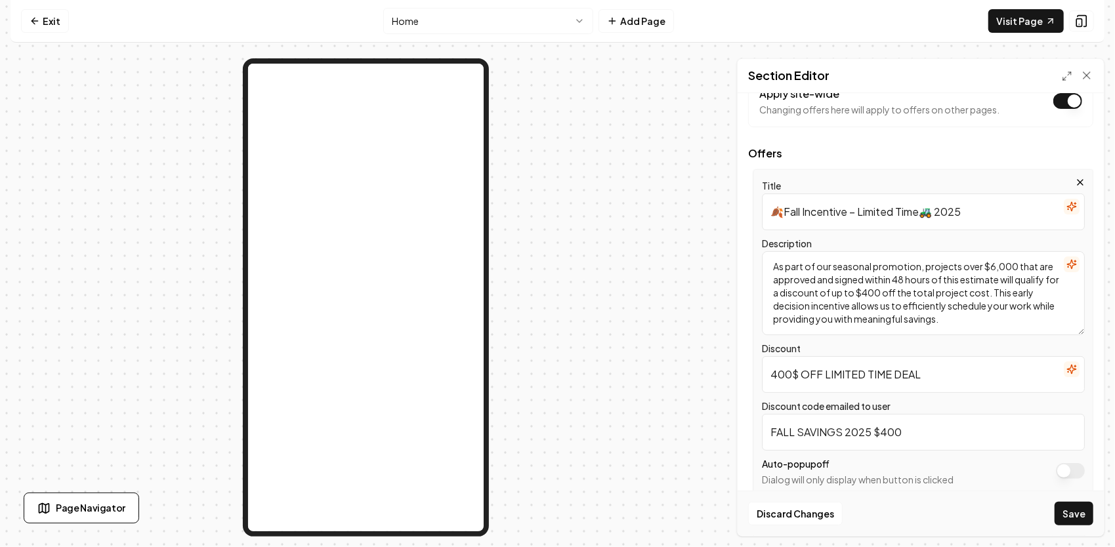
drag, startPoint x: 932, startPoint y: 371, endPoint x: 758, endPoint y: 375, distance: 173.9
click at [748, 375] on div "Title 🍂Fall Incentive – Limited Time🚜 2025 Description As part of our seasonal …" at bounding box center [920, 331] width 345 height 325
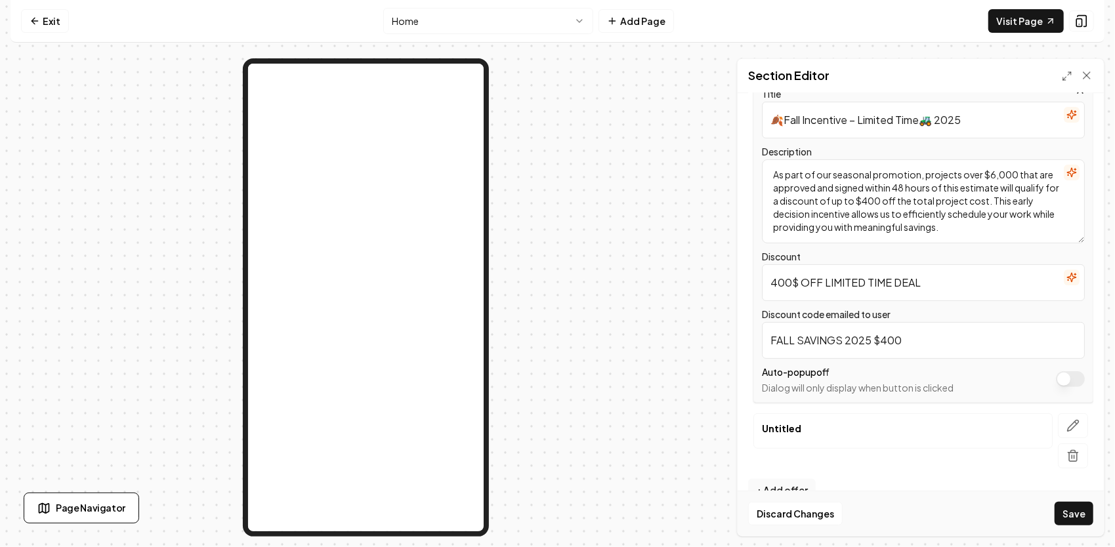
scroll to position [214, 0]
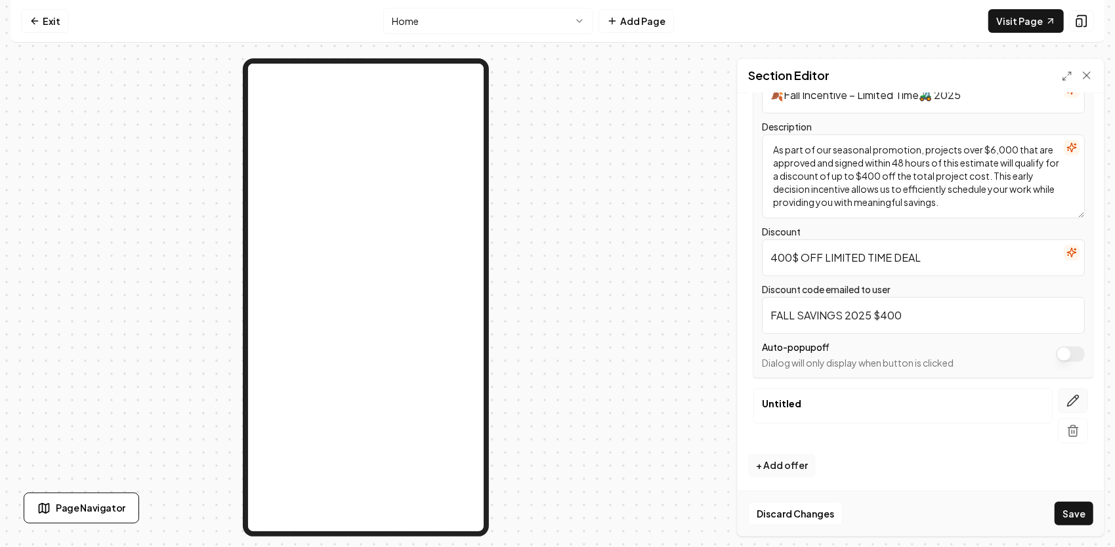
click at [1066, 395] on icon "button" at bounding box center [1072, 400] width 13 height 13
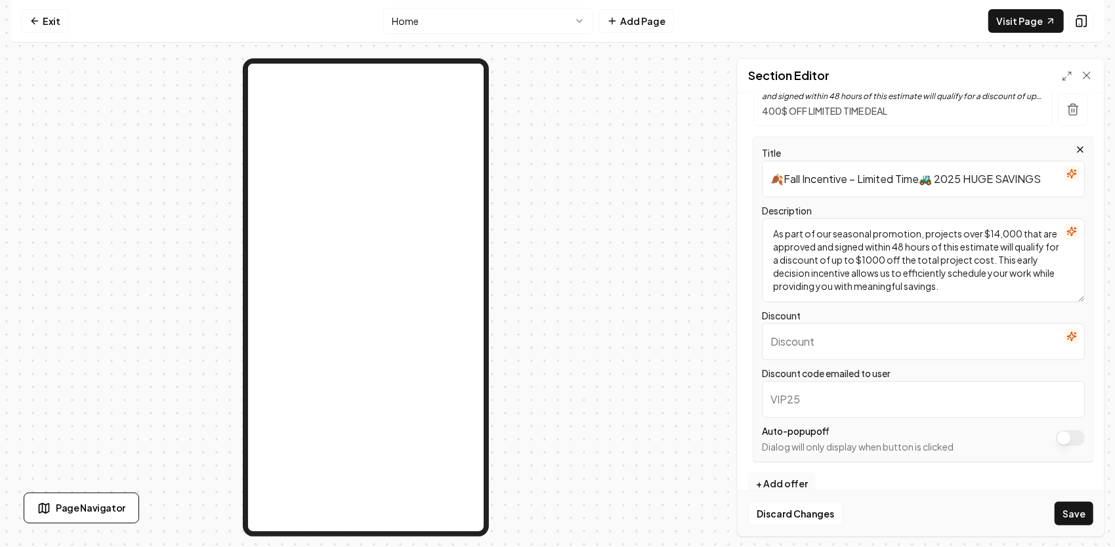
scroll to position [228, 0]
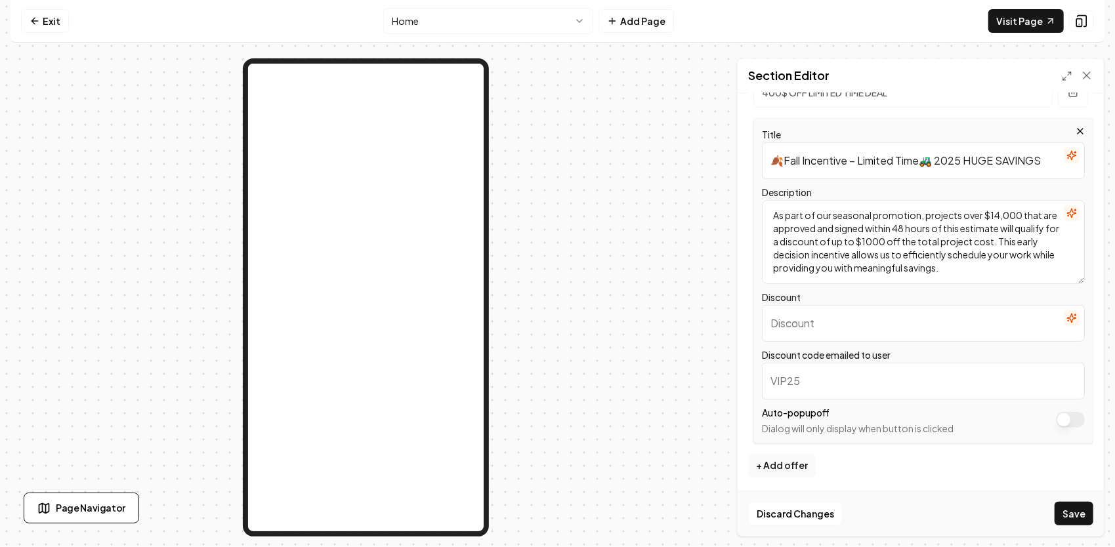
click at [800, 327] on input "Discount" at bounding box center [923, 323] width 323 height 37
paste input "400$ OFF LIMITED TIME DEAL"
click at [776, 323] on input "400$ OFF LIMITED TIME DEAL" at bounding box center [923, 323] width 323 height 37
click at [933, 324] on input "1000$ OFF LIMITED TIME DEAL" at bounding box center [923, 323] width 323 height 37
click at [924, 323] on input "1000$ OFF LIMITED TIME DEAL CRAZY FALL SAVINGS" at bounding box center [923, 323] width 323 height 37
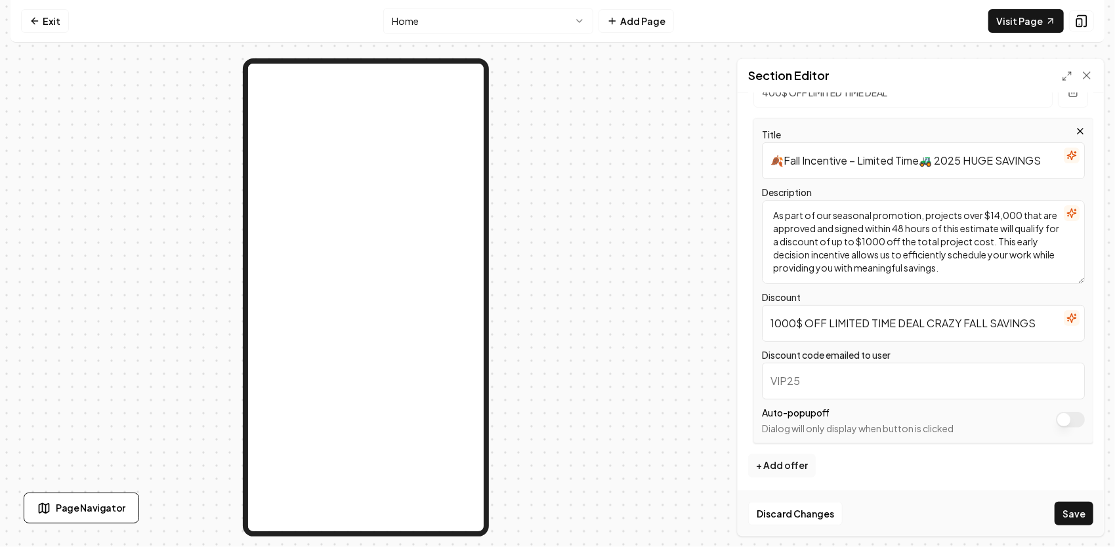
click at [921, 323] on input "1000$ OFF LIMITED TIME DEAL CRAZY FALL SAVINGS" at bounding box center [923, 323] width 323 height 37
click at [771, 318] on input "1000$ OFF LIMITED TIME DEAL CRAZY FALL SAVINGS" at bounding box center [923, 323] width 323 height 37
click at [1031, 318] on input "1000$ OFF LIMITED TIME DEAL CRAZY FALL SAVINGS" at bounding box center [923, 323] width 323 height 37
drag, startPoint x: 1031, startPoint y: 319, endPoint x: 823, endPoint y: 324, distance: 208.7
click at [823, 324] on input "1000$ OFF LIMITED TIME DEAL CRAZY FALL SAVINGS" at bounding box center [923, 323] width 323 height 37
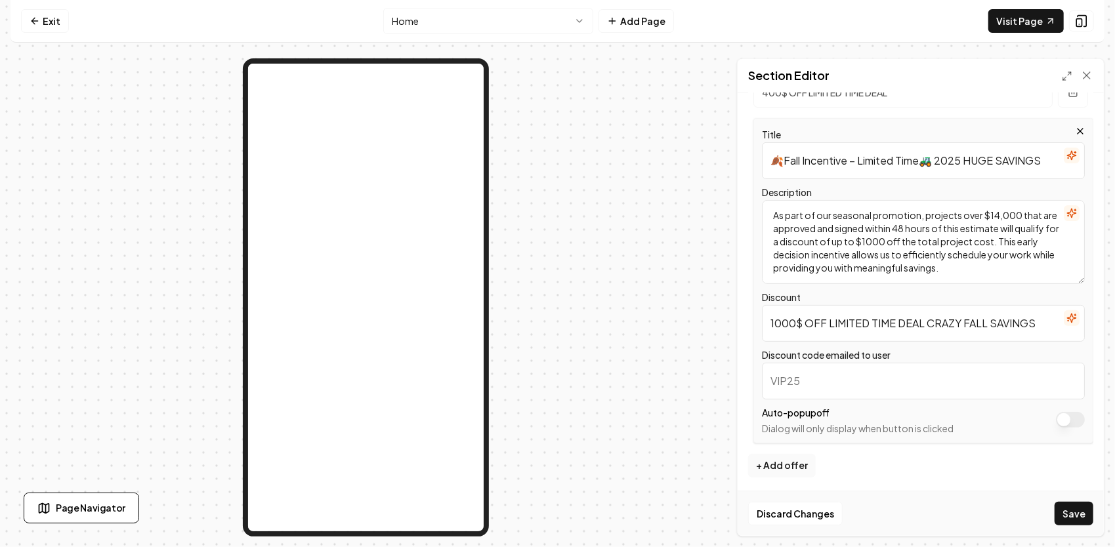
click at [829, 322] on input "1000$ OFF LIMITED TIME DEAL CRAZY FALL SAVINGS" at bounding box center [923, 323] width 323 height 37
paste input "🧡💵"
click at [764, 320] on input "1000$ OFF 🧡💵 LIMITED TIME DEAL CRAZY FALL SAVINGS" at bounding box center [923, 323] width 323 height 37
drag, startPoint x: 766, startPoint y: 321, endPoint x: 1093, endPoint y: 333, distance: 326.9
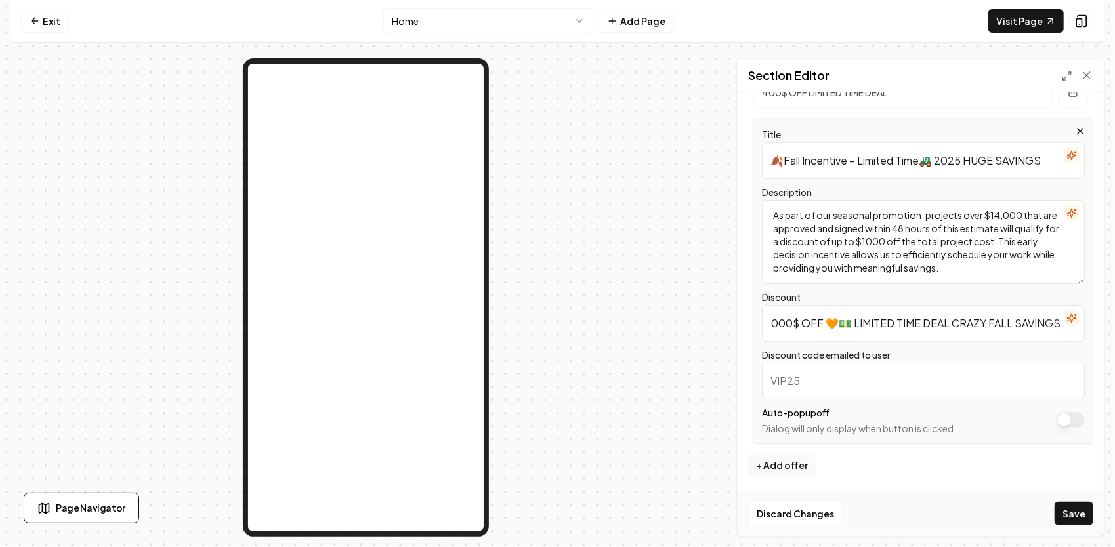
click at [1093, 333] on div "Header Special Offers: Save Big on Your Next Project Apply site-wide Changing o…" at bounding box center [920, 314] width 366 height 443
click at [1036, 317] on input "1000$ OFF 🧡💵 LIMITED TIME DEAL CRAZY FALL SAVINGS" at bounding box center [923, 323] width 323 height 37
click at [1048, 324] on input "1000$ OFF 🧡💵 LIMITED TIME DEAL CRAZY FALL SAVINGS" at bounding box center [923, 323] width 323 height 37
paste input "💰"
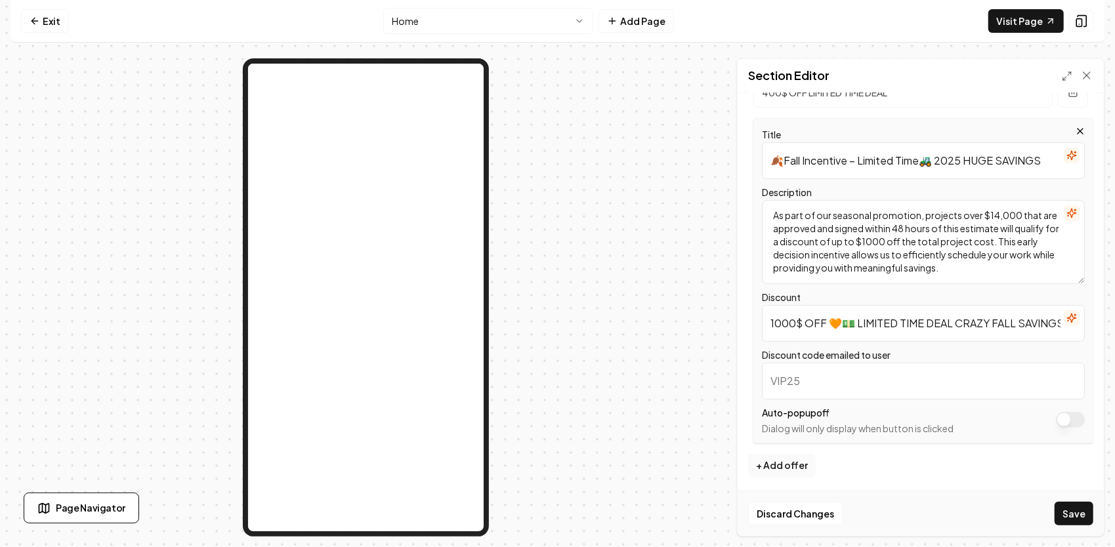
drag, startPoint x: 1054, startPoint y: 323, endPoint x: 737, endPoint y: 318, distance: 316.2
click at [735, 318] on div "Page Settings Section Editor Header Special Offers: Save Big on Your Next Proje…" at bounding box center [557, 297] width 1094 height 478
type input "1000$ OFF 🧡💵 LIMITED TIME DEAL CRAZY FALL SAVINGS💰"
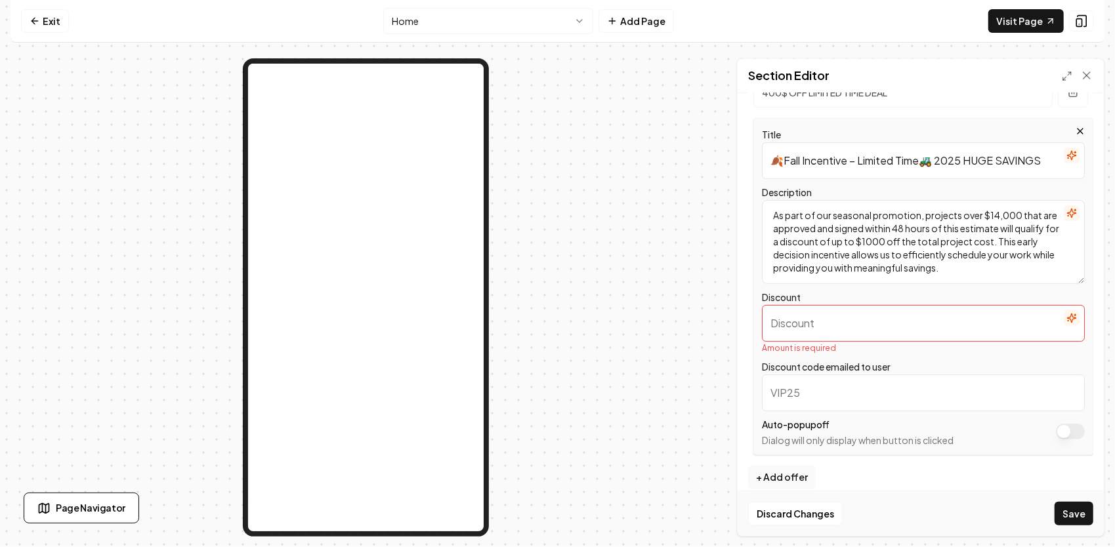
paste input "🍂🤯 $1,000 OFF 🧡💵 Limited Time Deal 🚜🔥"
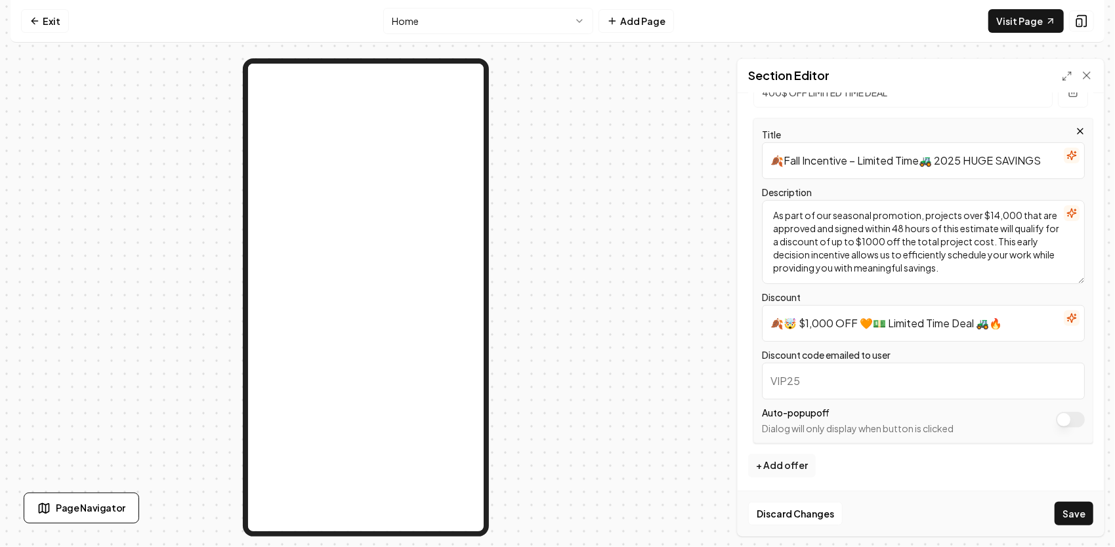
type input "🍂🤯 $1,000 OFF 🧡💵 Limited Time Deal 🚜🔥"
click at [811, 382] on input "Discount code emailed to user" at bounding box center [923, 381] width 323 height 37
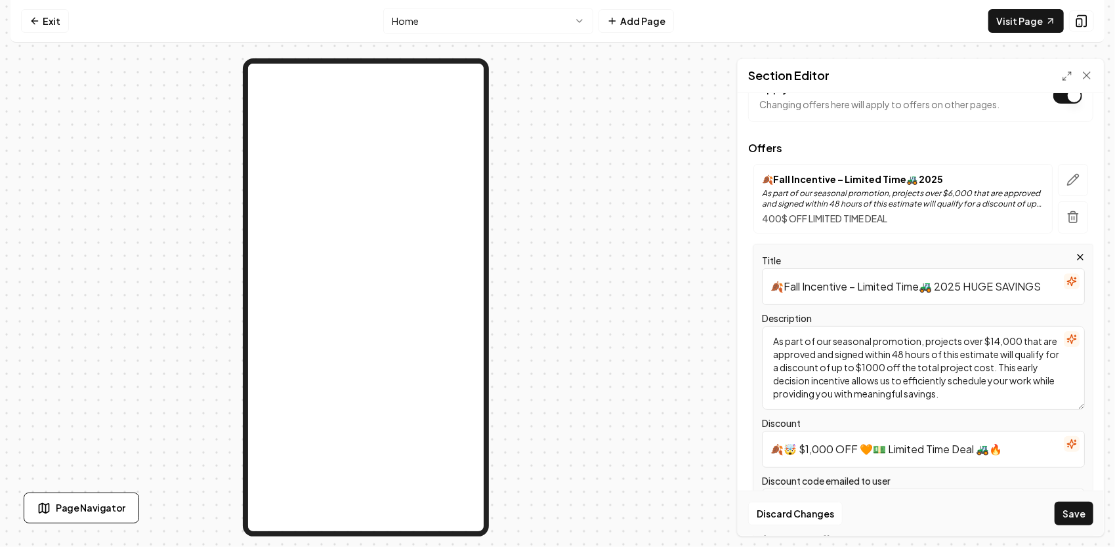
scroll to position [97, 0]
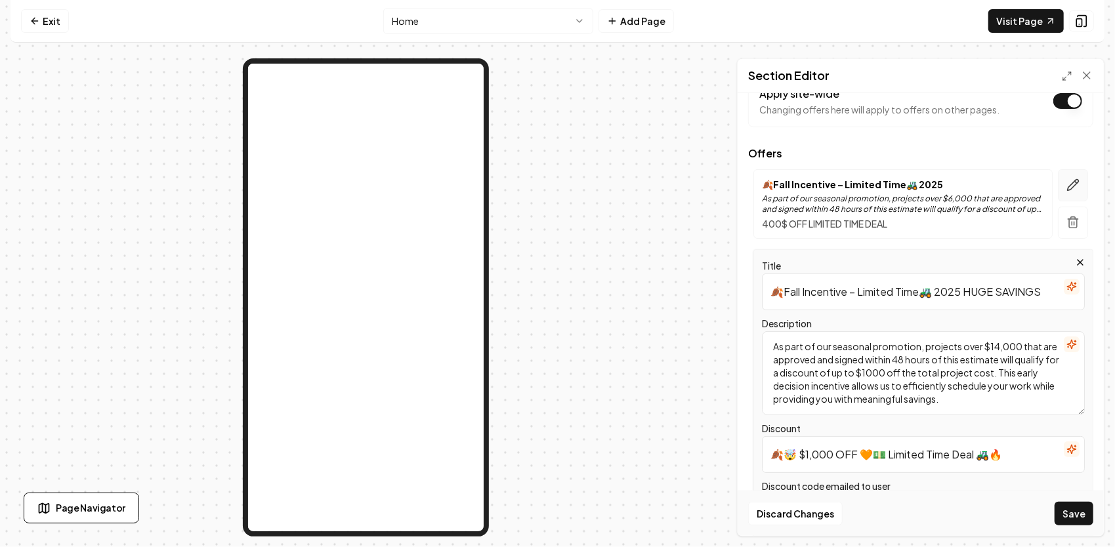
click at [1066, 182] on icon "button" at bounding box center [1072, 184] width 13 height 13
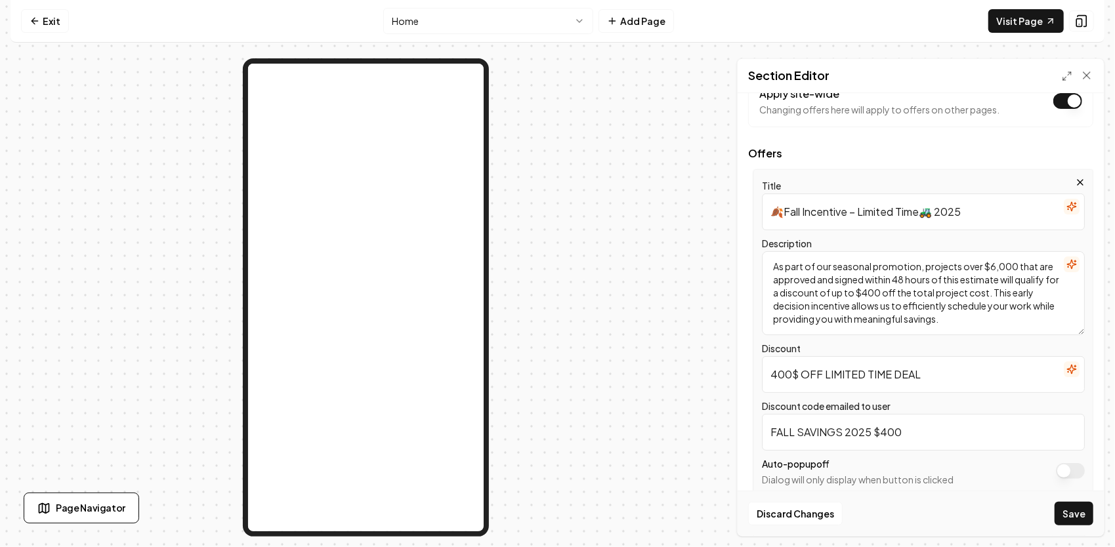
drag, startPoint x: 918, startPoint y: 430, endPoint x: 777, endPoint y: 430, distance: 141.0
click at [761, 423] on div "Title 🍂Fall Incentive – Limited Time🚜 2025 Description As part of our seasonal …" at bounding box center [923, 331] width 340 height 325
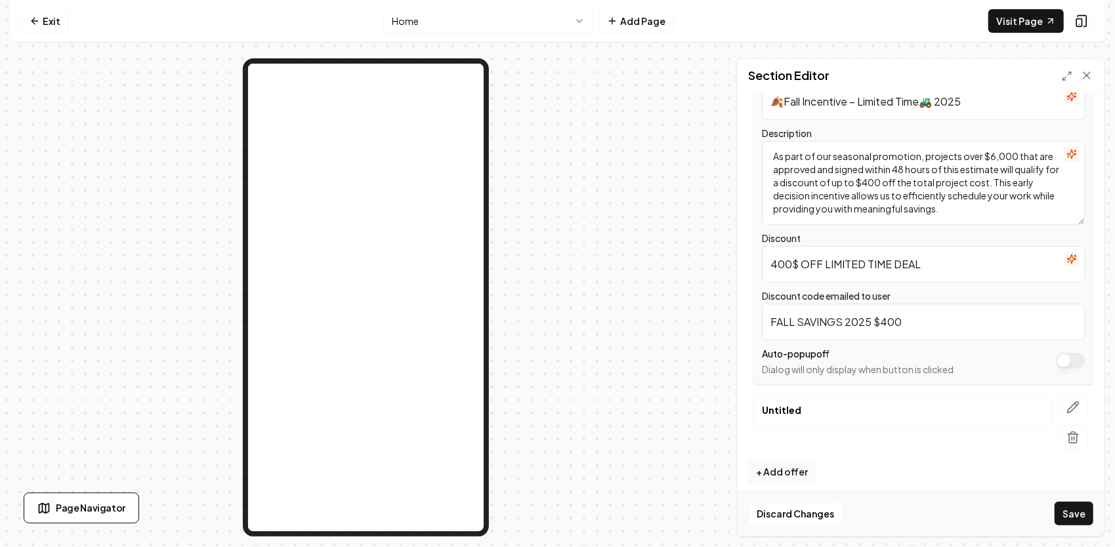
scroll to position [214, 0]
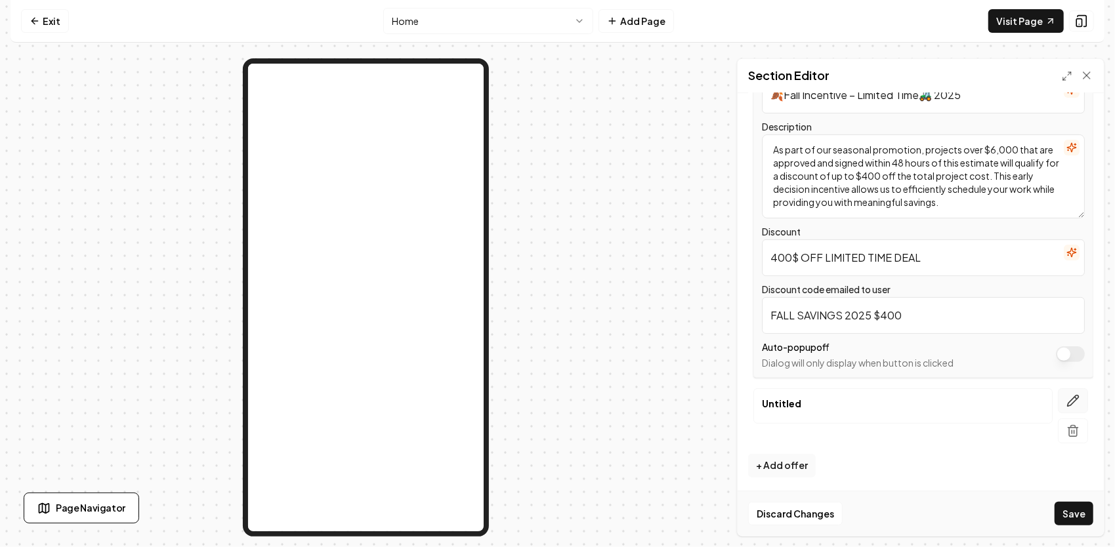
click at [1068, 399] on icon "button" at bounding box center [1072, 400] width 13 height 13
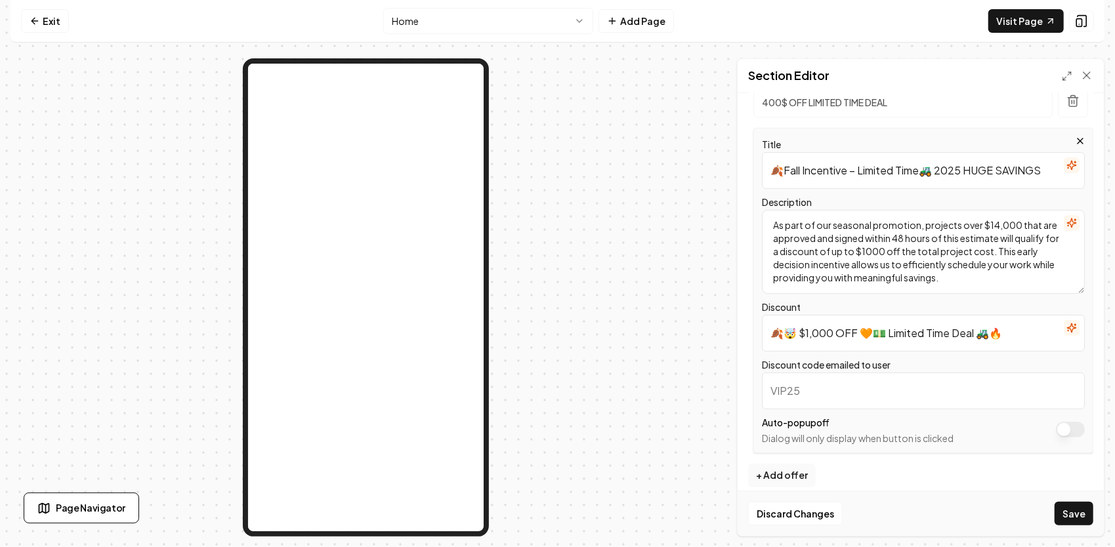
scroll to position [228, 0]
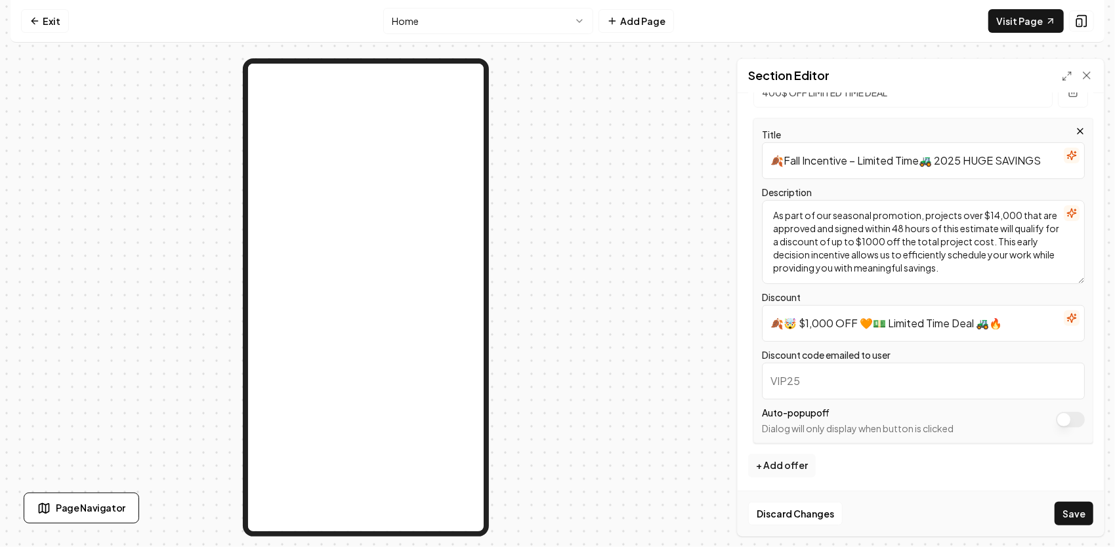
click at [811, 383] on input "Discount code emailed to user" at bounding box center [923, 381] width 323 height 37
paste input "FALL SAVINGS 2025 $400"
click at [880, 381] on input "FALL SAVINGS 2025 $400" at bounding box center [923, 381] width 323 height 37
click at [881, 377] on input "FALL SAVINGS 2025 $400" at bounding box center [923, 381] width 323 height 37
type input "FALL SAVINGS 2025 $1000"
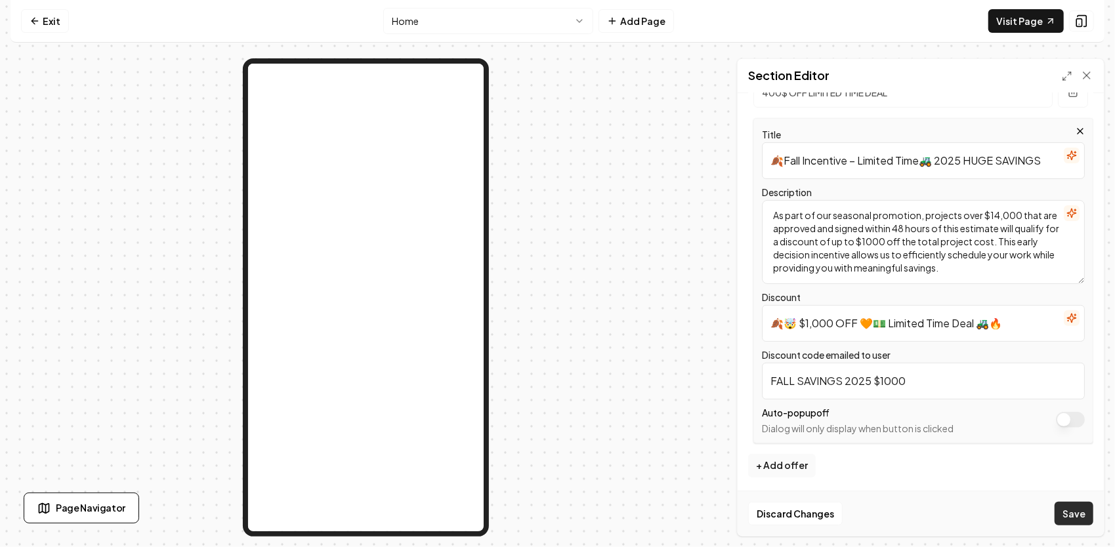
click at [1069, 512] on button "Save" at bounding box center [1073, 514] width 39 height 24
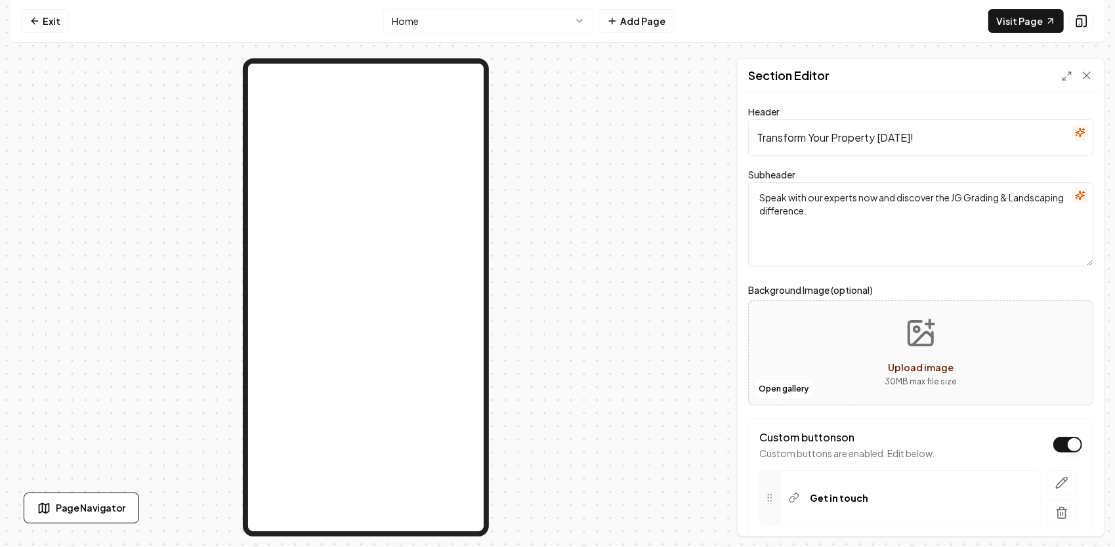
drag, startPoint x: 938, startPoint y: 143, endPoint x: 640, endPoint y: 125, distance: 299.0
click at [642, 124] on div "Page Settings Section Editor Header Transform Your Property [DATE]! Subheader S…" at bounding box center [557, 297] width 1094 height 478
paste input "Your Property, Our Legacy of Quality"
type input "Your Property, Our Legacy of Quality"
drag, startPoint x: 916, startPoint y: 230, endPoint x: 748, endPoint y: 190, distance: 171.8
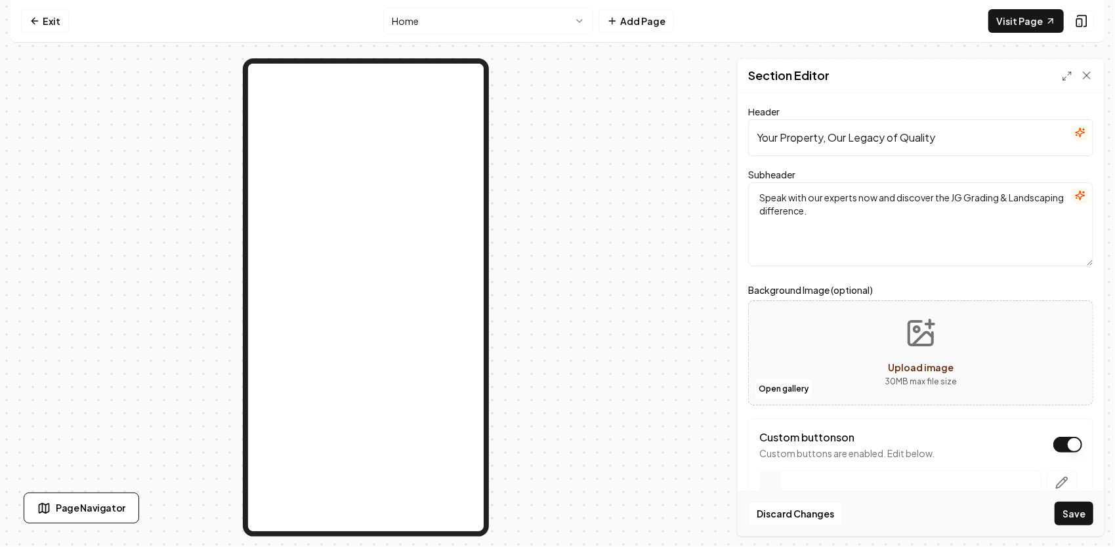
click at [748, 190] on textarea "Speak with our experts now and discover the JG Grading & Landscaping difference." at bounding box center [920, 224] width 345 height 84
paste textarea "From pads to driveways, ponds, and clearing — we’ve got the experience and equi…"
type textarea "From pads to driveways, ponds, and clearing — we’ve got the experience and equi…"
click at [922, 346] on icon "Upload image" at bounding box center [920, 333] width 31 height 31
click at [781, 387] on button "Open gallery" at bounding box center [783, 389] width 59 height 21
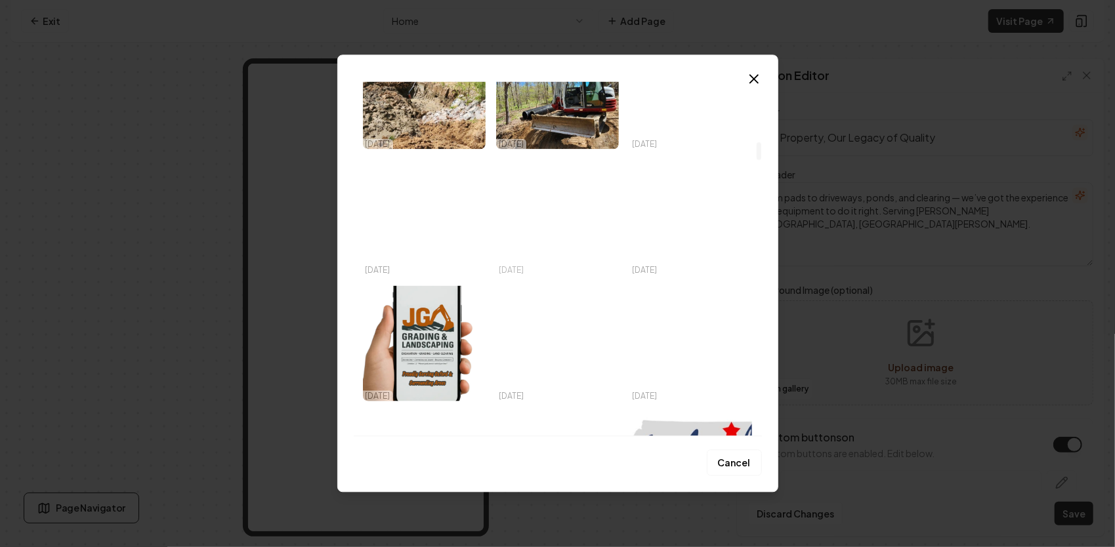
scroll to position [1181, 0]
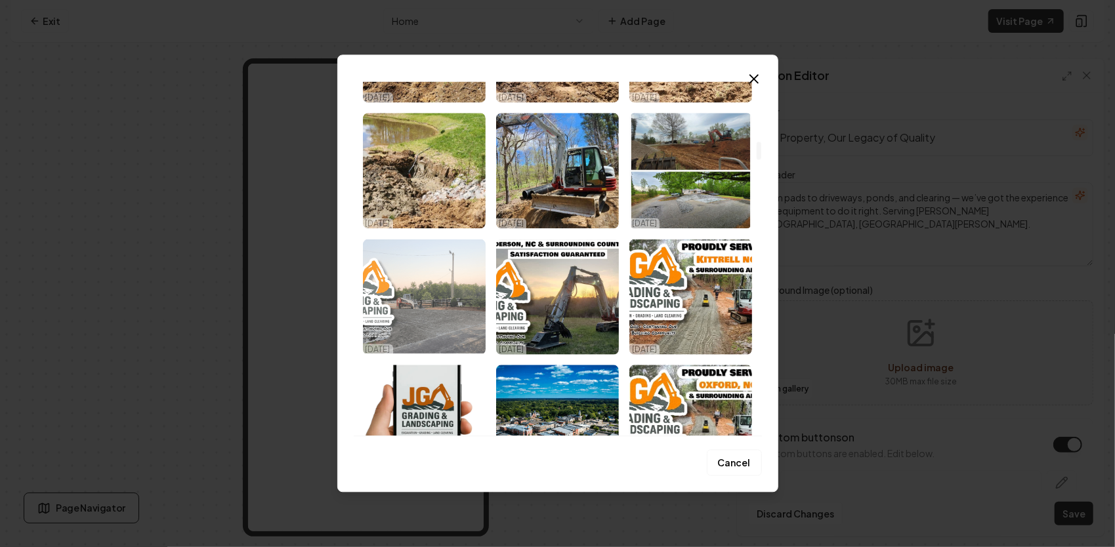
click at [452, 286] on img "Select image image_68deae695c7cd75eb8eda285.png" at bounding box center [424, 296] width 123 height 115
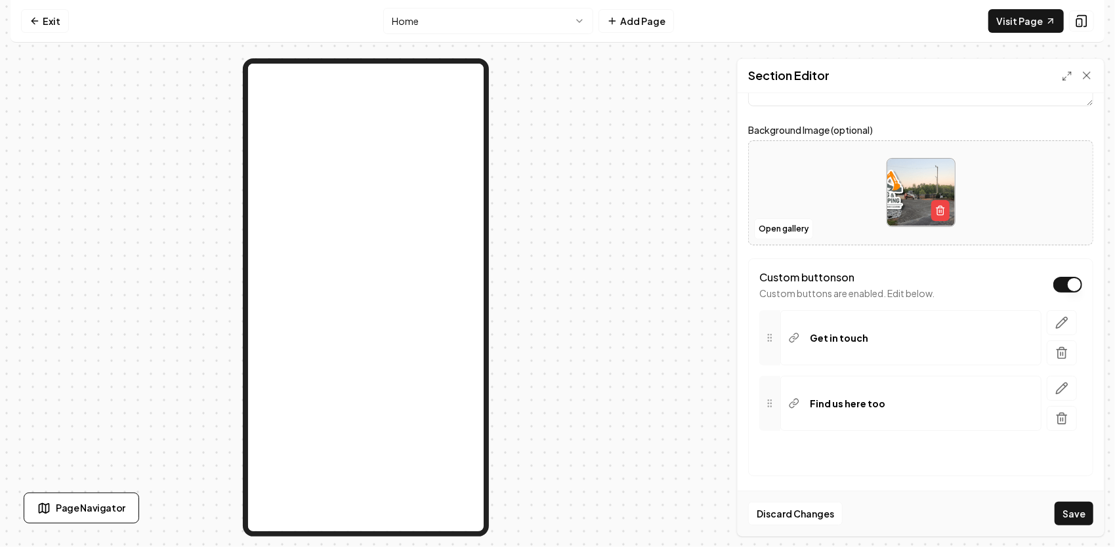
scroll to position [165, 0]
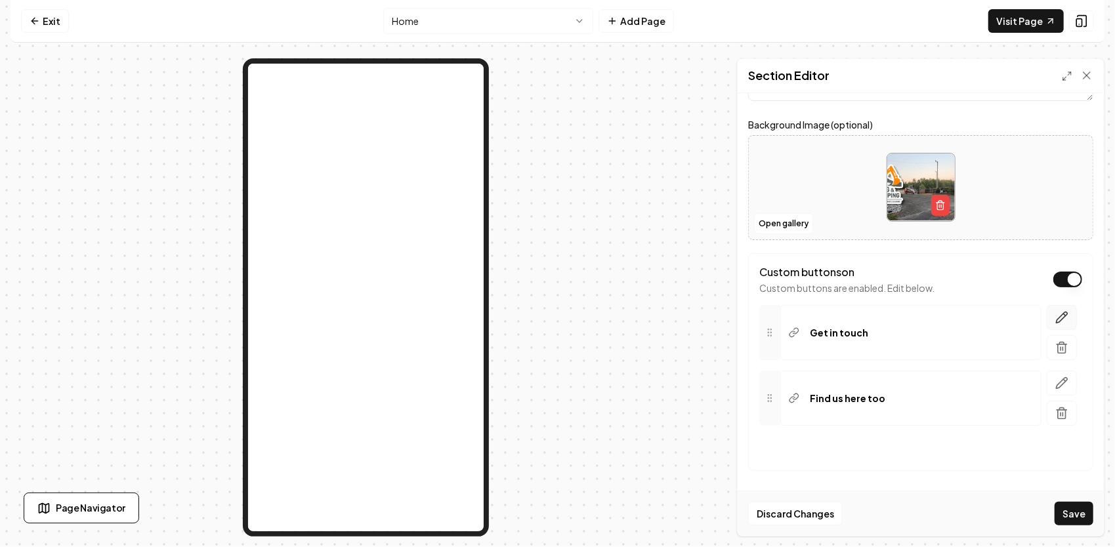
click at [1046, 312] on button "button" at bounding box center [1061, 317] width 30 height 25
drag, startPoint x: 830, startPoint y: 444, endPoint x: 761, endPoint y: 434, distance: 69.6
click at [761, 434] on div "**********" at bounding box center [920, 399] width 323 height 188
drag, startPoint x: 842, startPoint y: 441, endPoint x: 794, endPoint y: 422, distance: 50.7
click at [794, 422] on label "Button text" at bounding box center [797, 424] width 49 height 12
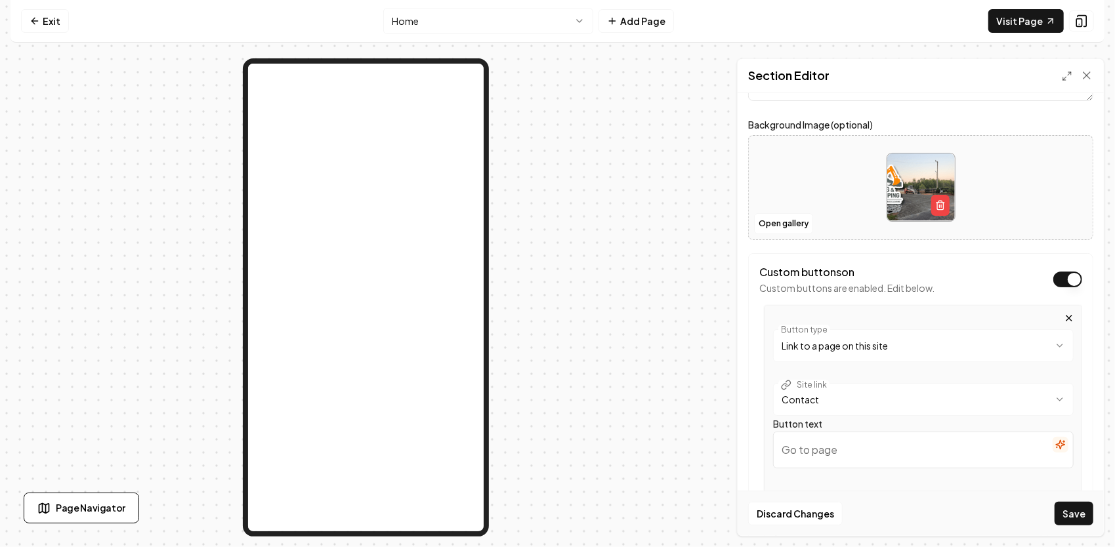
drag, startPoint x: 794, startPoint y: 422, endPoint x: 806, endPoint y: 455, distance: 34.9
click at [806, 455] on input "Button text" at bounding box center [923, 450] width 300 height 37
paste input "Request an Estimate"
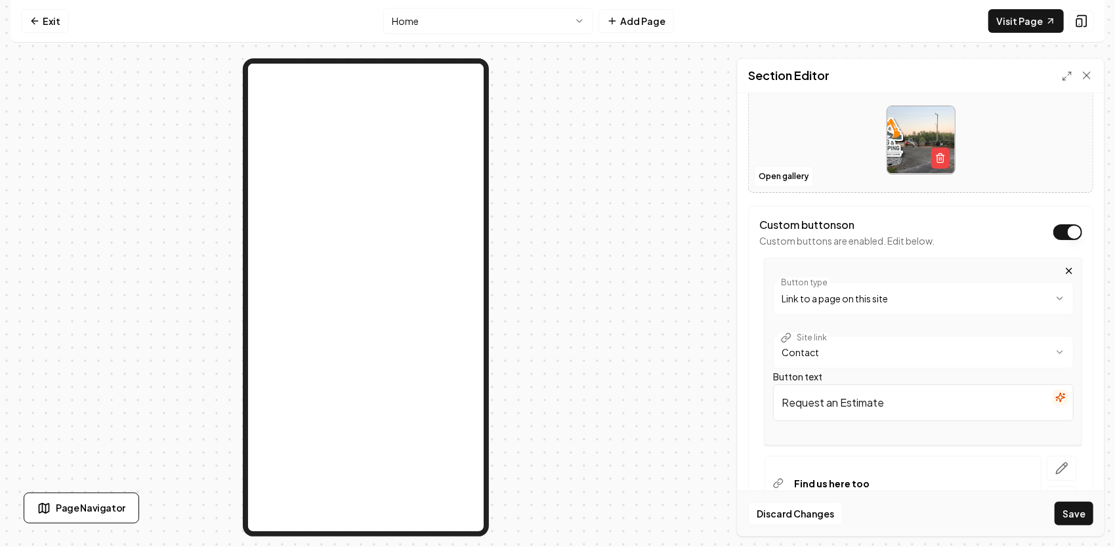
scroll to position [297, 0]
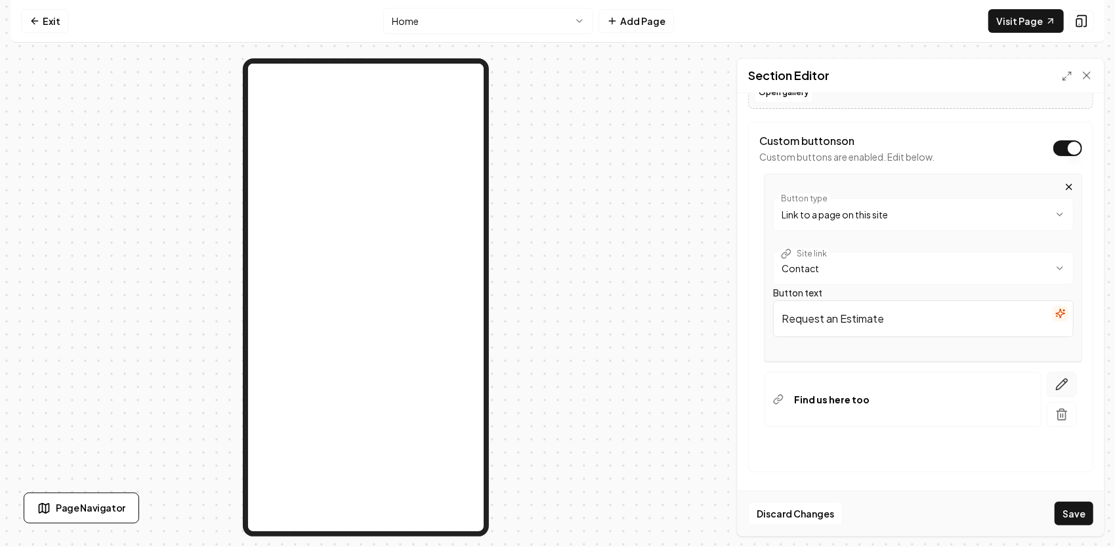
type input "Request an Estimate"
click at [1055, 379] on icon "button" at bounding box center [1061, 384] width 13 height 13
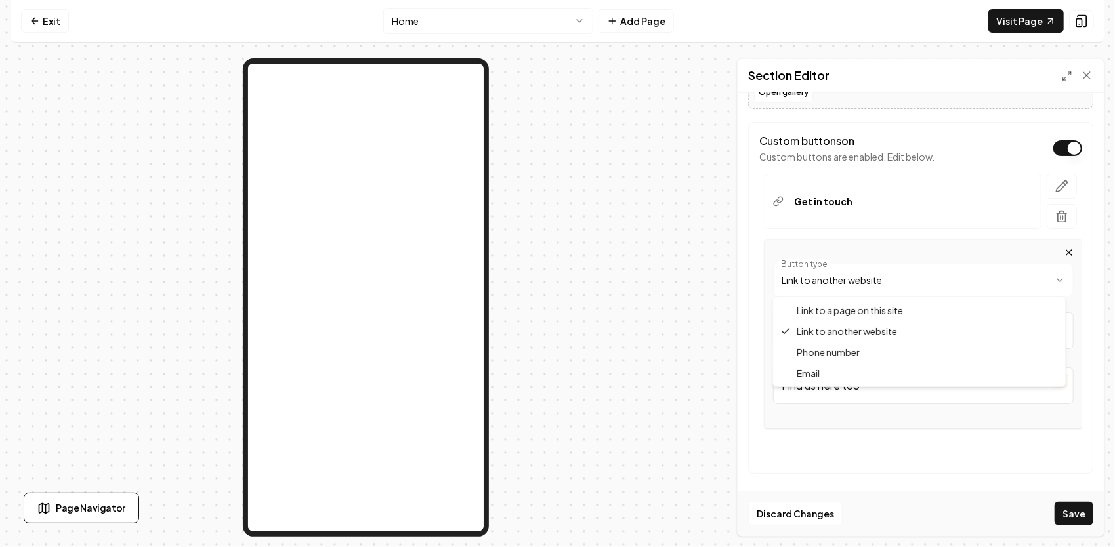
click at [1000, 277] on html "**********" at bounding box center [557, 273] width 1115 height 547
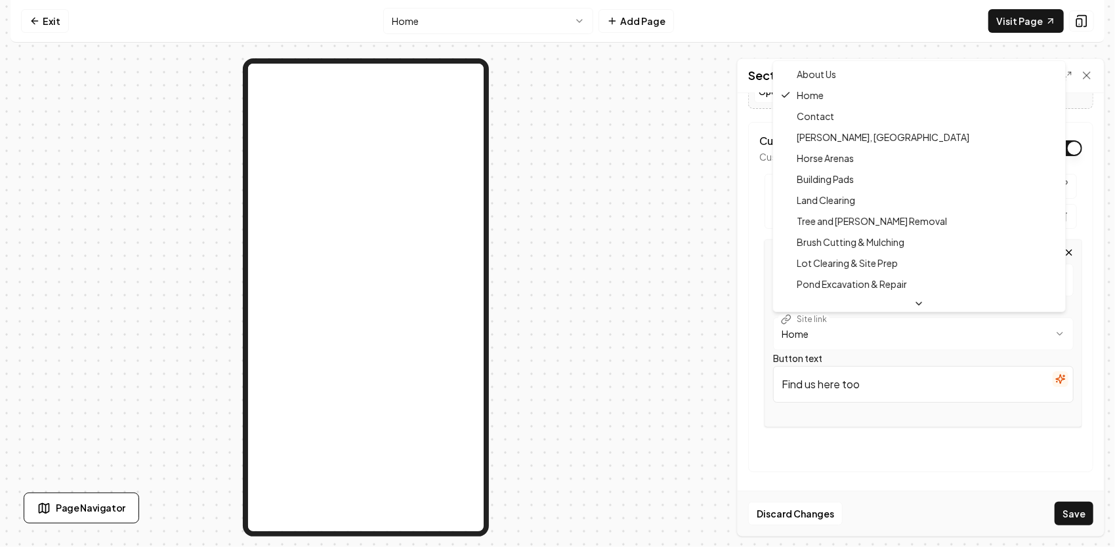
click at [874, 337] on html "**********" at bounding box center [557, 273] width 1115 height 547
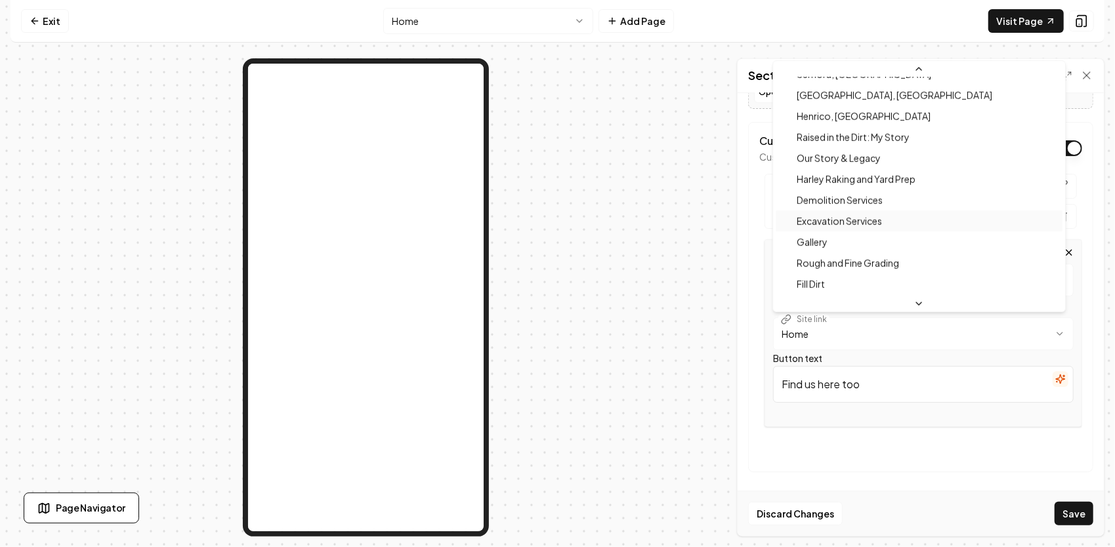
scroll to position [924, 0]
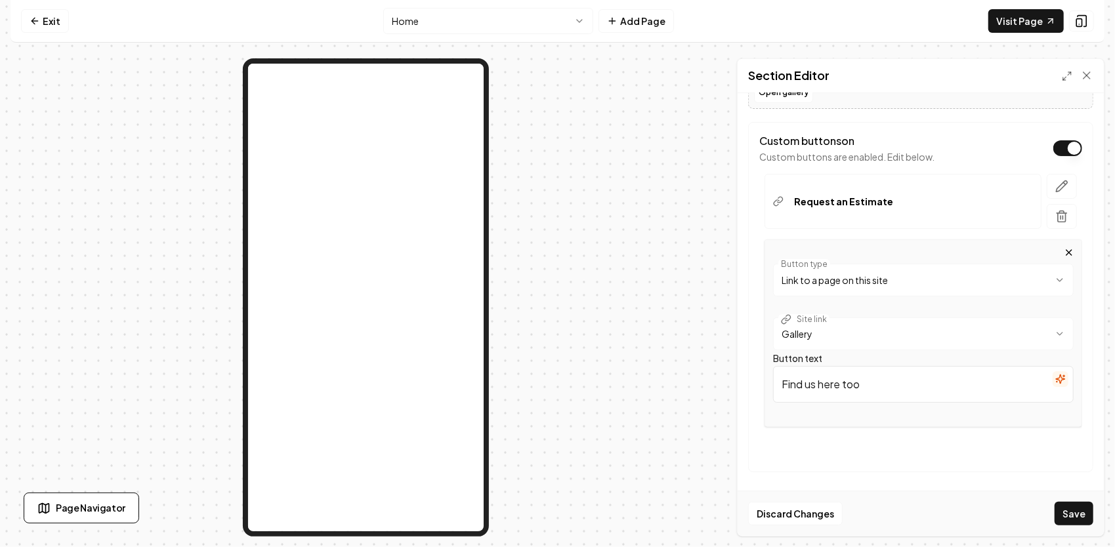
drag, startPoint x: 887, startPoint y: 384, endPoint x: 723, endPoint y: 361, distance: 165.6
click at [724, 361] on div "**********" at bounding box center [557, 297] width 1094 height 478
paste input "See Our Work"
type input "See Our Work"
click at [1078, 512] on button "Save" at bounding box center [1073, 514] width 39 height 24
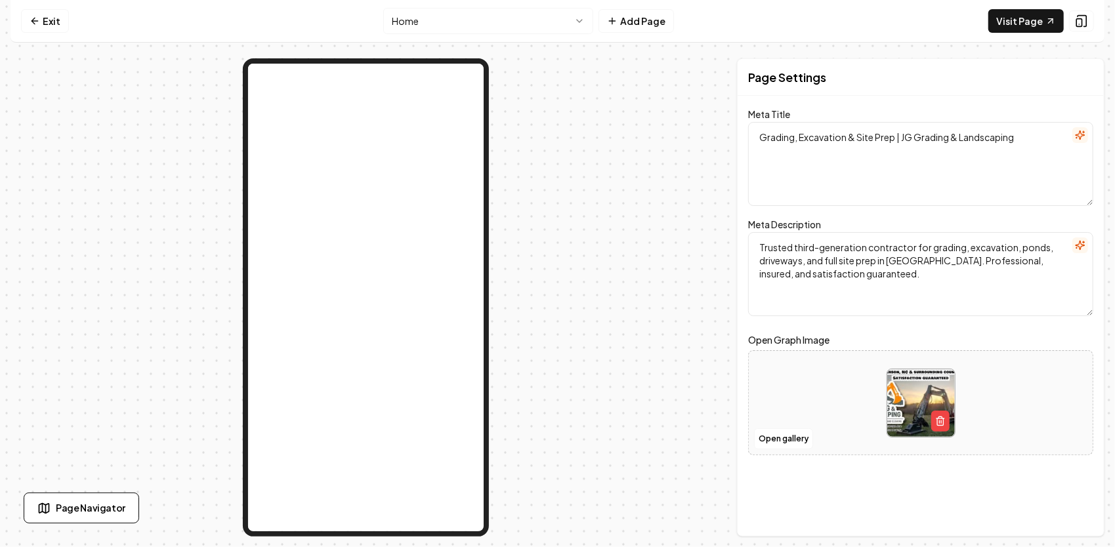
scroll to position [0, 0]
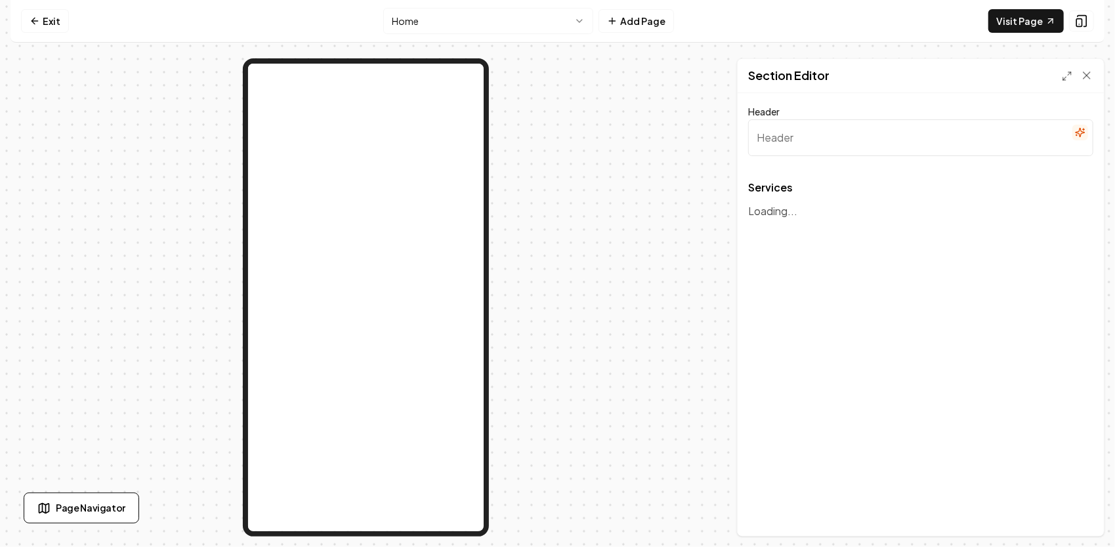
type input "Our Expertise in Landscaping Services"
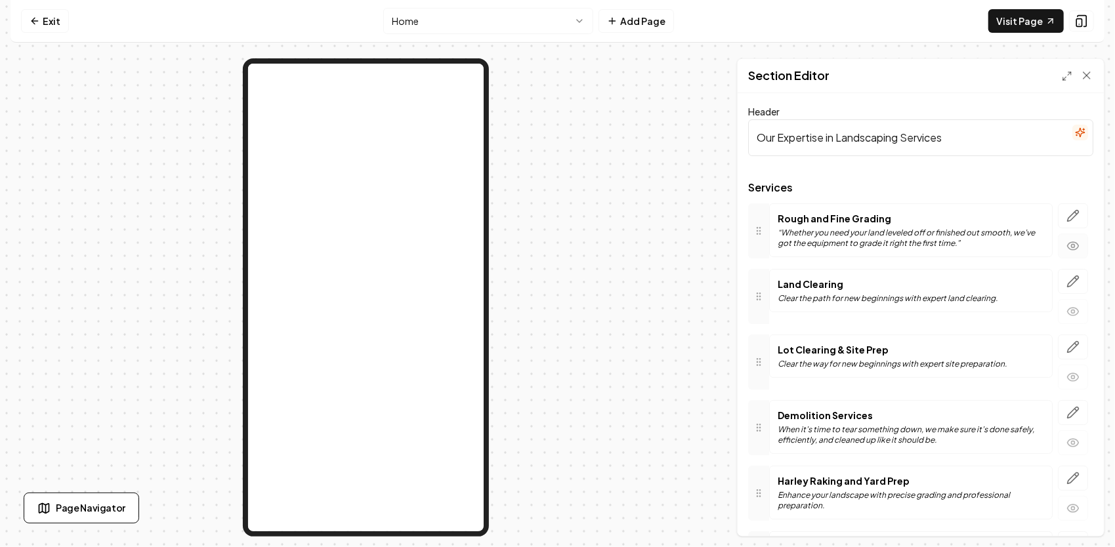
click at [1071, 245] on circle "button" at bounding box center [1072, 245] width 3 height 3
click at [1066, 310] on icon "button" at bounding box center [1072, 311] width 13 height 13
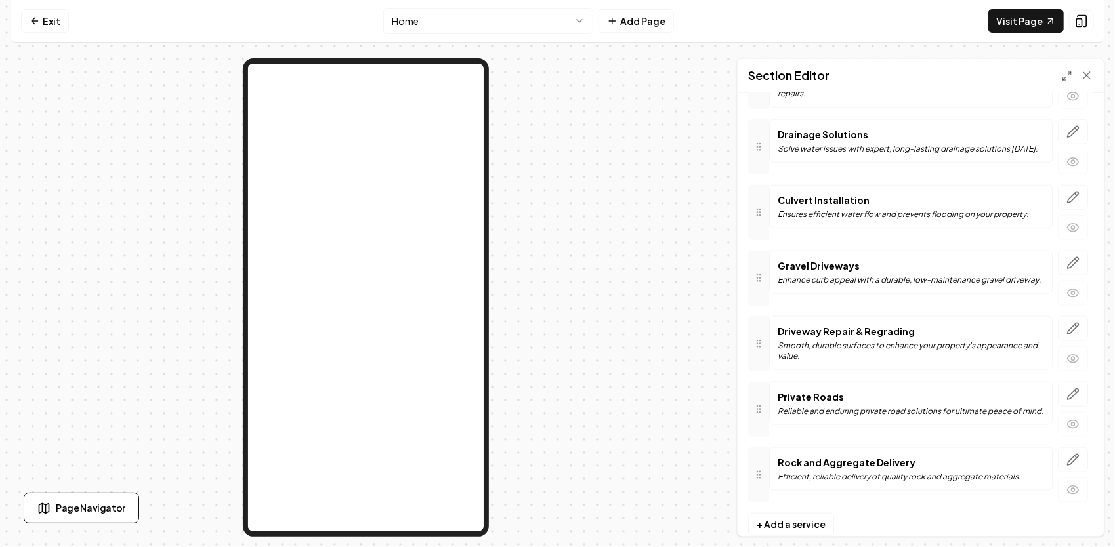
scroll to position [946, 0]
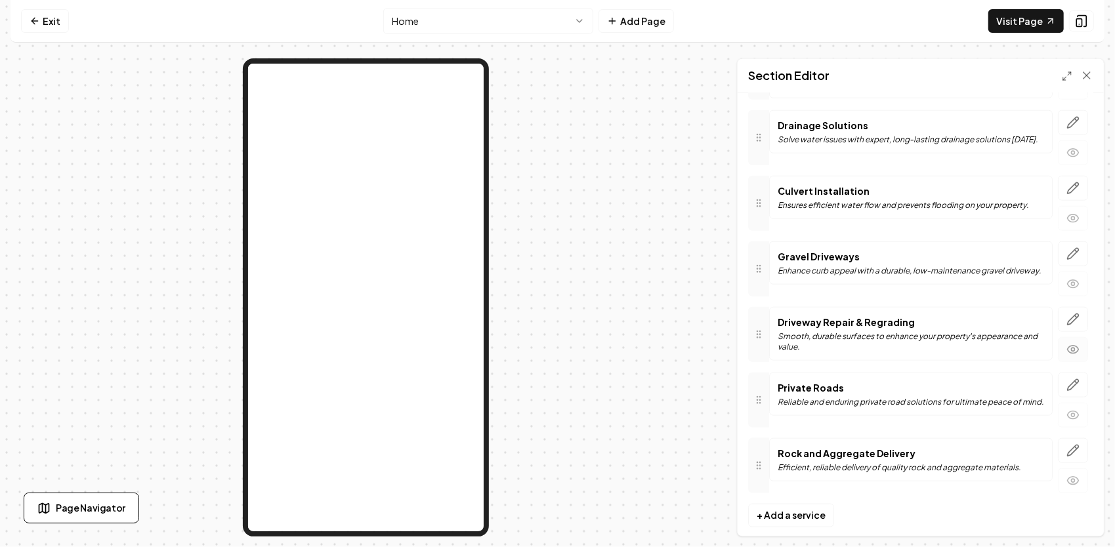
click at [1066, 343] on icon "button" at bounding box center [1072, 349] width 13 height 13
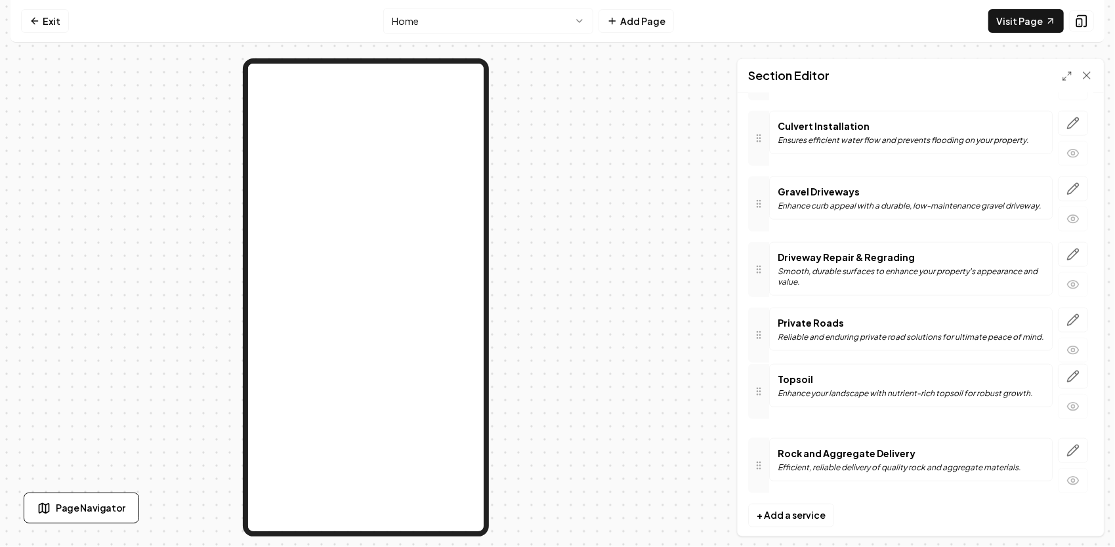
drag, startPoint x: 763, startPoint y: 258, endPoint x: 795, endPoint y: 382, distance: 127.4
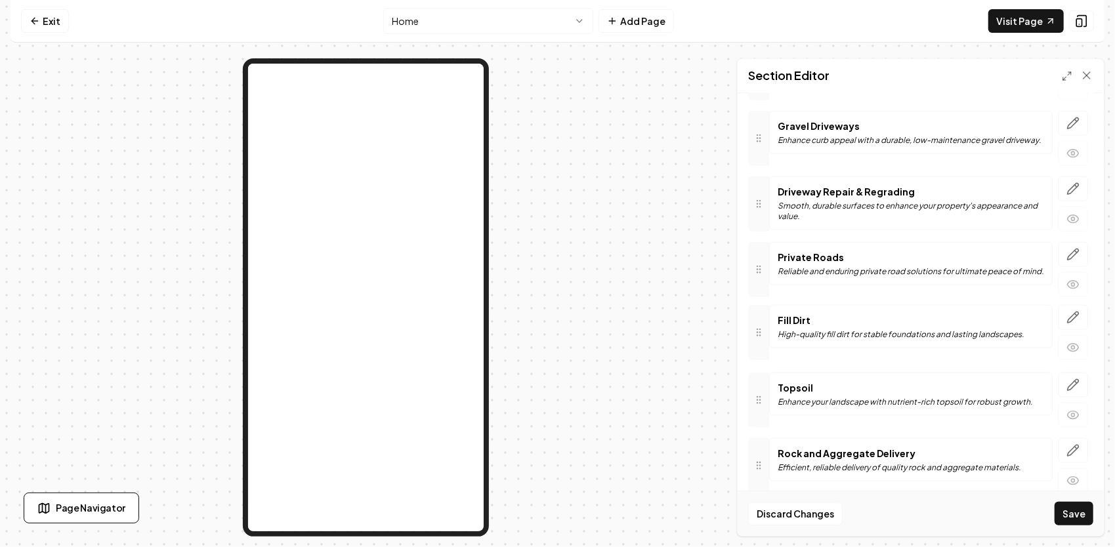
drag, startPoint x: 758, startPoint y: 127, endPoint x: 806, endPoint y: 324, distance: 202.5
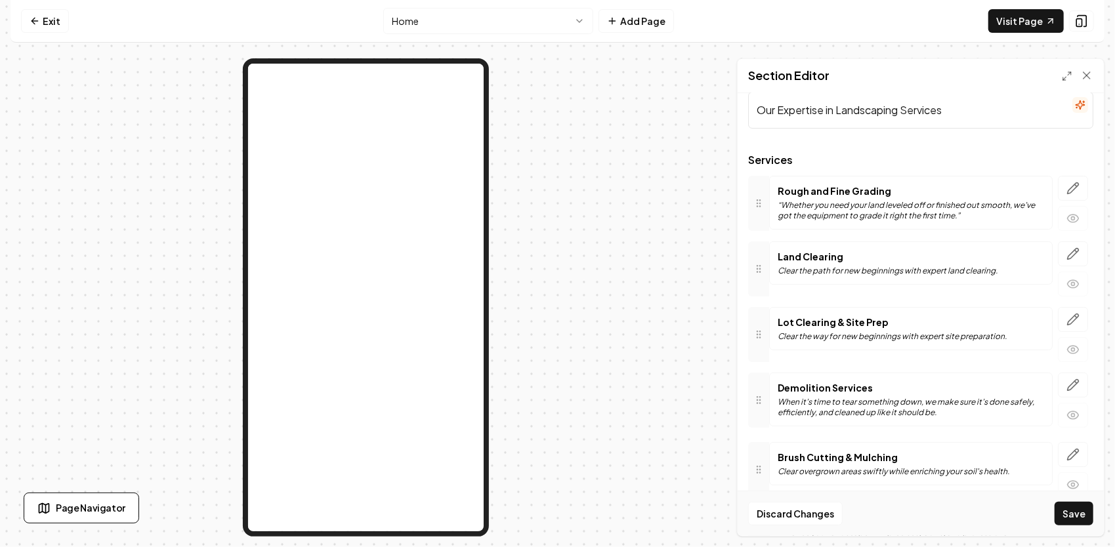
scroll to position [39, 0]
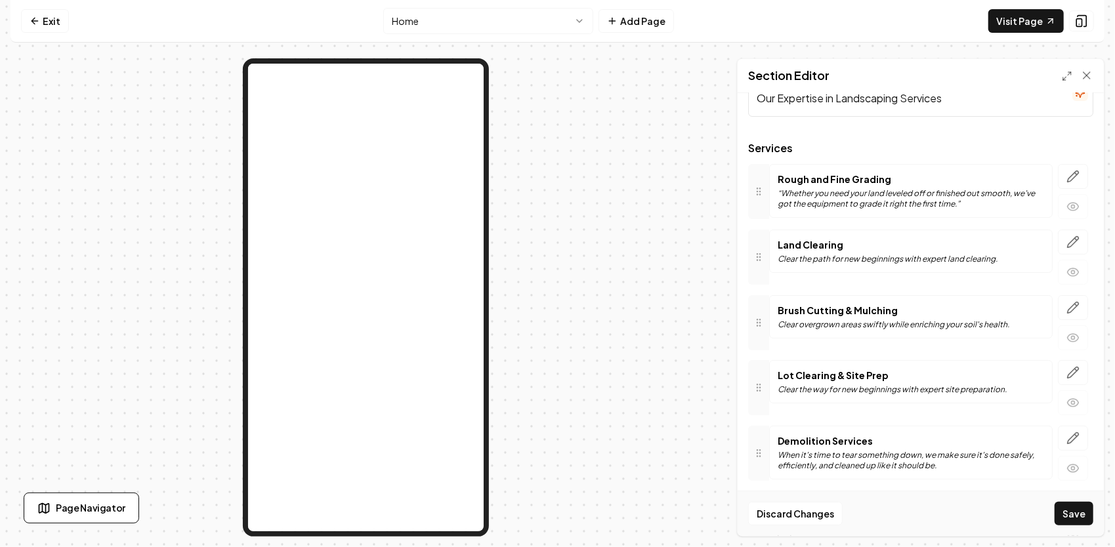
drag, startPoint x: 766, startPoint y: 264, endPoint x: 758, endPoint y: 323, distance: 59.6
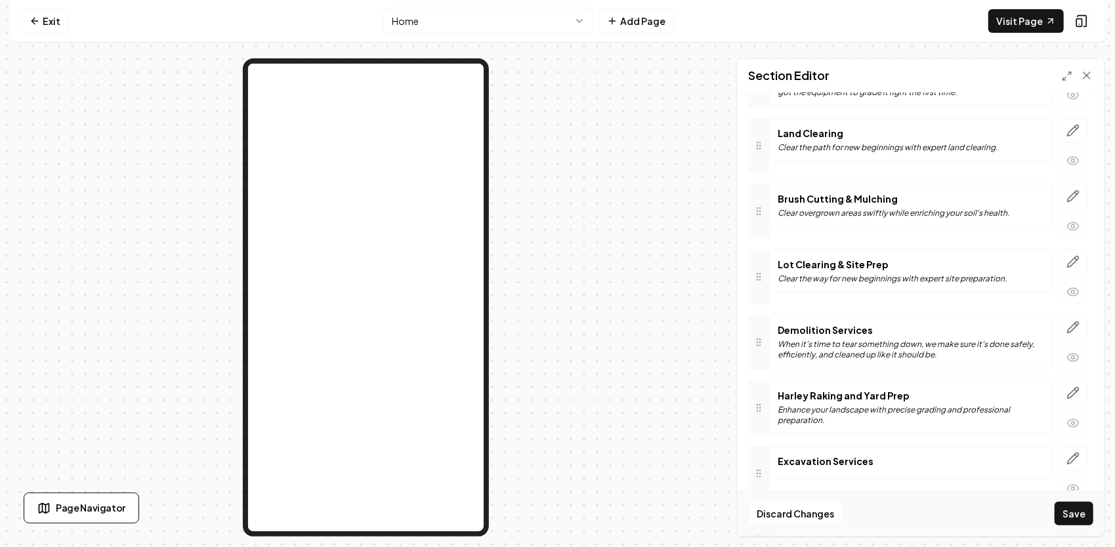
scroll to position [171, 0]
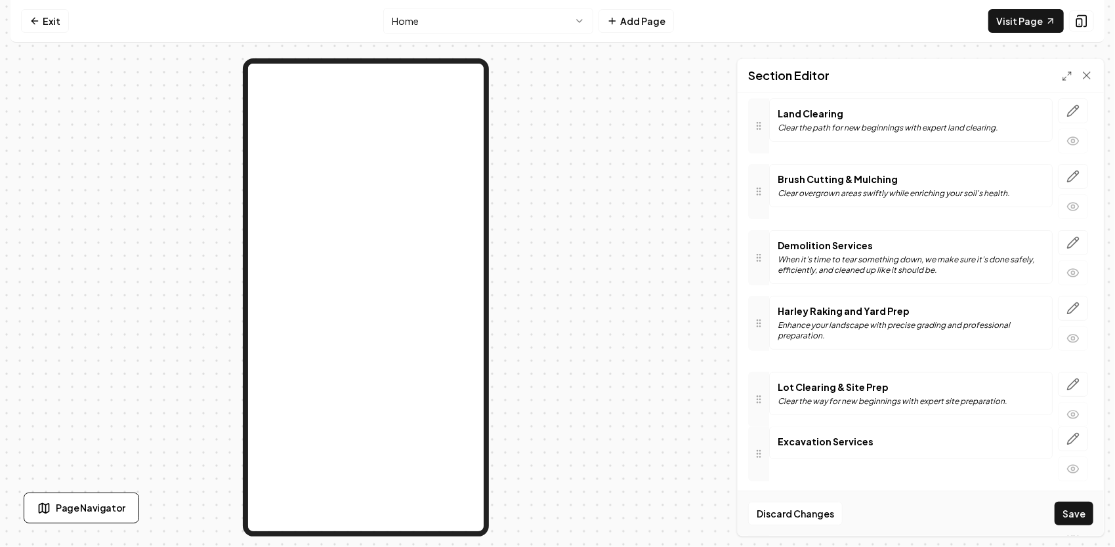
drag, startPoint x: 763, startPoint y: 261, endPoint x: 764, endPoint y: 402, distance: 141.0
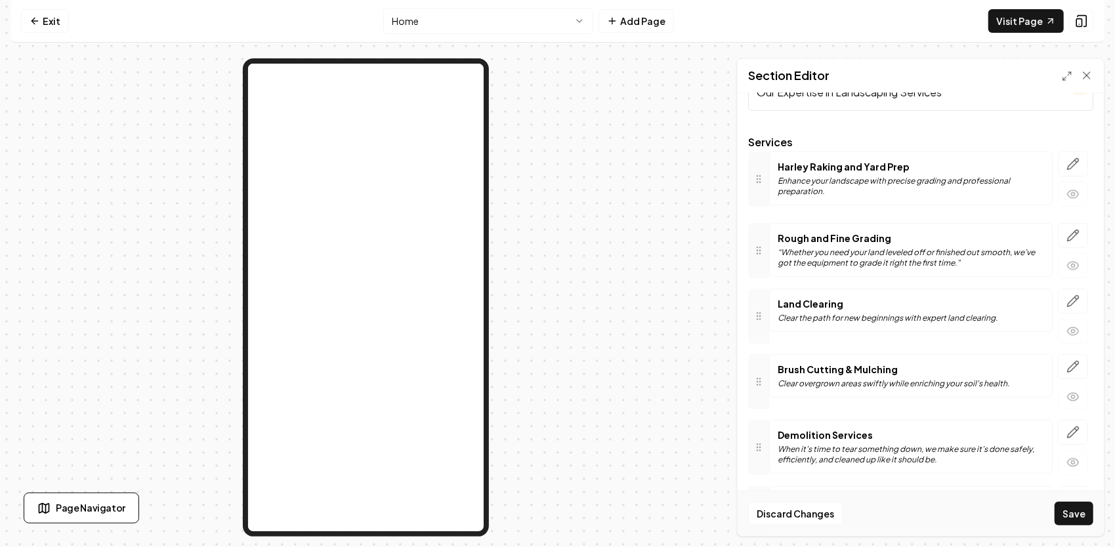
scroll to position [45, 0]
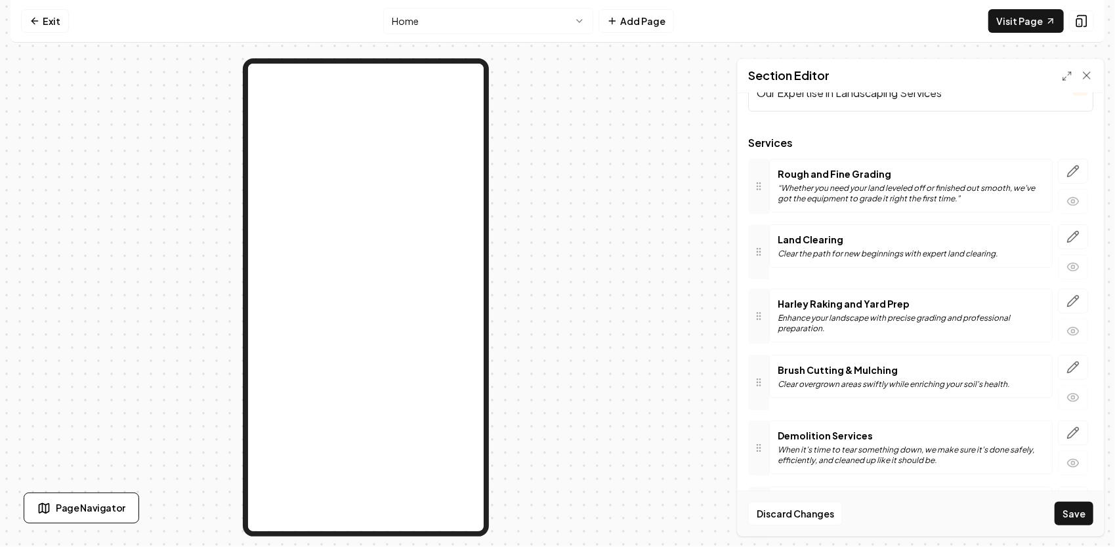
drag, startPoint x: 760, startPoint y: 319, endPoint x: 765, endPoint y: 313, distance: 7.9
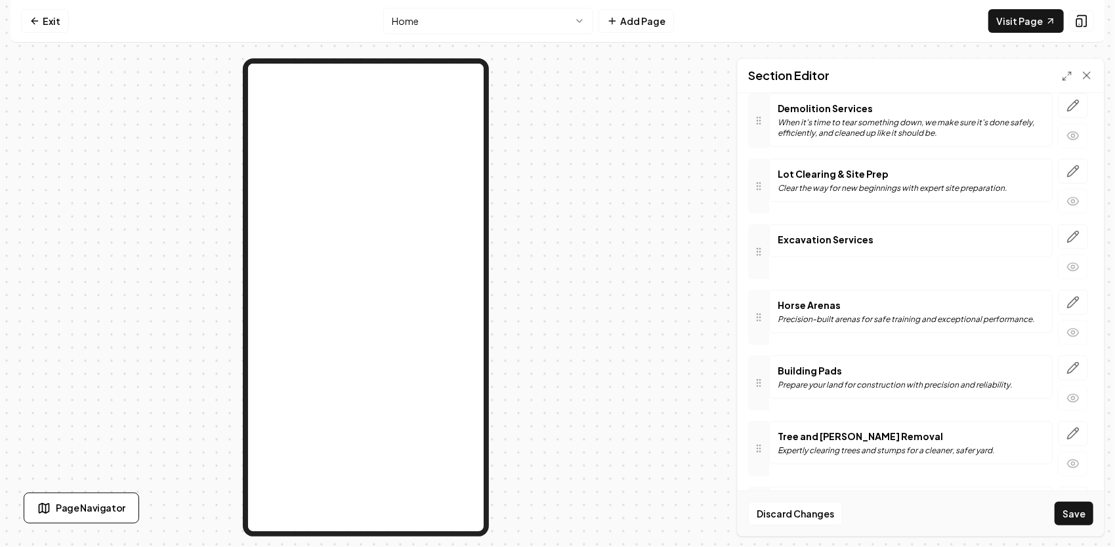
scroll to position [438, 0]
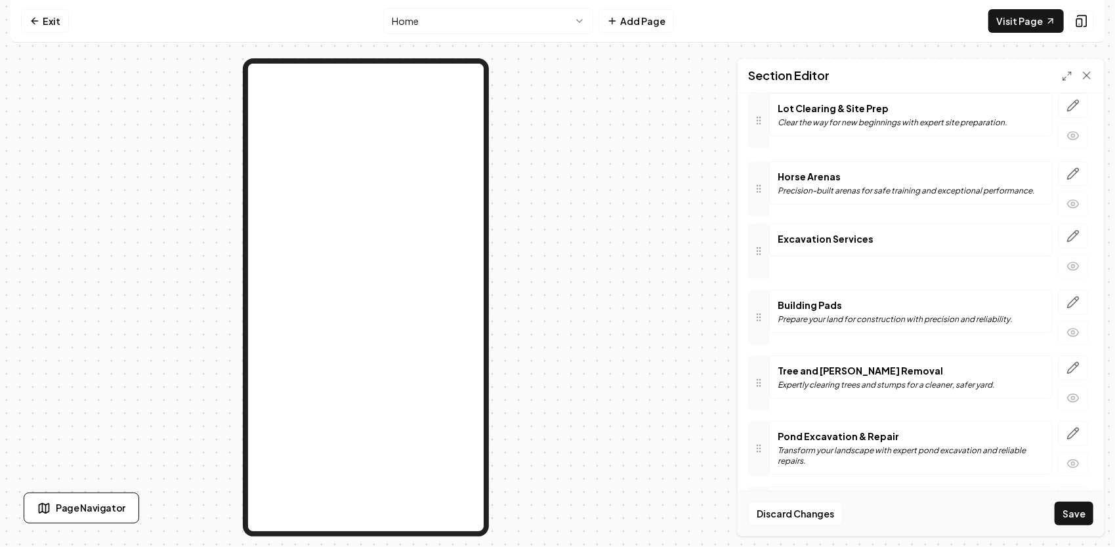
drag, startPoint x: 762, startPoint y: 245, endPoint x: 771, endPoint y: 182, distance: 63.7
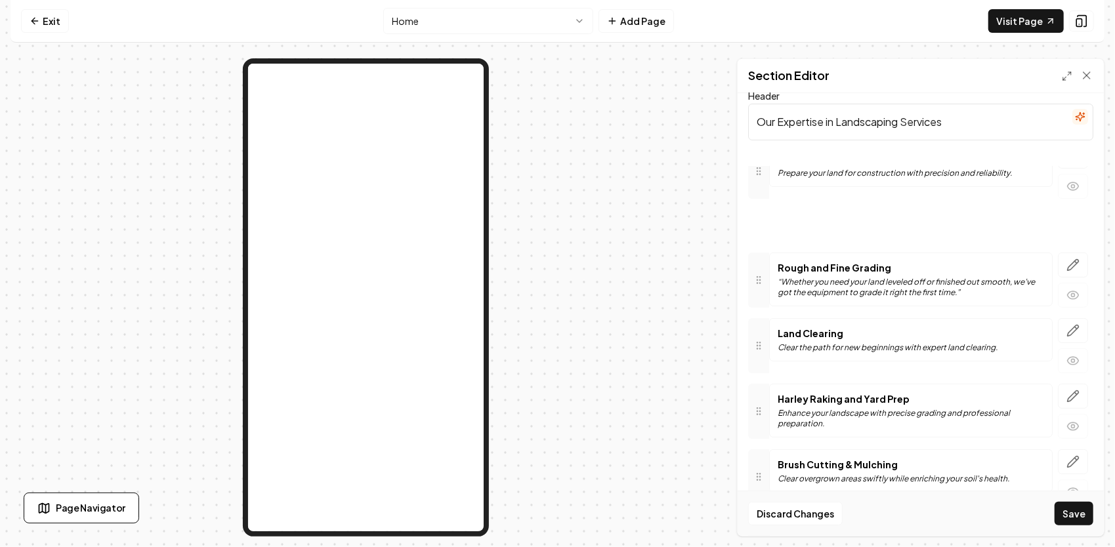
scroll to position [0, 0]
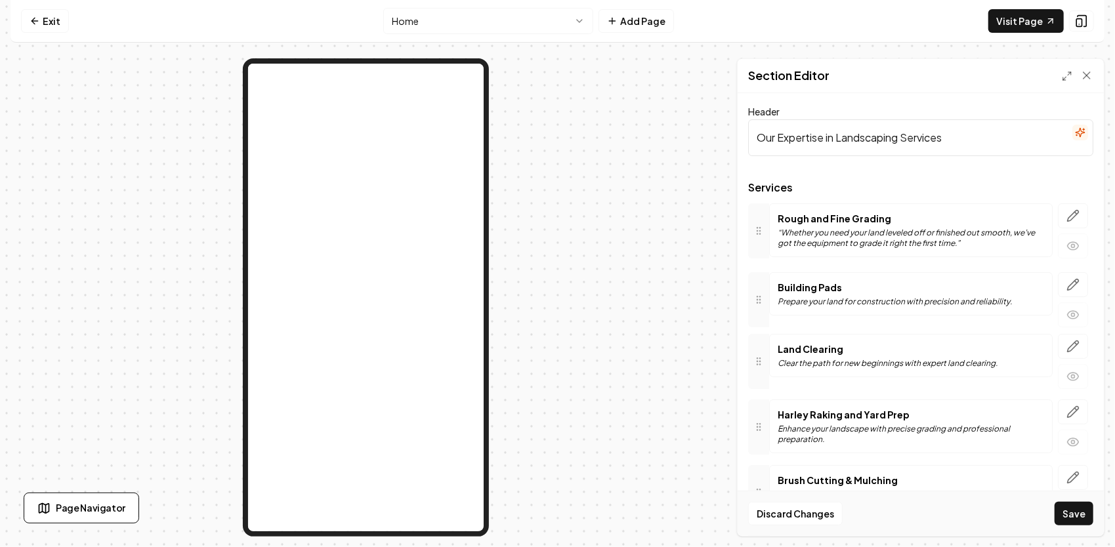
drag, startPoint x: 767, startPoint y: 315, endPoint x: 863, endPoint y: 298, distance: 97.3
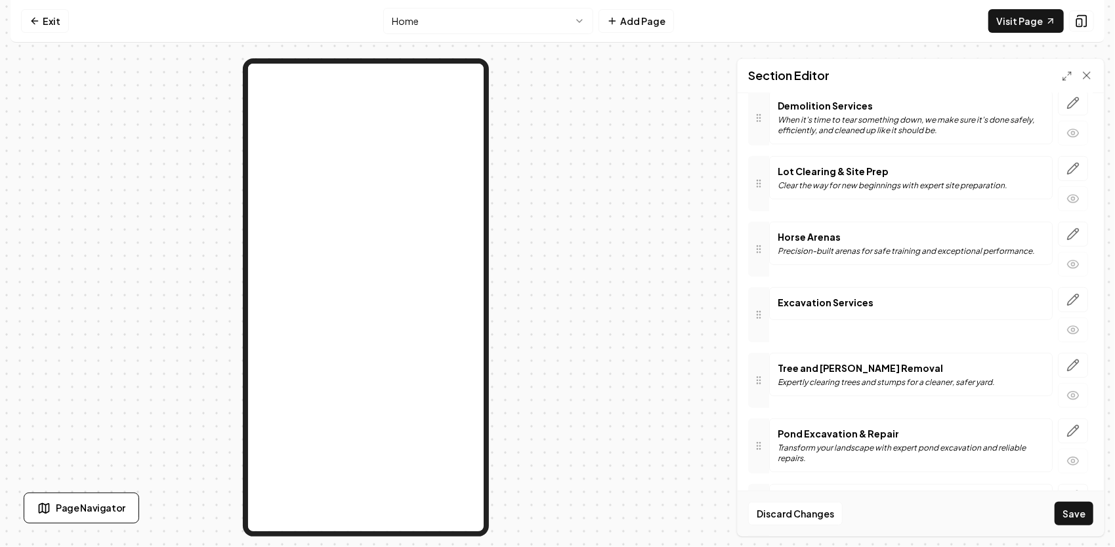
scroll to position [459, 0]
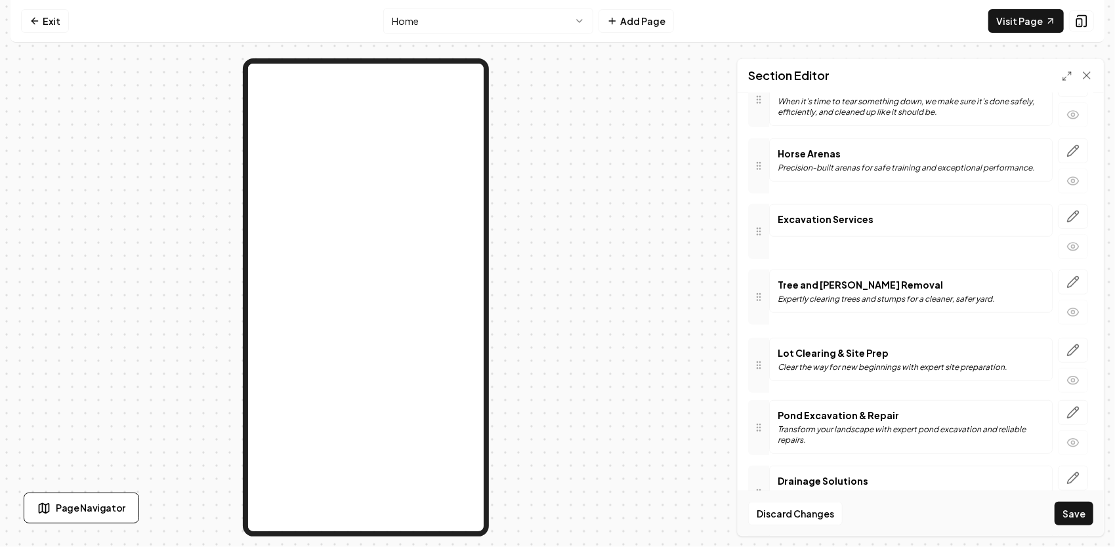
drag, startPoint x: 762, startPoint y: 167, endPoint x: 754, endPoint y: 367, distance: 200.2
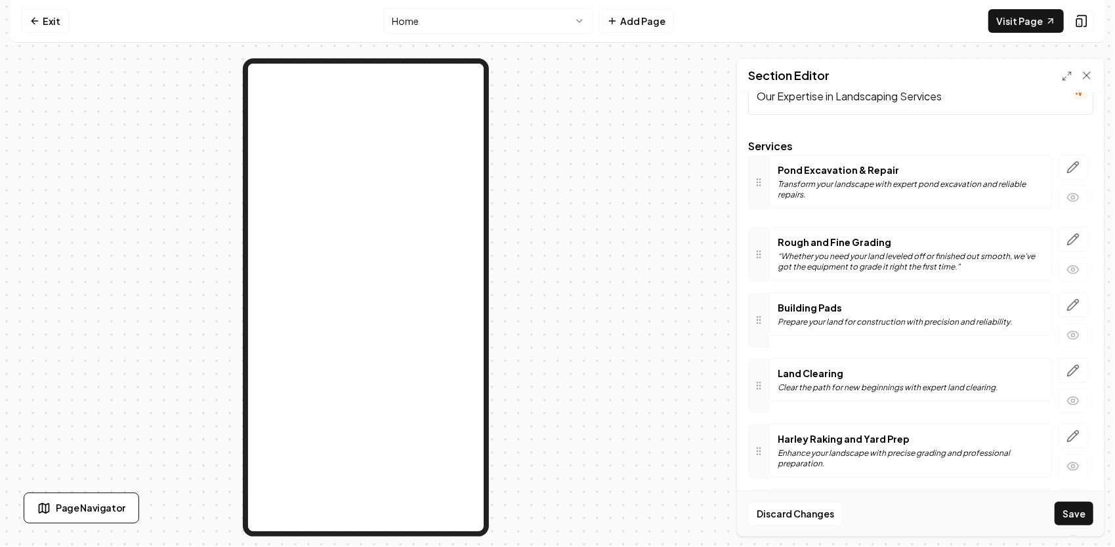
scroll to position [0, 0]
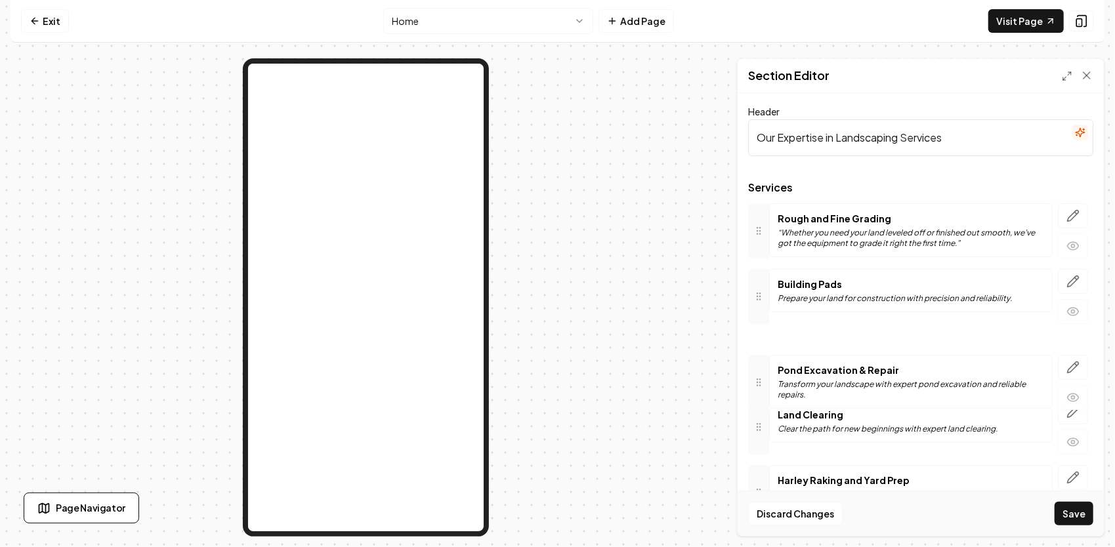
drag, startPoint x: 760, startPoint y: 418, endPoint x: 787, endPoint y: 373, distance: 53.0
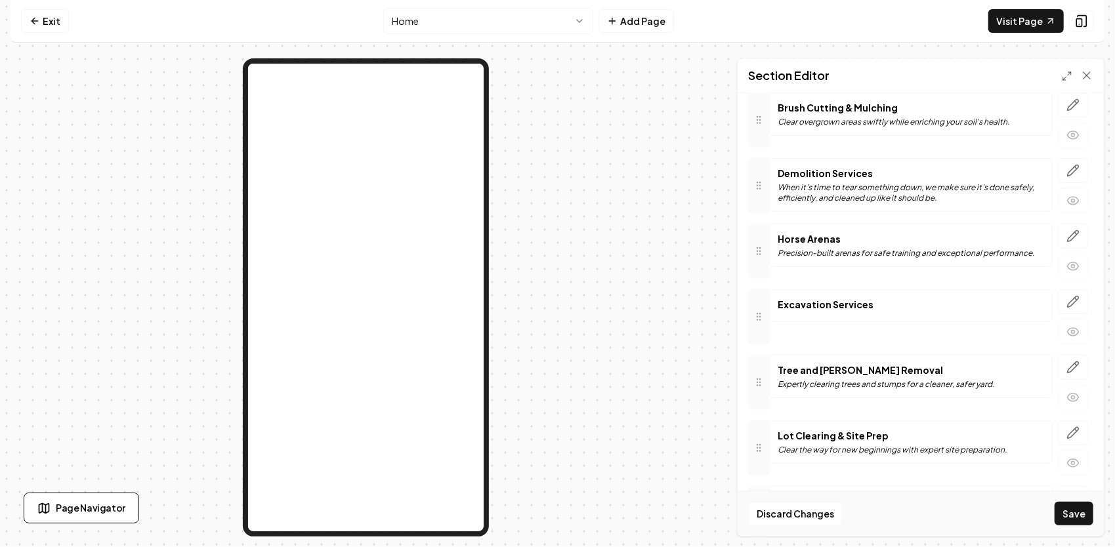
scroll to position [459, 0]
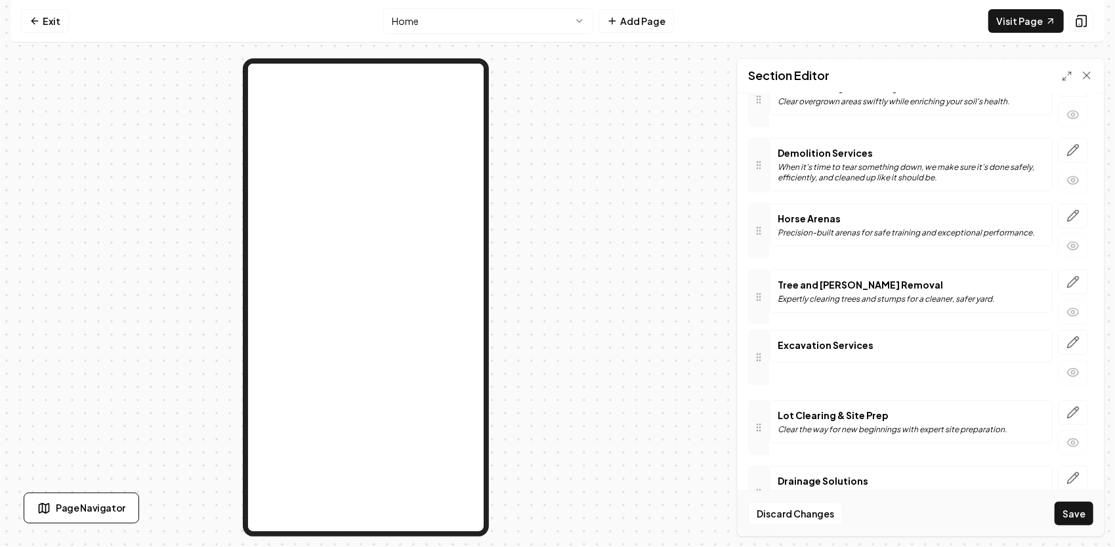
drag, startPoint x: 761, startPoint y: 295, endPoint x: 766, endPoint y: 346, distance: 52.1
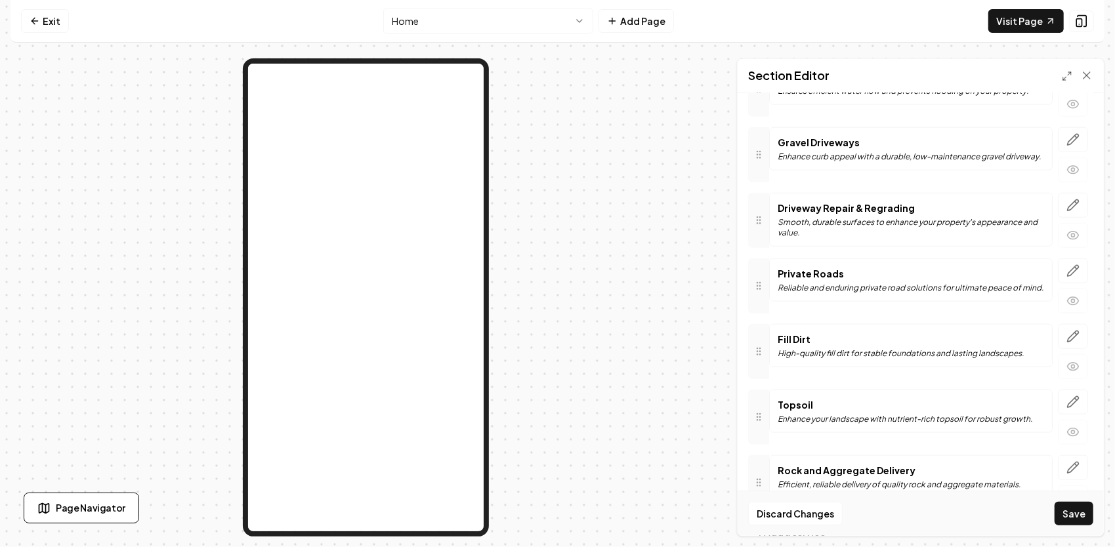
scroll to position [946, 0]
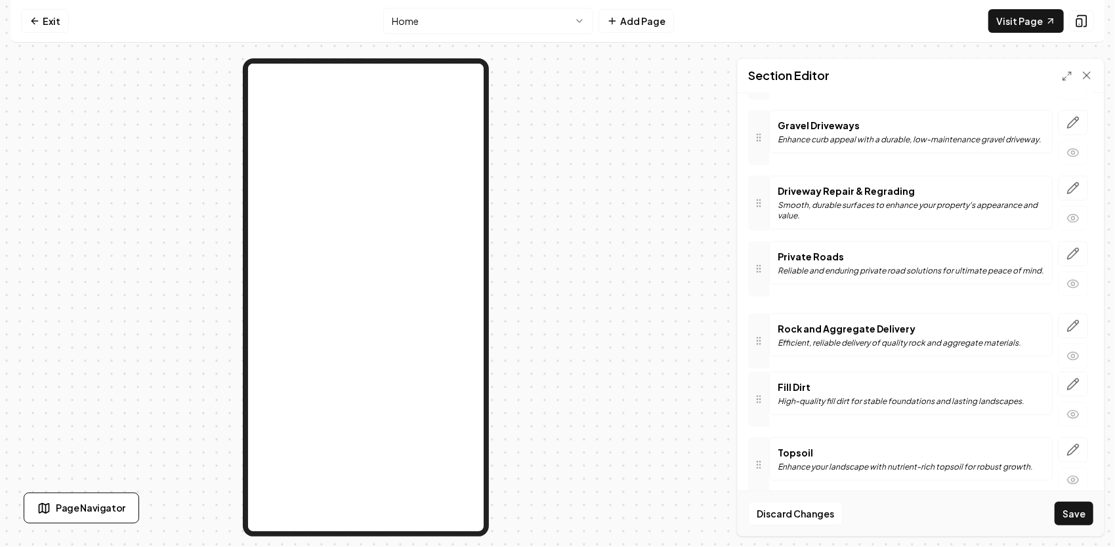
drag, startPoint x: 764, startPoint y: 442, endPoint x: 779, endPoint y: 318, distance: 125.5
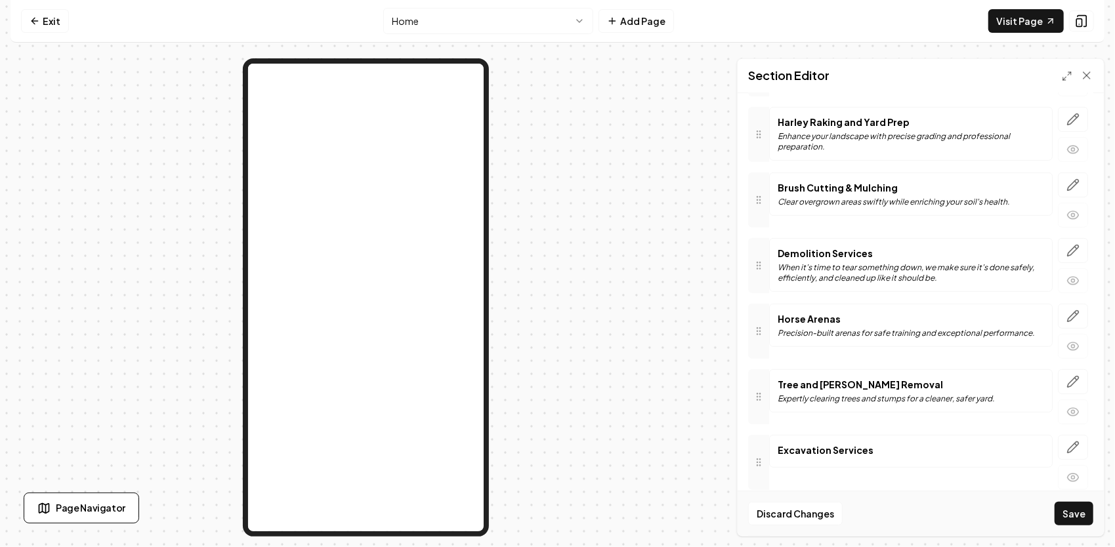
scroll to position [394, 0]
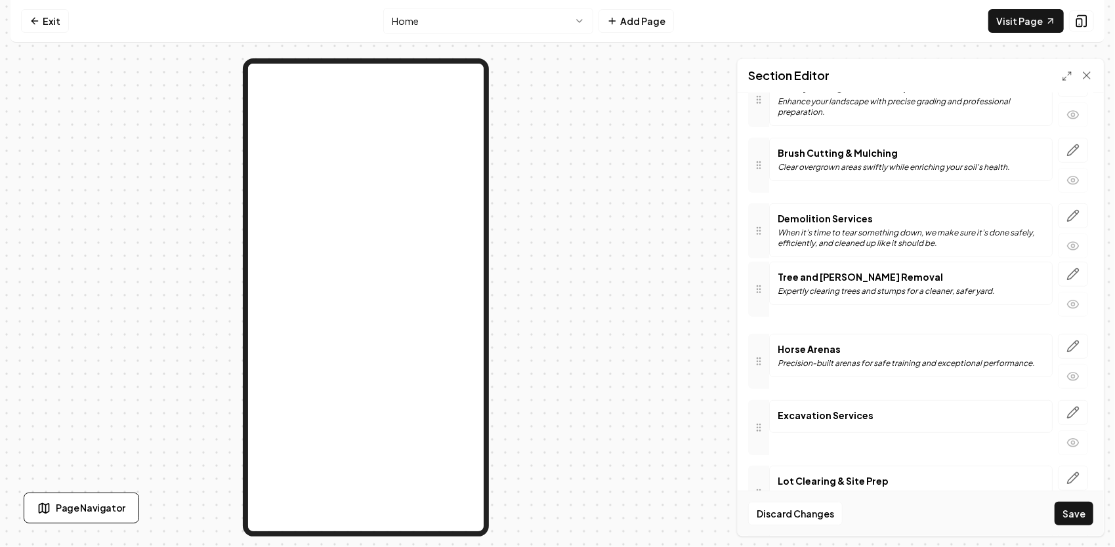
drag, startPoint x: 764, startPoint y: 357, endPoint x: 770, endPoint y: 285, distance: 72.5
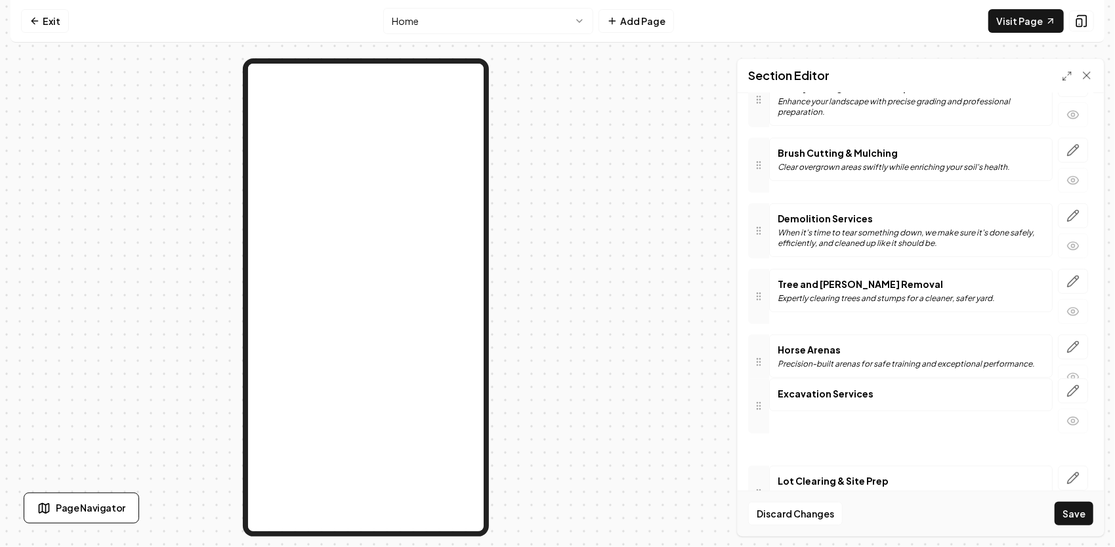
drag, startPoint x: 758, startPoint y: 422, endPoint x: 762, endPoint y: 404, distance: 18.8
click at [760, 401] on icon at bounding box center [758, 406] width 10 height 10
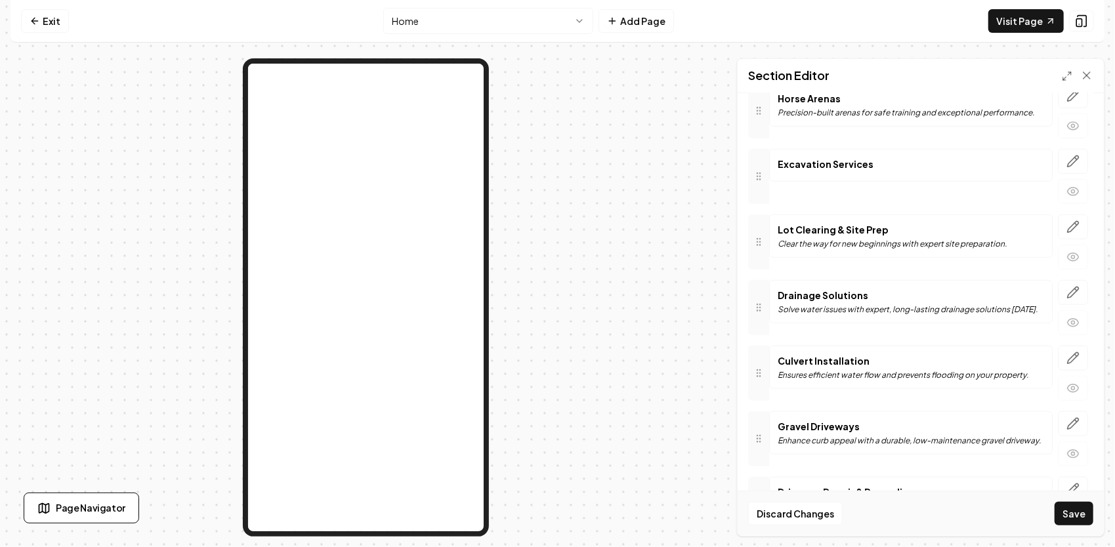
scroll to position [656, 0]
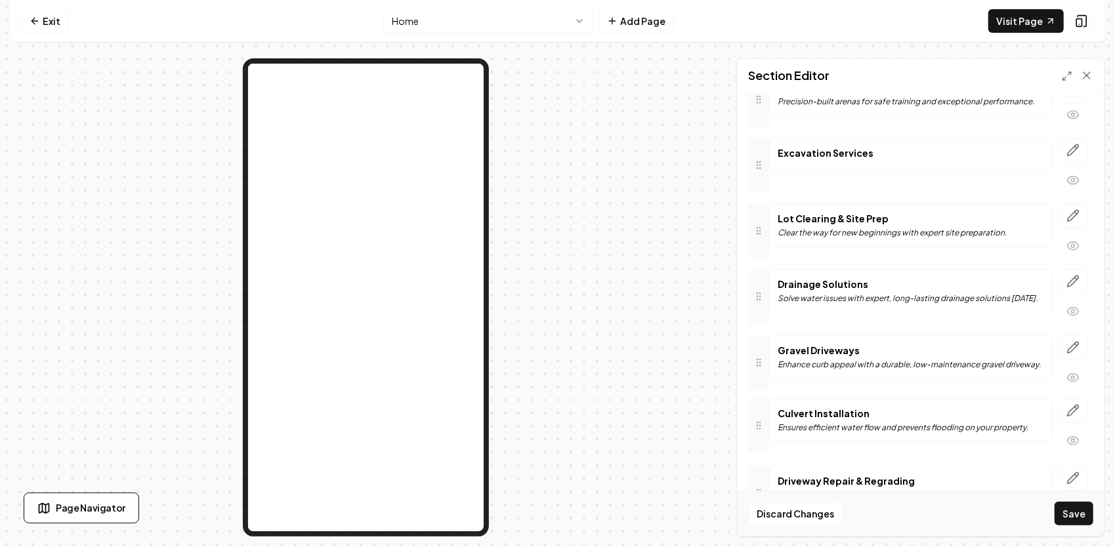
drag, startPoint x: 764, startPoint y: 347, endPoint x: 754, endPoint y: 411, distance: 64.5
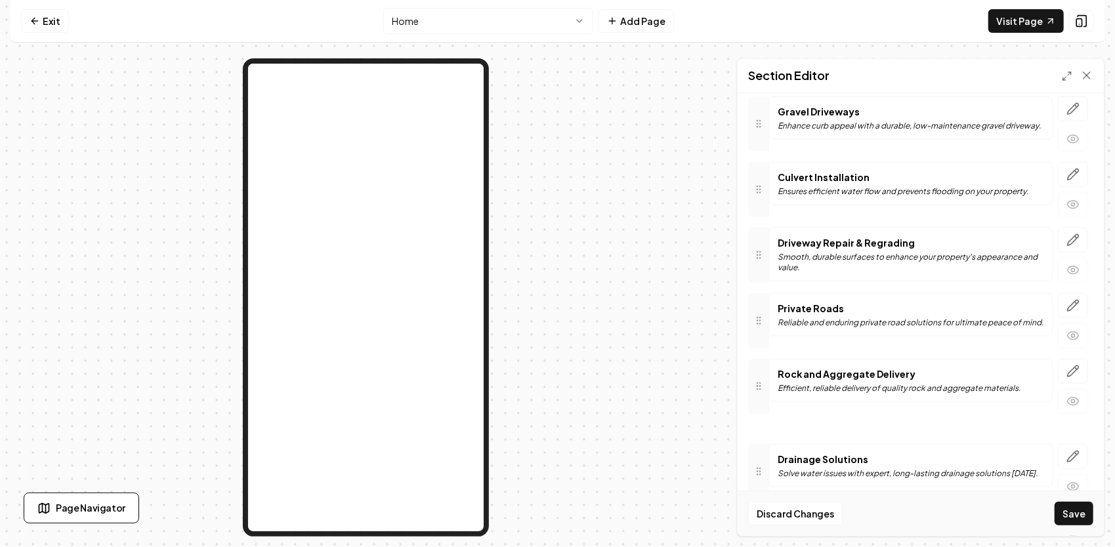
scroll to position [834, 0]
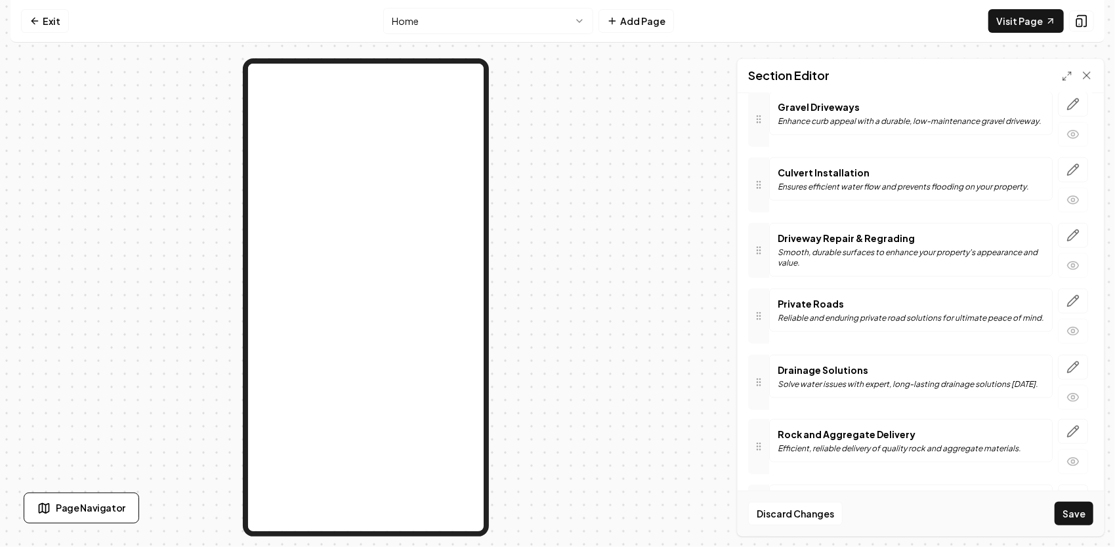
drag, startPoint x: 762, startPoint y: 253, endPoint x: 788, endPoint y: 377, distance: 126.6
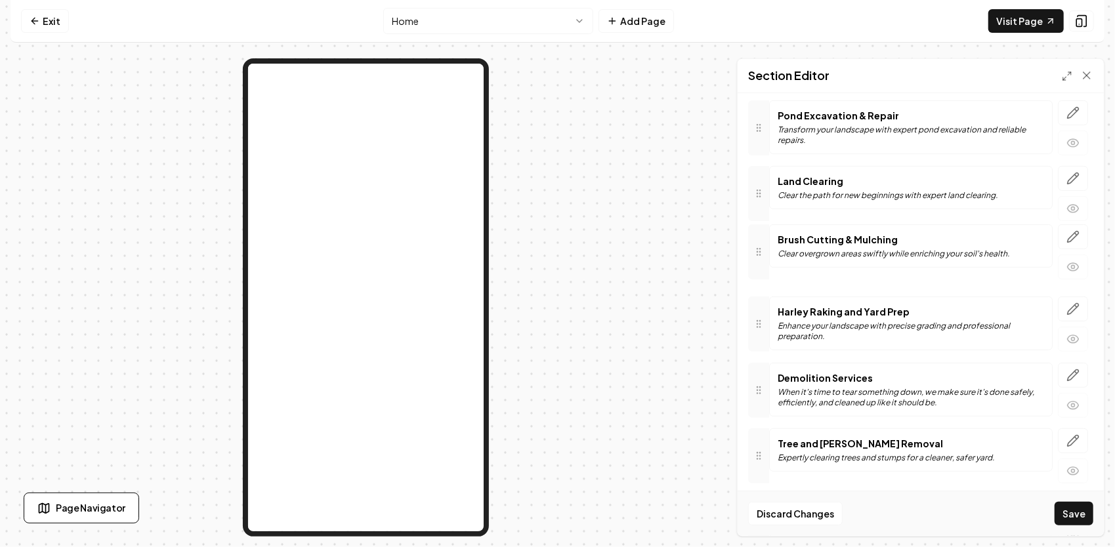
drag, startPoint x: 759, startPoint y: 320, endPoint x: 773, endPoint y: 247, distance: 74.9
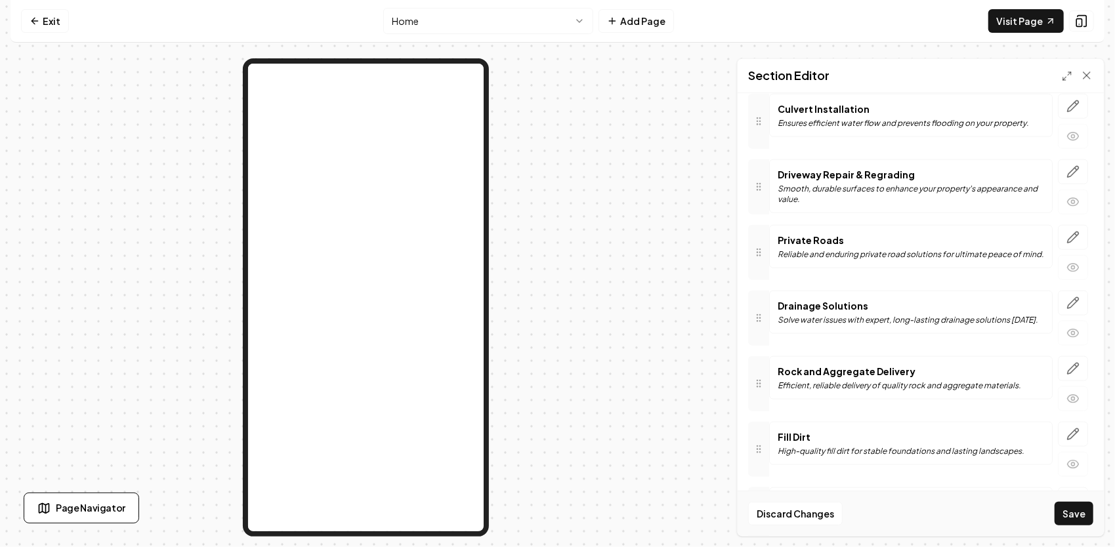
scroll to position [946, 0]
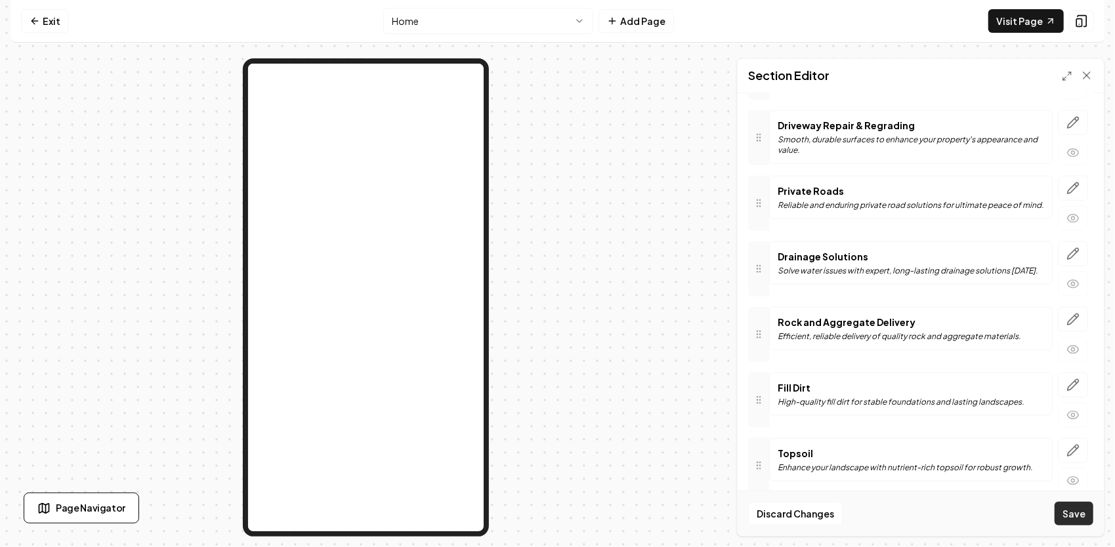
click at [1076, 515] on button "Save" at bounding box center [1073, 514] width 39 height 24
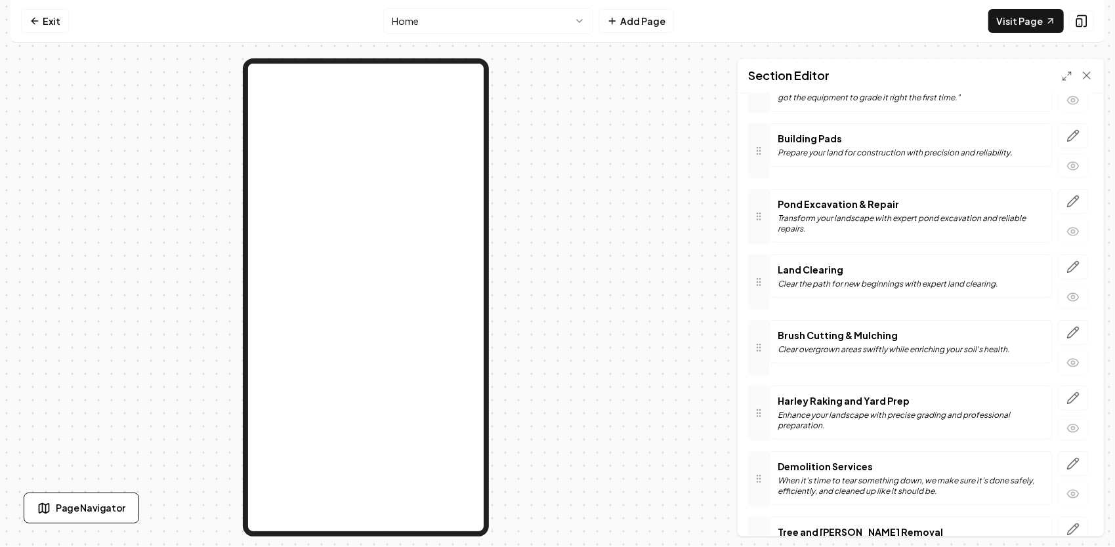
scroll to position [0, 0]
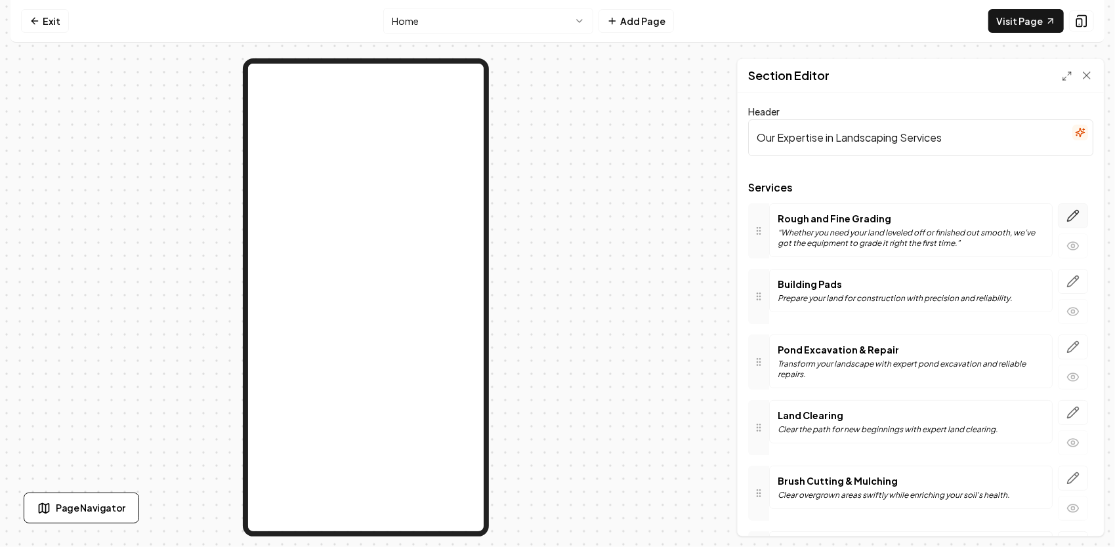
click at [1068, 216] on icon "button" at bounding box center [1072, 215] width 13 height 13
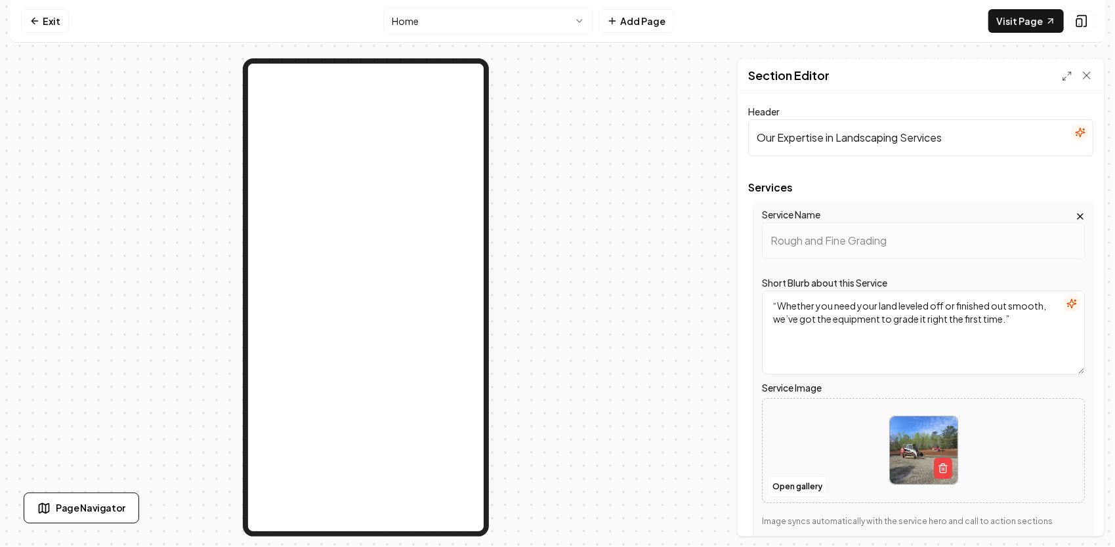
drag, startPoint x: 1024, startPoint y: 321, endPoint x: 762, endPoint y: 302, distance: 263.1
click at [760, 304] on div "Service Name Rough and Fine Grading Short Blurb about this Service “Whether you…" at bounding box center [923, 374] width 340 height 342
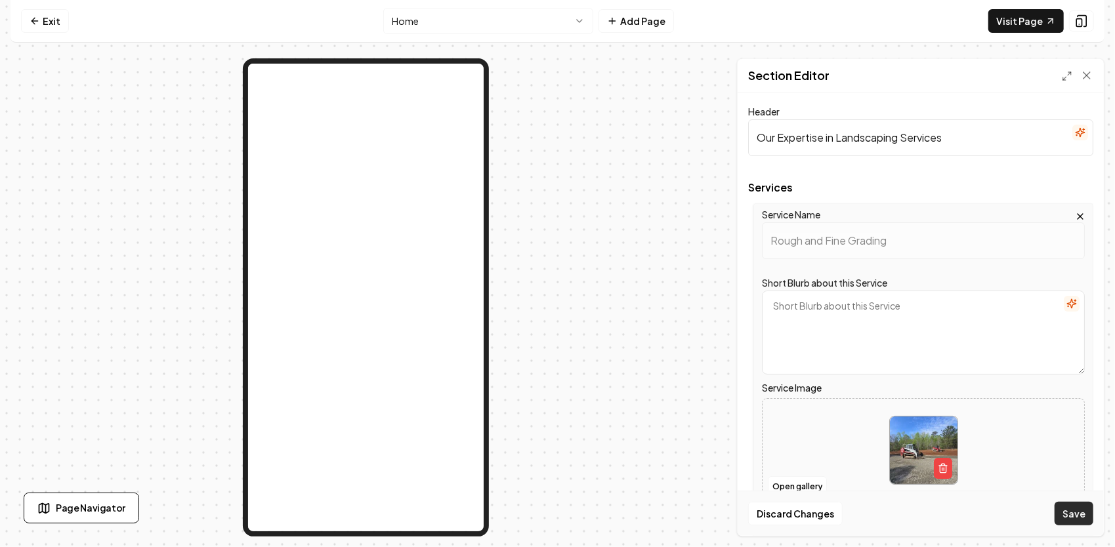
click at [1088, 516] on button "Save" at bounding box center [1073, 514] width 39 height 24
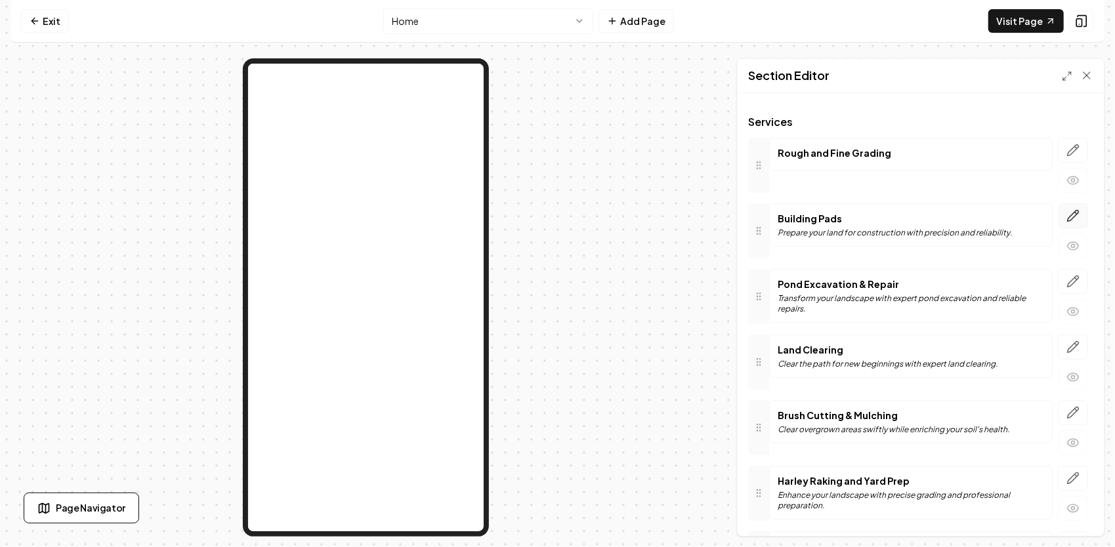
click at [1070, 216] on button "button" at bounding box center [1072, 215] width 30 height 25
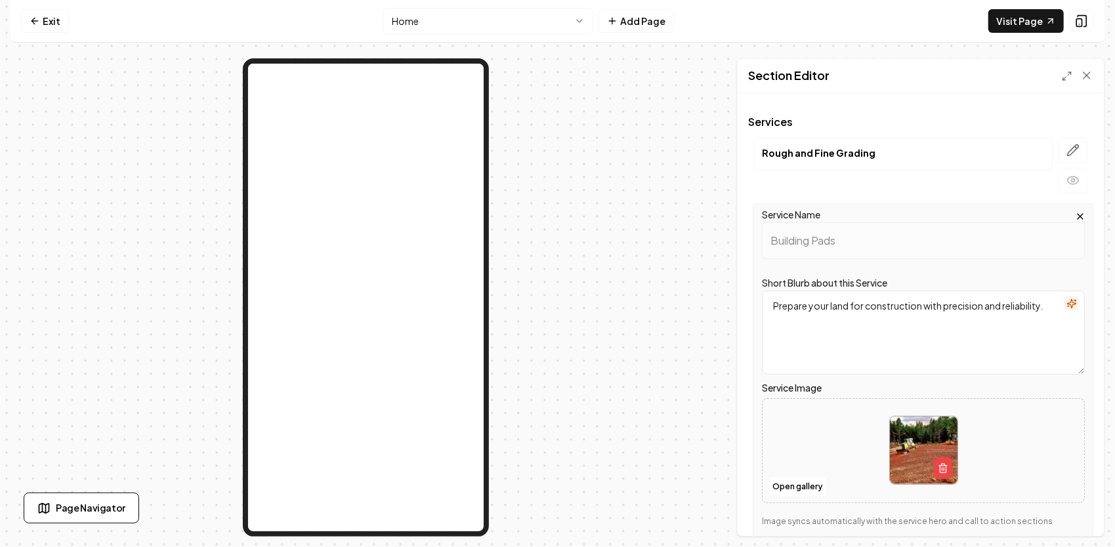
drag, startPoint x: 1044, startPoint y: 306, endPoint x: 764, endPoint y: 304, distance: 280.1
click at [754, 307] on div "Service Name Building Pads Short Blurb about this Service Prepare your land for…" at bounding box center [923, 374] width 340 height 342
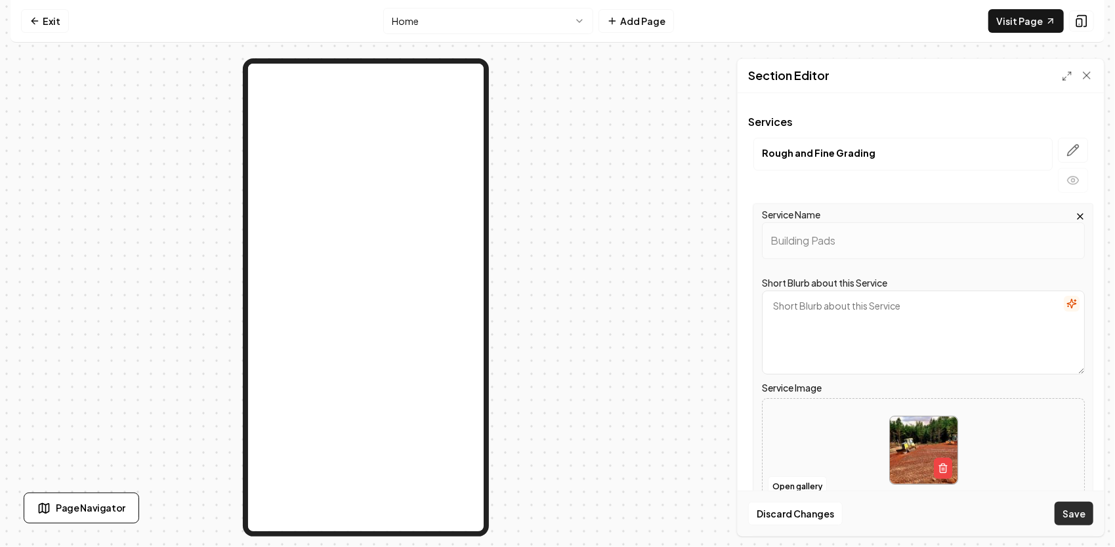
click at [1080, 510] on button "Save" at bounding box center [1073, 514] width 39 height 24
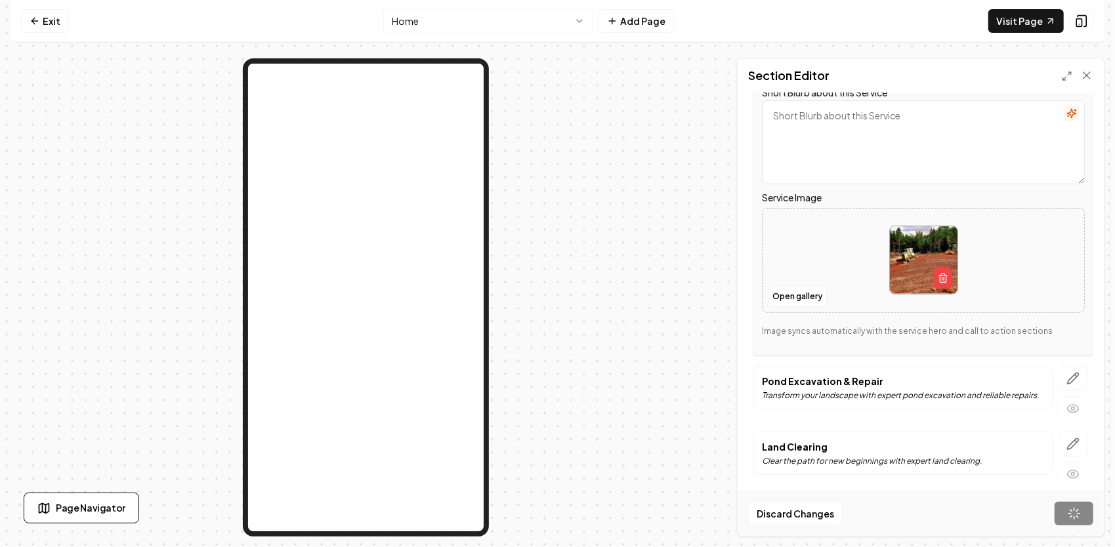
scroll to position [328, 0]
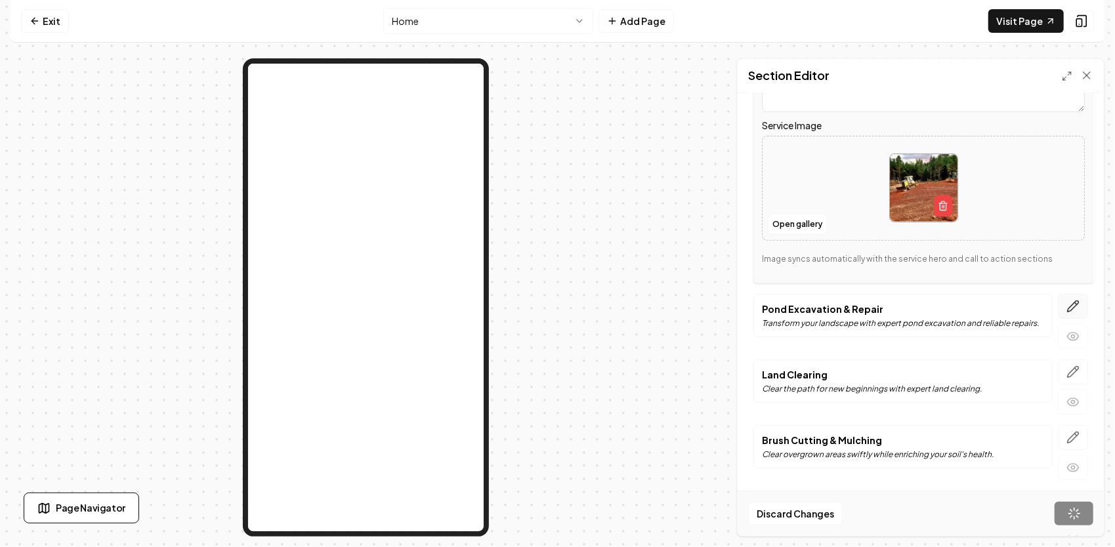
click at [1068, 302] on icon "button" at bounding box center [1072, 306] width 13 height 13
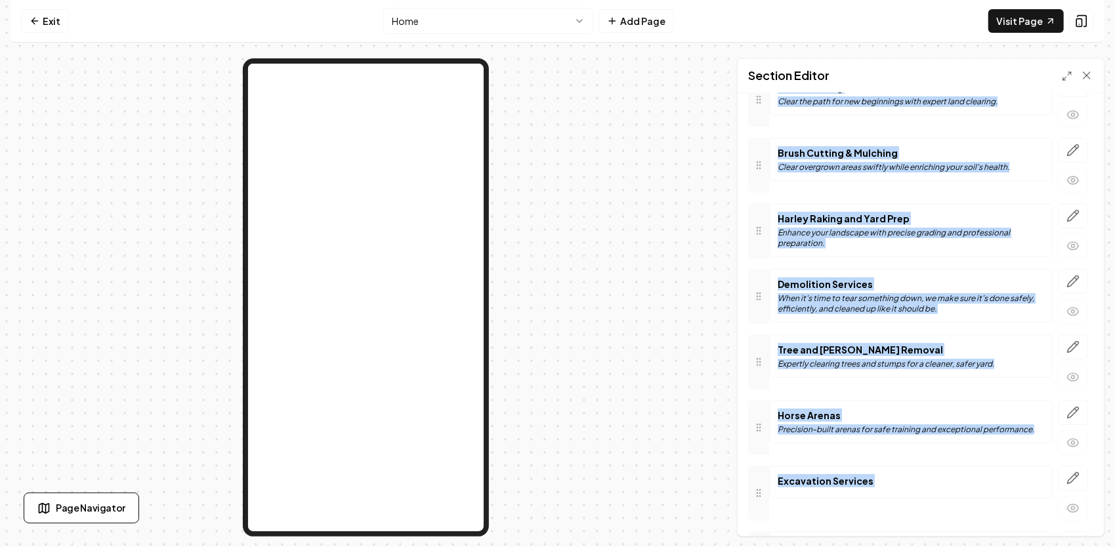
scroll to position [198, 0]
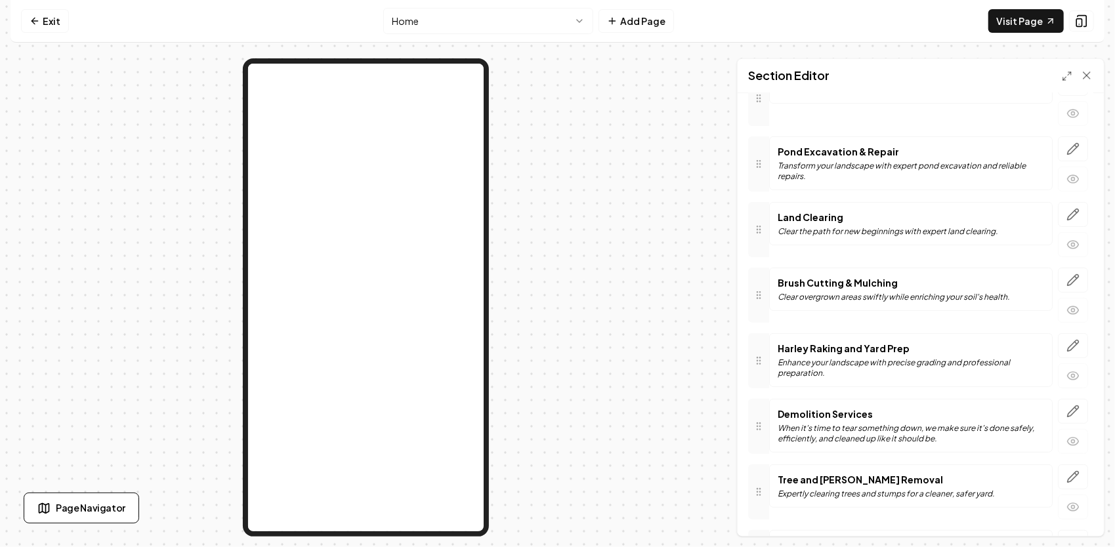
drag, startPoint x: 872, startPoint y: 134, endPoint x: 754, endPoint y: 125, distance: 118.4
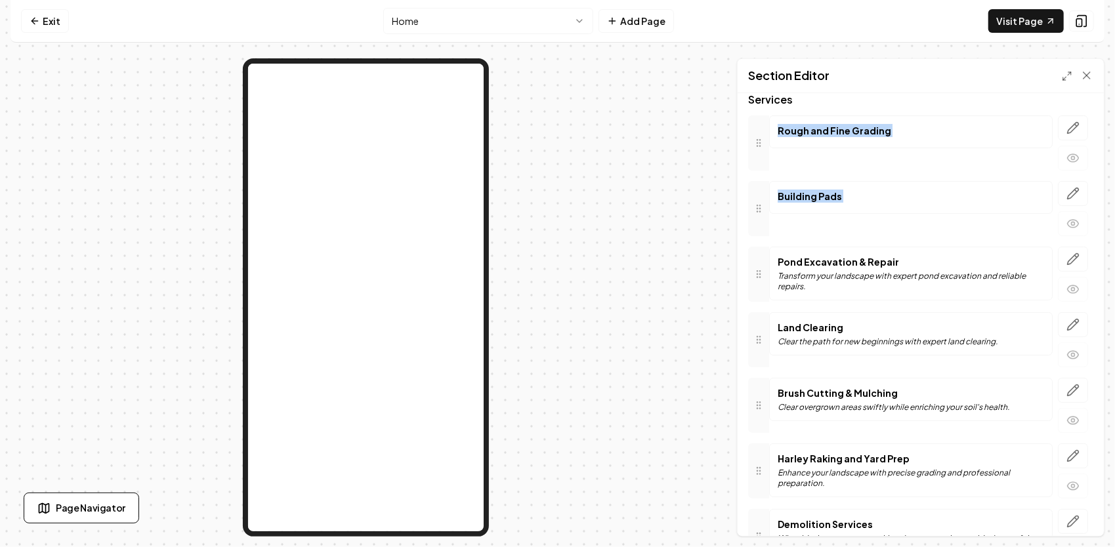
scroll to position [0, 0]
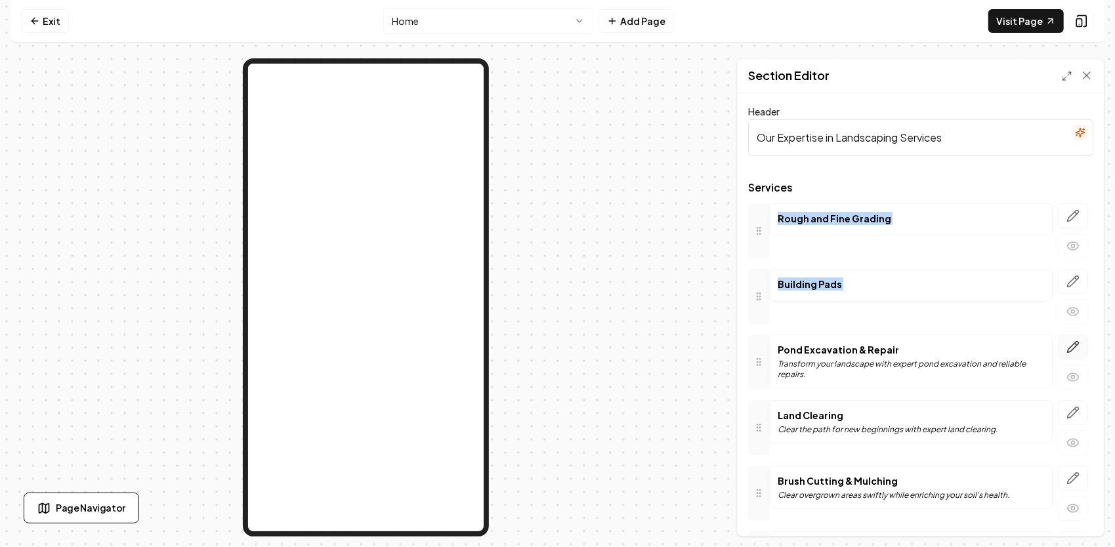
click at [1069, 344] on button "button" at bounding box center [1072, 347] width 30 height 25
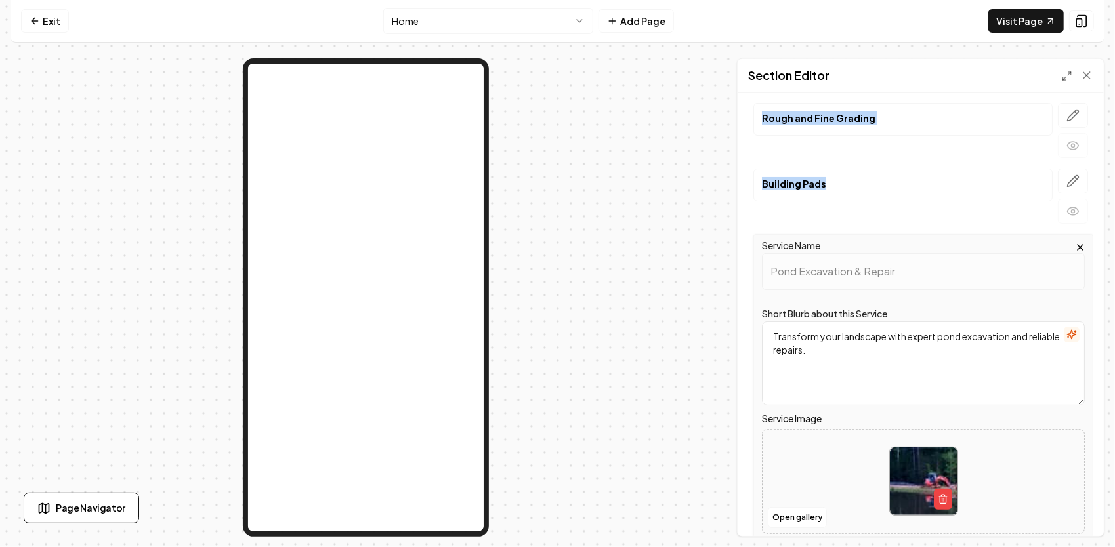
scroll to position [131, 0]
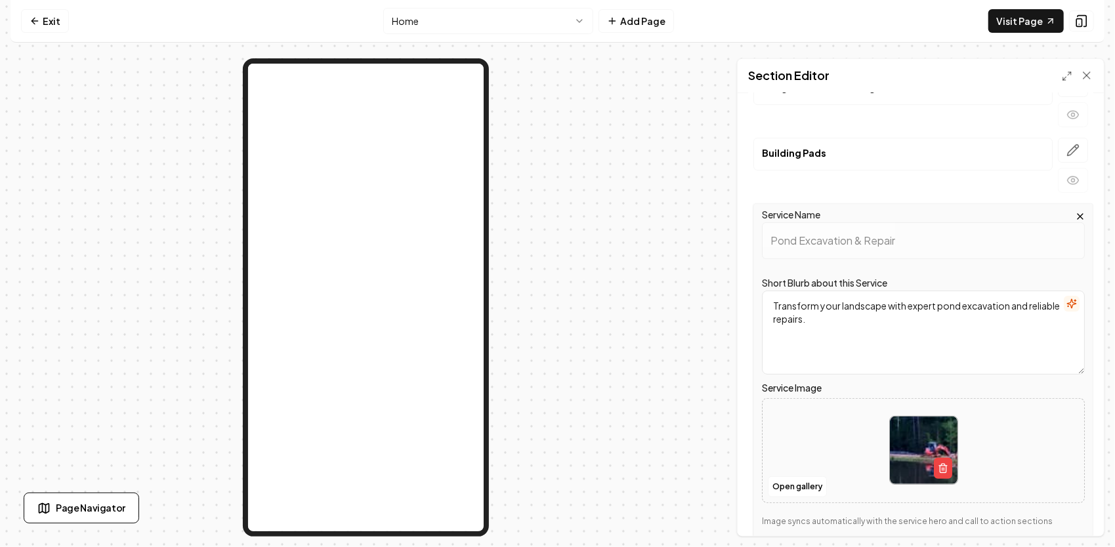
drag, startPoint x: 865, startPoint y: 324, endPoint x: 762, endPoint y: 297, distance: 106.0
click at [762, 297] on textarea "Transform your landscape with expert pond excavation and reliable repairs." at bounding box center [923, 333] width 323 height 84
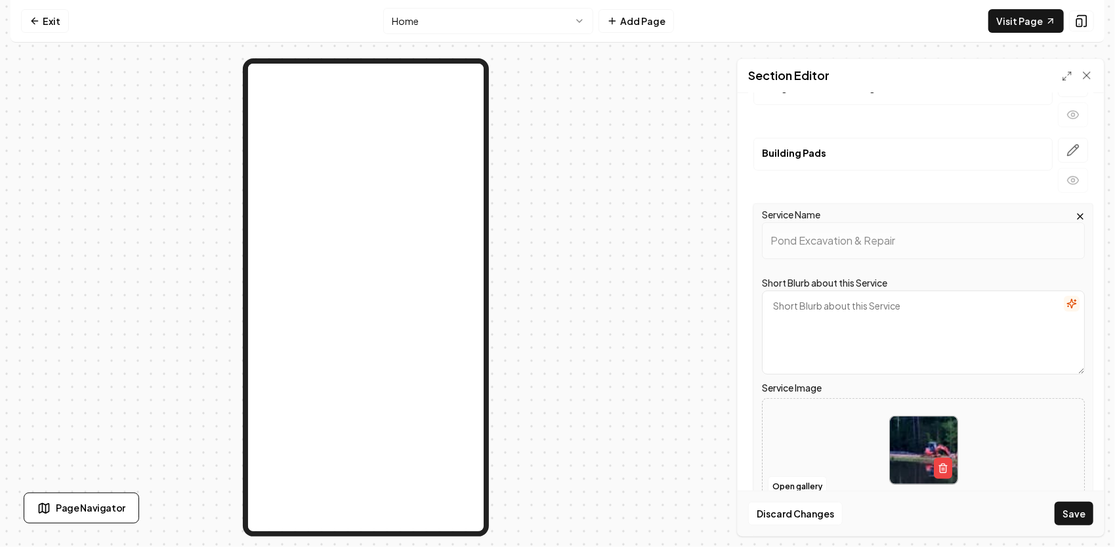
click at [1080, 508] on button "Save" at bounding box center [1073, 514] width 39 height 24
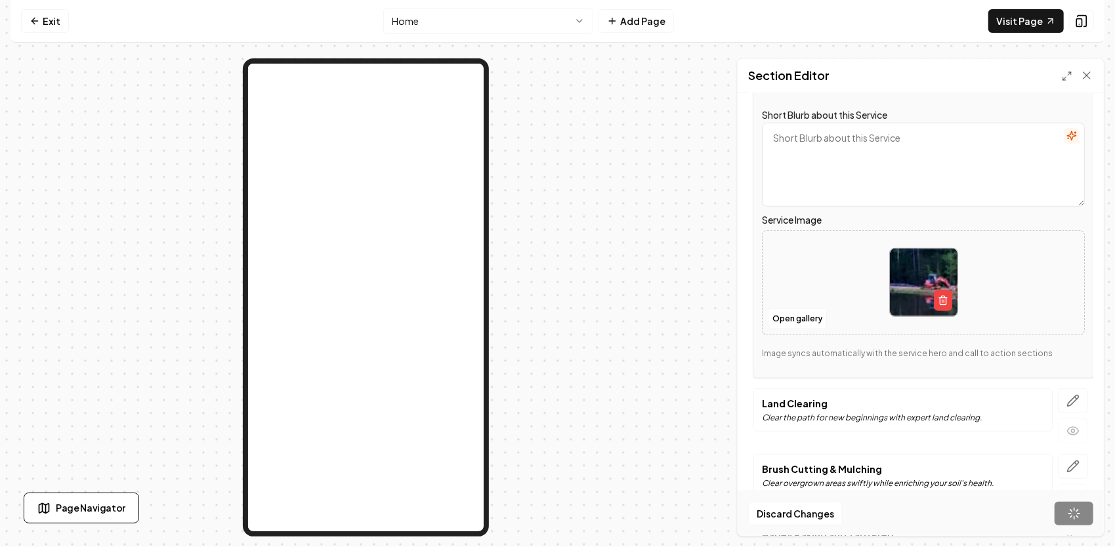
scroll to position [328, 0]
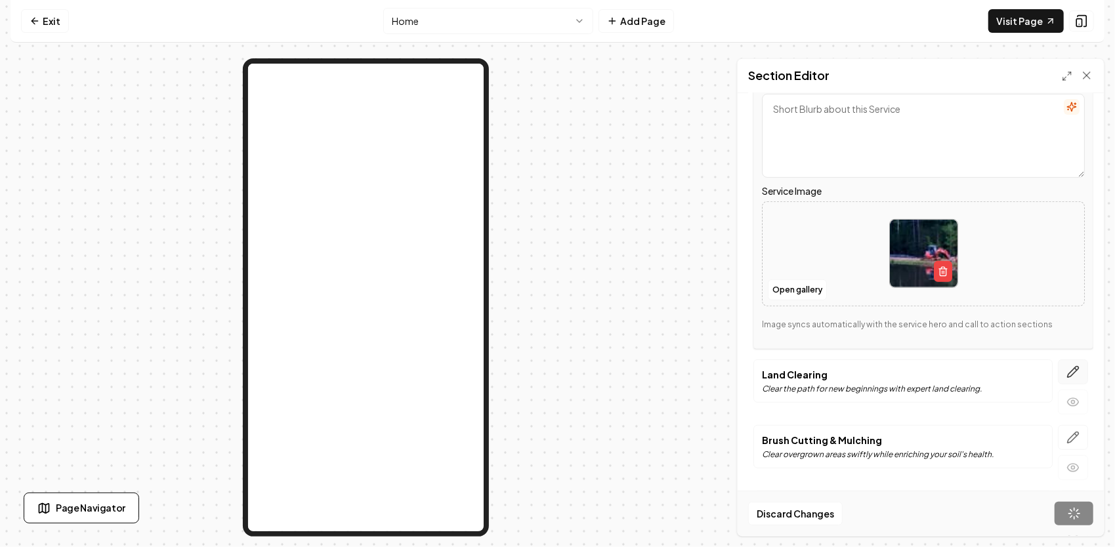
click at [1067, 374] on icon "button" at bounding box center [1072, 371] width 13 height 13
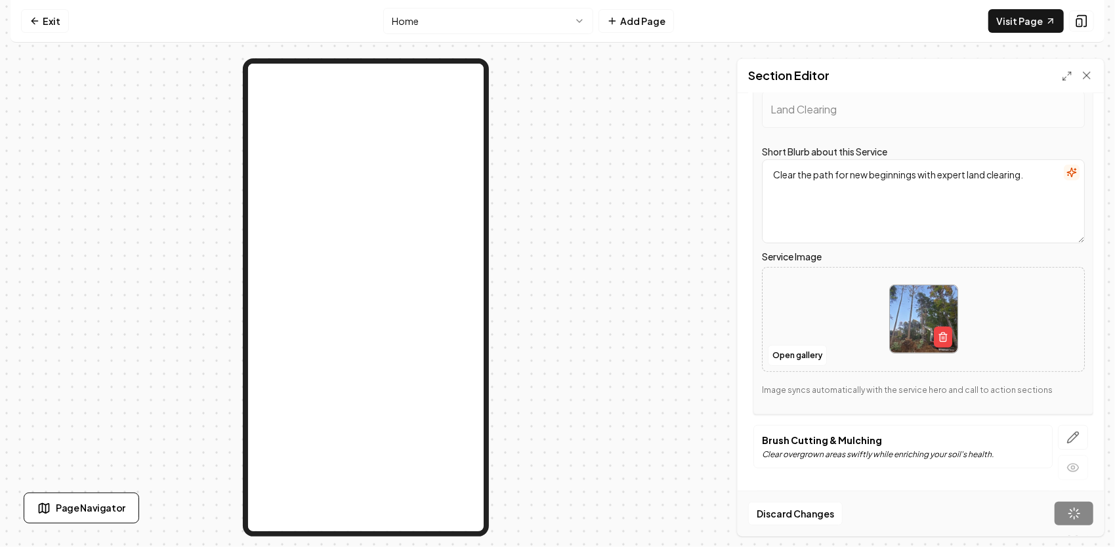
drag, startPoint x: 1027, startPoint y: 177, endPoint x: 735, endPoint y: 159, distance: 292.5
click at [735, 159] on div "Page Settings Section Editor Header Our Expertise in Landscaping Services Servi…" at bounding box center [557, 297] width 1094 height 478
click at [1066, 432] on icon "button" at bounding box center [1072, 437] width 13 height 13
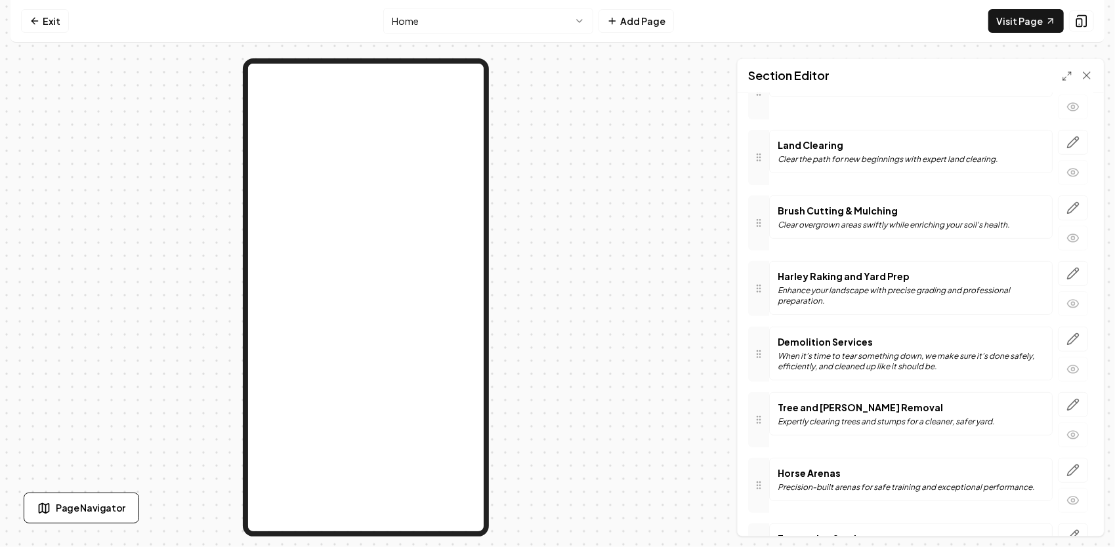
scroll to position [197, 0]
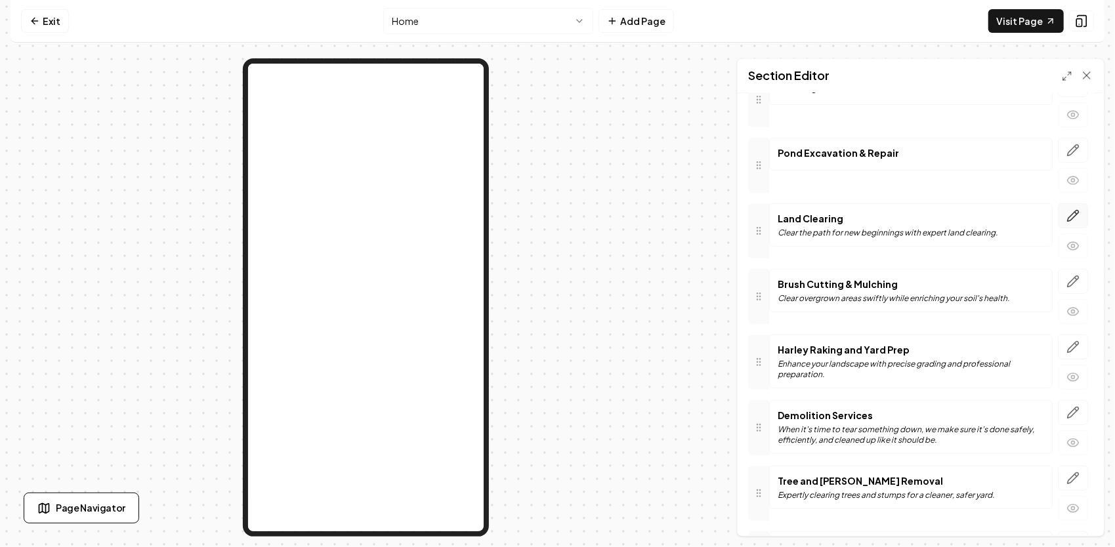
click at [1068, 212] on icon "button" at bounding box center [1072, 215] width 13 height 13
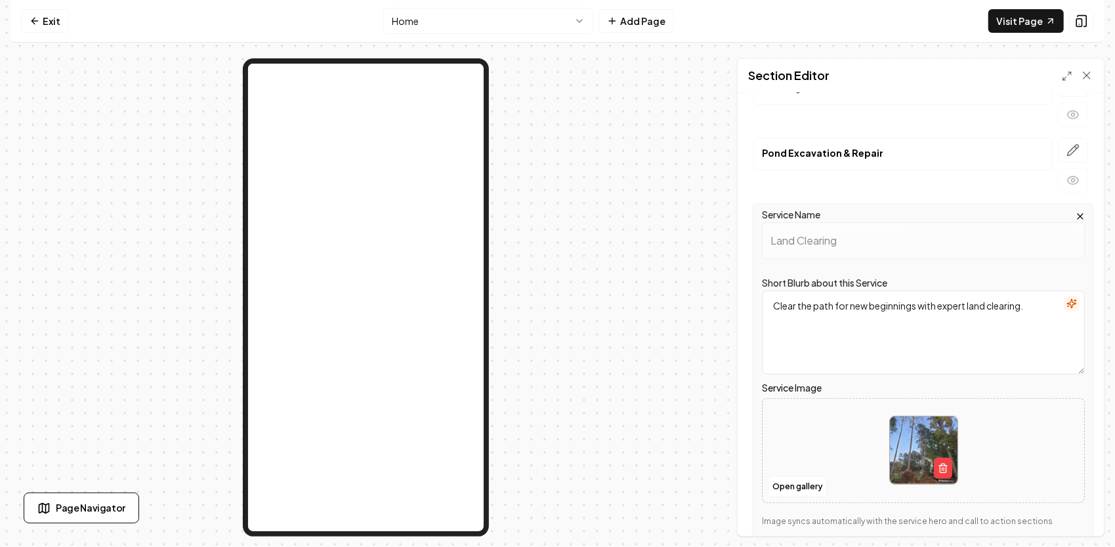
drag, startPoint x: 1033, startPoint y: 309, endPoint x: 753, endPoint y: 304, distance: 280.1
click at [753, 304] on div "Service Name Land Clearing Short Blurb about this Service Clear the path for ne…" at bounding box center [923, 374] width 340 height 342
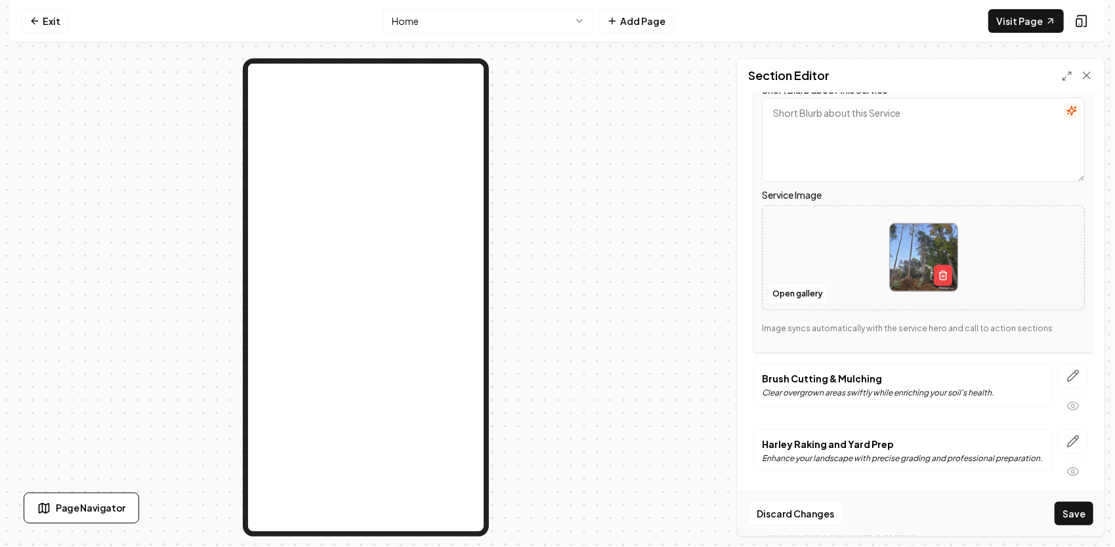
scroll to position [394, 0]
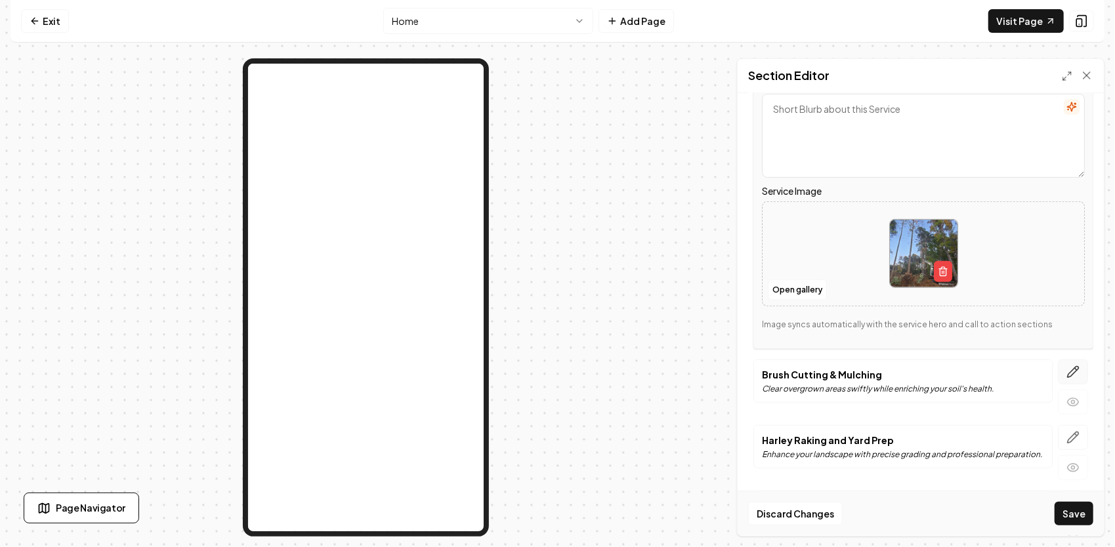
click at [1071, 367] on button "button" at bounding box center [1072, 371] width 30 height 25
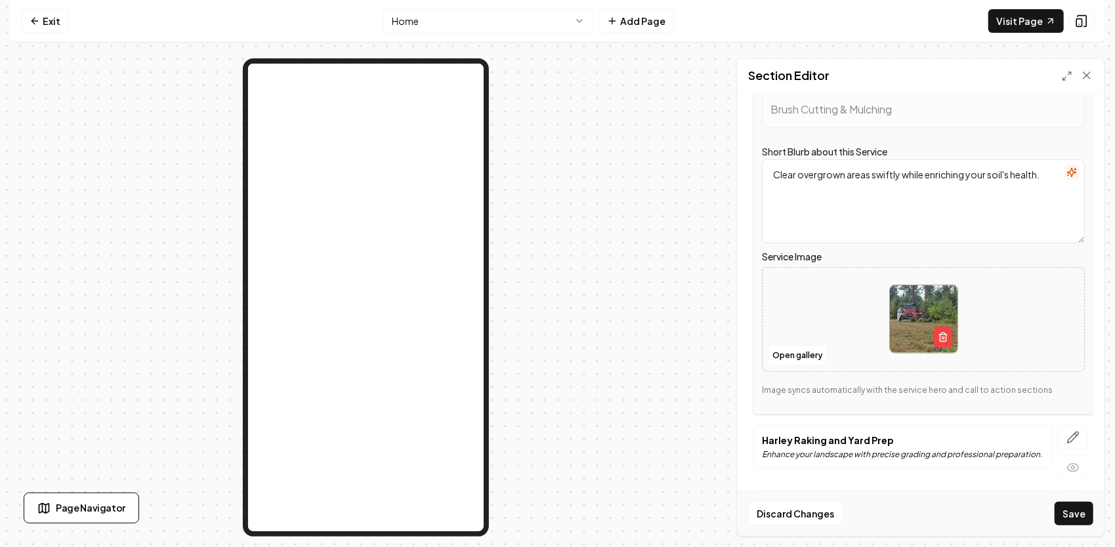
drag, startPoint x: 1042, startPoint y: 170, endPoint x: 770, endPoint y: 154, distance: 272.0
click at [770, 154] on div "Short Blurb about this Service Clear overgrown areas swiftly while enriching yo…" at bounding box center [923, 194] width 323 height 100
click at [1067, 438] on icon "button" at bounding box center [1072, 437] width 11 height 11
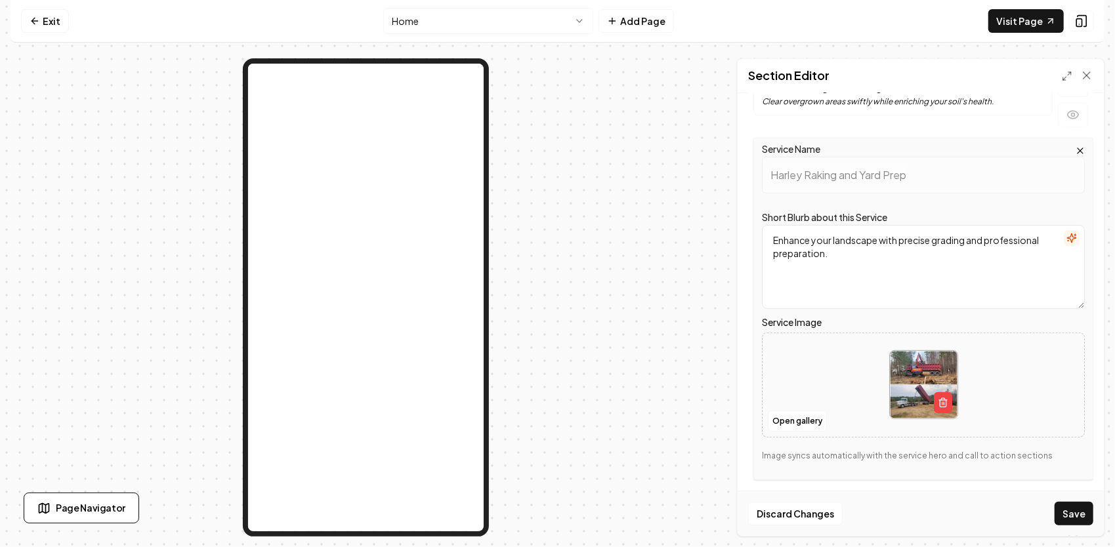
drag, startPoint x: 908, startPoint y: 253, endPoint x: 801, endPoint y: 224, distance: 110.8
click at [802, 225] on textarea "Enhance your landscape with precise grading and professional preparation." at bounding box center [923, 267] width 323 height 84
click at [846, 260] on textarea "Enhance your landscape with precise grading and professional preparation." at bounding box center [923, 267] width 323 height 84
drag, startPoint x: 844, startPoint y: 256, endPoint x: 762, endPoint y: 232, distance: 85.5
click at [756, 230] on div "Service Name Harley Raking and Yard Prep Short Blurb about this Service Enhance…" at bounding box center [923, 309] width 340 height 342
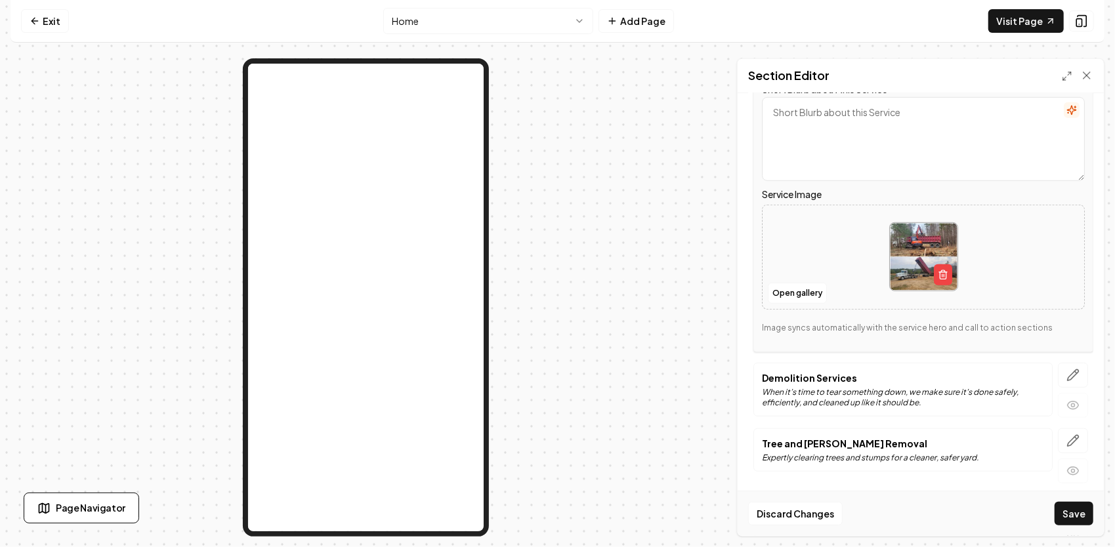
scroll to position [525, 0]
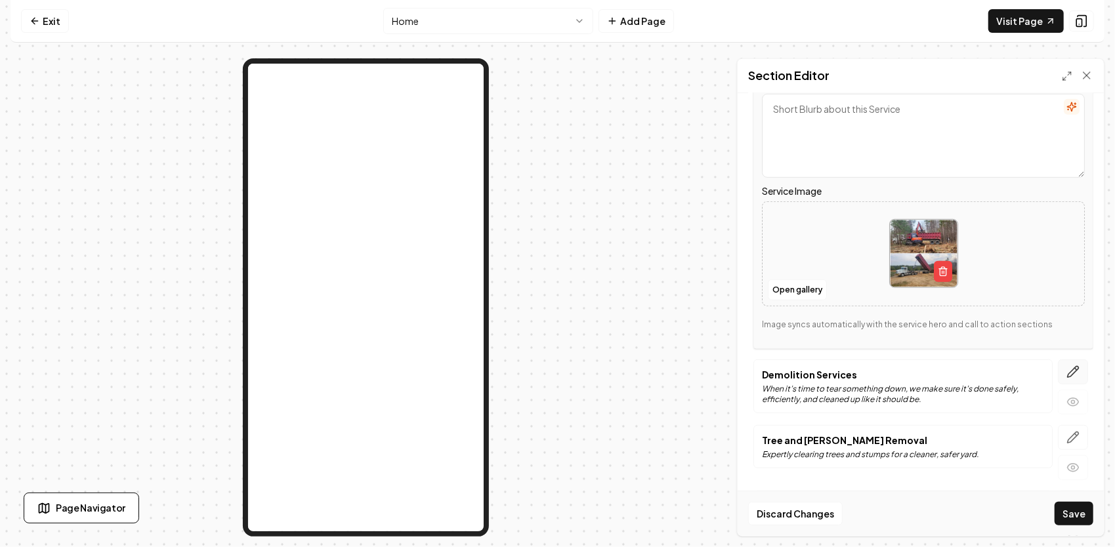
click at [1066, 365] on icon "button" at bounding box center [1072, 371] width 13 height 13
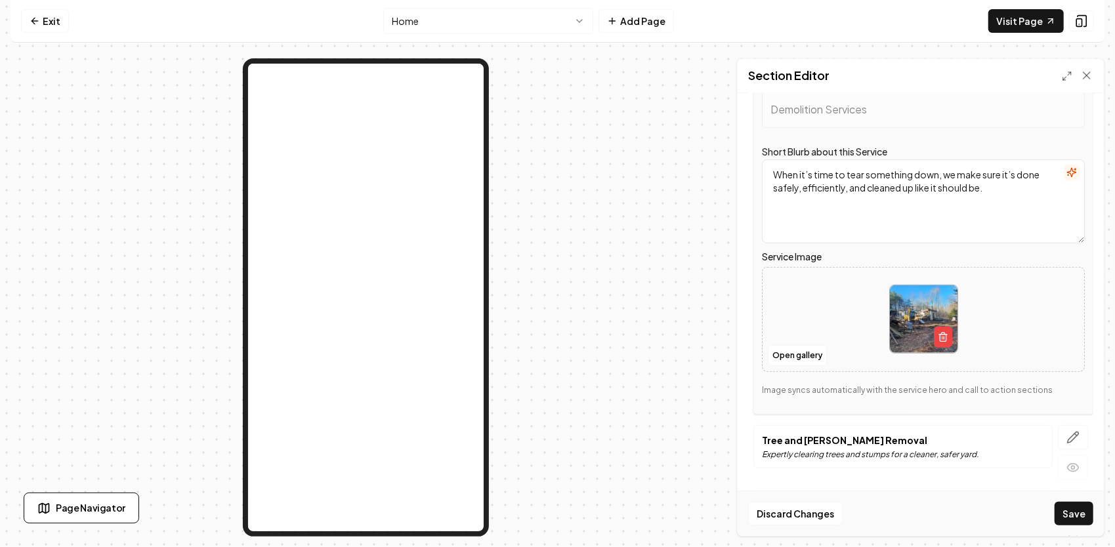
drag, startPoint x: 959, startPoint y: 185, endPoint x: 723, endPoint y: 154, distance: 238.2
click at [723, 154] on div "Page Settings Section Editor Header Our Expertise in Landscaping Services Servi…" at bounding box center [557, 297] width 1094 height 478
click at [1066, 431] on icon "button" at bounding box center [1072, 437] width 13 height 13
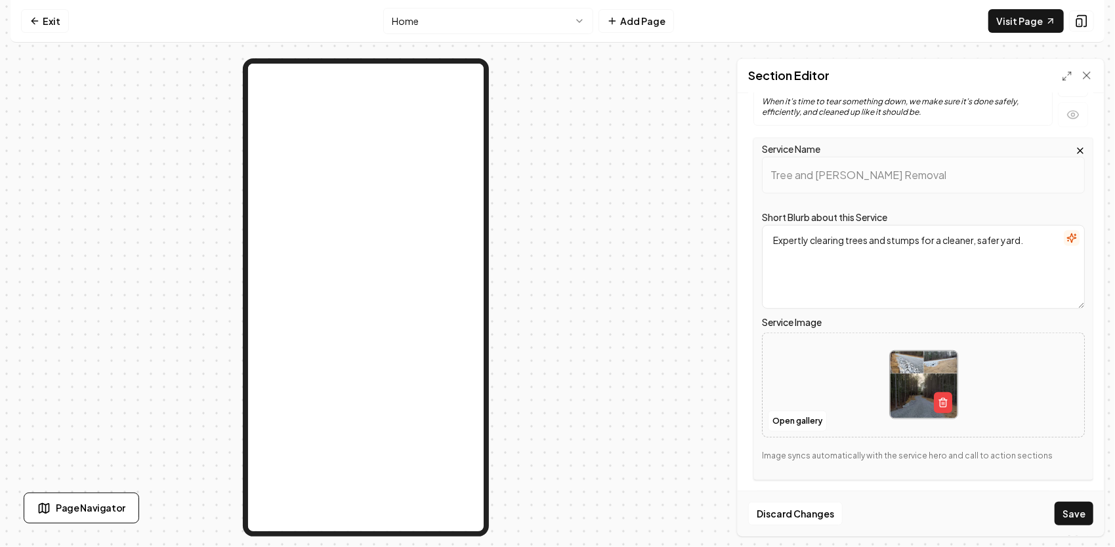
drag, startPoint x: 1021, startPoint y: 252, endPoint x: 766, endPoint y: 245, distance: 255.9
click at [757, 244] on div "Service Name Tree and Stump Removal Short Blurb about this Service Expertly cle…" at bounding box center [923, 309] width 340 height 342
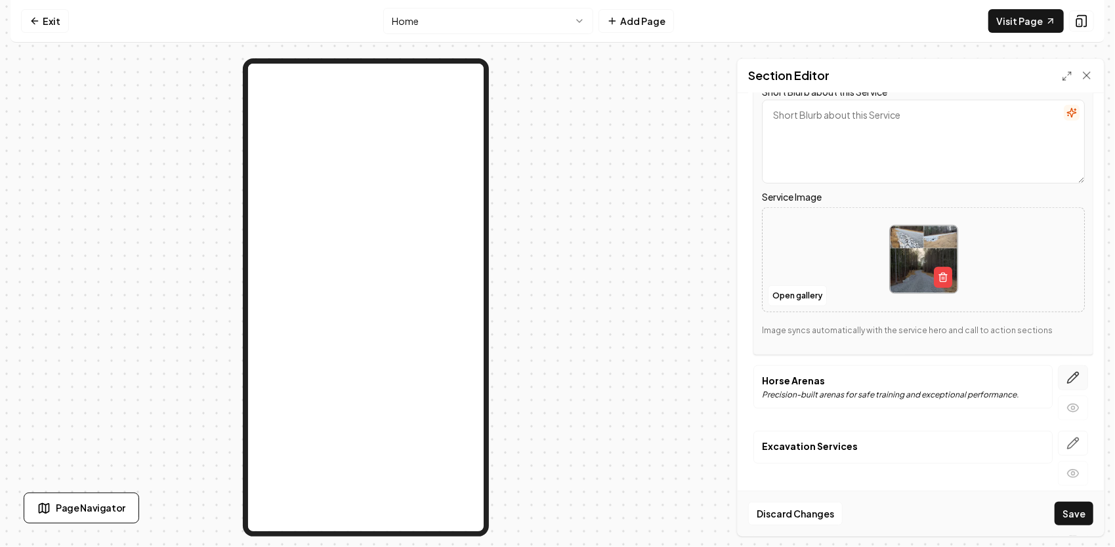
scroll to position [656, 0]
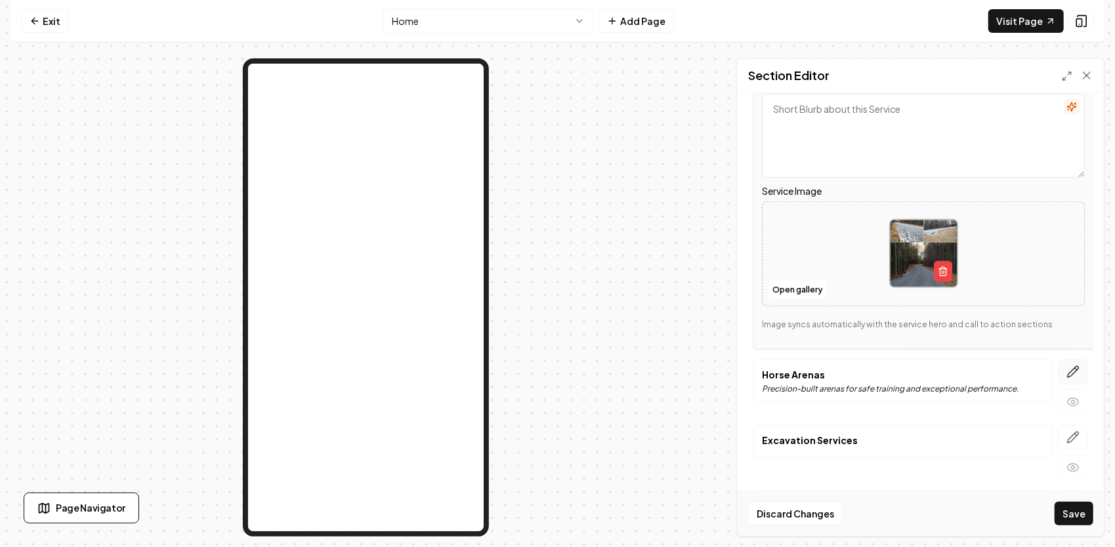
click at [1066, 365] on icon "button" at bounding box center [1072, 371] width 13 height 13
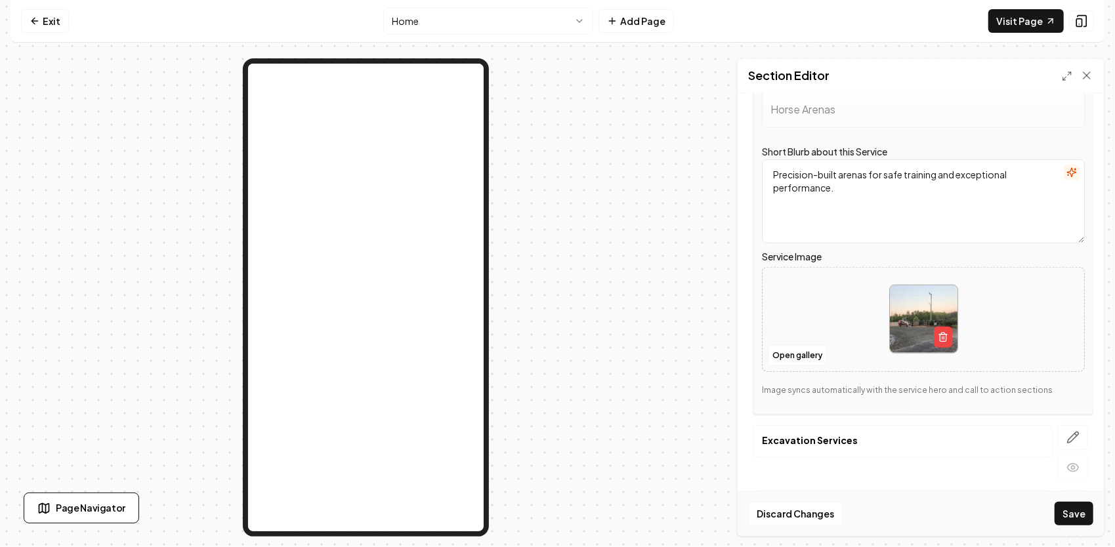
drag, startPoint x: 966, startPoint y: 199, endPoint x: 778, endPoint y: 154, distance: 193.5
click at [778, 159] on textarea "Precision-built arenas for safe training and exceptional performance." at bounding box center [923, 201] width 323 height 84
type textarea "P"
click at [1067, 431] on icon "button" at bounding box center [1072, 437] width 13 height 13
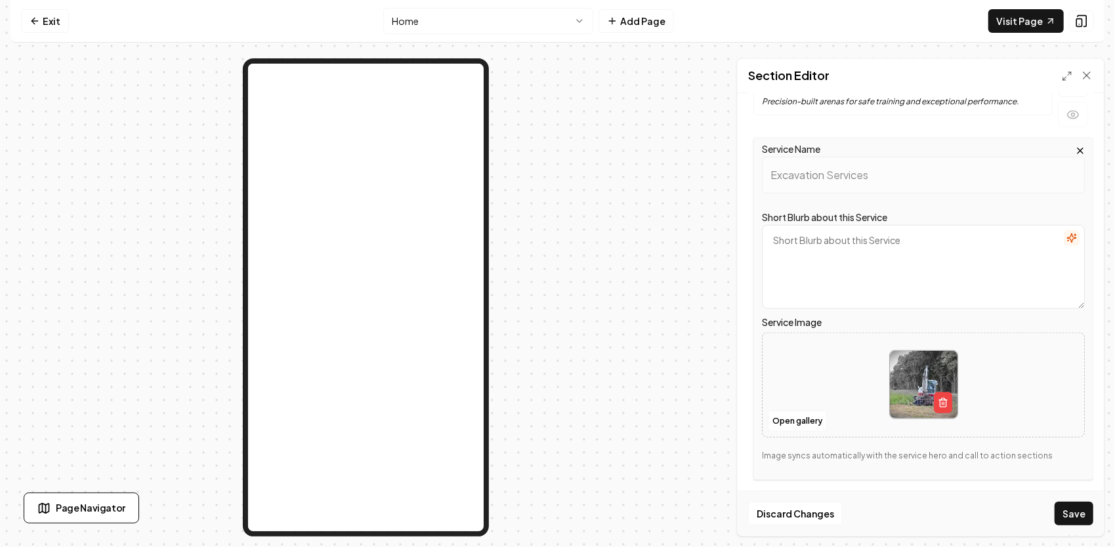
drag, startPoint x: 920, startPoint y: 239, endPoint x: 825, endPoint y: 234, distance: 95.2
click at [781, 239] on textarea "Short Blurb about this Service" at bounding box center [923, 267] width 323 height 84
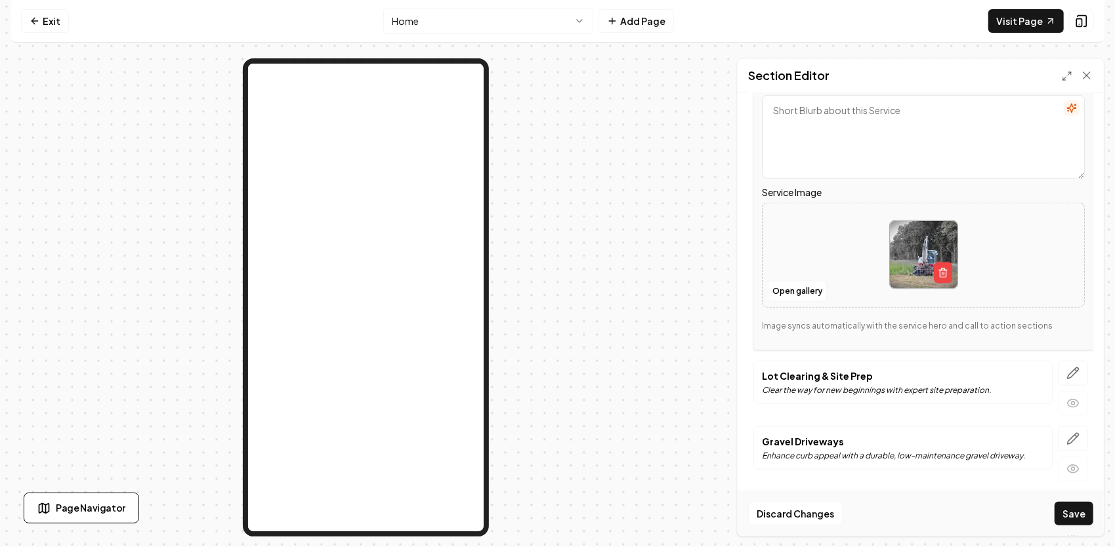
scroll to position [787, 0]
click at [1066, 365] on icon "button" at bounding box center [1072, 371] width 13 height 13
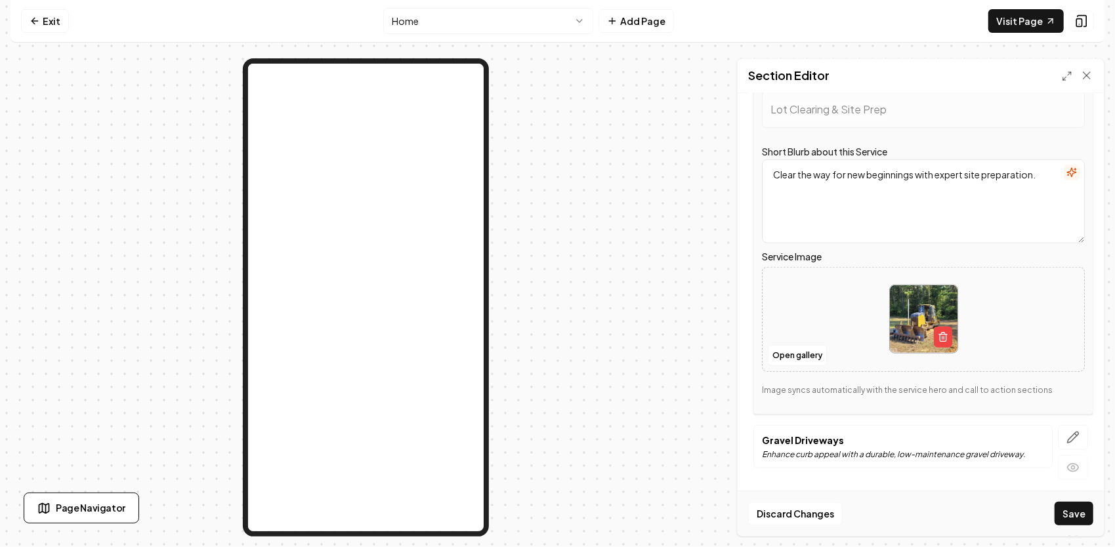
drag, startPoint x: 1036, startPoint y: 169, endPoint x: 744, endPoint y: 154, distance: 292.3
click at [741, 155] on div "Header Our Expertise in Landscaping Services Services Rough and Fine Grading Bu…" at bounding box center [920, 314] width 366 height 443
click at [1075, 434] on icon "button" at bounding box center [1076, 435] width 2 height 2
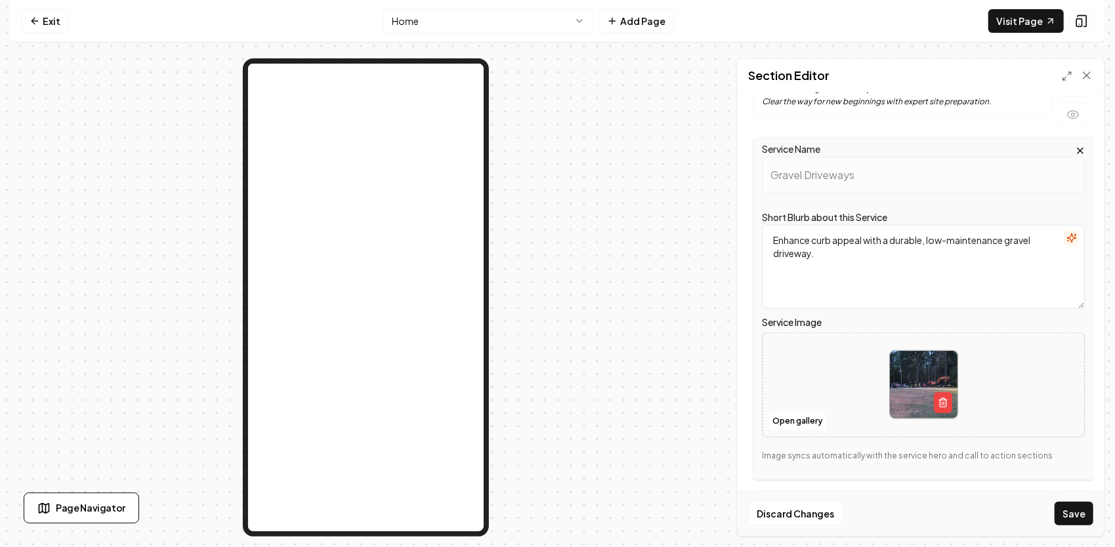
drag, startPoint x: 968, startPoint y: 258, endPoint x: 768, endPoint y: 231, distance: 202.0
click at [768, 231] on textarea "Enhance curb appeal with a durable, low-maintenance gravel driveway." at bounding box center [923, 267] width 323 height 84
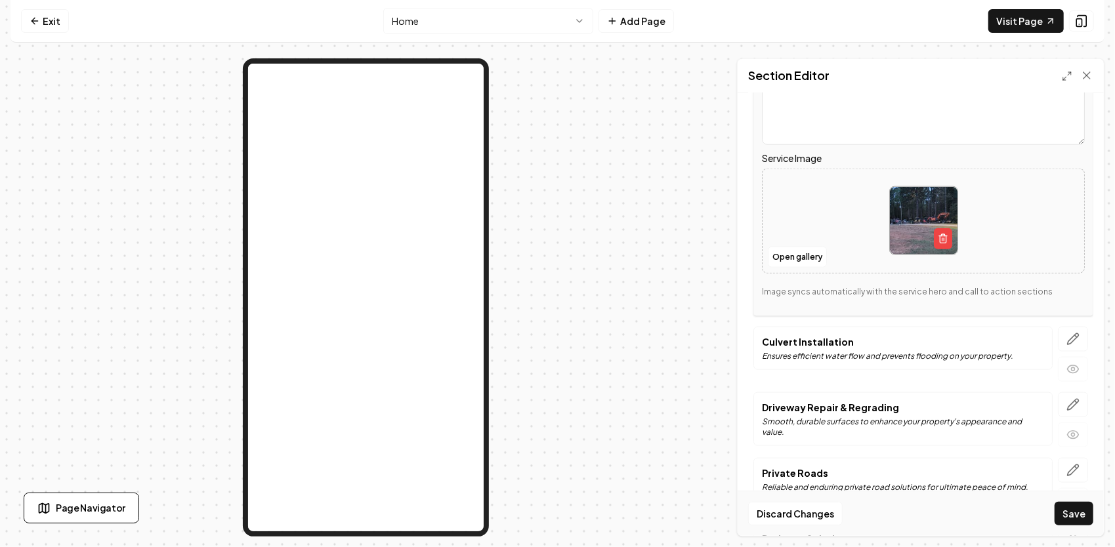
scroll to position [984, 0]
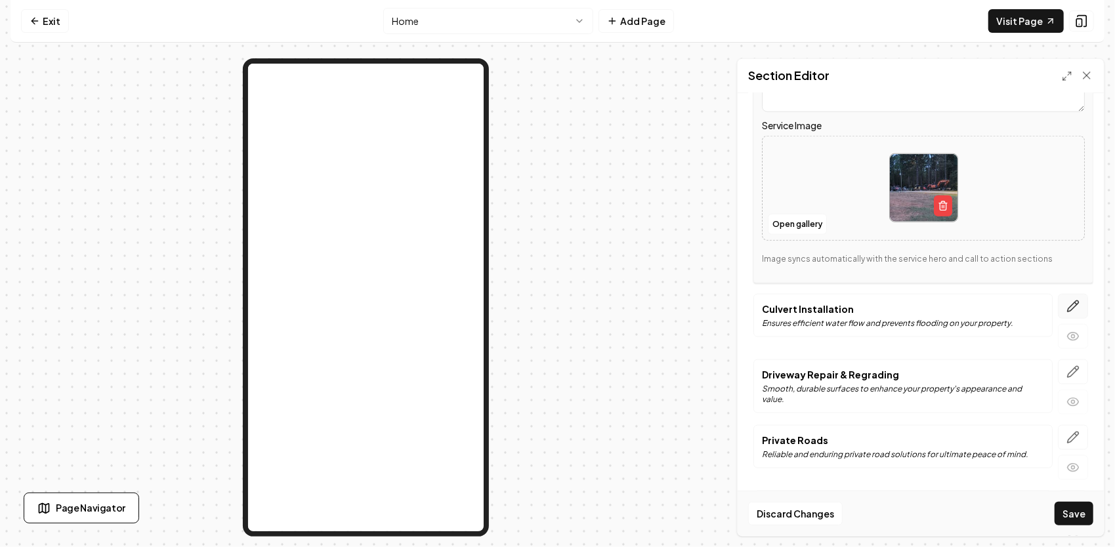
click at [1066, 300] on icon "button" at bounding box center [1072, 306] width 13 height 13
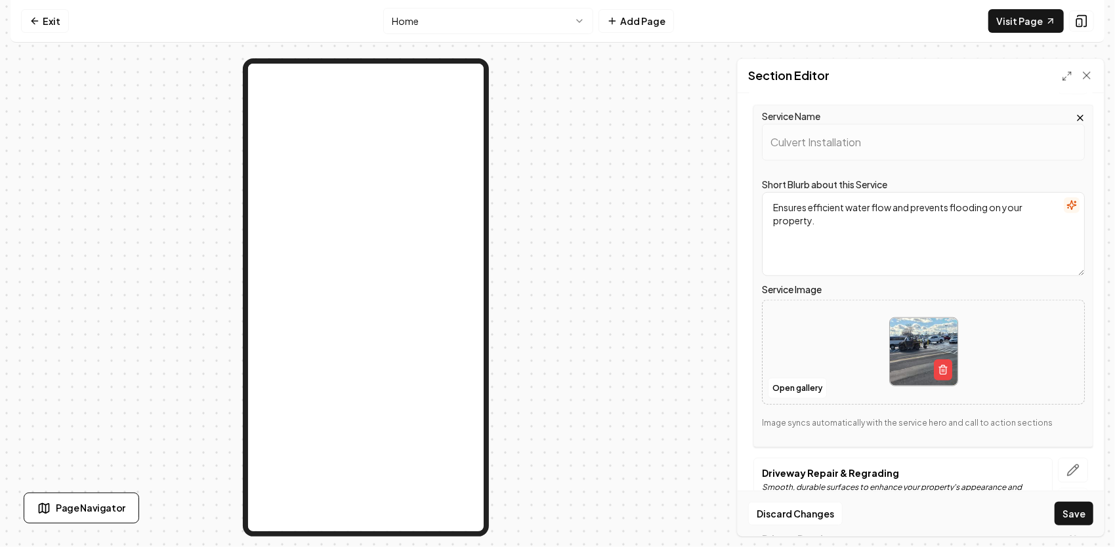
scroll to position [876, 0]
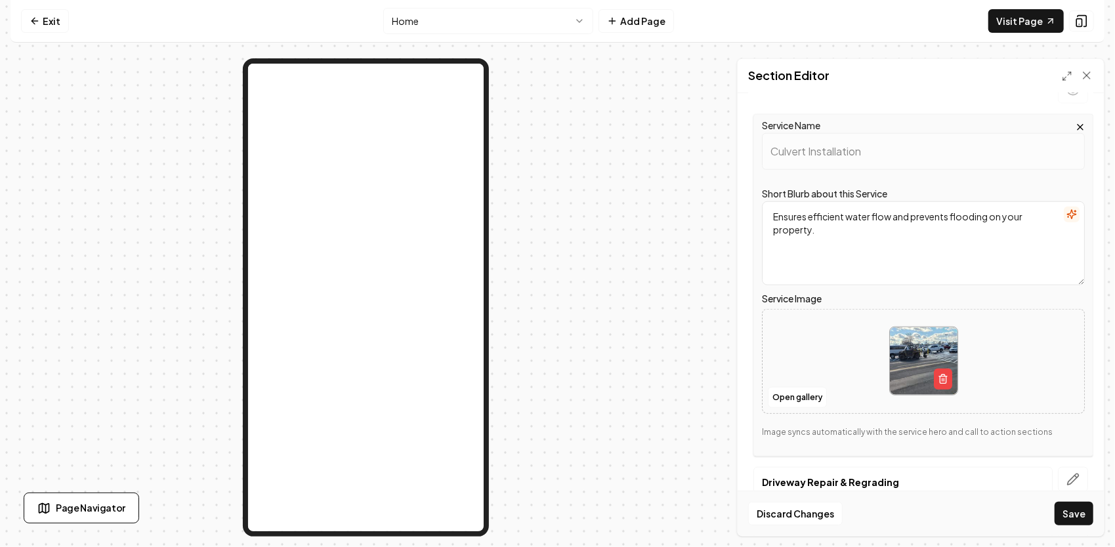
drag, startPoint x: 954, startPoint y: 134, endPoint x: 750, endPoint y: 188, distance: 211.0
click at [748, 188] on div "Service Name Culvert Installation Short Blurb about this Service Ensures effici…" at bounding box center [920, 285] width 345 height 342
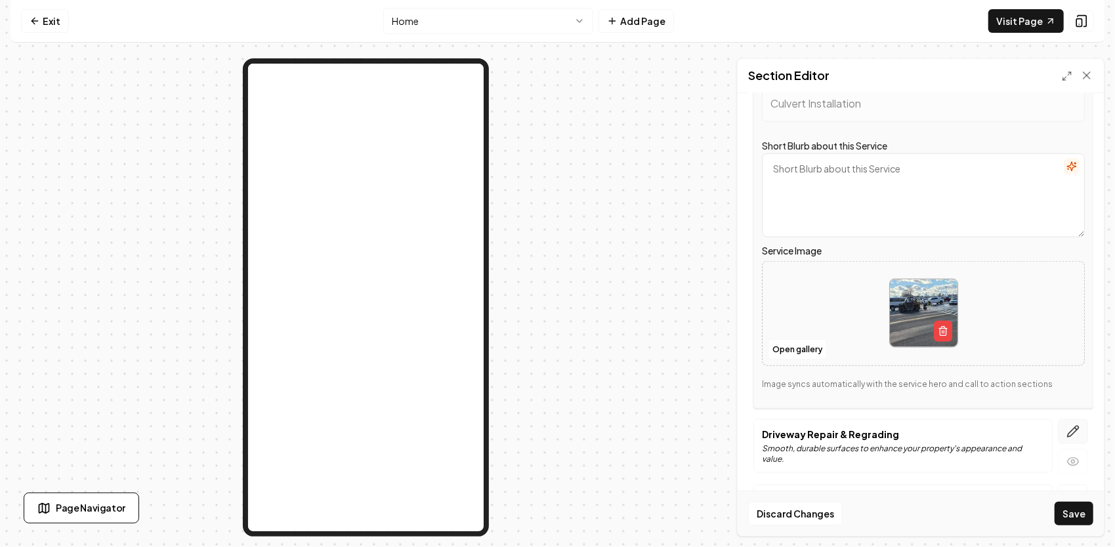
scroll to position [1008, 0]
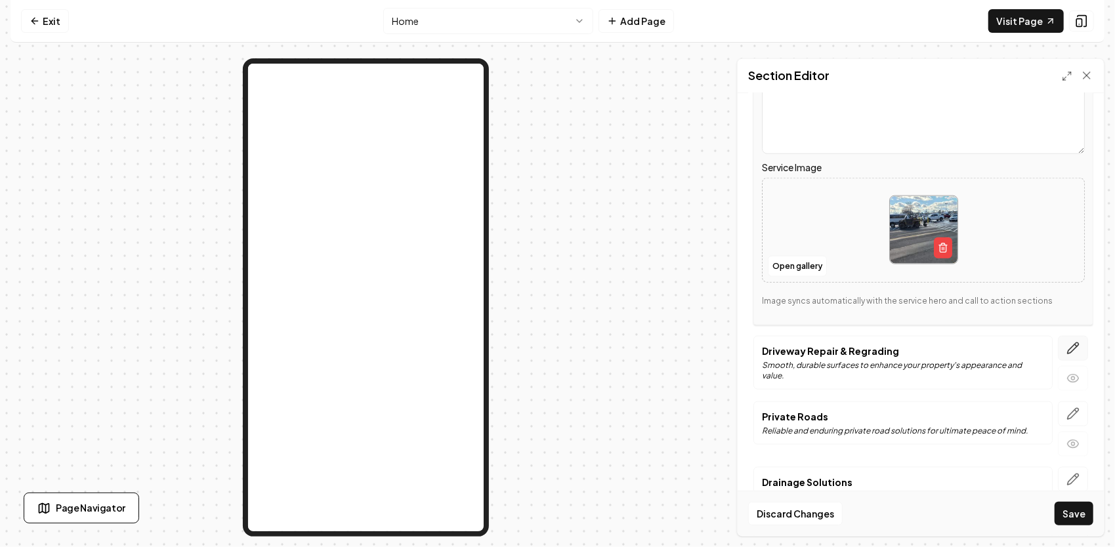
click at [1075, 344] on icon "button" at bounding box center [1076, 345] width 2 height 2
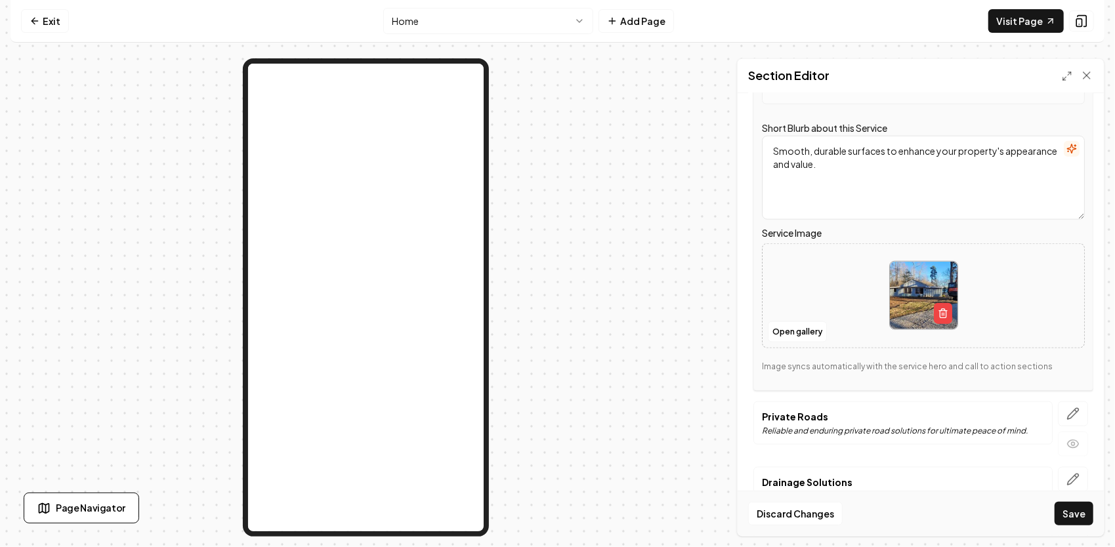
drag, startPoint x: 935, startPoint y: 172, endPoint x: 768, endPoint y: 133, distance: 171.7
click at [768, 136] on textarea "Smooth, durable surfaces to enhance your property's appearance and value." at bounding box center [923, 178] width 323 height 84
click at [1069, 407] on icon "button" at bounding box center [1072, 413] width 13 height 13
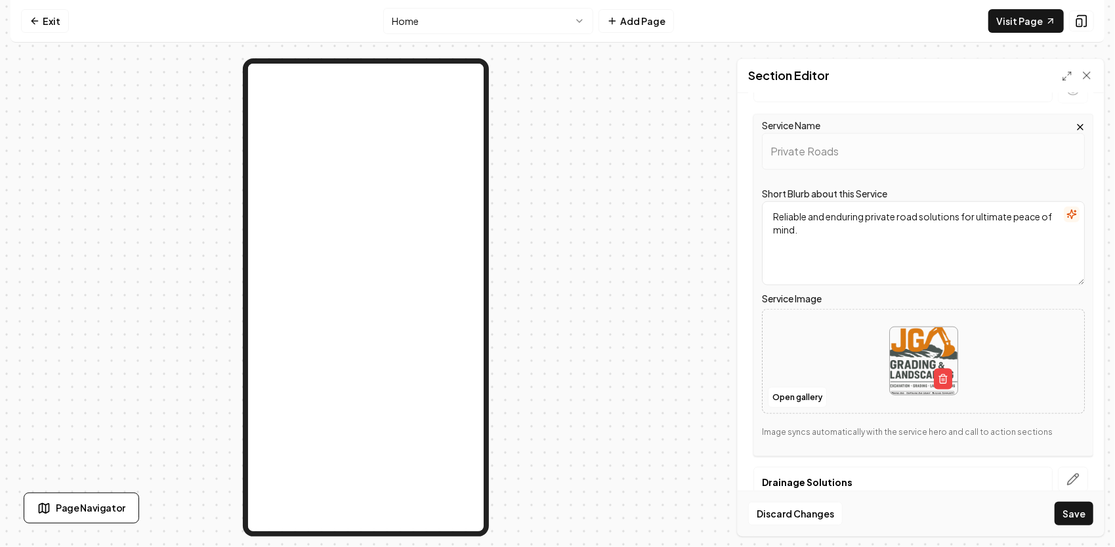
drag, startPoint x: 876, startPoint y: 241, endPoint x: 752, endPoint y: 194, distance: 133.1
click at [752, 194] on div "Service Name Private Roads Short Blurb about this Service Reliable and enduring…" at bounding box center [920, 285] width 345 height 342
click at [1071, 467] on button "button" at bounding box center [1072, 479] width 30 height 25
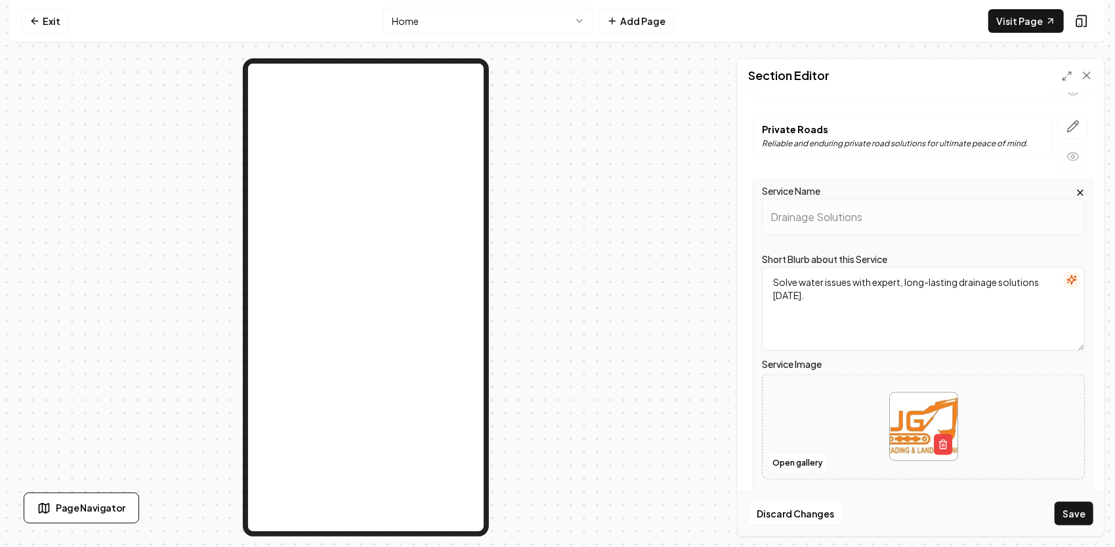
drag, startPoint x: 882, startPoint y: 314, endPoint x: 768, endPoint y: 268, distance: 122.2
click at [756, 268] on div "Service Name Drainage Solutions Short Blurb about this Service Solve water issu…" at bounding box center [923, 351] width 340 height 342
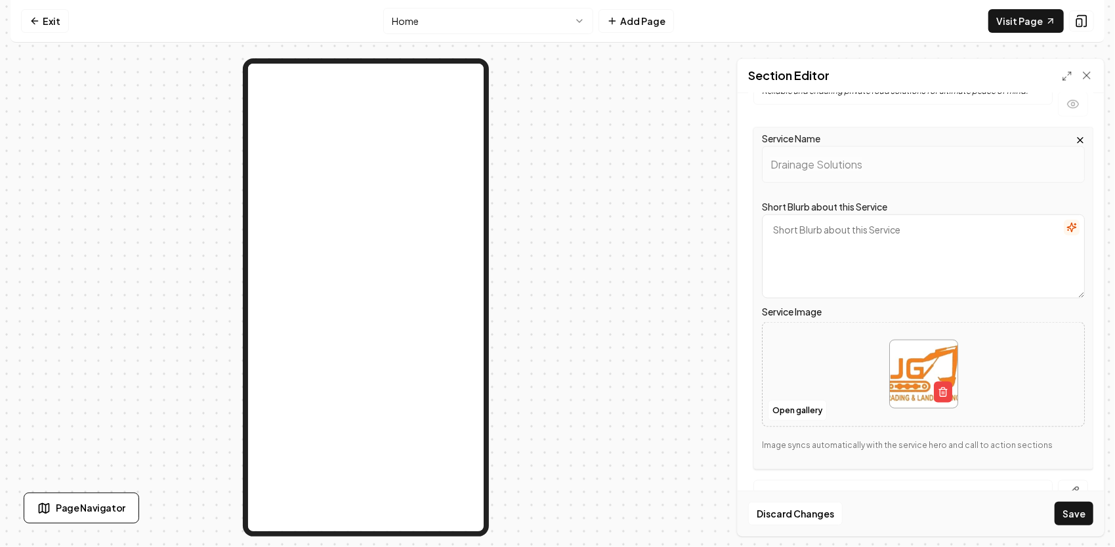
scroll to position [1139, 0]
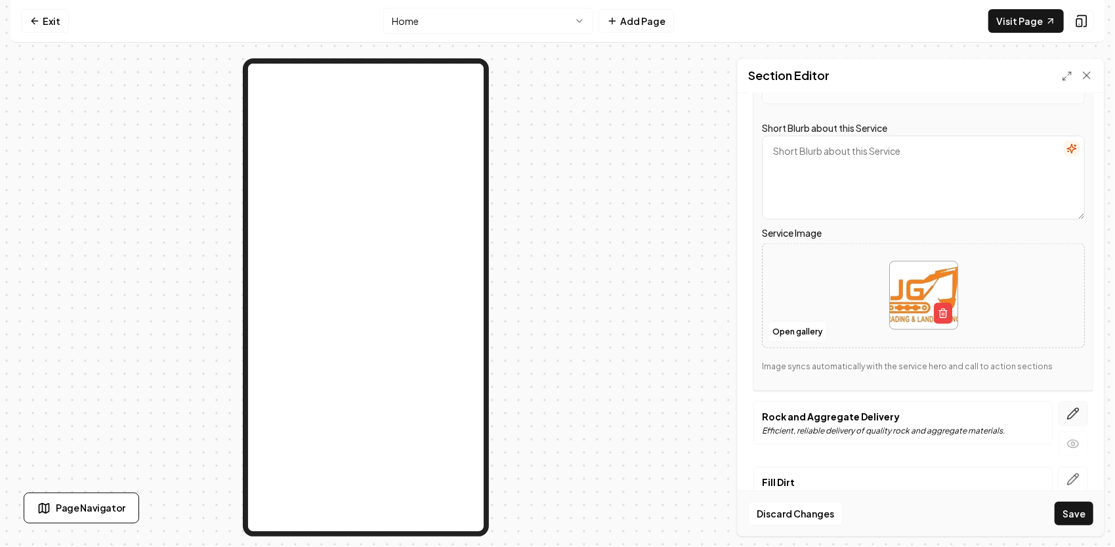
click at [1067, 407] on icon "button" at bounding box center [1072, 413] width 13 height 13
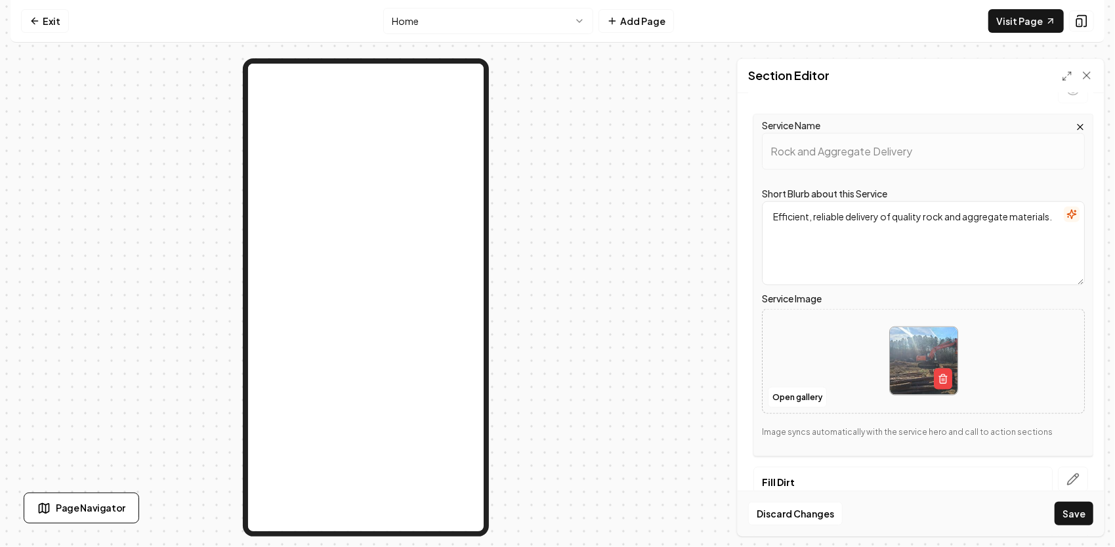
drag, startPoint x: 845, startPoint y: 234, endPoint x: 762, endPoint y: 197, distance: 90.5
click at [753, 194] on div "Service Name Rock and Aggregate Delivery Short Blurb about this Service Efficie…" at bounding box center [923, 285] width 340 height 342
click at [1067, 474] on icon "button" at bounding box center [1072, 479] width 11 height 11
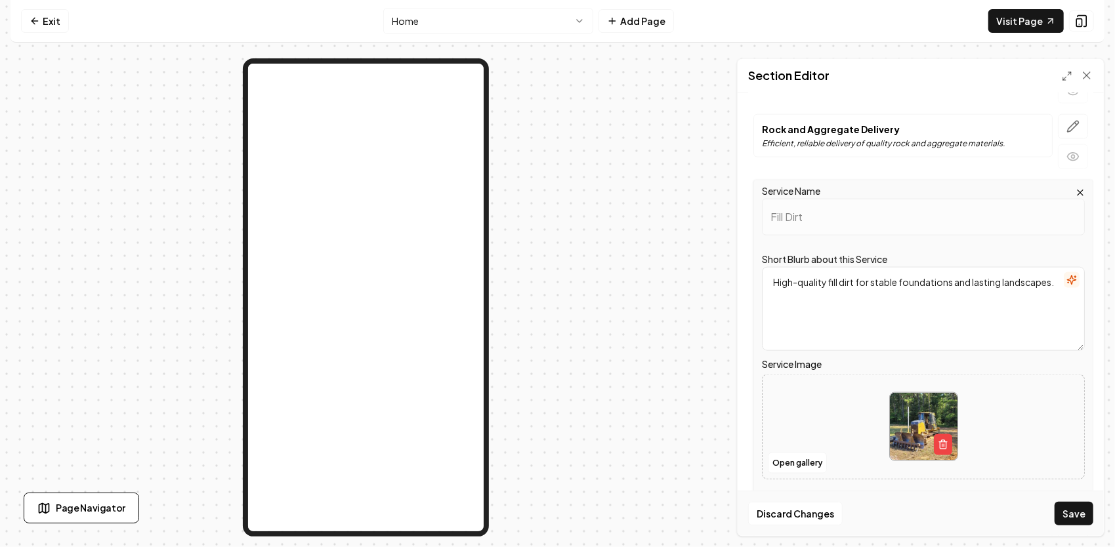
drag, startPoint x: 898, startPoint y: 296, endPoint x: 762, endPoint y: 260, distance: 140.5
click at [735, 252] on div "Page Settings Section Editor Header Our Expertise in Landscaping Services Servi…" at bounding box center [557, 297] width 1094 height 478
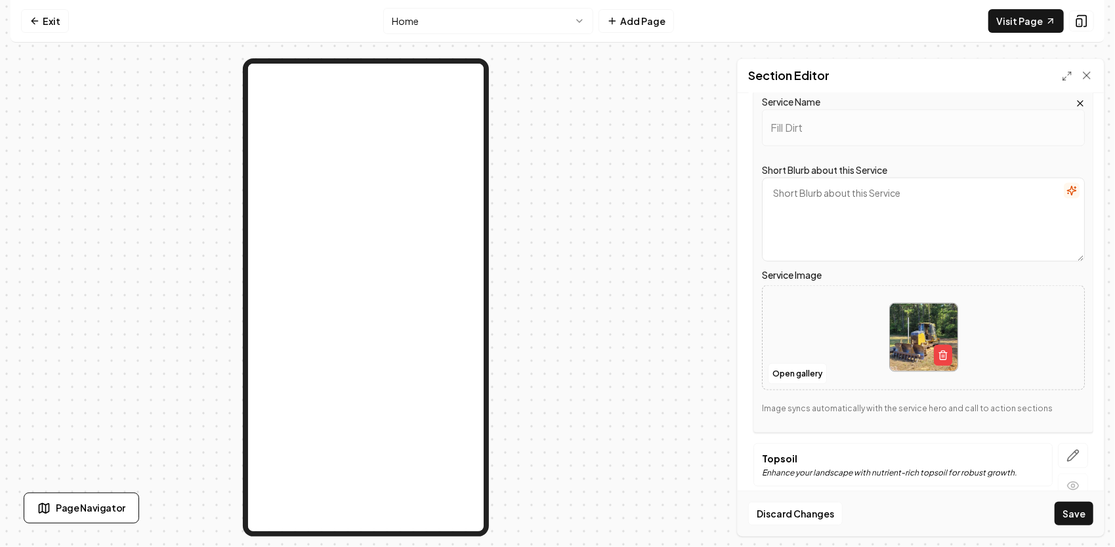
scroll to position [1234, 0]
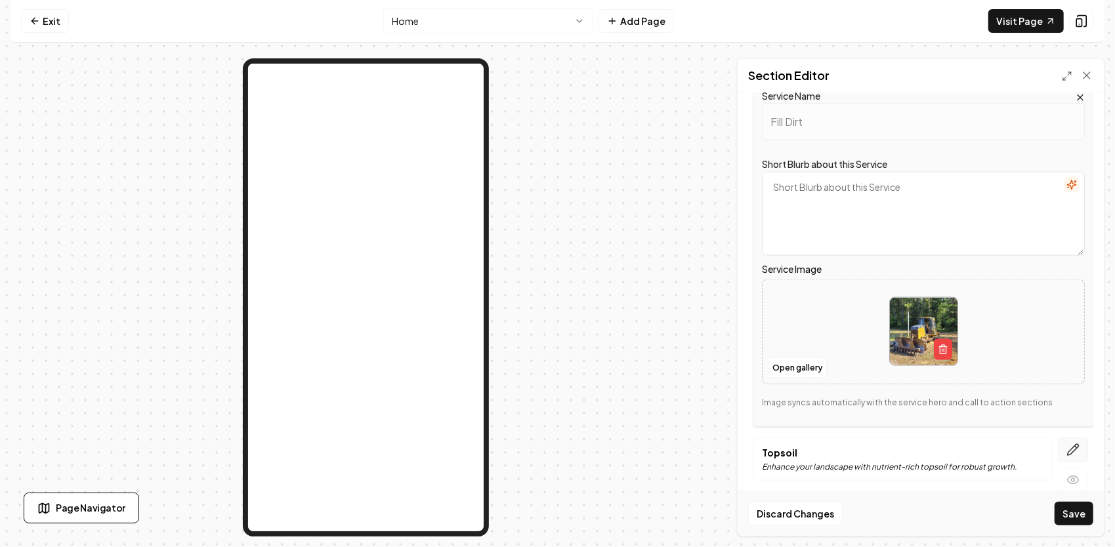
click at [1065, 438] on button "button" at bounding box center [1072, 450] width 30 height 25
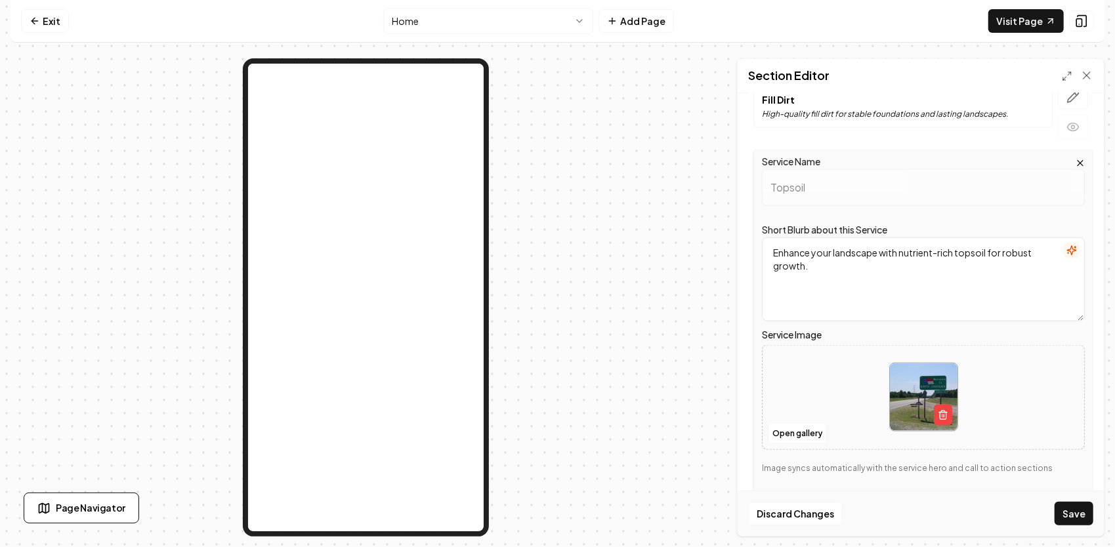
drag, startPoint x: 899, startPoint y: 283, endPoint x: 690, endPoint y: 211, distance: 221.1
click at [689, 211] on div "Page Settings Section Editor Header Our Expertise in Landscaping Services Servi…" at bounding box center [557, 297] width 1094 height 478
click at [910, 365] on img at bounding box center [924, 397] width 68 height 68
type input "**********"
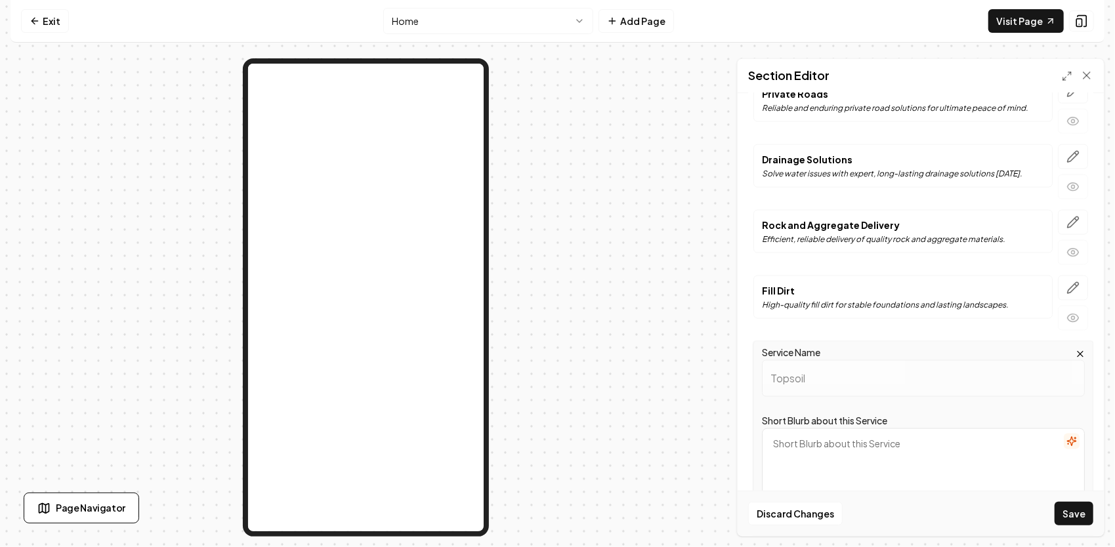
scroll to position [1037, 0]
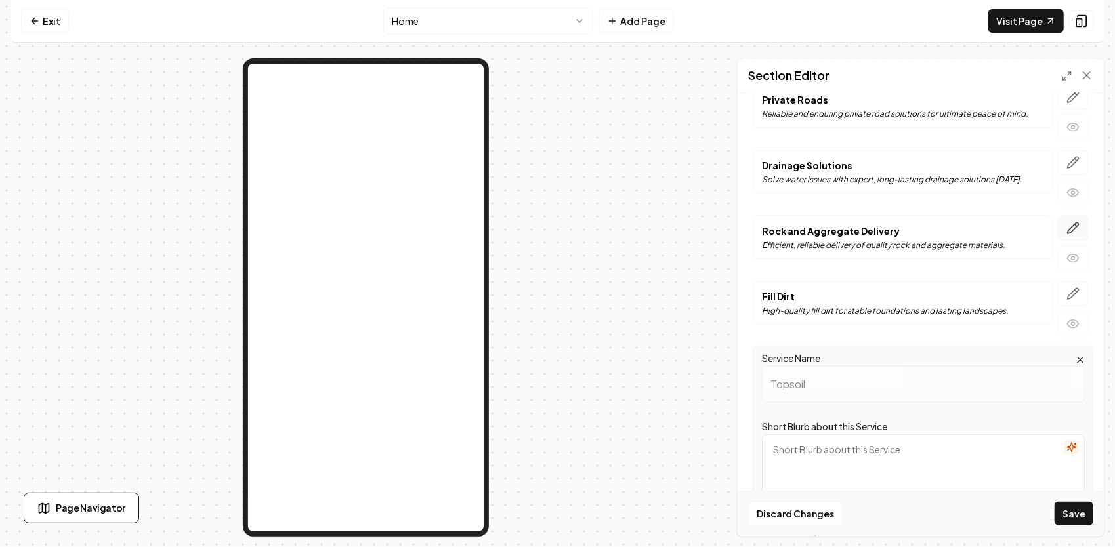
click at [1066, 222] on icon "button" at bounding box center [1072, 228] width 13 height 13
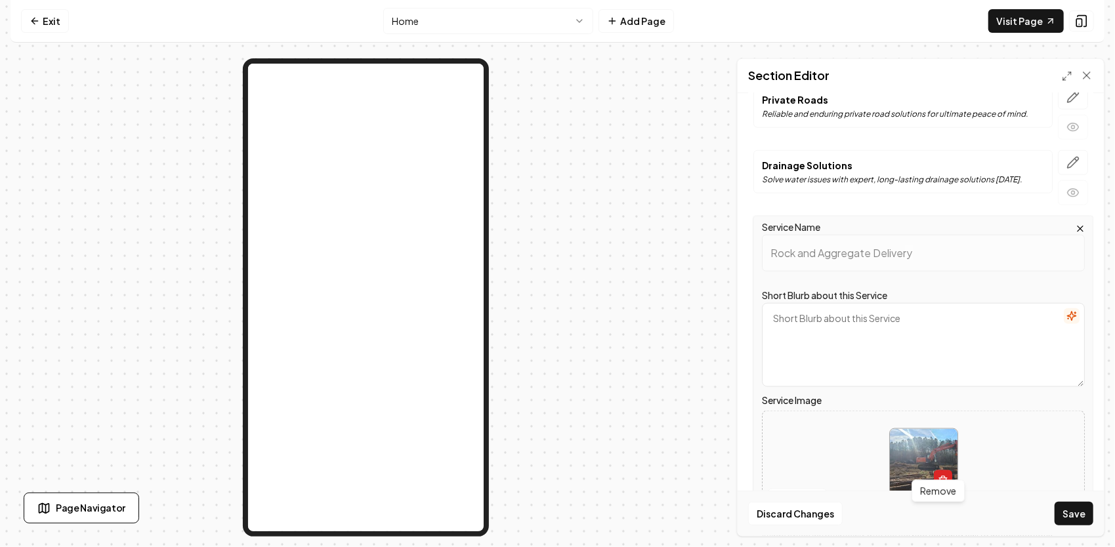
click at [941, 481] on line "button" at bounding box center [941, 482] width 0 height 3
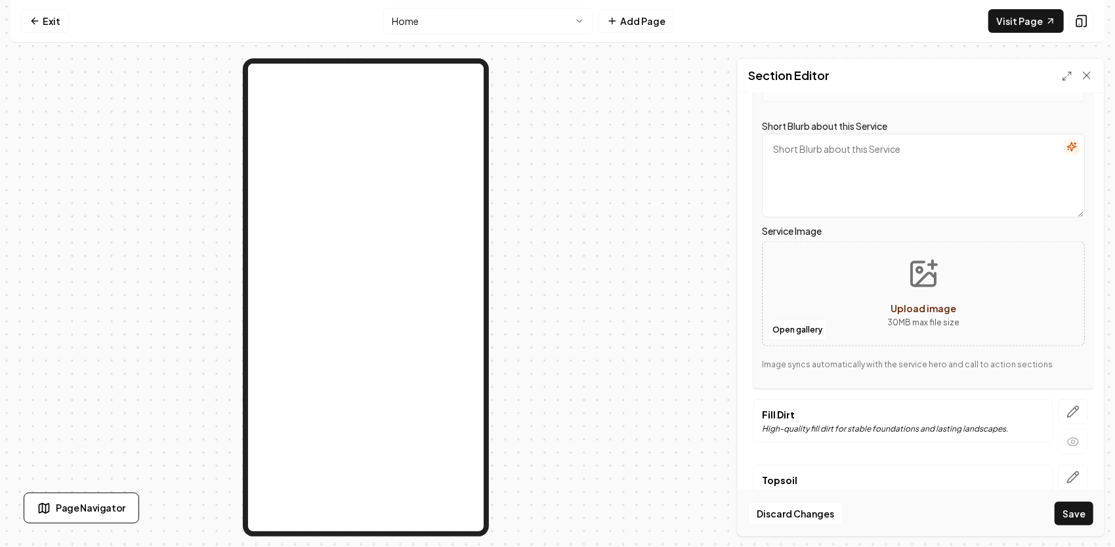
scroll to position [1234, 0]
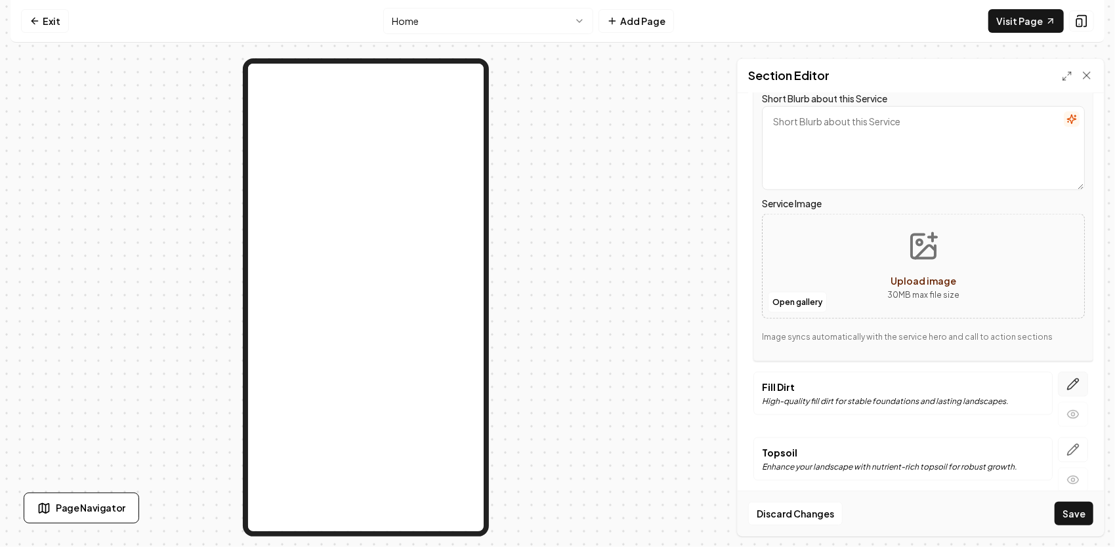
click at [1066, 378] on icon "button" at bounding box center [1072, 384] width 13 height 13
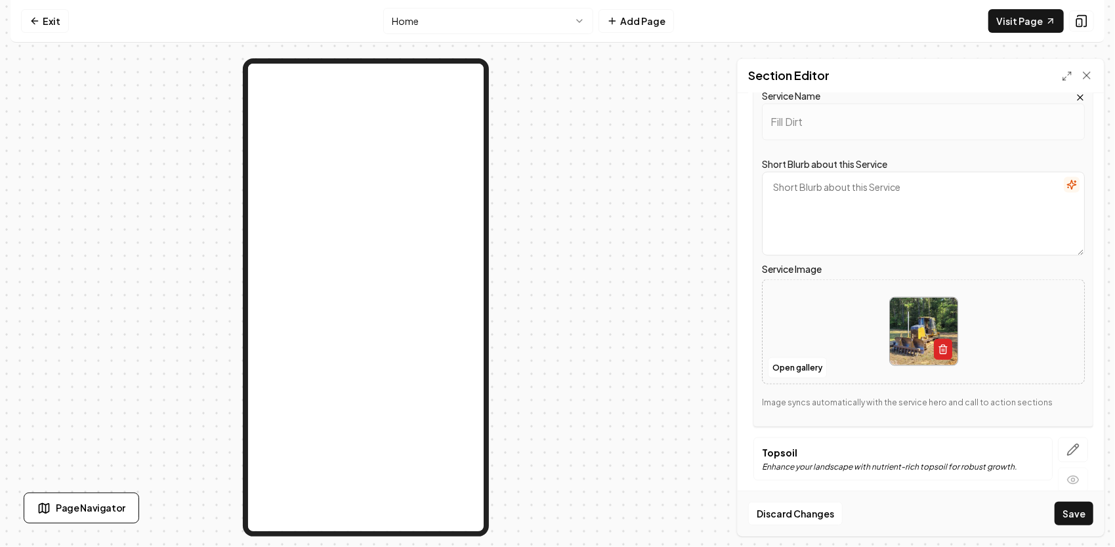
click at [942, 341] on button "button" at bounding box center [942, 349] width 18 height 21
click at [921, 306] on icon "Upload image" at bounding box center [922, 312] width 31 height 31
type input "**********"
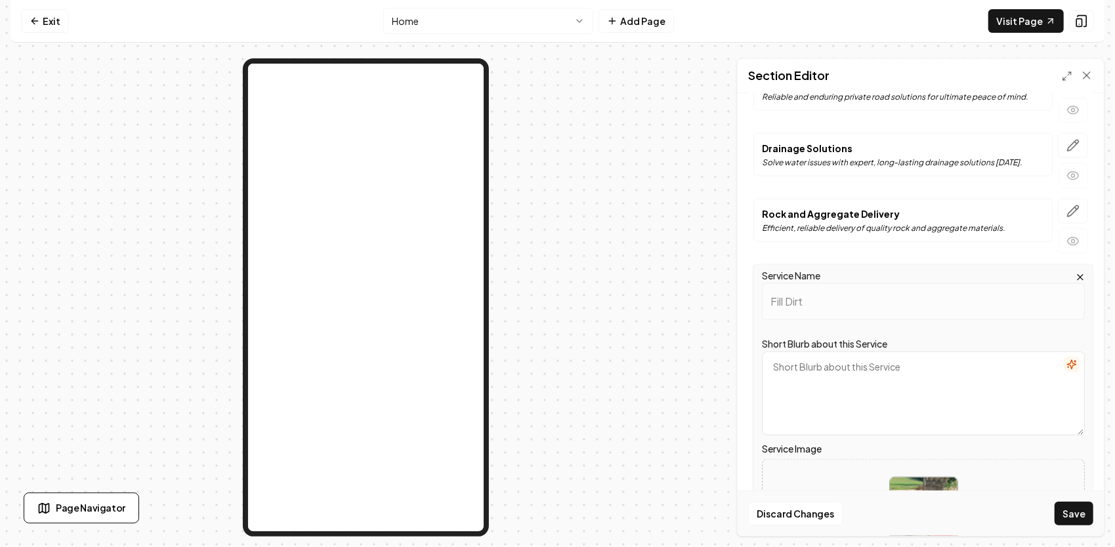
scroll to position [1037, 0]
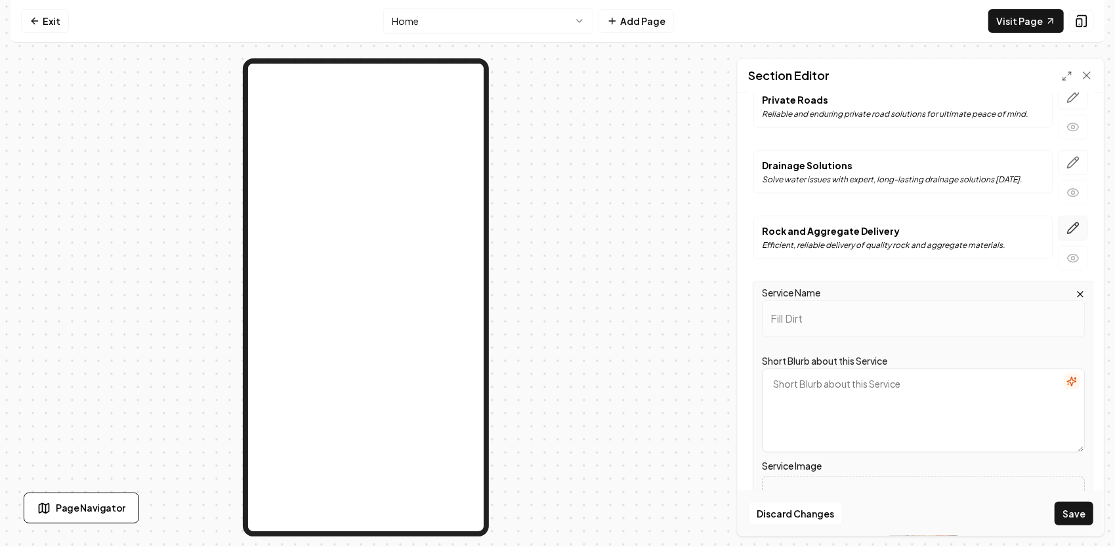
click at [1066, 222] on icon "button" at bounding box center [1072, 228] width 13 height 13
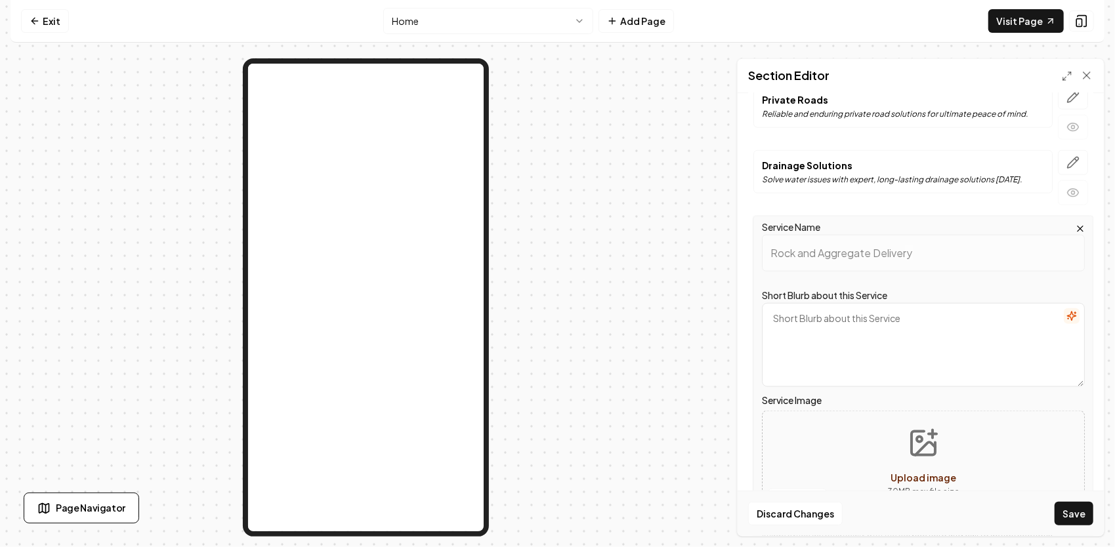
click at [921, 432] on icon "Upload image" at bounding box center [922, 443] width 31 height 31
type input "**********"
click at [1069, 156] on icon "button" at bounding box center [1072, 162] width 13 height 13
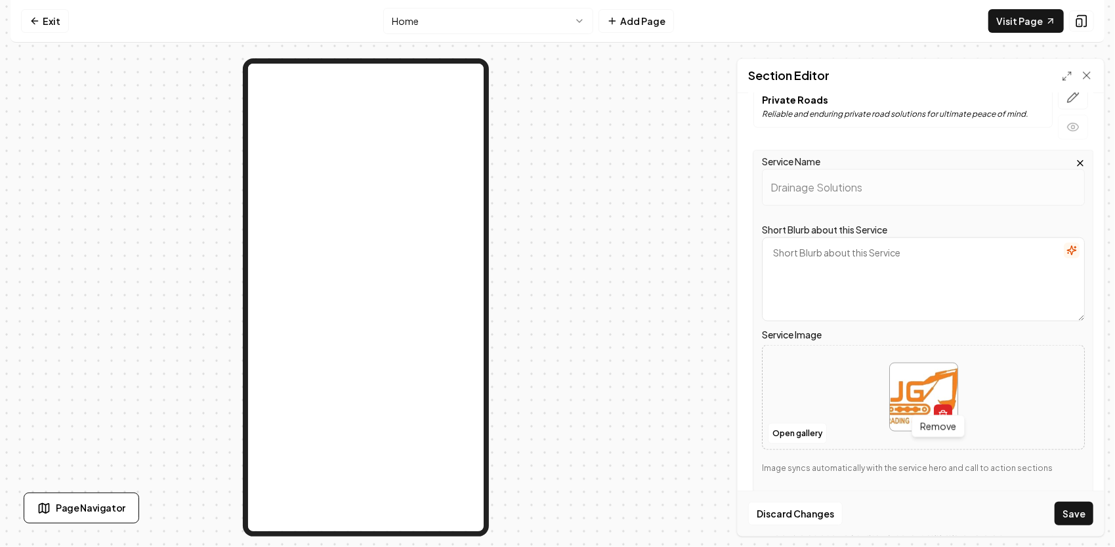
click at [941, 413] on icon "button" at bounding box center [942, 416] width 6 height 7
click at [921, 371] on icon "Upload image" at bounding box center [922, 377] width 31 height 31
click at [923, 367] on icon "Upload image" at bounding box center [922, 377] width 31 height 31
type input "**********"
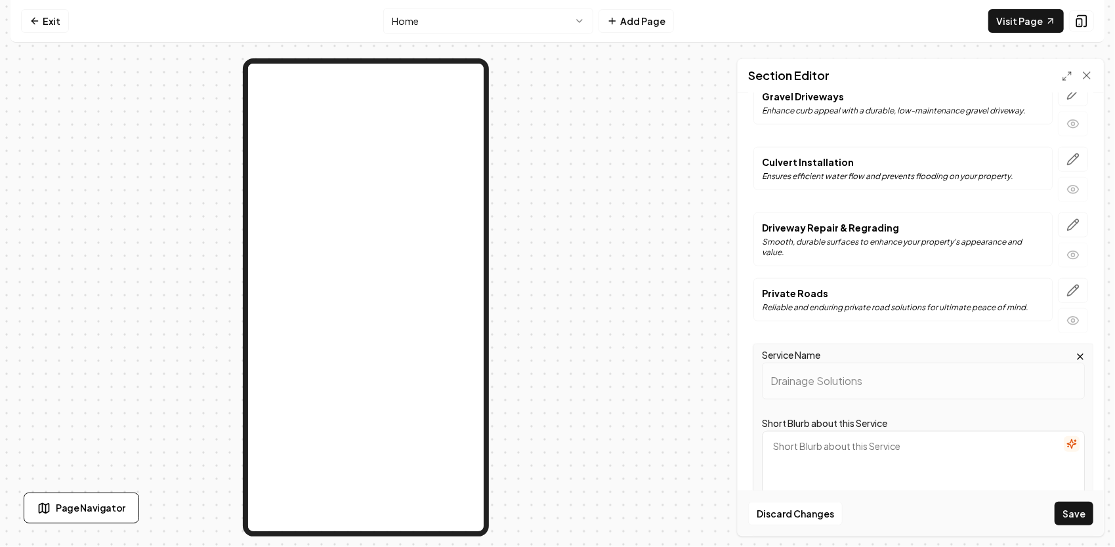
scroll to position [840, 0]
click at [1057, 282] on button "button" at bounding box center [1072, 293] width 30 height 25
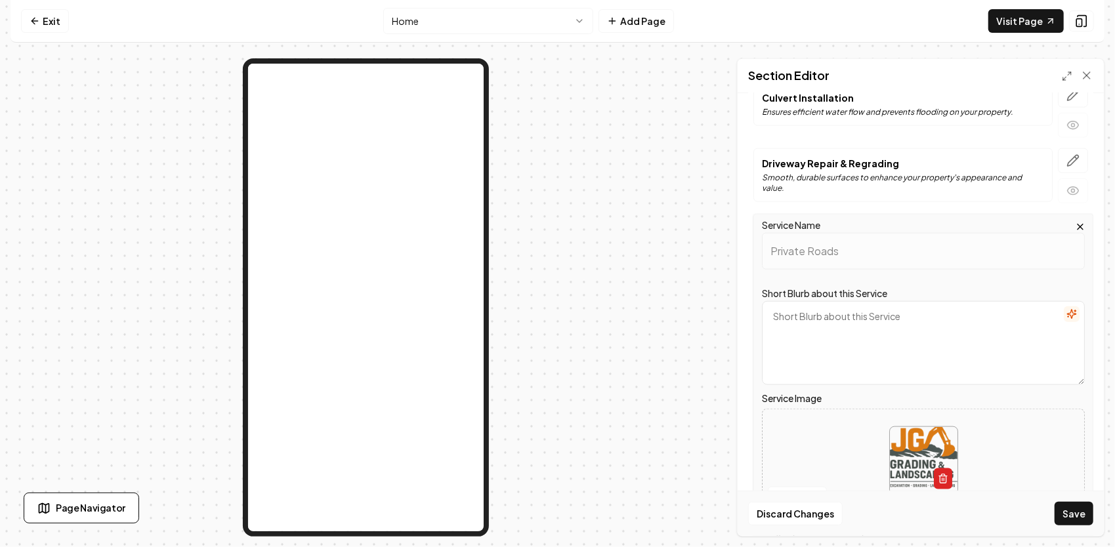
scroll to position [972, 0]
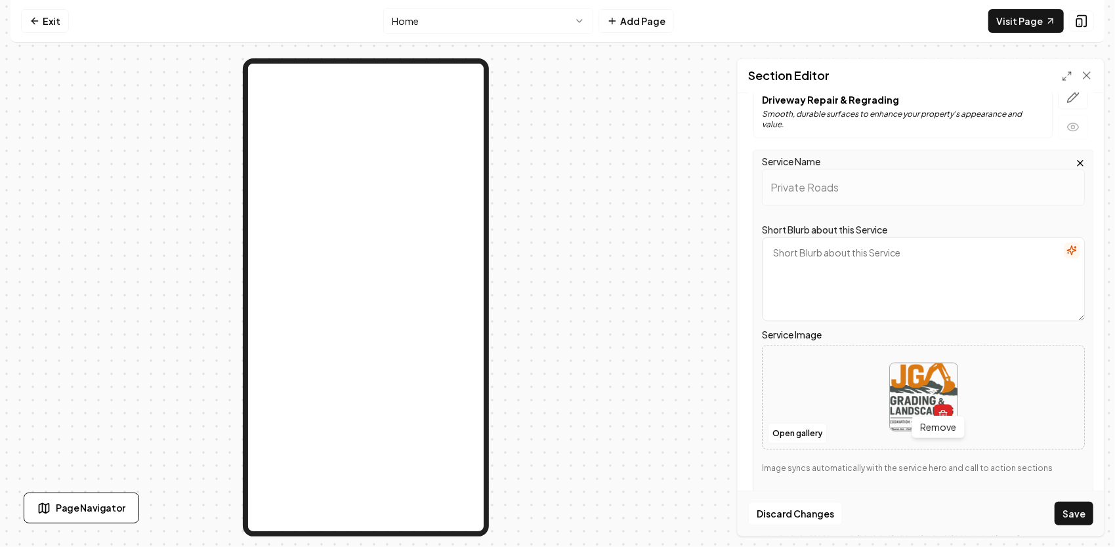
click at [941, 410] on icon "button" at bounding box center [942, 415] width 10 height 10
click at [927, 363] on icon "Upload image" at bounding box center [922, 377] width 31 height 31
click at [807, 423] on button "Open gallery" at bounding box center [797, 433] width 59 height 21
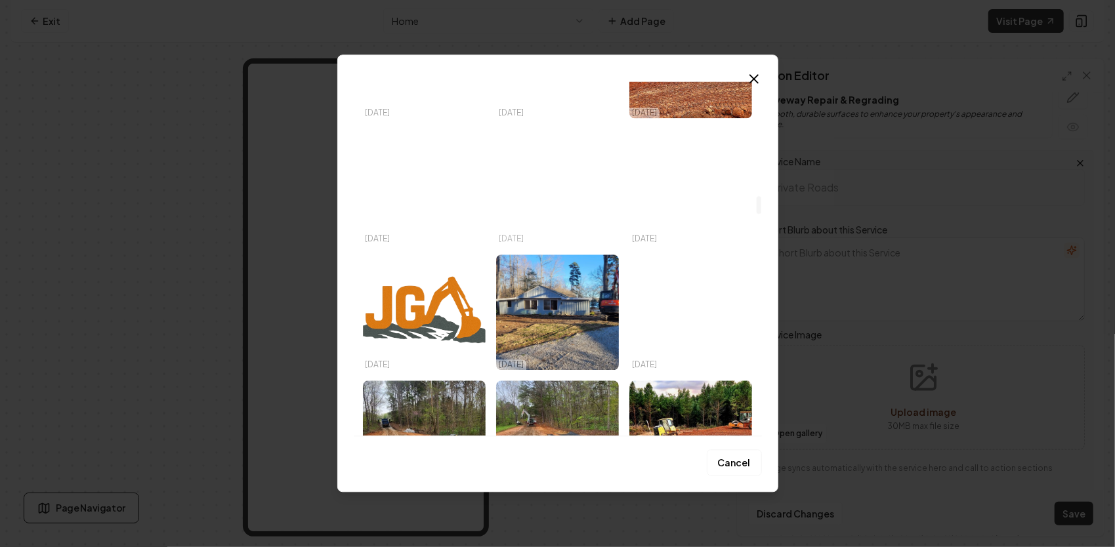
scroll to position [2296, 0]
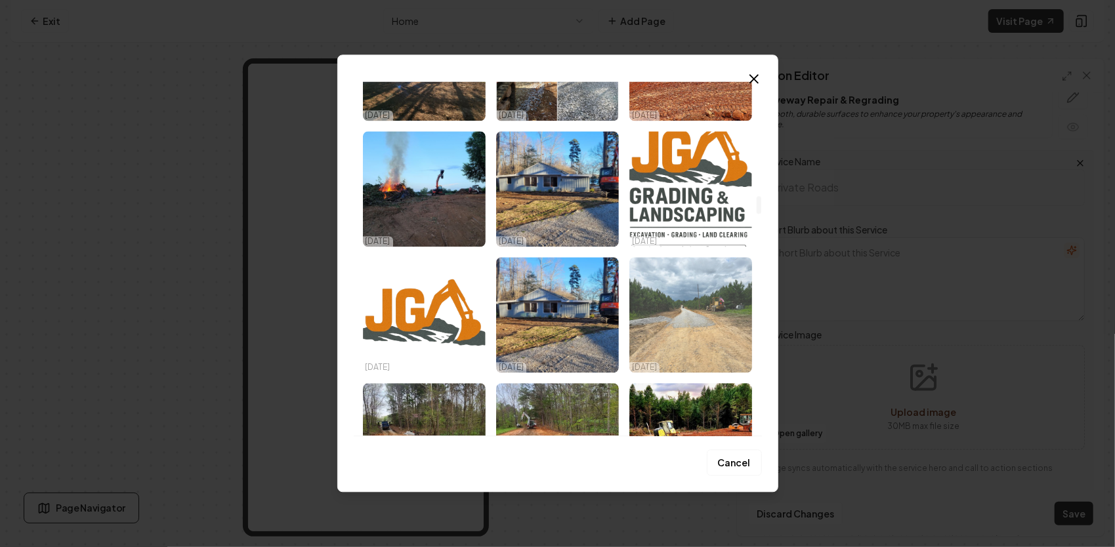
click at [670, 291] on img "Select image image_68db02255c7cd75eb8cbe512.heic" at bounding box center [690, 314] width 123 height 115
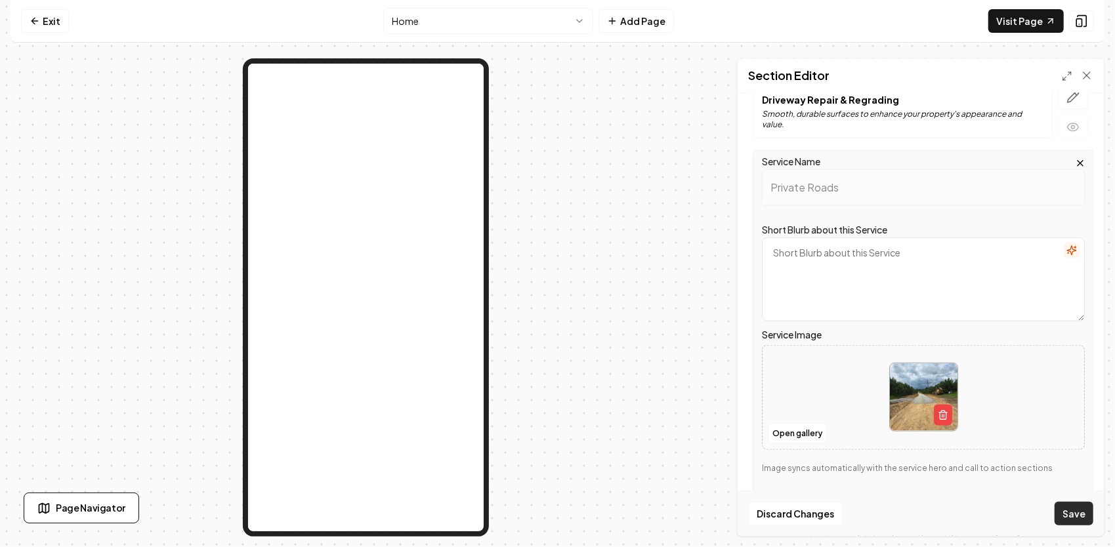
click at [1082, 515] on button "Save" at bounding box center [1073, 514] width 39 height 24
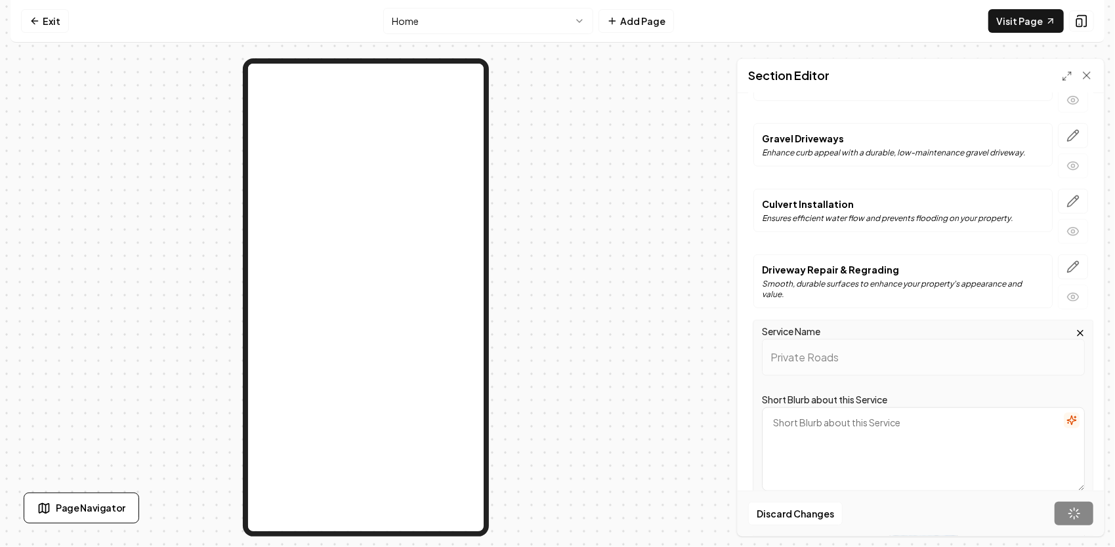
scroll to position [775, 0]
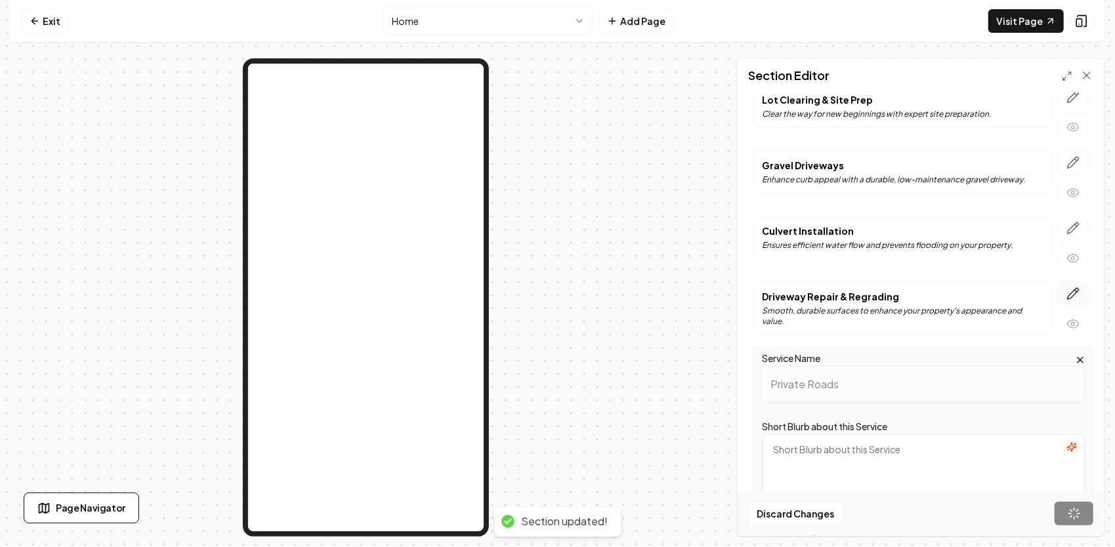
click at [1066, 287] on icon "button" at bounding box center [1072, 293] width 13 height 13
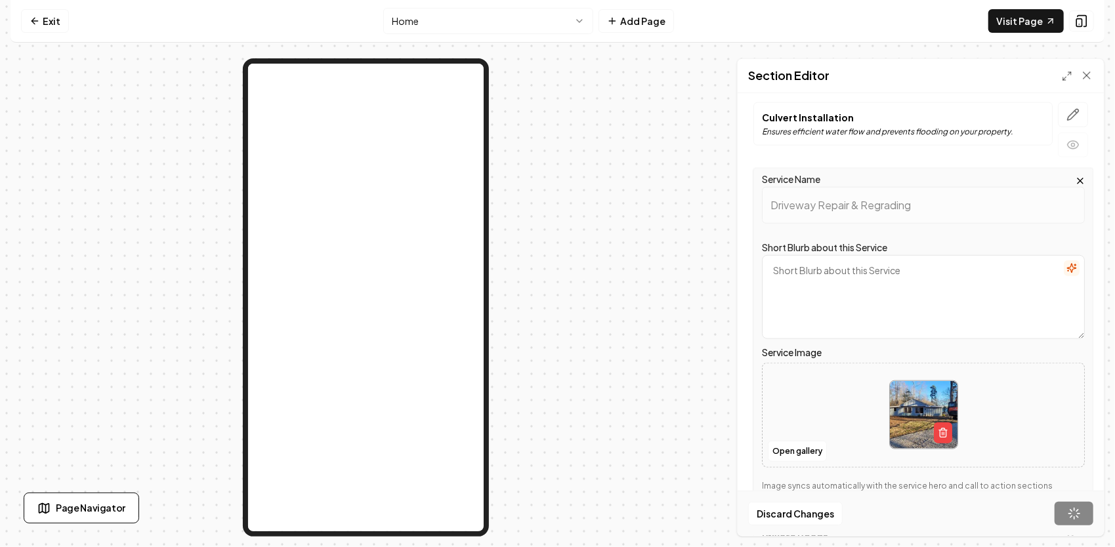
scroll to position [906, 0]
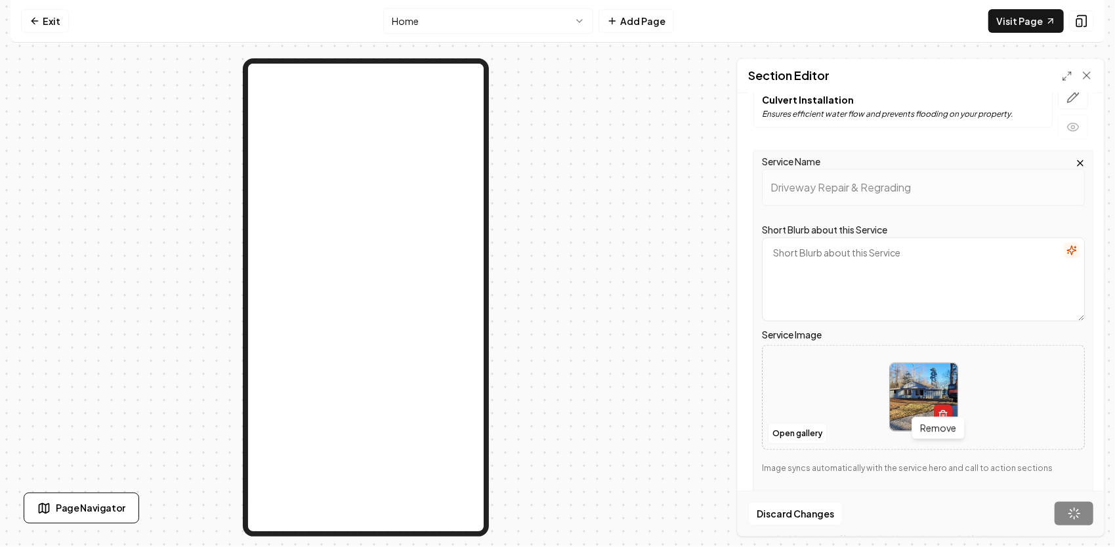
click at [937, 410] on icon "button" at bounding box center [942, 415] width 10 height 10
click at [925, 372] on icon "Upload image" at bounding box center [922, 377] width 31 height 31
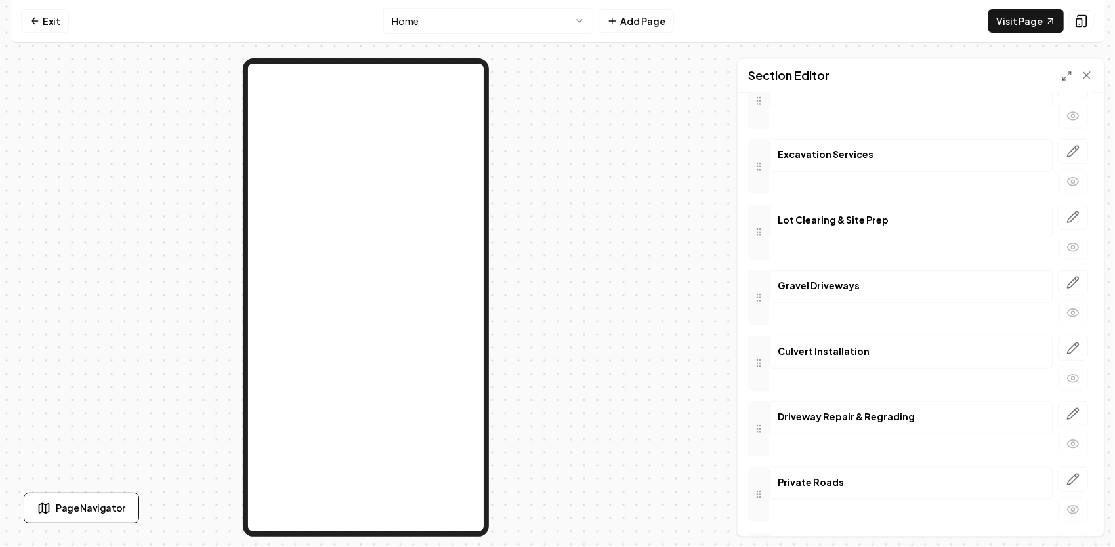
scroll to position [720, 0]
click at [1066, 342] on icon "button" at bounding box center [1072, 348] width 13 height 13
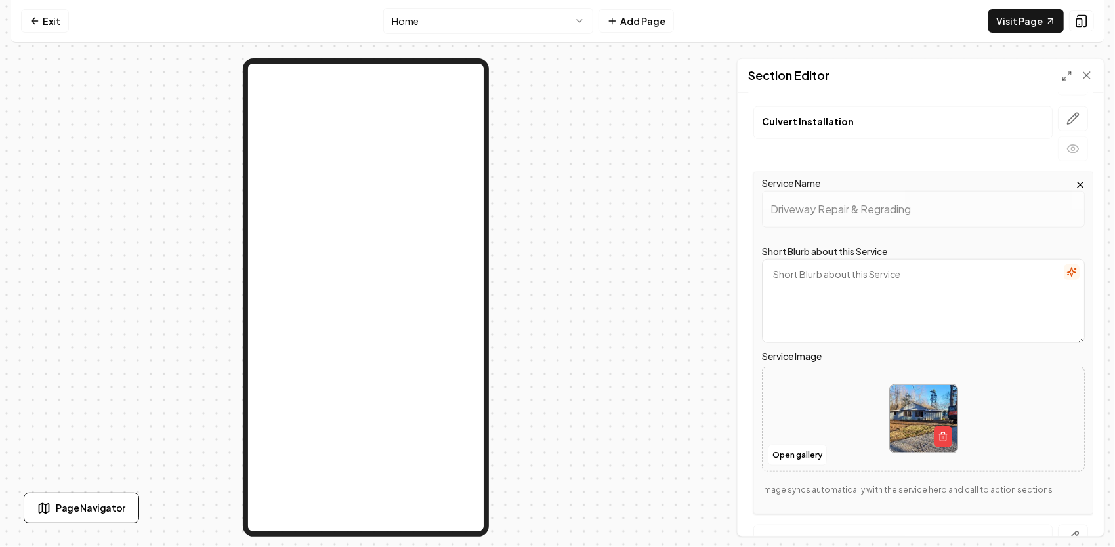
scroll to position [917, 0]
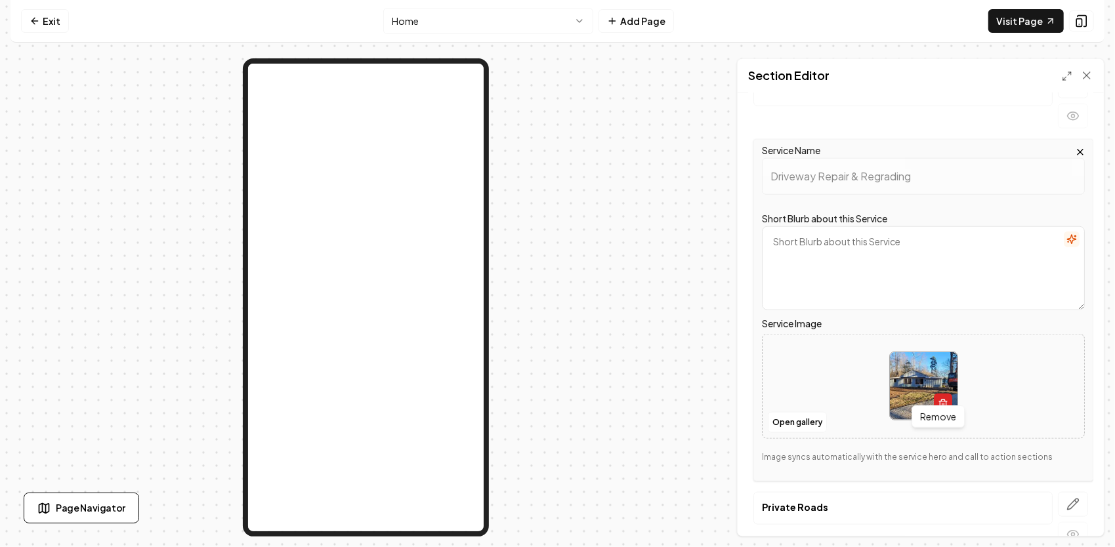
click at [939, 399] on icon "button" at bounding box center [942, 404] width 10 height 10
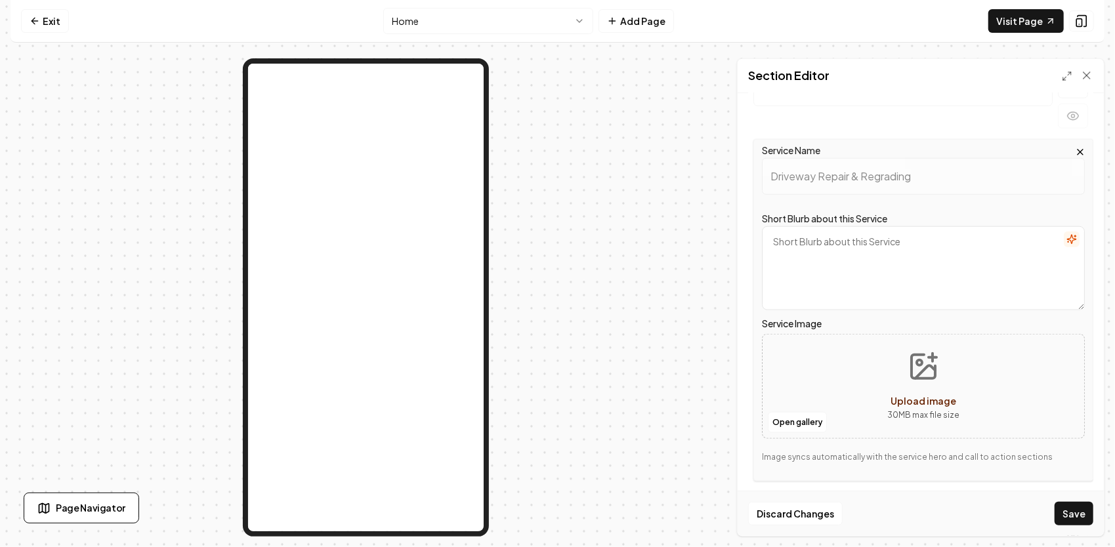
click at [928, 362] on icon "Upload image" at bounding box center [922, 366] width 31 height 31
type input "**********"
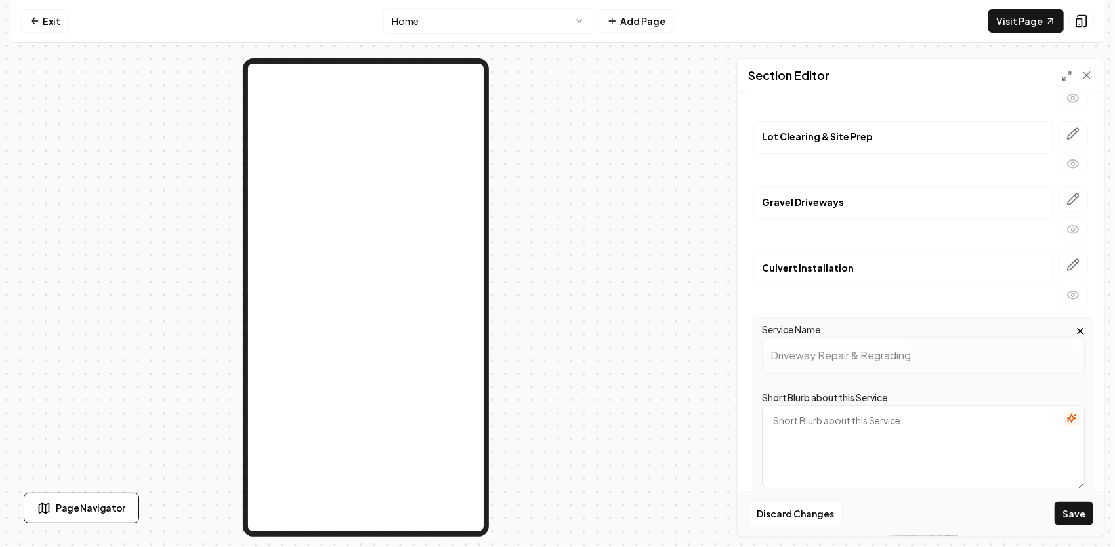
scroll to position [720, 0]
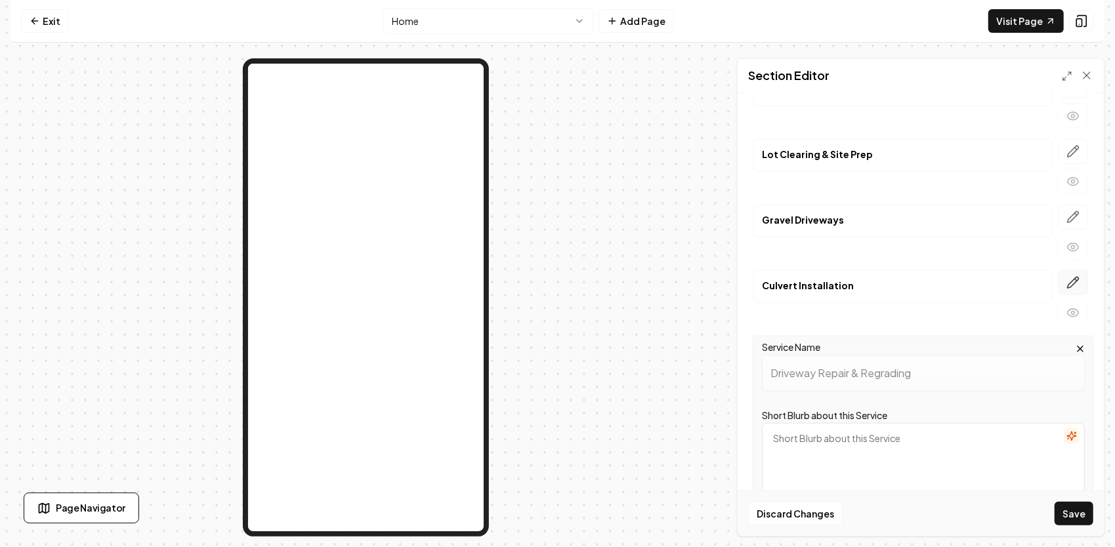
click at [1066, 276] on icon "button" at bounding box center [1072, 282] width 13 height 13
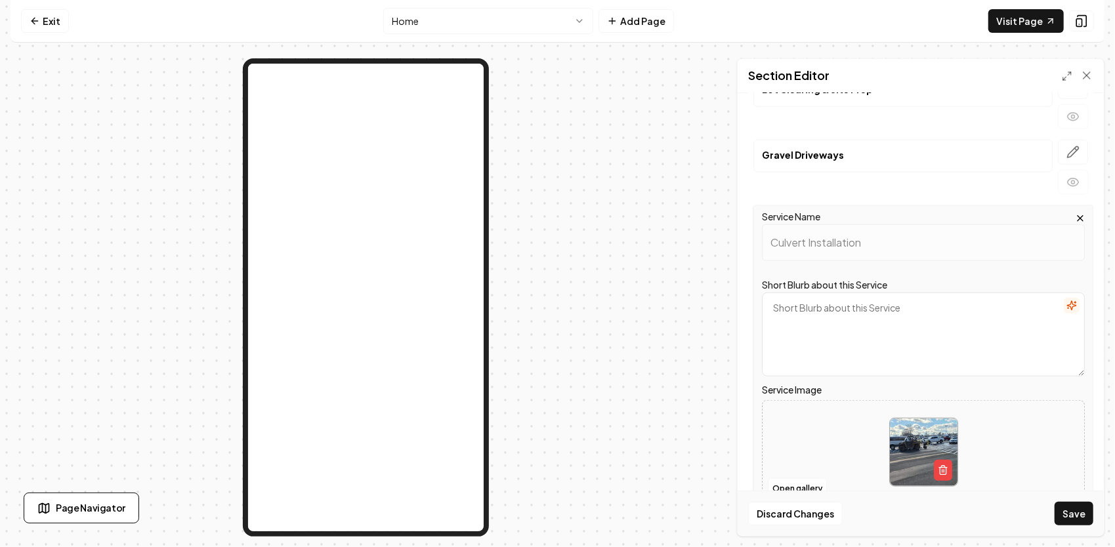
scroll to position [655, 0]
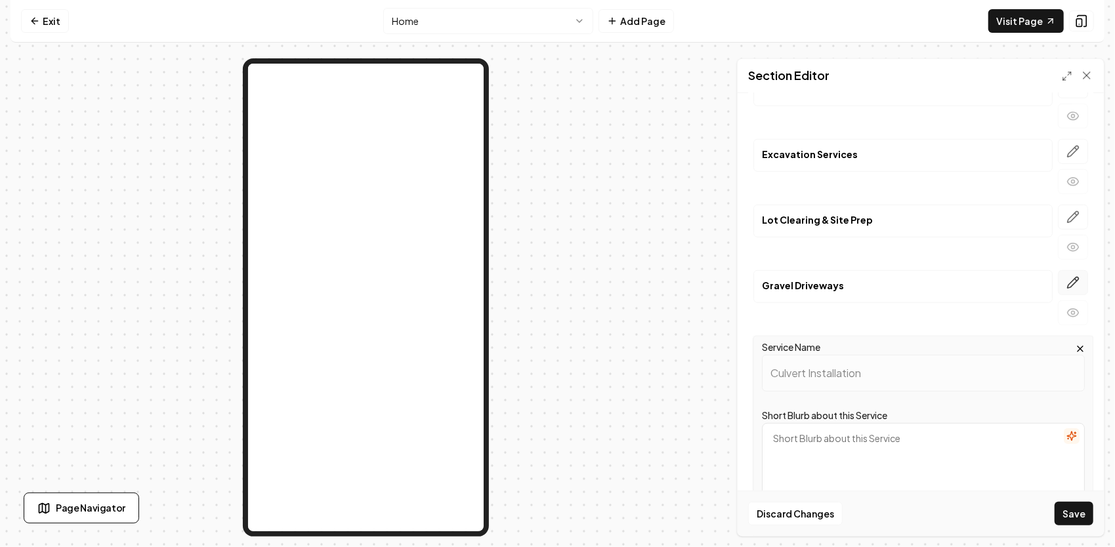
click at [1064, 270] on button "button" at bounding box center [1072, 282] width 30 height 25
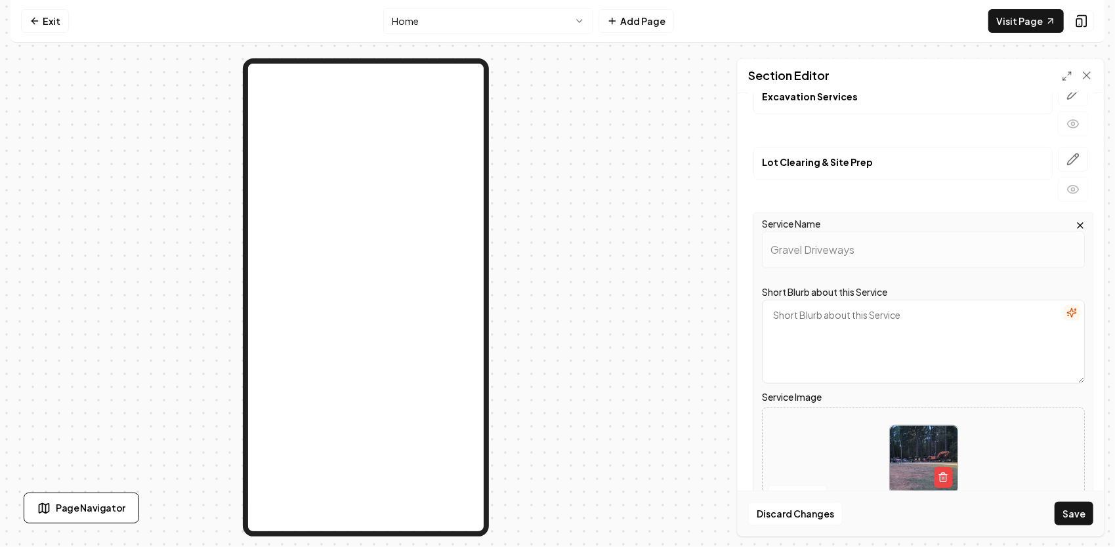
scroll to position [786, 0]
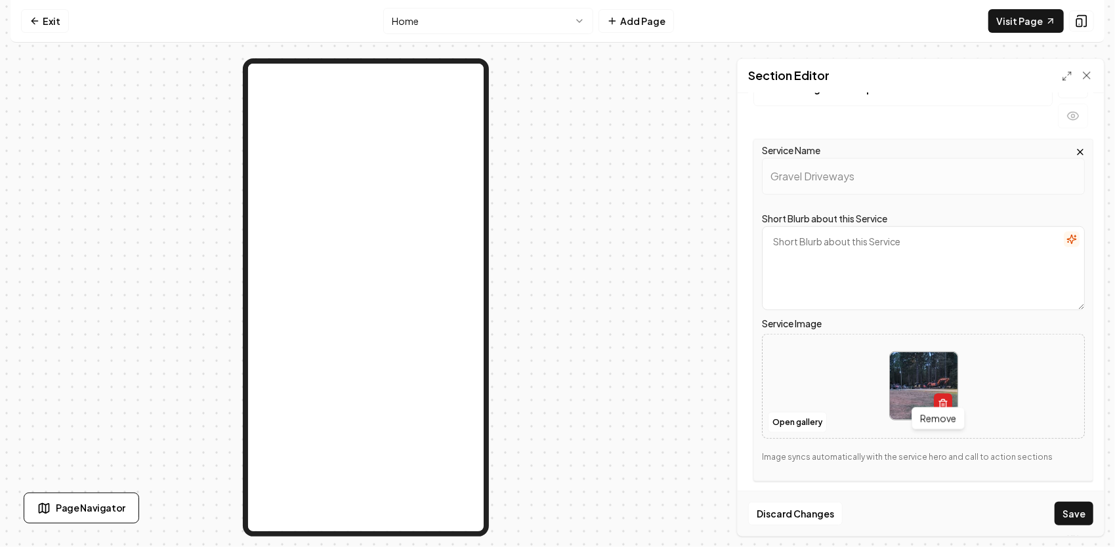
click at [941, 399] on icon "button" at bounding box center [942, 404] width 10 height 10
click at [924, 366] on icon "Upload image" at bounding box center [922, 366] width 31 height 31
type input "**********"
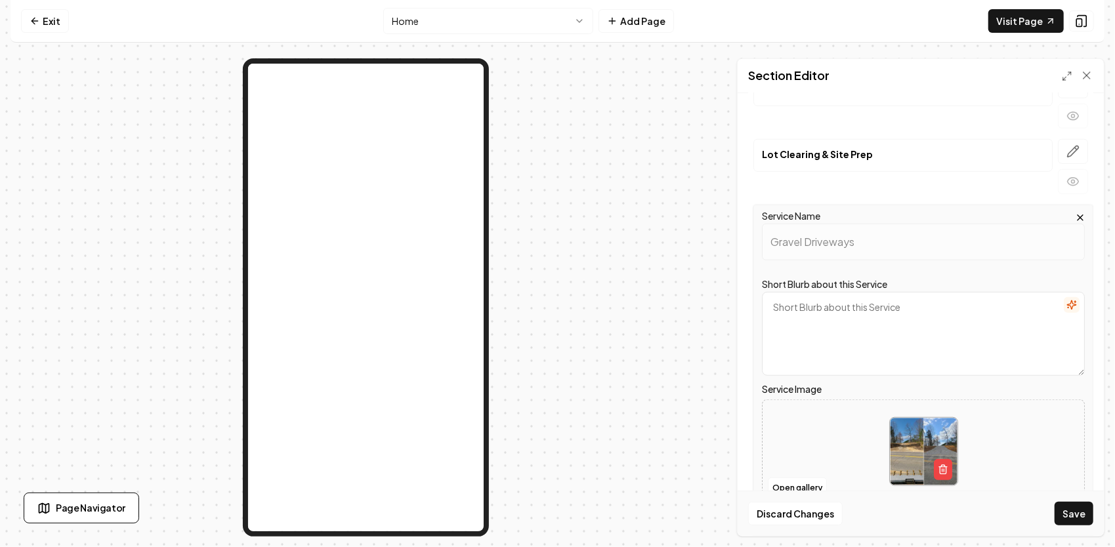
scroll to position [655, 0]
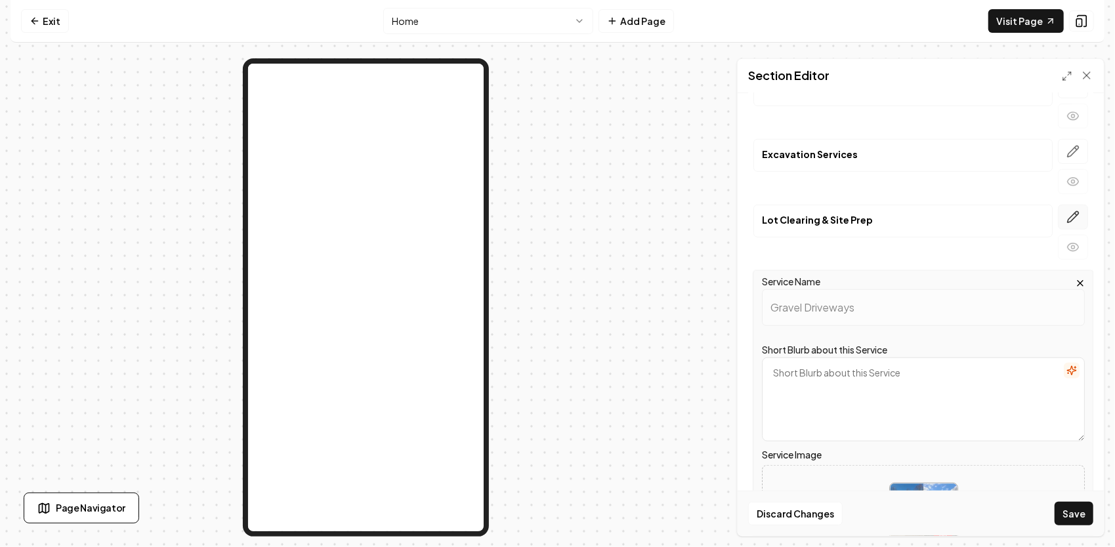
click at [1057, 209] on button "button" at bounding box center [1072, 217] width 30 height 25
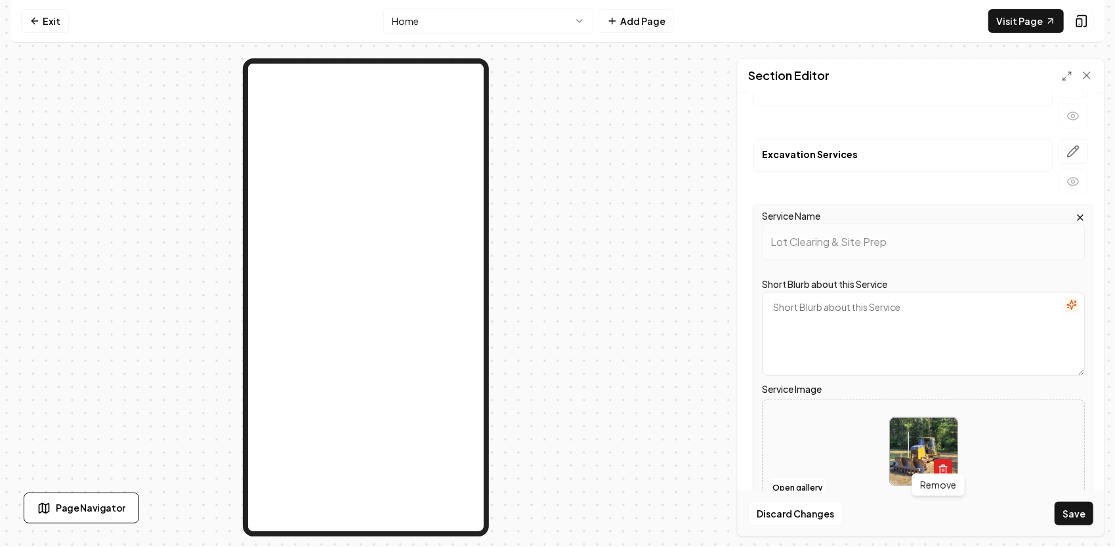
click at [941, 464] on icon "button" at bounding box center [942, 469] width 10 height 10
click at [928, 438] on button "Upload image 30 MB max file size" at bounding box center [922, 452] width 93 height 92
type input "**********"
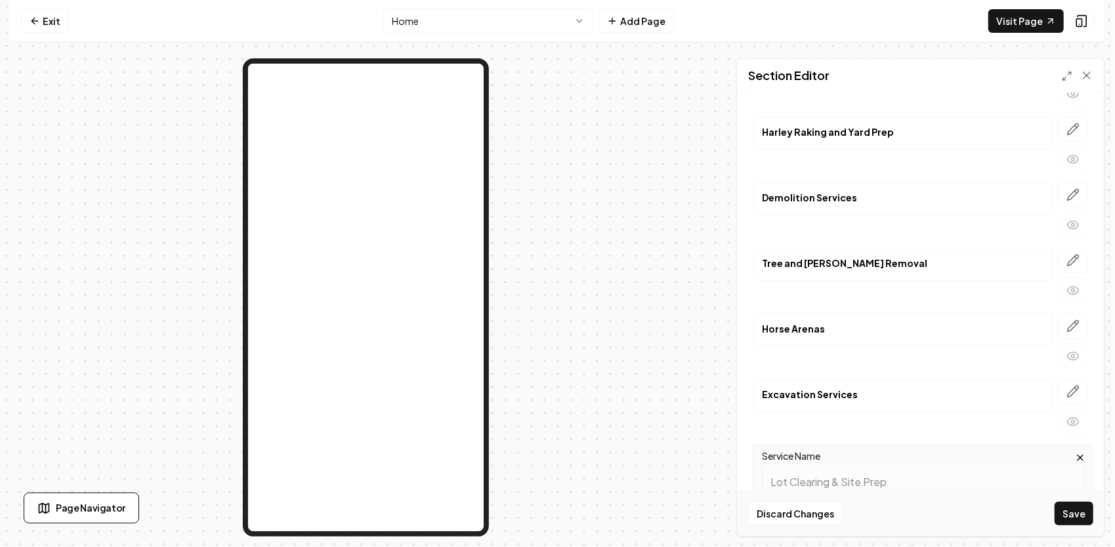
scroll to position [392, 0]
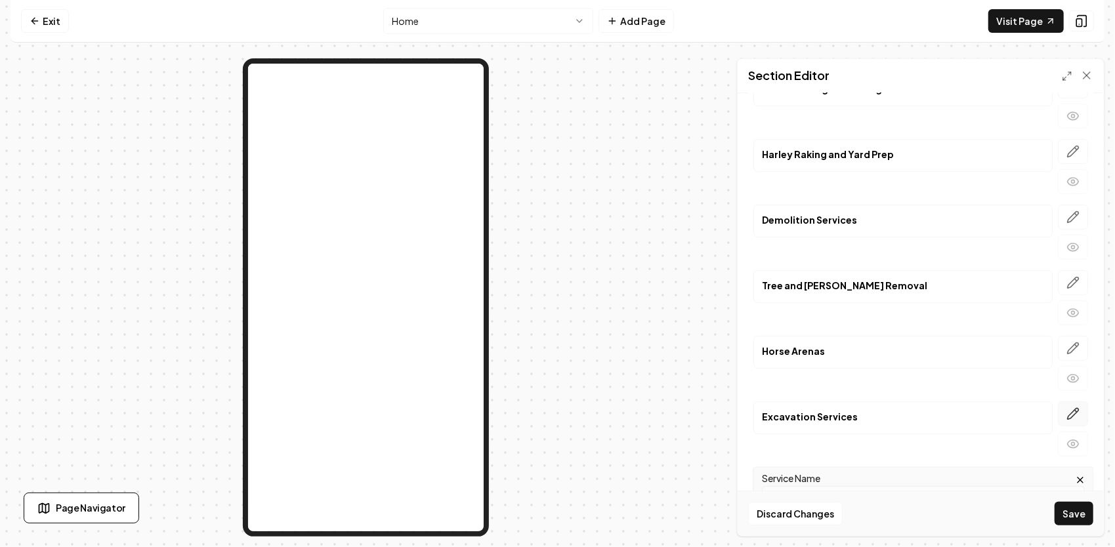
click at [1066, 407] on icon "button" at bounding box center [1072, 413] width 13 height 13
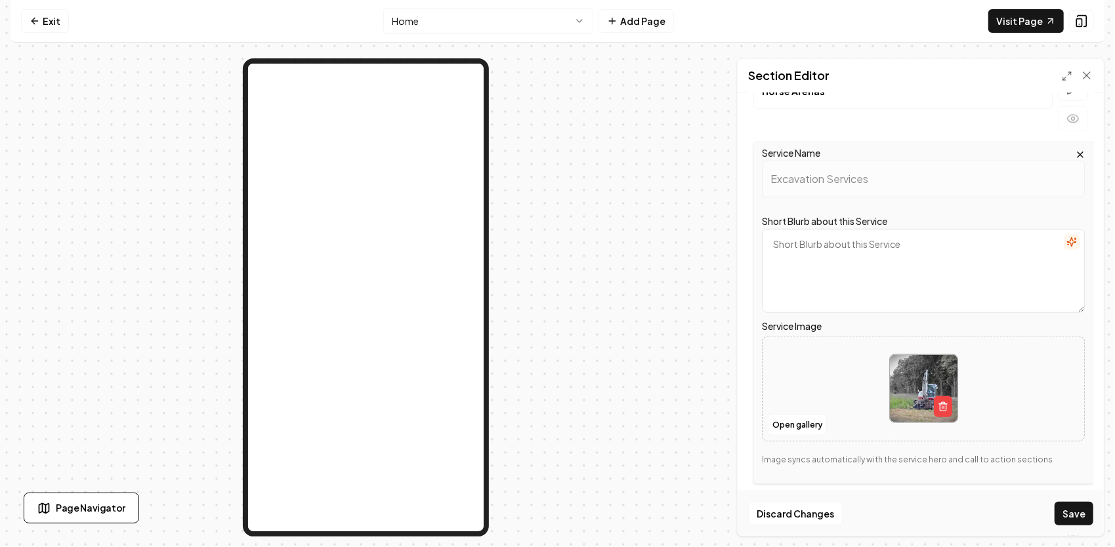
scroll to position [655, 0]
click at [937, 399] on icon "button" at bounding box center [942, 404] width 10 height 10
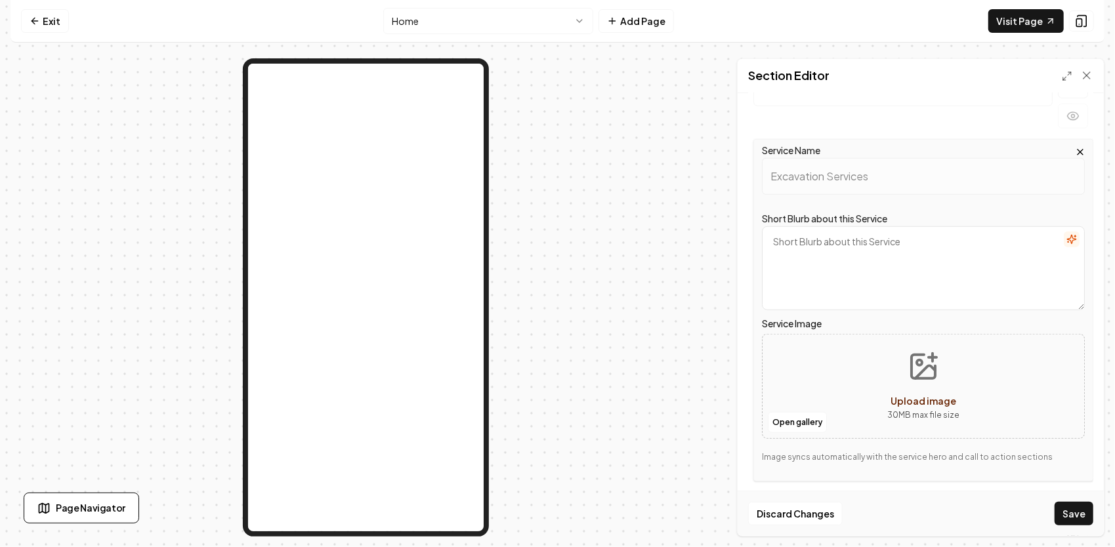
click at [915, 361] on icon "Upload image" at bounding box center [922, 366] width 31 height 31
click at [928, 356] on icon "Upload image" at bounding box center [922, 366] width 31 height 31
type input "**********"
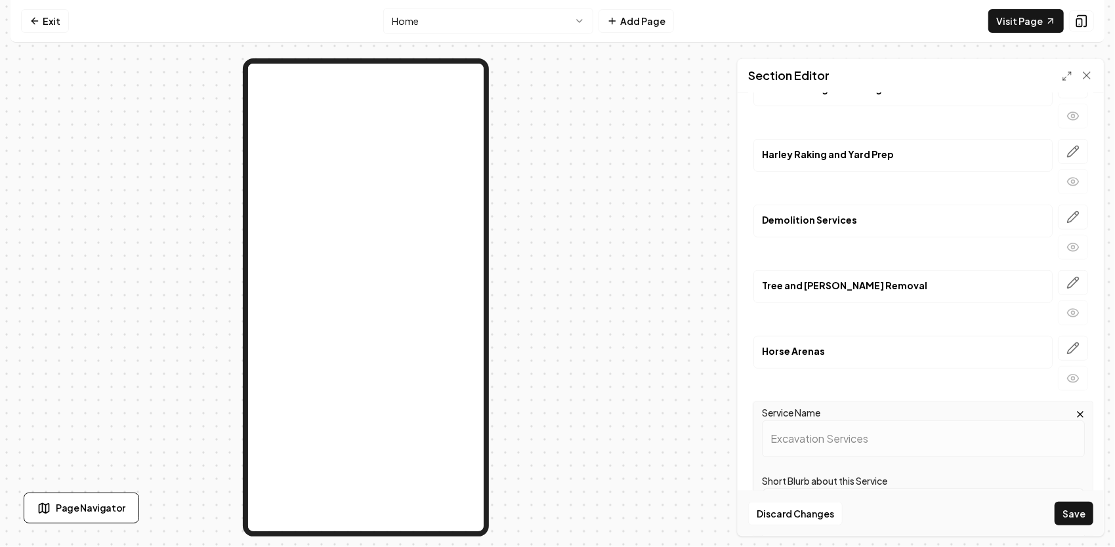
scroll to position [327, 0]
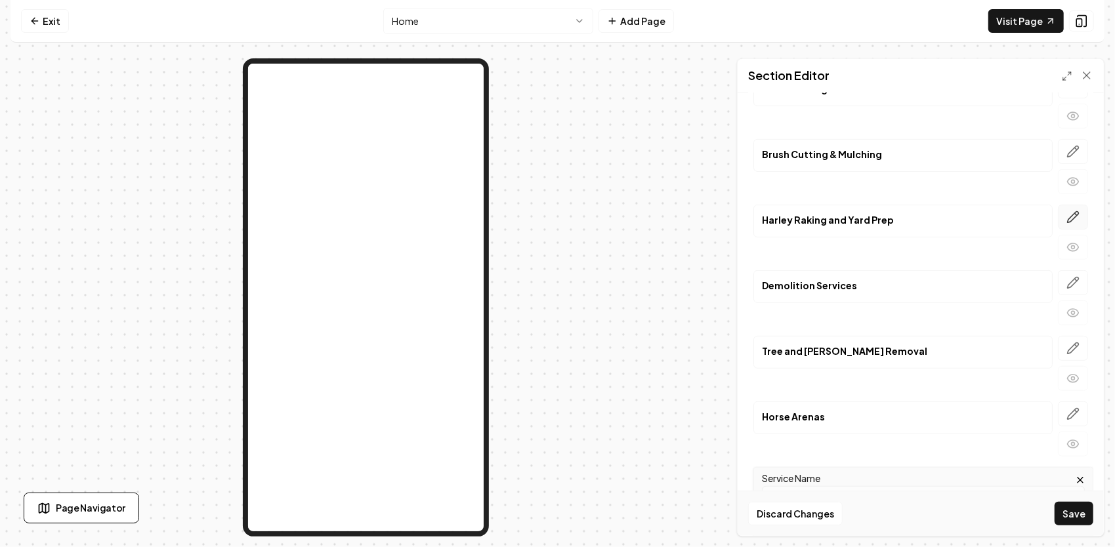
click at [1066, 213] on icon "button" at bounding box center [1072, 217] width 13 height 13
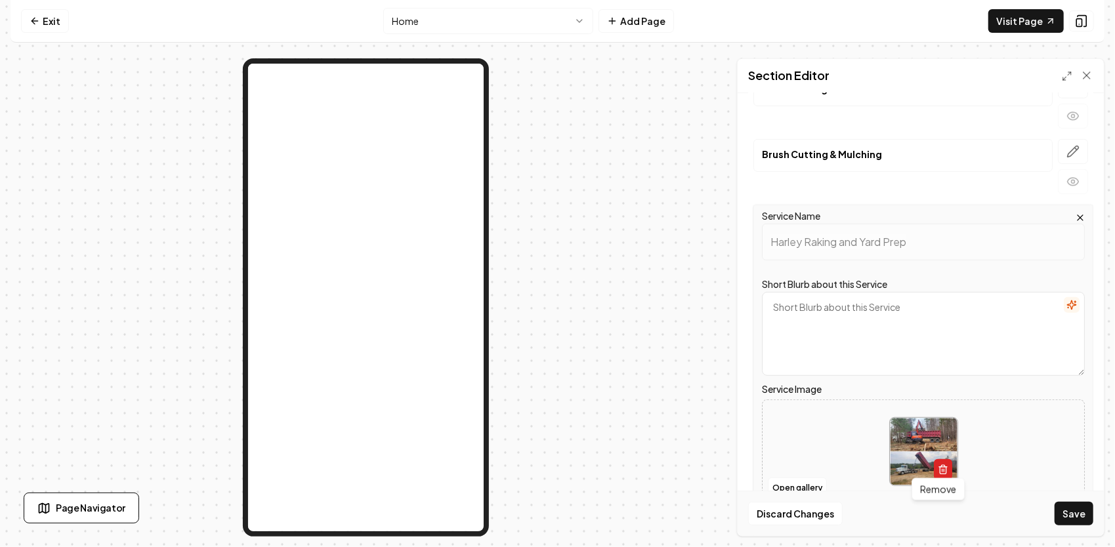
click at [939, 467] on icon "button" at bounding box center [942, 469] width 10 height 10
click at [923, 444] on button "Upload image 30 MB max file size" at bounding box center [922, 452] width 93 height 92
type input "**********"
click at [939, 464] on icon "button" at bounding box center [942, 469] width 10 height 10
click at [922, 425] on icon "Upload image" at bounding box center [922, 432] width 31 height 31
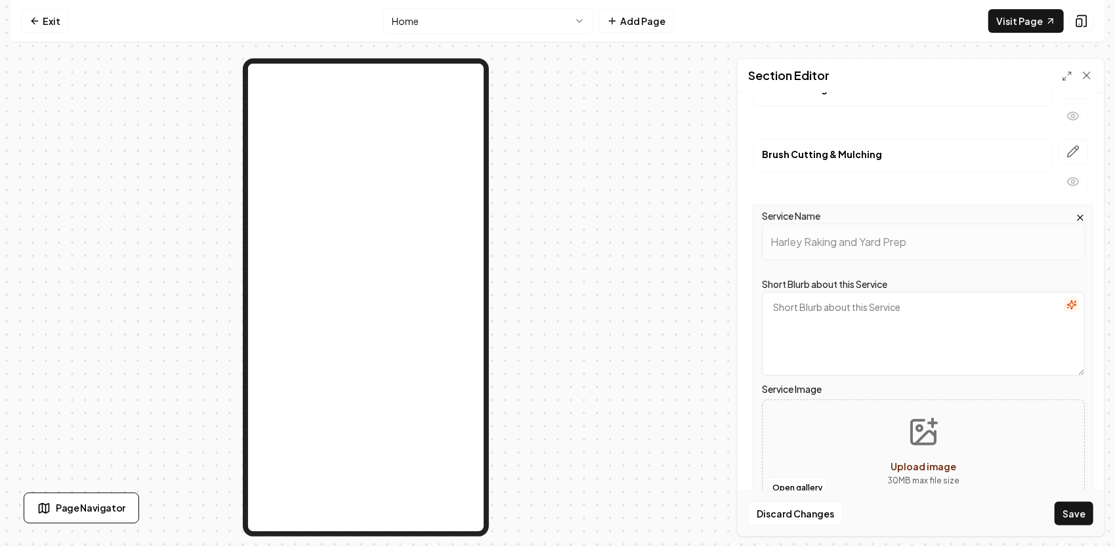
click at [931, 434] on icon "Upload image" at bounding box center [923, 432] width 24 height 24
type input "**********"
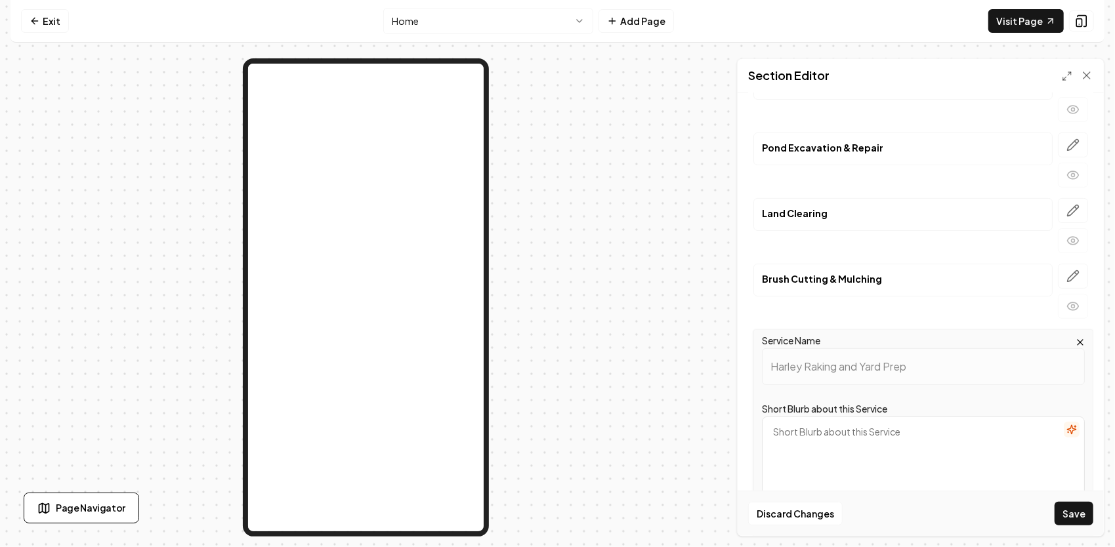
scroll to position [195, 0]
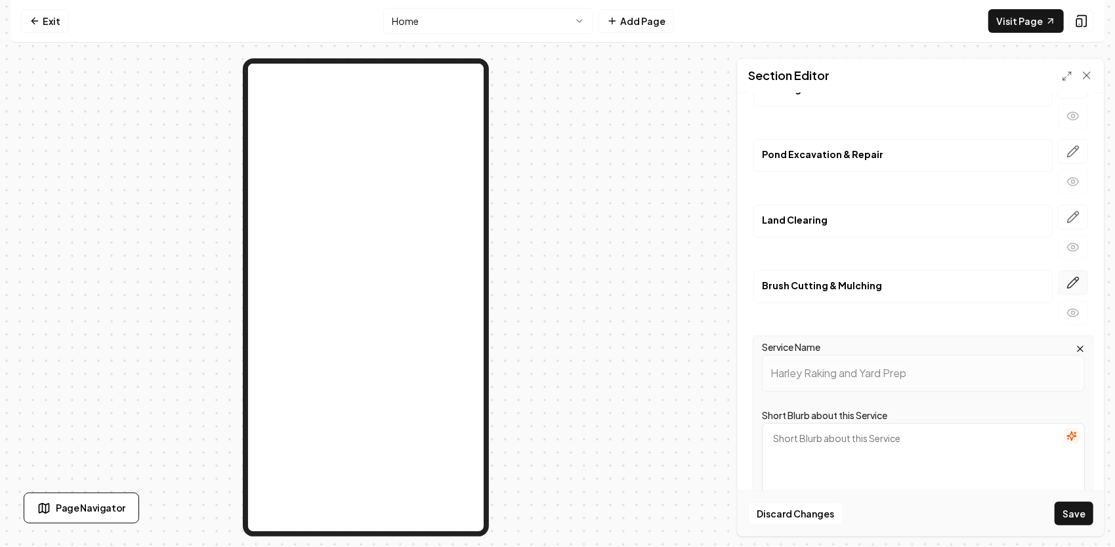
click at [1066, 279] on icon "button" at bounding box center [1072, 282] width 13 height 13
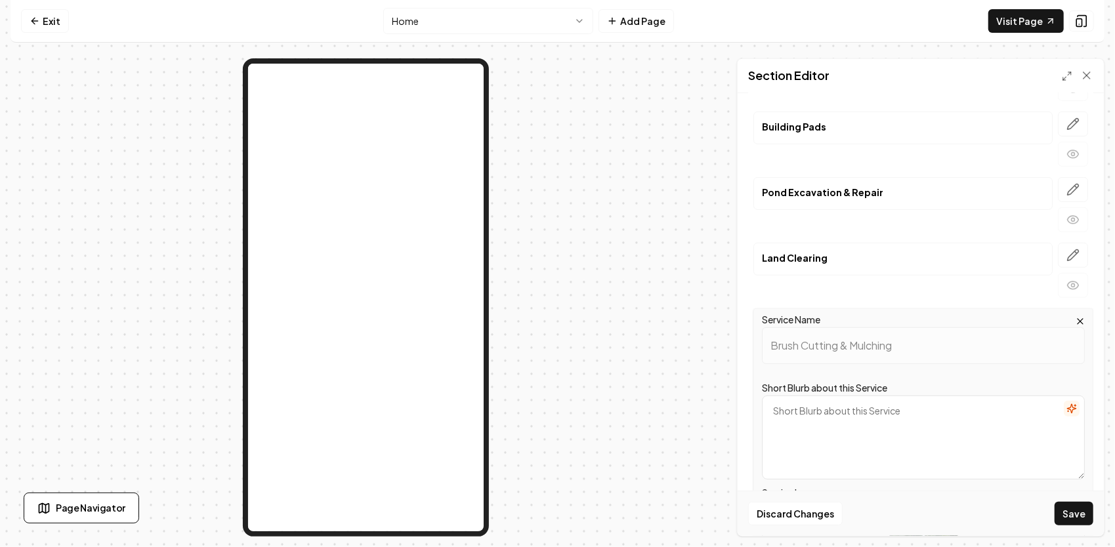
scroll to position [130, 0]
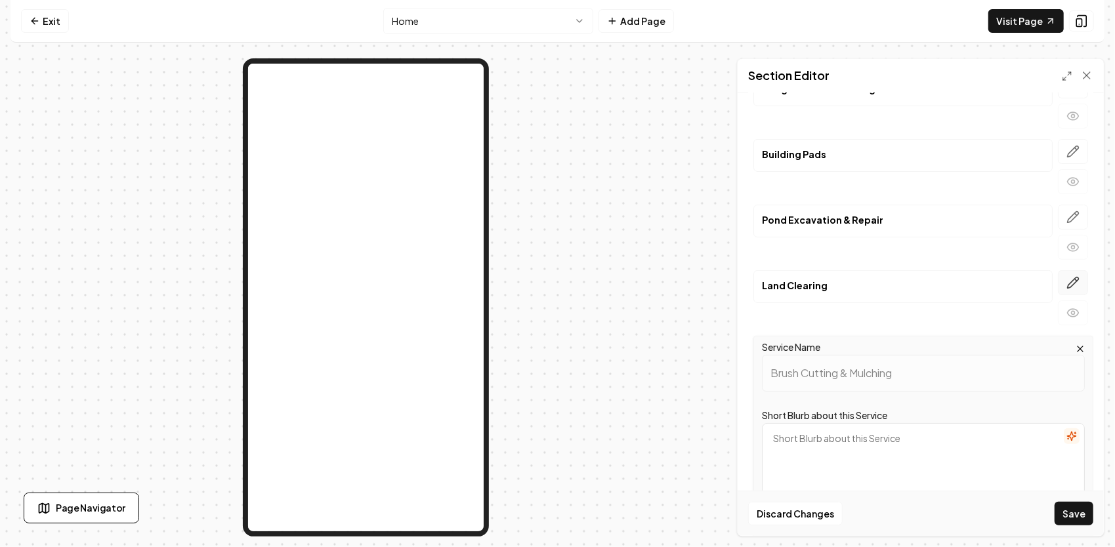
click at [1066, 276] on icon "button" at bounding box center [1072, 282] width 13 height 13
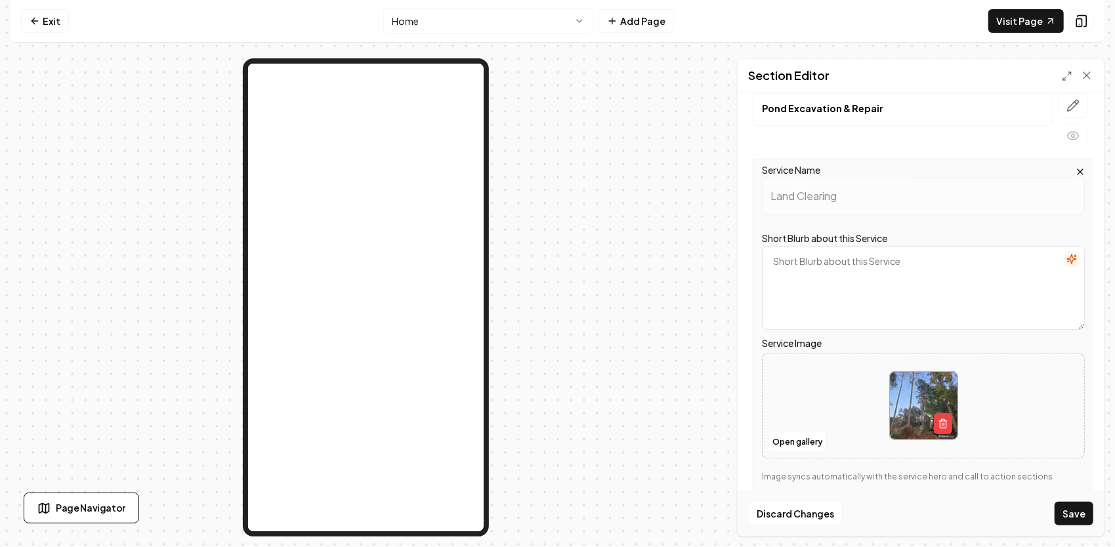
scroll to position [261, 0]
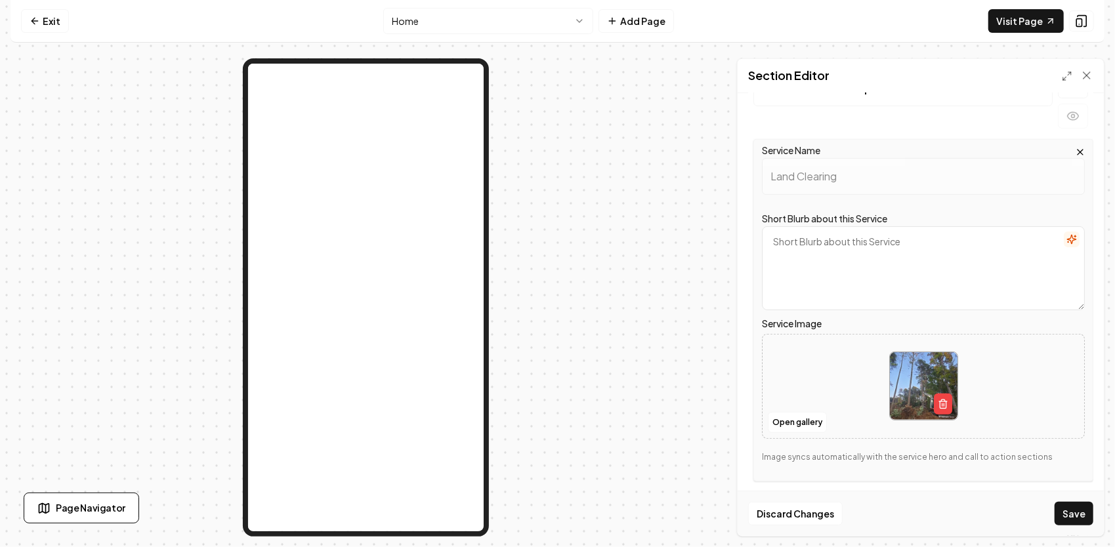
click at [929, 373] on img at bounding box center [924, 386] width 68 height 68
click at [943, 404] on line "button" at bounding box center [943, 405] width 0 height 3
click at [920, 367] on icon "Upload image" at bounding box center [922, 366] width 31 height 31
type input "**********"
click at [1077, 512] on button "Save" at bounding box center [1073, 514] width 39 height 24
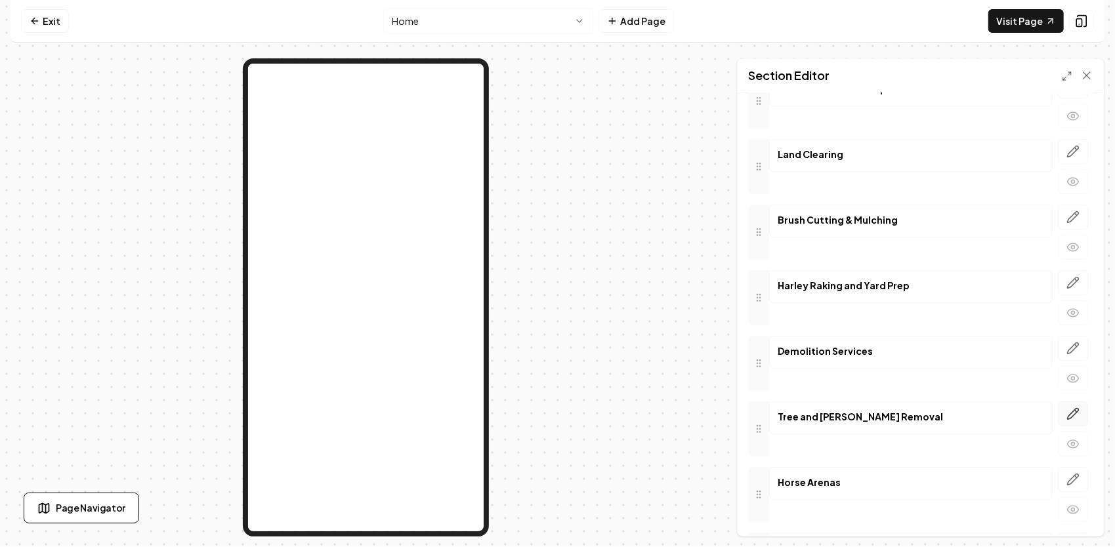
click at [1066, 407] on icon "button" at bounding box center [1072, 413] width 13 height 13
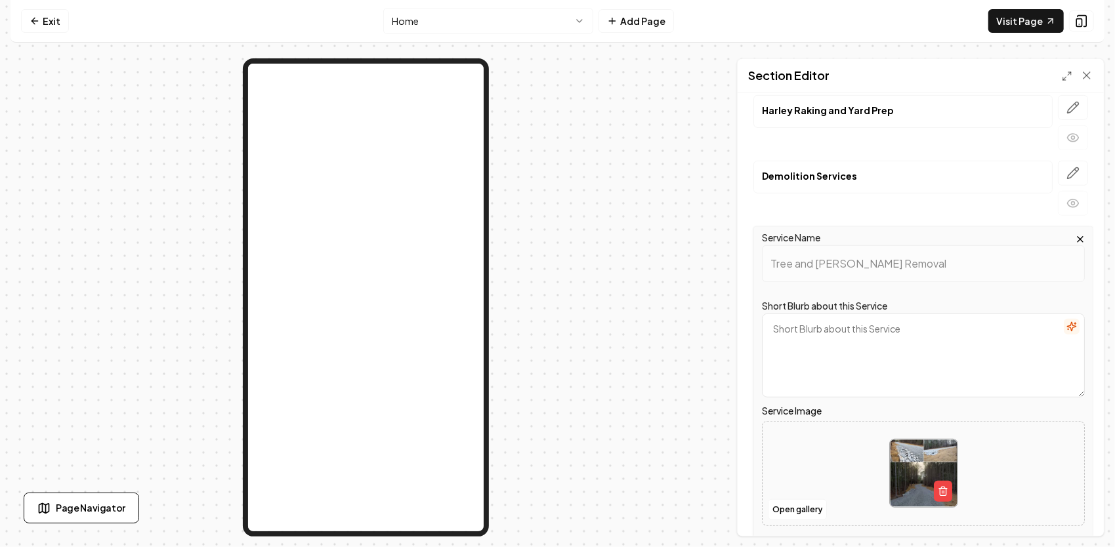
scroll to position [458, 0]
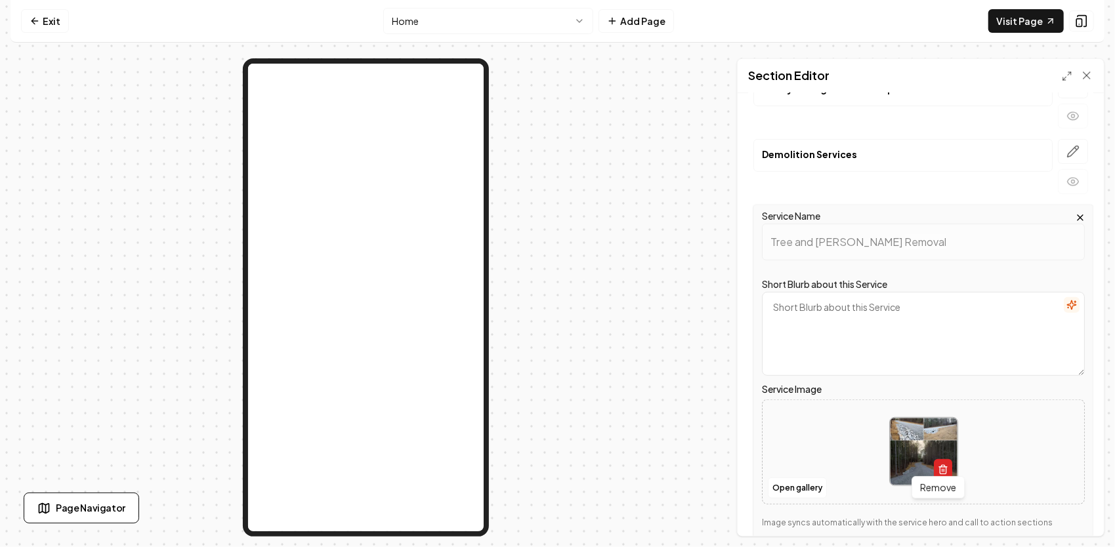
click at [944, 467] on button "button" at bounding box center [942, 469] width 18 height 21
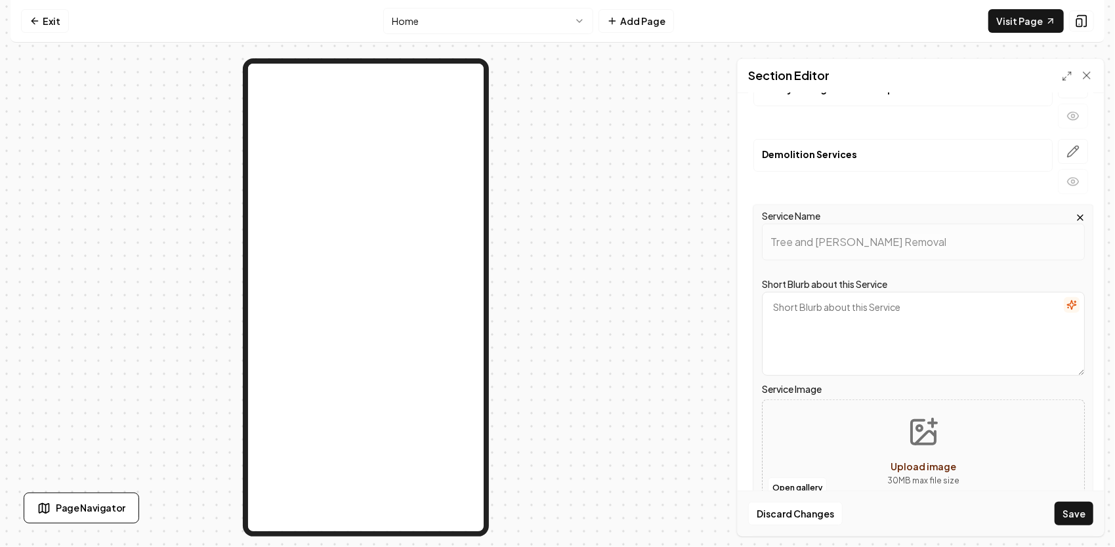
click at [908, 417] on icon "Upload image" at bounding box center [922, 432] width 31 height 31
type input "**********"
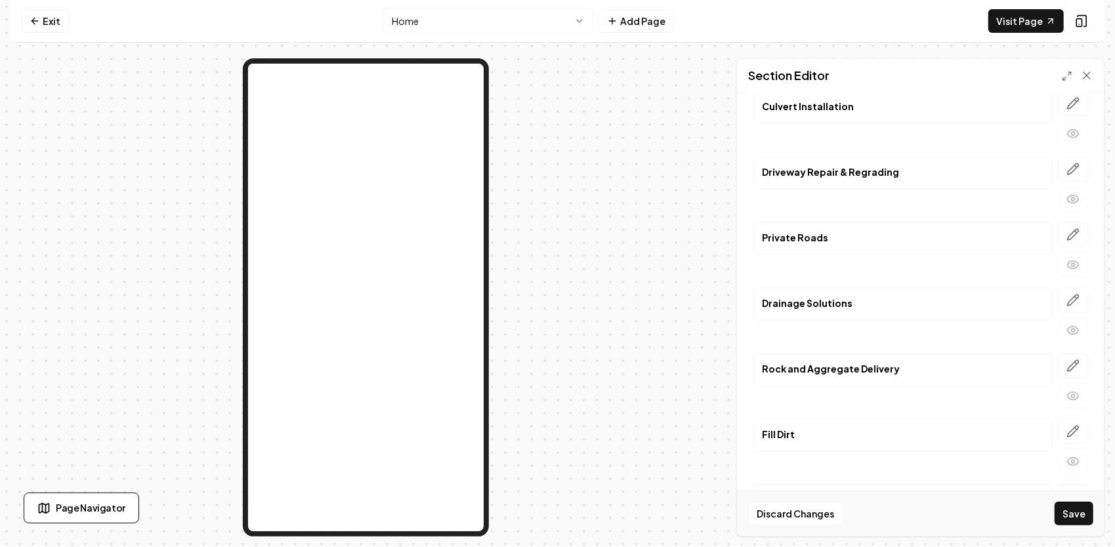
scroll to position [1168, 0]
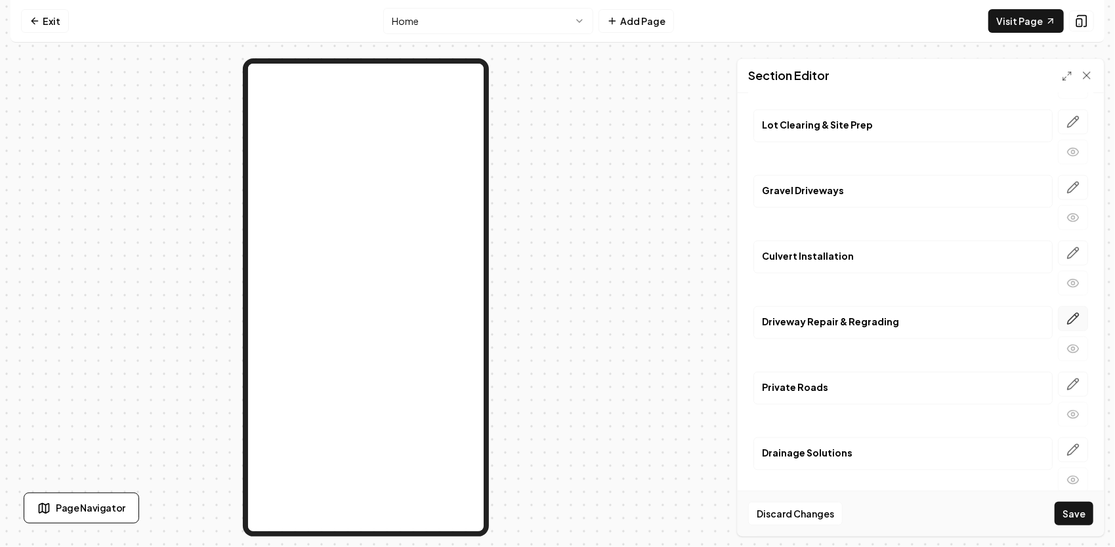
click at [1071, 306] on button "button" at bounding box center [1072, 318] width 30 height 25
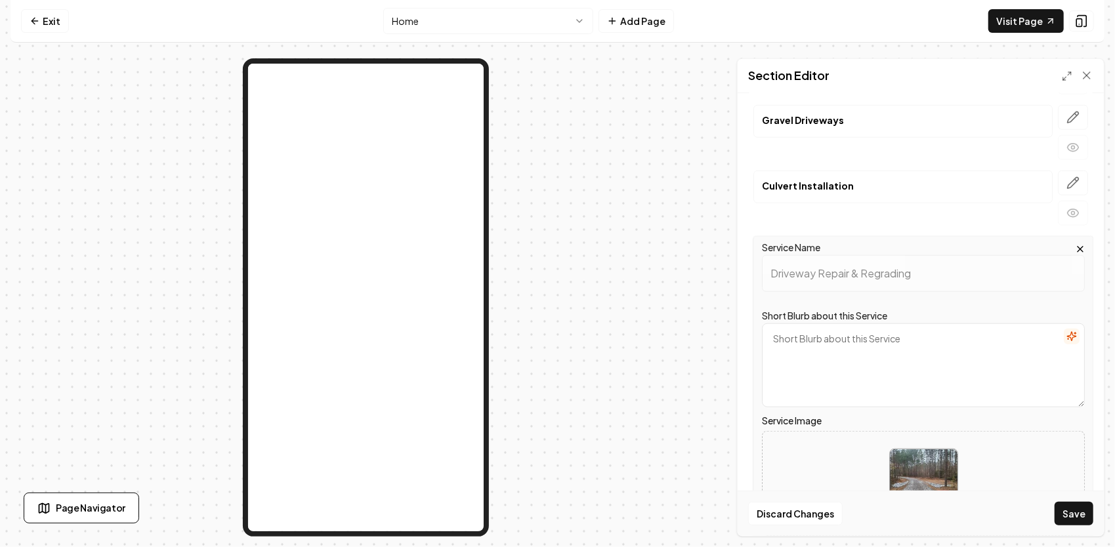
scroll to position [815, 0]
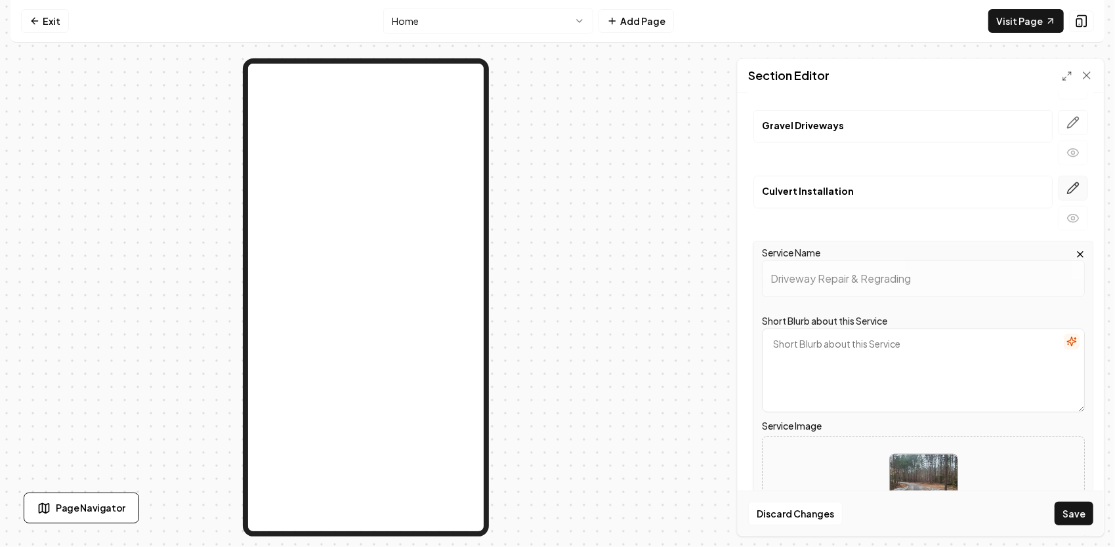
click at [1057, 176] on button "button" at bounding box center [1072, 188] width 30 height 25
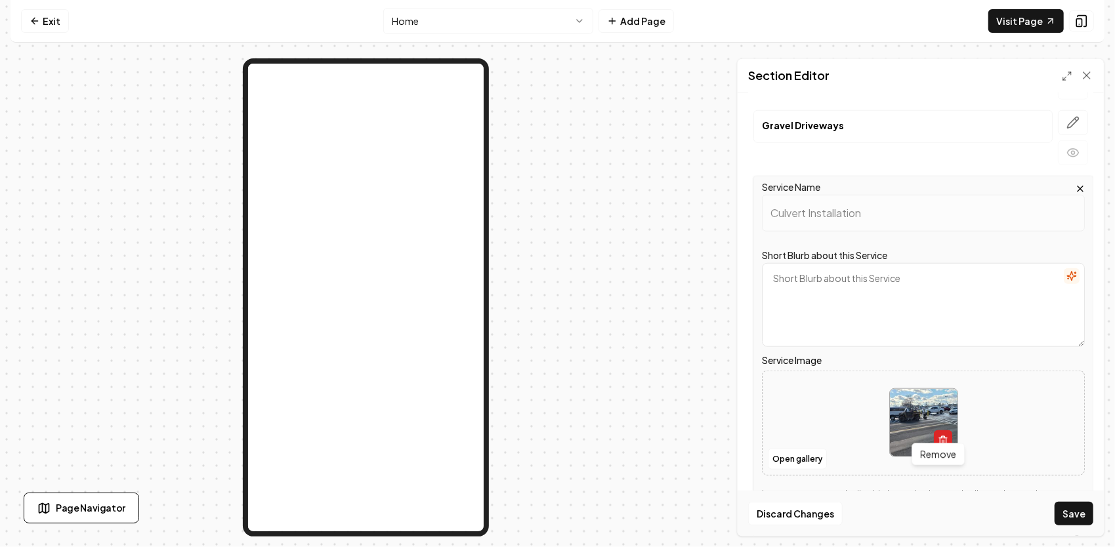
click at [945, 430] on button "button" at bounding box center [942, 440] width 18 height 21
click at [938, 409] on button "Upload image 30 MB max file size" at bounding box center [922, 423] width 93 height 92
click at [910, 399] on icon "Upload image" at bounding box center [922, 403] width 31 height 31
type input "**********"
click at [1088, 514] on button "Save" at bounding box center [1073, 514] width 39 height 24
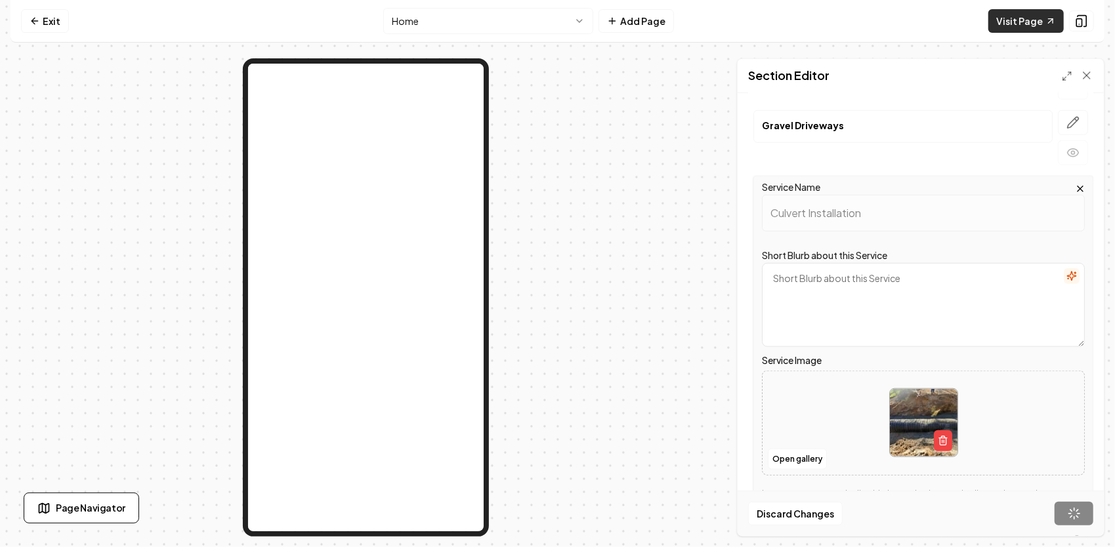
click at [1028, 22] on link "Visit Page" at bounding box center [1025, 21] width 75 height 24
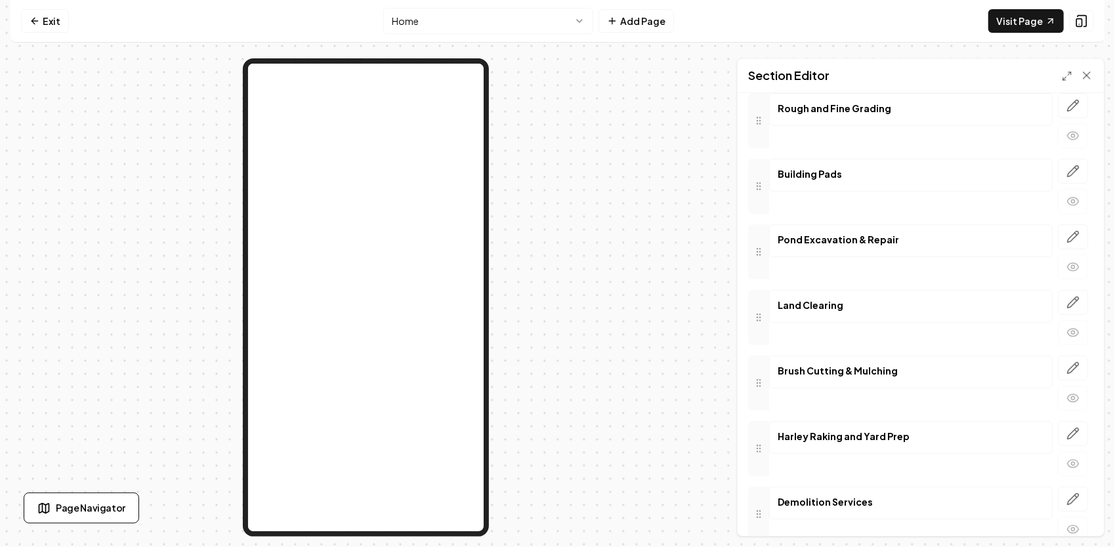
scroll to position [28, 0]
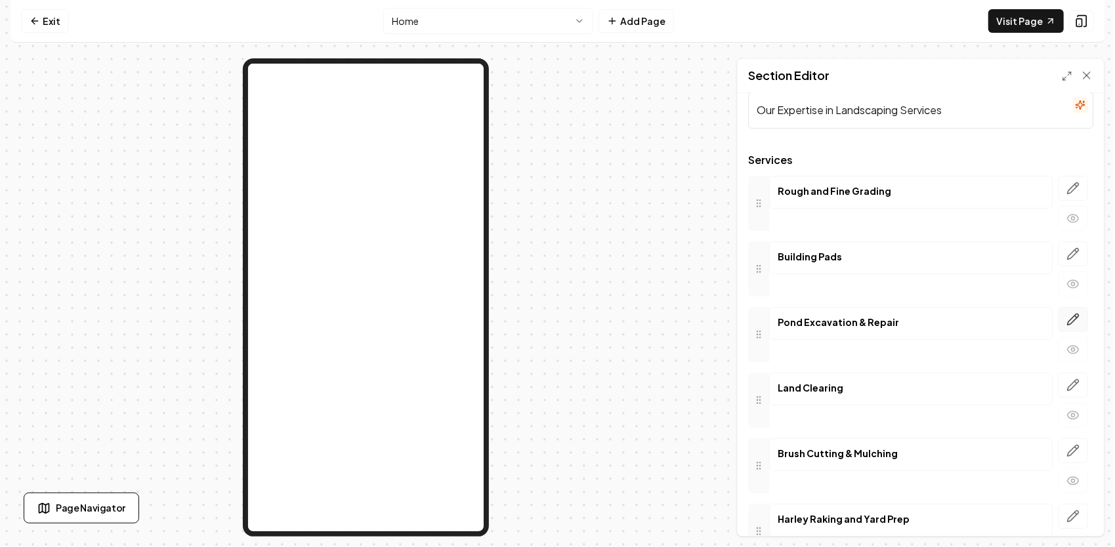
click at [1067, 318] on icon "button" at bounding box center [1072, 319] width 13 height 13
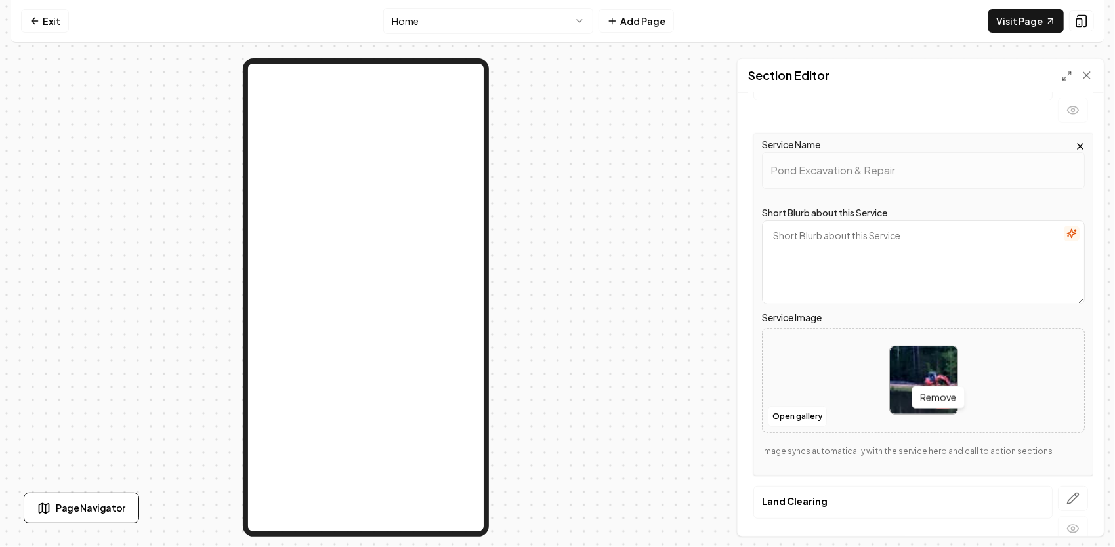
scroll to position [224, 0]
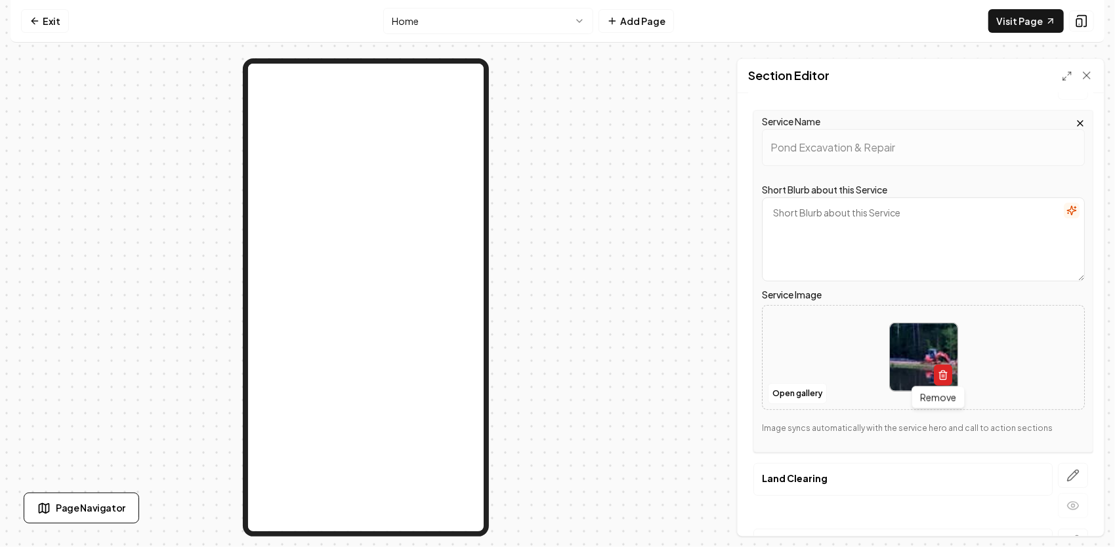
click at [941, 373] on icon "button" at bounding box center [942, 376] width 6 height 7
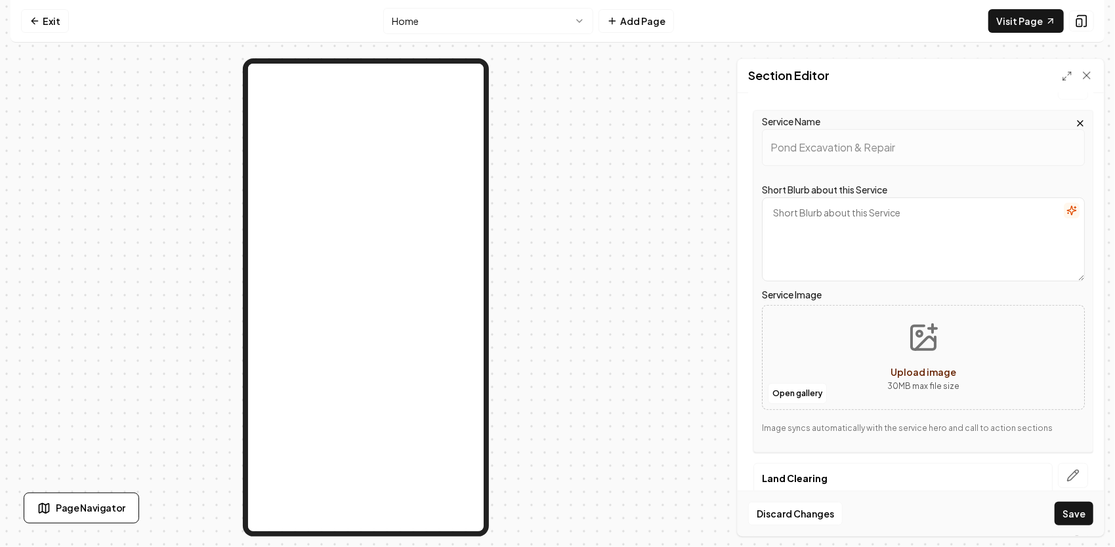
click at [912, 341] on icon "Upload image" at bounding box center [922, 337] width 31 height 31
click at [803, 392] on button "Open gallery" at bounding box center [797, 393] width 59 height 21
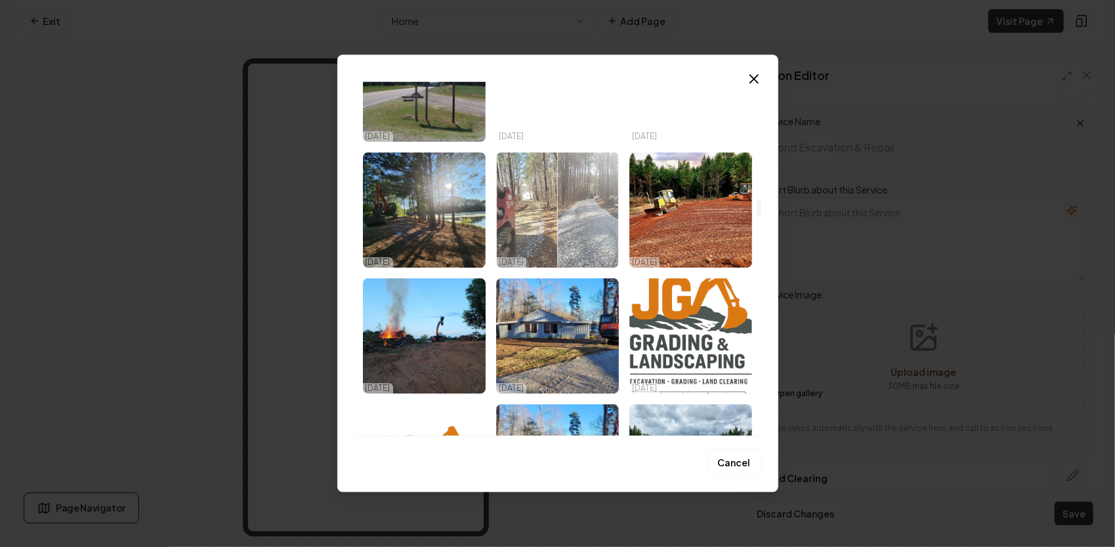
scroll to position [2493, 0]
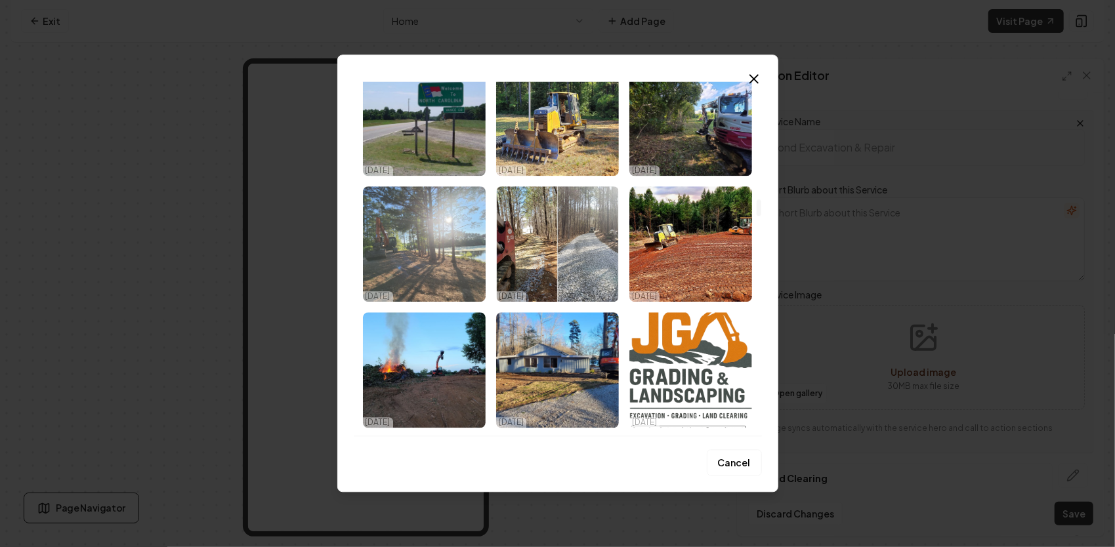
click at [405, 219] on img "Select image image_68dd28e95c7cd75eb8eb452a.webp" at bounding box center [424, 243] width 123 height 115
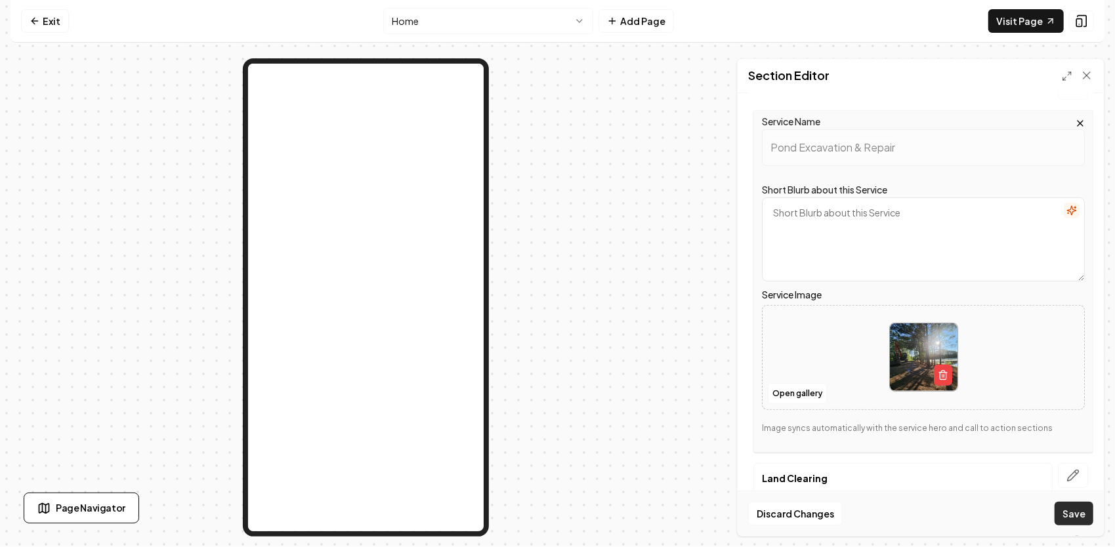
click at [1073, 513] on button "Save" at bounding box center [1073, 514] width 39 height 24
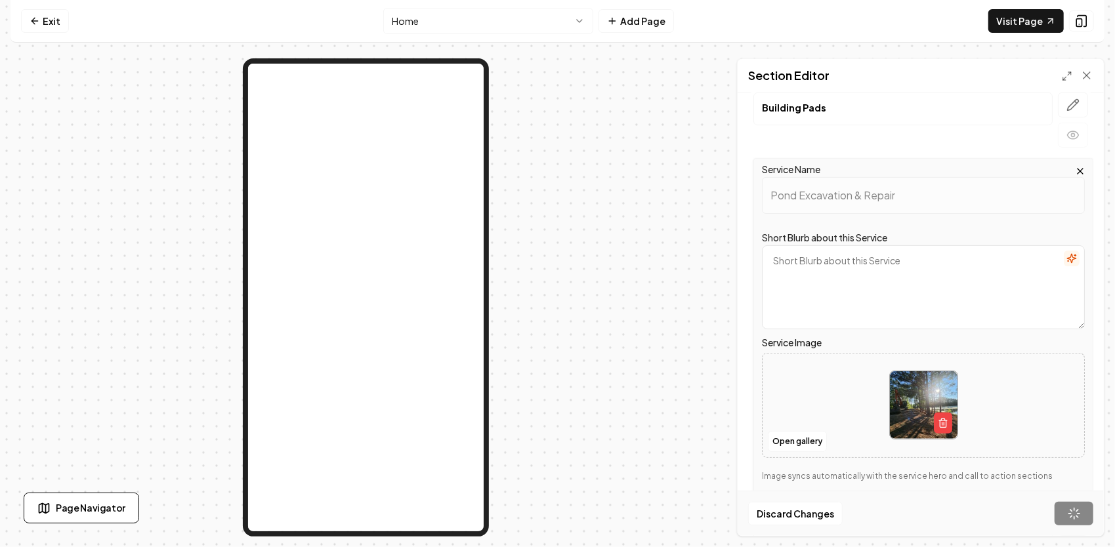
scroll to position [159, 0]
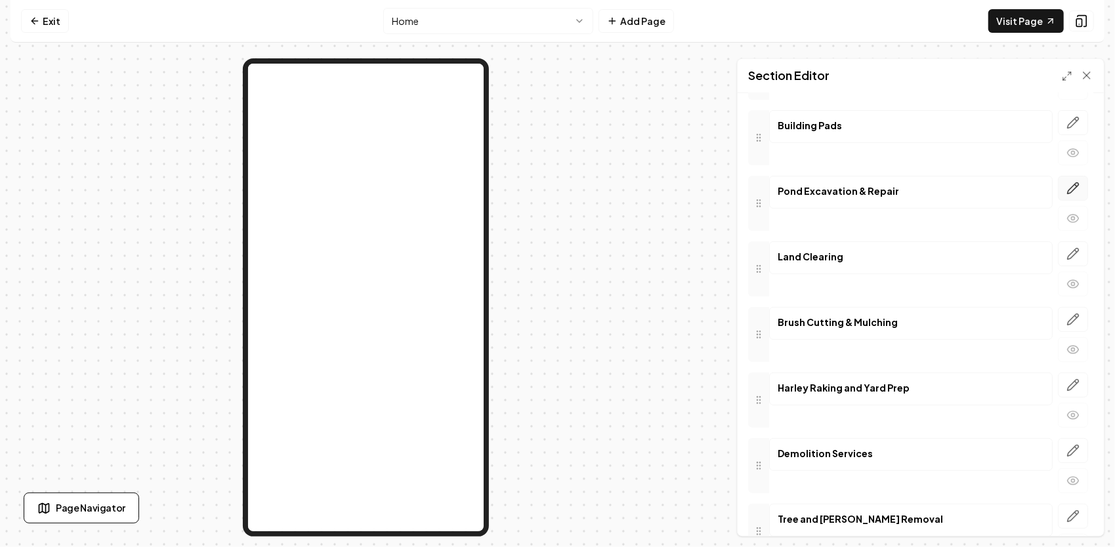
click at [1067, 188] on icon "button" at bounding box center [1072, 187] width 11 height 11
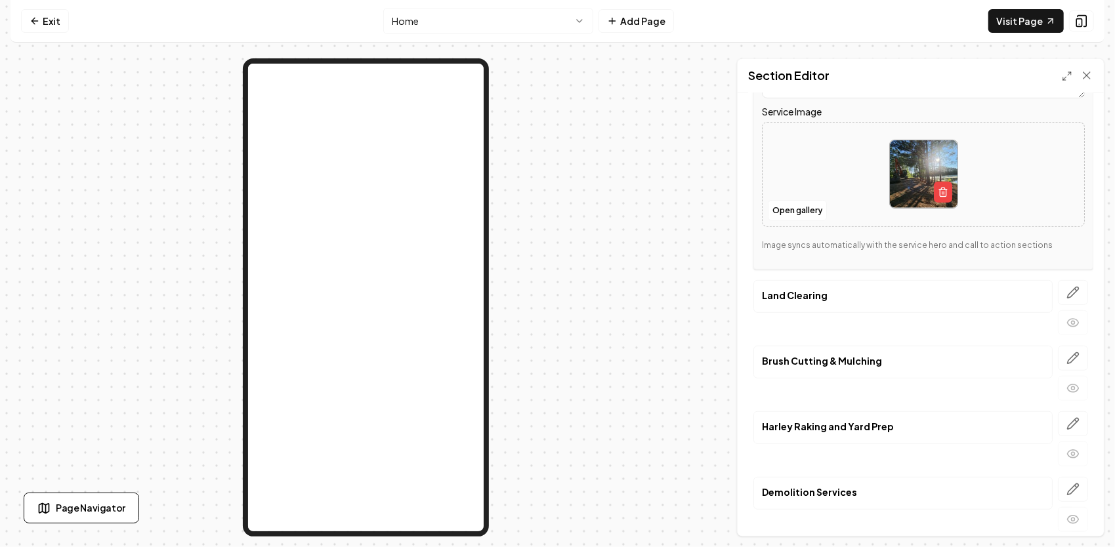
scroll to position [421, 0]
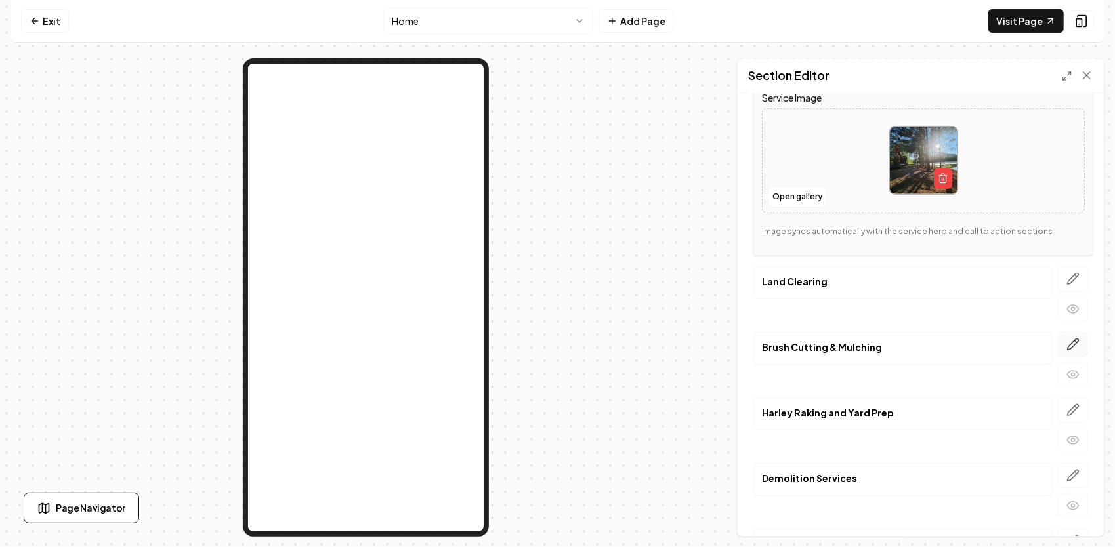
click at [1066, 340] on icon "button" at bounding box center [1072, 344] width 13 height 13
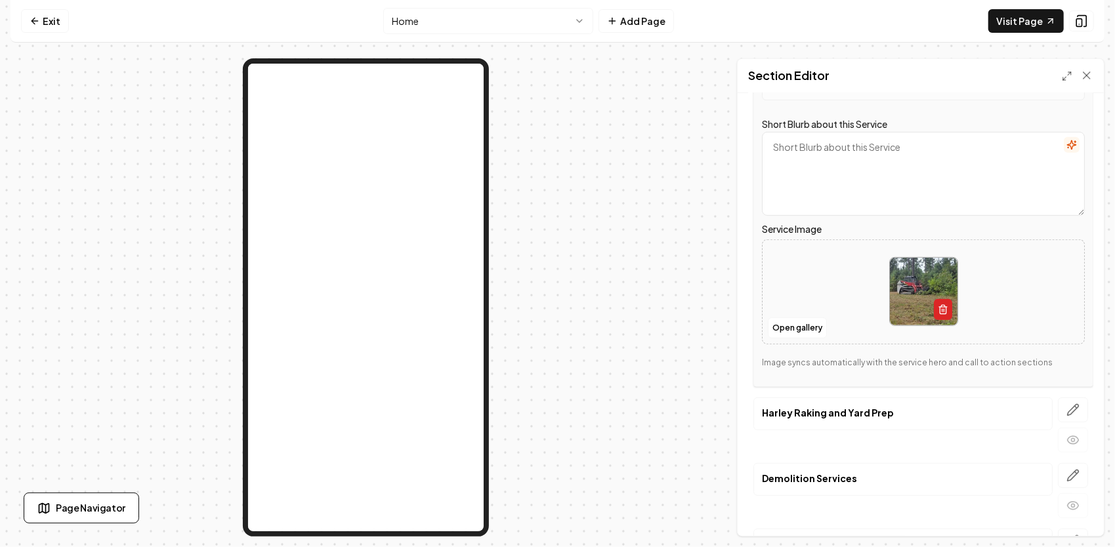
click at [942, 304] on icon "button" at bounding box center [942, 309] width 10 height 10
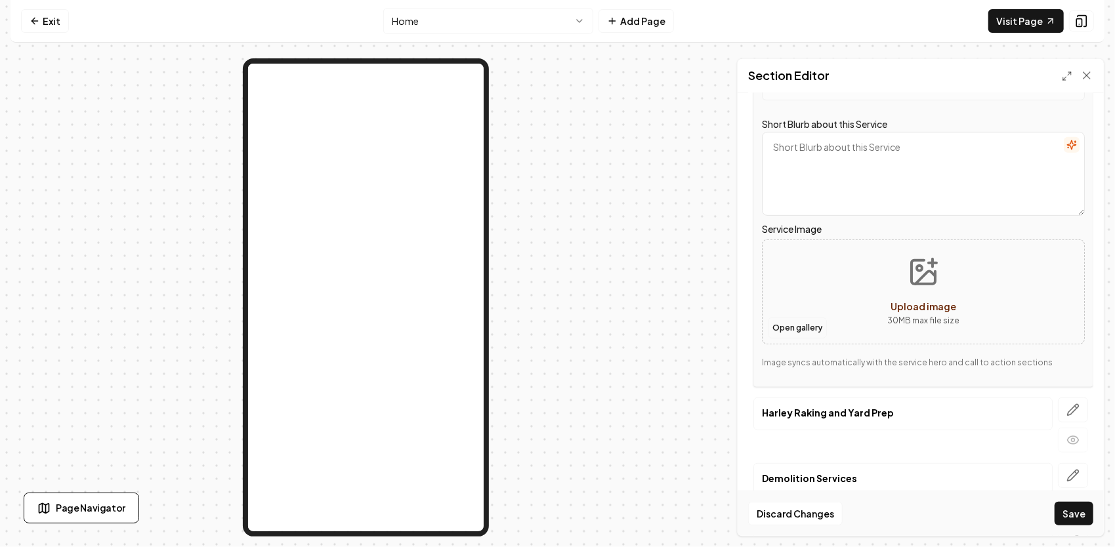
click at [807, 321] on button "Open gallery" at bounding box center [797, 328] width 59 height 21
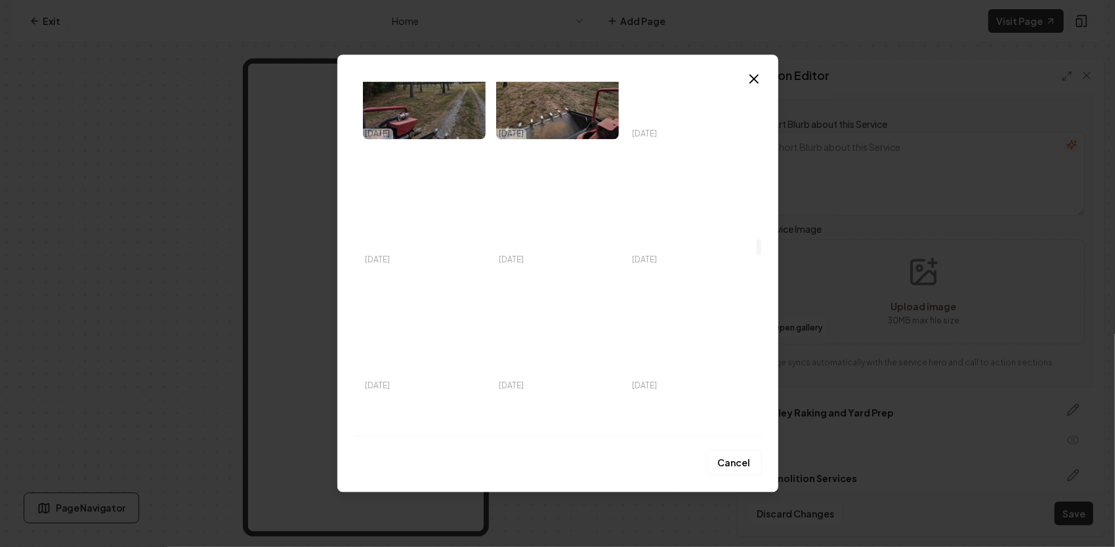
scroll to position [3346, 0]
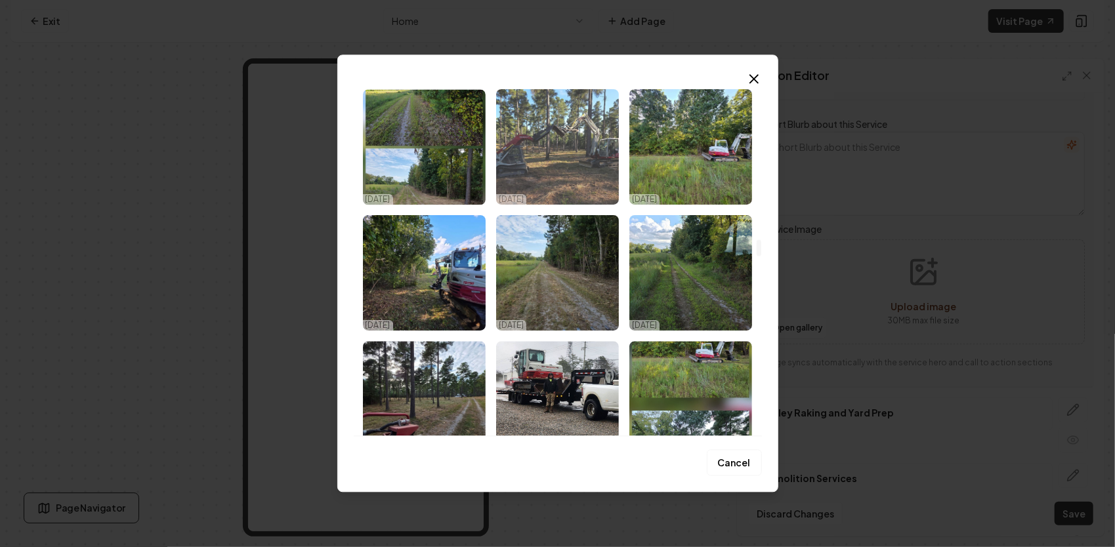
click at [544, 160] on img "Select image image_68da5b655c7cd75eb8019492.jpeg" at bounding box center [557, 146] width 123 height 115
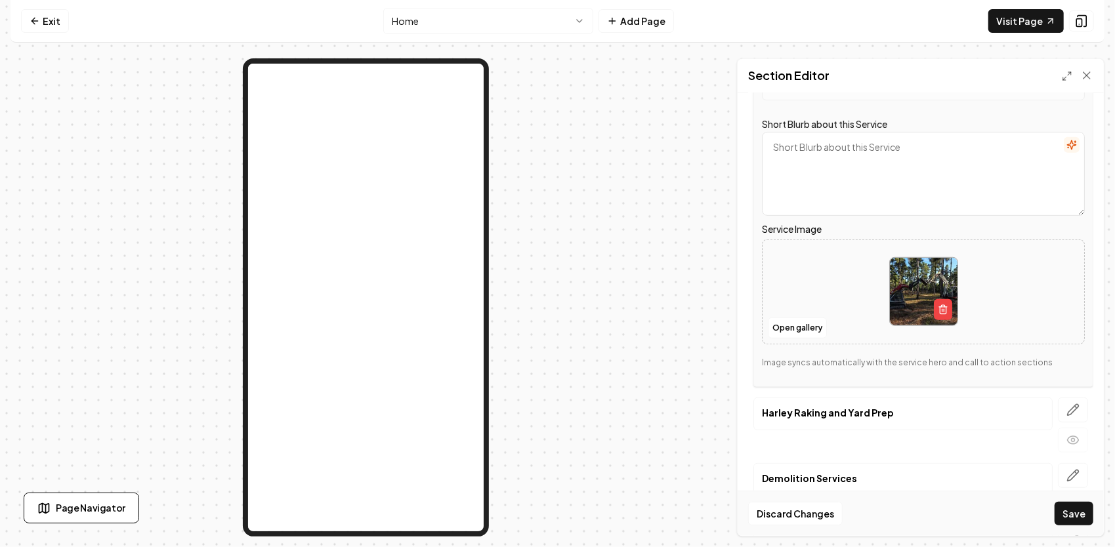
click at [1082, 514] on button "Save" at bounding box center [1073, 514] width 39 height 24
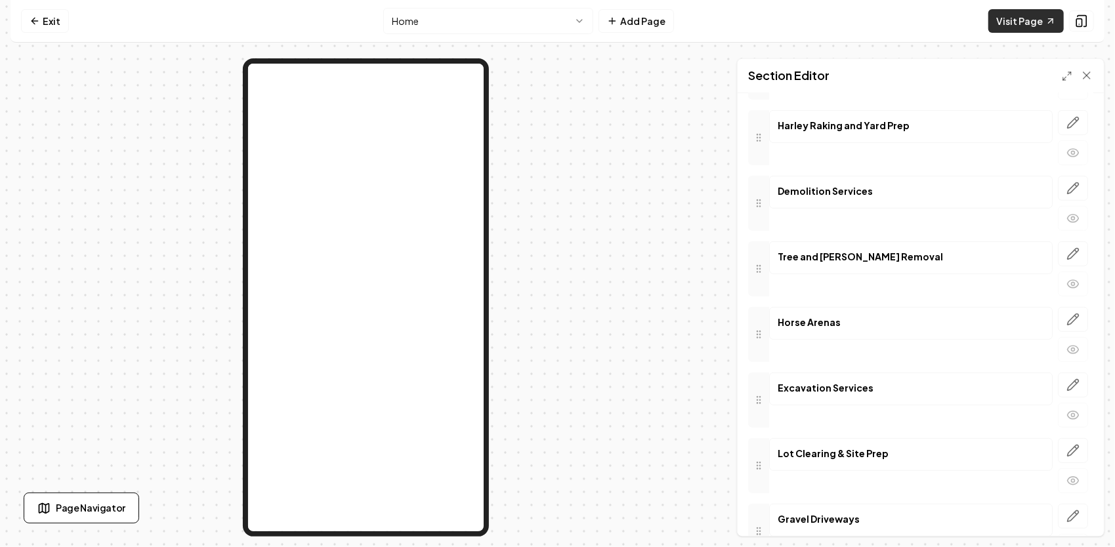
click at [1030, 16] on link "Visit Page" at bounding box center [1025, 21] width 75 height 24
click at [411, 22] on html "Computer Required This feature is only available on a computer. Please switch t…" at bounding box center [557, 273] width 1115 height 547
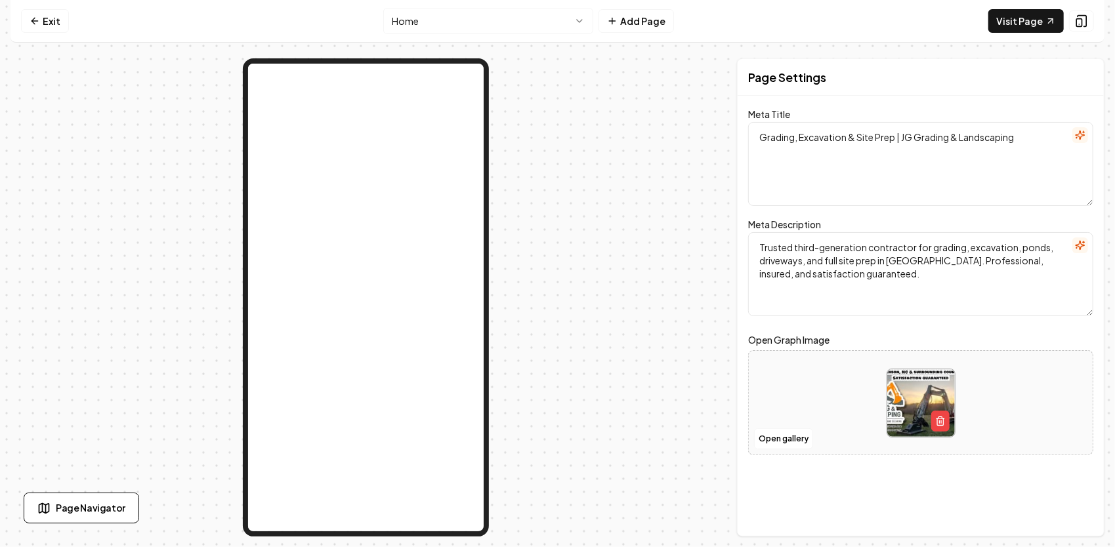
scroll to position [0, 0]
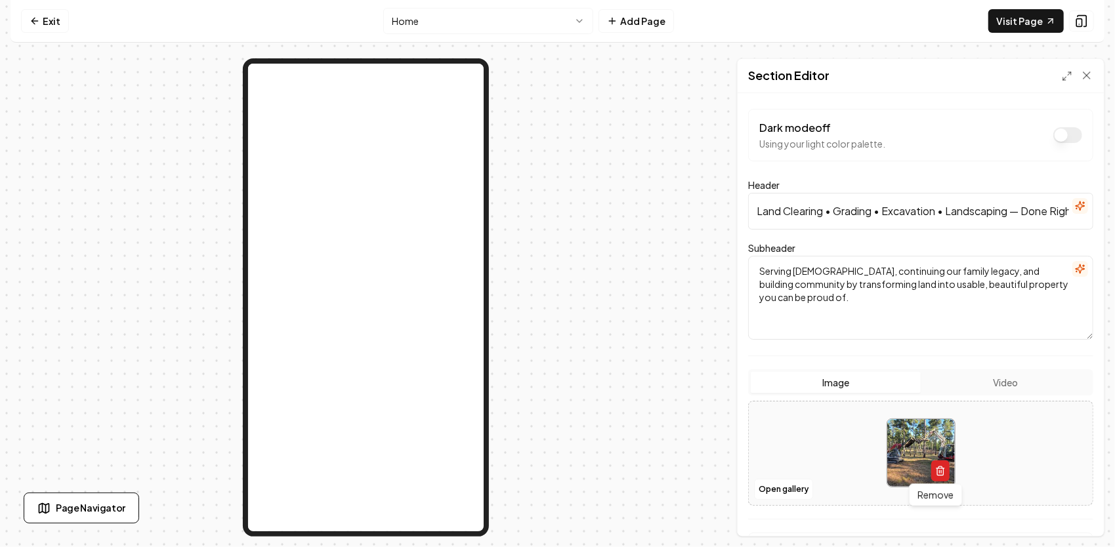
click at [937, 466] on icon "button" at bounding box center [940, 471] width 10 height 10
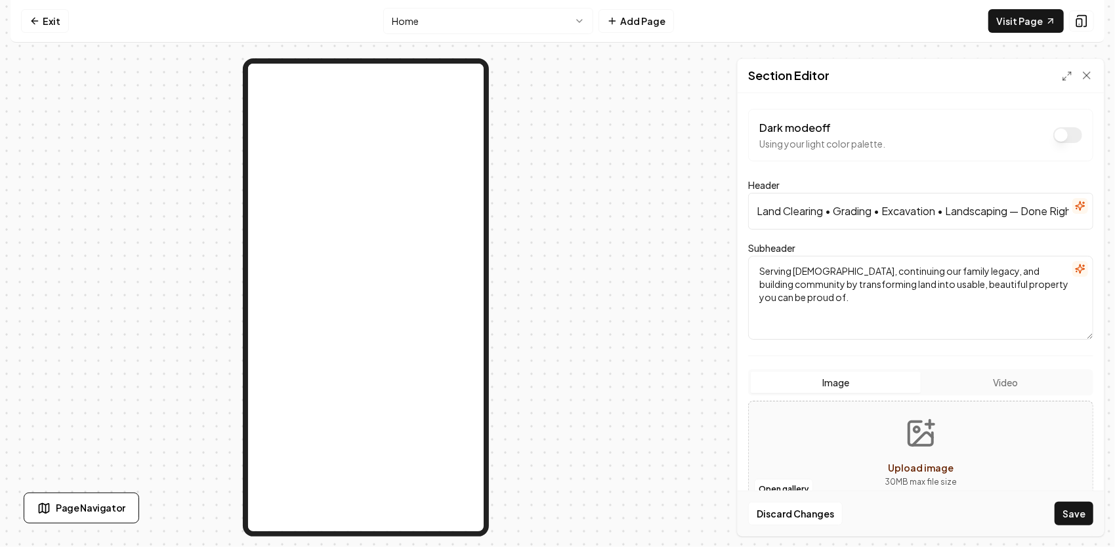
click at [936, 448] on button "Upload image 30 MB max file size" at bounding box center [920, 453] width 93 height 92
type input "**********"
click at [1086, 516] on button "Save" at bounding box center [1073, 514] width 39 height 24
click at [1010, 377] on button "Video" at bounding box center [1005, 382] width 170 height 21
click at [900, 451] on button "Upload video 100 MB max file size" at bounding box center [920, 453] width 344 height 92
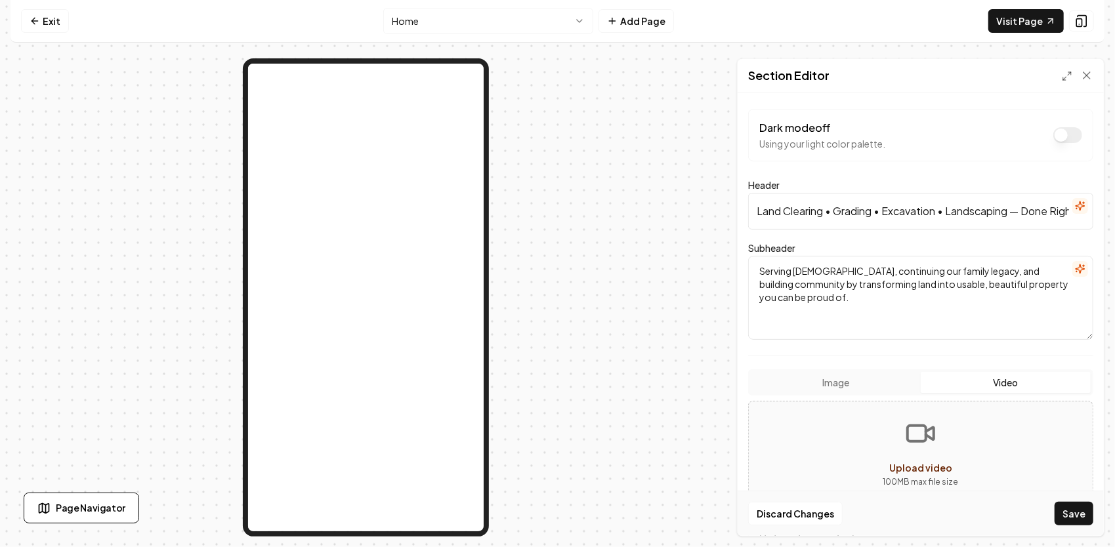
type input "**********"
click at [604, 340] on div at bounding box center [365, 297] width 710 height 478
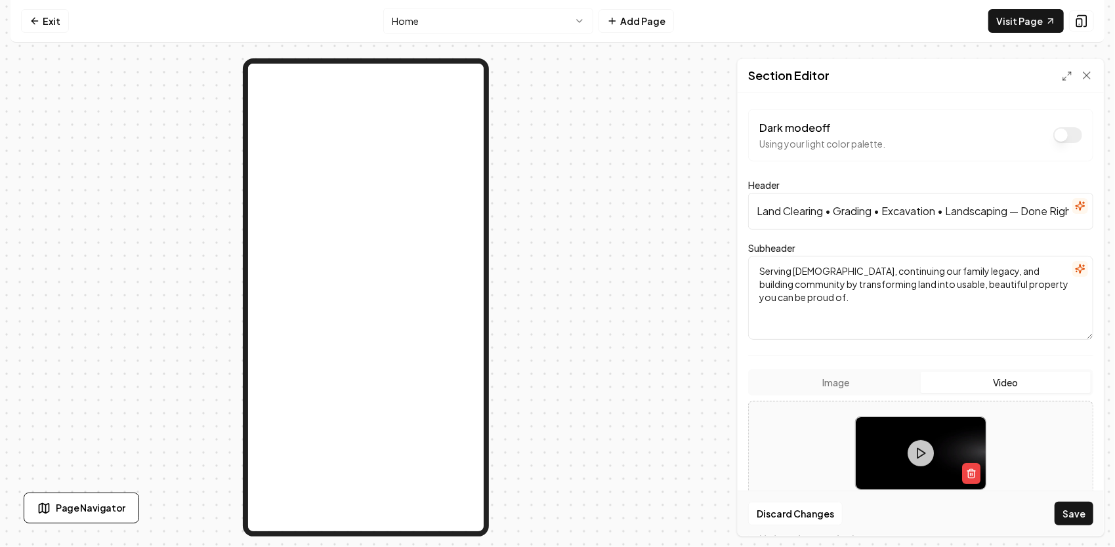
click at [844, 377] on button "Image" at bounding box center [835, 382] width 170 height 21
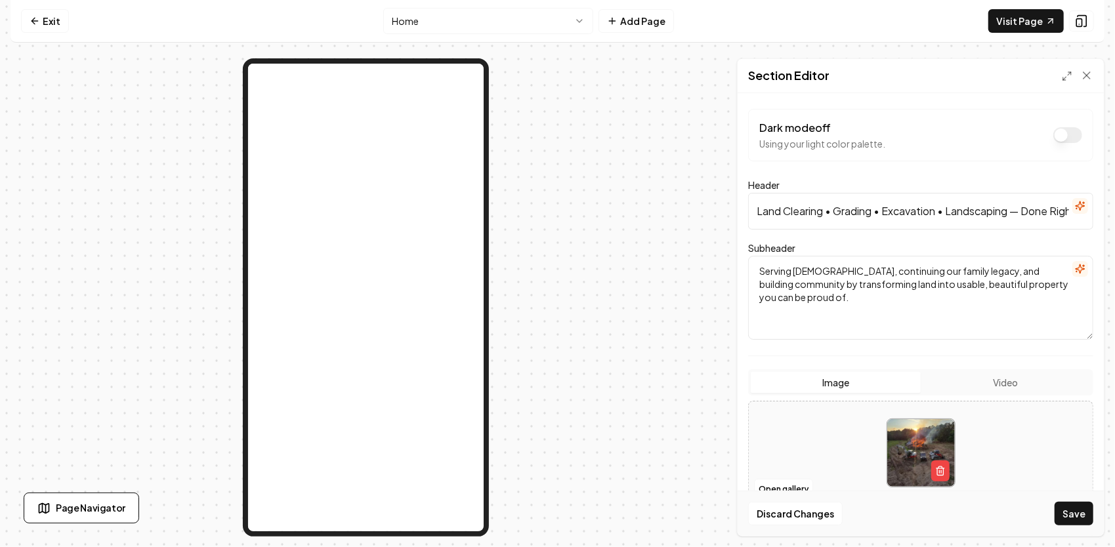
click at [1000, 386] on button "Video" at bounding box center [1005, 382] width 170 height 21
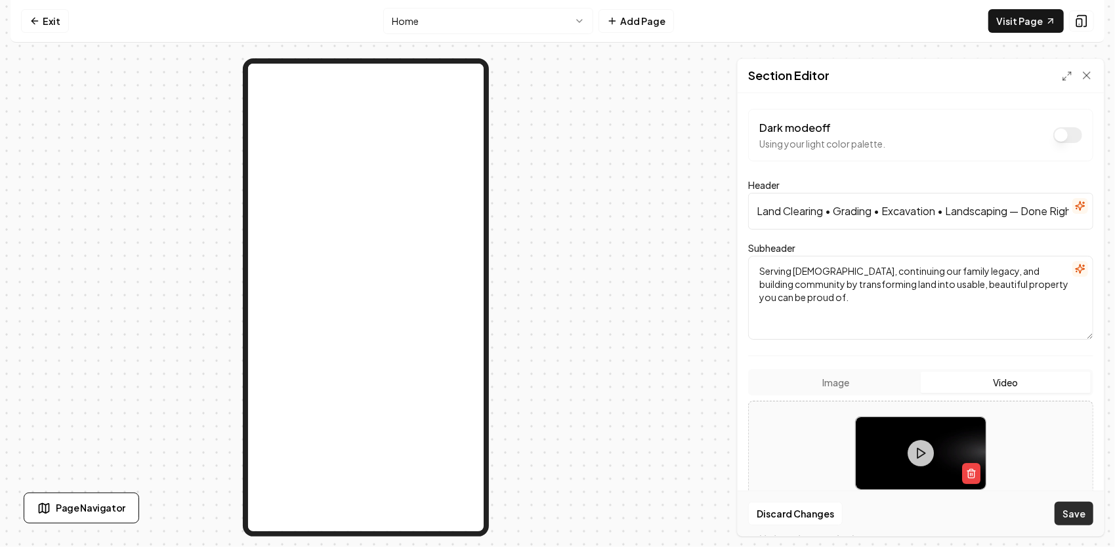
click at [1071, 513] on button "Save" at bounding box center [1073, 514] width 39 height 24
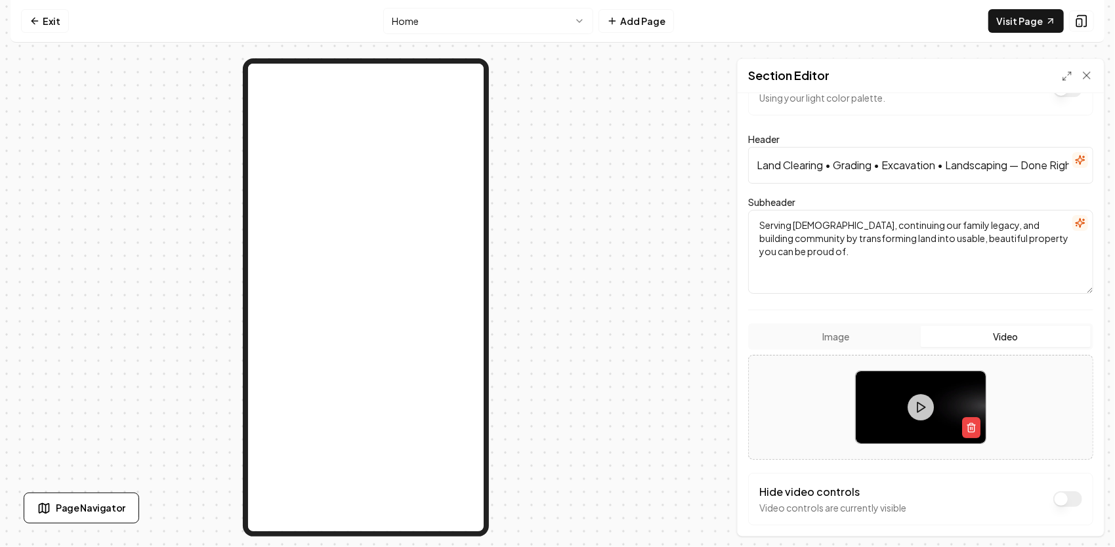
scroll to position [66, 0]
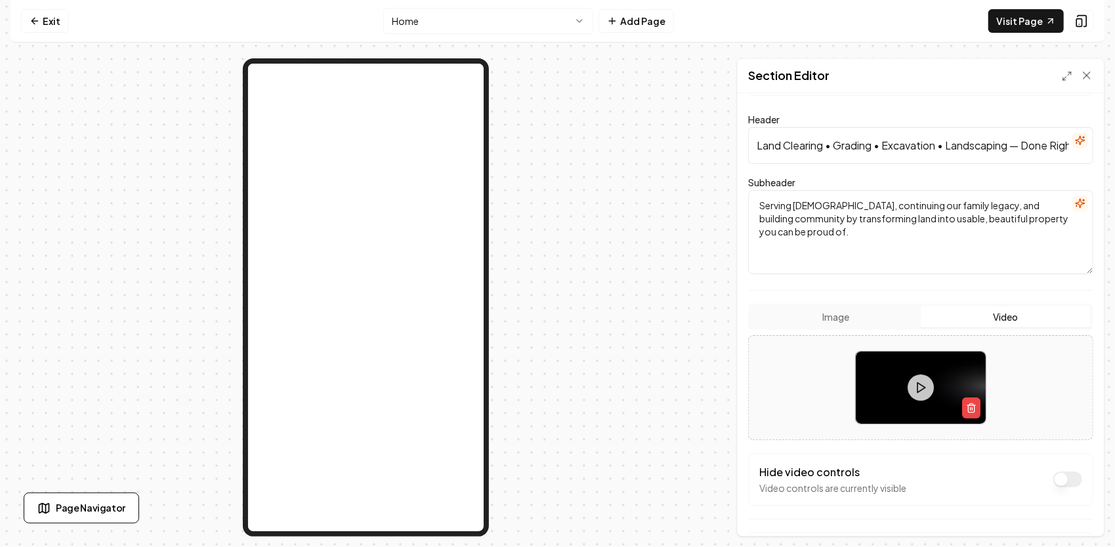
click at [1053, 482] on button "Dark mode off" at bounding box center [1067, 480] width 29 height 16
click at [1076, 518] on button "Save" at bounding box center [1073, 514] width 39 height 24
click at [997, 20] on link "Visit Page" at bounding box center [1025, 21] width 75 height 24
click at [534, 18] on html "Computer Required This feature is only available on a computer. Please switch t…" at bounding box center [557, 273] width 1115 height 547
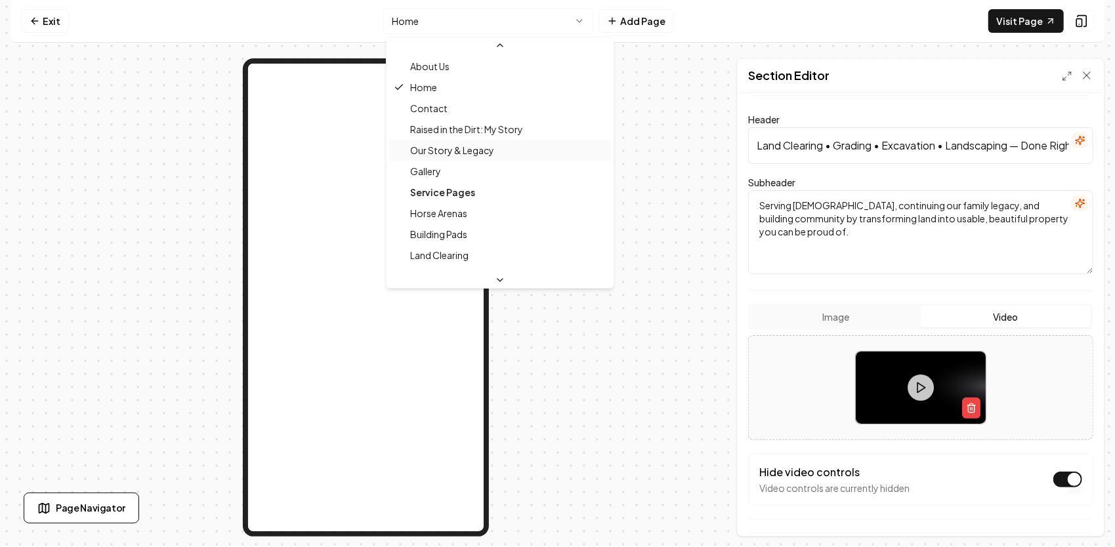
scroll to position [3, 0]
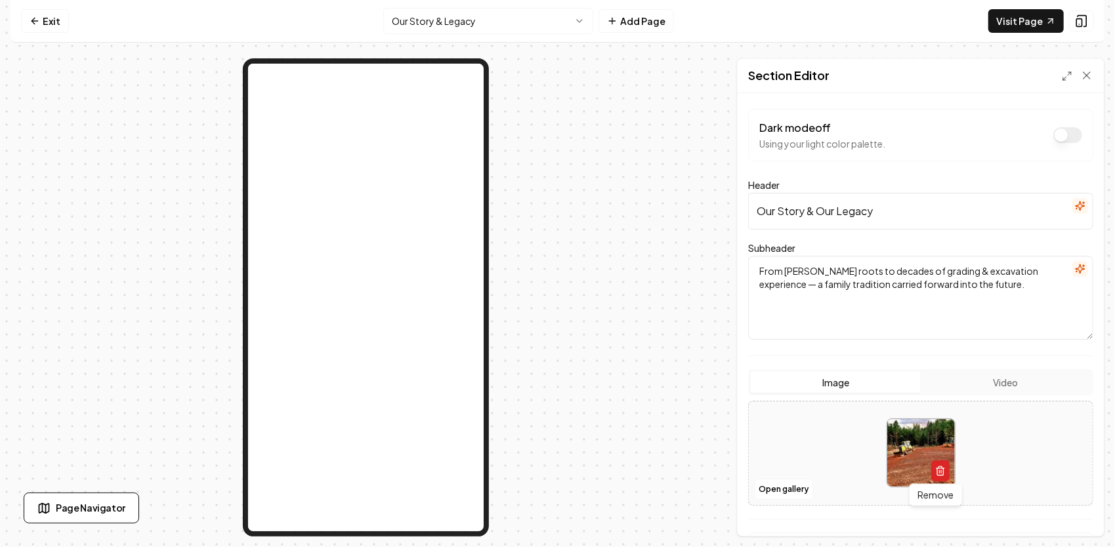
click at [933, 464] on button "button" at bounding box center [940, 471] width 18 height 21
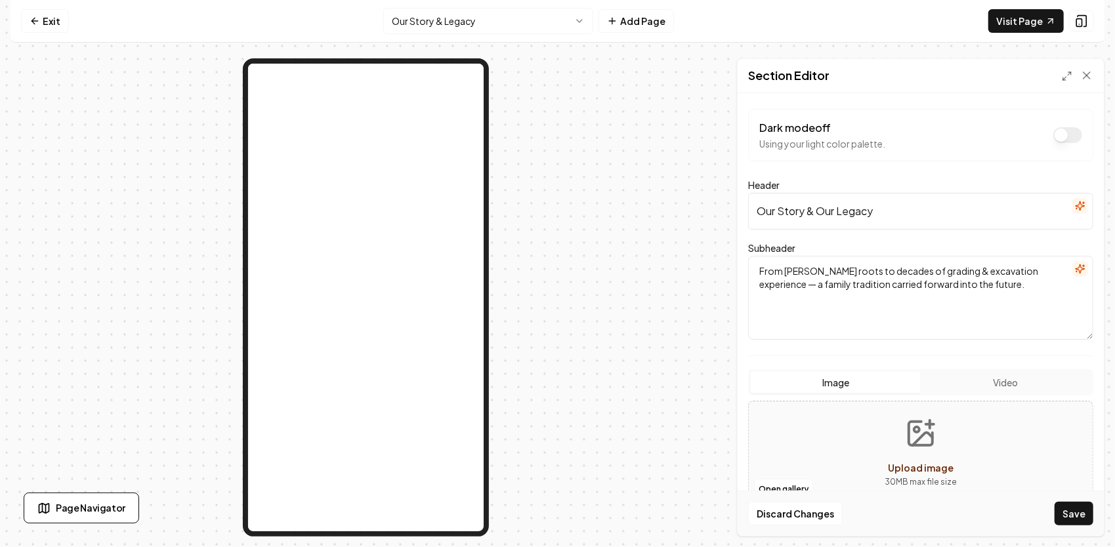
click at [916, 444] on icon "Upload image" at bounding box center [921, 434] width 24 height 24
type input "**********"
click at [1069, 506] on button "Save" at bounding box center [1073, 514] width 39 height 24
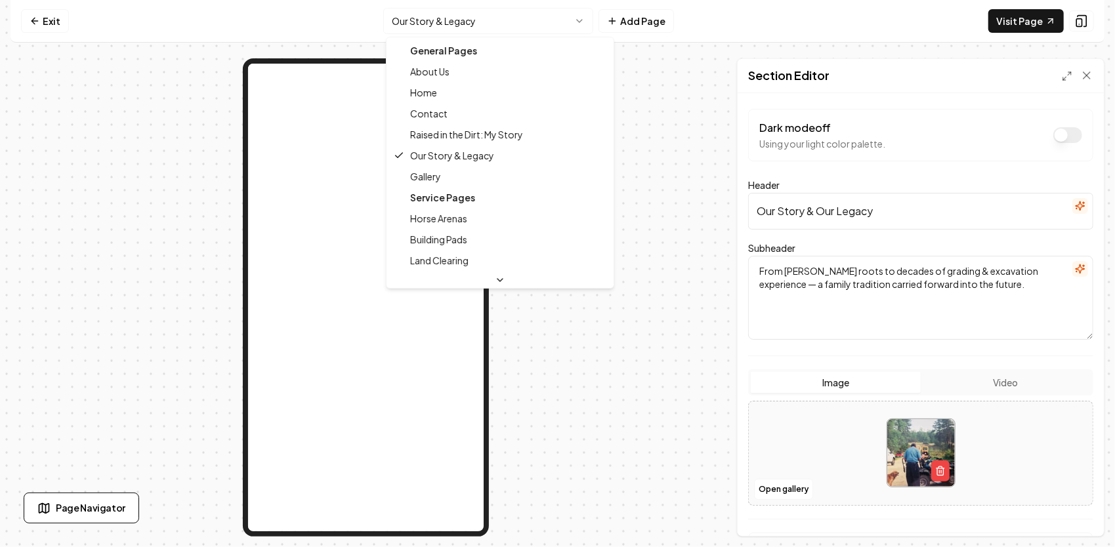
click at [484, 22] on html "Computer Required This feature is only available on a computer. Please switch t…" at bounding box center [557, 273] width 1115 height 547
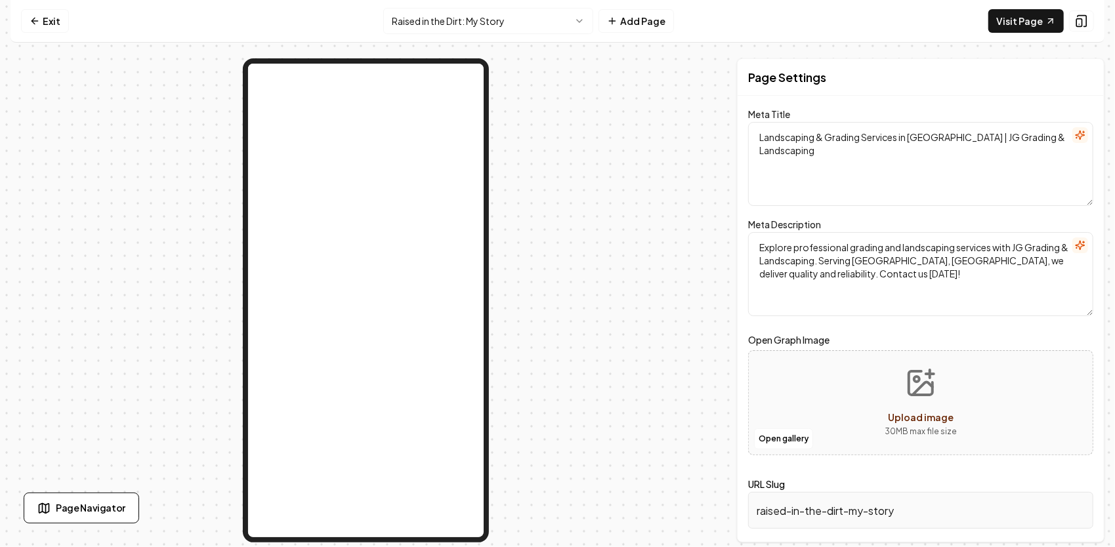
click at [933, 403] on button "Upload image 30 MB max file size" at bounding box center [920, 403] width 93 height 92
type input "**********"
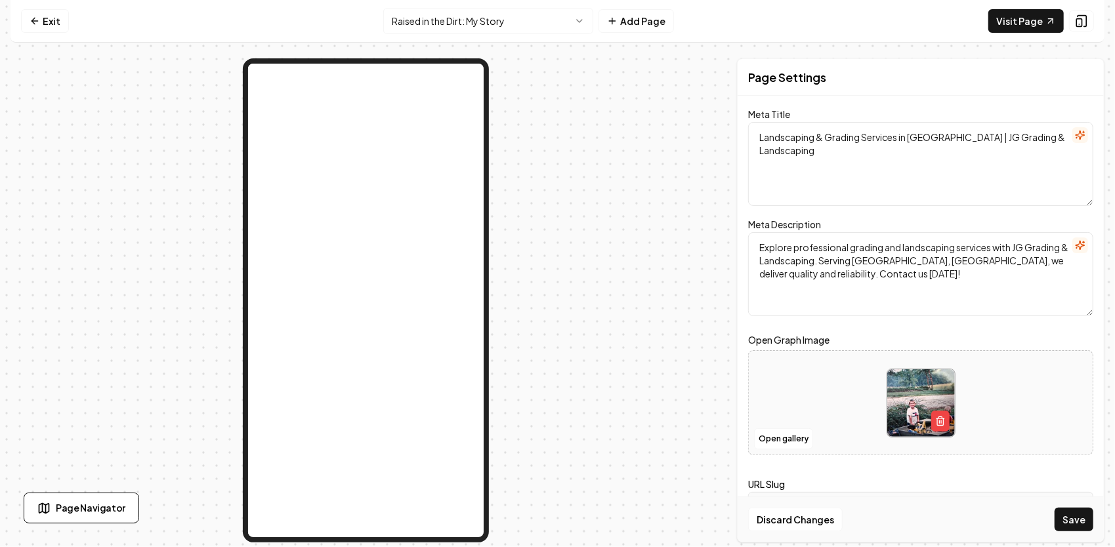
click at [1088, 522] on button "Save" at bounding box center [1073, 520] width 39 height 24
click at [908, 277] on textarea "Explore professional grading and landscaping services with JG Grading & Landsca…" at bounding box center [920, 274] width 345 height 84
click at [474, 32] on html "Computer Required This feature is only available on a computer. Please switch t…" at bounding box center [557, 273] width 1115 height 547
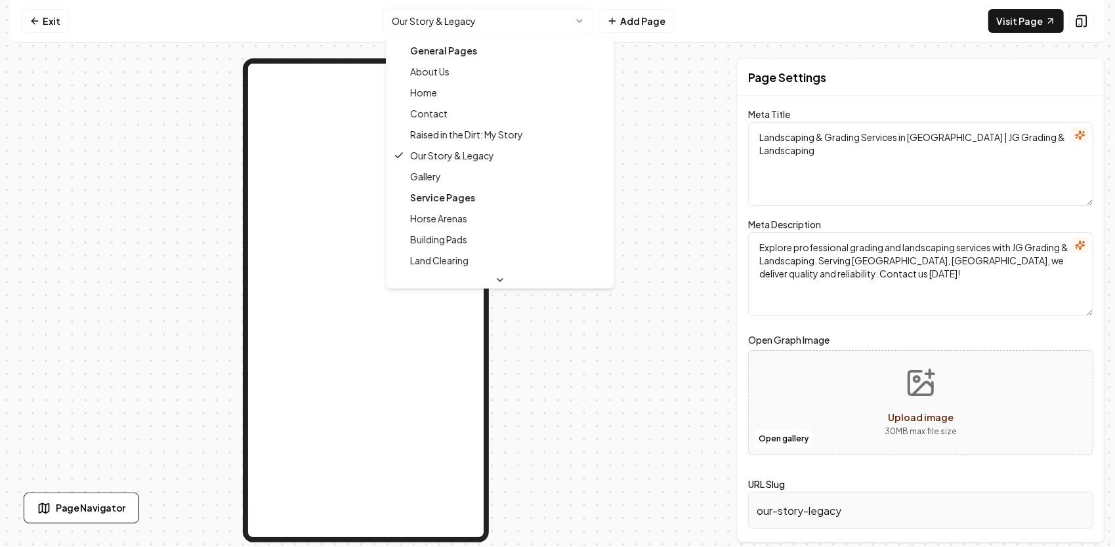
click at [504, 33] on html "Computer Required This feature is only available on a computer. Please switch t…" at bounding box center [557, 273] width 1115 height 547
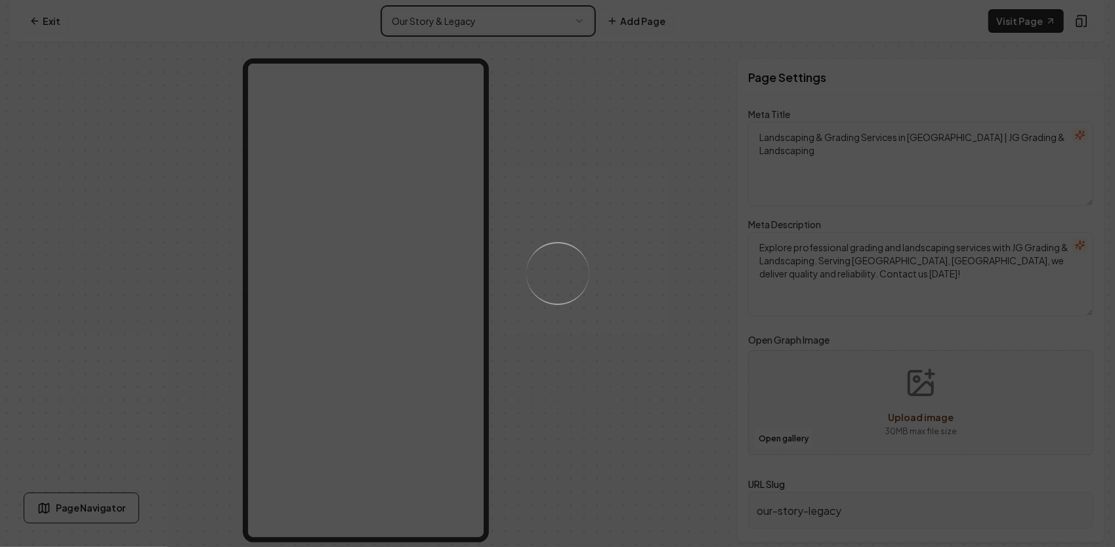
type input "raised-in-the-dirt-my-story"
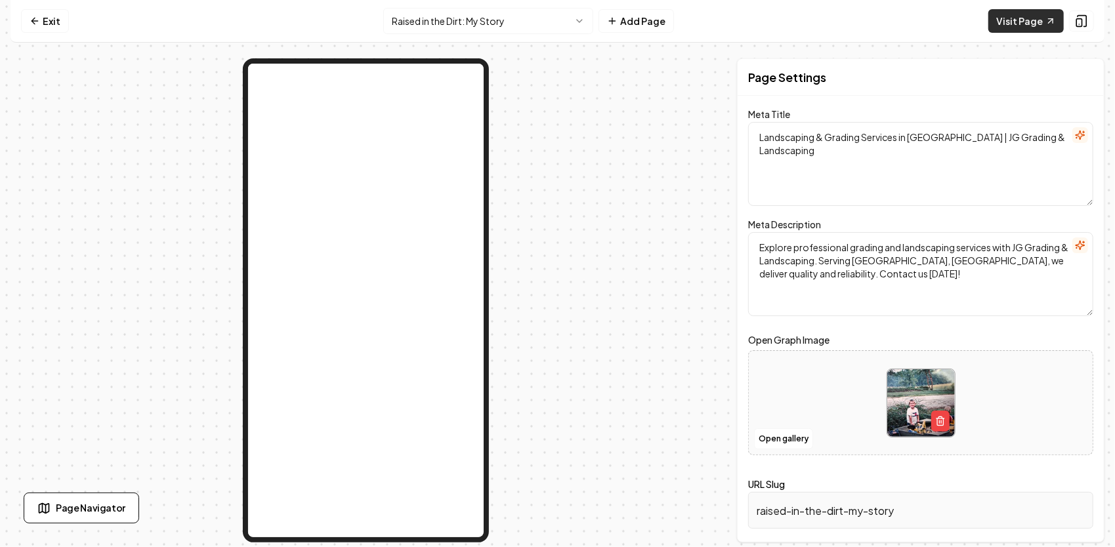
click at [1017, 21] on link "Visit Page" at bounding box center [1025, 21] width 75 height 24
click at [935, 420] on icon "button" at bounding box center [940, 421] width 10 height 10
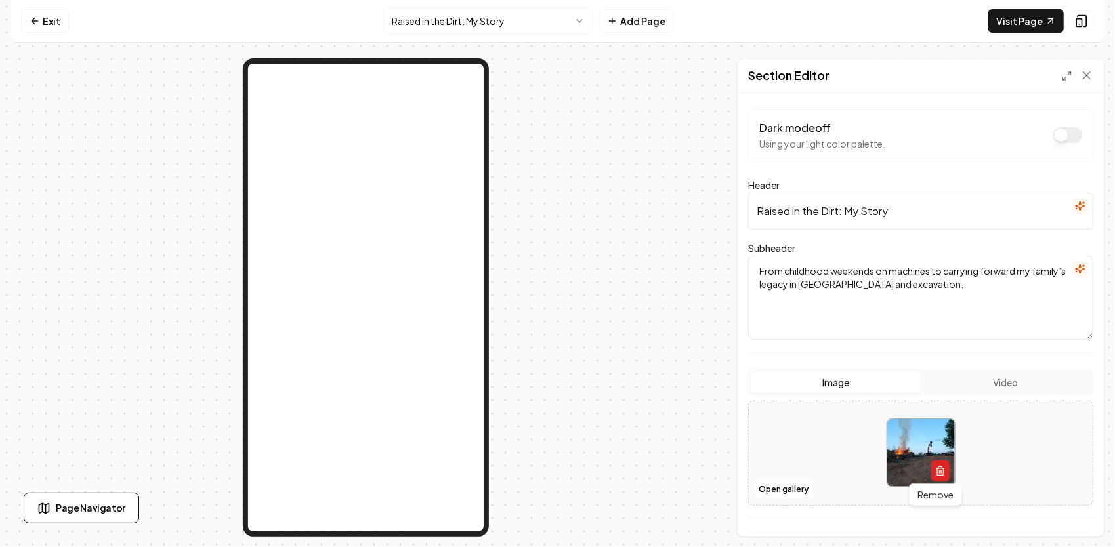
click at [941, 470] on button "button" at bounding box center [940, 471] width 18 height 21
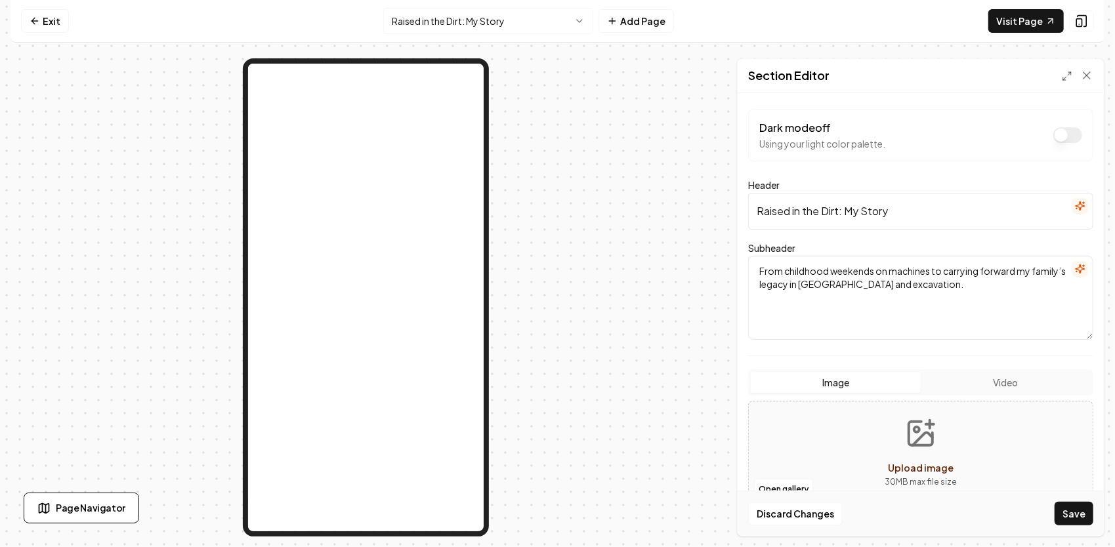
click at [915, 436] on icon "Upload image" at bounding box center [922, 438] width 20 height 12
type input "**********"
click at [1083, 518] on button "Save" at bounding box center [1073, 514] width 39 height 24
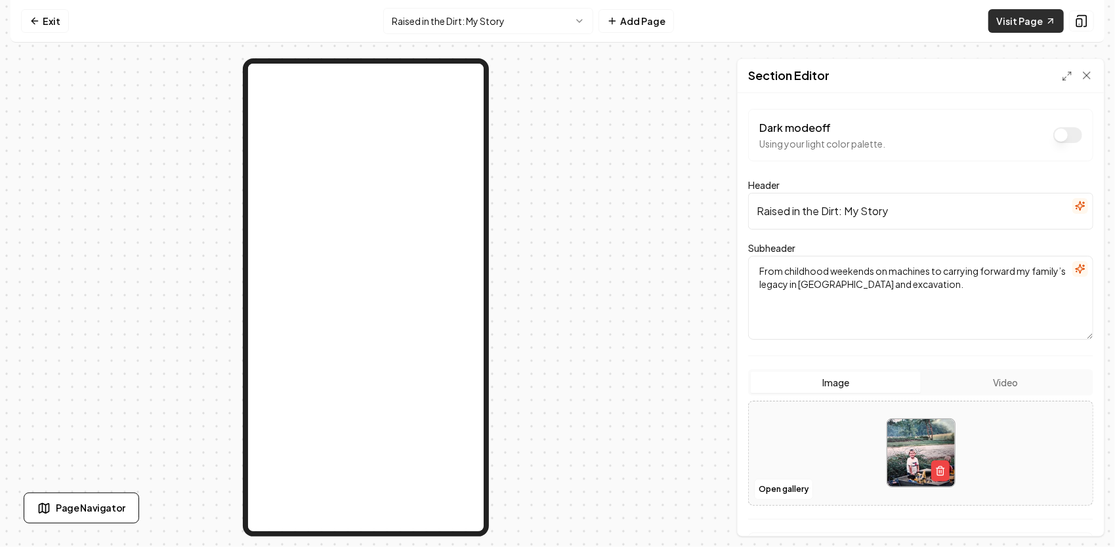
click at [1041, 14] on link "Visit Page" at bounding box center [1025, 21] width 75 height 24
click at [935, 466] on icon "button" at bounding box center [940, 471] width 10 height 10
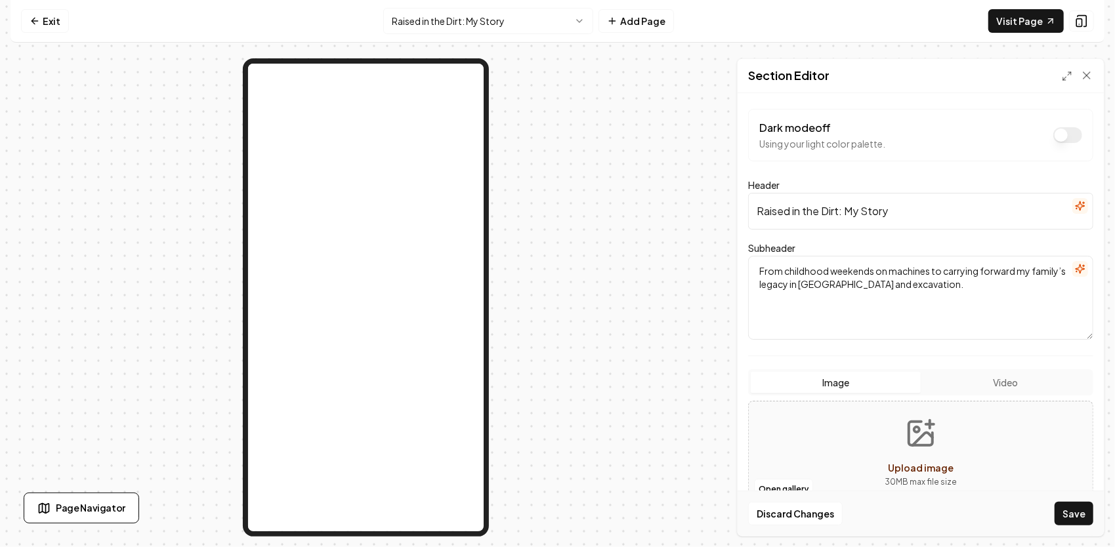
click at [923, 441] on icon "Upload image" at bounding box center [920, 433] width 31 height 31
type input "**********"
click at [1081, 516] on button "Save" at bounding box center [1073, 514] width 39 height 24
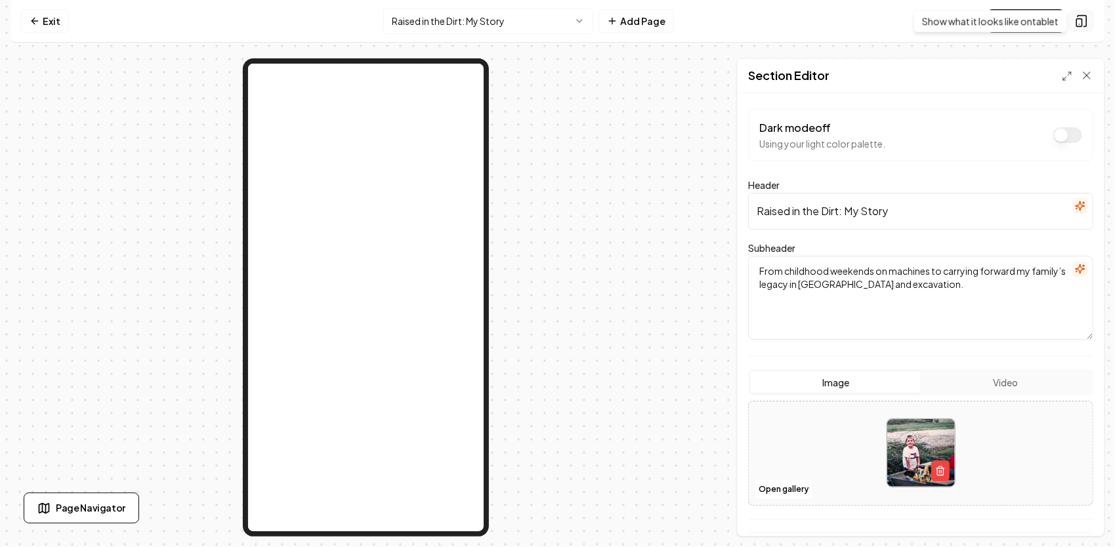
click at [1082, 23] on rect at bounding box center [1078, 23] width 5 height 8
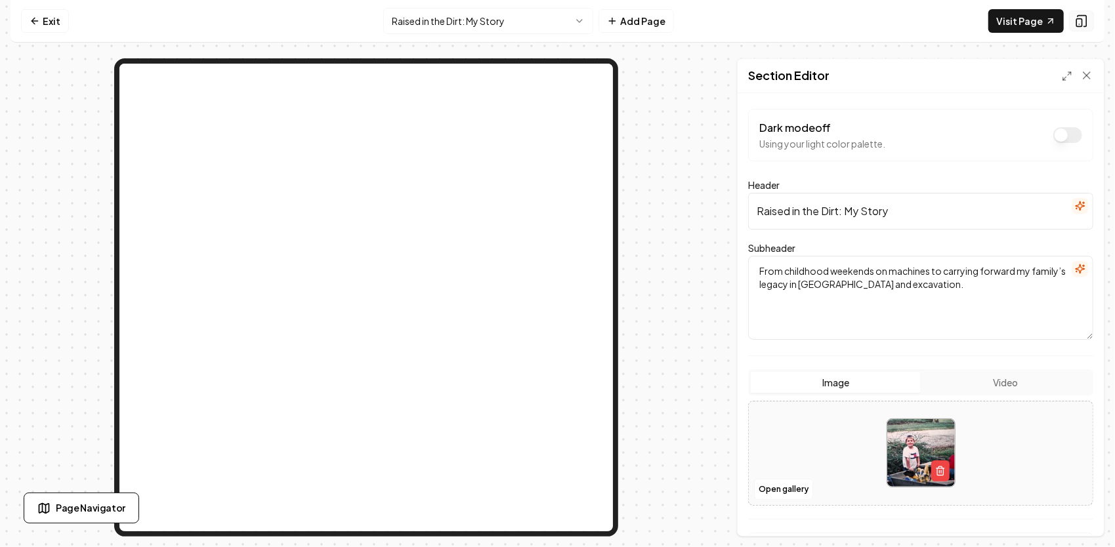
click at [1082, 23] on rect at bounding box center [1078, 23] width 5 height 8
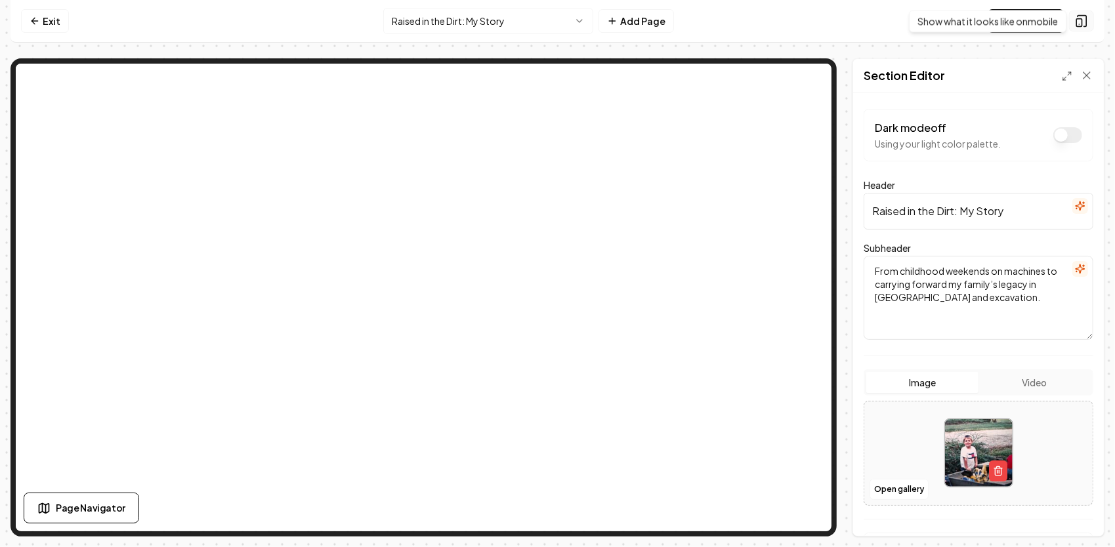
click at [1090, 19] on button at bounding box center [1081, 20] width 25 height 21
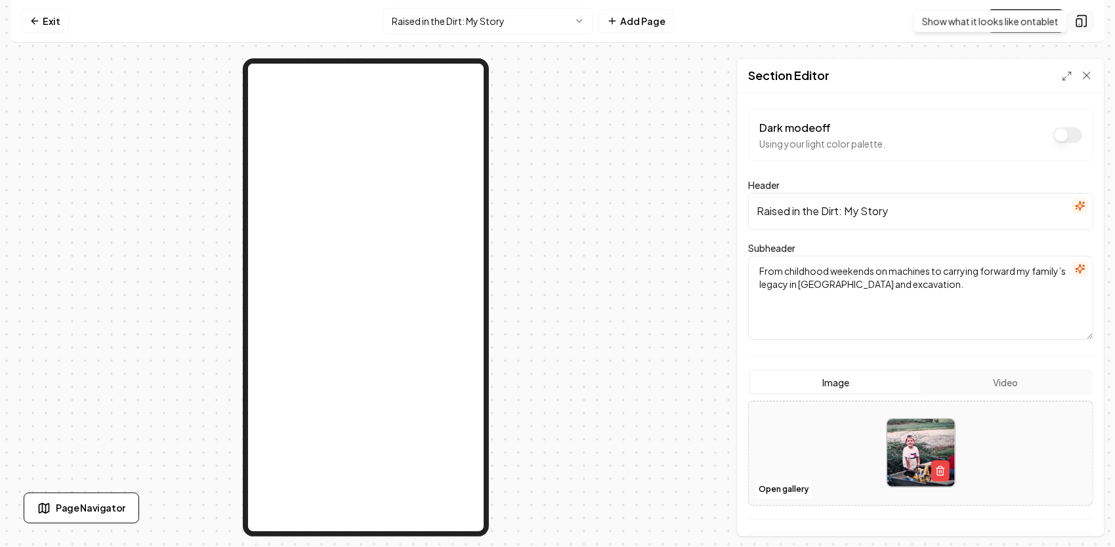
click at [1088, 21] on icon at bounding box center [1081, 20] width 13 height 13
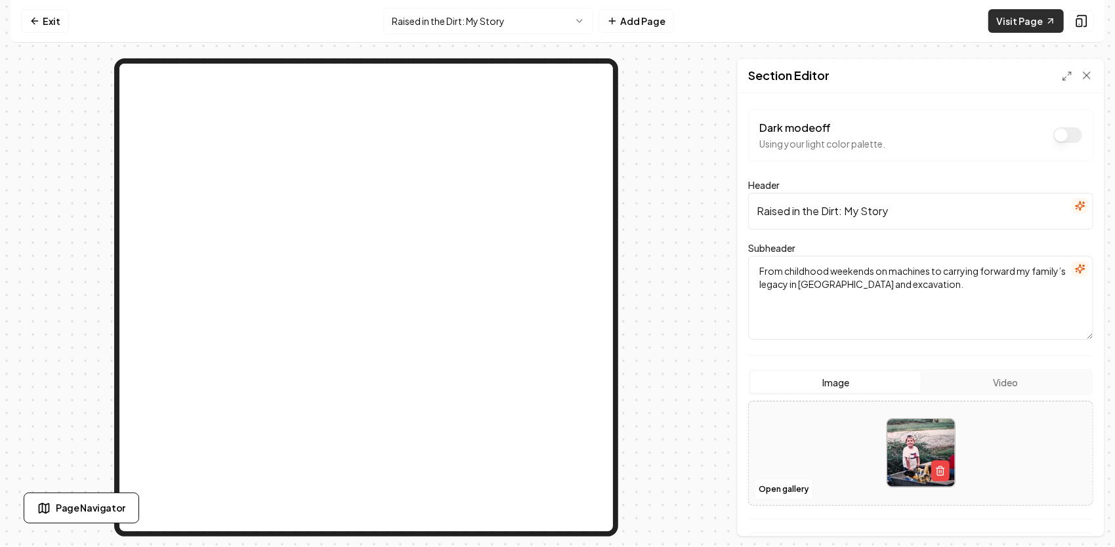
click at [1009, 26] on link "Visit Page" at bounding box center [1025, 21] width 75 height 24
click at [1080, 21] on icon at bounding box center [1081, 20] width 13 height 13
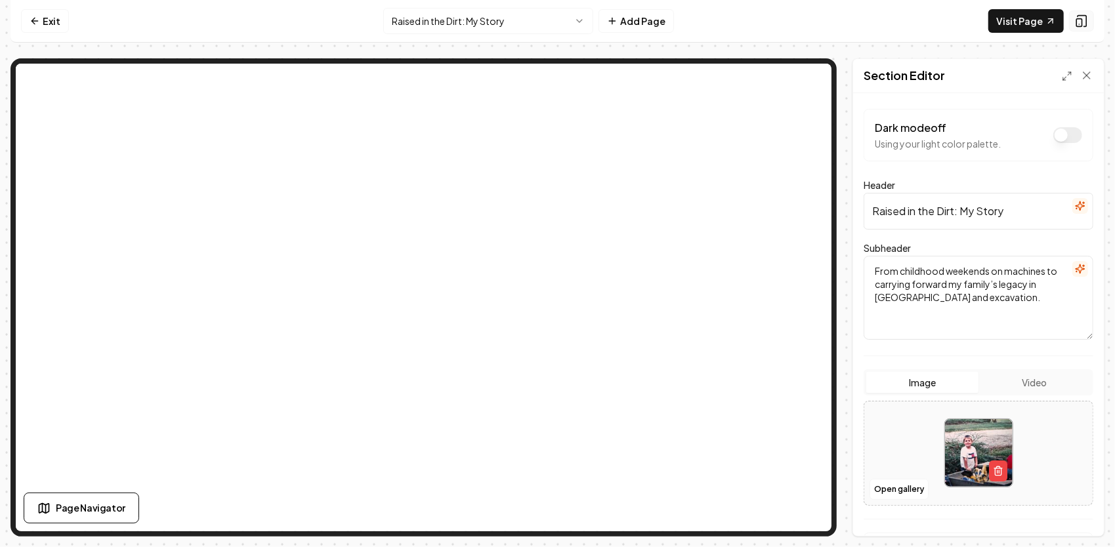
click at [1080, 21] on icon at bounding box center [1081, 20] width 13 height 13
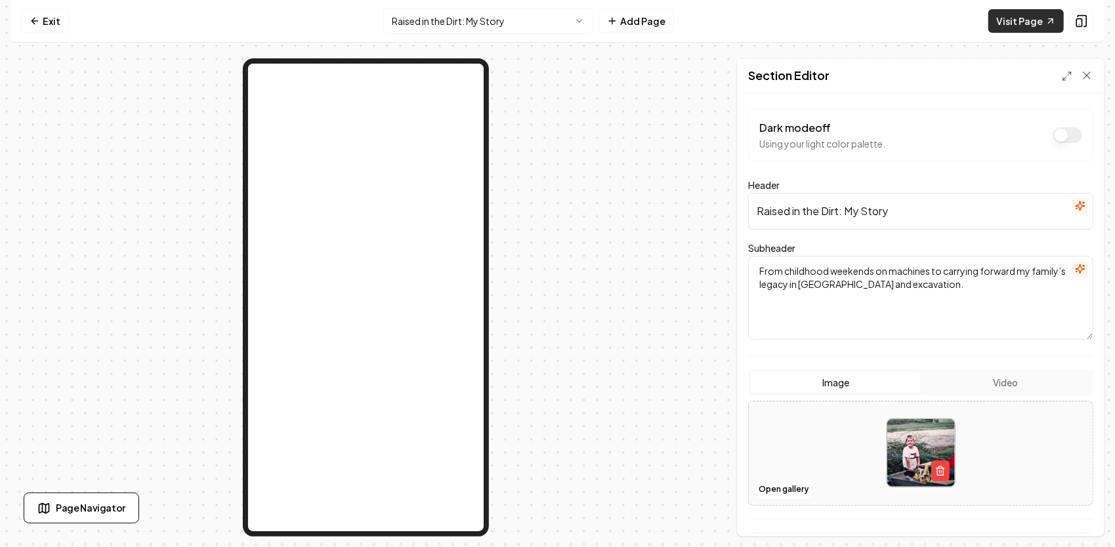
click at [1014, 18] on link "Visit Page" at bounding box center [1025, 21] width 75 height 24
click at [1085, 22] on icon at bounding box center [1081, 20] width 13 height 13
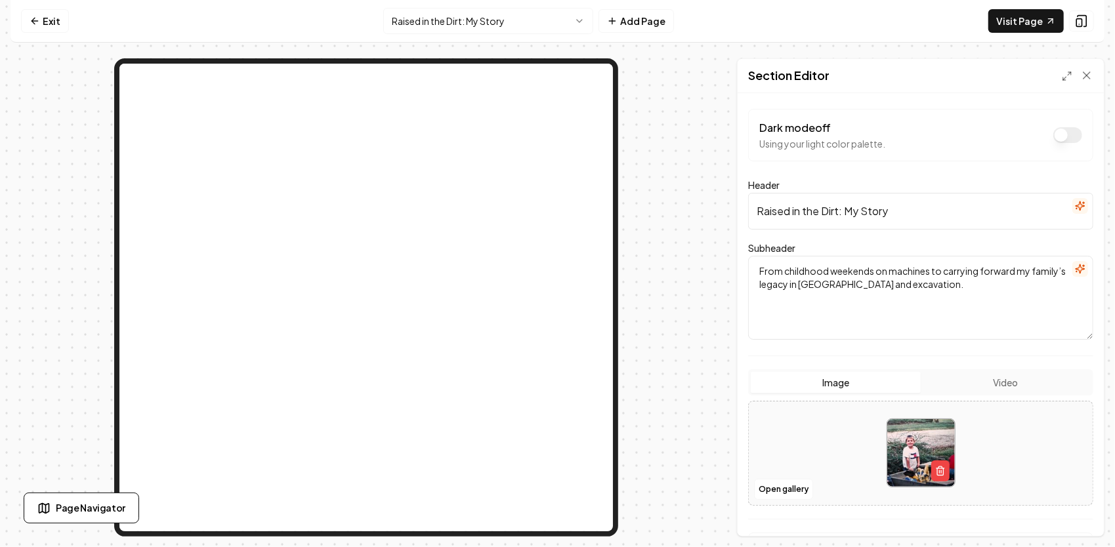
click at [544, 28] on html "Computer Required This feature is only available on a computer. Please switch t…" at bounding box center [557, 273] width 1115 height 547
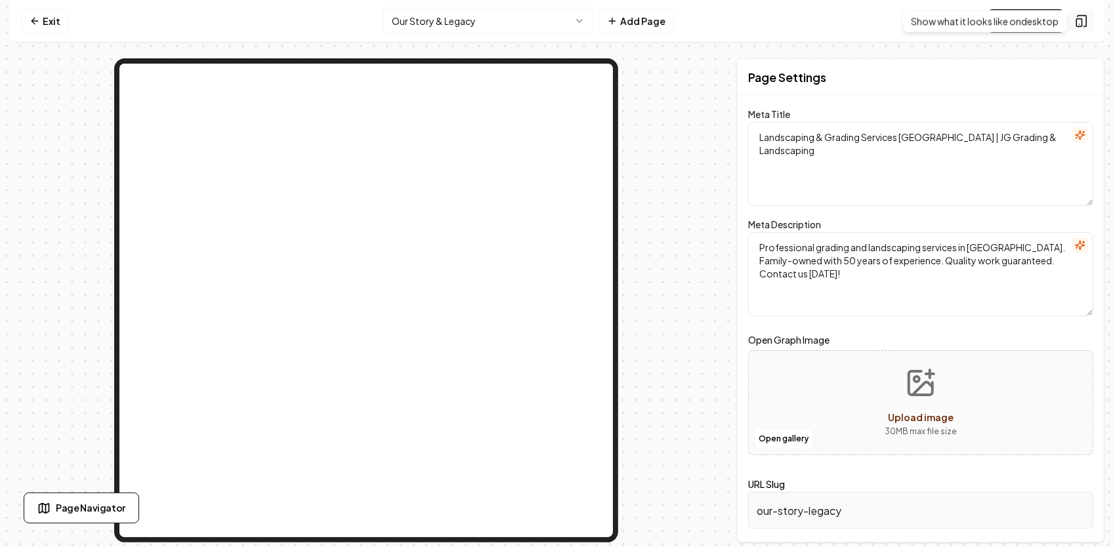
click at [1078, 20] on icon at bounding box center [1081, 20] width 13 height 13
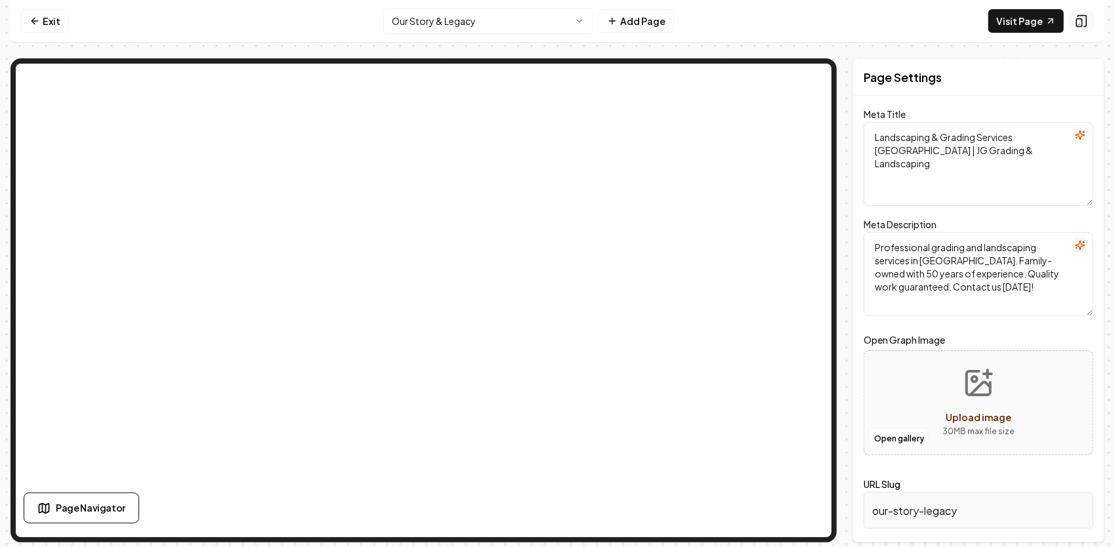
click at [1078, 20] on icon at bounding box center [1081, 20] width 13 height 13
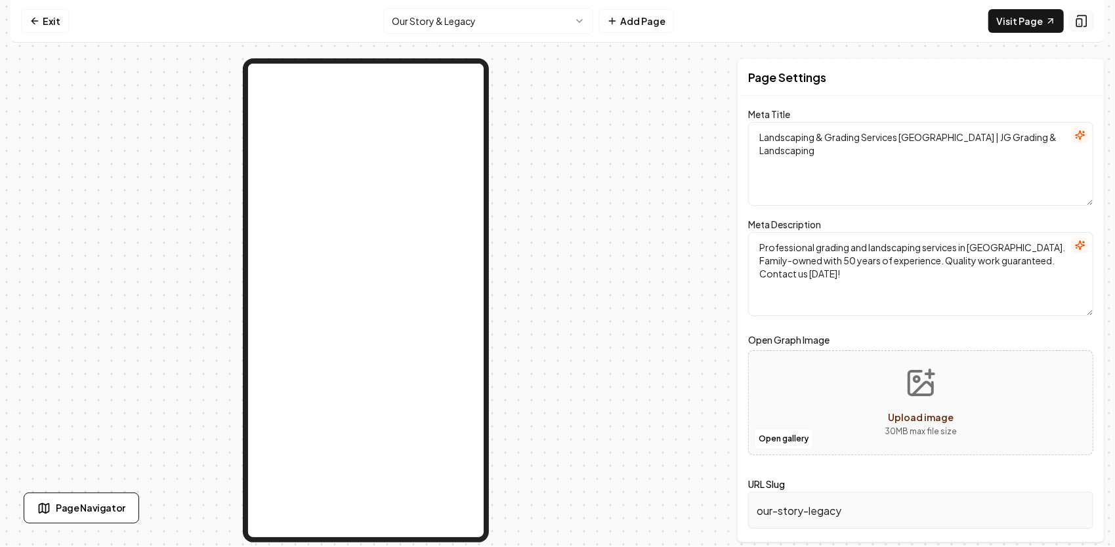
click at [1078, 20] on icon at bounding box center [1081, 20] width 13 height 13
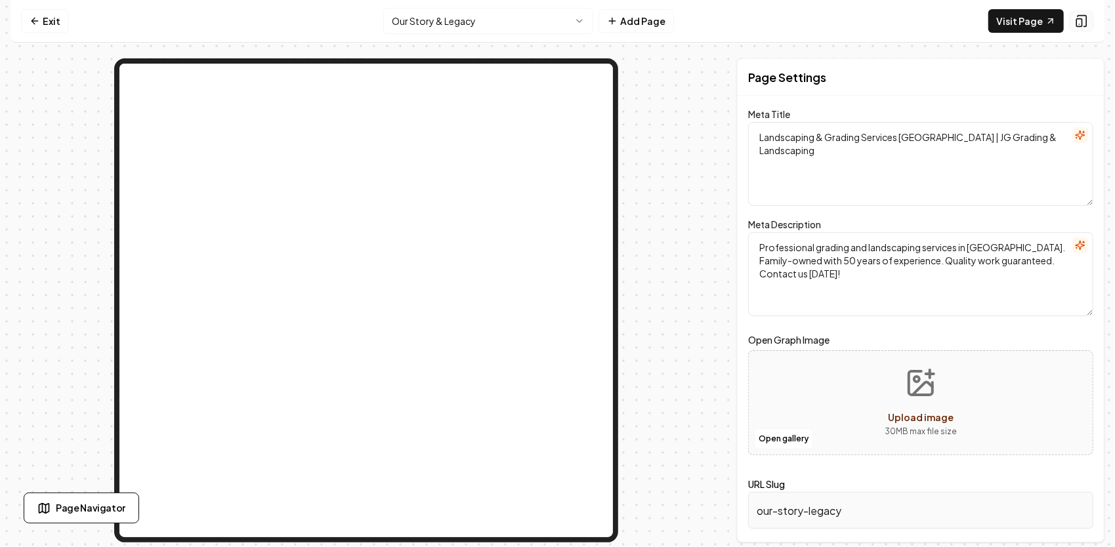
click at [1078, 20] on icon at bounding box center [1081, 20] width 13 height 13
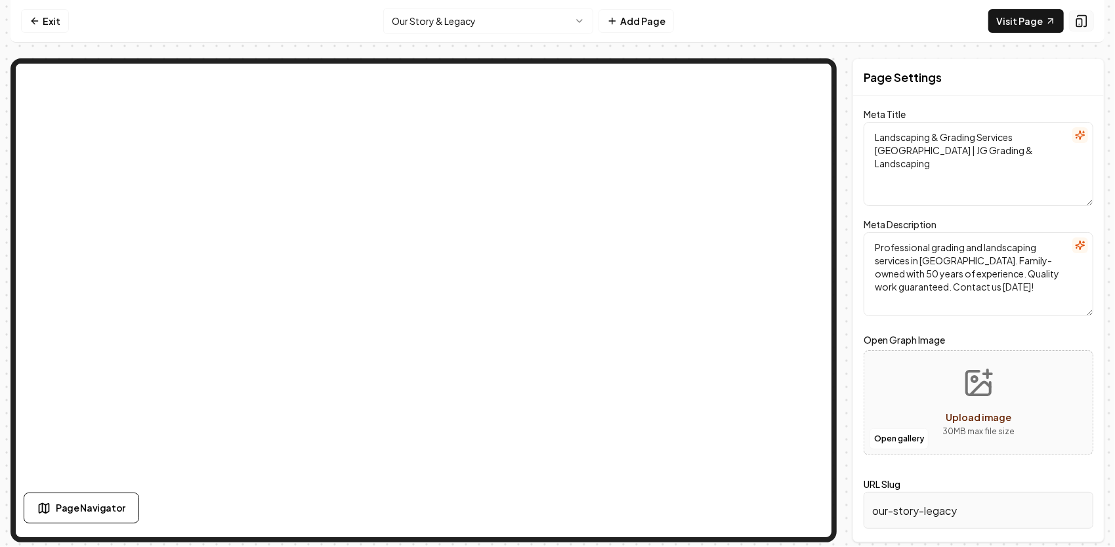
click at [1078, 20] on icon at bounding box center [1081, 20] width 13 height 13
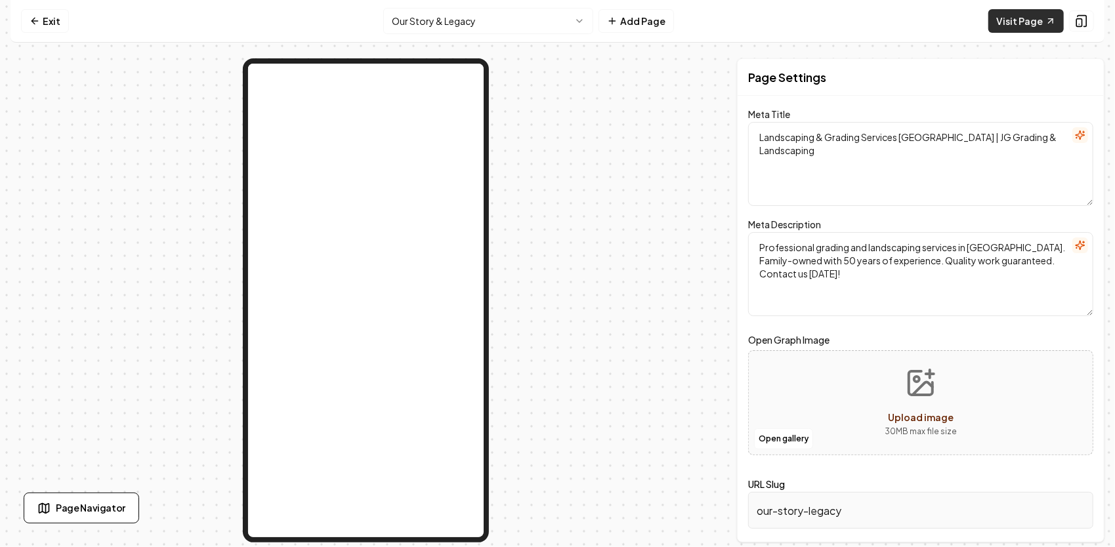
click at [1042, 17] on link "Visit Page" at bounding box center [1025, 21] width 75 height 24
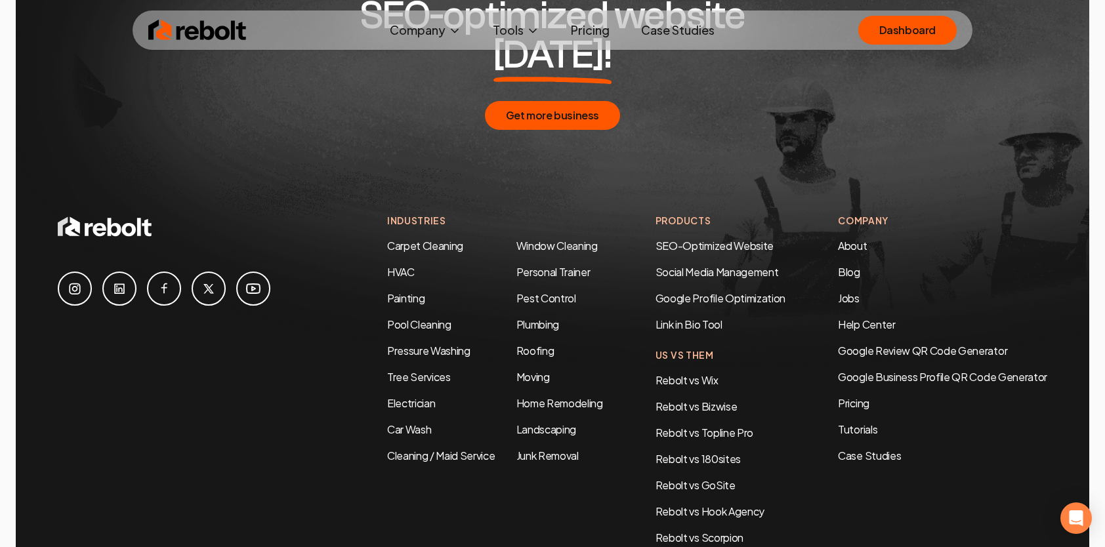
scroll to position [6930, 0]
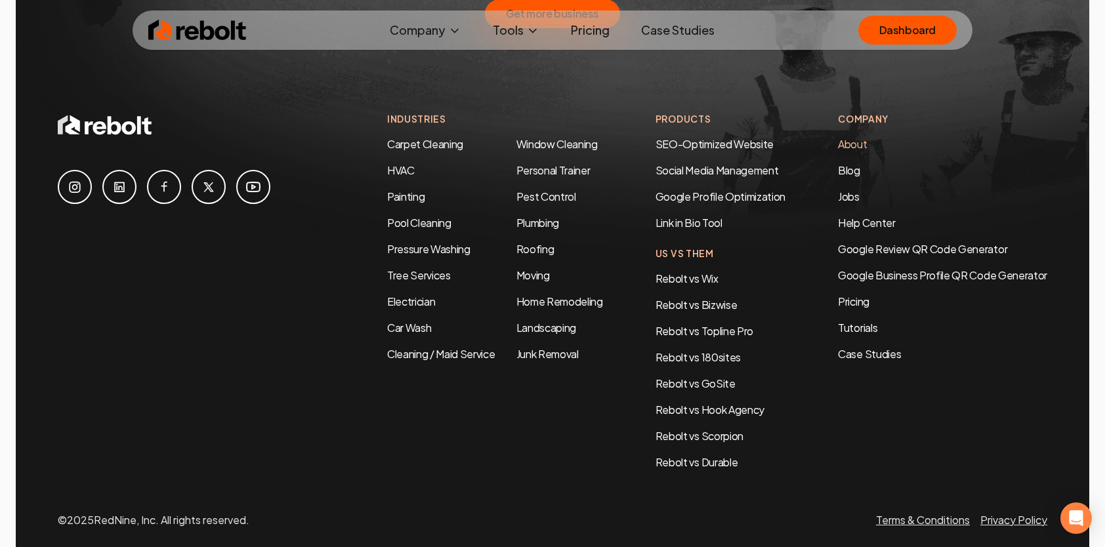
click at [854, 137] on link "About" at bounding box center [852, 144] width 29 height 14
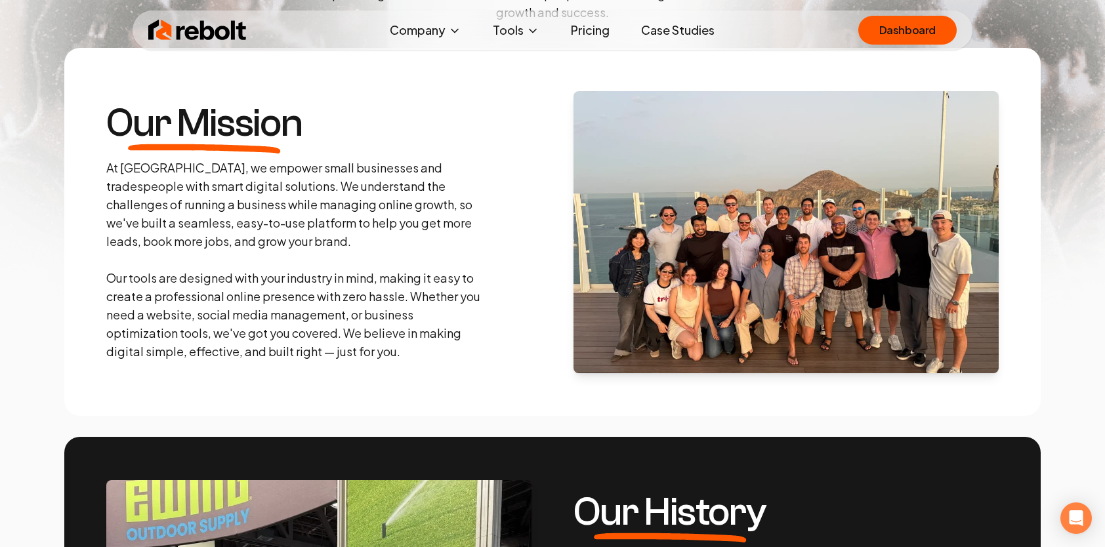
scroll to position [123, 0]
